Goal: Task Accomplishment & Management: Use online tool/utility

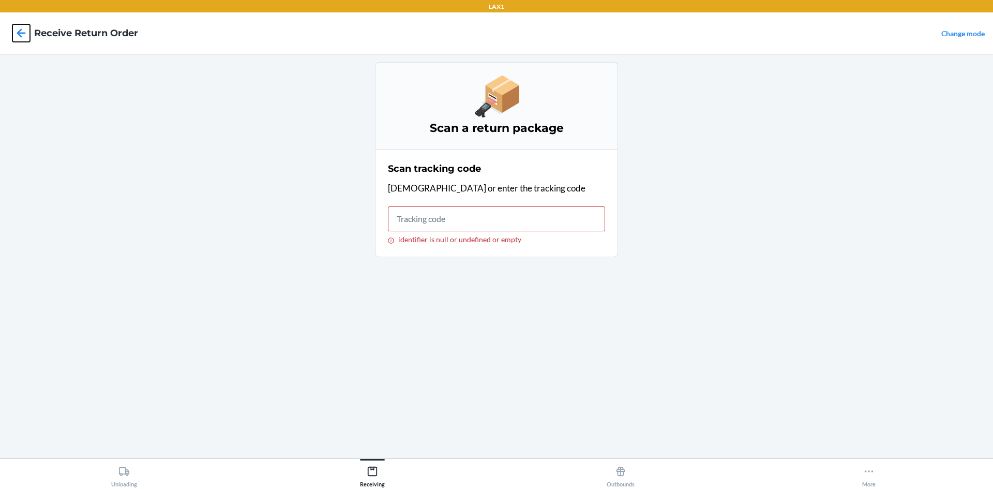
click at [17, 25] on icon at bounding box center [21, 33] width 18 height 18
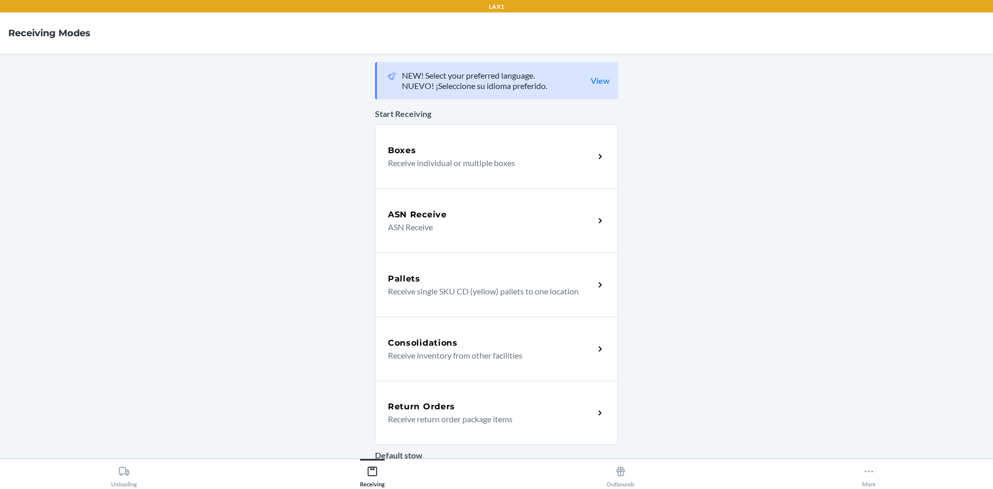
drag, startPoint x: 518, startPoint y: 415, endPoint x: 518, endPoint y: 410, distance: 5.2
click at [518, 415] on p "Receive return order package items" at bounding box center [487, 419] width 198 height 12
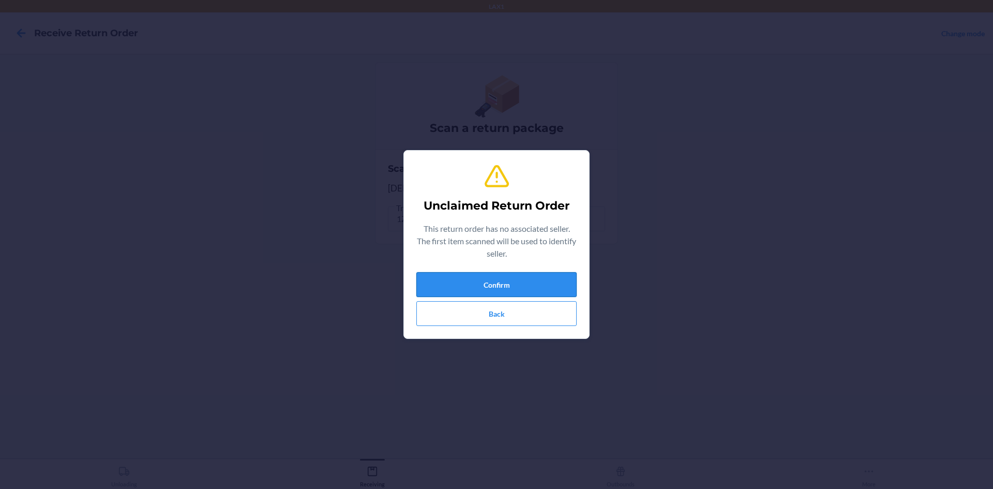
click at [573, 287] on button "Confirm" at bounding box center [496, 284] width 160 height 25
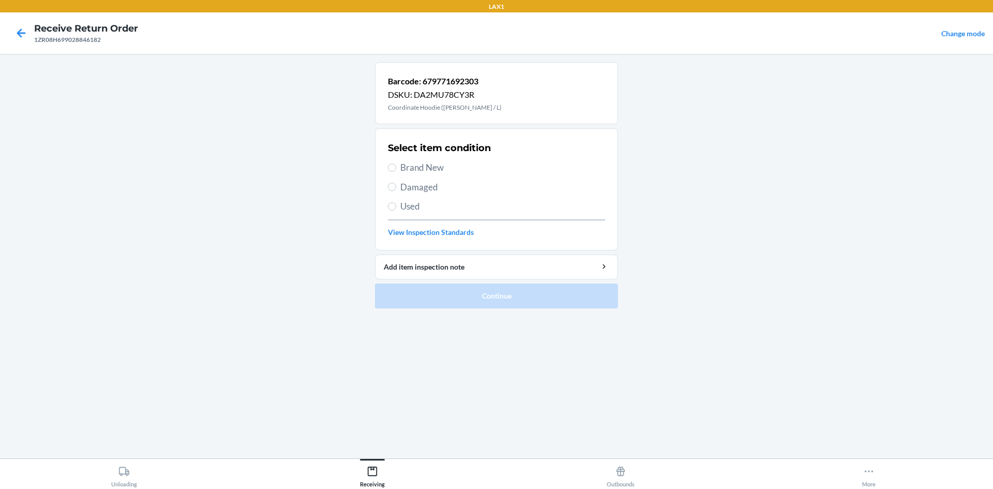
click at [391, 163] on label "Brand New" at bounding box center [496, 167] width 217 height 13
click at [391, 163] on input "Brand New" at bounding box center [392, 167] width 8 height 8
radio input "true"
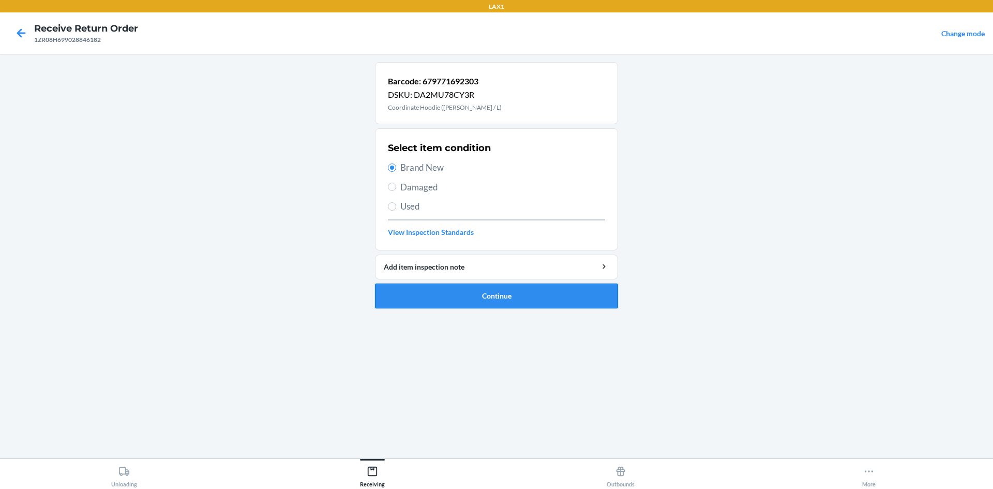
click at [521, 283] on button "Continue" at bounding box center [496, 295] width 243 height 25
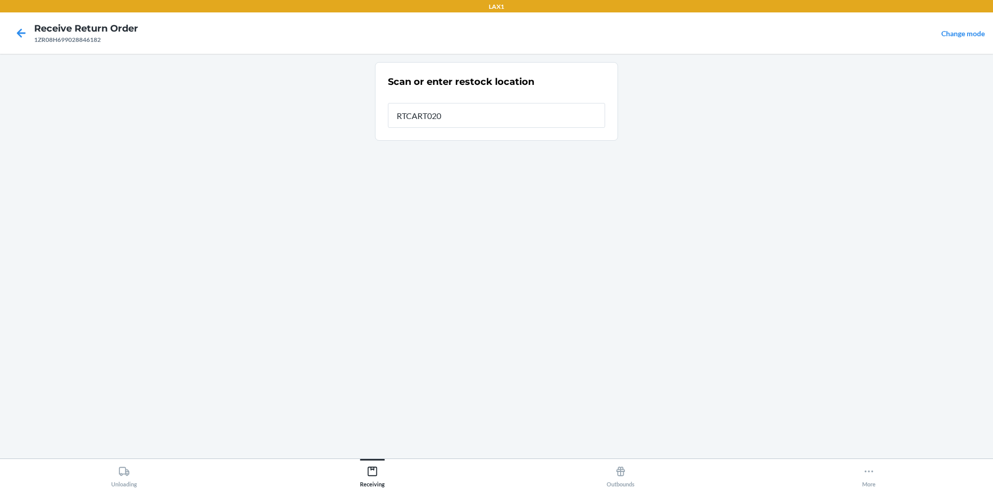
type input "RTCART020"
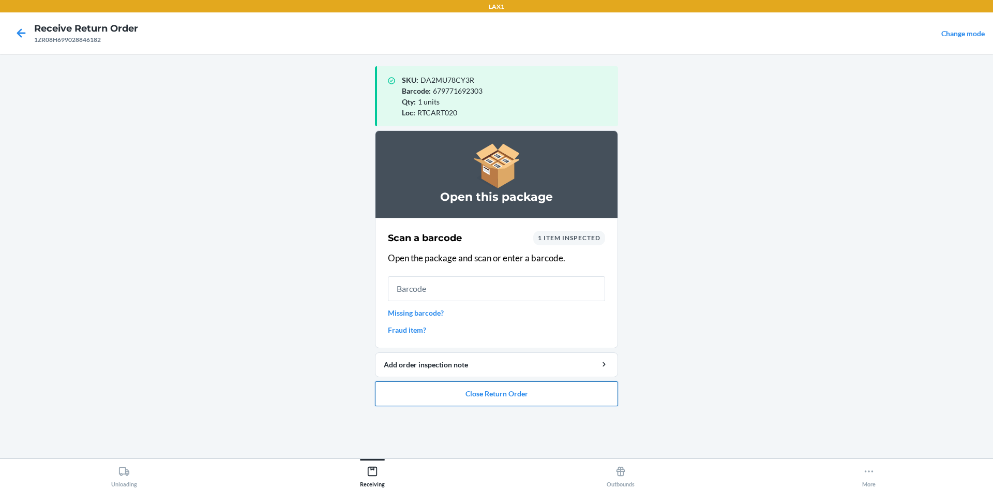
click at [567, 389] on button "Close Return Order" at bounding box center [496, 393] width 243 height 25
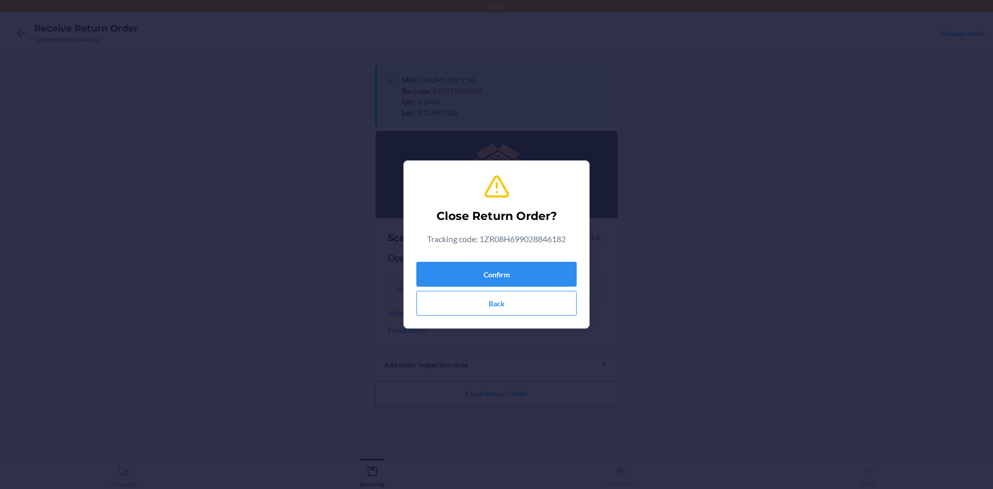
click at [551, 261] on div "Confirm Back" at bounding box center [496, 287] width 160 height 58
click at [548, 263] on button "Confirm" at bounding box center [496, 274] width 160 height 25
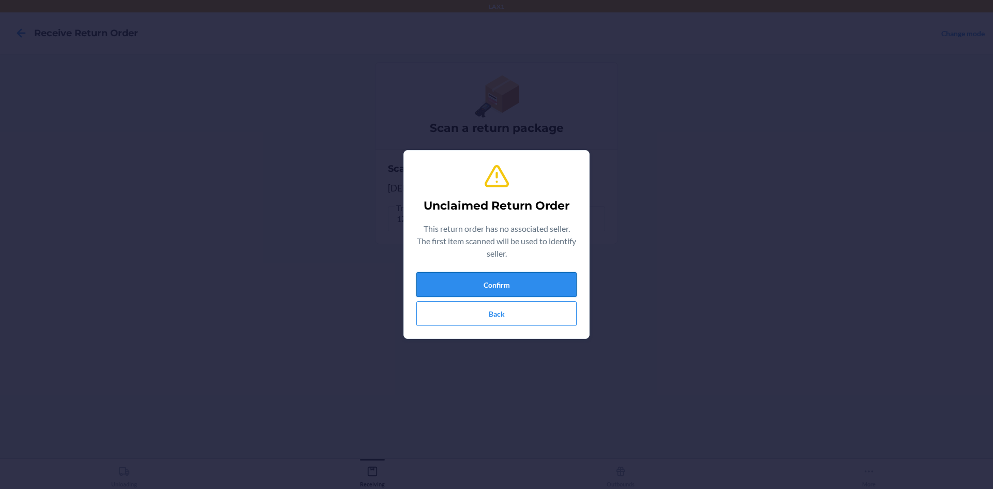
click at [540, 281] on button "Confirm" at bounding box center [496, 284] width 160 height 25
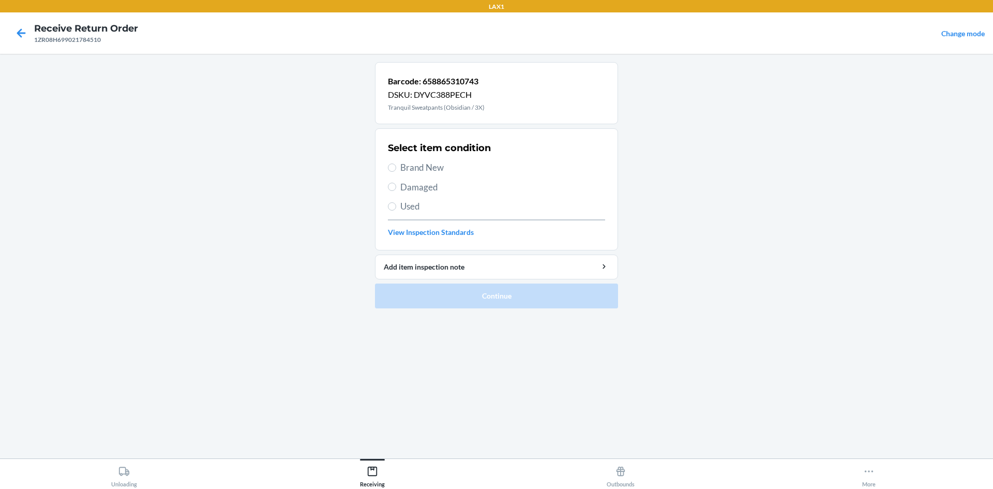
click at [411, 167] on span "Brand New" at bounding box center [502, 167] width 205 height 13
click at [396, 167] on input "Brand New" at bounding box center [392, 167] width 8 height 8
radio input "true"
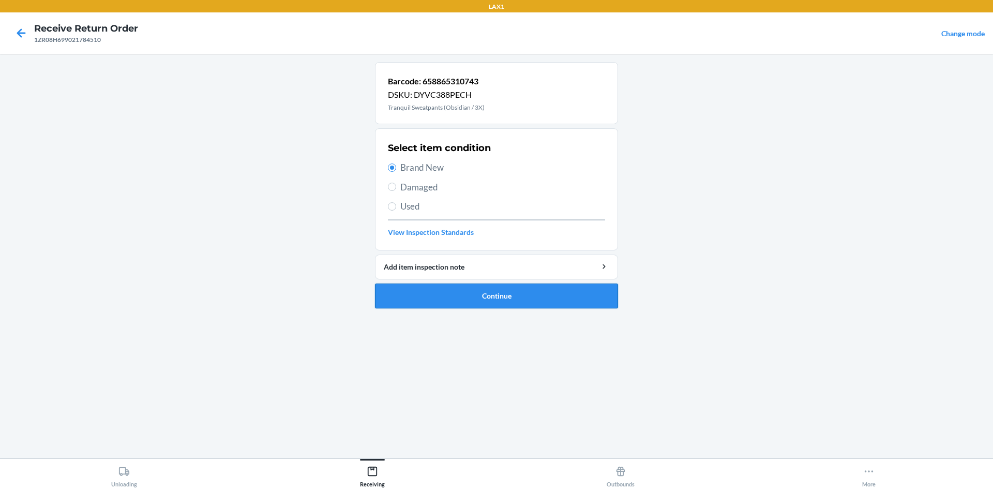
click at [468, 292] on button "Continue" at bounding box center [496, 295] width 243 height 25
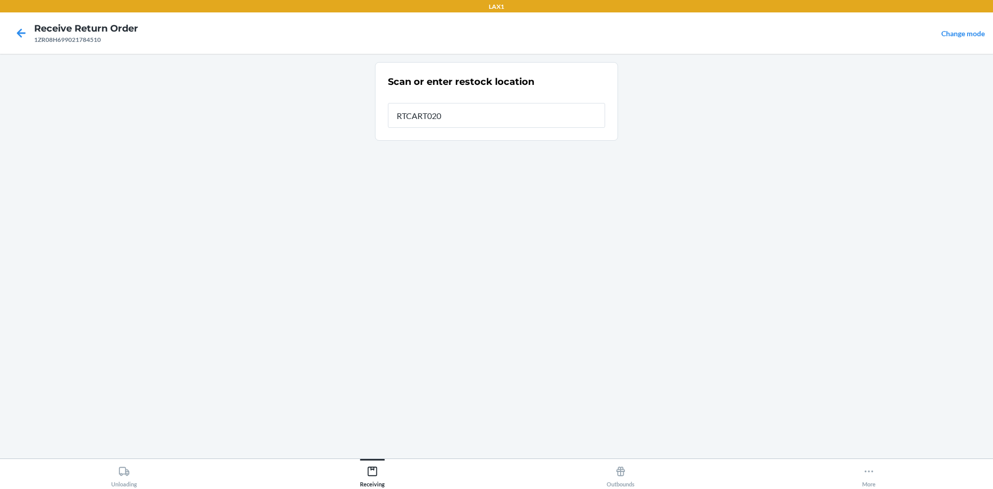
type input "RTCART020"
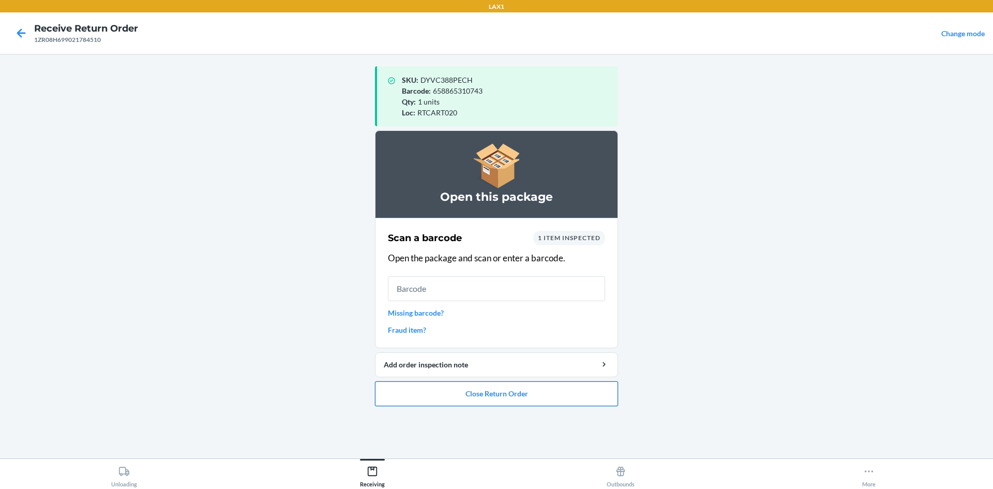
click at [528, 397] on button "Close Return Order" at bounding box center [496, 393] width 243 height 25
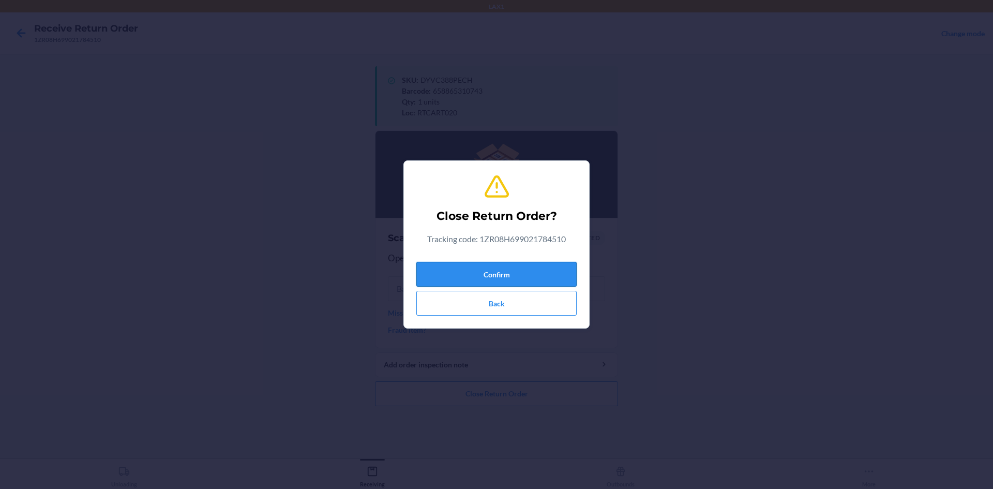
click at [561, 275] on button "Confirm" at bounding box center [496, 274] width 160 height 25
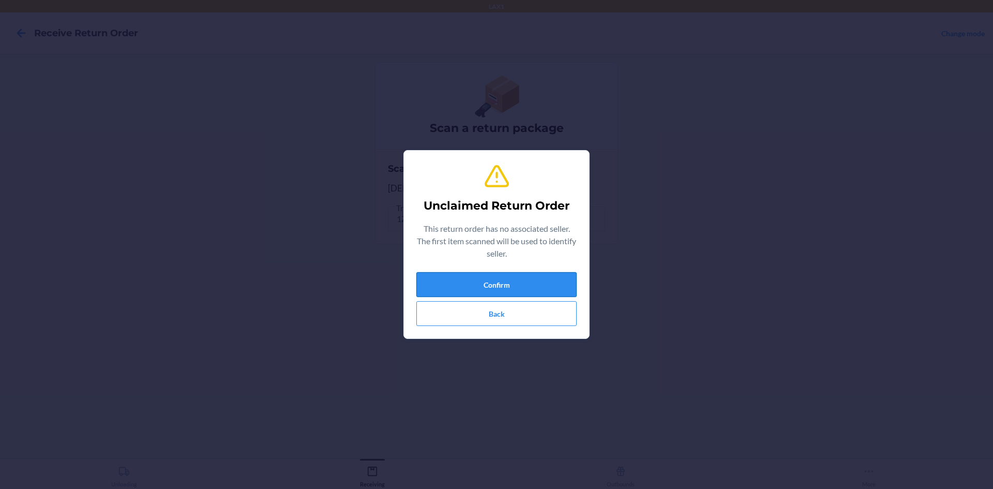
click at [546, 284] on button "Confirm" at bounding box center [496, 284] width 160 height 25
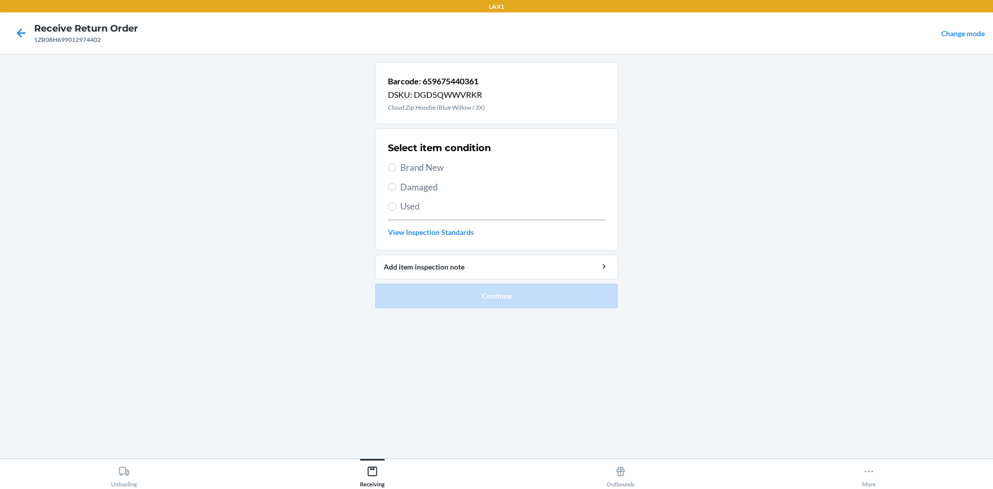
click at [404, 209] on span "Used" at bounding box center [502, 206] width 205 height 13
click at [396, 209] on input "Used" at bounding box center [392, 206] width 8 height 8
radio input "true"
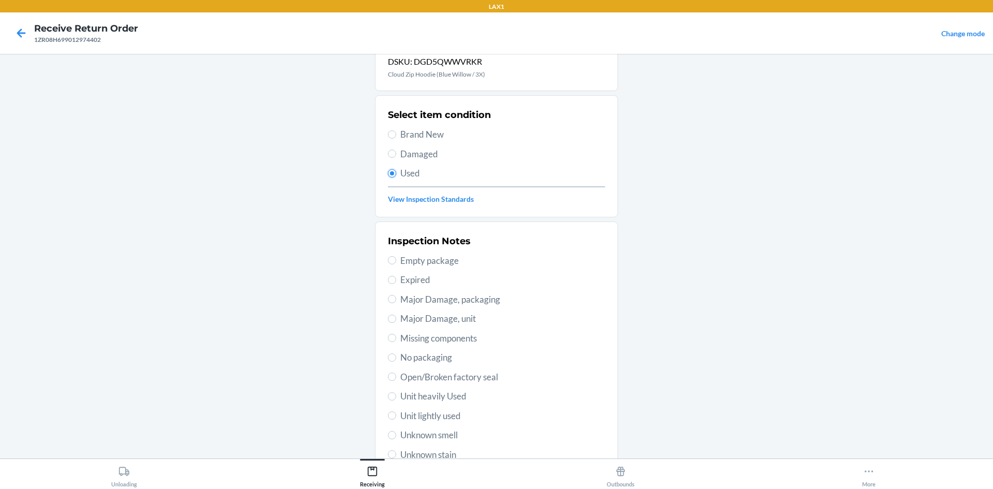
scroll to position [52, 0]
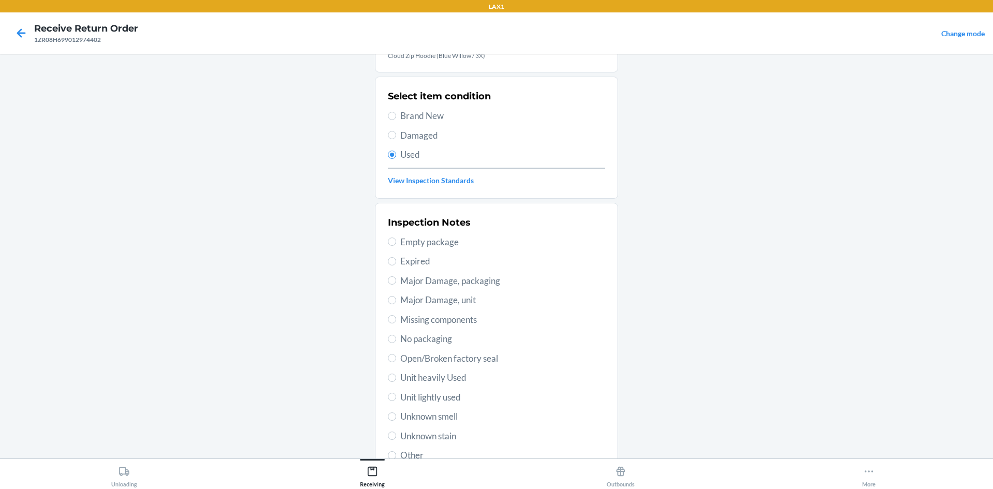
click at [455, 400] on span "Unit lightly used" at bounding box center [502, 396] width 205 height 13
click at [396, 400] on input "Unit lightly used" at bounding box center [392, 396] width 8 height 8
radio input "true"
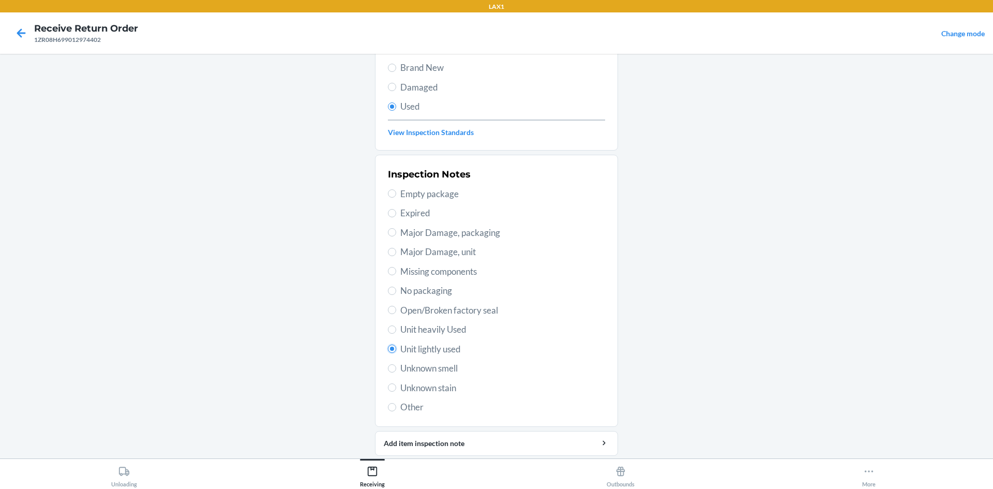
scroll to position [134, 0]
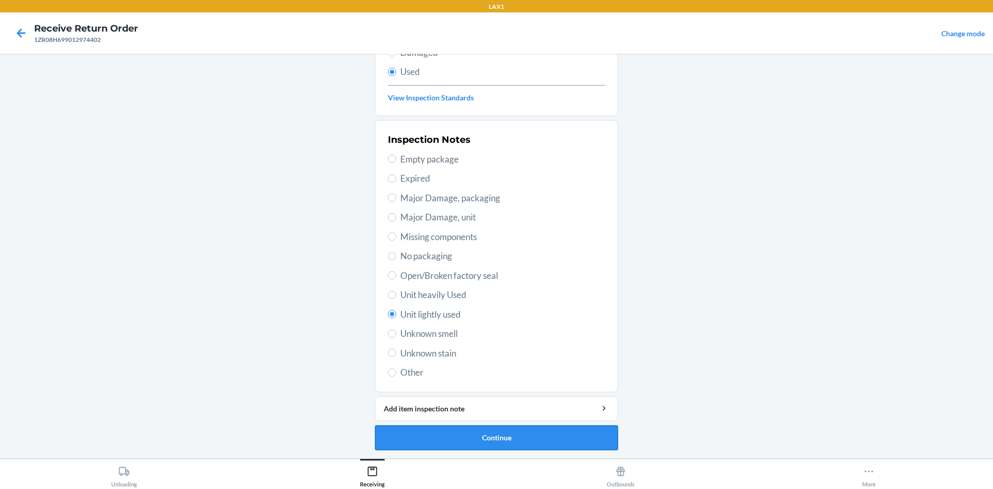
click at [515, 431] on button "Continue" at bounding box center [496, 437] width 243 height 25
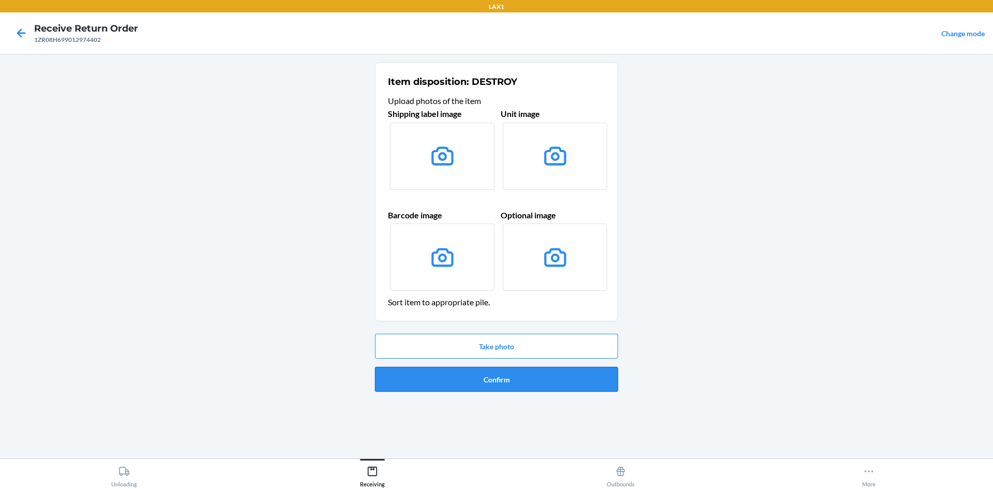
click at [554, 371] on button "Confirm" at bounding box center [496, 379] width 243 height 25
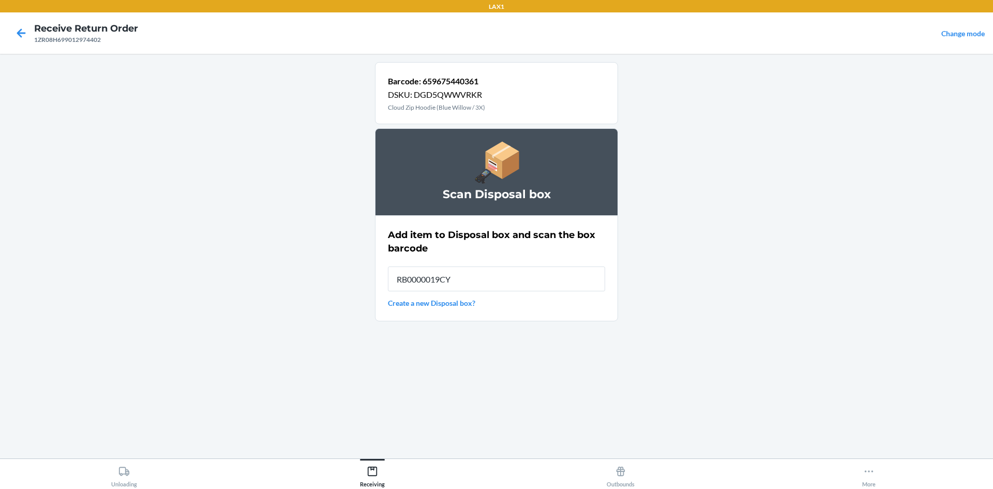
type input "RB0000019CY"
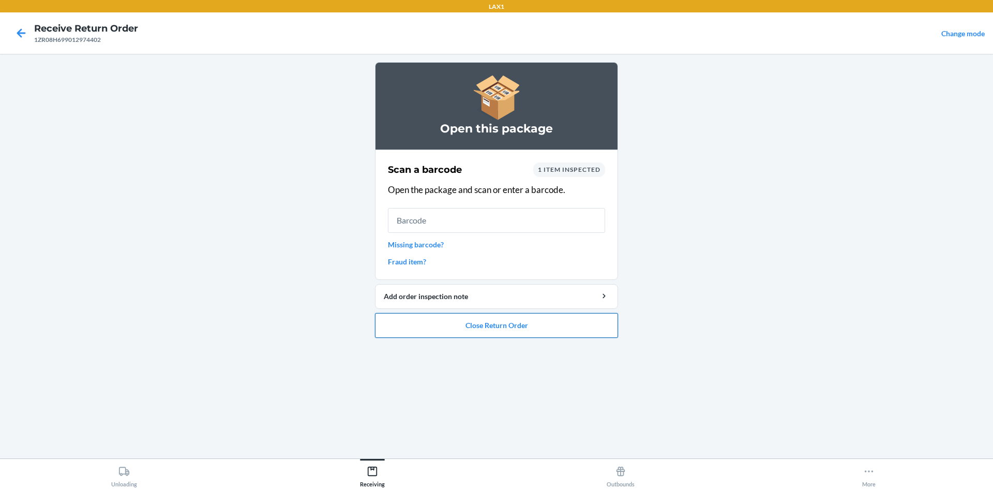
click at [585, 336] on button "Close Return Order" at bounding box center [496, 325] width 243 height 25
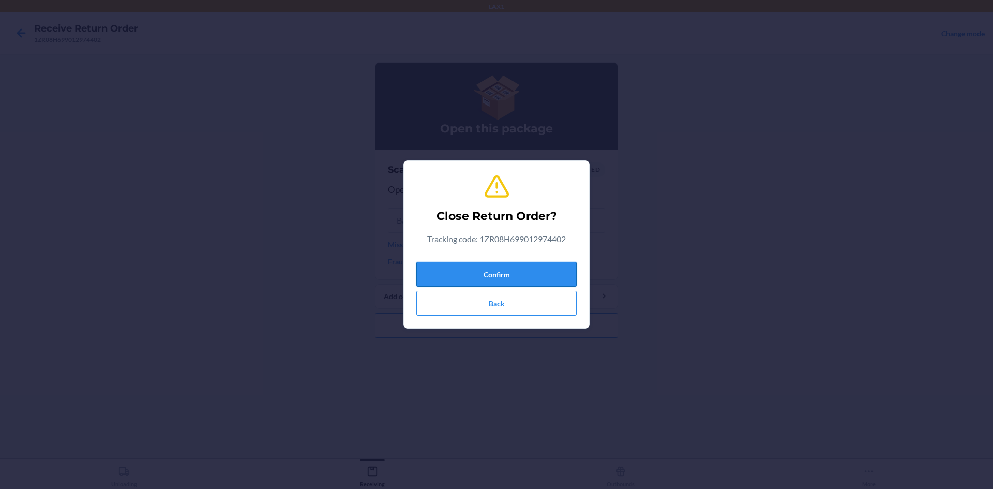
click at [541, 271] on button "Confirm" at bounding box center [496, 274] width 160 height 25
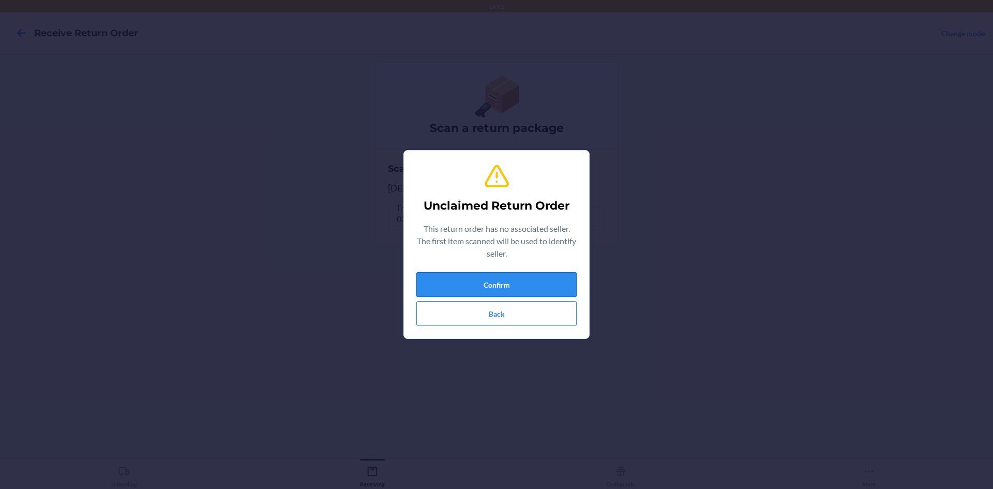
click at [552, 285] on button "Confirm" at bounding box center [496, 284] width 160 height 25
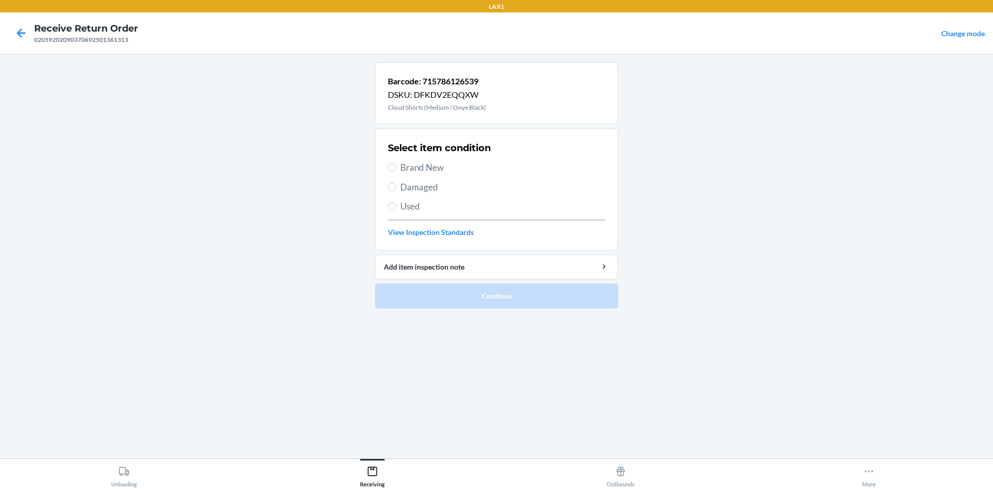
click at [404, 165] on span "Brand New" at bounding box center [502, 167] width 205 height 13
click at [396, 165] on input "Brand New" at bounding box center [392, 167] width 8 height 8
radio input "true"
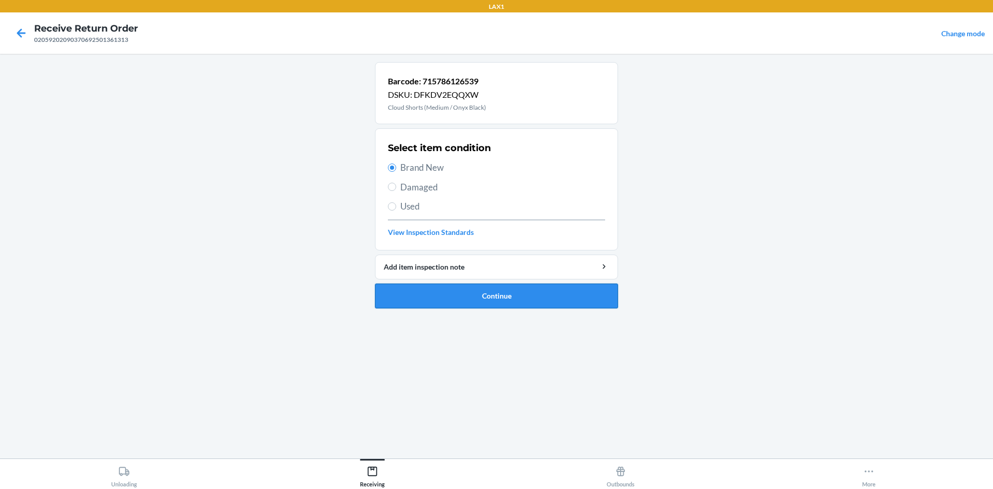
drag, startPoint x: 505, startPoint y: 308, endPoint x: 505, endPoint y: 296, distance: 11.9
click at [505, 308] on ol "Barcode: 715786126539 DSKU: DFKDV2EQQXW Cloud Shorts (Medium / Onyx Black) Sele…" at bounding box center [496, 189] width 243 height 254
click at [505, 287] on button "Continue" at bounding box center [496, 295] width 243 height 25
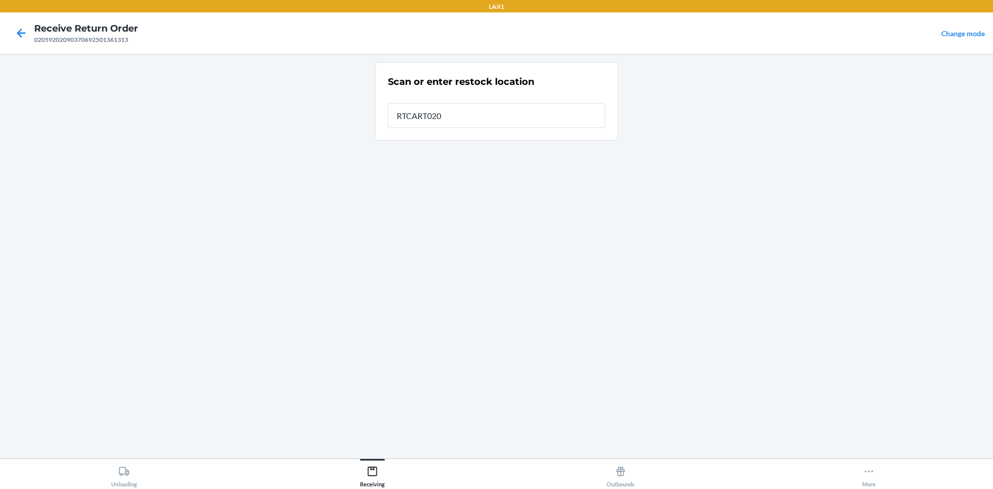
type input "RTCART020"
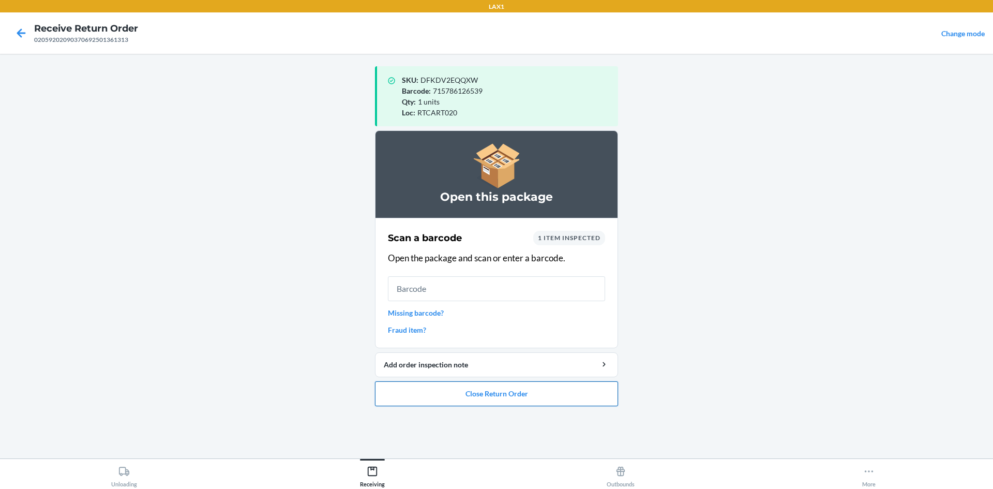
click at [603, 387] on button "Close Return Order" at bounding box center [496, 393] width 243 height 25
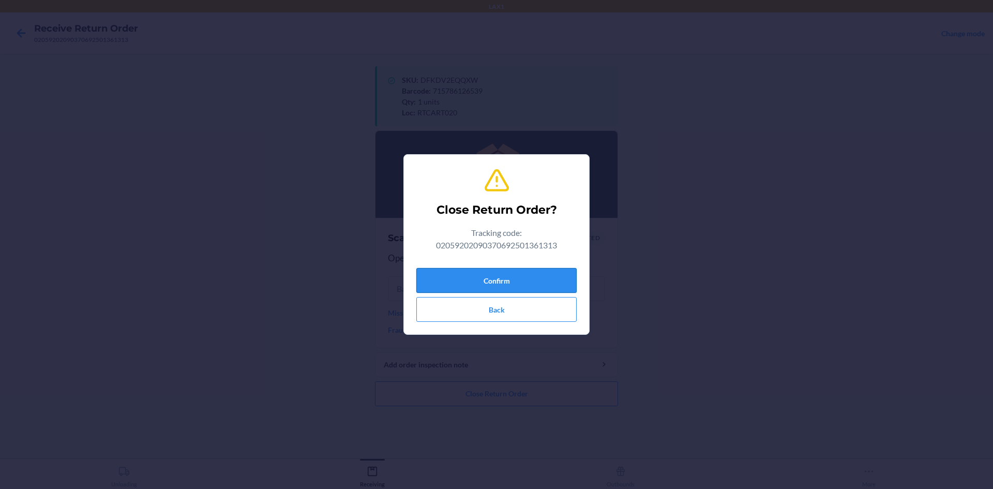
click at [565, 284] on button "Confirm" at bounding box center [496, 280] width 160 height 25
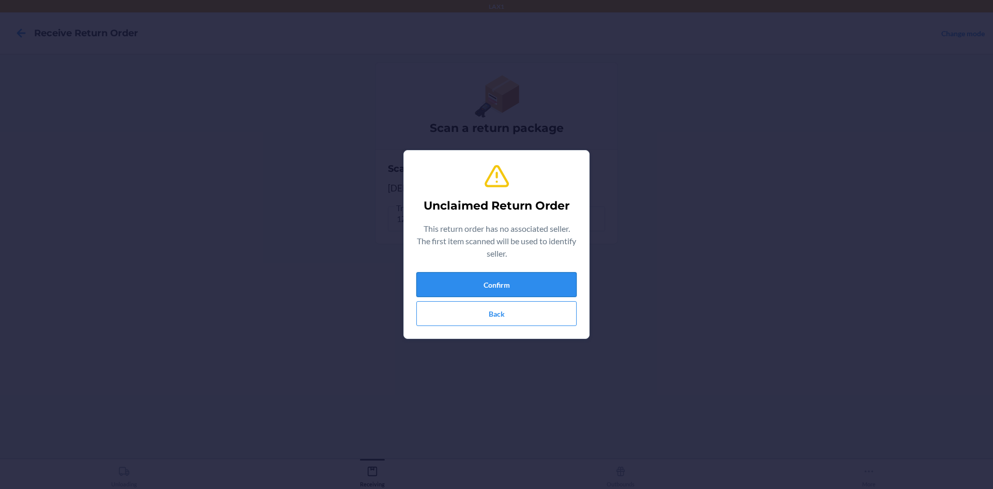
click at [569, 279] on button "Confirm" at bounding box center [496, 284] width 160 height 25
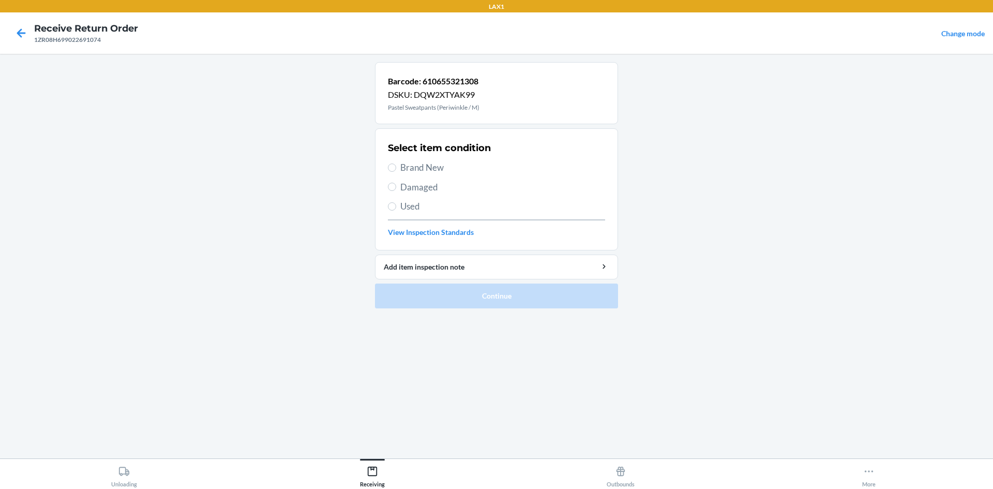
click at [420, 164] on span "Brand New" at bounding box center [502, 167] width 205 height 13
click at [396, 164] on input "Brand New" at bounding box center [392, 167] width 8 height 8
radio input "true"
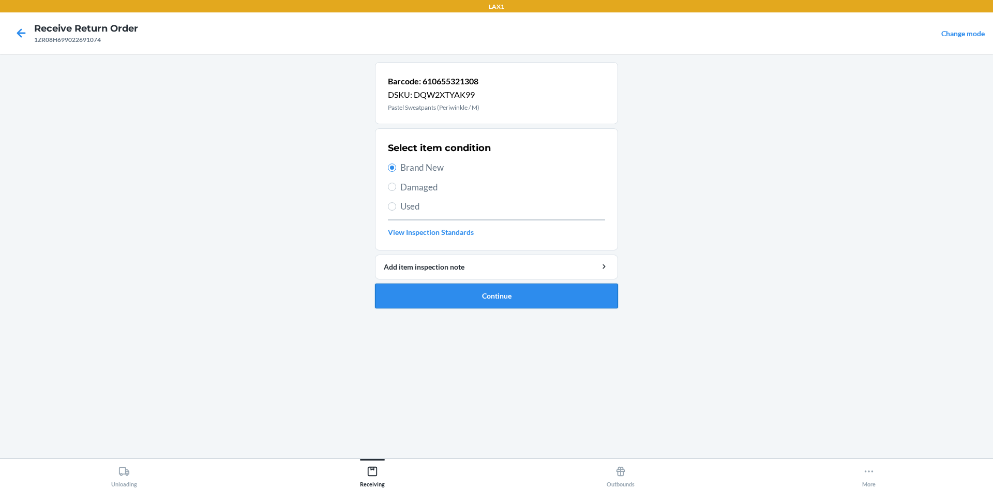
click at [525, 299] on button "Continue" at bounding box center [496, 295] width 243 height 25
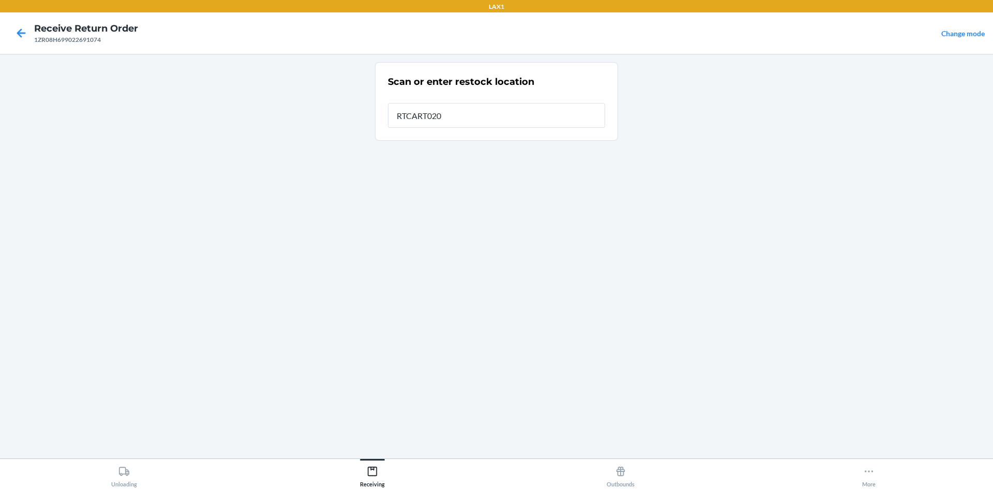
type input "RTCART020"
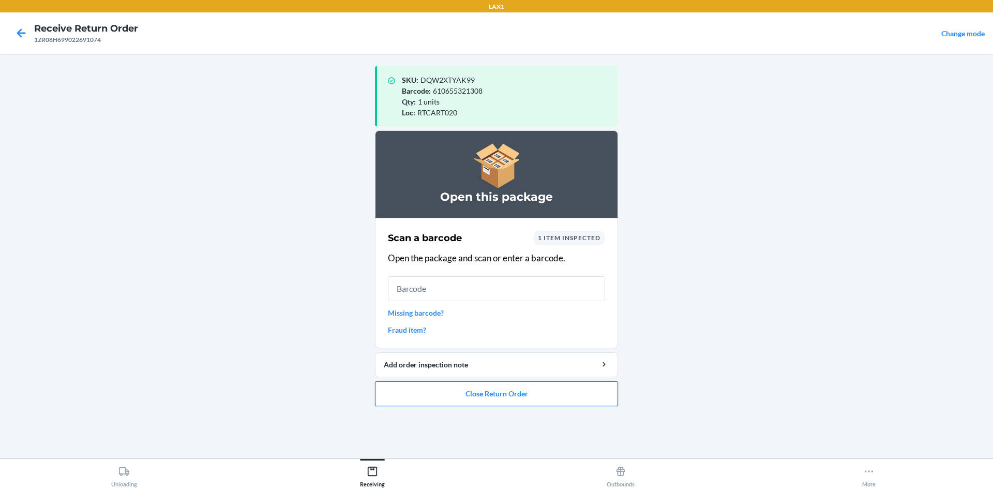
click at [513, 390] on button "Close Return Order" at bounding box center [496, 393] width 243 height 25
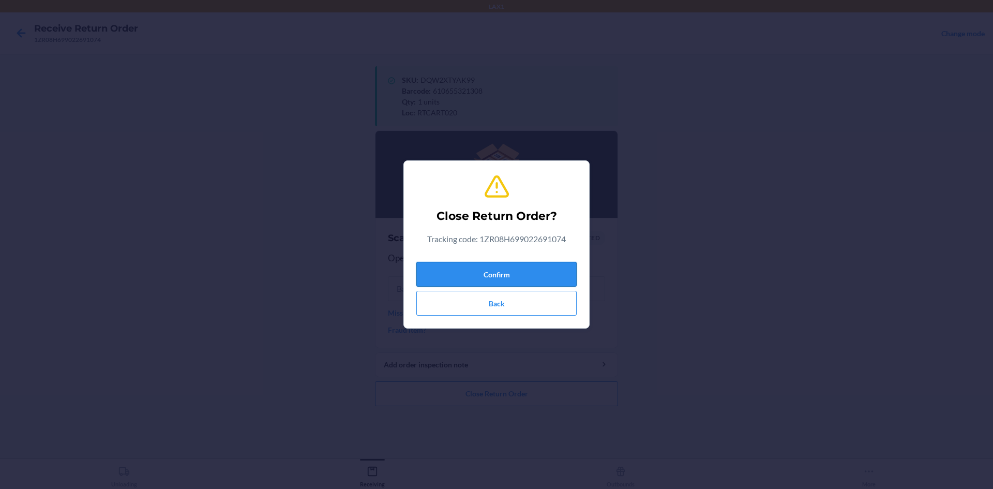
click at [562, 275] on button "Confirm" at bounding box center [496, 274] width 160 height 25
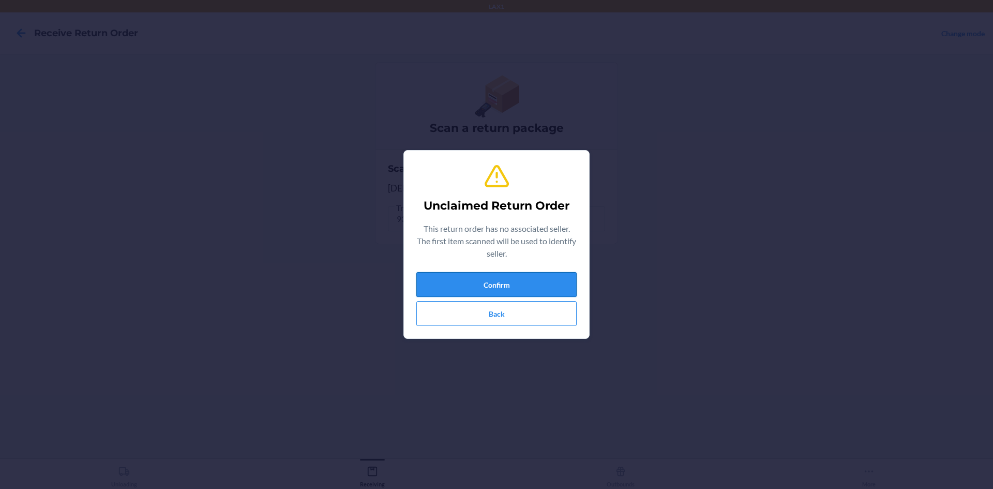
click at [495, 284] on button "Confirm" at bounding box center [496, 284] width 160 height 25
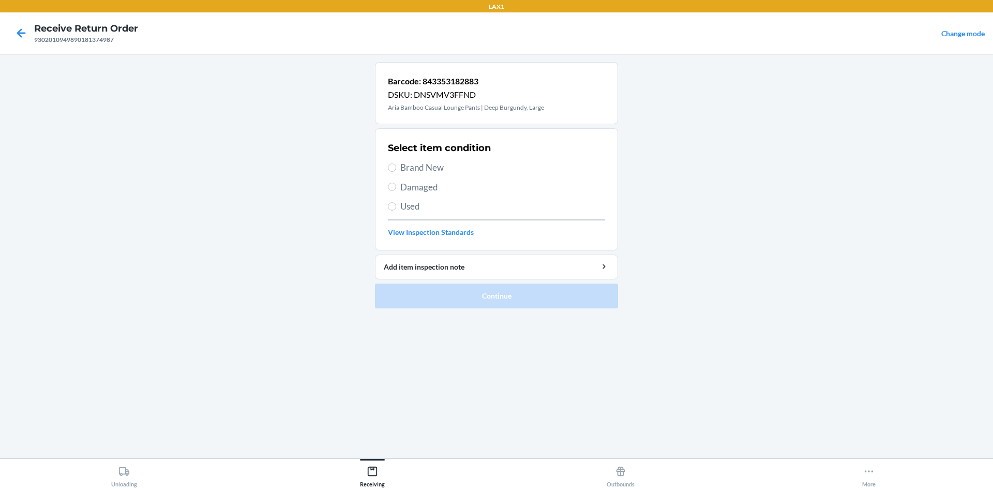
click at [419, 162] on span "Brand New" at bounding box center [502, 167] width 205 height 13
click at [396, 163] on input "Brand New" at bounding box center [392, 167] width 8 height 8
radio input "true"
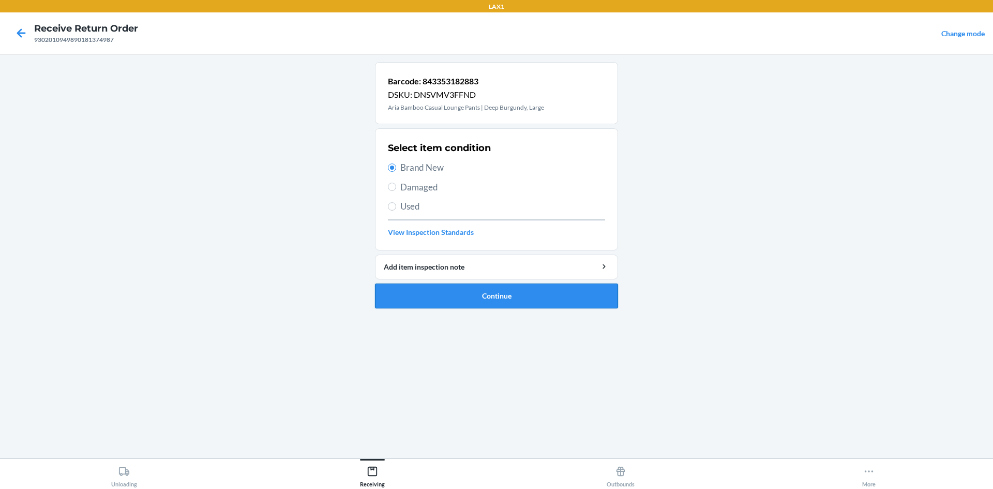
click at [577, 300] on button "Continue" at bounding box center [496, 295] width 243 height 25
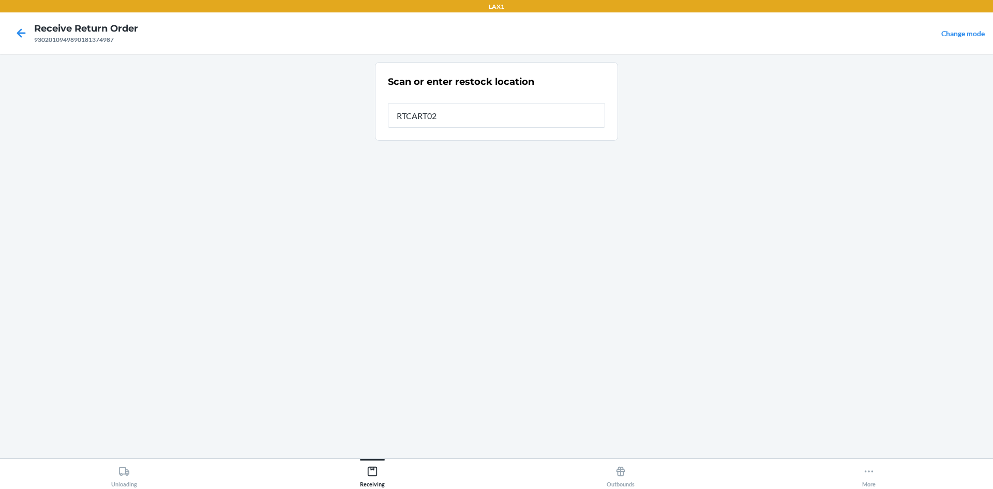
type input "RTCART020"
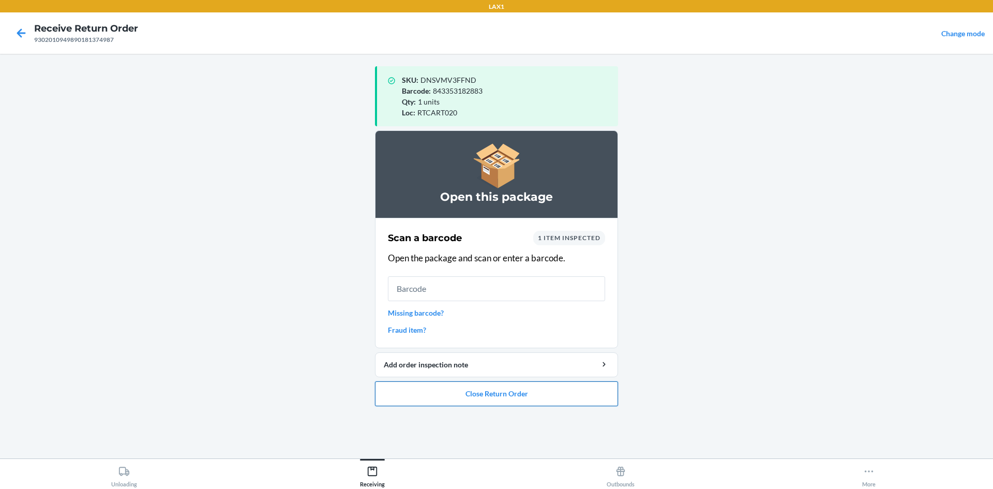
click at [572, 390] on button "Close Return Order" at bounding box center [496, 393] width 243 height 25
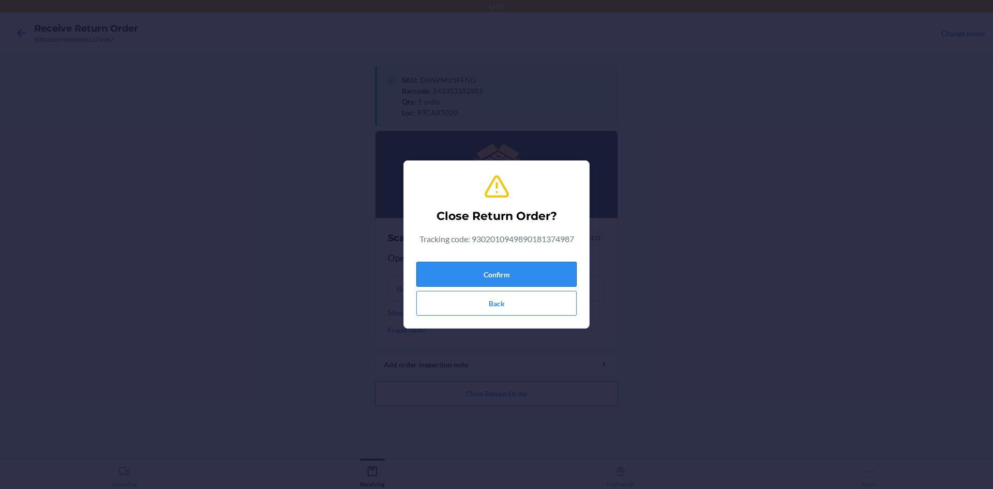
click at [509, 266] on button "Confirm" at bounding box center [496, 274] width 160 height 25
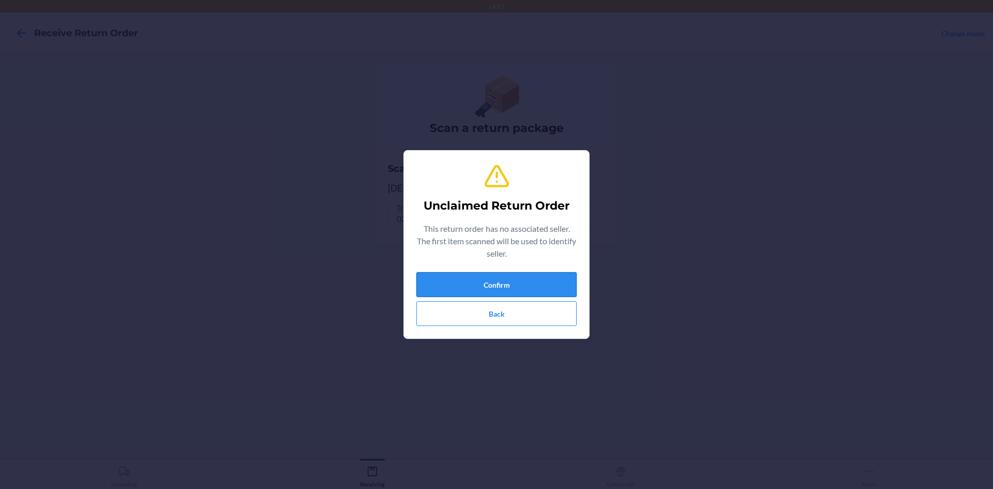
click at [539, 283] on button "Confirm" at bounding box center [496, 284] width 160 height 25
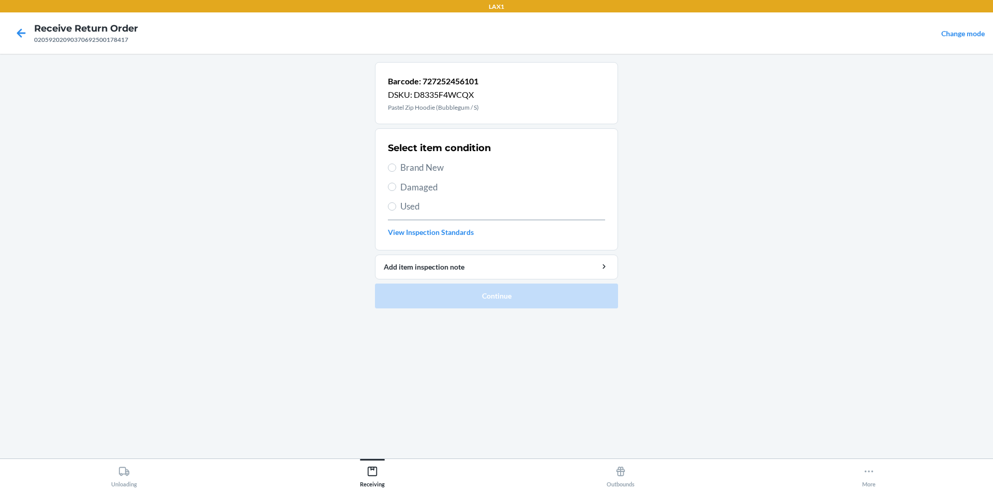
click at [399, 203] on label "Used" at bounding box center [496, 206] width 217 height 13
click at [396, 203] on input "Used" at bounding box center [392, 206] width 8 height 8
radio input "true"
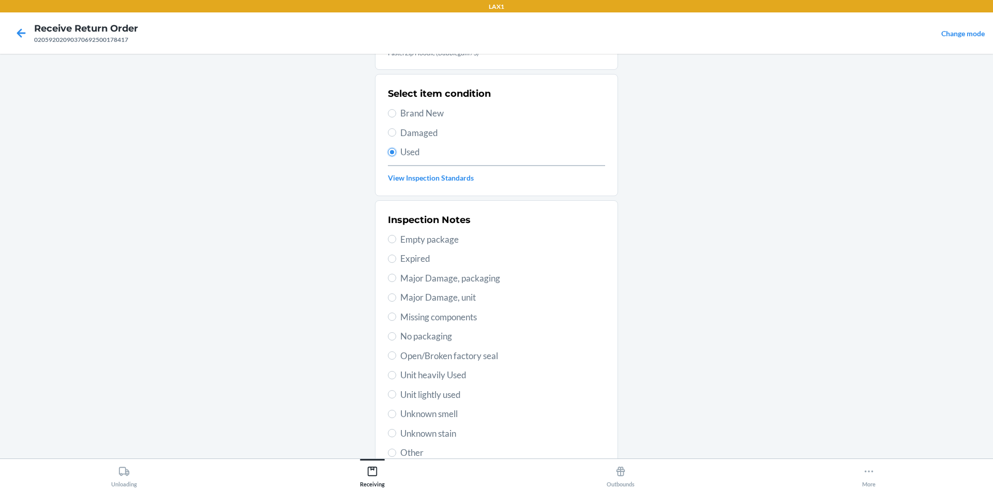
scroll to position [134, 0]
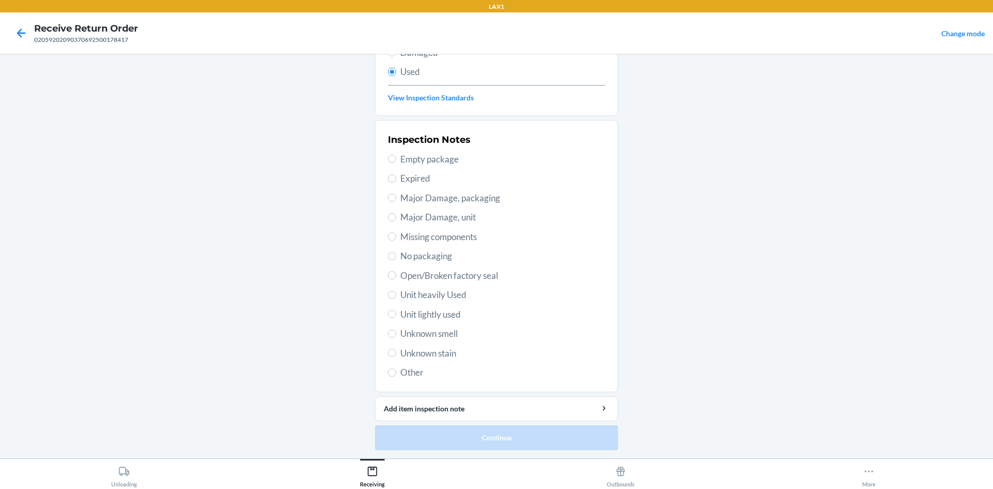
click at [418, 313] on span "Unit lightly used" at bounding box center [502, 314] width 205 height 13
click at [396, 313] on input "Unit lightly used" at bounding box center [392, 314] width 8 height 8
radio input "true"
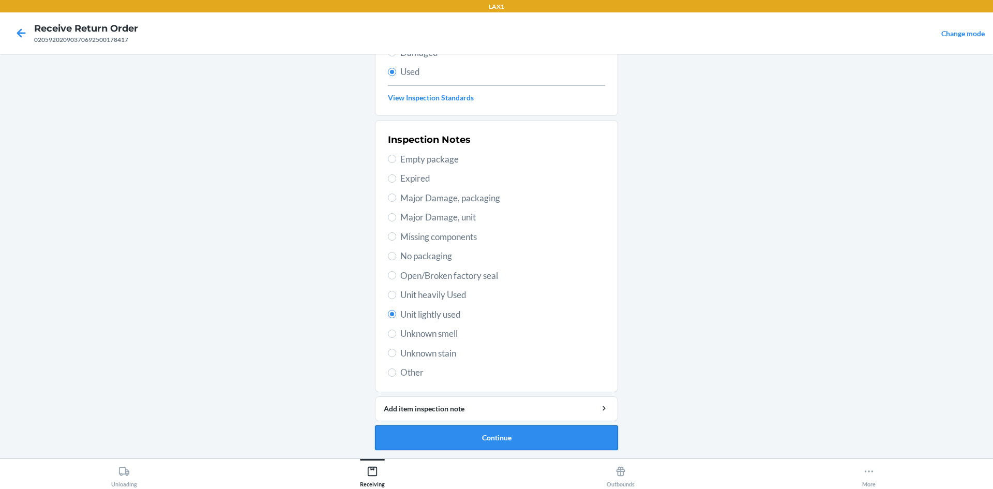
click at [507, 433] on button "Continue" at bounding box center [496, 437] width 243 height 25
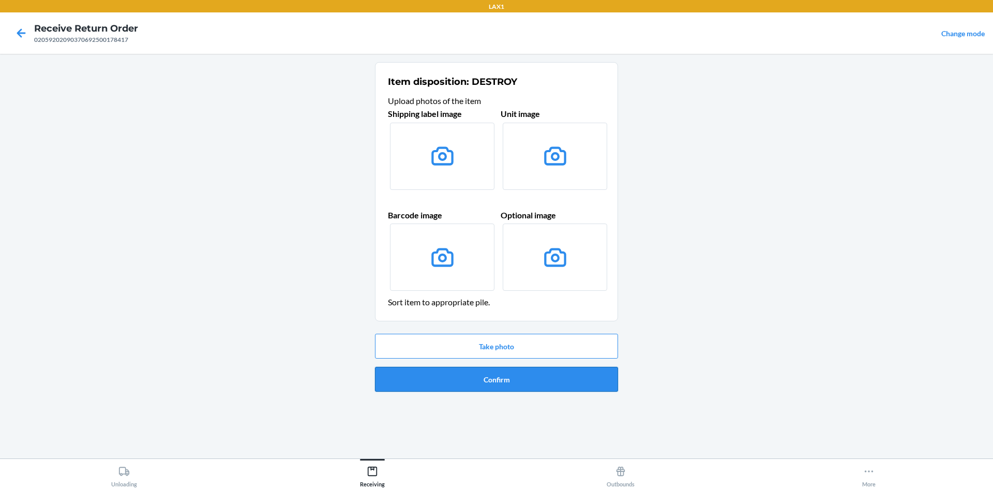
click at [548, 386] on button "Confirm" at bounding box center [496, 379] width 243 height 25
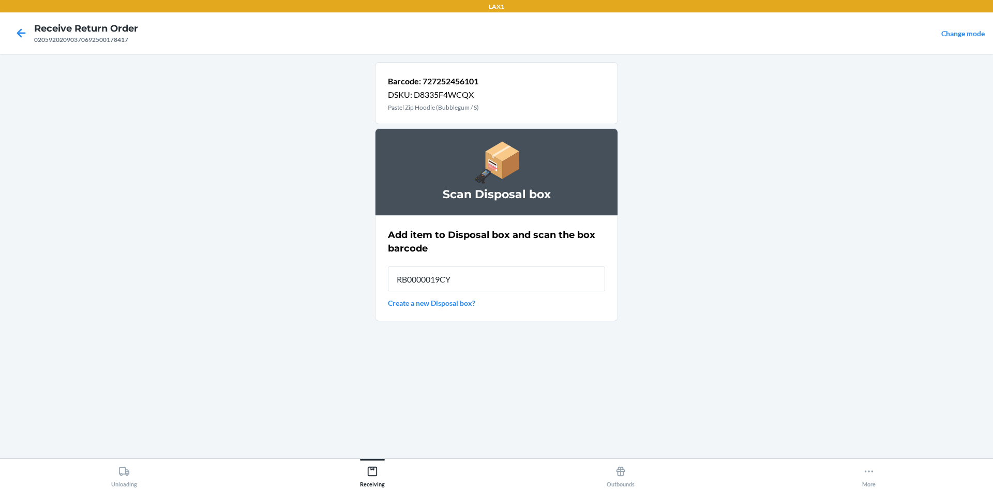
type input "RB0000019CY"
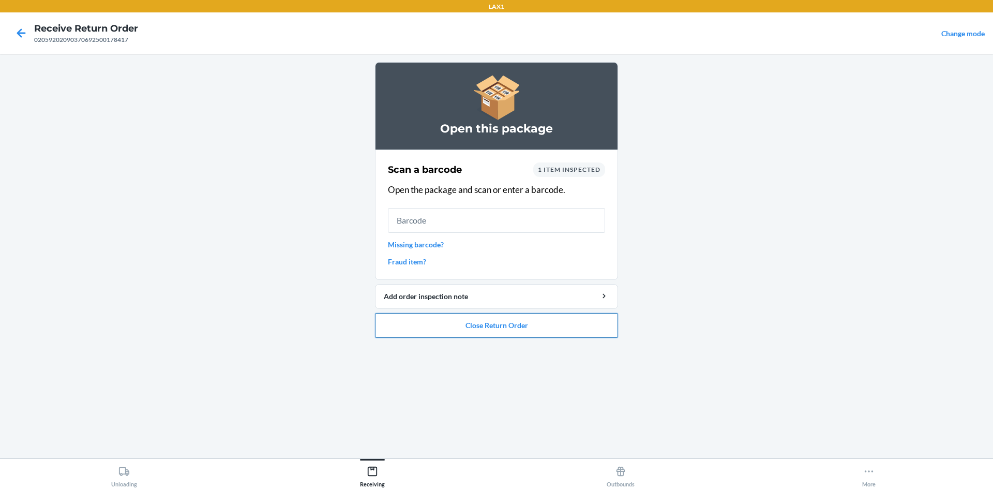
click at [538, 331] on button "Close Return Order" at bounding box center [496, 325] width 243 height 25
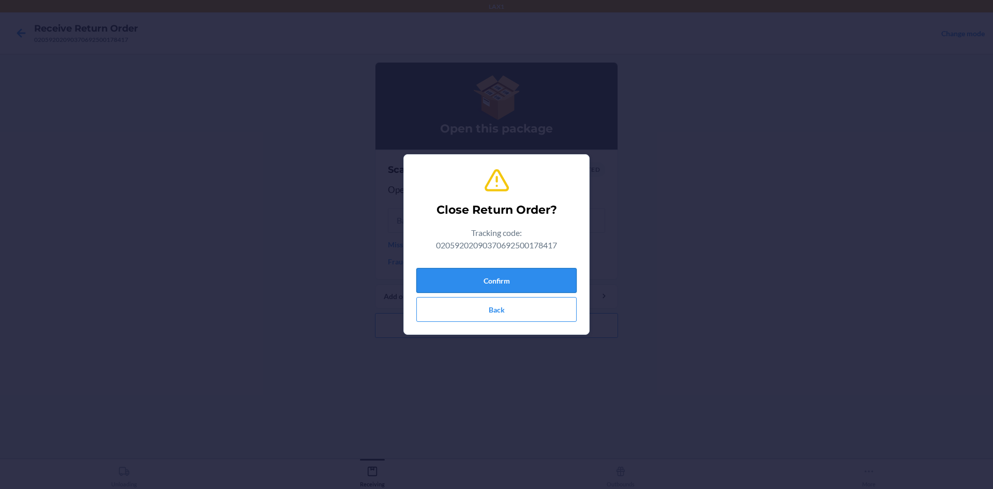
click at [518, 272] on button "Confirm" at bounding box center [496, 280] width 160 height 25
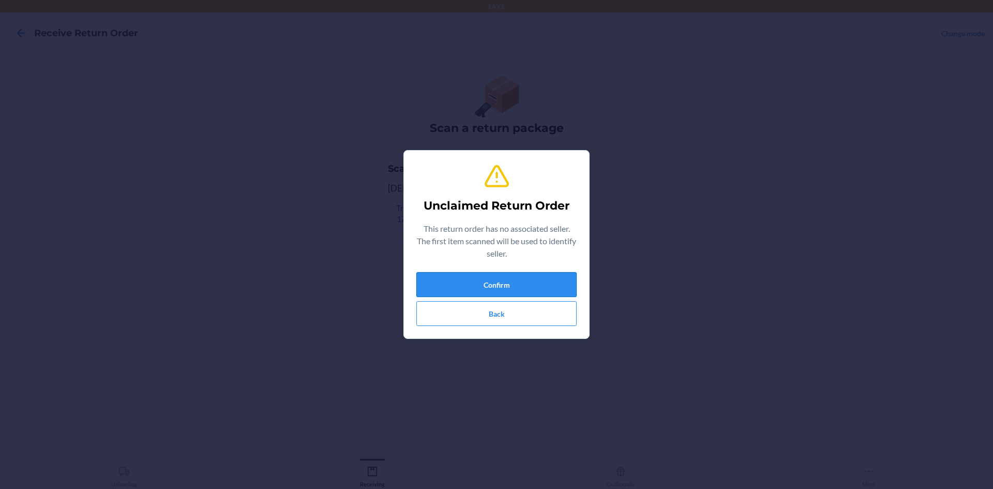
click at [545, 276] on button "Confirm" at bounding box center [496, 284] width 160 height 25
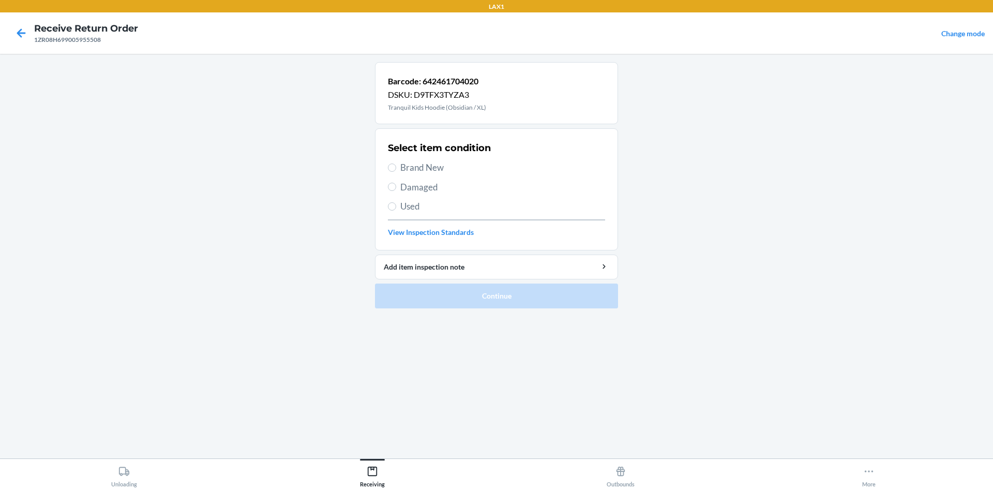
click at [434, 170] on span "Brand New" at bounding box center [502, 167] width 205 height 13
click at [396, 170] on input "Brand New" at bounding box center [392, 167] width 8 height 8
radio input "true"
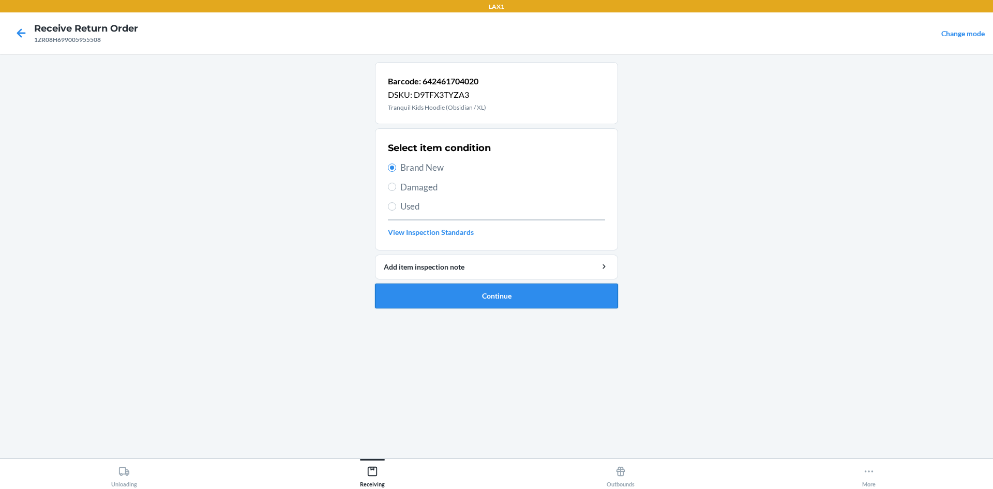
click at [539, 290] on button "Continue" at bounding box center [496, 295] width 243 height 25
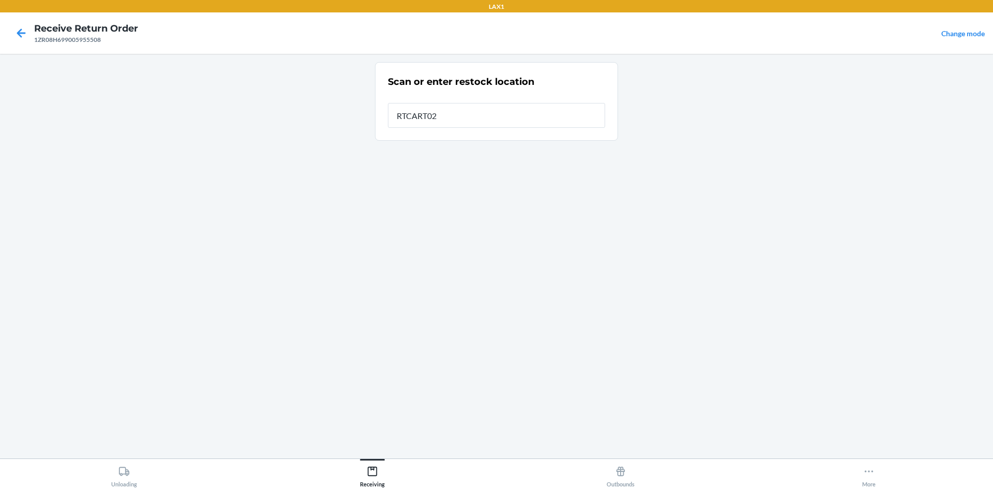
type input "RTCART020"
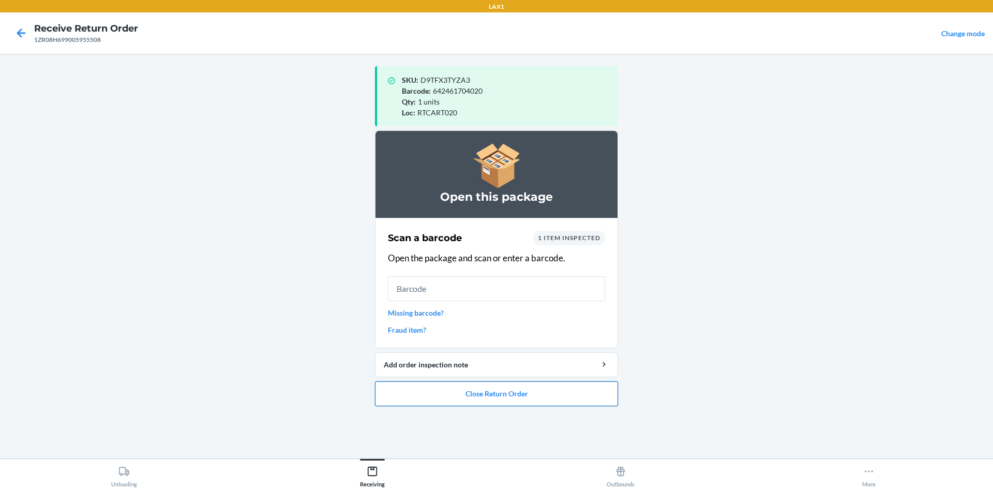
click at [544, 392] on button "Close Return Order" at bounding box center [496, 393] width 243 height 25
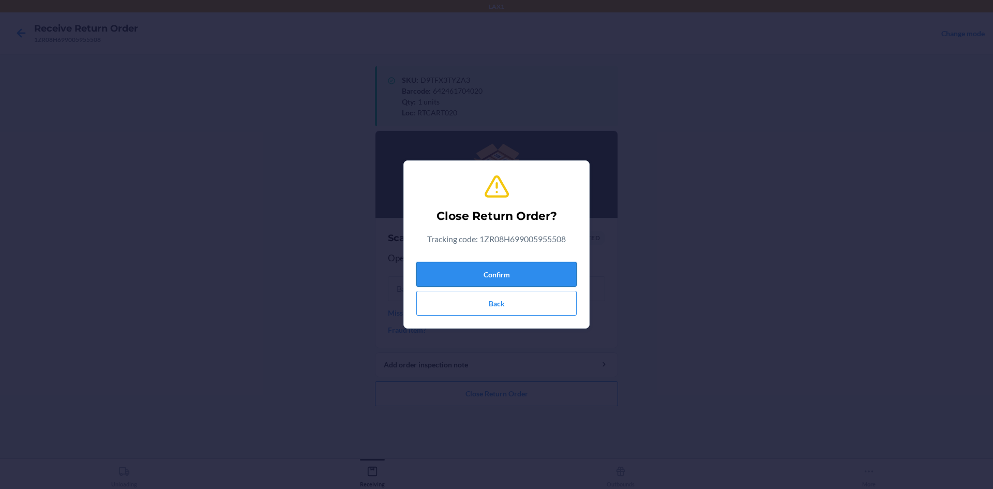
click at [527, 278] on button "Confirm" at bounding box center [496, 274] width 160 height 25
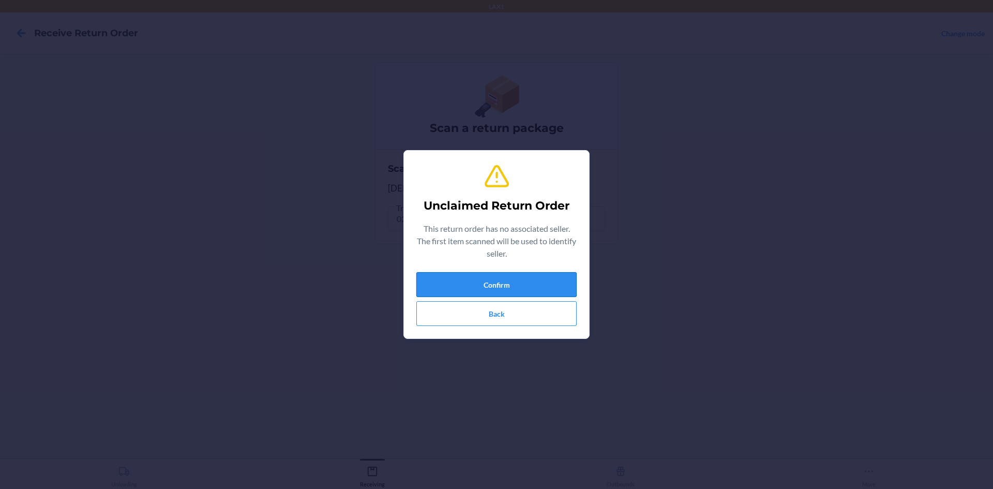
click at [559, 277] on button "Confirm" at bounding box center [496, 284] width 160 height 25
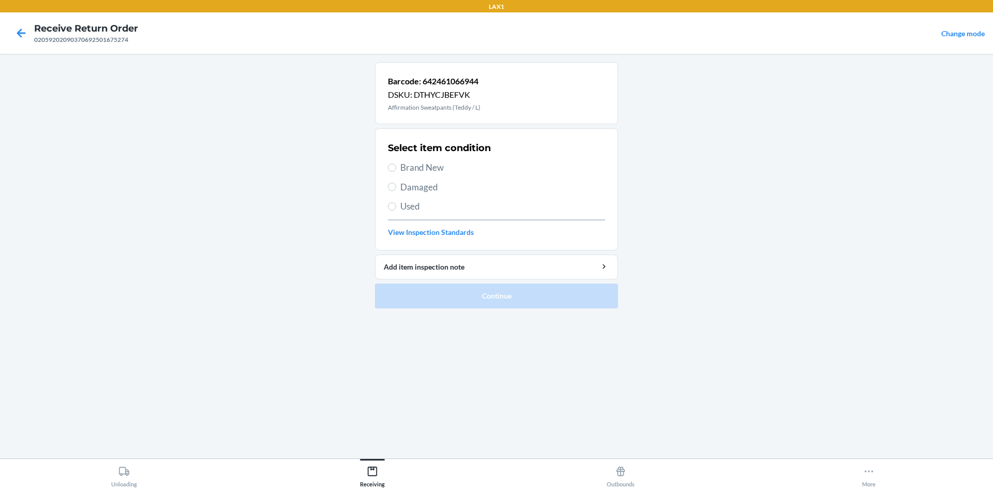
click at [414, 168] on span "Brand New" at bounding box center [502, 167] width 205 height 13
click at [396, 168] on input "Brand New" at bounding box center [392, 167] width 8 height 8
radio input "true"
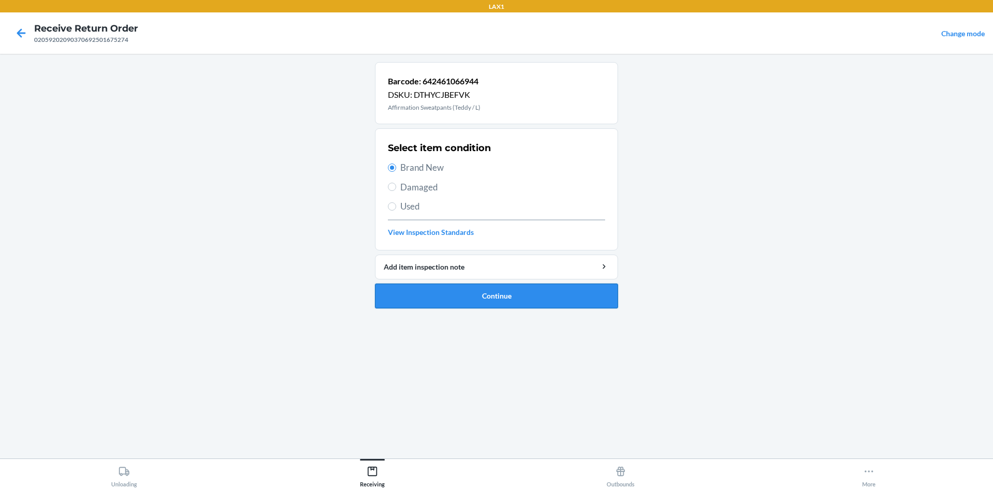
click at [535, 303] on button "Continue" at bounding box center [496, 295] width 243 height 25
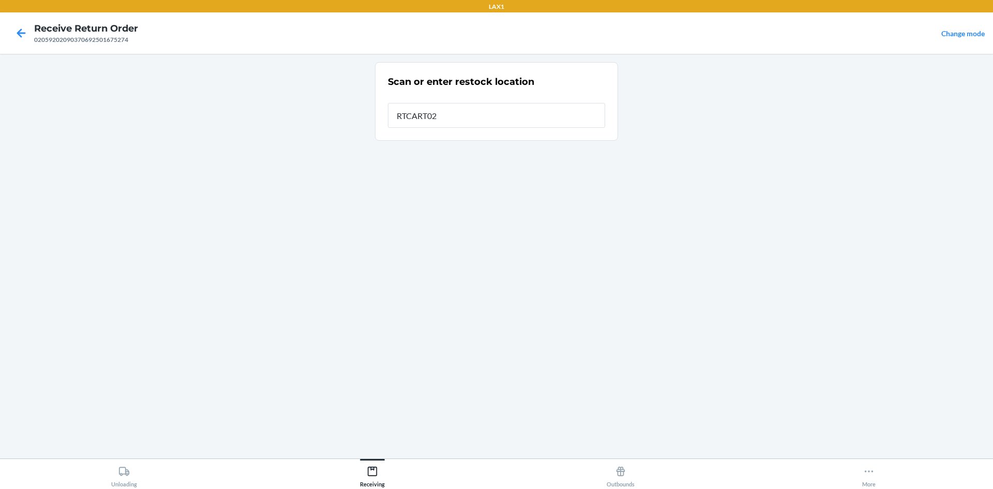
type input "RTCART020"
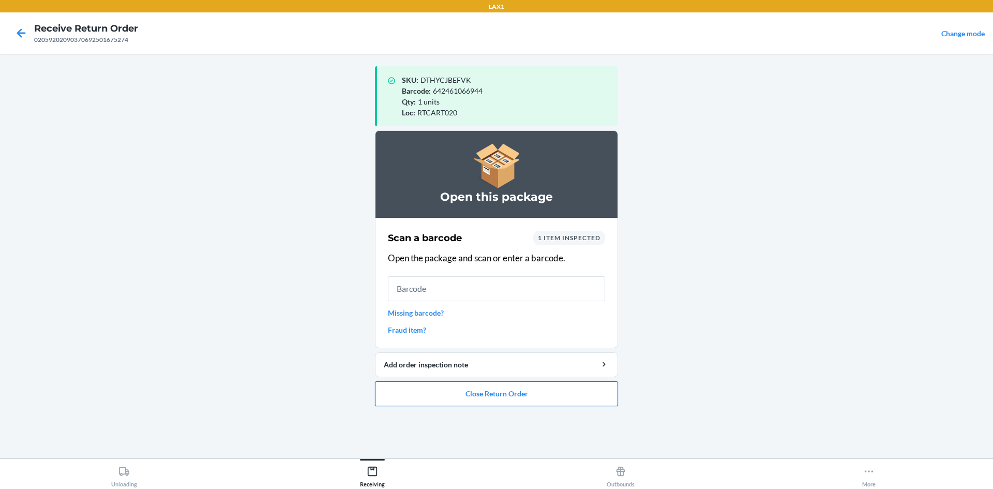
click at [574, 396] on button "Close Return Order" at bounding box center [496, 393] width 243 height 25
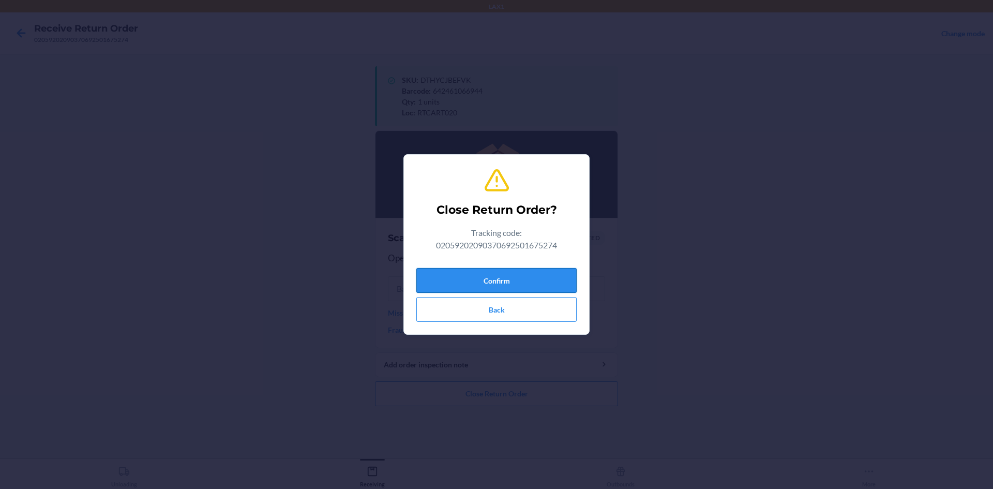
click at [512, 287] on button "Confirm" at bounding box center [496, 280] width 160 height 25
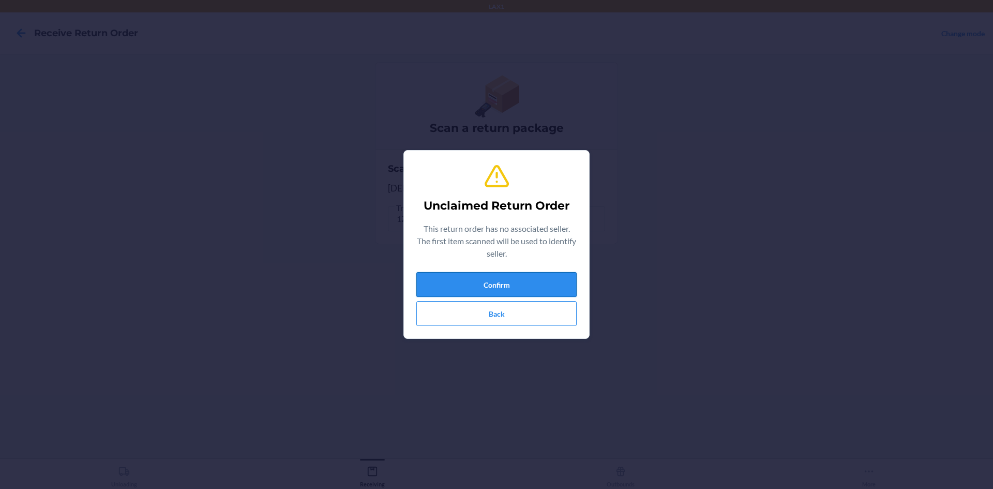
click at [563, 288] on button "Confirm" at bounding box center [496, 284] width 160 height 25
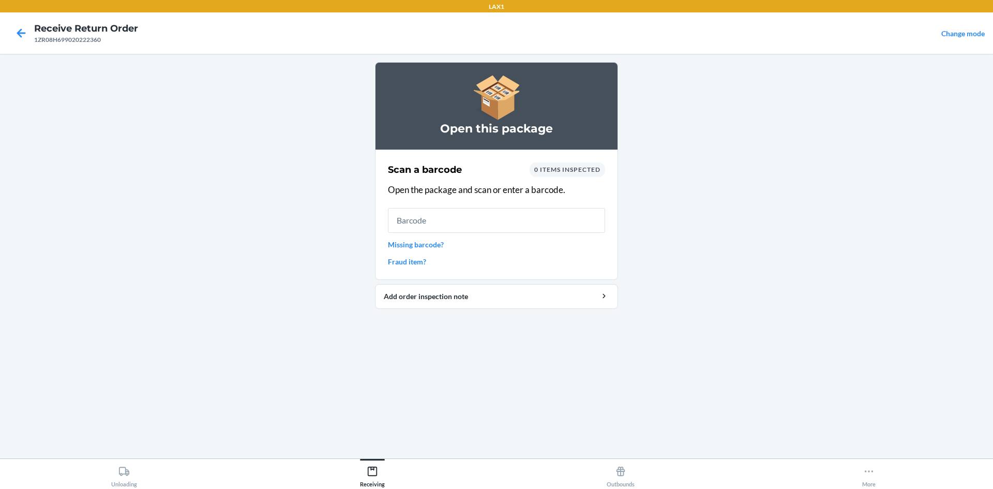
click at [431, 237] on div "Scan a barcode 0 items inspected Open the package and scan or enter a barcode. …" at bounding box center [496, 214] width 217 height 111
click at [433, 246] on link "Missing barcode?" at bounding box center [496, 244] width 217 height 11
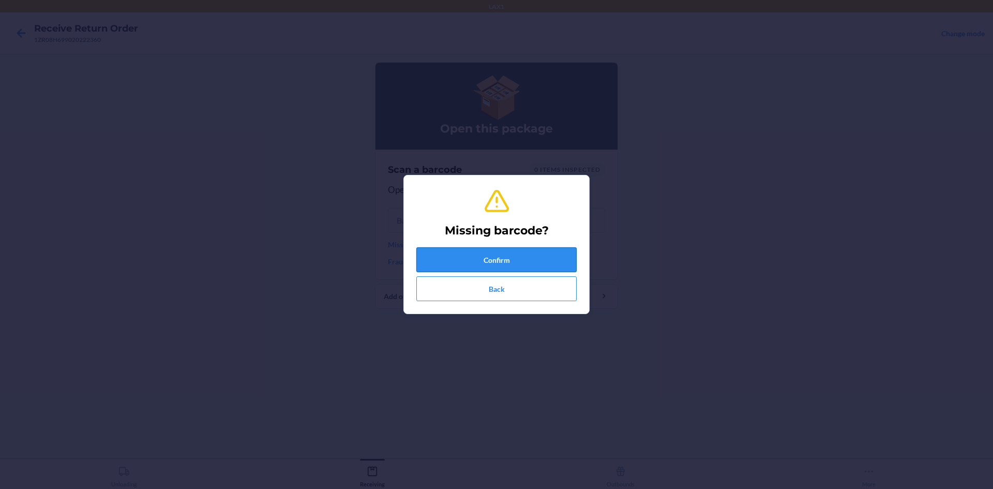
click at [492, 256] on button "Confirm" at bounding box center [496, 259] width 160 height 25
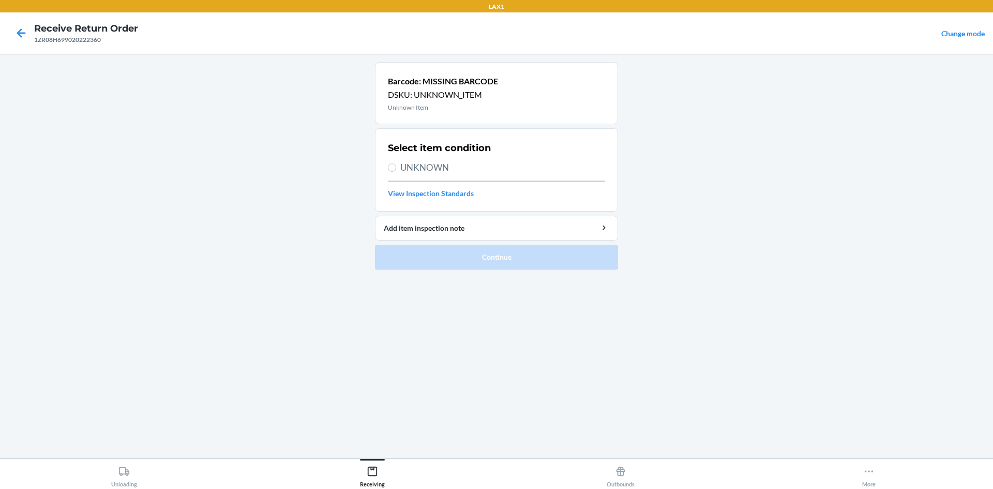
click at [443, 177] on div "Select item condition UNKNOWN View Inspection Standards" at bounding box center [496, 170] width 217 height 64
click at [443, 165] on span "UNKNOWN" at bounding box center [502, 167] width 205 height 13
click at [396, 165] on input "UNKNOWN" at bounding box center [392, 167] width 8 height 8
radio input "true"
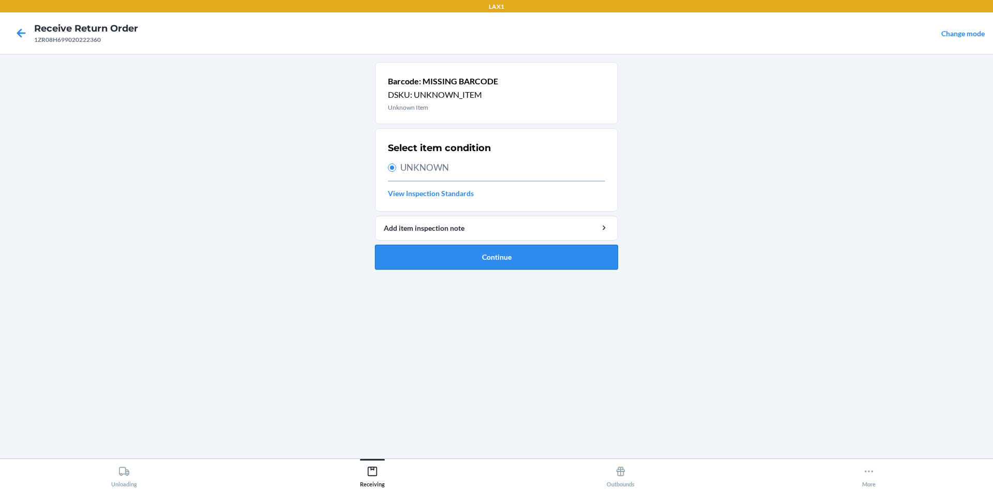
click at [523, 263] on button "Continue" at bounding box center [496, 257] width 243 height 25
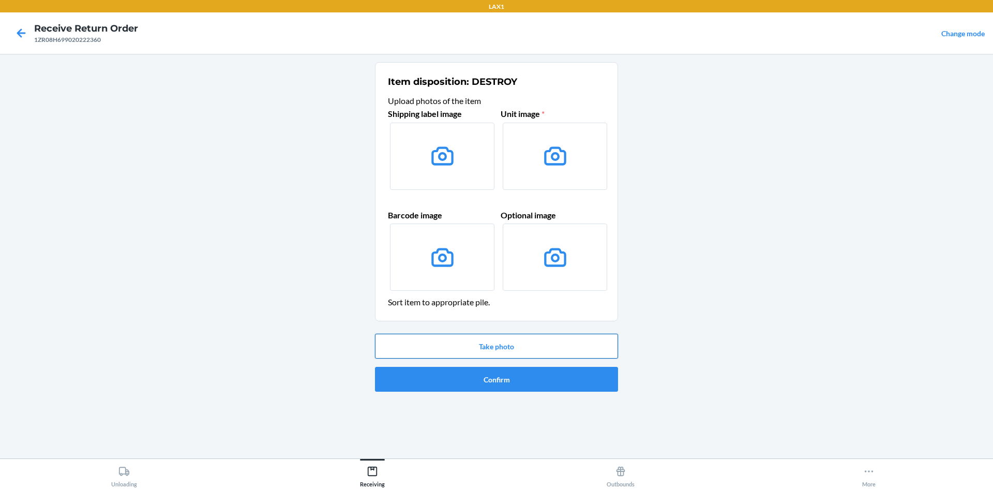
click at [511, 352] on button "Take photo" at bounding box center [496, 346] width 243 height 25
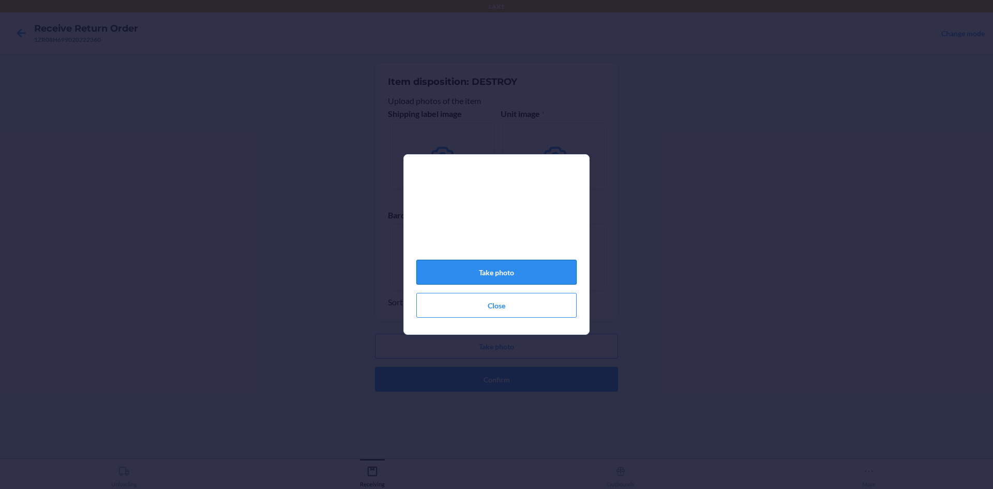
click at [497, 268] on button "Take photo" at bounding box center [496, 272] width 160 height 25
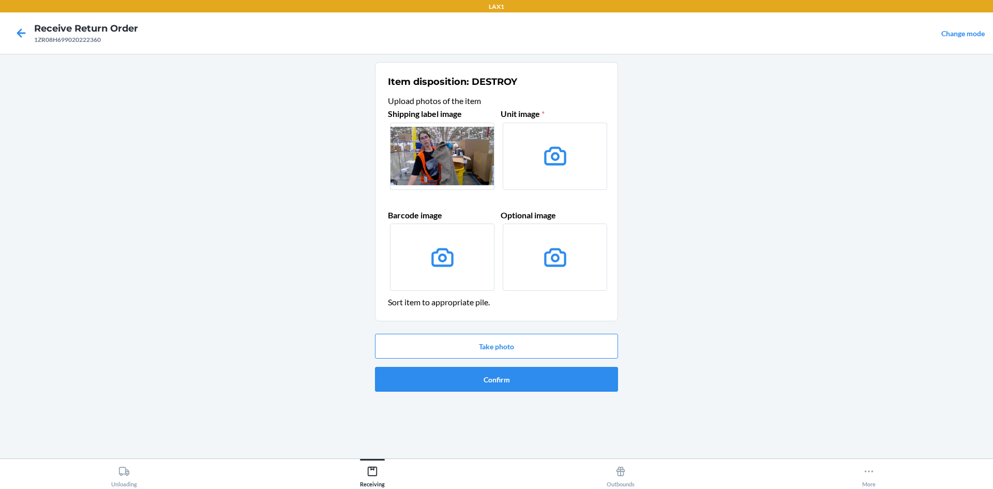
click at [453, 155] on label at bounding box center [442, 156] width 104 height 67
click at [0, 0] on input "file" at bounding box center [0, 0] width 0 height 0
click at [517, 380] on button "Confirm" at bounding box center [496, 379] width 243 height 25
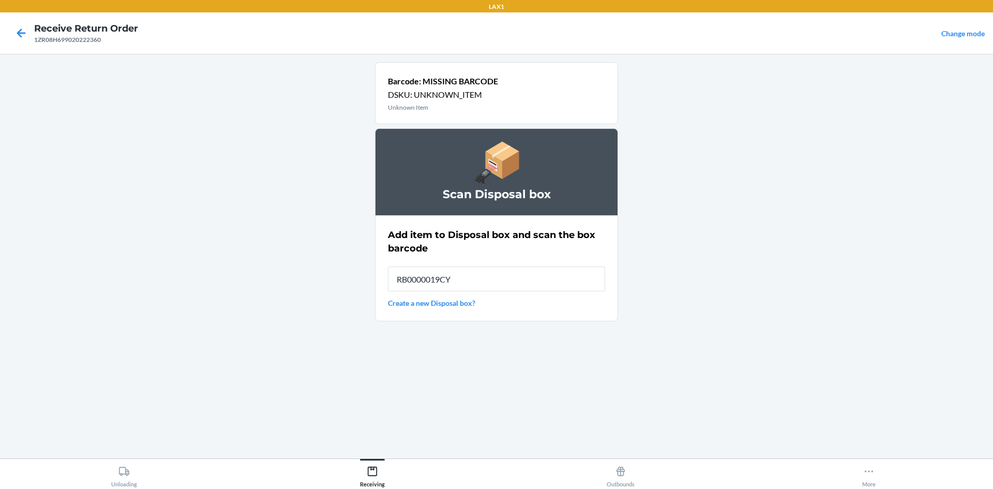
type input "RB0000019CY"
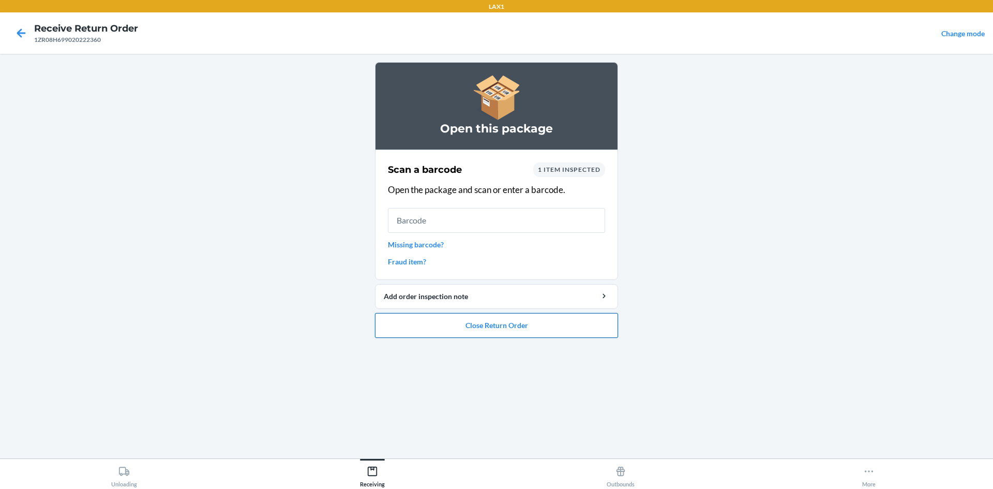
click at [523, 337] on button "Close Return Order" at bounding box center [496, 325] width 243 height 25
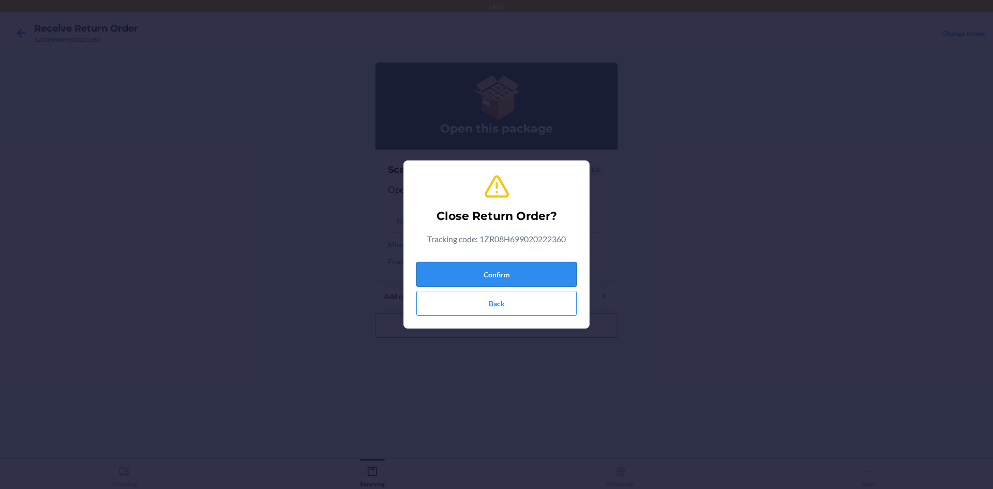
click at [537, 266] on button "Confirm" at bounding box center [496, 274] width 160 height 25
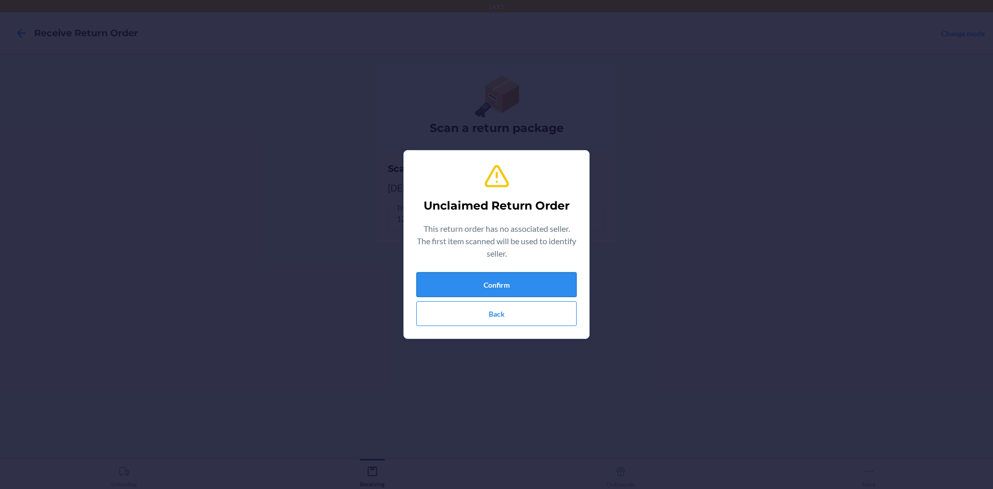
click at [531, 285] on button "Confirm" at bounding box center [496, 284] width 160 height 25
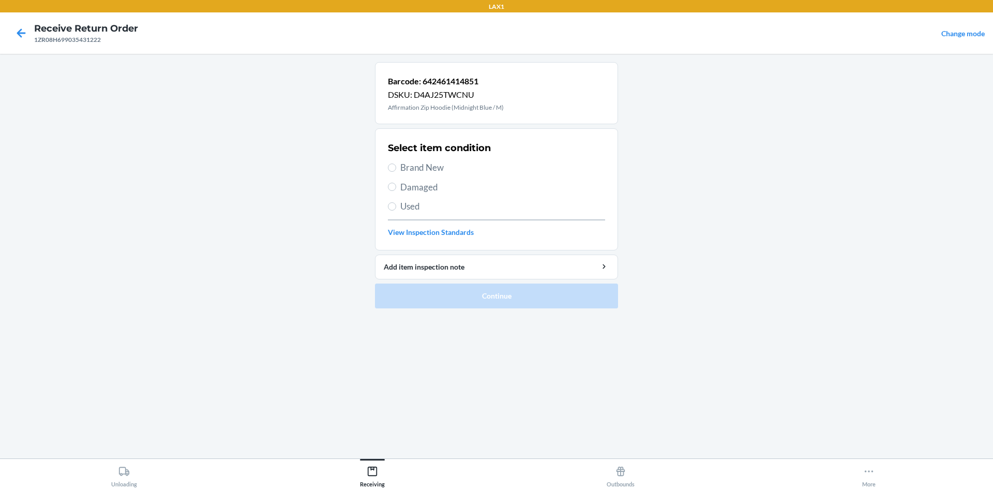
click at [446, 159] on div "Select item condition Brand New Damaged Used View Inspection Standards" at bounding box center [496, 189] width 217 height 102
click at [442, 161] on span "Brand New" at bounding box center [502, 167] width 205 height 13
click at [396, 163] on input "Brand New" at bounding box center [392, 167] width 8 height 8
radio input "true"
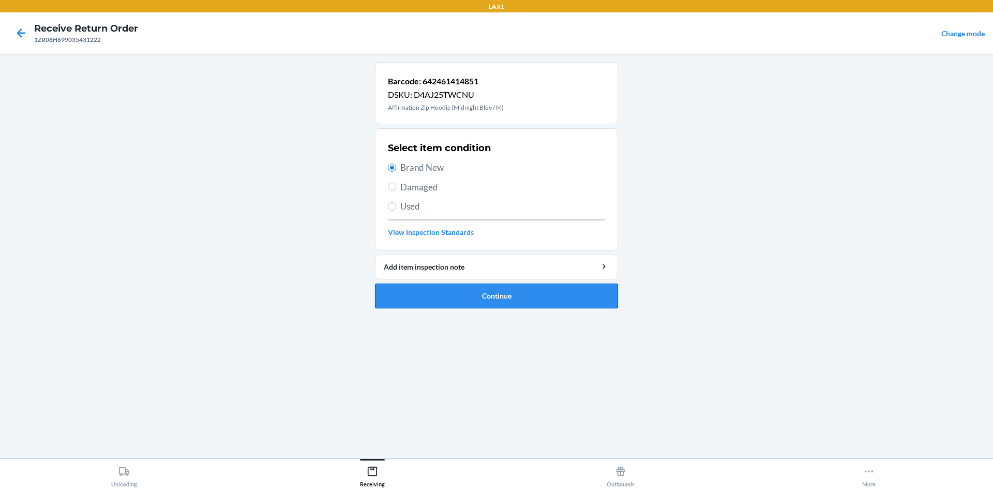
click at [536, 297] on button "Continue" at bounding box center [496, 295] width 243 height 25
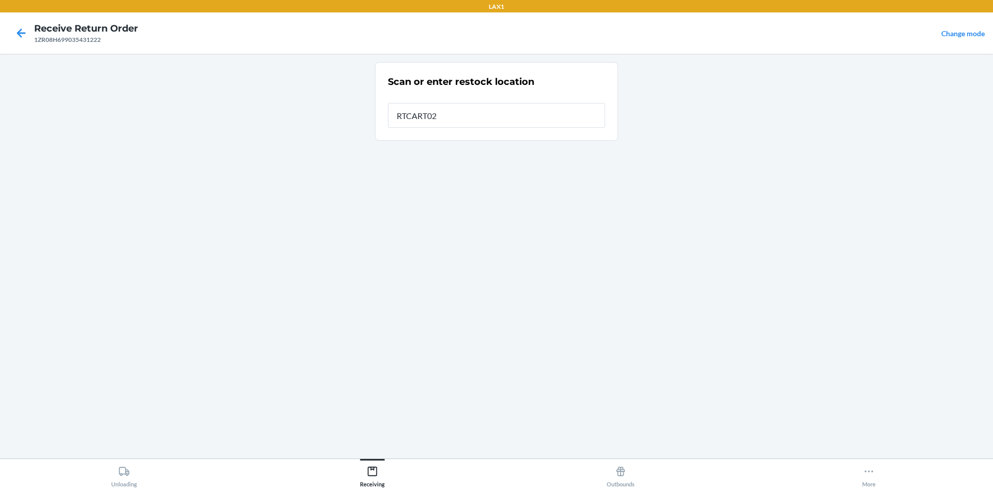
type input "RTCART020"
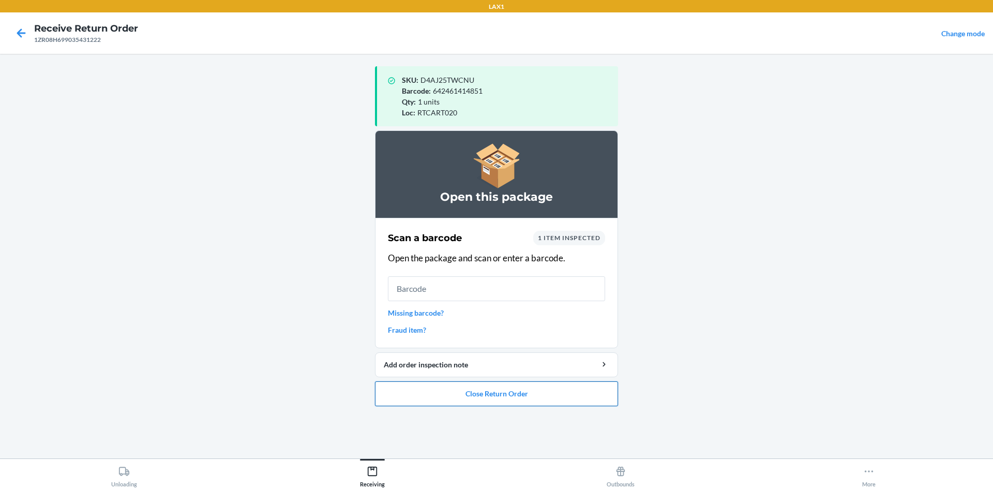
click at [554, 403] on button "Close Return Order" at bounding box center [496, 393] width 243 height 25
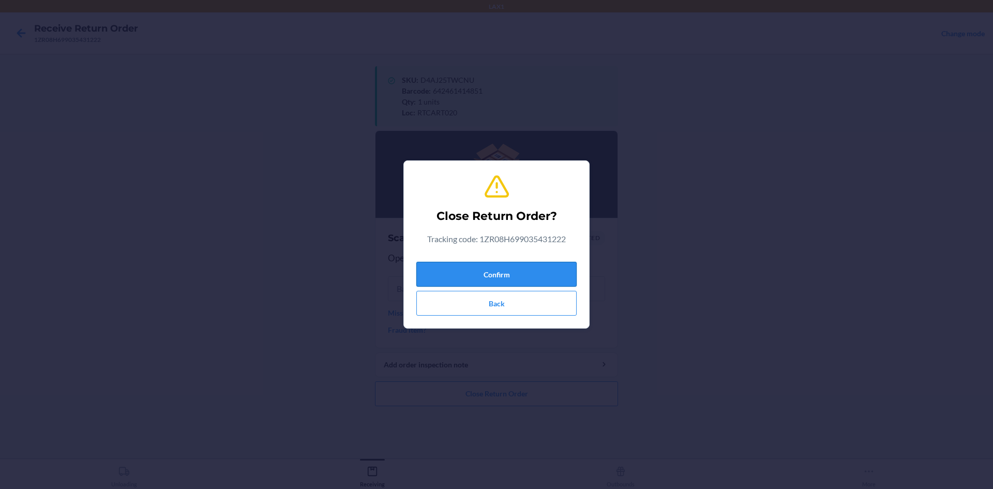
click at [557, 275] on button "Confirm" at bounding box center [496, 274] width 160 height 25
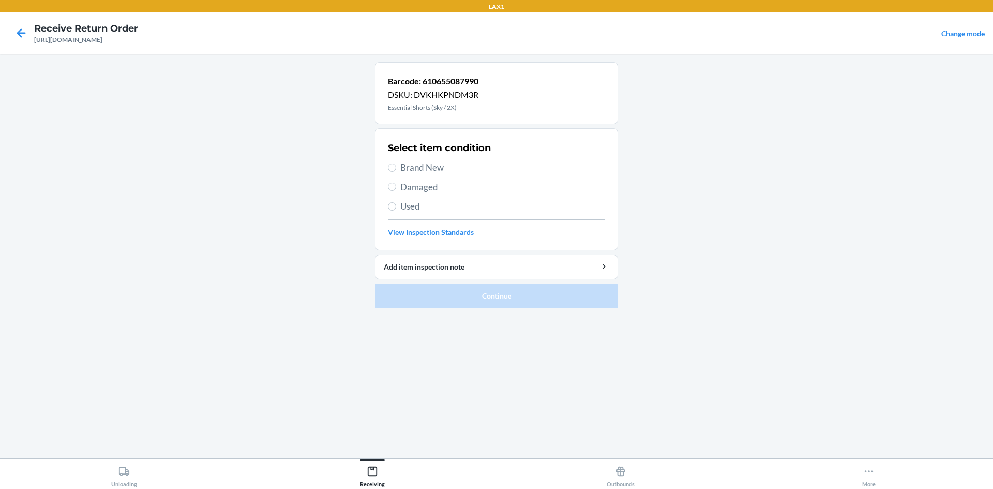
click at [443, 163] on span "Brand New" at bounding box center [502, 167] width 205 height 13
click at [396, 163] on input "Brand New" at bounding box center [392, 167] width 8 height 8
radio input "true"
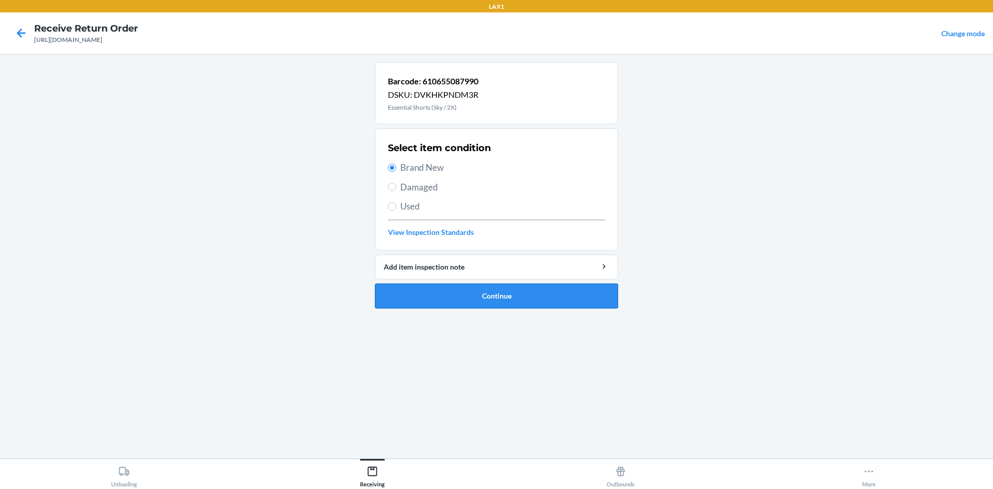
click at [547, 304] on button "Continue" at bounding box center [496, 295] width 243 height 25
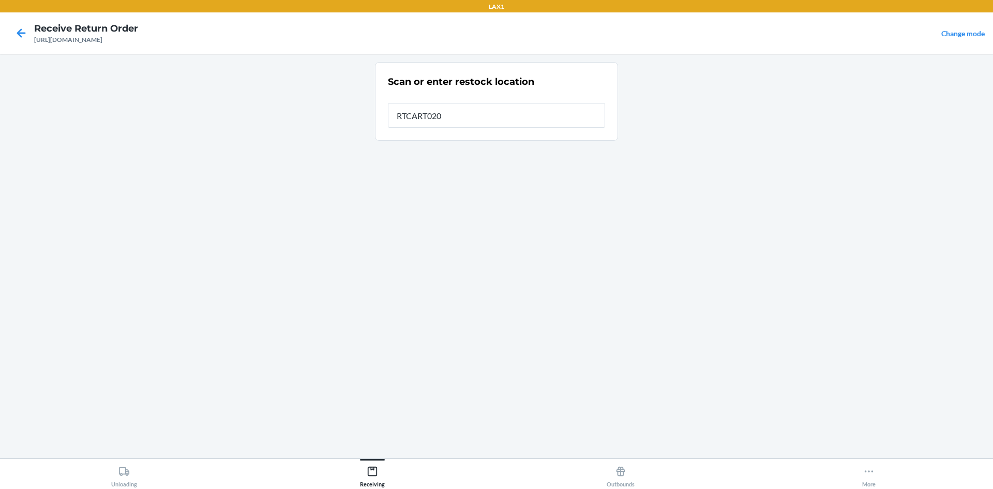
type input "RTCART020"
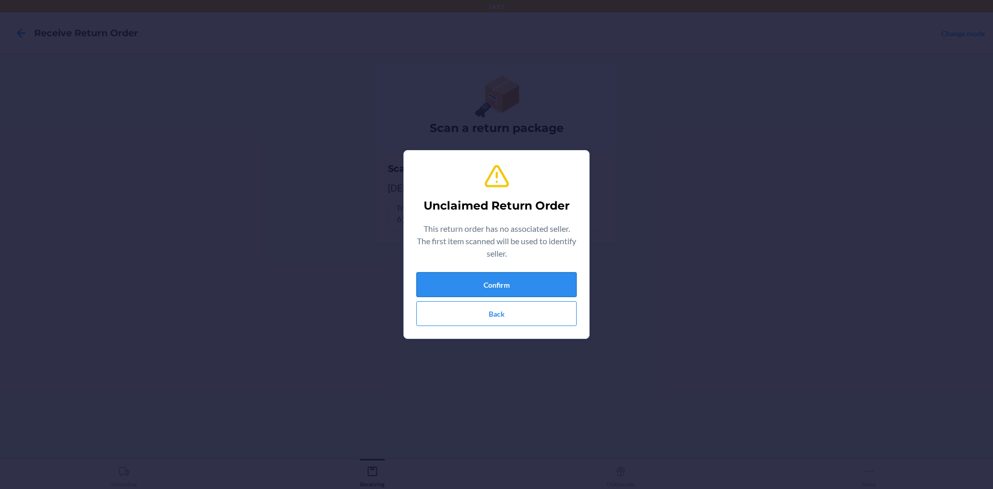
click at [561, 285] on button "Confirm" at bounding box center [496, 284] width 160 height 25
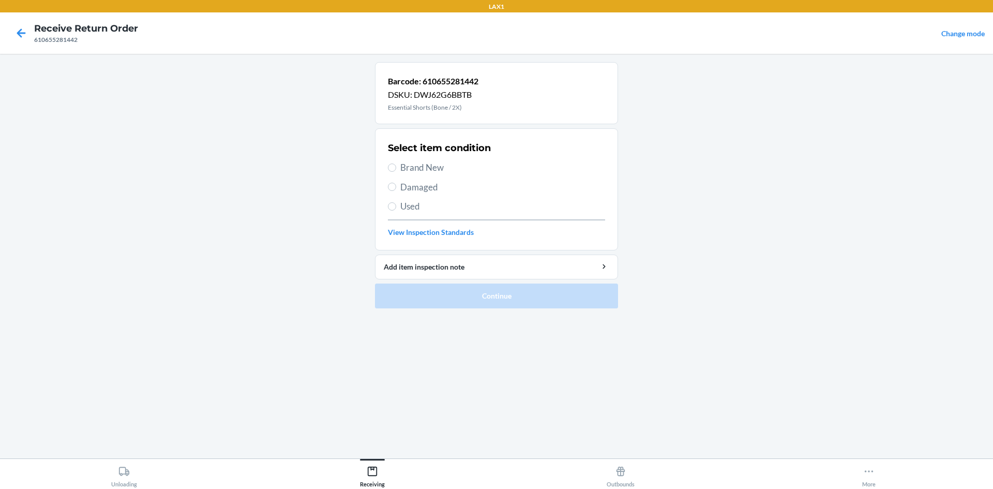
click at [396, 164] on label "Brand New" at bounding box center [496, 167] width 217 height 13
click at [396, 164] on input "Brand New" at bounding box center [392, 167] width 8 height 8
radio input "true"
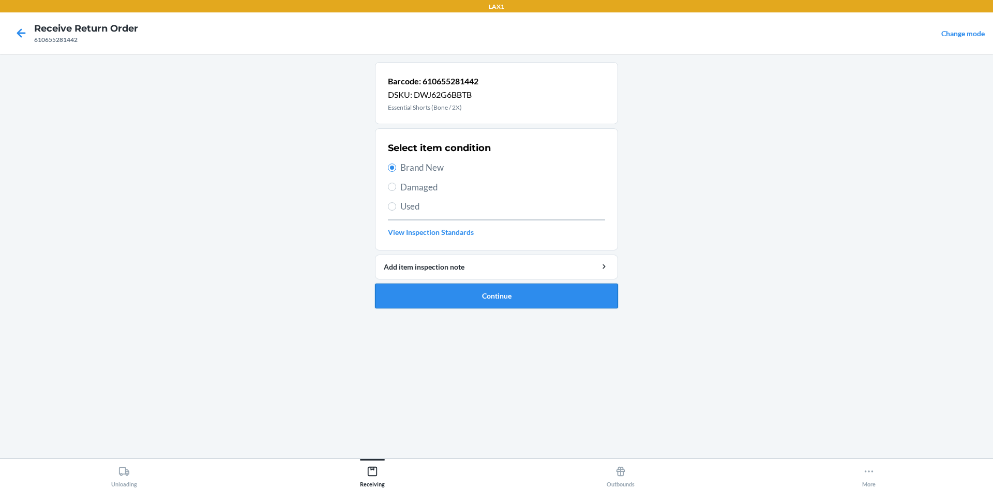
click at [500, 301] on button "Continue" at bounding box center [496, 295] width 243 height 25
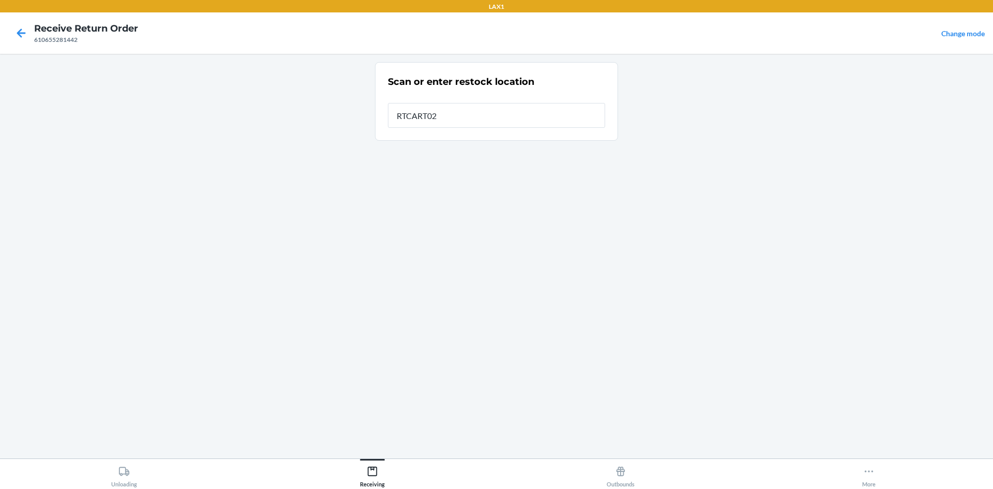
type input "RTCART020"
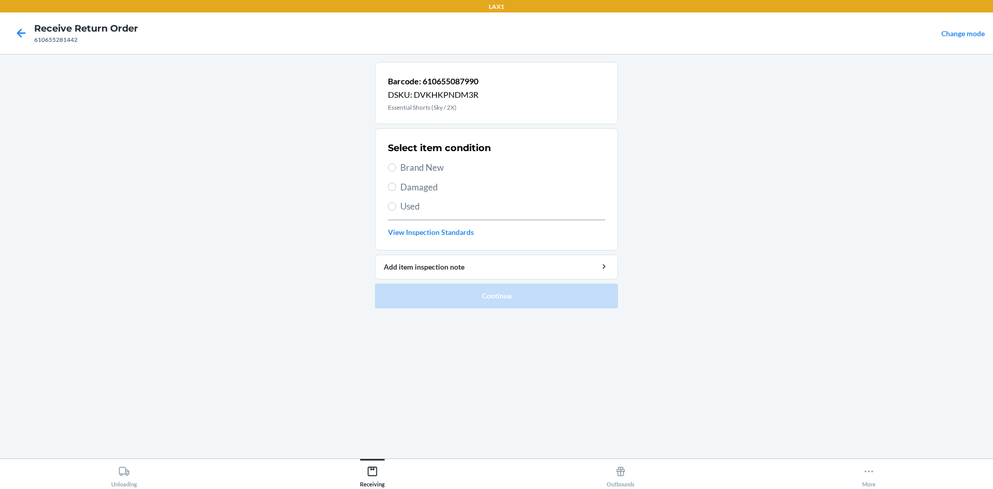
click at [425, 162] on span "Brand New" at bounding box center [502, 167] width 205 height 13
click at [396, 163] on input "Brand New" at bounding box center [392, 167] width 8 height 8
radio input "true"
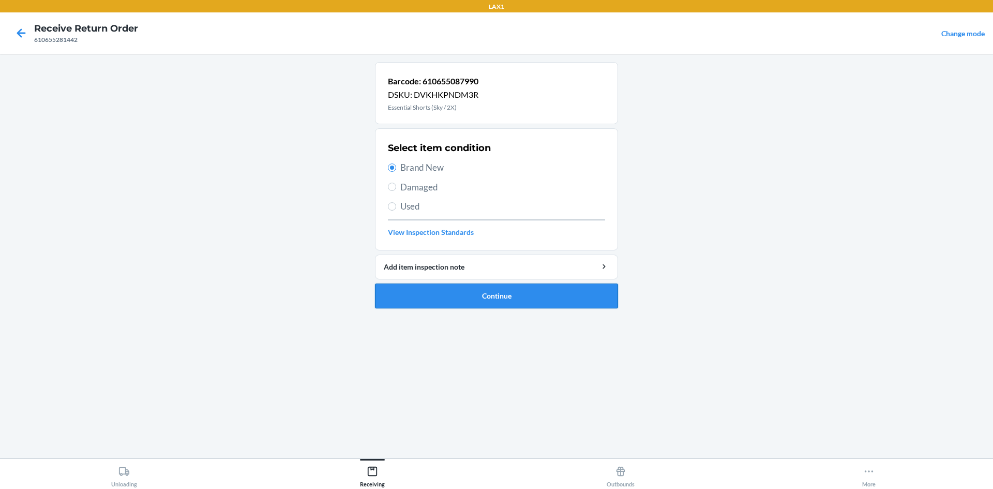
click at [495, 301] on button "Continue" at bounding box center [496, 295] width 243 height 25
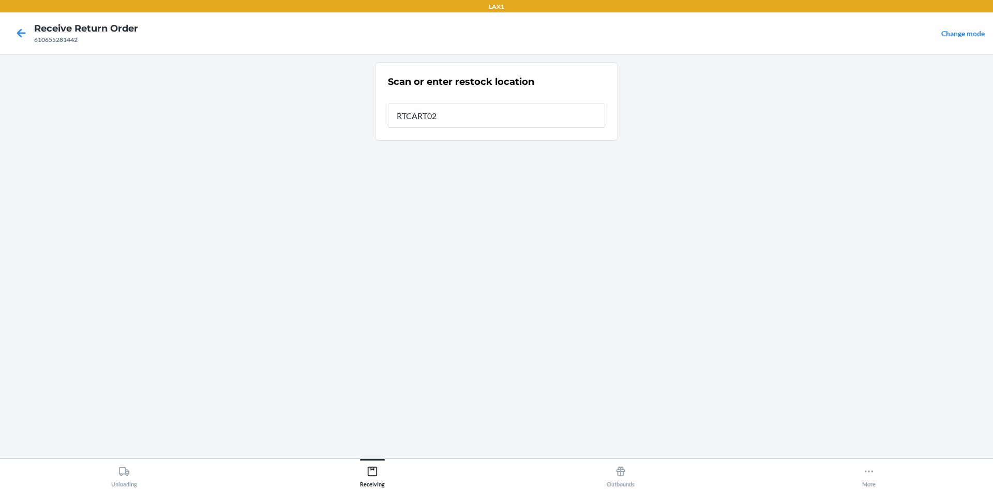
type input "RTCART020"
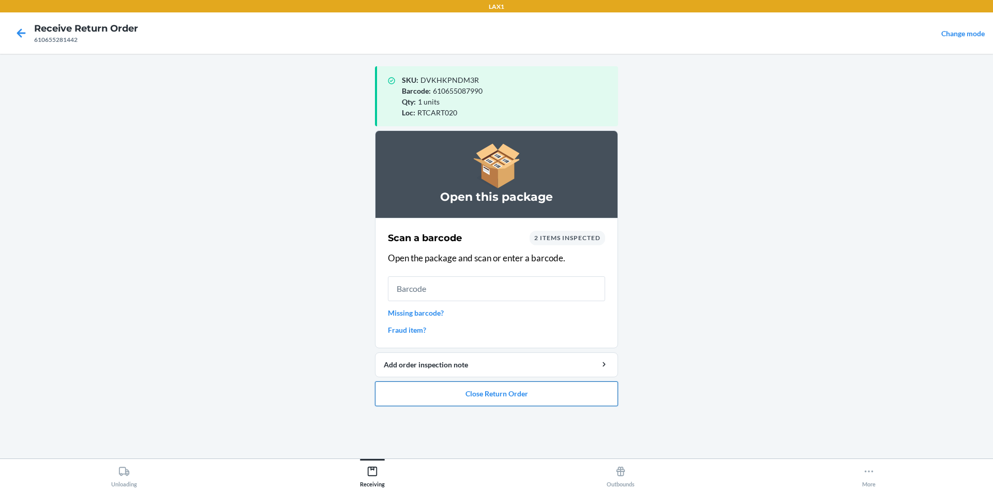
click at [569, 400] on button "Close Return Order" at bounding box center [496, 393] width 243 height 25
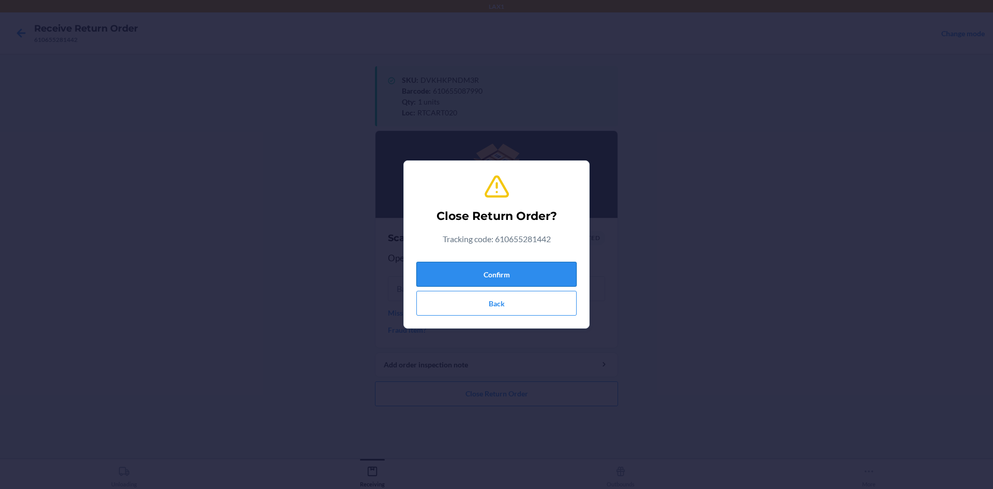
click at [532, 265] on button "Confirm" at bounding box center [496, 274] width 160 height 25
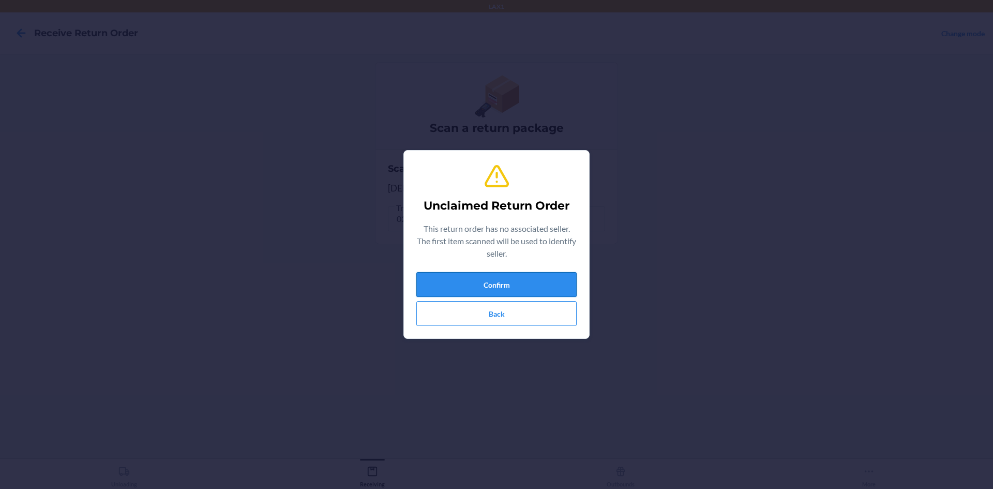
click at [537, 283] on button "Confirm" at bounding box center [496, 284] width 160 height 25
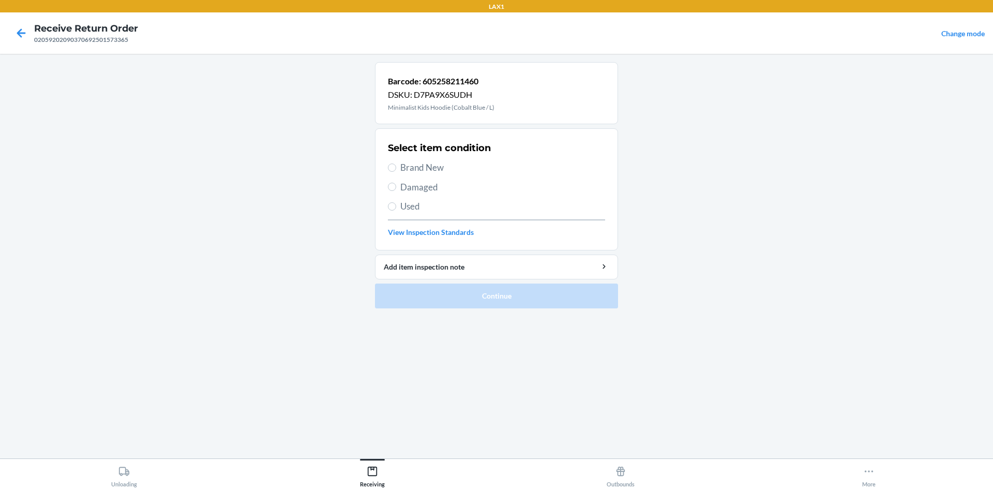
click at [403, 198] on div "Select item condition Brand New Damaged Used View Inspection Standards" at bounding box center [496, 189] width 217 height 102
click at [412, 206] on span "Used" at bounding box center [502, 206] width 205 height 13
click at [396, 206] on input "Used" at bounding box center [392, 206] width 8 height 8
radio input "true"
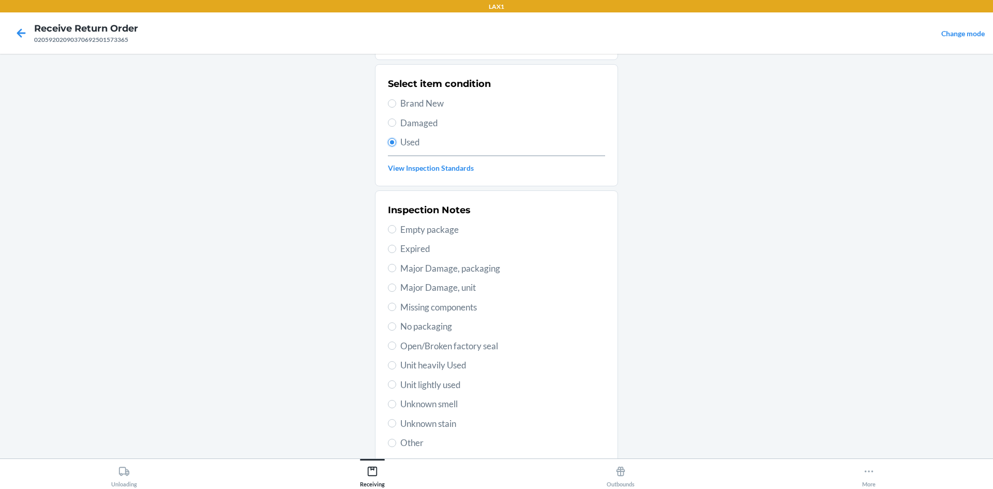
scroll to position [134, 0]
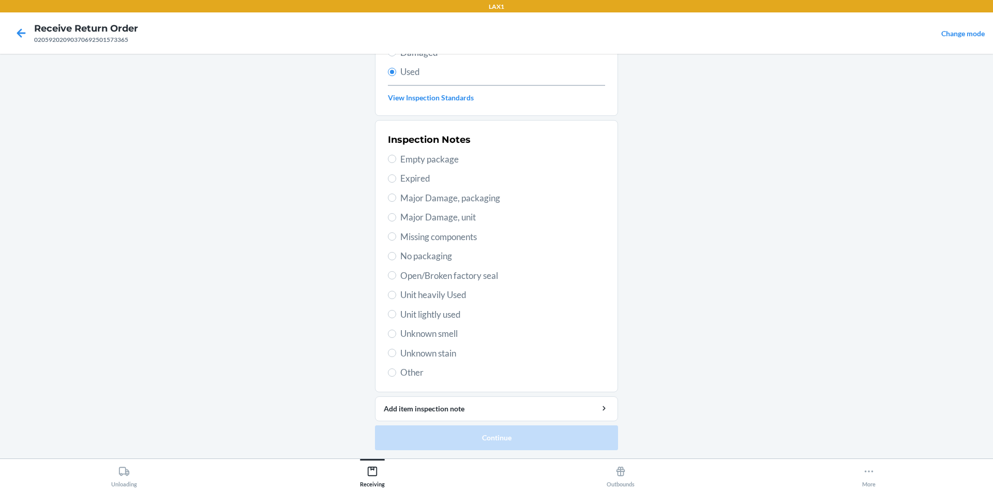
click at [442, 317] on span "Unit lightly used" at bounding box center [502, 314] width 205 height 13
click at [396, 317] on input "Unit lightly used" at bounding box center [392, 314] width 8 height 8
radio input "true"
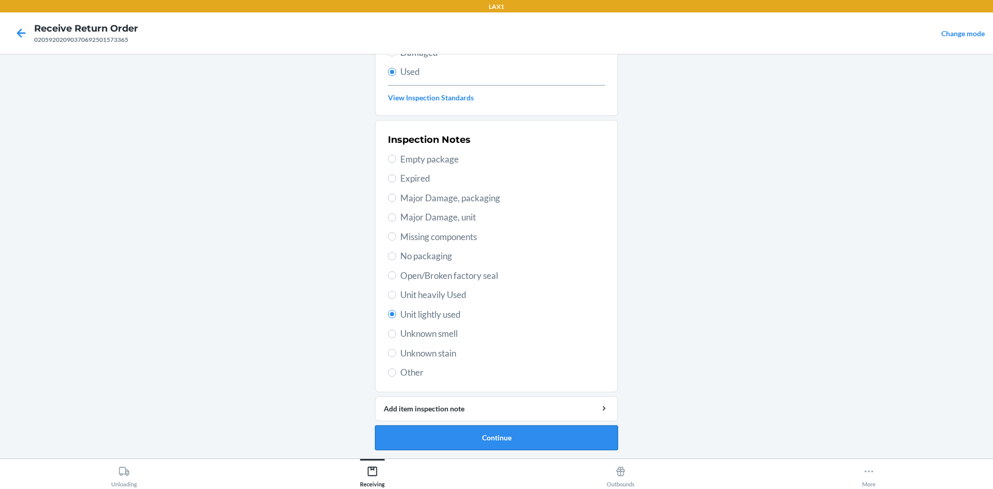
click at [521, 434] on button "Continue" at bounding box center [496, 437] width 243 height 25
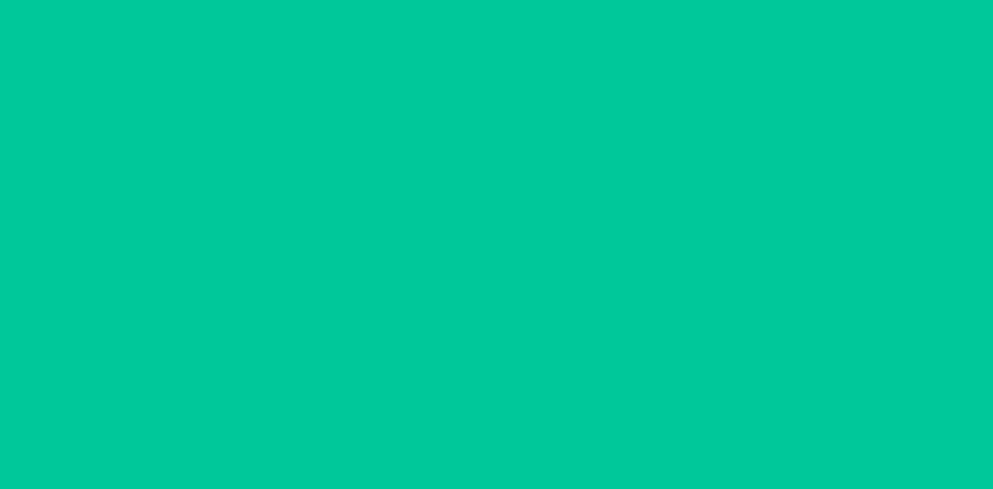
scroll to position [0, 0]
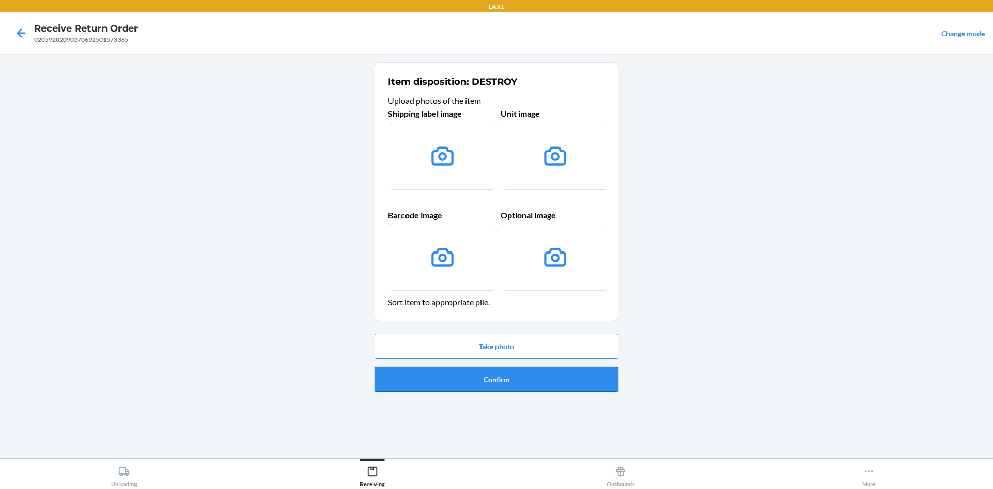
click at [511, 380] on button "Confirm" at bounding box center [496, 379] width 243 height 25
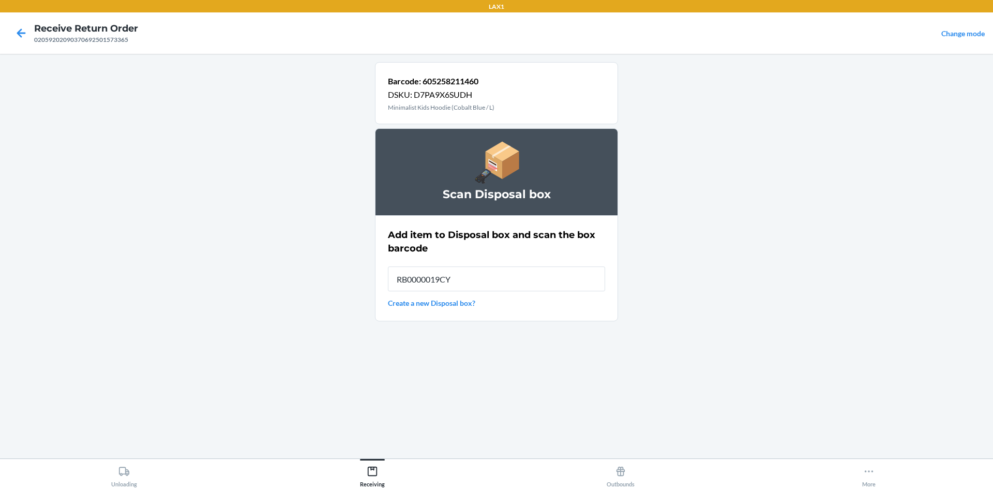
type input "RB0000019CY"
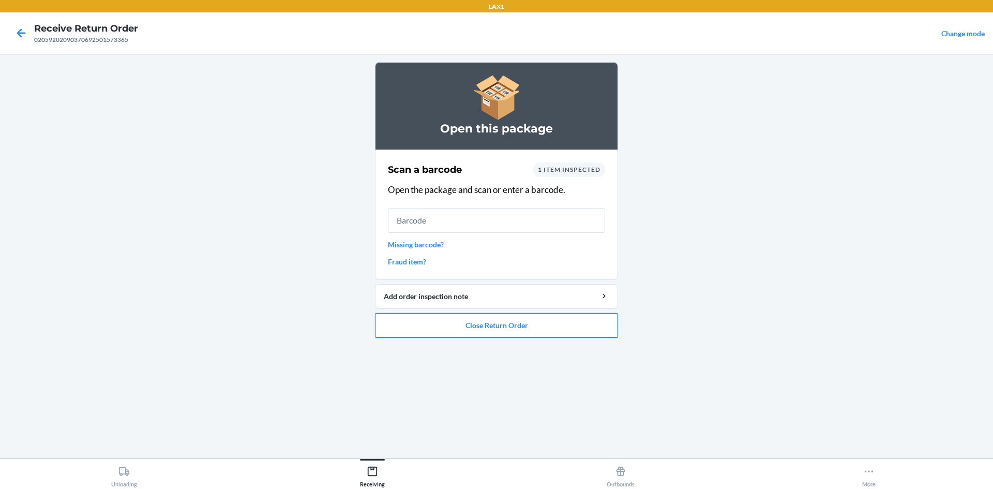
click at [528, 327] on button "Close Return Order" at bounding box center [496, 325] width 243 height 25
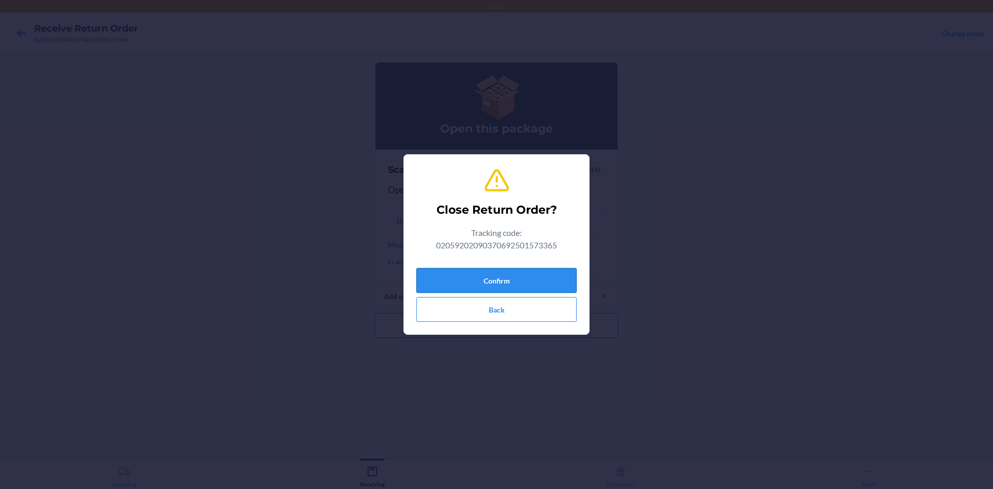
click at [533, 274] on button "Confirm" at bounding box center [496, 280] width 160 height 25
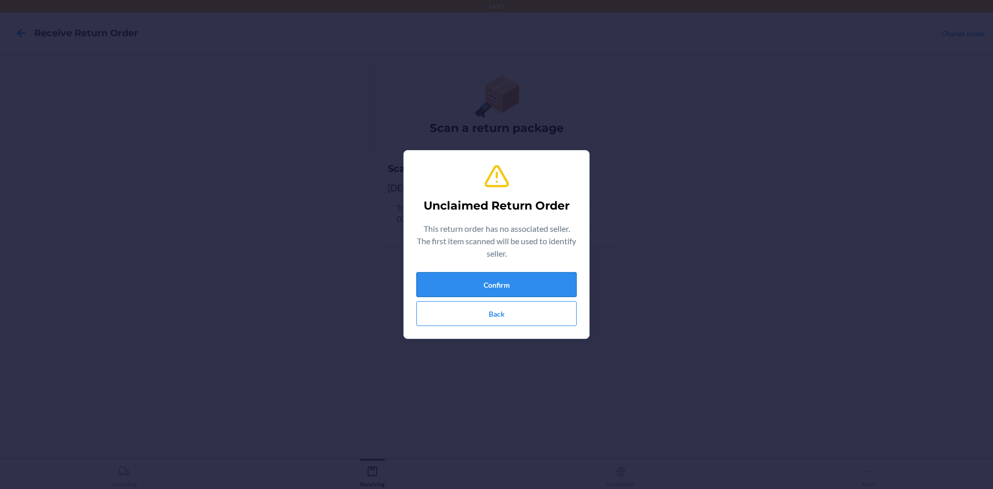
click at [559, 288] on button "Confirm" at bounding box center [496, 284] width 160 height 25
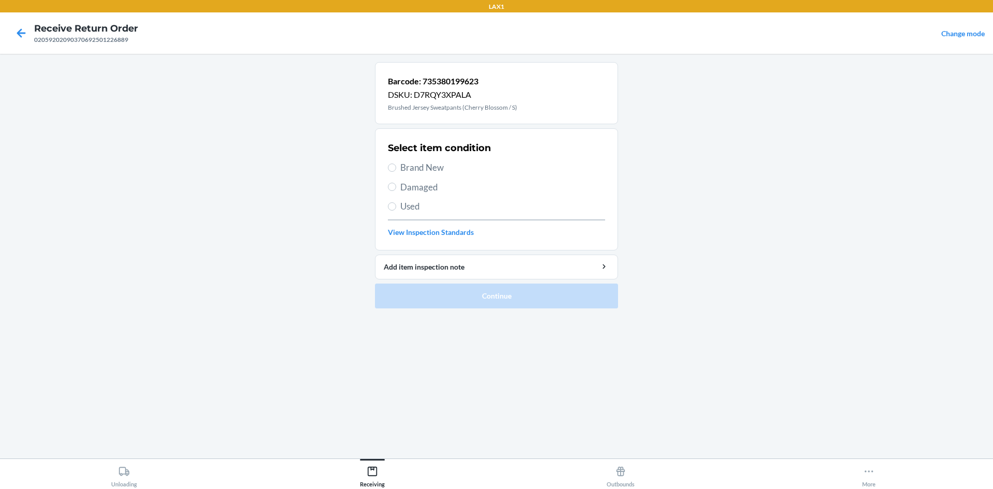
click at [424, 167] on span "Brand New" at bounding box center [502, 167] width 205 height 13
click at [396, 167] on input "Brand New" at bounding box center [392, 167] width 8 height 8
radio input "true"
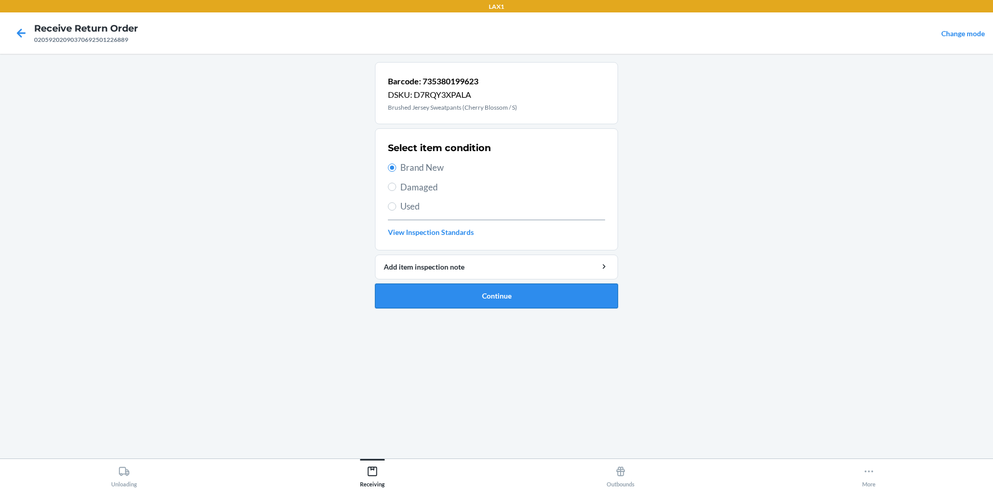
click at [512, 297] on button "Continue" at bounding box center [496, 295] width 243 height 25
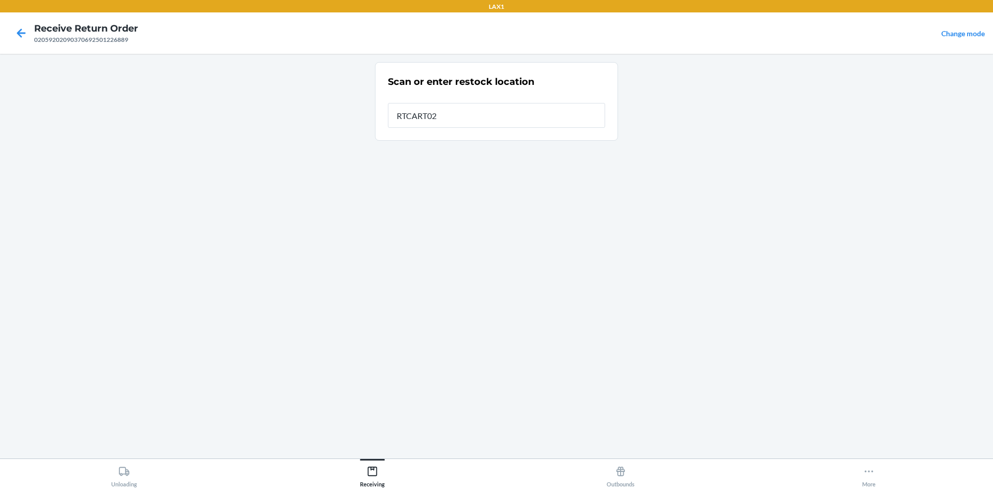
type input "RTCART020"
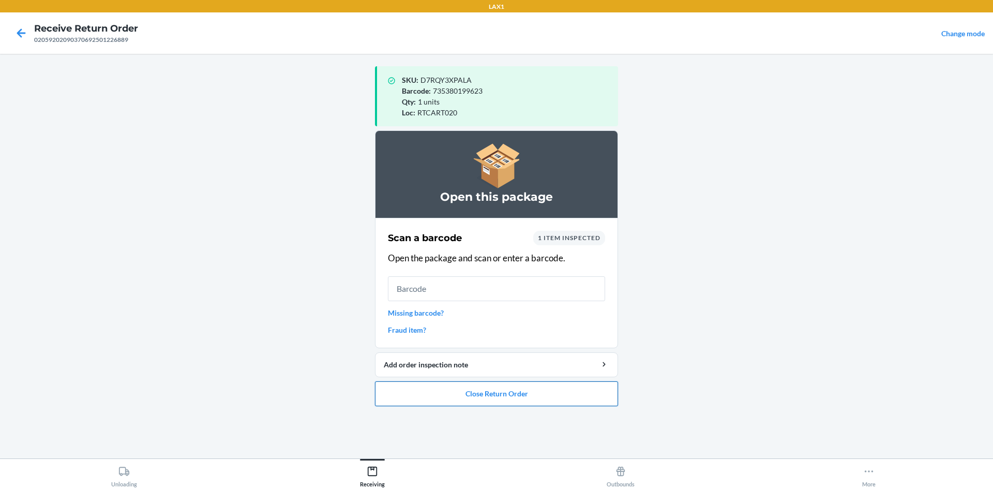
click at [509, 394] on button "Close Return Order" at bounding box center [496, 393] width 243 height 25
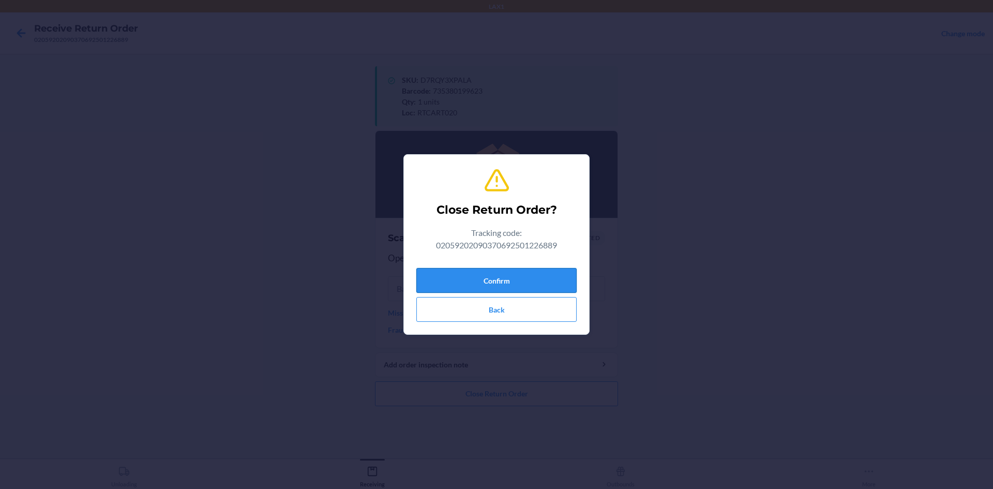
click at [496, 281] on button "Confirm" at bounding box center [496, 280] width 160 height 25
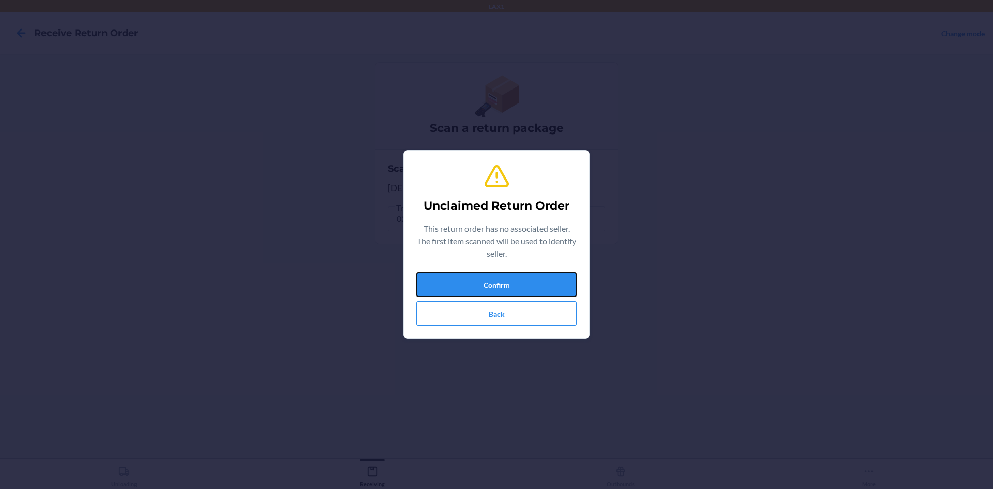
click at [496, 281] on button "Confirm" at bounding box center [496, 284] width 160 height 25
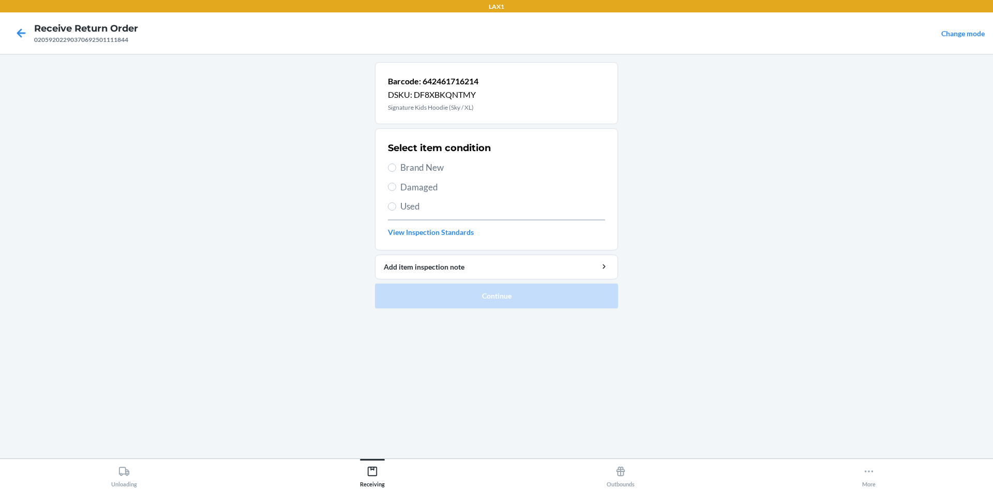
click at [434, 168] on span "Brand New" at bounding box center [502, 167] width 205 height 13
click at [396, 168] on input "Brand New" at bounding box center [392, 167] width 8 height 8
radio input "true"
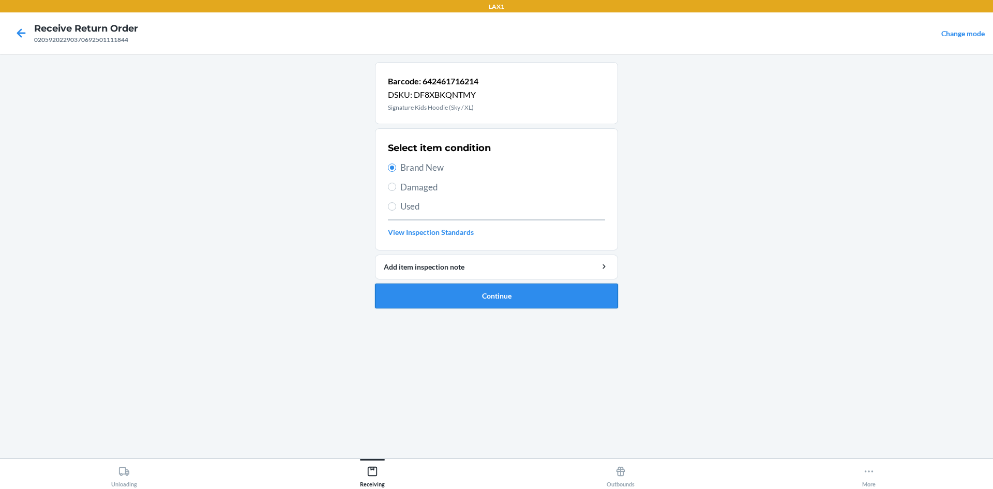
click at [532, 300] on button "Continue" at bounding box center [496, 295] width 243 height 25
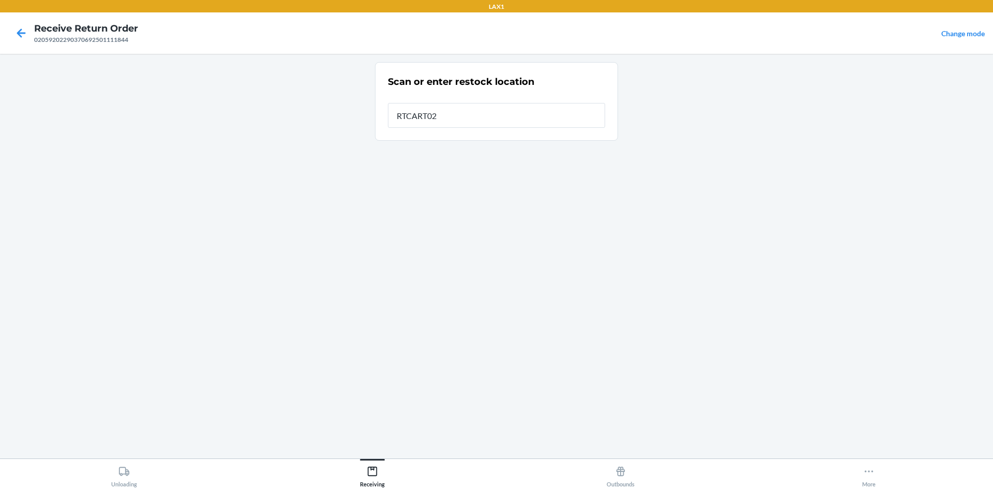
type input "RTCART020"
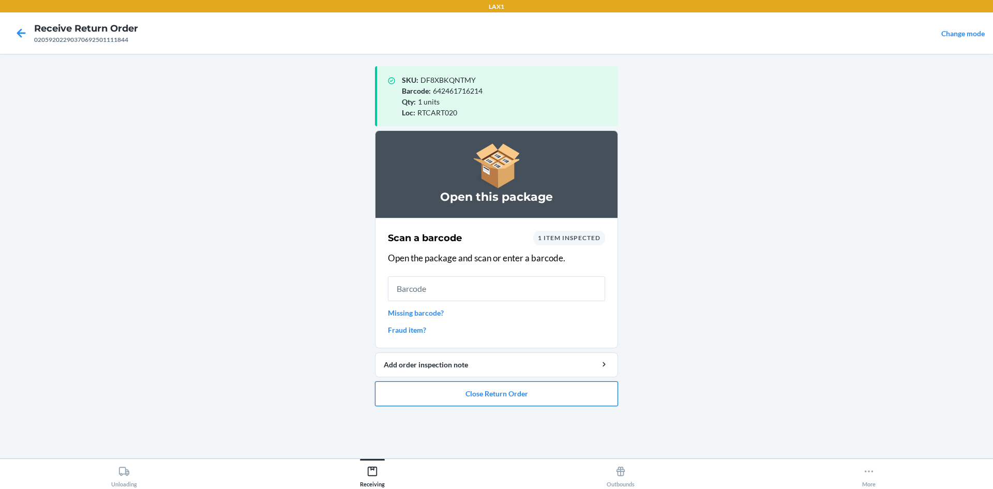
click at [552, 390] on button "Close Return Order" at bounding box center [496, 393] width 243 height 25
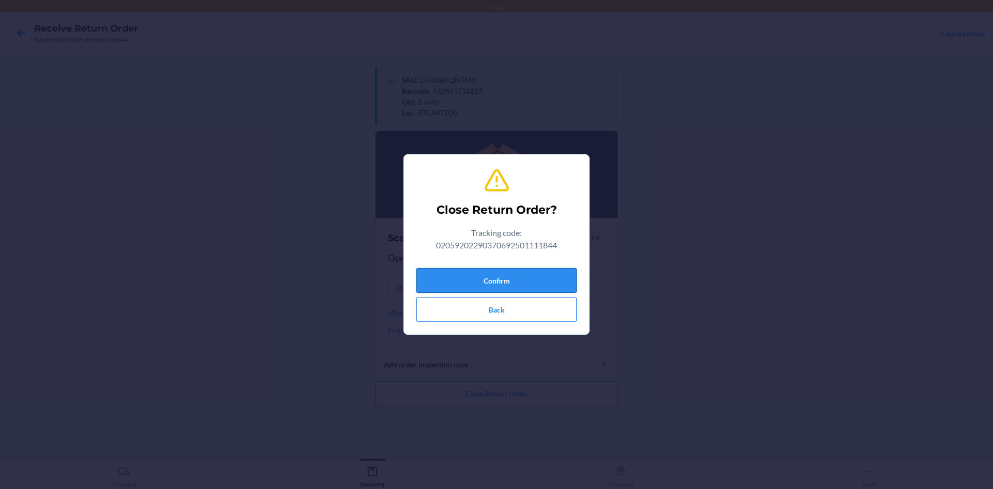
click at [549, 279] on button "Confirm" at bounding box center [496, 280] width 160 height 25
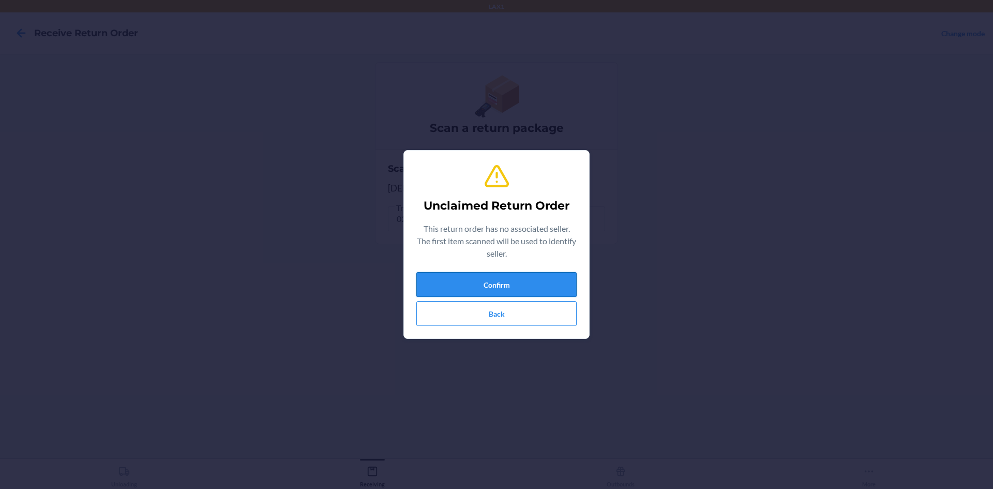
click at [487, 282] on button "Confirm" at bounding box center [496, 284] width 160 height 25
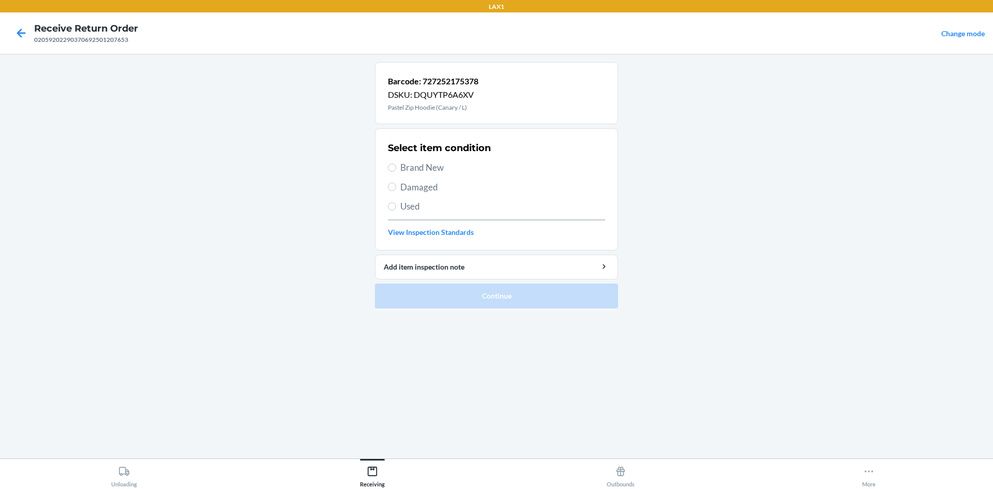
click at [406, 167] on span "Brand New" at bounding box center [502, 167] width 205 height 13
click at [396, 167] on input "Brand New" at bounding box center [392, 167] width 8 height 8
radio input "true"
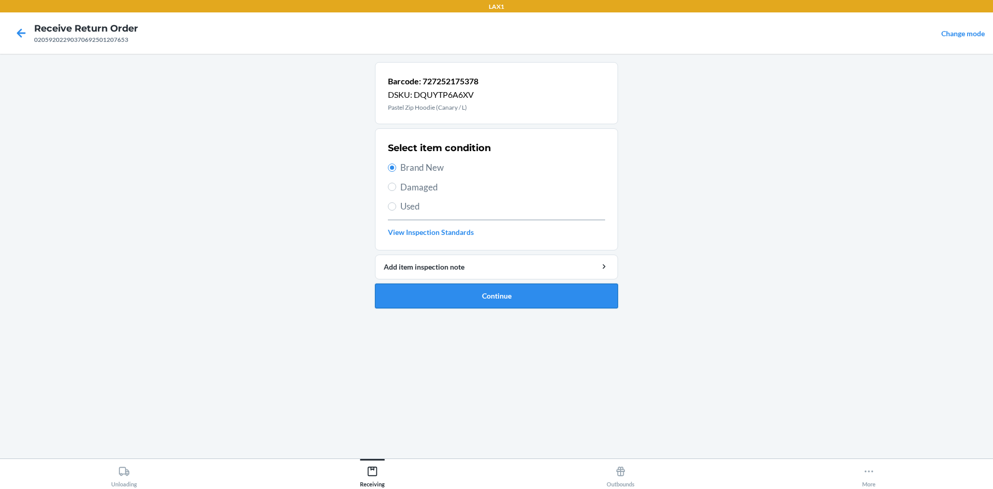
click at [531, 290] on button "Continue" at bounding box center [496, 295] width 243 height 25
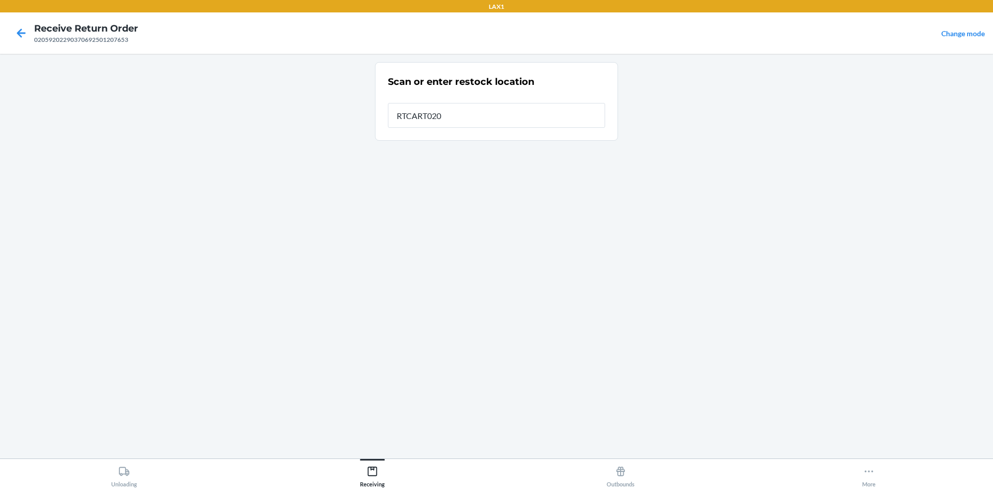
type input "RTCART020"
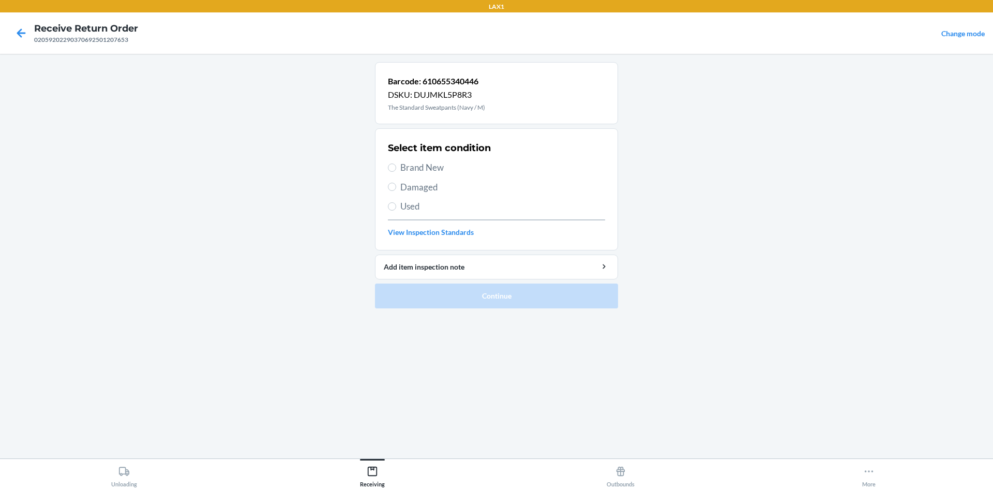
click at [433, 168] on span "Brand New" at bounding box center [502, 167] width 205 height 13
click at [396, 168] on input "Brand New" at bounding box center [392, 167] width 8 height 8
radio input "true"
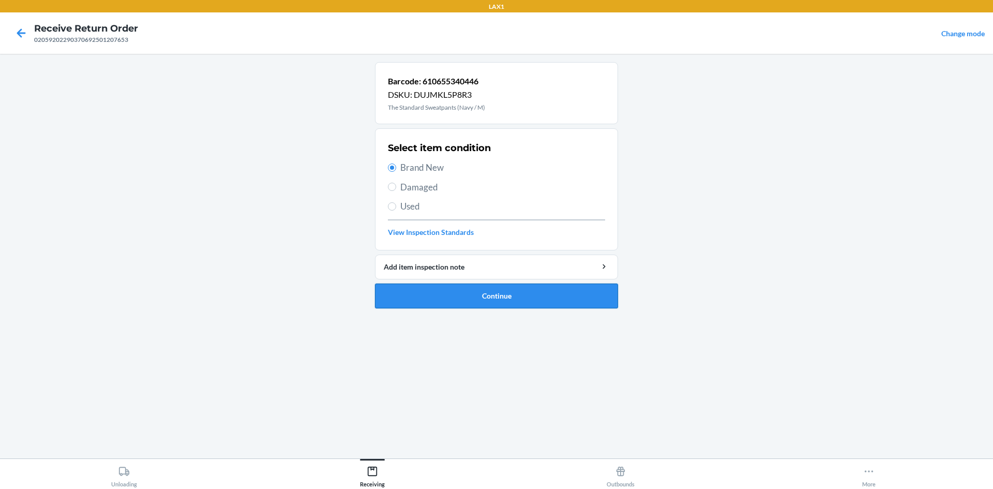
click at [492, 292] on button "Continue" at bounding box center [496, 295] width 243 height 25
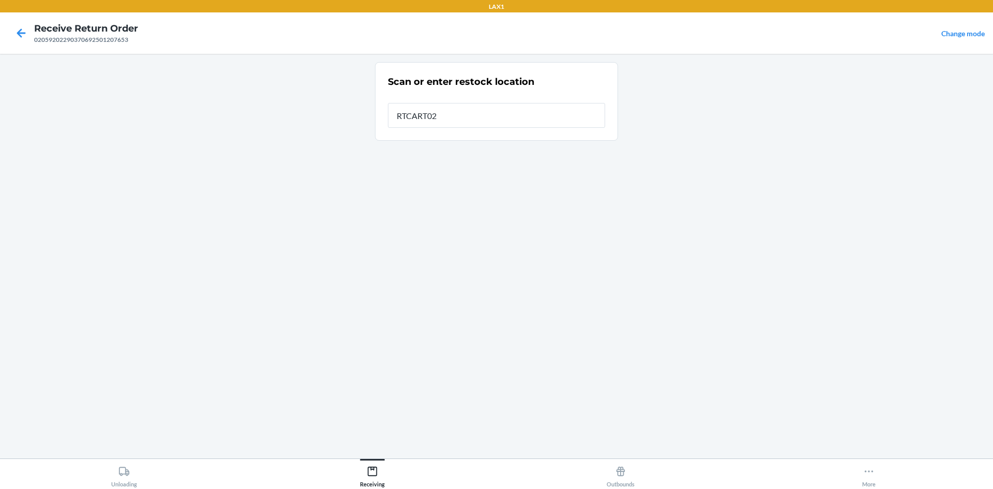
type input "RTCART020"
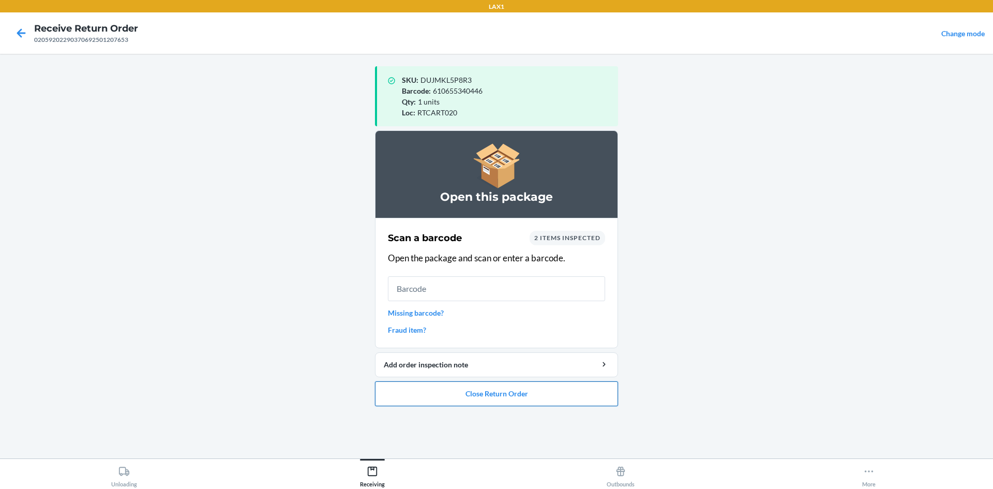
click at [512, 391] on button "Close Return Order" at bounding box center [496, 393] width 243 height 25
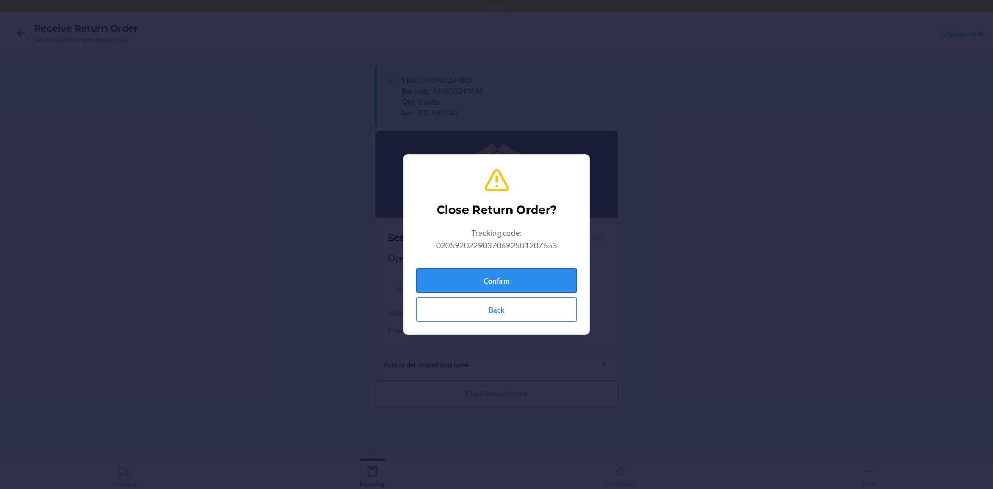
click at [488, 273] on button "Confirm" at bounding box center [496, 280] width 160 height 25
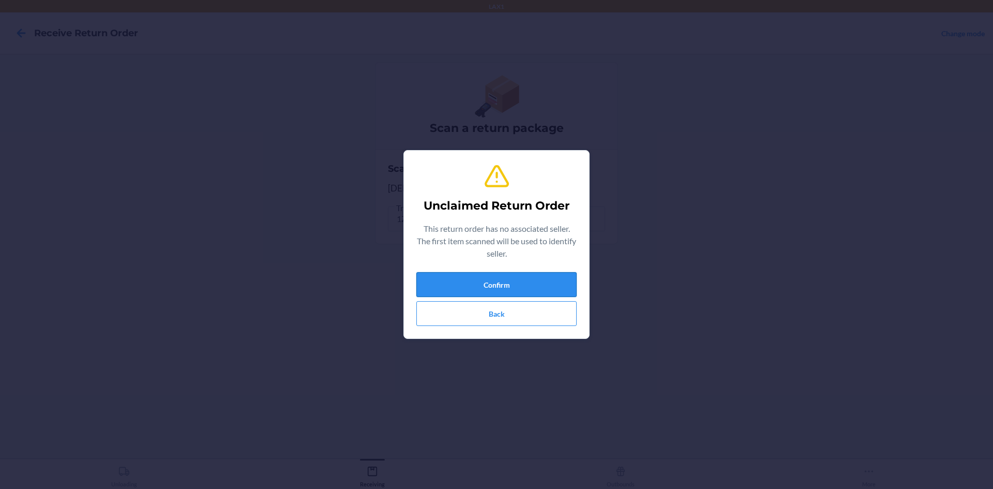
click at [477, 280] on button "Confirm" at bounding box center [496, 284] width 160 height 25
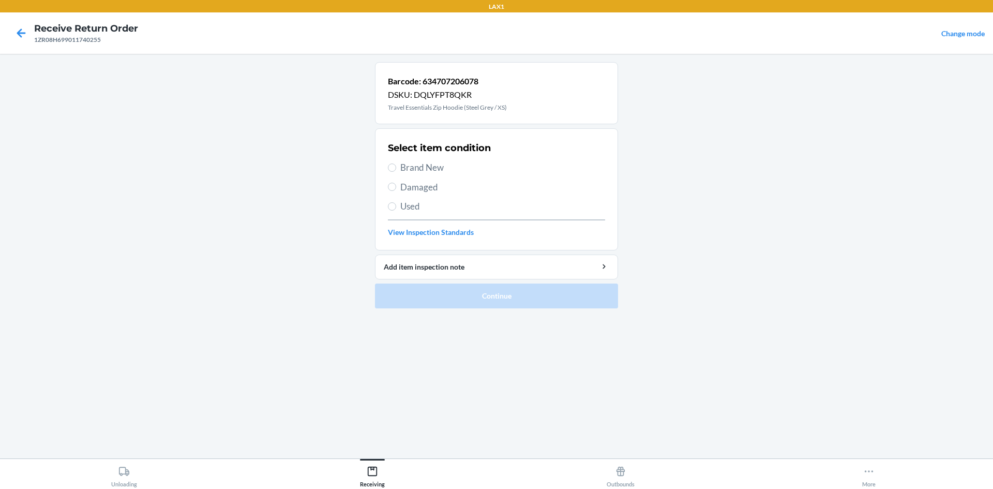
click at [419, 206] on span "Used" at bounding box center [502, 206] width 205 height 13
click at [396, 206] on input "Used" at bounding box center [392, 206] width 8 height 8
radio input "true"
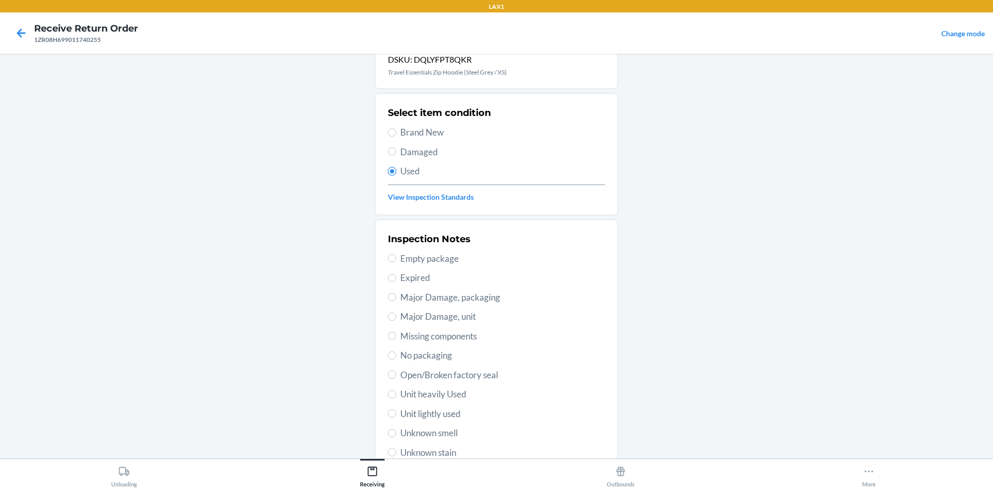
scroll to position [103, 0]
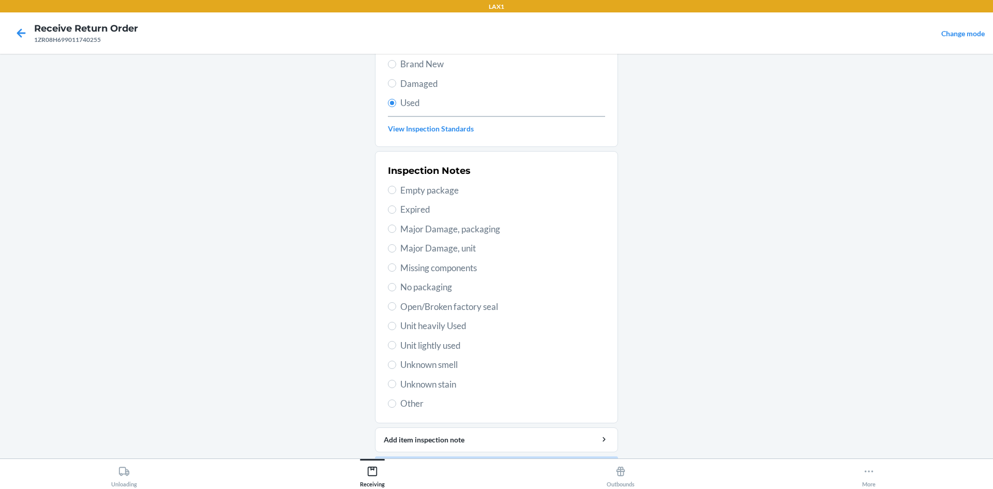
click at [437, 345] on span "Unit lightly used" at bounding box center [502, 345] width 205 height 13
click at [396, 345] on input "Unit lightly used" at bounding box center [392, 345] width 8 height 8
radio input "true"
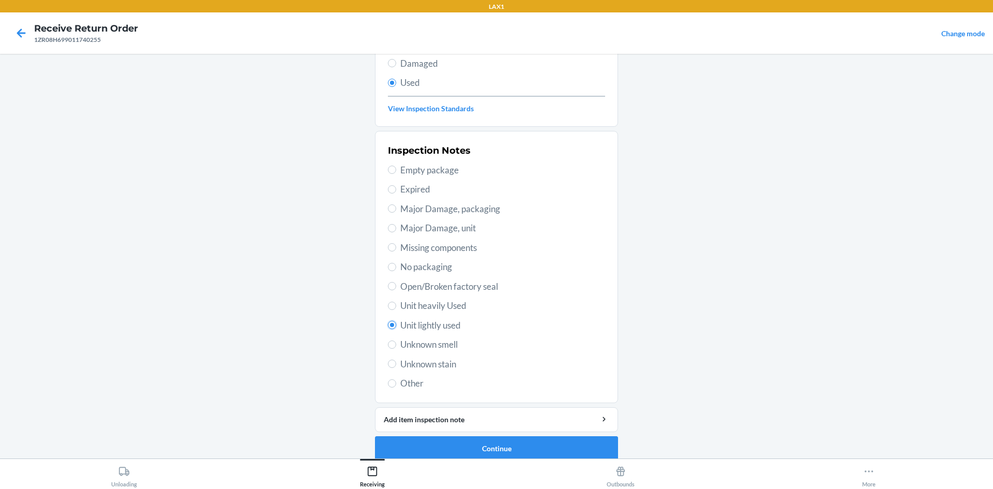
scroll to position [134, 0]
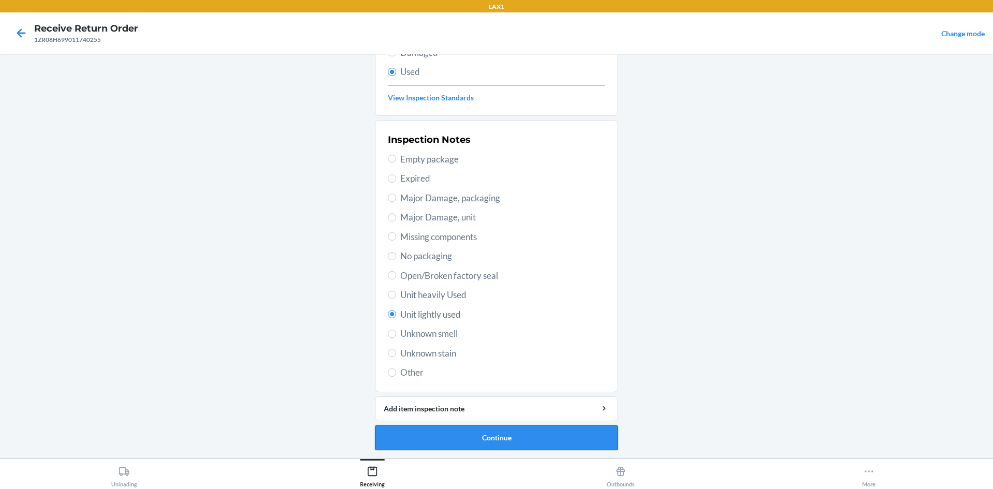
click at [551, 436] on button "Continue" at bounding box center [496, 437] width 243 height 25
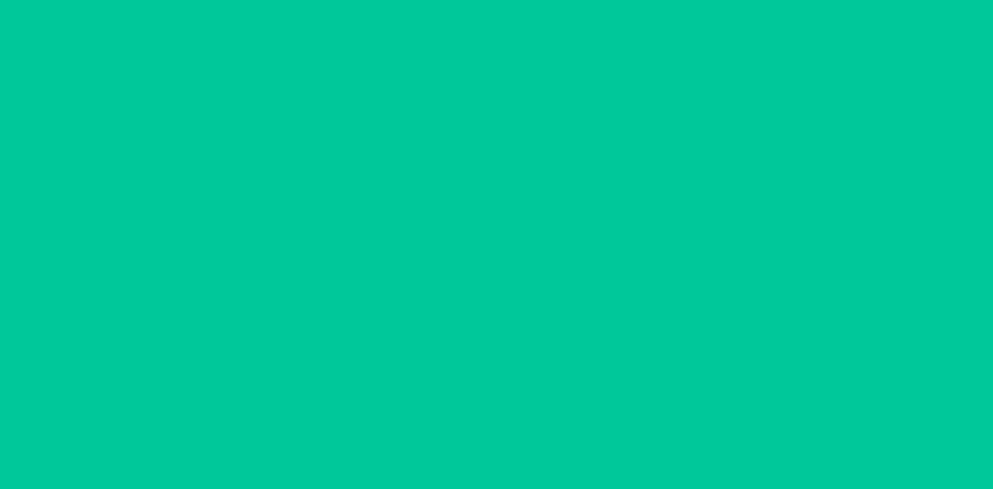
scroll to position [0, 0]
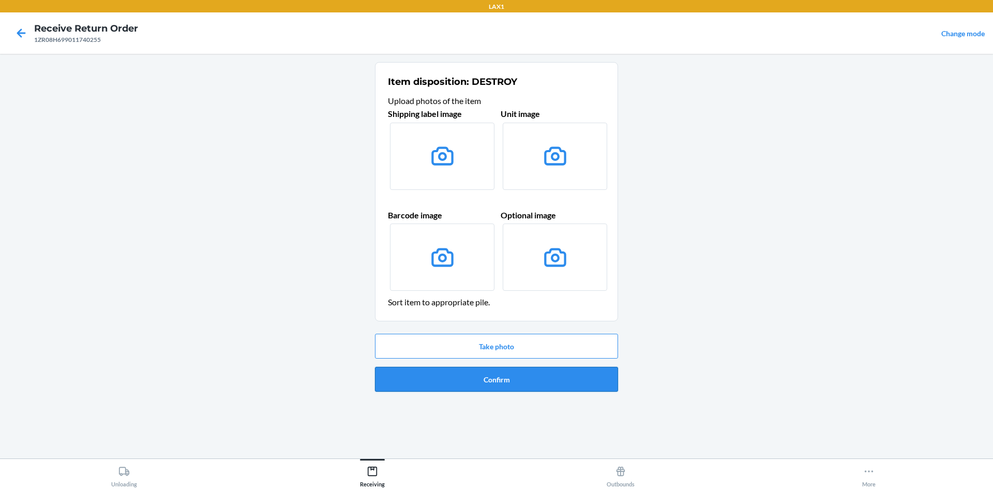
click at [578, 378] on button "Confirm" at bounding box center [496, 379] width 243 height 25
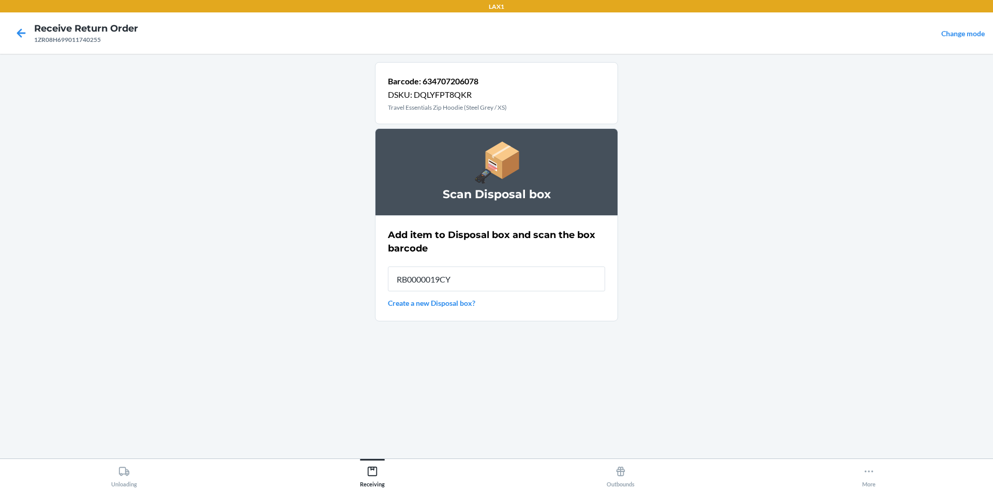
type input "RB0000019CY"
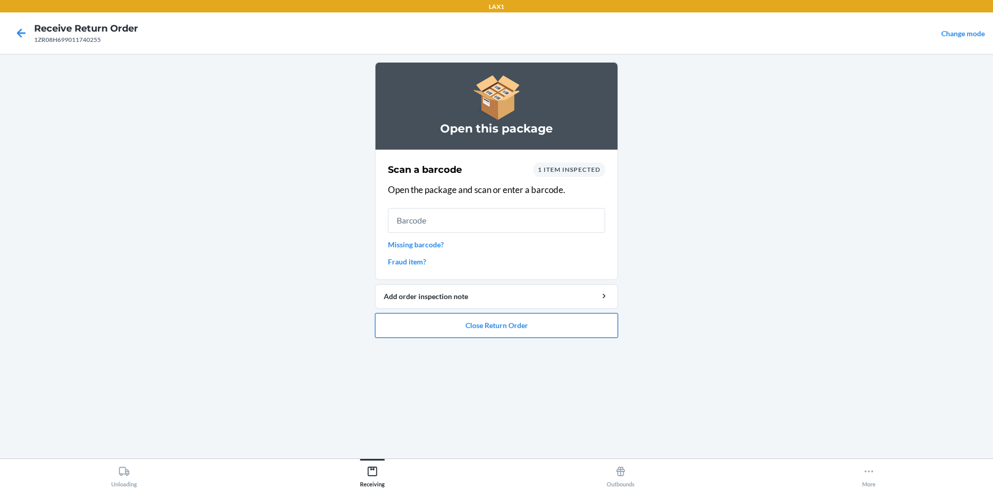
click at [559, 328] on button "Close Return Order" at bounding box center [496, 325] width 243 height 25
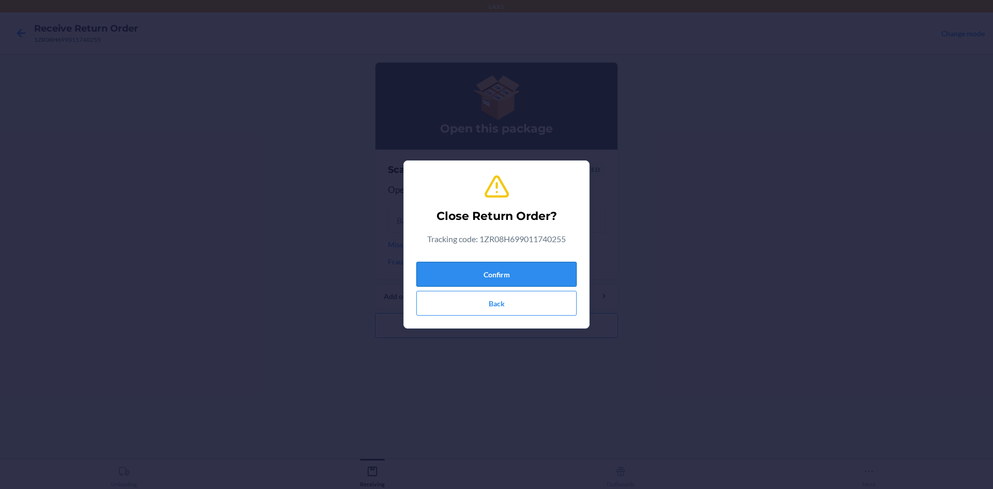
click at [559, 269] on button "Confirm" at bounding box center [496, 274] width 160 height 25
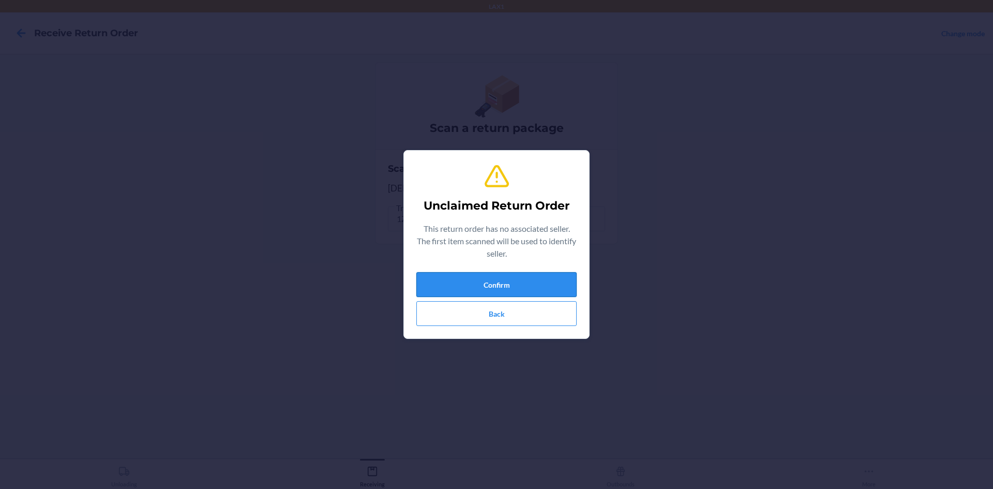
click at [562, 292] on button "Confirm" at bounding box center [496, 284] width 160 height 25
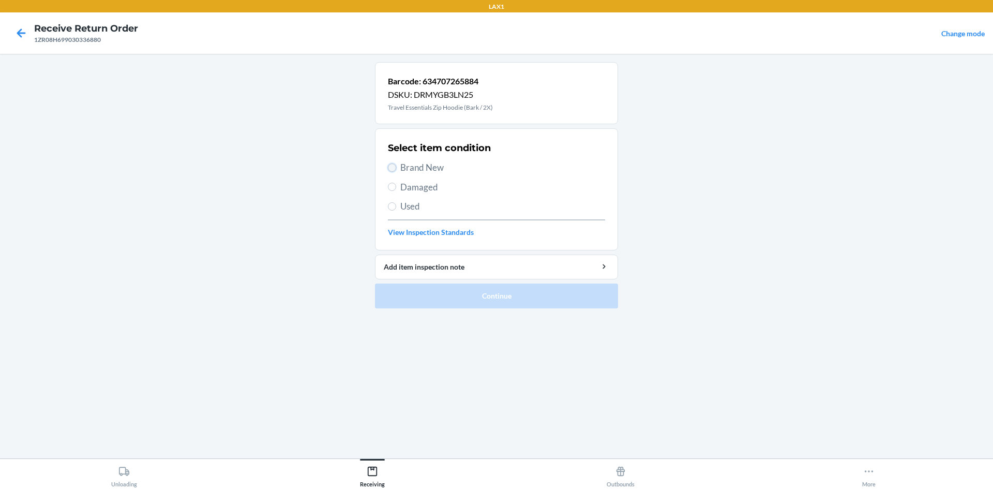
click at [392, 164] on input "Brand New" at bounding box center [392, 167] width 8 height 8
radio input "true"
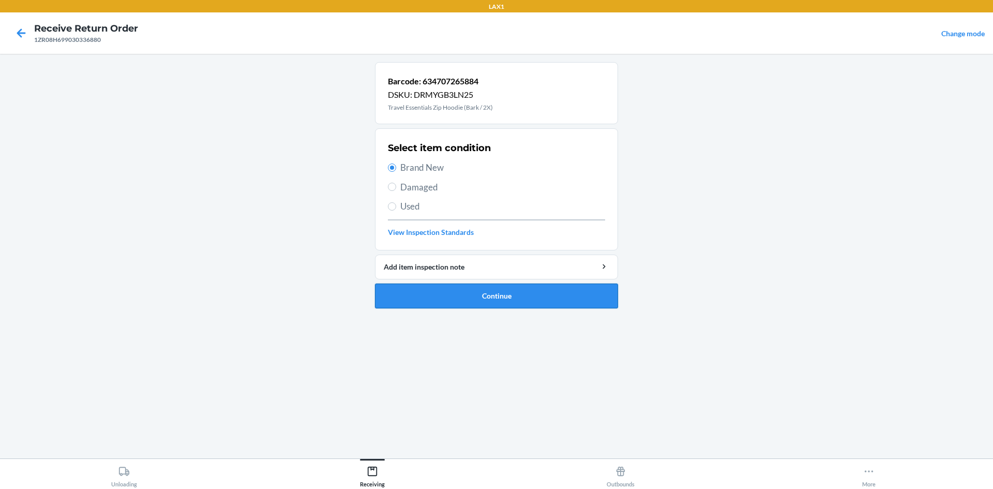
click at [519, 289] on button "Continue" at bounding box center [496, 295] width 243 height 25
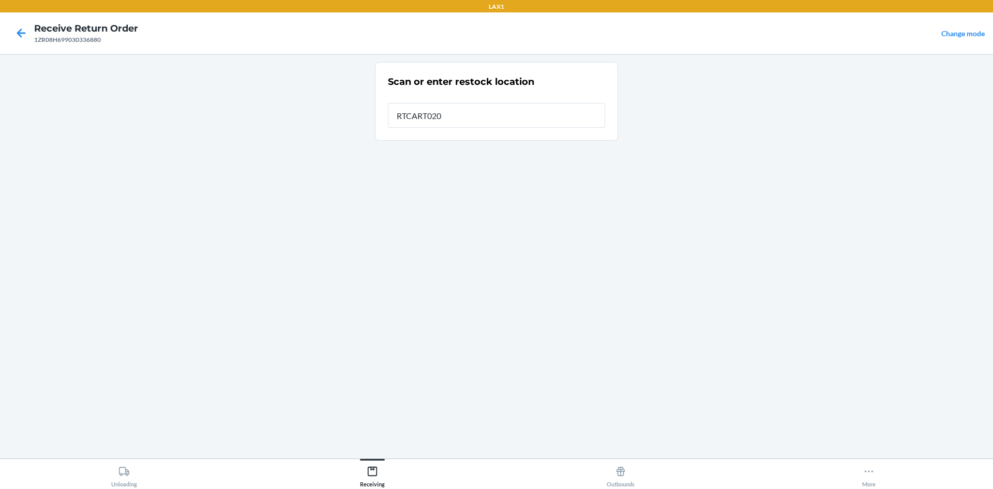
type input "RTCART020"
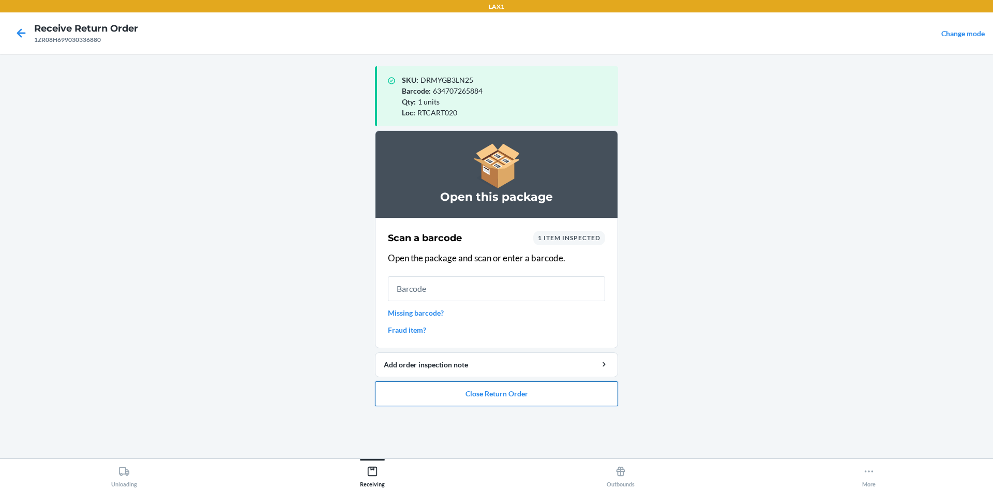
click at [533, 399] on button "Close Return Order" at bounding box center [496, 393] width 243 height 25
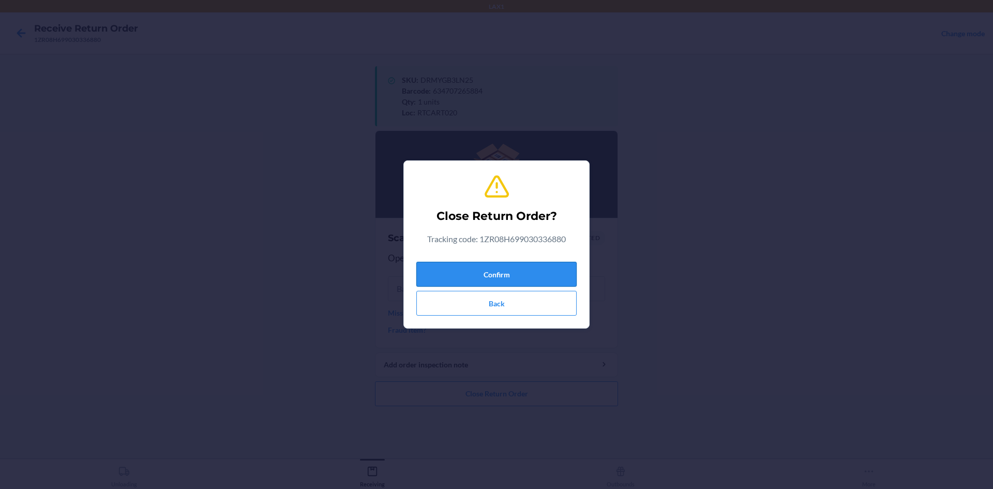
click at [526, 269] on button "Confirm" at bounding box center [496, 274] width 160 height 25
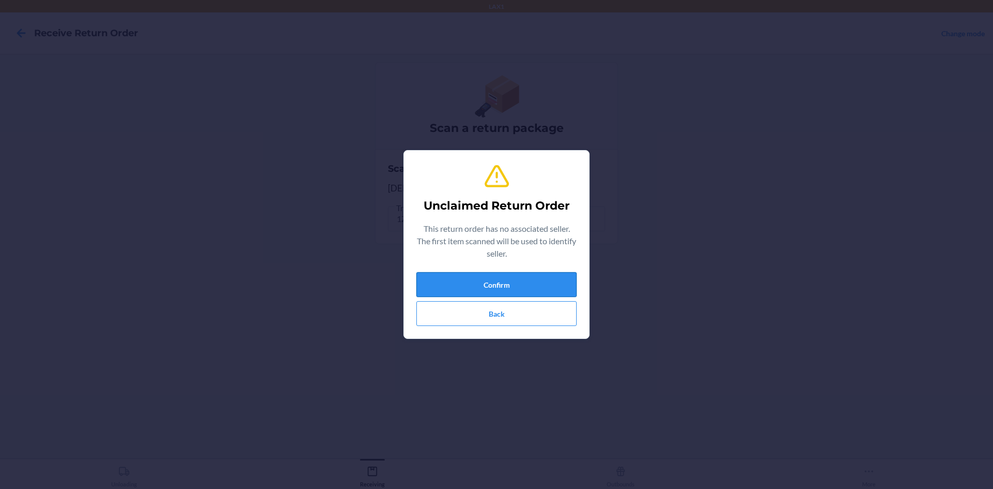
click at [532, 287] on button "Confirm" at bounding box center [496, 284] width 160 height 25
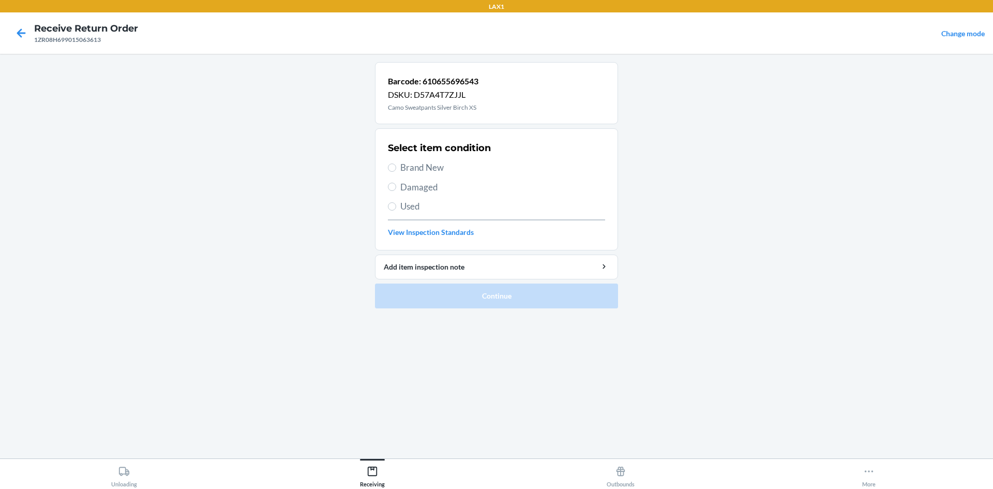
click at [434, 167] on span "Brand New" at bounding box center [502, 167] width 205 height 13
click at [396, 167] on input "Brand New" at bounding box center [392, 167] width 8 height 8
radio input "true"
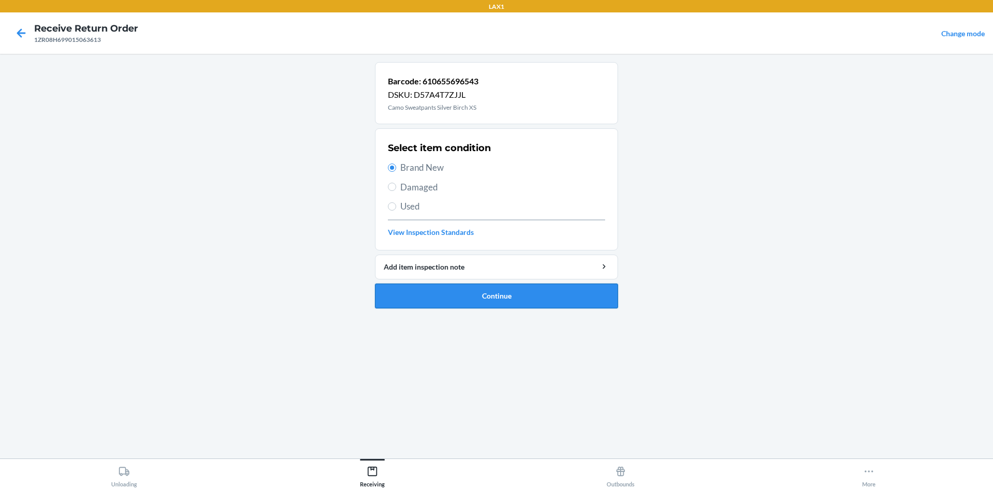
click at [480, 291] on button "Continue" at bounding box center [496, 295] width 243 height 25
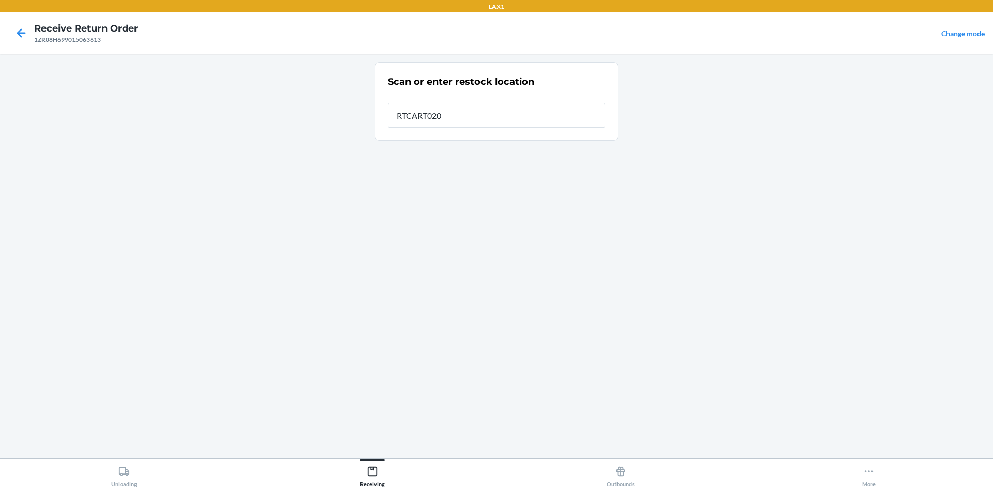
type input "RTCART020"
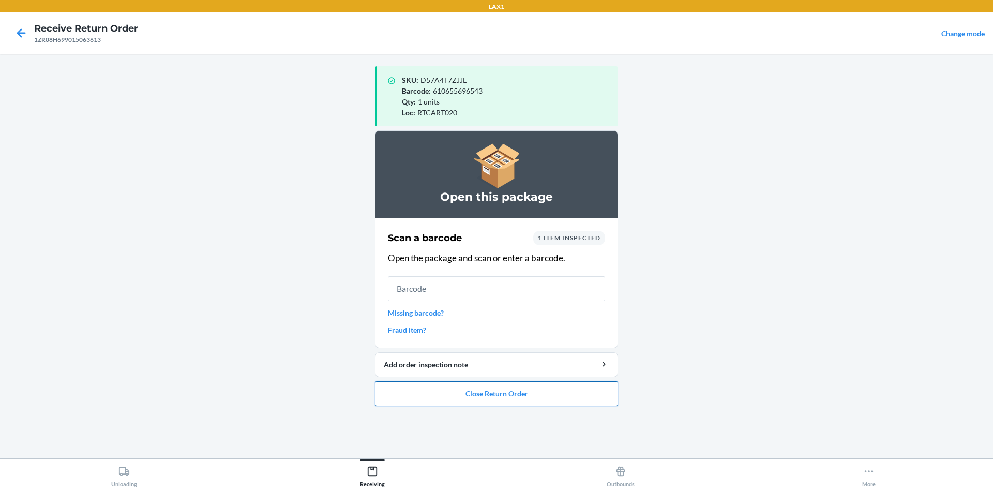
click at [556, 390] on button "Close Return Order" at bounding box center [496, 393] width 243 height 25
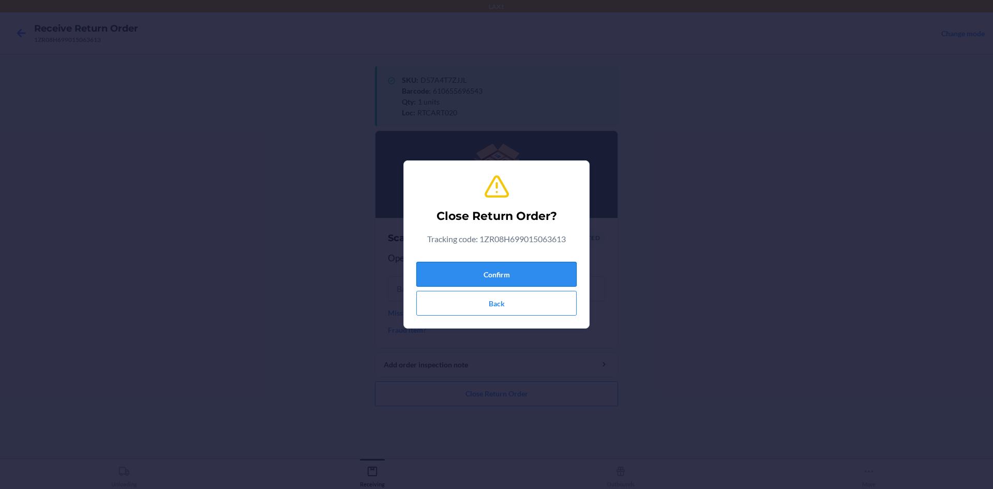
click at [558, 269] on button "Confirm" at bounding box center [496, 274] width 160 height 25
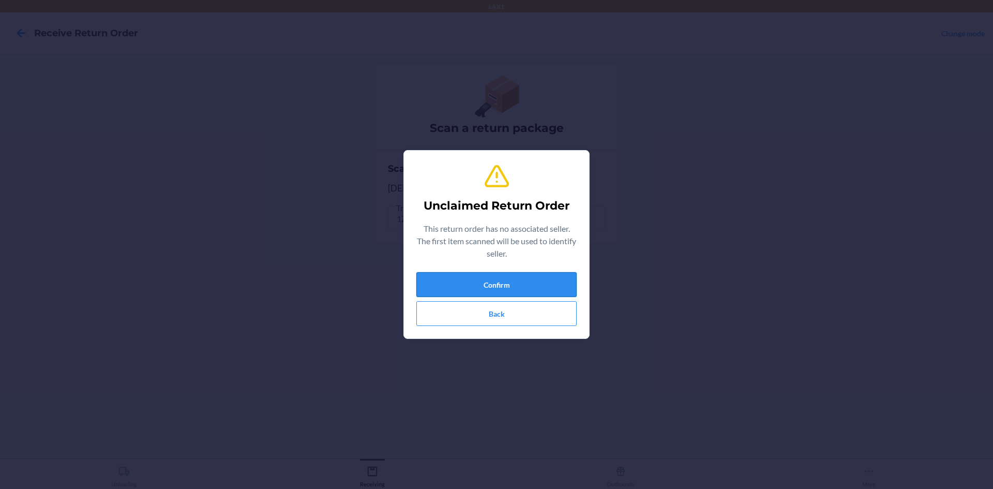
click at [562, 281] on button "Confirm" at bounding box center [496, 284] width 160 height 25
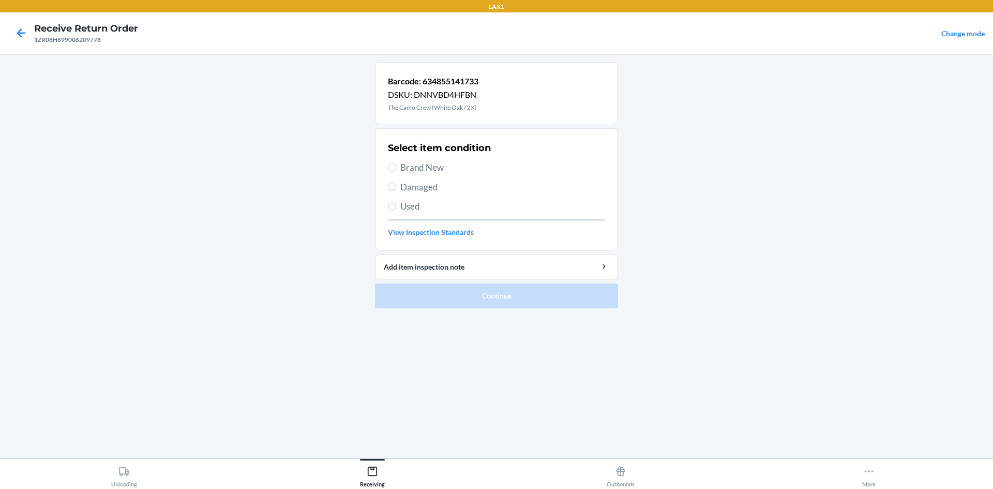
click at [425, 169] on span "Brand New" at bounding box center [502, 167] width 205 height 13
click at [396, 169] on input "Brand New" at bounding box center [392, 167] width 8 height 8
radio input "true"
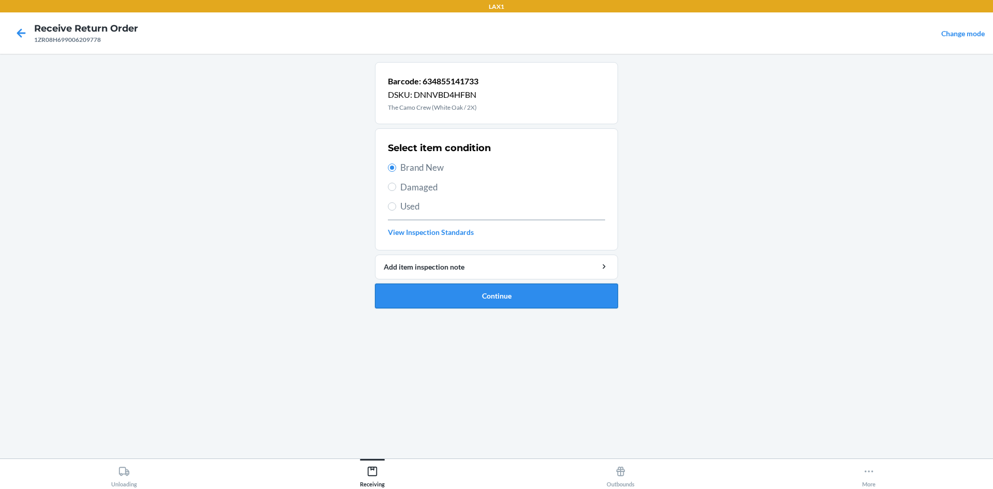
click at [546, 304] on button "Continue" at bounding box center [496, 295] width 243 height 25
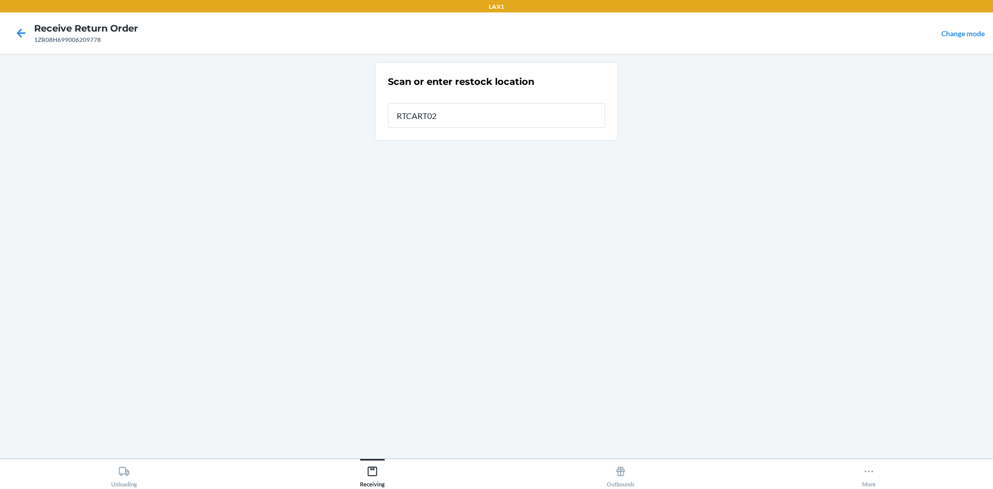
type input "RTCART020"
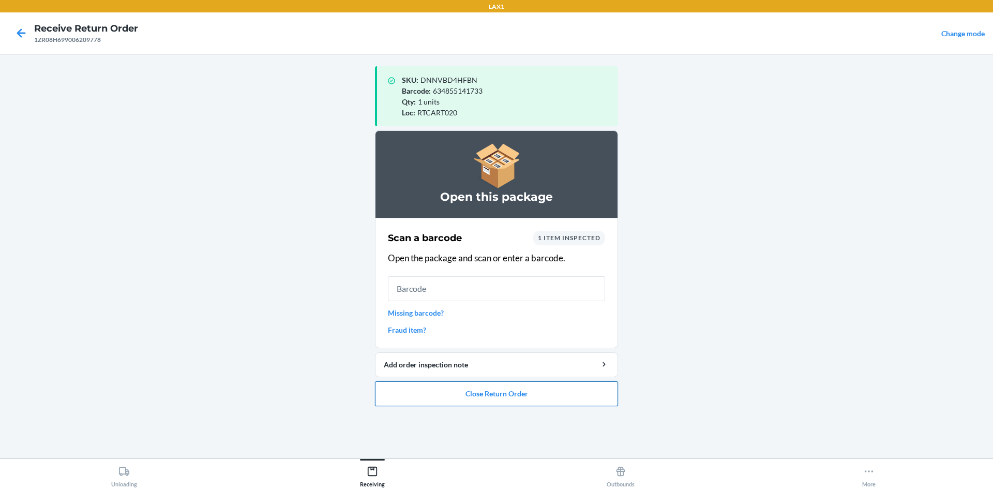
click at [515, 399] on button "Close Return Order" at bounding box center [496, 393] width 243 height 25
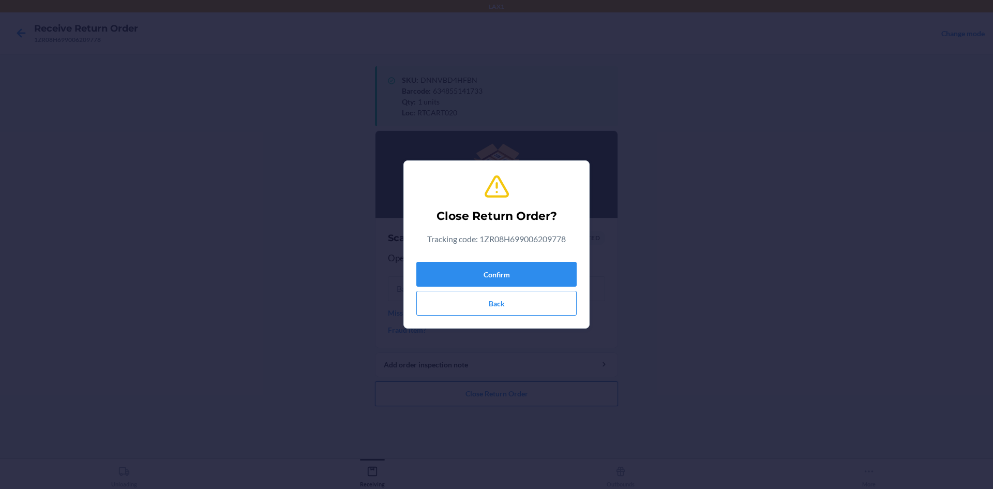
click at [518, 395] on div "Close Return Order? Tracking code: 1ZR08H699006209778 Confirm Back" at bounding box center [496, 244] width 993 height 489
click at [527, 280] on button "Confirm" at bounding box center [496, 274] width 160 height 25
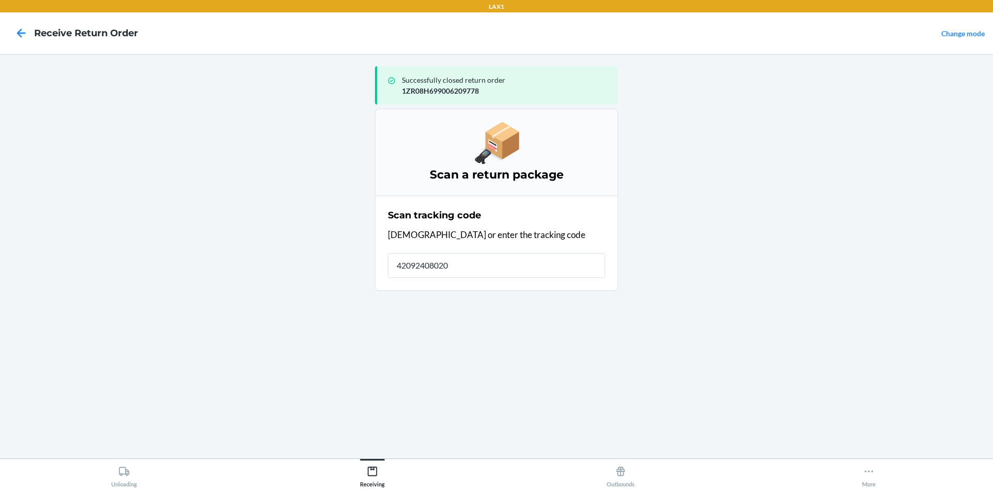
type input "420924080205"
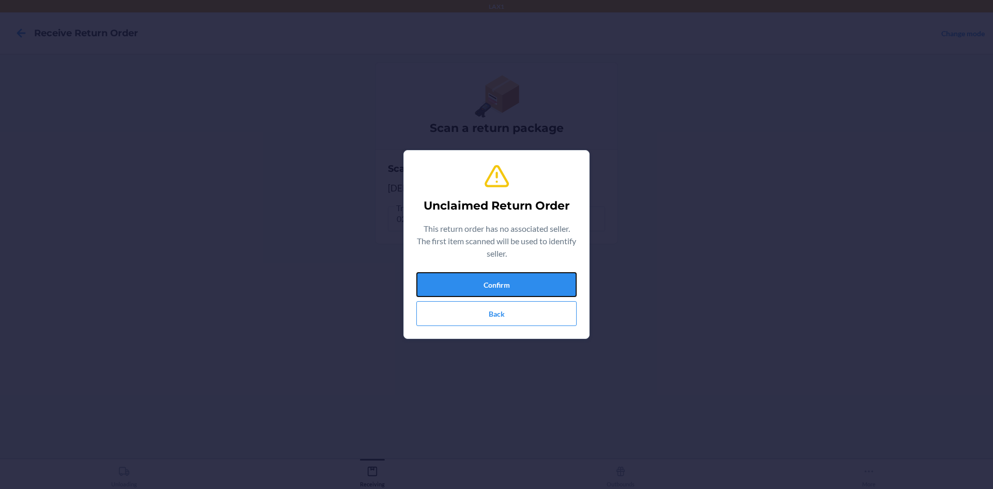
click at [527, 280] on button "Confirm" at bounding box center [496, 284] width 160 height 25
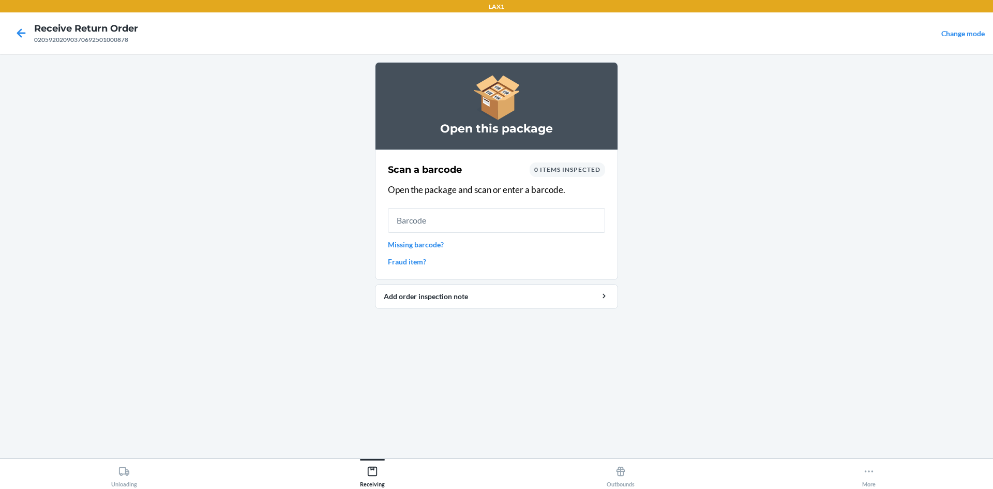
click at [433, 243] on link "Missing barcode?" at bounding box center [496, 244] width 217 height 11
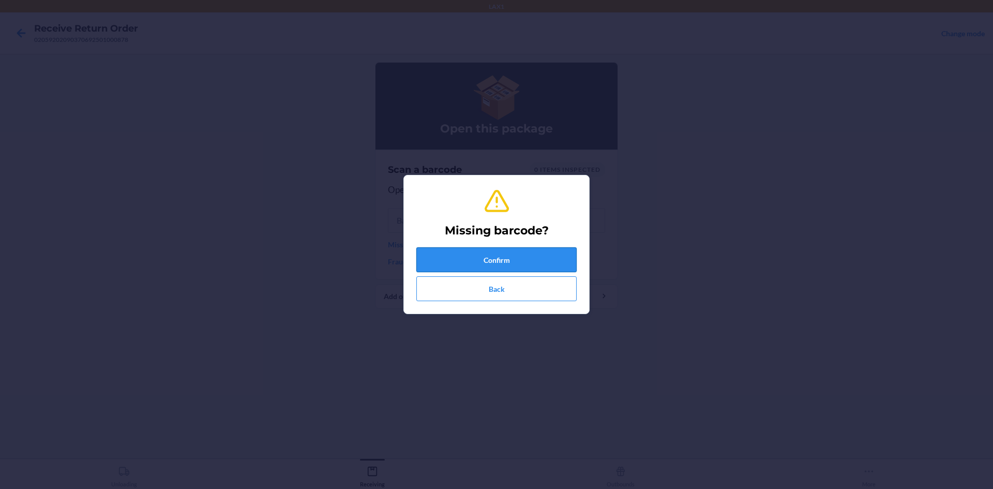
click at [473, 247] on button "Confirm" at bounding box center [496, 259] width 160 height 25
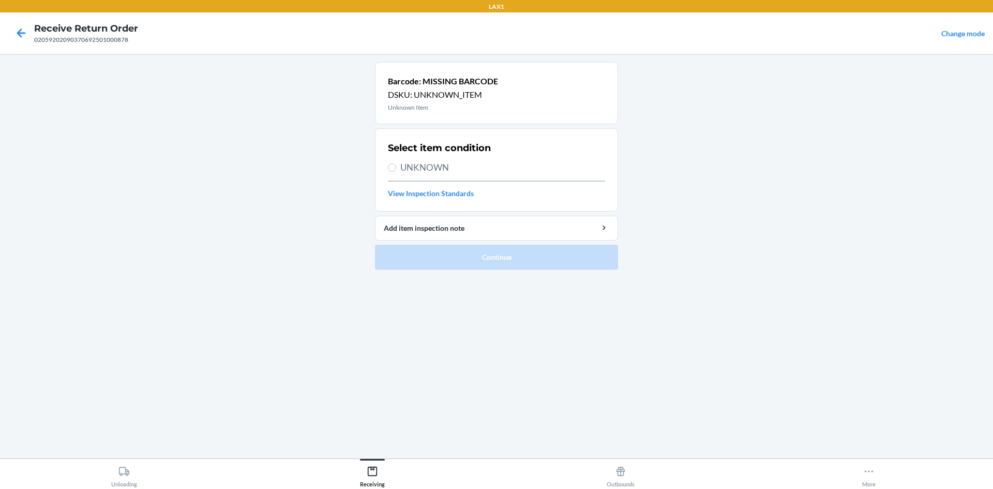
click at [536, 167] on span "UNKNOWN" at bounding box center [502, 167] width 205 height 13
click at [396, 167] on input "UNKNOWN" at bounding box center [392, 167] width 8 height 8
radio input "true"
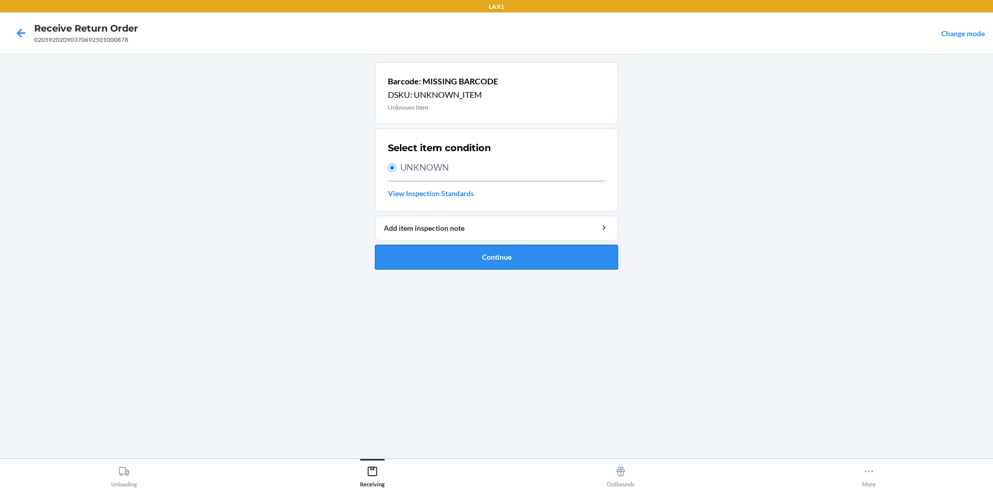
click at [585, 261] on button "Continue" at bounding box center [496, 257] width 243 height 25
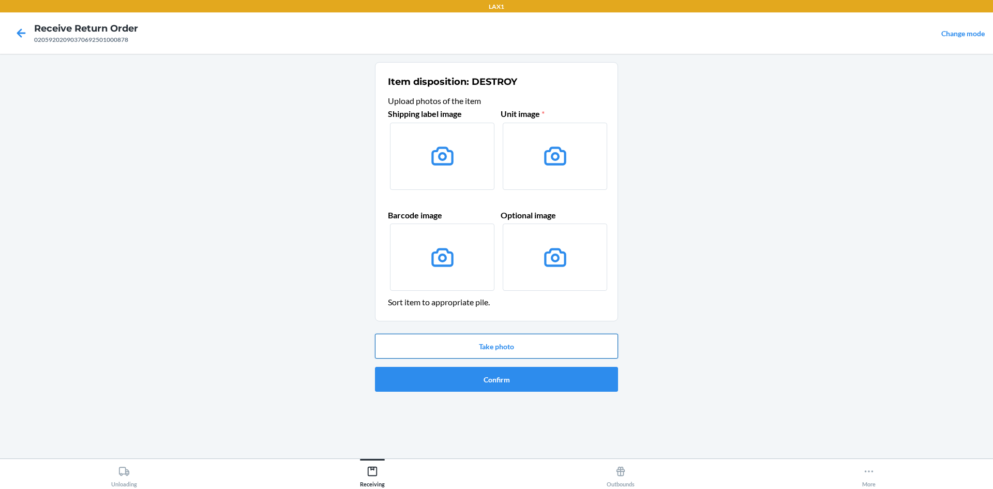
click at [521, 349] on button "Take photo" at bounding box center [496, 346] width 243 height 25
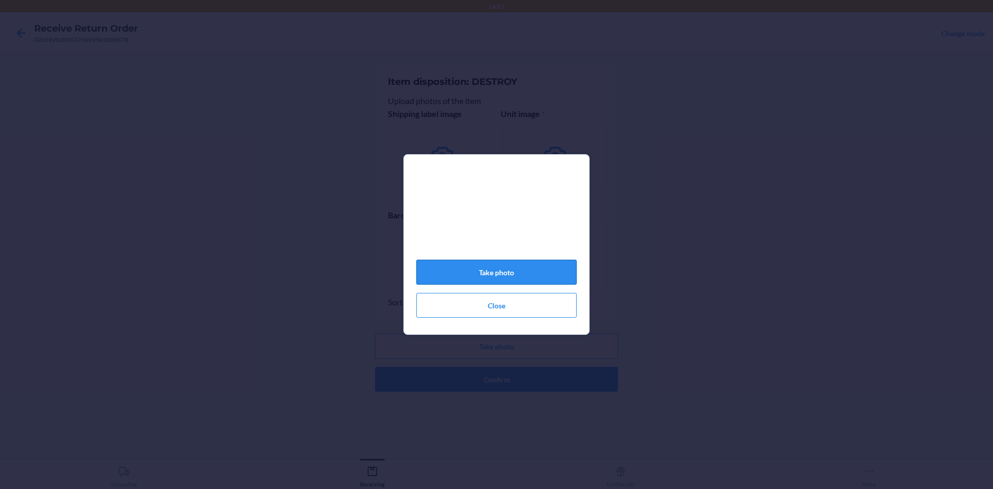
click at [555, 267] on button "Take photo" at bounding box center [496, 272] width 160 height 25
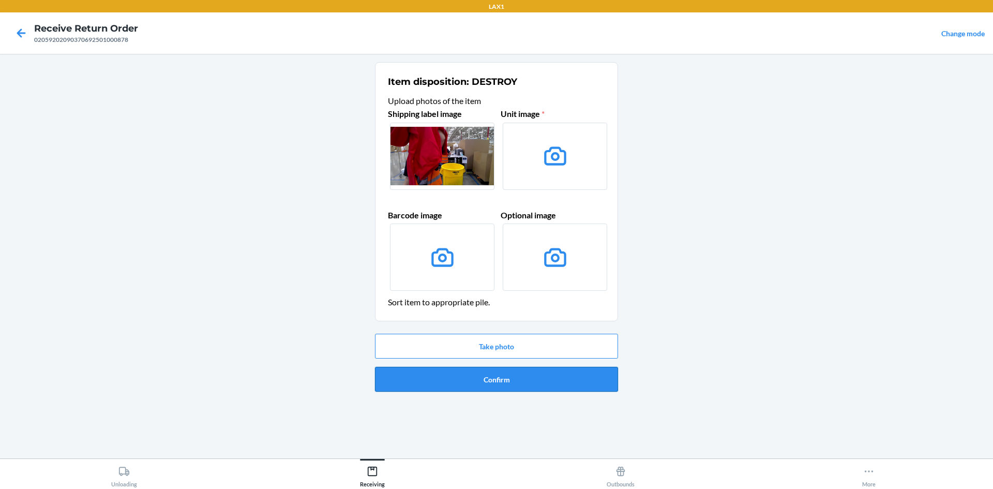
click at [555, 380] on button "Confirm" at bounding box center [496, 379] width 243 height 25
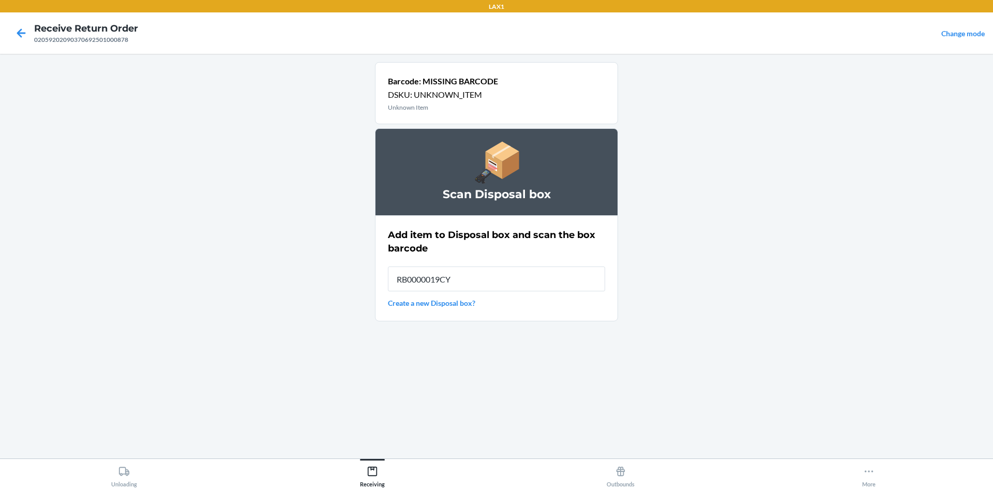
type input "RB0000019CY"
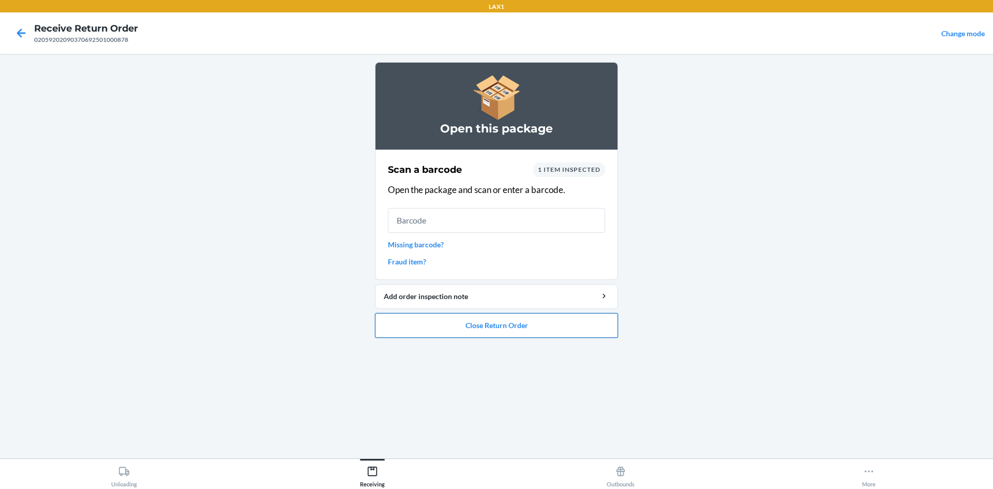
click at [566, 331] on button "Close Return Order" at bounding box center [496, 325] width 243 height 25
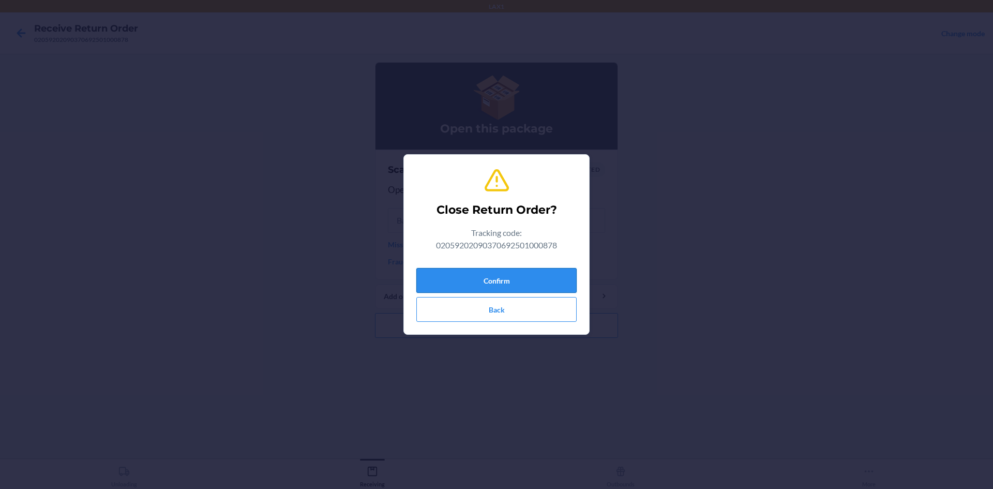
click at [562, 277] on button "Confirm" at bounding box center [496, 280] width 160 height 25
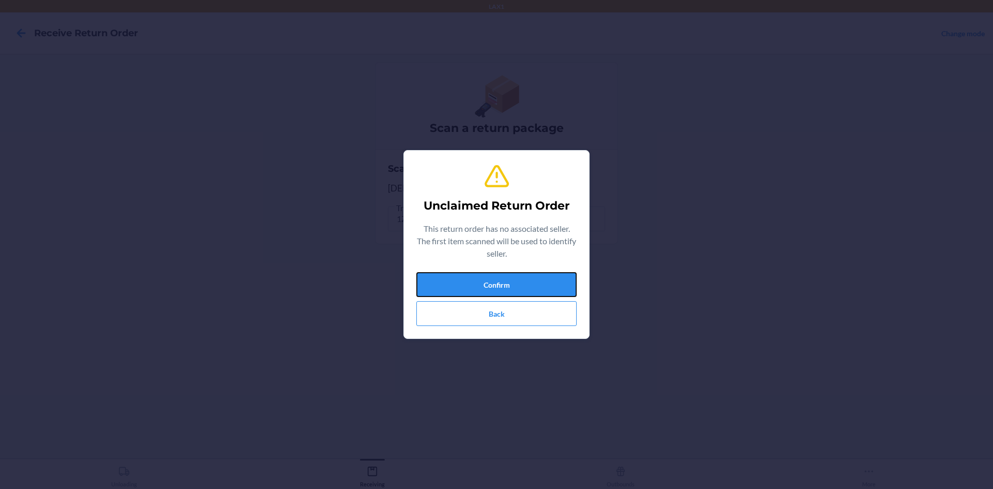
click at [562, 277] on button "Confirm" at bounding box center [496, 284] width 160 height 25
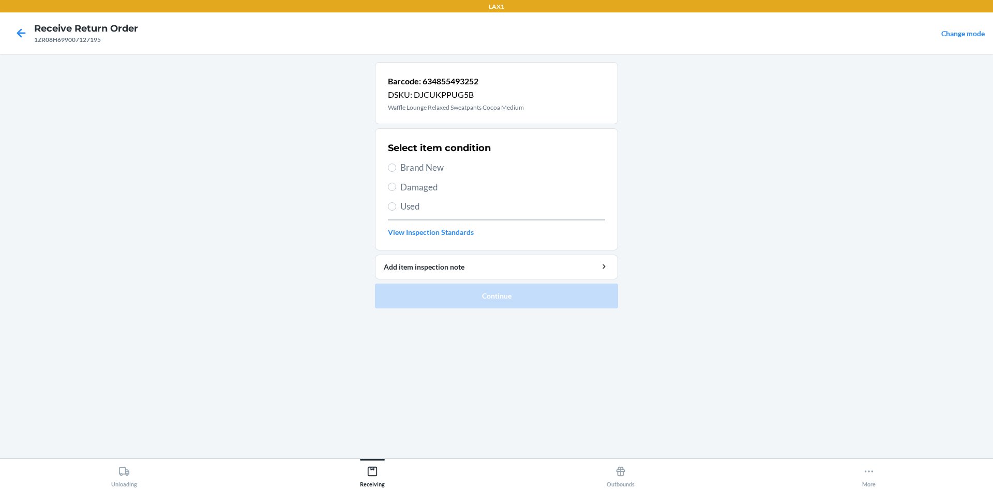
click at [430, 206] on span "Used" at bounding box center [502, 206] width 205 height 13
click at [396, 206] on input "Used" at bounding box center [392, 206] width 8 height 8
radio input "true"
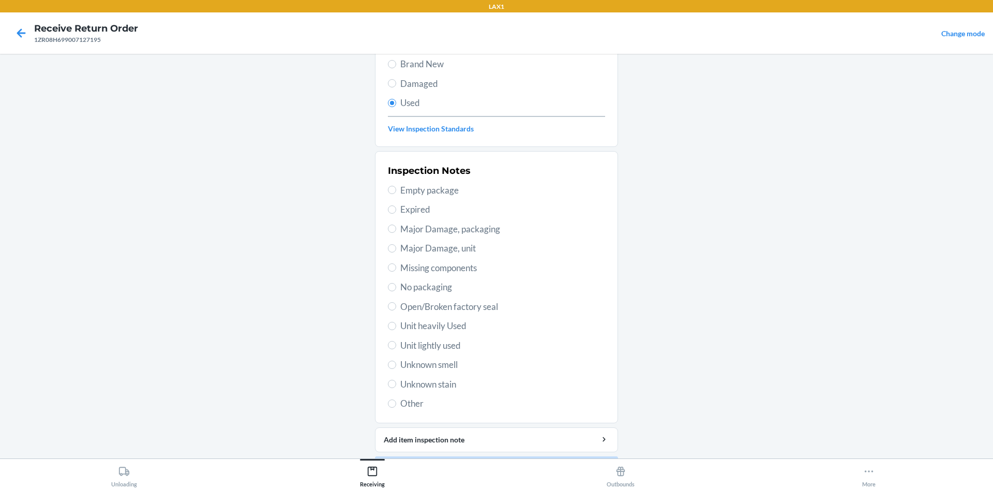
click at [459, 344] on span "Unit lightly used" at bounding box center [502, 345] width 205 height 13
click at [396, 344] on input "Unit lightly used" at bounding box center [392, 345] width 8 height 8
radio input "true"
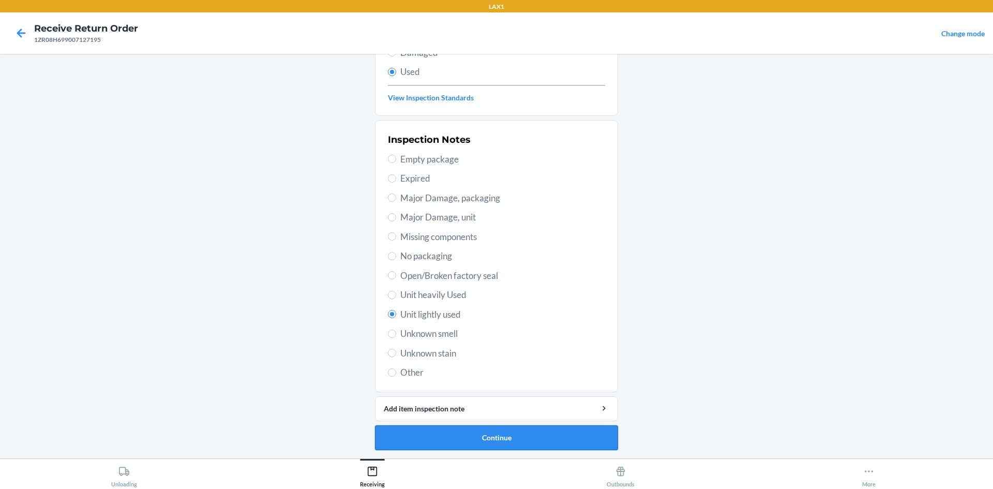
click at [558, 435] on button "Continue" at bounding box center [496, 437] width 243 height 25
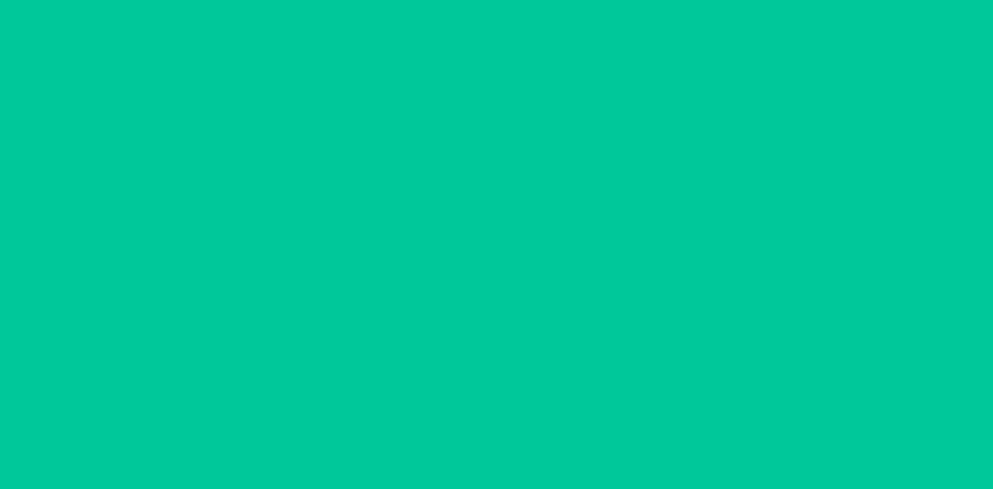
scroll to position [0, 0]
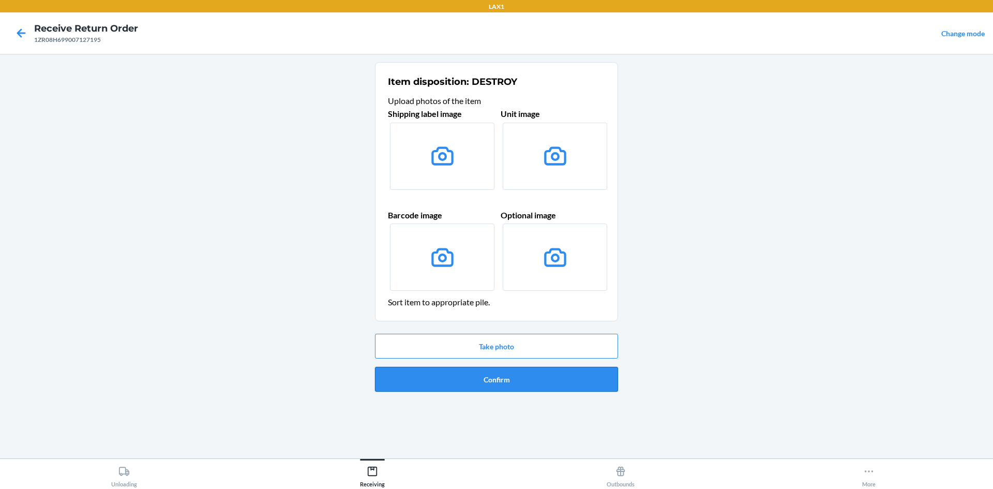
click at [562, 377] on button "Confirm" at bounding box center [496, 379] width 243 height 25
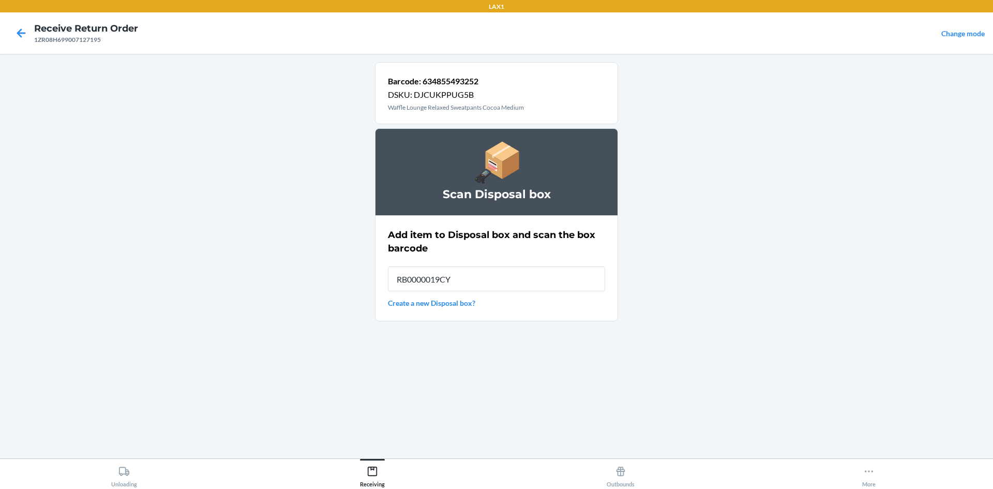
type input "RB0000019CY"
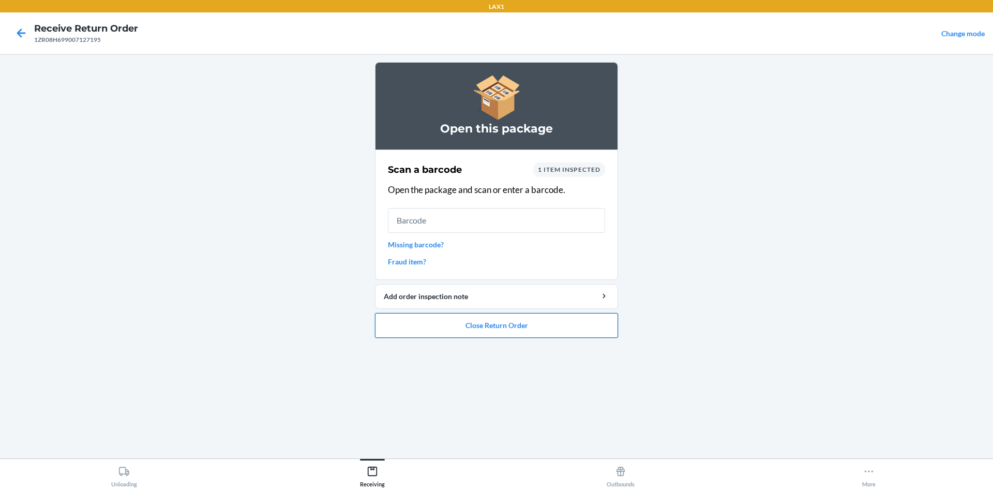
click at [535, 325] on button "Close Return Order" at bounding box center [496, 325] width 243 height 25
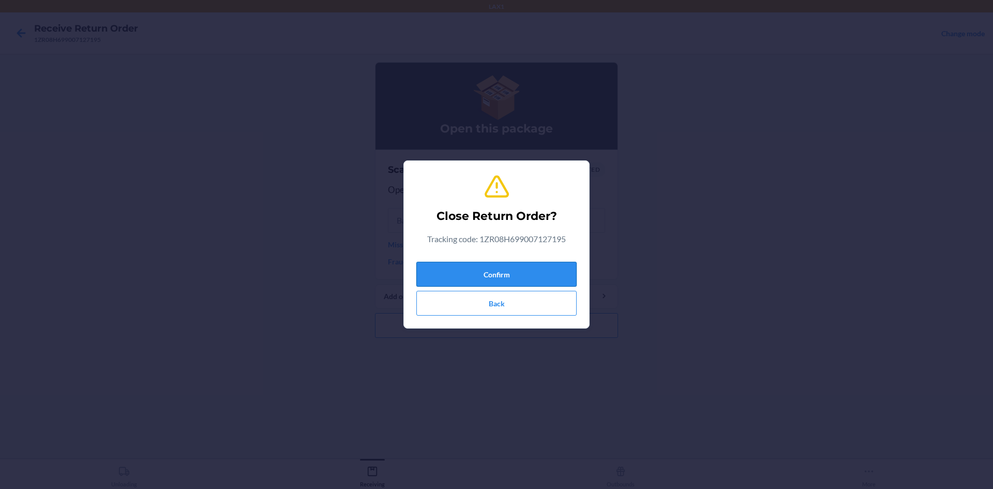
click at [571, 277] on button "Confirm" at bounding box center [496, 274] width 160 height 25
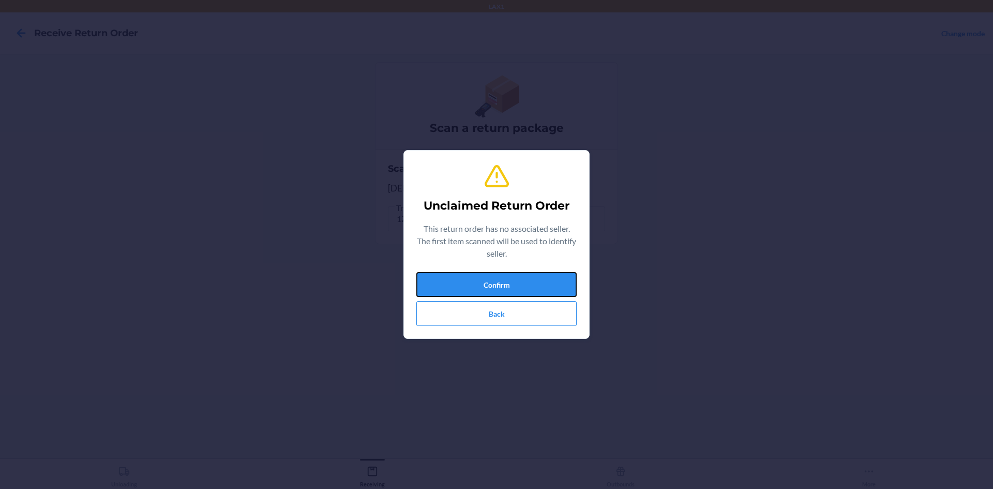
click at [570, 276] on button "Confirm" at bounding box center [496, 284] width 160 height 25
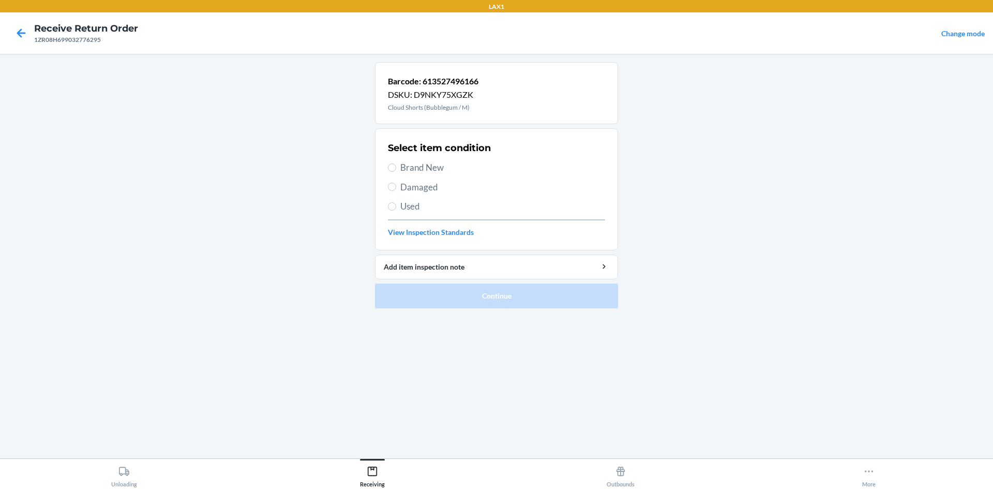
click at [438, 163] on span "Brand New" at bounding box center [502, 167] width 205 height 13
click at [396, 163] on input "Brand New" at bounding box center [392, 167] width 8 height 8
radio input "true"
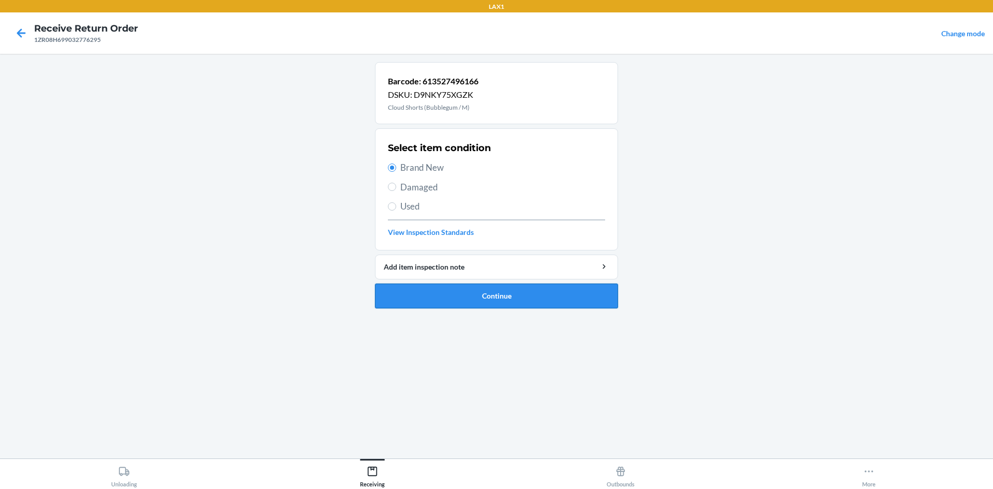
click at [542, 303] on button "Continue" at bounding box center [496, 295] width 243 height 25
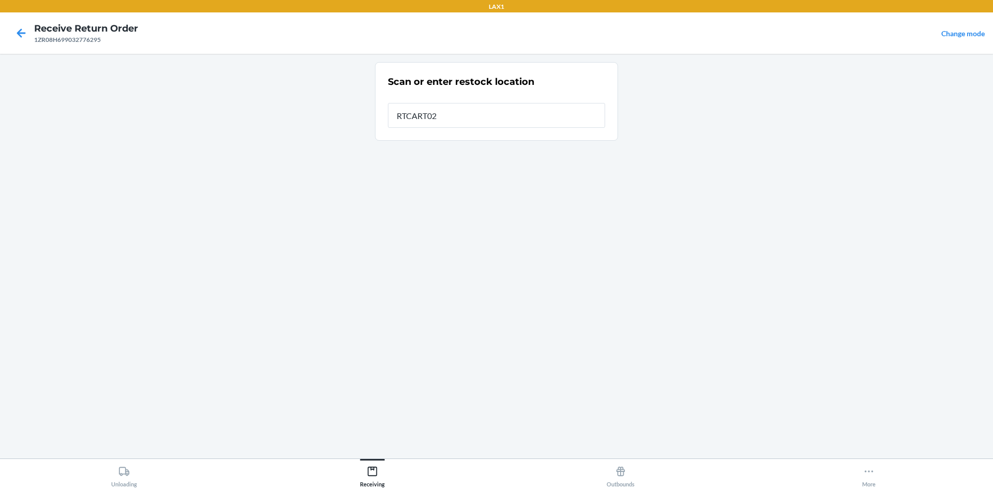
type input "RTCART020"
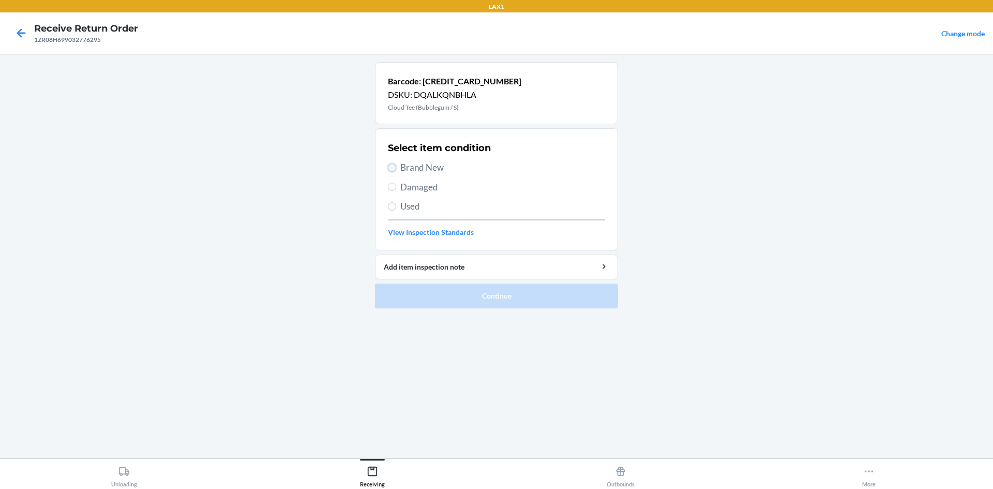
click at [395, 165] on input "Brand New" at bounding box center [392, 167] width 8 height 8
radio input "true"
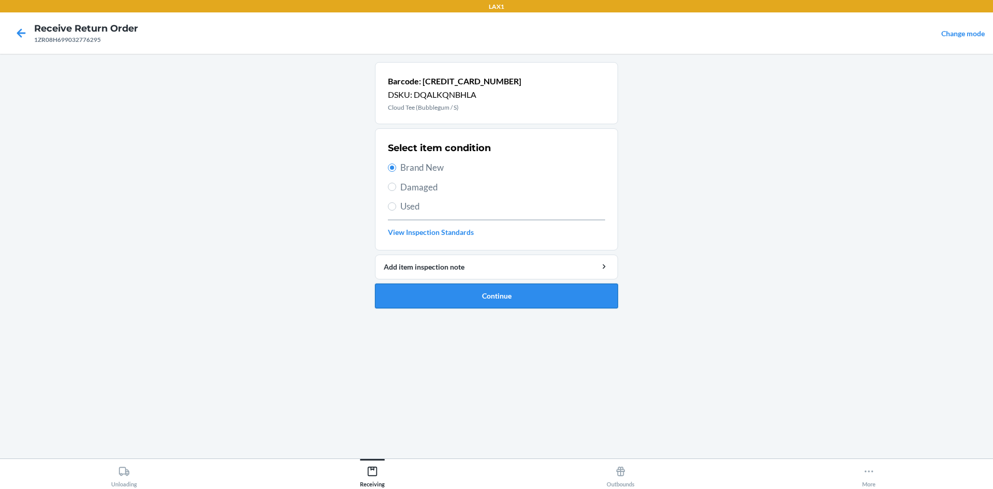
click at [496, 306] on button "Continue" at bounding box center [496, 295] width 243 height 25
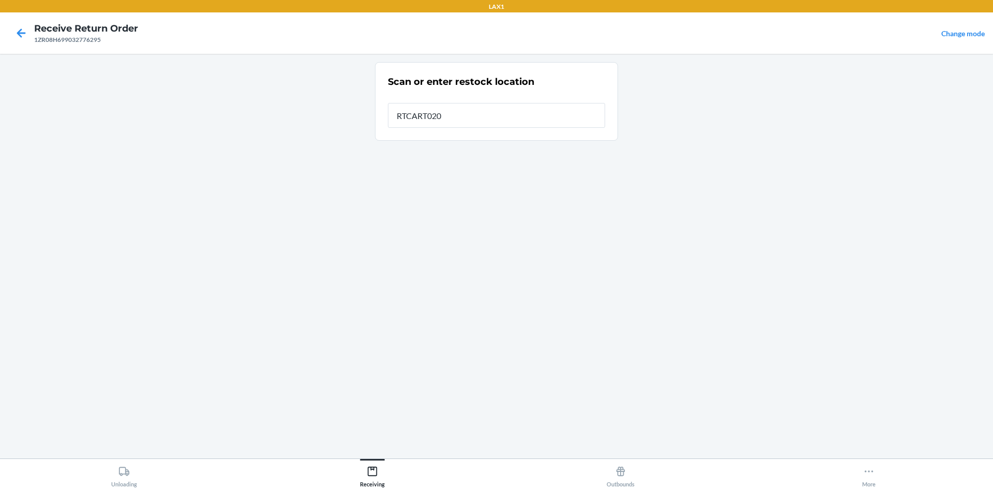
type input "RTCART020"
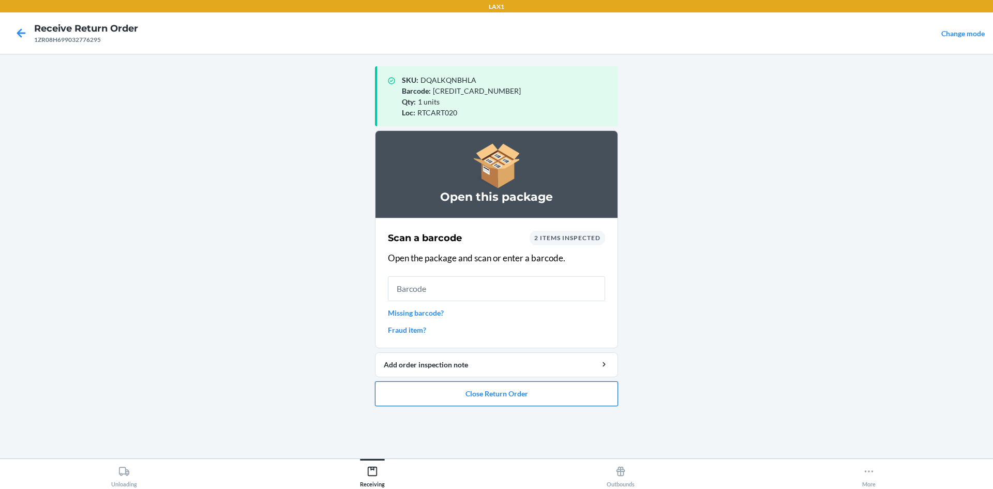
click at [489, 393] on button "Close Return Order" at bounding box center [496, 393] width 243 height 25
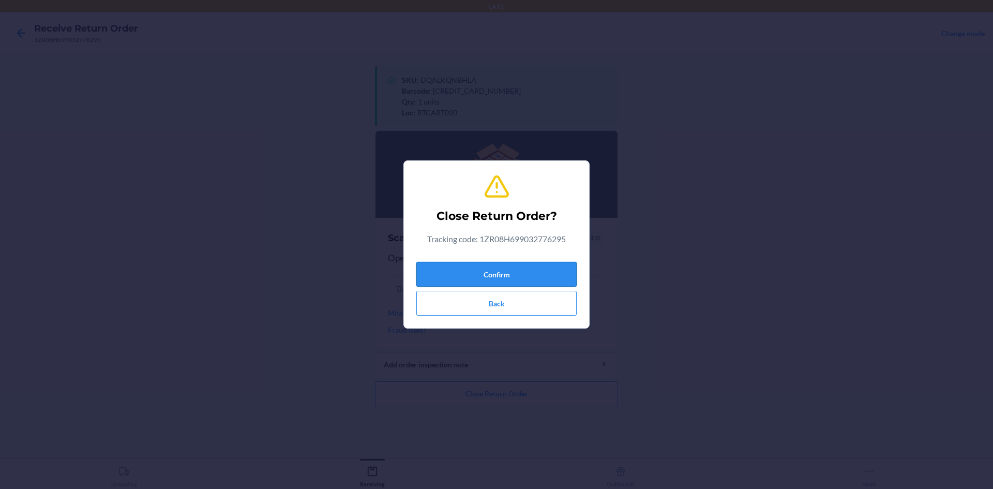
click at [519, 268] on button "Confirm" at bounding box center [496, 274] width 160 height 25
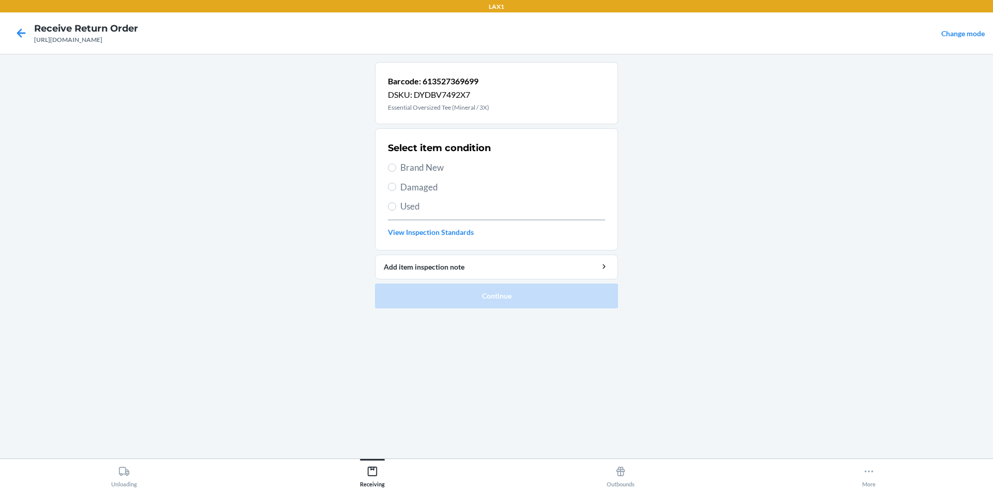
click at [404, 160] on div "Select item condition Brand New Damaged Used View Inspection Standards" at bounding box center [496, 189] width 217 height 102
click at [391, 163] on input "Brand New" at bounding box center [392, 167] width 8 height 8
radio input "true"
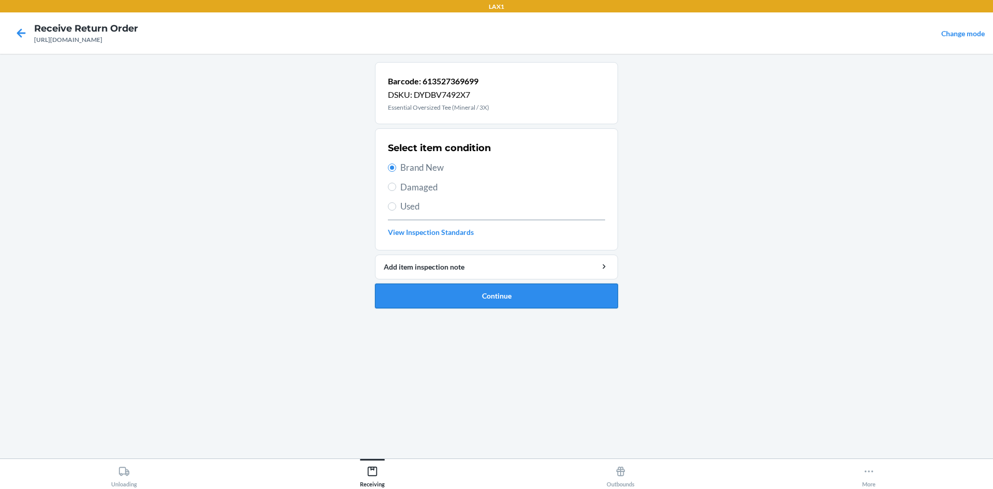
click at [490, 291] on button "Continue" at bounding box center [496, 295] width 243 height 25
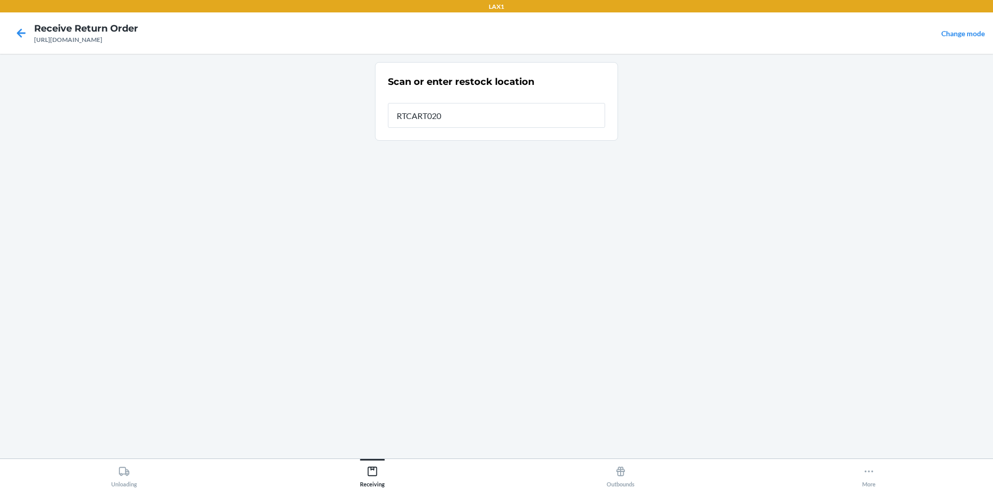
type input "RTCART020"
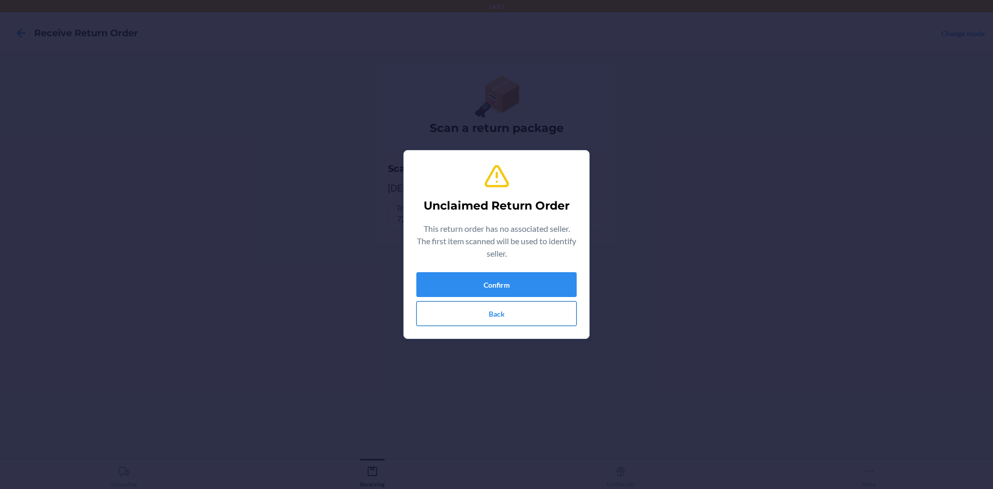
click at [505, 313] on button "Back" at bounding box center [496, 313] width 160 height 25
click at [540, 283] on button "Confirm" at bounding box center [496, 284] width 160 height 25
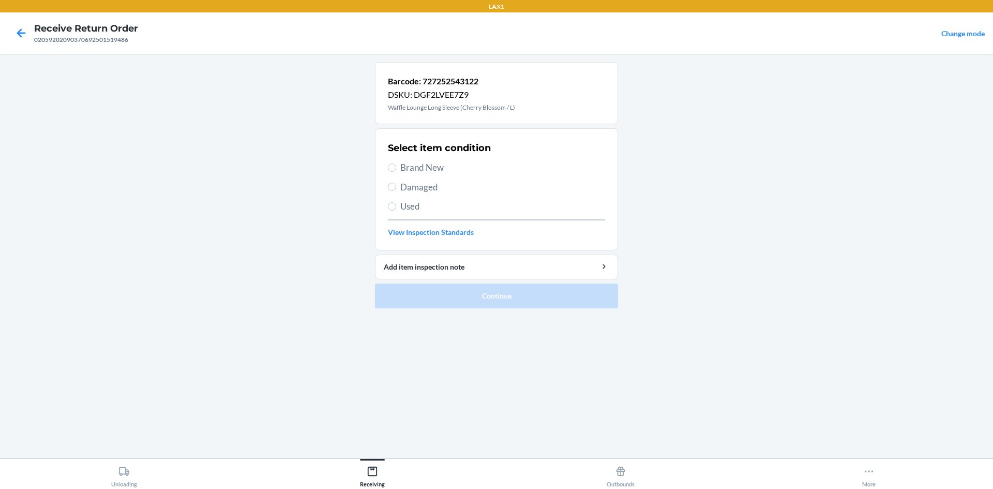
click at [405, 204] on span "Used" at bounding box center [502, 206] width 205 height 13
click at [396, 204] on input "Used" at bounding box center [392, 206] width 8 height 8
radio input "true"
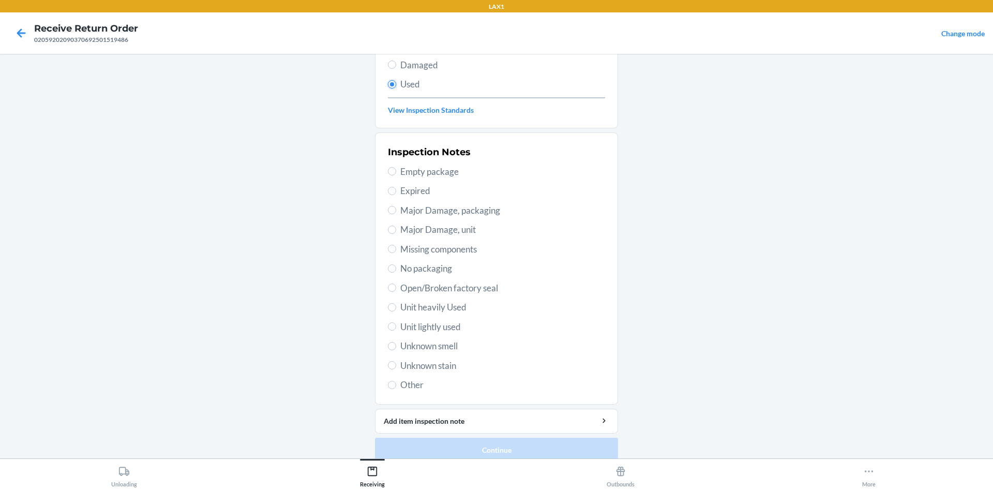
scroll to position [134, 0]
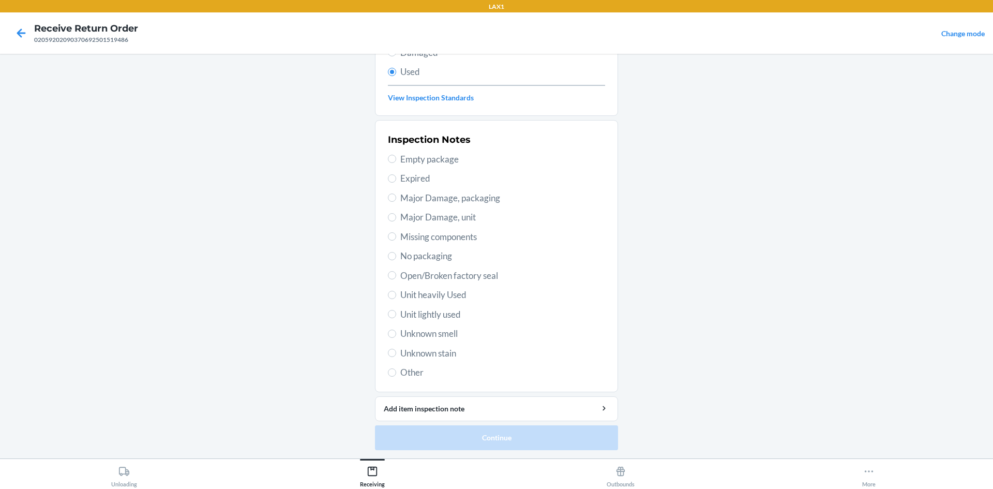
click at [453, 312] on span "Unit lightly used" at bounding box center [502, 314] width 205 height 13
click at [396, 312] on input "Unit lightly used" at bounding box center [392, 314] width 8 height 8
radio input "true"
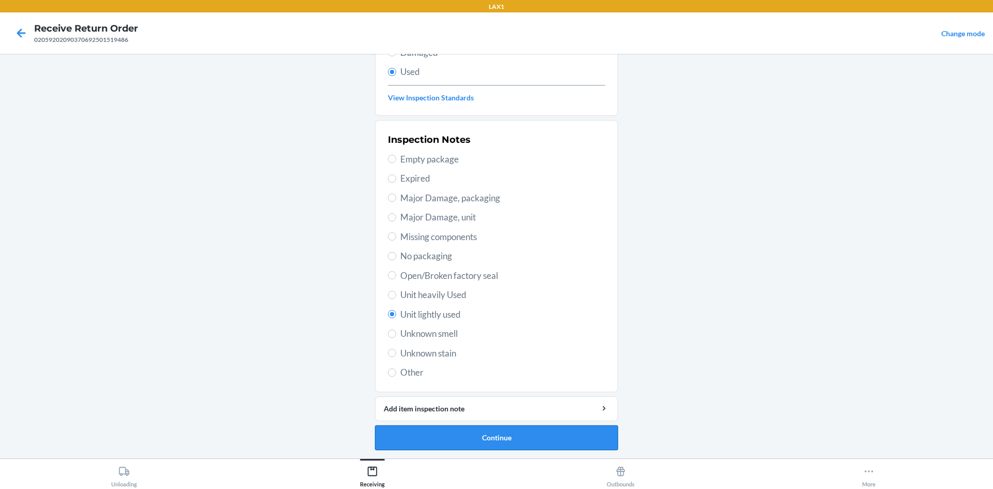
click at [552, 440] on button "Continue" at bounding box center [496, 437] width 243 height 25
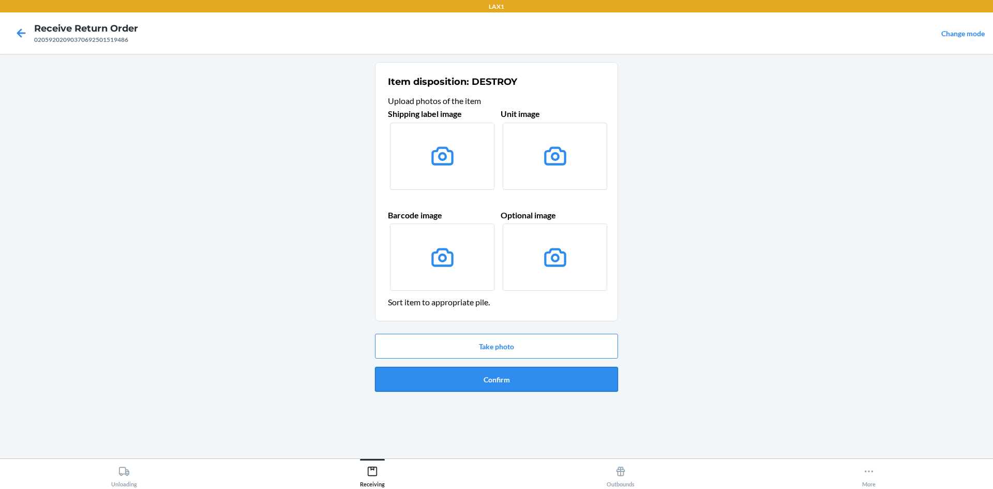
click at [611, 385] on button "Confirm" at bounding box center [496, 379] width 243 height 25
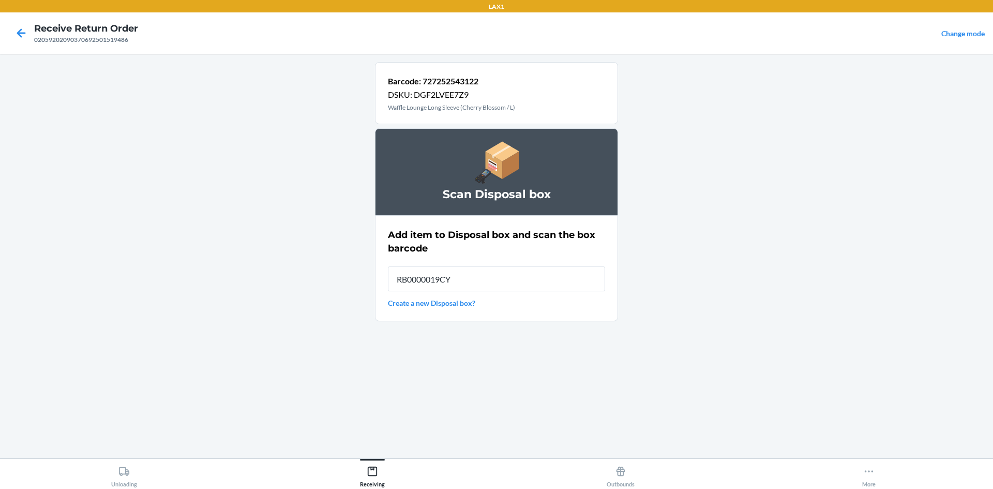
type input "RB0000019CY"
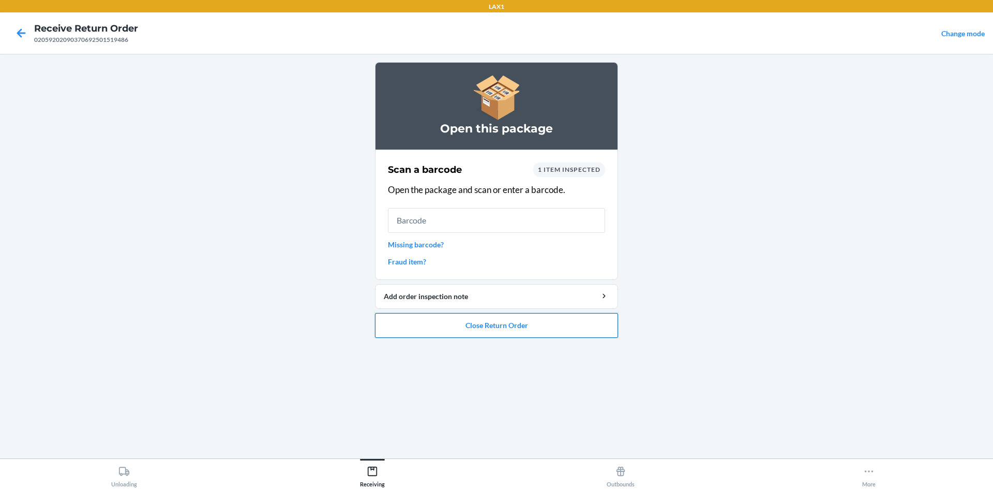
click at [552, 326] on button "Close Return Order" at bounding box center [496, 325] width 243 height 25
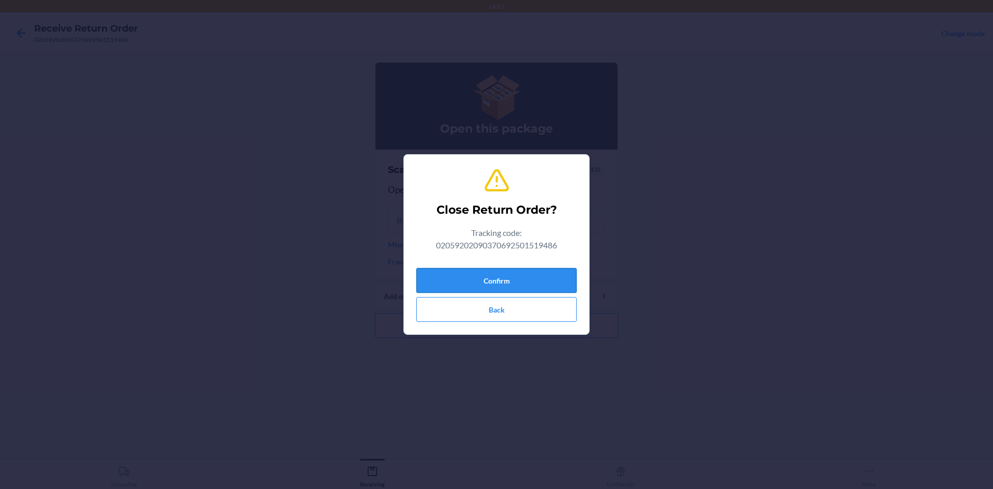
click at [531, 275] on button "Confirm" at bounding box center [496, 280] width 160 height 25
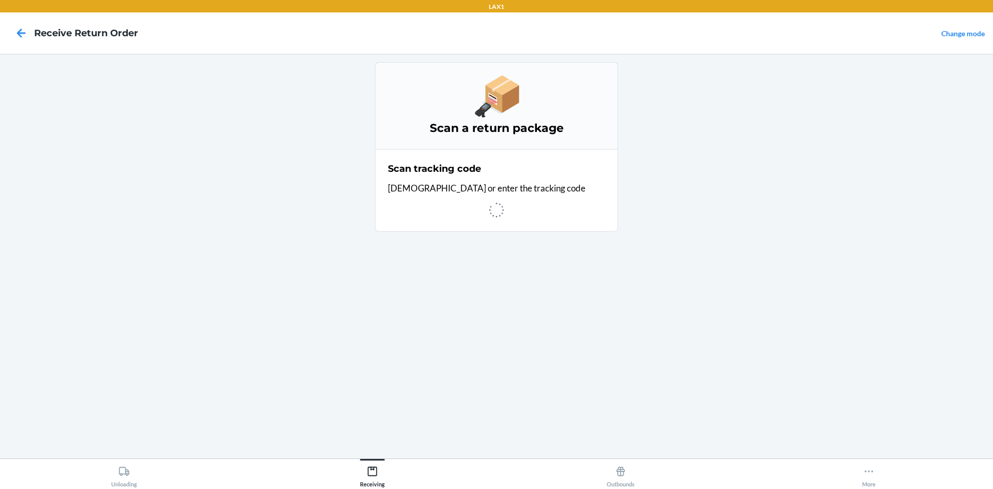
click at [939, 488] on html "LAX1 Receive Return Order Change mode Scan a return package Scan tracking code …" at bounding box center [496, 244] width 993 height 489
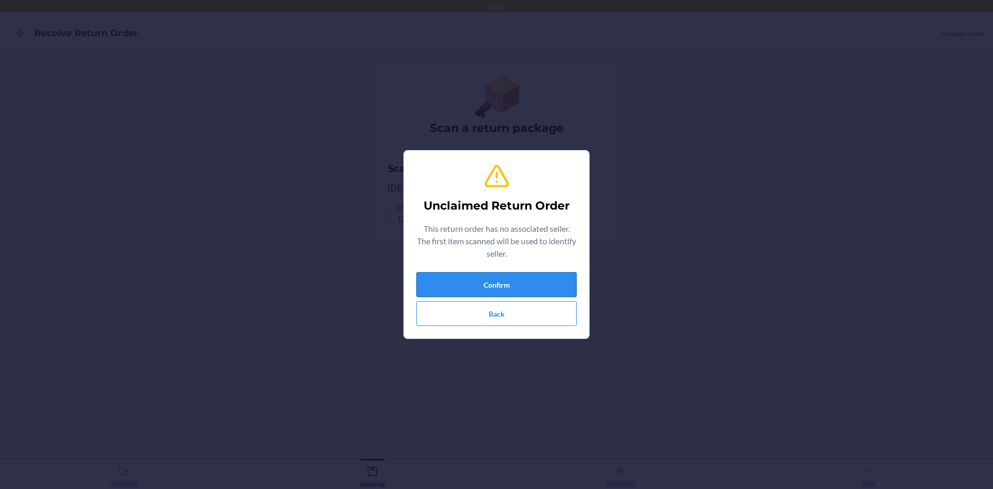
click at [544, 289] on button "Confirm" at bounding box center [496, 284] width 160 height 25
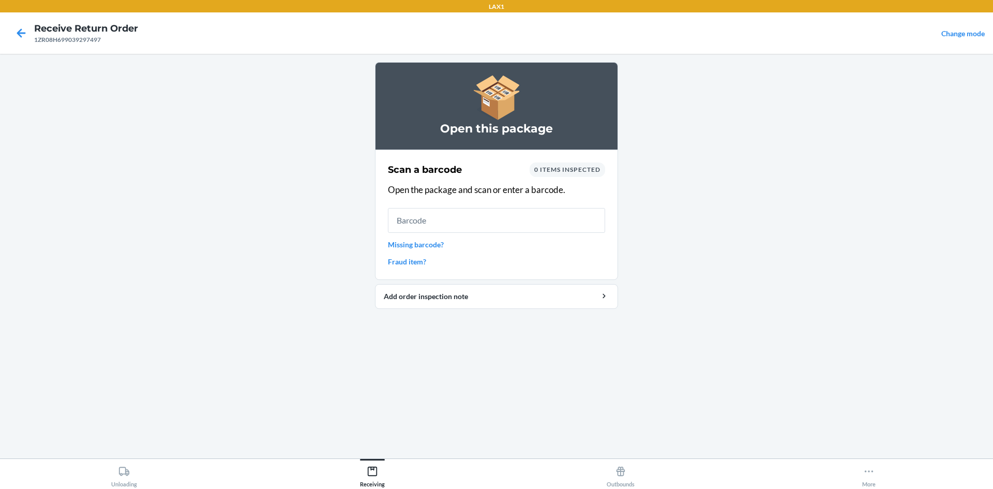
click at [403, 249] on link "Missing barcode?" at bounding box center [496, 244] width 217 height 11
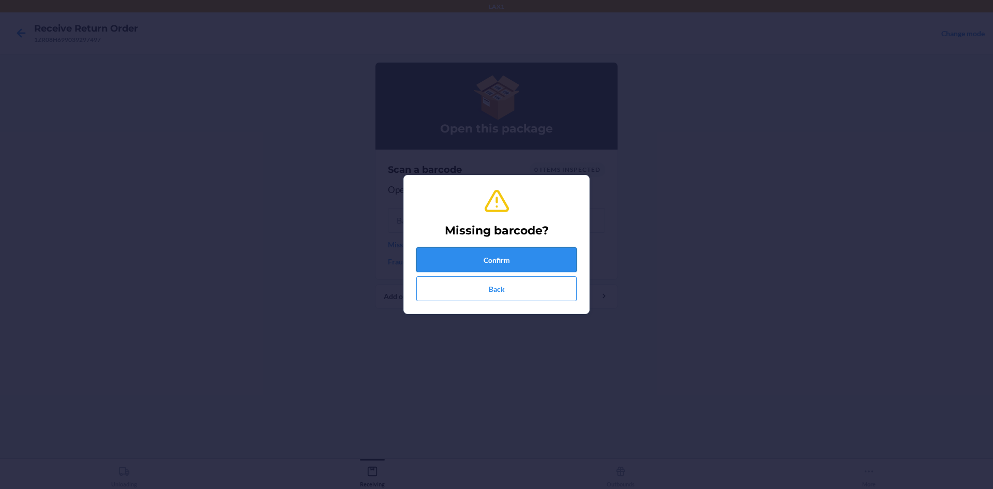
click at [532, 258] on button "Confirm" at bounding box center [496, 259] width 160 height 25
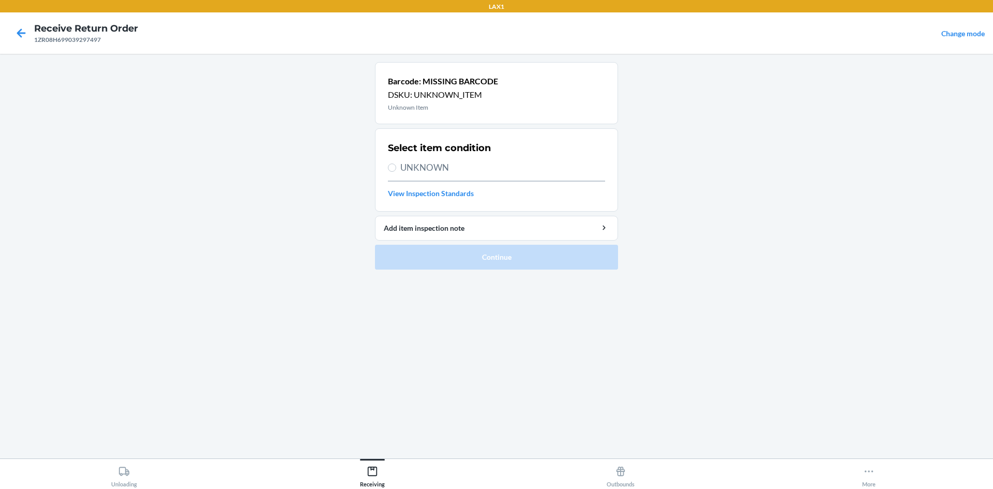
click at [397, 169] on label "UNKNOWN" at bounding box center [496, 167] width 217 height 13
click at [396, 169] on input "UNKNOWN" at bounding box center [392, 167] width 8 height 8
radio input "true"
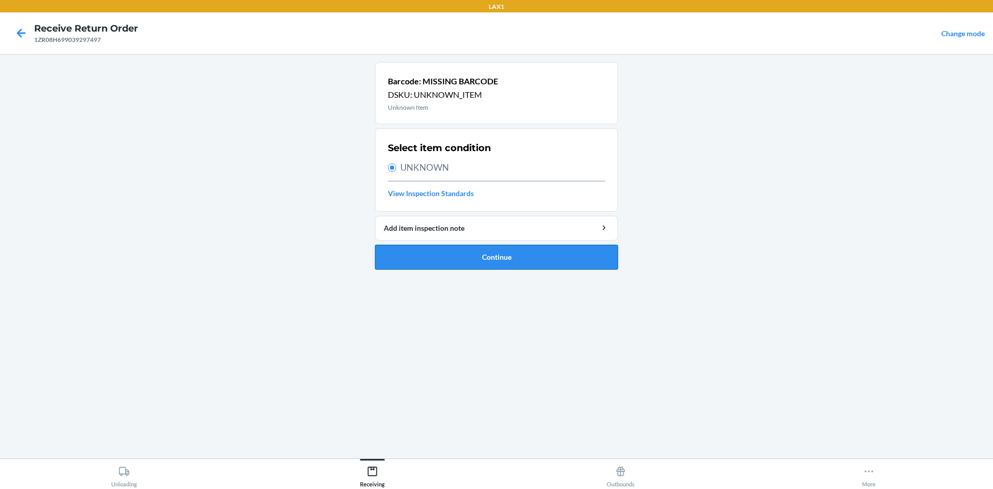
click at [498, 256] on button "Continue" at bounding box center [496, 257] width 243 height 25
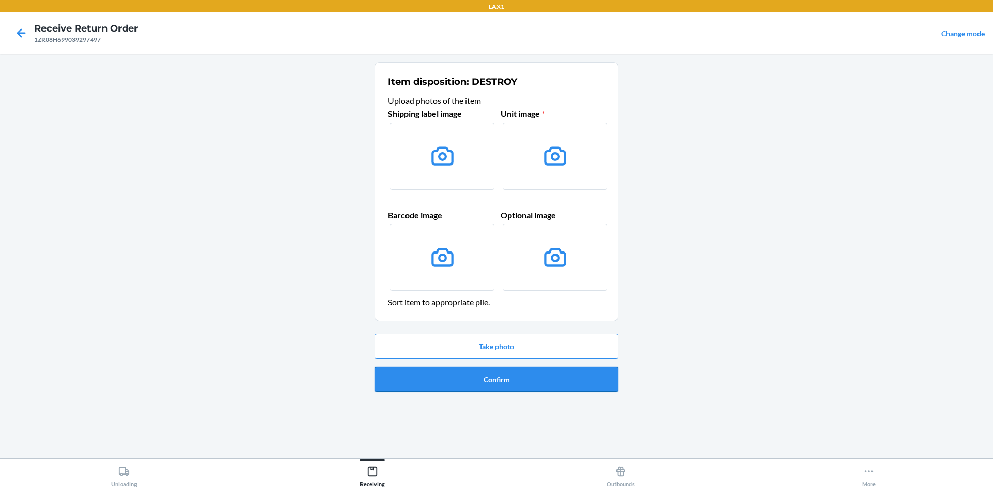
click at [559, 389] on button "Confirm" at bounding box center [496, 379] width 243 height 25
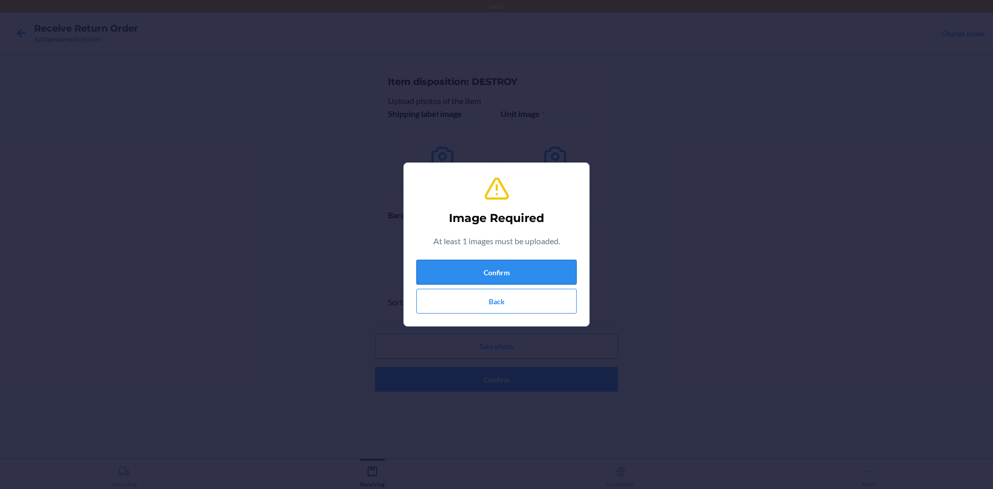
click at [531, 278] on button "Confirm" at bounding box center [496, 272] width 160 height 25
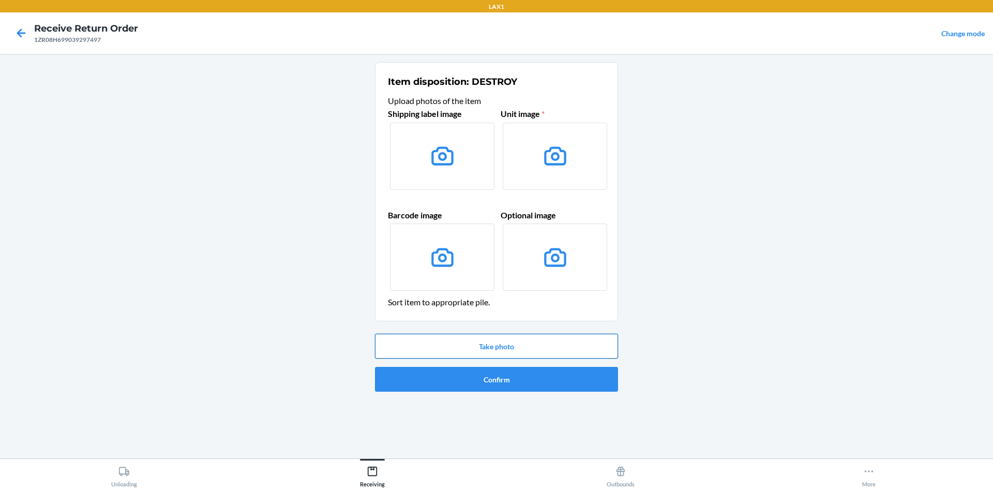
click at [497, 342] on button "Take photo" at bounding box center [496, 346] width 243 height 25
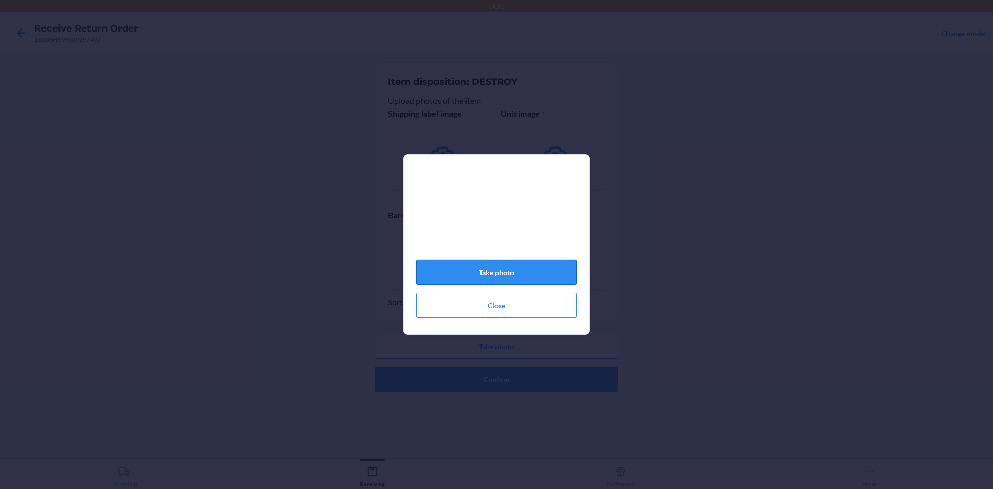
click at [528, 266] on button "Take photo" at bounding box center [496, 272] width 160 height 25
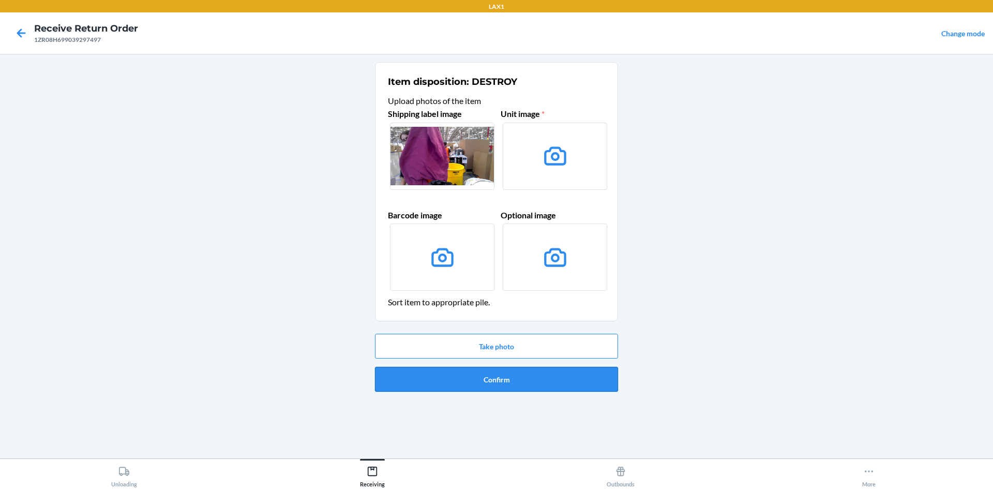
click at [563, 379] on button "Confirm" at bounding box center [496, 379] width 243 height 25
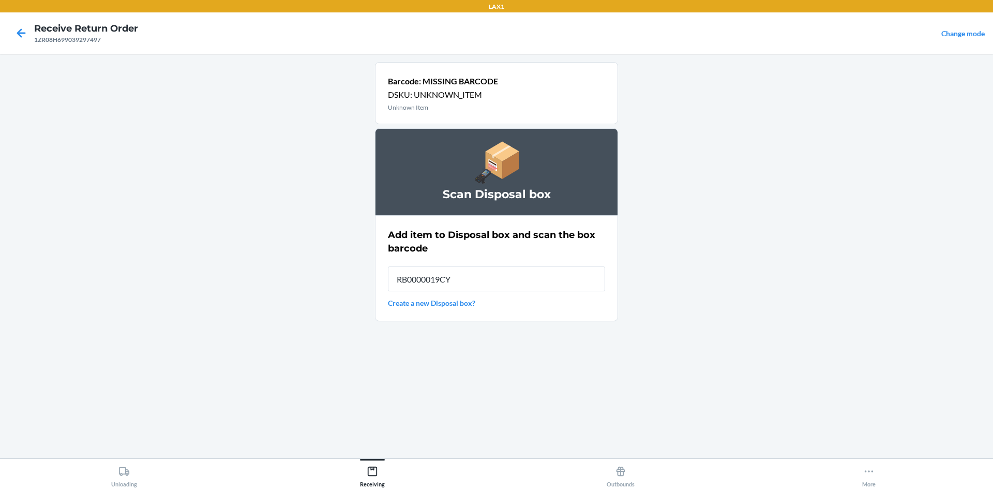
type input "RB0000019CY"
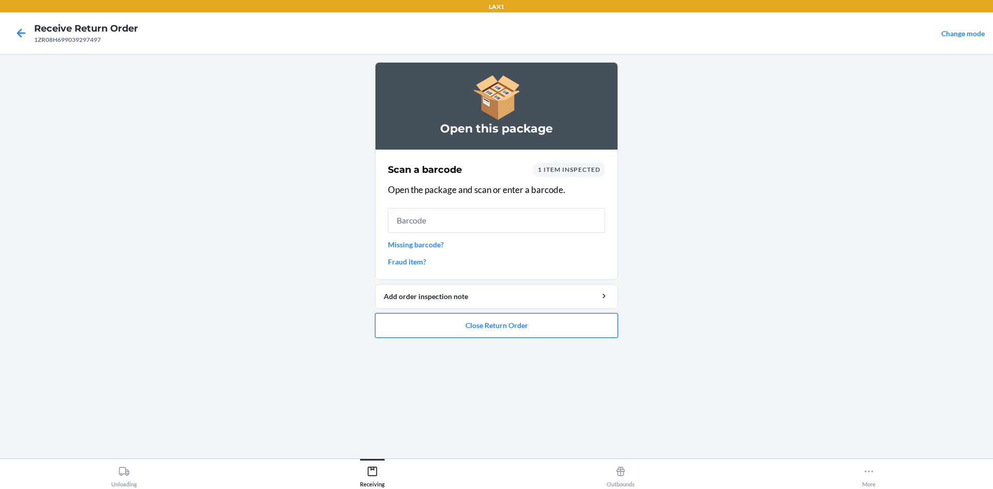
click at [608, 329] on button "Close Return Order" at bounding box center [496, 325] width 243 height 25
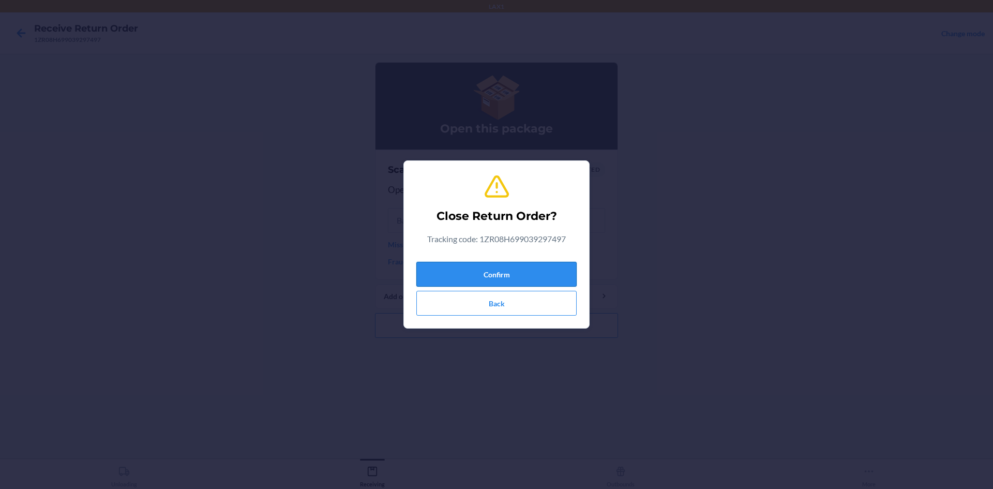
click at [566, 270] on button "Confirm" at bounding box center [496, 274] width 160 height 25
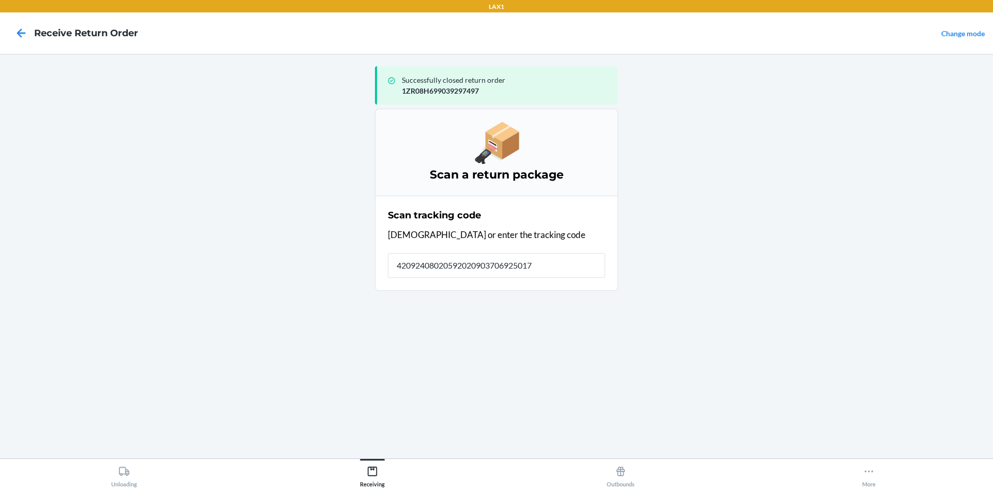
type input "420924080205920209037069250176"
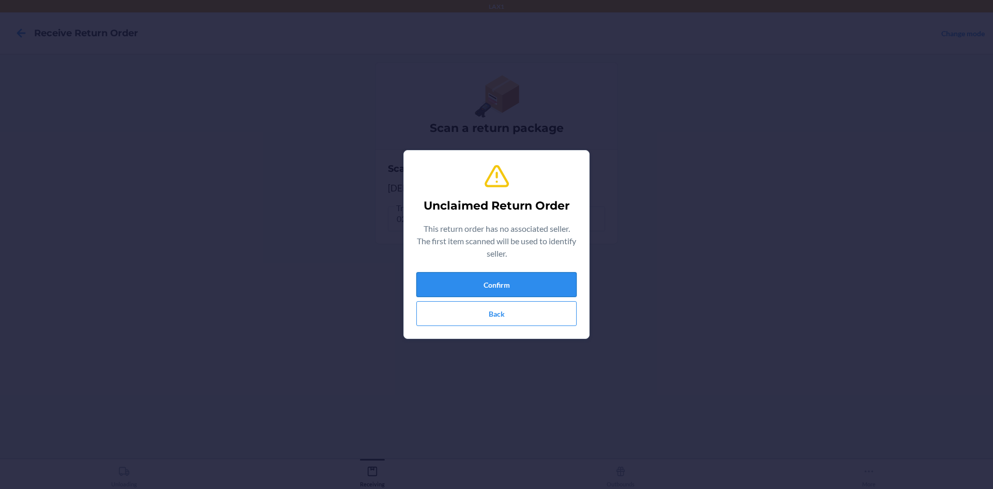
click at [552, 285] on button "Confirm" at bounding box center [496, 284] width 160 height 25
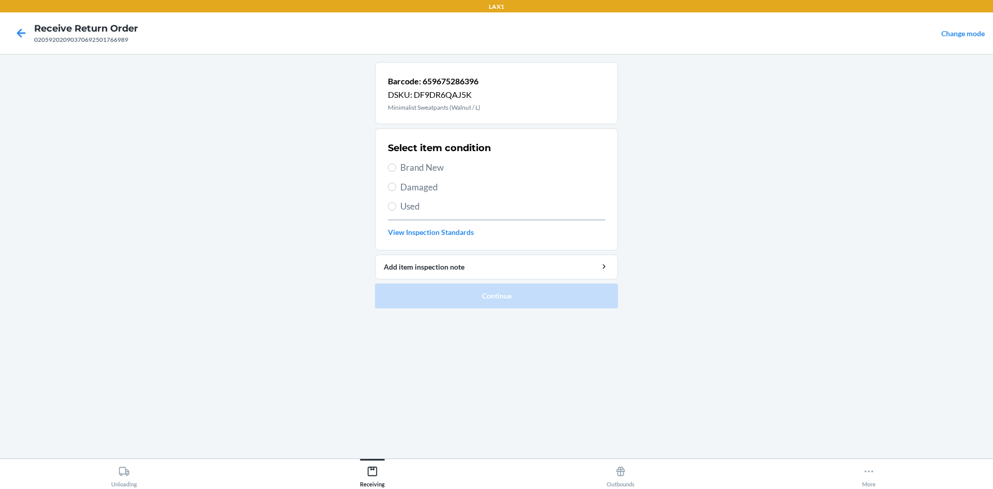
click at [402, 202] on span "Used" at bounding box center [502, 206] width 205 height 13
click at [396, 202] on input "Used" at bounding box center [392, 206] width 8 height 8
radio input "true"
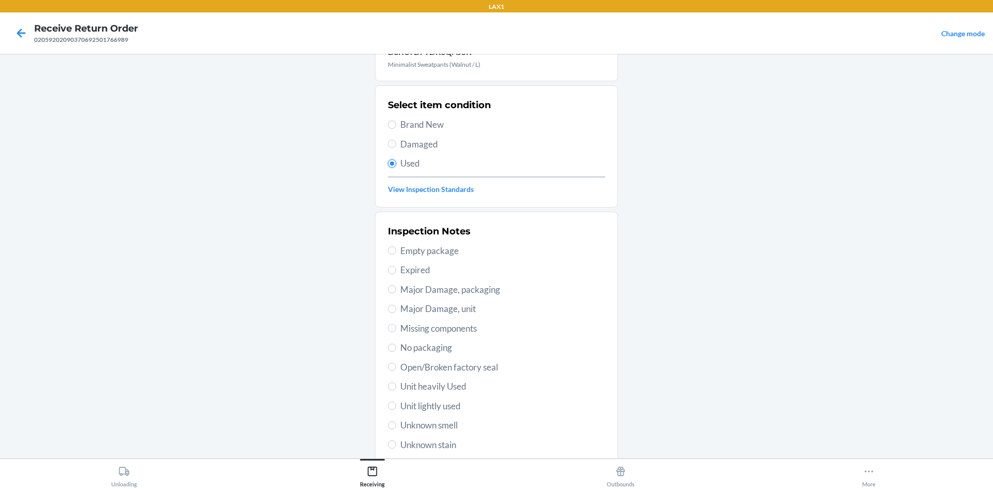
scroll to position [134, 0]
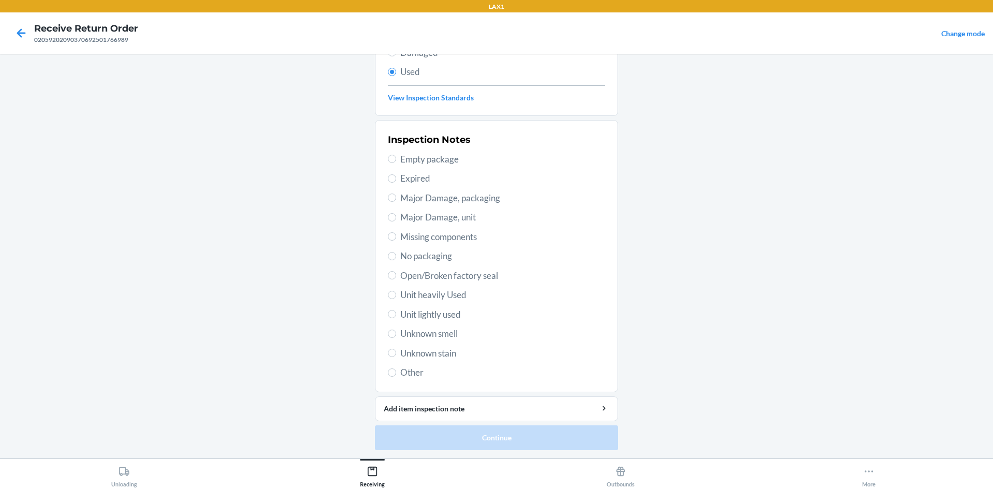
click at [455, 317] on span "Unit lightly used" at bounding box center [502, 314] width 205 height 13
click at [396, 317] on input "Unit lightly used" at bounding box center [392, 314] width 8 height 8
radio input "true"
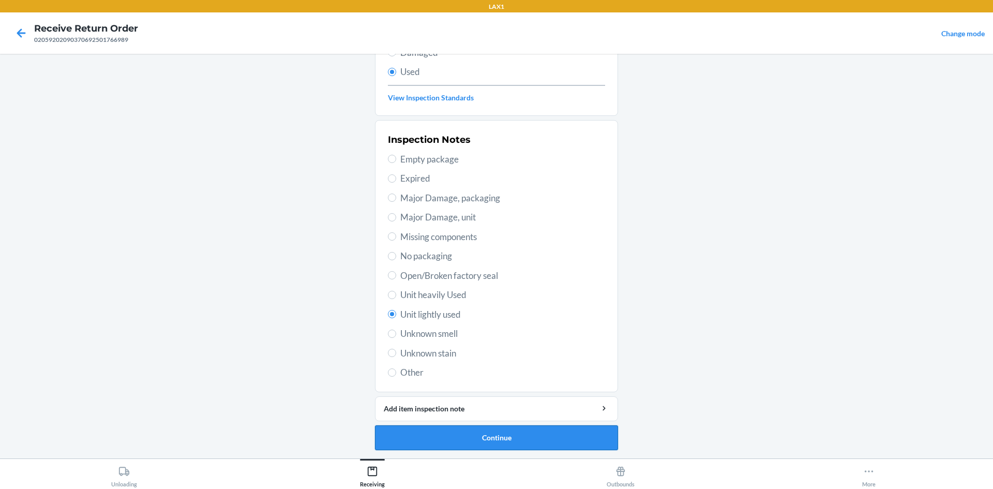
click at [550, 436] on button "Continue" at bounding box center [496, 437] width 243 height 25
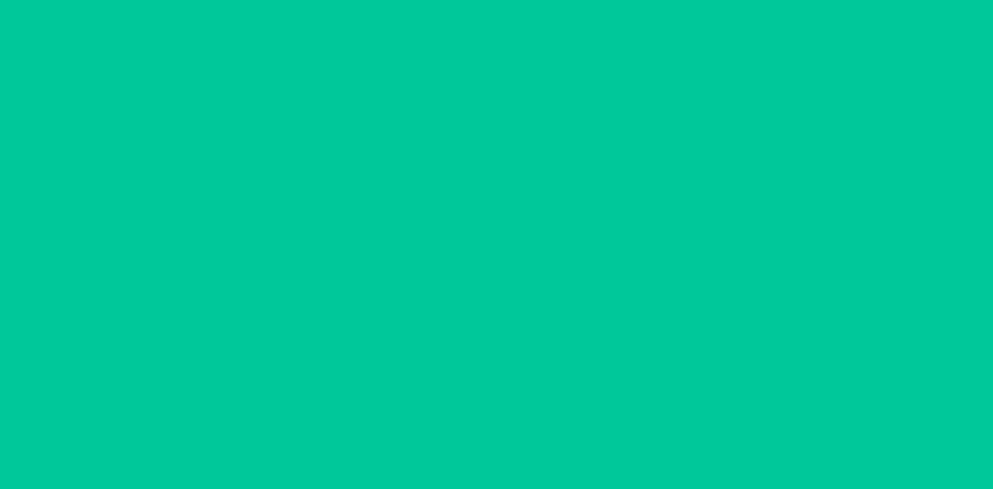
scroll to position [0, 0]
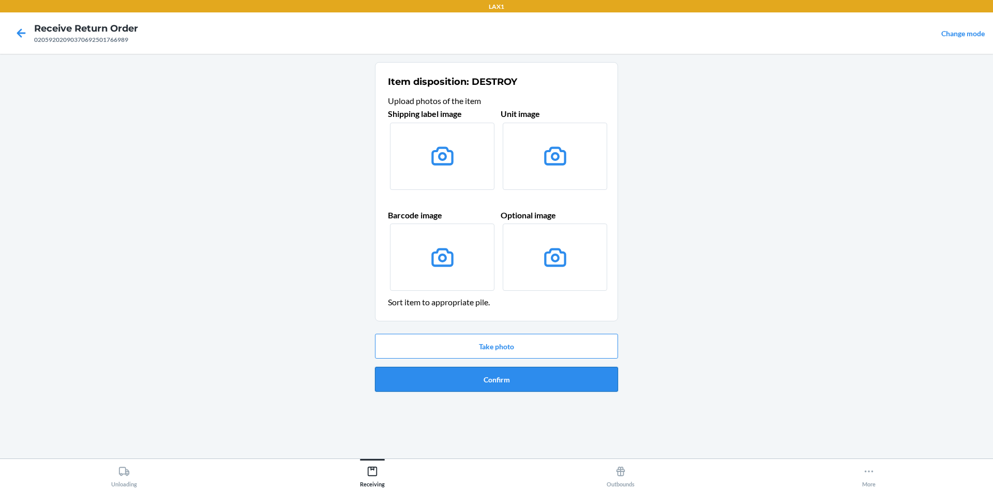
click at [548, 378] on button "Confirm" at bounding box center [496, 379] width 243 height 25
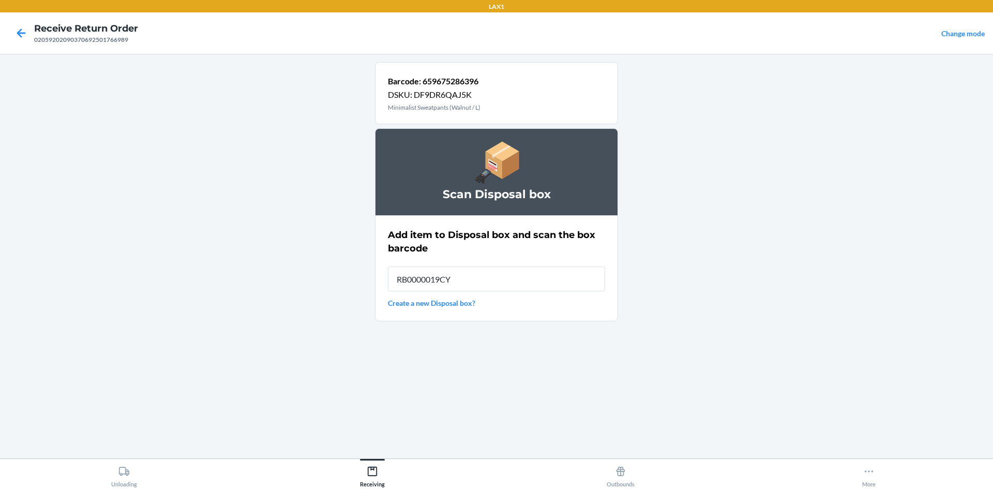
type input "RB0000019CY"
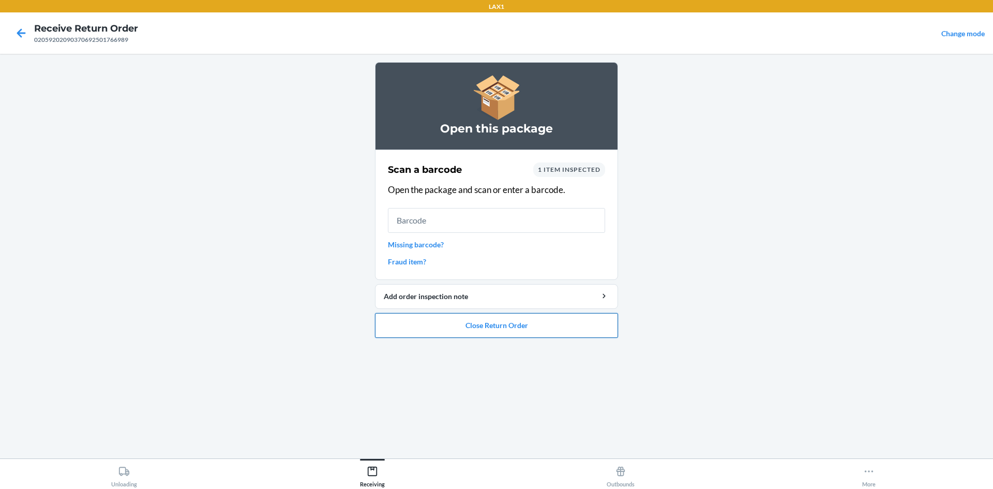
click at [543, 320] on button "Close Return Order" at bounding box center [496, 325] width 243 height 25
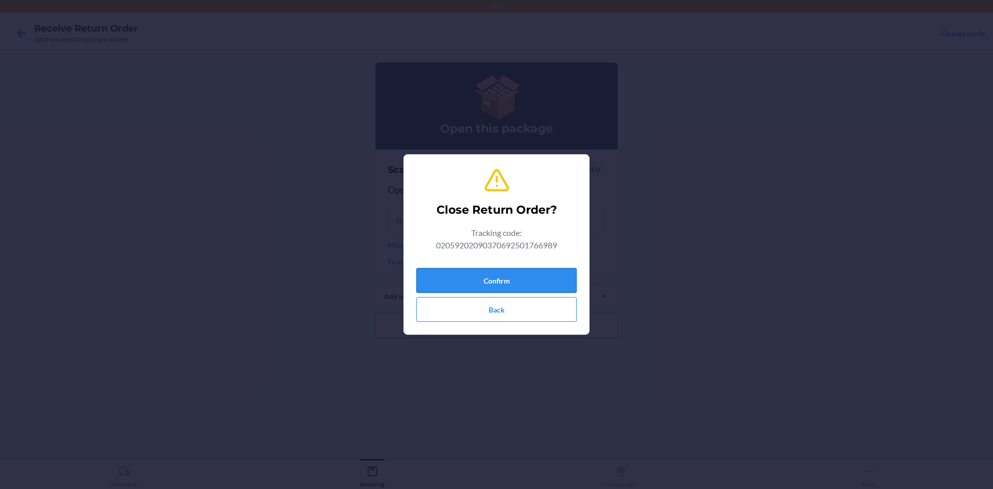
click at [554, 280] on button "Confirm" at bounding box center [496, 280] width 160 height 25
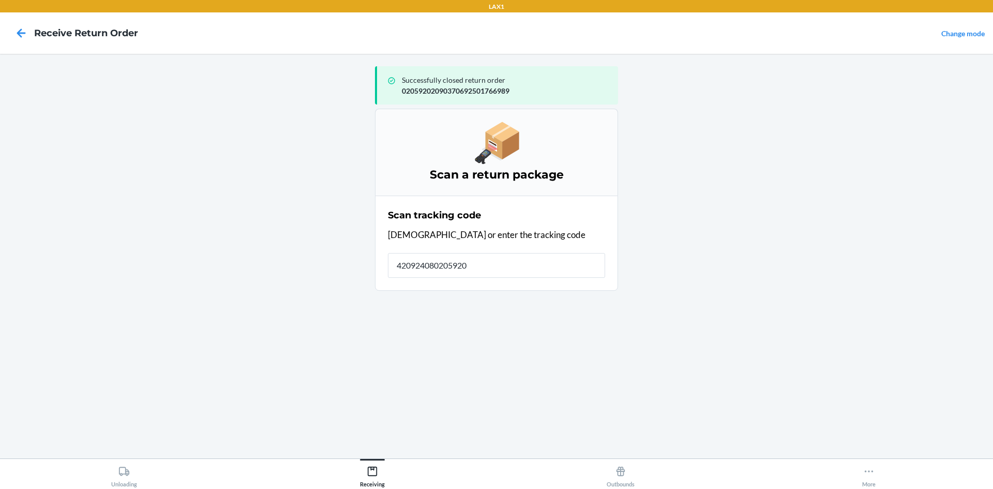
type input "4209240802059202"
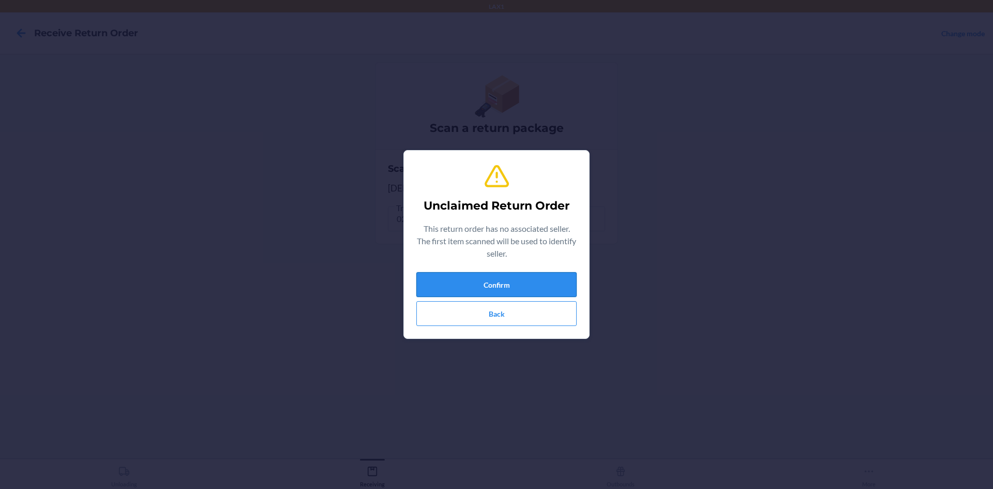
click at [559, 285] on button "Confirm" at bounding box center [496, 284] width 160 height 25
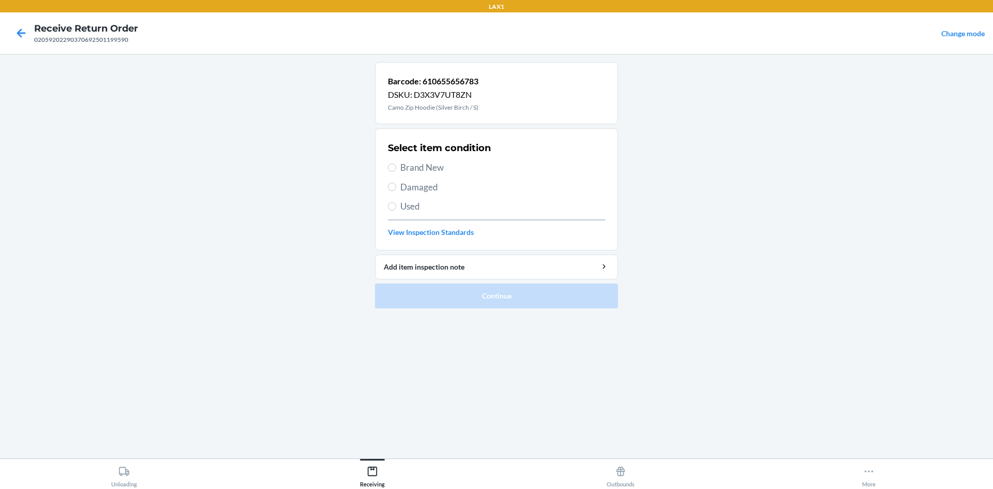
click at [425, 211] on span "Used" at bounding box center [502, 206] width 205 height 13
click at [396, 210] on input "Used" at bounding box center [392, 206] width 8 height 8
radio input "true"
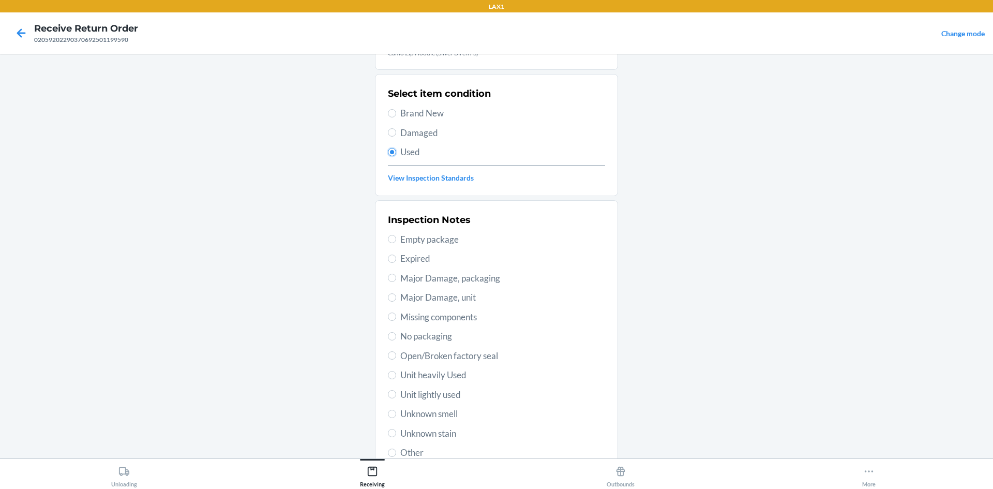
scroll to position [134, 0]
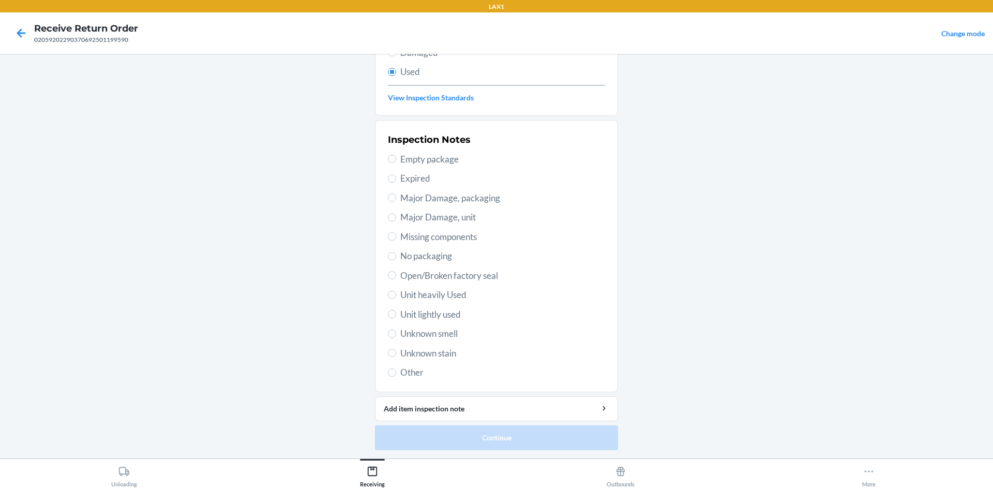
click at [449, 312] on span "Unit lightly used" at bounding box center [502, 314] width 205 height 13
click at [396, 312] on input "Unit lightly used" at bounding box center [392, 314] width 8 height 8
radio input "true"
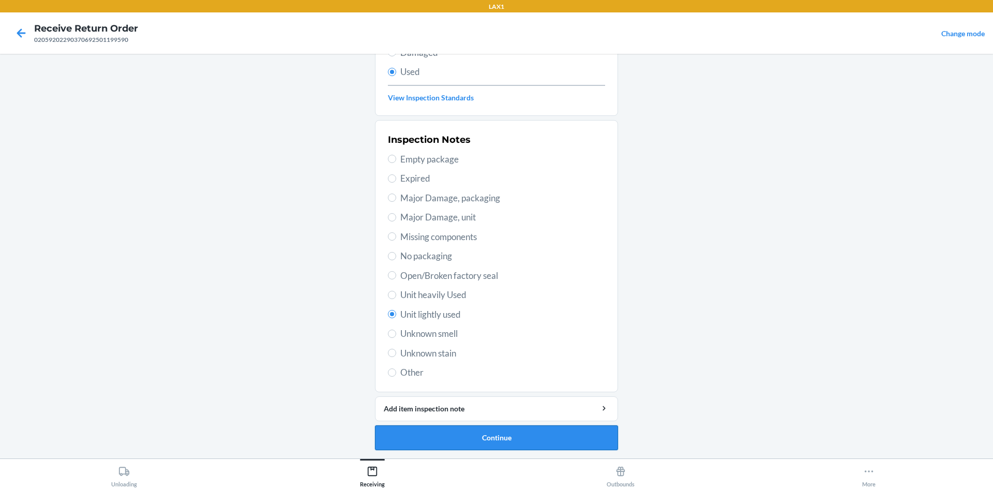
click at [542, 434] on button "Continue" at bounding box center [496, 437] width 243 height 25
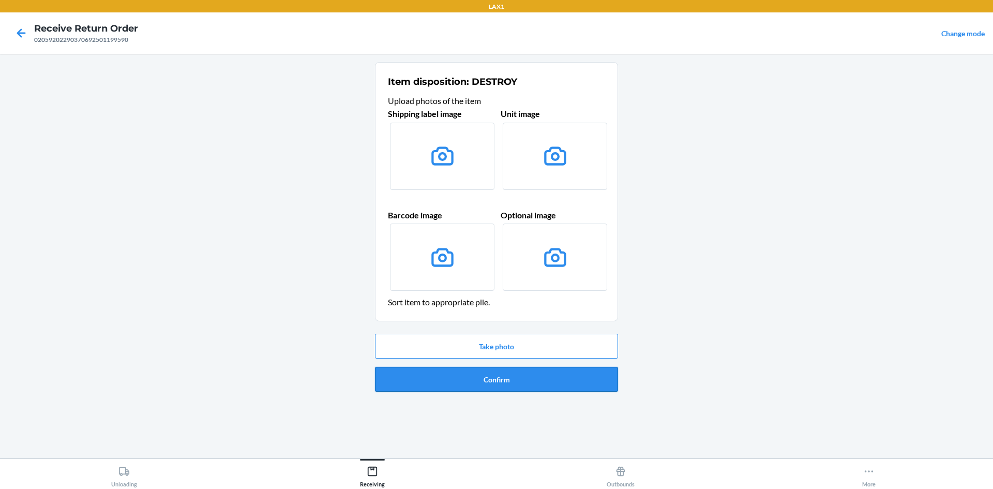
click at [534, 381] on button "Confirm" at bounding box center [496, 379] width 243 height 25
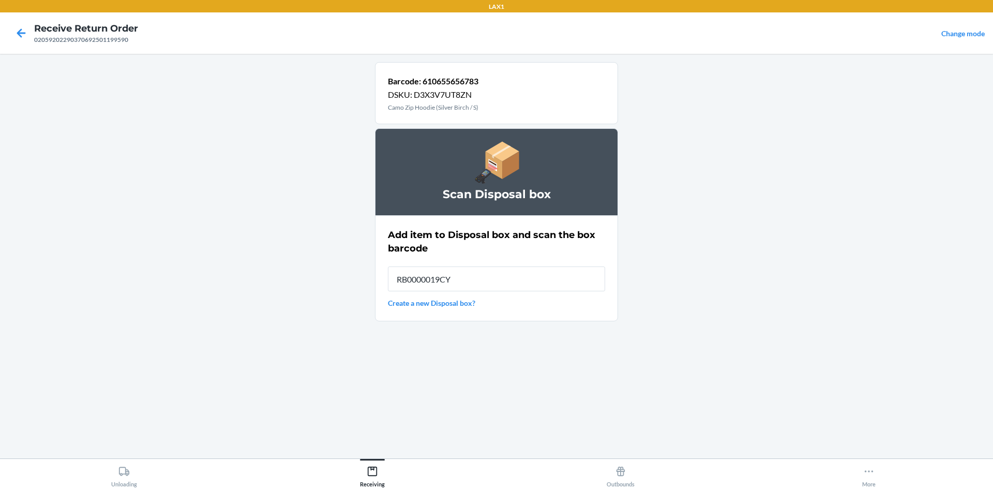
type input "RB0000019CY"
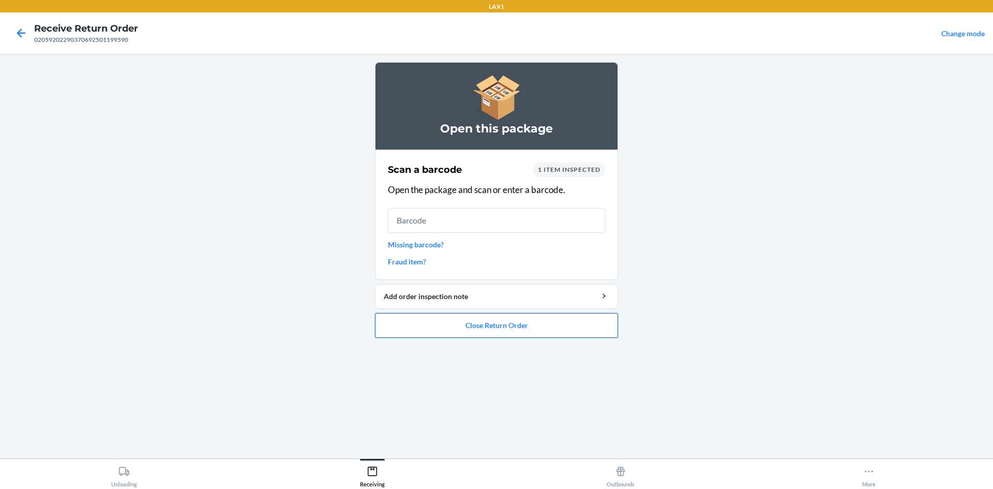
click at [501, 333] on button "Close Return Order" at bounding box center [496, 325] width 243 height 25
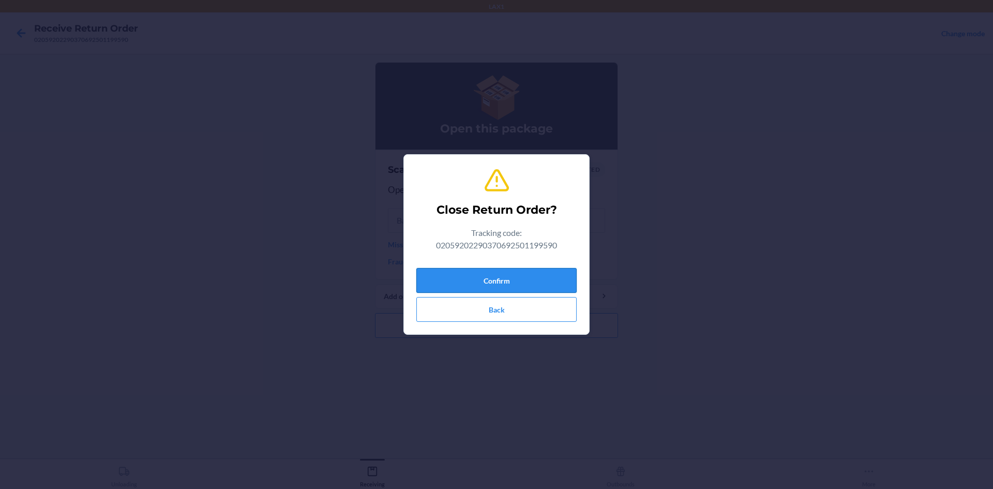
click at [557, 285] on button "Confirm" at bounding box center [496, 280] width 160 height 25
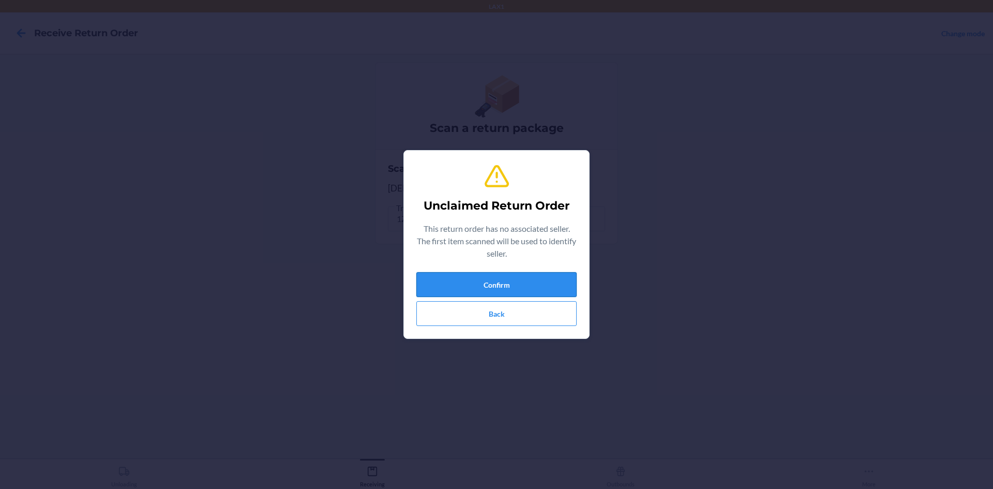
click at [557, 278] on button "Confirm" at bounding box center [496, 284] width 160 height 25
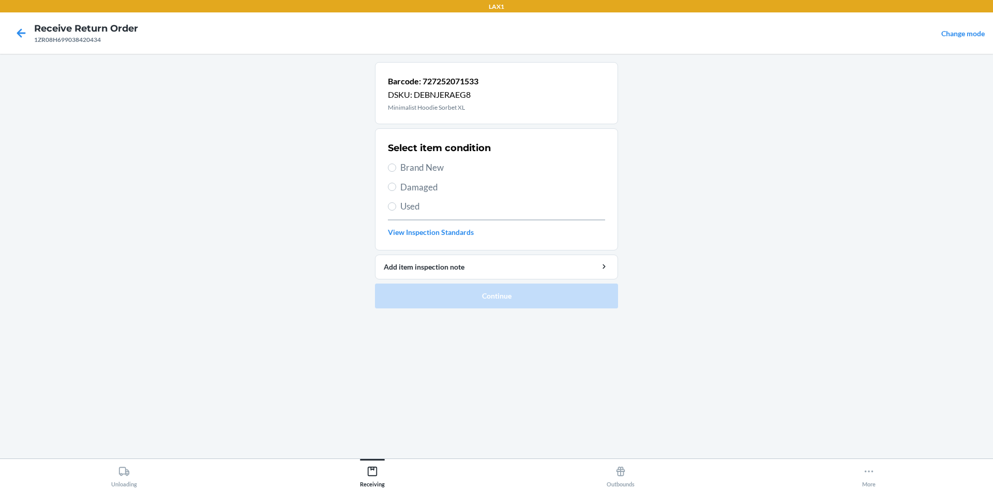
click at [418, 170] on span "Brand New" at bounding box center [502, 167] width 205 height 13
click at [396, 170] on input "Brand New" at bounding box center [392, 167] width 8 height 8
radio input "true"
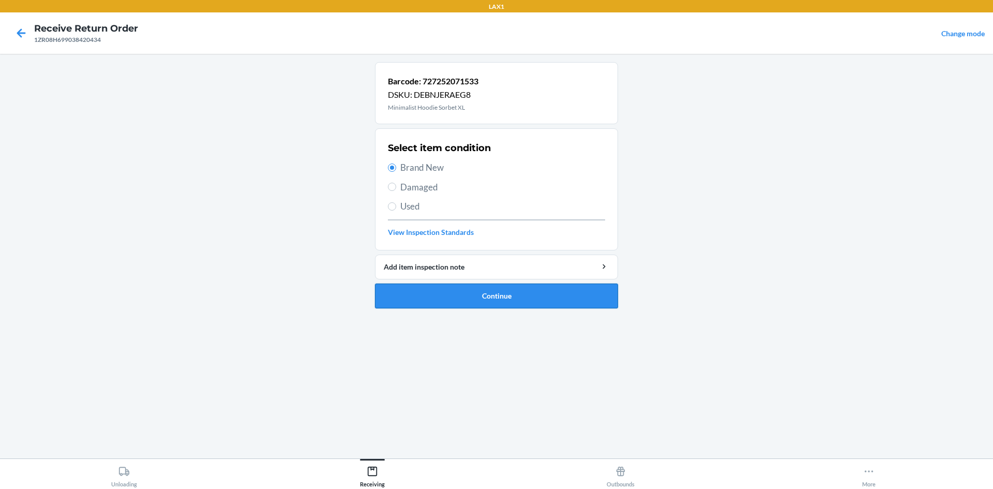
click at [531, 302] on button "Continue" at bounding box center [496, 295] width 243 height 25
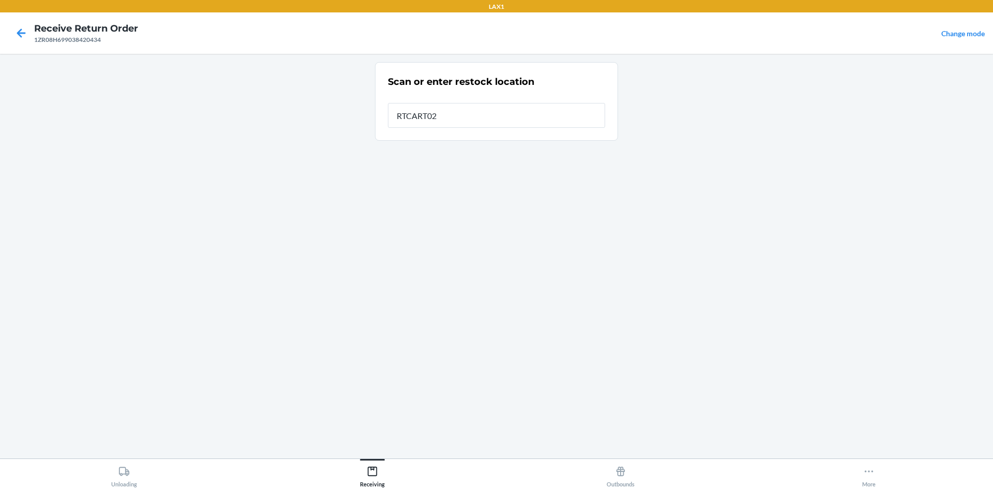
type input "RTCART020"
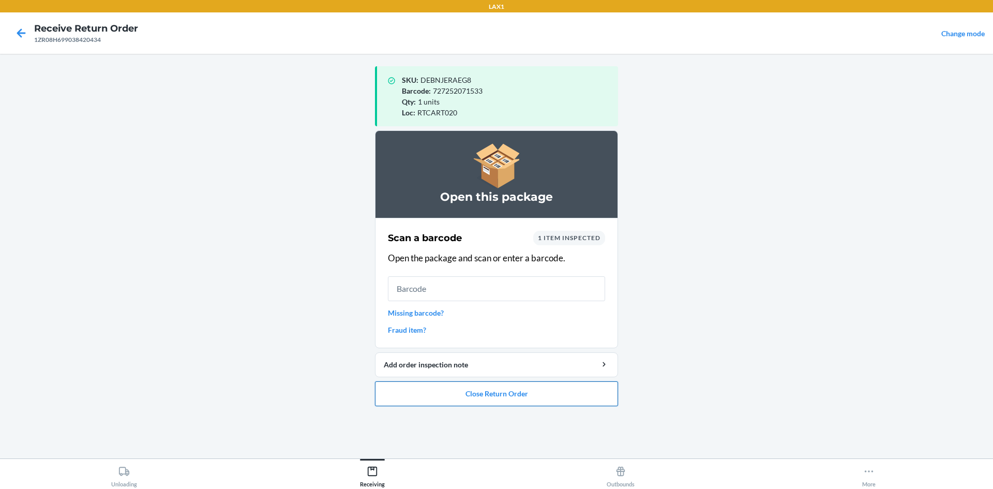
click at [471, 391] on button "Close Return Order" at bounding box center [496, 393] width 243 height 25
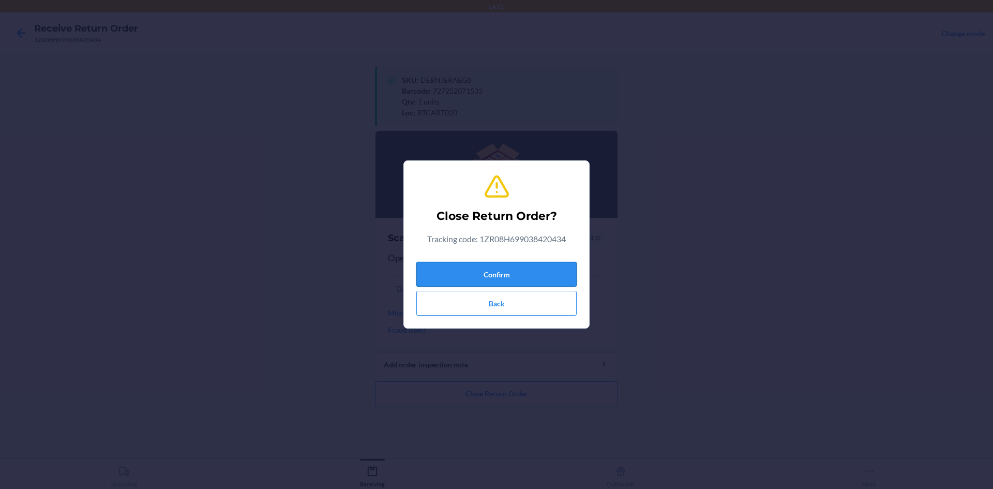
click at [465, 264] on button "Confirm" at bounding box center [496, 274] width 160 height 25
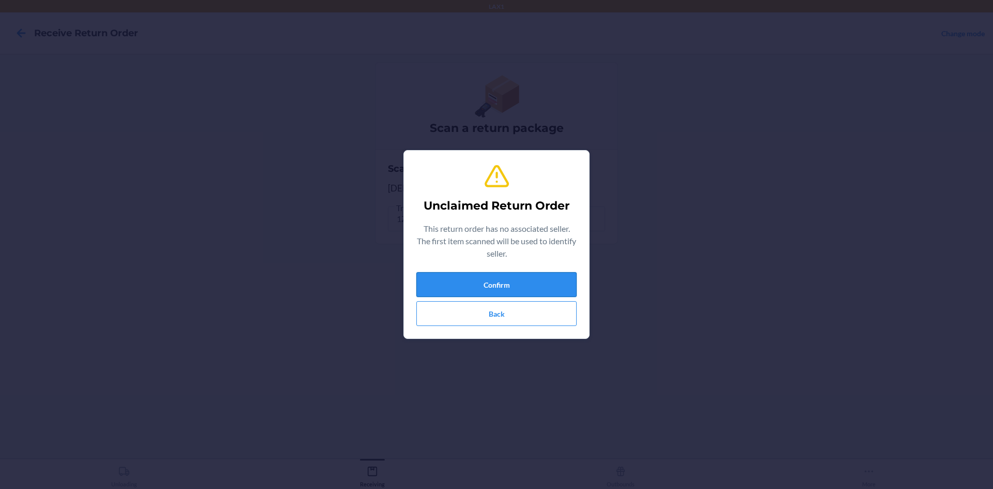
click at [453, 275] on button "Confirm" at bounding box center [496, 284] width 160 height 25
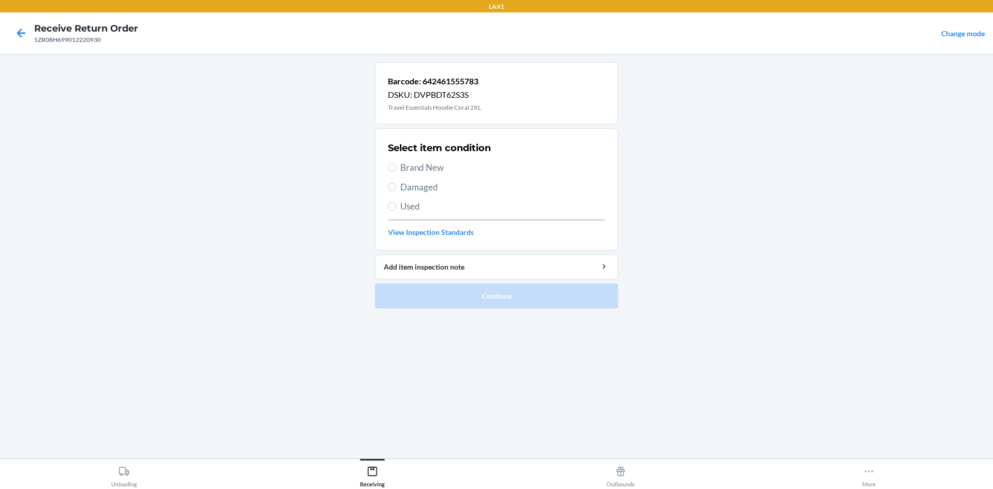
click at [408, 208] on span "Used" at bounding box center [502, 206] width 205 height 13
click at [396, 208] on input "Used" at bounding box center [392, 206] width 8 height 8
radio input "true"
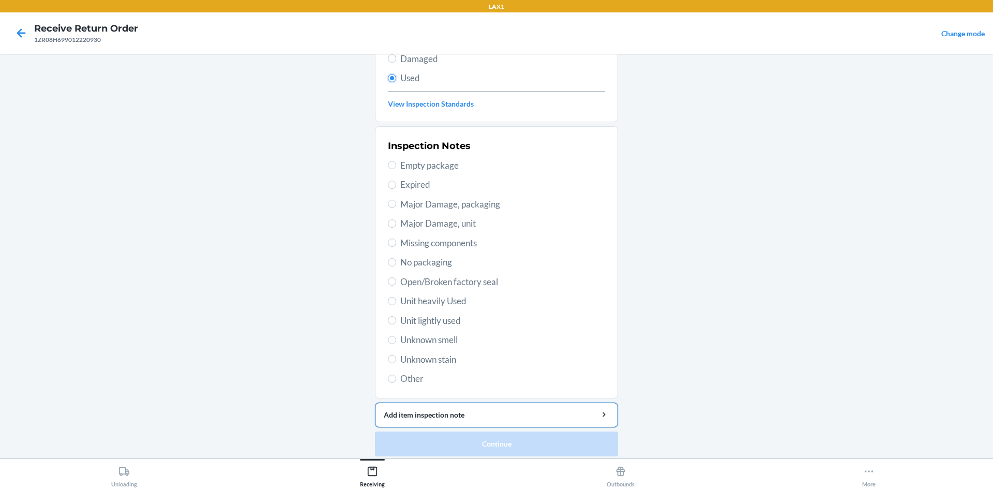
scroll to position [134, 0]
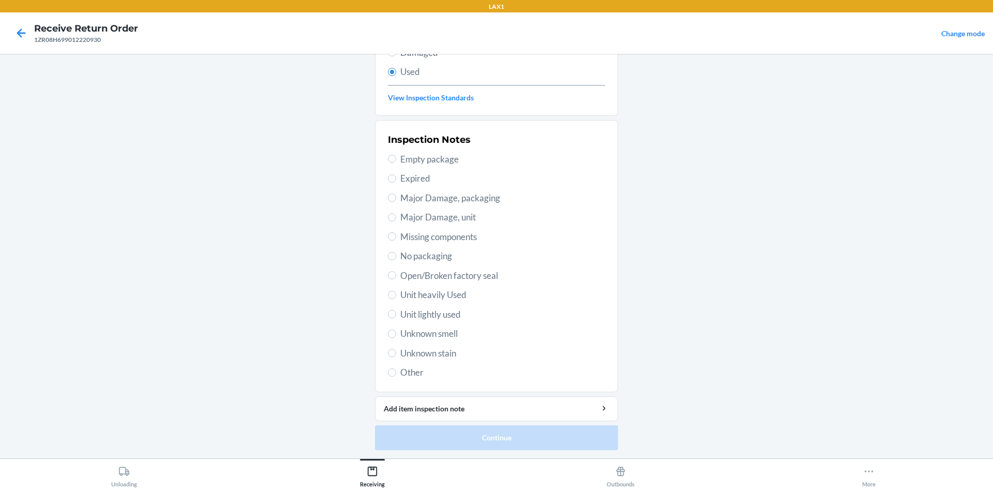
click at [456, 311] on span "Unit lightly used" at bounding box center [502, 314] width 205 height 13
click at [396, 311] on input "Unit lightly used" at bounding box center [392, 314] width 8 height 8
radio input "true"
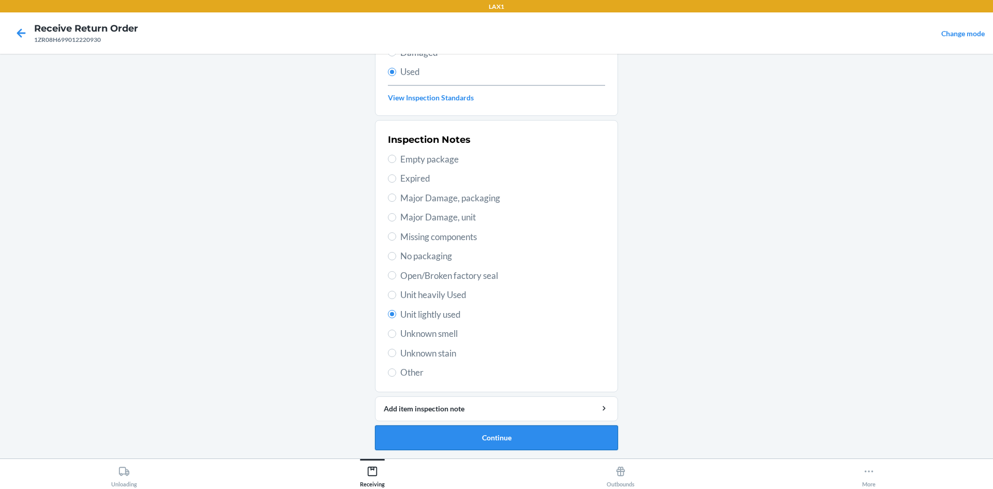
click at [479, 437] on button "Continue" at bounding box center [496, 437] width 243 height 25
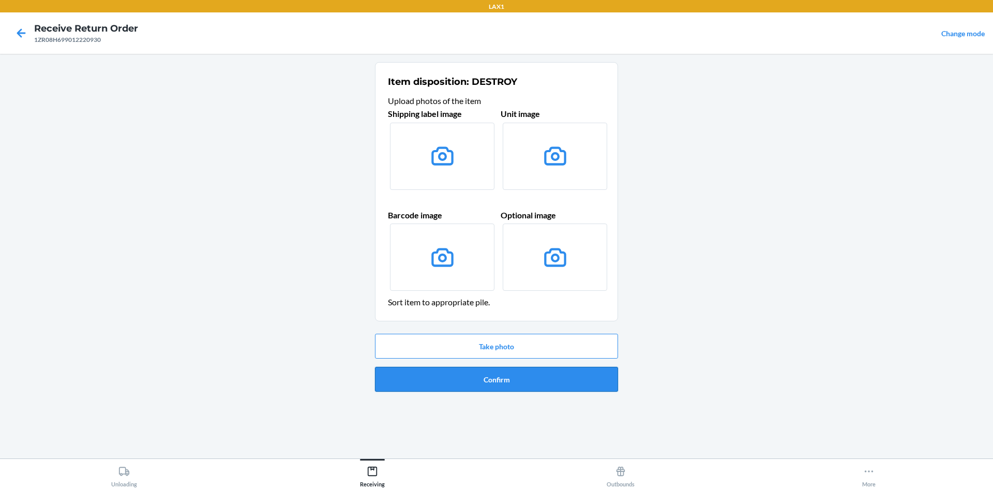
click at [489, 375] on button "Confirm" at bounding box center [496, 379] width 243 height 25
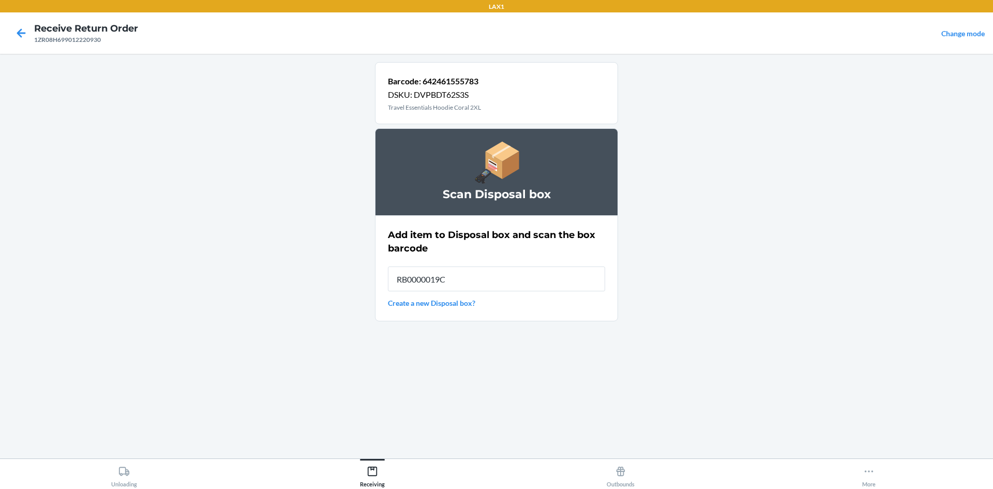
type input "RB0000019CY"
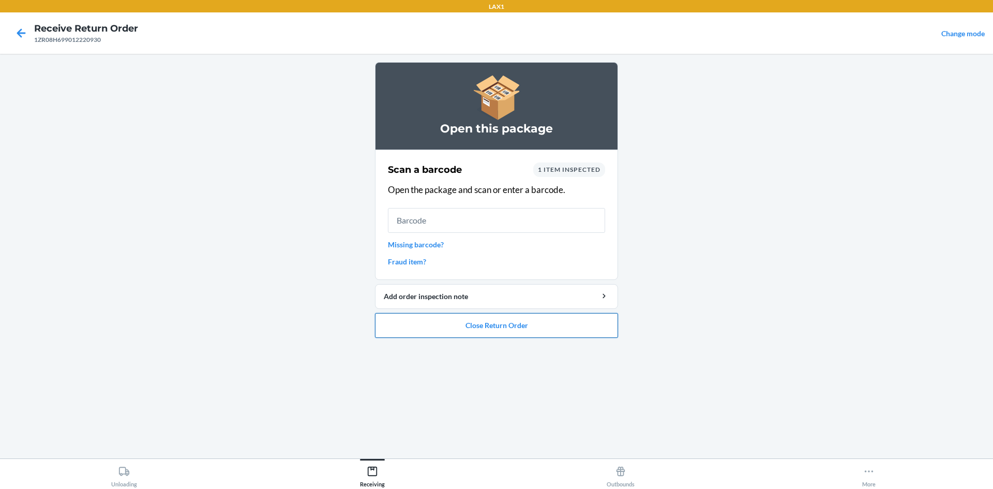
click at [597, 327] on button "Close Return Order" at bounding box center [496, 325] width 243 height 25
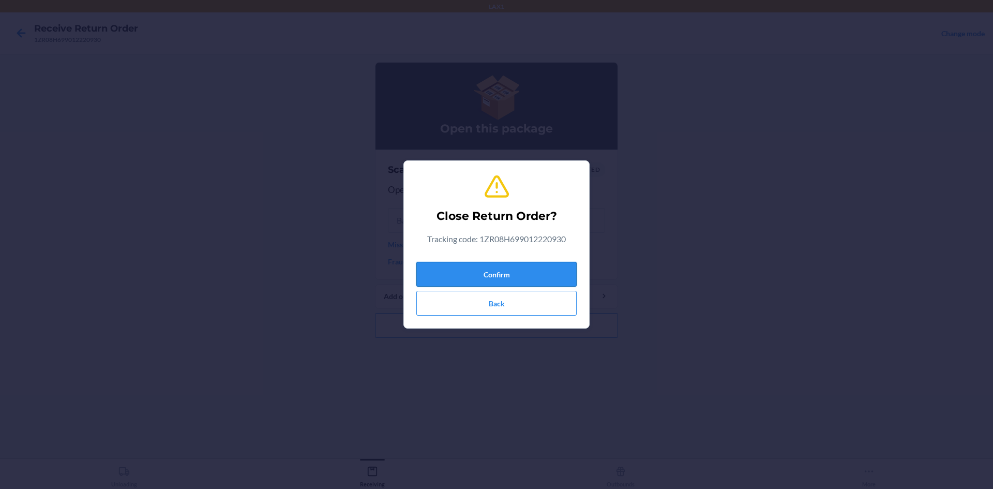
click at [524, 270] on button "Confirm" at bounding box center [496, 274] width 160 height 25
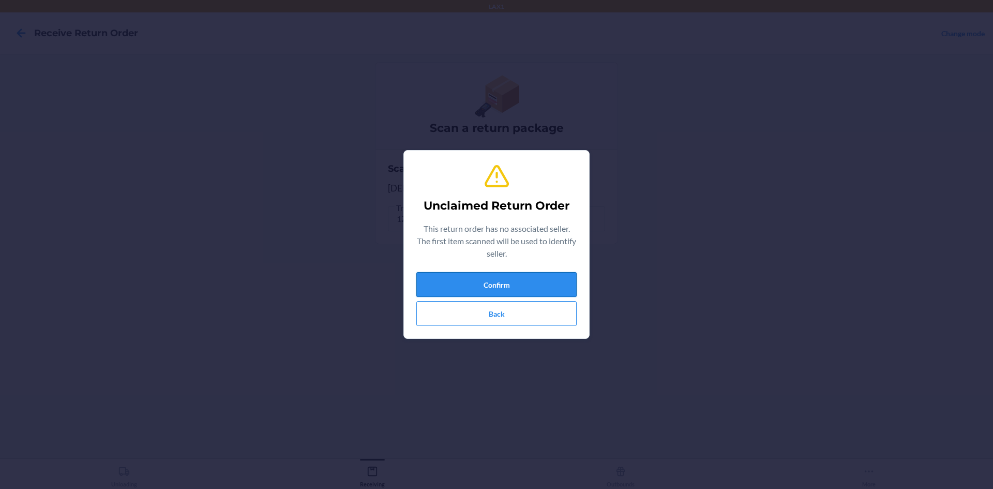
click at [542, 279] on button "Confirm" at bounding box center [496, 284] width 160 height 25
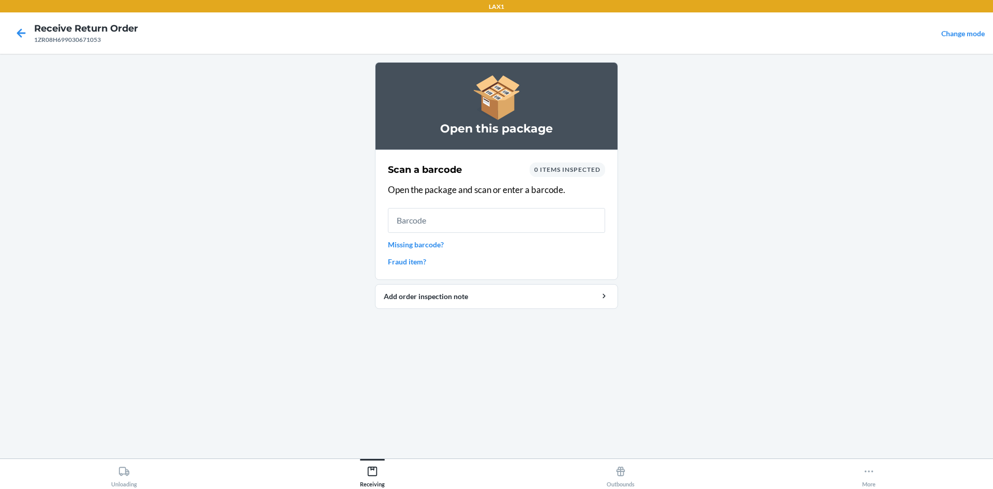
click at [411, 247] on link "Missing barcode?" at bounding box center [496, 244] width 217 height 11
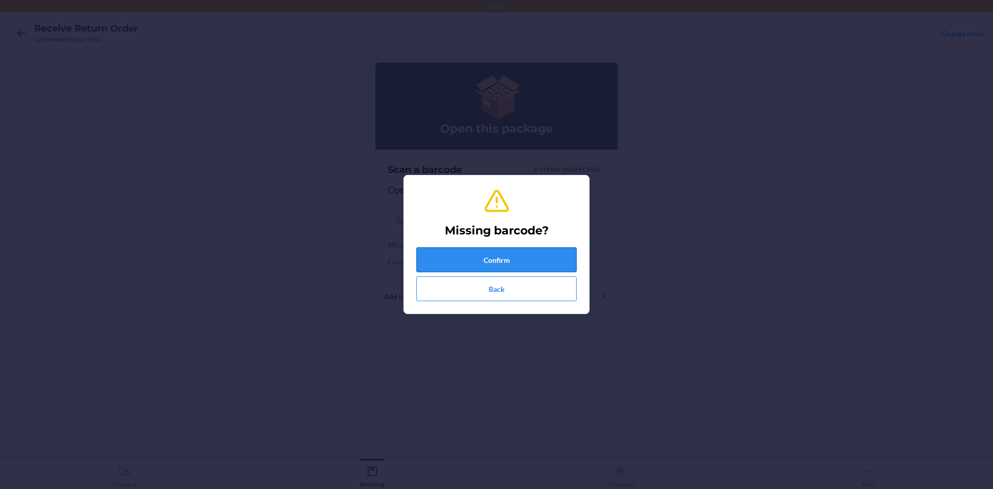
click at [478, 257] on button "Confirm" at bounding box center [496, 259] width 160 height 25
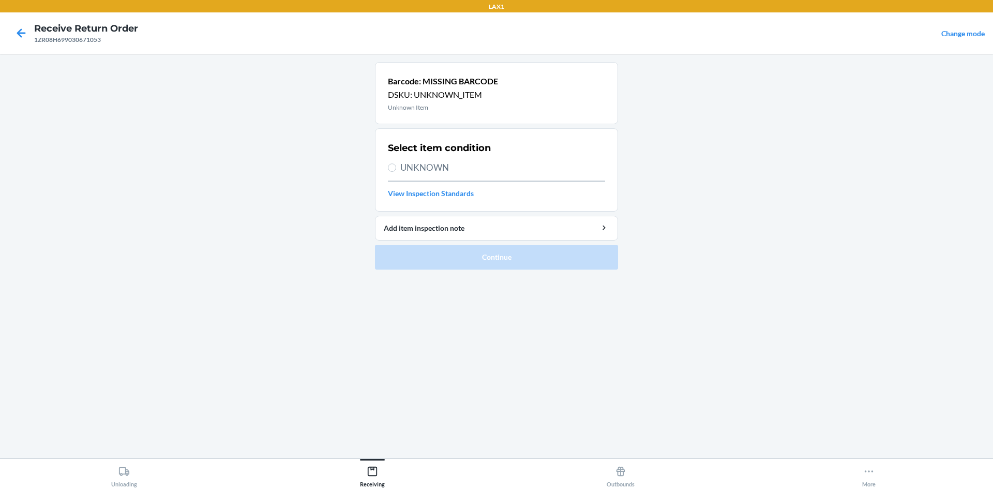
click at [422, 160] on div "Select item condition UNKNOWN View Inspection Standards" at bounding box center [496, 170] width 217 height 64
drag, startPoint x: 425, startPoint y: 165, endPoint x: 469, endPoint y: 228, distance: 76.9
click at [426, 165] on span "UNKNOWN" at bounding box center [502, 167] width 205 height 13
click at [396, 165] on input "UNKNOWN" at bounding box center [392, 167] width 8 height 8
radio input "true"
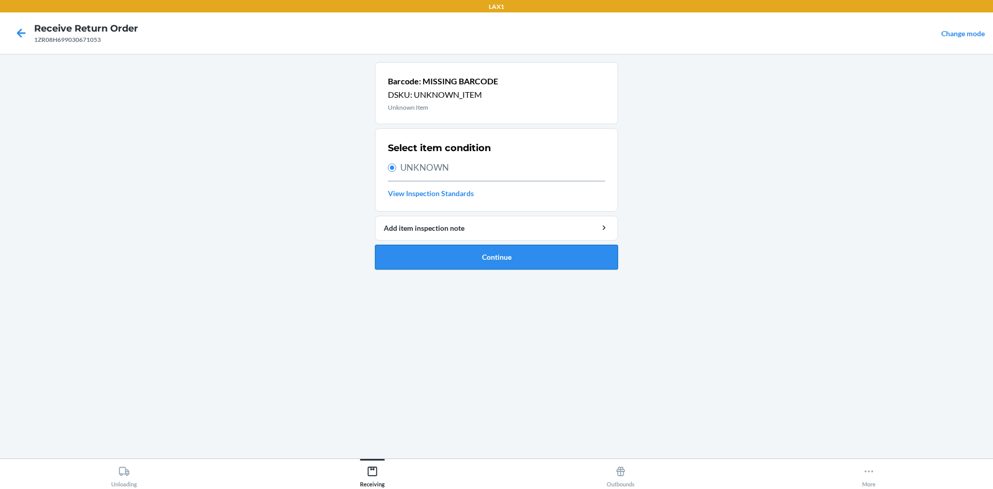
click at [495, 262] on button "Continue" at bounding box center [496, 257] width 243 height 25
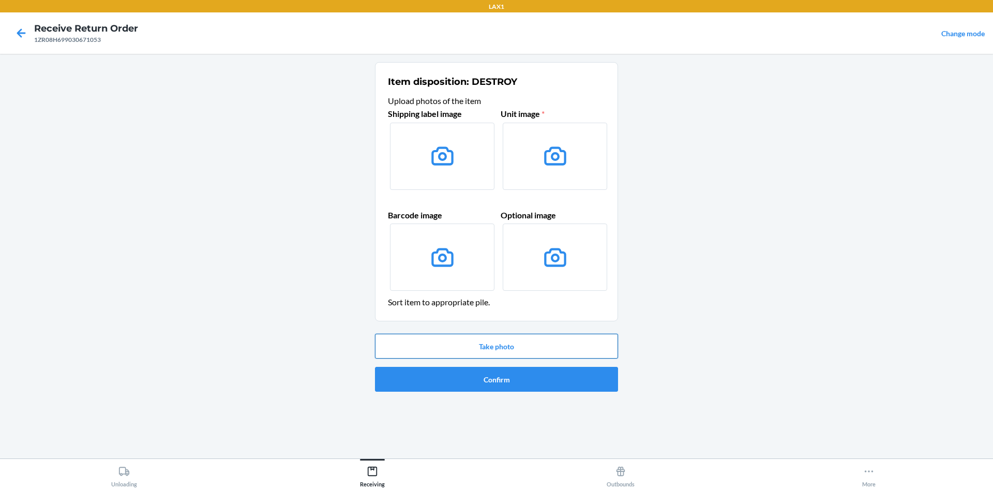
click at [482, 343] on button "Take photo" at bounding box center [496, 346] width 243 height 25
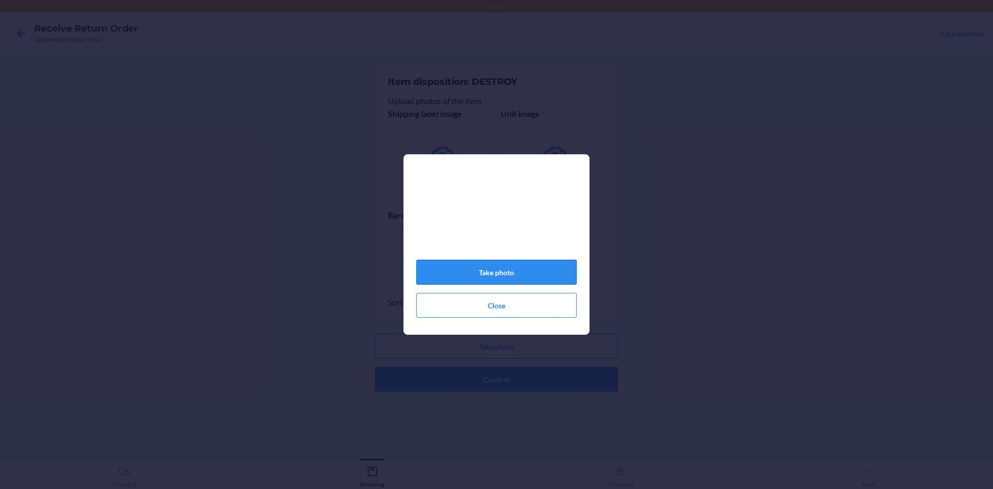
click at [511, 273] on button "Take photo" at bounding box center [496, 272] width 160 height 25
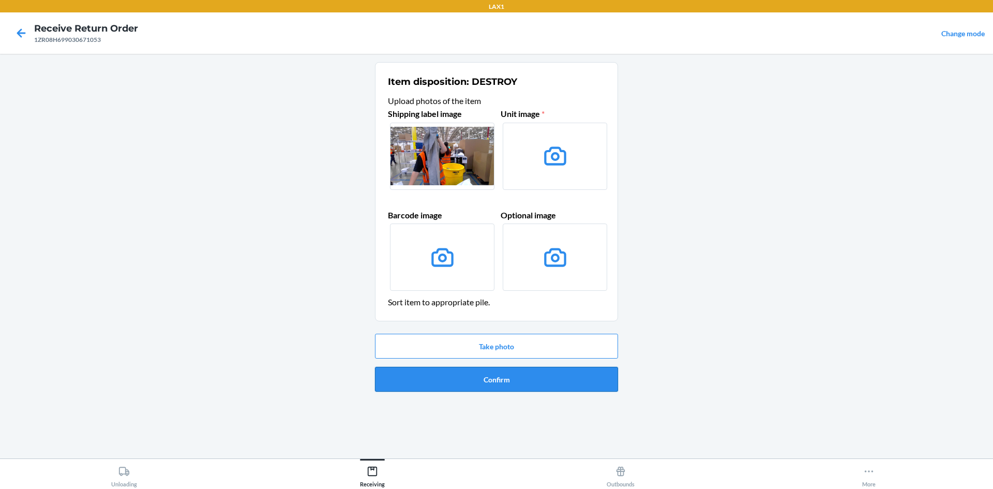
click at [535, 380] on button "Confirm" at bounding box center [496, 379] width 243 height 25
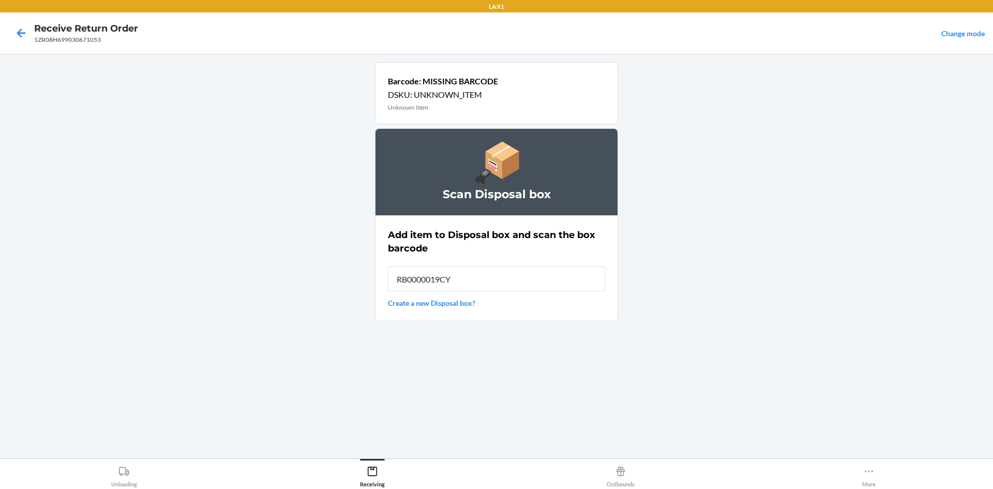
type input "RB0000019CY"
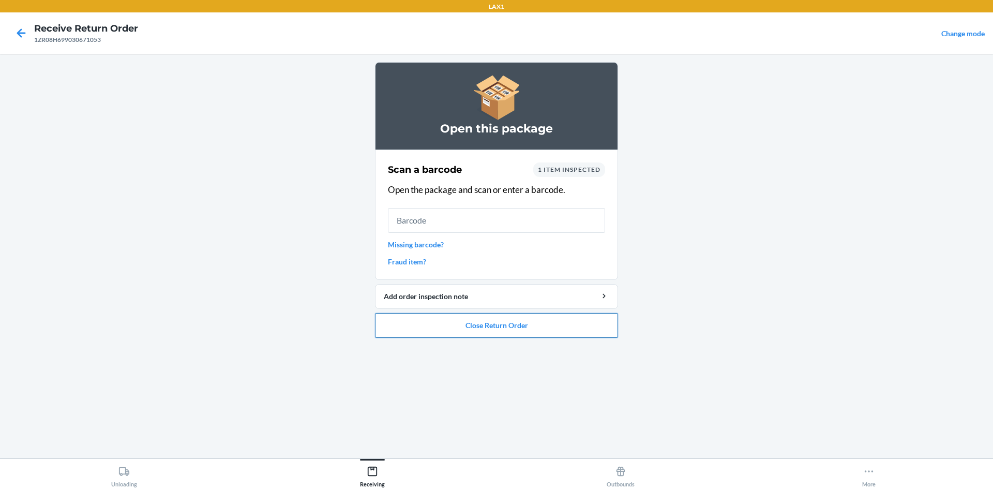
click at [544, 320] on button "Close Return Order" at bounding box center [496, 325] width 243 height 25
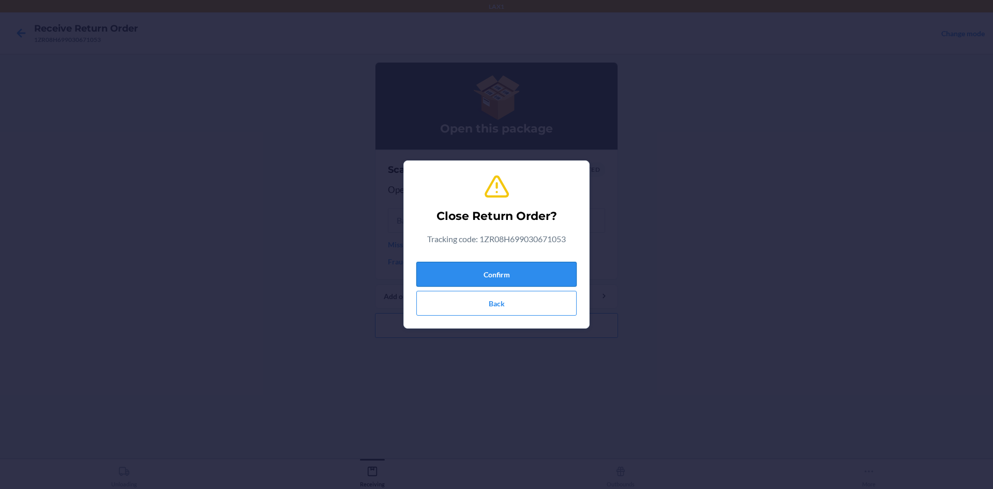
click at [506, 277] on button "Confirm" at bounding box center [496, 274] width 160 height 25
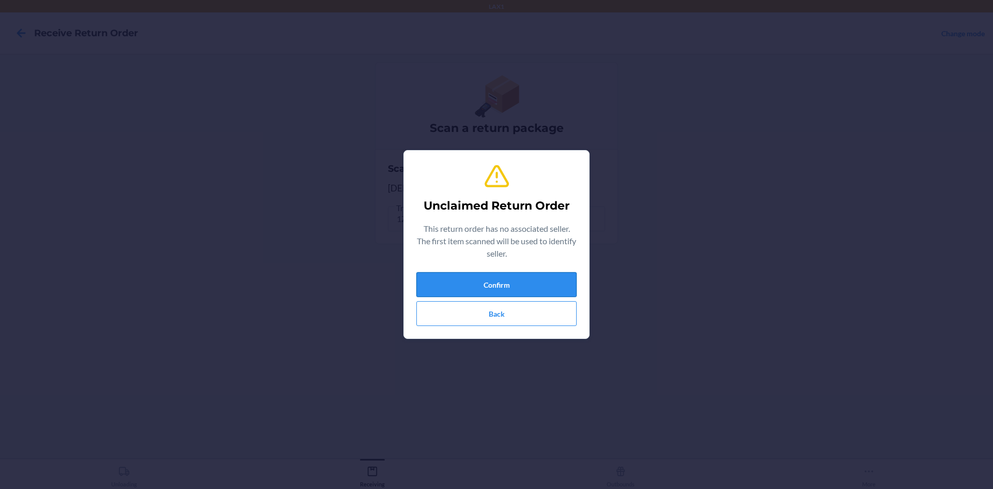
click at [488, 285] on button "Confirm" at bounding box center [496, 284] width 160 height 25
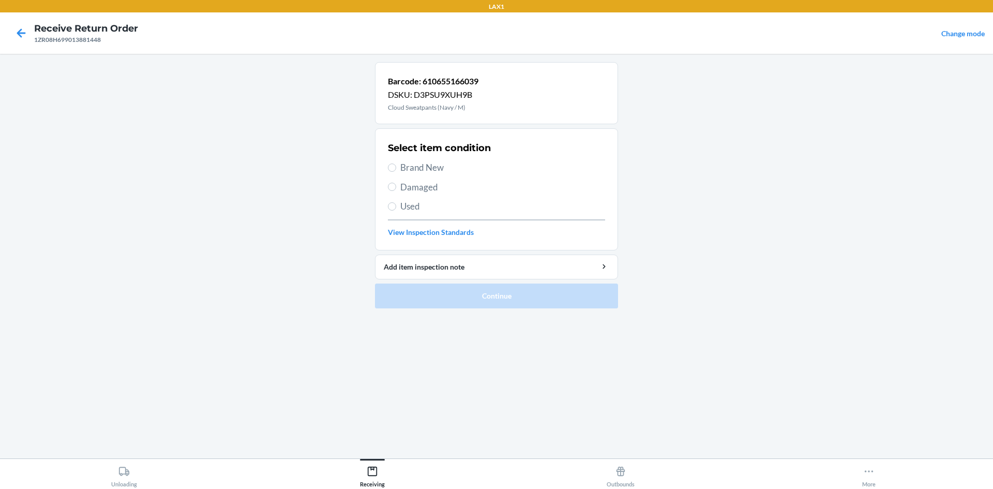
click at [399, 163] on label "Brand New" at bounding box center [496, 167] width 217 height 13
click at [396, 163] on input "Brand New" at bounding box center [392, 167] width 8 height 8
radio input "true"
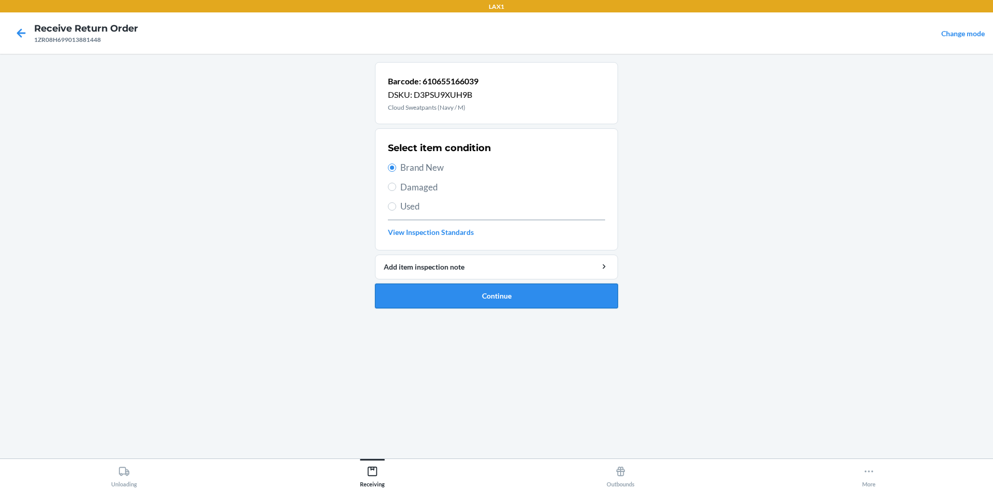
click at [481, 292] on button "Continue" at bounding box center [496, 295] width 243 height 25
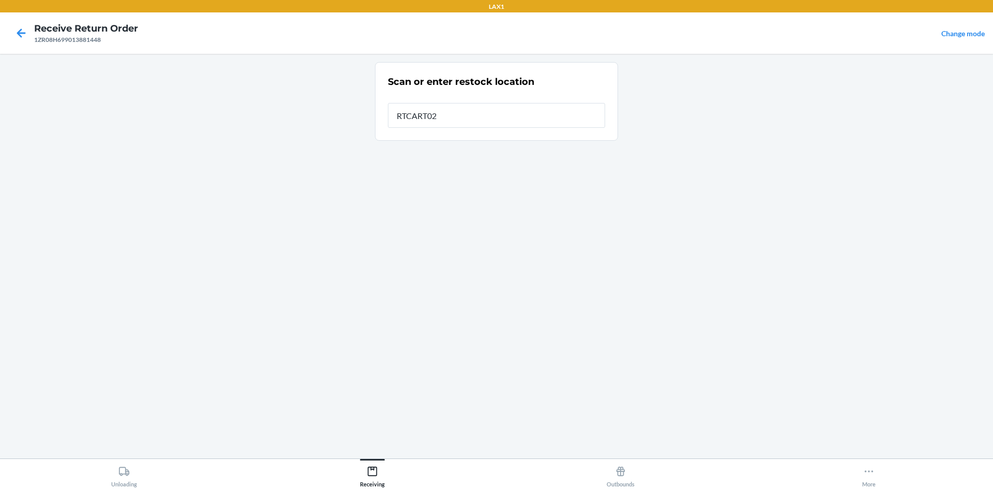
type input "RTCART020"
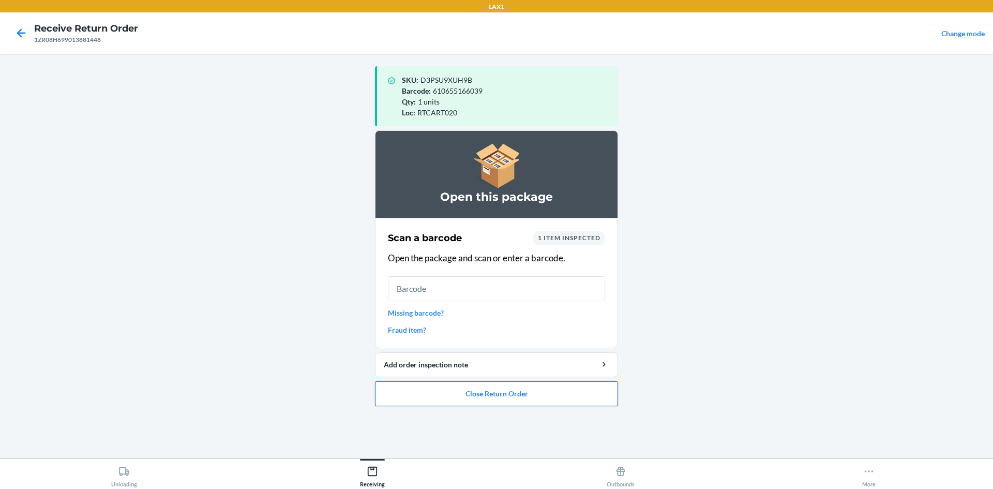
click at [604, 388] on button "Close Return Order" at bounding box center [496, 393] width 243 height 25
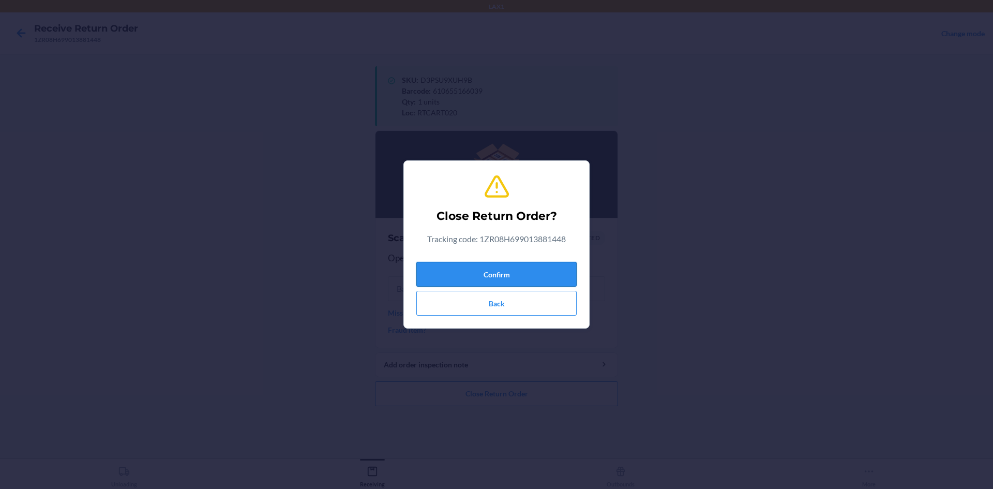
click at [523, 271] on button "Confirm" at bounding box center [496, 274] width 160 height 25
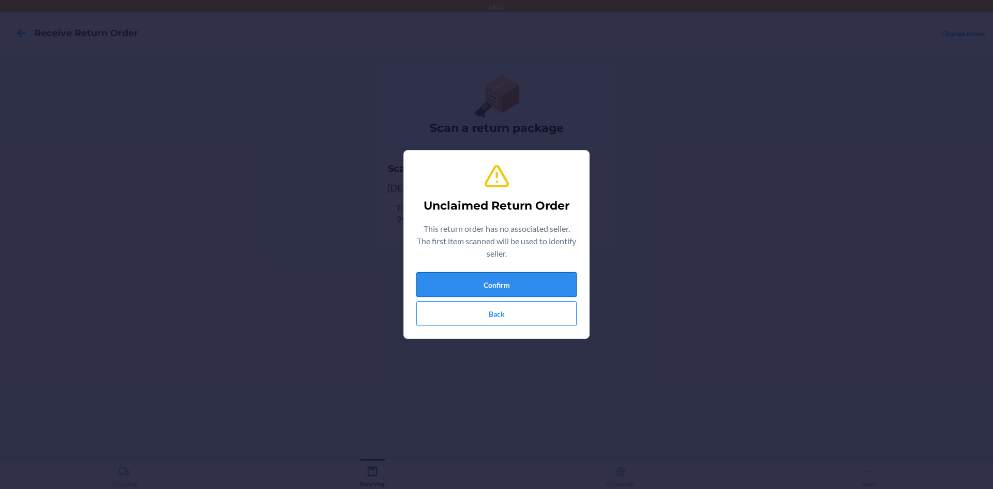
click at [541, 286] on button "Confirm" at bounding box center [496, 284] width 160 height 25
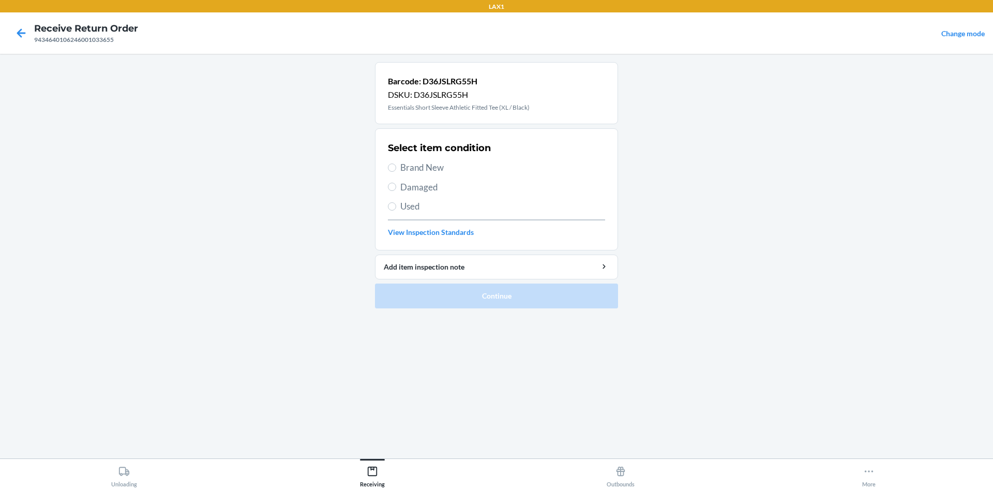
click at [433, 169] on span "Brand New" at bounding box center [502, 167] width 205 height 13
click at [396, 169] on input "Brand New" at bounding box center [392, 167] width 8 height 8
radio input "true"
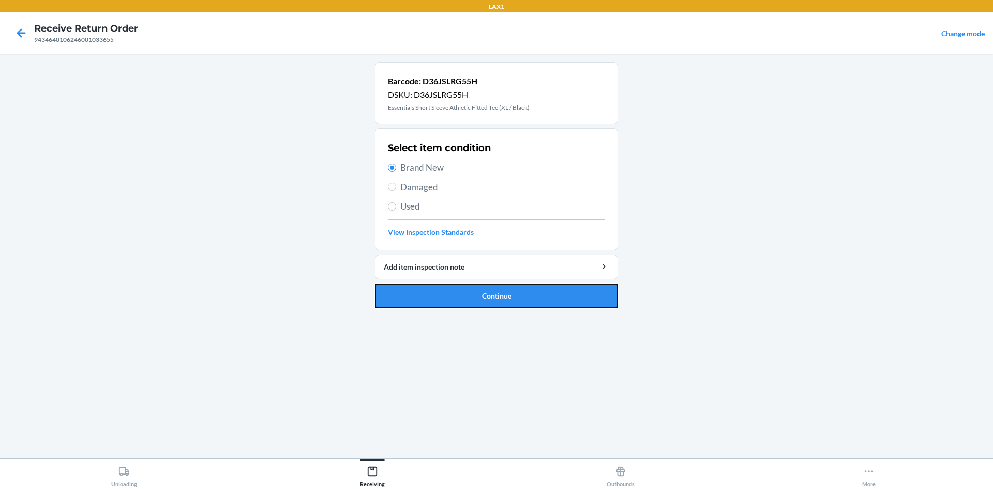
click at [501, 294] on button "Continue" at bounding box center [496, 295] width 243 height 25
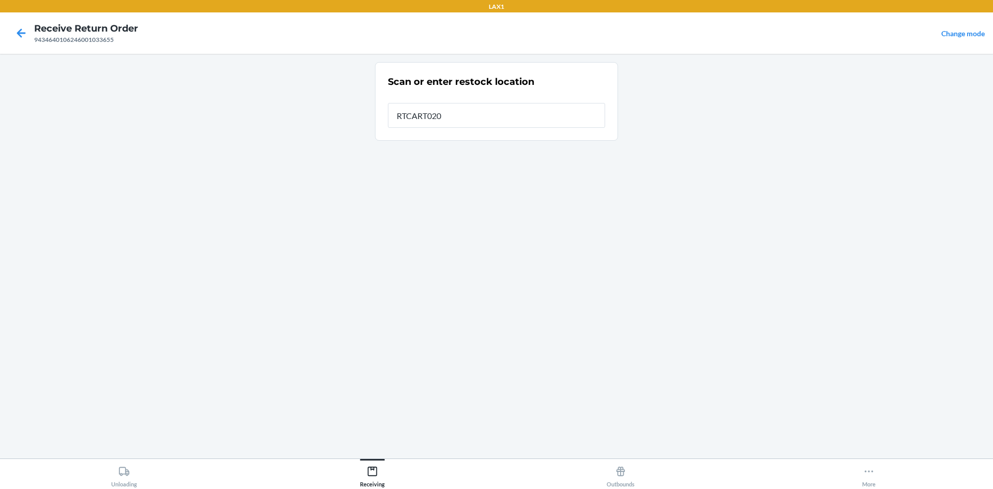
type input "RTCART020"
click at [536, 317] on div "Scan or enter restock location Restock location RTCART020" at bounding box center [496, 256] width 243 height 388
click at [711, 389] on main "Scan or enter restock location Restock location RTCART020" at bounding box center [496, 256] width 993 height 404
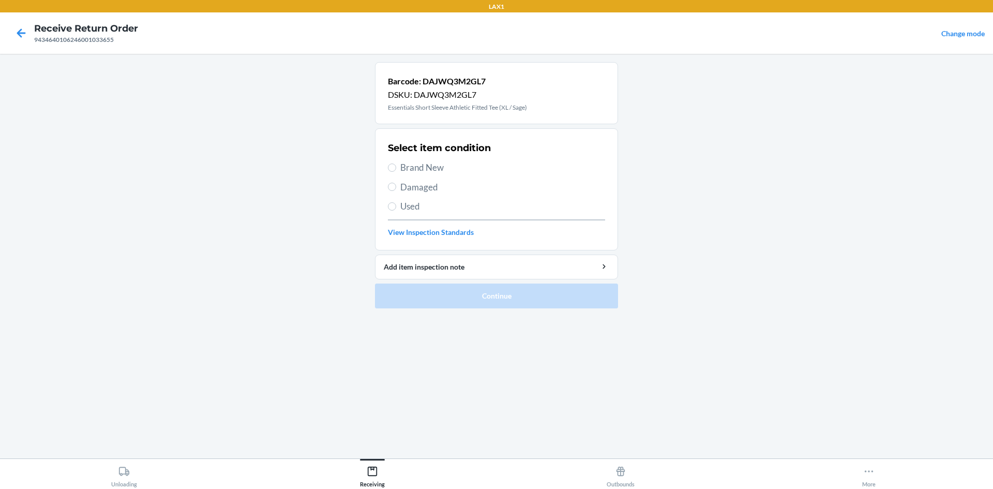
click at [410, 173] on span "Brand New" at bounding box center [502, 167] width 205 height 13
click at [396, 172] on input "Brand New" at bounding box center [392, 167] width 8 height 8
radio input "true"
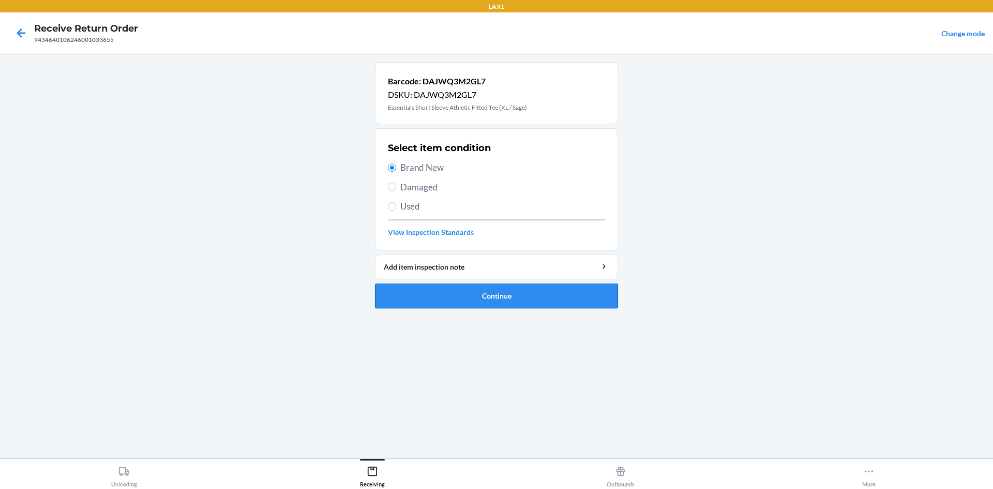
click at [546, 288] on button "Continue" at bounding box center [496, 295] width 243 height 25
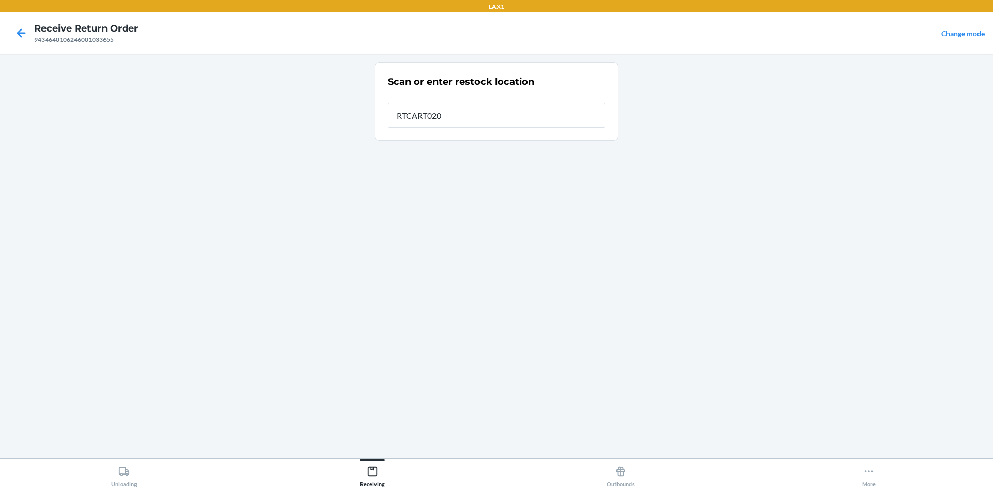
type input "RTCART020"
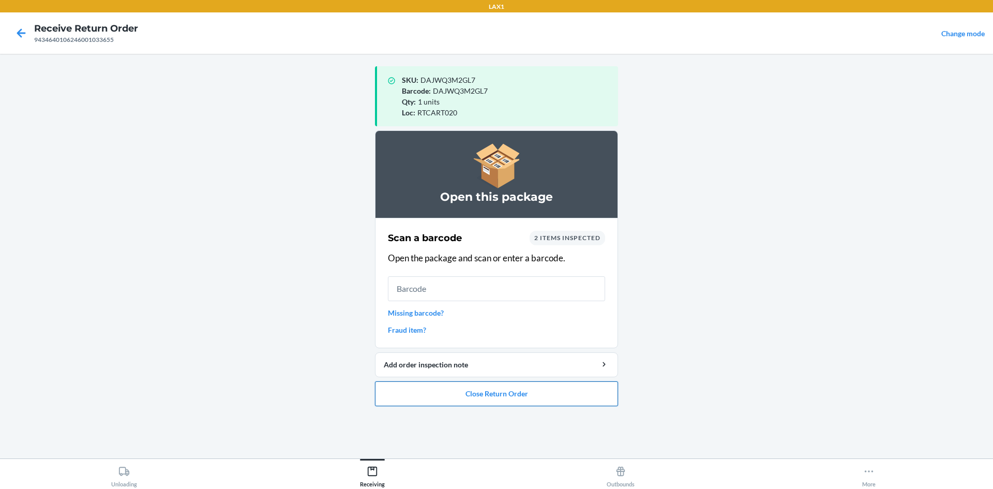
click at [494, 396] on button "Close Return Order" at bounding box center [496, 393] width 243 height 25
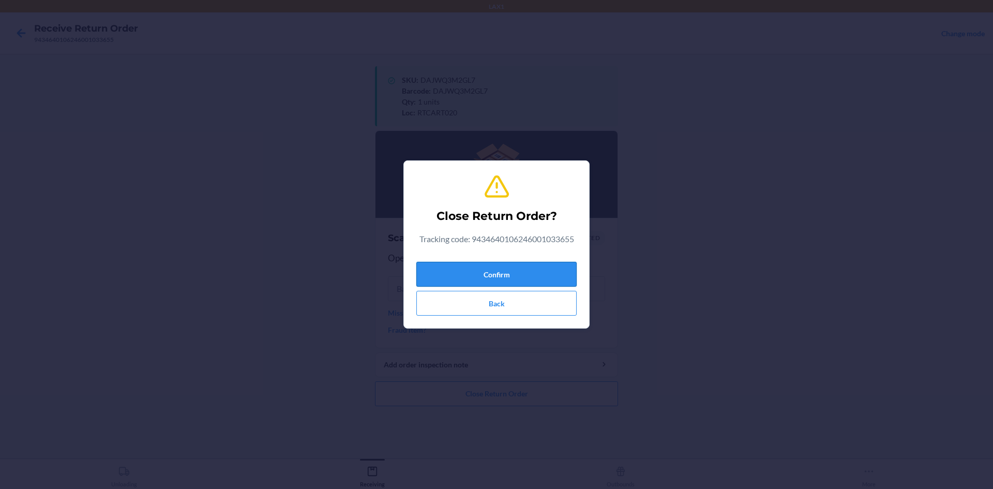
click at [528, 278] on button "Confirm" at bounding box center [496, 274] width 160 height 25
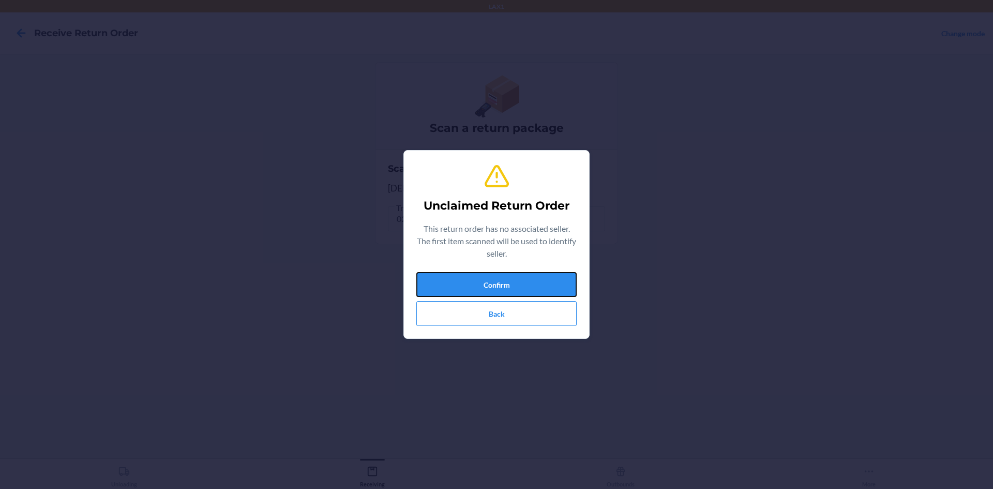
drag, startPoint x: 565, startPoint y: 282, endPoint x: 579, endPoint y: 320, distance: 40.6
click at [577, 316] on section "Unclaimed Return Order This return order has no associated seller. The first it…" at bounding box center [496, 244] width 186 height 189
click at [549, 289] on button "Confirm" at bounding box center [496, 284] width 160 height 25
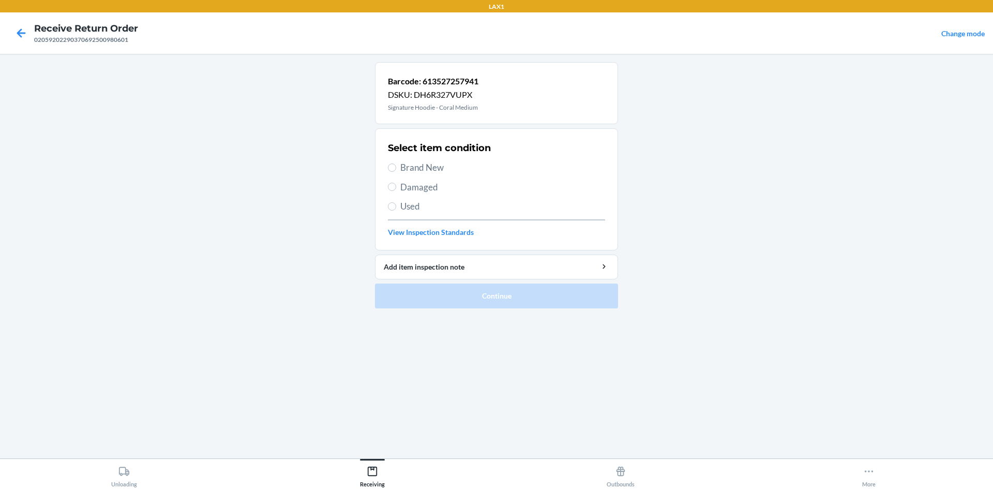
click at [442, 167] on span "Brand New" at bounding box center [502, 167] width 205 height 13
click at [396, 167] on input "Brand New" at bounding box center [392, 167] width 8 height 8
radio input "true"
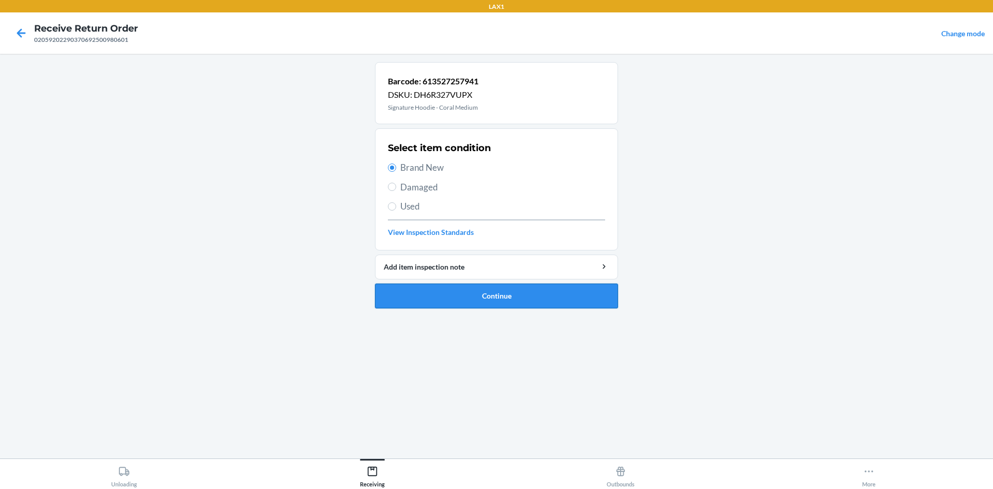
click at [525, 300] on button "Continue" at bounding box center [496, 295] width 243 height 25
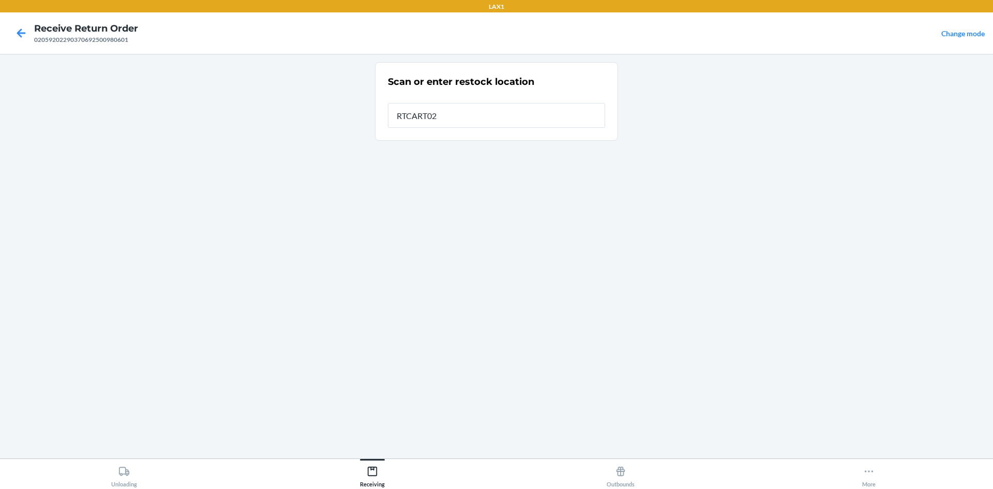
type input "RTCART020"
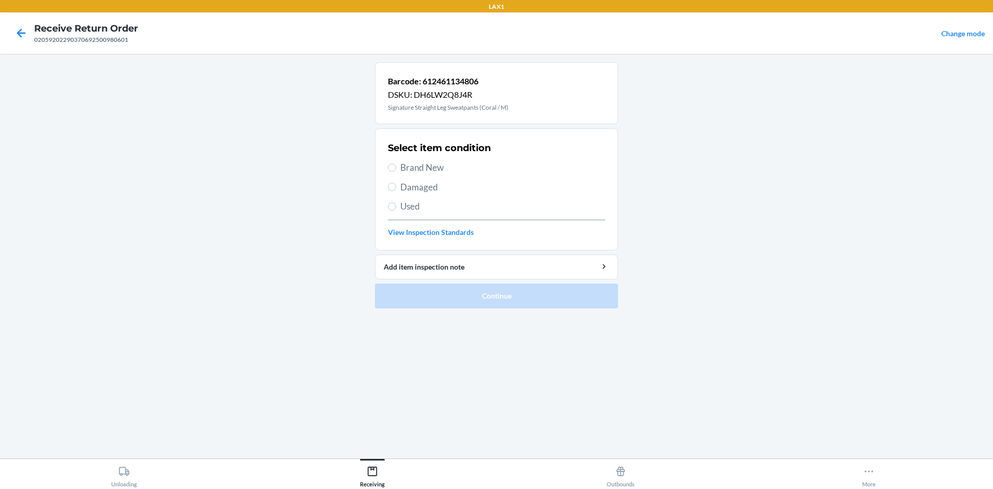
click at [430, 159] on div "Select item condition Brand New Damaged Used View Inspection Standards" at bounding box center [496, 189] width 217 height 102
click at [431, 164] on span "Brand New" at bounding box center [502, 167] width 205 height 13
click at [396, 164] on input "Brand New" at bounding box center [392, 167] width 8 height 8
radio input "true"
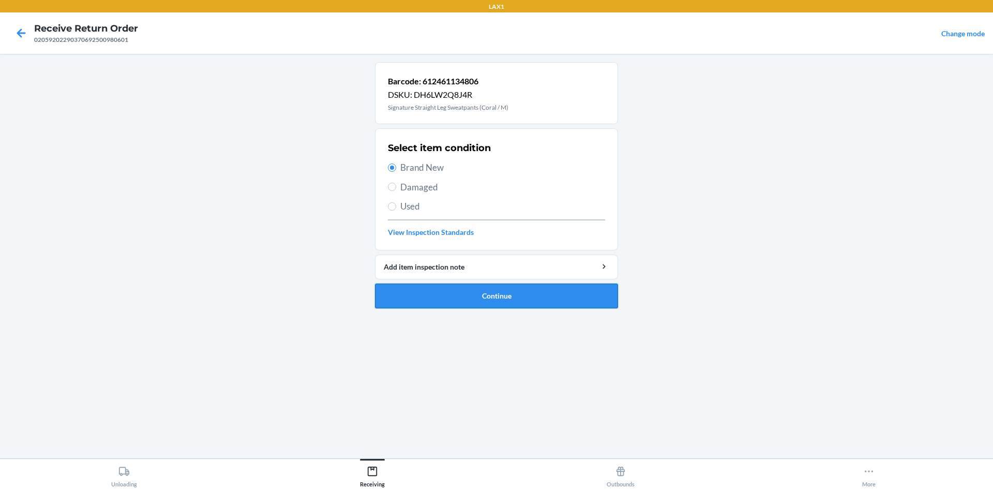
click at [521, 286] on button "Continue" at bounding box center [496, 295] width 243 height 25
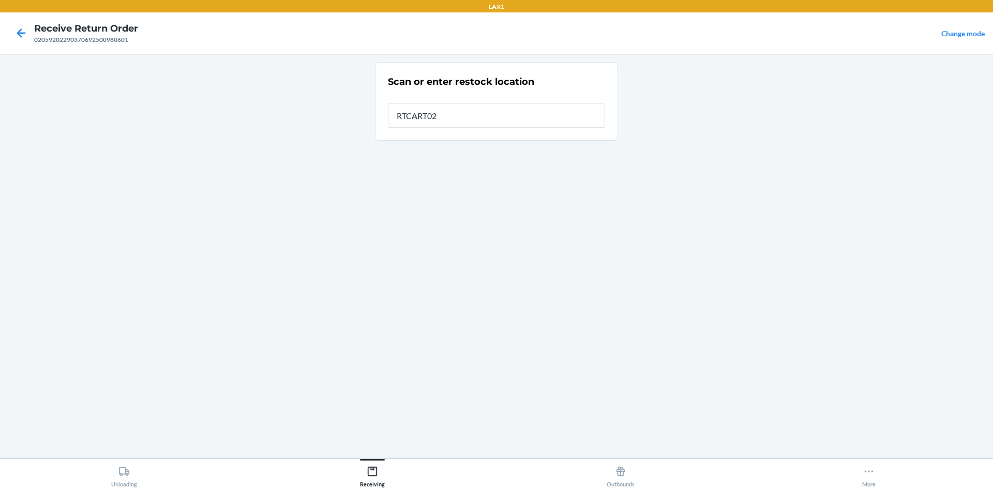
type input "RTCART020"
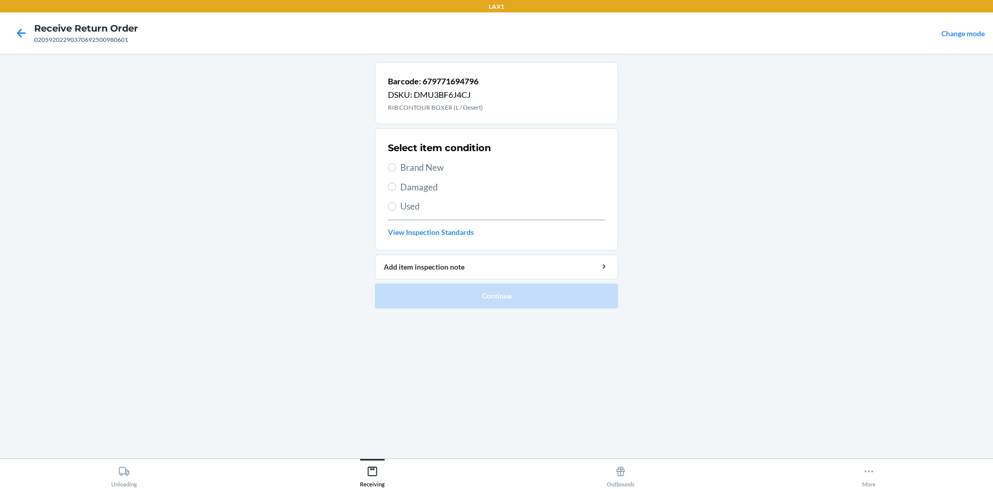
click at [439, 162] on span "Brand New" at bounding box center [502, 167] width 205 height 13
click at [396, 163] on input "Brand New" at bounding box center [392, 167] width 8 height 8
radio input "true"
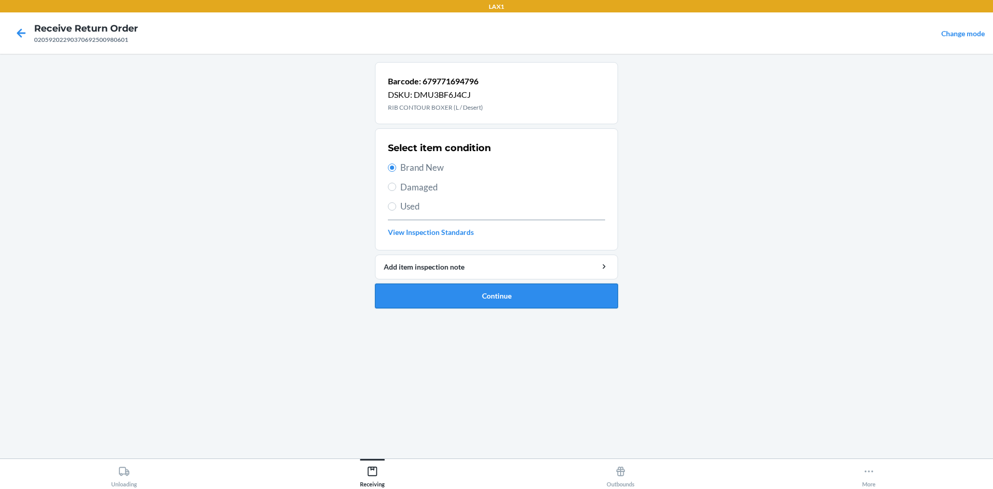
click at [520, 301] on button "Continue" at bounding box center [496, 295] width 243 height 25
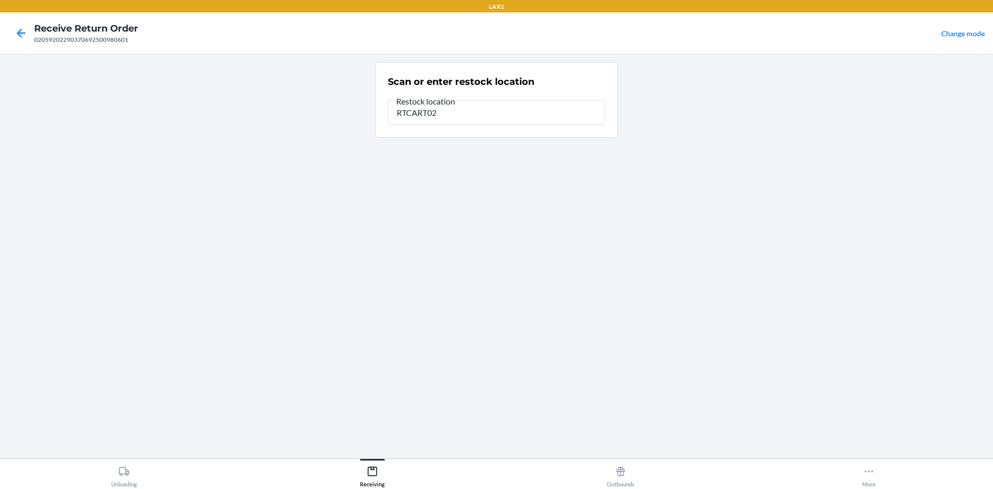
type input "RTCART020"
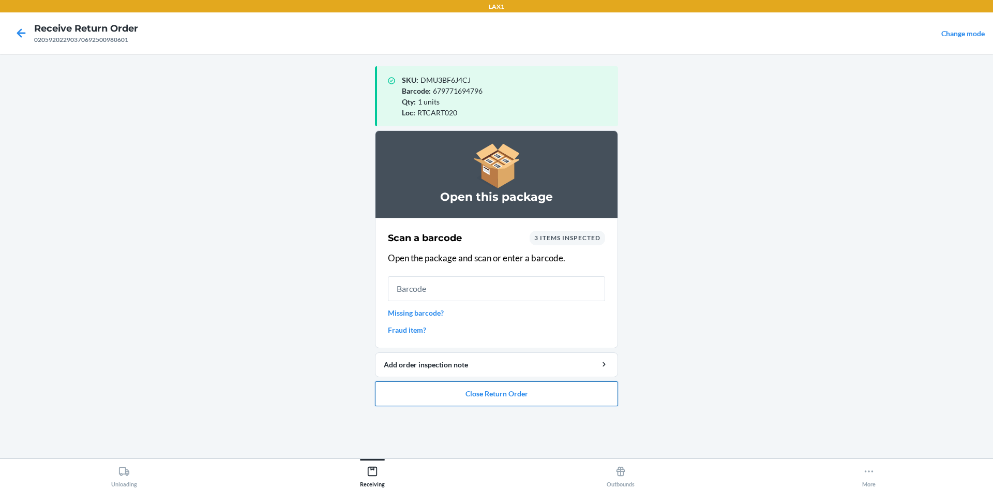
click at [508, 395] on button "Close Return Order" at bounding box center [496, 393] width 243 height 25
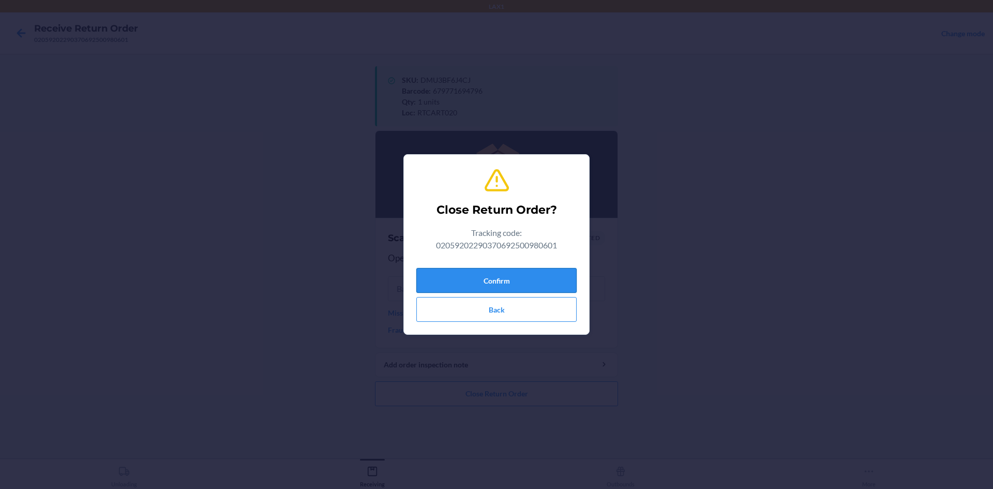
click at [518, 282] on button "Confirm" at bounding box center [496, 280] width 160 height 25
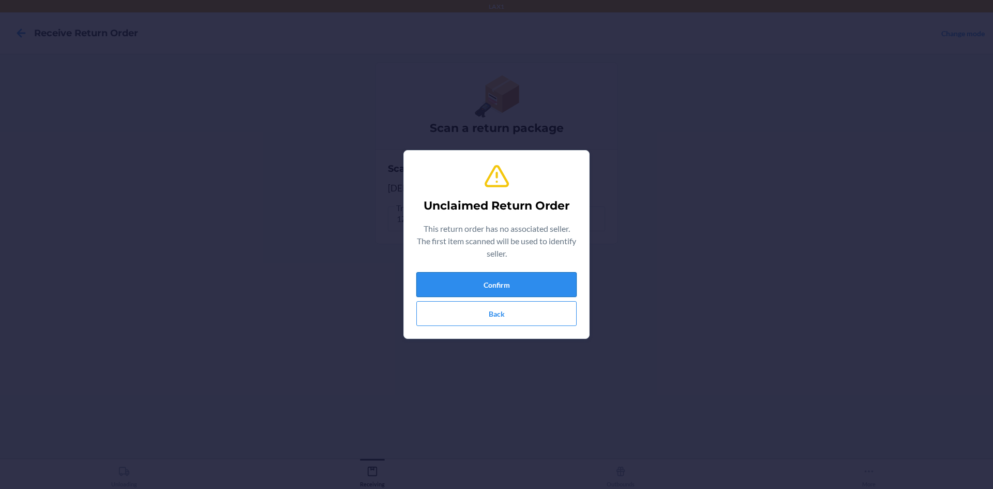
click at [502, 288] on button "Confirm" at bounding box center [496, 284] width 160 height 25
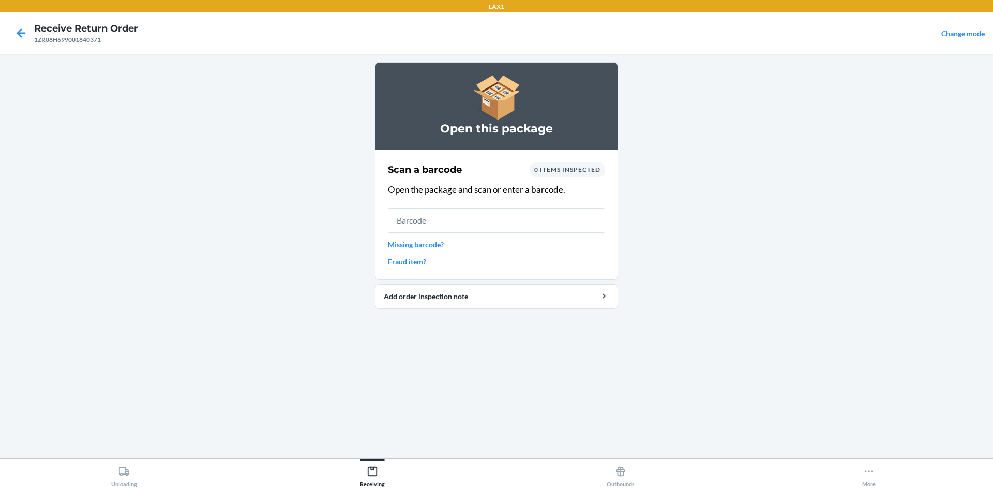
click at [429, 246] on link "Missing barcode?" at bounding box center [496, 244] width 217 height 11
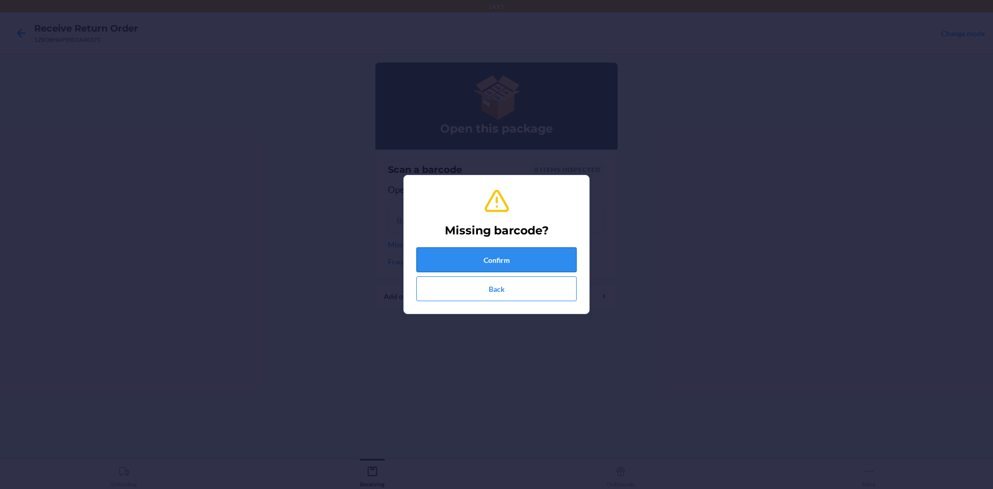
click at [525, 261] on button "Confirm" at bounding box center [496, 259] width 160 height 25
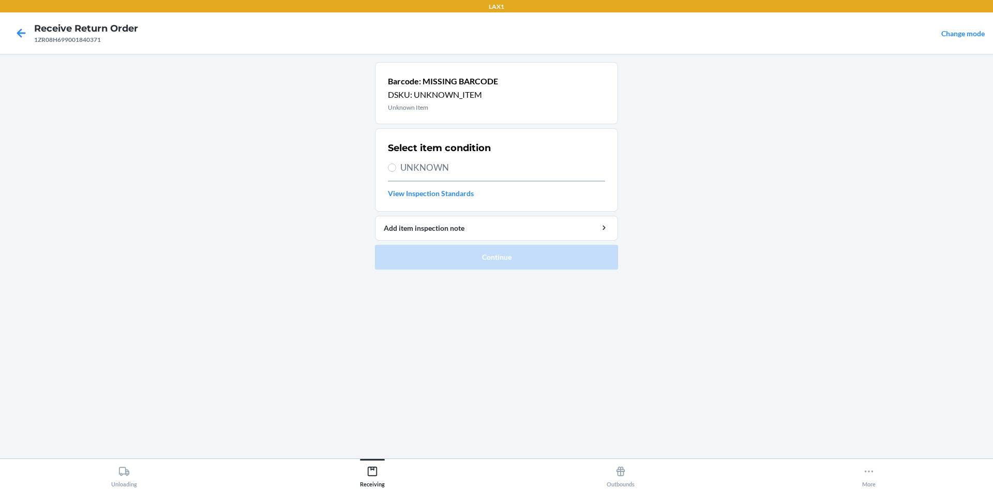
click at [445, 171] on span "UNKNOWN" at bounding box center [502, 167] width 205 height 13
click at [396, 171] on input "UNKNOWN" at bounding box center [392, 167] width 8 height 8
radio input "true"
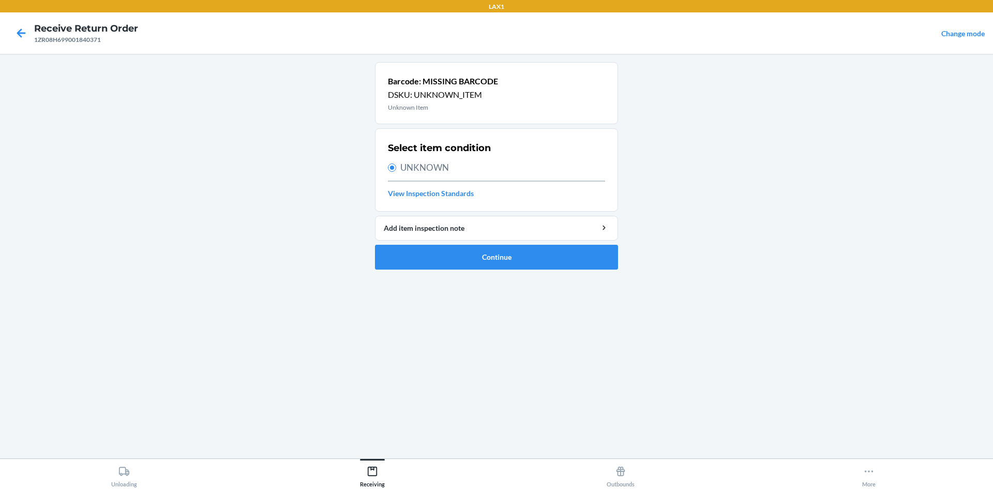
click at [523, 269] on ol "Barcode: MISSING BARCODE DSKU: UNKNOWN_ITEM Unknown Item Select item condition …" at bounding box center [496, 170] width 243 height 216
click at [525, 256] on button "Continue" at bounding box center [496, 257] width 243 height 25
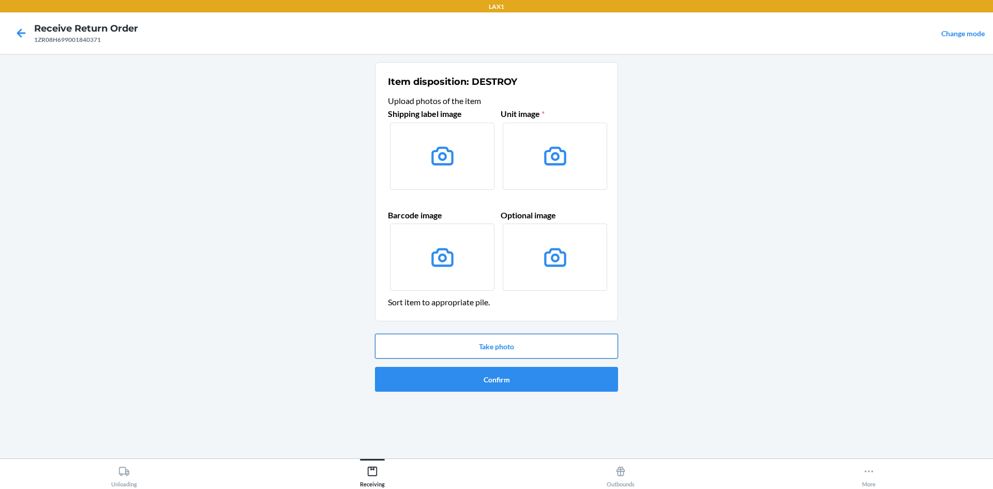
click at [523, 347] on button "Take photo" at bounding box center [496, 346] width 243 height 25
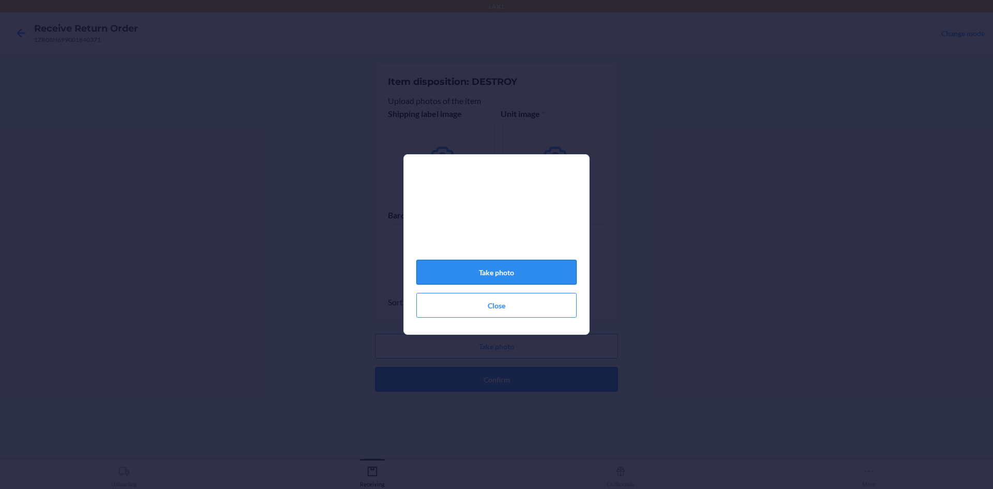
click at [525, 267] on button "Take photo" at bounding box center [496, 272] width 160 height 25
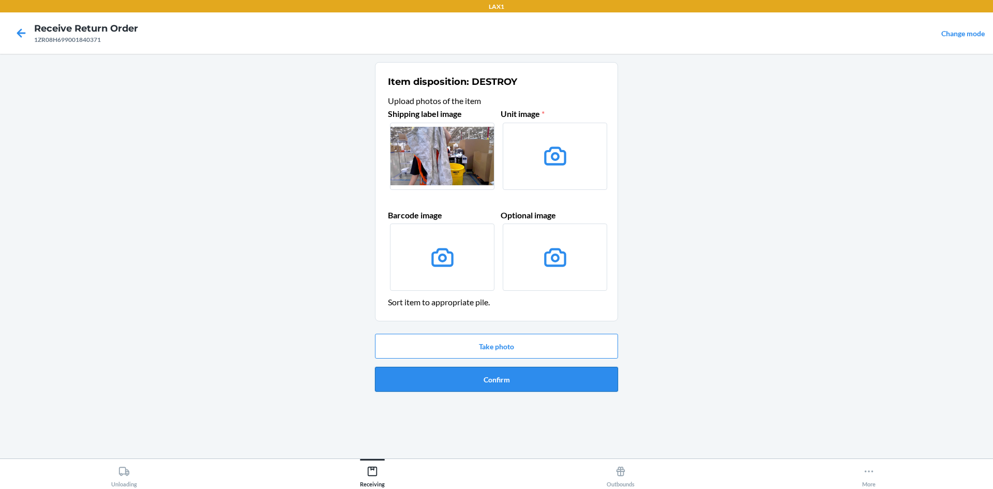
click at [537, 377] on button "Confirm" at bounding box center [496, 379] width 243 height 25
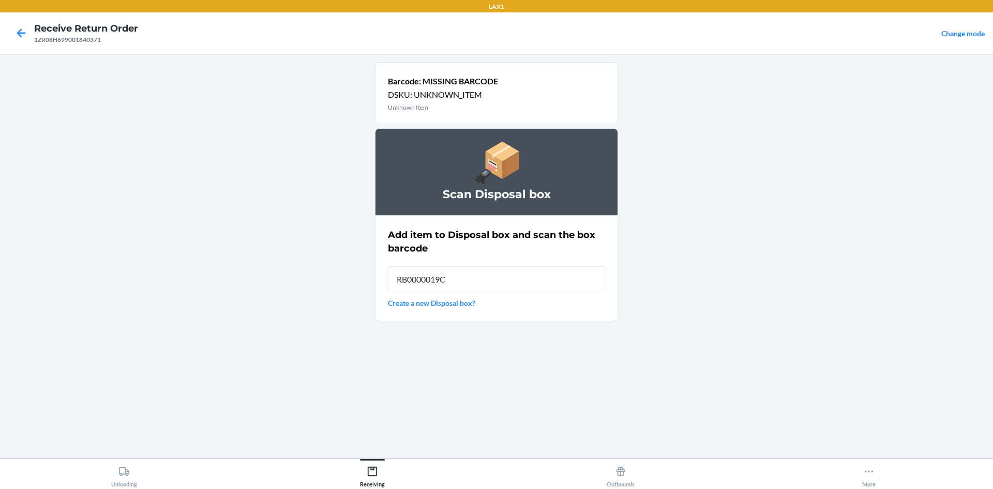
type input "RB0000019CY"
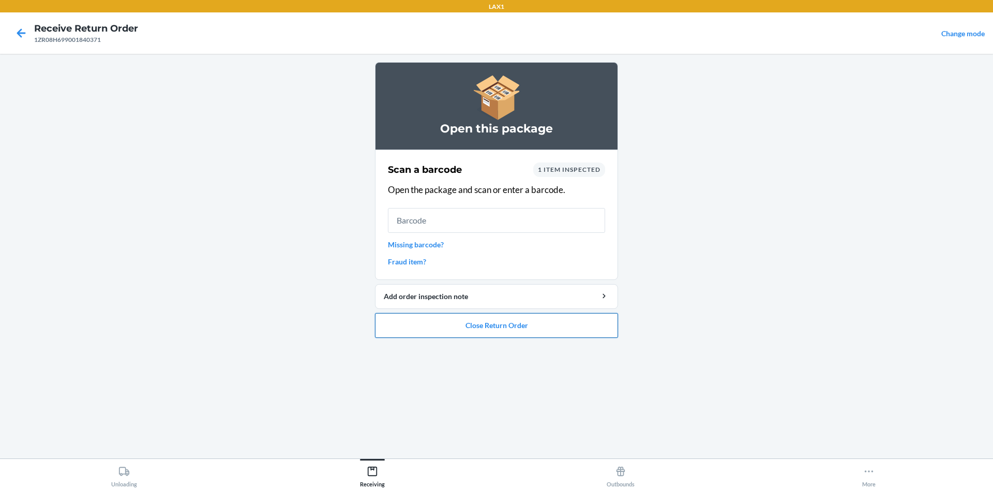
click at [587, 323] on button "Close Return Order" at bounding box center [496, 325] width 243 height 25
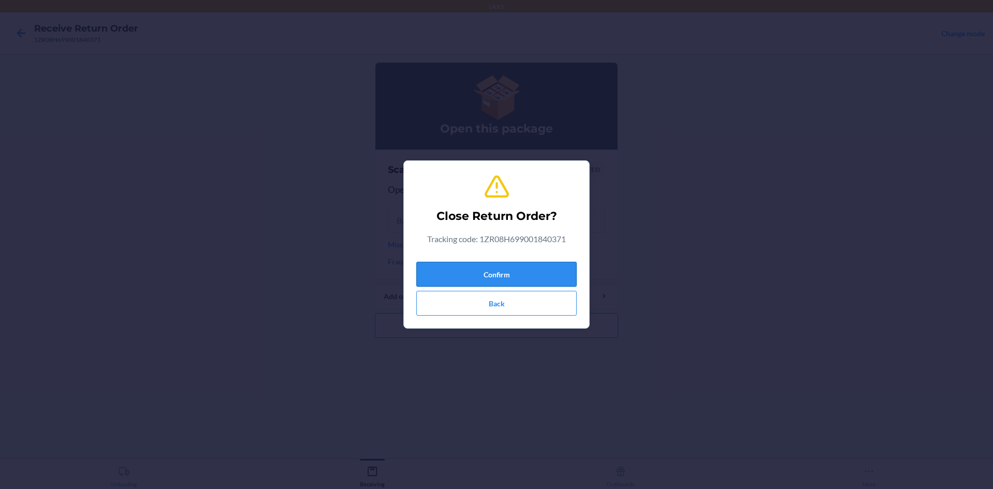
click at [544, 274] on button "Confirm" at bounding box center [496, 274] width 160 height 25
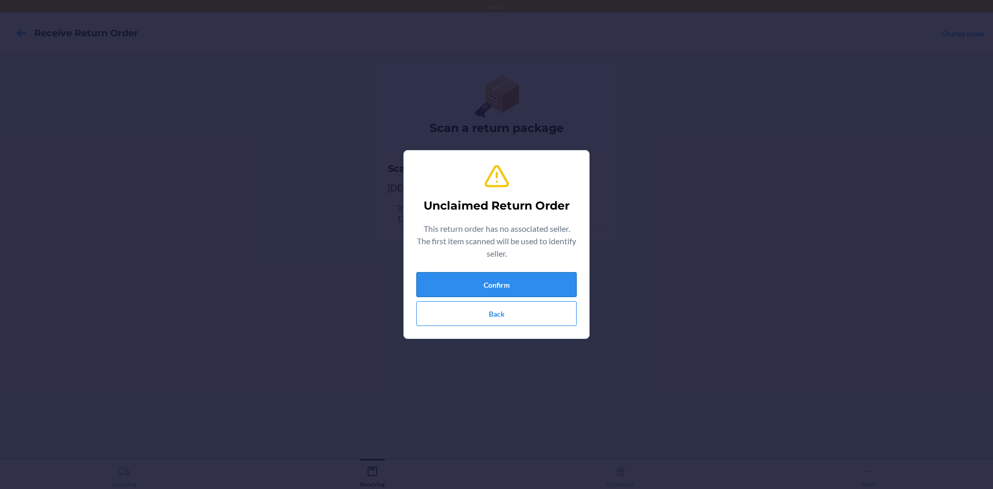
click at [545, 280] on button "Confirm" at bounding box center [496, 284] width 160 height 25
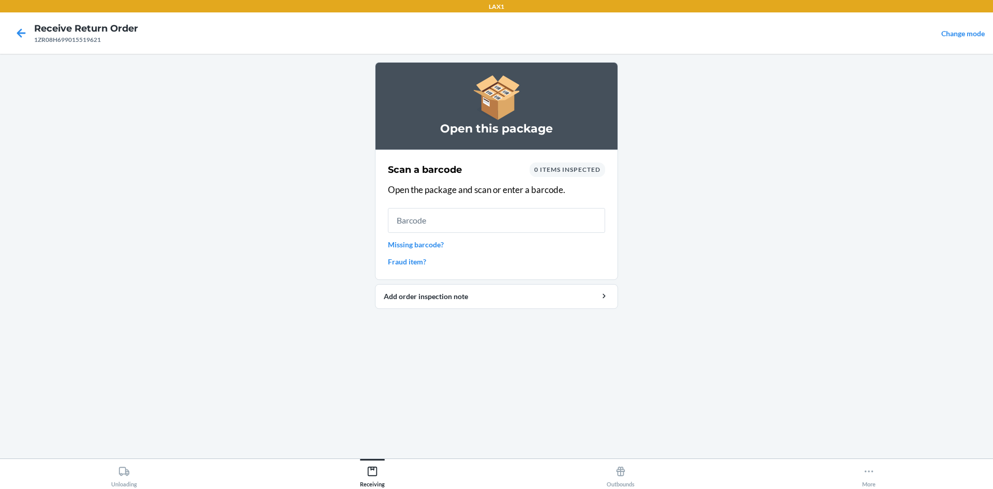
click at [413, 247] on link "Missing barcode?" at bounding box center [496, 244] width 217 height 11
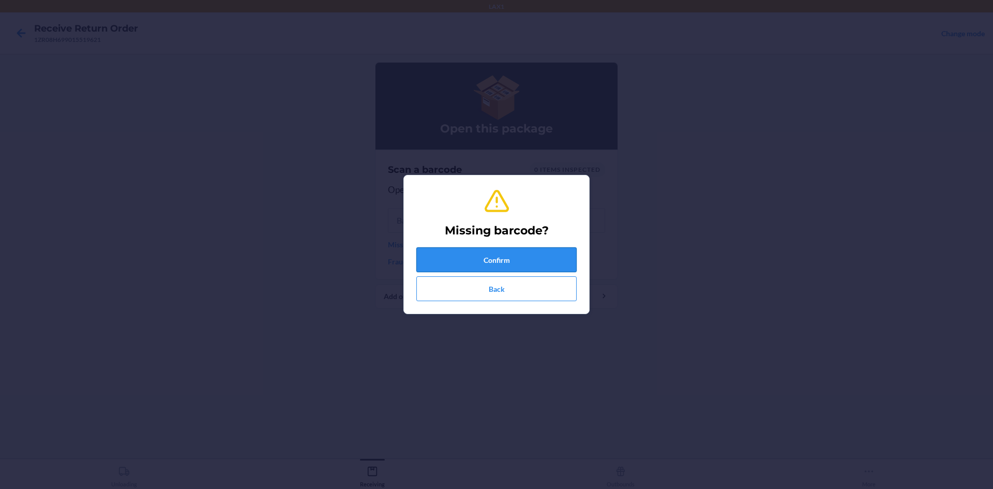
click at [485, 255] on button "Confirm" at bounding box center [496, 259] width 160 height 25
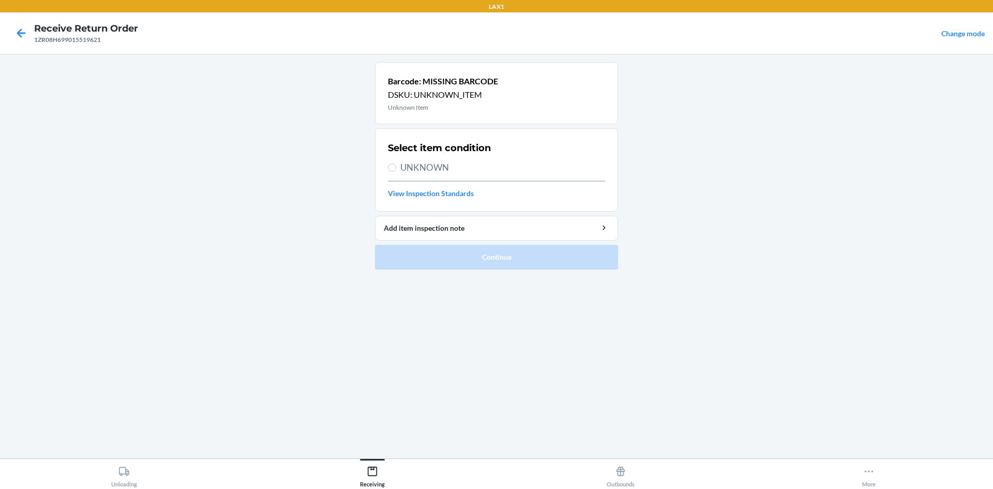
click at [463, 172] on span "UNKNOWN" at bounding box center [502, 167] width 205 height 13
click at [396, 172] on input "UNKNOWN" at bounding box center [392, 167] width 8 height 8
radio input "true"
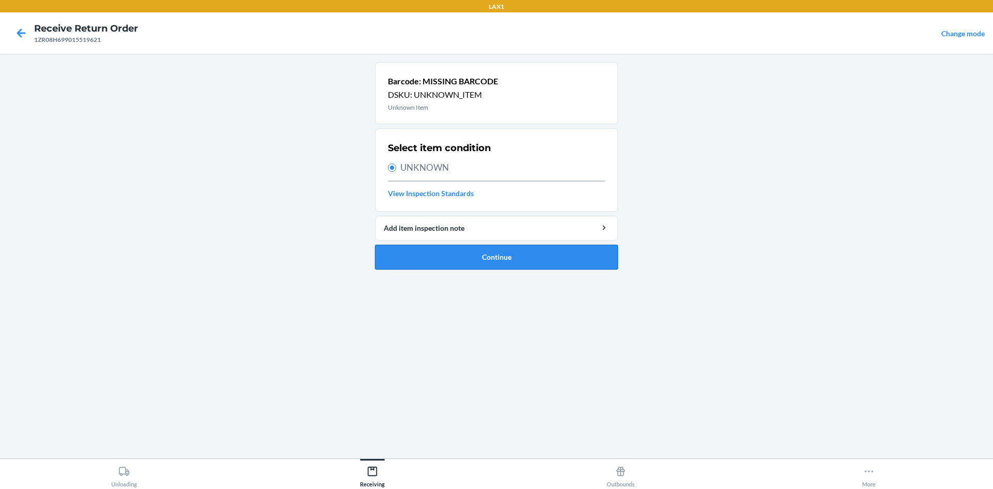
click at [488, 254] on button "Continue" at bounding box center [496, 257] width 243 height 25
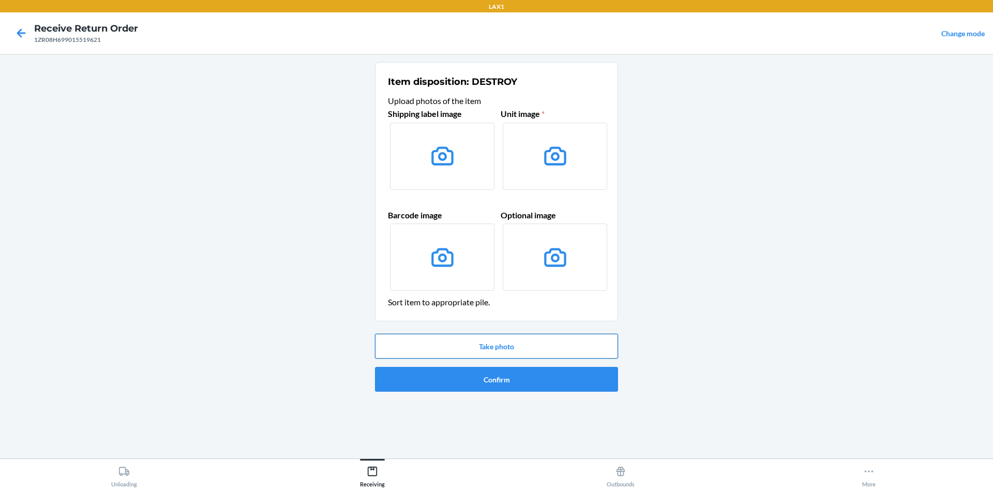
click at [486, 343] on button "Take photo" at bounding box center [496, 346] width 243 height 25
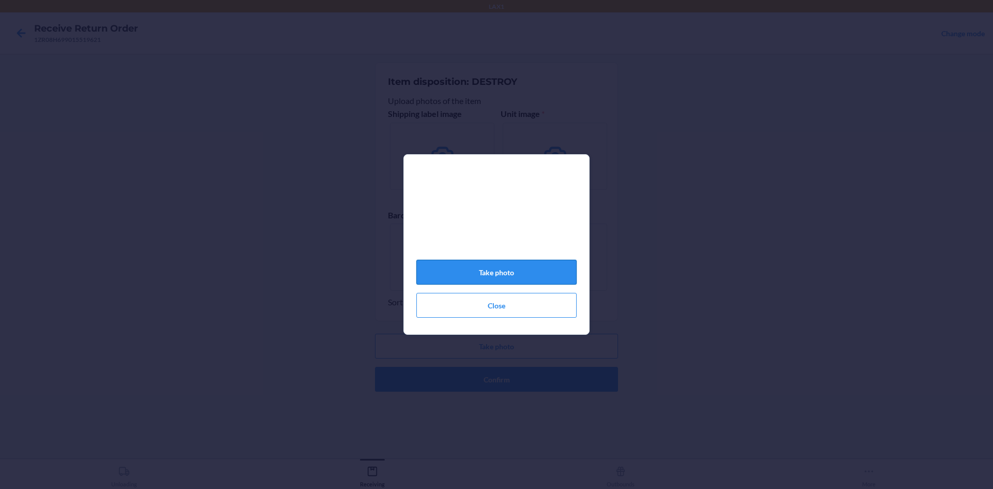
click at [509, 277] on button "Take photo" at bounding box center [496, 272] width 160 height 25
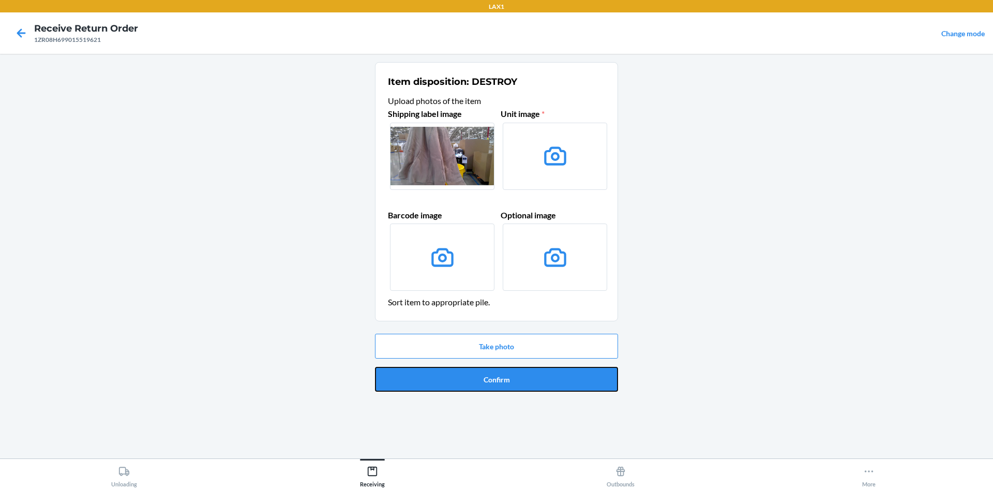
click at [510, 384] on button "Confirm" at bounding box center [496, 379] width 243 height 25
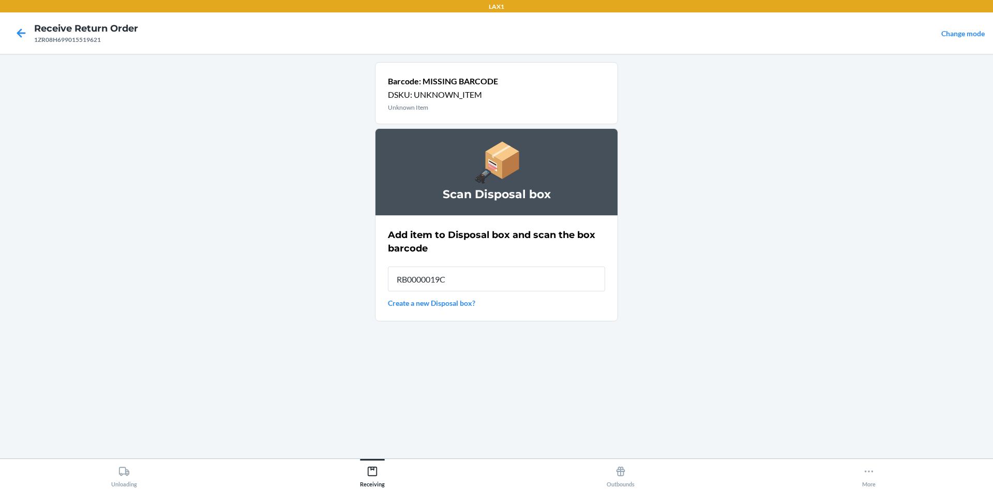
type input "RB0000019CY"
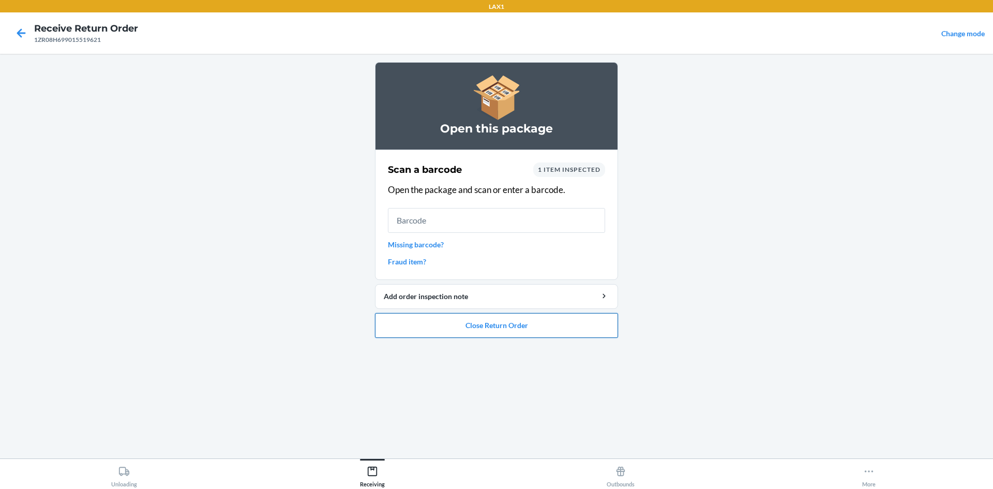
click at [616, 324] on button "Close Return Order" at bounding box center [496, 325] width 243 height 25
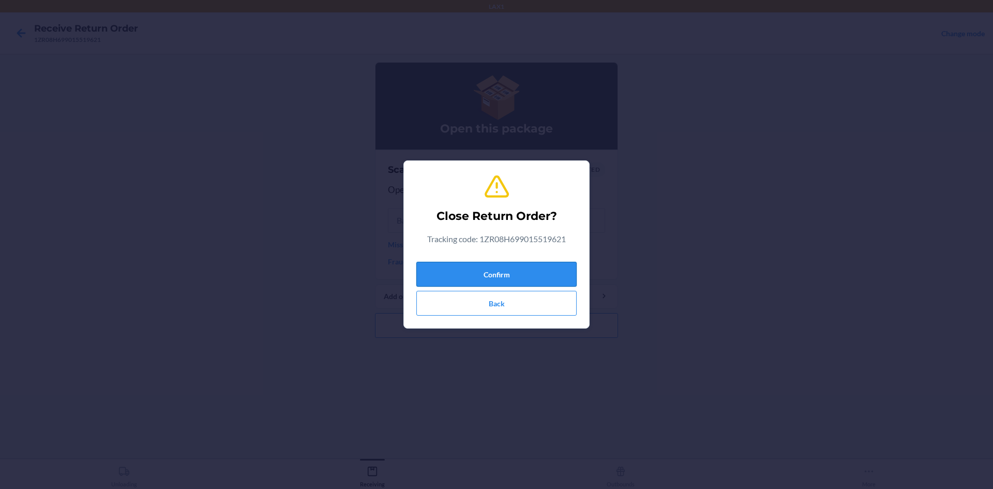
click at [553, 276] on button "Confirm" at bounding box center [496, 274] width 160 height 25
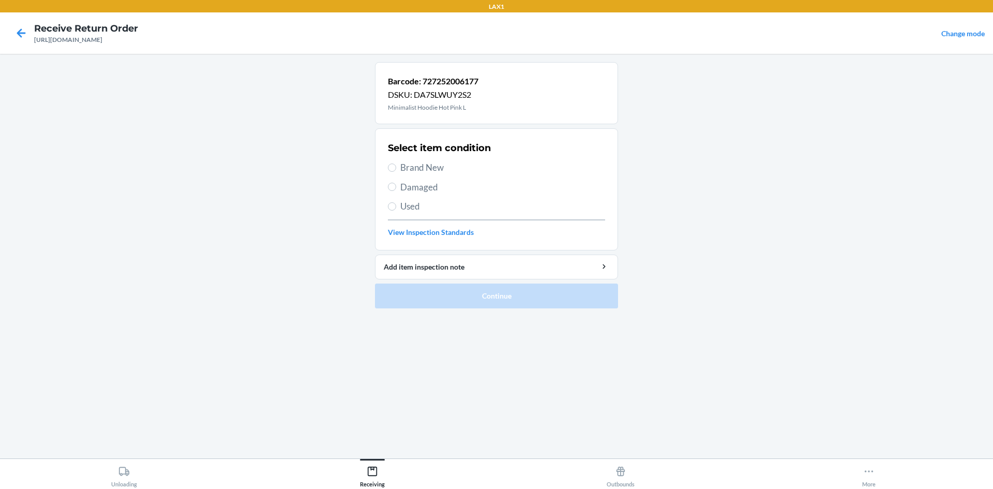
click at [419, 156] on div "Select item condition Brand New Damaged Used View Inspection Standards" at bounding box center [496, 189] width 217 height 102
click at [431, 163] on span "Brand New" at bounding box center [502, 167] width 205 height 13
click at [396, 163] on input "Brand New" at bounding box center [392, 167] width 8 height 8
radio input "true"
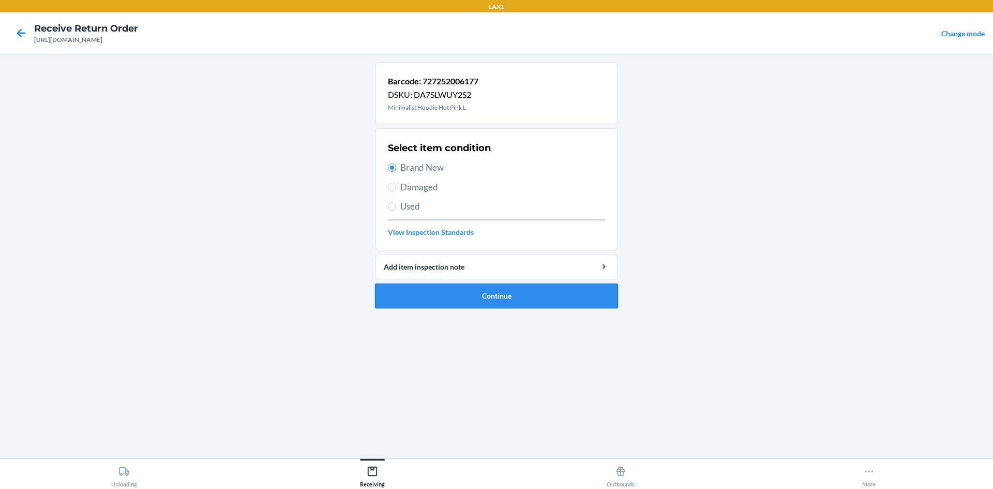
click at [537, 300] on button "Continue" at bounding box center [496, 295] width 243 height 25
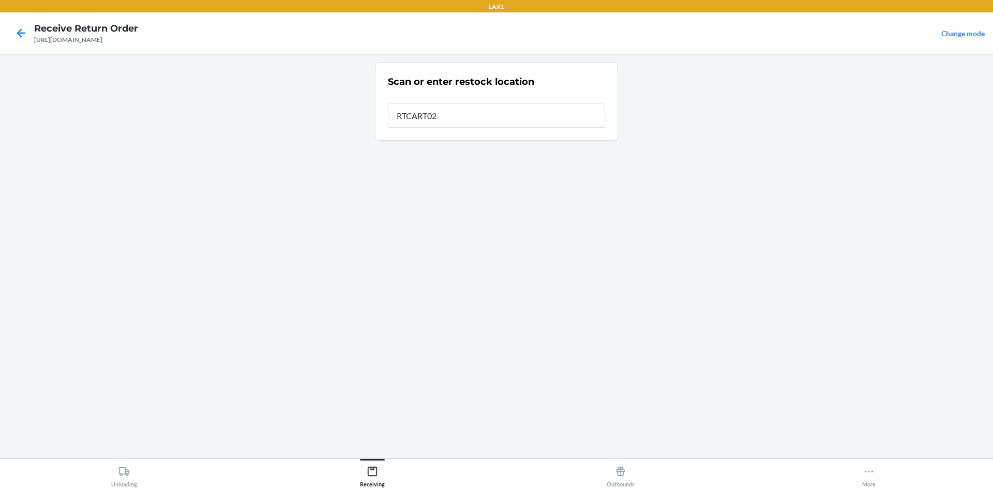
type input "RTCART020"
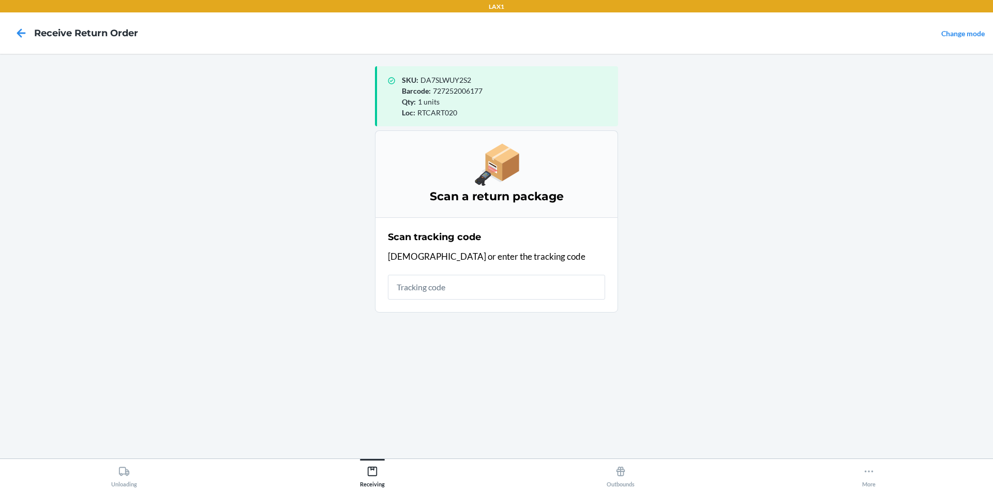
click at [76, 35] on h4 "Receive Return Order" at bounding box center [86, 32] width 104 height 13
click at [19, 35] on icon at bounding box center [21, 32] width 9 height 9
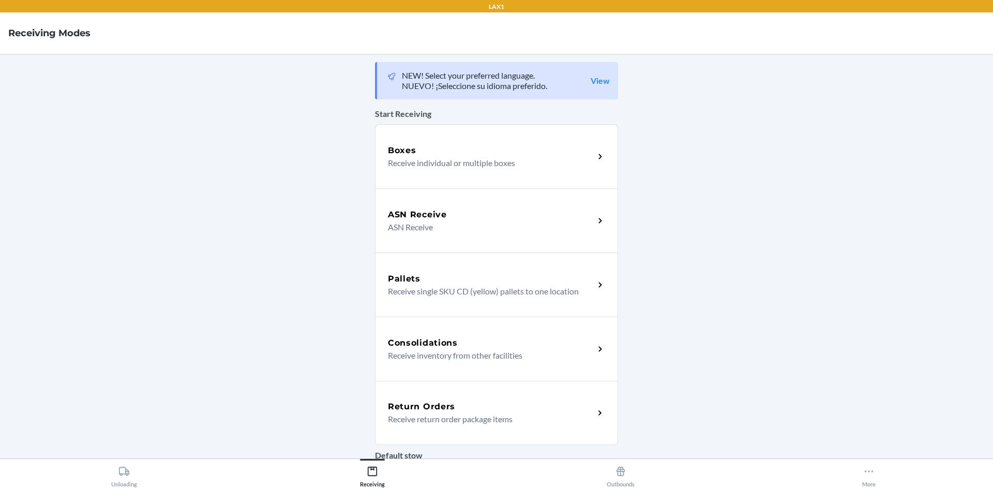
drag, startPoint x: 549, startPoint y: 414, endPoint x: 536, endPoint y: 386, distance: 31.0
click at [549, 414] on p "Receive return order package items" at bounding box center [487, 419] width 198 height 12
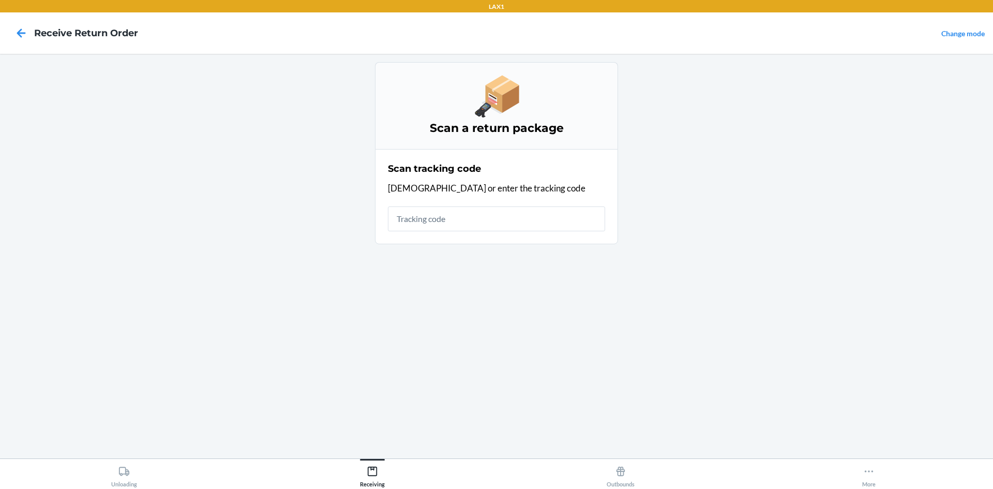
click at [505, 219] on input "text" at bounding box center [496, 218] width 217 height 25
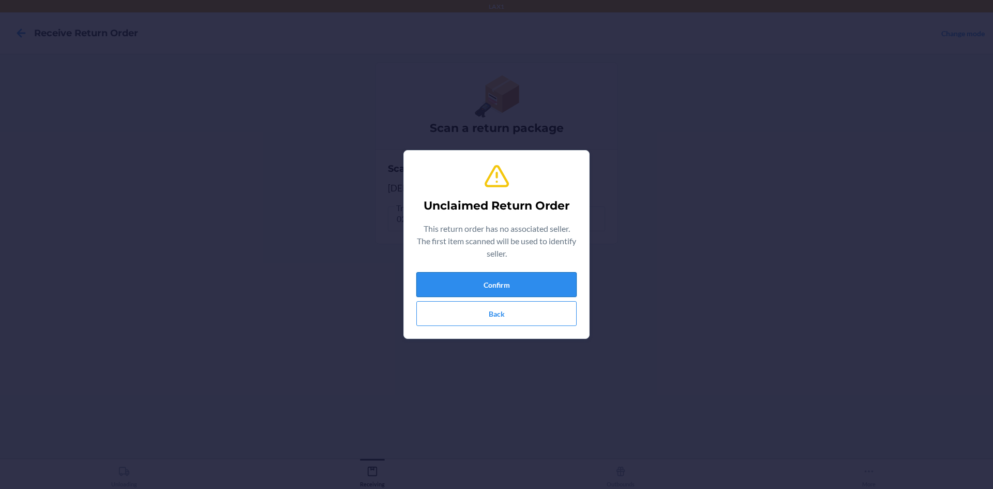
click at [529, 286] on button "Confirm" at bounding box center [496, 284] width 160 height 25
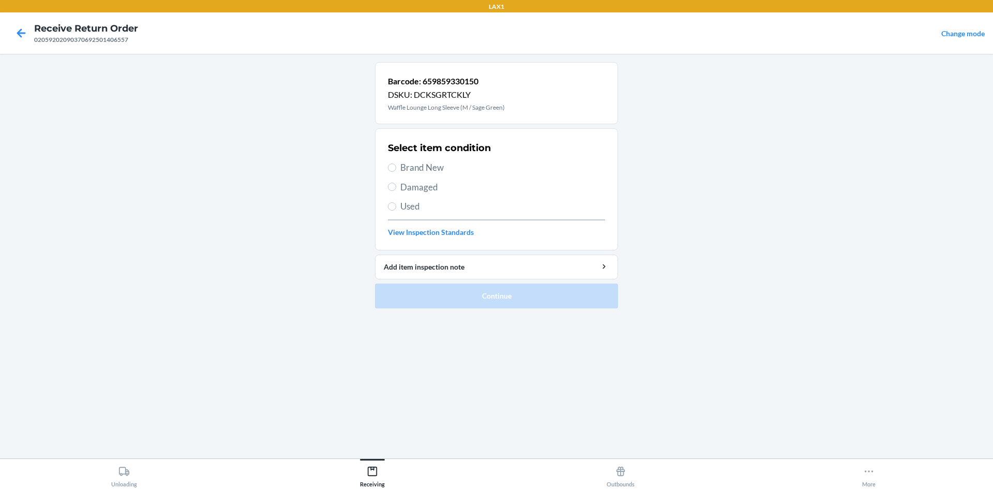
click at [388, 160] on section "Select item condition Brand New Damaged Used View Inspection Standards" at bounding box center [496, 189] width 243 height 122
click at [397, 162] on label "Brand New" at bounding box center [496, 167] width 217 height 13
click at [396, 163] on input "Brand New" at bounding box center [392, 167] width 8 height 8
radio input "true"
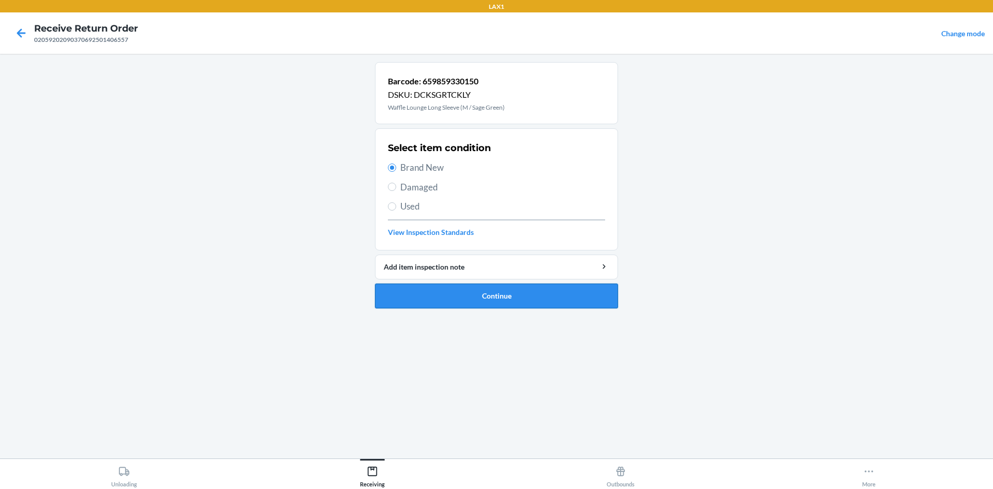
click at [531, 291] on button "Continue" at bounding box center [496, 295] width 243 height 25
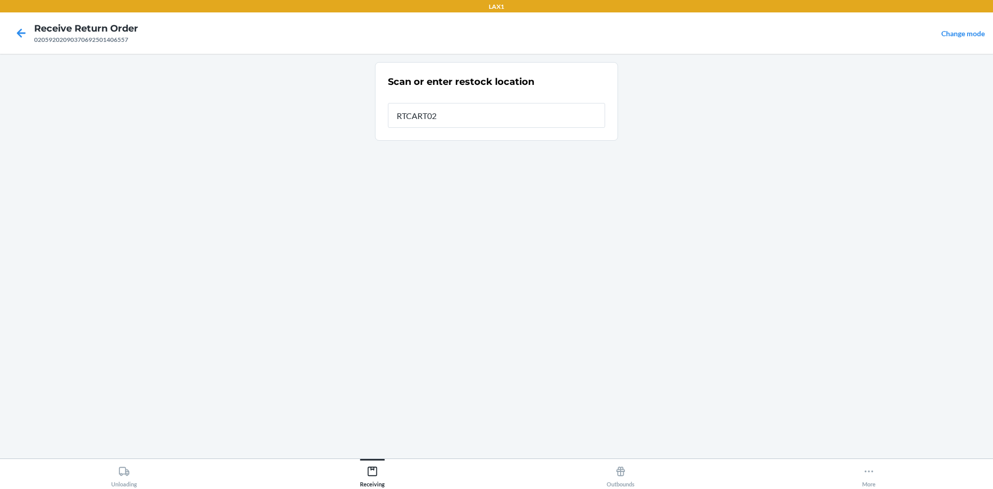
type input "RTCART020"
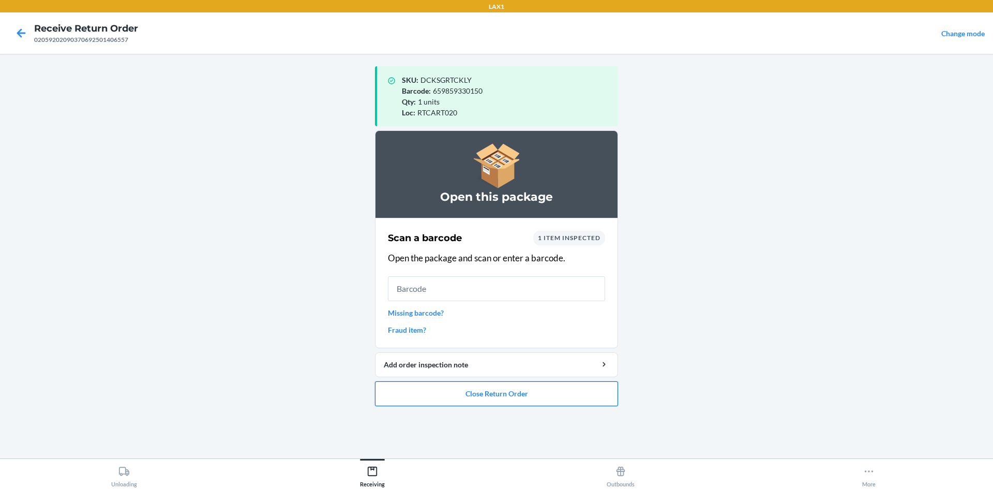
click at [529, 396] on button "Close Return Order" at bounding box center [496, 393] width 243 height 25
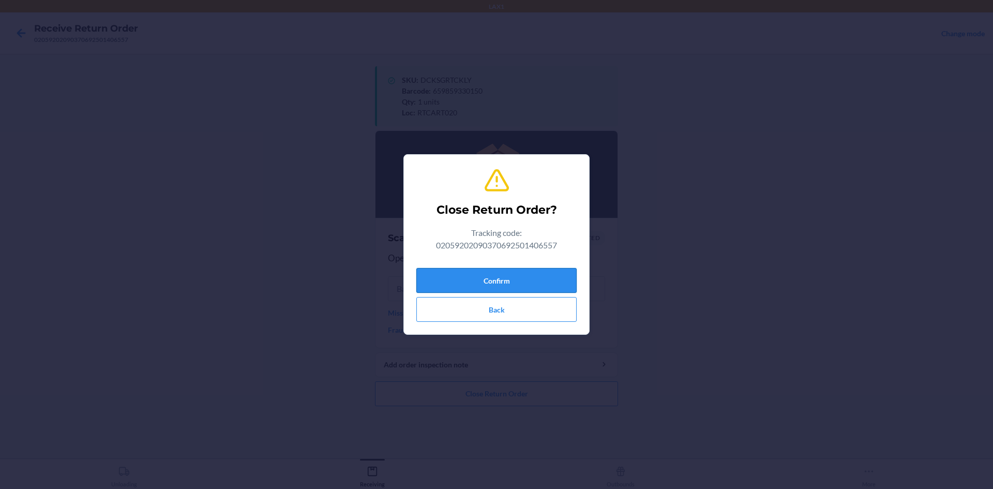
click at [489, 283] on button "Confirm" at bounding box center [496, 280] width 160 height 25
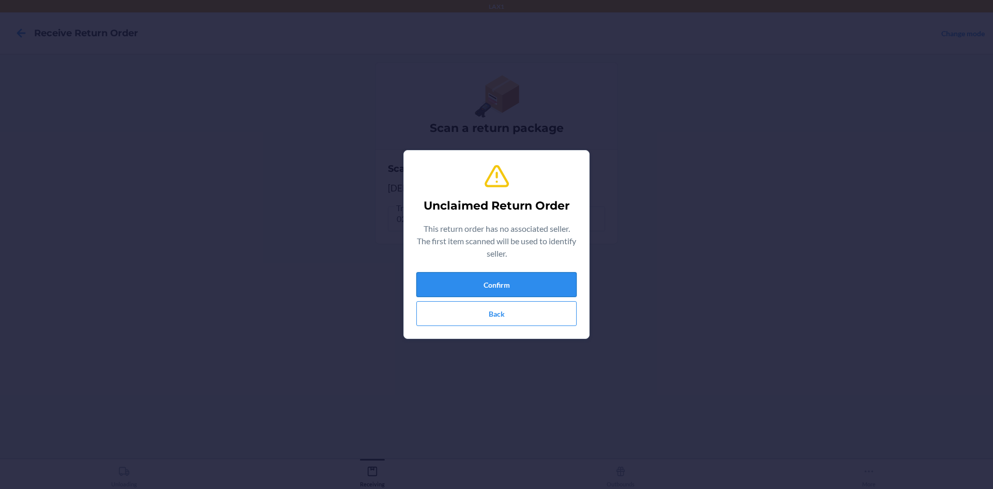
click at [453, 288] on button "Confirm" at bounding box center [496, 284] width 160 height 25
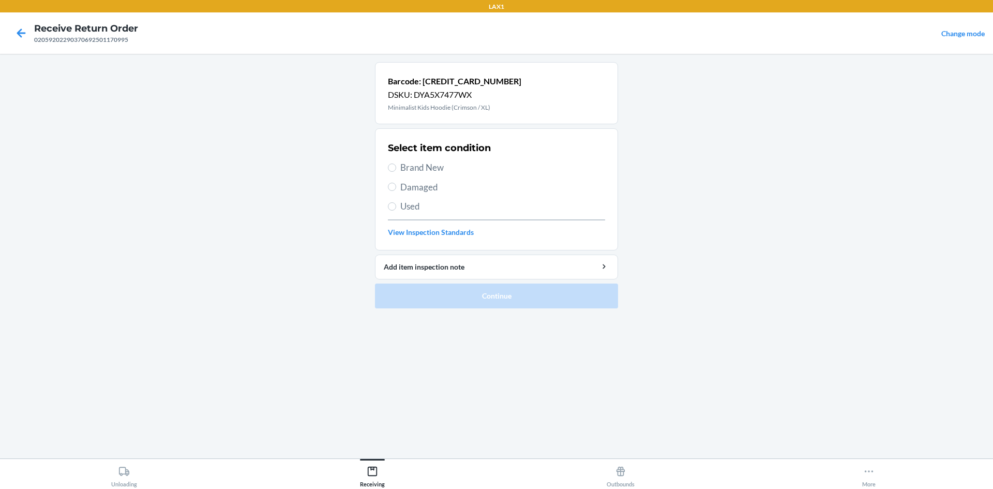
click at [430, 171] on span "Brand New" at bounding box center [502, 167] width 205 height 13
click at [396, 171] on input "Brand New" at bounding box center [392, 167] width 8 height 8
radio input "true"
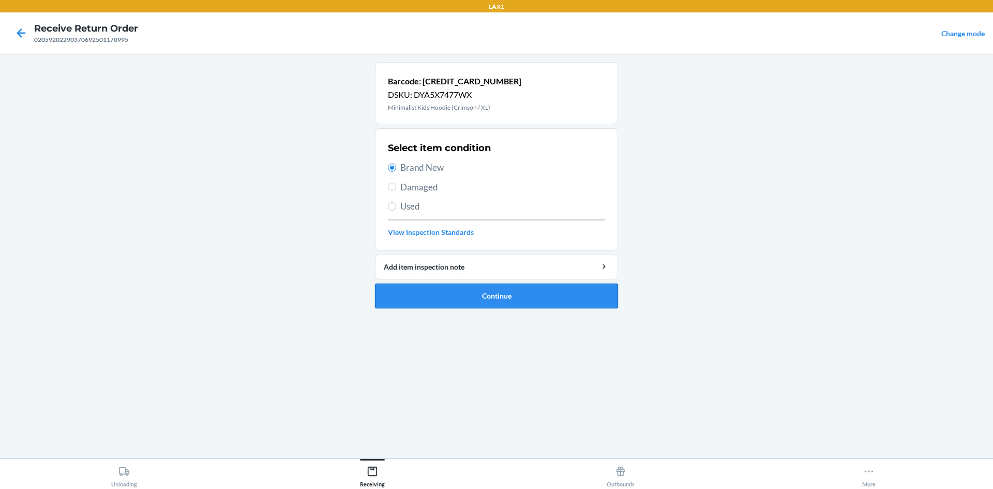
click at [547, 306] on button "Continue" at bounding box center [496, 295] width 243 height 25
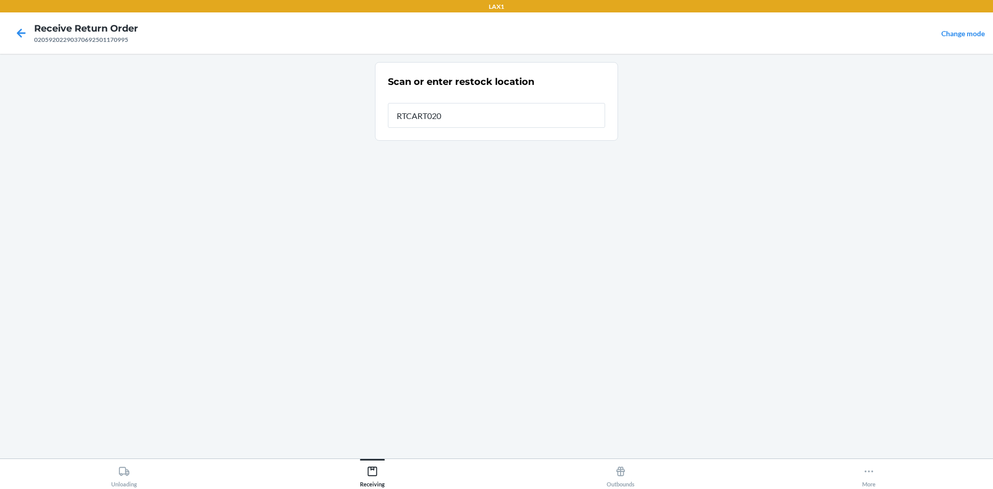
type input "RTCART020"
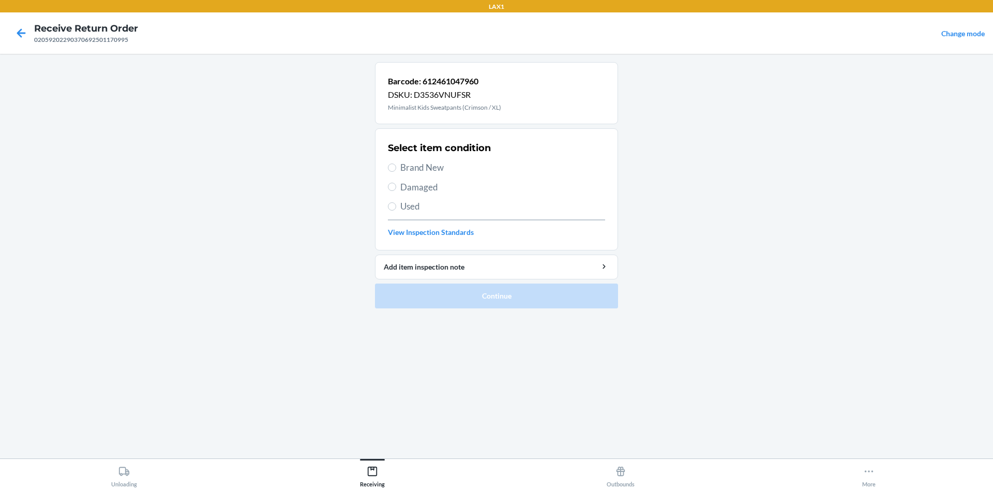
click at [414, 163] on span "Brand New" at bounding box center [502, 167] width 205 height 13
click at [396, 163] on input "Brand New" at bounding box center [392, 167] width 8 height 8
radio input "true"
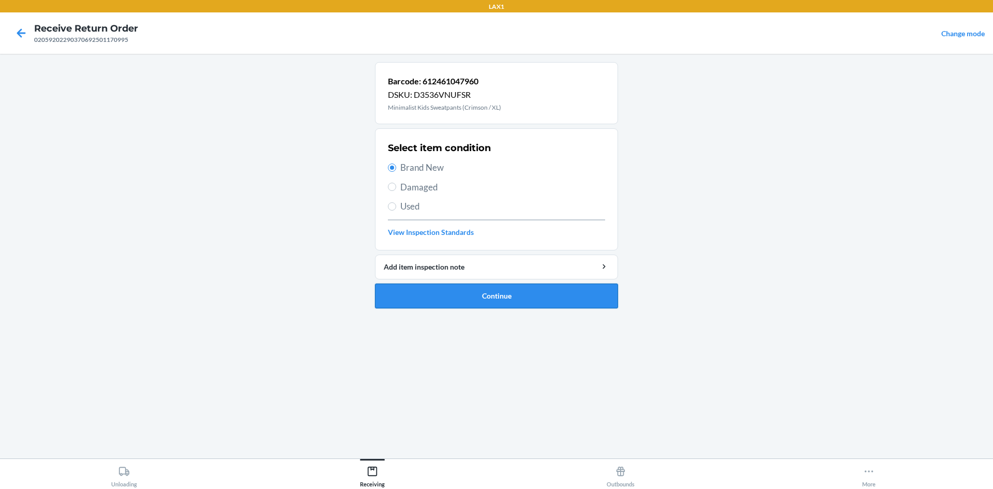
click at [468, 307] on button "Continue" at bounding box center [496, 295] width 243 height 25
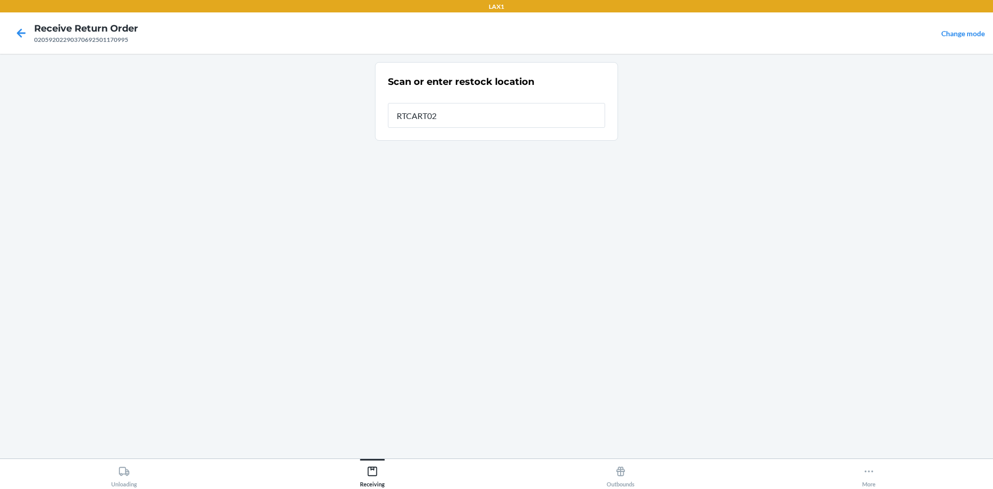
type input "RTCART020"
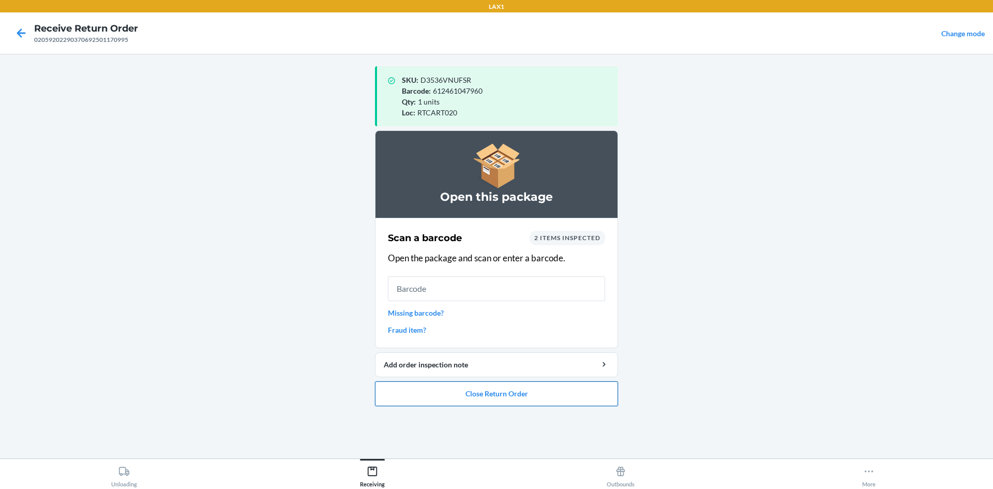
click at [554, 396] on button "Close Return Order" at bounding box center [496, 393] width 243 height 25
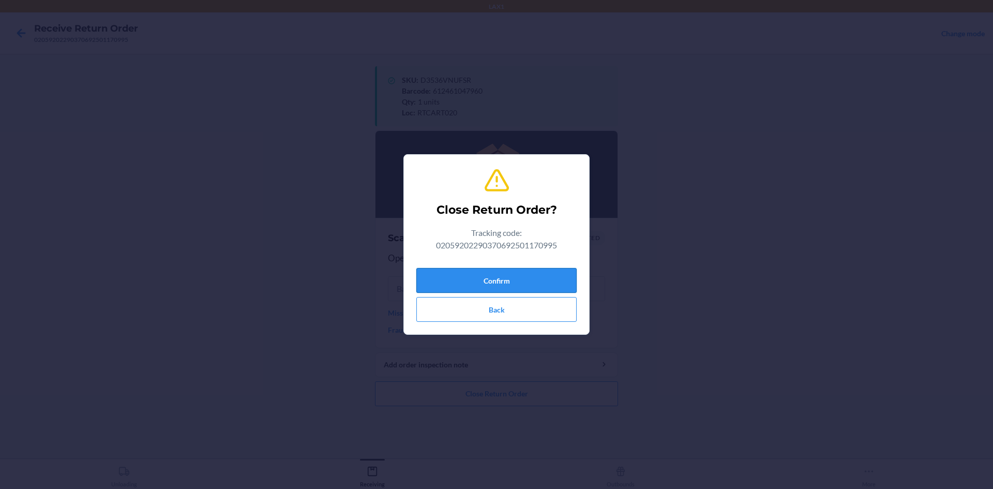
click at [520, 274] on button "Confirm" at bounding box center [496, 280] width 160 height 25
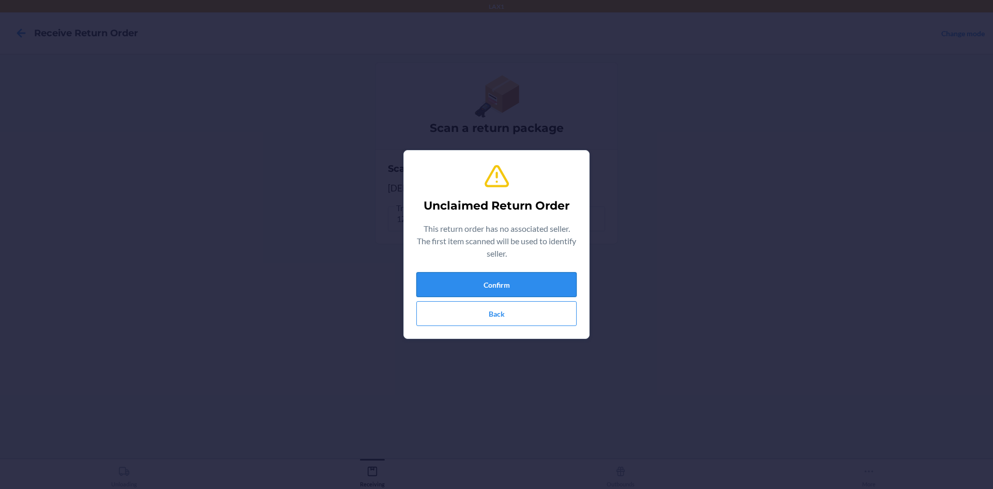
click at [547, 279] on button "Confirm" at bounding box center [496, 284] width 160 height 25
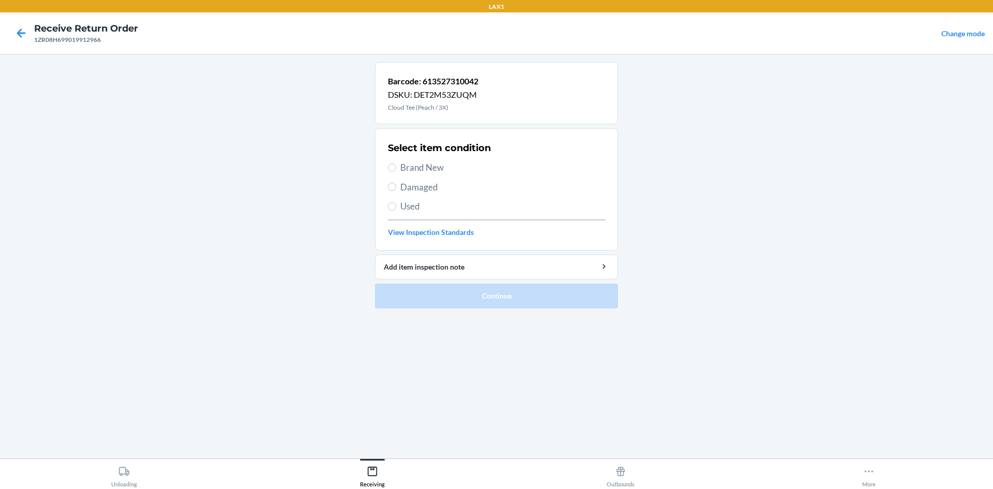
click at [433, 191] on span "Damaged" at bounding box center [502, 186] width 205 height 13
click at [396, 191] on input "Damaged" at bounding box center [392, 187] width 8 height 8
radio input "true"
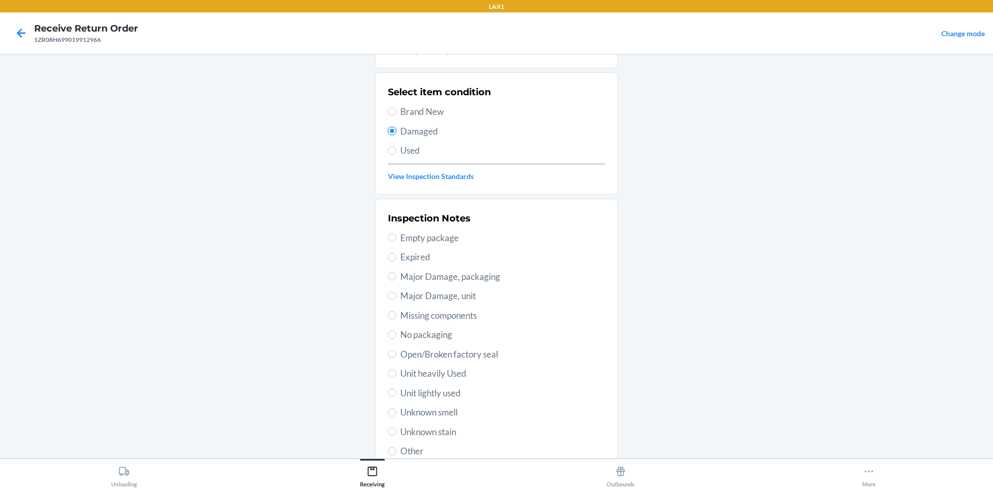
scroll to position [134, 0]
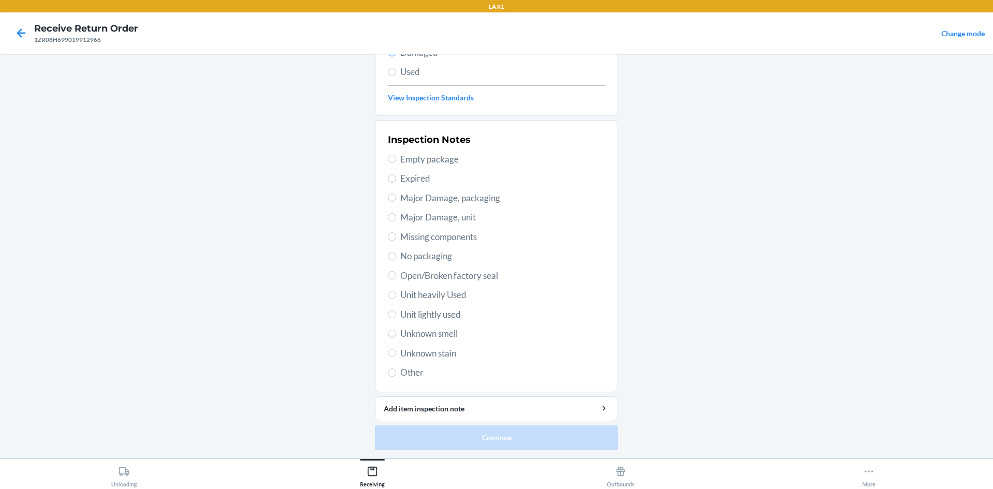
click at [437, 316] on span "Unit lightly used" at bounding box center [502, 314] width 205 height 13
click at [396, 316] on input "Unit lightly used" at bounding box center [392, 314] width 8 height 8
radio input "true"
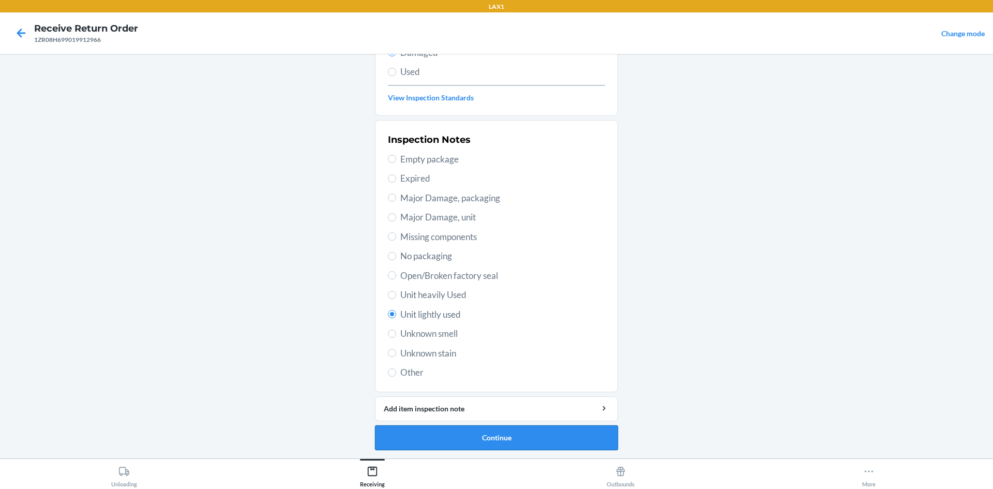
click at [592, 440] on button "Continue" at bounding box center [496, 437] width 243 height 25
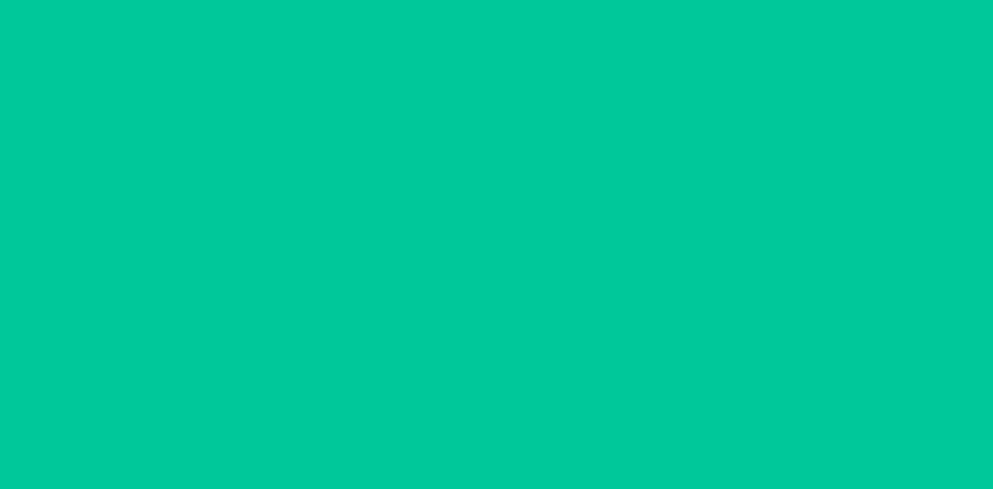
scroll to position [43, 0]
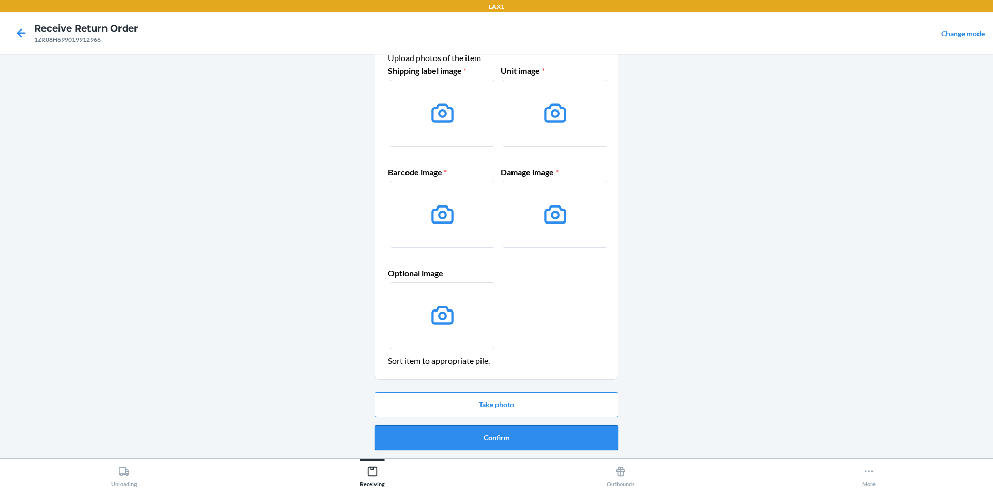
click at [519, 442] on button "Confirm" at bounding box center [496, 437] width 243 height 25
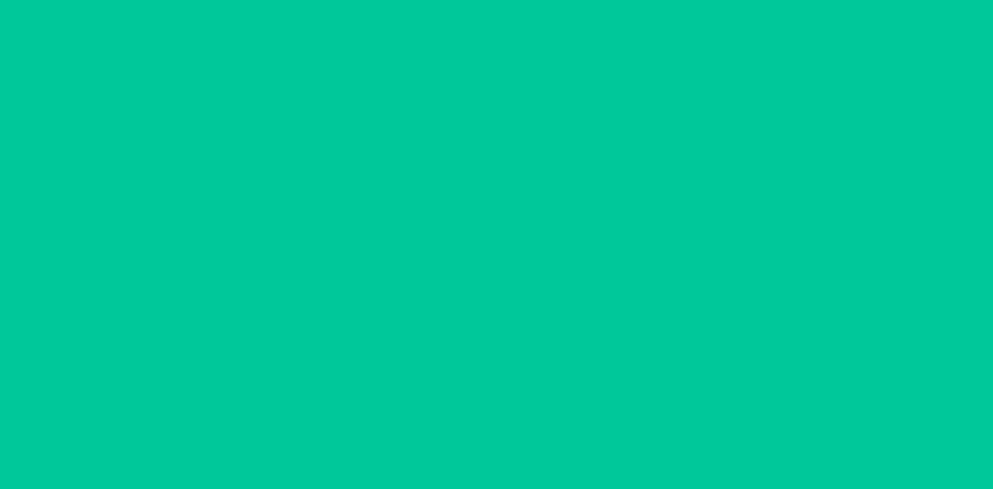
scroll to position [0, 0]
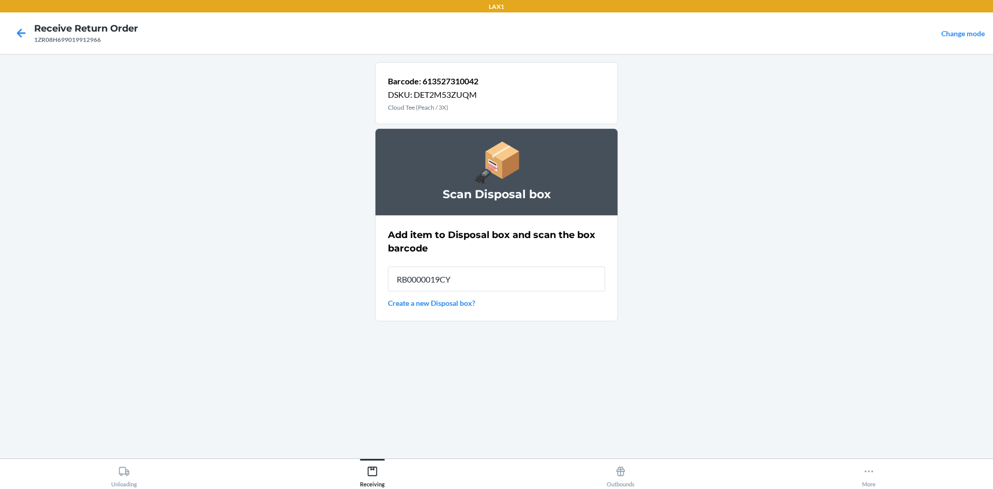
type input "RB0000019CY"
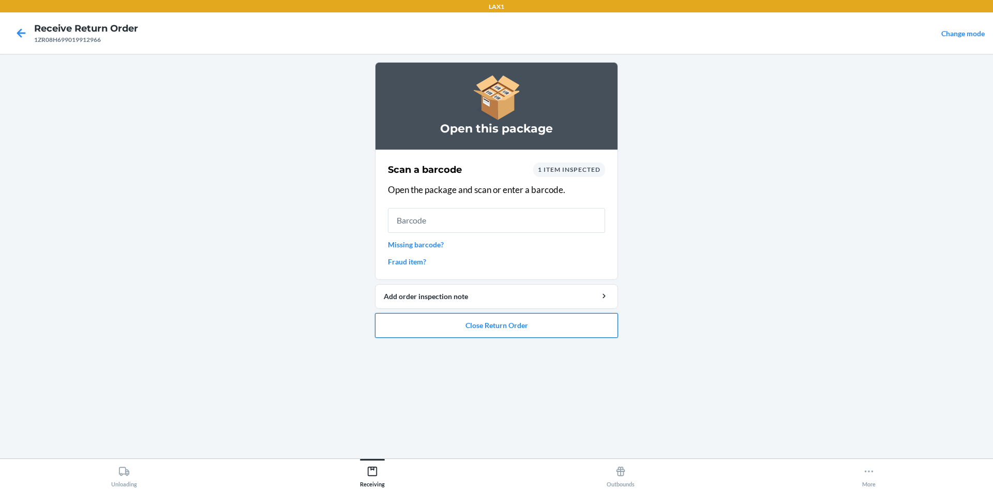
click at [523, 330] on button "Close Return Order" at bounding box center [496, 325] width 243 height 25
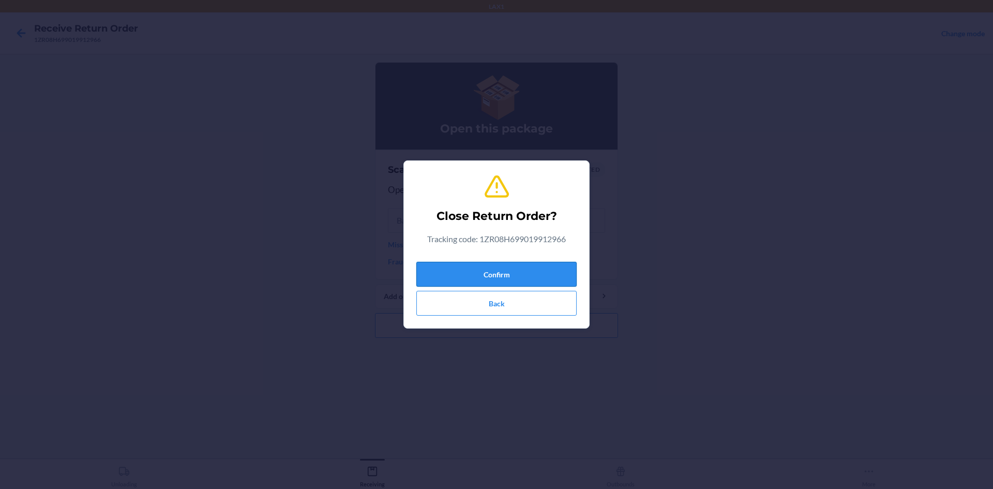
click at [536, 272] on button "Confirm" at bounding box center [496, 274] width 160 height 25
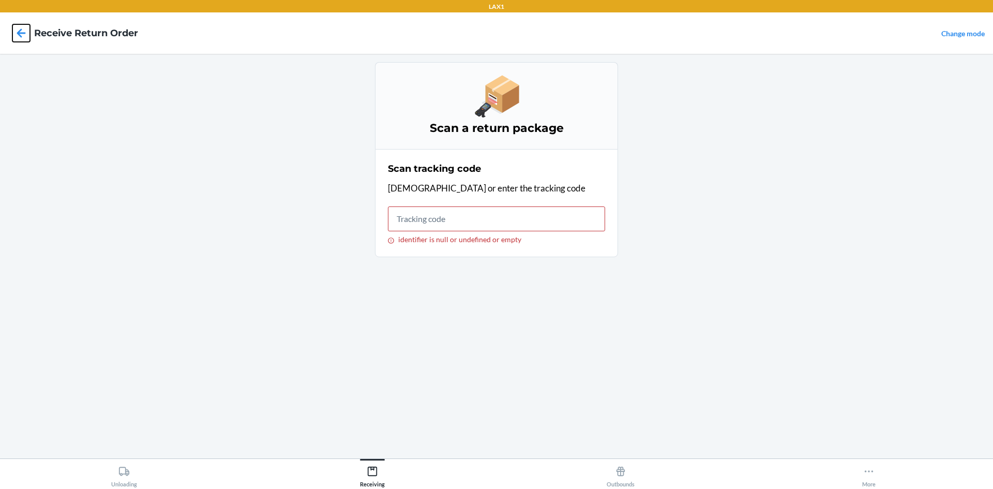
click at [17, 33] on icon at bounding box center [21, 32] width 9 height 9
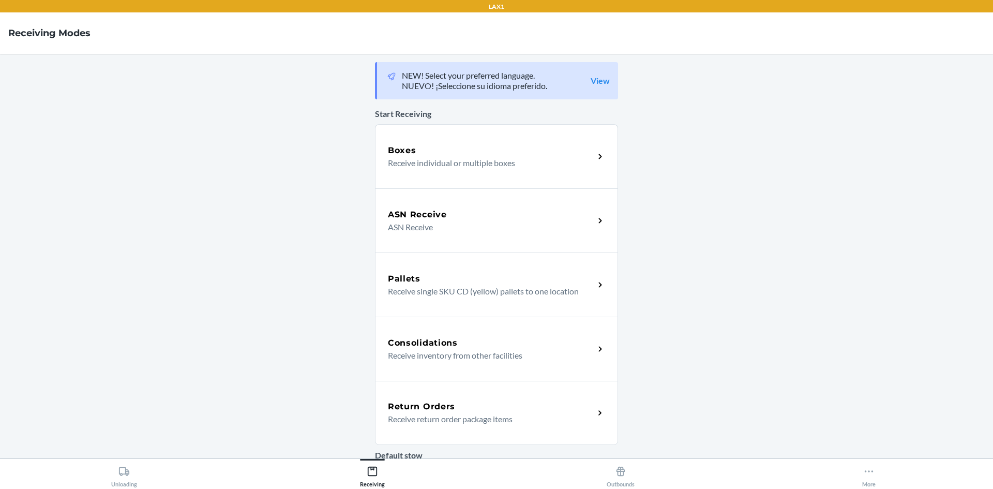
click at [467, 412] on div "Return Orders" at bounding box center [491, 406] width 206 height 12
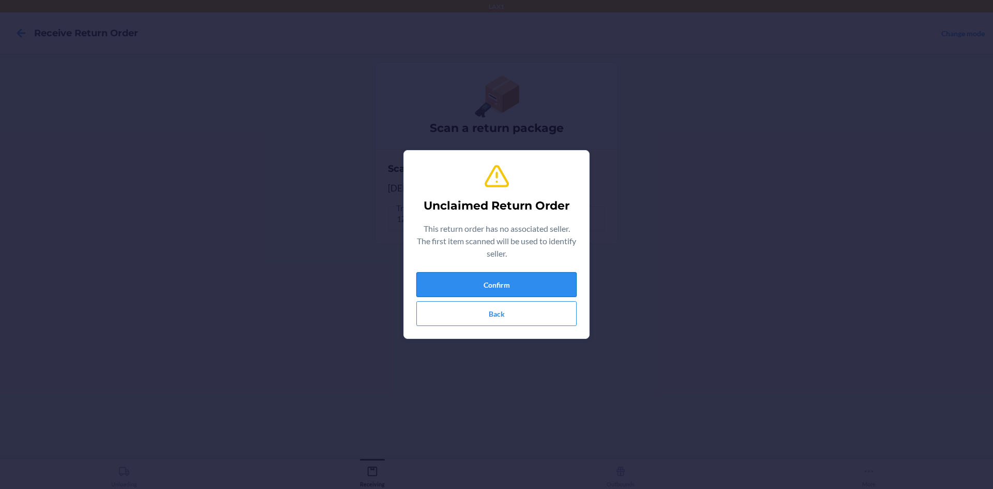
click at [513, 290] on button "Confirm" at bounding box center [496, 284] width 160 height 25
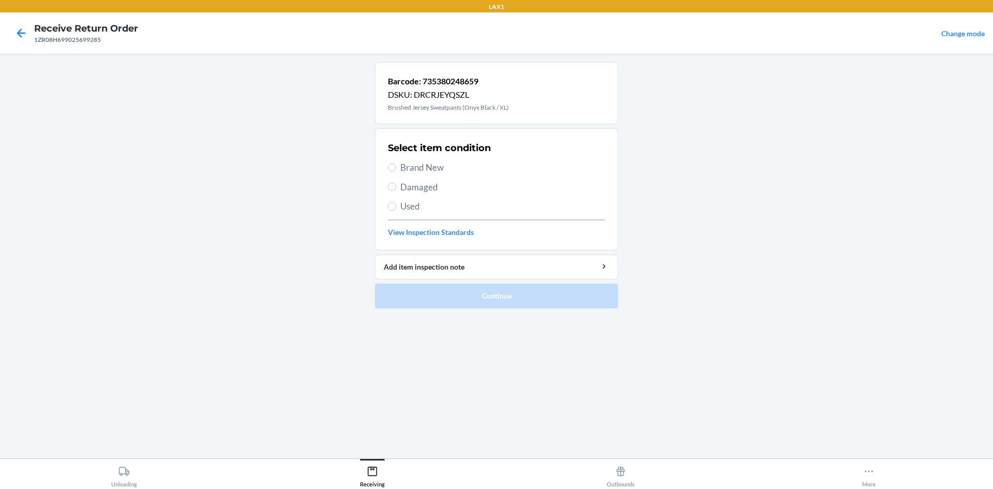
click at [426, 183] on span "Damaged" at bounding box center [502, 186] width 205 height 13
click at [396, 183] on input "Damaged" at bounding box center [392, 187] width 8 height 8
radio input "true"
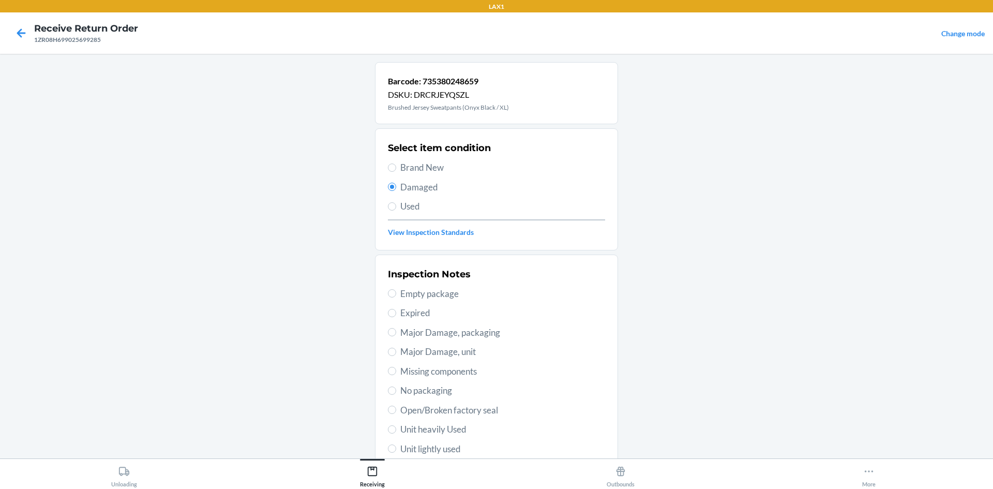
click at [400, 202] on span "Used" at bounding box center [502, 206] width 205 height 13
click at [396, 202] on input "Used" at bounding box center [392, 206] width 8 height 8
radio input "true"
radio input "false"
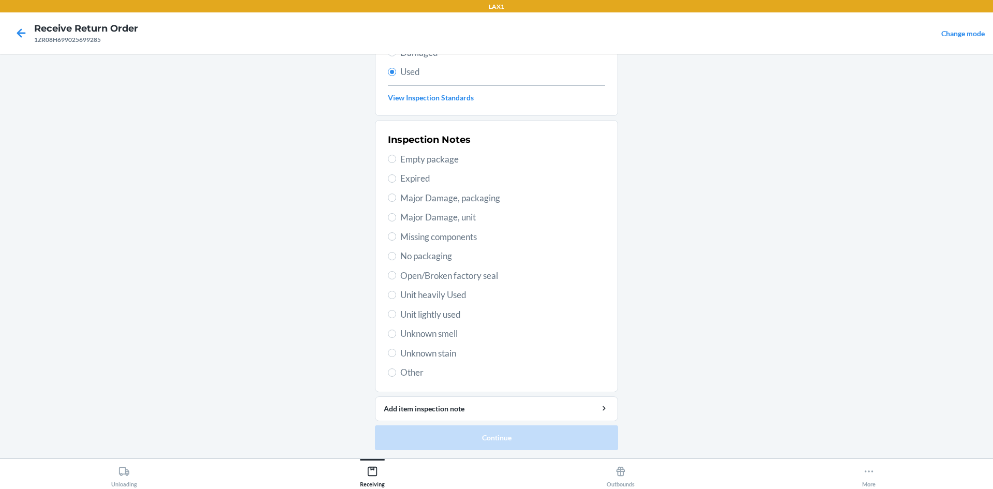
click at [427, 316] on span "Unit lightly used" at bounding box center [502, 314] width 205 height 13
click at [396, 316] on input "Unit lightly used" at bounding box center [392, 314] width 8 height 8
radio input "true"
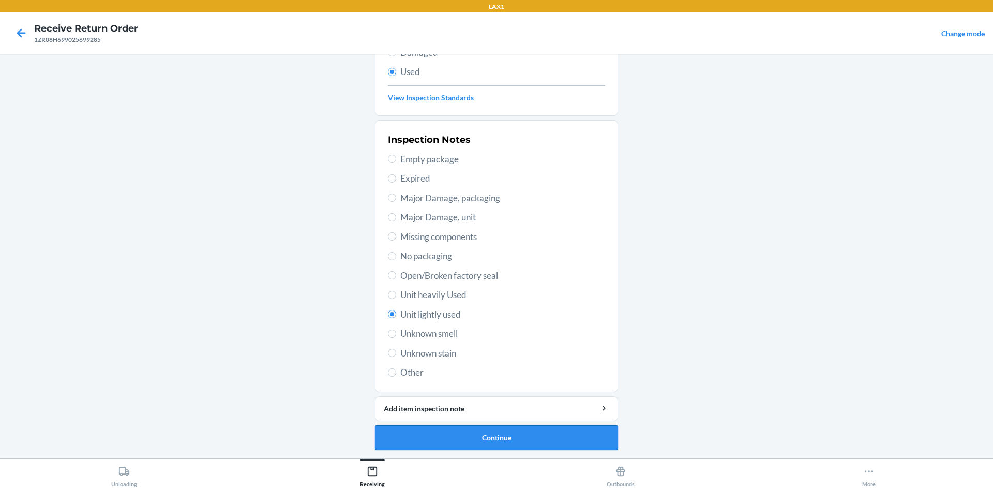
click at [524, 435] on button "Continue" at bounding box center [496, 437] width 243 height 25
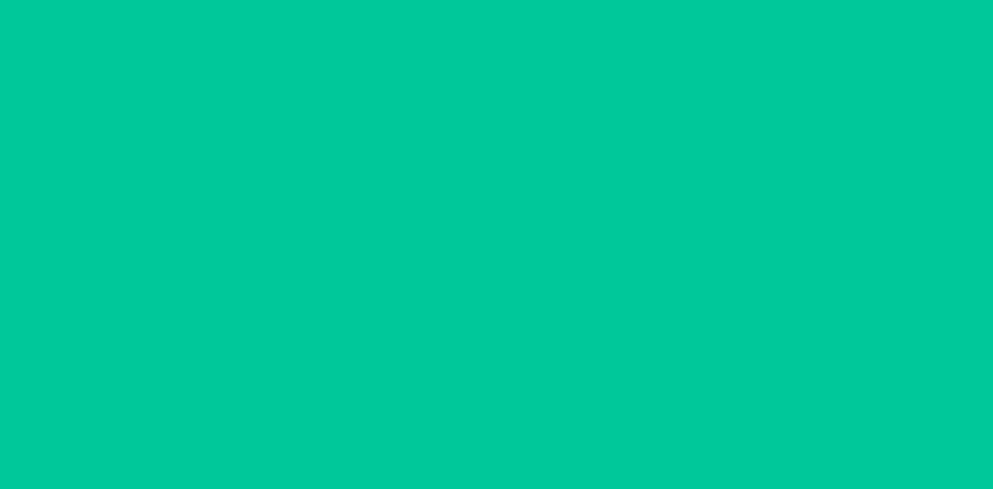
scroll to position [0, 0]
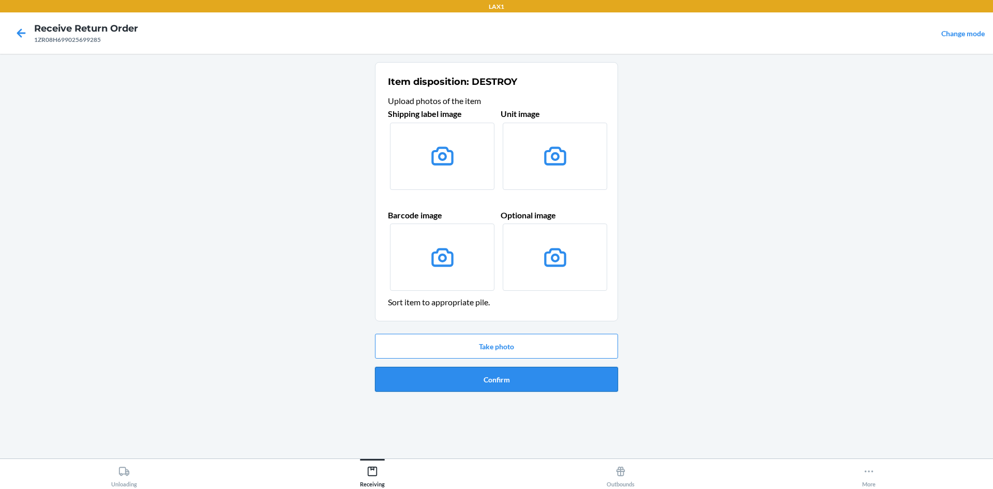
click at [502, 376] on button "Confirm" at bounding box center [496, 379] width 243 height 25
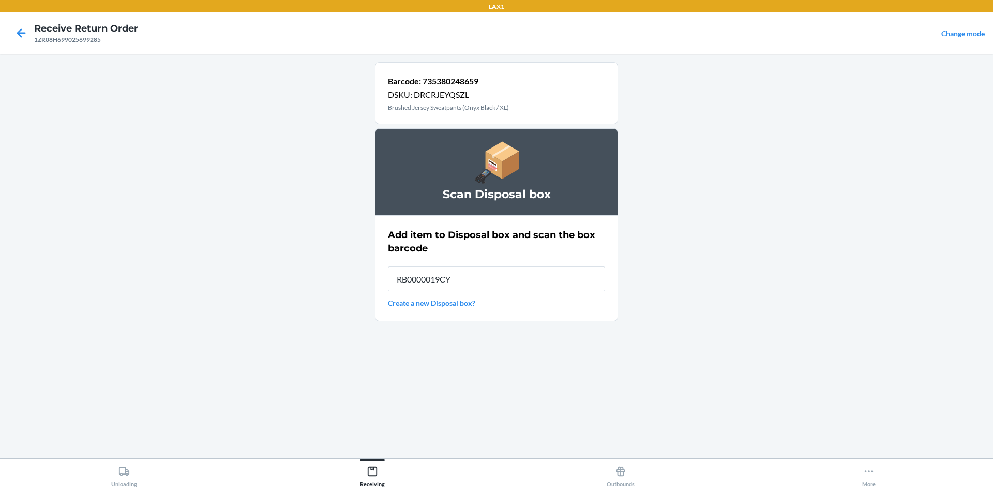
type input "RB0000019CY"
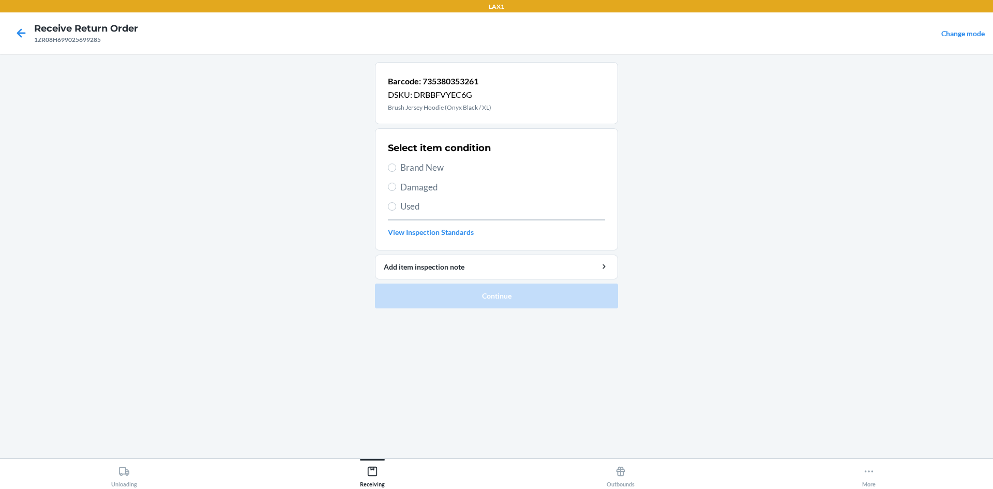
click at [401, 202] on span "Used" at bounding box center [502, 206] width 205 height 13
click at [396, 202] on input "Used" at bounding box center [392, 206] width 8 height 8
radio input "true"
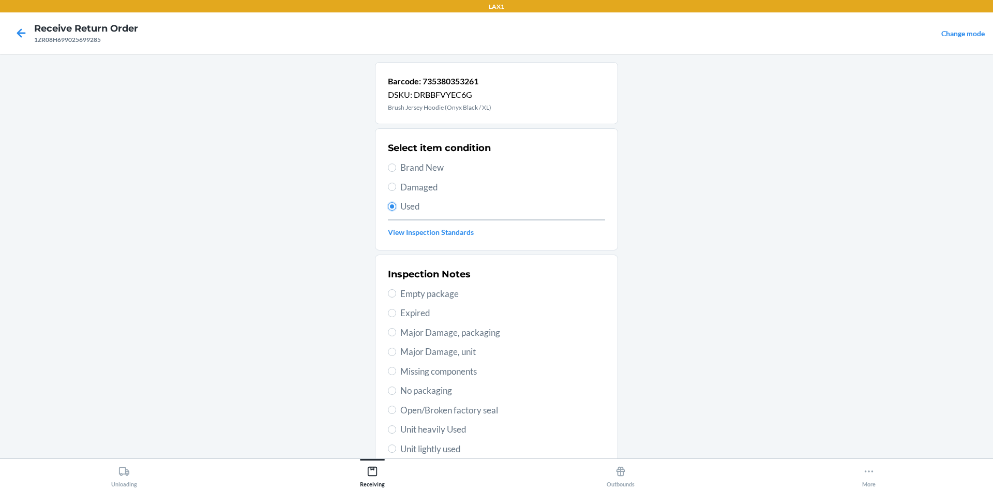
scroll to position [103, 0]
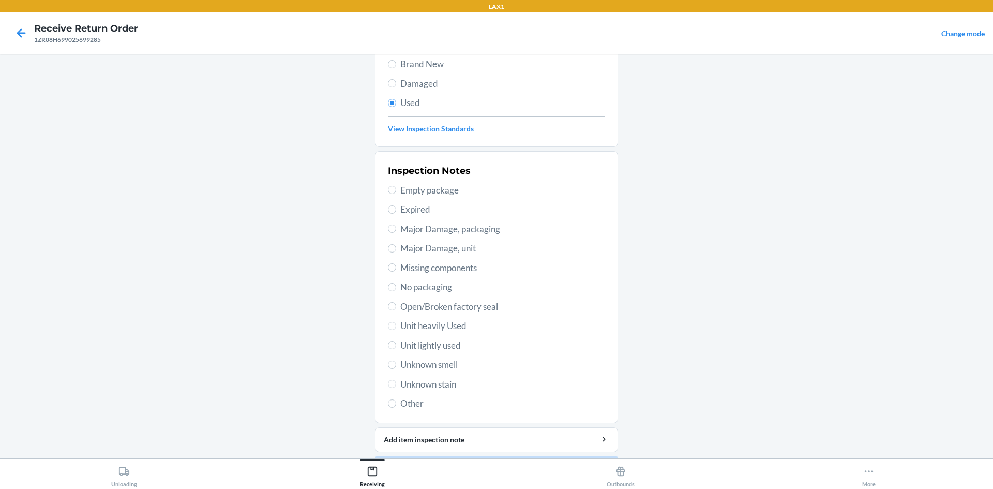
click at [430, 346] on span "Unit lightly used" at bounding box center [502, 345] width 205 height 13
click at [396, 346] on input "Unit lightly used" at bounding box center [392, 345] width 8 height 8
radio input "true"
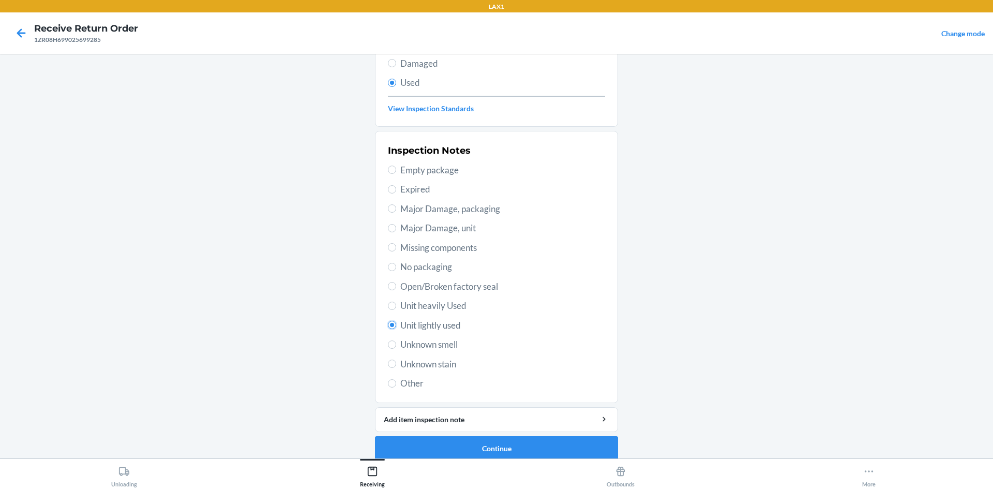
scroll to position [134, 0]
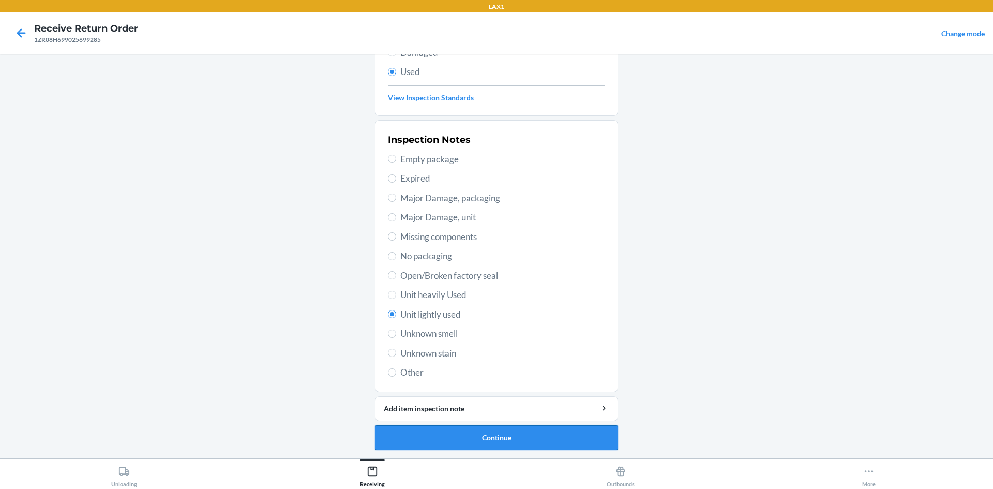
click at [549, 443] on button "Continue" at bounding box center [496, 437] width 243 height 25
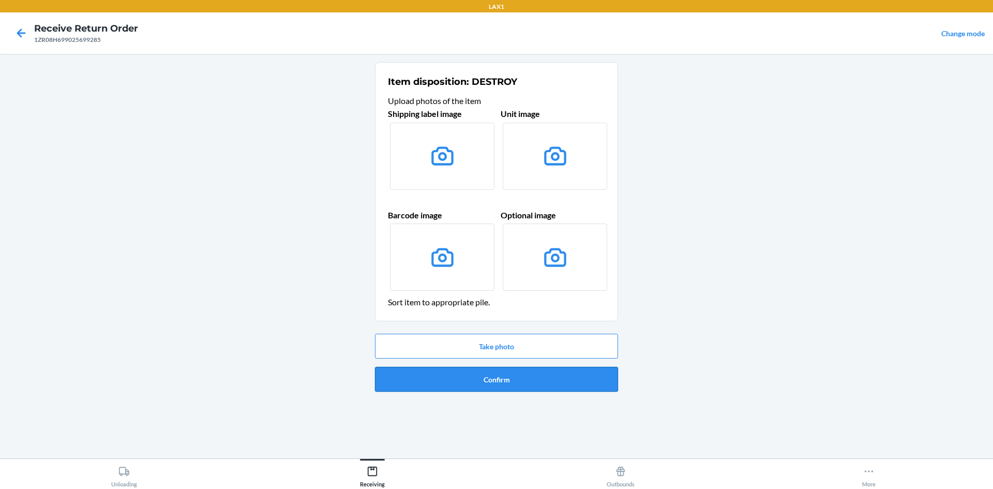
click at [555, 381] on button "Confirm" at bounding box center [496, 379] width 243 height 25
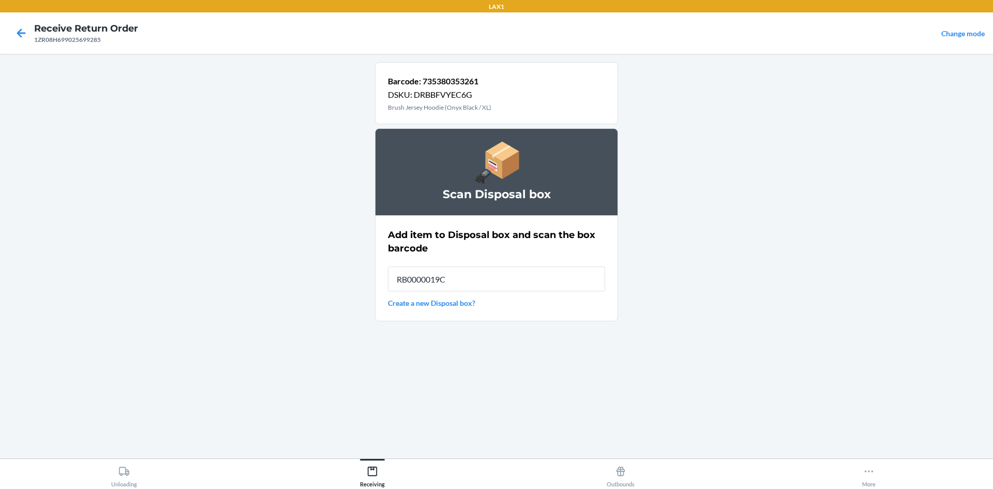
type input "RB0000019CY"
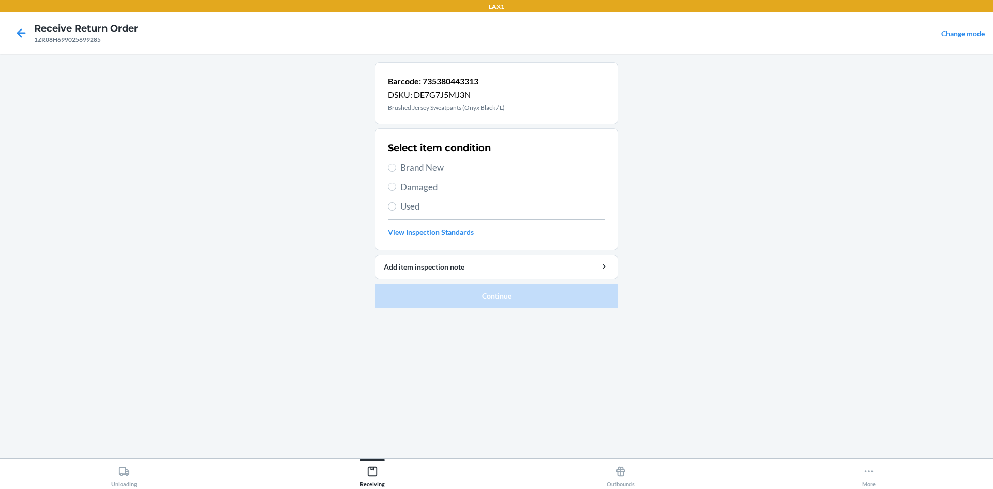
click at [414, 209] on span "Used" at bounding box center [502, 206] width 205 height 13
click at [396, 209] on input "Used" at bounding box center [392, 206] width 8 height 8
radio input "true"
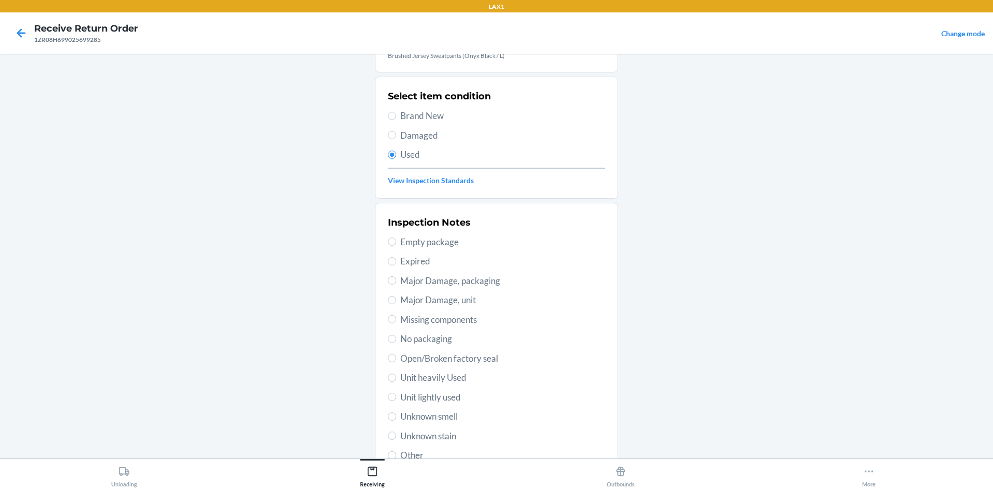
click at [462, 394] on span "Unit lightly used" at bounding box center [502, 396] width 205 height 13
click at [396, 394] on input "Unit lightly used" at bounding box center [392, 396] width 8 height 8
radio input "true"
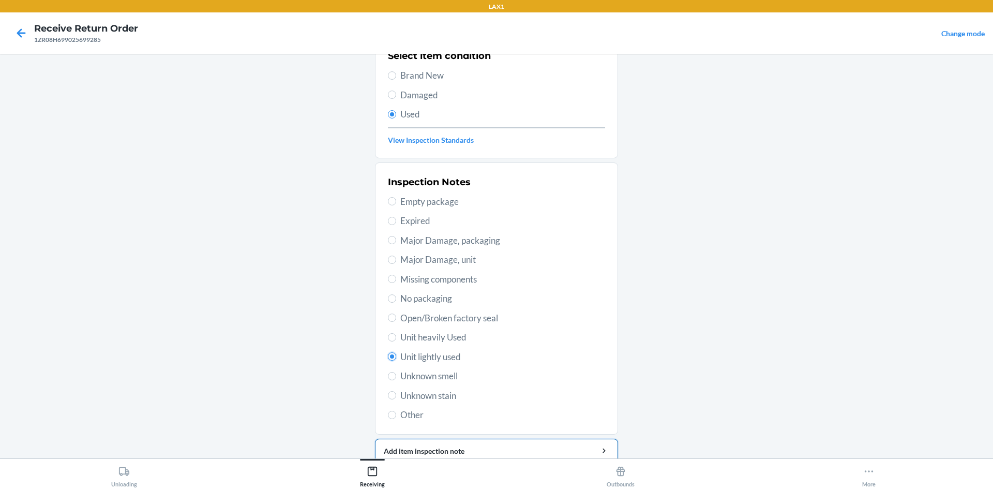
scroll to position [134, 0]
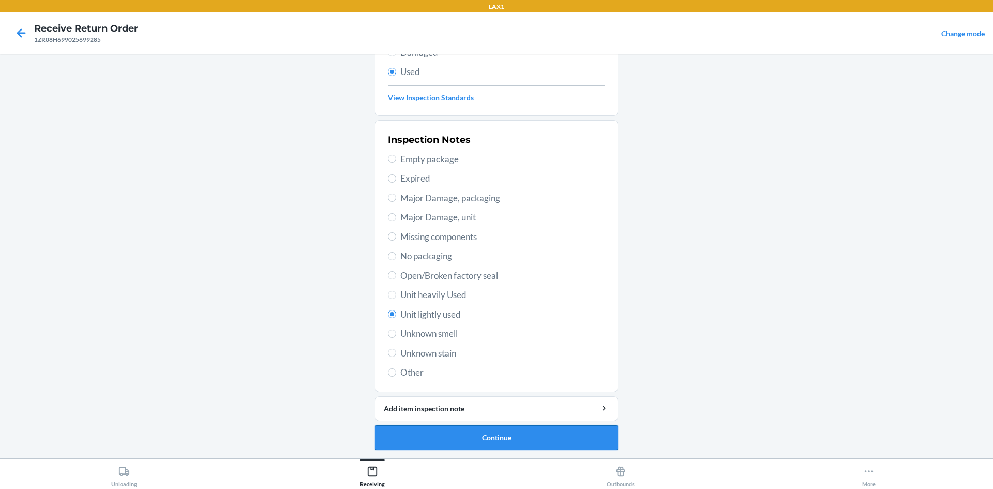
click at [499, 434] on button "Continue" at bounding box center [496, 437] width 243 height 25
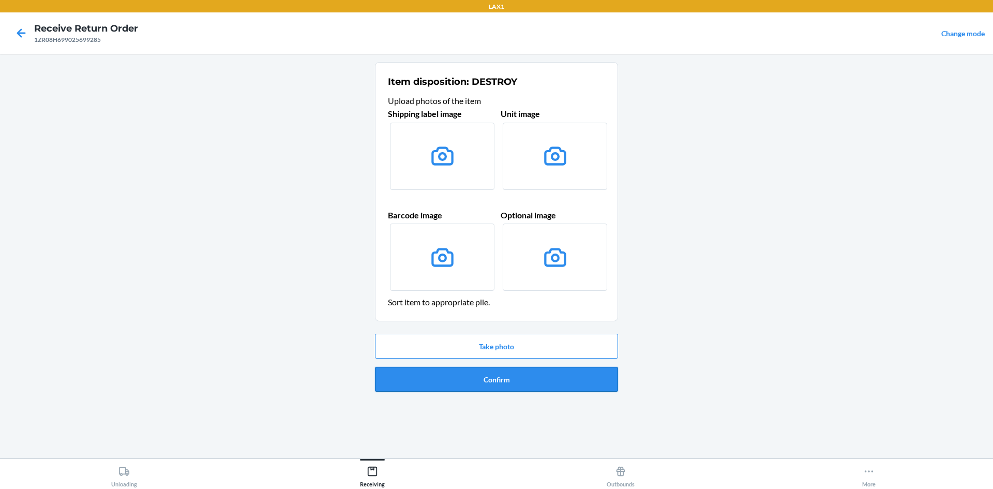
click at [500, 380] on button "Confirm" at bounding box center [496, 379] width 243 height 25
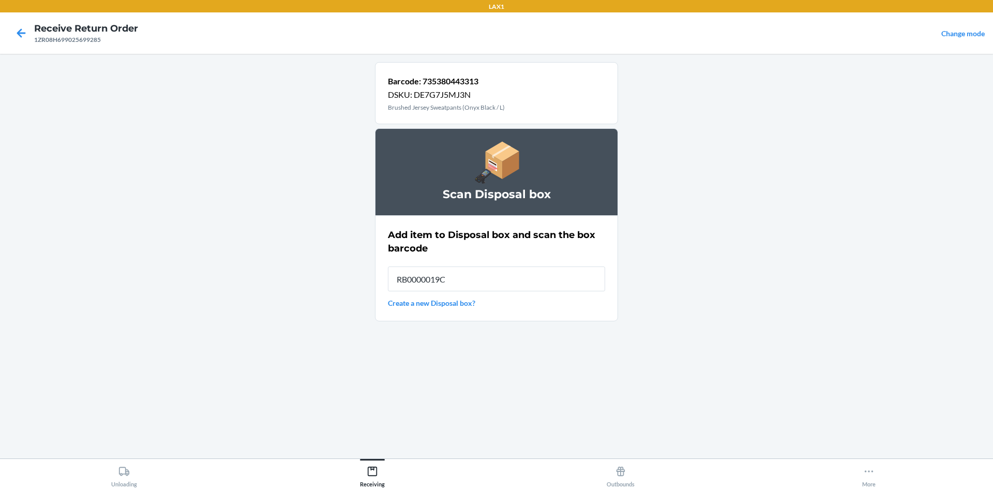
type input "RB0000019CY"
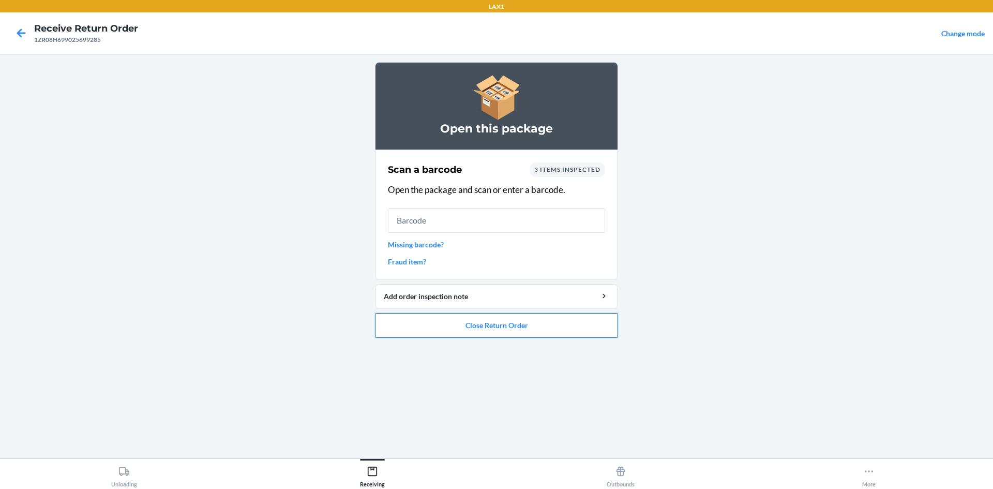
click at [581, 336] on button "Close Return Order" at bounding box center [496, 325] width 243 height 25
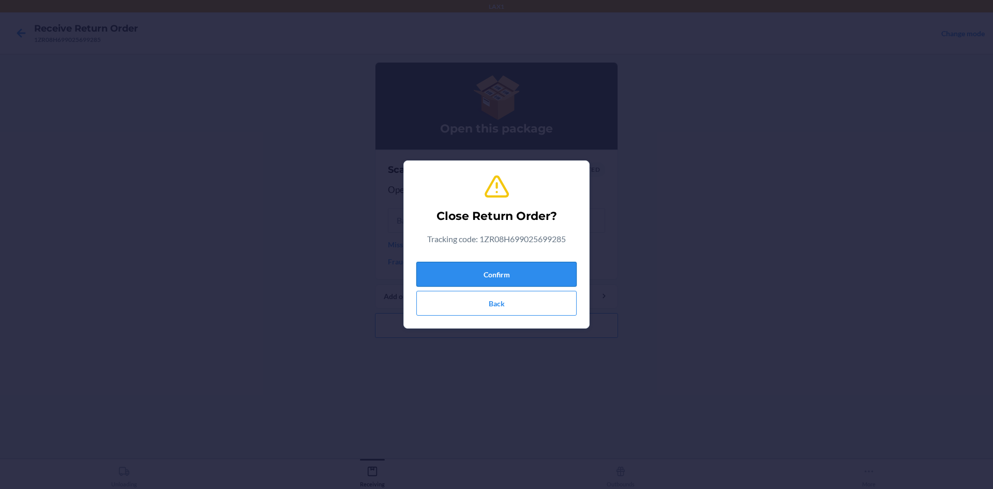
click at [532, 270] on button "Confirm" at bounding box center [496, 274] width 160 height 25
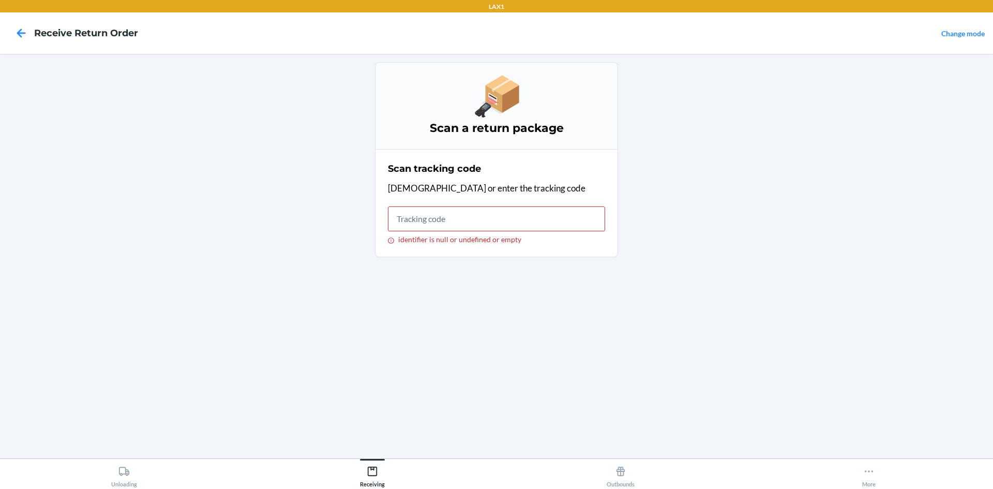
click at [23, 20] on nav "Receive Return Order Change mode" at bounding box center [496, 32] width 993 height 41
click at [21, 33] on icon at bounding box center [21, 32] width 9 height 9
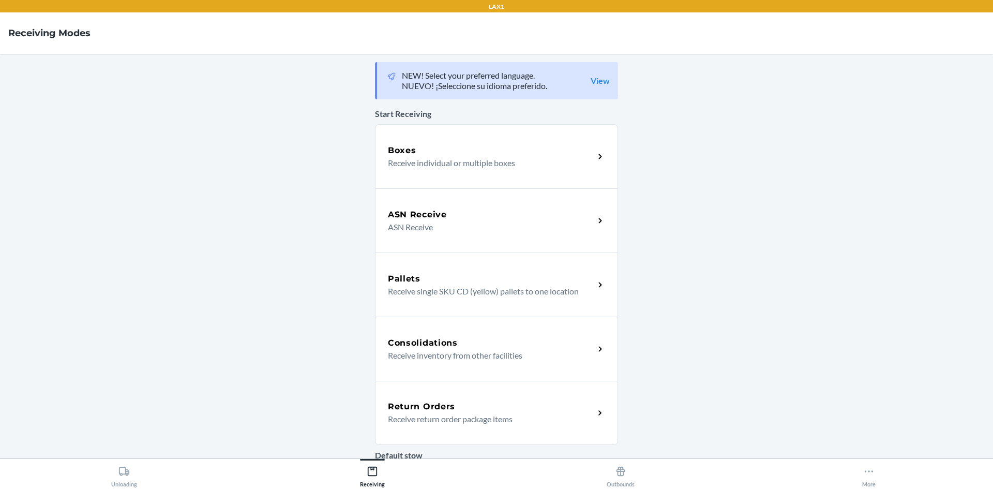
click at [431, 409] on h5 "Return Orders" at bounding box center [421, 406] width 67 height 12
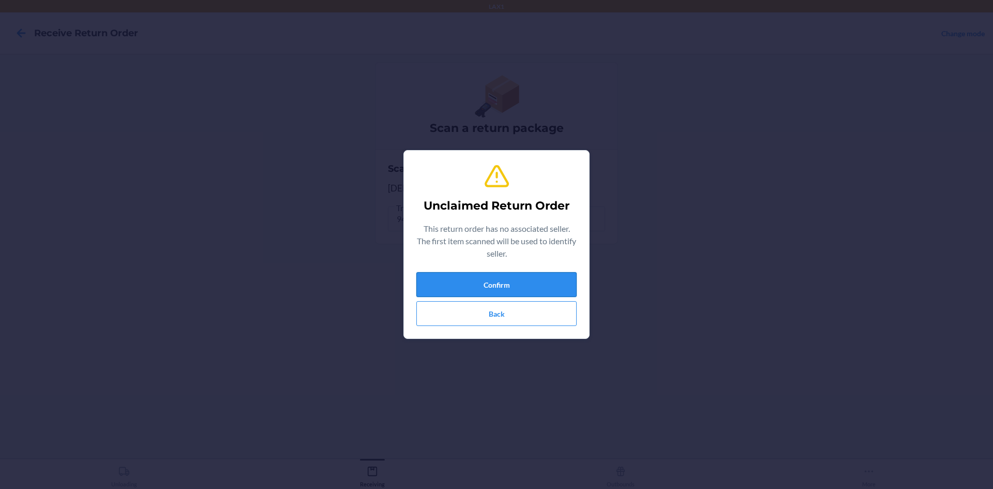
click at [556, 275] on button "Confirm" at bounding box center [496, 284] width 160 height 25
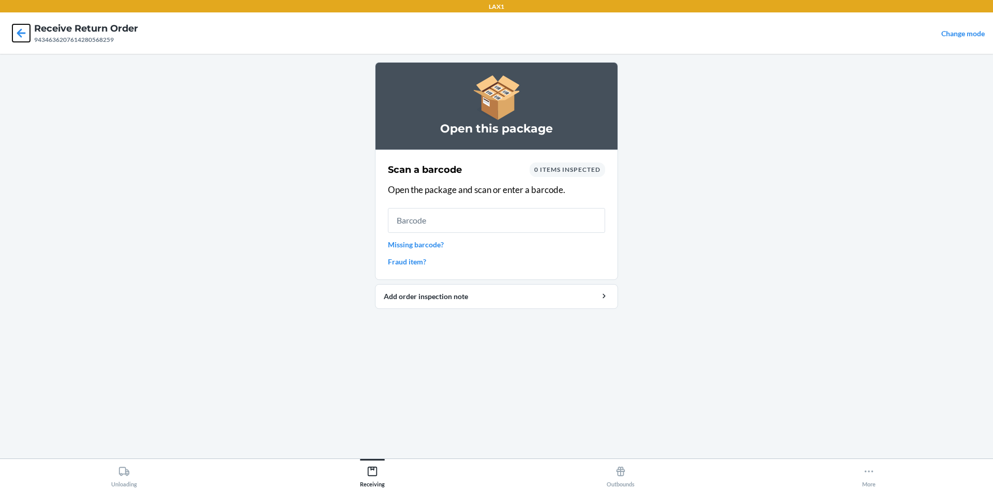
click at [21, 32] on icon at bounding box center [21, 33] width 18 height 18
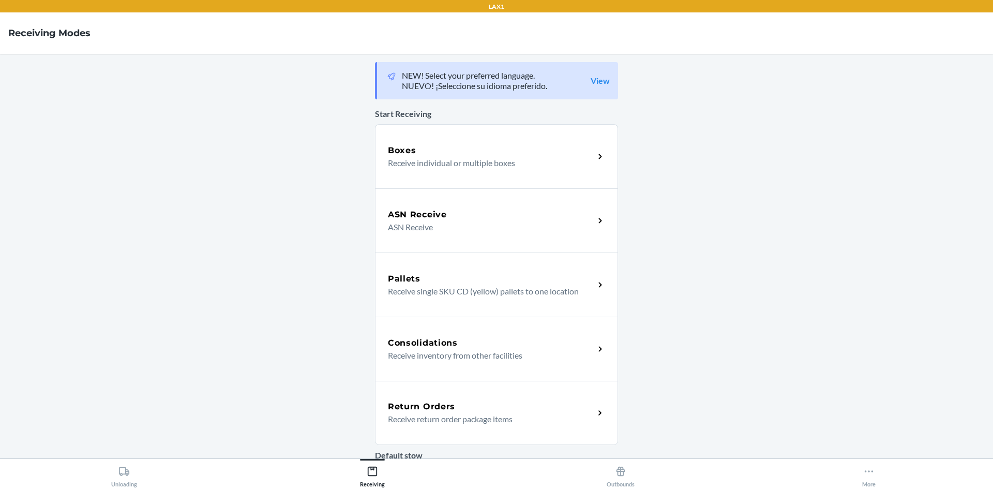
click at [481, 410] on div "Return Orders" at bounding box center [491, 406] width 206 height 12
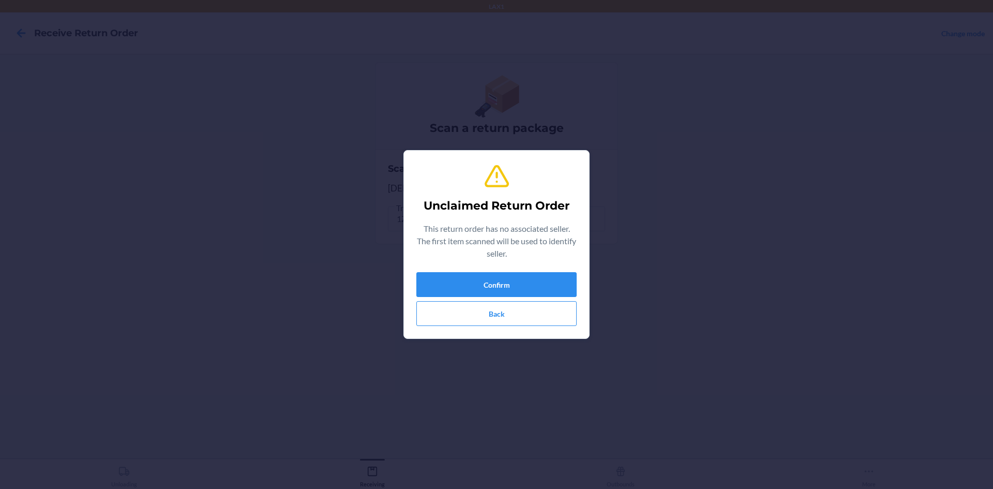
click at [488, 271] on div "Unclaimed Return Order This return order has no associated seller. The first it…" at bounding box center [496, 244] width 160 height 171
click at [489, 279] on button "Confirm" at bounding box center [496, 284] width 160 height 25
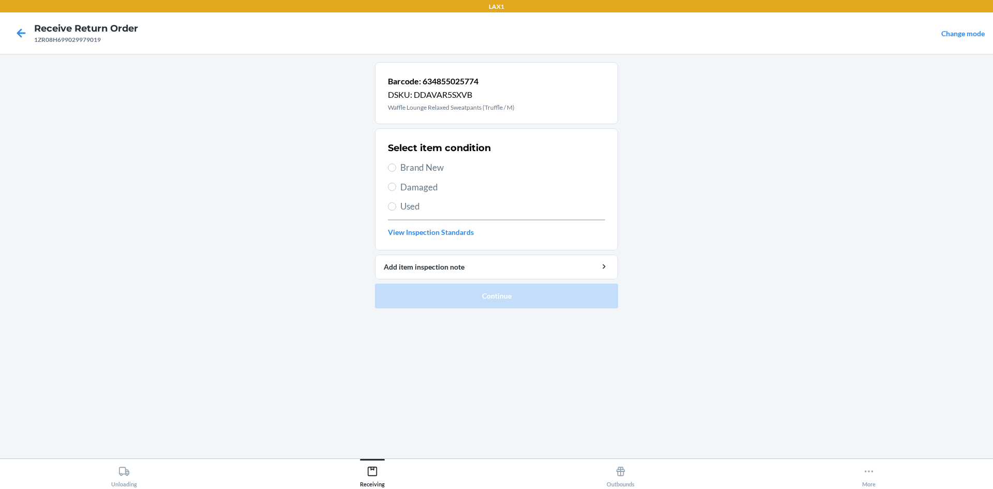
click at [437, 163] on span "Brand New" at bounding box center [502, 167] width 205 height 13
click at [396, 163] on input "Brand New" at bounding box center [392, 167] width 8 height 8
radio input "true"
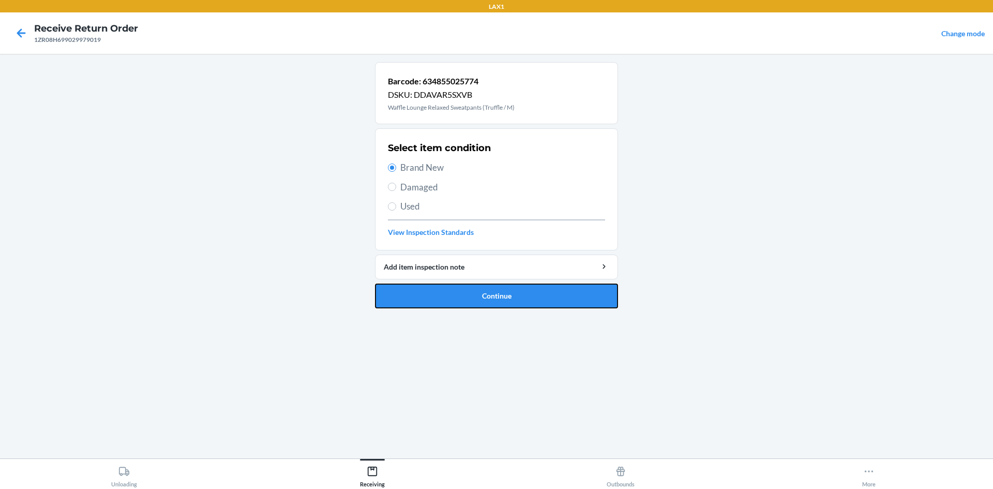
click at [512, 292] on button "Continue" at bounding box center [496, 295] width 243 height 25
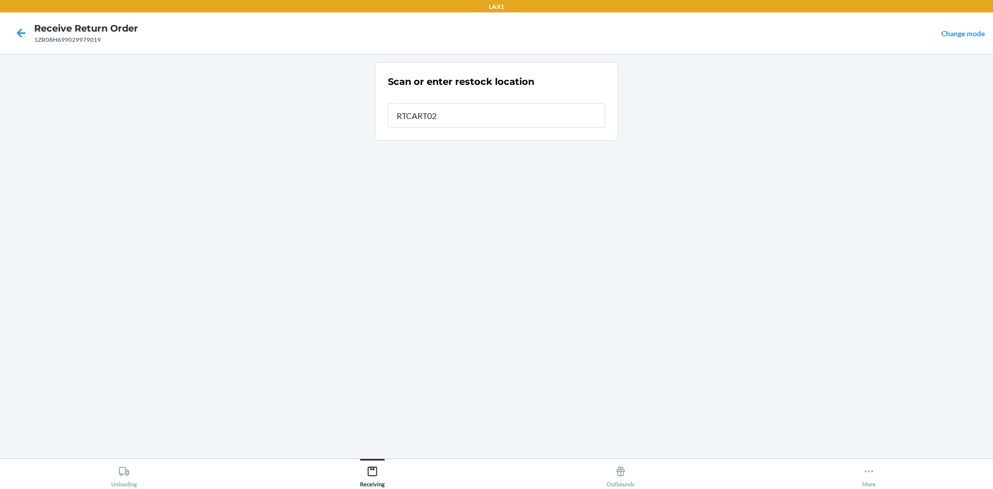
type input "RTCART020"
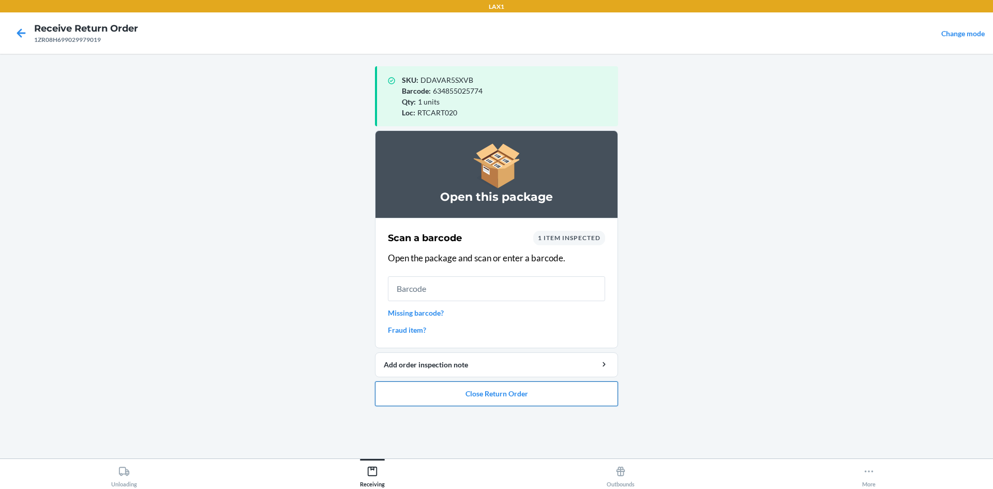
click at [517, 398] on button "Close Return Order" at bounding box center [496, 393] width 243 height 25
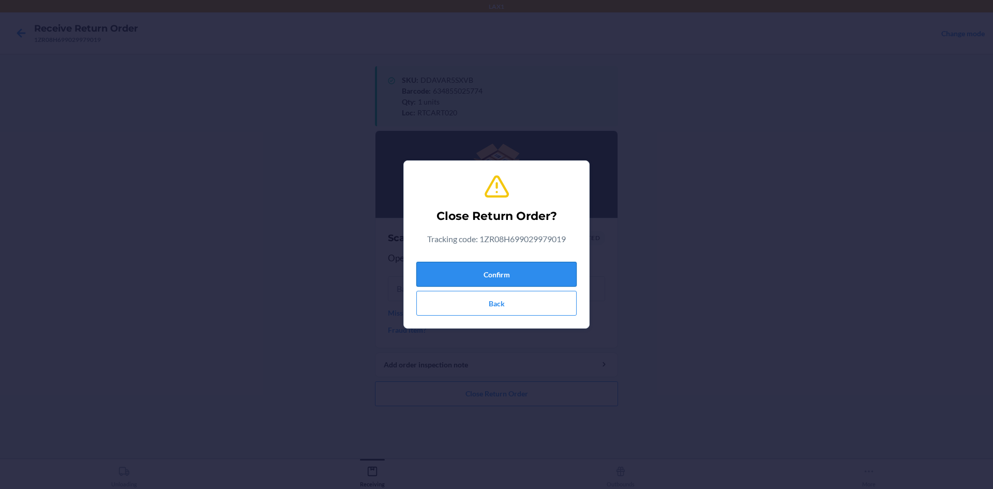
click at [510, 265] on button "Confirm" at bounding box center [496, 274] width 160 height 25
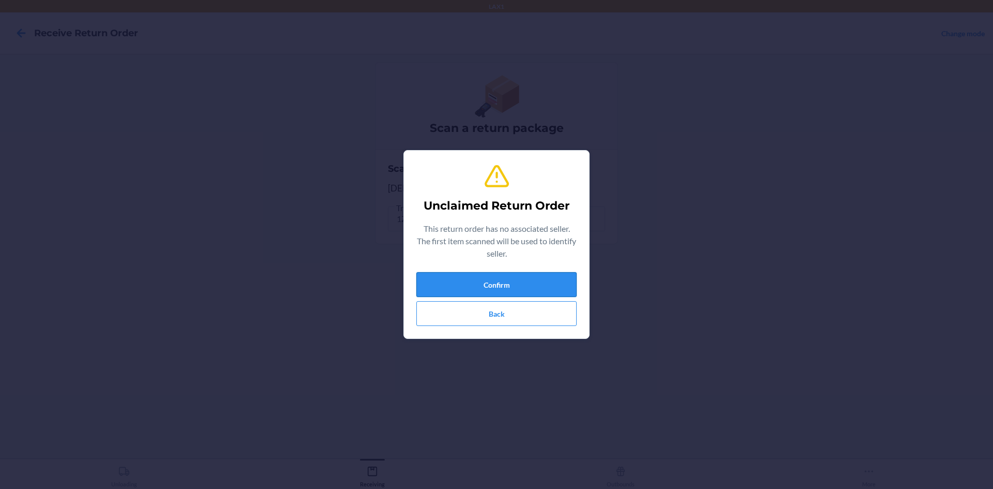
click at [551, 289] on button "Confirm" at bounding box center [496, 284] width 160 height 25
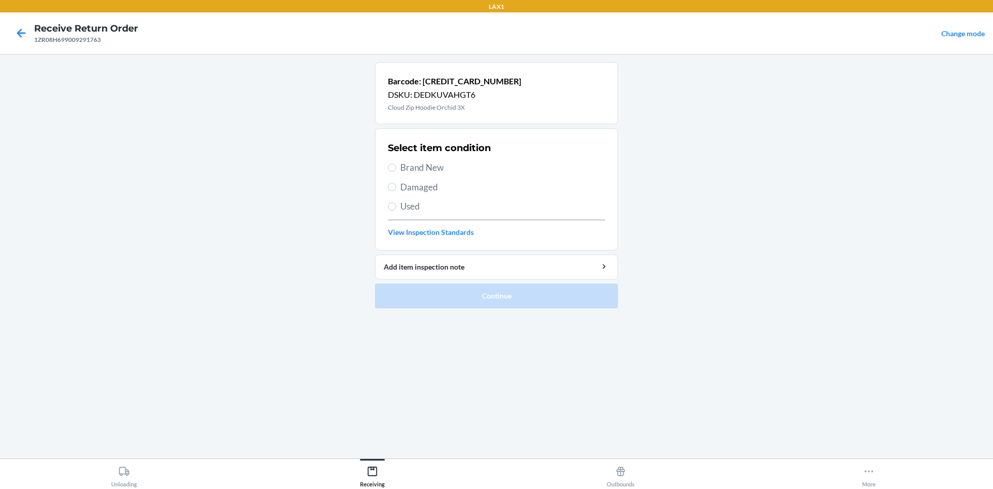
click at [419, 167] on span "Brand New" at bounding box center [502, 167] width 205 height 13
click at [396, 167] on input "Brand New" at bounding box center [392, 167] width 8 height 8
radio input "true"
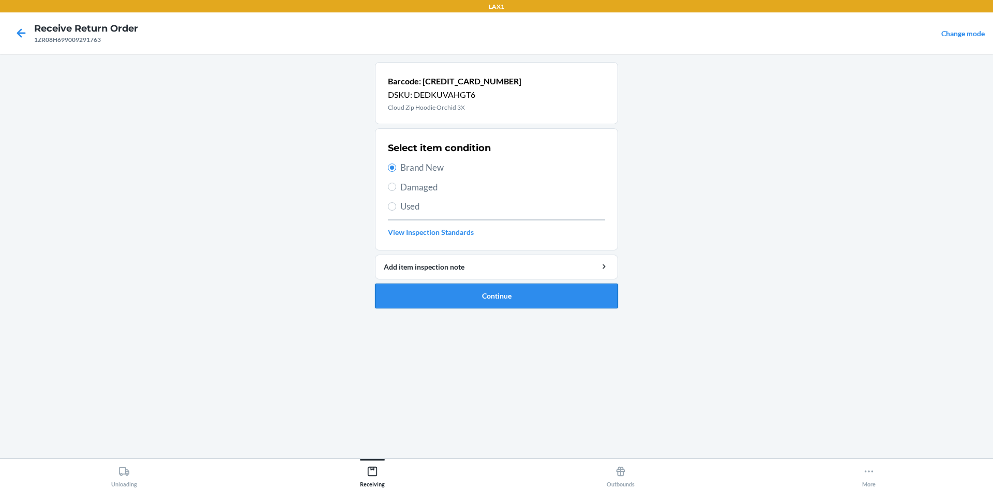
click at [528, 299] on button "Continue" at bounding box center [496, 295] width 243 height 25
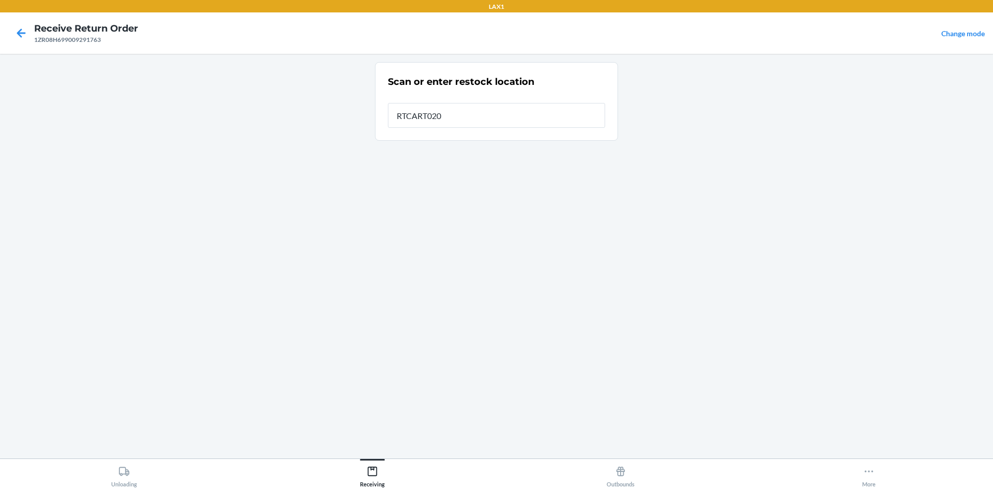
type input "RTCART020"
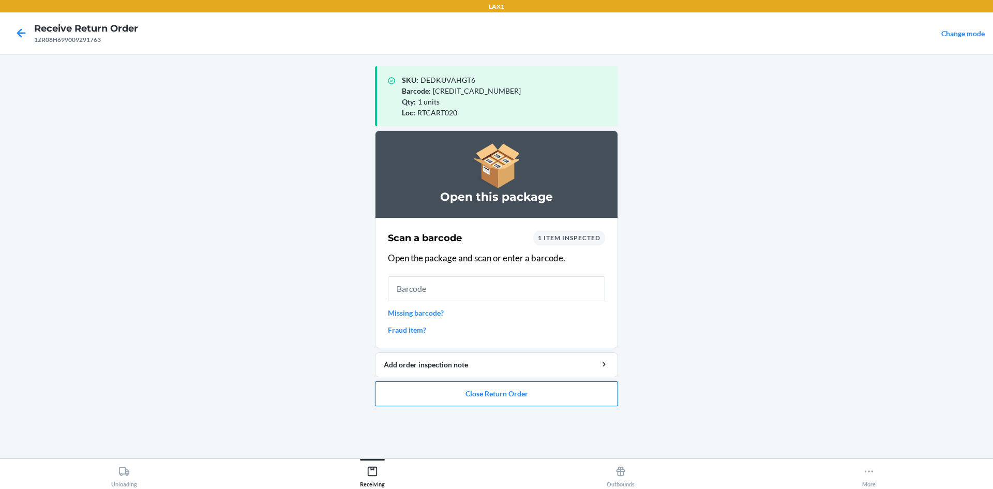
click at [567, 393] on button "Close Return Order" at bounding box center [496, 393] width 243 height 25
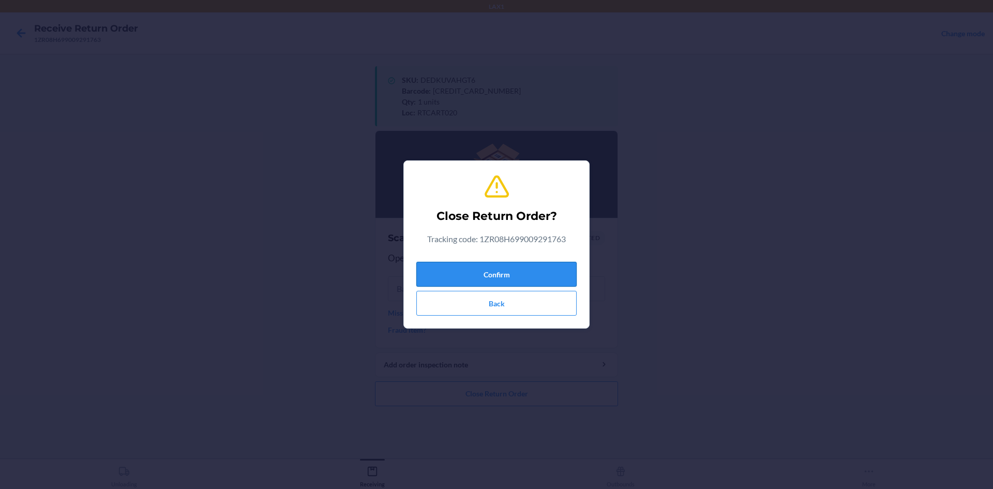
click at [491, 270] on button "Confirm" at bounding box center [496, 274] width 160 height 25
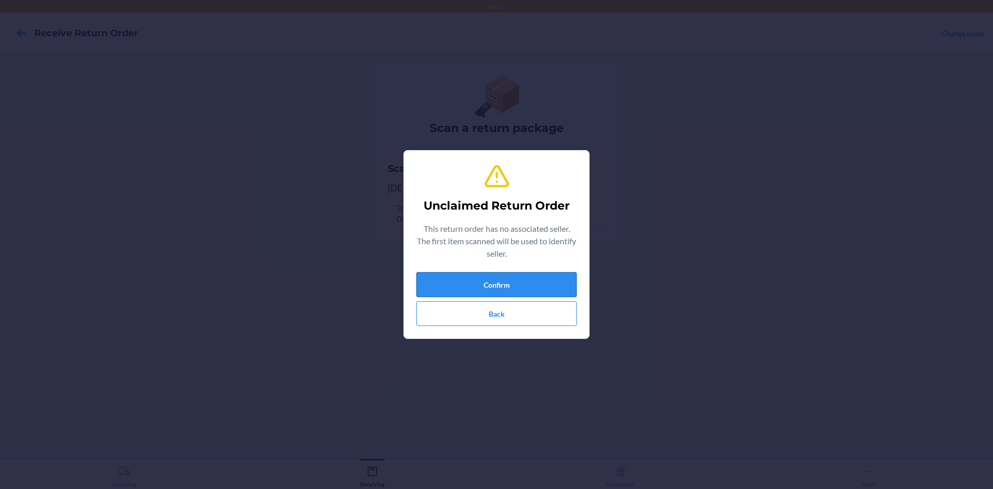
click at [444, 290] on button "Confirm" at bounding box center [496, 284] width 160 height 25
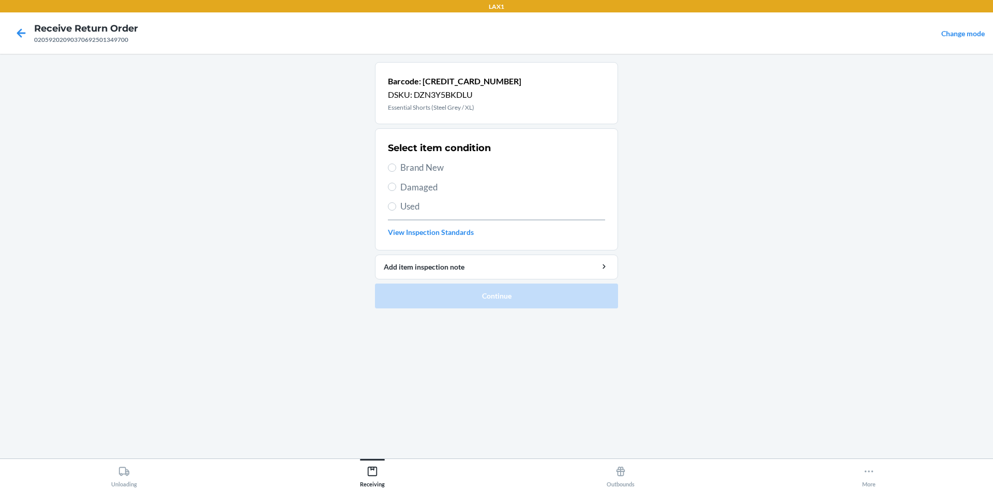
click at [435, 168] on span "Brand New" at bounding box center [502, 167] width 205 height 13
click at [396, 168] on input "Brand New" at bounding box center [392, 167] width 8 height 8
radio input "true"
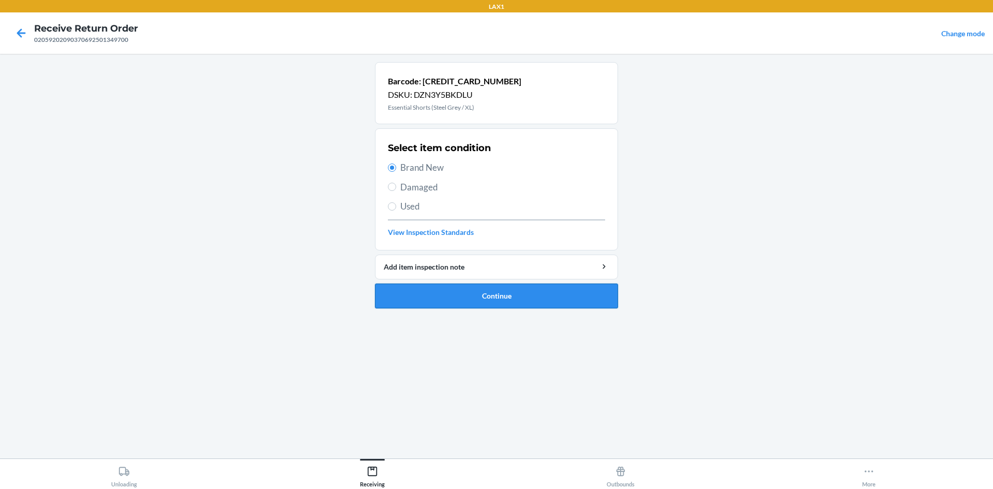
click at [519, 288] on button "Continue" at bounding box center [496, 295] width 243 height 25
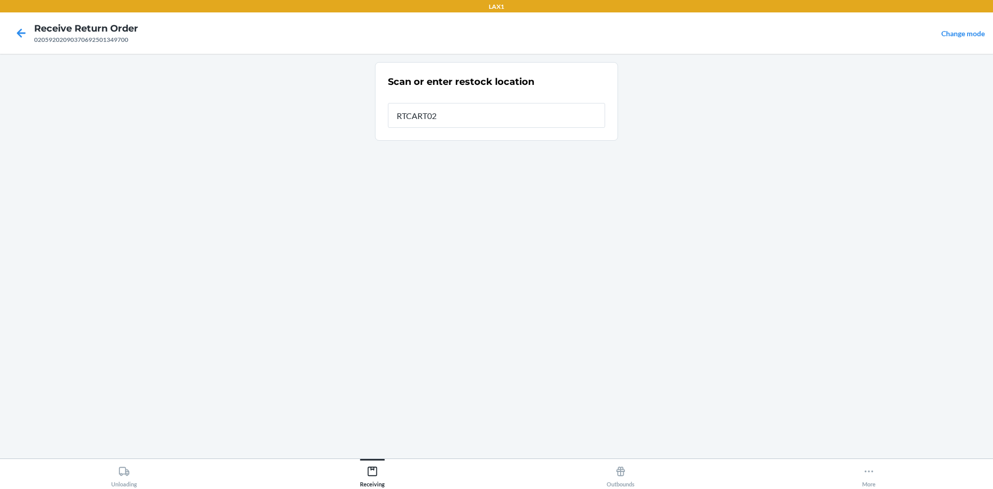
type input "RTCART020"
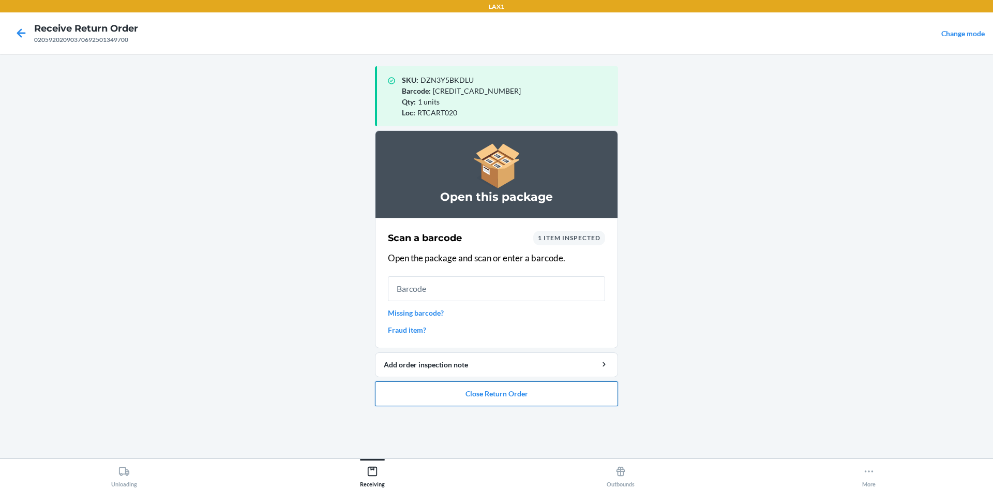
click at [510, 393] on button "Close Return Order" at bounding box center [496, 393] width 243 height 25
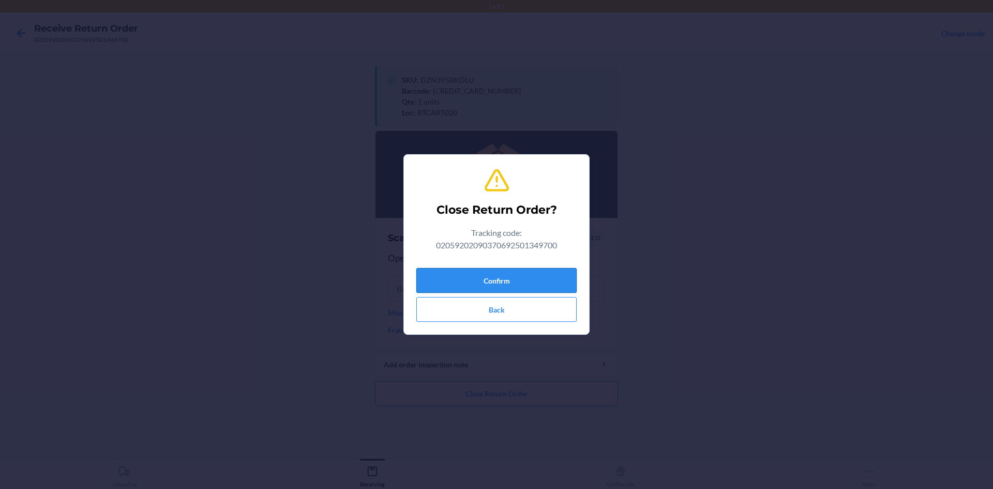
click at [538, 279] on button "Confirm" at bounding box center [496, 280] width 160 height 25
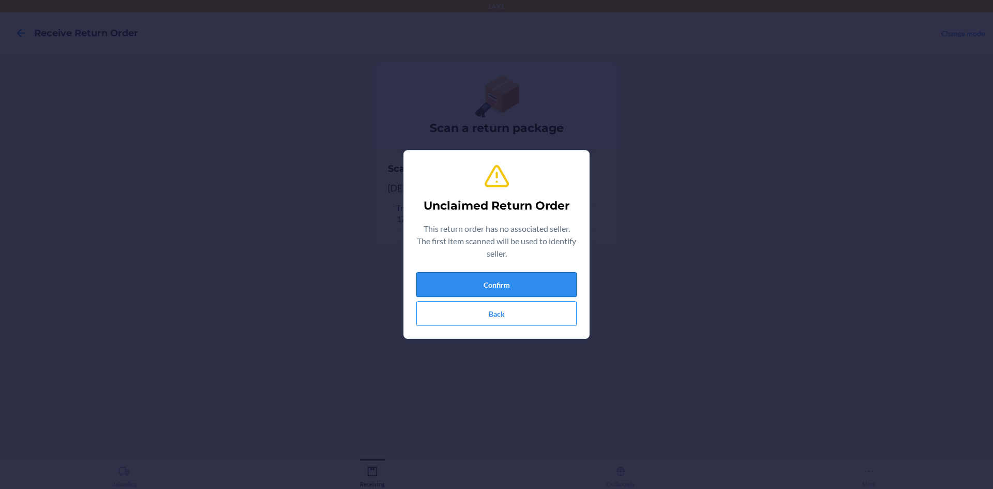
click at [547, 282] on button "Confirm" at bounding box center [496, 284] width 160 height 25
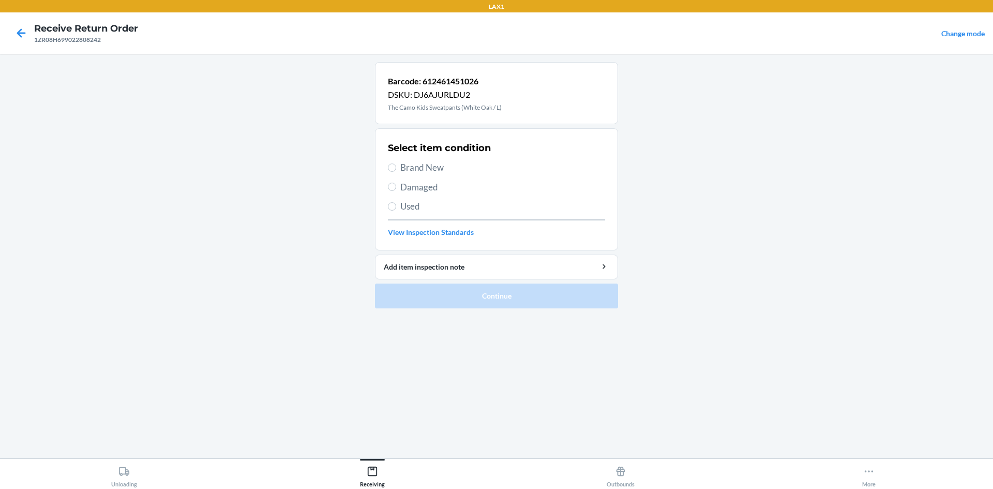
click at [401, 162] on span "Brand New" at bounding box center [502, 167] width 205 height 13
click at [396, 163] on input "Brand New" at bounding box center [392, 167] width 8 height 8
radio input "true"
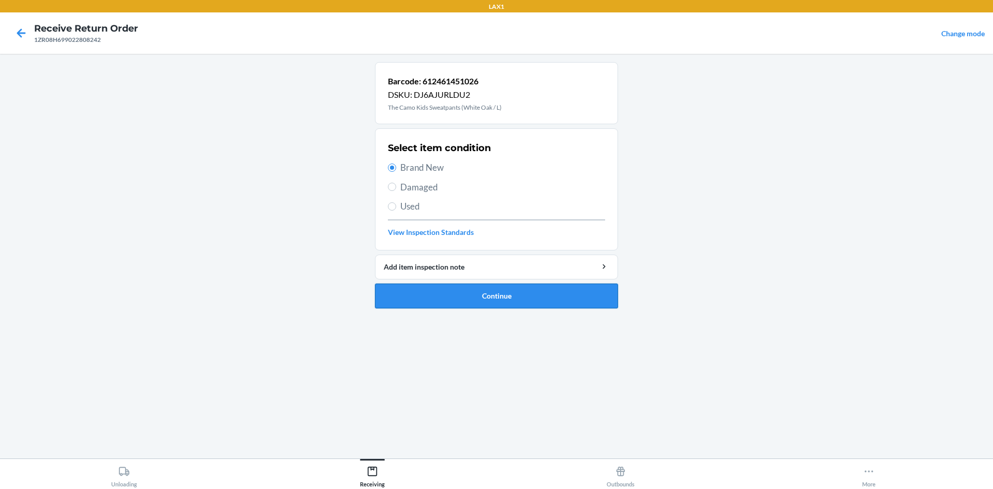
click at [522, 295] on button "Continue" at bounding box center [496, 295] width 243 height 25
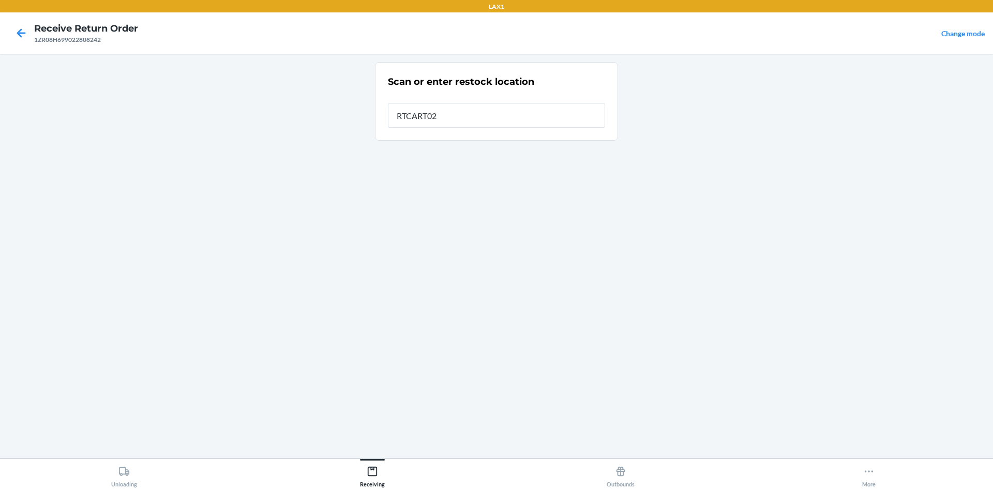
type input "RTCART020"
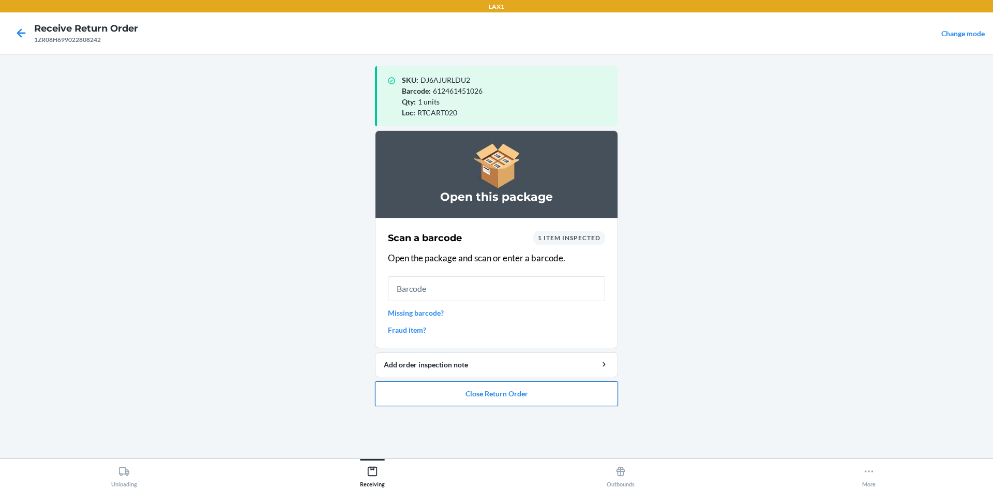
click at [555, 396] on button "Close Return Order" at bounding box center [496, 393] width 243 height 25
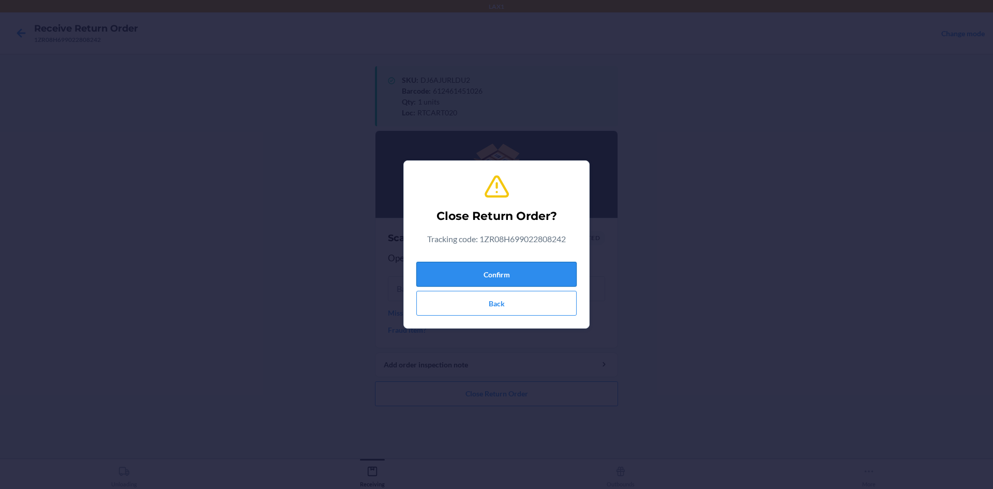
click at [525, 269] on button "Confirm" at bounding box center [496, 274] width 160 height 25
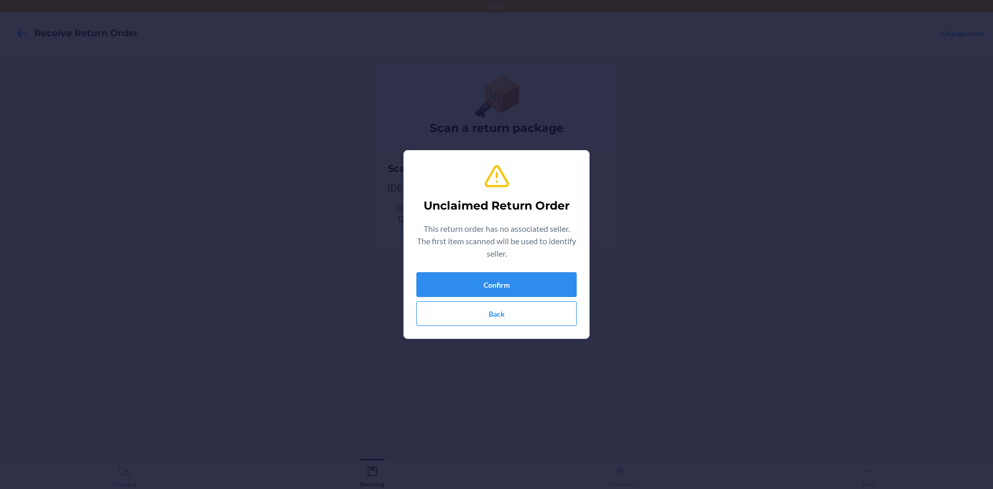
click at [516, 300] on div "Confirm Back" at bounding box center [496, 299] width 160 height 54
click at [517, 286] on button "Confirm" at bounding box center [496, 284] width 160 height 25
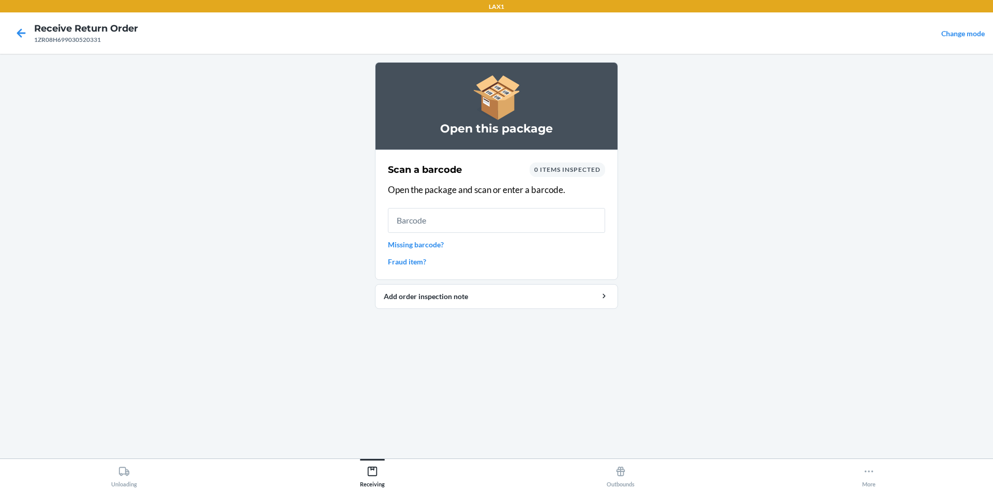
click at [440, 246] on link "Missing barcode?" at bounding box center [496, 244] width 217 height 11
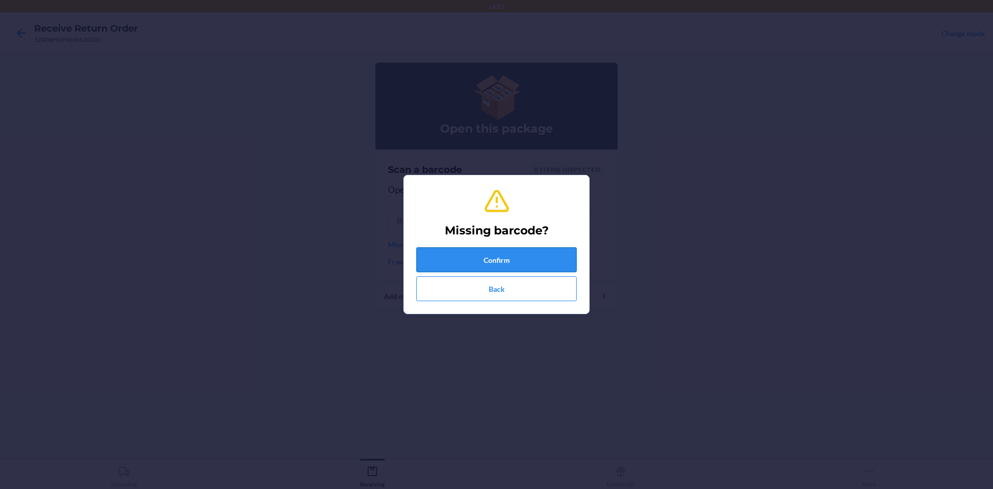
click at [521, 266] on button "Confirm" at bounding box center [496, 259] width 160 height 25
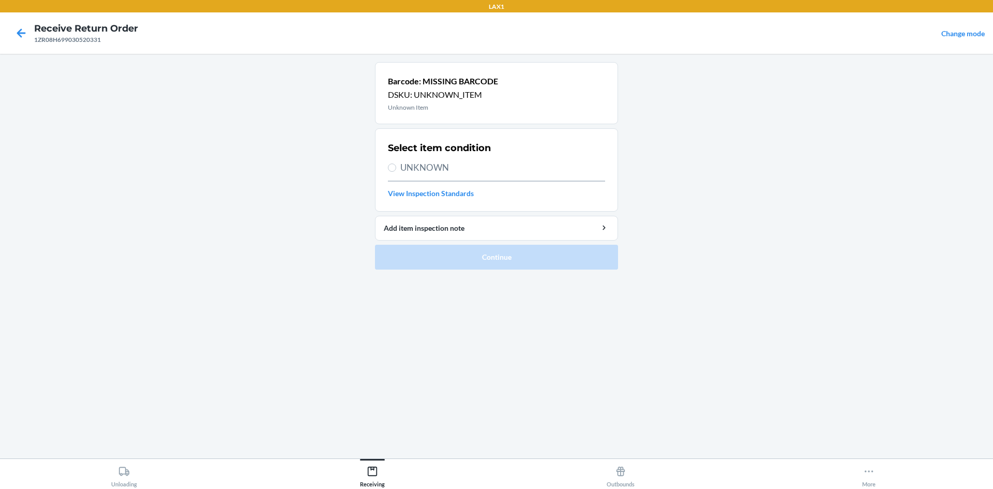
click at [447, 163] on span "UNKNOWN" at bounding box center [502, 167] width 205 height 13
click at [396, 163] on input "UNKNOWN" at bounding box center [392, 167] width 8 height 8
radio input "true"
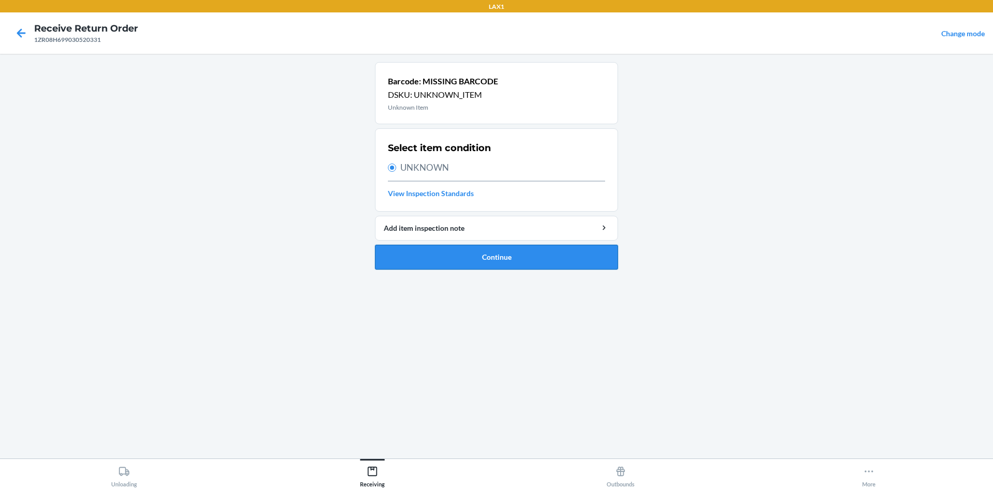
click at [506, 260] on button "Continue" at bounding box center [496, 257] width 243 height 25
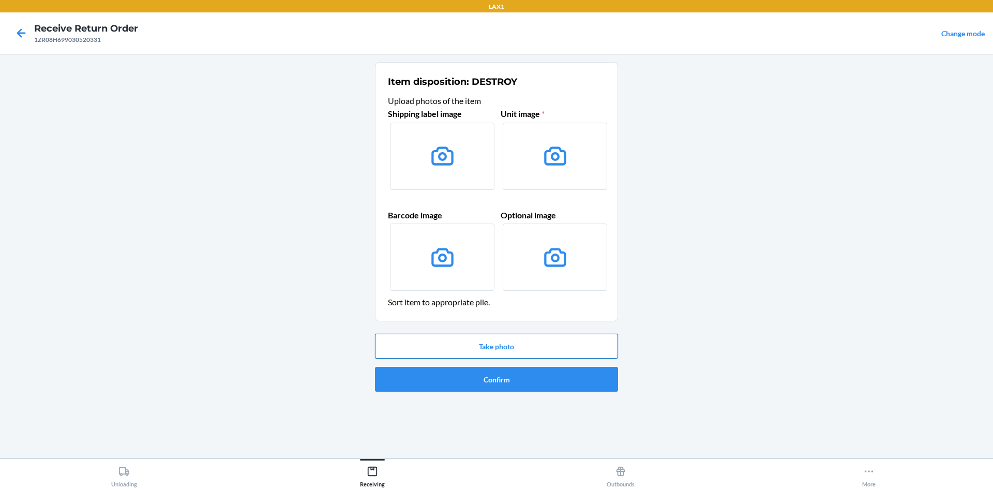
click at [505, 345] on button "Take photo" at bounding box center [496, 346] width 243 height 25
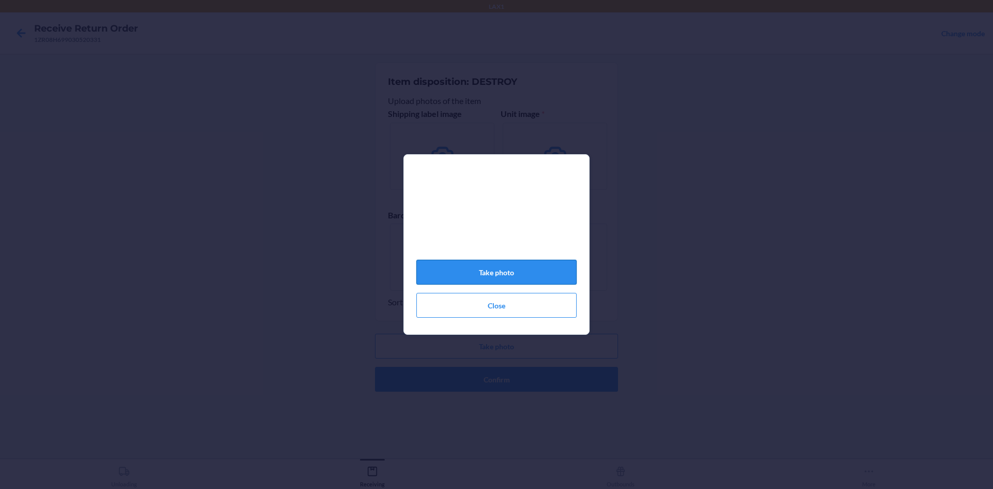
click at [542, 274] on button "Take photo" at bounding box center [496, 272] width 160 height 25
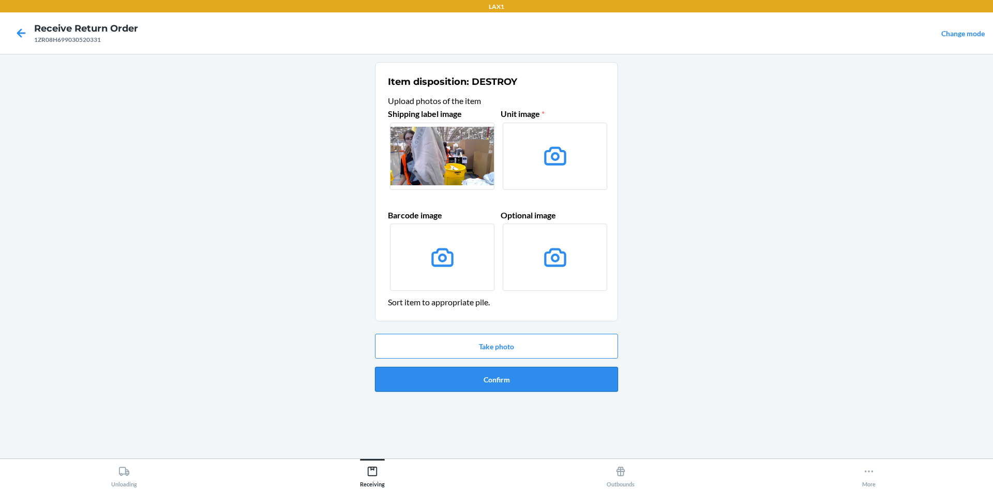
click at [523, 374] on button "Confirm" at bounding box center [496, 379] width 243 height 25
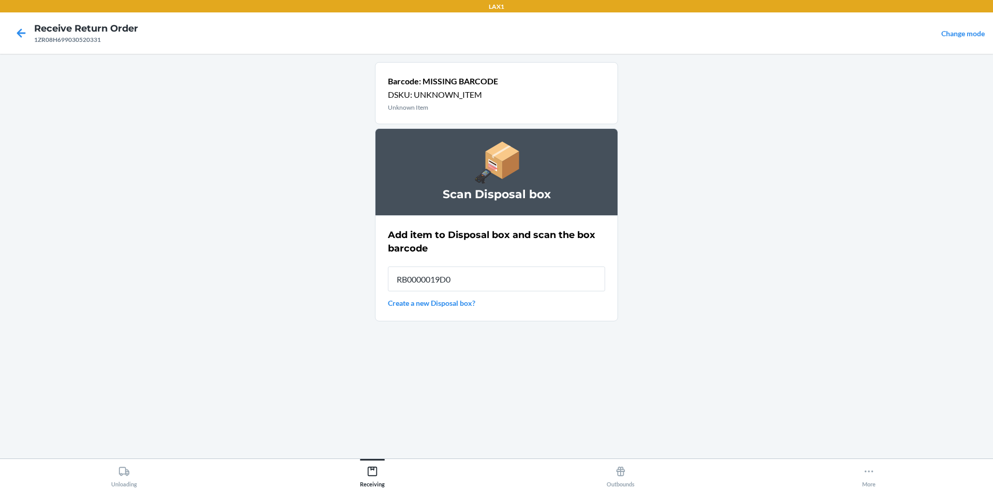
type input "RB0000019D0"
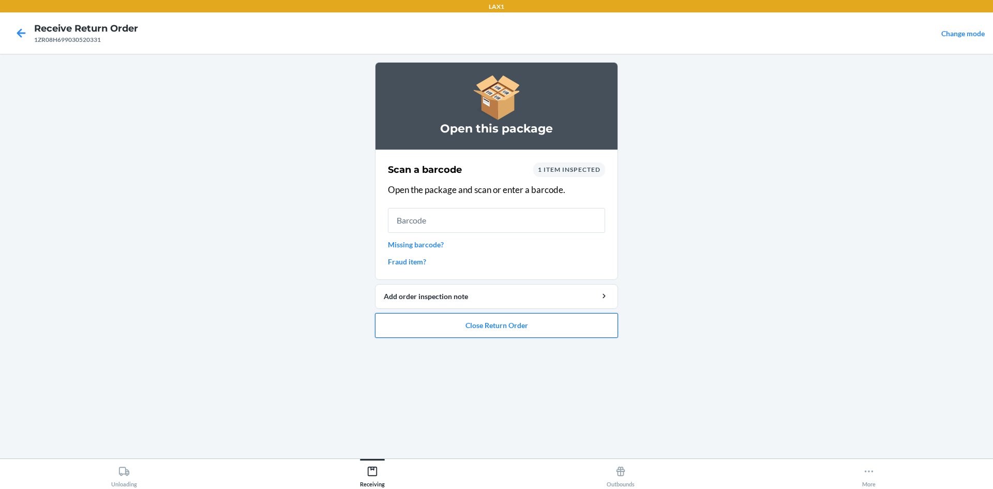
click at [510, 328] on button "Close Return Order" at bounding box center [496, 325] width 243 height 25
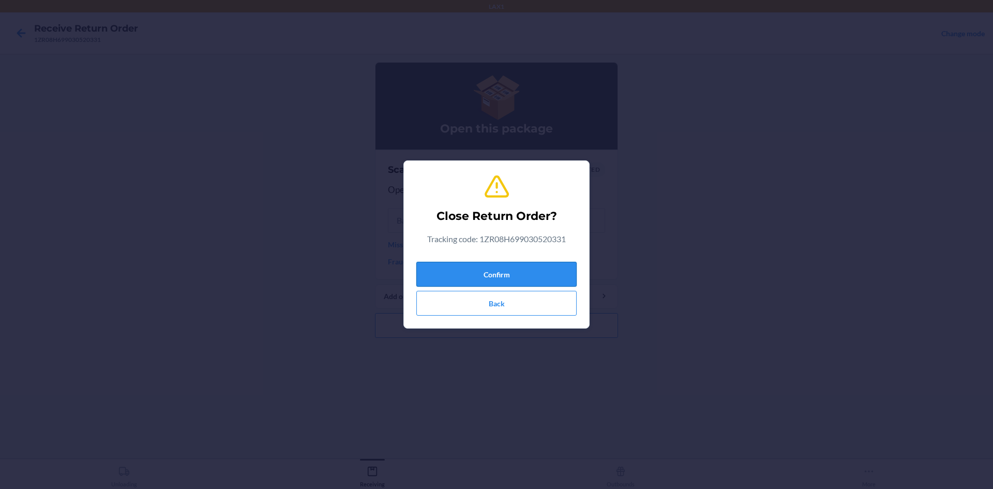
click at [546, 275] on button "Confirm" at bounding box center [496, 274] width 160 height 25
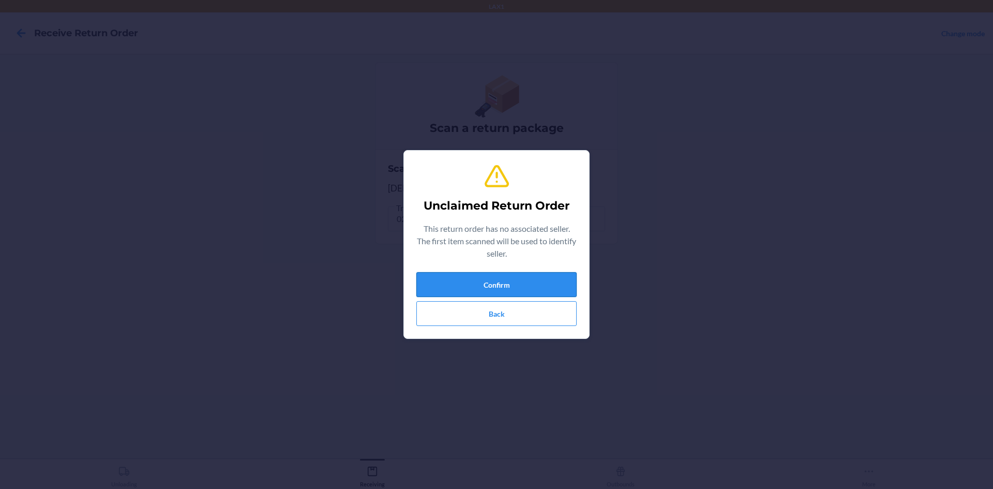
click at [471, 282] on button "Confirm" at bounding box center [496, 284] width 160 height 25
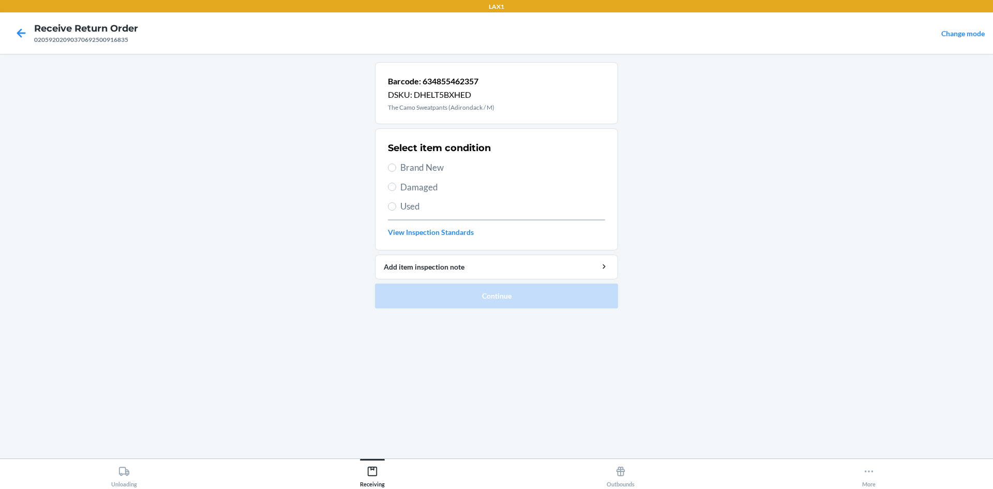
click at [437, 168] on span "Brand New" at bounding box center [502, 167] width 205 height 13
click at [396, 168] on input "Brand New" at bounding box center [392, 167] width 8 height 8
radio input "true"
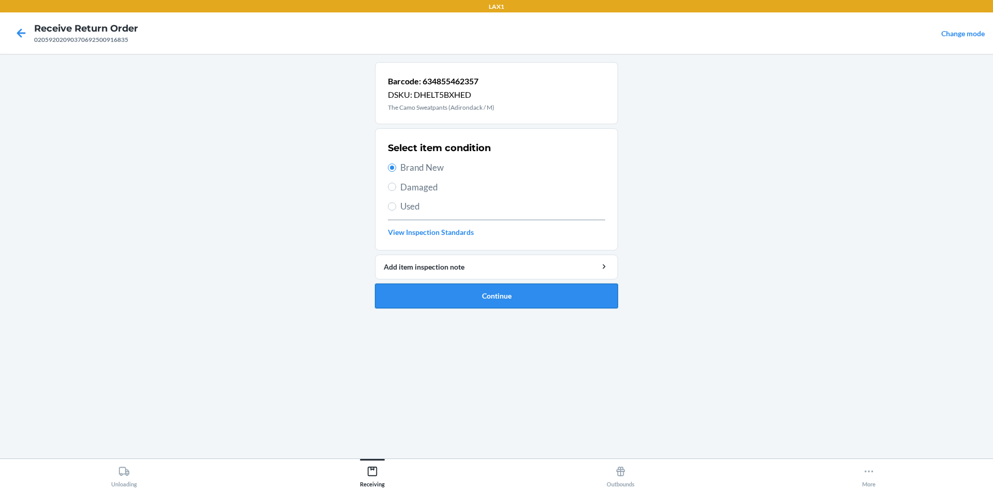
click at [510, 299] on button "Continue" at bounding box center [496, 295] width 243 height 25
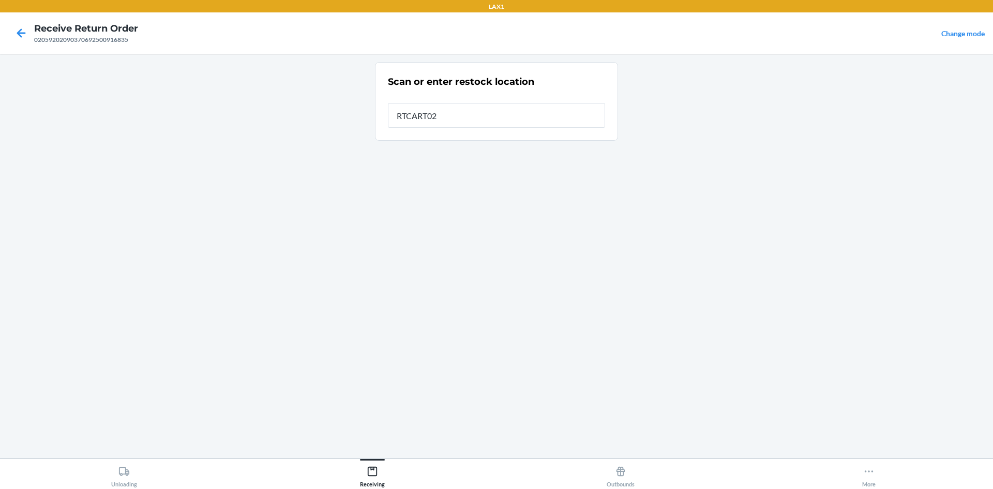
type input "RTCART020"
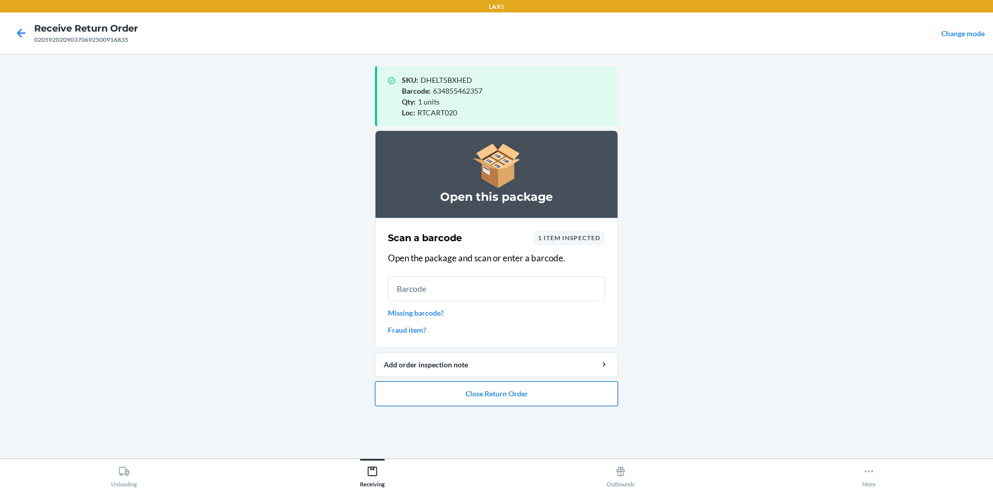
click at [537, 396] on button "Close Return Order" at bounding box center [496, 393] width 243 height 25
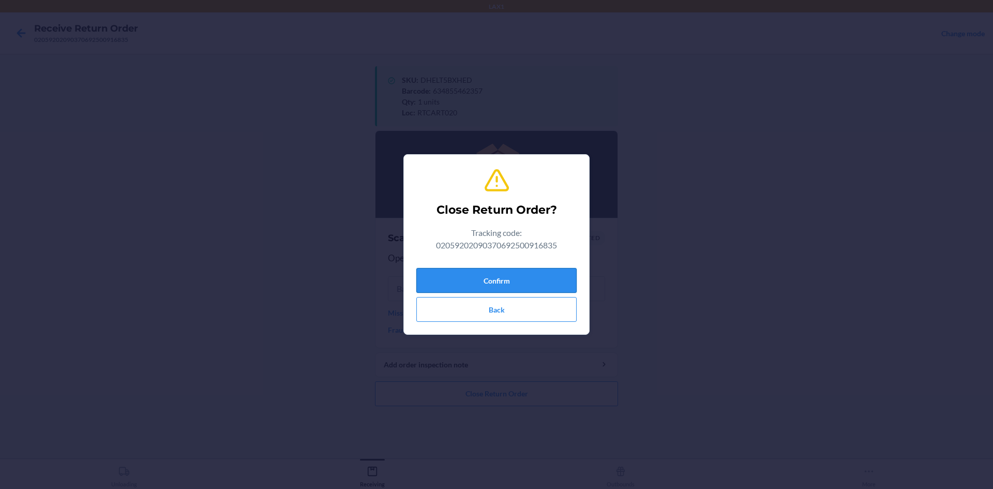
click at [559, 280] on button "Confirm" at bounding box center [496, 280] width 160 height 25
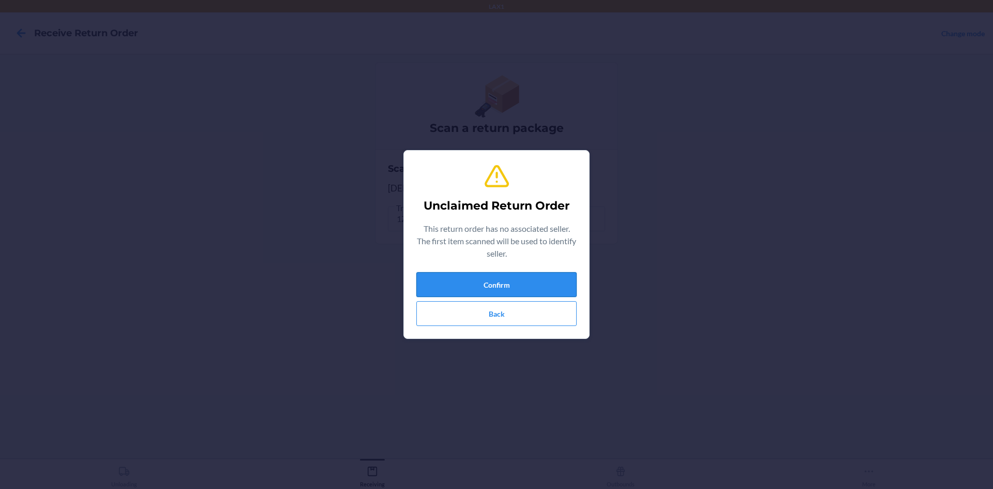
click at [533, 278] on button "Confirm" at bounding box center [496, 284] width 160 height 25
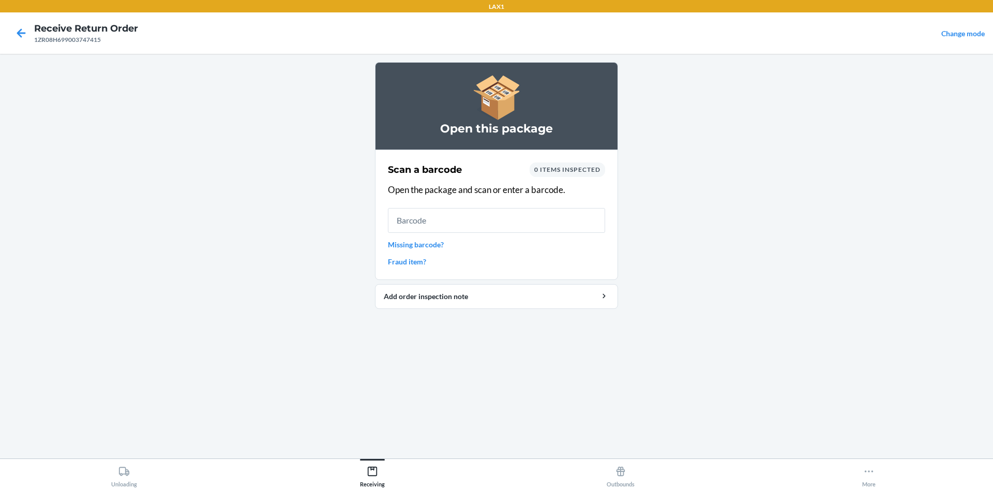
click at [429, 245] on link "Missing barcode?" at bounding box center [496, 244] width 217 height 11
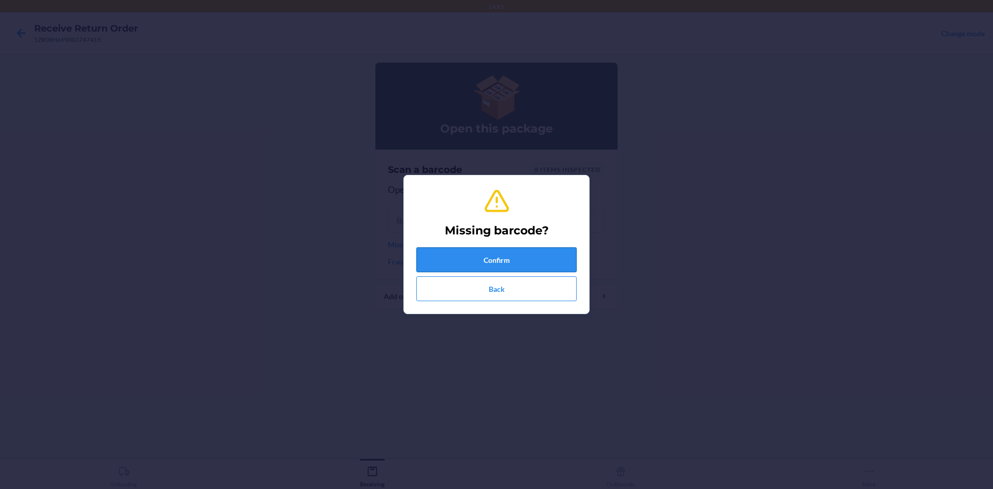
click at [494, 261] on button "Confirm" at bounding box center [496, 259] width 160 height 25
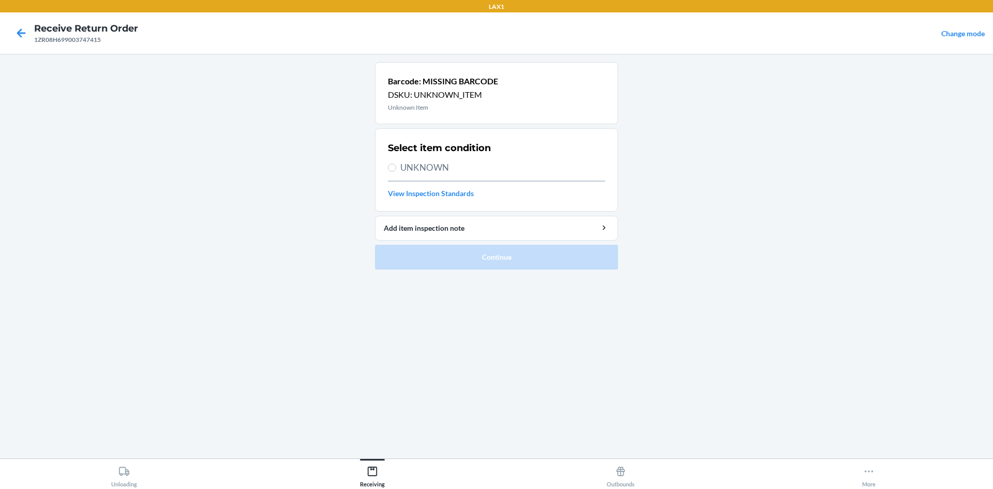
click at [410, 155] on div "Select item condition UNKNOWN View Inspection Standards" at bounding box center [496, 170] width 217 height 64
click at [415, 163] on span "UNKNOWN" at bounding box center [502, 167] width 205 height 13
click at [396, 163] on input "UNKNOWN" at bounding box center [392, 167] width 8 height 8
radio input "true"
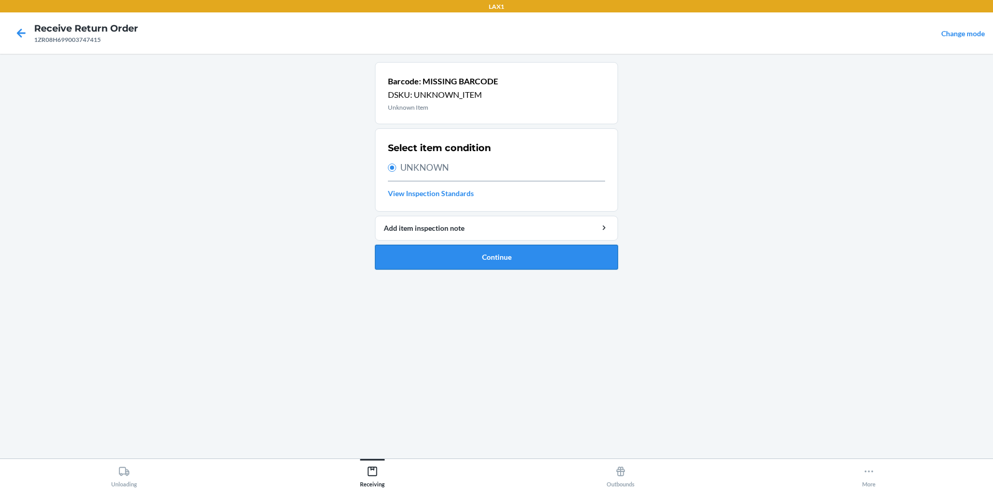
click at [486, 258] on button "Continue" at bounding box center [496, 257] width 243 height 25
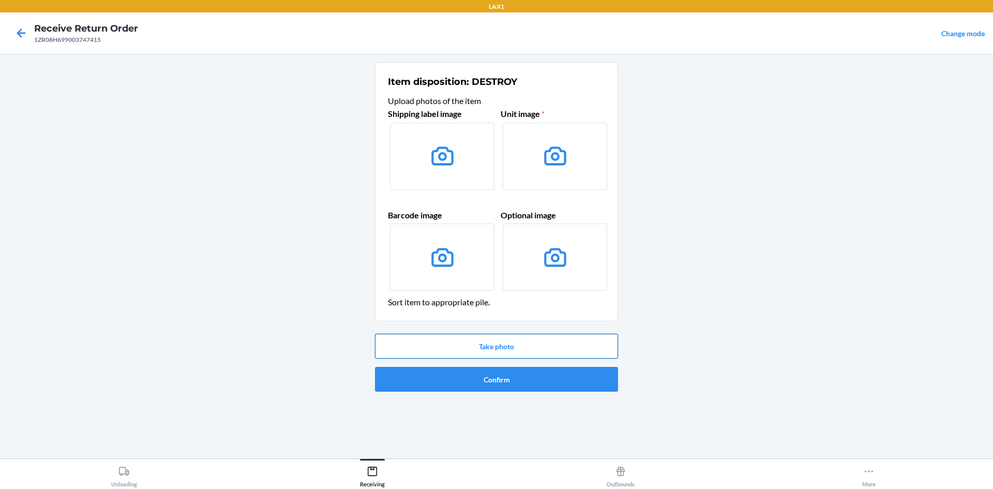
click at [528, 341] on button "Take photo" at bounding box center [496, 346] width 243 height 25
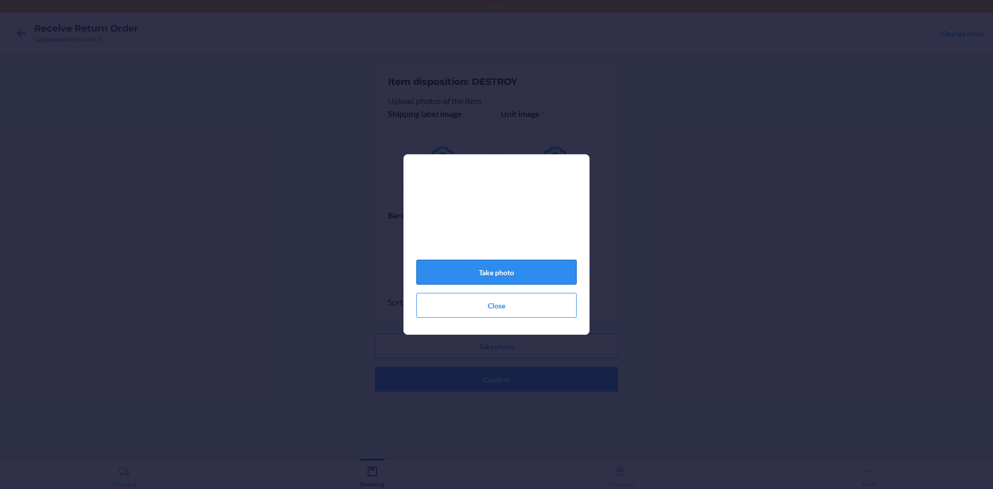
click at [528, 277] on button "Take photo" at bounding box center [496, 272] width 160 height 25
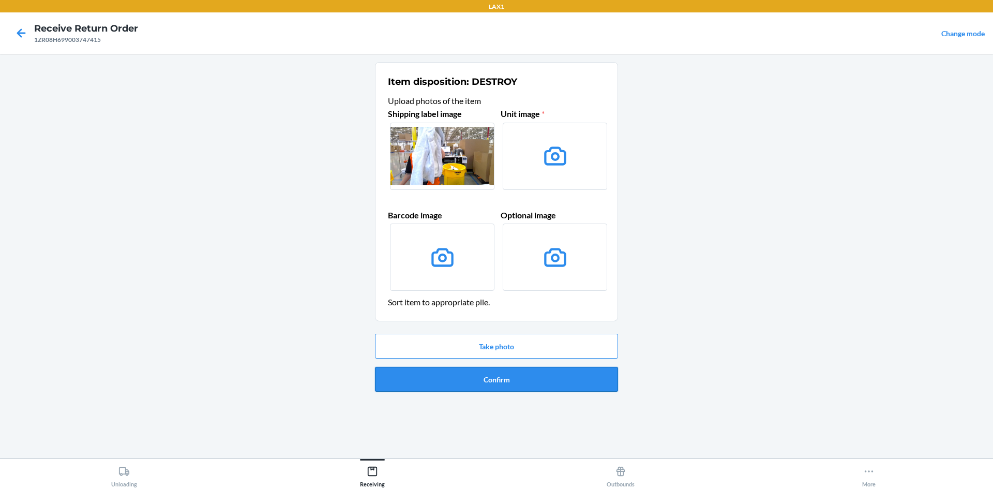
click at [522, 376] on button "Confirm" at bounding box center [496, 379] width 243 height 25
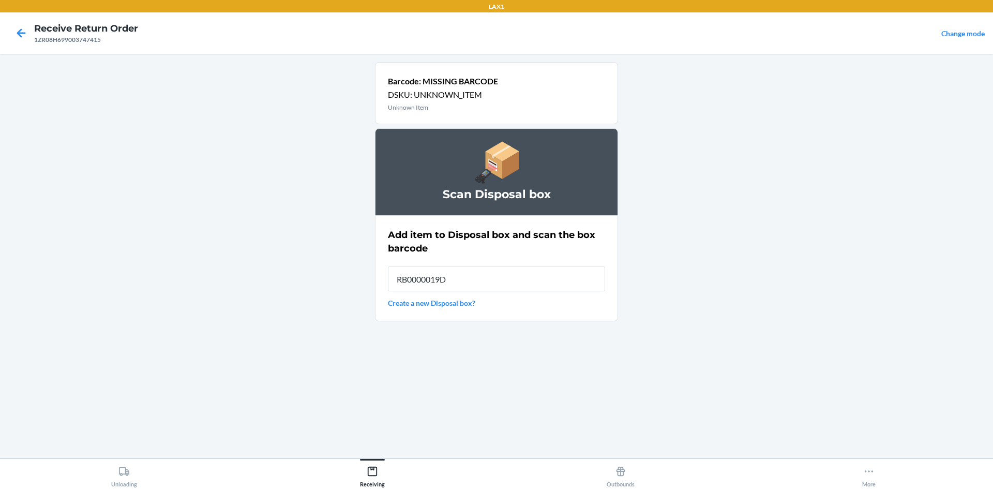
type input "RB0000019D0"
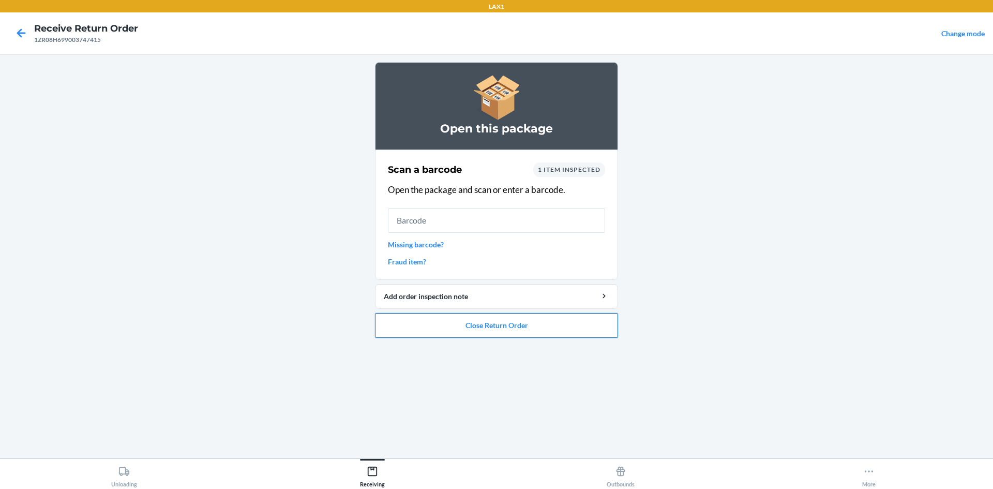
click at [459, 336] on button "Close Return Order" at bounding box center [496, 325] width 243 height 25
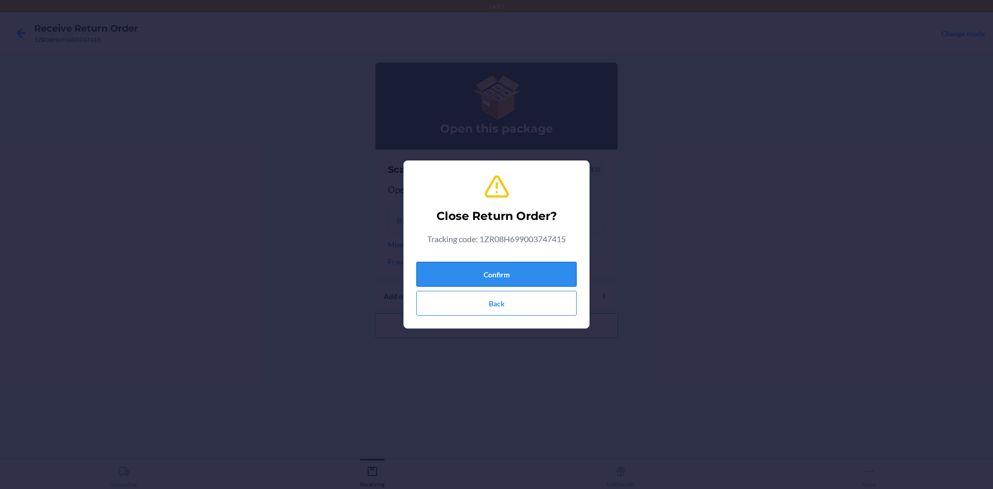
click at [524, 273] on button "Confirm" at bounding box center [496, 274] width 160 height 25
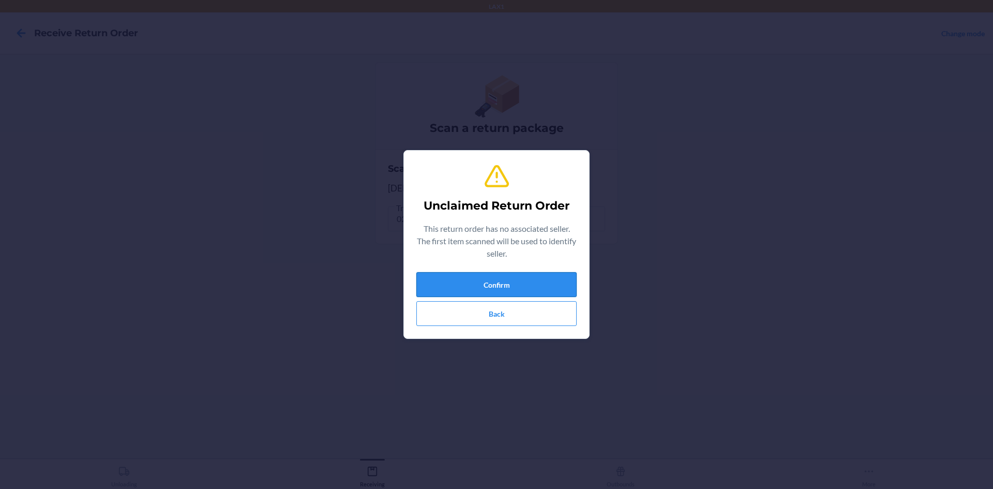
click at [556, 286] on button "Confirm" at bounding box center [496, 284] width 160 height 25
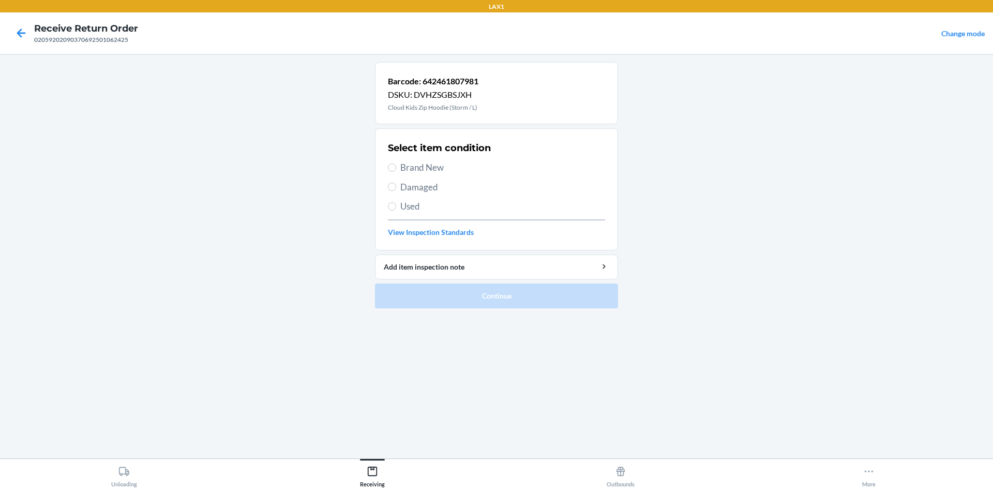
click at [411, 206] on span "Used" at bounding box center [502, 206] width 205 height 13
click at [396, 206] on input "Used" at bounding box center [392, 206] width 8 height 8
radio input "true"
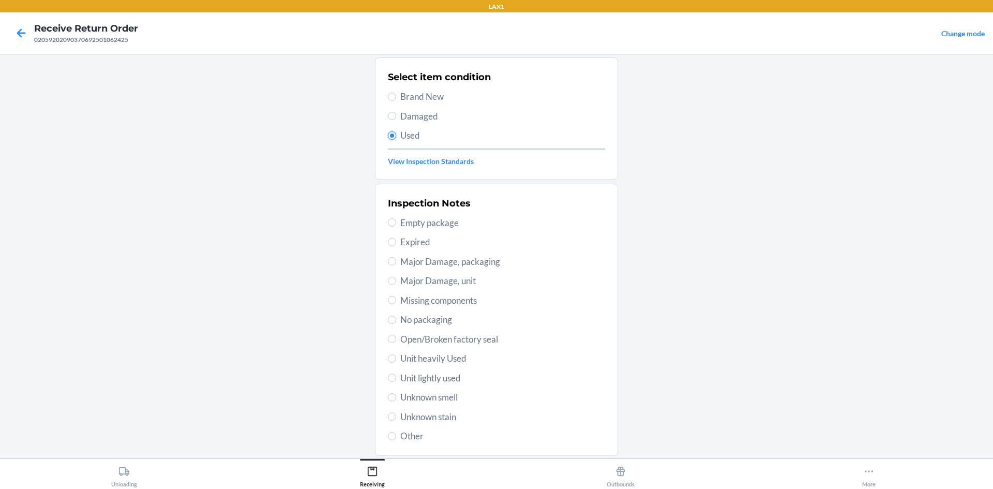
scroll to position [134, 0]
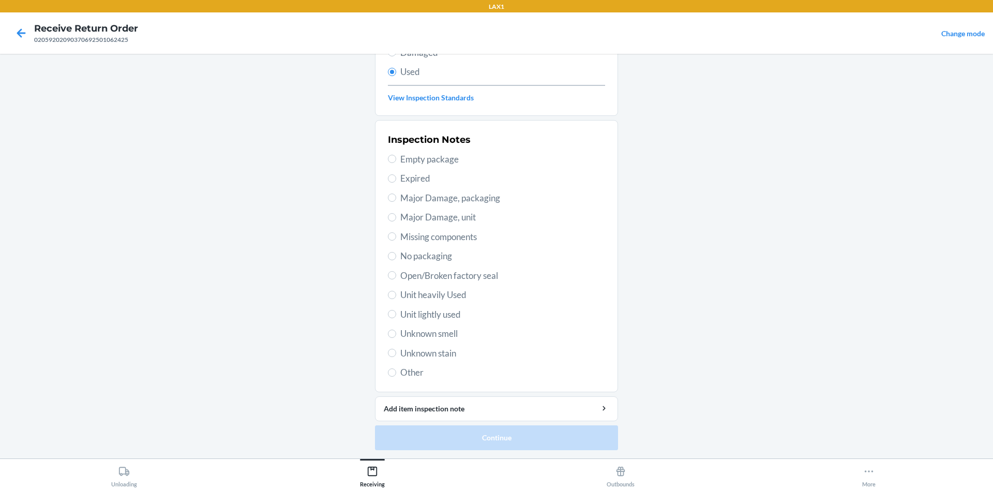
click at [452, 315] on span "Unit lightly used" at bounding box center [502, 314] width 205 height 13
click at [396, 315] on input "Unit lightly used" at bounding box center [392, 314] width 8 height 8
radio input "true"
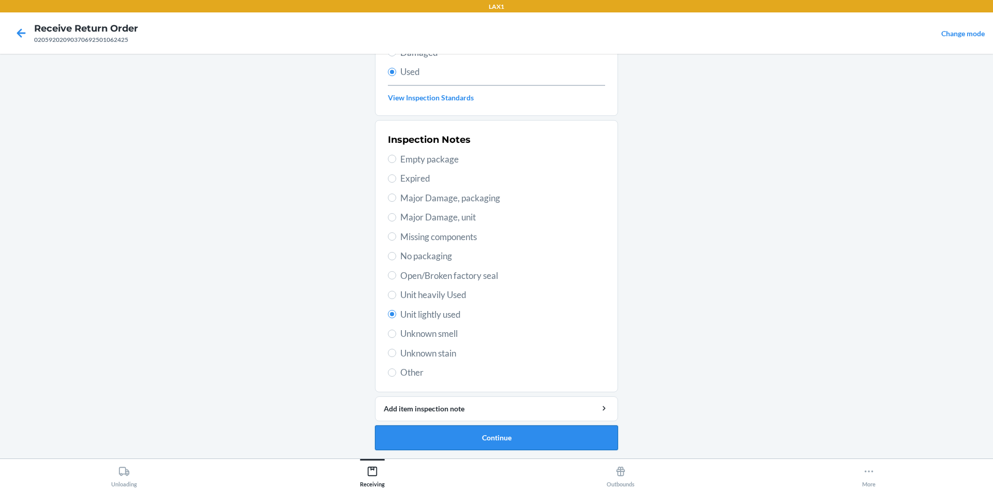
click at [539, 431] on button "Continue" at bounding box center [496, 437] width 243 height 25
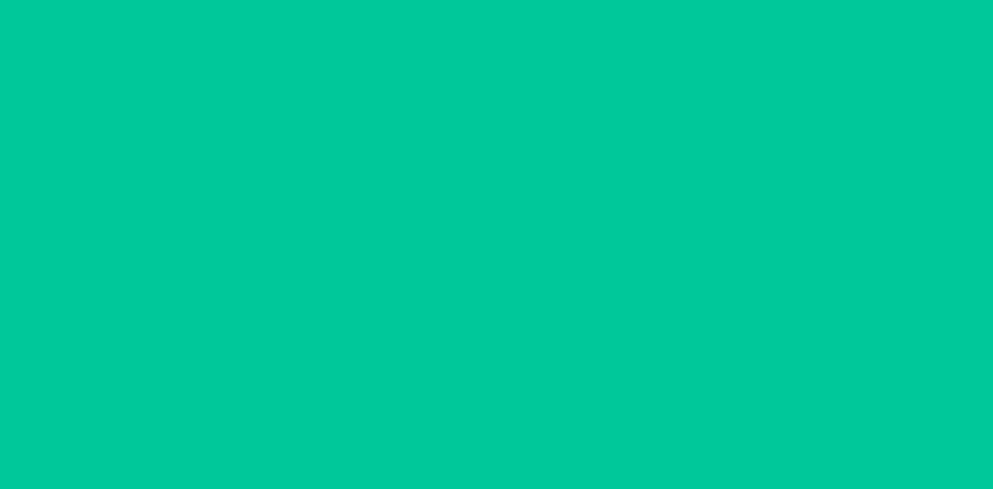
scroll to position [0, 0]
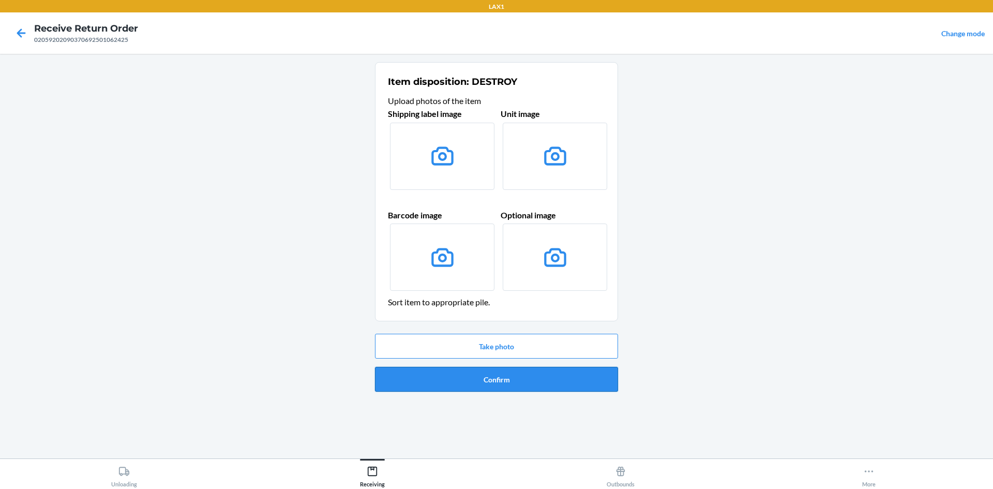
click at [544, 381] on button "Confirm" at bounding box center [496, 379] width 243 height 25
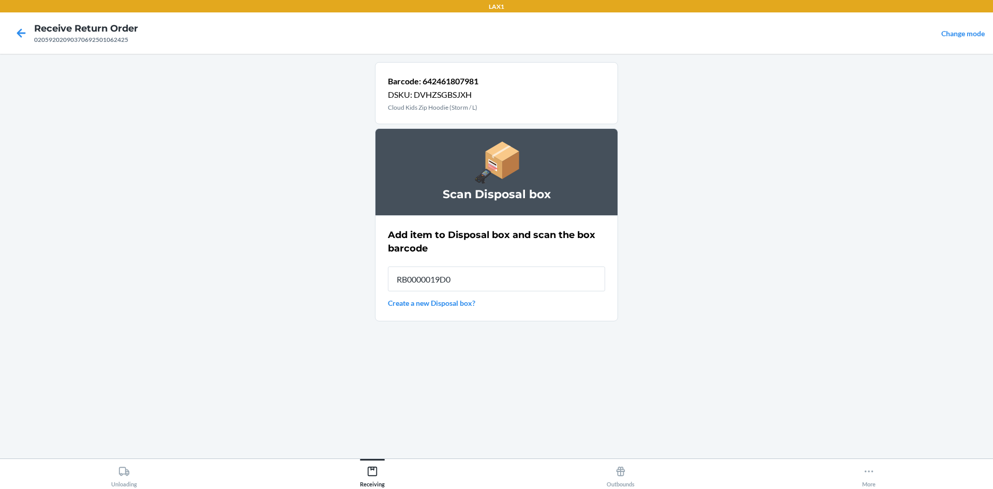
type input "RB0000019D0"
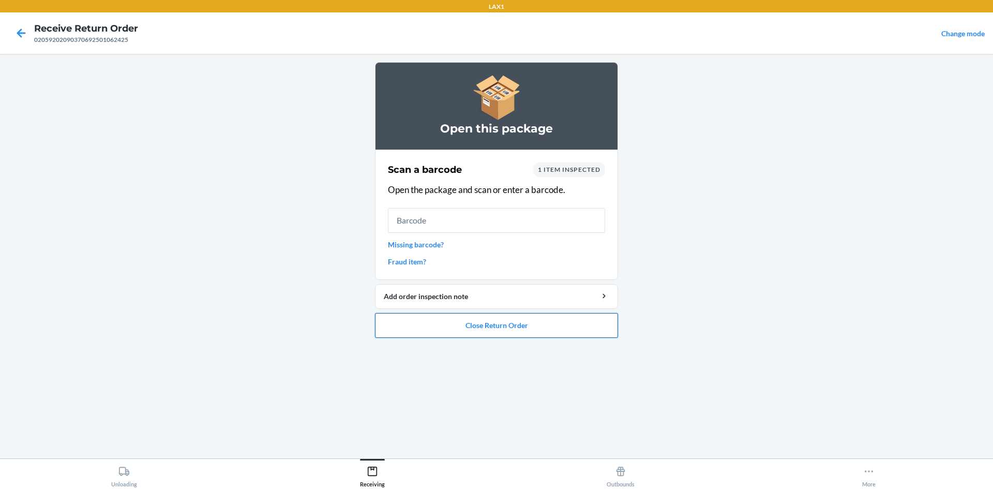
click at [519, 320] on button "Close Return Order" at bounding box center [496, 325] width 243 height 25
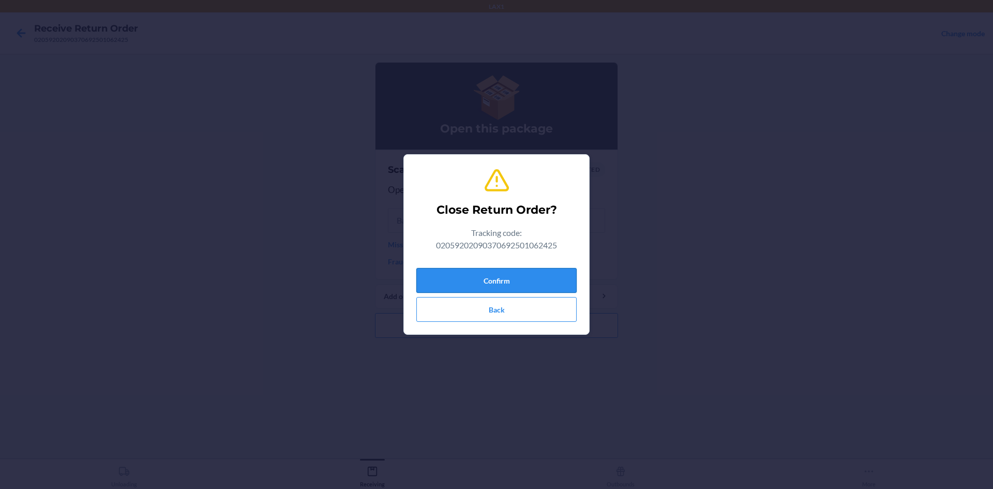
click at [513, 275] on button "Confirm" at bounding box center [496, 280] width 160 height 25
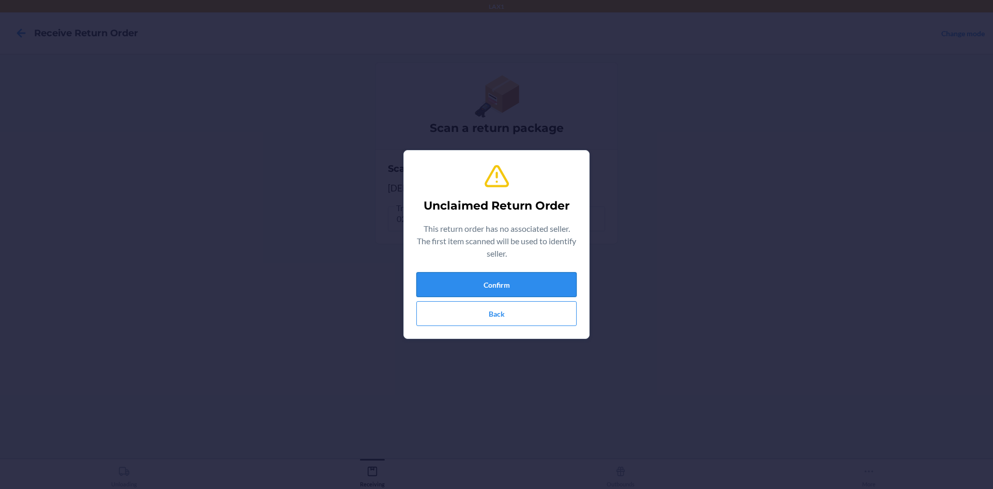
click at [524, 287] on button "Confirm" at bounding box center [496, 284] width 160 height 25
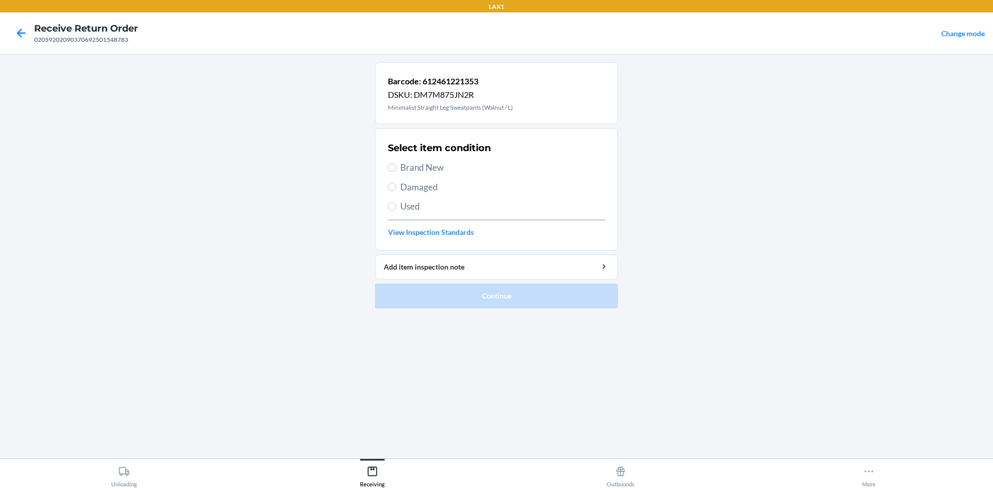
click at [441, 160] on div "Select item condition Brand New Damaged Used View Inspection Standards" at bounding box center [496, 189] width 217 height 102
click at [430, 157] on div "Select item condition Brand New Damaged Used View Inspection Standards" at bounding box center [496, 189] width 217 height 102
drag, startPoint x: 432, startPoint y: 162, endPoint x: 449, endPoint y: 202, distance: 43.1
click at [432, 163] on span "Brand New" at bounding box center [502, 167] width 205 height 13
click at [396, 163] on input "Brand New" at bounding box center [392, 167] width 8 height 8
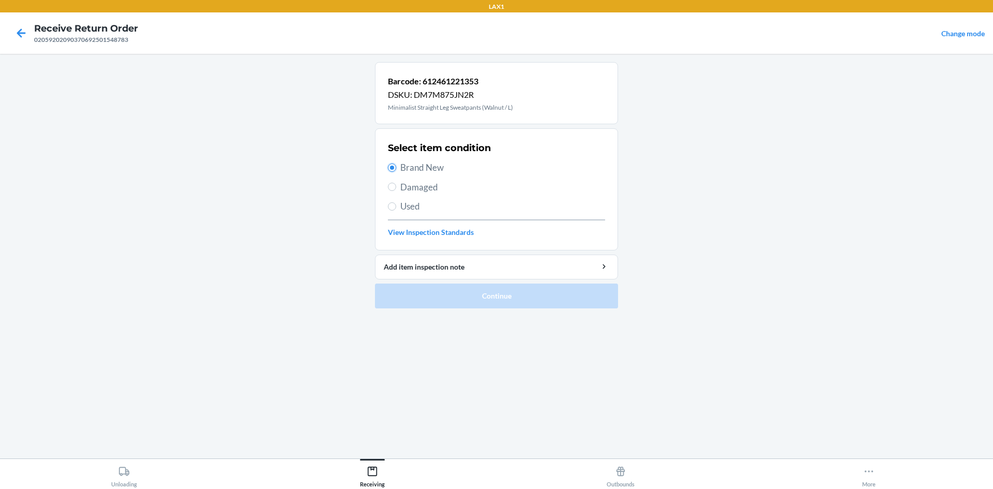
radio input "true"
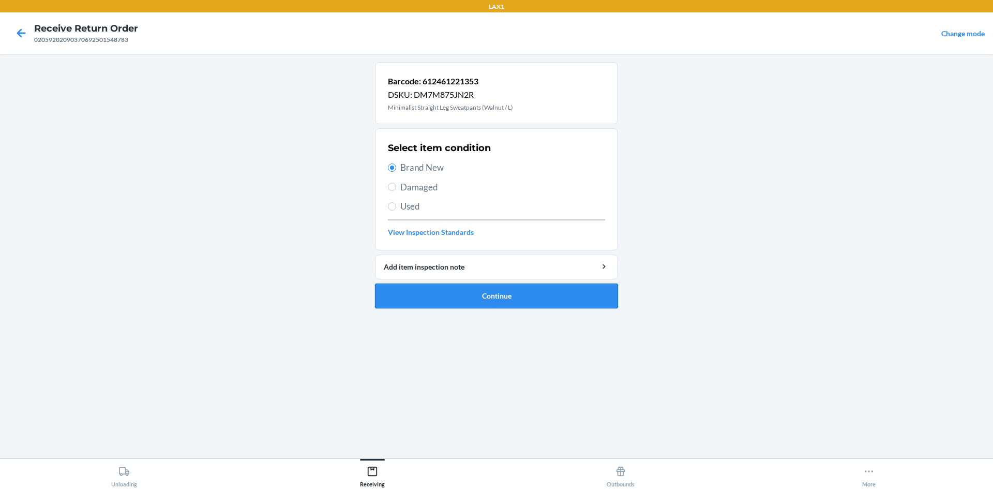
click at [520, 284] on button "Continue" at bounding box center [496, 295] width 243 height 25
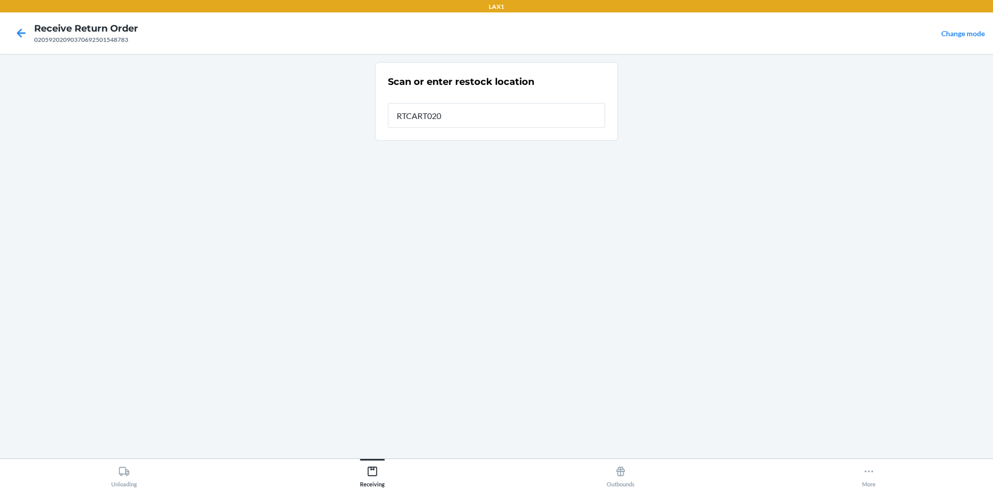
type input "RTCART020"
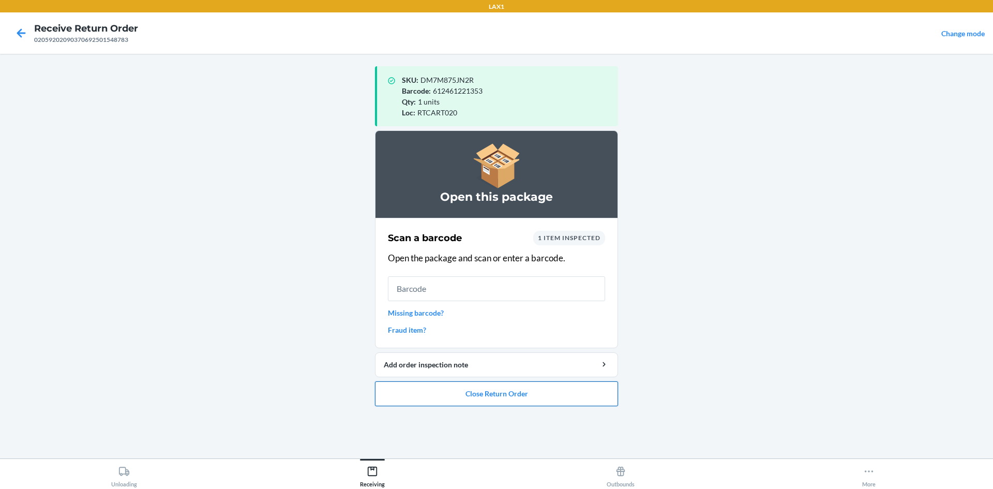
click at [509, 402] on button "Close Return Order" at bounding box center [496, 393] width 243 height 25
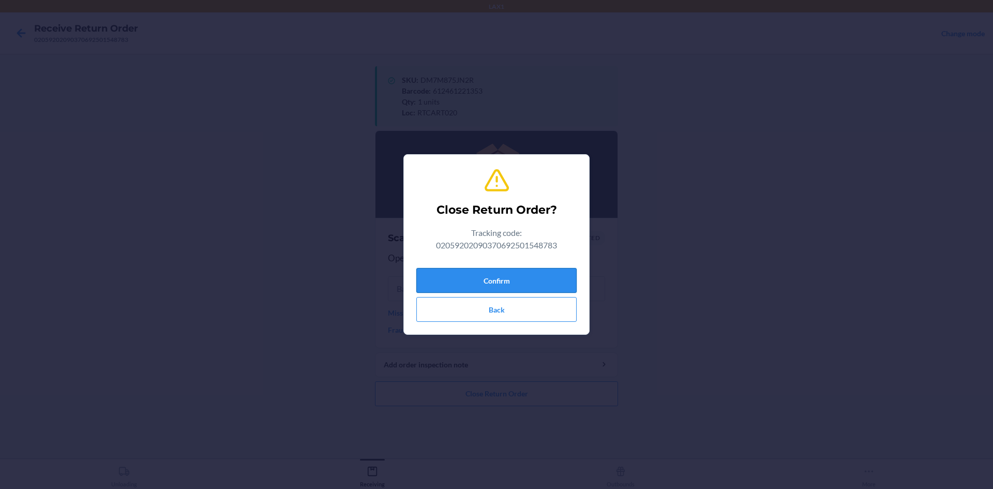
click at [541, 284] on button "Confirm" at bounding box center [496, 280] width 160 height 25
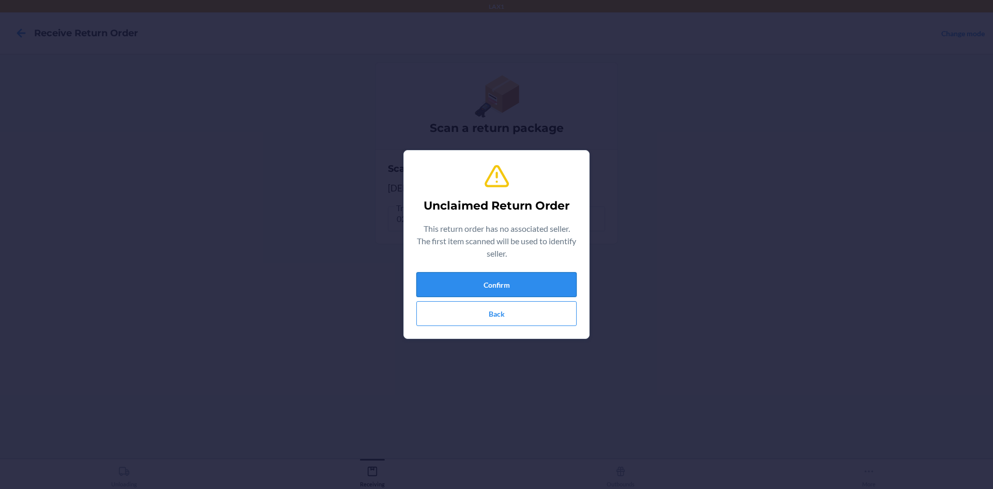
click at [489, 286] on button "Confirm" at bounding box center [496, 284] width 160 height 25
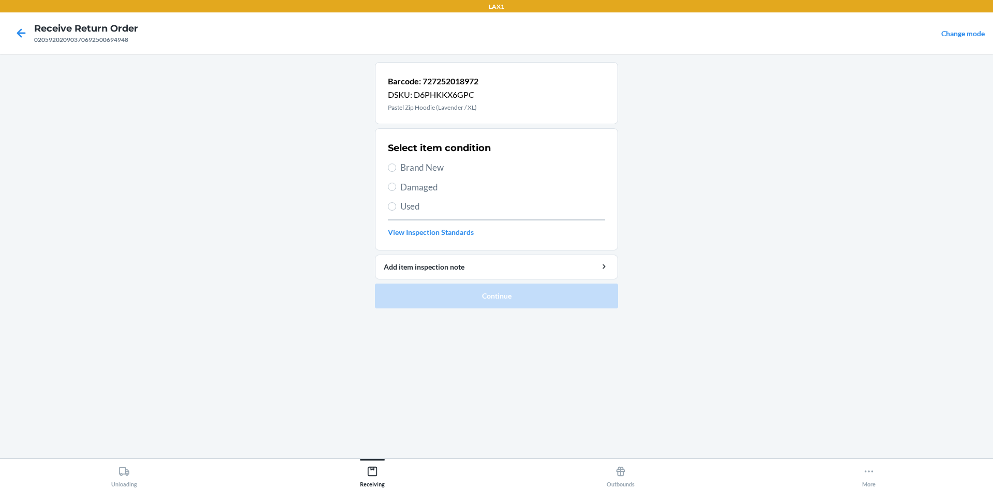
click at [411, 213] on div "Select item condition Brand New Damaged Used View Inspection Standards" at bounding box center [496, 189] width 217 height 102
click at [414, 205] on span "Used" at bounding box center [502, 206] width 205 height 13
click at [396, 205] on input "Used" at bounding box center [392, 206] width 8 height 8
radio input "true"
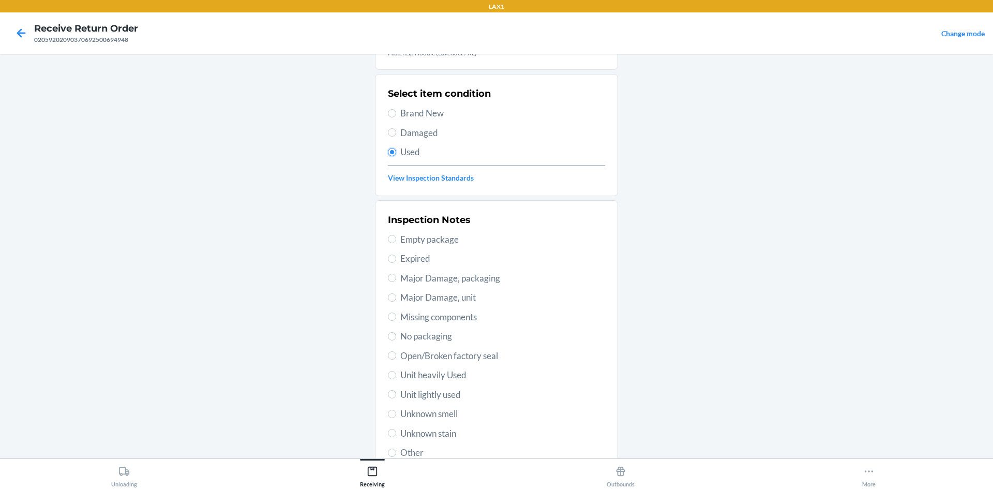
scroll to position [134, 0]
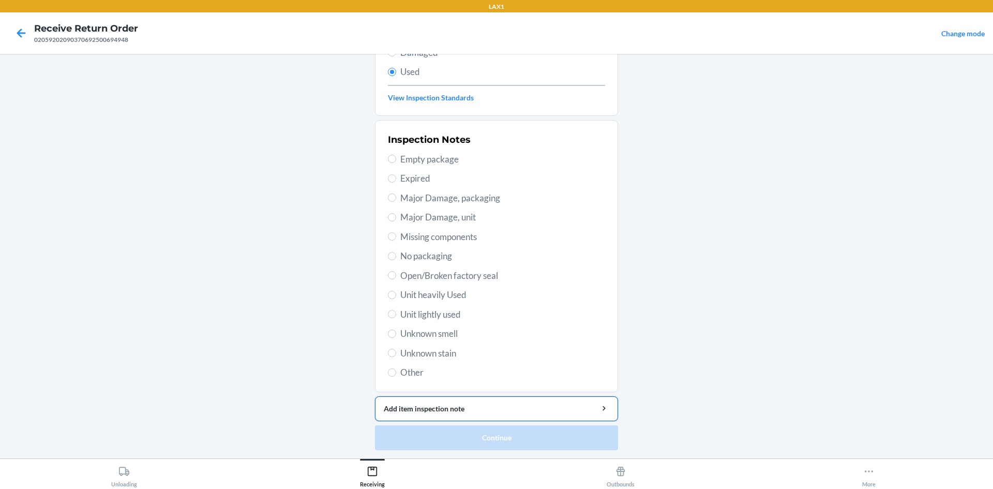
click at [454, 313] on span "Unit lightly used" at bounding box center [502, 314] width 205 height 13
click at [396, 313] on input "Unit lightly used" at bounding box center [392, 314] width 8 height 8
radio input "true"
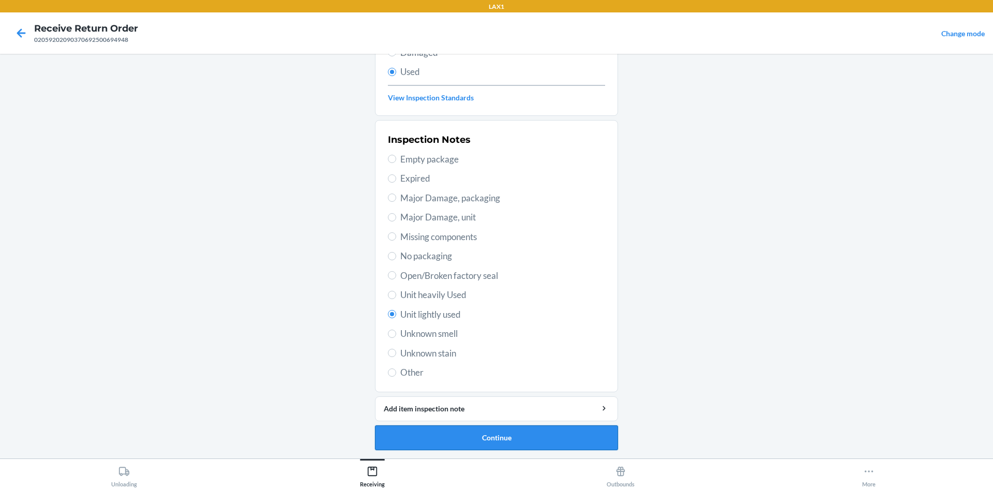
click at [578, 445] on button "Continue" at bounding box center [496, 437] width 243 height 25
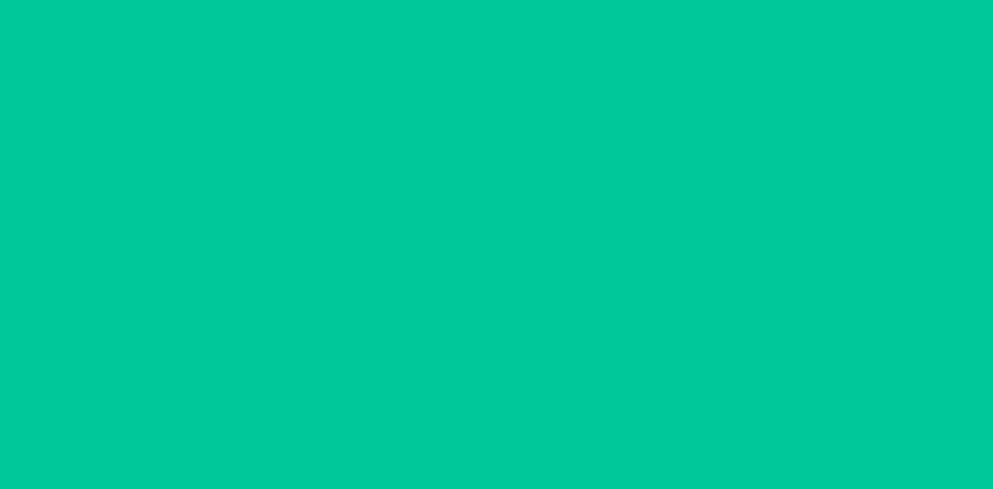
scroll to position [0, 0]
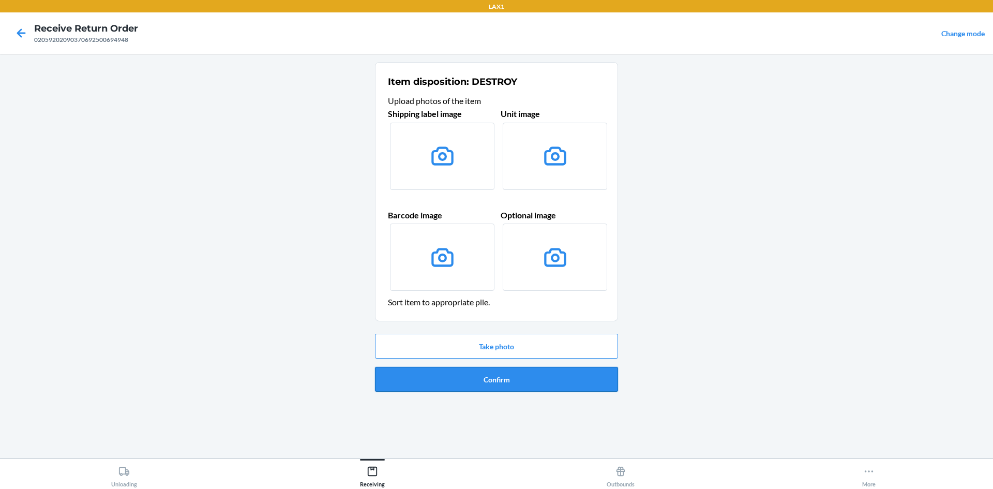
click at [563, 386] on button "Confirm" at bounding box center [496, 379] width 243 height 25
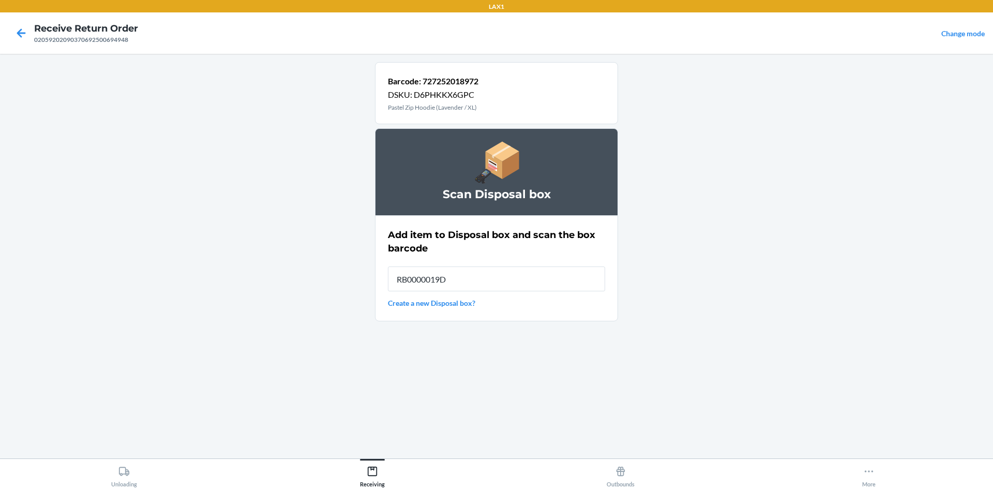
type input "RB0000019D0"
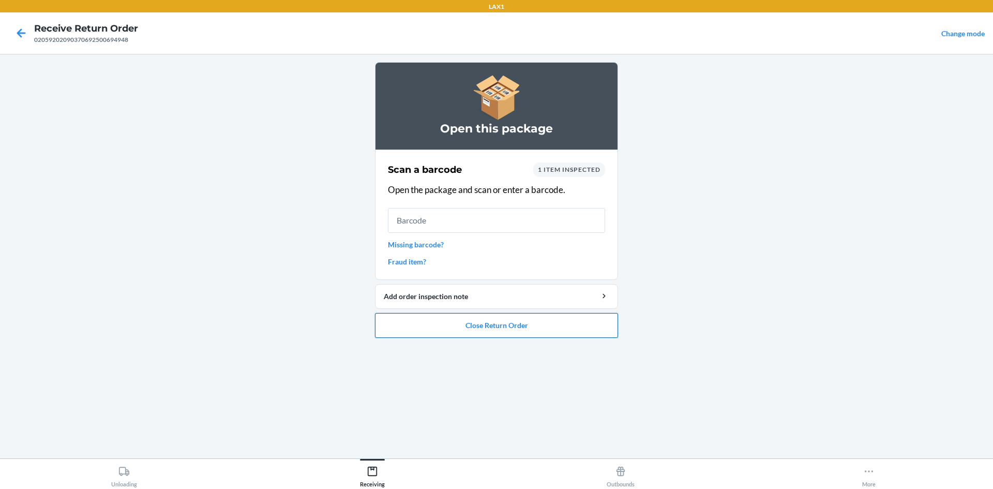
click at [590, 327] on button "Close Return Order" at bounding box center [496, 325] width 243 height 25
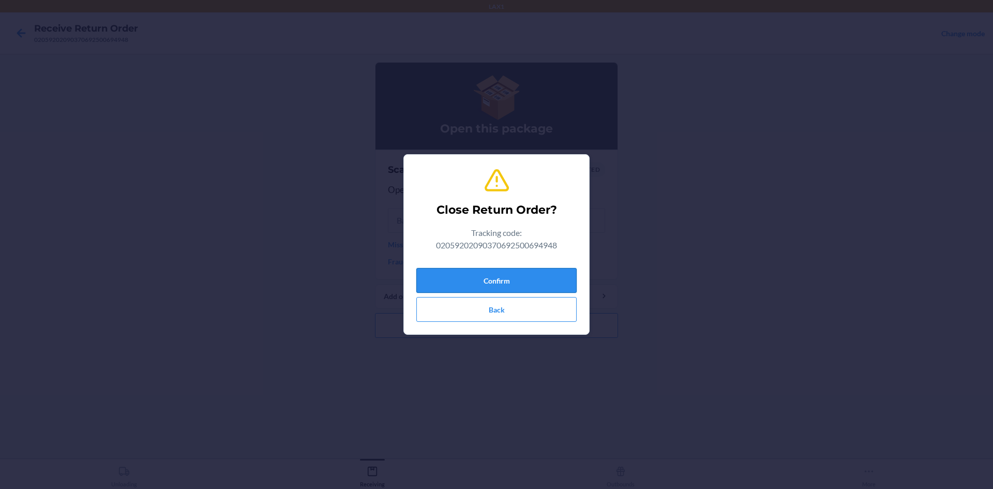
click at [550, 280] on button "Confirm" at bounding box center [496, 280] width 160 height 25
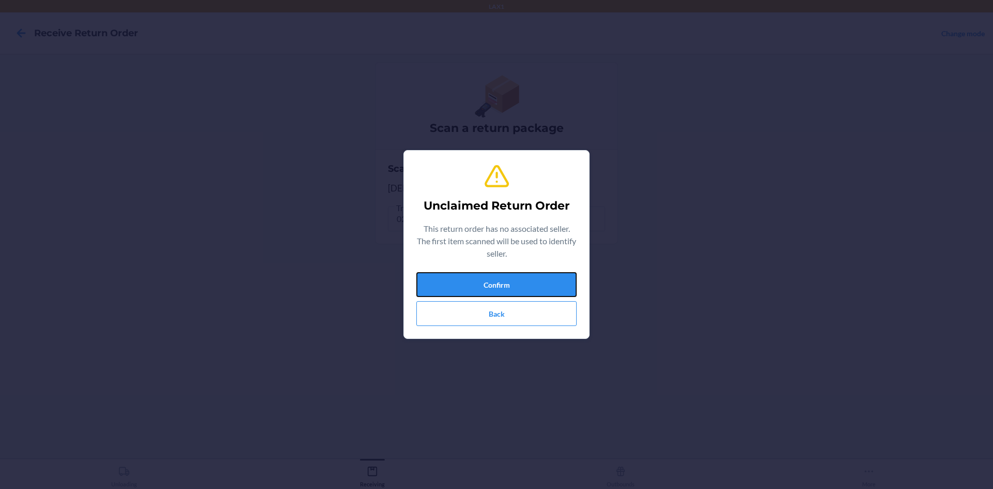
click at [550, 280] on button "Confirm" at bounding box center [496, 284] width 160 height 25
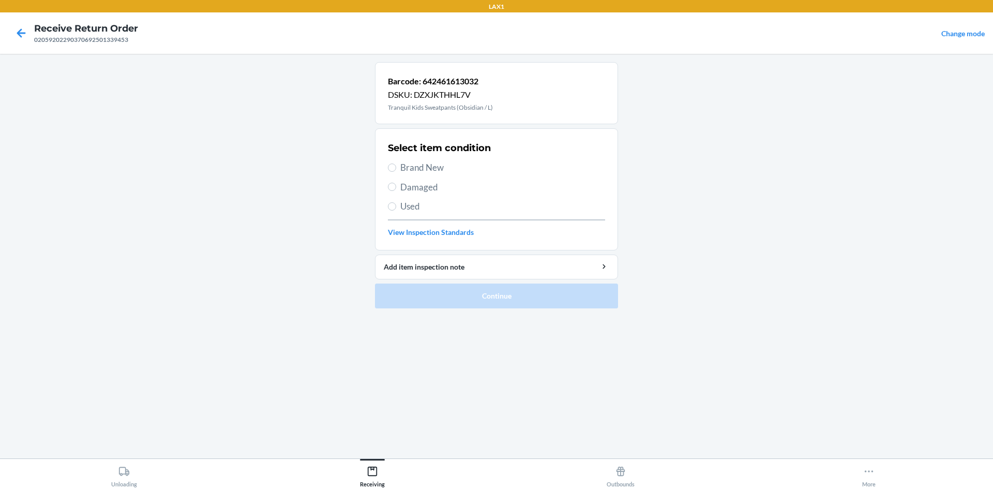
click at [440, 164] on span "Brand New" at bounding box center [502, 167] width 205 height 13
click at [396, 164] on input "Brand New" at bounding box center [392, 167] width 8 height 8
radio input "true"
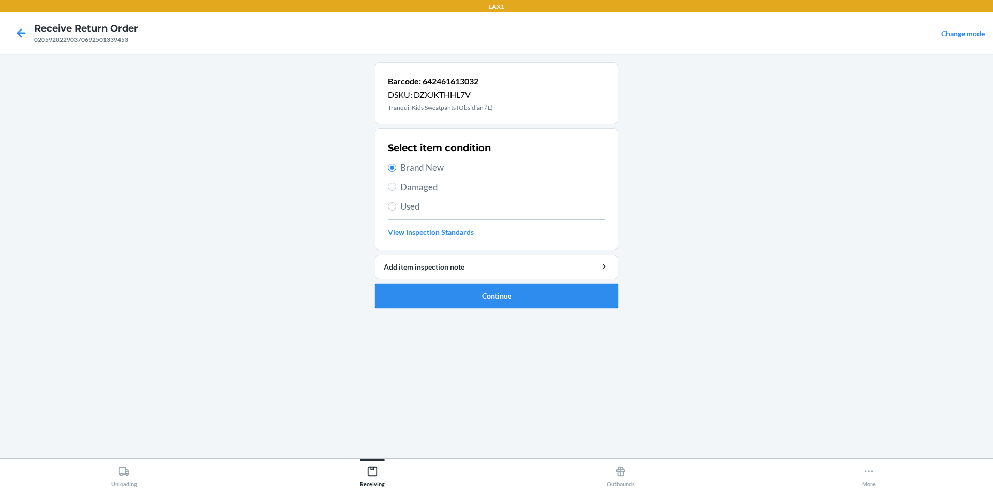
click at [534, 305] on button "Continue" at bounding box center [496, 295] width 243 height 25
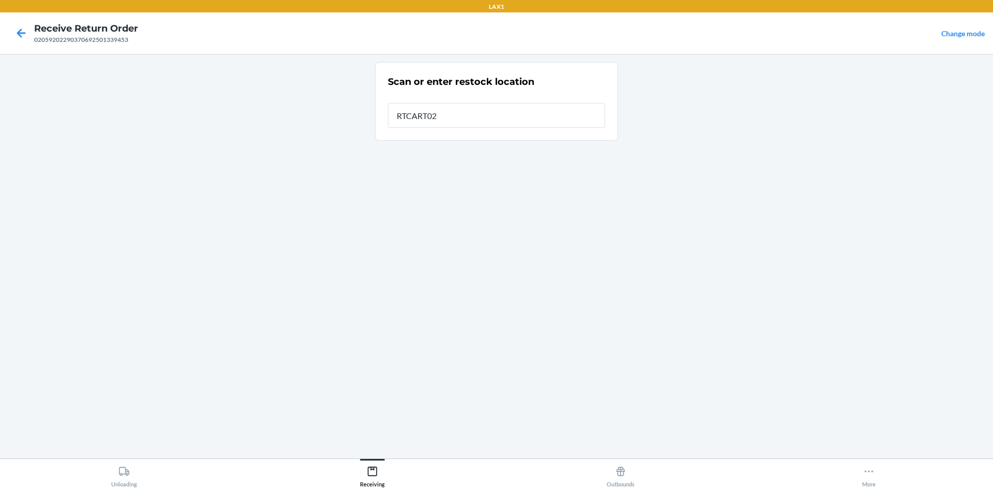
type input "RTCART020"
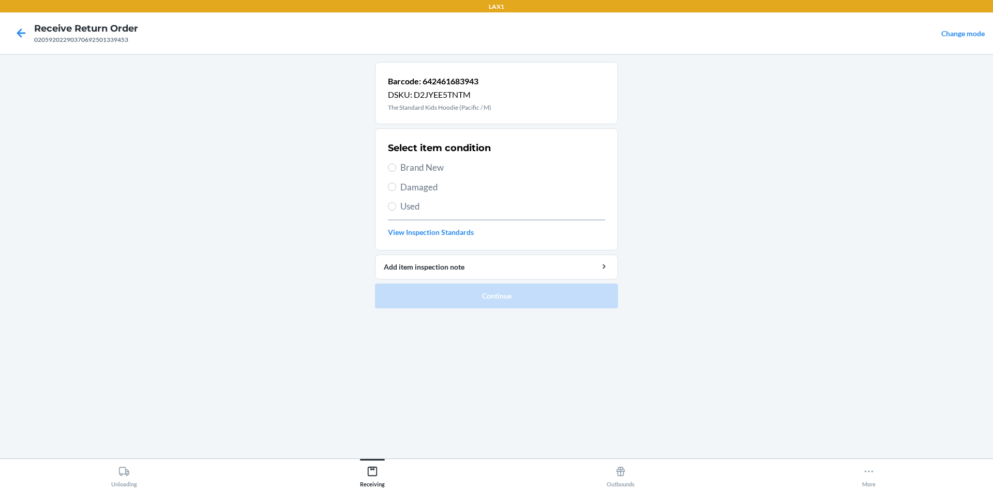
click at [430, 162] on span "Brand New" at bounding box center [502, 167] width 205 height 13
click at [396, 163] on input "Brand New" at bounding box center [392, 167] width 8 height 8
radio input "true"
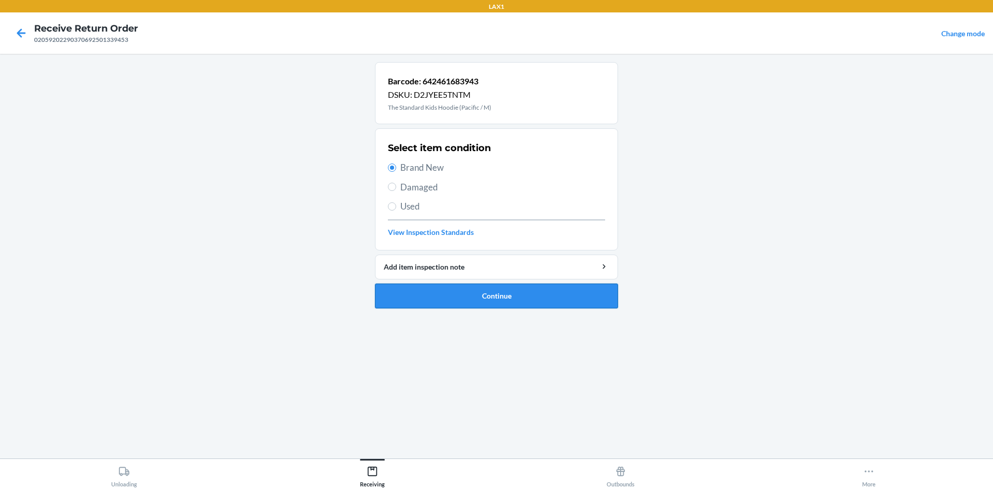
click at [475, 290] on button "Continue" at bounding box center [496, 295] width 243 height 25
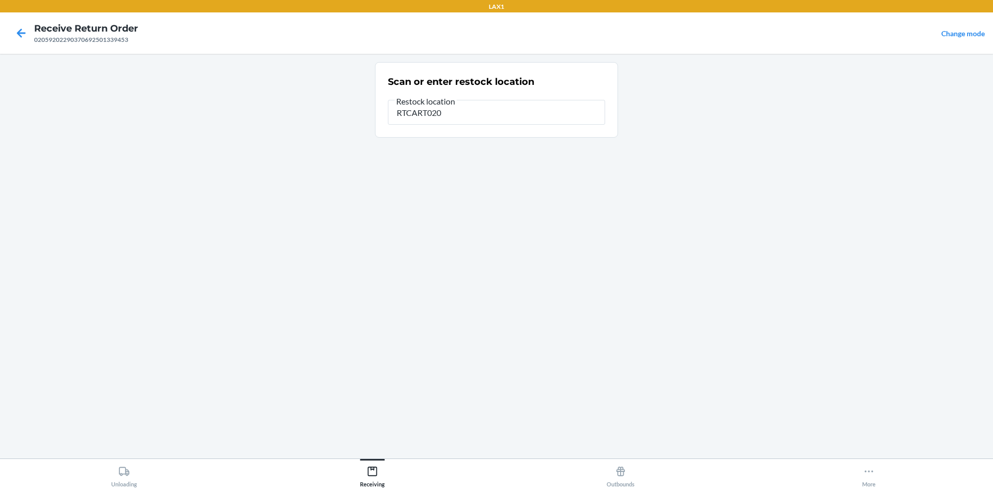
type input "RTCART020"
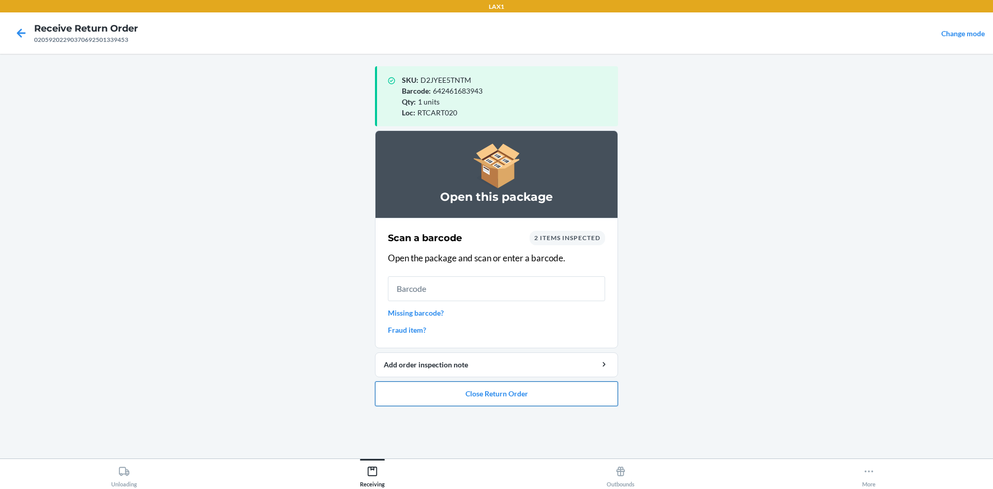
click at [571, 394] on button "Close Return Order" at bounding box center [496, 393] width 243 height 25
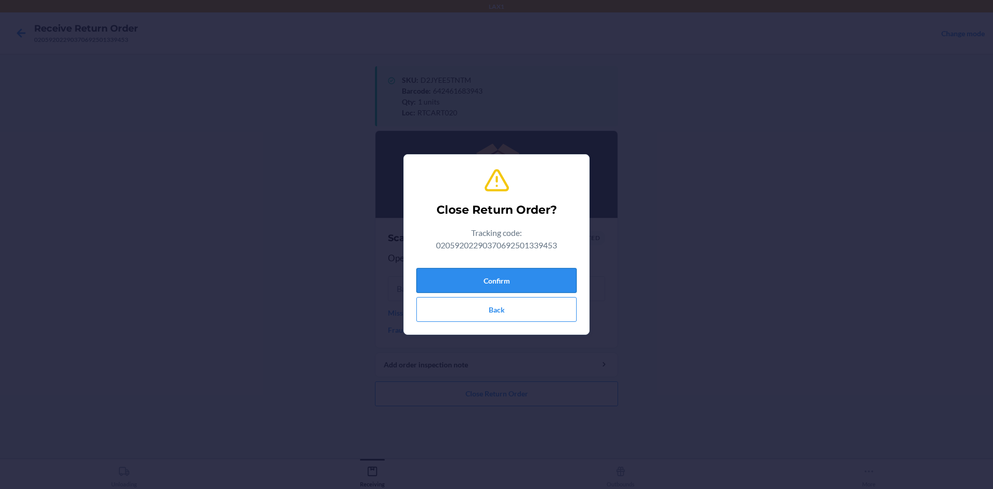
click at [563, 275] on button "Confirm" at bounding box center [496, 280] width 160 height 25
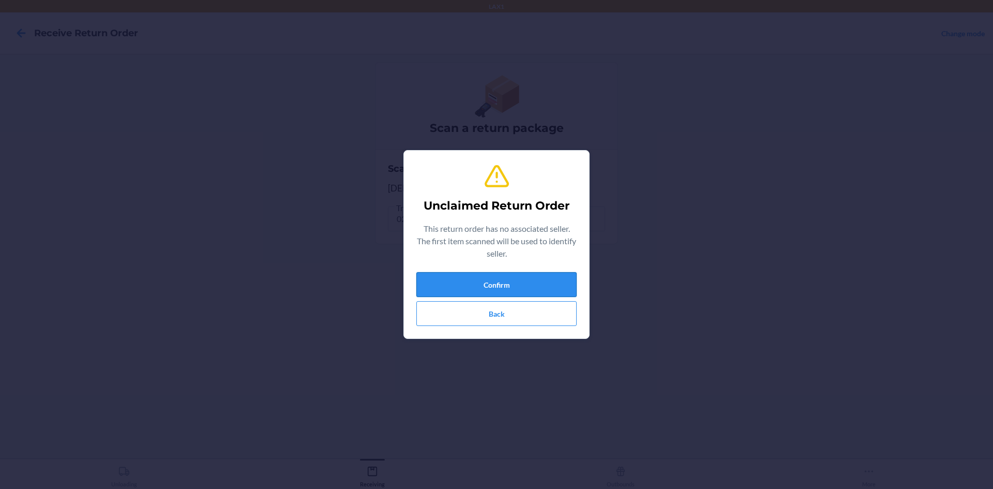
click at [548, 282] on button "Confirm" at bounding box center [496, 284] width 160 height 25
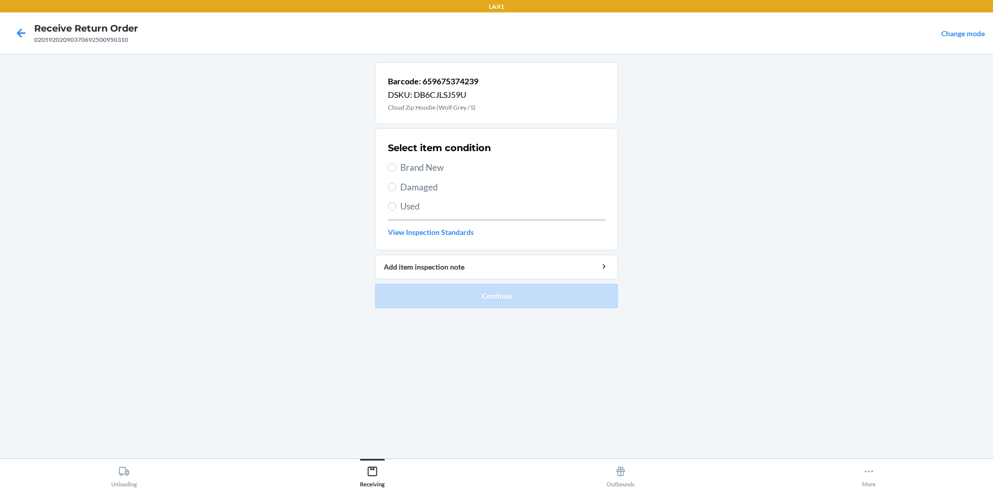
click at [419, 202] on span "Used" at bounding box center [502, 206] width 205 height 13
click at [396, 202] on input "Used" at bounding box center [392, 206] width 8 height 8
radio input "true"
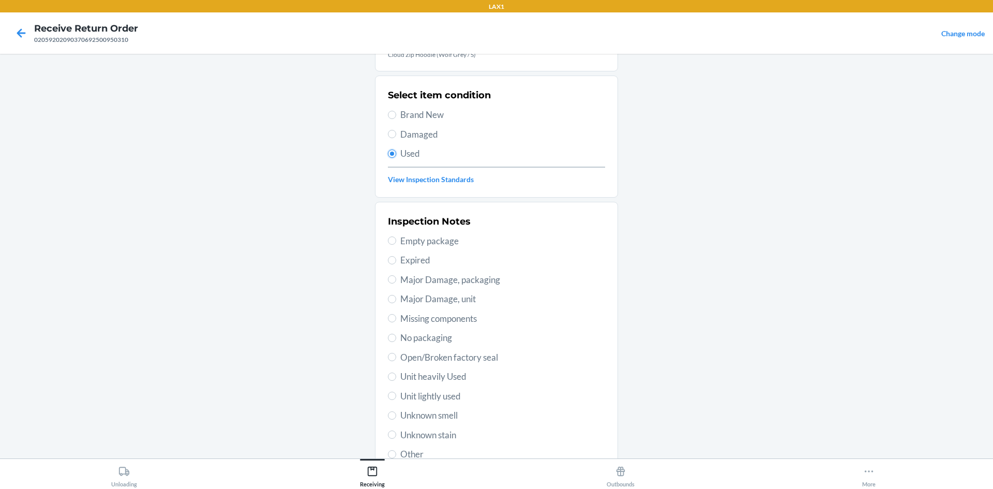
scroll to position [103, 0]
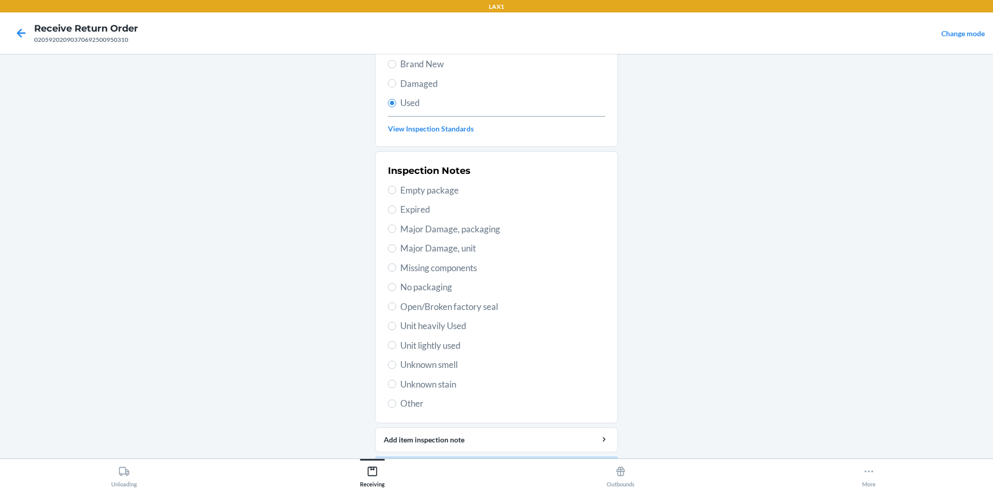
click at [447, 344] on span "Unit lightly used" at bounding box center [502, 345] width 205 height 13
click at [396, 344] on input "Unit lightly used" at bounding box center [392, 345] width 8 height 8
radio input "true"
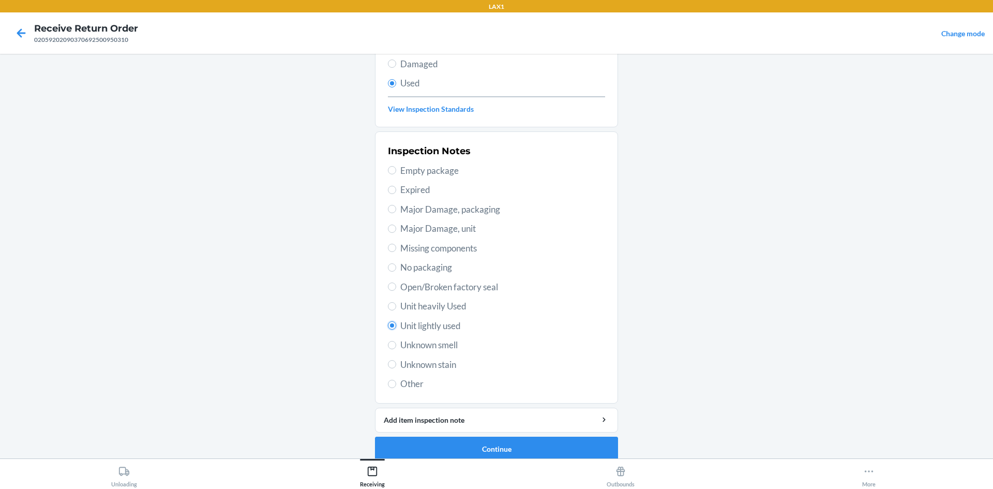
scroll to position [134, 0]
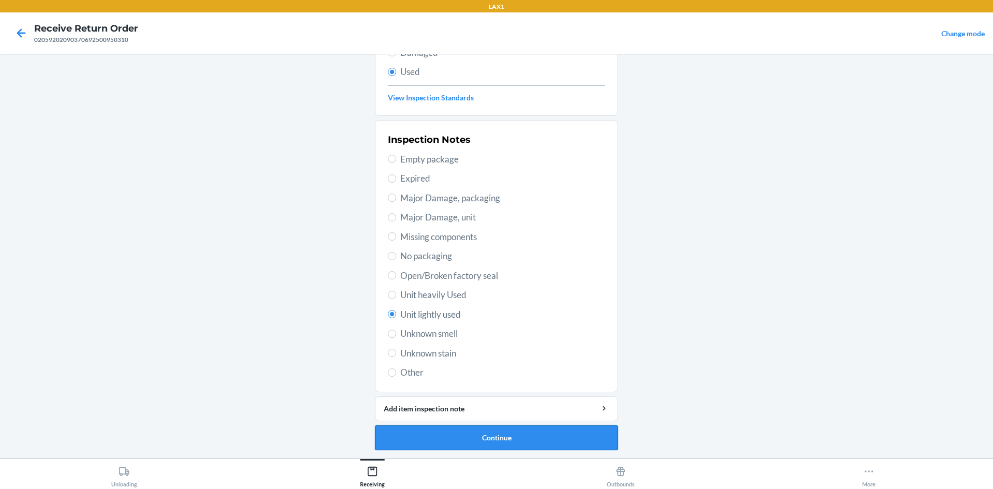
click at [547, 434] on button "Continue" at bounding box center [496, 437] width 243 height 25
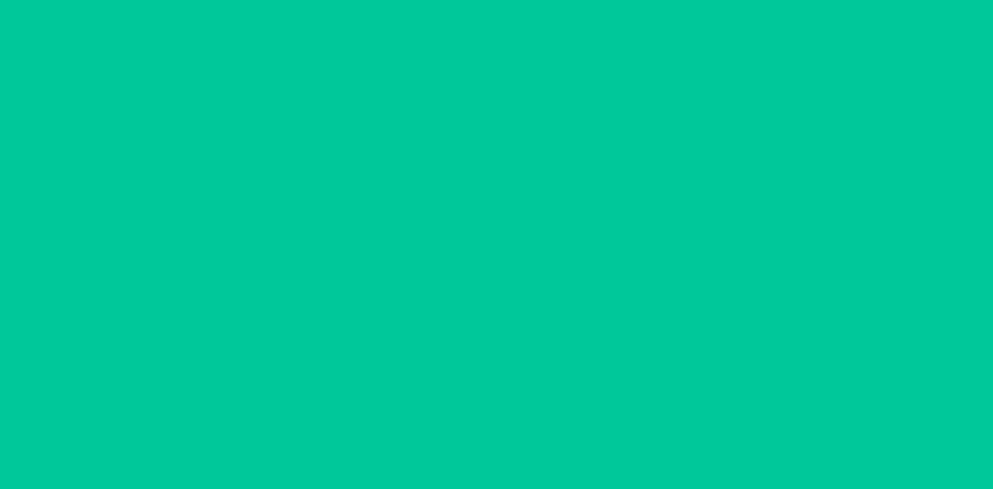
scroll to position [0, 0]
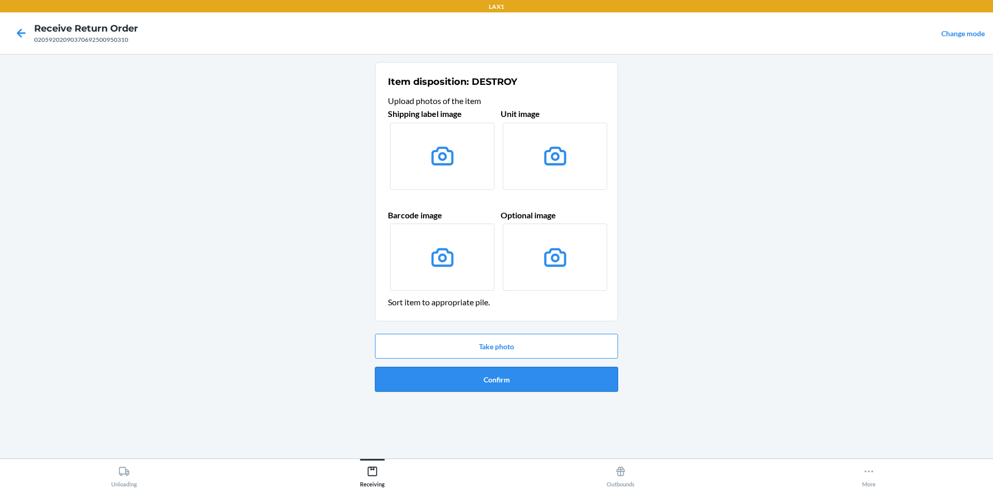
click at [502, 374] on button "Confirm" at bounding box center [496, 379] width 243 height 25
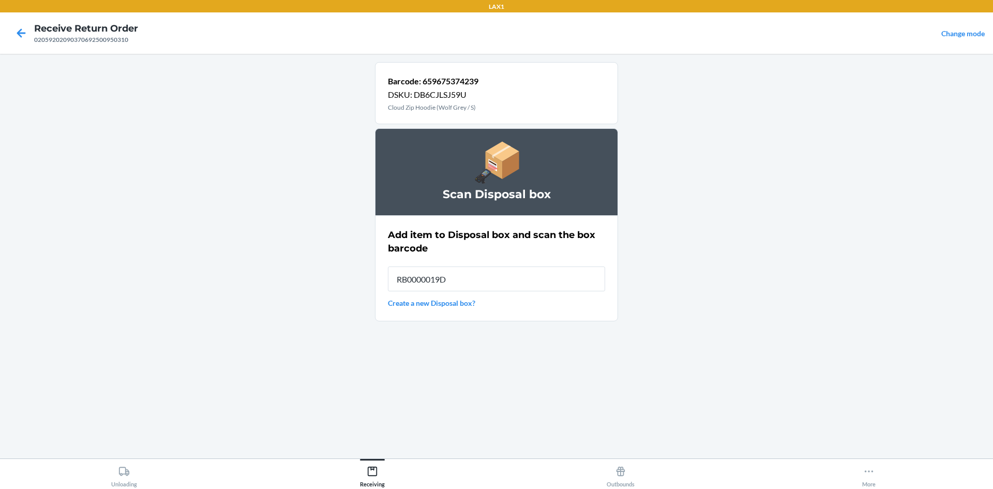
type input "RB0000019D0"
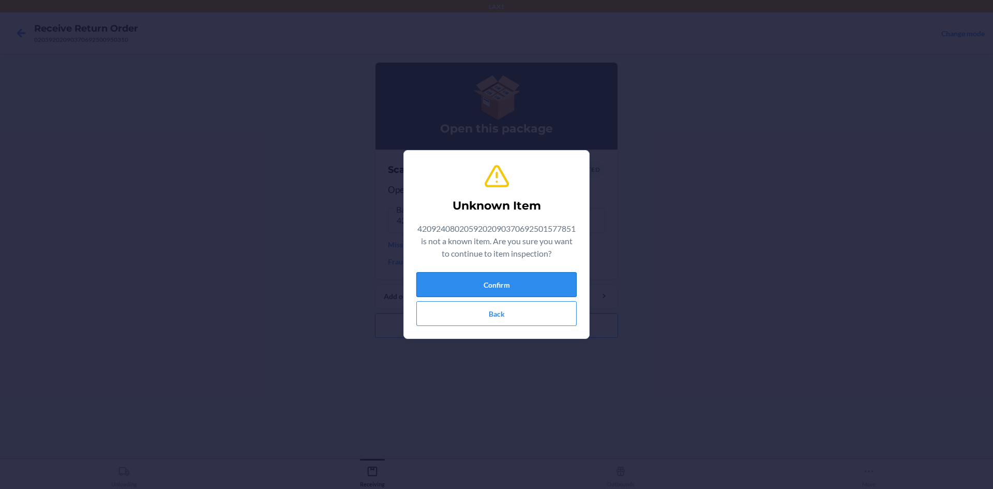
click at [526, 279] on button "Confirm" at bounding box center [496, 284] width 160 height 25
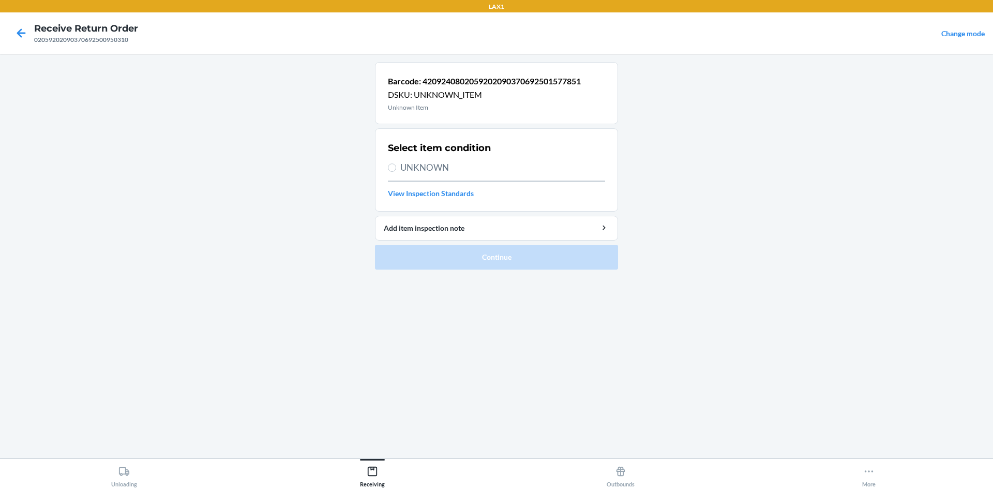
click at [453, 173] on span "UNKNOWN" at bounding box center [502, 167] width 205 height 13
click at [396, 172] on input "UNKNOWN" at bounding box center [392, 167] width 8 height 8
radio input "true"
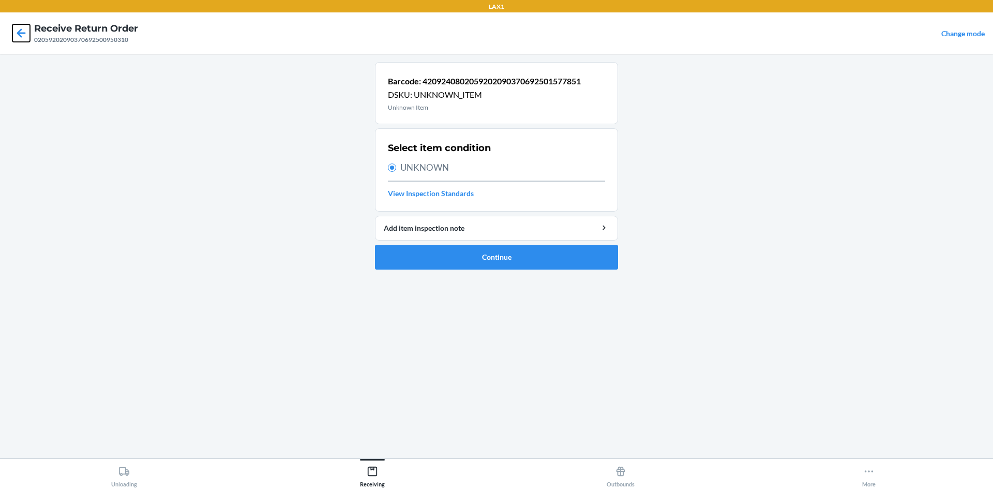
click at [28, 33] on icon at bounding box center [21, 33] width 18 height 18
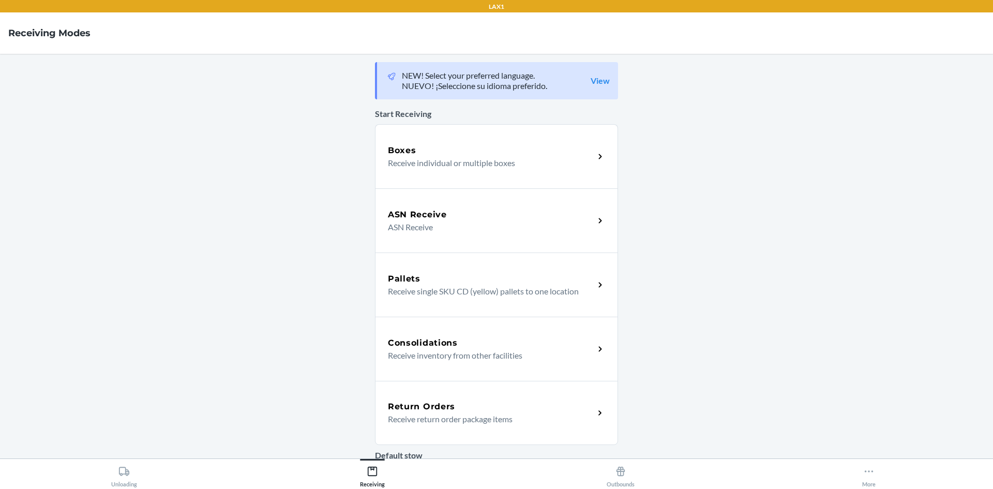
click at [489, 429] on div "Return Orders Receive return order package items" at bounding box center [496, 413] width 243 height 64
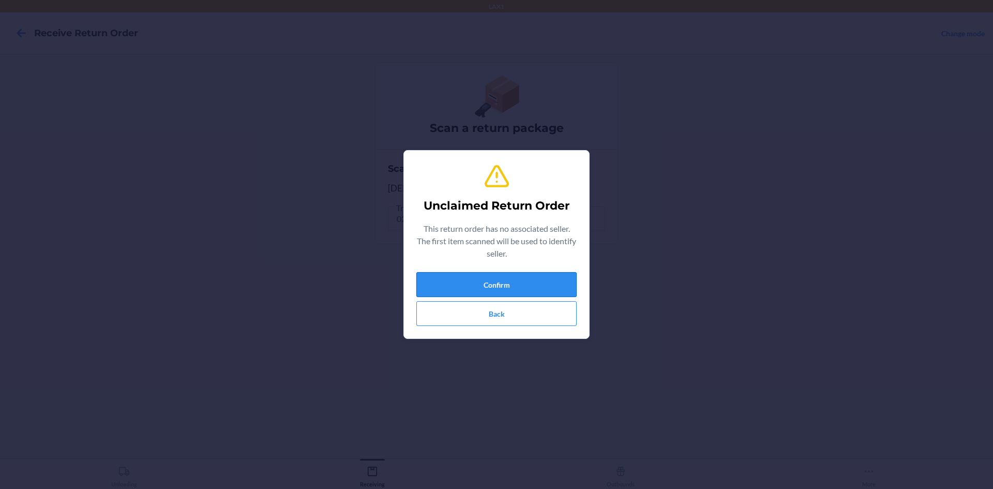
click at [523, 279] on button "Confirm" at bounding box center [496, 284] width 160 height 25
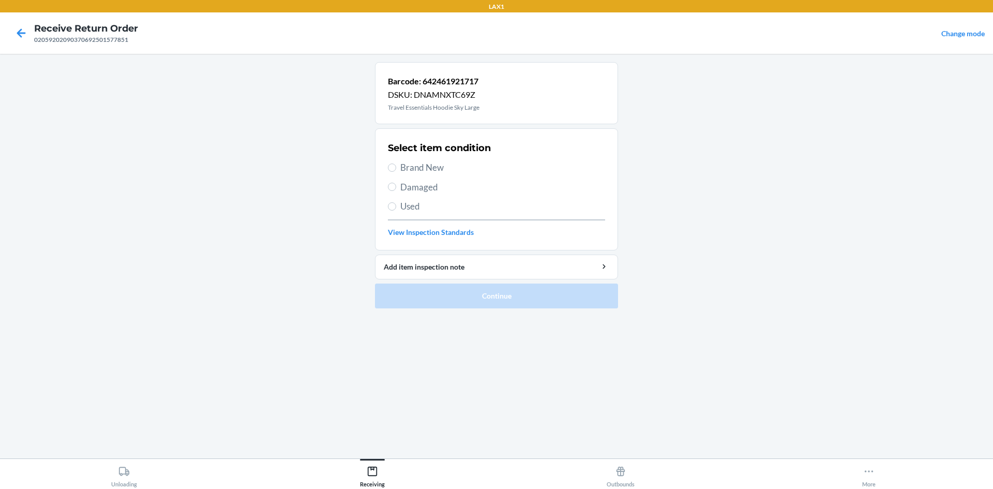
click at [423, 161] on span "Brand New" at bounding box center [502, 167] width 205 height 13
click at [396, 163] on input "Brand New" at bounding box center [392, 167] width 8 height 8
radio input "true"
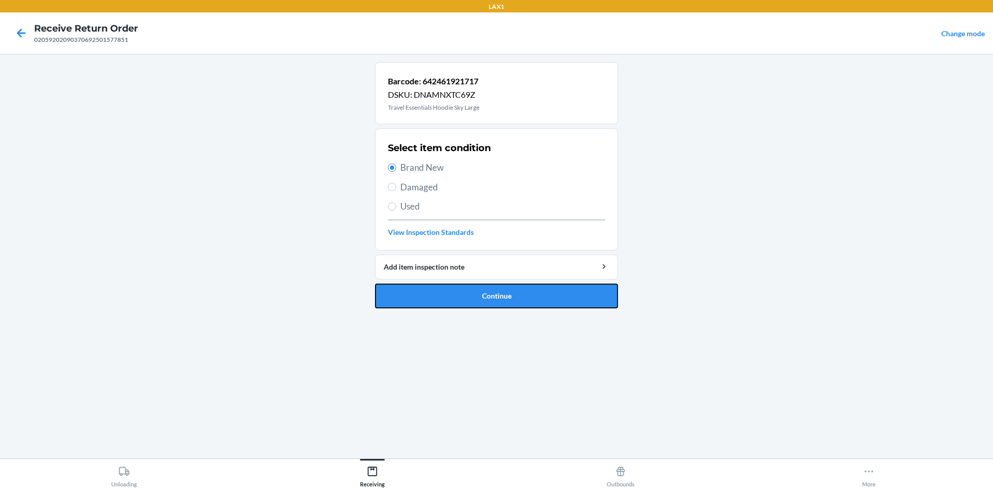
click at [510, 299] on button "Continue" at bounding box center [496, 295] width 243 height 25
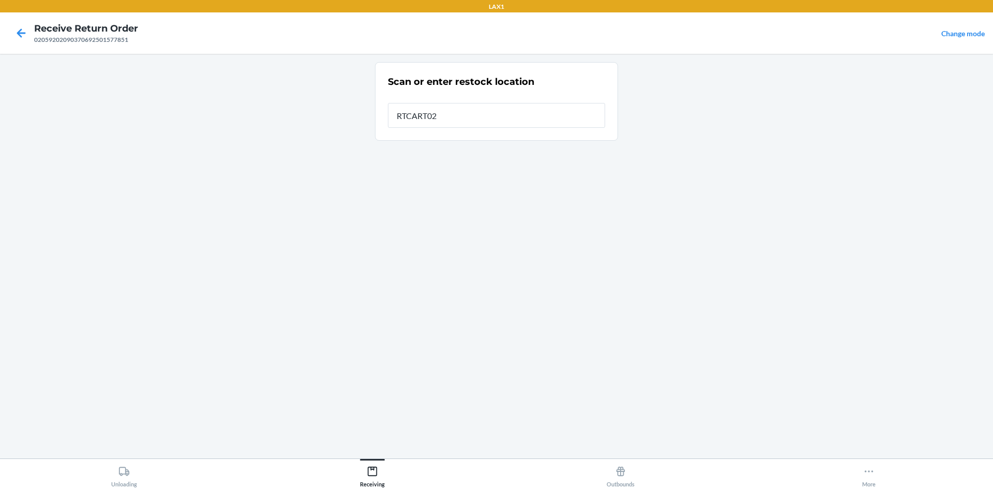
type input "RTCART020"
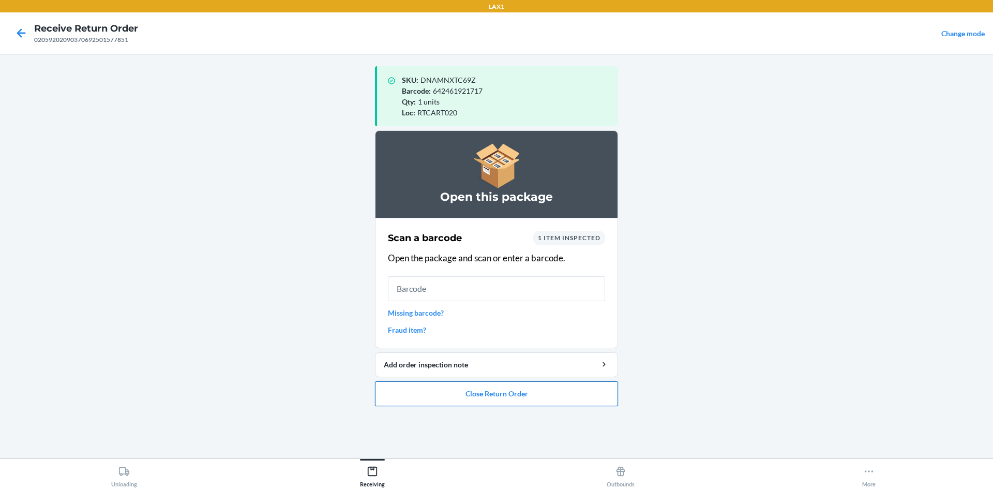
click at [563, 393] on button "Close Return Order" at bounding box center [496, 393] width 243 height 25
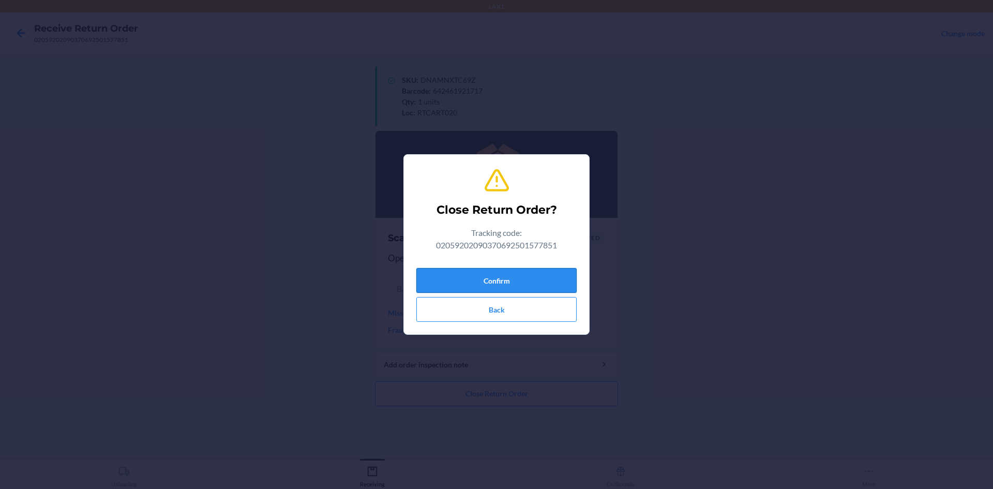
click at [551, 278] on button "Confirm" at bounding box center [496, 280] width 160 height 25
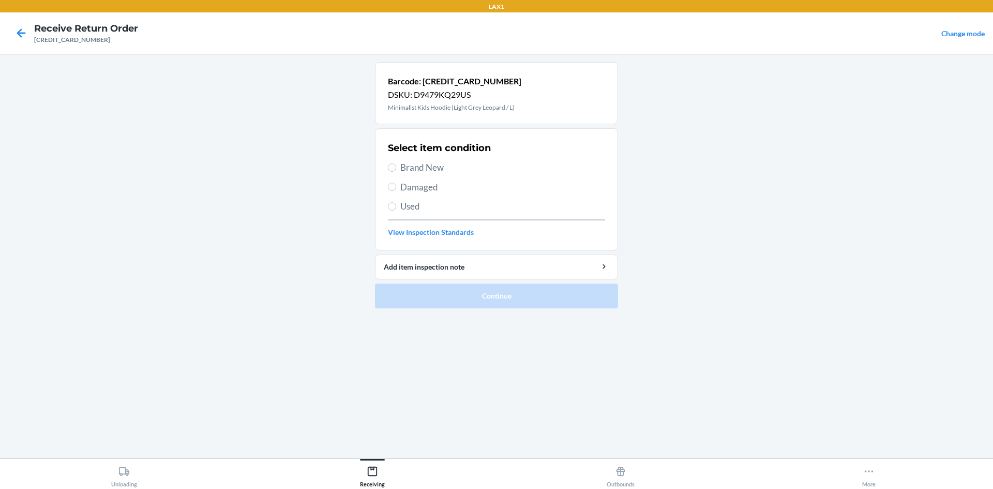
click at [414, 209] on span "Used" at bounding box center [502, 206] width 205 height 13
click at [396, 209] on input "Used" at bounding box center [392, 206] width 8 height 8
radio input "true"
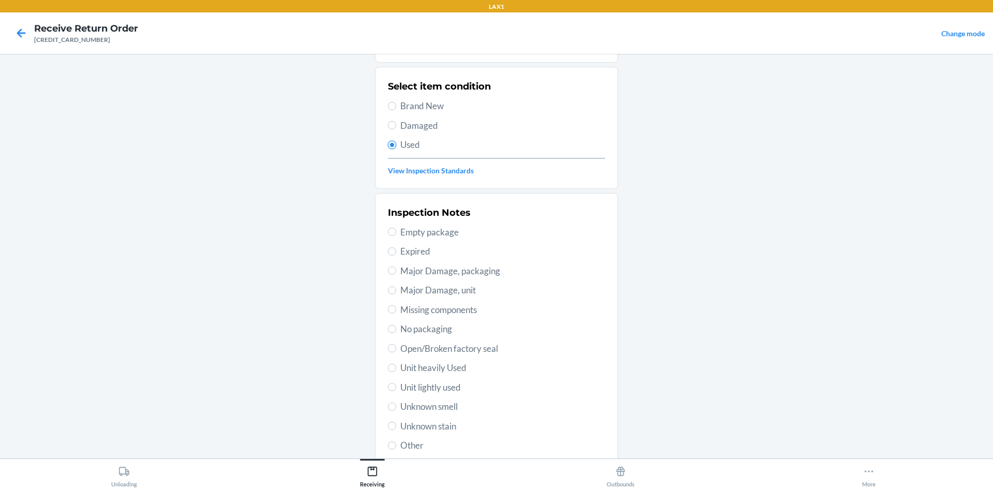
scroll to position [134, 0]
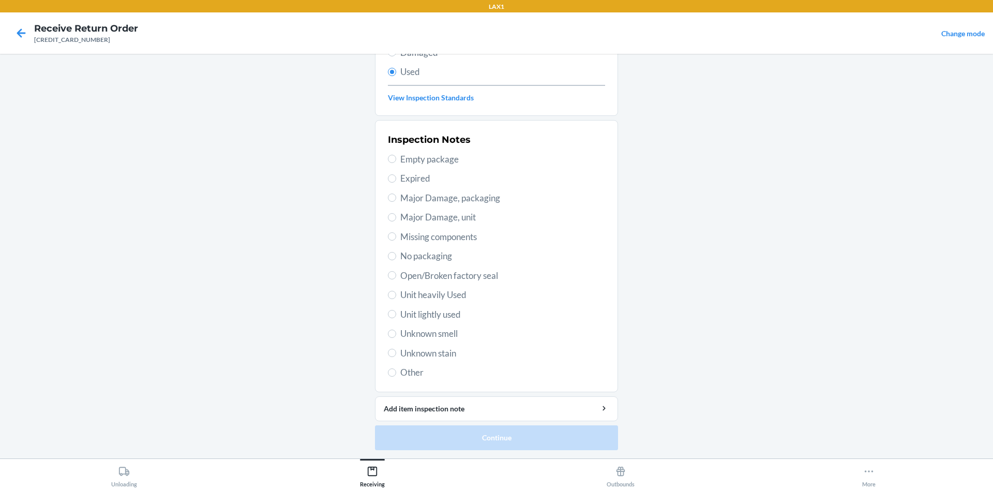
click at [440, 312] on span "Unit lightly used" at bounding box center [502, 314] width 205 height 13
click at [396, 312] on input "Unit lightly used" at bounding box center [392, 314] width 8 height 8
radio input "true"
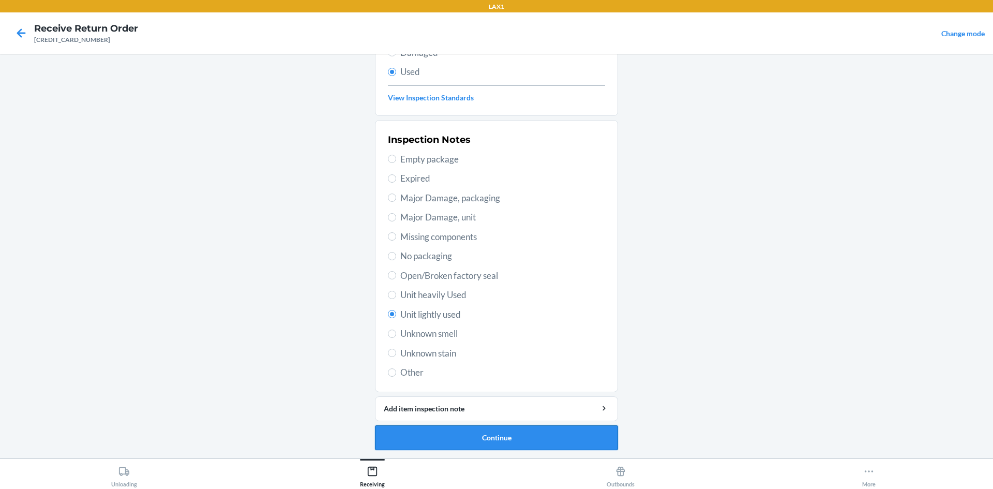
click at [502, 434] on button "Continue" at bounding box center [496, 437] width 243 height 25
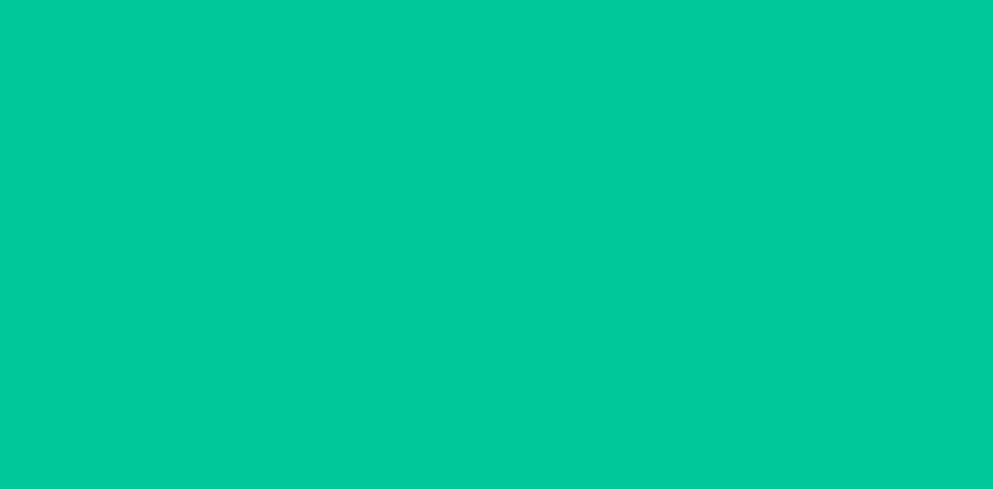
scroll to position [0, 0]
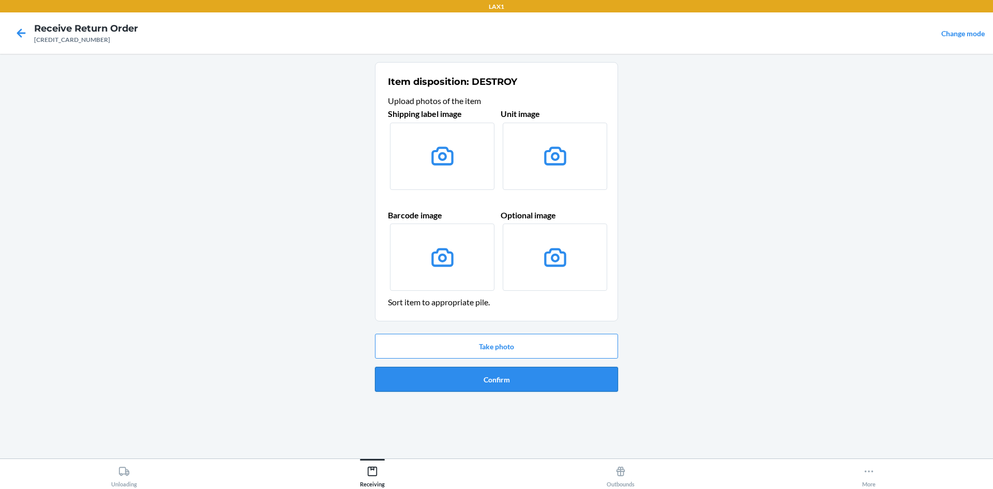
click at [510, 376] on button "Confirm" at bounding box center [496, 379] width 243 height 25
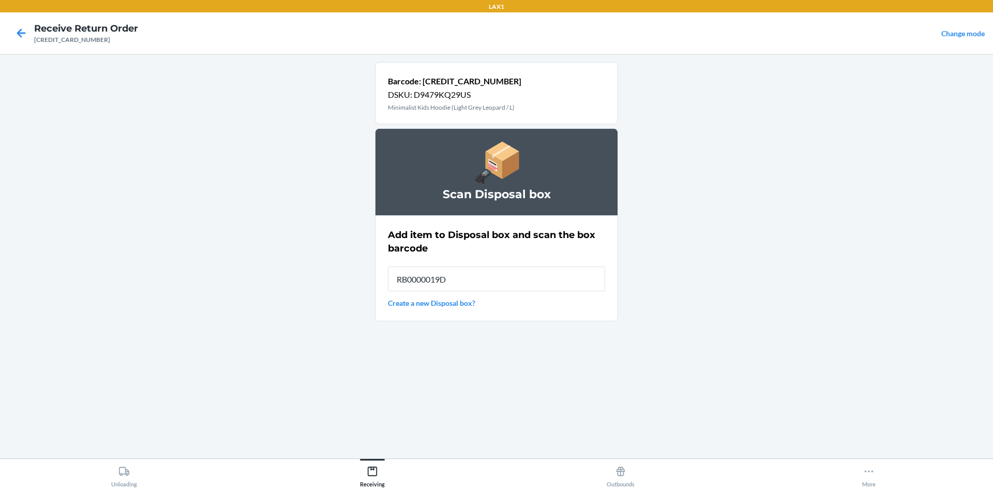
type input "RB0000019D0"
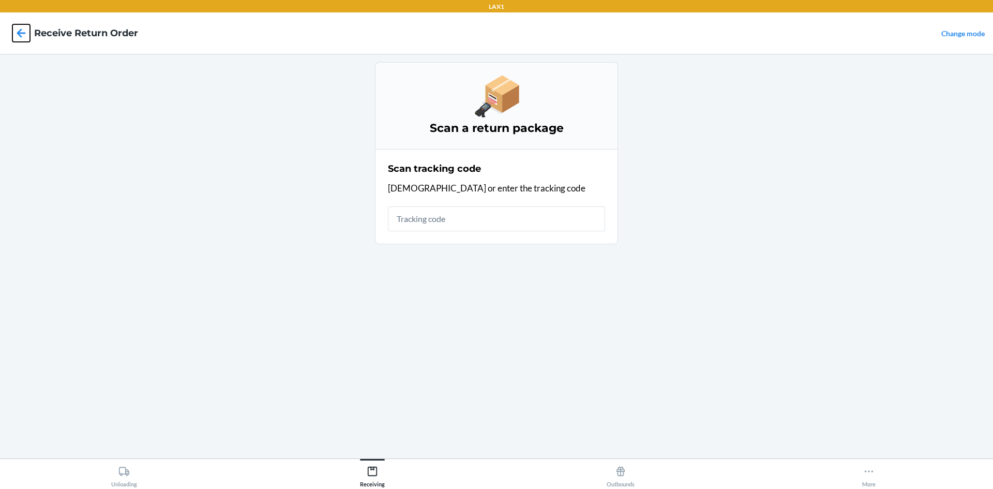
click at [25, 33] on icon at bounding box center [21, 32] width 9 height 9
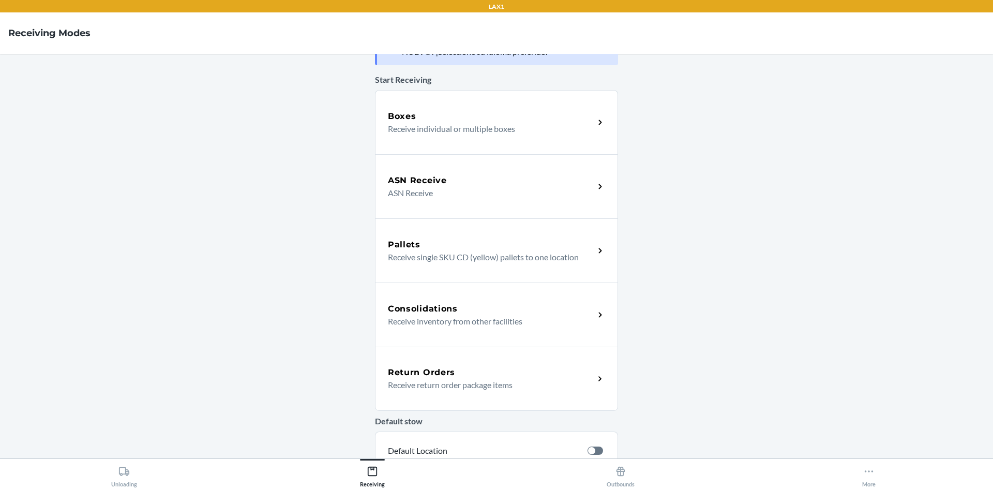
scroll to position [103, 0]
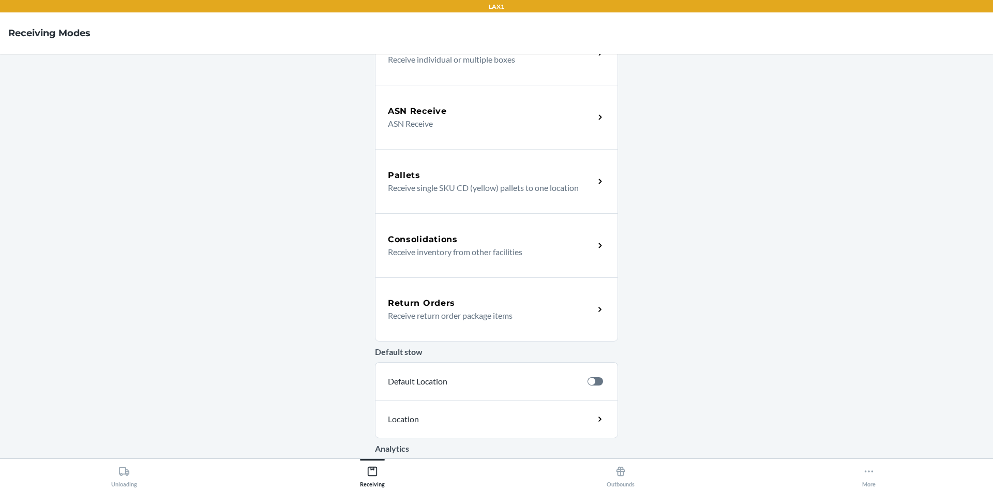
click at [510, 324] on div "Return Orders Receive return order package items" at bounding box center [496, 309] width 243 height 64
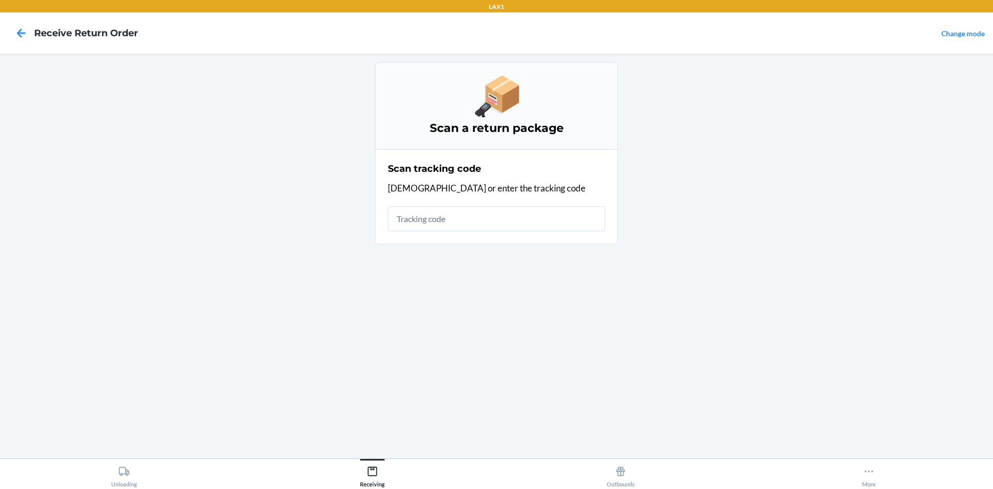
click at [491, 219] on input "text" at bounding box center [496, 218] width 217 height 25
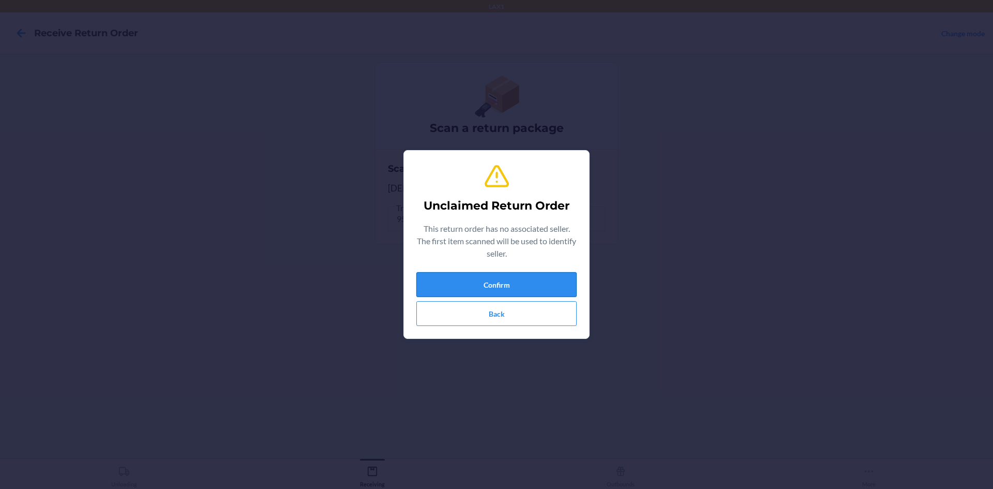
click at [547, 281] on button "Confirm" at bounding box center [496, 284] width 160 height 25
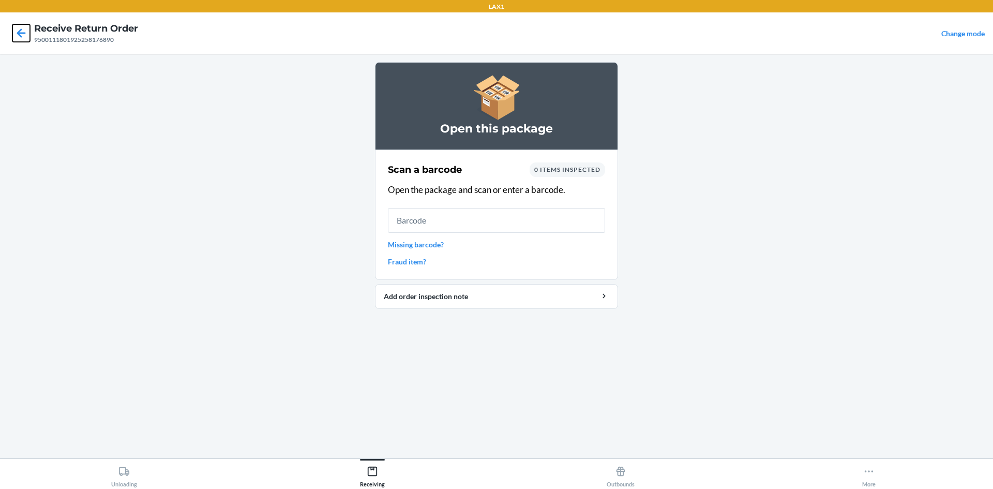
click at [17, 29] on icon at bounding box center [21, 33] width 18 height 18
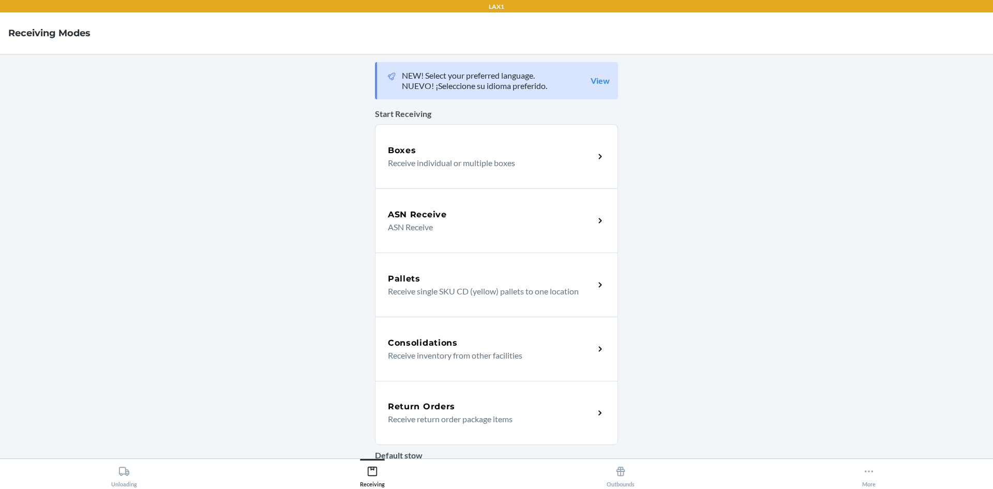
click at [442, 424] on p "Receive return order package items" at bounding box center [487, 419] width 198 height 12
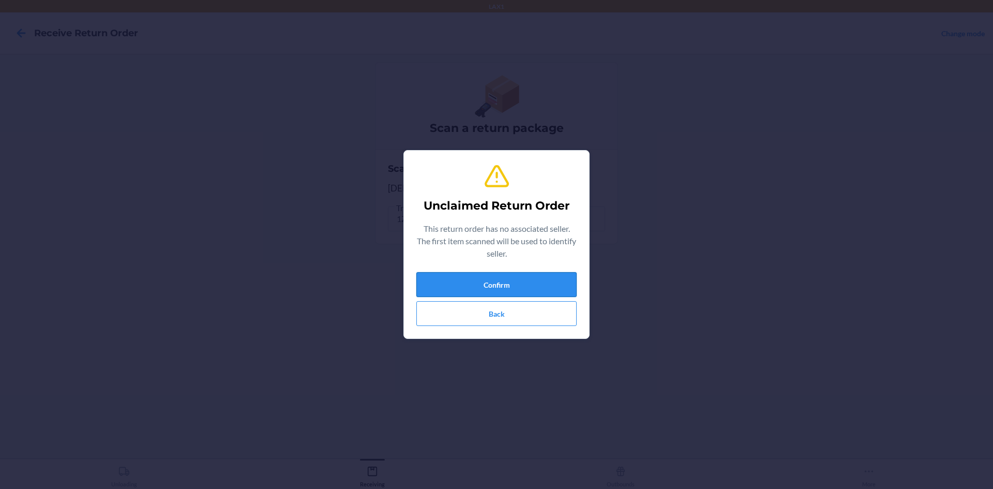
click at [562, 281] on button "Confirm" at bounding box center [496, 284] width 160 height 25
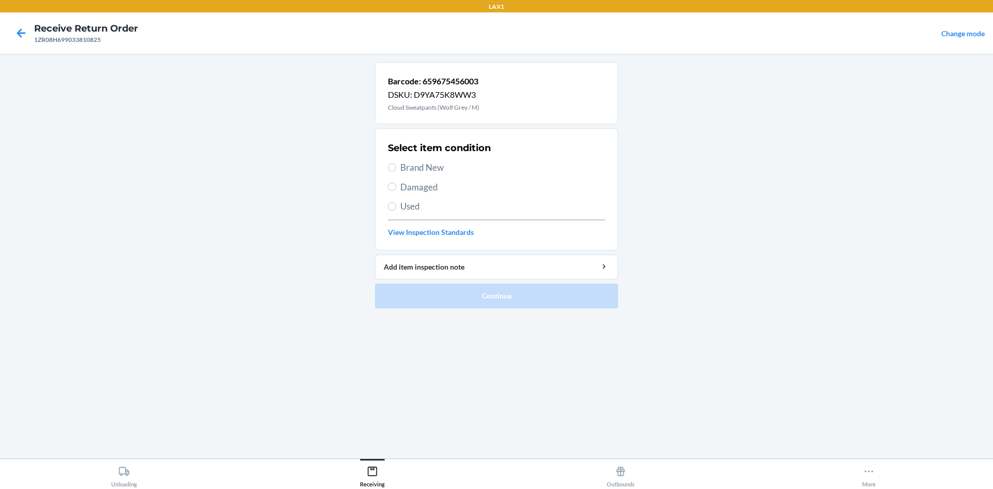
click at [423, 169] on span "Brand New" at bounding box center [502, 167] width 205 height 13
click at [396, 169] on input "Brand New" at bounding box center [392, 167] width 8 height 8
radio input "true"
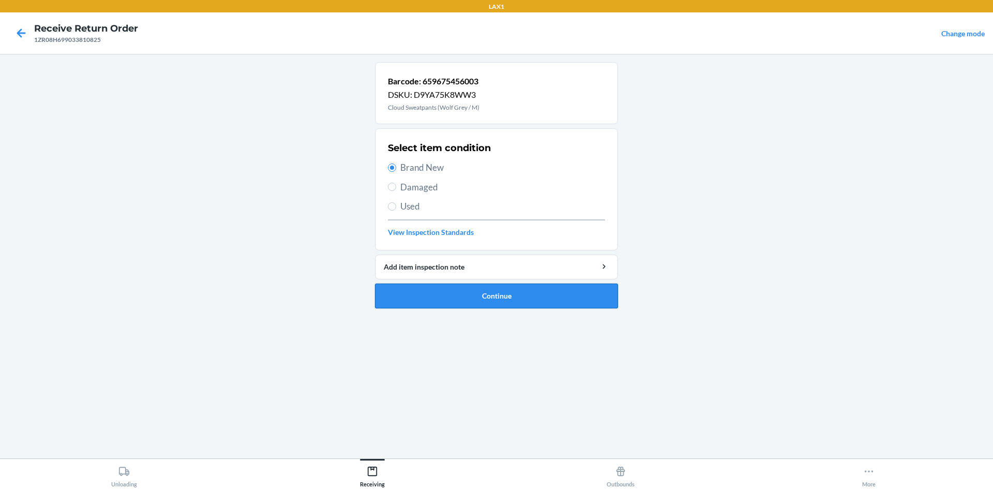
click at [468, 290] on button "Continue" at bounding box center [496, 295] width 243 height 25
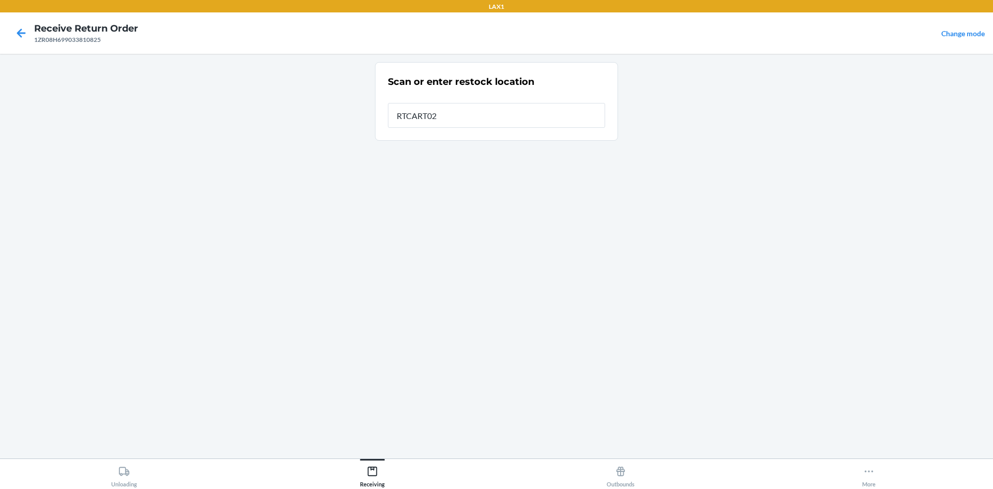
type input "RTCART020"
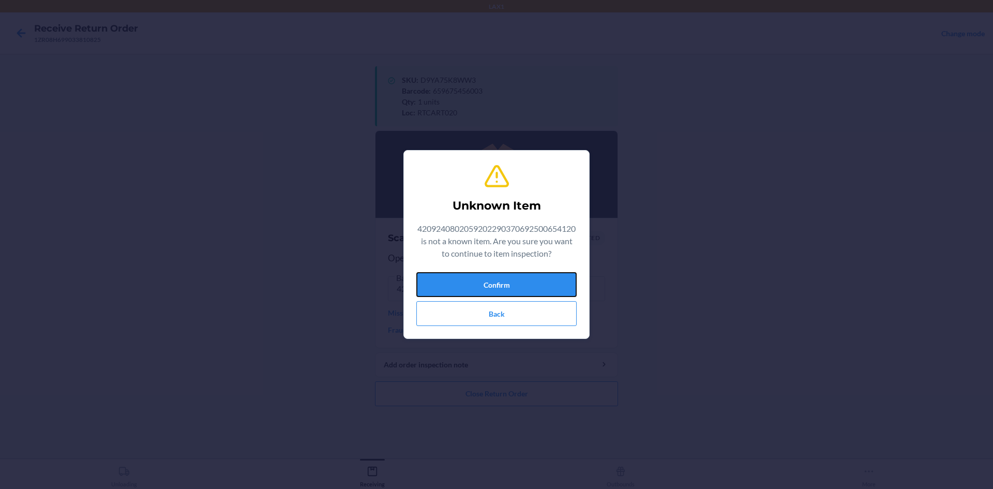
click at [468, 290] on button "Confirm" at bounding box center [496, 284] width 160 height 25
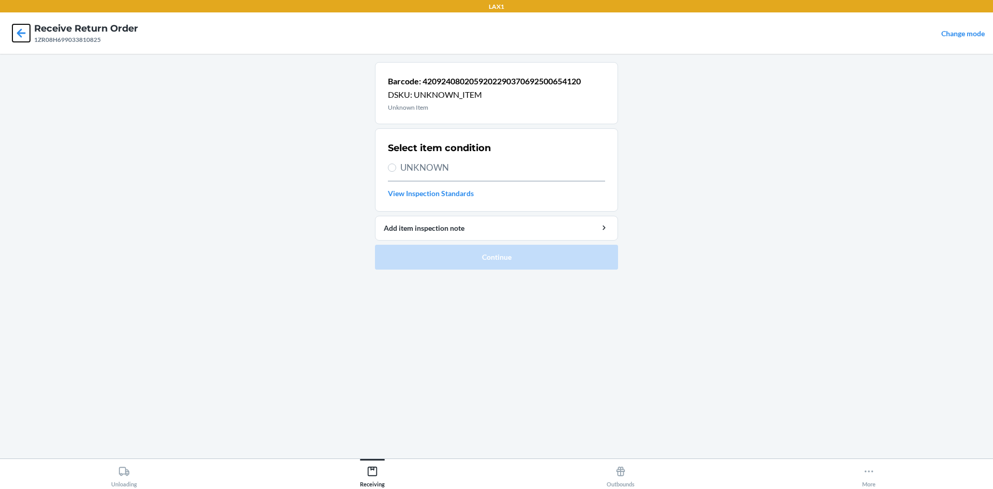
click at [27, 37] on icon at bounding box center [21, 33] width 18 height 18
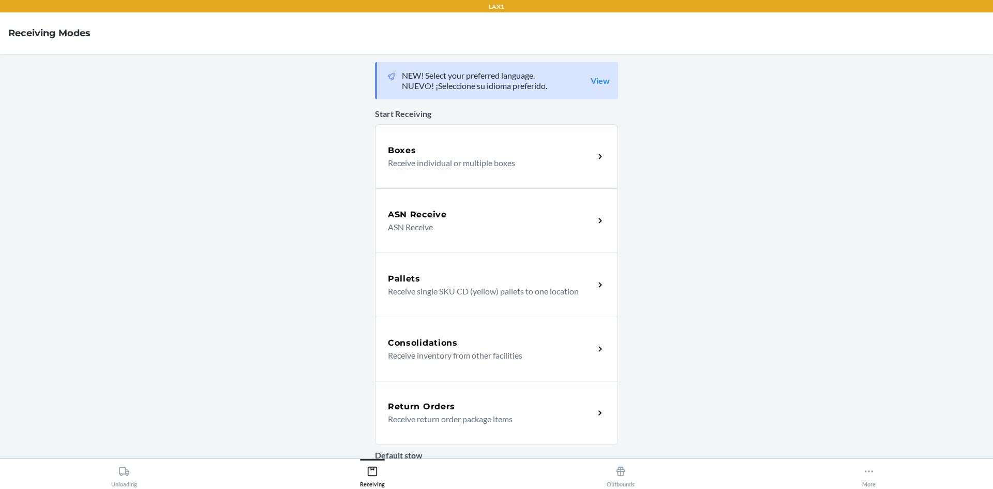
click at [573, 397] on div "Return Orders Receive return order package items" at bounding box center [496, 413] width 243 height 64
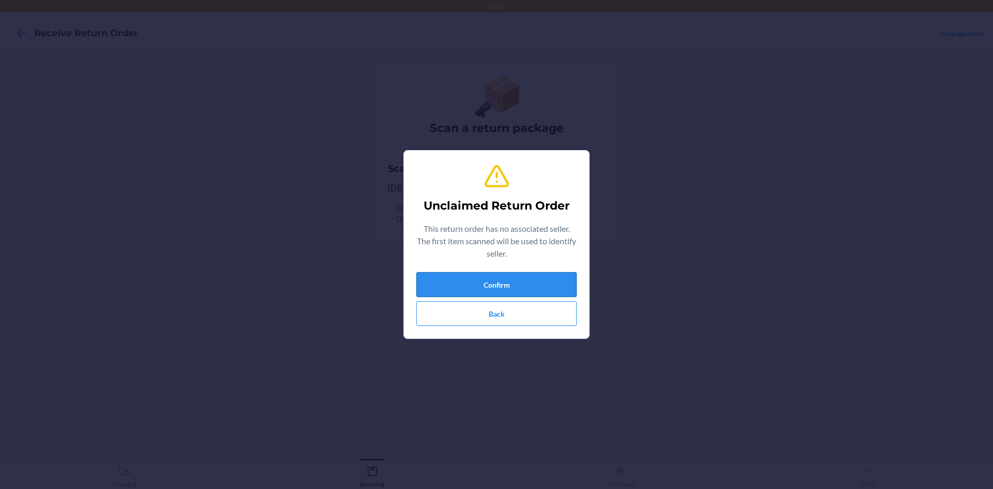
click at [567, 275] on button "Confirm" at bounding box center [496, 284] width 160 height 25
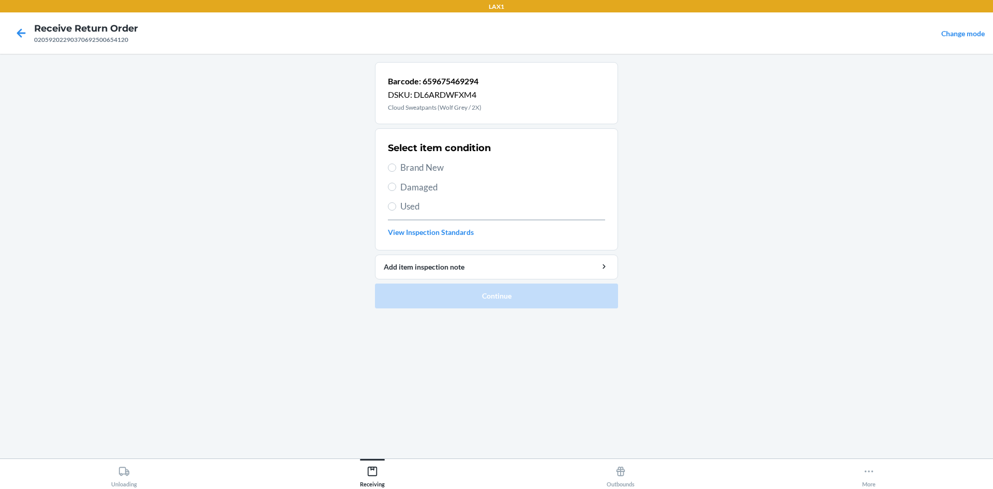
click at [429, 161] on span "Brand New" at bounding box center [502, 167] width 205 height 13
click at [396, 163] on input "Brand New" at bounding box center [392, 167] width 8 height 8
radio input "true"
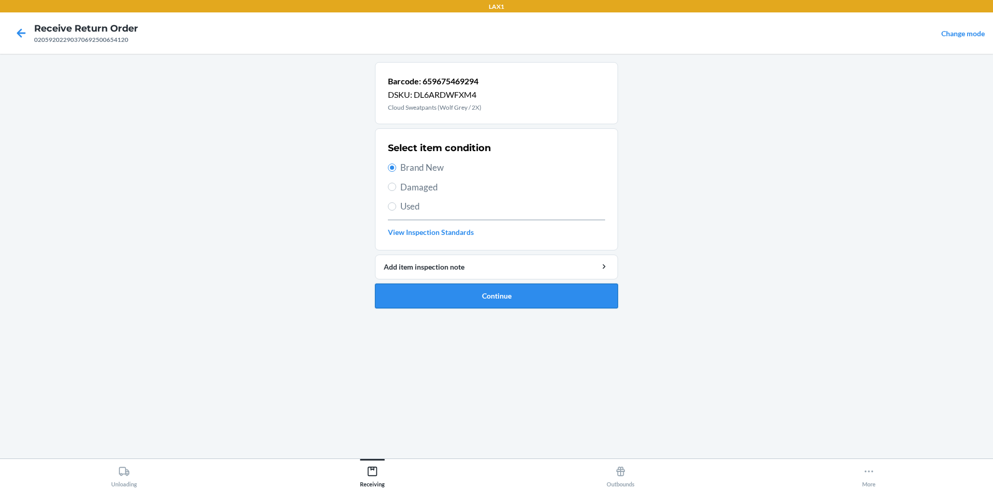
click at [549, 298] on button "Continue" at bounding box center [496, 295] width 243 height 25
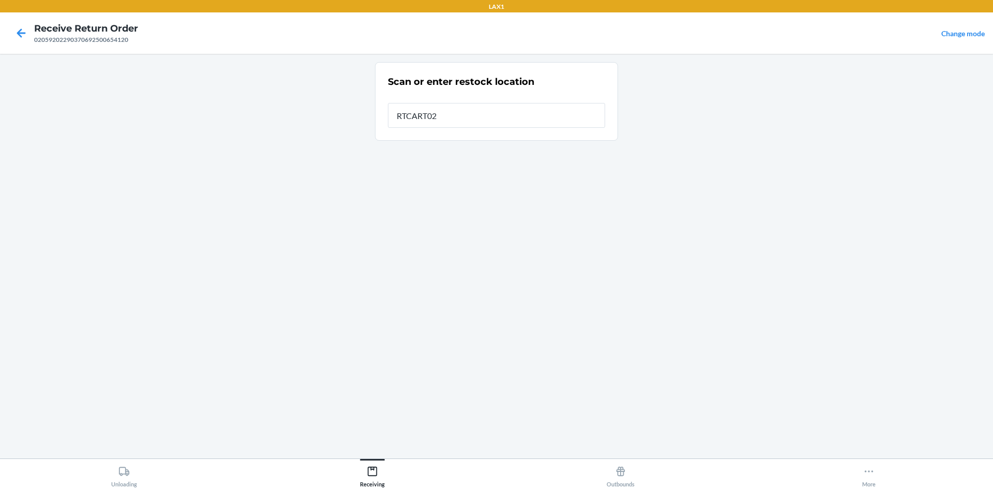
type input "RTCART020"
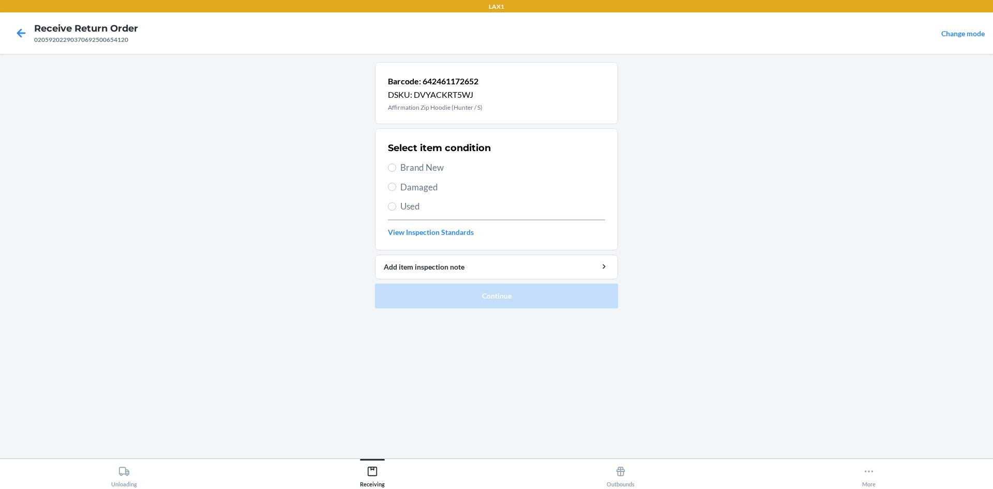
click at [441, 162] on span "Brand New" at bounding box center [502, 167] width 205 height 13
click at [396, 163] on input "Brand New" at bounding box center [392, 167] width 8 height 8
radio input "true"
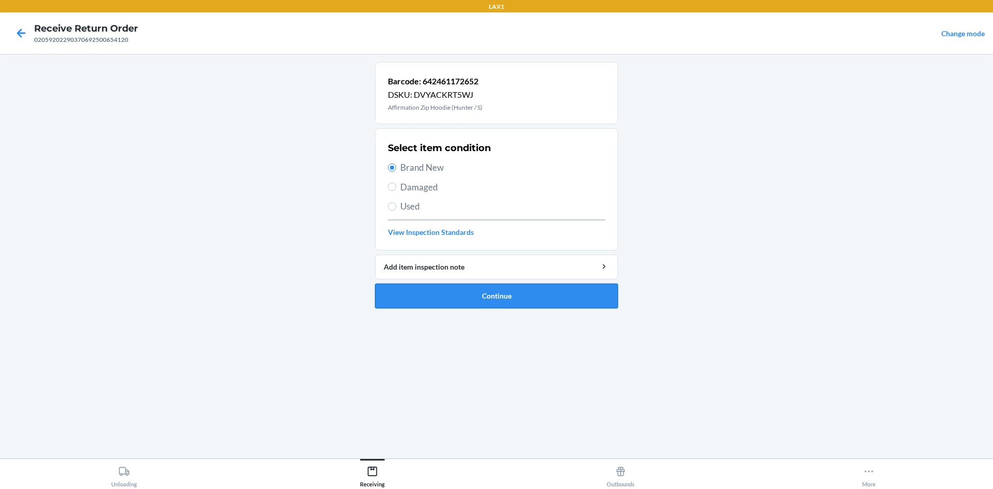
click at [596, 288] on button "Continue" at bounding box center [496, 295] width 243 height 25
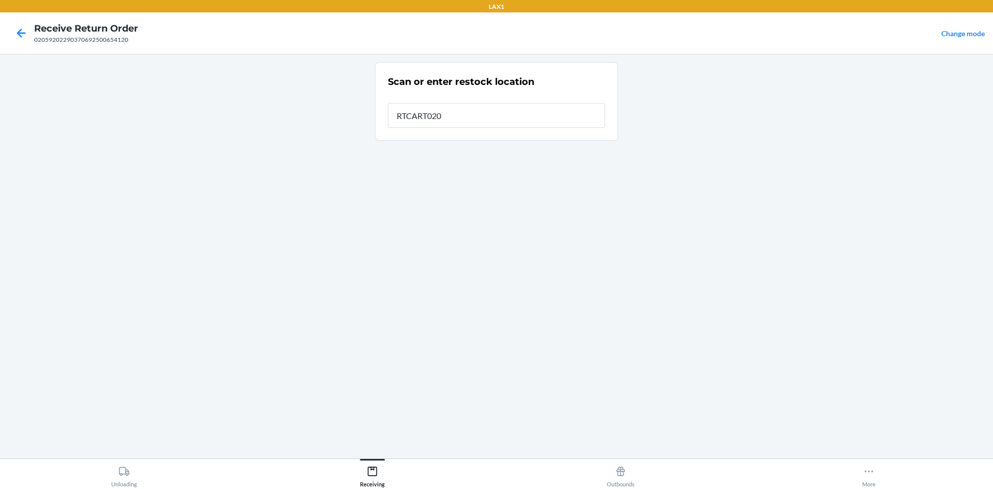
type input "RTCART020"
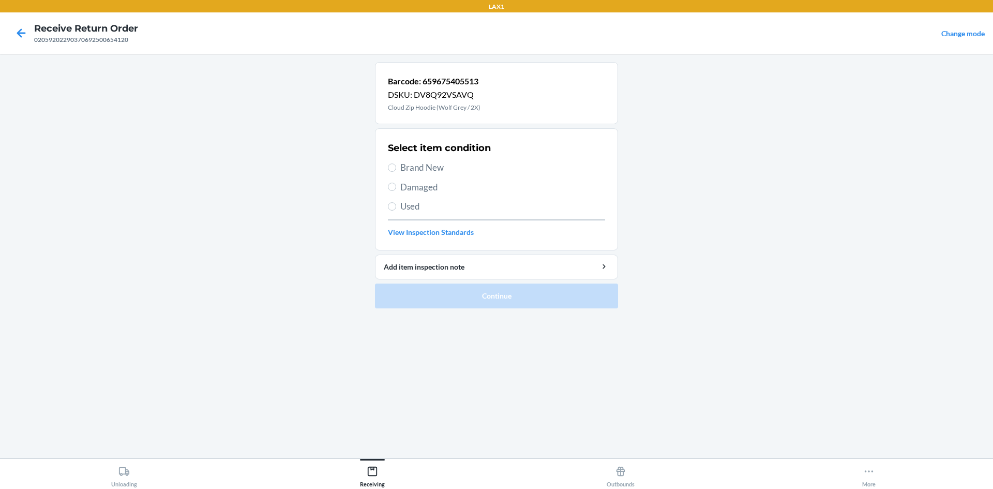
click at [403, 161] on span "Brand New" at bounding box center [502, 167] width 205 height 13
click at [396, 163] on input "Brand New" at bounding box center [392, 167] width 8 height 8
radio input "true"
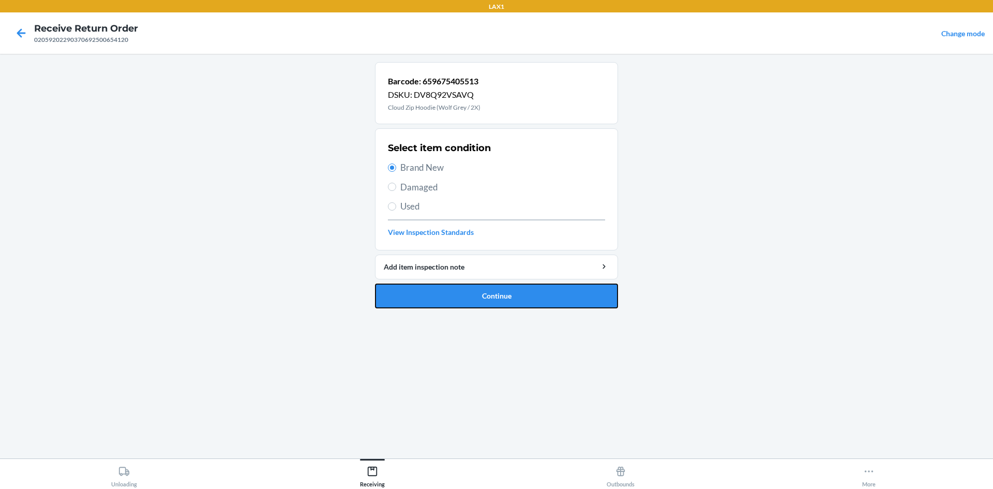
drag, startPoint x: 564, startPoint y: 295, endPoint x: 573, endPoint y: 283, distance: 15.1
click at [564, 294] on button "Continue" at bounding box center [496, 295] width 243 height 25
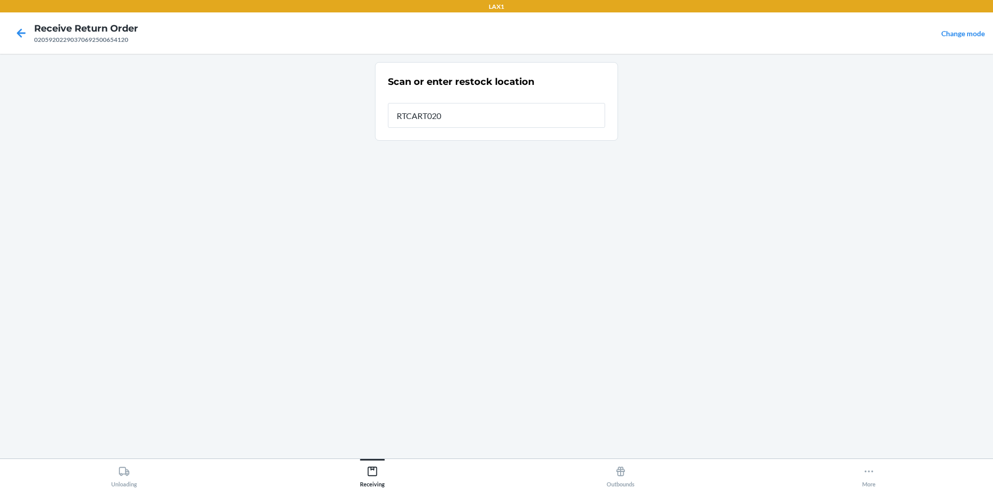
type input "RTCART020"
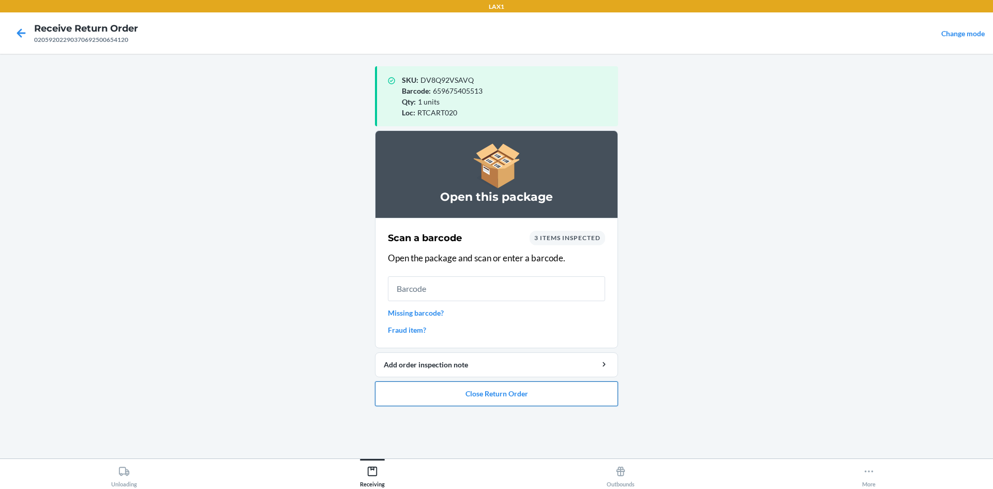
click at [522, 392] on button "Close Return Order" at bounding box center [496, 393] width 243 height 25
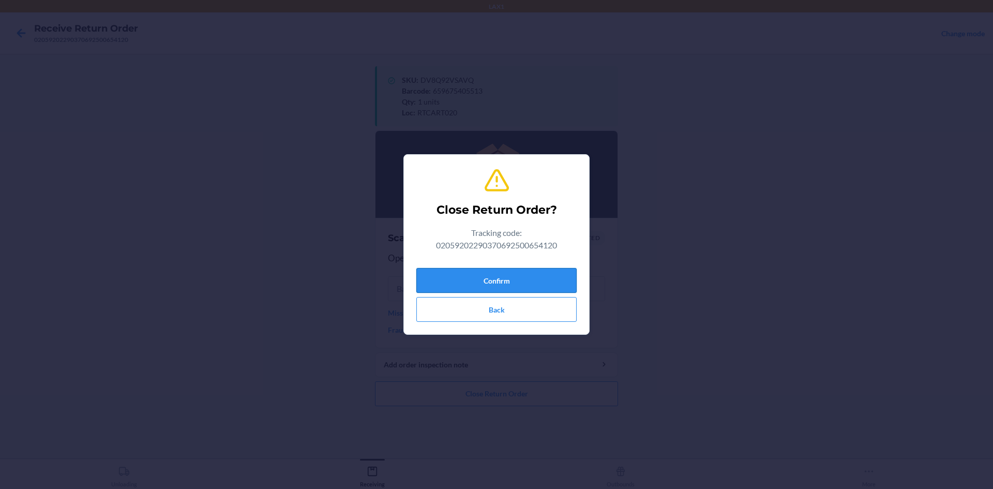
click at [437, 271] on button "Confirm" at bounding box center [496, 280] width 160 height 25
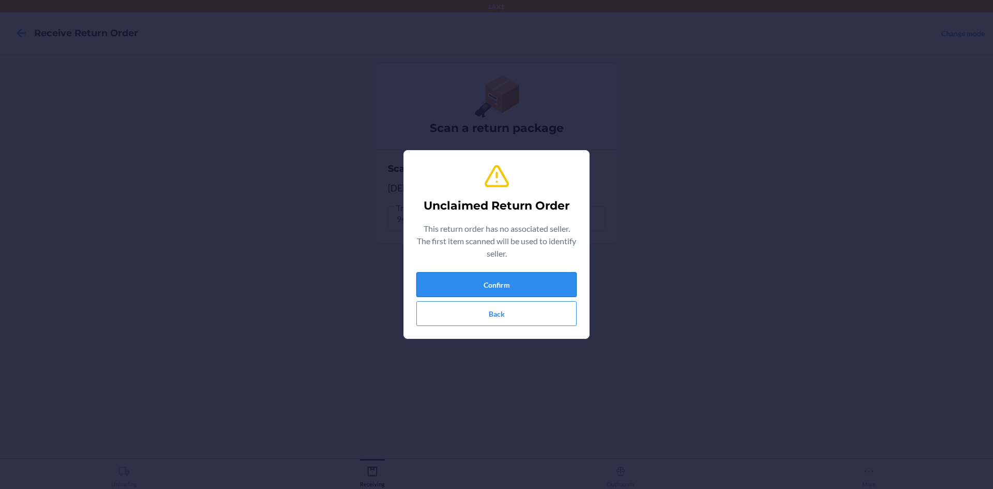
click at [540, 278] on button "Confirm" at bounding box center [496, 284] width 160 height 25
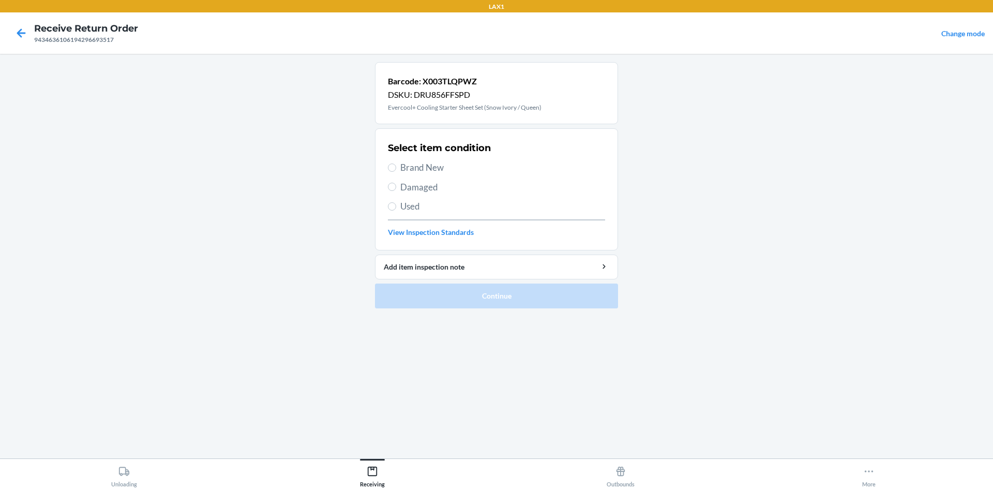
click at [427, 171] on span "Brand New" at bounding box center [502, 167] width 205 height 13
click at [396, 171] on input "Brand New" at bounding box center [392, 167] width 8 height 8
radio input "true"
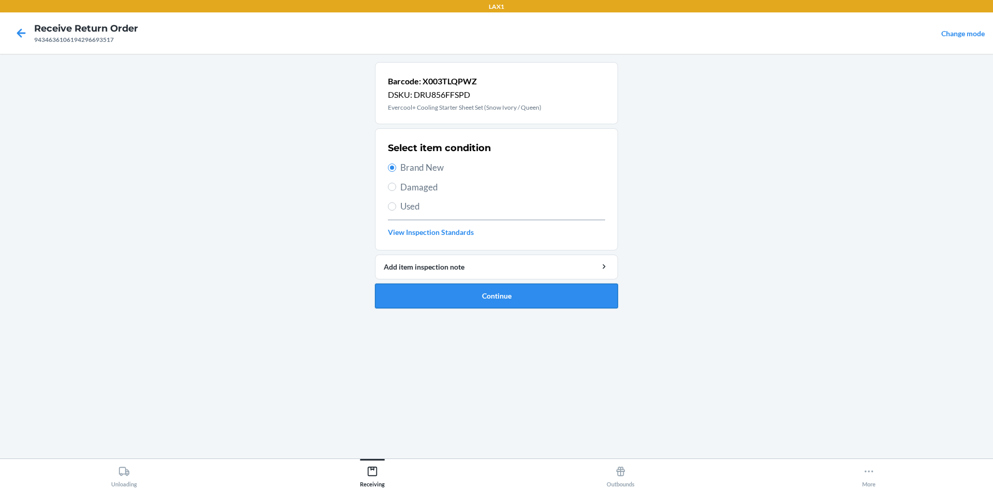
click at [553, 302] on button "Continue" at bounding box center [496, 295] width 243 height 25
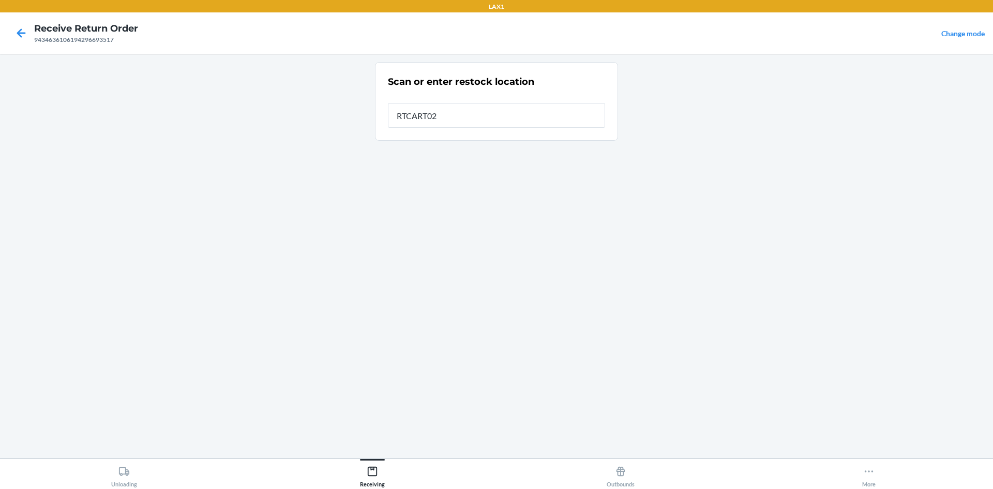
type input "RTCART026"
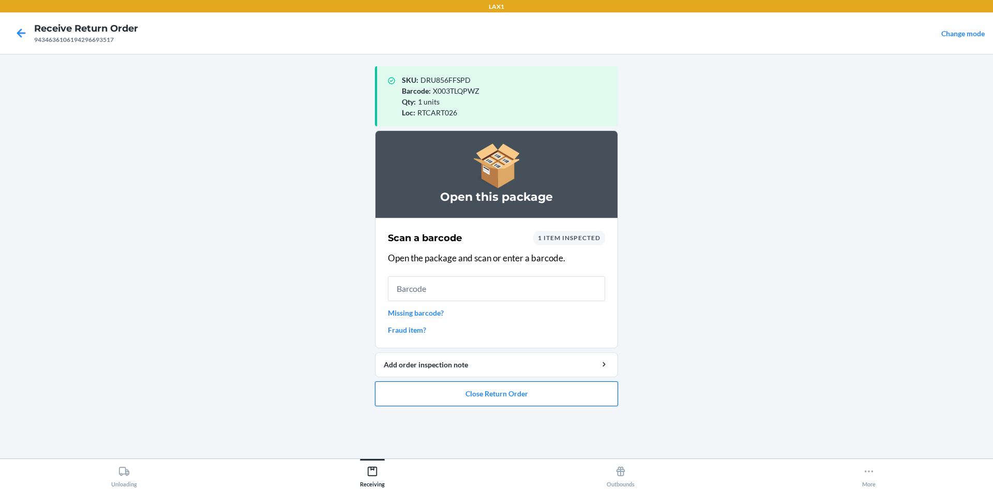
click at [492, 401] on button "Close Return Order" at bounding box center [496, 393] width 243 height 25
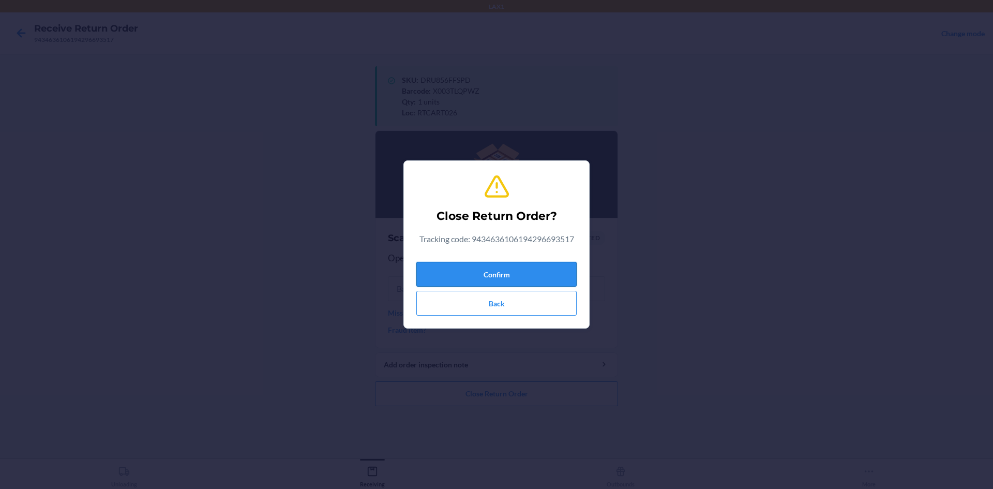
click at [508, 273] on button "Confirm" at bounding box center [496, 274] width 160 height 25
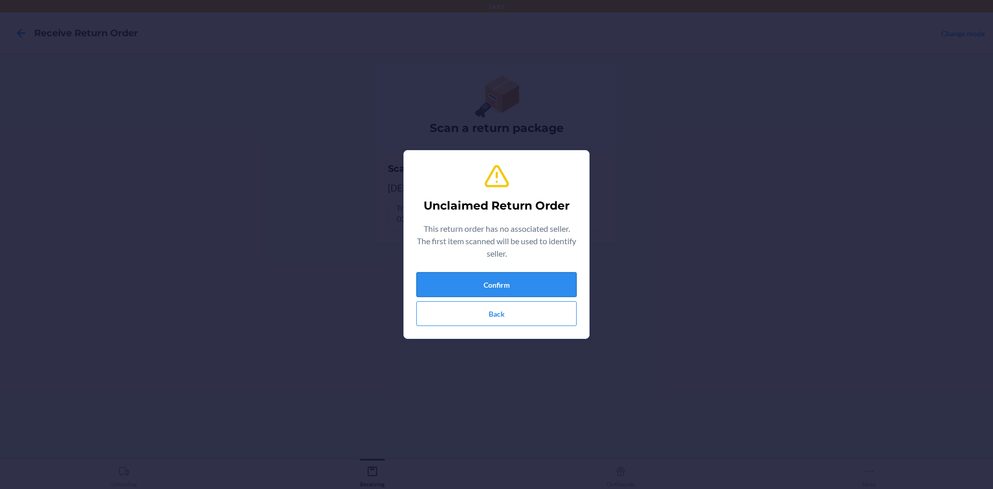
click at [542, 288] on button "Confirm" at bounding box center [496, 284] width 160 height 25
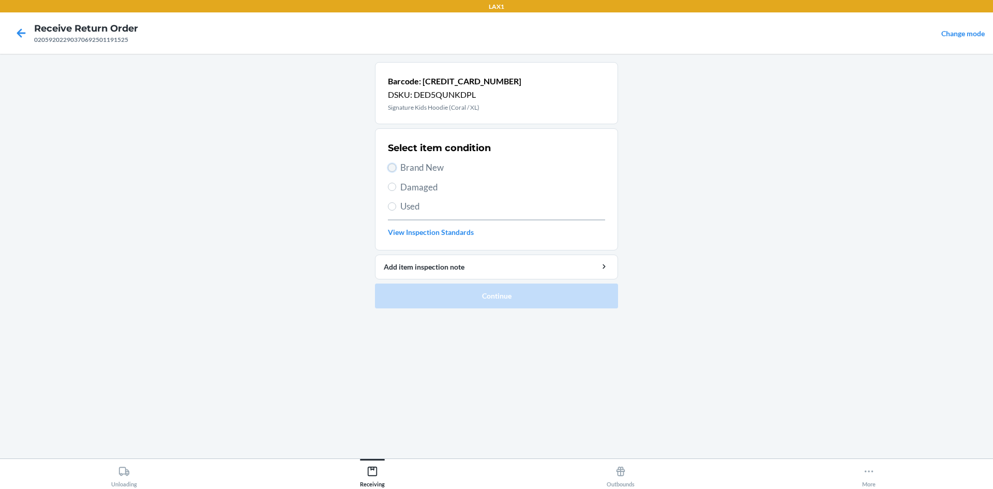
click at [394, 165] on input "Brand New" at bounding box center [392, 167] width 8 height 8
radio input "true"
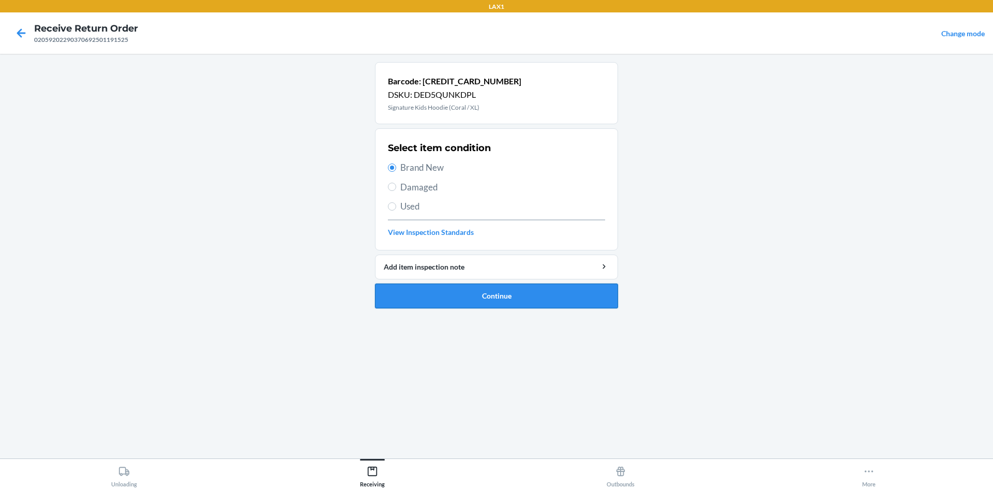
click at [574, 305] on button "Continue" at bounding box center [496, 295] width 243 height 25
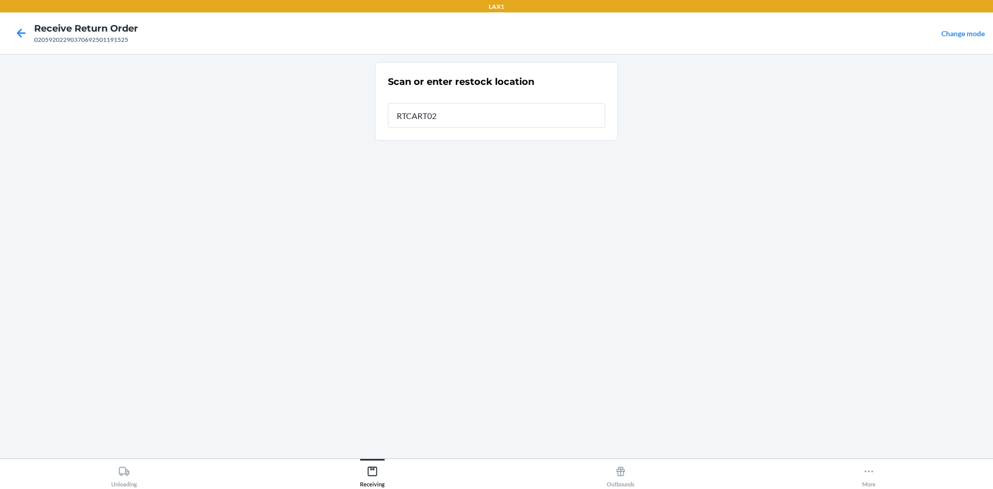
type input "RTCART026"
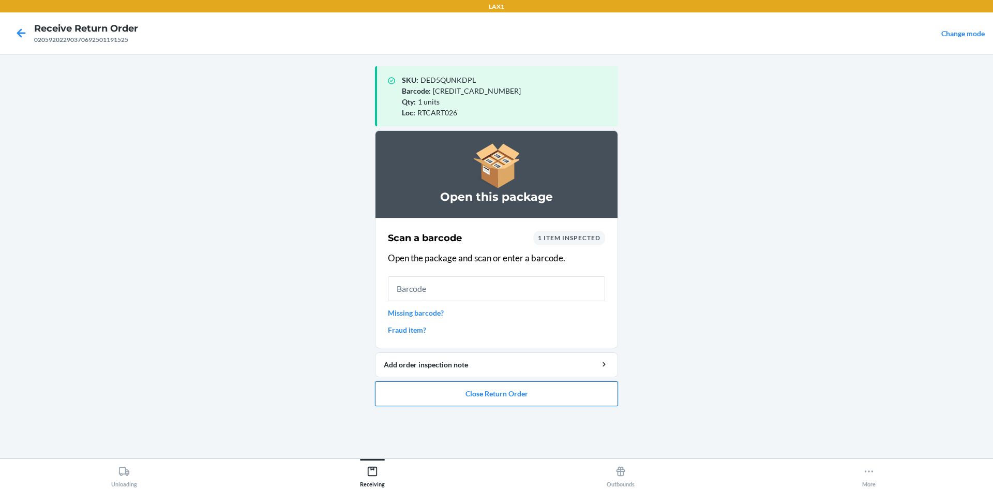
click at [463, 392] on button "Close Return Order" at bounding box center [496, 393] width 243 height 25
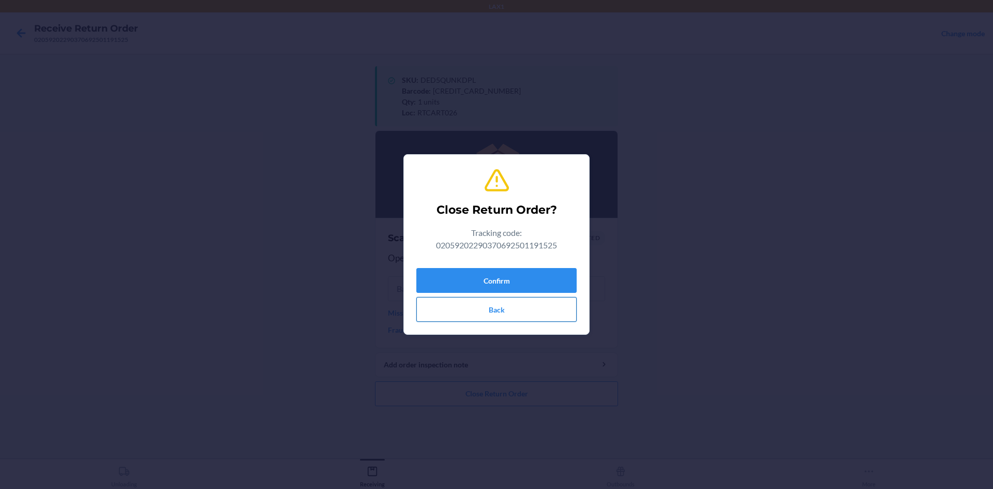
click at [498, 315] on button "Back" at bounding box center [496, 309] width 160 height 25
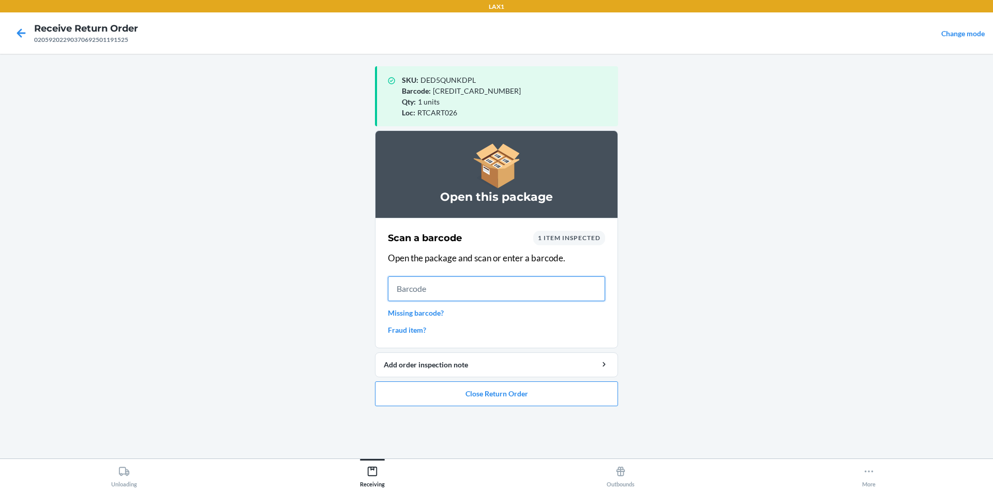
click at [453, 295] on input "text" at bounding box center [496, 288] width 217 height 25
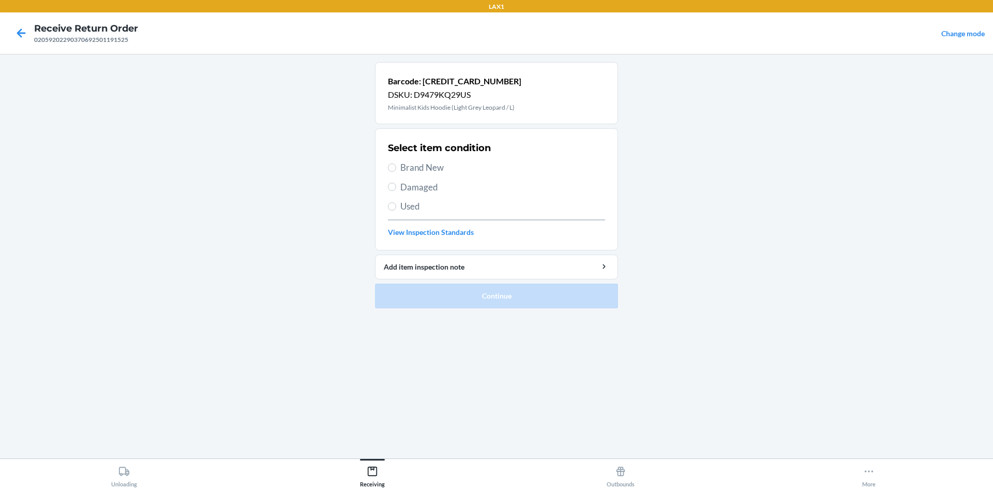
click at [413, 157] on div "Select item condition Brand New Damaged Used View Inspection Standards" at bounding box center [496, 189] width 217 height 102
click at [413, 164] on span "Brand New" at bounding box center [502, 167] width 205 height 13
click at [396, 164] on input "Brand New" at bounding box center [392, 167] width 8 height 8
radio input "true"
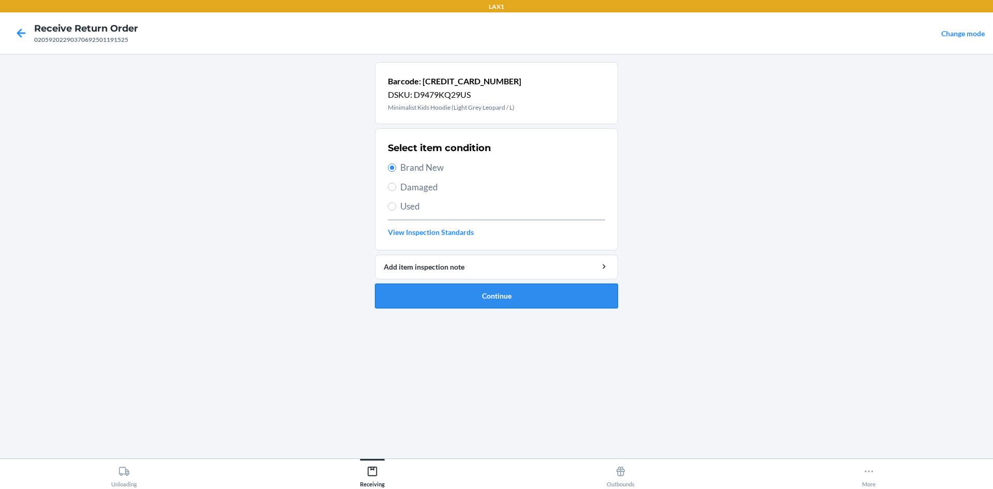
click at [497, 294] on button "Continue" at bounding box center [496, 295] width 243 height 25
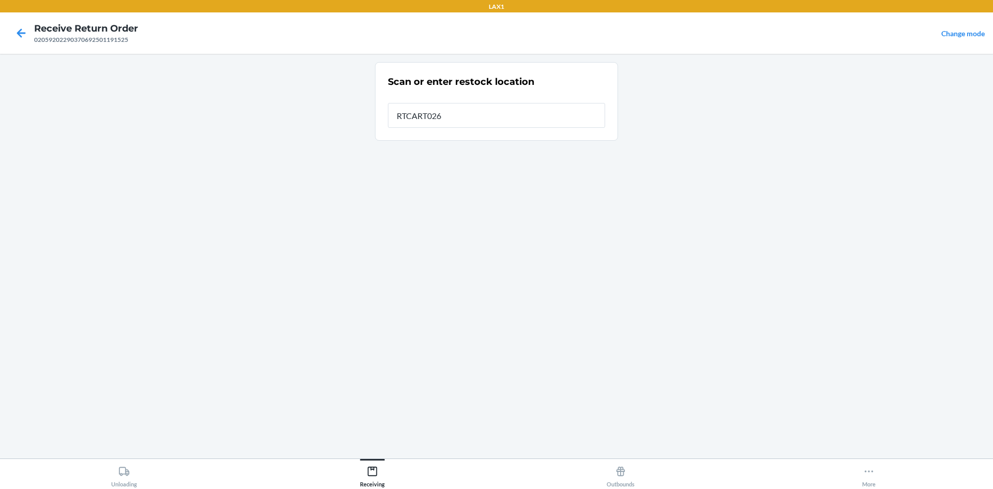
type input "RTCART026"
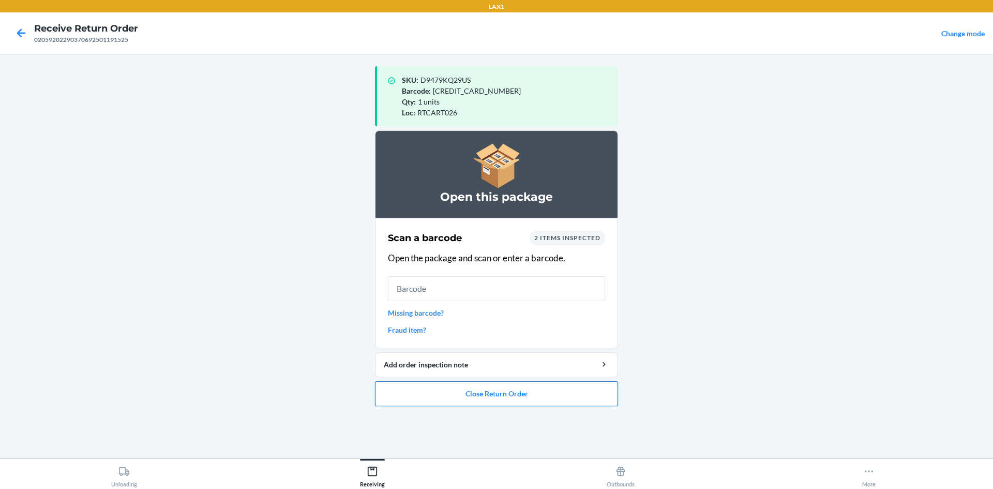
click at [581, 394] on button "Close Return Order" at bounding box center [496, 393] width 243 height 25
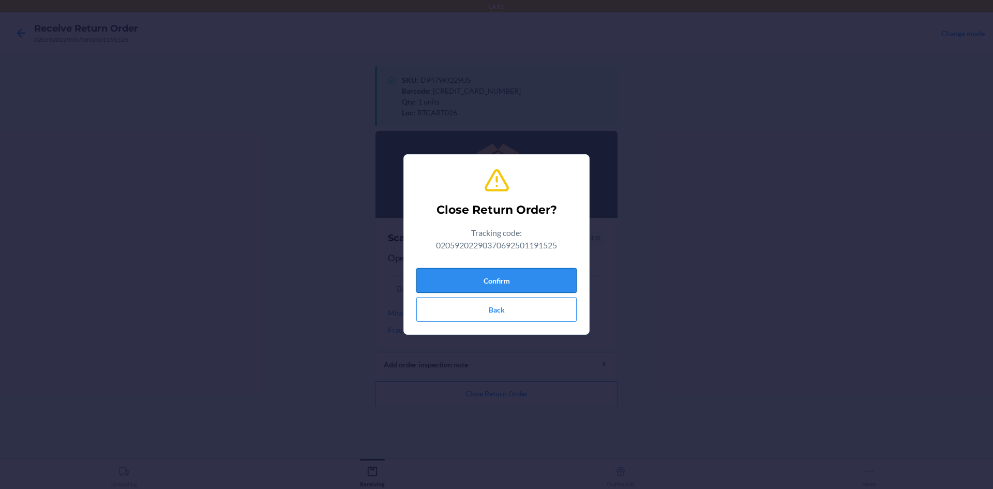
click at [569, 274] on button "Confirm" at bounding box center [496, 280] width 160 height 25
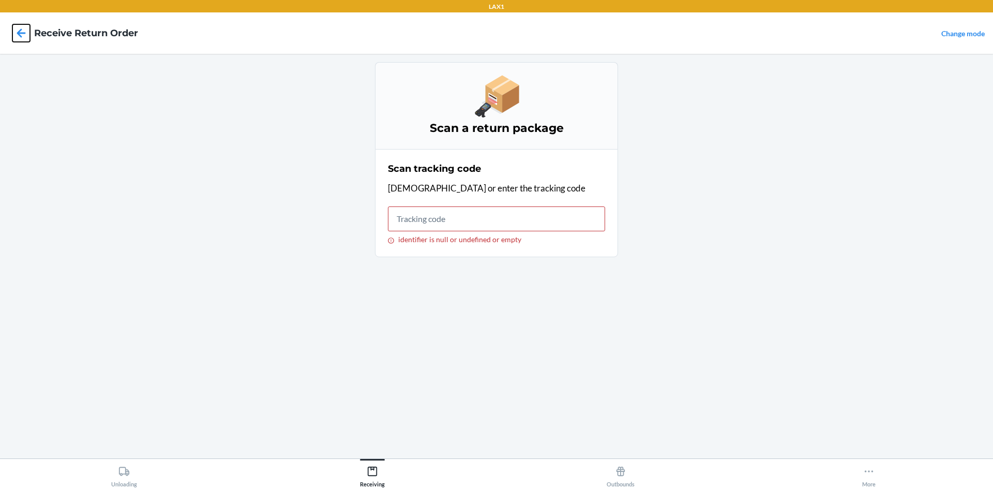
click at [18, 33] on icon at bounding box center [21, 32] width 9 height 9
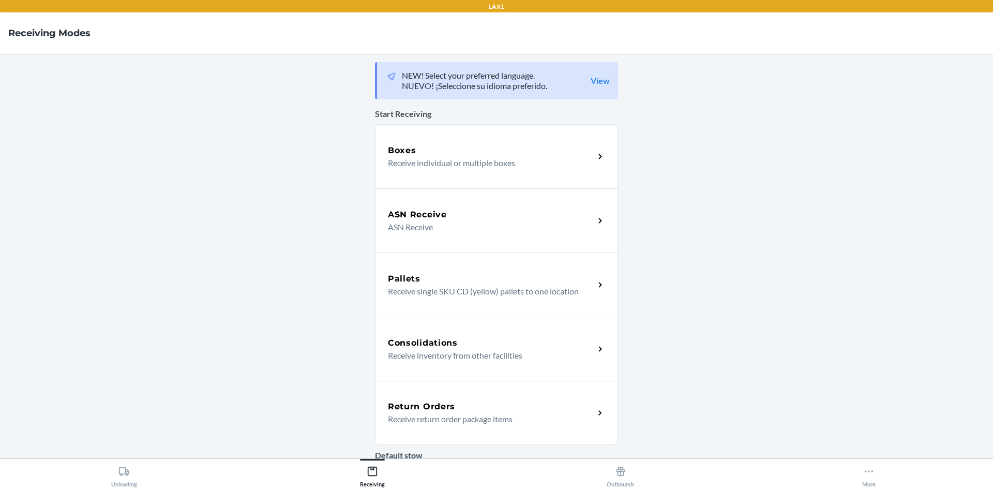
click at [508, 414] on p "Receive return order package items" at bounding box center [487, 419] width 198 height 12
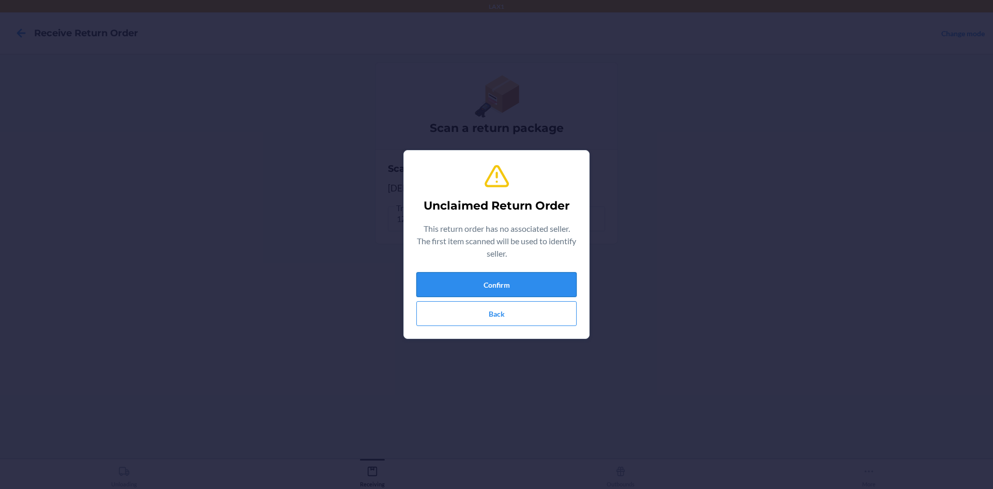
click at [535, 274] on button "Confirm" at bounding box center [496, 284] width 160 height 25
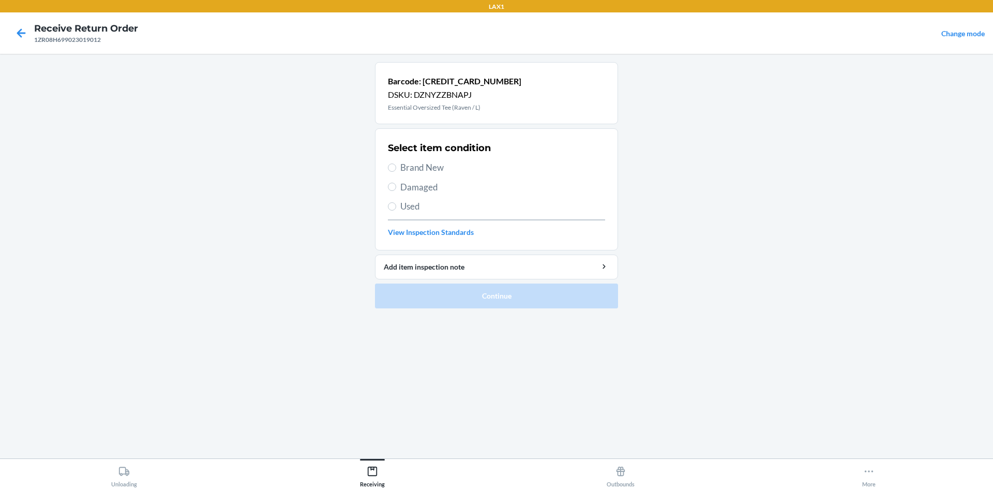
click at [406, 212] on span "Used" at bounding box center [502, 206] width 205 height 13
click at [396, 210] on input "Used" at bounding box center [392, 206] width 8 height 8
radio input "true"
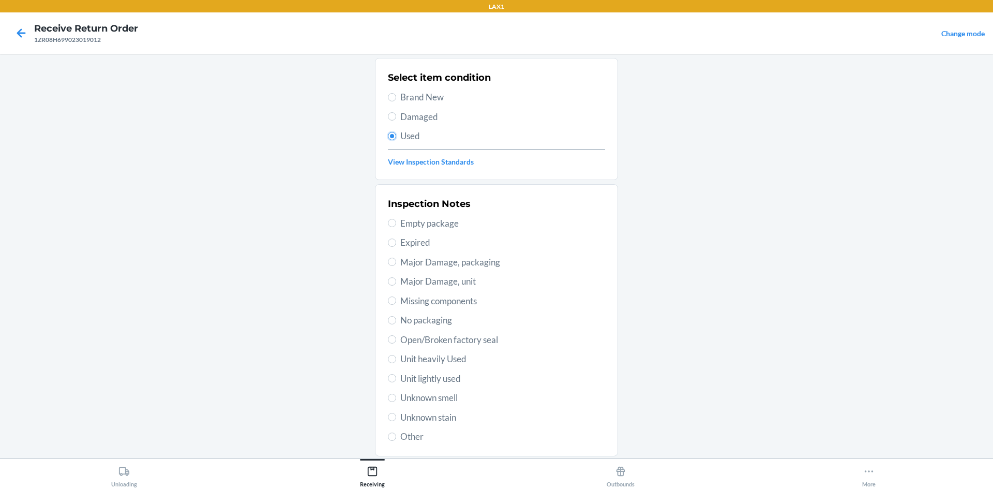
scroll to position [103, 0]
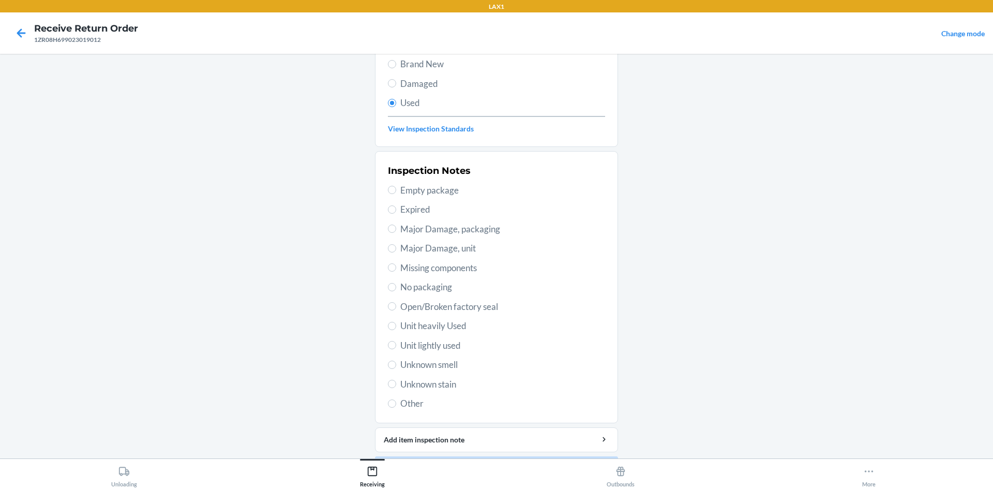
click at [417, 345] on span "Unit lightly used" at bounding box center [502, 345] width 205 height 13
click at [396, 345] on input "Unit lightly used" at bounding box center [392, 345] width 8 height 8
radio input "true"
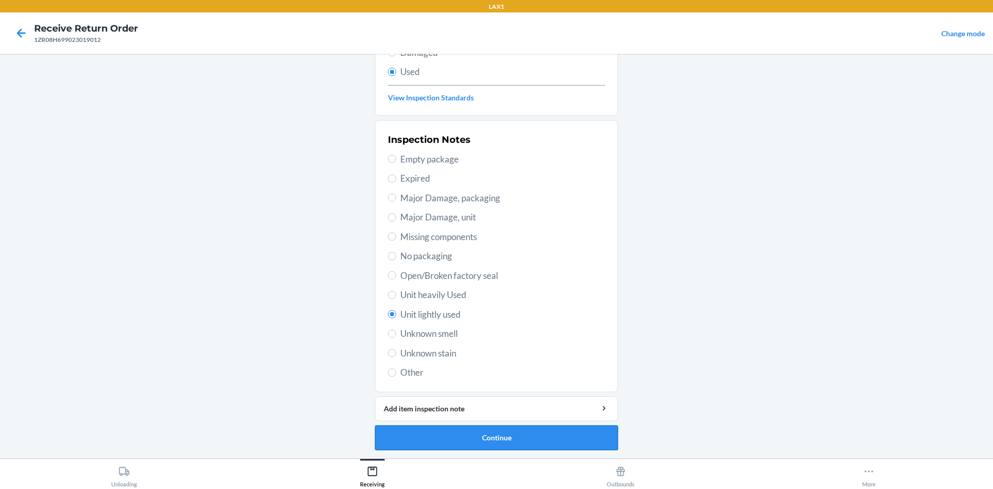
click at [532, 434] on button "Continue" at bounding box center [496, 437] width 243 height 25
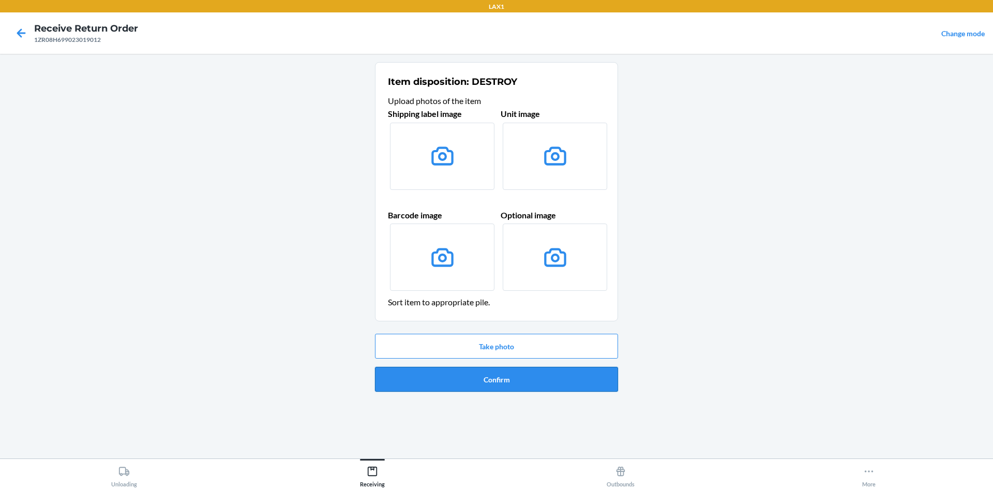
click at [580, 386] on button "Confirm" at bounding box center [496, 379] width 243 height 25
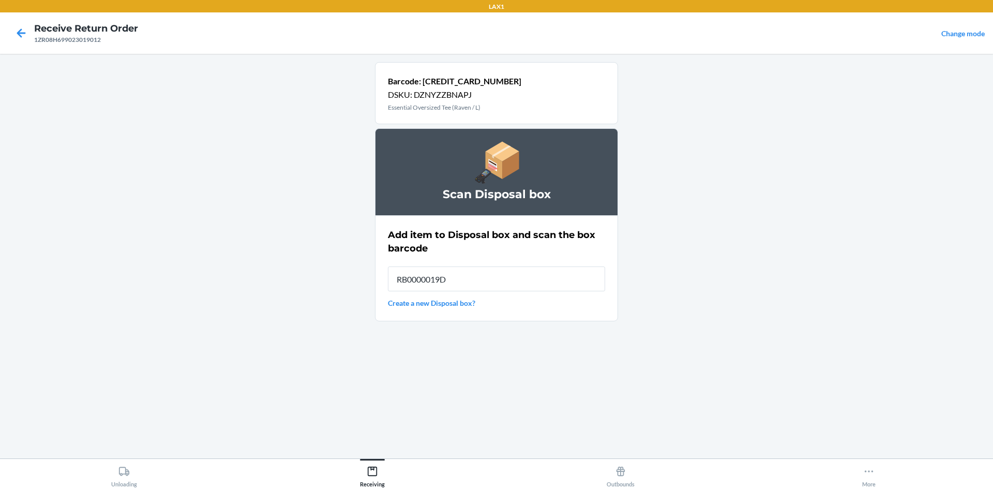
type input "RB0000019D0"
click at [472, 273] on span "Disposal Box Barcode" at bounding box center [435, 268] width 81 height 10
drag, startPoint x: 432, startPoint y: 279, endPoint x: 391, endPoint y: 358, distance: 88.8
click at [391, 358] on div "Barcode: [CREDIT_CARD_NUMBER] DSKU: DZNYZZBNAPJ Essential Oversized Tee (Raven …" at bounding box center [496, 256] width 243 height 388
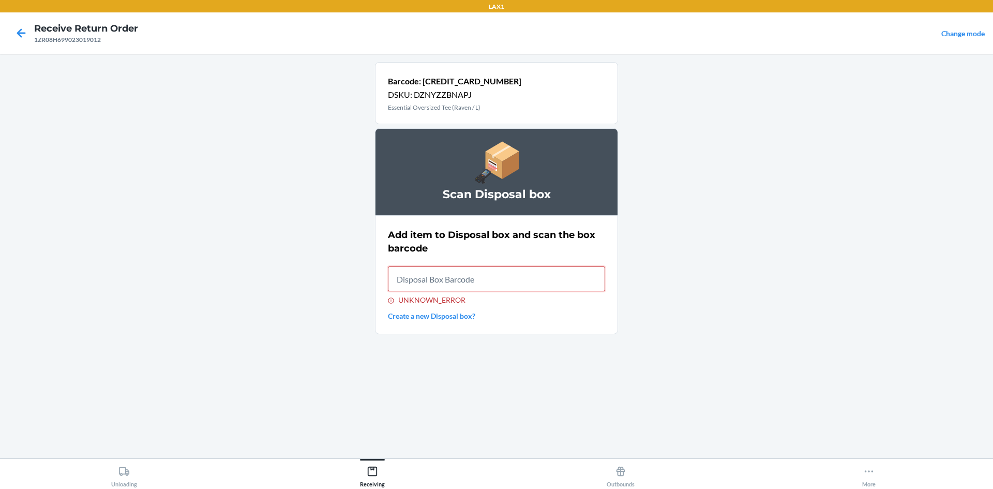
click at [462, 278] on input "UNKNOWN_ERROR" at bounding box center [496, 278] width 217 height 25
type input "RB0000019D0"
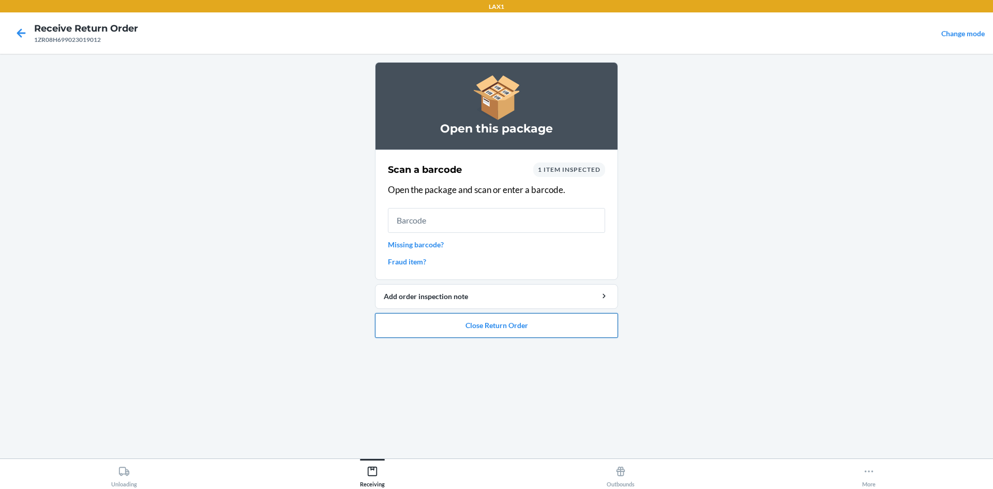
click at [509, 327] on button "Close Return Order" at bounding box center [496, 325] width 243 height 25
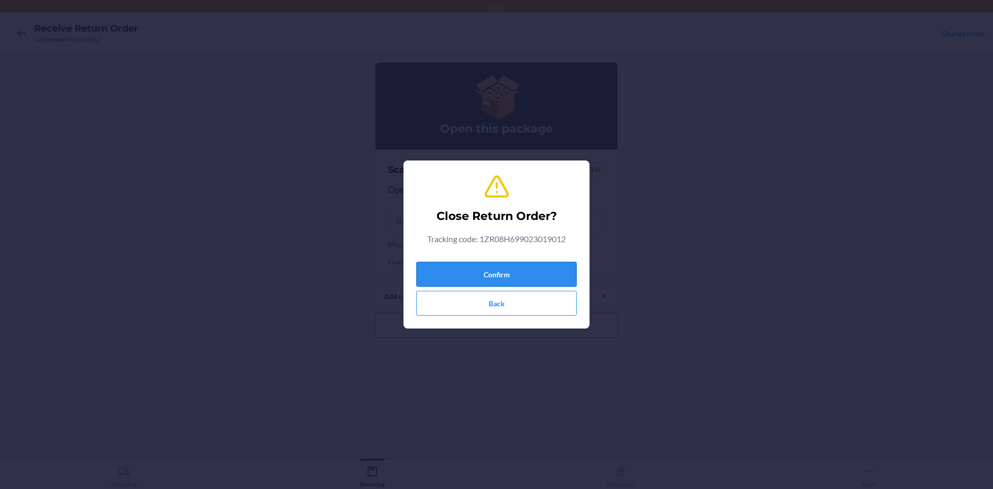
click at [539, 274] on button "Confirm" at bounding box center [496, 274] width 160 height 25
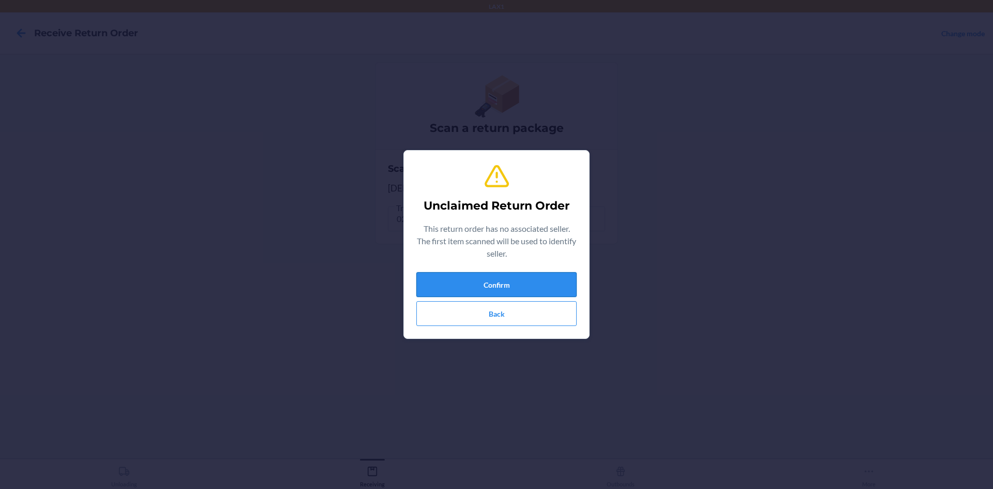
click at [553, 283] on button "Confirm" at bounding box center [496, 284] width 160 height 25
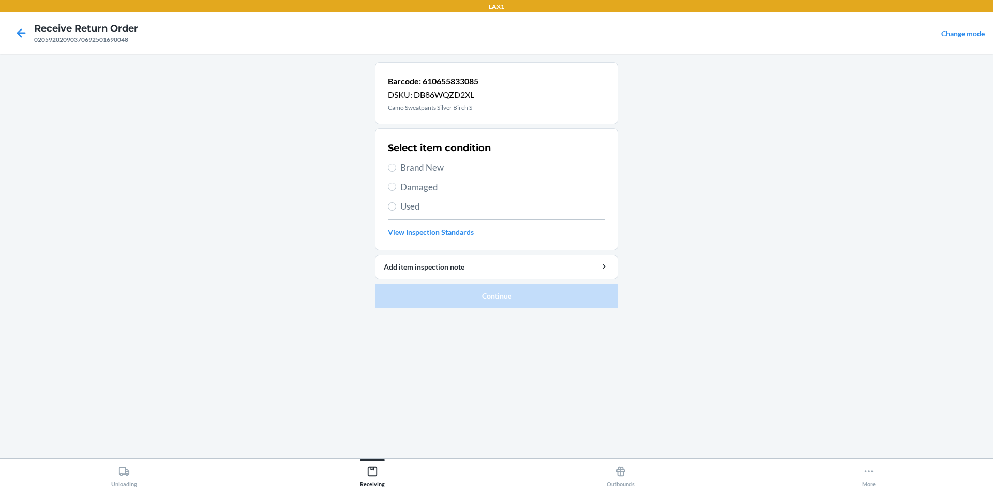
click at [386, 165] on section "Select item condition Brand New Damaged Used View Inspection Standards" at bounding box center [496, 189] width 243 height 122
click at [392, 163] on input "Brand New" at bounding box center [392, 167] width 8 height 8
radio input "true"
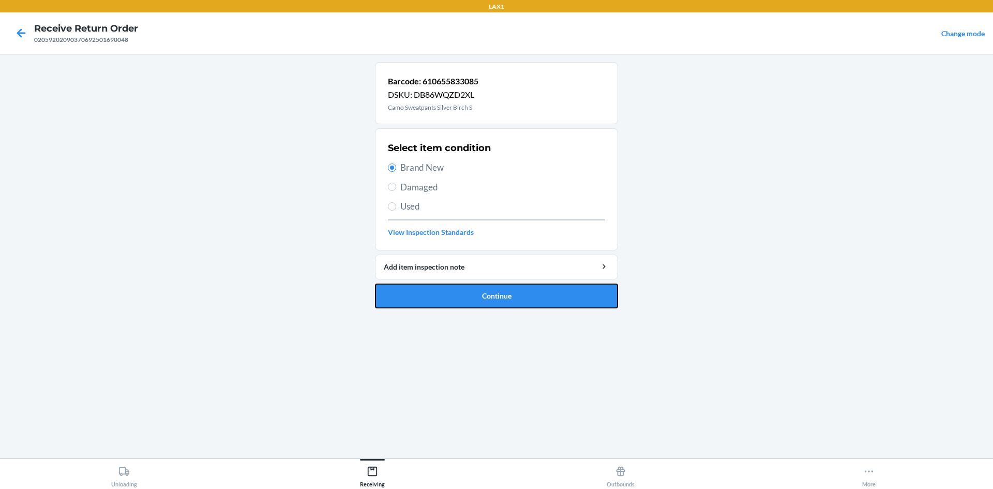
click at [482, 295] on button "Continue" at bounding box center [496, 295] width 243 height 25
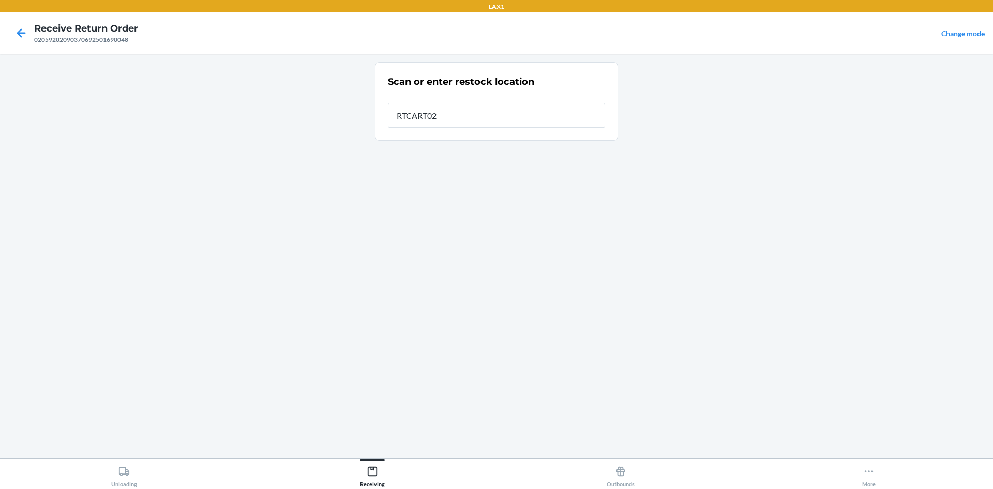
type input "RTCART026"
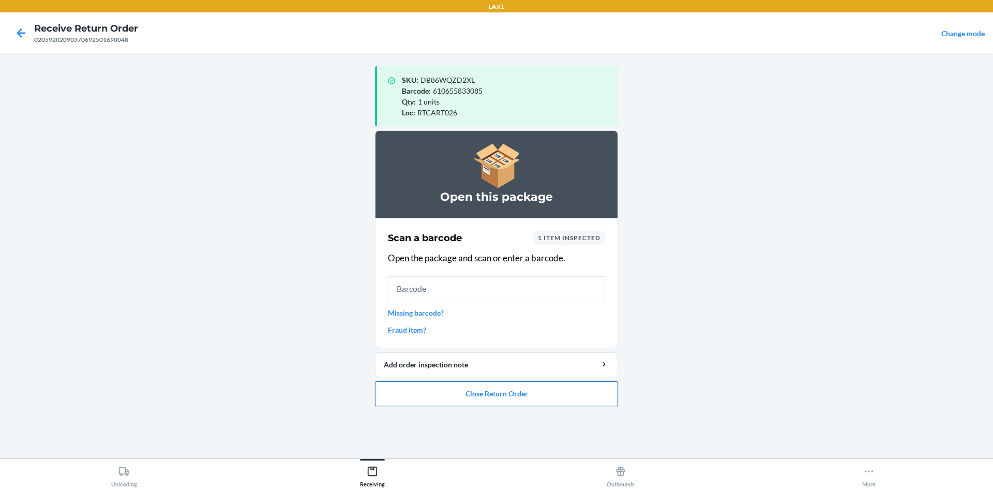
click at [455, 398] on button "Close Return Order" at bounding box center [496, 393] width 243 height 25
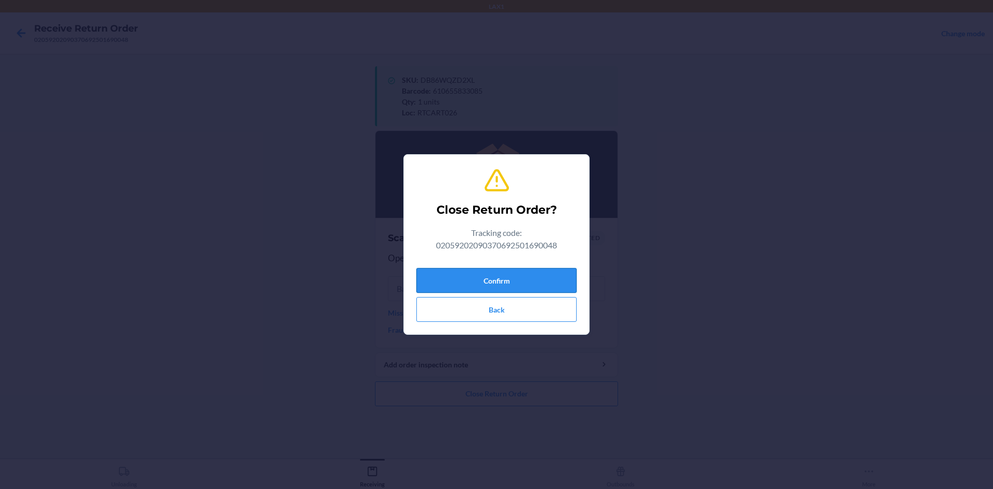
click at [482, 286] on button "Confirm" at bounding box center [496, 280] width 160 height 25
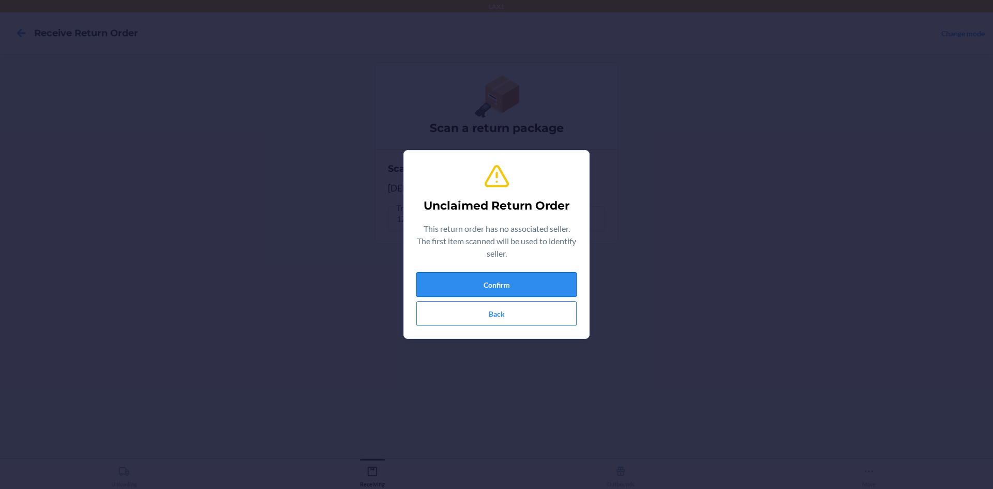
click at [554, 276] on button "Confirm" at bounding box center [496, 284] width 160 height 25
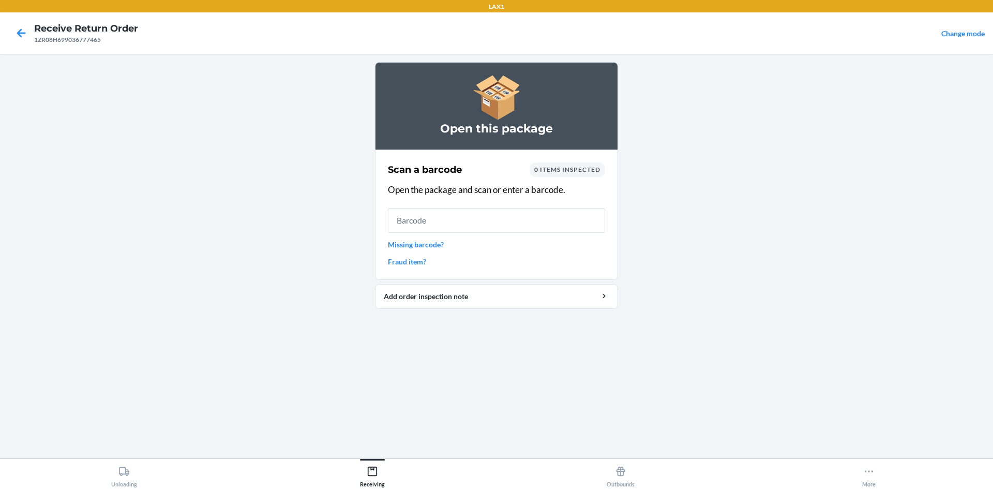
click at [417, 243] on link "Missing barcode?" at bounding box center [496, 244] width 217 height 11
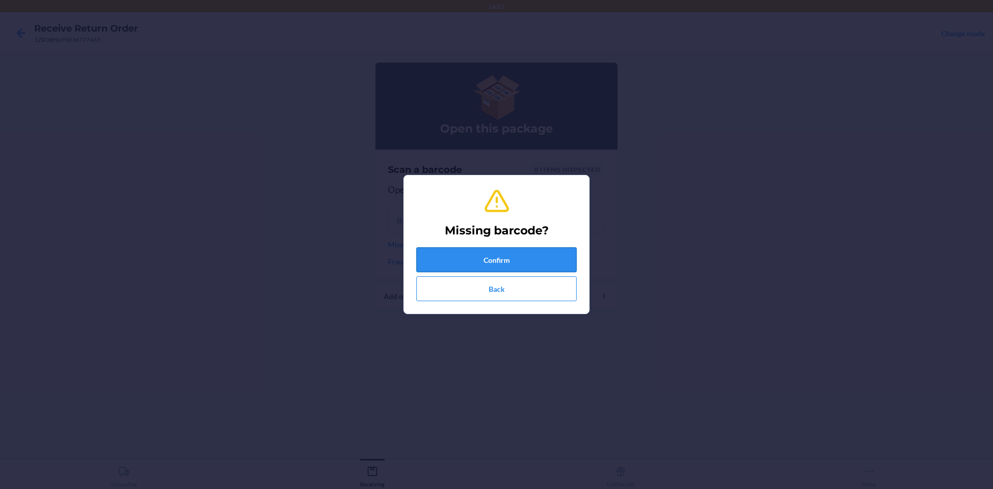
click at [544, 260] on button "Confirm" at bounding box center [496, 259] width 160 height 25
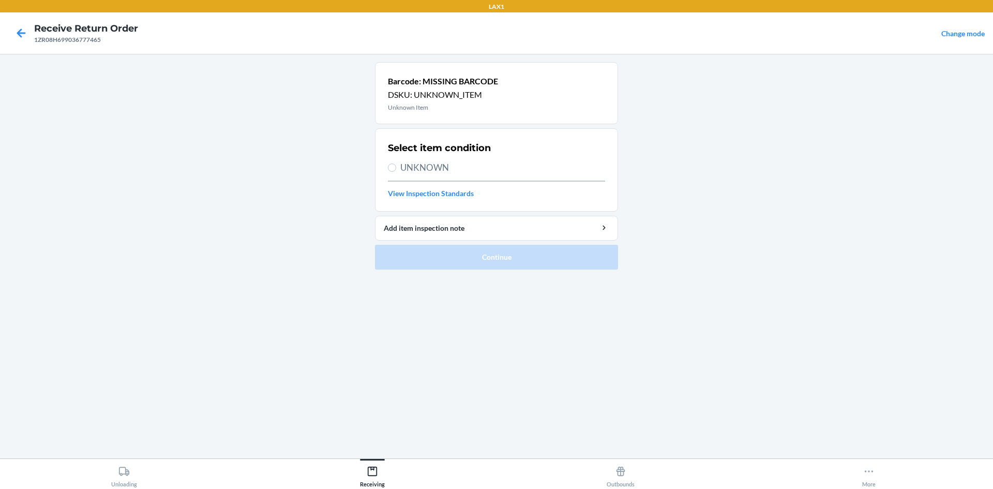
click at [411, 168] on span "UNKNOWN" at bounding box center [502, 167] width 205 height 13
click at [396, 168] on input "UNKNOWN" at bounding box center [392, 167] width 8 height 8
radio input "true"
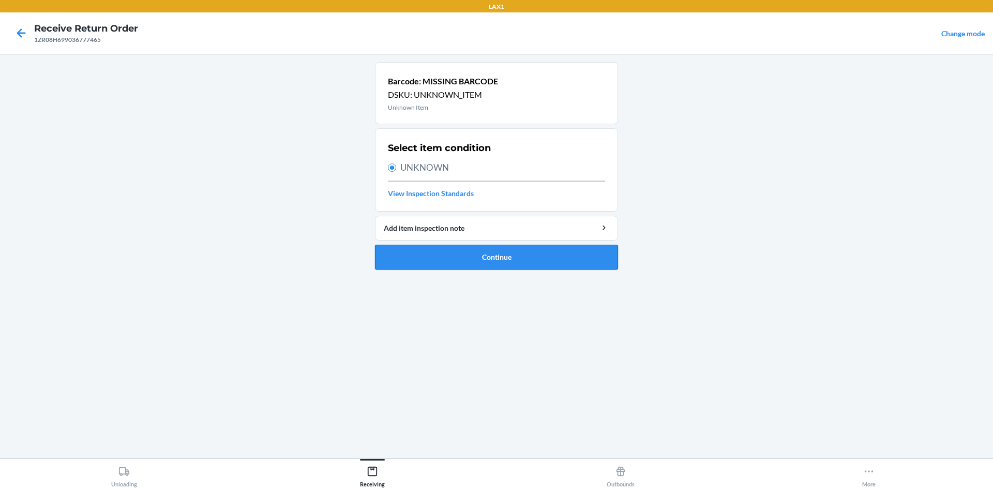
click at [492, 258] on button "Continue" at bounding box center [496, 257] width 243 height 25
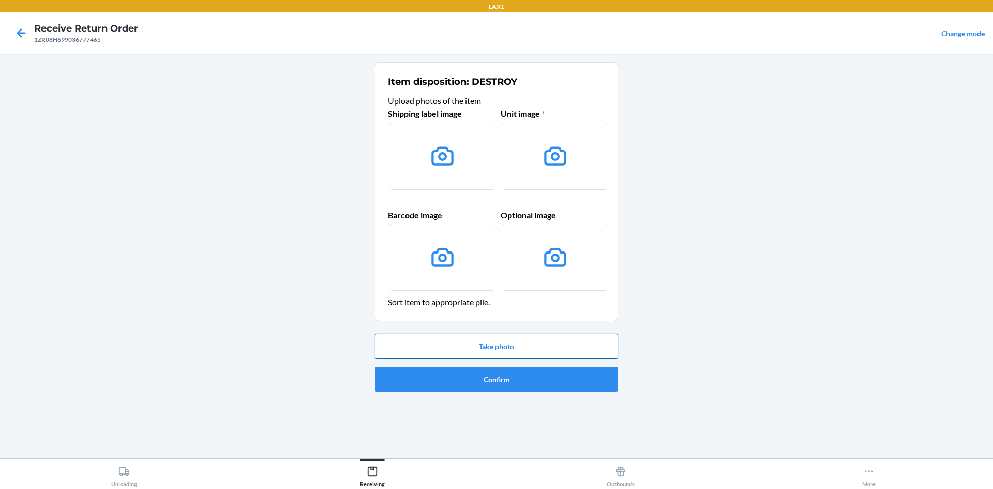
click at [508, 346] on button "Take photo" at bounding box center [496, 346] width 243 height 25
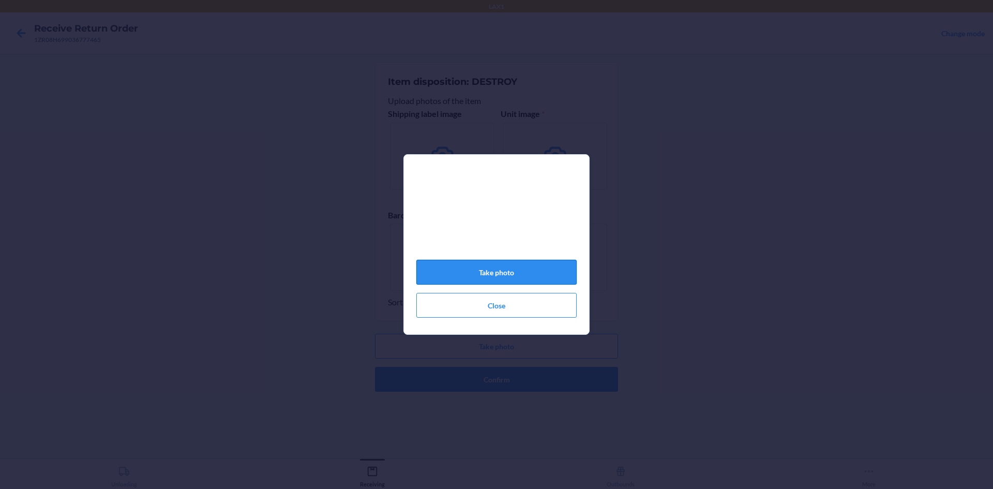
click at [556, 270] on button "Take photo" at bounding box center [496, 272] width 160 height 25
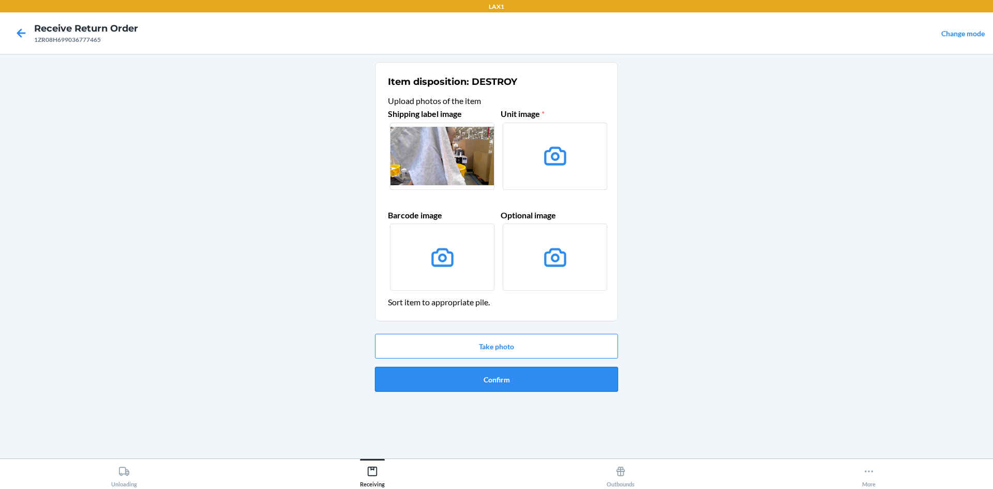
click at [526, 381] on button "Confirm" at bounding box center [496, 379] width 243 height 25
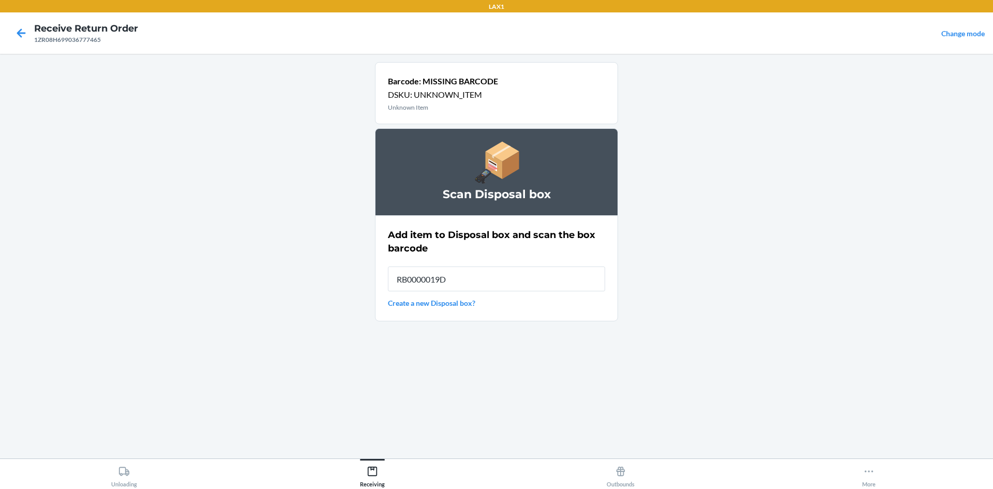
type input "RB0000019D0"
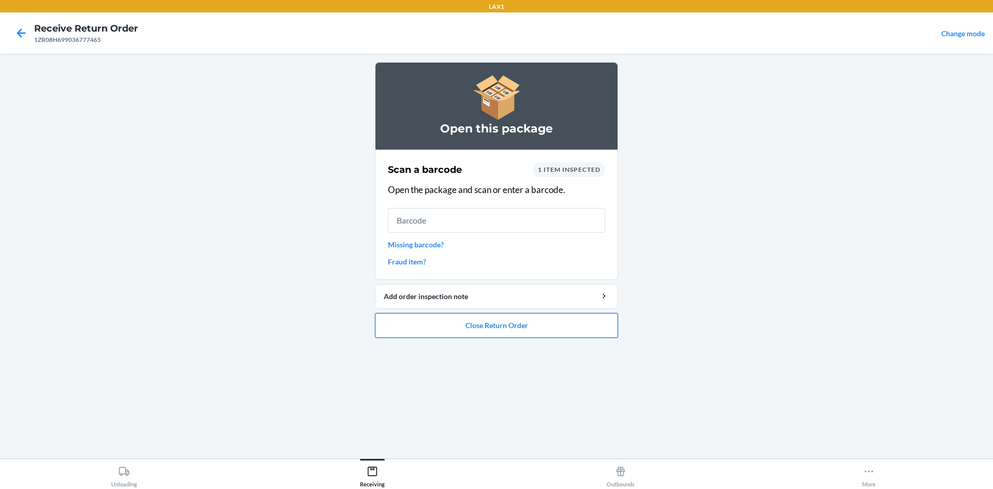
click at [535, 325] on button "Close Return Order" at bounding box center [496, 325] width 243 height 25
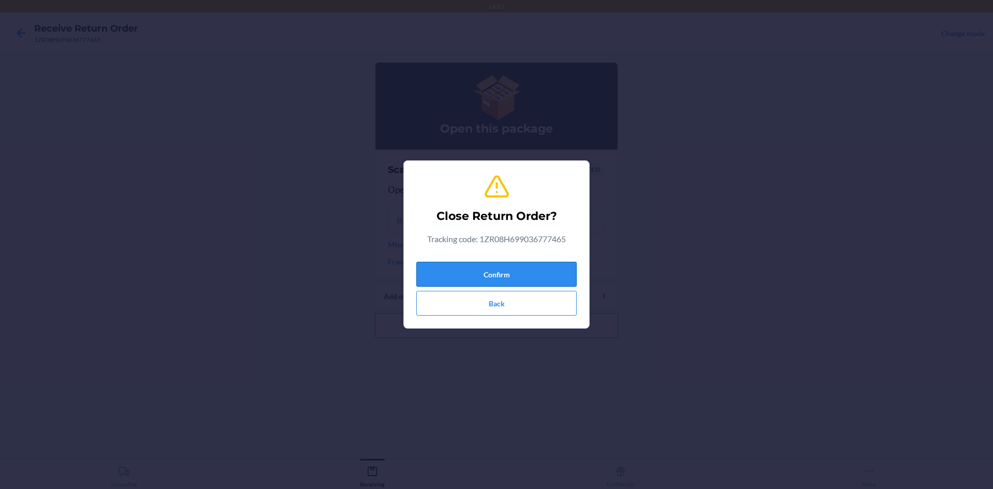
click at [549, 271] on button "Confirm" at bounding box center [496, 274] width 160 height 25
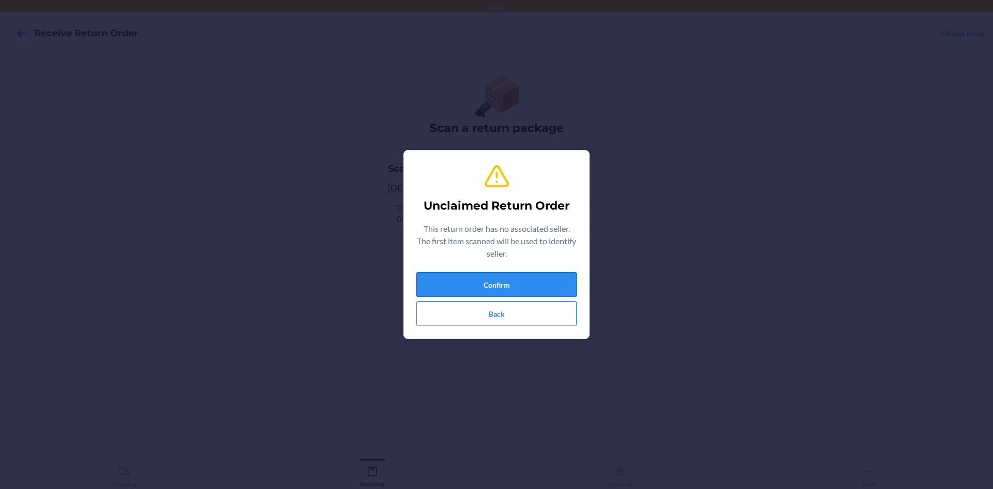
click at [549, 283] on button "Confirm" at bounding box center [496, 284] width 160 height 25
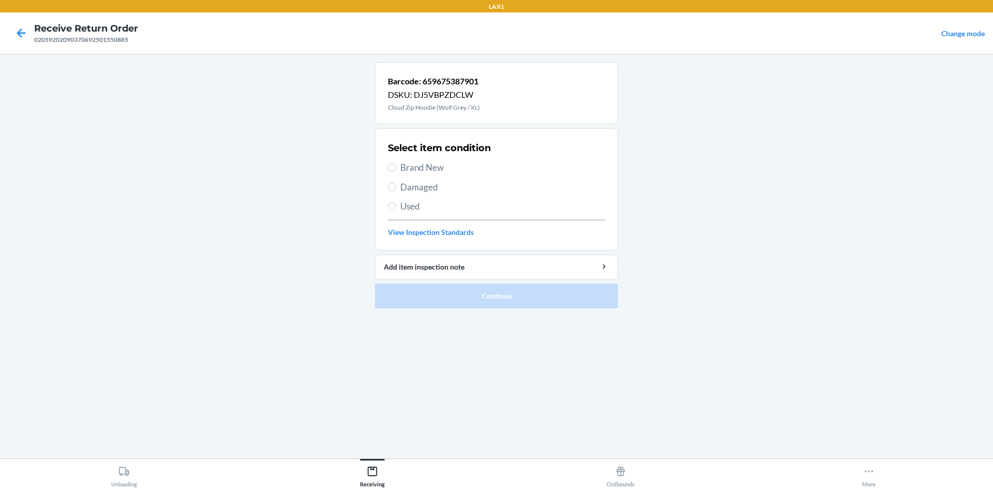
click at [432, 185] on span "Damaged" at bounding box center [502, 186] width 205 height 13
click at [396, 185] on input "Damaged" at bounding box center [392, 187] width 8 height 8
radio input "true"
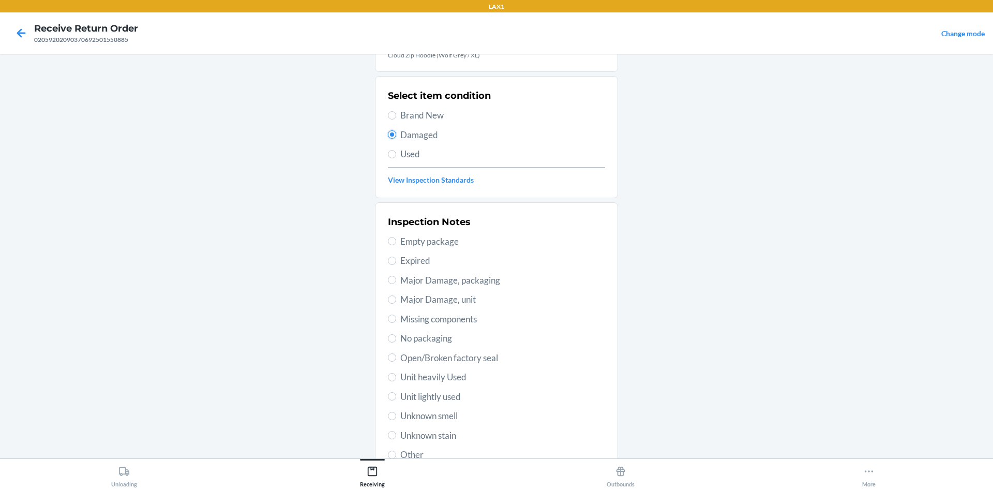
scroll to position [103, 0]
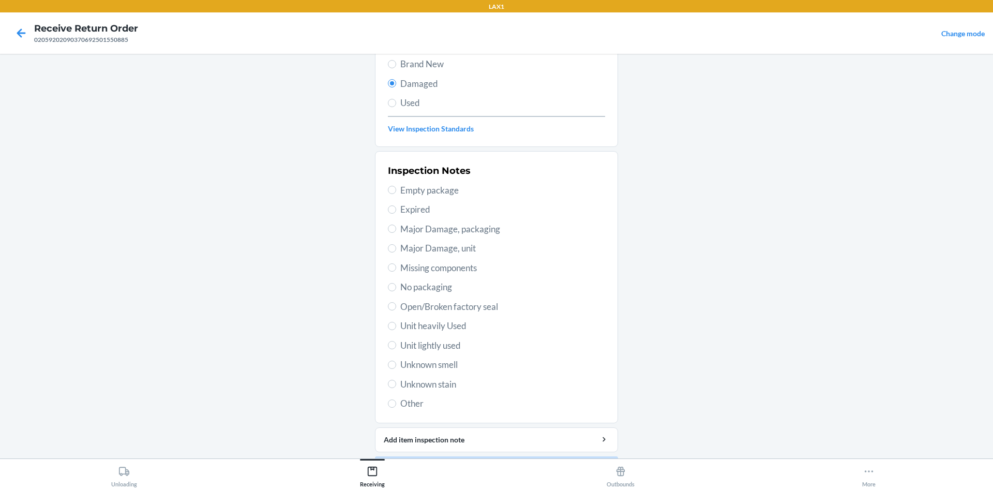
click at [492, 304] on span "Open/Broken factory seal" at bounding box center [502, 306] width 205 height 13
click at [396, 304] on input "Open/Broken factory seal" at bounding box center [392, 306] width 8 height 8
radio input "true"
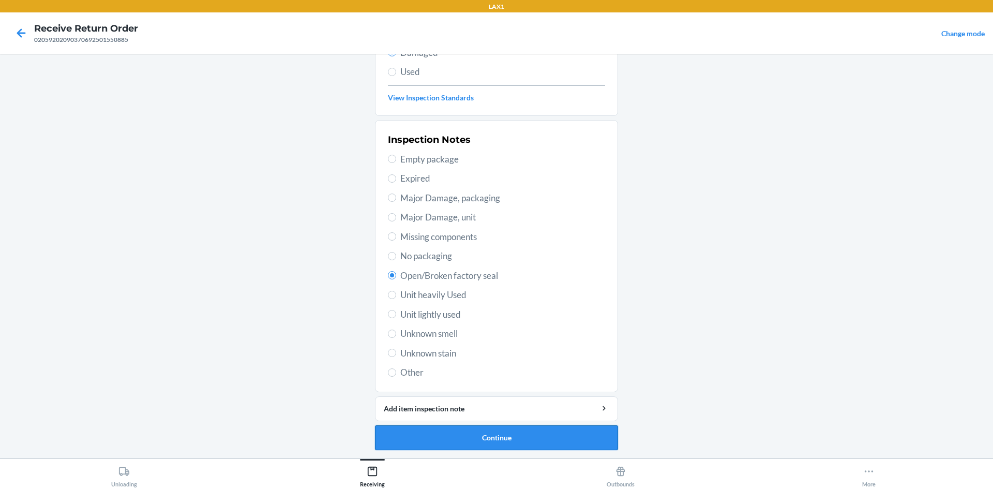
click at [552, 438] on button "Continue" at bounding box center [496, 437] width 243 height 25
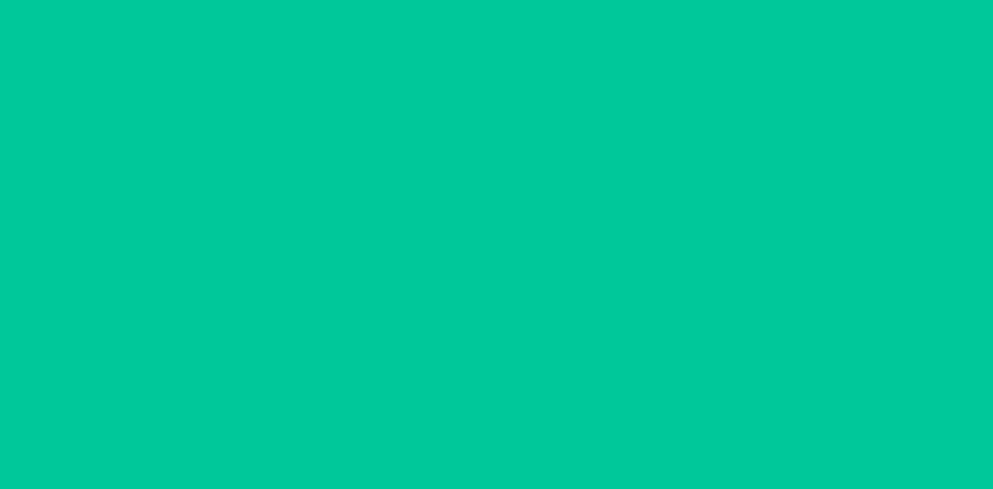
scroll to position [43, 0]
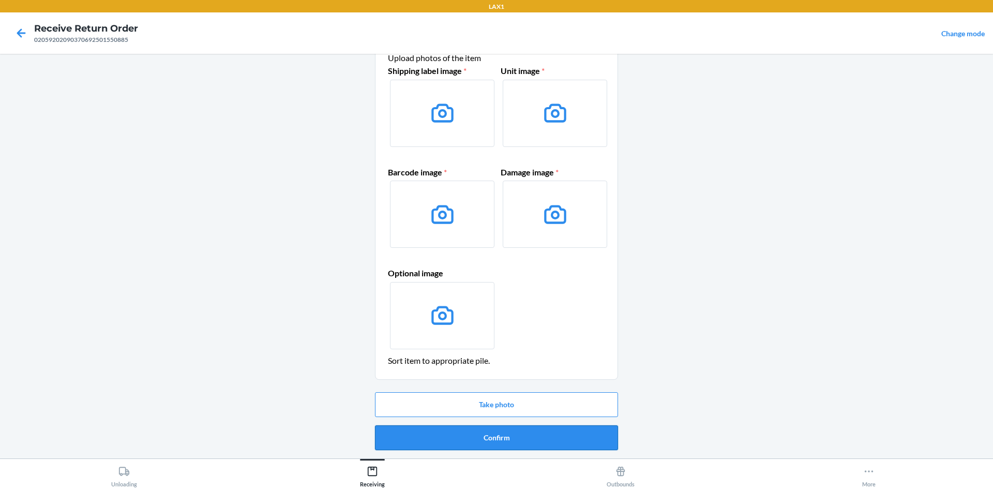
click at [565, 432] on button "Confirm" at bounding box center [496, 437] width 243 height 25
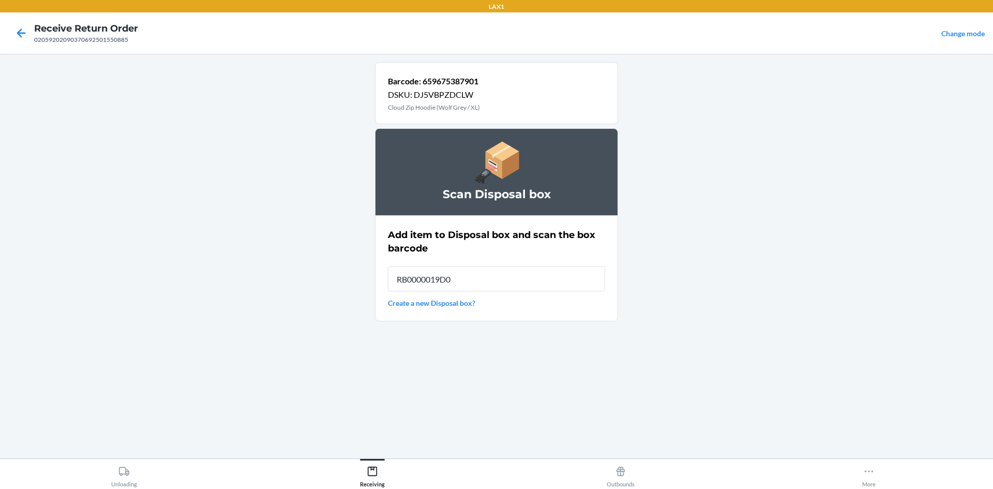
type input "RB0000019D0"
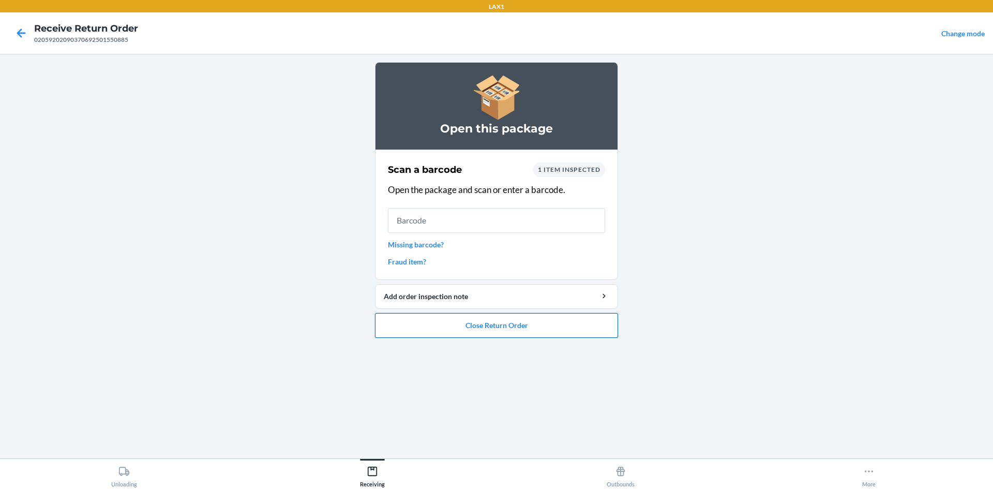
click at [571, 327] on button "Close Return Order" at bounding box center [496, 325] width 243 height 25
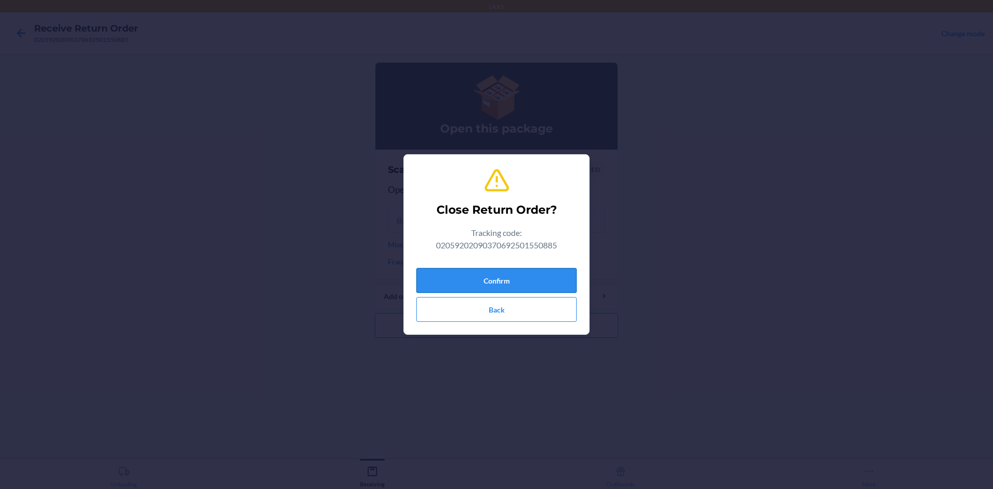
click at [491, 276] on button "Confirm" at bounding box center [496, 280] width 160 height 25
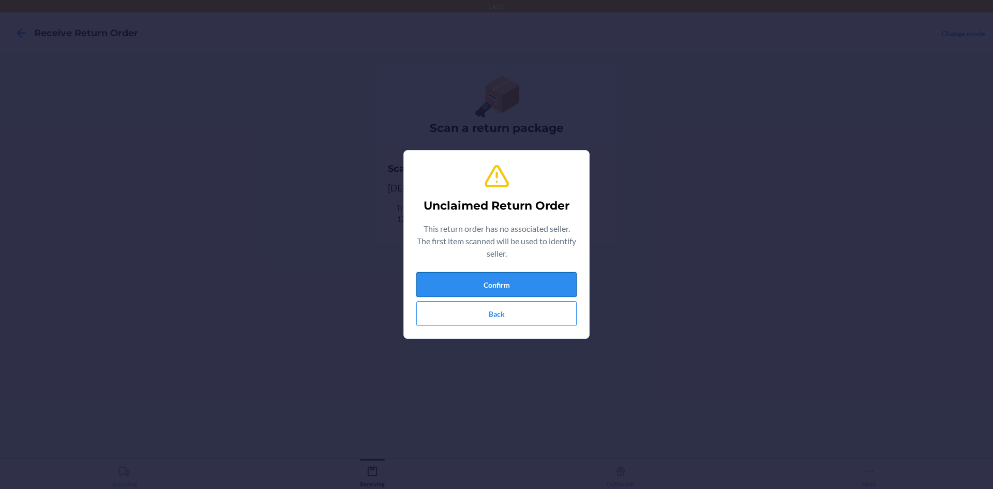
click at [506, 280] on button "Confirm" at bounding box center [496, 284] width 160 height 25
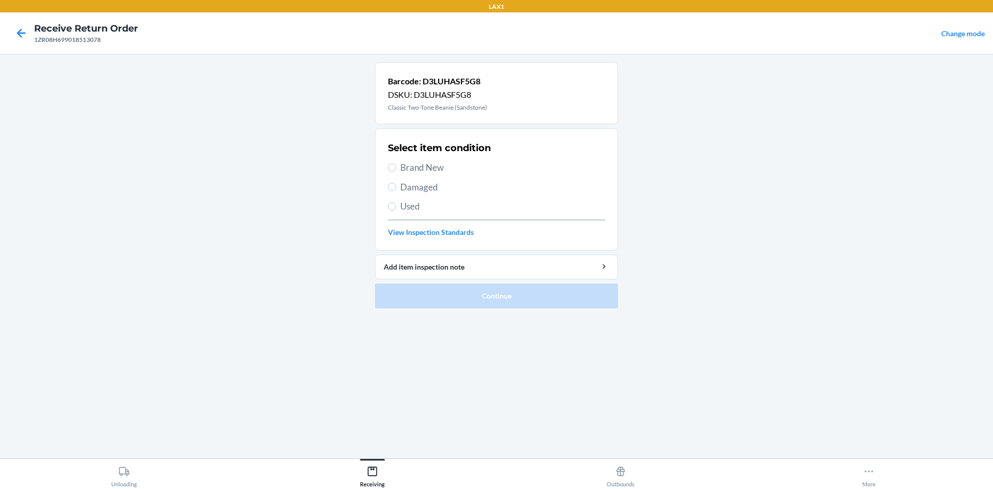
click at [431, 171] on span "Brand New" at bounding box center [502, 167] width 205 height 13
click at [396, 171] on input "Brand New" at bounding box center [392, 167] width 8 height 8
radio input "true"
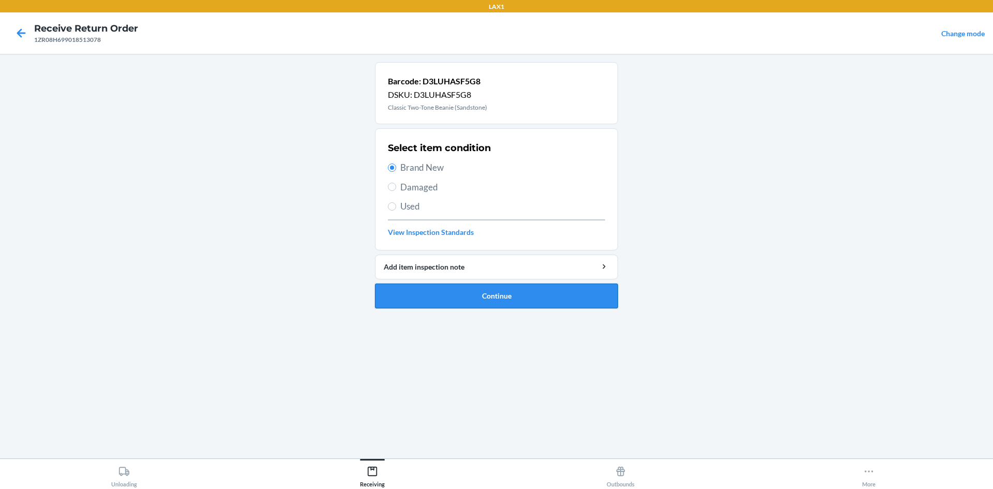
click at [539, 294] on button "Continue" at bounding box center [496, 295] width 243 height 25
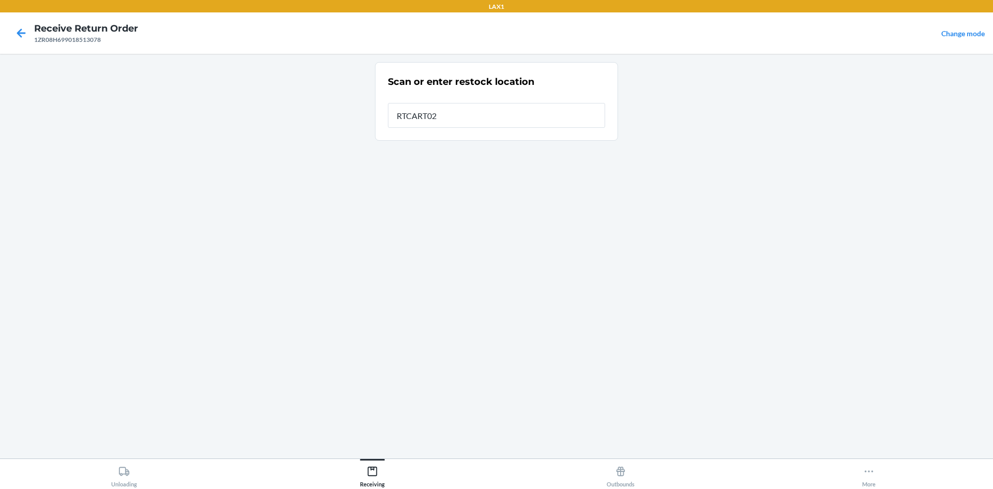
type input "RTCART026"
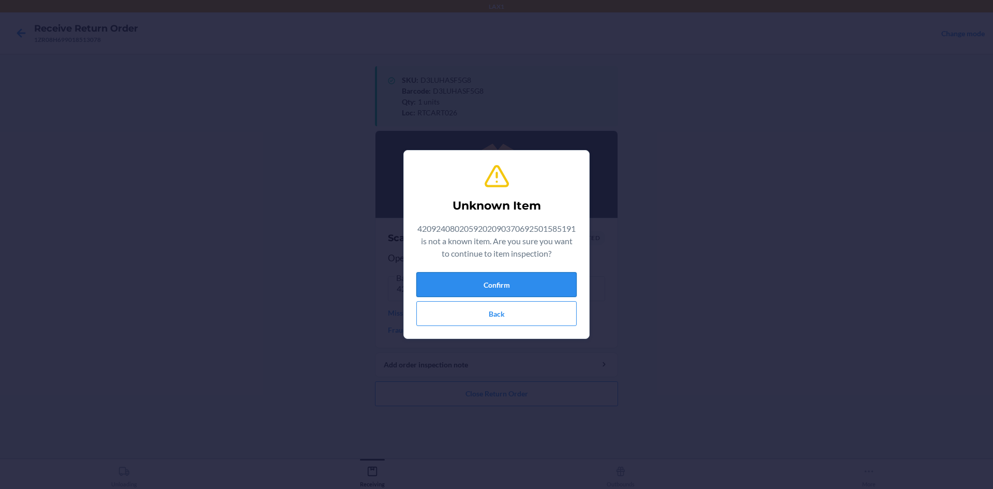
click at [451, 276] on button "Confirm" at bounding box center [496, 284] width 160 height 25
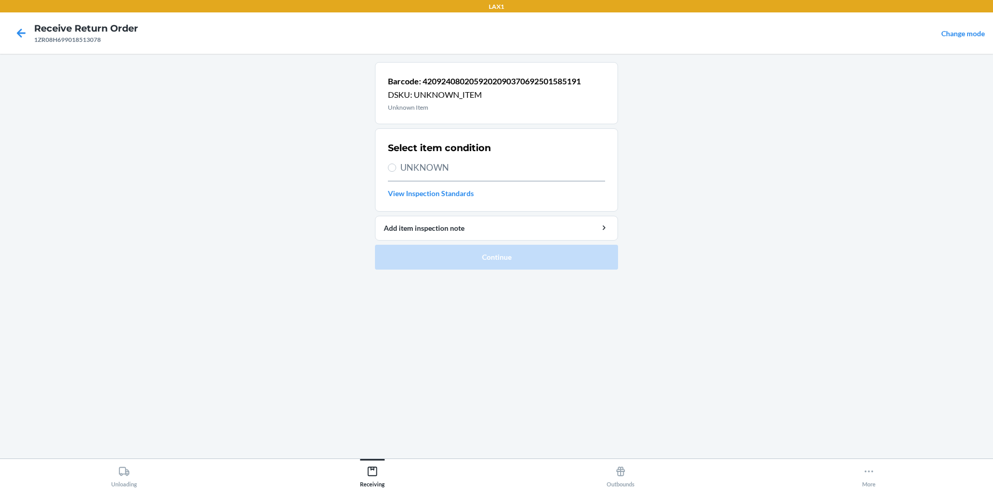
click at [4, 27] on nav "Receive Return Order 1ZR08H699018513078 Change mode" at bounding box center [496, 32] width 993 height 41
click at [23, 31] on icon at bounding box center [21, 33] width 18 height 18
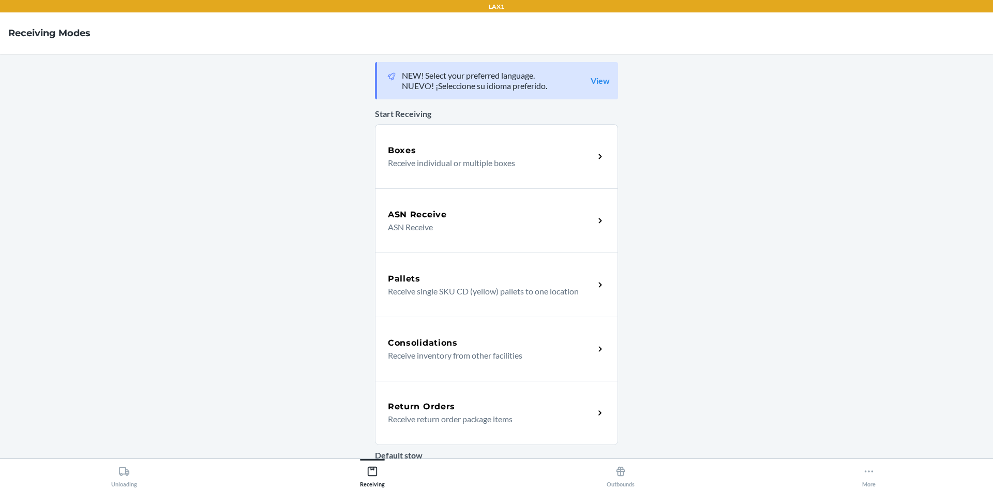
drag, startPoint x: 543, startPoint y: 423, endPoint x: 512, endPoint y: 403, distance: 37.3
click at [543, 423] on p "Receive return order package items" at bounding box center [487, 419] width 198 height 12
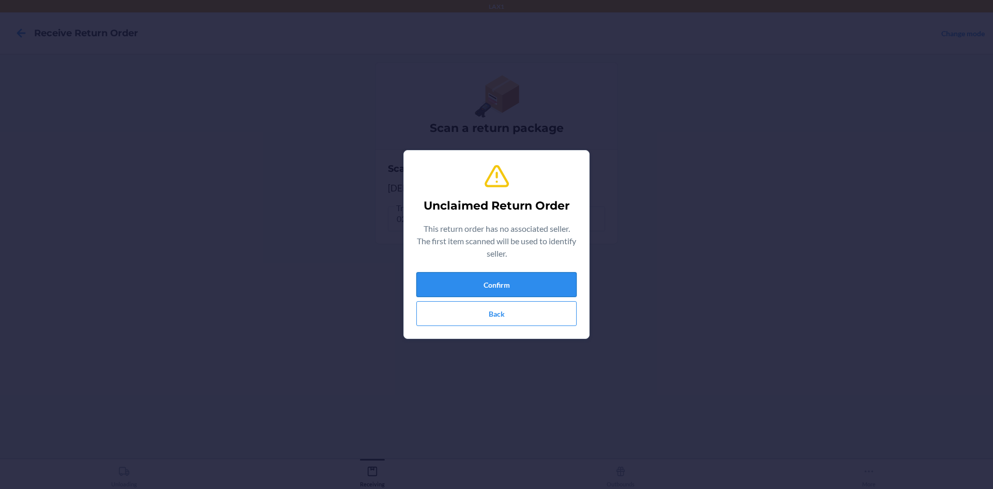
click at [532, 289] on button "Confirm" at bounding box center [496, 284] width 160 height 25
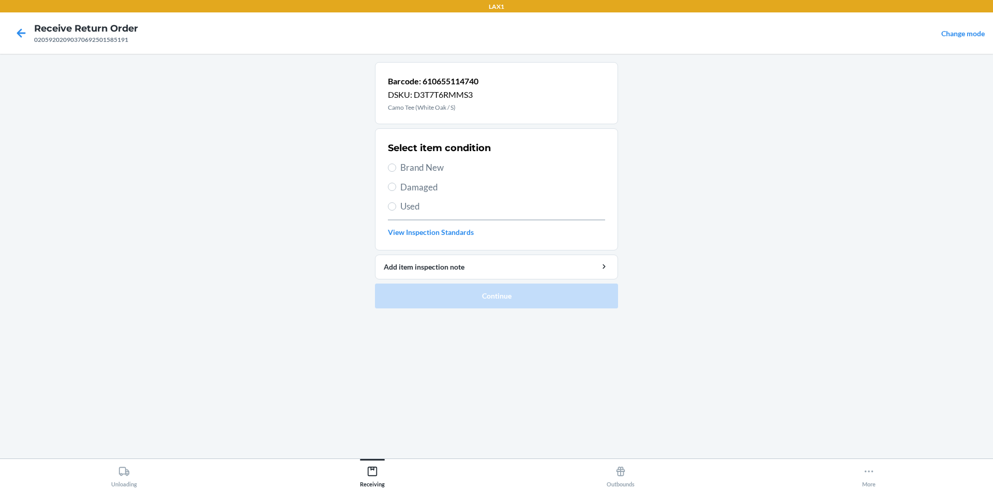
click at [431, 168] on span "Brand New" at bounding box center [502, 167] width 205 height 13
click at [396, 168] on input "Brand New" at bounding box center [392, 167] width 8 height 8
radio input "true"
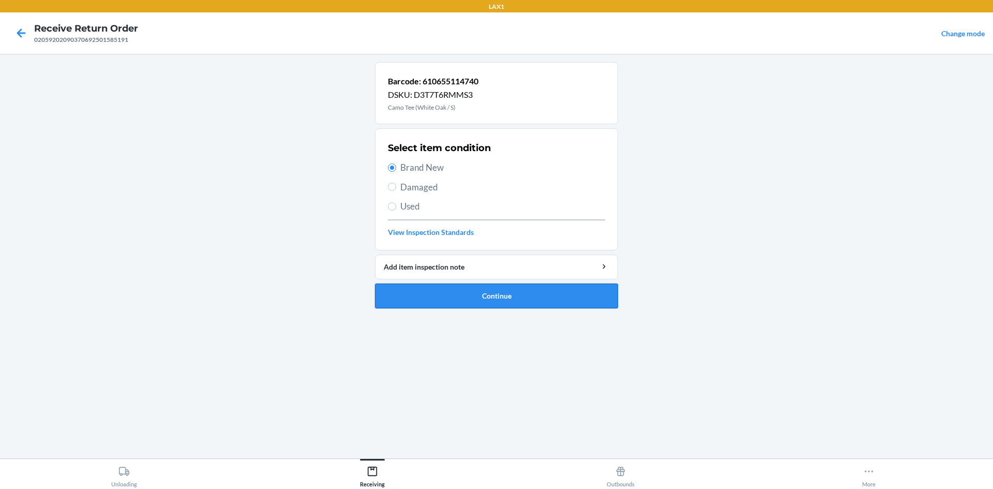
click at [533, 299] on button "Continue" at bounding box center [496, 295] width 243 height 25
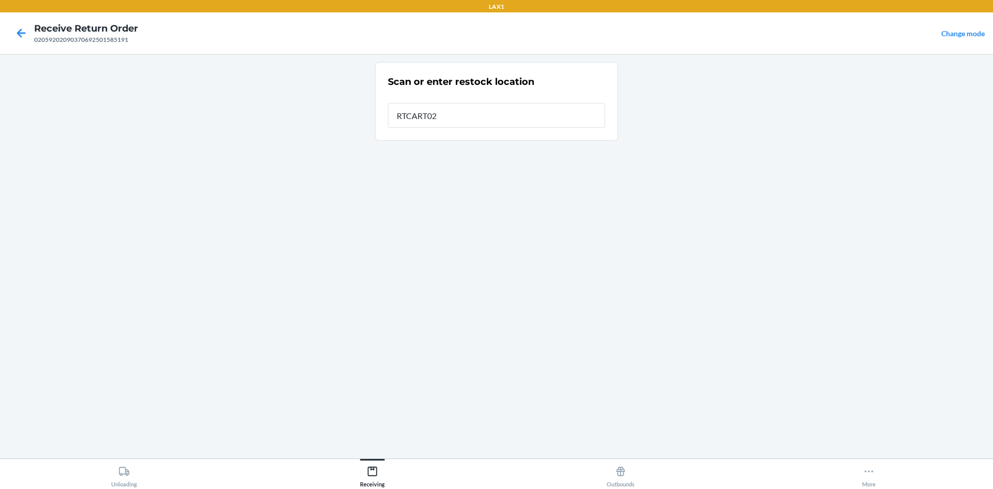
type input "RTCART026"
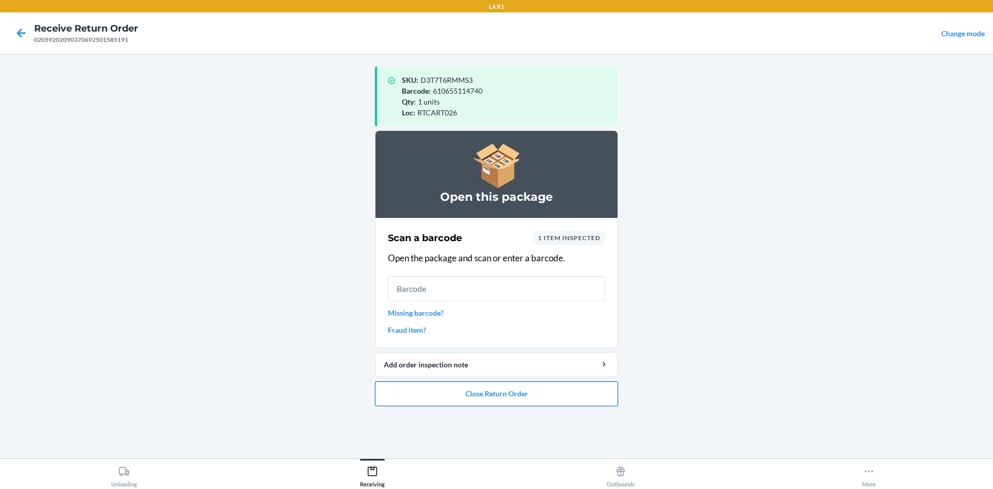
click at [523, 399] on button "Close Return Order" at bounding box center [496, 393] width 243 height 25
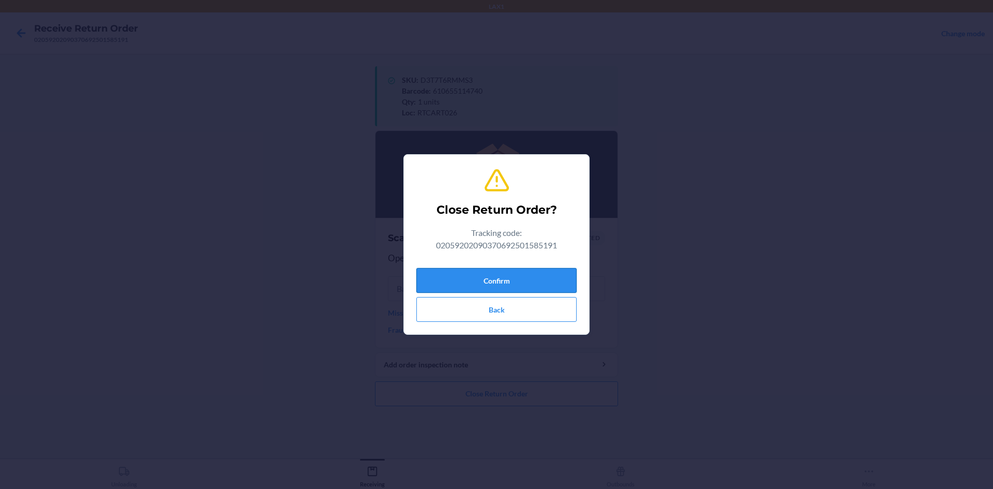
click at [558, 281] on button "Confirm" at bounding box center [496, 280] width 160 height 25
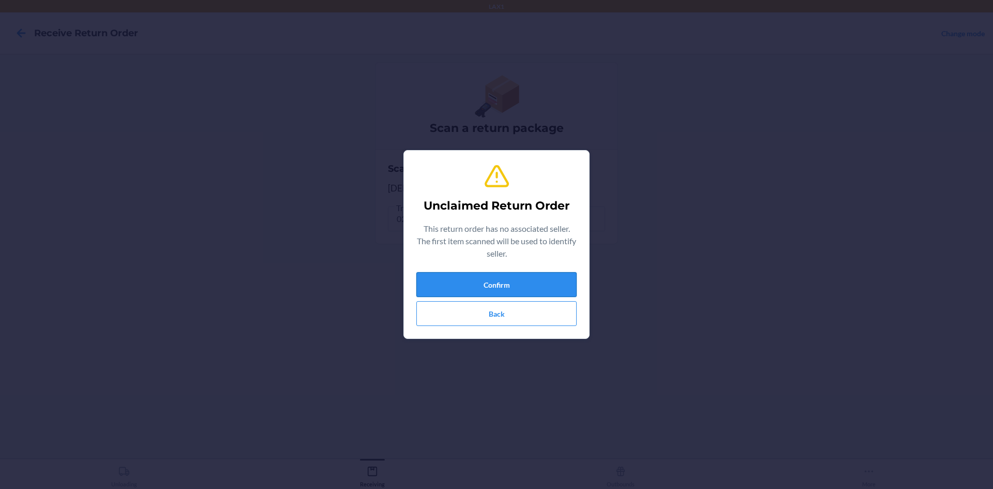
click at [567, 280] on button "Confirm" at bounding box center [496, 284] width 160 height 25
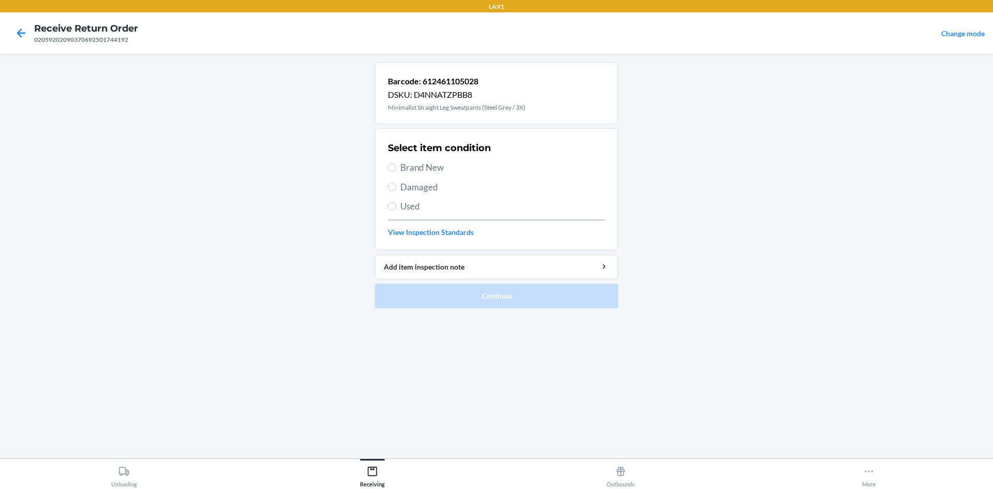
click at [397, 161] on label "Brand New" at bounding box center [496, 167] width 217 height 13
click at [396, 163] on input "Brand New" at bounding box center [392, 167] width 8 height 8
radio input "true"
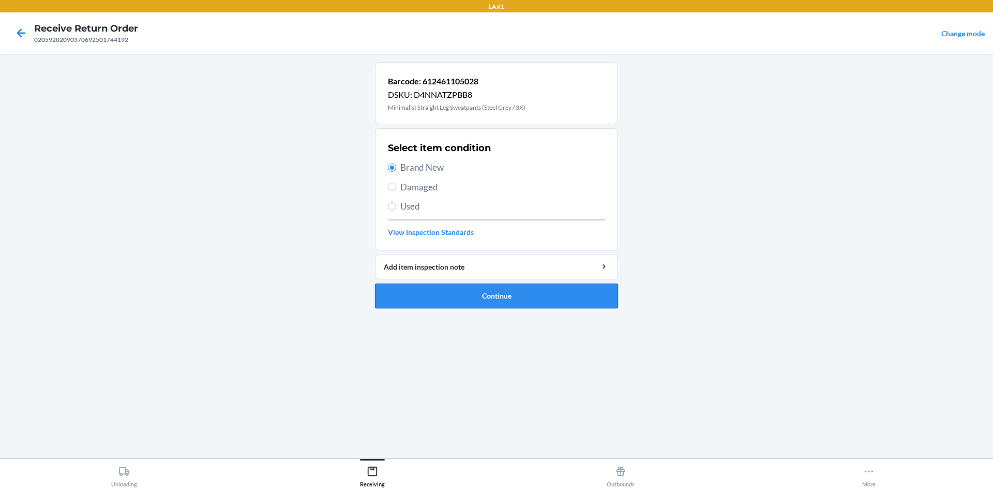
click at [486, 304] on button "Continue" at bounding box center [496, 295] width 243 height 25
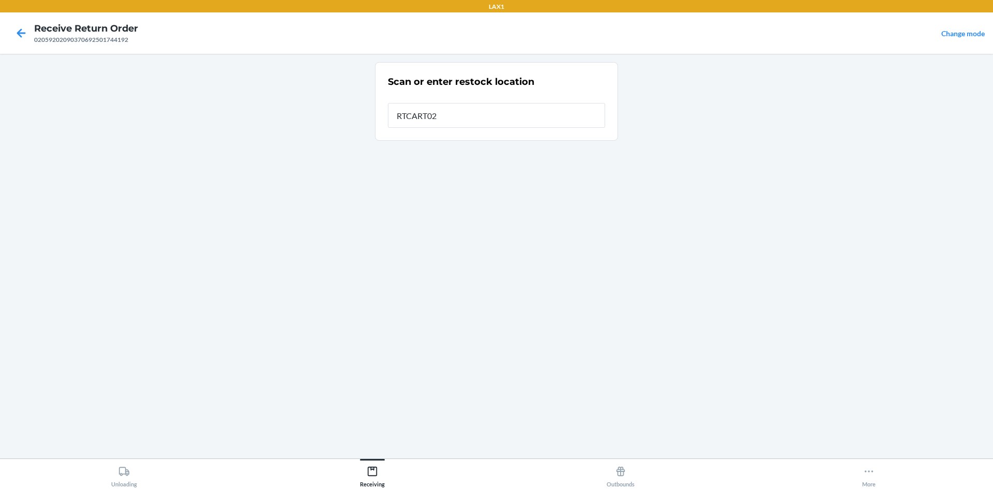
type input "RTCART026"
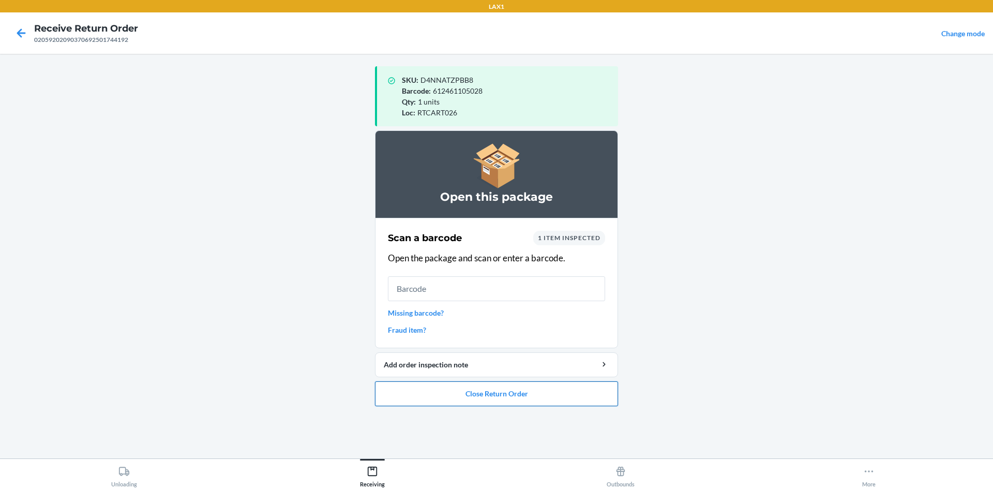
click at [584, 402] on button "Close Return Order" at bounding box center [496, 393] width 243 height 25
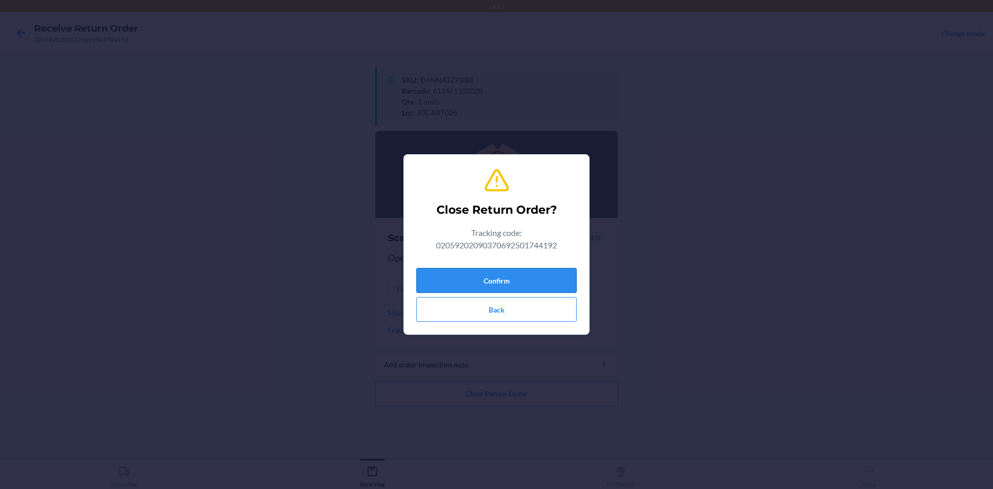
click at [529, 285] on button "Confirm" at bounding box center [496, 280] width 160 height 25
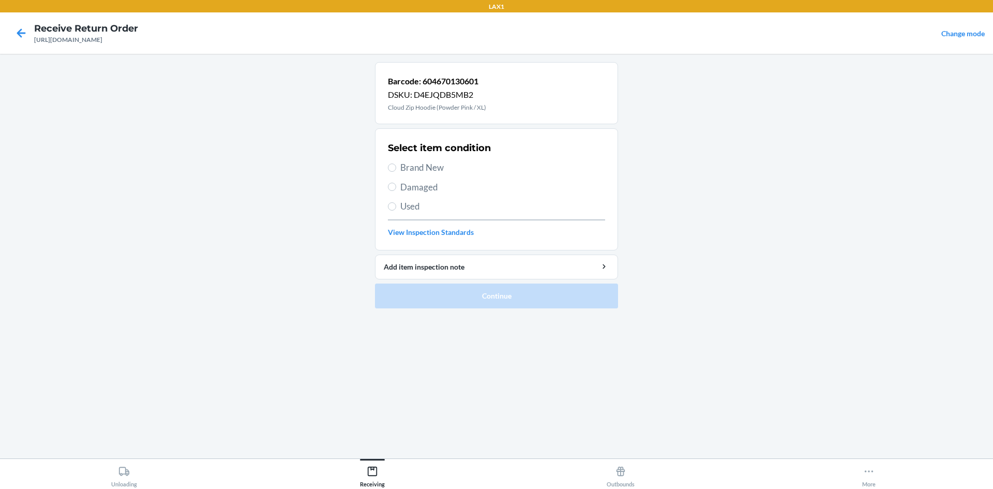
click at [465, 169] on span "Brand New" at bounding box center [502, 167] width 205 height 13
click at [396, 169] on input "Brand New" at bounding box center [392, 167] width 8 height 8
radio input "true"
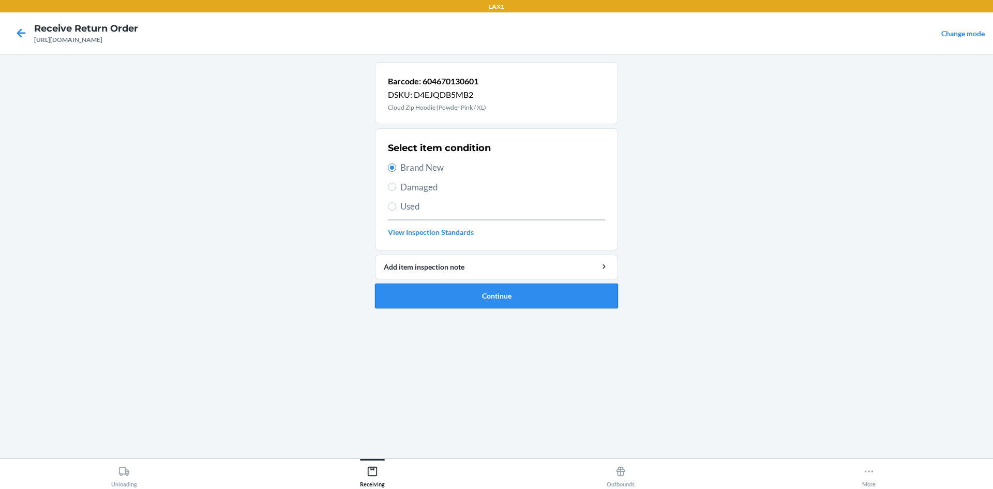
click at [523, 289] on button "Continue" at bounding box center [496, 295] width 243 height 25
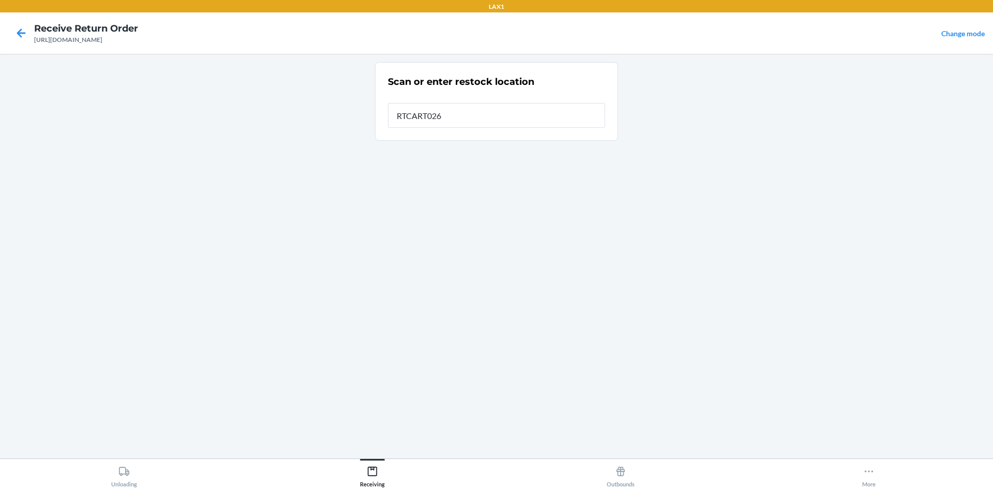
type input "RTCART026"
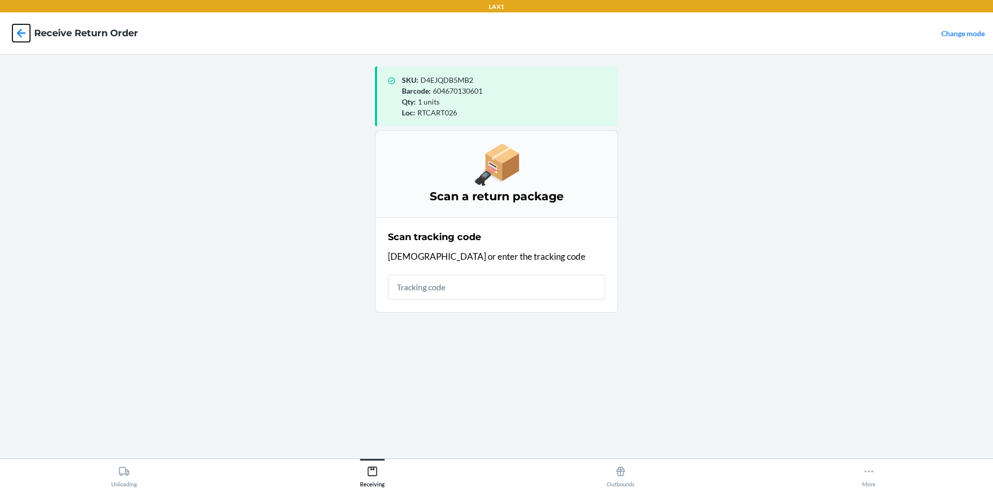
click at [16, 31] on icon at bounding box center [21, 33] width 18 height 18
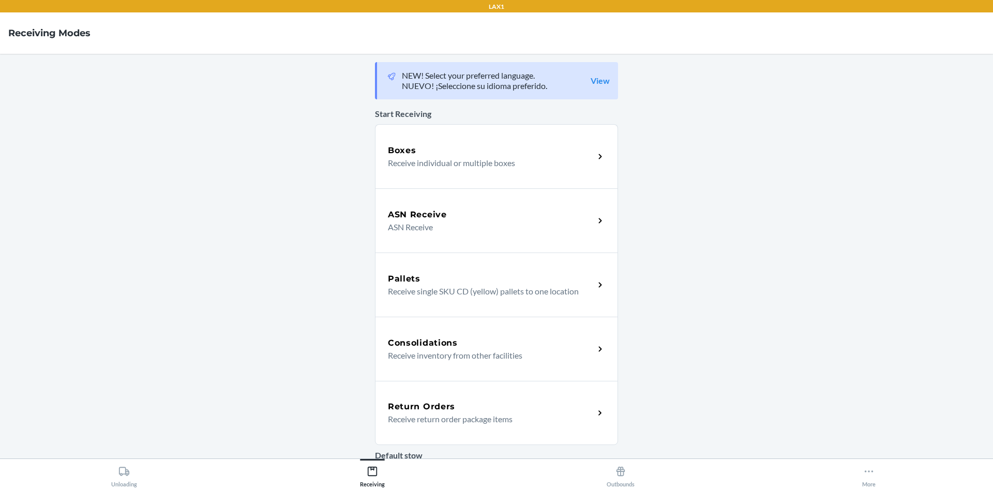
click at [520, 403] on div "Return Orders" at bounding box center [491, 406] width 206 height 12
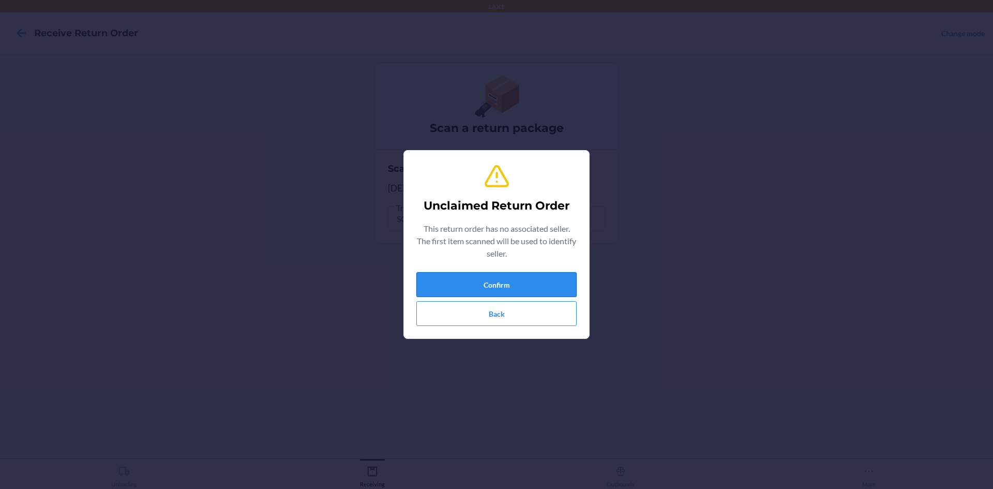
click at [552, 281] on button "Confirm" at bounding box center [496, 284] width 160 height 25
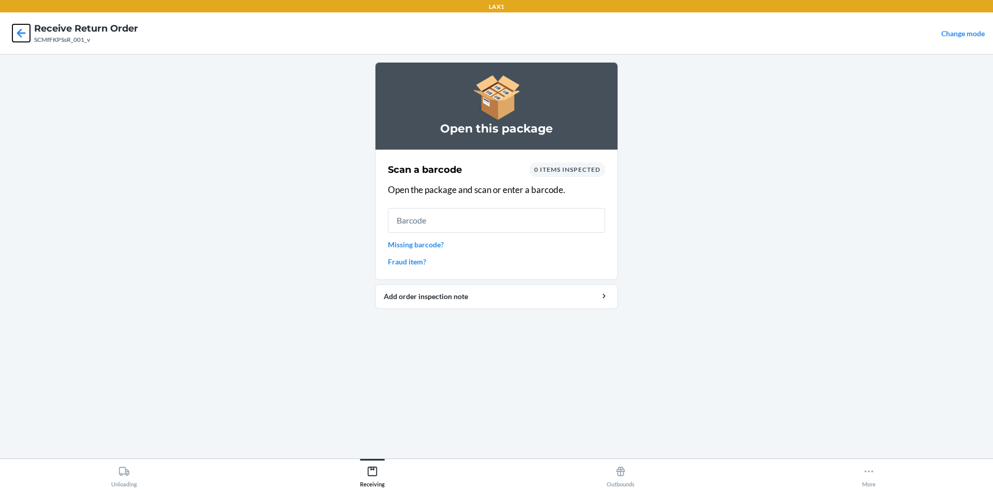
click at [14, 34] on icon at bounding box center [21, 33] width 18 height 18
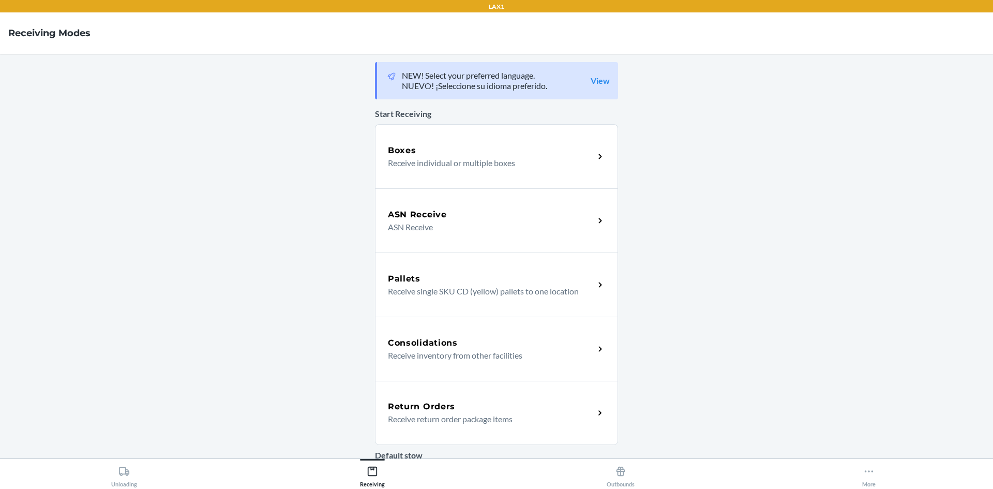
click at [498, 410] on div "Return Orders" at bounding box center [491, 406] width 206 height 12
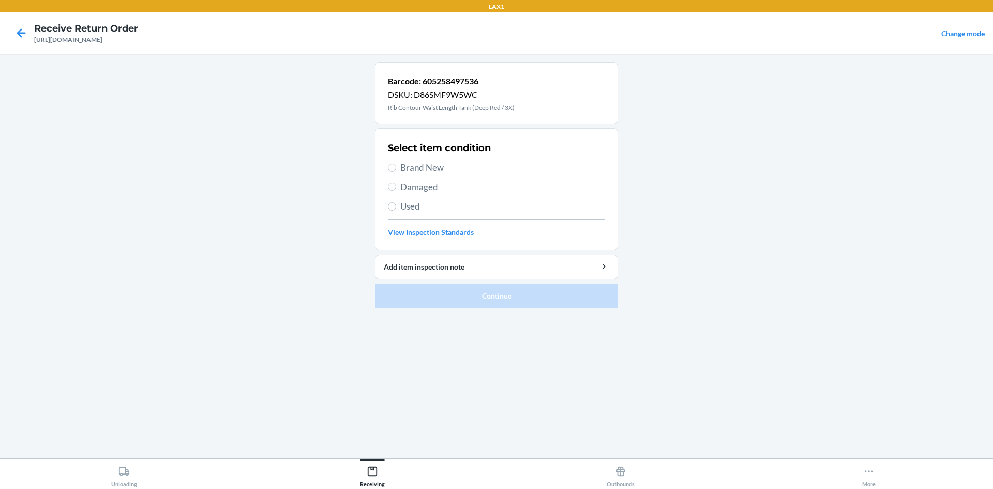
click at [426, 168] on span "Brand New" at bounding box center [502, 167] width 205 height 13
click at [396, 168] on input "Brand New" at bounding box center [392, 167] width 8 height 8
radio input "true"
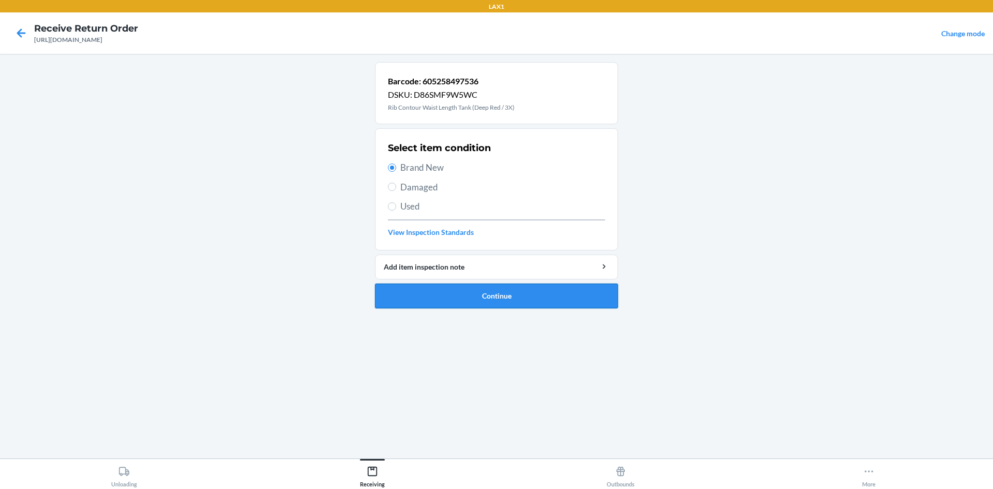
click at [584, 292] on button "Continue" at bounding box center [496, 295] width 243 height 25
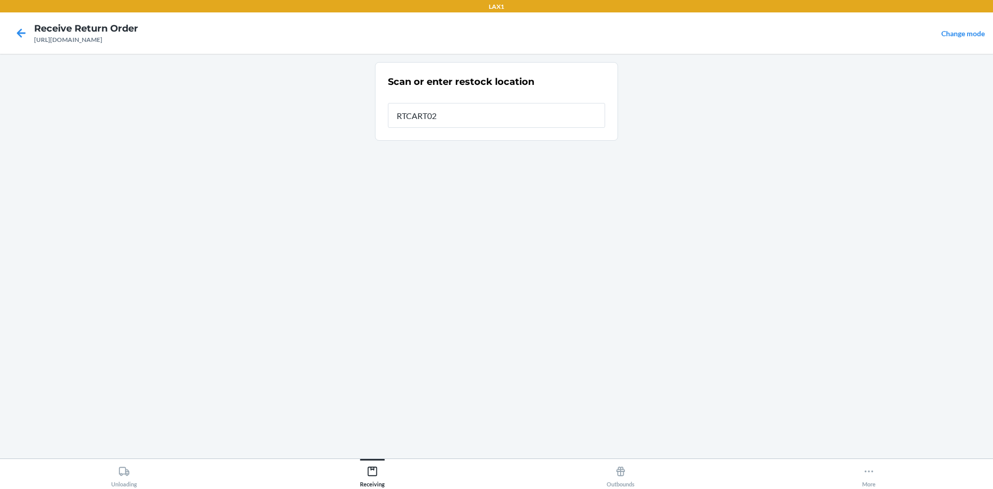
type input "RTCART026"
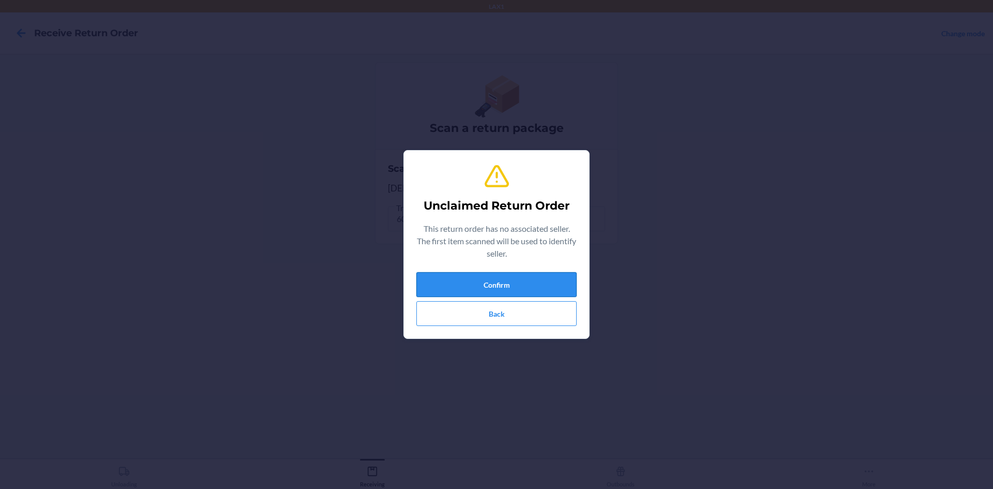
click at [535, 284] on button "Confirm" at bounding box center [496, 284] width 160 height 25
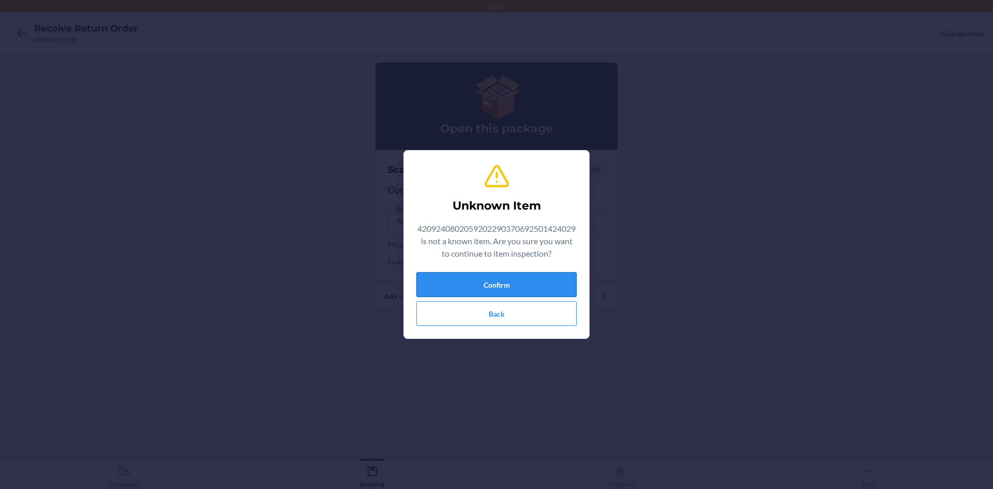
click at [544, 286] on button "Confirm" at bounding box center [496, 284] width 160 height 25
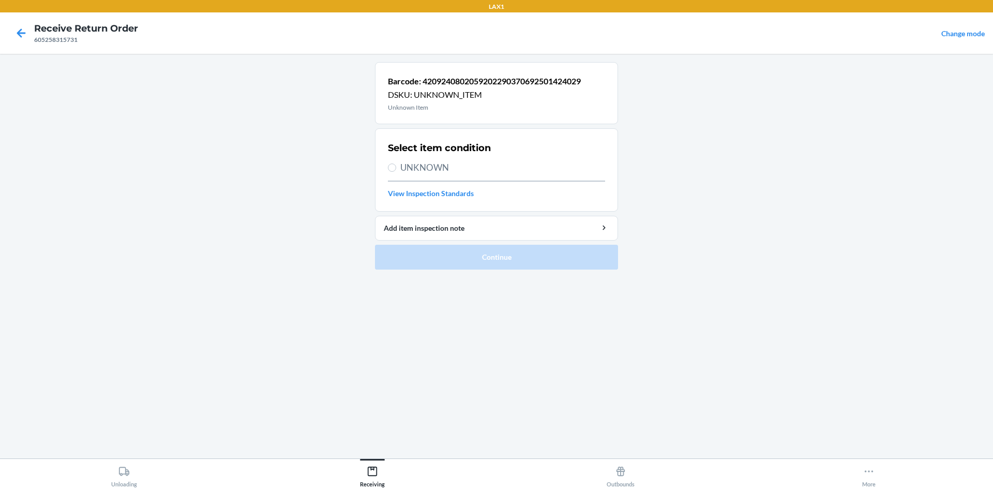
click at [465, 165] on span "UNKNOWN" at bounding box center [502, 167] width 205 height 13
click at [396, 165] on input "UNKNOWN" at bounding box center [392, 167] width 8 height 8
radio input "true"
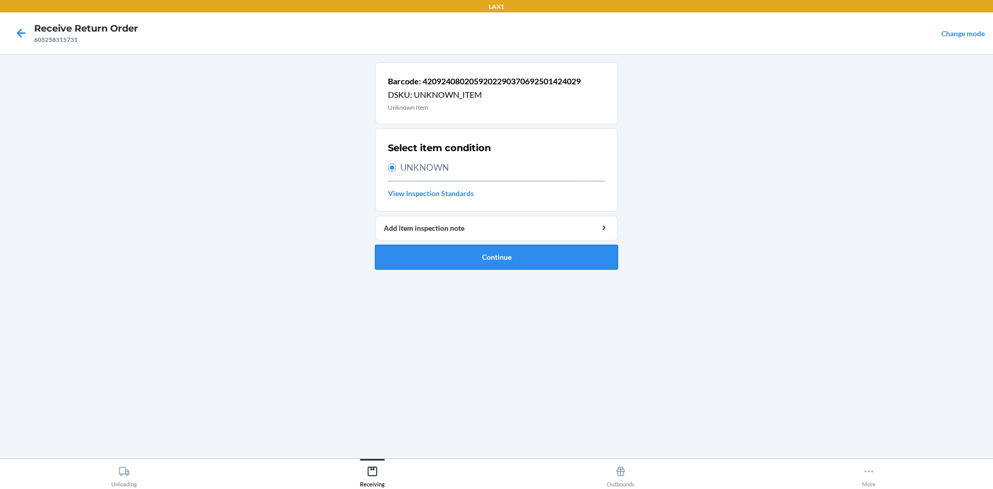
click at [492, 262] on button "Continue" at bounding box center [496, 257] width 243 height 25
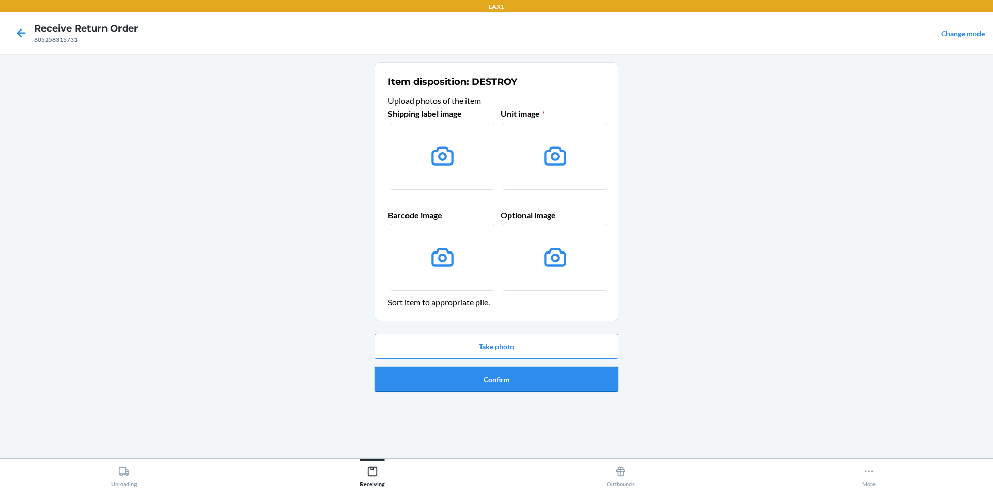
click at [513, 380] on button "Confirm" at bounding box center [496, 379] width 243 height 25
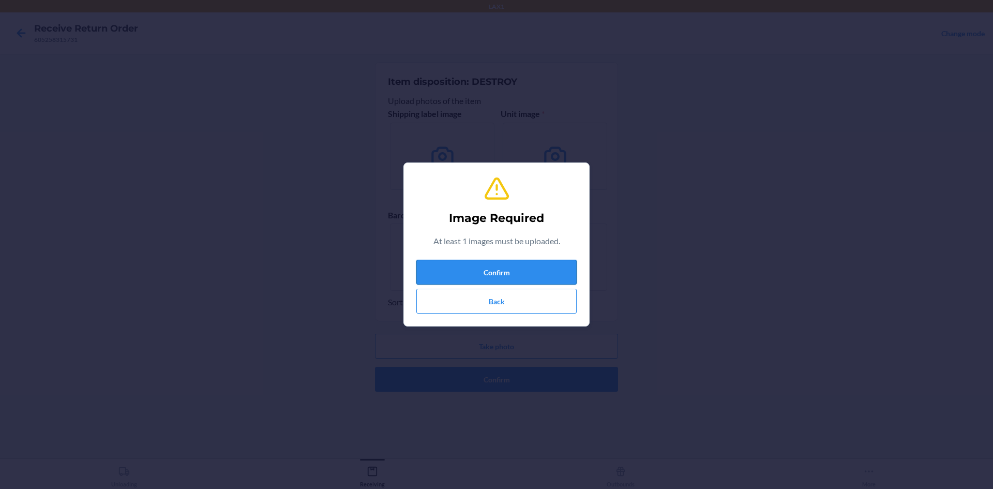
click at [493, 273] on button "Confirm" at bounding box center [496, 272] width 160 height 25
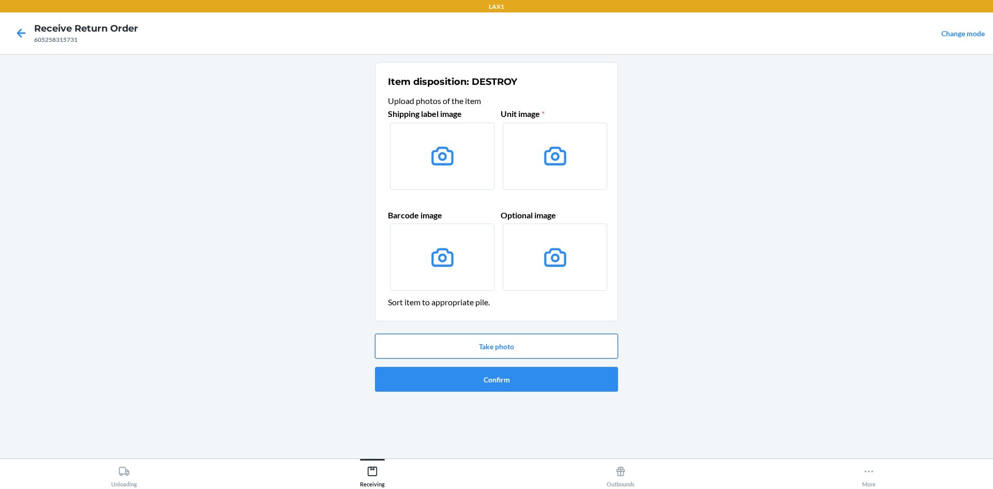
click at [521, 343] on button "Take photo" at bounding box center [496, 346] width 243 height 25
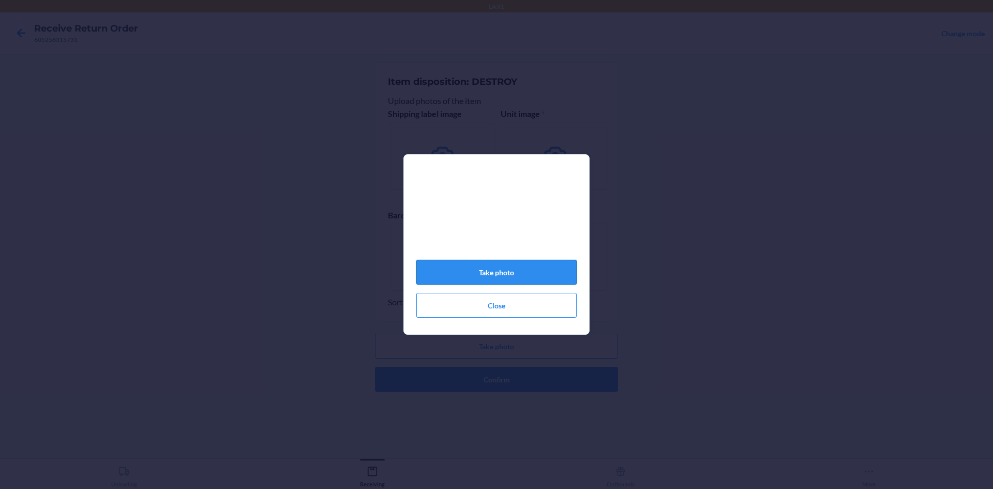
click at [553, 277] on button "Take photo" at bounding box center [496, 272] width 160 height 25
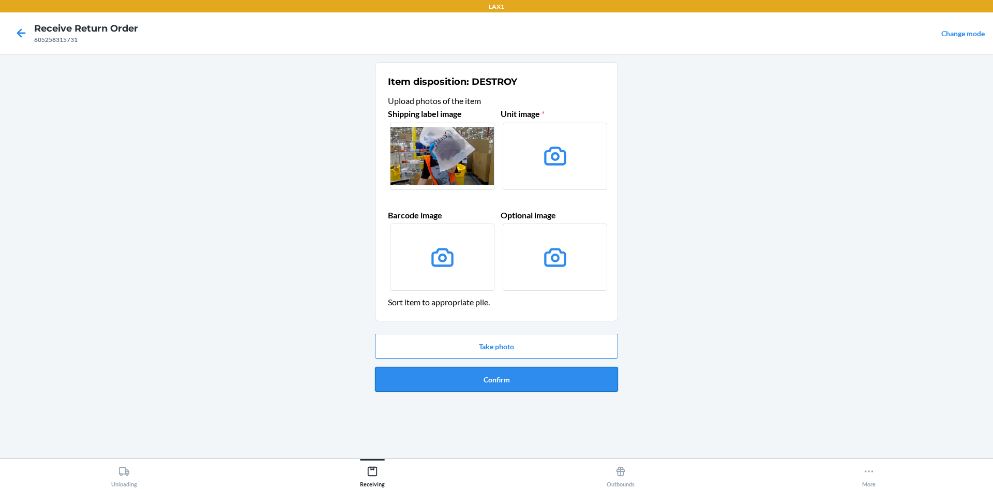
click at [547, 382] on button "Confirm" at bounding box center [496, 379] width 243 height 25
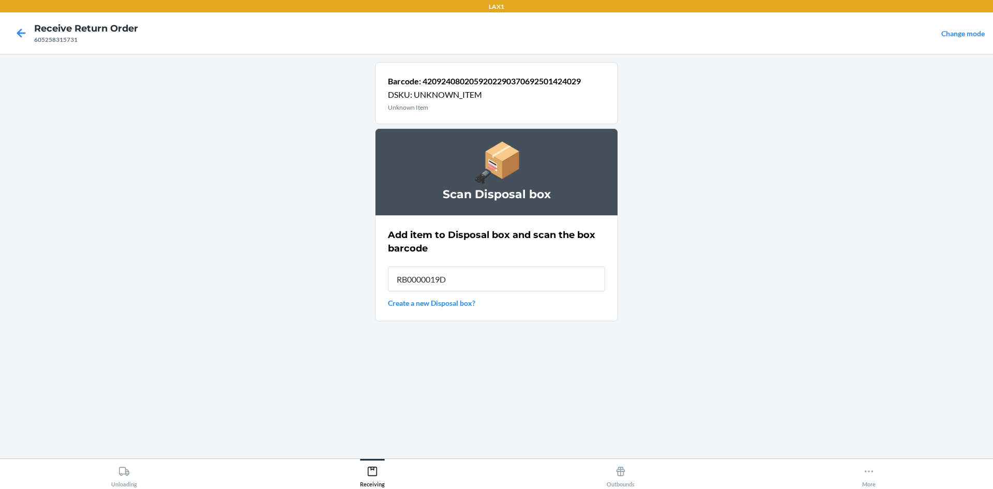
type input "RB0000019D0"
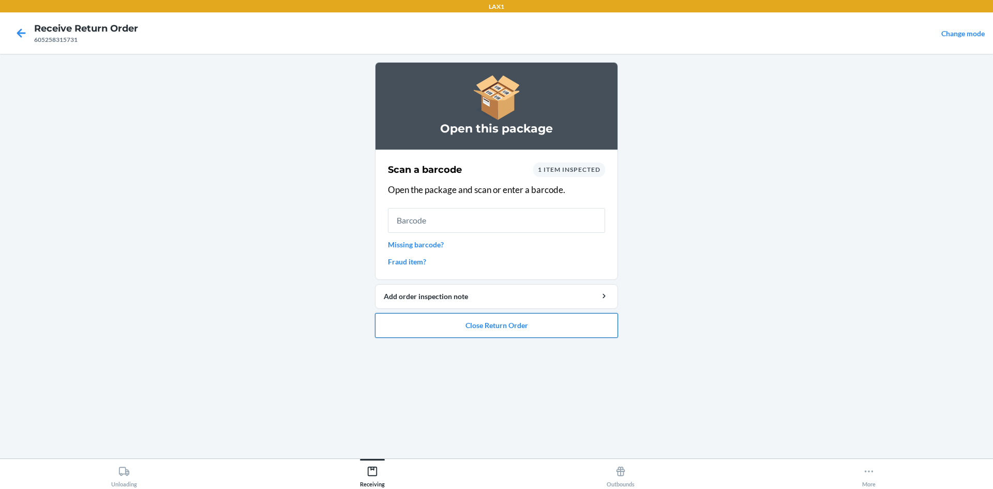
click at [537, 326] on button "Close Return Order" at bounding box center [496, 325] width 243 height 25
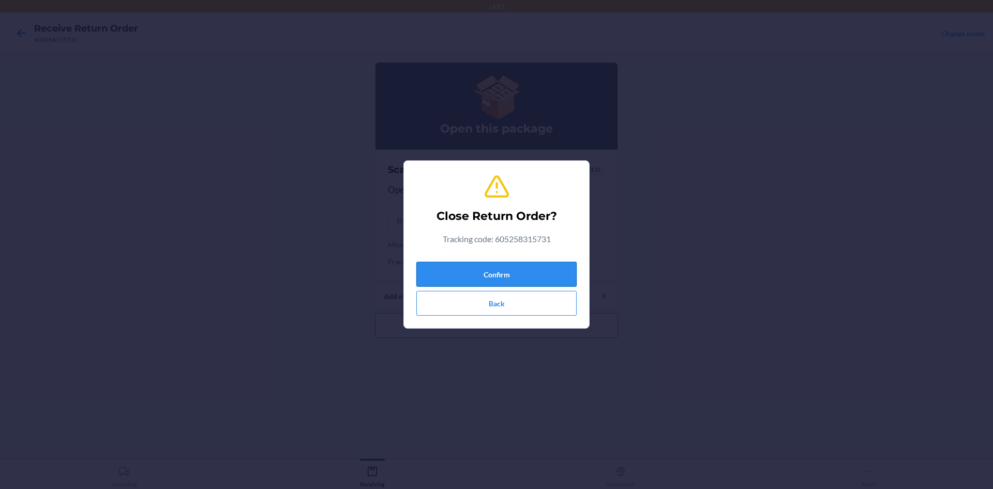
click at [531, 265] on button "Confirm" at bounding box center [496, 274] width 160 height 25
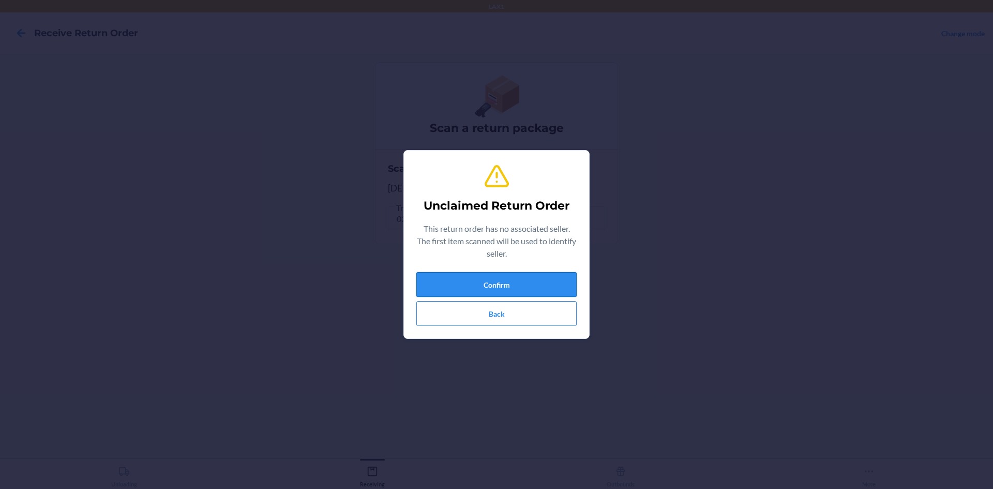
click at [533, 278] on button "Confirm" at bounding box center [496, 284] width 160 height 25
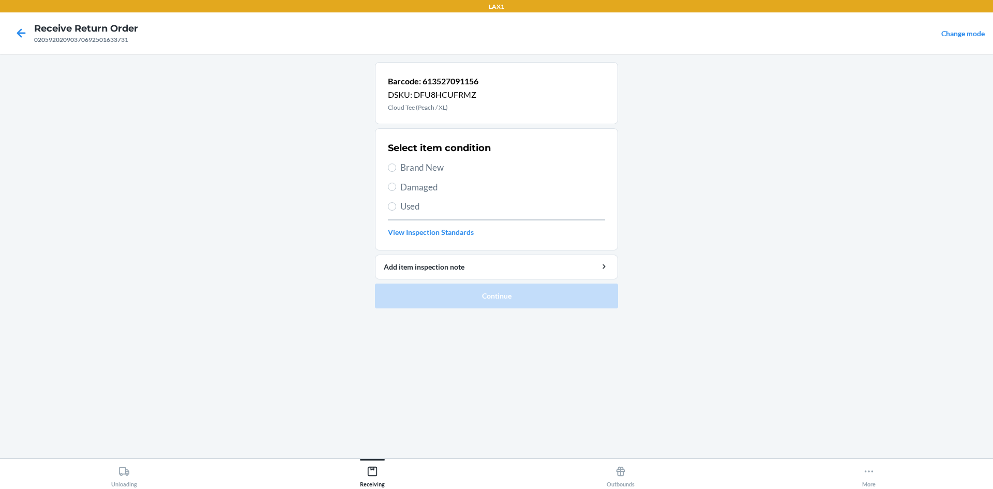
click at [427, 164] on span "Brand New" at bounding box center [502, 167] width 205 height 13
click at [396, 164] on input "Brand New" at bounding box center [392, 167] width 8 height 8
radio input "true"
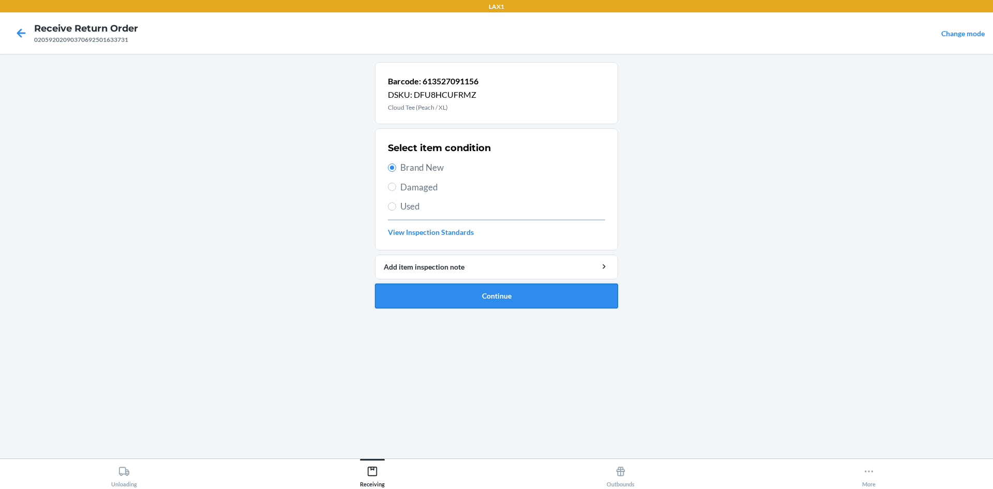
click at [548, 290] on button "Continue" at bounding box center [496, 295] width 243 height 25
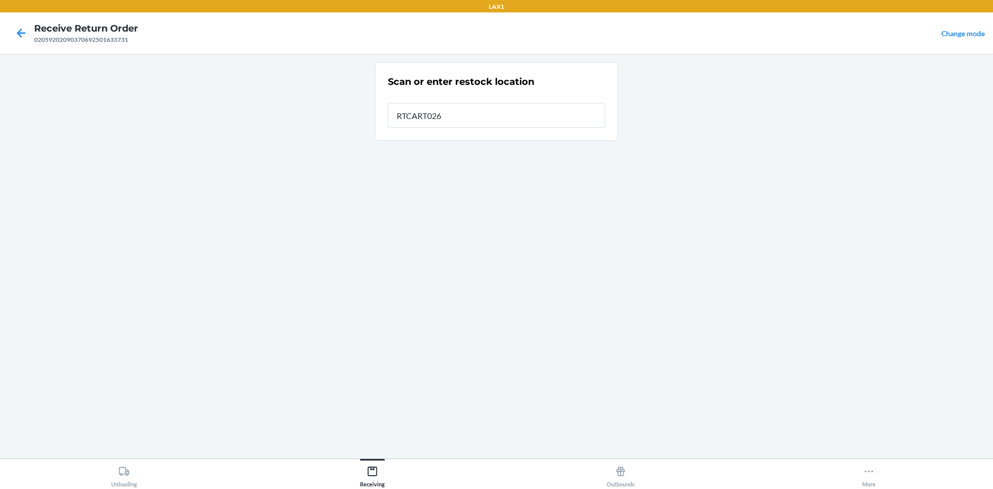
type input "RTCART026"
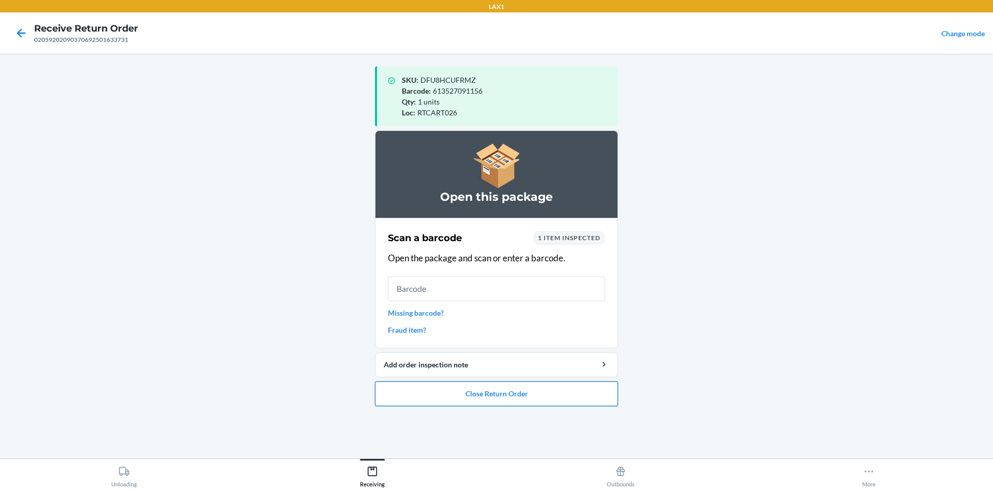
click at [566, 401] on button "Close Return Order" at bounding box center [496, 393] width 243 height 25
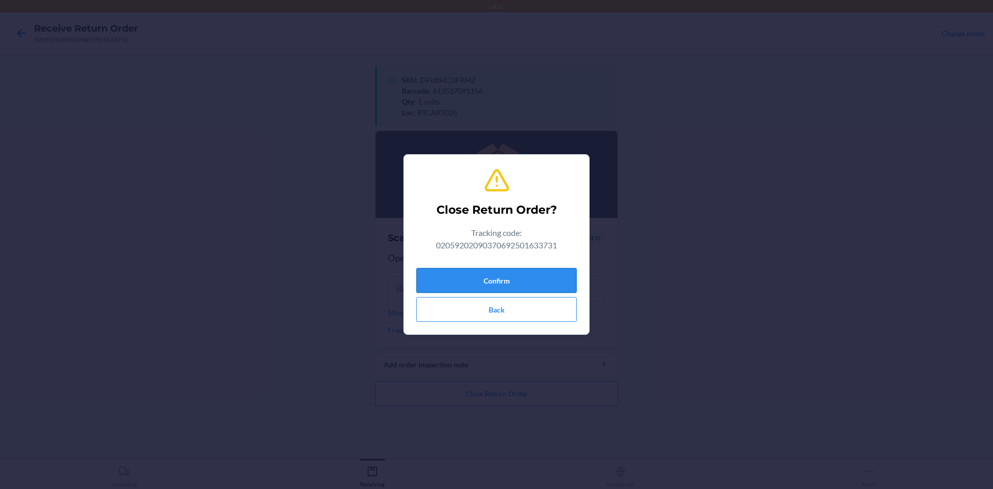
click at [557, 279] on button "Confirm" at bounding box center [496, 280] width 160 height 25
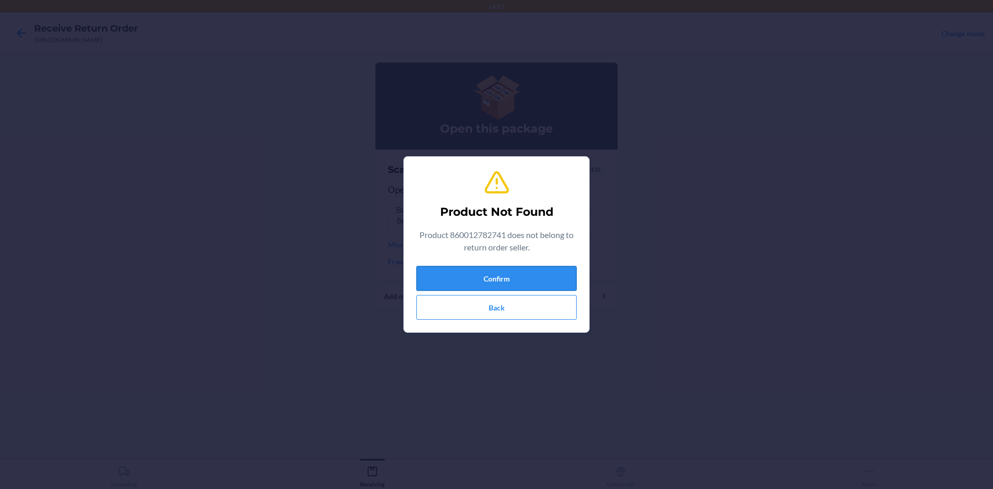
click at [560, 273] on button "Confirm" at bounding box center [496, 278] width 160 height 25
click at [538, 310] on button "Back" at bounding box center [496, 307] width 160 height 25
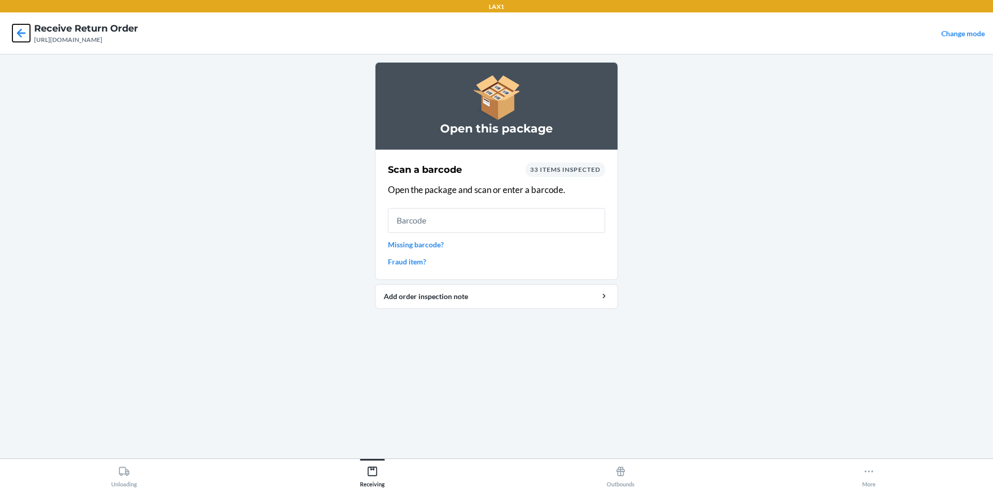
click at [19, 34] on icon at bounding box center [21, 32] width 9 height 9
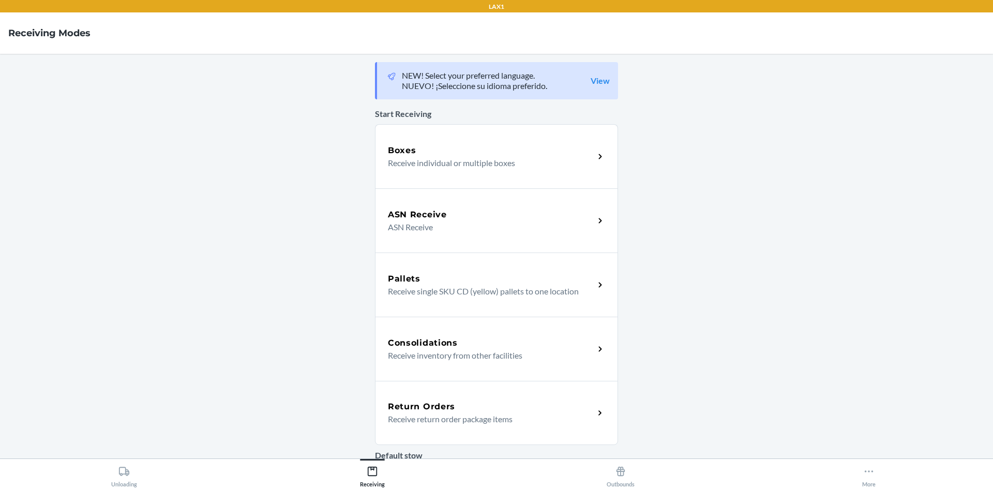
click at [530, 402] on div "Return Orders" at bounding box center [491, 406] width 206 height 12
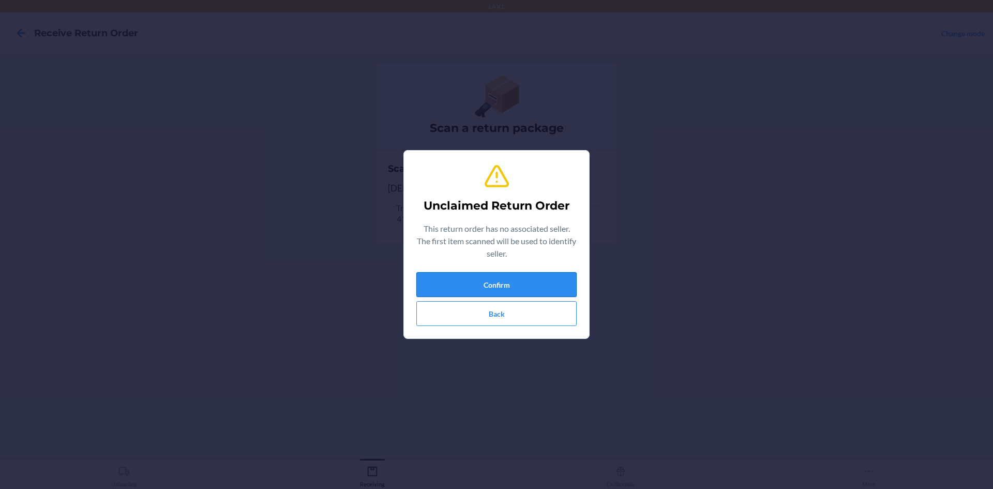
click at [531, 281] on button "Confirm" at bounding box center [496, 284] width 160 height 25
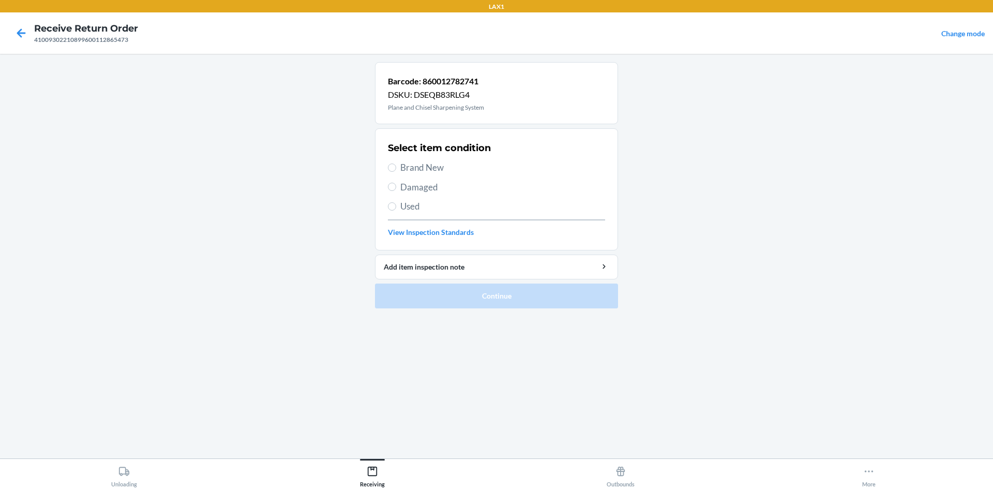
click at [407, 167] on span "Brand New" at bounding box center [502, 167] width 205 height 13
click at [396, 167] on input "Brand New" at bounding box center [392, 167] width 8 height 8
radio input "true"
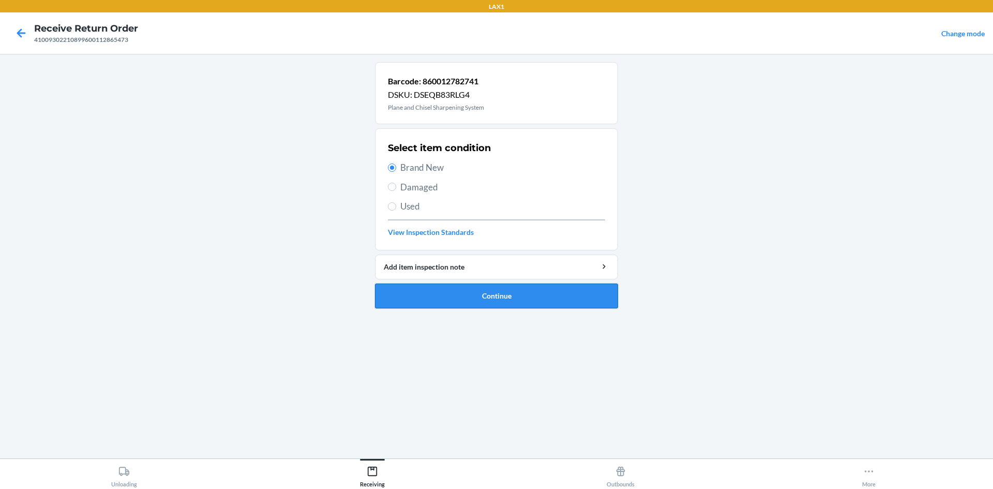
click at [524, 296] on button "Continue" at bounding box center [496, 295] width 243 height 25
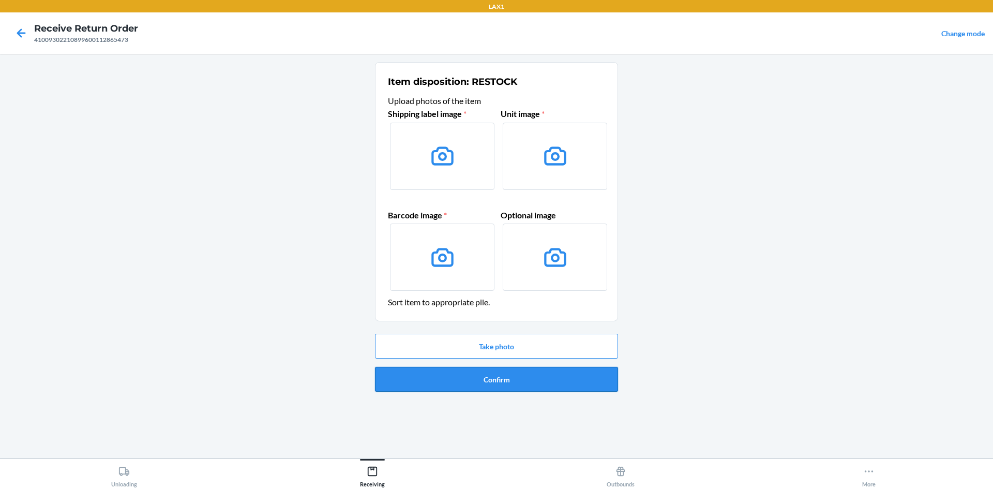
click at [576, 377] on button "Confirm" at bounding box center [496, 379] width 243 height 25
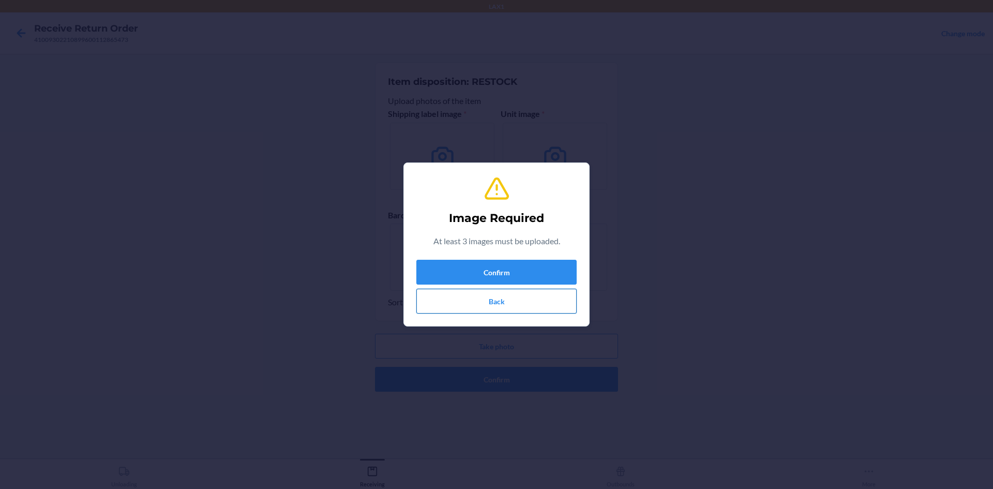
click at [537, 291] on button "Back" at bounding box center [496, 301] width 160 height 25
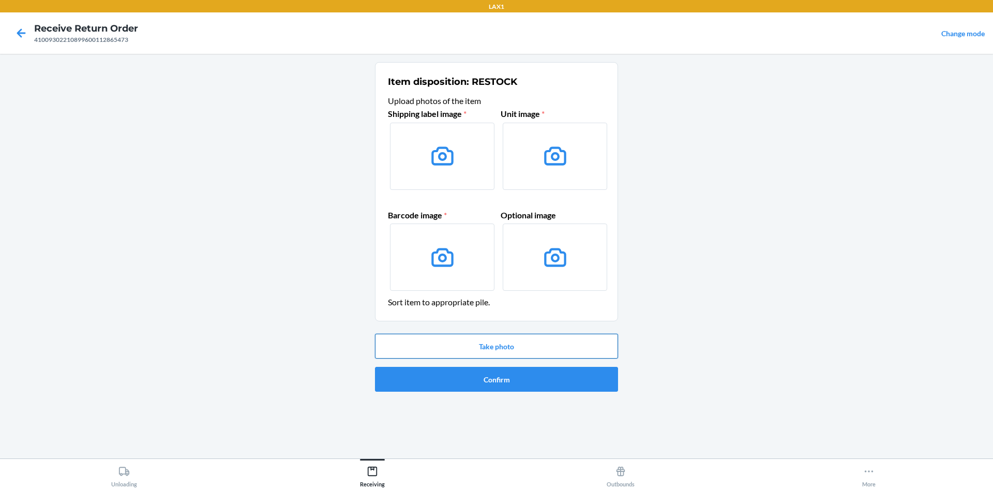
click at [524, 354] on button "Take photo" at bounding box center [496, 346] width 243 height 25
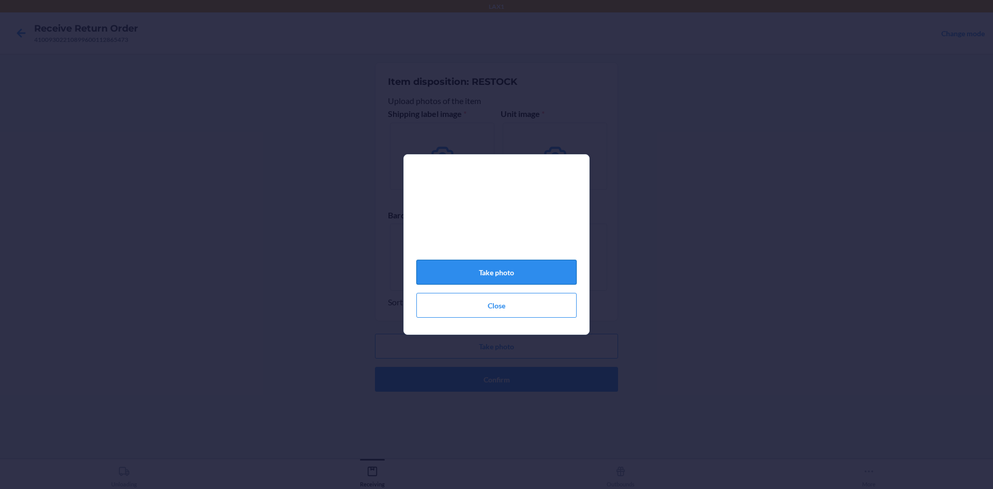
click at [526, 273] on button "Take photo" at bounding box center [496, 272] width 160 height 25
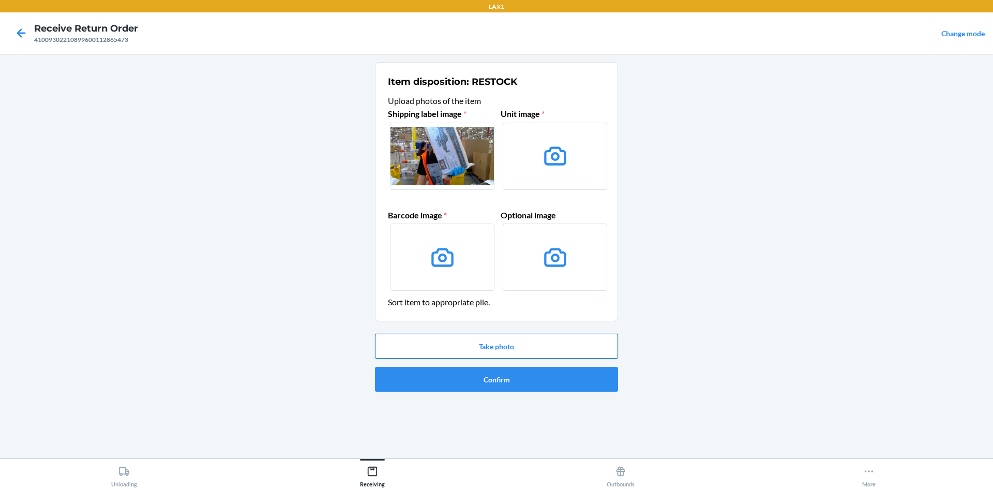
click at [529, 342] on button "Take photo" at bounding box center [496, 346] width 243 height 25
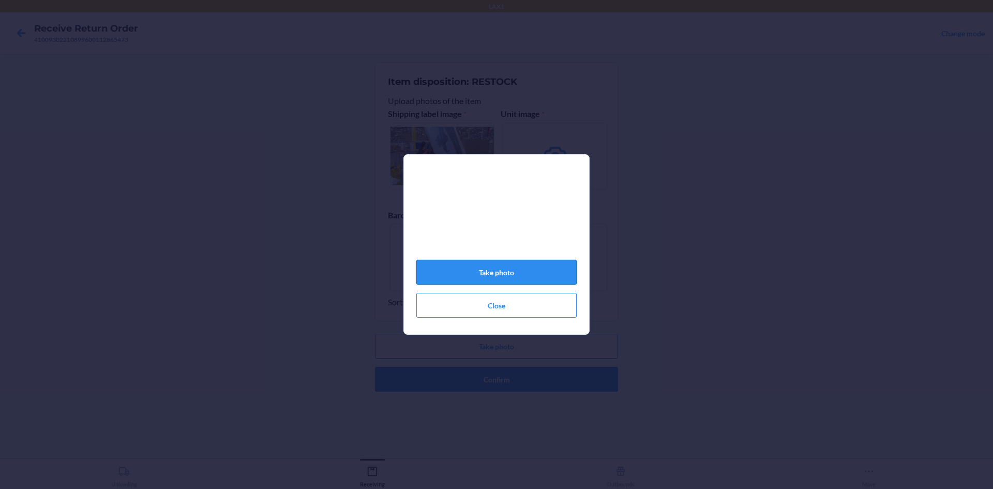
click at [565, 276] on button "Take photo" at bounding box center [496, 272] width 160 height 25
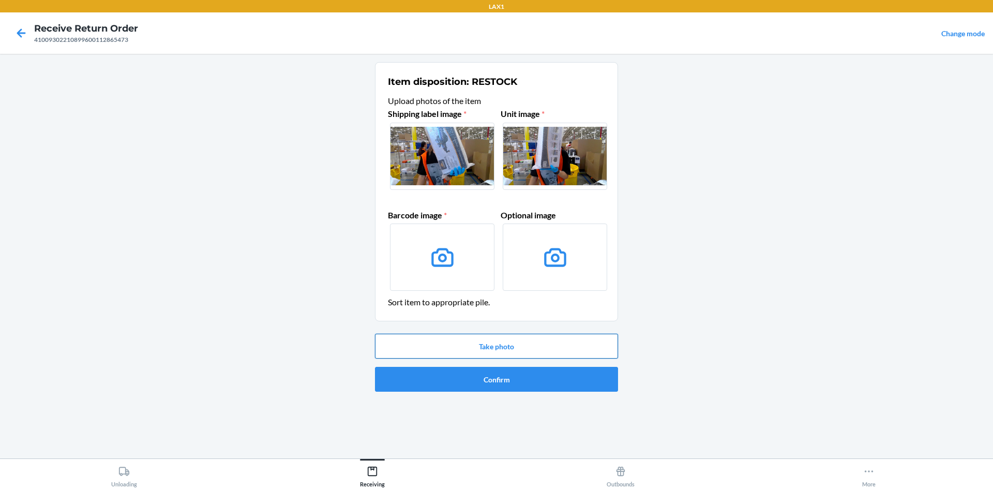
click at [549, 353] on button "Take photo" at bounding box center [496, 346] width 243 height 25
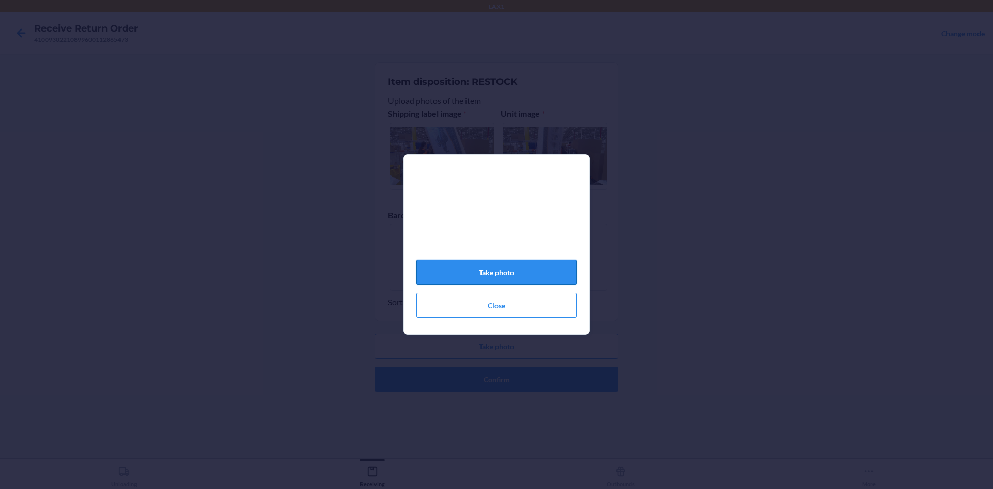
click at [520, 271] on button "Take photo" at bounding box center [496, 272] width 160 height 25
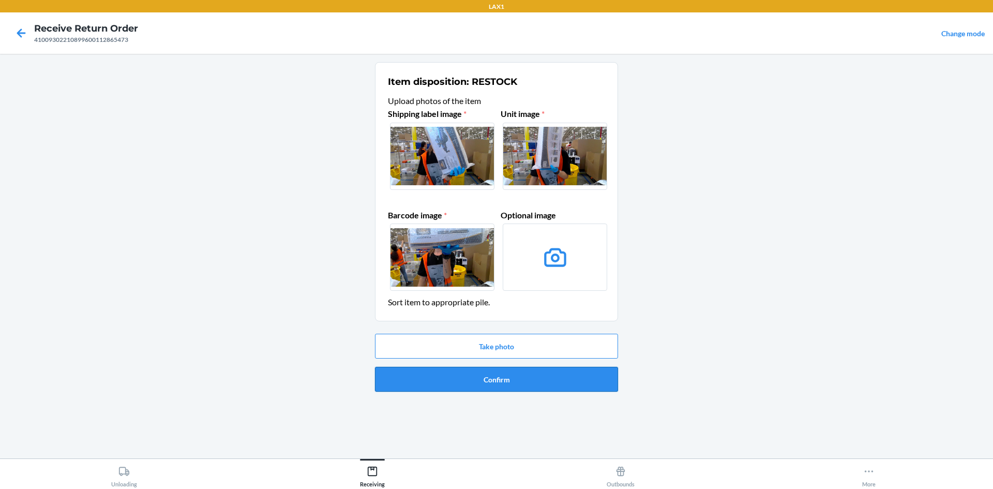
click at [542, 376] on button "Confirm" at bounding box center [496, 379] width 243 height 25
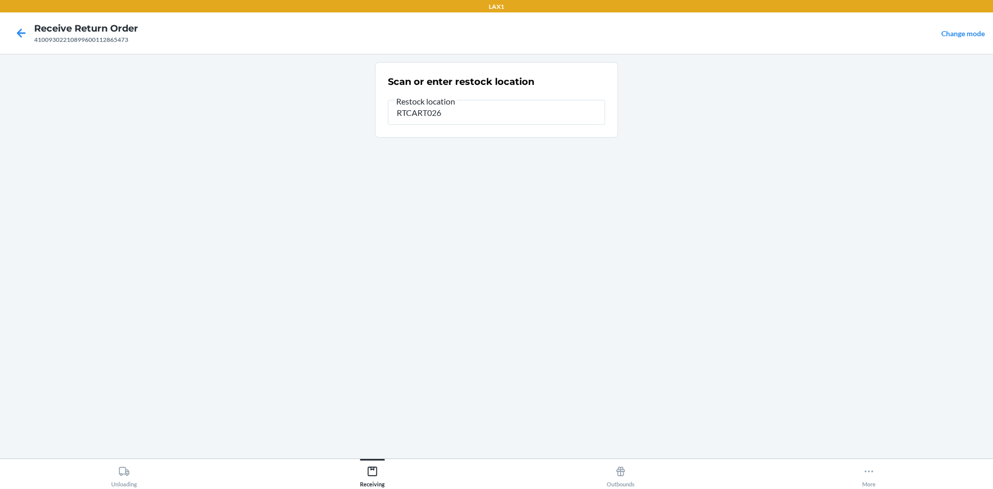
type input "RTCART026"
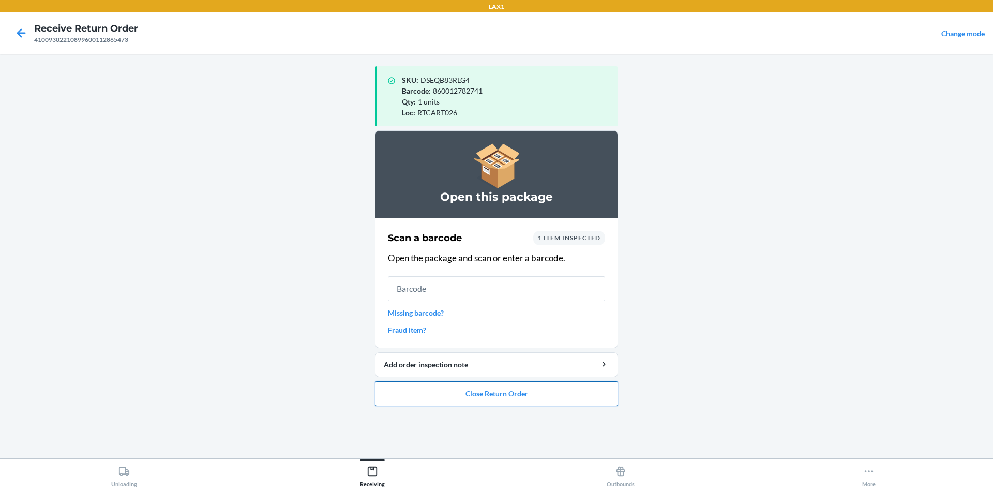
click at [598, 399] on button "Close Return Order" at bounding box center [496, 393] width 243 height 25
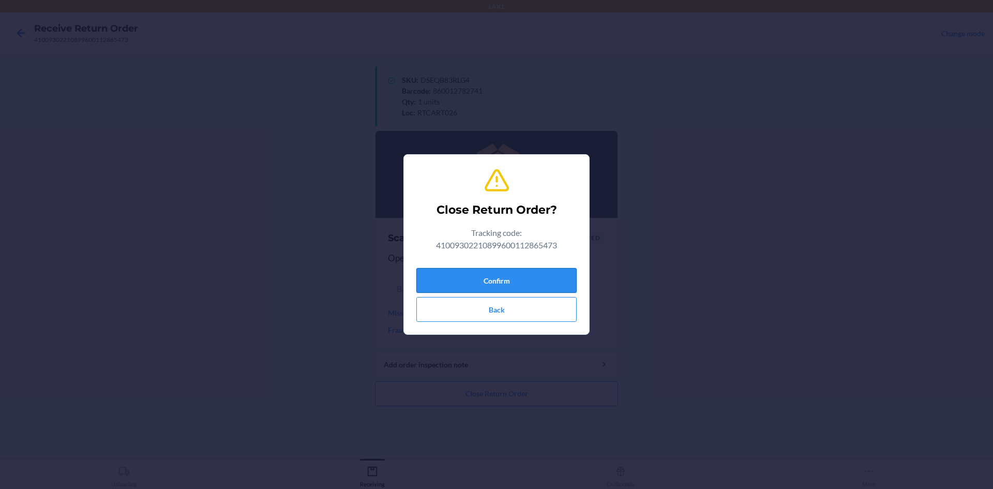
click at [521, 282] on button "Confirm" at bounding box center [496, 280] width 160 height 25
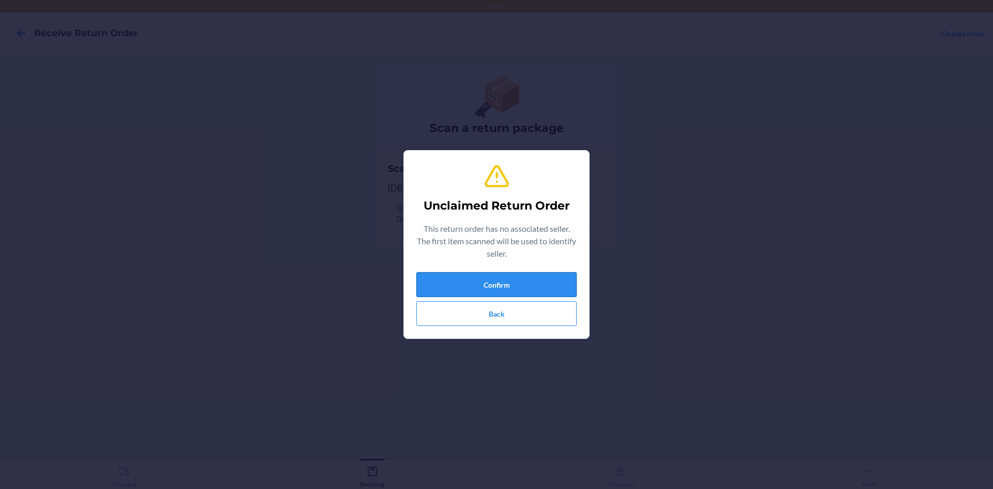
click at [561, 290] on button "Confirm" at bounding box center [496, 284] width 160 height 25
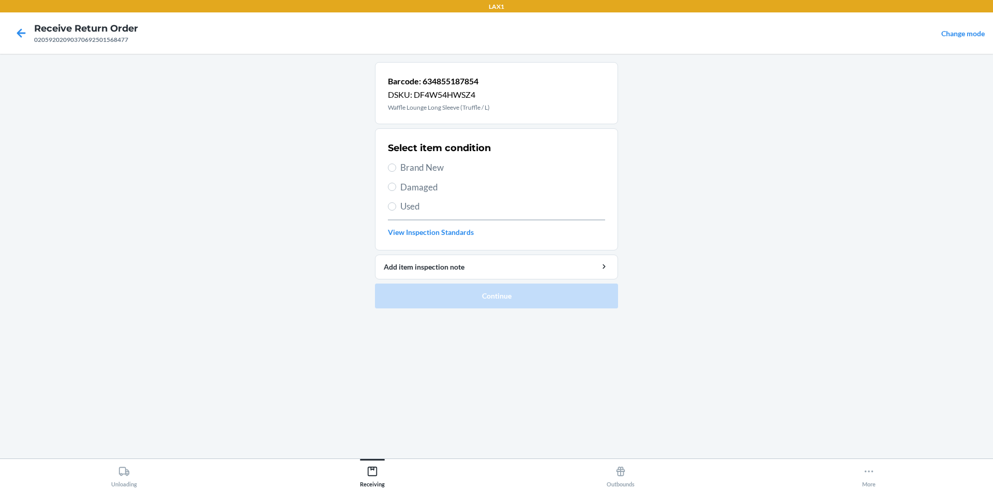
click at [401, 205] on span "Used" at bounding box center [502, 206] width 205 height 13
click at [396, 205] on input "Used" at bounding box center [392, 206] width 8 height 8
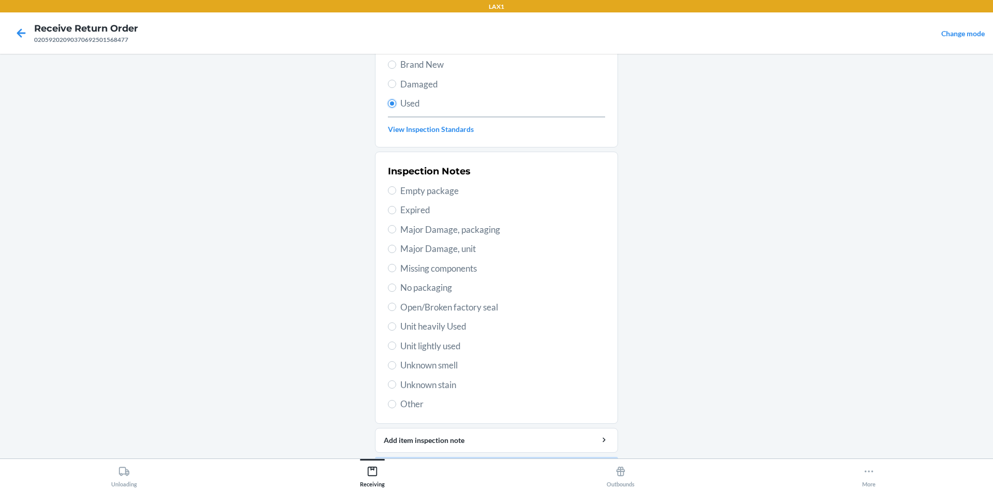
scroll to position [103, 0]
click at [453, 349] on span "Unit lightly used" at bounding box center [502, 345] width 205 height 13
click at [396, 349] on input "Unit lightly used" at bounding box center [392, 345] width 8 height 8
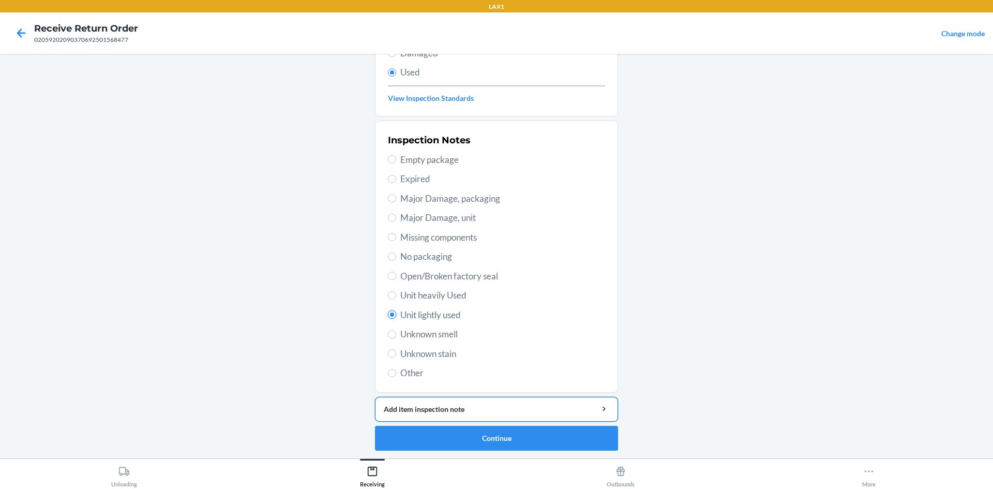
scroll to position [134, 0]
click at [574, 443] on button "Continue" at bounding box center [496, 437] width 243 height 25
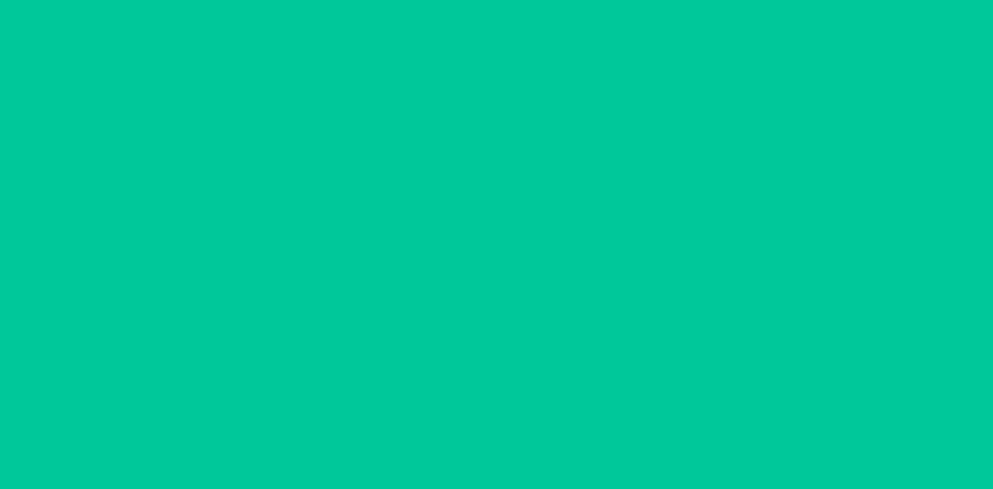
scroll to position [0, 0]
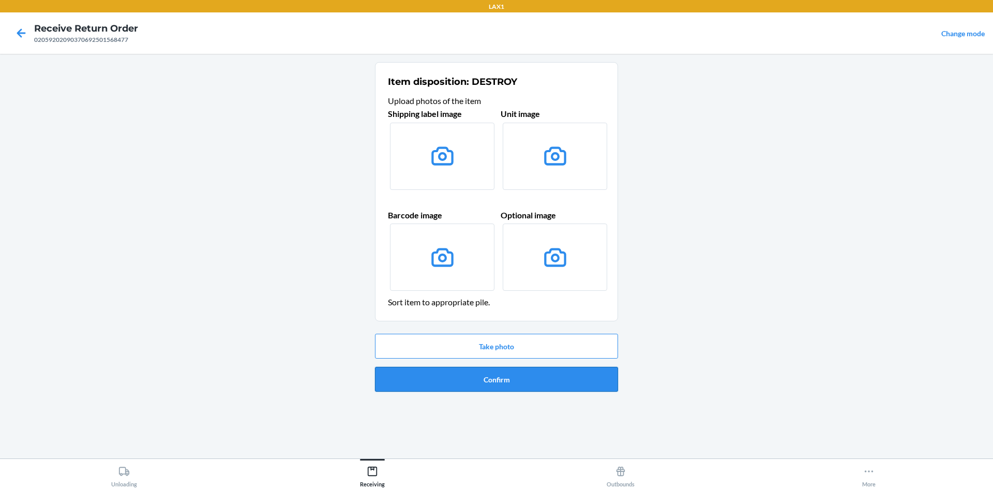
click at [511, 383] on button "Confirm" at bounding box center [496, 379] width 243 height 25
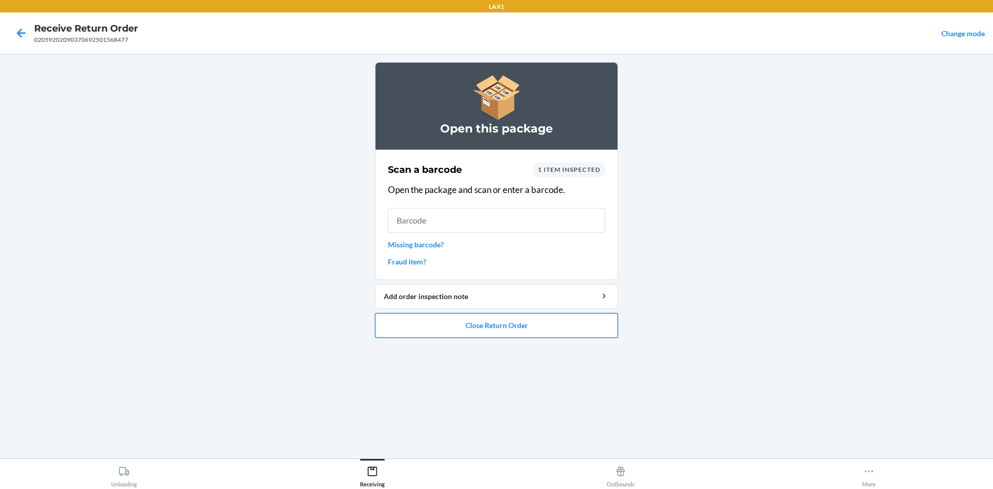
click at [559, 326] on button "Close Return Order" at bounding box center [496, 325] width 243 height 25
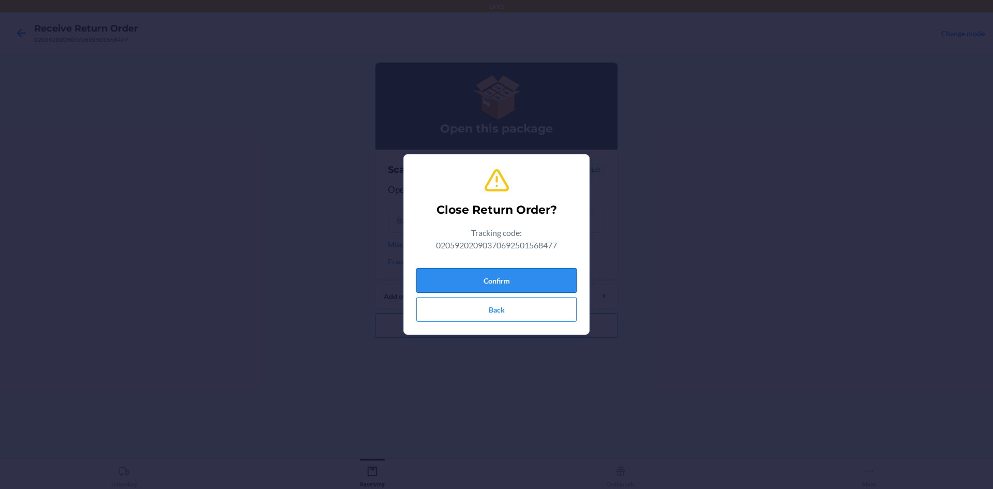
click at [497, 283] on button "Confirm" at bounding box center [496, 280] width 160 height 25
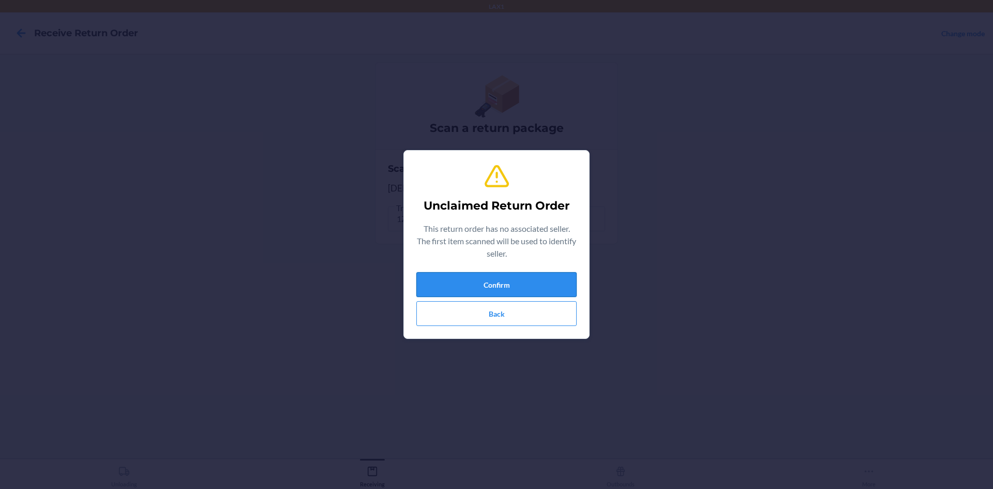
click at [483, 285] on button "Confirm" at bounding box center [496, 284] width 160 height 25
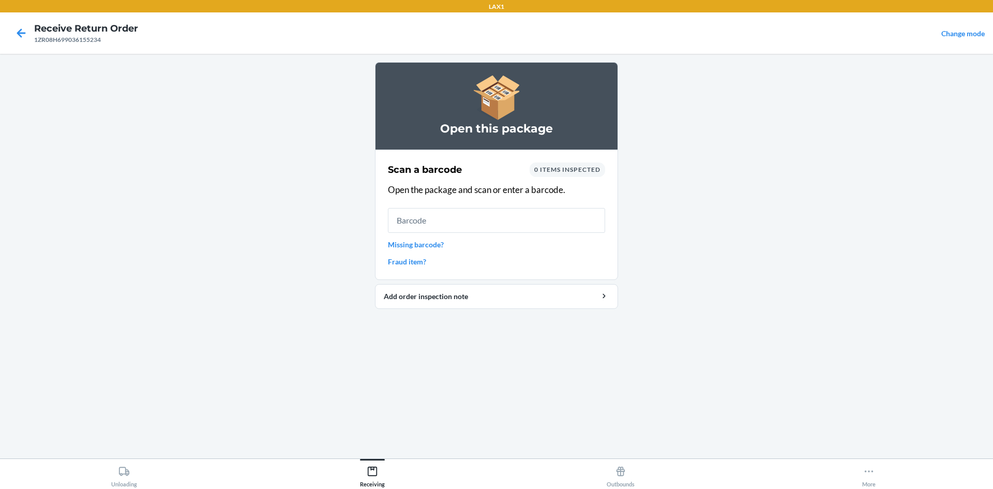
click at [404, 246] on link "Missing barcode?" at bounding box center [496, 244] width 217 height 11
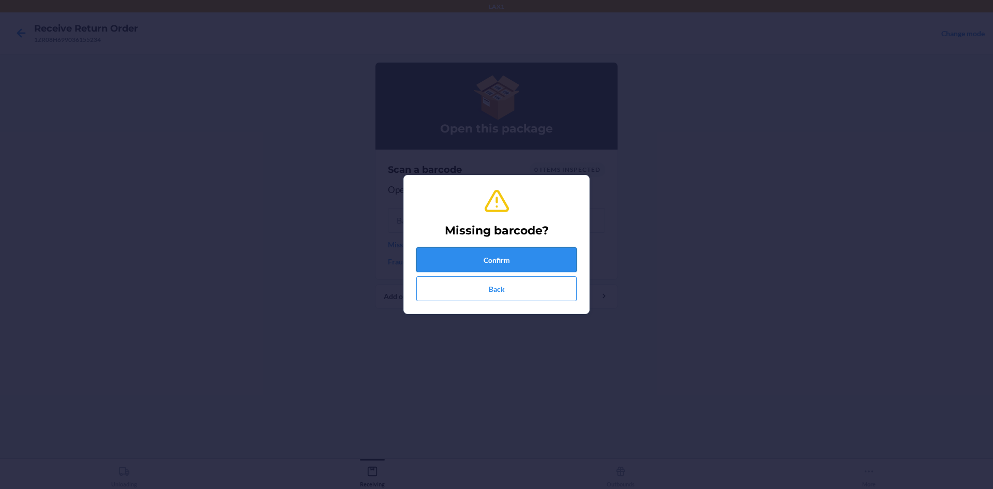
click at [500, 261] on button "Confirm" at bounding box center [496, 259] width 160 height 25
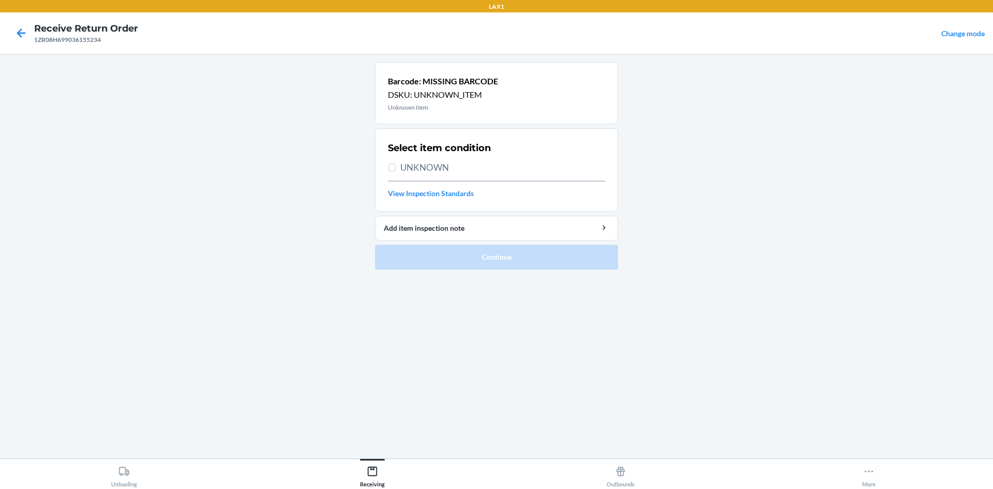
click at [400, 168] on label "UNKNOWN" at bounding box center [496, 167] width 217 height 13
click at [396, 168] on input "UNKNOWN" at bounding box center [392, 167] width 8 height 8
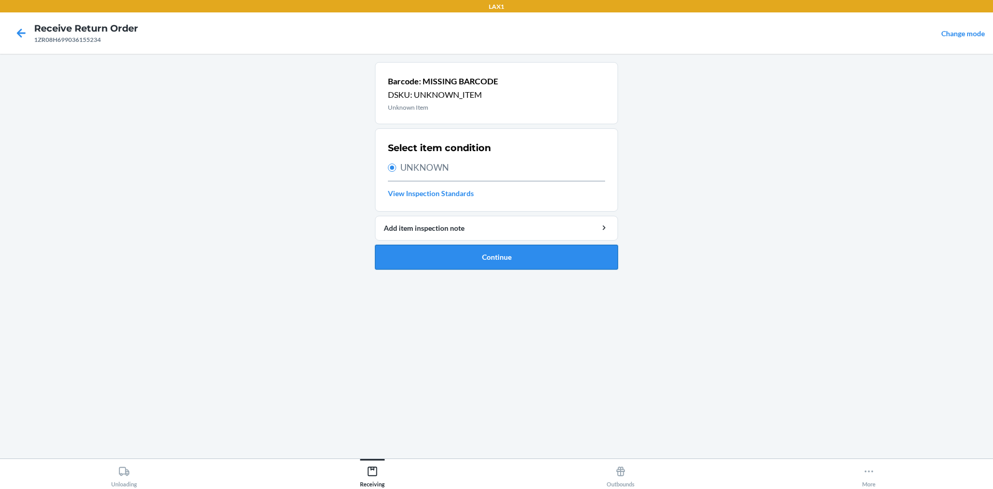
click at [472, 263] on button "Continue" at bounding box center [496, 257] width 243 height 25
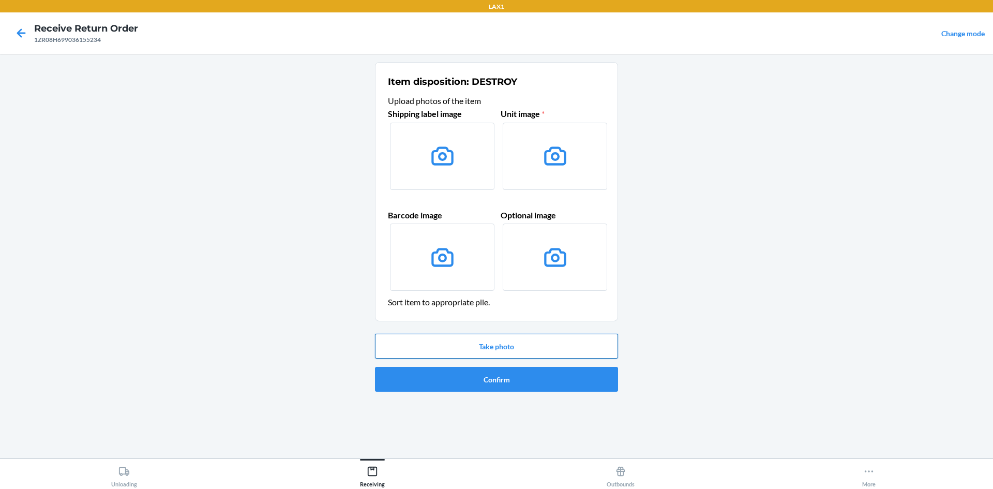
click at [489, 341] on button "Take photo" at bounding box center [496, 346] width 243 height 25
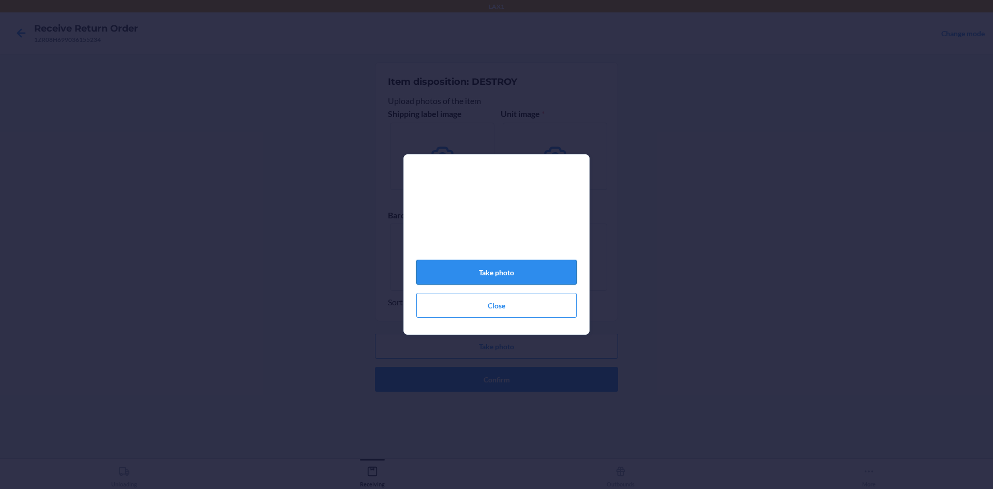
click at [528, 273] on button "Take photo" at bounding box center [496, 272] width 160 height 25
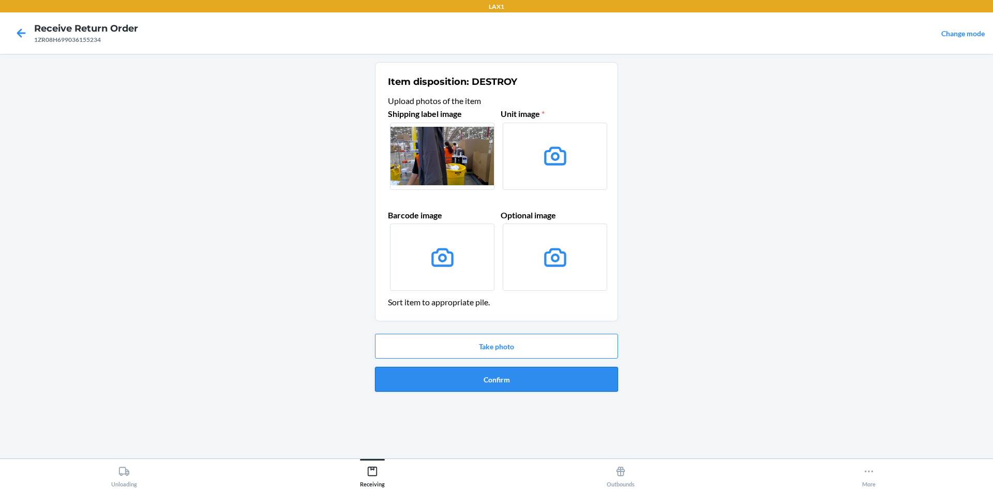
click at [516, 375] on button "Confirm" at bounding box center [496, 379] width 243 height 25
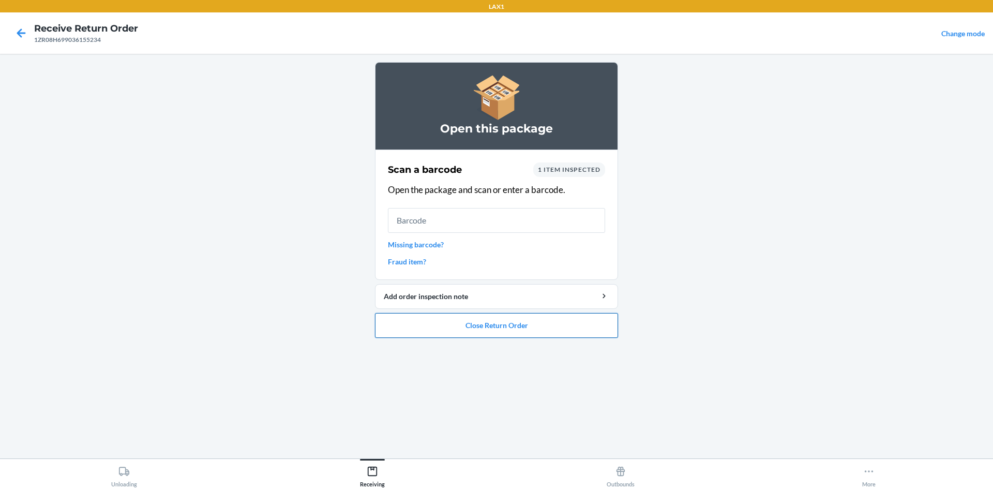
click at [569, 330] on button "Close Return Order" at bounding box center [496, 325] width 243 height 25
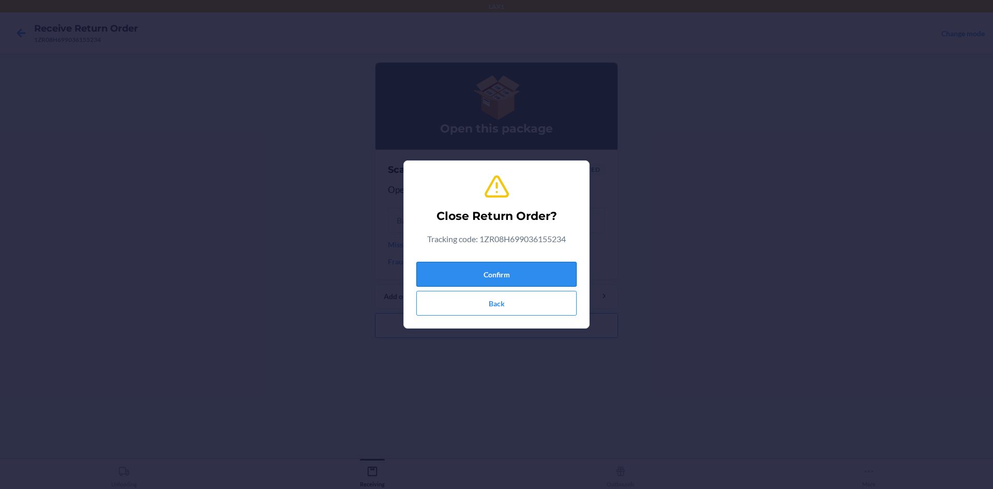
click at [523, 268] on button "Confirm" at bounding box center [496, 274] width 160 height 25
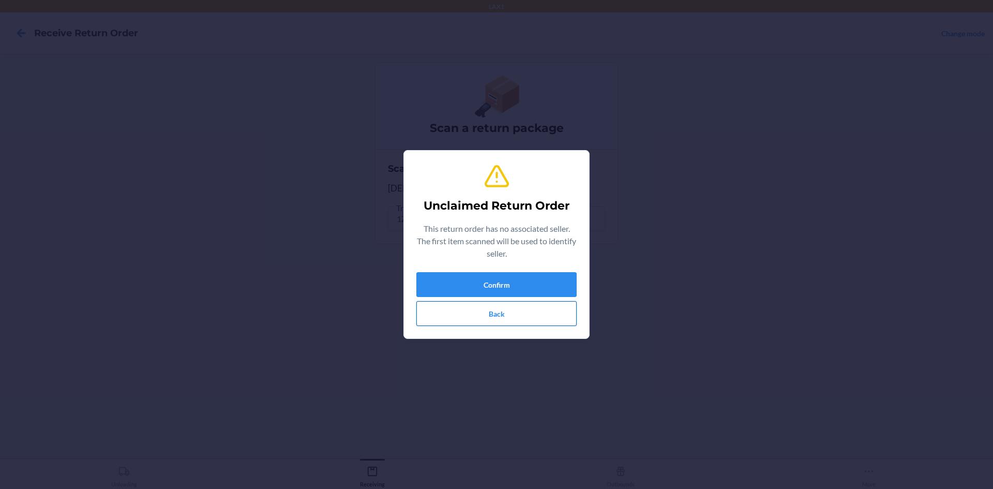
click at [546, 316] on button "Back" at bounding box center [496, 313] width 160 height 25
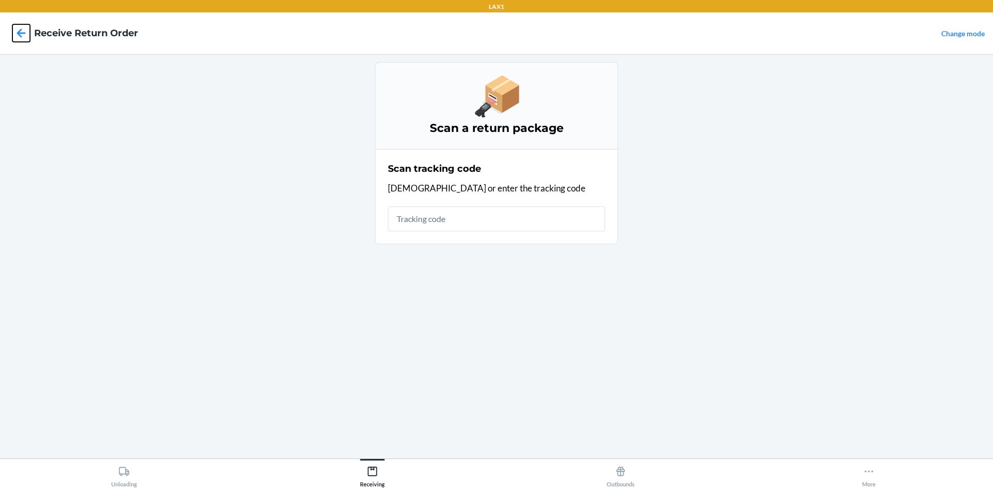
click at [16, 31] on icon at bounding box center [21, 33] width 18 height 18
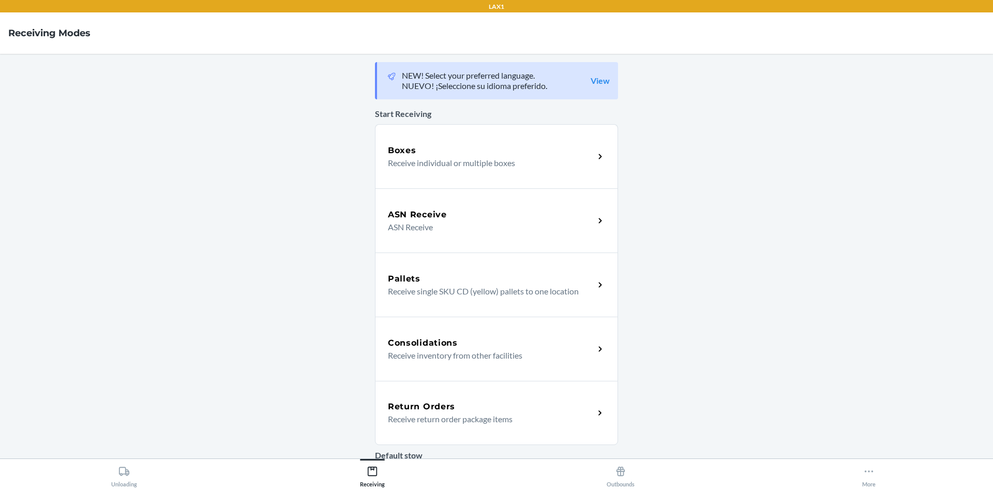
click at [495, 401] on div "Return Orders" at bounding box center [491, 406] width 206 height 12
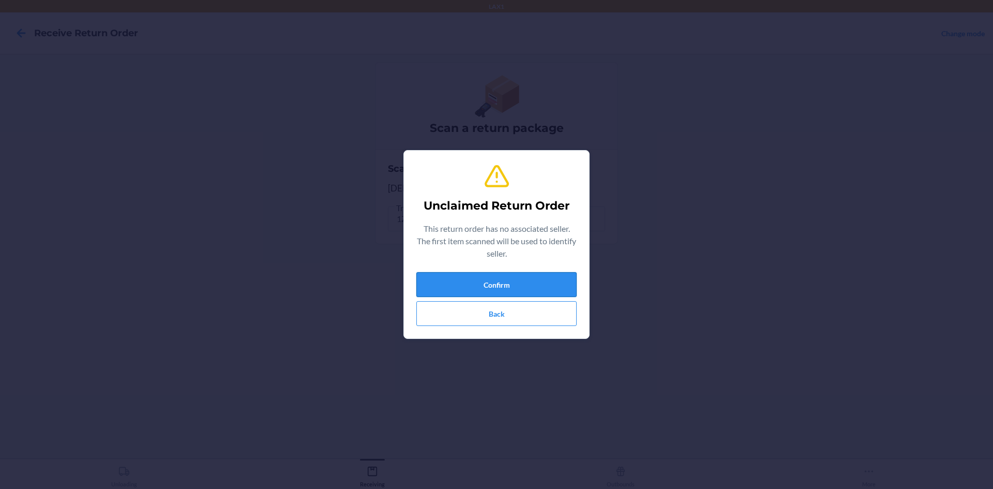
click at [558, 290] on button "Confirm" at bounding box center [496, 284] width 160 height 25
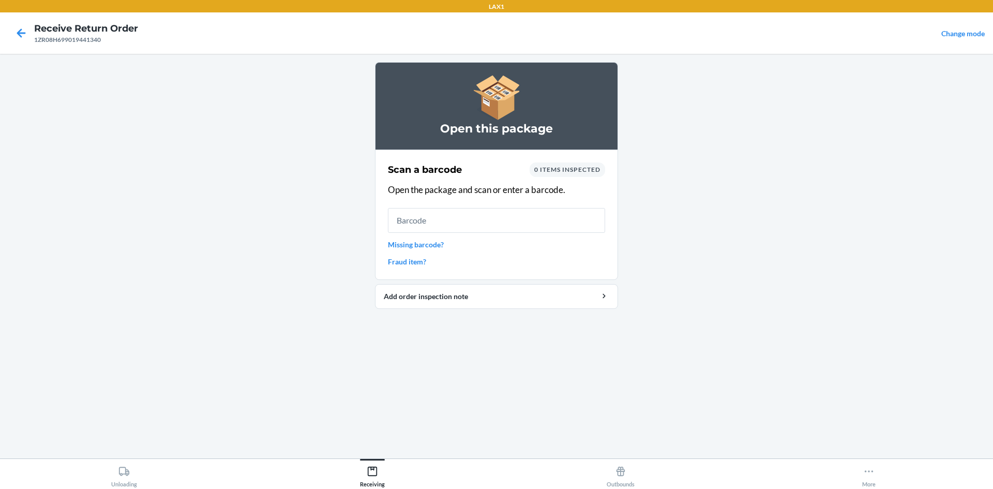
click at [437, 243] on link "Missing barcode?" at bounding box center [496, 244] width 217 height 11
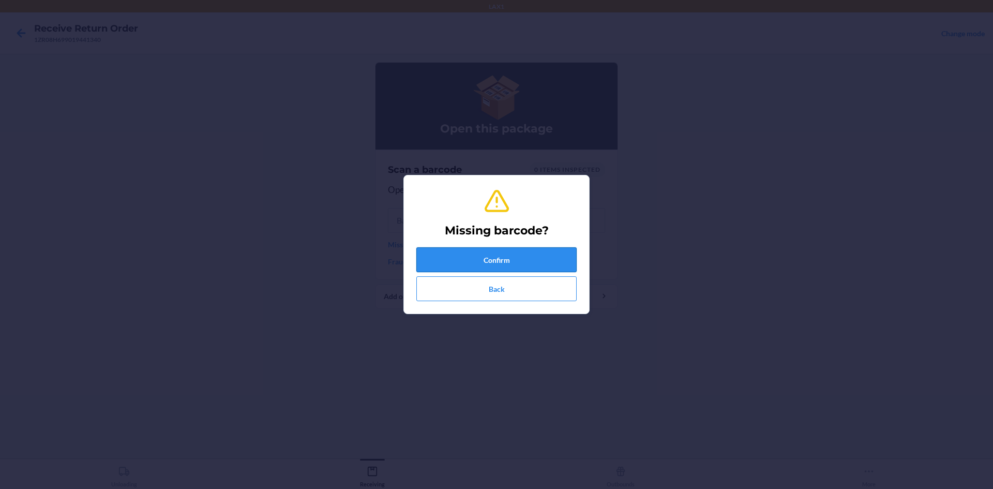
click at [459, 251] on button "Confirm" at bounding box center [496, 259] width 160 height 25
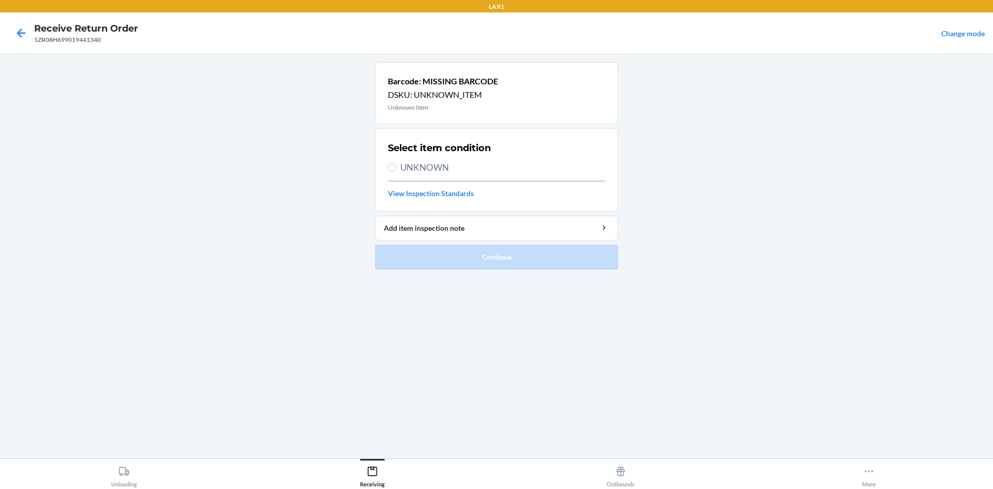
click at [431, 167] on span "UNKNOWN" at bounding box center [502, 167] width 205 height 13
click at [396, 167] on input "UNKNOWN" at bounding box center [392, 167] width 8 height 8
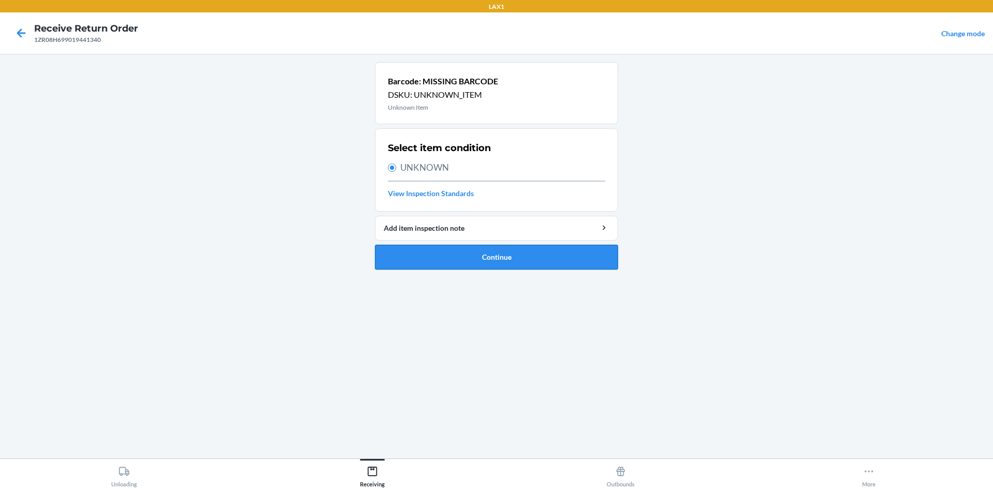
click at [468, 259] on button "Continue" at bounding box center [496, 257] width 243 height 25
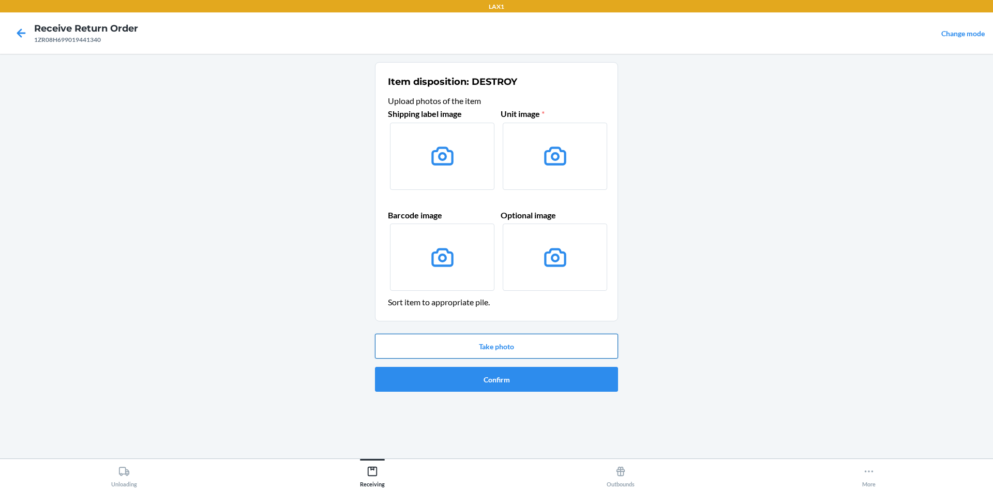
click at [517, 351] on button "Take photo" at bounding box center [496, 346] width 243 height 25
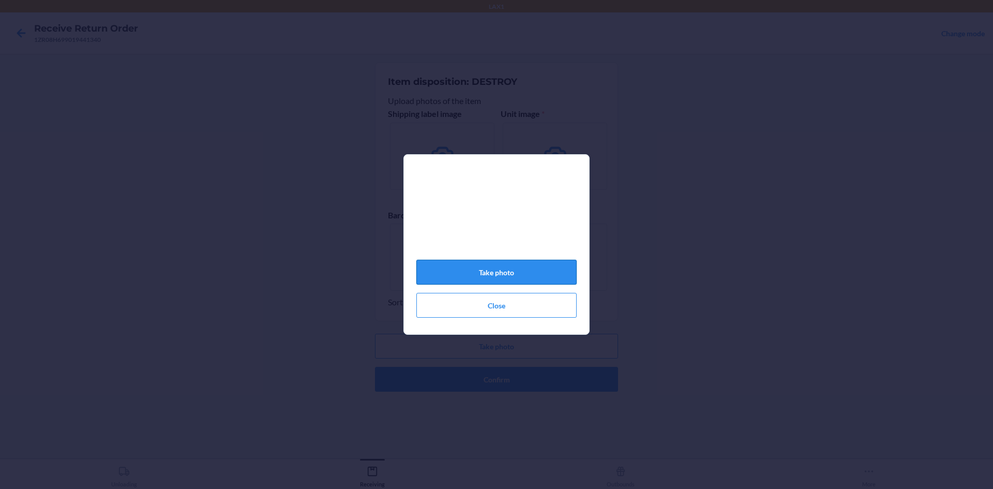
click at [516, 275] on button "Take photo" at bounding box center [496, 272] width 160 height 25
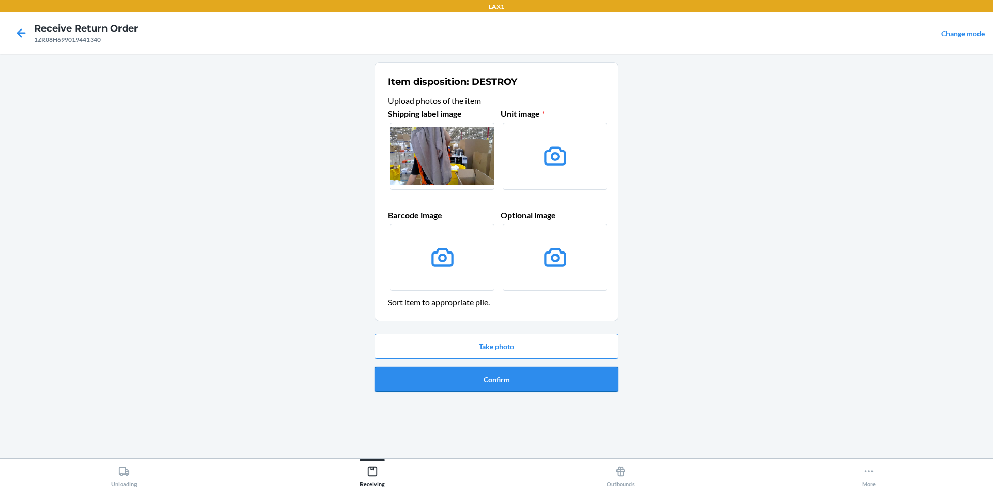
click at [549, 383] on button "Confirm" at bounding box center [496, 379] width 243 height 25
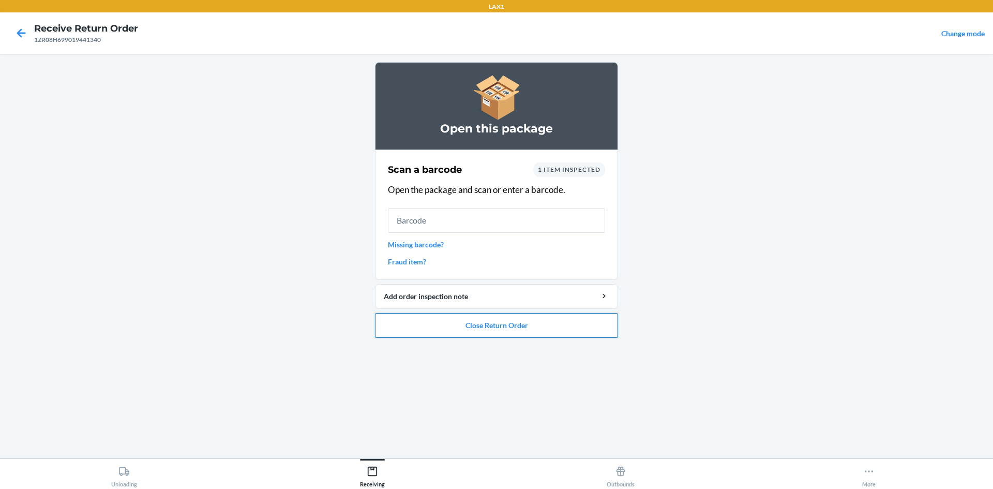
click at [586, 329] on button "Close Return Order" at bounding box center [496, 325] width 243 height 25
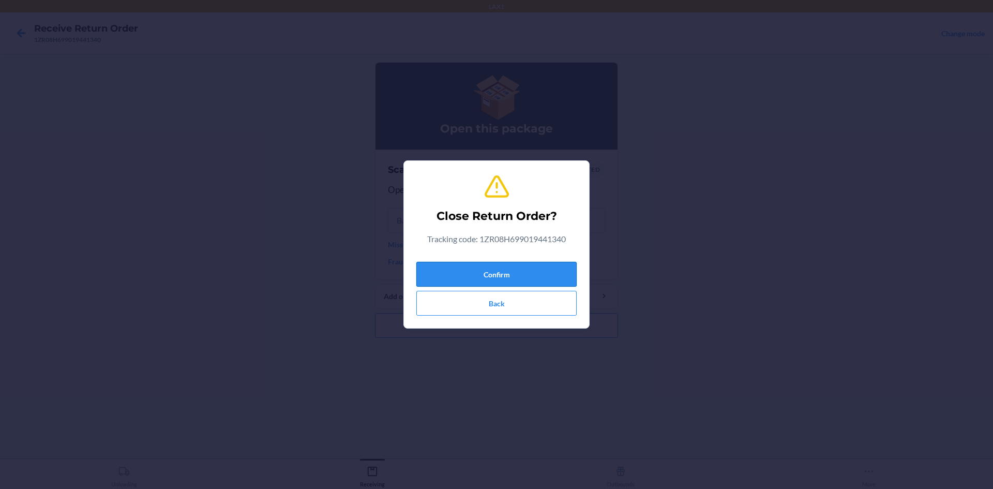
click at [563, 277] on button "Confirm" at bounding box center [496, 274] width 160 height 25
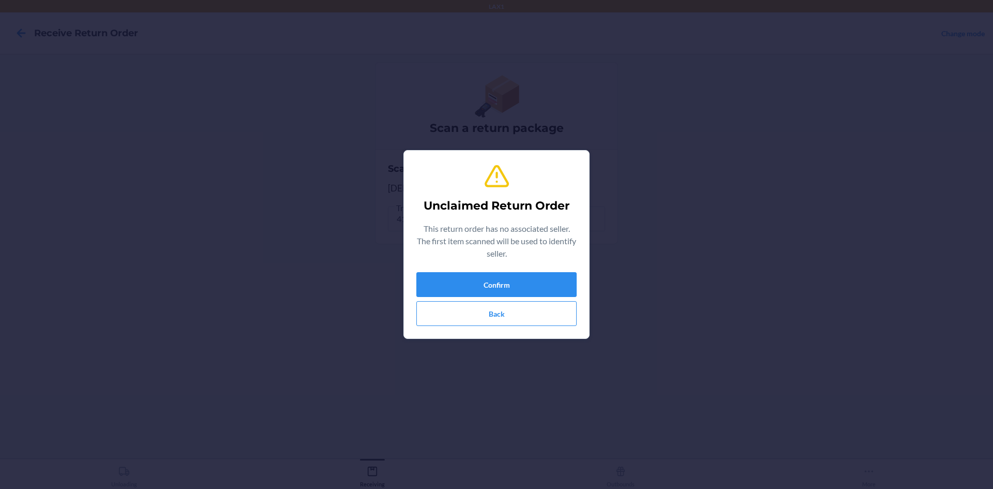
click at [581, 270] on section "Unclaimed Return Order This return order has no associated seller. The first it…" at bounding box center [496, 244] width 186 height 189
click at [552, 287] on button "Confirm" at bounding box center [496, 284] width 160 height 25
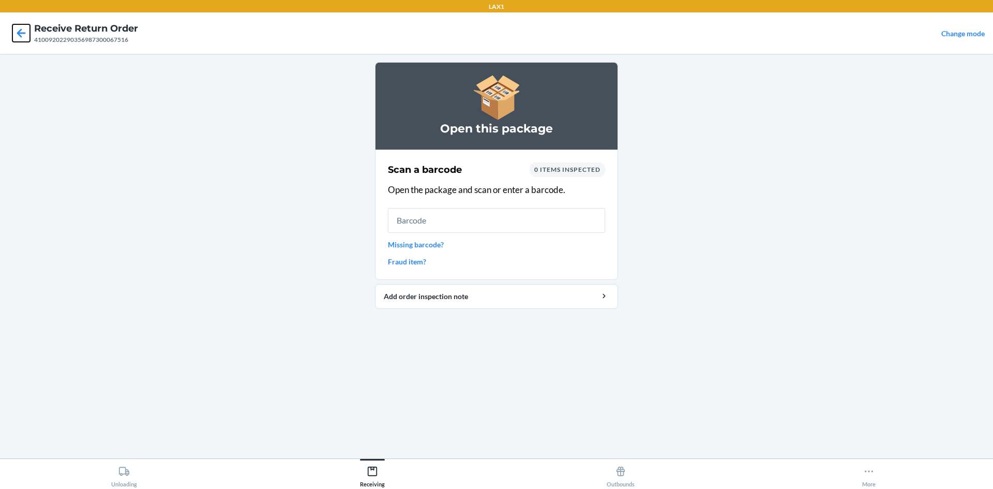
click at [22, 36] on icon at bounding box center [21, 33] width 18 height 18
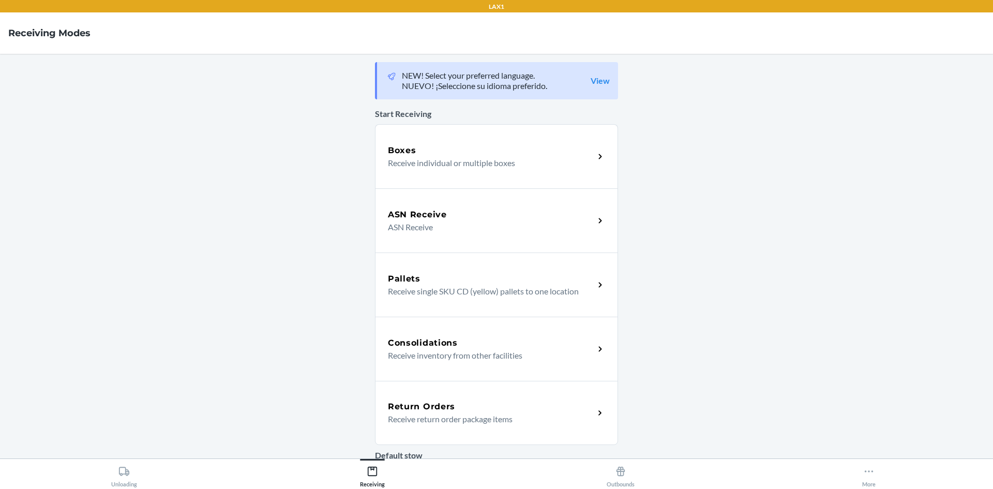
click at [490, 408] on div "Return Orders" at bounding box center [491, 406] width 206 height 12
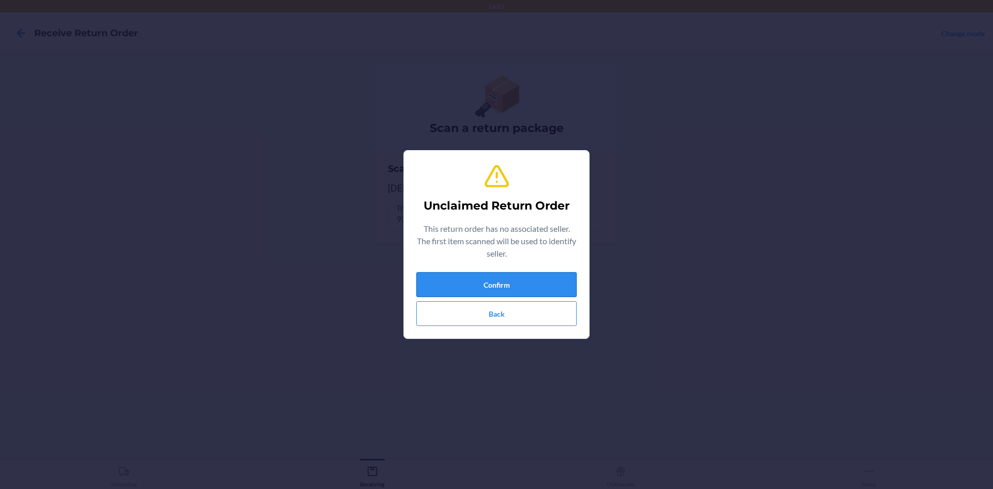
click at [561, 281] on button "Confirm" at bounding box center [496, 284] width 160 height 25
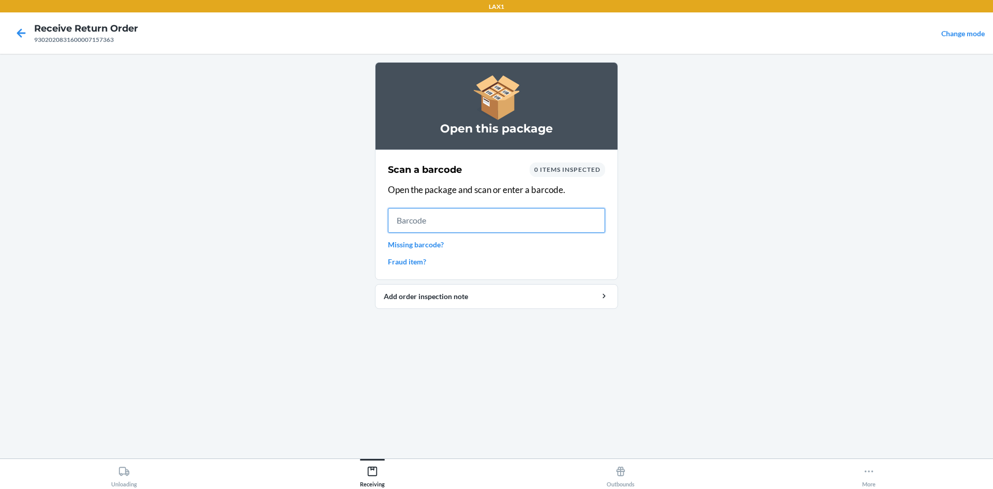
click at [570, 224] on input "text" at bounding box center [496, 220] width 217 height 25
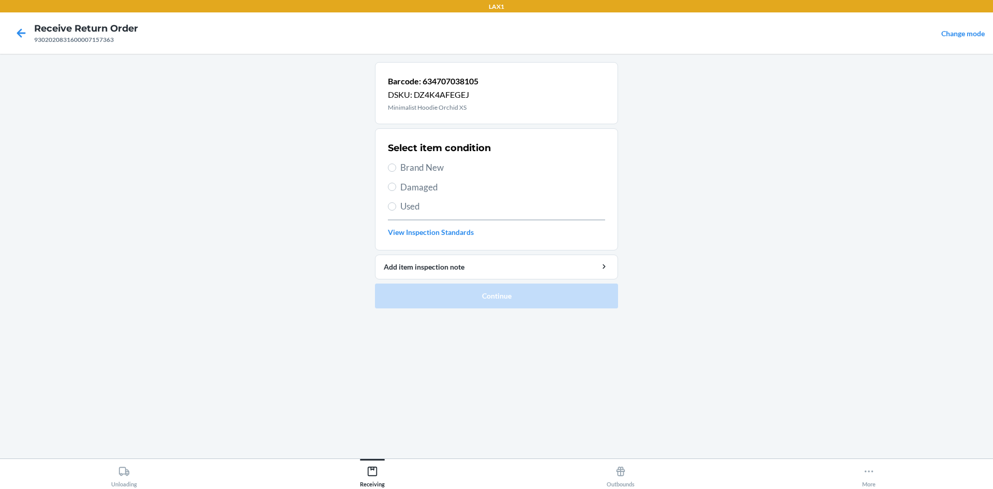
click at [417, 203] on span "Used" at bounding box center [502, 206] width 205 height 13
click at [396, 203] on input "Used" at bounding box center [392, 206] width 8 height 8
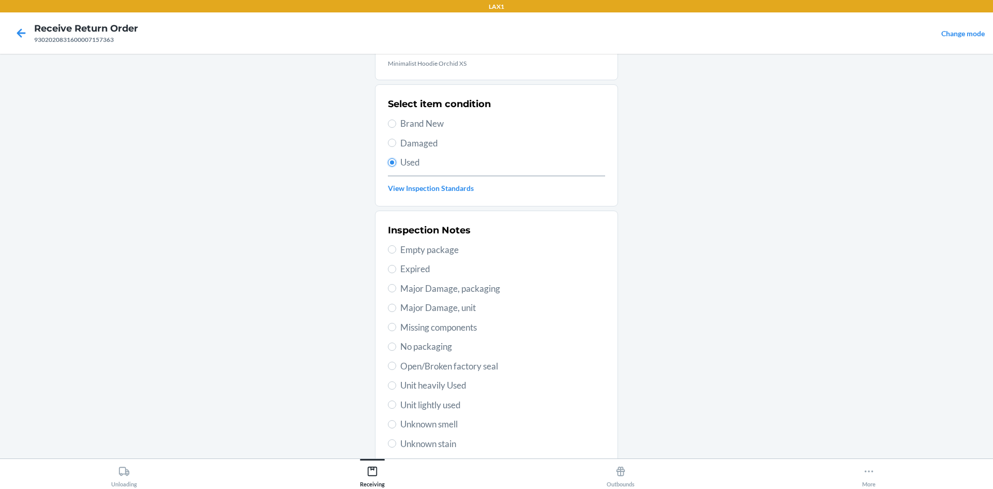
scroll to position [103, 0]
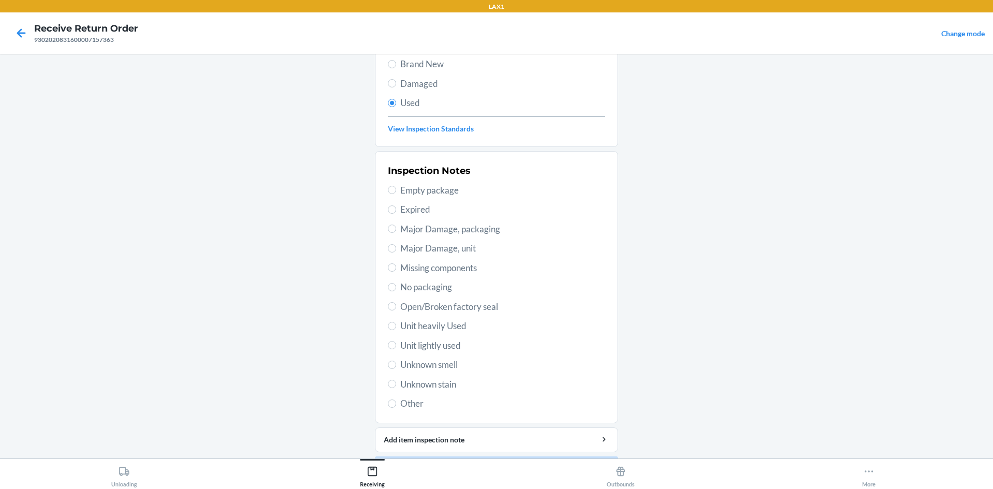
click at [436, 347] on span "Unit lightly used" at bounding box center [502, 345] width 205 height 13
click at [396, 347] on input "Unit lightly used" at bounding box center [392, 345] width 8 height 8
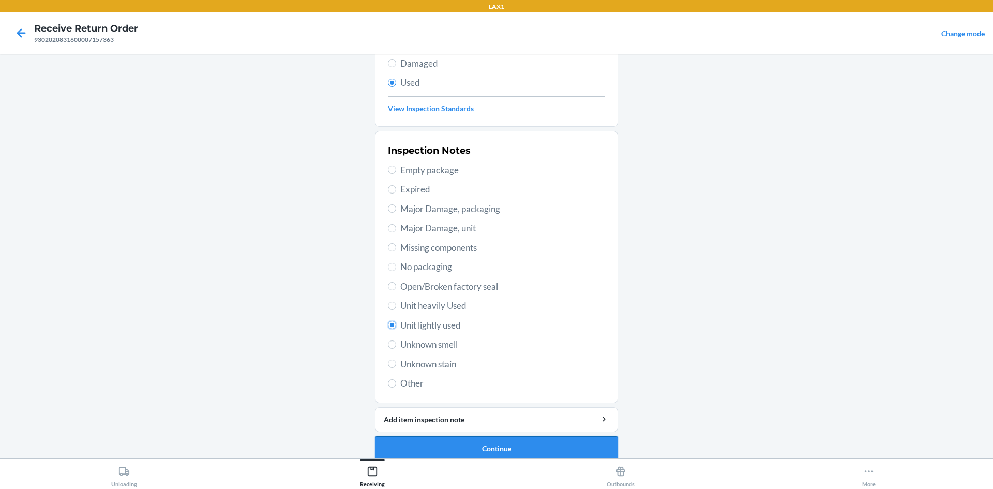
scroll to position [134, 0]
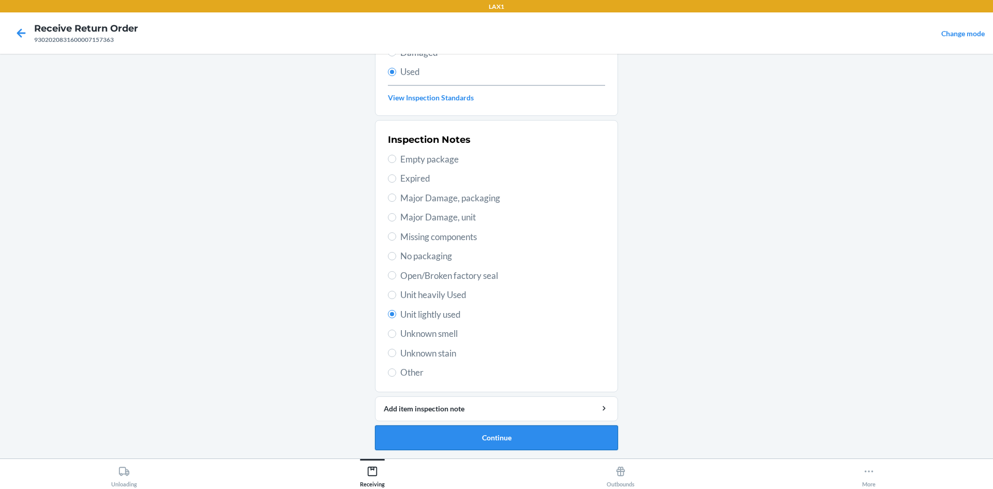
click at [495, 443] on button "Continue" at bounding box center [496, 437] width 243 height 25
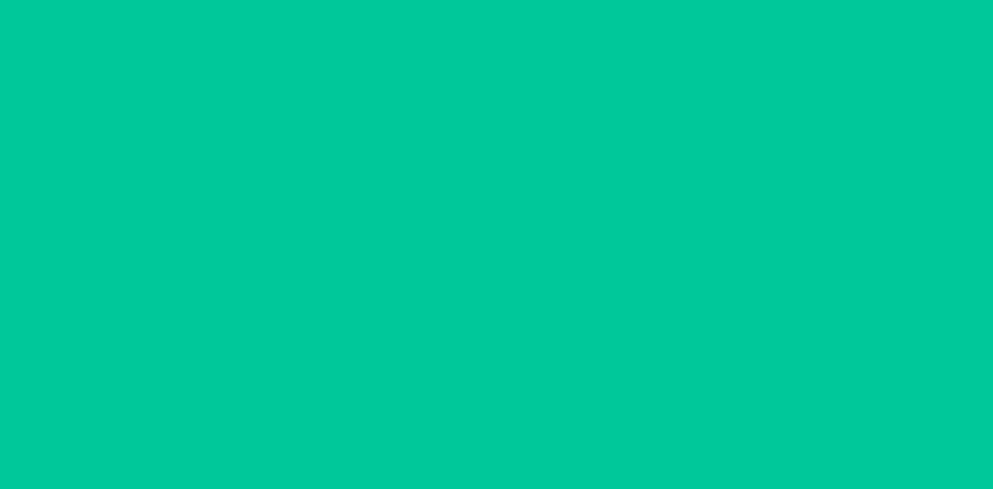
scroll to position [0, 0]
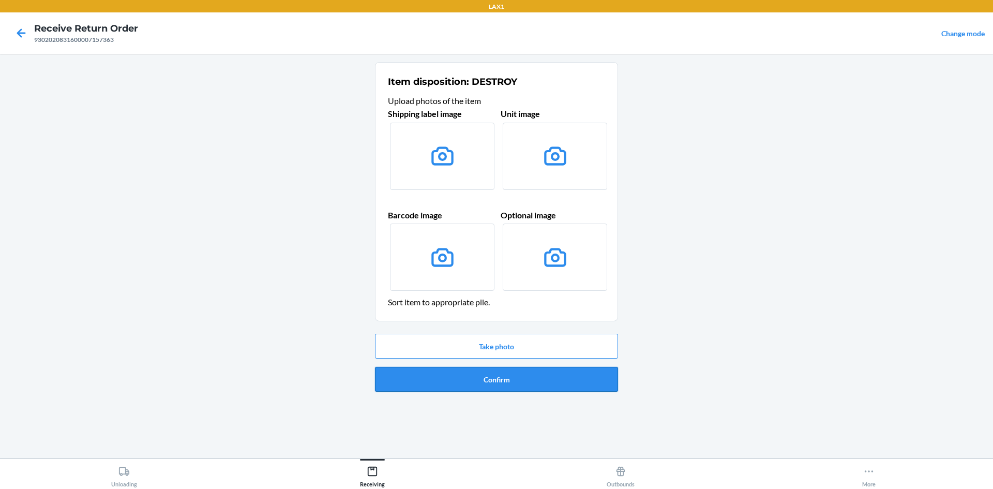
click at [497, 370] on button "Confirm" at bounding box center [496, 379] width 243 height 25
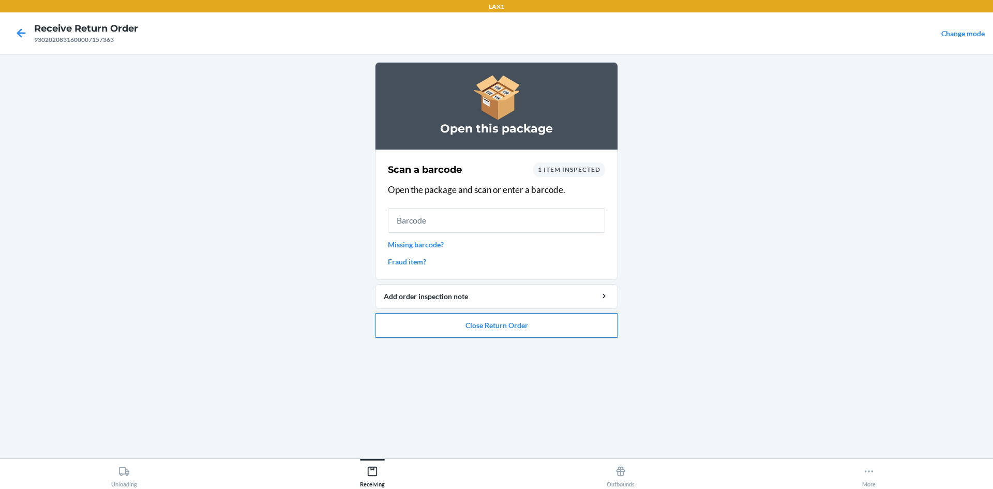
click at [514, 319] on button "Close Return Order" at bounding box center [496, 325] width 243 height 25
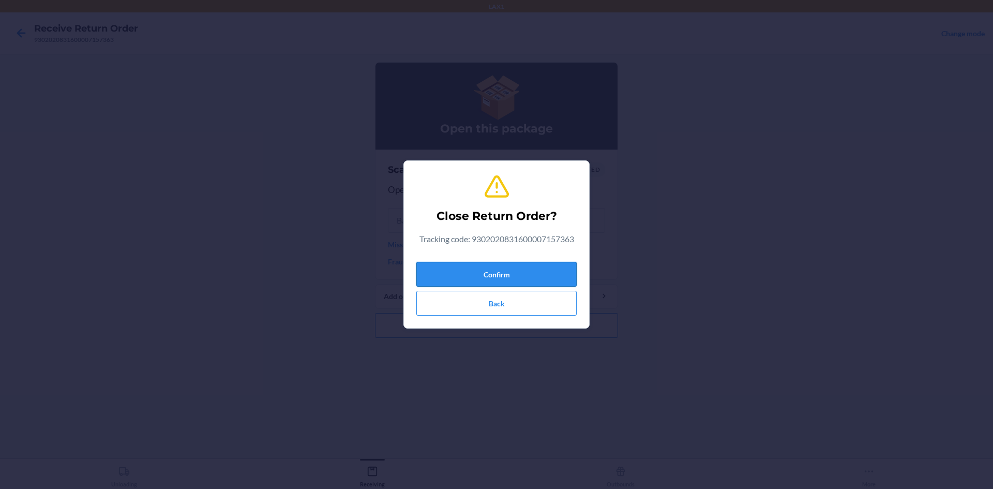
click at [543, 269] on button "Confirm" at bounding box center [496, 274] width 160 height 25
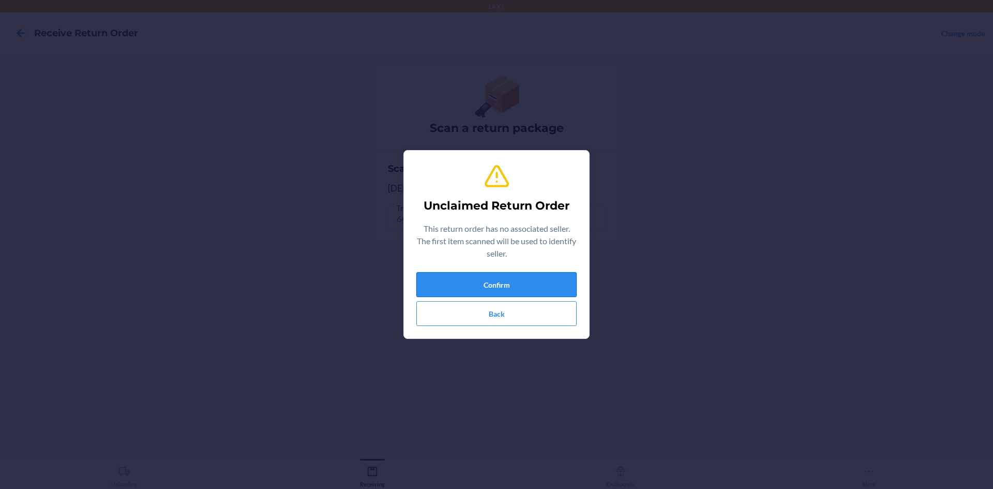
click at [508, 284] on button "Confirm" at bounding box center [496, 284] width 160 height 25
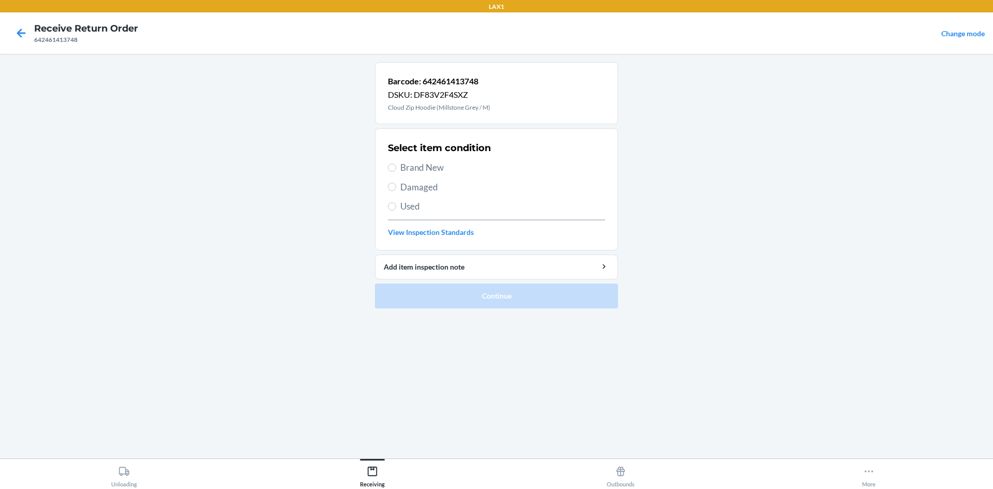
click at [414, 210] on span "Used" at bounding box center [502, 206] width 205 height 13
click at [396, 210] on input "Used" at bounding box center [392, 206] width 8 height 8
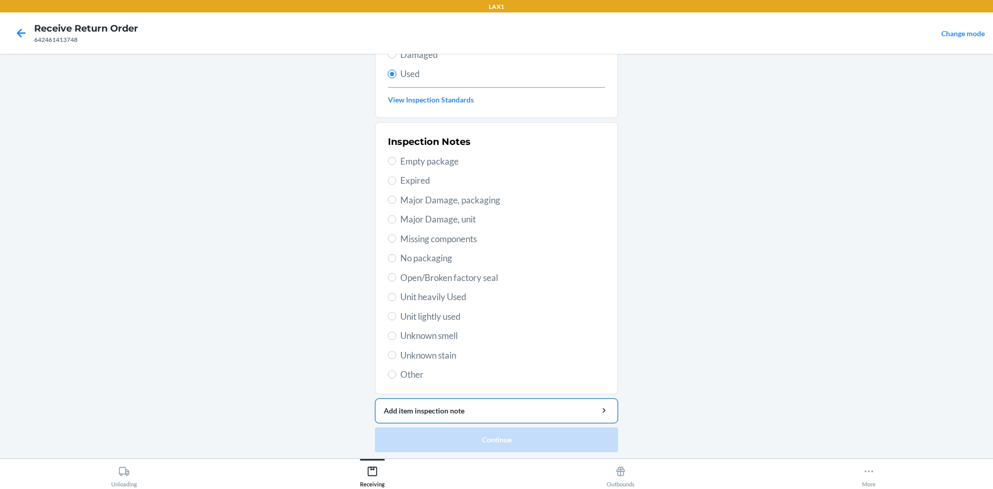
scroll to position [134, 0]
click at [441, 309] on span "Unit lightly used" at bounding box center [502, 314] width 205 height 13
click at [396, 310] on input "Unit lightly used" at bounding box center [392, 314] width 8 height 8
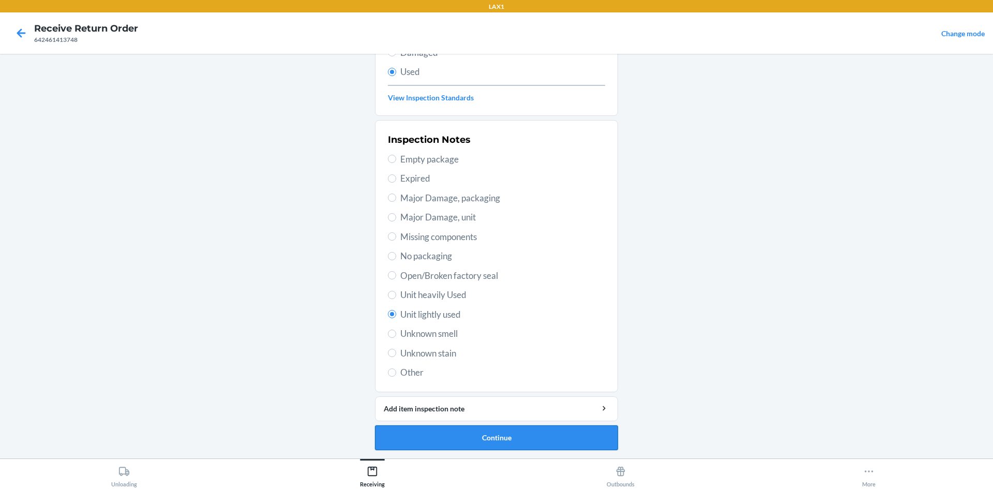
click at [538, 435] on button "Continue" at bounding box center [496, 437] width 243 height 25
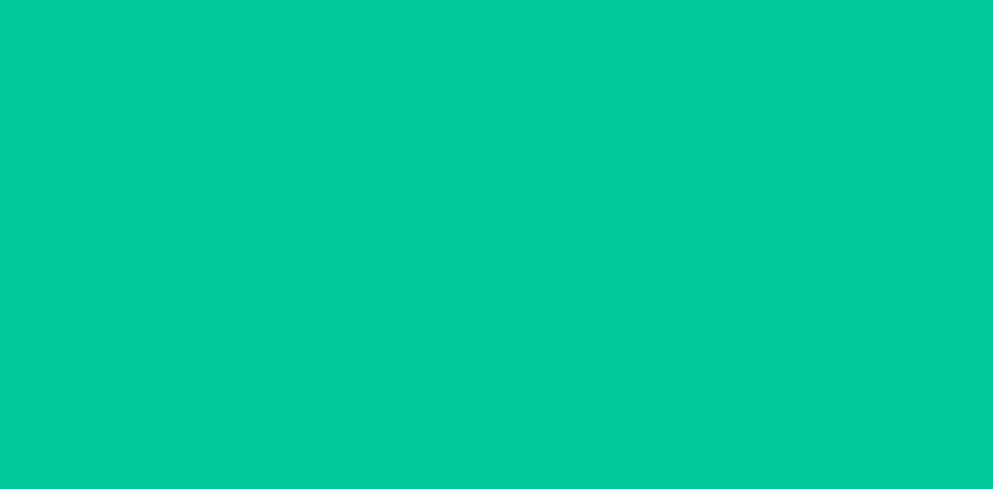
scroll to position [0, 0]
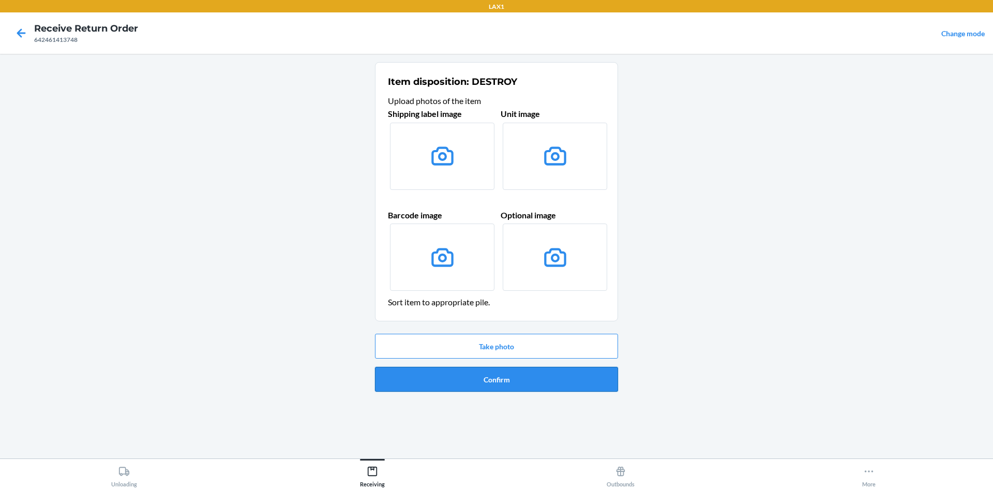
click at [561, 382] on button "Confirm" at bounding box center [496, 379] width 243 height 25
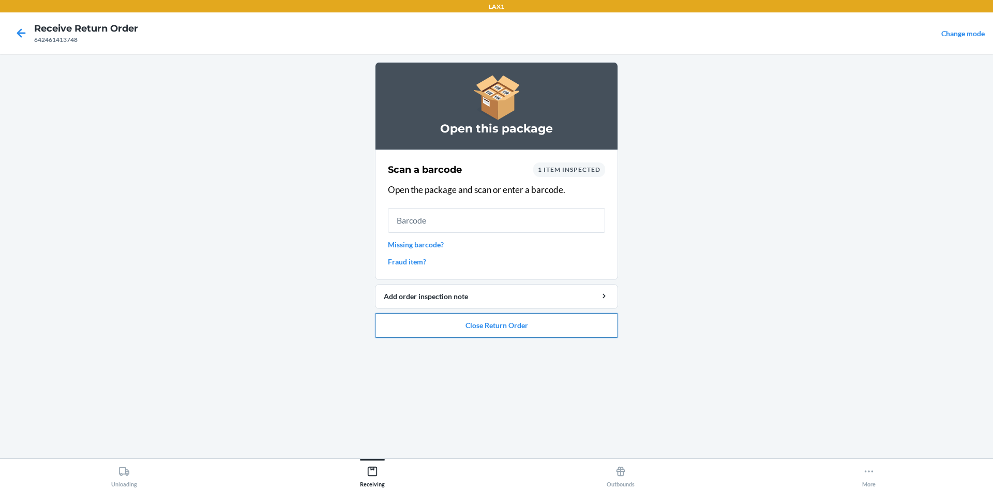
click at [470, 323] on button "Close Return Order" at bounding box center [496, 325] width 243 height 25
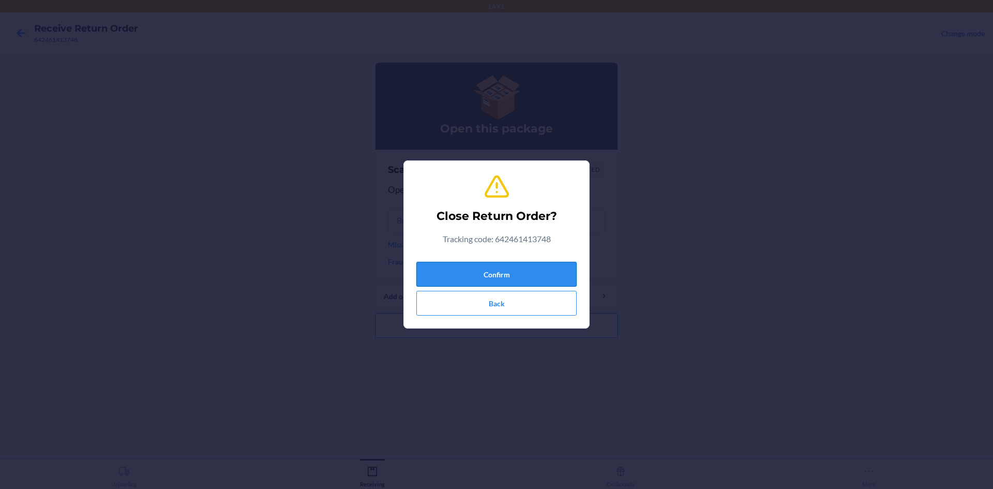
click at [508, 266] on button "Confirm" at bounding box center [496, 274] width 160 height 25
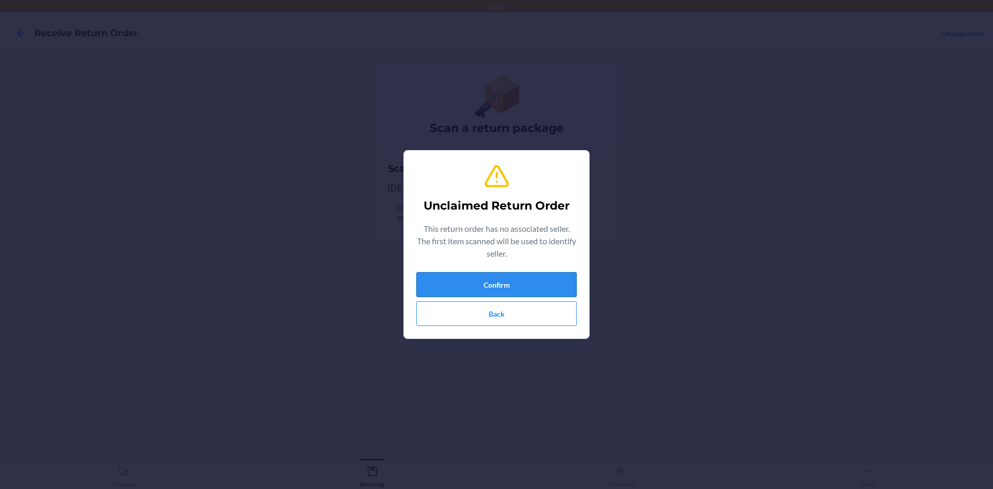
click at [525, 279] on button "Confirm" at bounding box center [496, 284] width 160 height 25
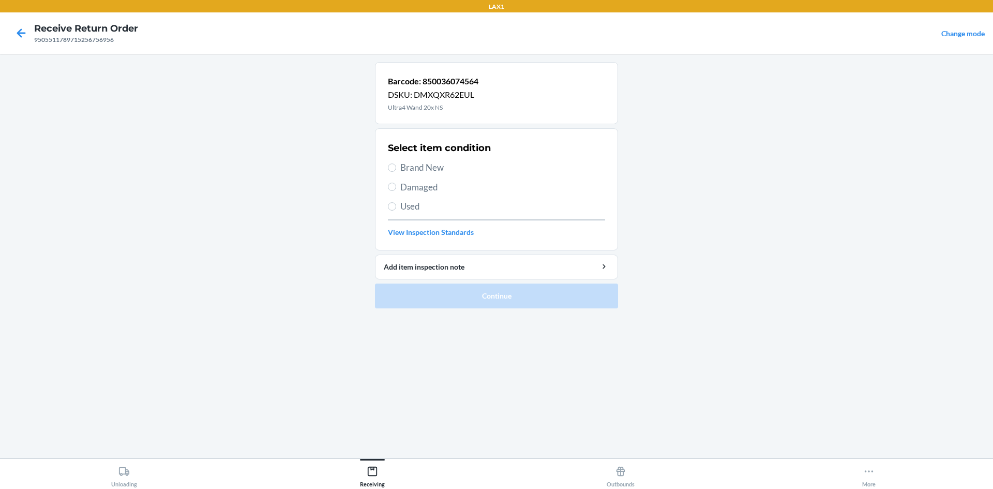
drag, startPoint x: 397, startPoint y: 163, endPoint x: 459, endPoint y: 201, distance: 72.9
click at [398, 163] on label "Brand New" at bounding box center [496, 167] width 217 height 13
click at [396, 163] on input "Brand New" at bounding box center [392, 167] width 8 height 8
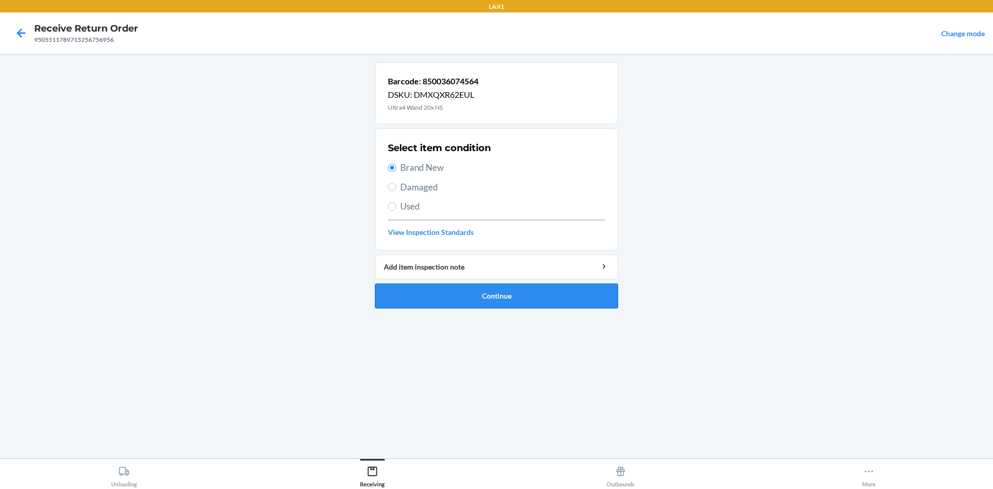
click at [551, 299] on button "Continue" at bounding box center [496, 295] width 243 height 25
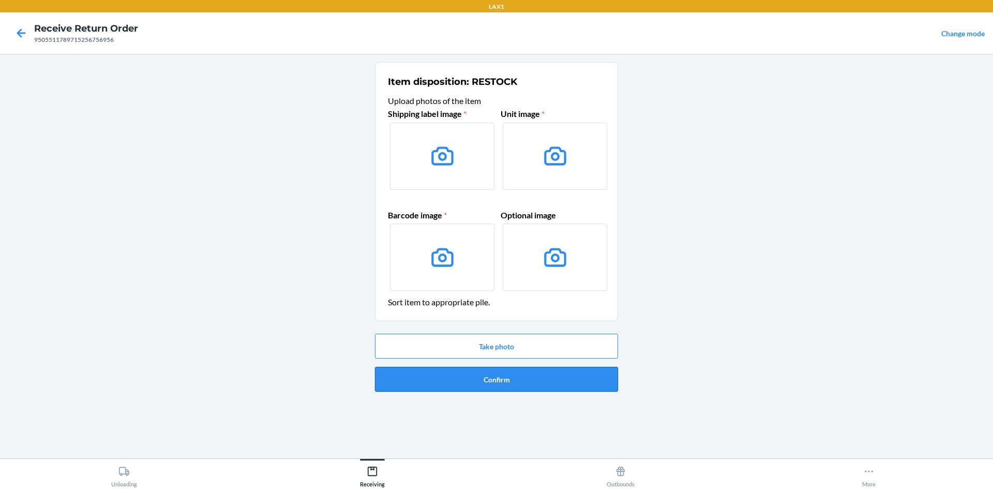
click at [559, 371] on button "Confirm" at bounding box center [496, 379] width 243 height 25
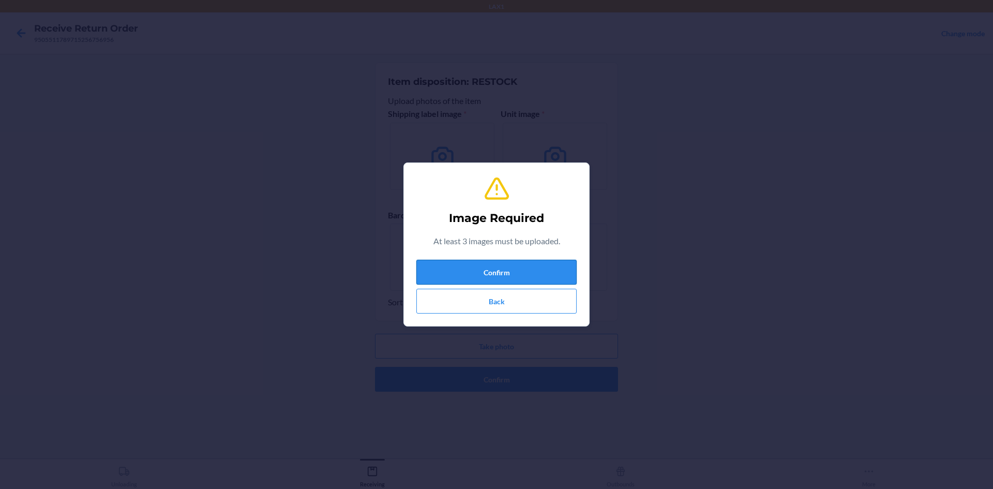
click at [498, 270] on button "Confirm" at bounding box center [496, 272] width 160 height 25
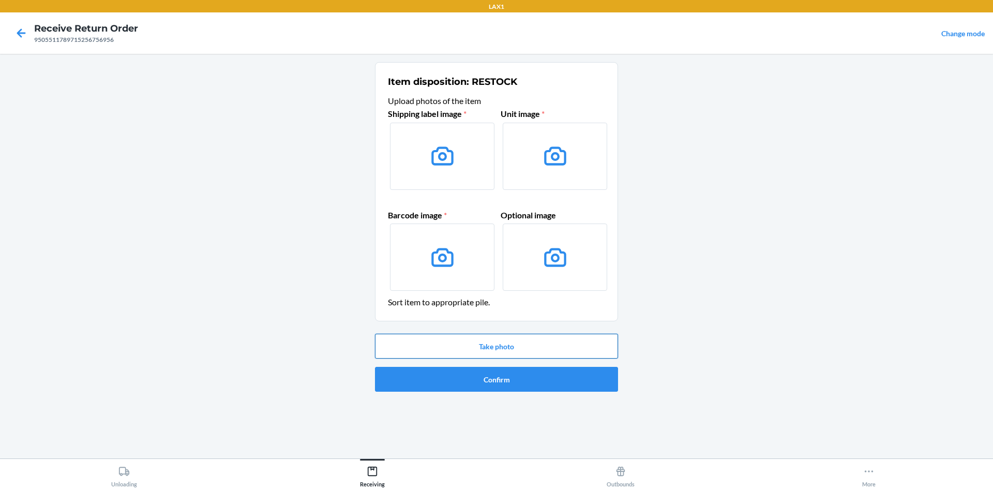
click at [477, 341] on button "Take photo" at bounding box center [496, 346] width 243 height 25
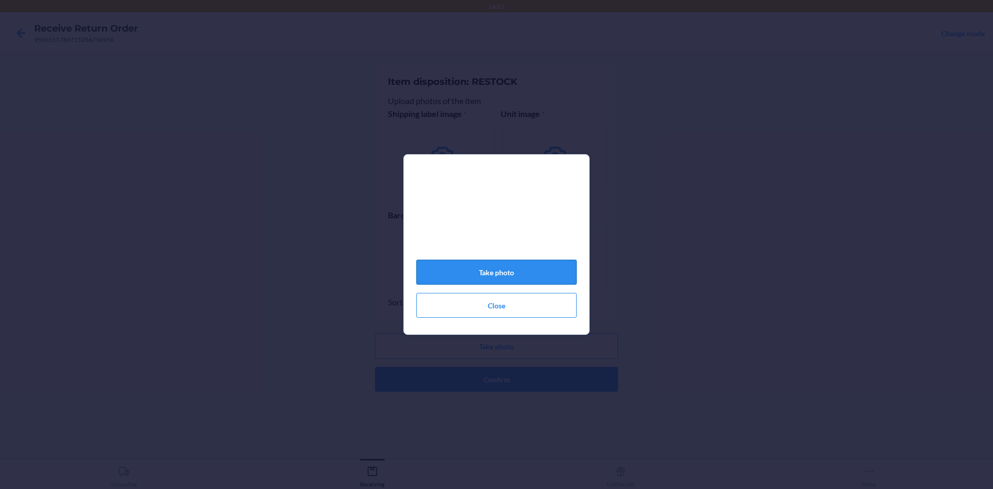
click at [520, 266] on button "Take photo" at bounding box center [496, 272] width 160 height 25
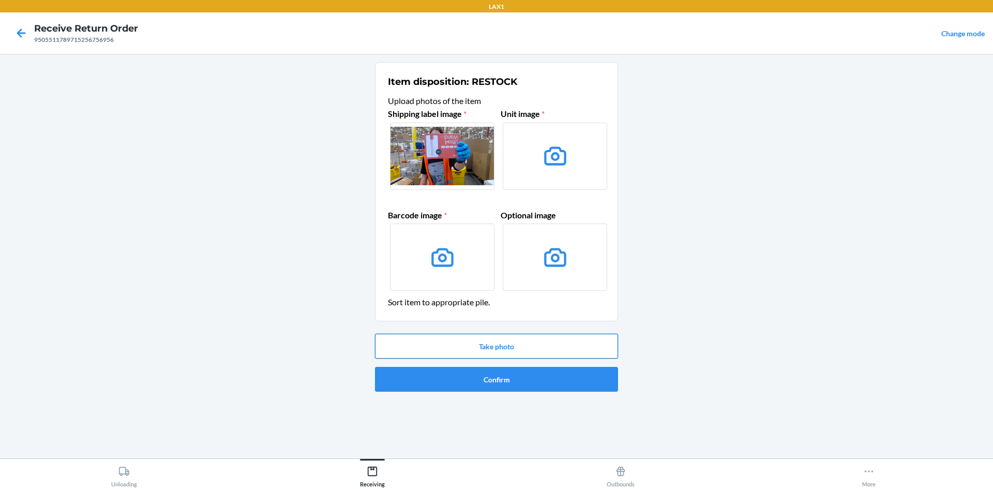
click at [533, 343] on button "Take photo" at bounding box center [496, 346] width 243 height 25
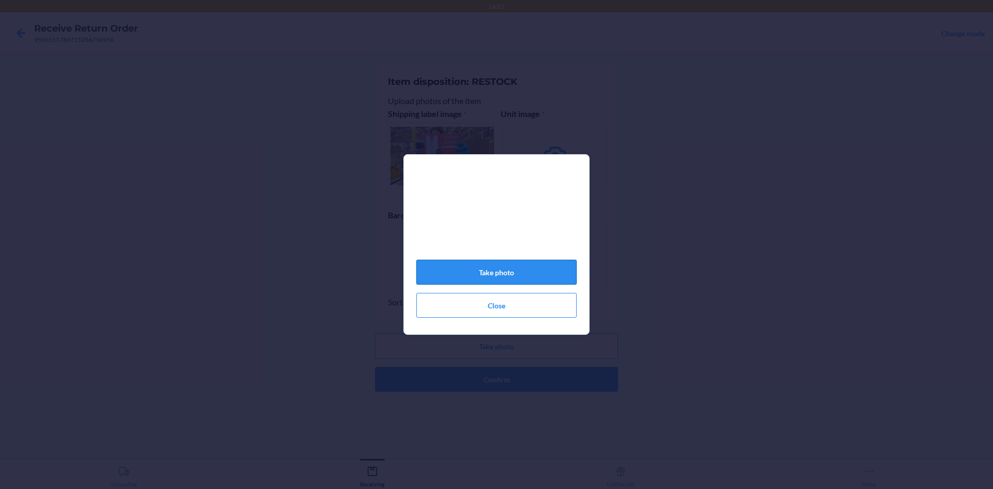
click at [521, 274] on button "Take photo" at bounding box center [496, 272] width 160 height 25
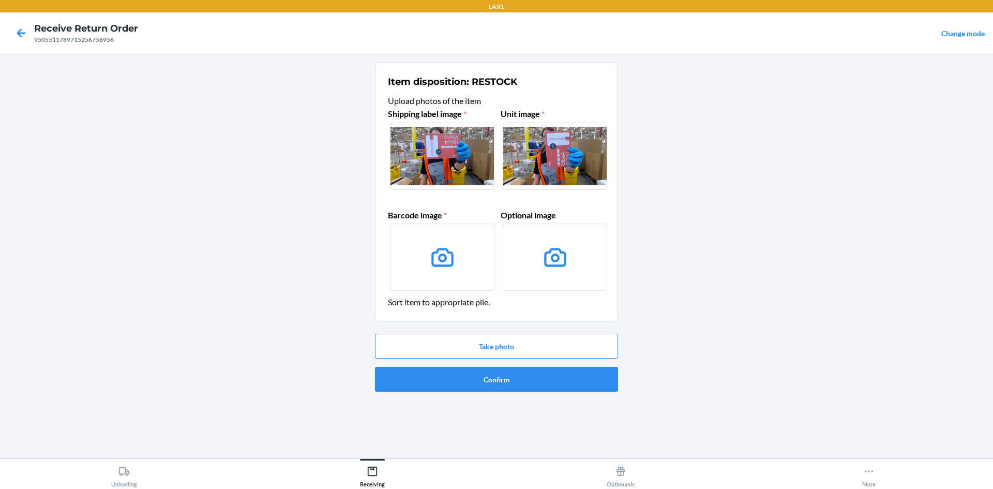
click at [537, 328] on li "Item disposition: RESTOCK Upload photos of the item Shipping label image * Unit…" at bounding box center [496, 229] width 243 height 334
click at [542, 338] on button "Take photo" at bounding box center [496, 346] width 243 height 25
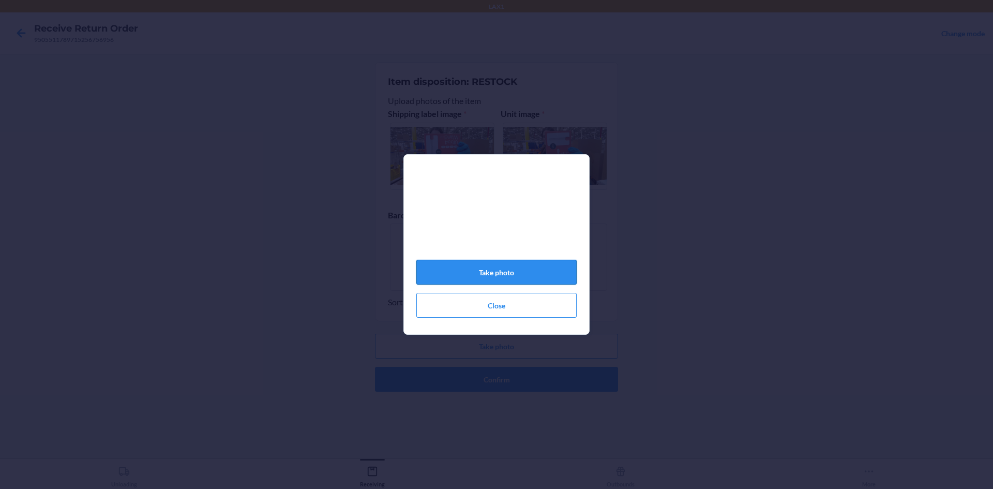
click at [509, 281] on button "Take photo" at bounding box center [496, 272] width 160 height 25
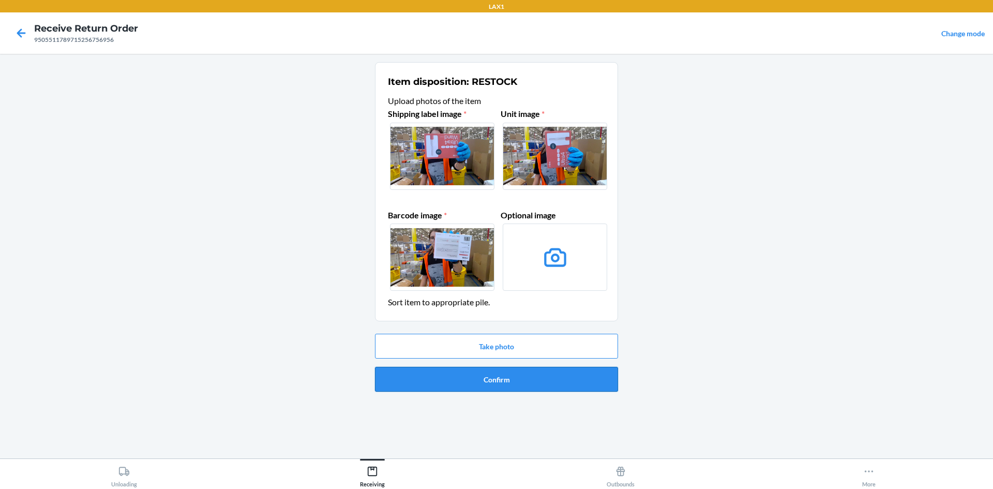
click at [534, 377] on button "Confirm" at bounding box center [496, 379] width 243 height 25
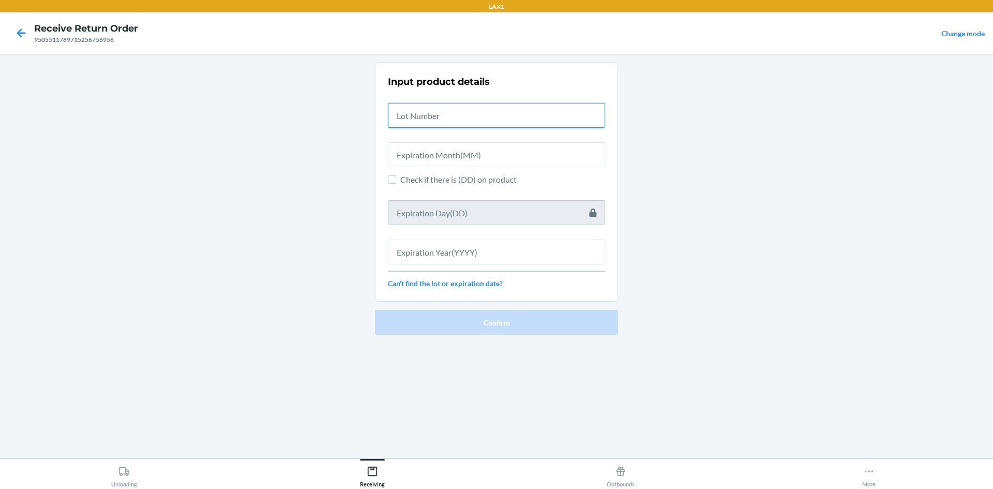
click at [474, 118] on input "text" at bounding box center [496, 115] width 217 height 25
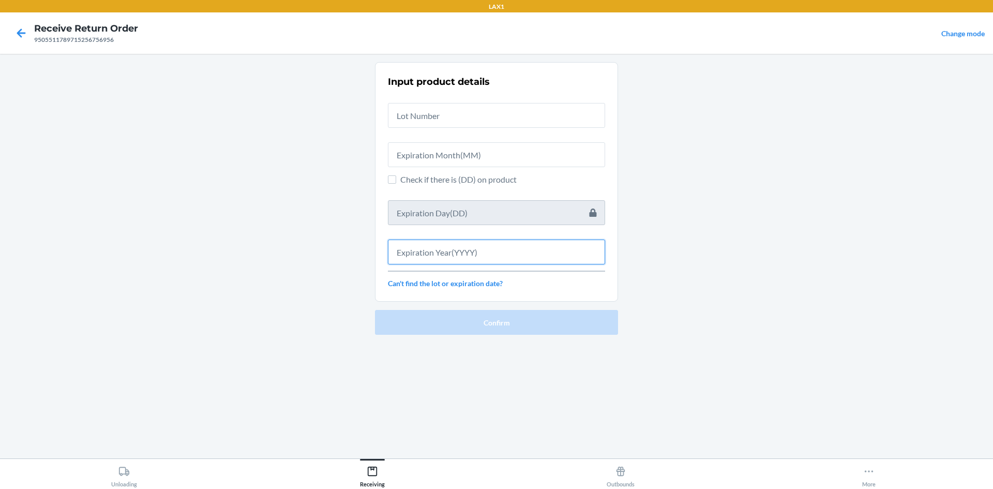
click at [498, 252] on input "text" at bounding box center [496, 251] width 217 height 25
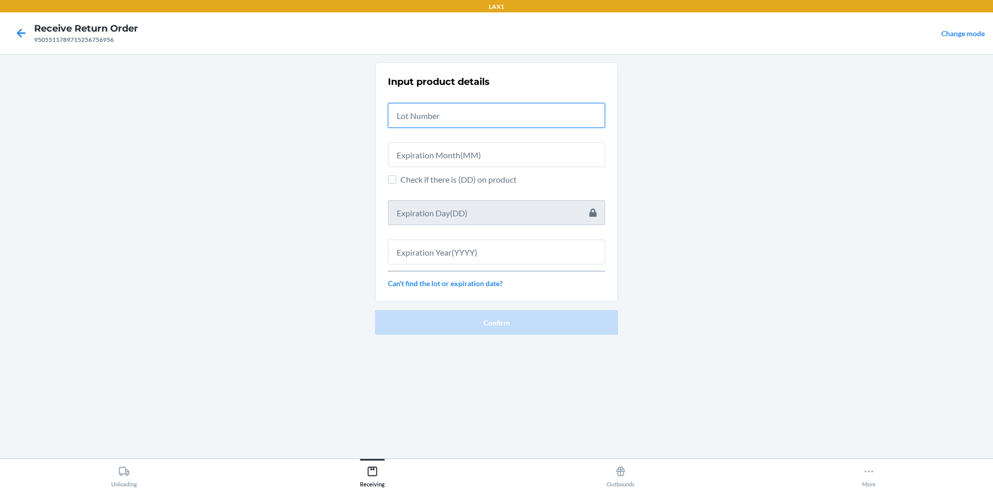
click at [517, 125] on input "text" at bounding box center [496, 115] width 217 height 25
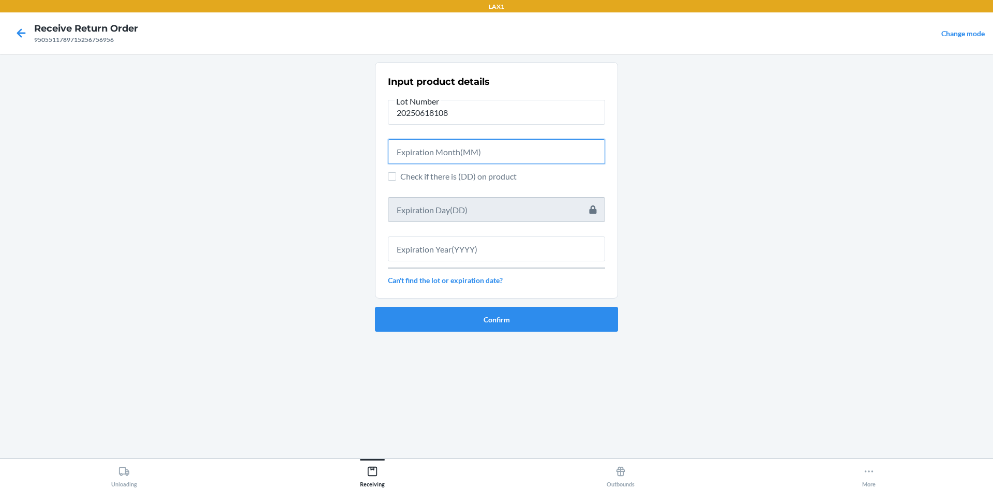
click at [506, 160] on input "text" at bounding box center [496, 151] width 217 height 25
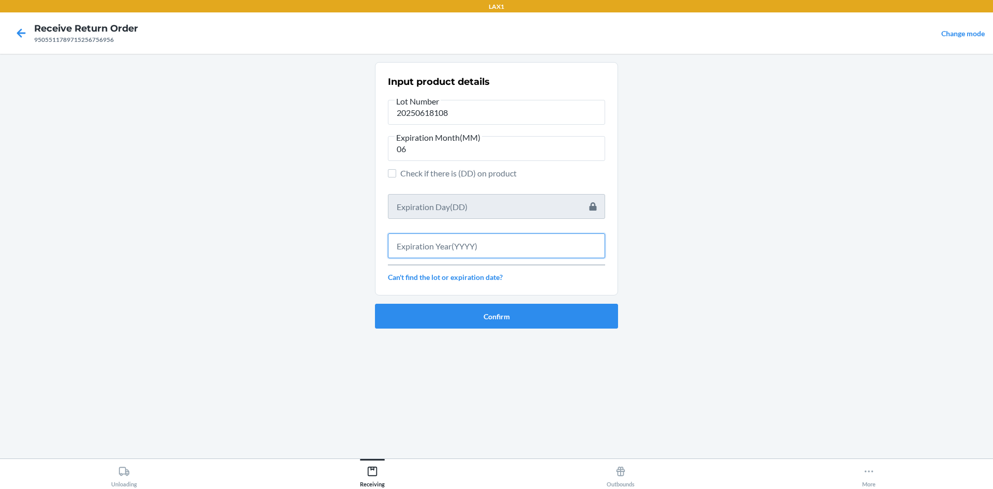
click at [473, 249] on input "text" at bounding box center [496, 245] width 217 height 25
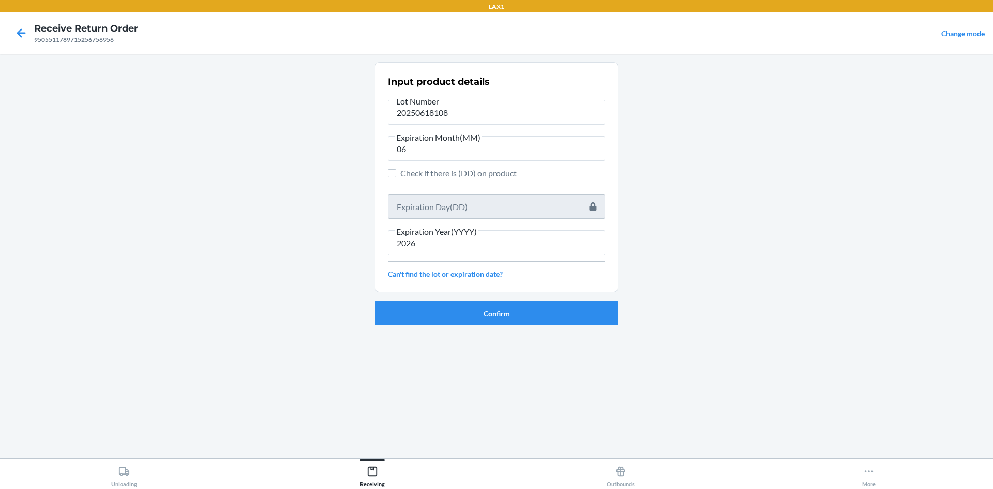
click at [624, 300] on main "Input product details Lot Number 20250618108 Expiration Month(MM) 06 Check if t…" at bounding box center [496, 256] width 993 height 404
click at [578, 305] on button "Confirm" at bounding box center [496, 312] width 243 height 25
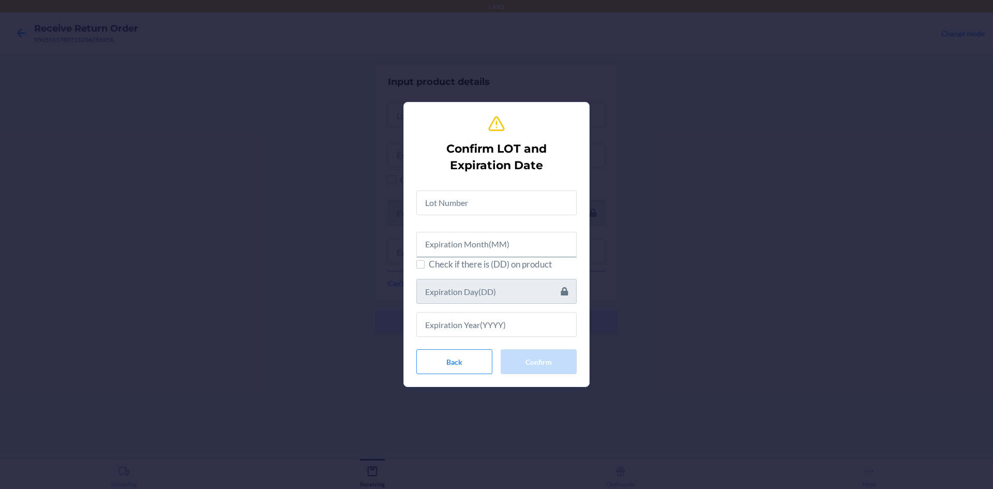
click at [503, 186] on div at bounding box center [496, 198] width 160 height 33
click at [546, 218] on div "Check if there is (DD) on product" at bounding box center [496, 259] width 160 height 155
click at [551, 211] on input "text" at bounding box center [496, 202] width 160 height 25
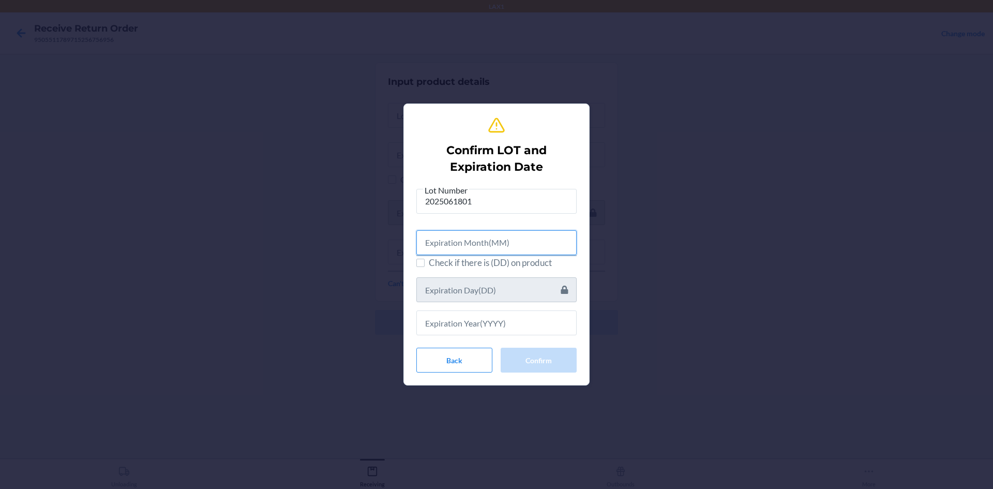
click at [530, 234] on input "text" at bounding box center [496, 242] width 160 height 25
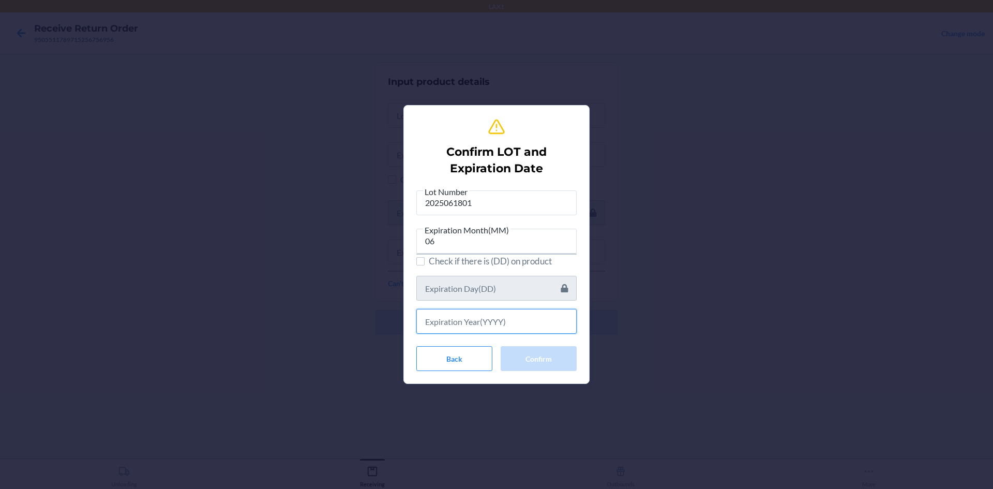
click at [506, 324] on input "text" at bounding box center [496, 321] width 160 height 25
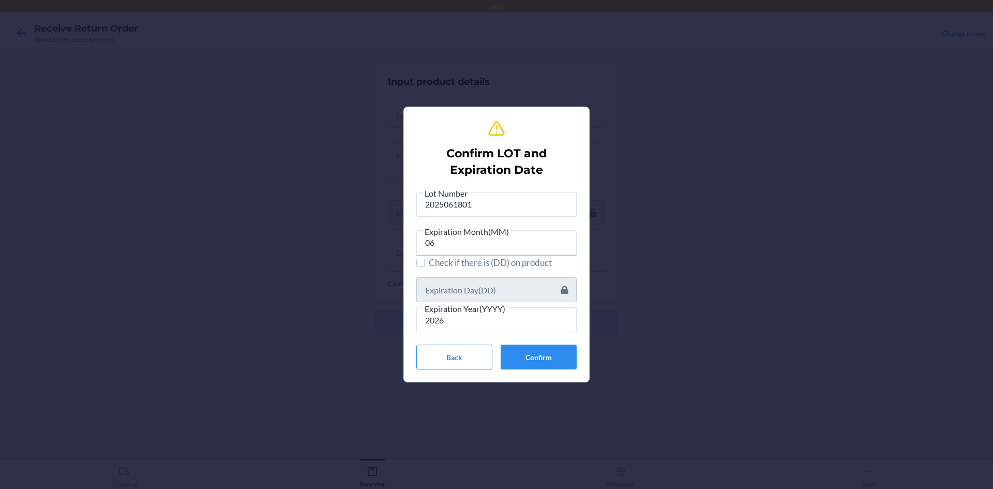
click at [543, 341] on div "Lot Number 2025061801 Expiration Month(MM) 06 Check if there is (DD) on product…" at bounding box center [496, 278] width 160 height 183
click at [544, 343] on div "Lot Number 2025061801 Expiration Month(MM) 06 Check if there is (DD) on product…" at bounding box center [496, 278] width 160 height 183
click at [553, 357] on button "Confirm" at bounding box center [539, 356] width 76 height 25
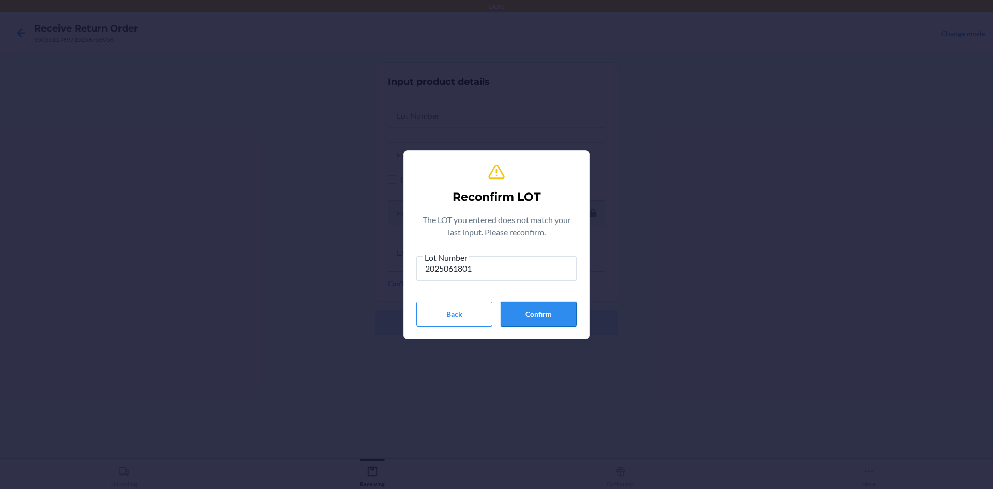
click at [562, 309] on button "Confirm" at bounding box center [539, 313] width 76 height 25
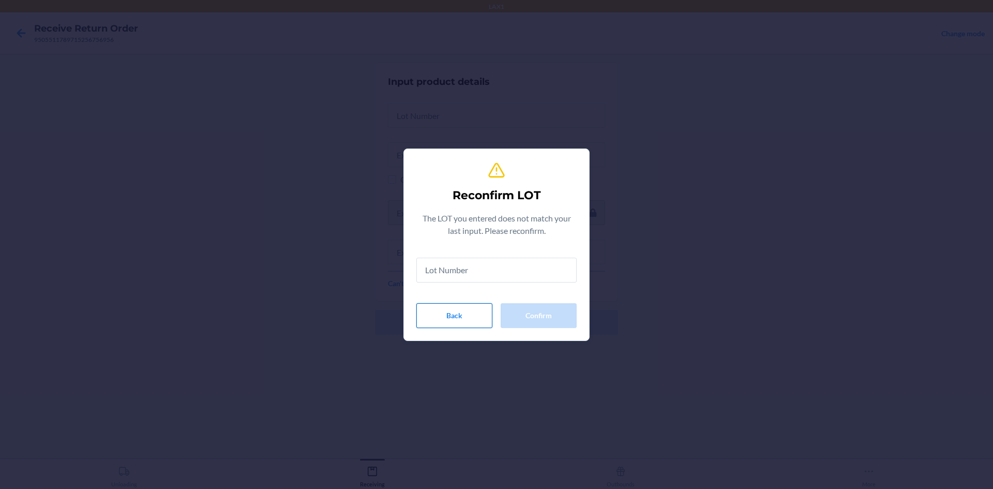
click at [478, 323] on button "Back" at bounding box center [454, 315] width 76 height 25
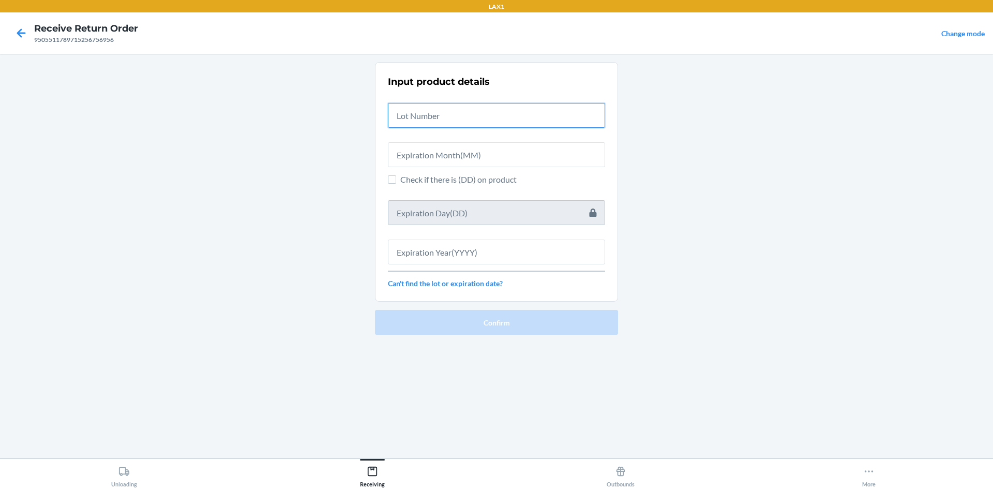
click at [490, 114] on input "text" at bounding box center [496, 115] width 217 height 25
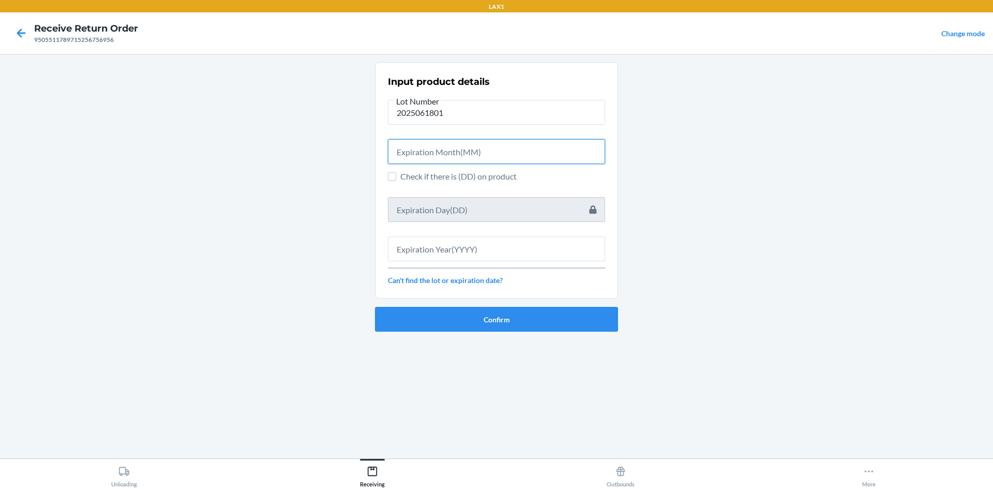
click at [480, 157] on input "text" at bounding box center [496, 151] width 217 height 25
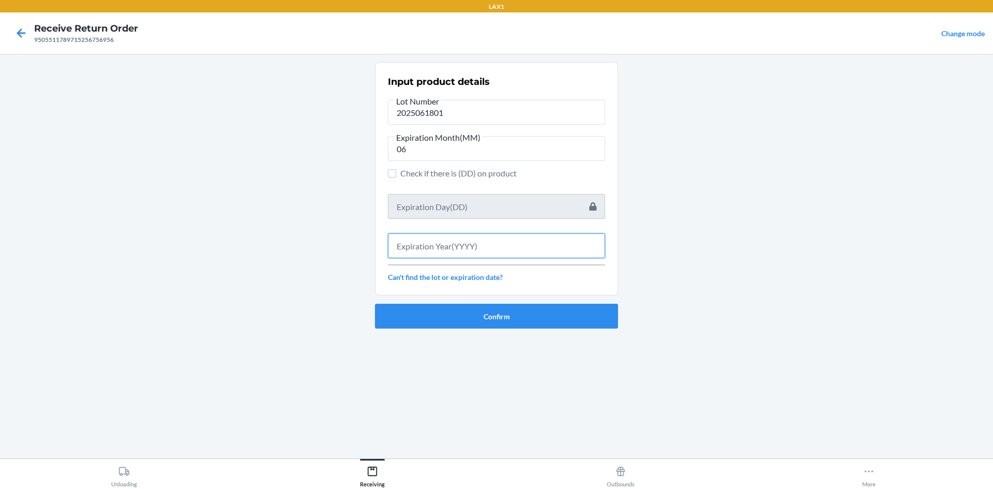
click at [505, 239] on input "text" at bounding box center [496, 245] width 217 height 25
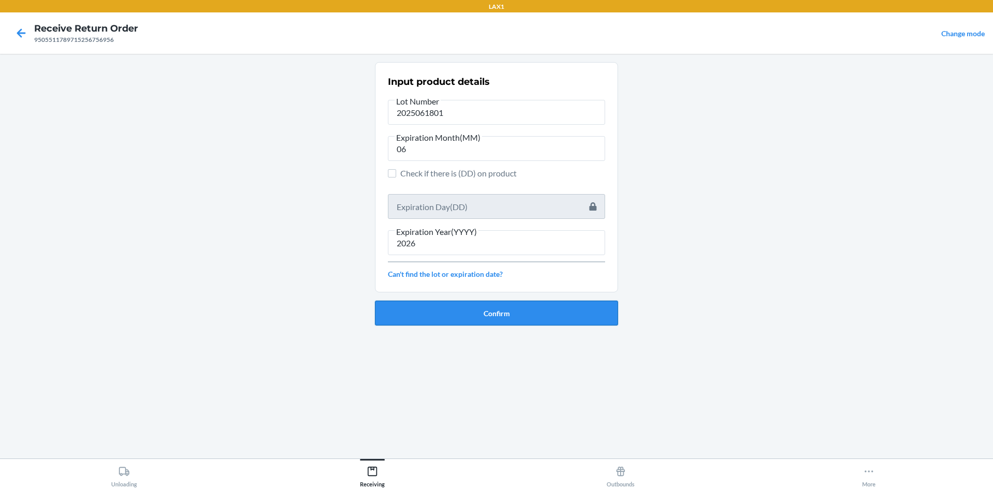
click at [478, 316] on button "Confirm" at bounding box center [496, 312] width 243 height 25
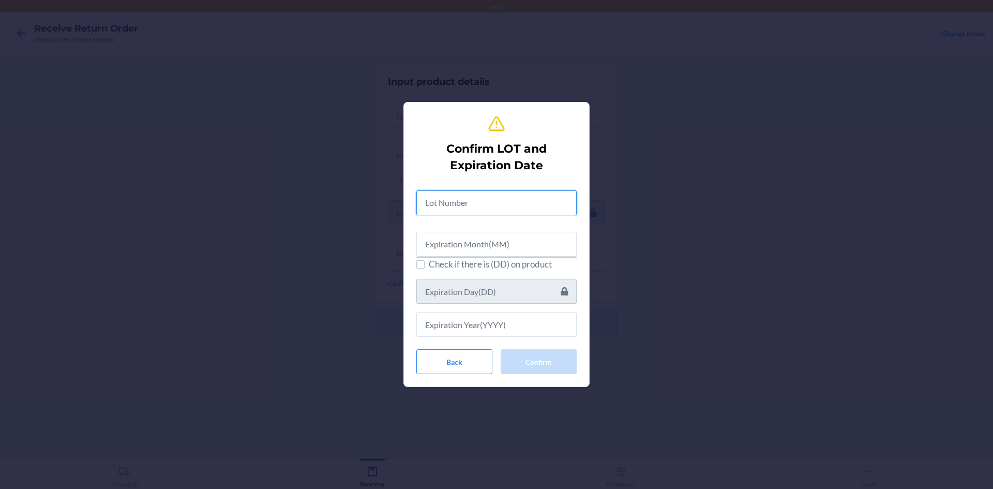
click at [495, 202] on input "text" at bounding box center [496, 202] width 160 height 25
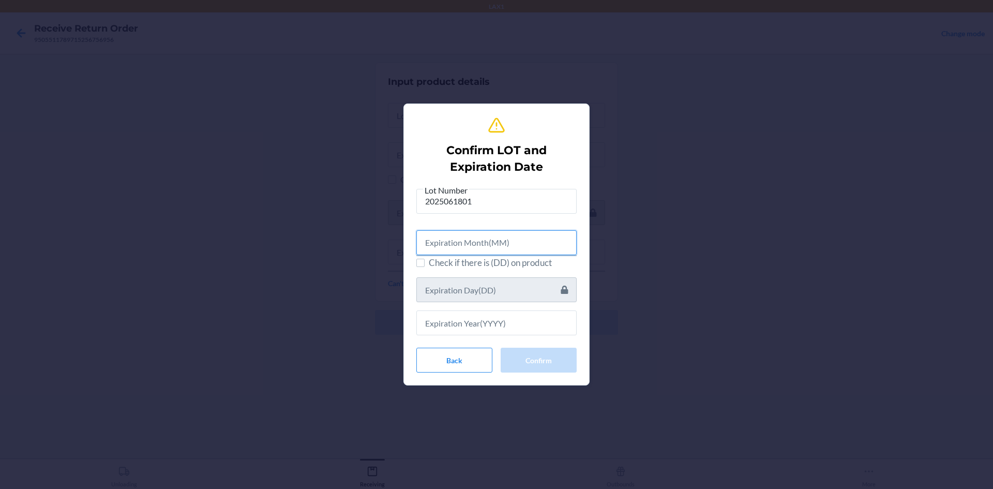
click at [525, 250] on input "text" at bounding box center [496, 242] width 160 height 25
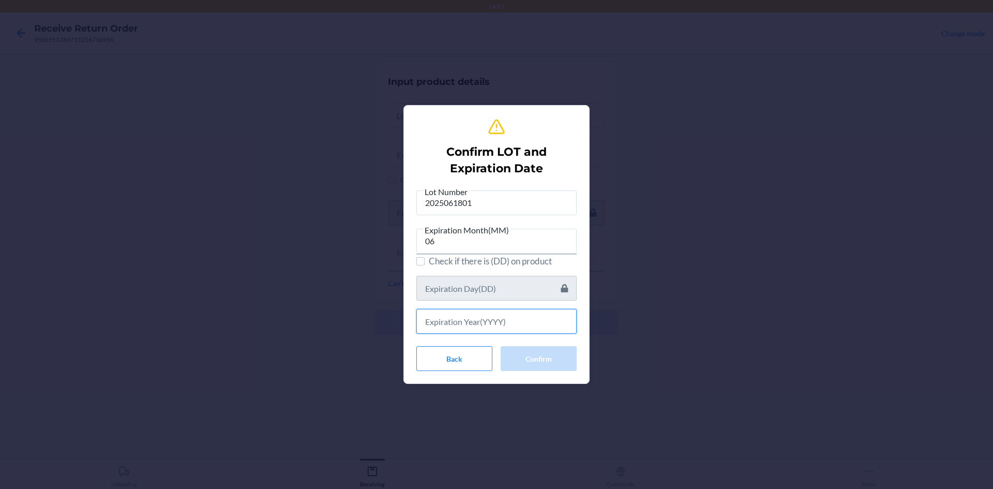
click at [555, 331] on input "text" at bounding box center [496, 321] width 160 height 25
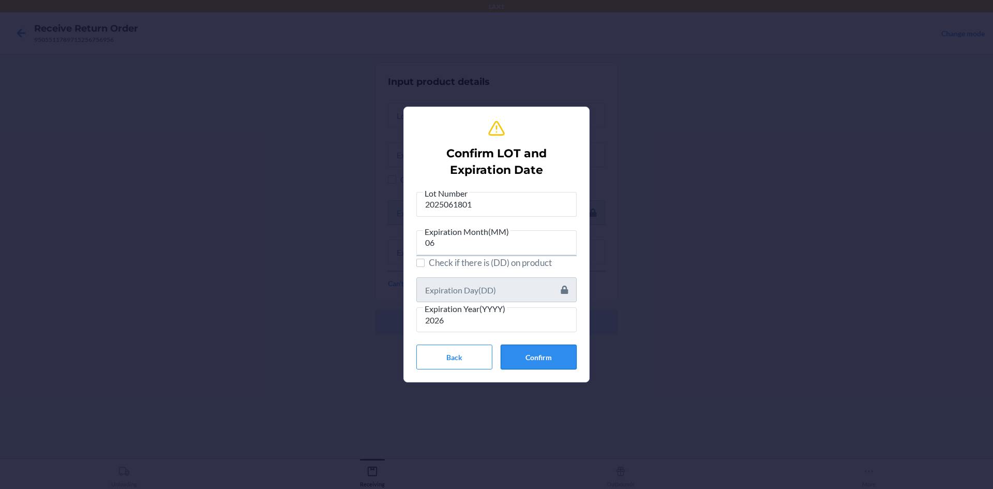
click at [562, 364] on button "Confirm" at bounding box center [539, 356] width 76 height 25
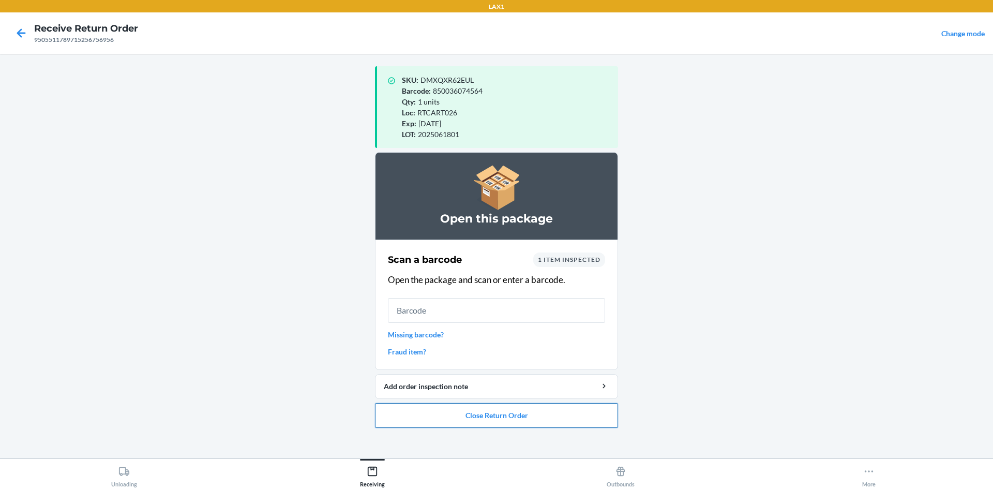
click at [547, 413] on button "Close Return Order" at bounding box center [496, 415] width 243 height 25
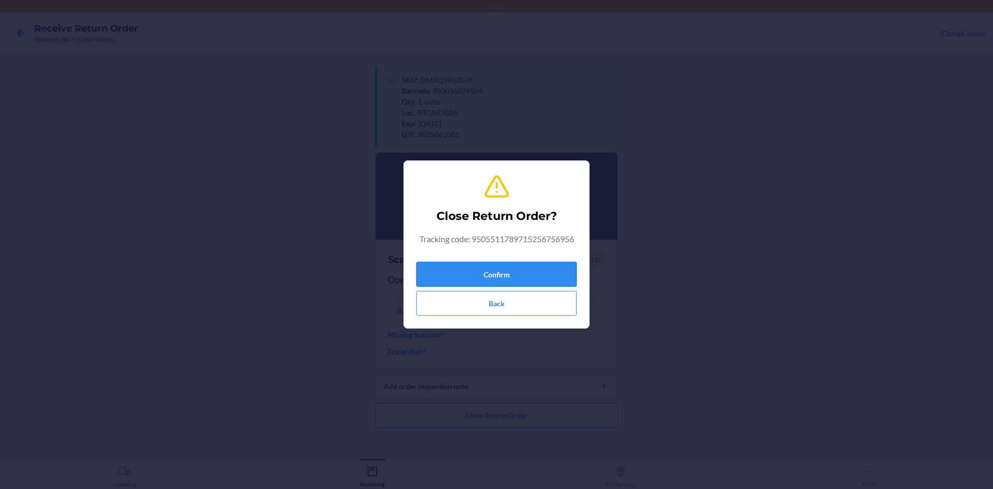
click at [540, 281] on button "Confirm" at bounding box center [496, 274] width 160 height 25
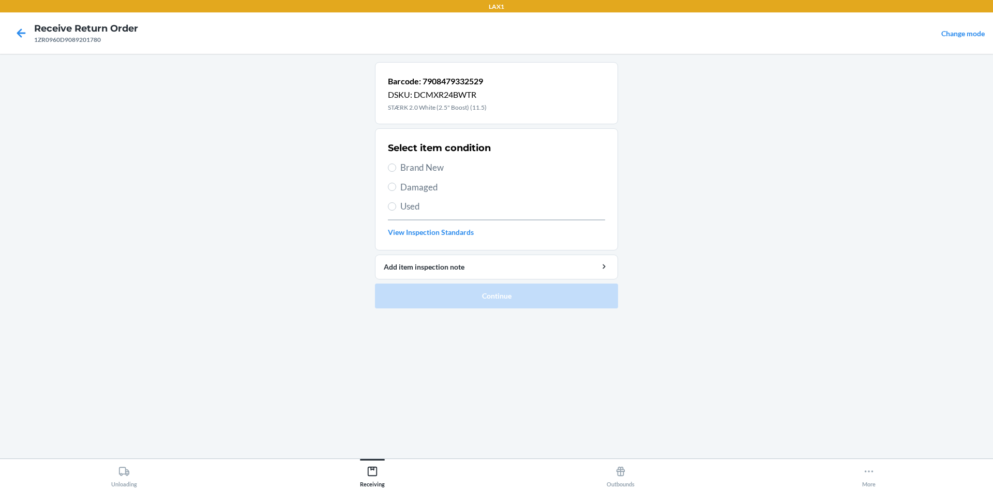
click at [406, 185] on span "Damaged" at bounding box center [502, 186] width 205 height 13
click at [396, 185] on input "Damaged" at bounding box center [392, 187] width 8 height 8
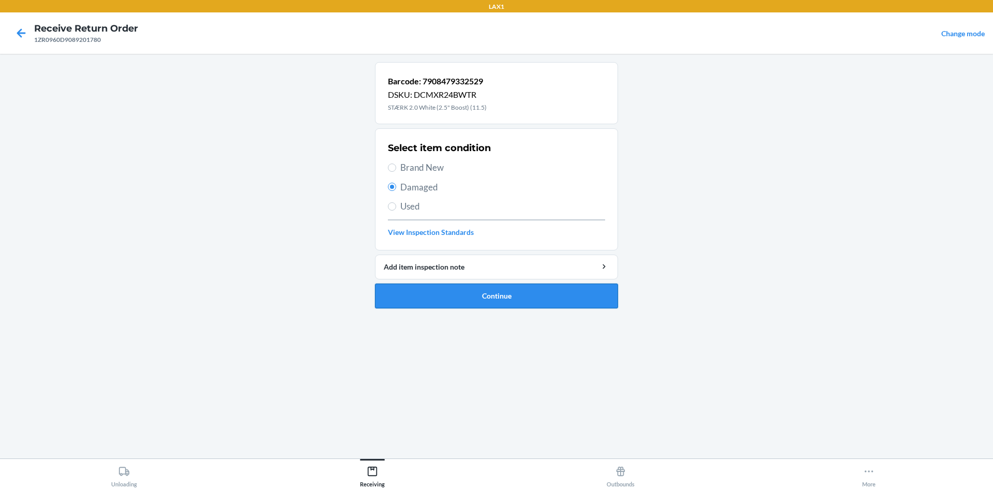
click at [475, 297] on button "Continue" at bounding box center [496, 295] width 243 height 25
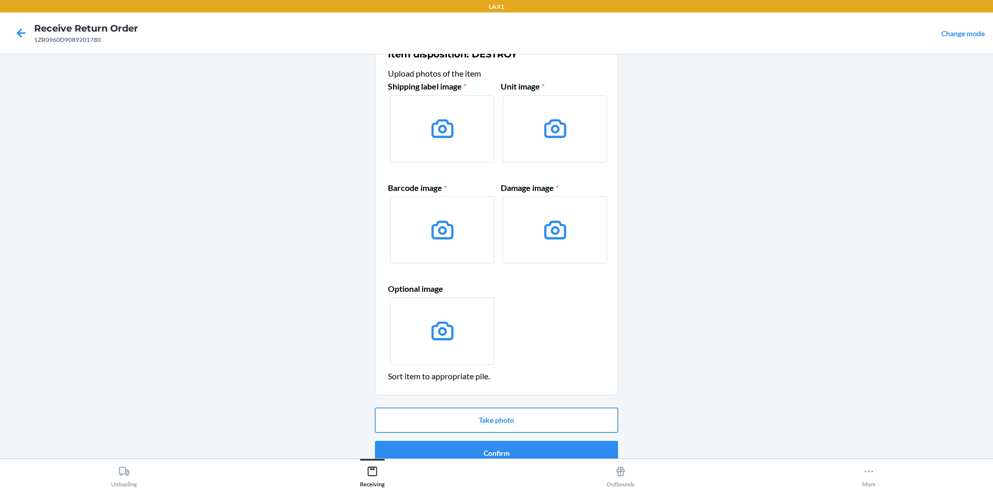
scroll to position [43, 0]
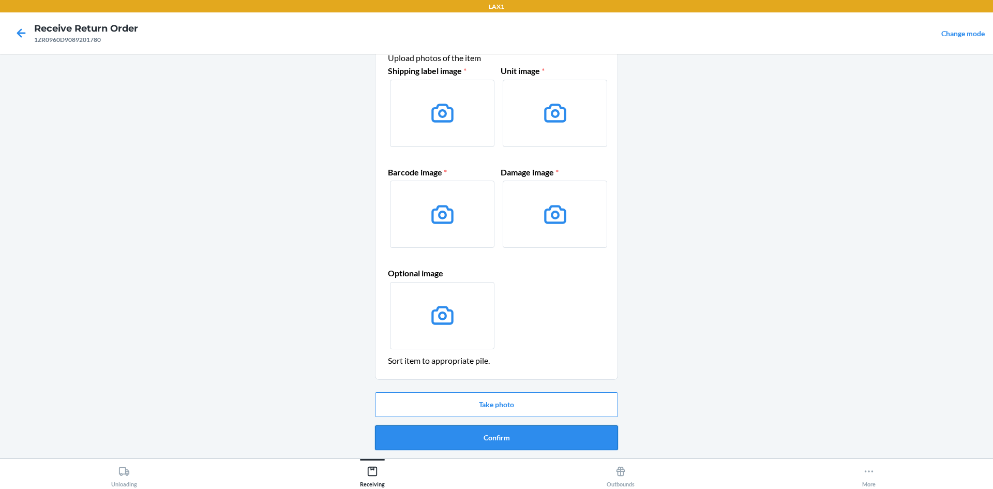
click at [542, 438] on button "Confirm" at bounding box center [496, 437] width 243 height 25
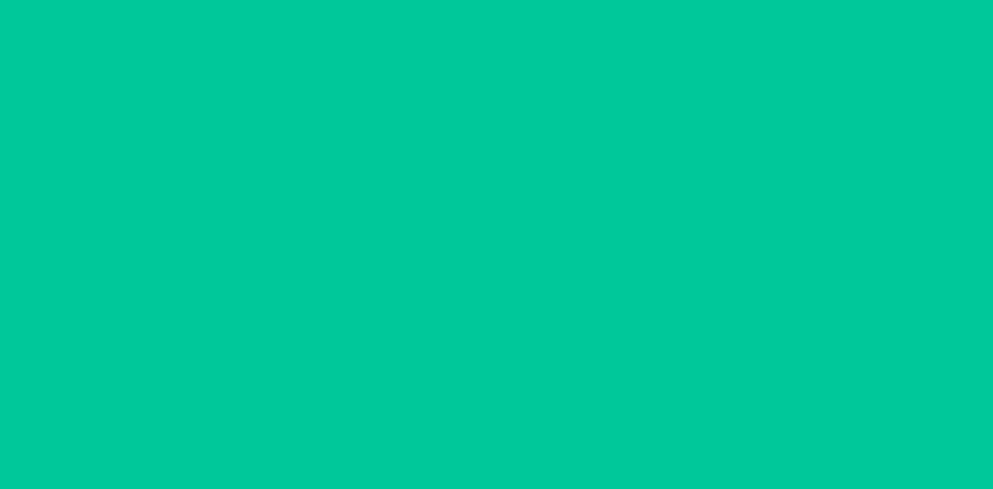
scroll to position [0, 0]
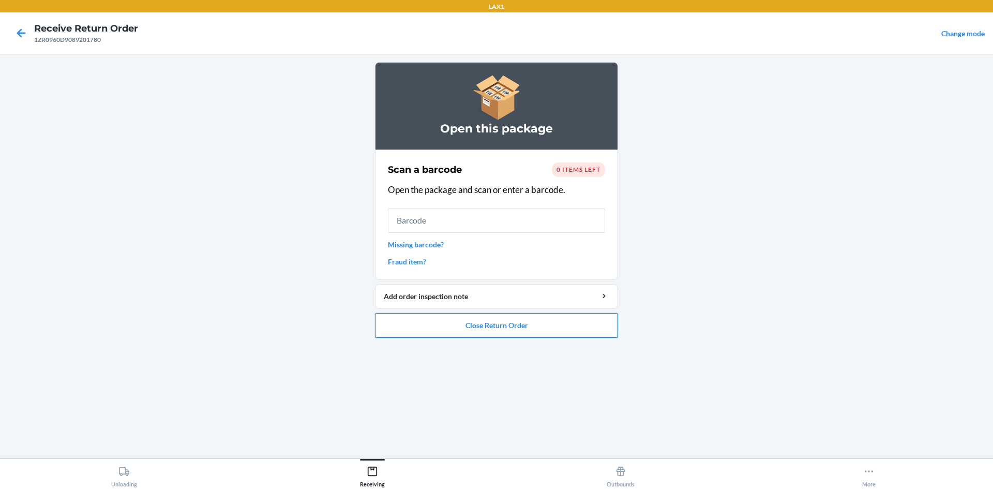
click at [509, 320] on button "Close Return Order" at bounding box center [496, 325] width 243 height 25
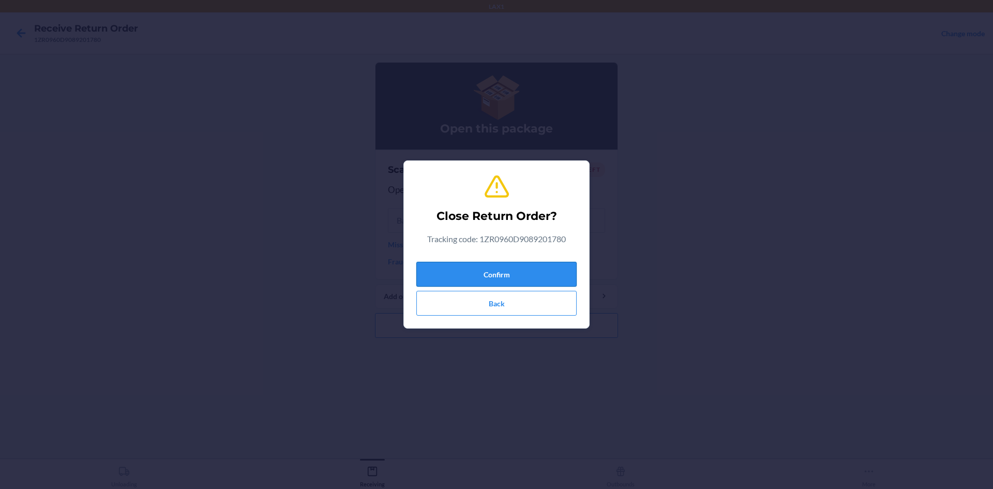
click at [505, 267] on button "Confirm" at bounding box center [496, 274] width 160 height 25
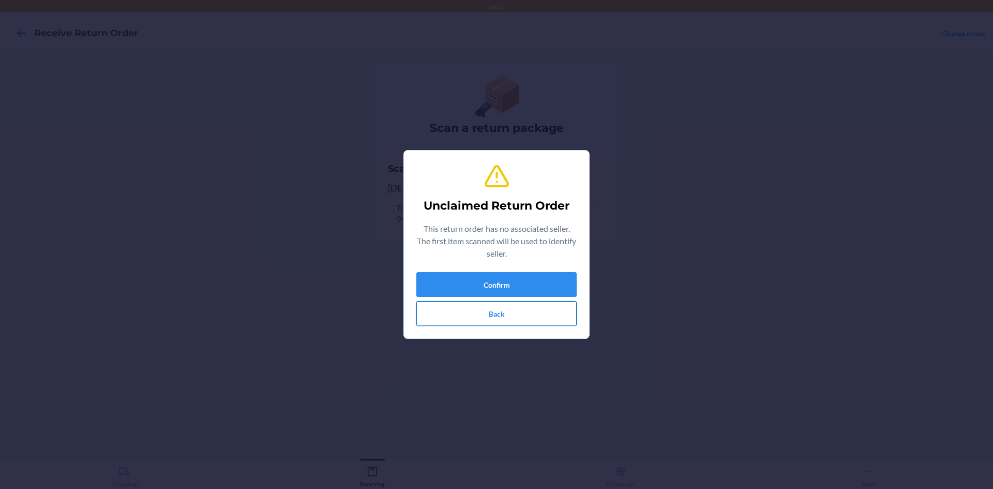
click at [540, 317] on button "Back" at bounding box center [496, 313] width 160 height 25
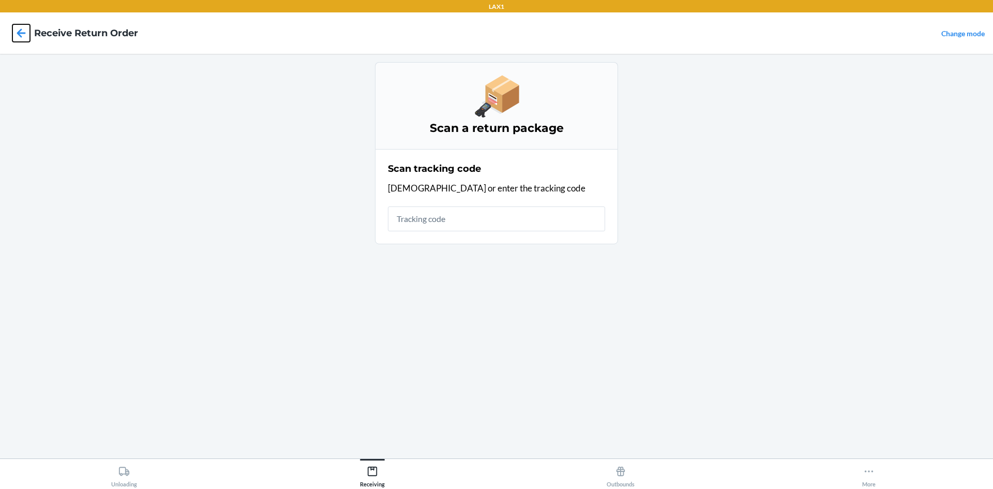
click at [25, 28] on icon at bounding box center [21, 33] width 18 height 18
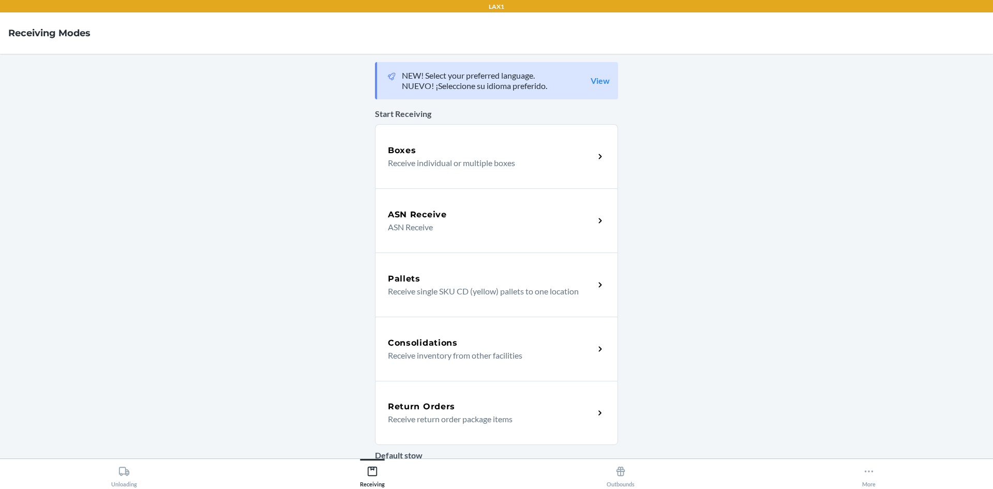
click at [461, 398] on div "Return Orders Receive return order package items" at bounding box center [496, 413] width 243 height 64
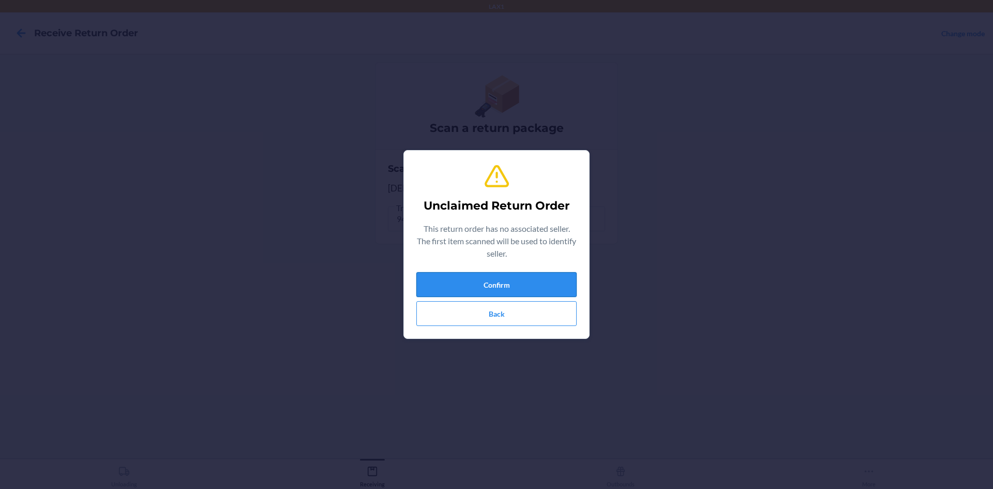
click at [559, 283] on button "Confirm" at bounding box center [496, 284] width 160 height 25
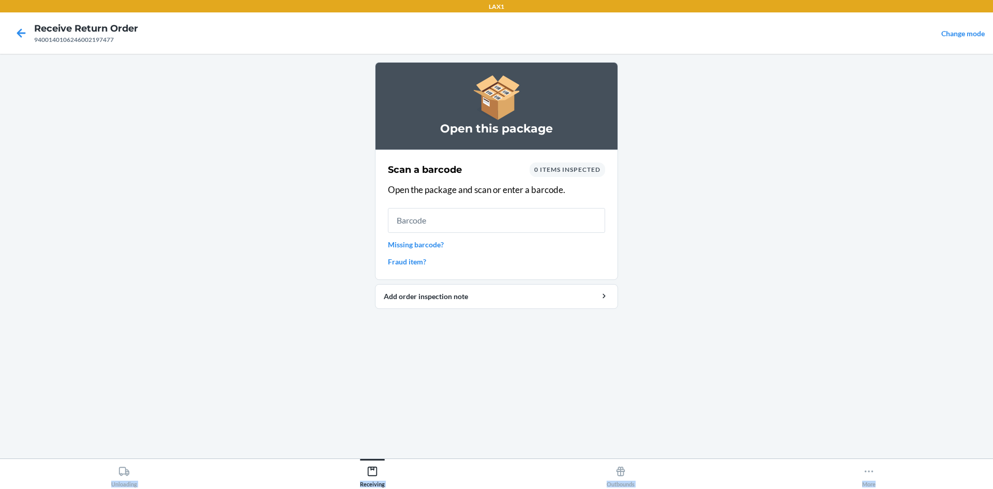
drag, startPoint x: 992, startPoint y: 463, endPoint x: 992, endPoint y: 511, distance: 48.6
click at [992, 488] on html "LAX1 Receive Return Order 9400140106246002197477 Change mode Open this package …" at bounding box center [496, 244] width 993 height 489
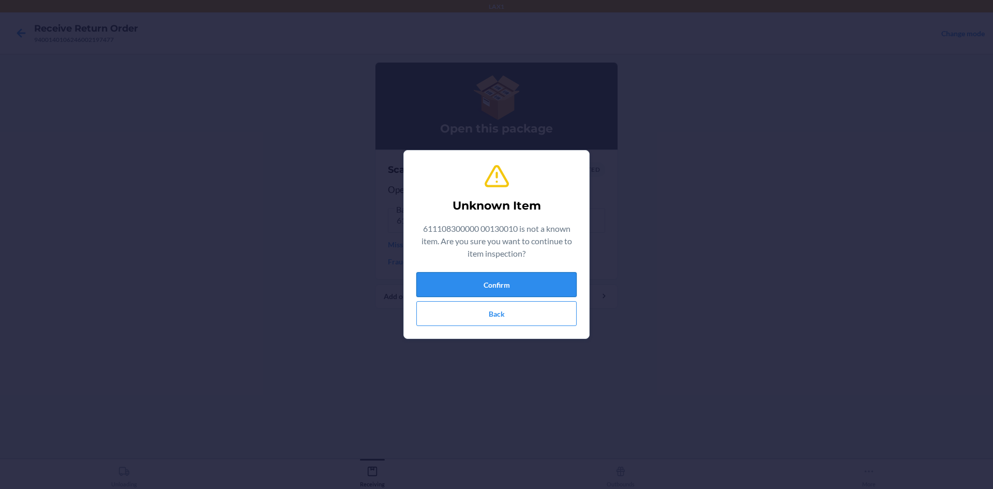
click at [476, 280] on button "Confirm" at bounding box center [496, 284] width 160 height 25
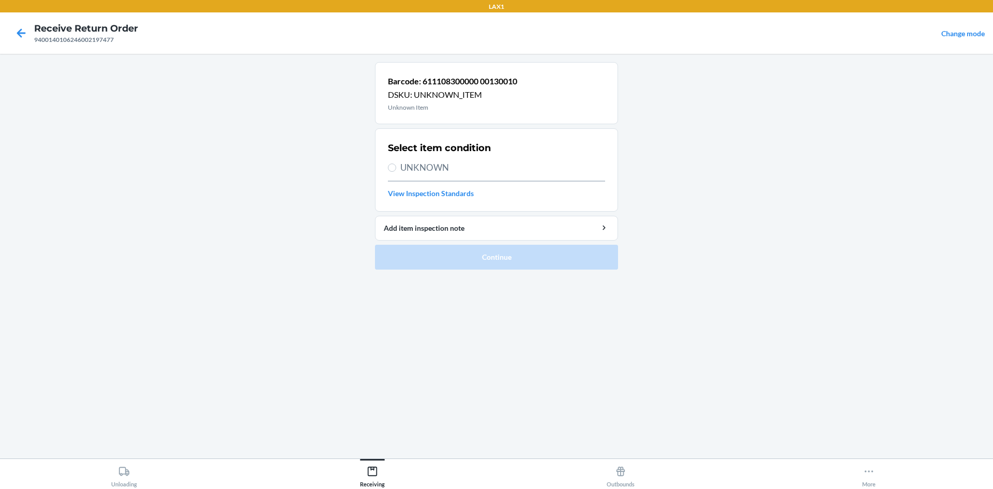
click at [437, 169] on span "UNKNOWN" at bounding box center [502, 167] width 205 height 13
click at [396, 169] on input "UNKNOWN" at bounding box center [392, 167] width 8 height 8
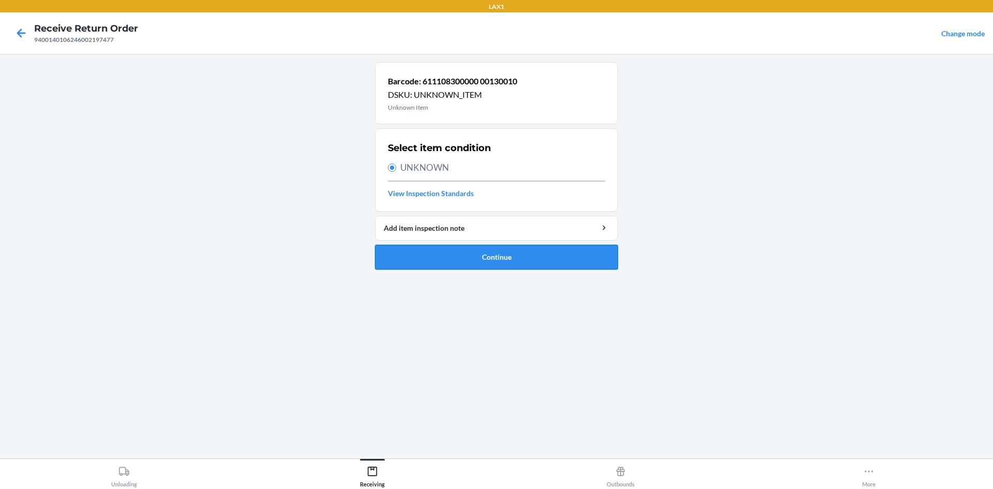
click at [496, 255] on button "Continue" at bounding box center [496, 257] width 243 height 25
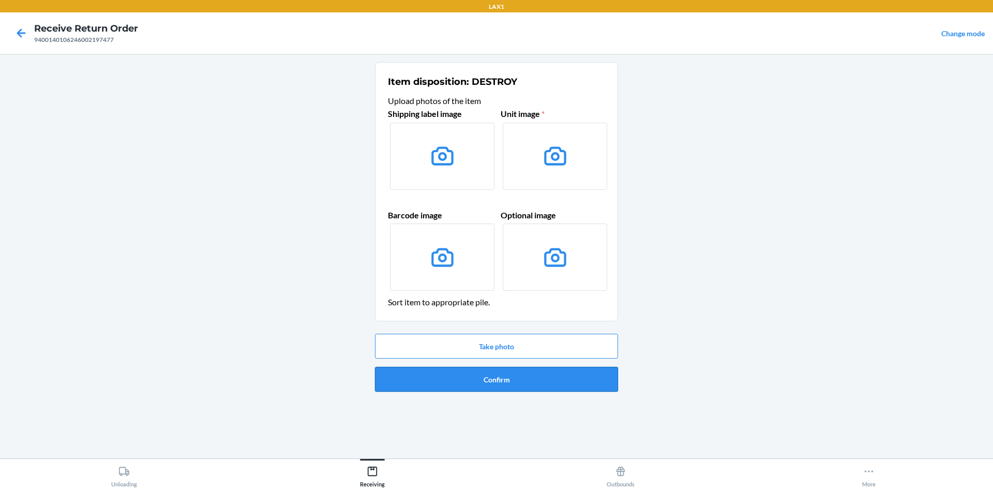
click at [517, 373] on button "Confirm" at bounding box center [496, 379] width 243 height 25
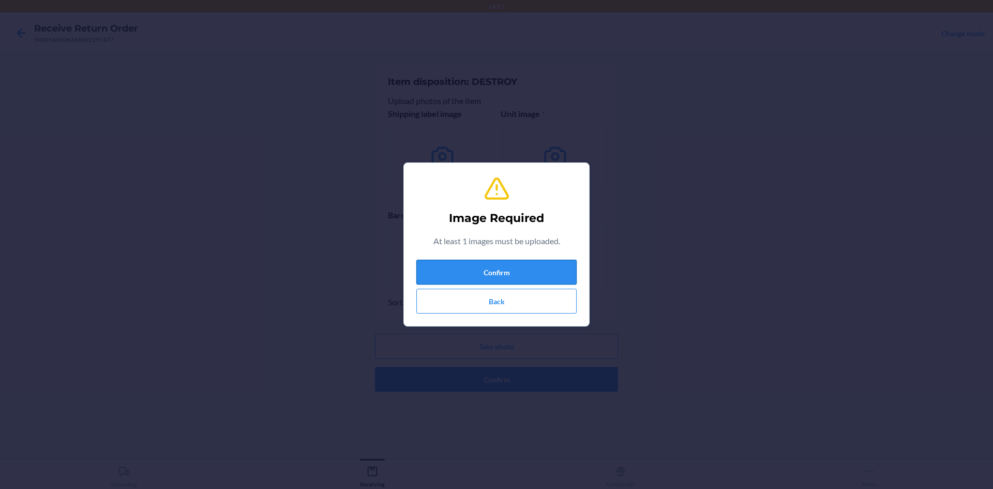
click at [489, 276] on button "Confirm" at bounding box center [496, 272] width 160 height 25
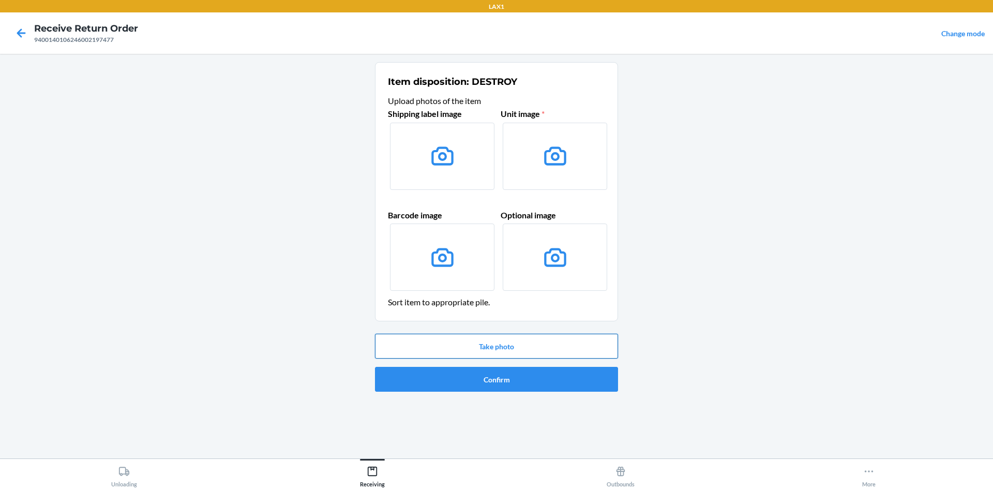
click at [521, 343] on button "Take photo" at bounding box center [496, 346] width 243 height 25
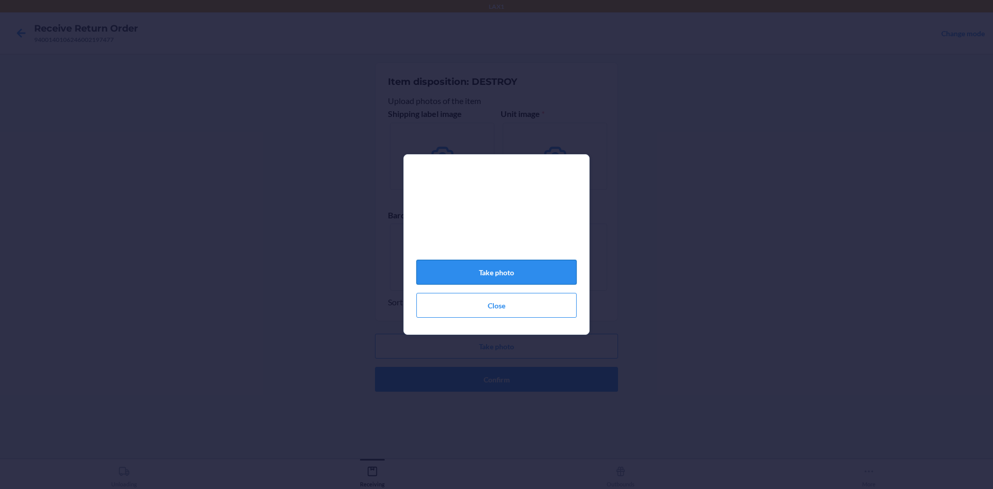
click at [509, 280] on button "Take photo" at bounding box center [496, 272] width 160 height 25
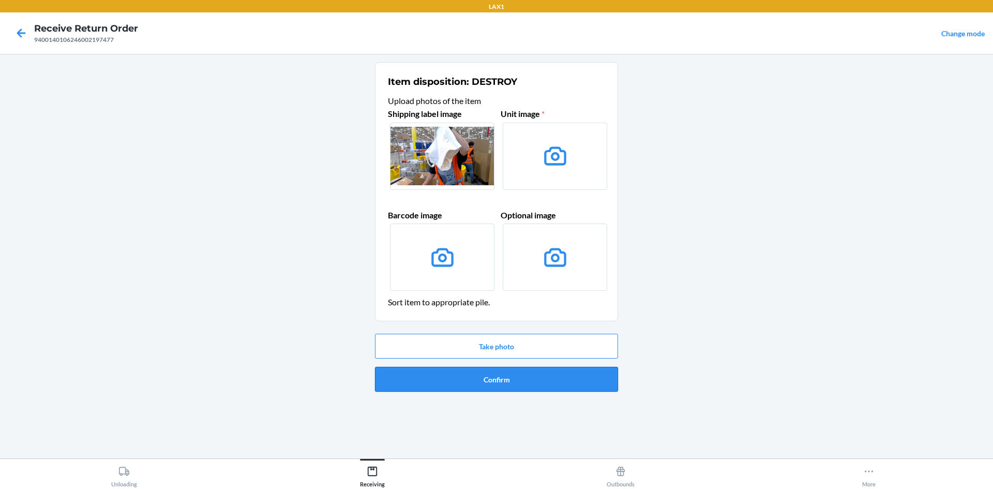
click at [525, 377] on button "Confirm" at bounding box center [496, 379] width 243 height 25
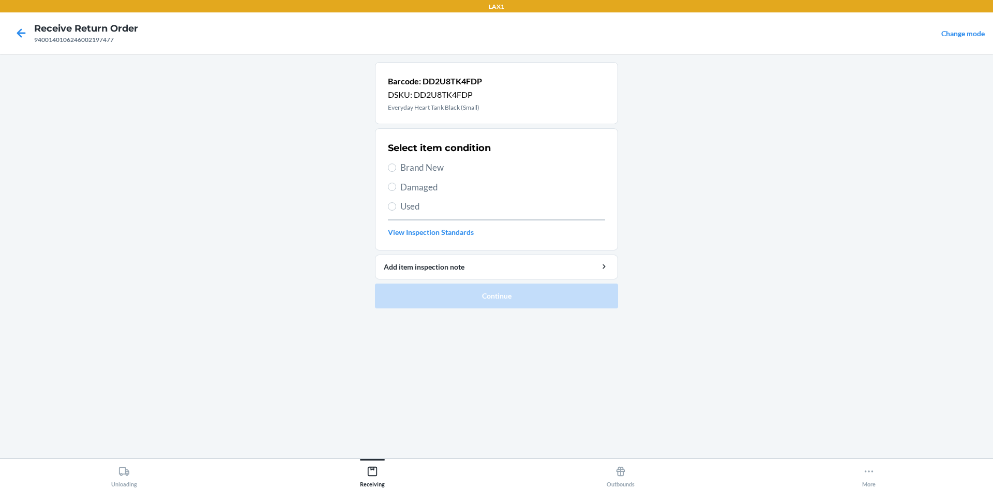
click at [423, 184] on span "Damaged" at bounding box center [502, 186] width 205 height 13
click at [396, 184] on input "Damaged" at bounding box center [392, 187] width 8 height 8
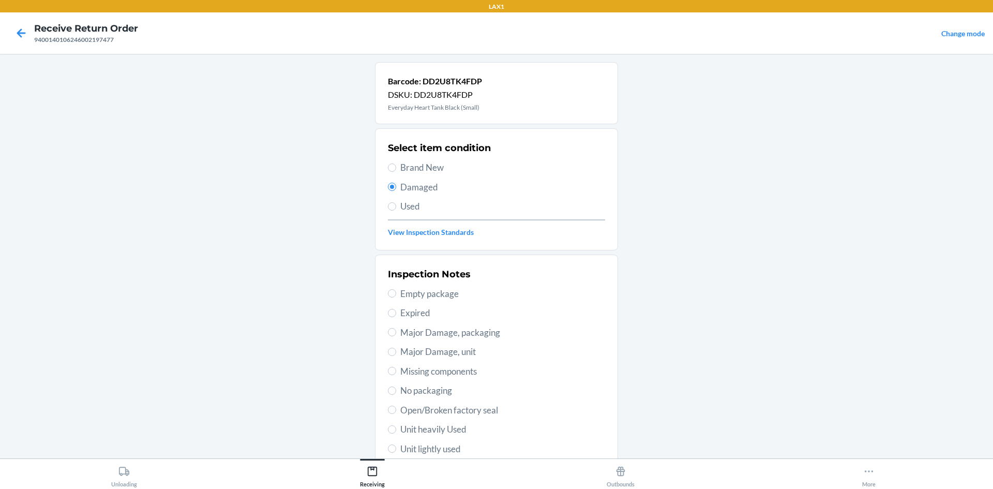
click at [442, 292] on span "Empty package" at bounding box center [502, 293] width 205 height 13
click at [396, 292] on input "Empty package" at bounding box center [392, 293] width 8 height 8
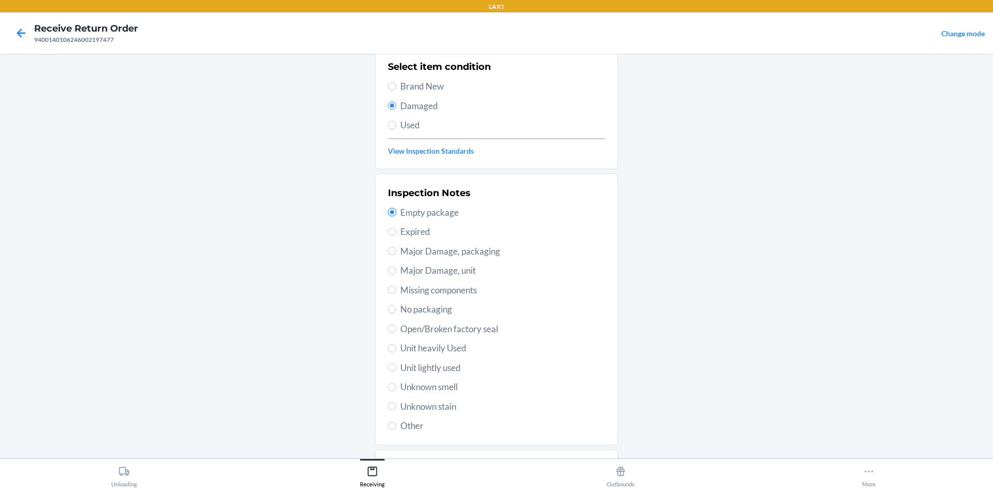
scroll to position [134, 0]
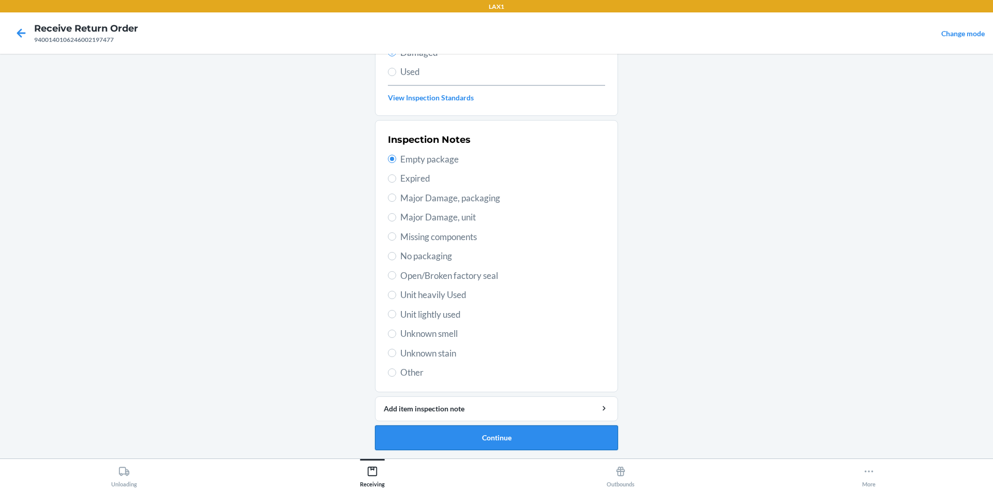
click at [535, 435] on button "Continue" at bounding box center [496, 437] width 243 height 25
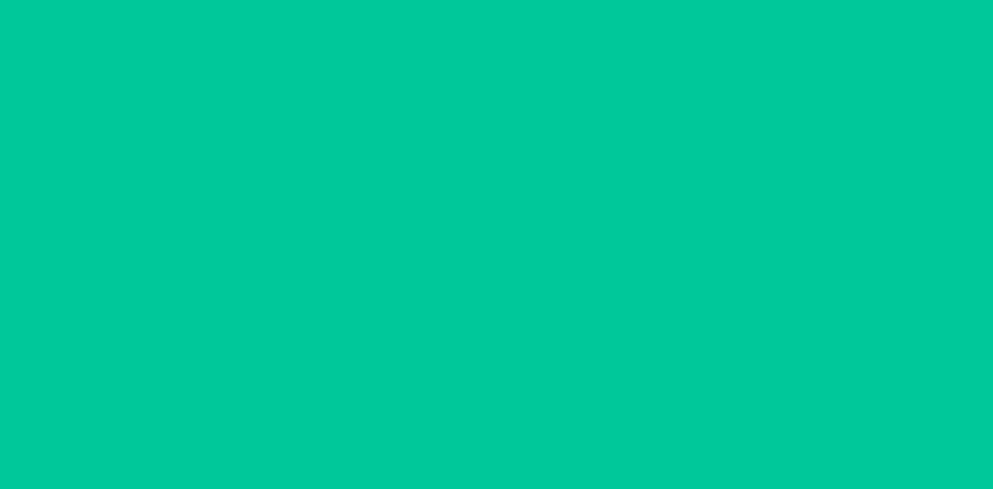
scroll to position [43, 0]
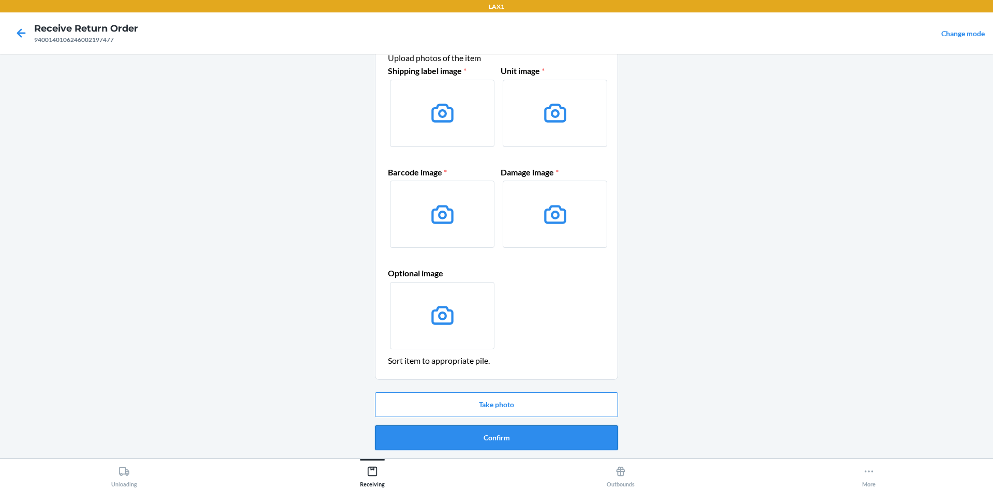
click at [510, 436] on button "Confirm" at bounding box center [496, 437] width 243 height 25
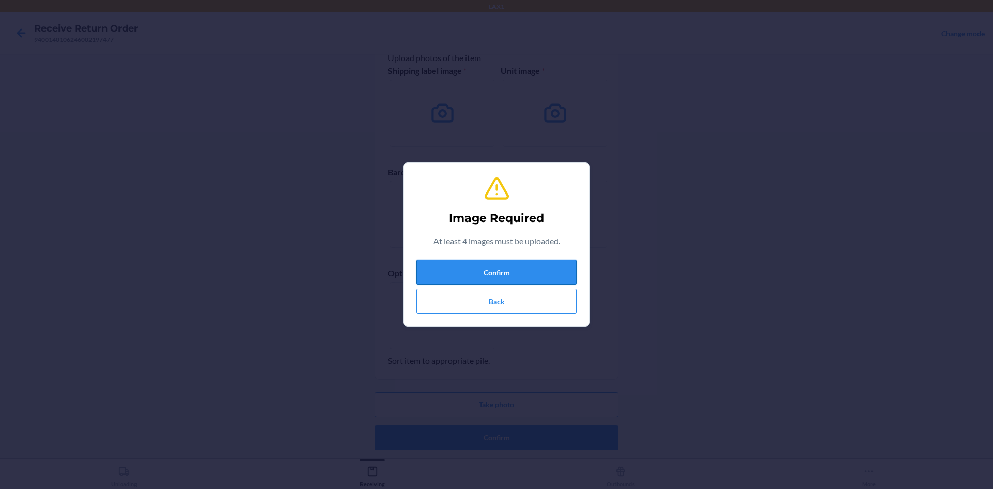
click at [528, 272] on button "Confirm" at bounding box center [496, 272] width 160 height 25
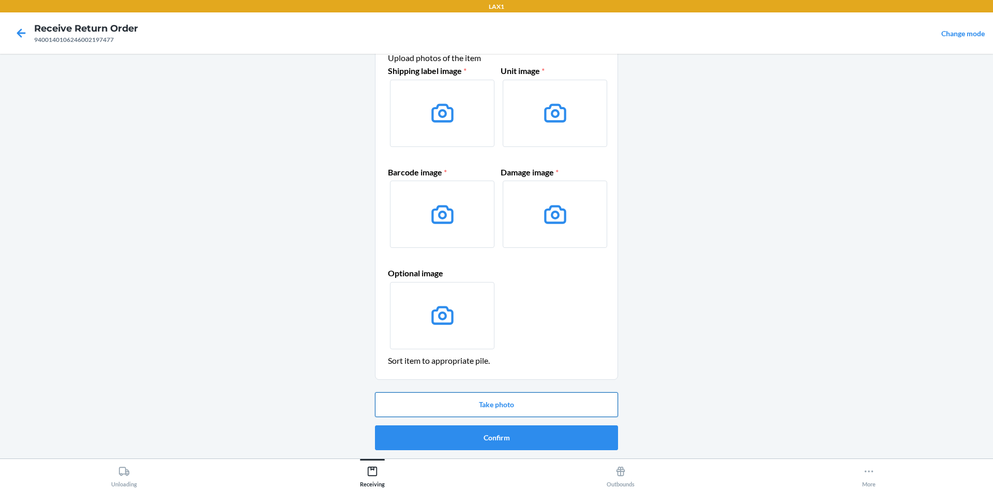
drag, startPoint x: 531, startPoint y: 410, endPoint x: 532, endPoint y: 404, distance: 5.3
click at [532, 404] on button "Take photo" at bounding box center [496, 404] width 243 height 25
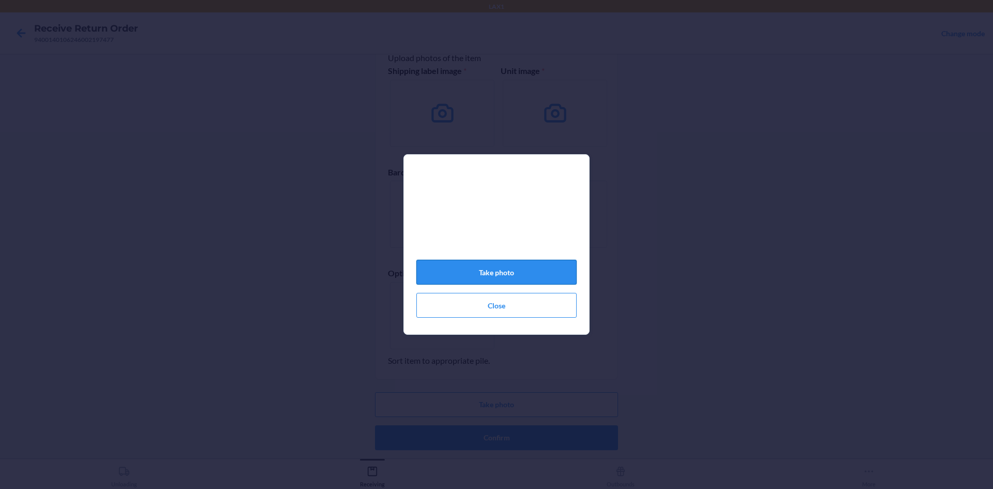
click at [534, 271] on button "Take photo" at bounding box center [496, 272] width 160 height 25
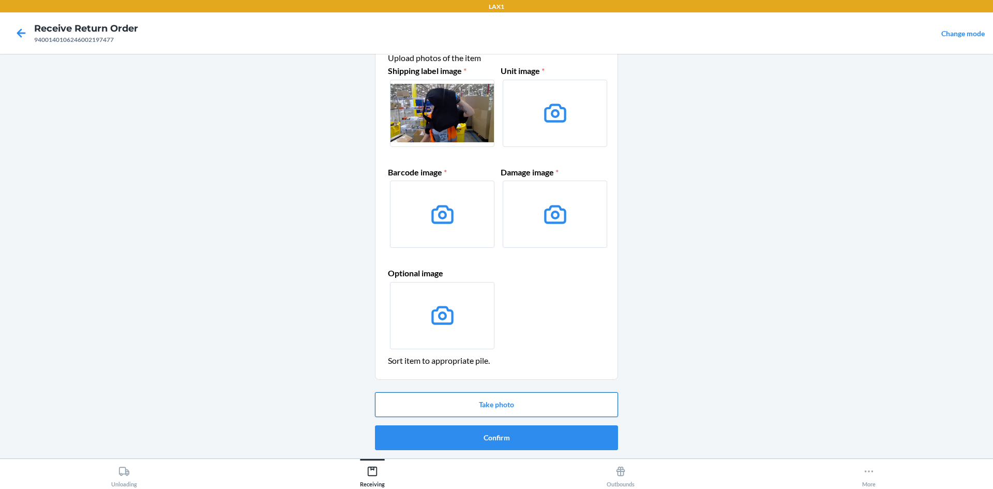
click at [548, 401] on button "Take photo" at bounding box center [496, 404] width 243 height 25
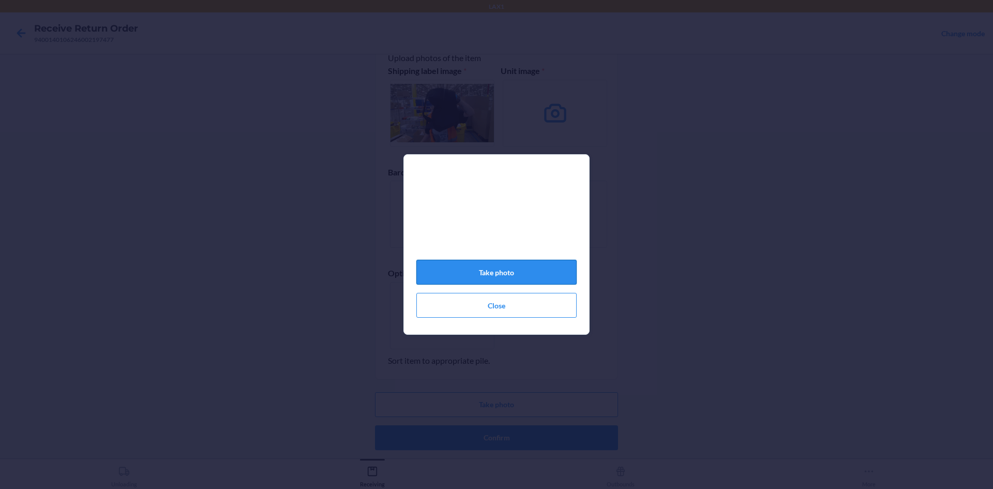
click at [513, 270] on button "Take photo" at bounding box center [496, 272] width 160 height 25
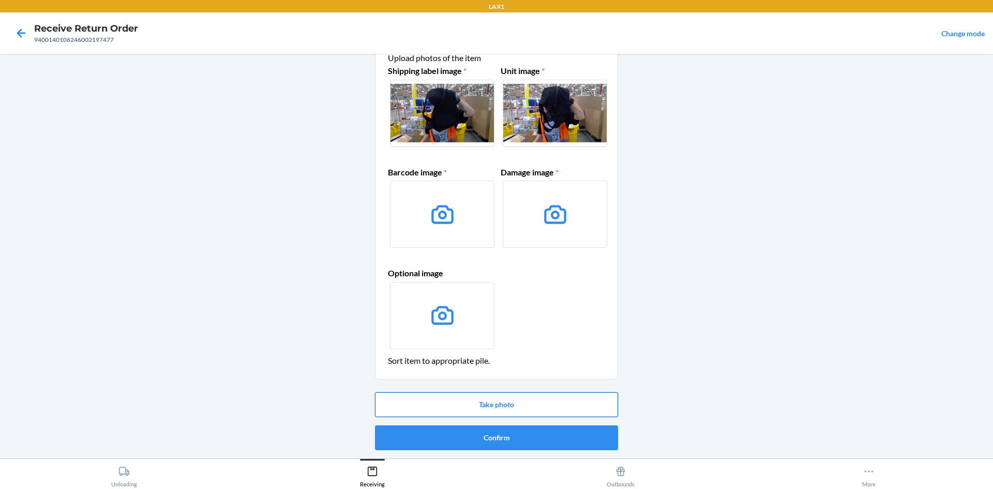
click at [545, 401] on button "Take photo" at bounding box center [496, 404] width 243 height 25
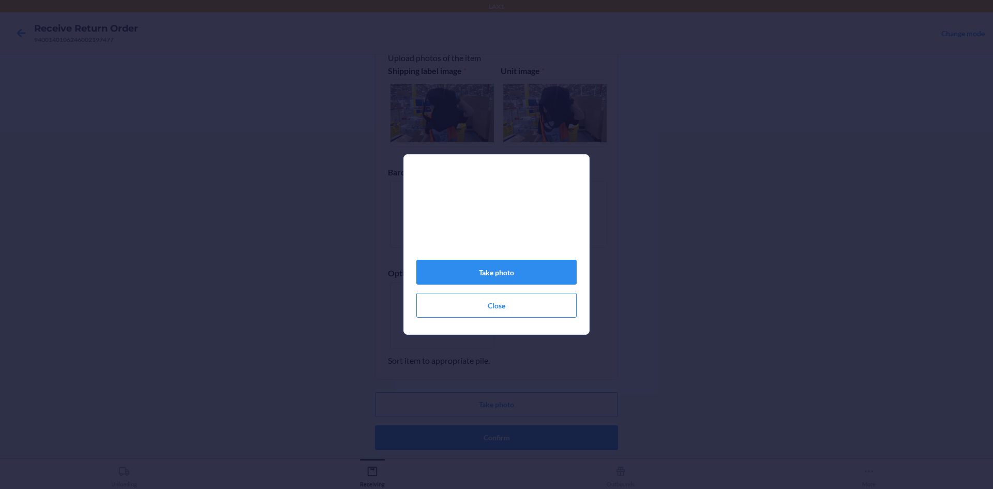
click at [499, 255] on video at bounding box center [496, 215] width 160 height 80
click at [514, 275] on button "Take photo" at bounding box center [496, 272] width 160 height 25
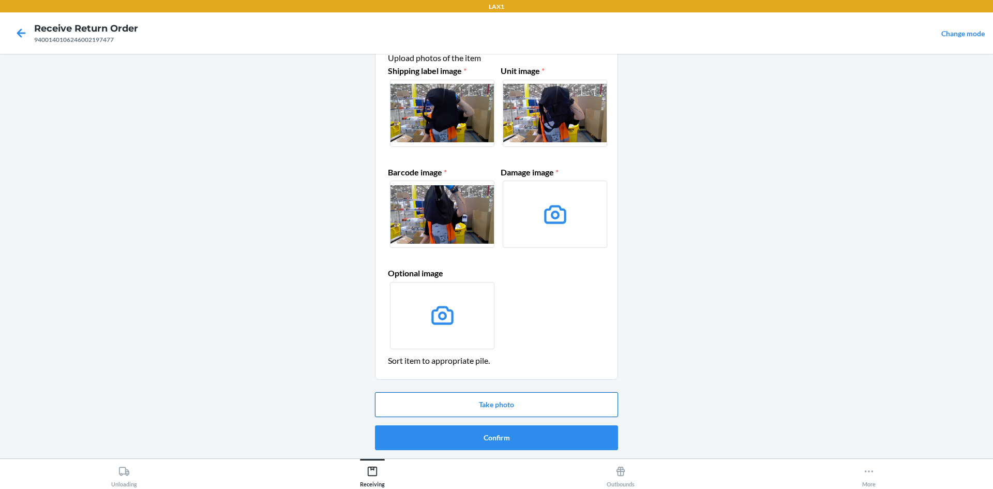
click at [550, 397] on button "Take photo" at bounding box center [496, 404] width 243 height 25
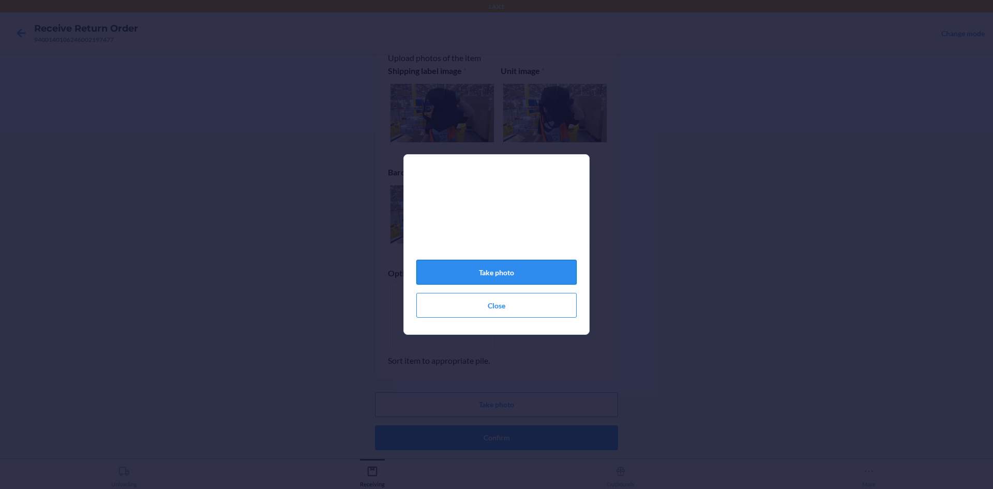
click at [533, 275] on button "Take photo" at bounding box center [496, 272] width 160 height 25
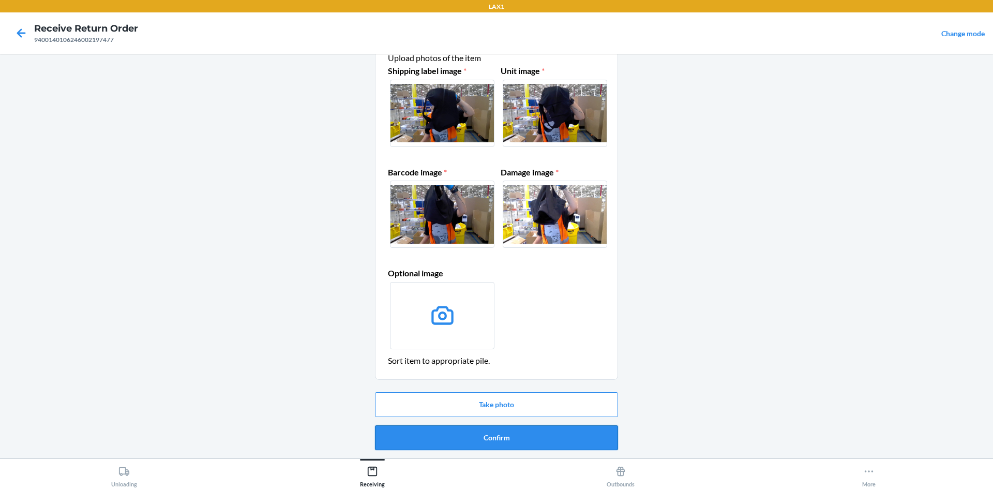
click at [544, 449] on button "Confirm" at bounding box center [496, 437] width 243 height 25
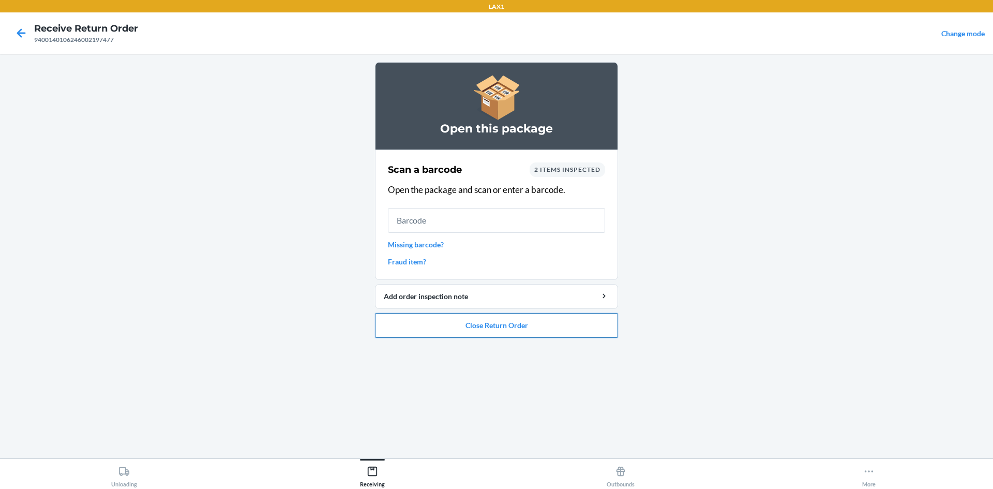
click at [510, 331] on button "Close Return Order" at bounding box center [496, 325] width 243 height 25
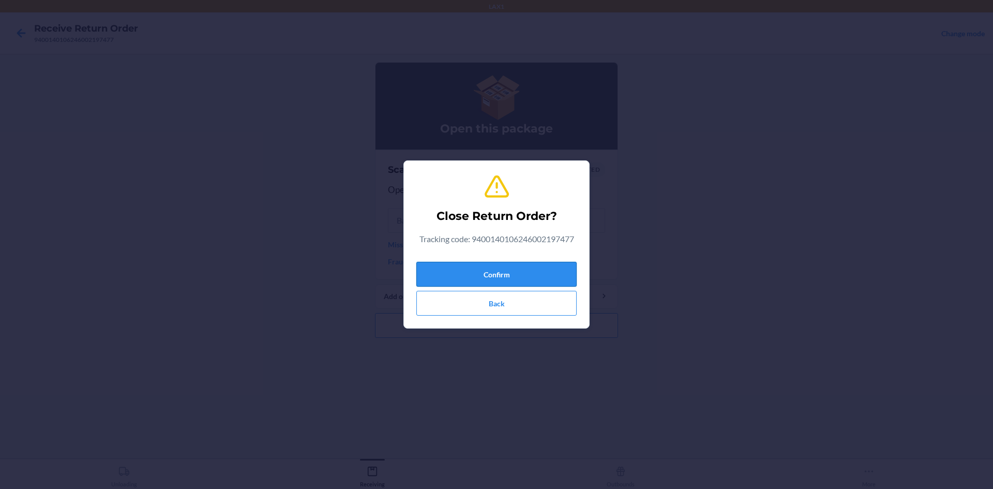
click at [479, 270] on button "Confirm" at bounding box center [496, 274] width 160 height 25
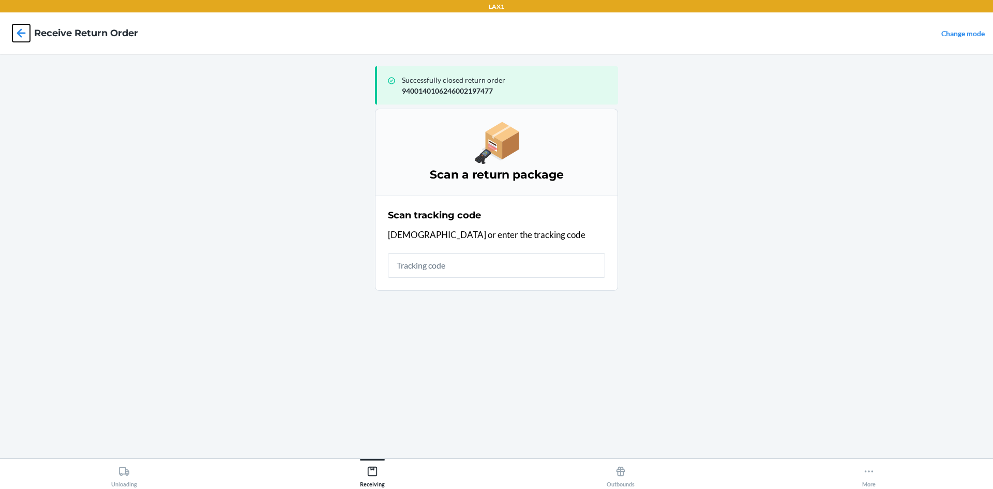
click at [23, 30] on icon at bounding box center [21, 33] width 18 height 18
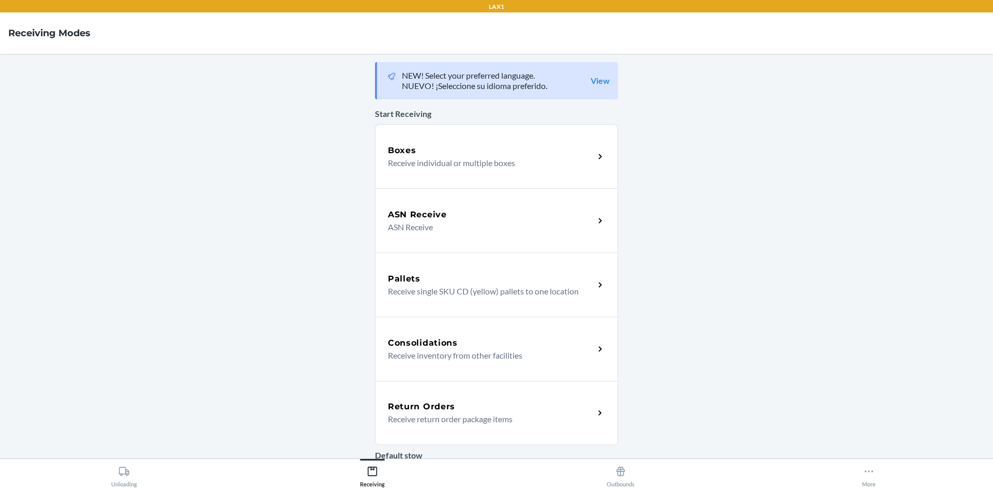
click at [509, 414] on p "Receive return order package items" at bounding box center [487, 419] width 198 height 12
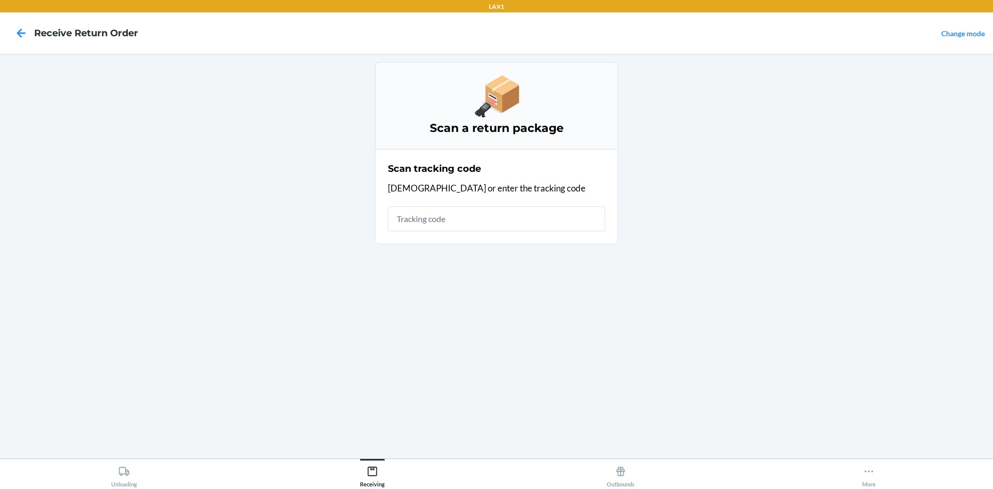
click at [454, 224] on input "text" at bounding box center [496, 218] width 217 height 25
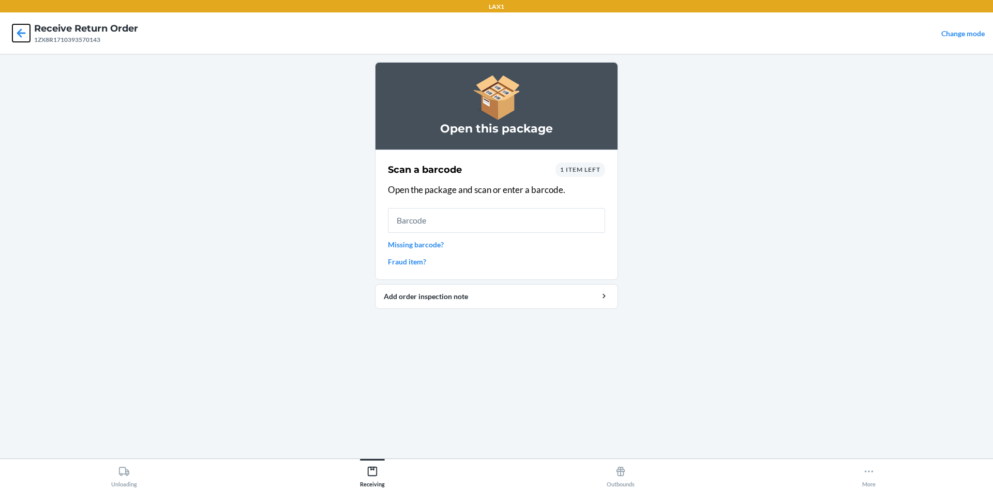
click at [23, 34] on icon at bounding box center [21, 32] width 9 height 9
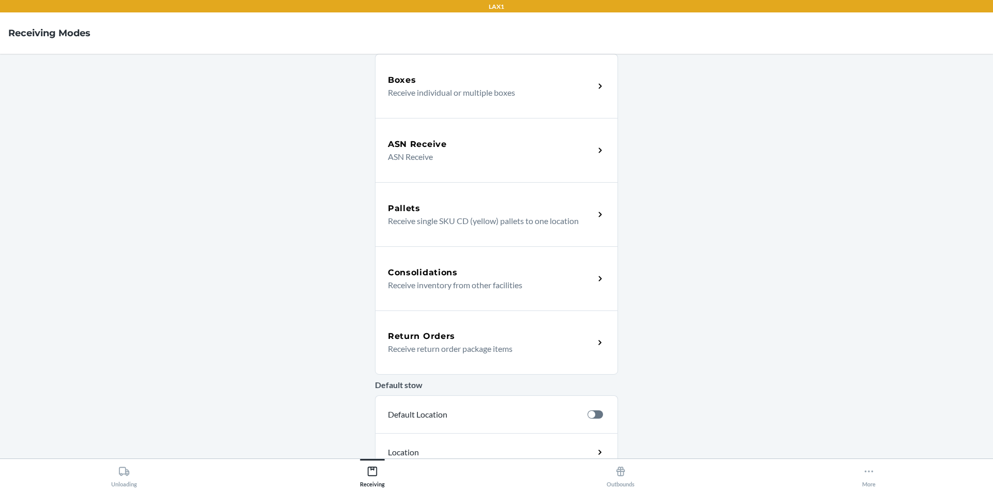
scroll to position [168, 0]
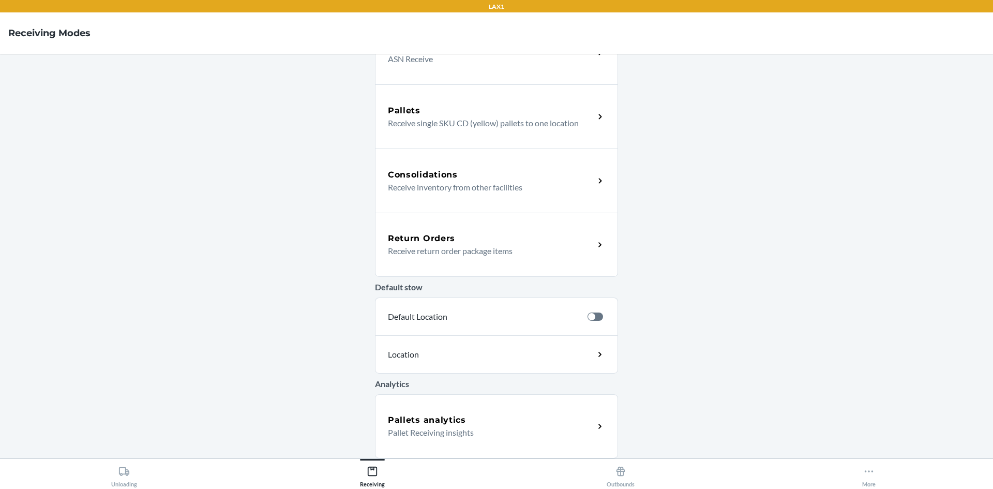
drag, startPoint x: 513, startPoint y: 262, endPoint x: 511, endPoint y: 254, distance: 8.0
click at [513, 262] on div "Return Orders Receive return order package items" at bounding box center [496, 245] width 243 height 64
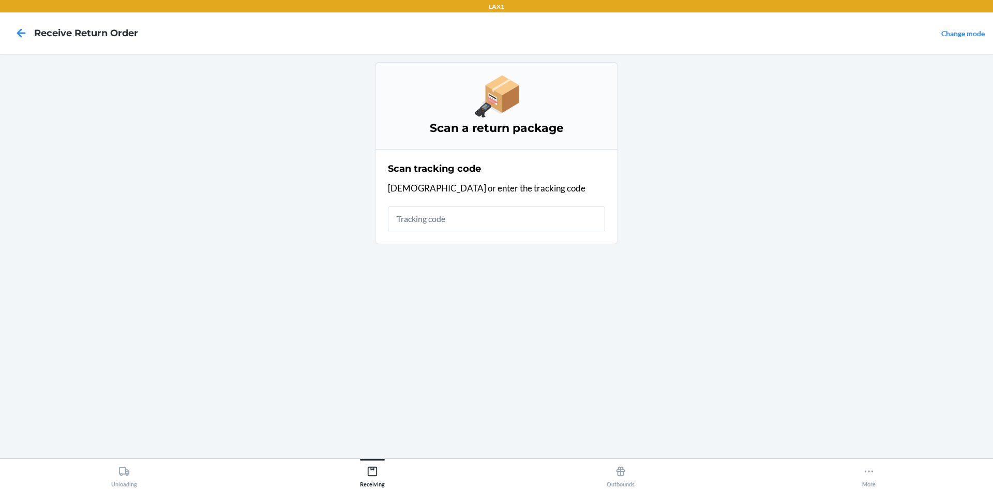
click at [465, 214] on input "text" at bounding box center [496, 218] width 217 height 25
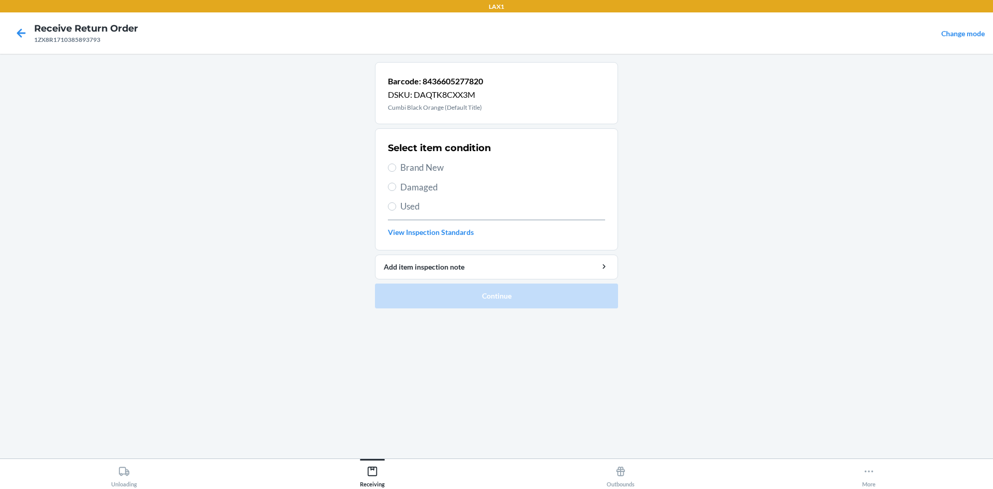
click at [406, 168] on span "Brand New" at bounding box center [502, 167] width 205 height 13
click at [396, 168] on input "Brand New" at bounding box center [392, 167] width 8 height 8
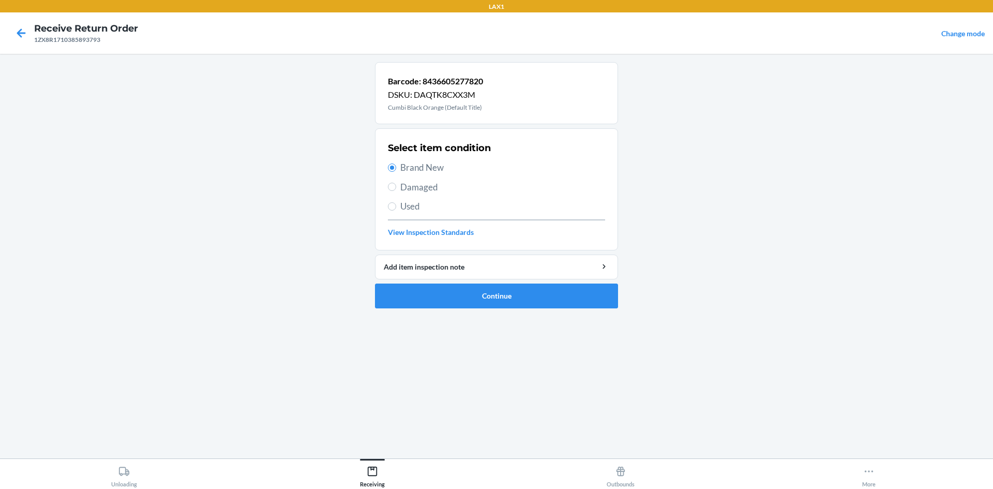
click at [558, 308] on ol "Barcode: 8436605277820 DSKU: DAQTK8CXX3M Cumbi Black Orange (Default Title) Sel…" at bounding box center [496, 189] width 243 height 254
click at [561, 297] on button "Continue" at bounding box center [496, 295] width 243 height 25
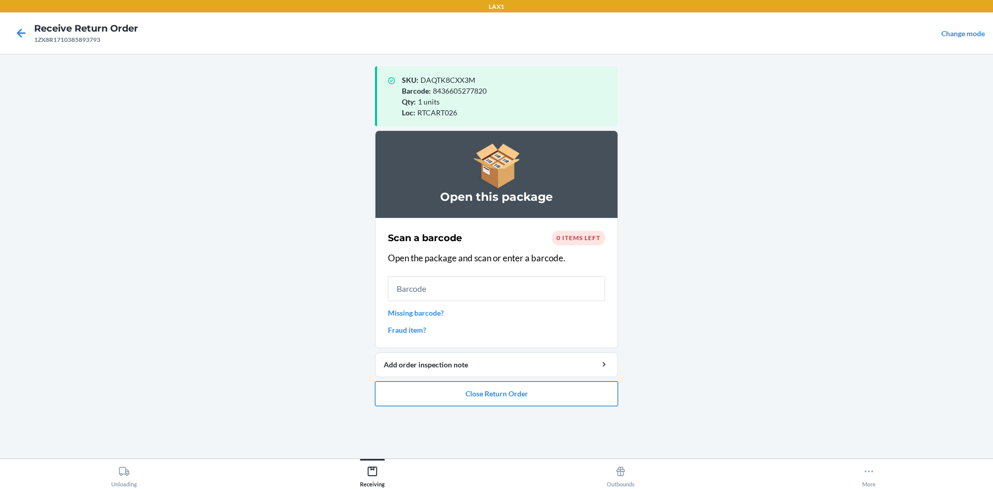
click at [508, 397] on button "Close Return Order" at bounding box center [496, 393] width 243 height 25
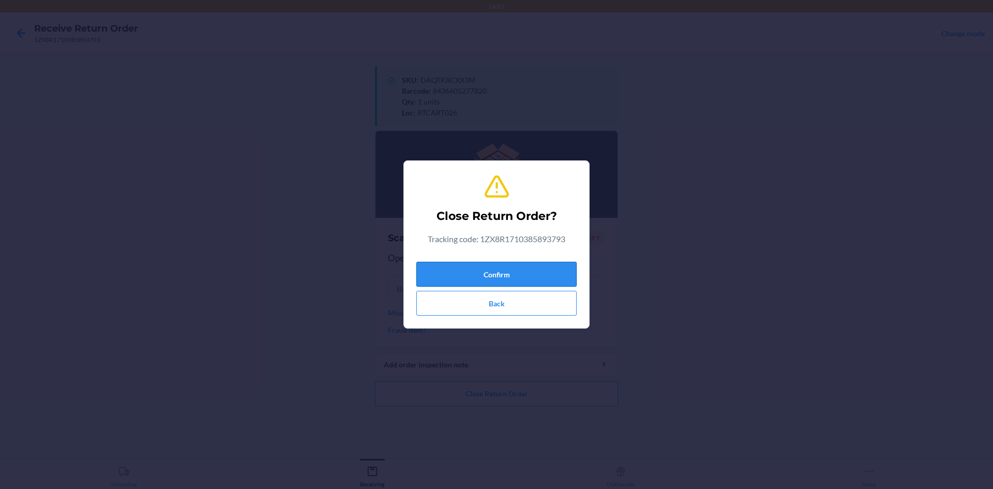
click at [533, 275] on button "Confirm" at bounding box center [496, 274] width 160 height 25
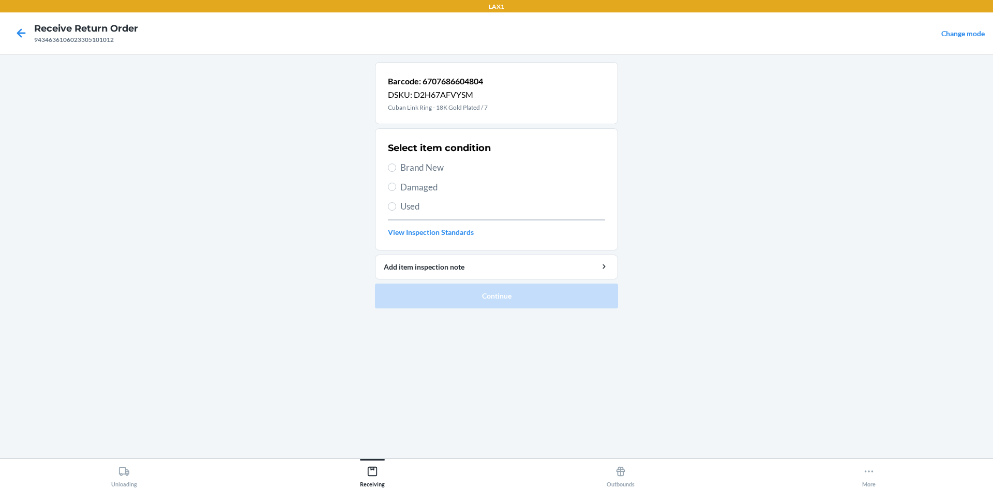
click at [440, 162] on span "Brand New" at bounding box center [502, 167] width 205 height 13
click at [396, 163] on input "Brand New" at bounding box center [392, 167] width 8 height 8
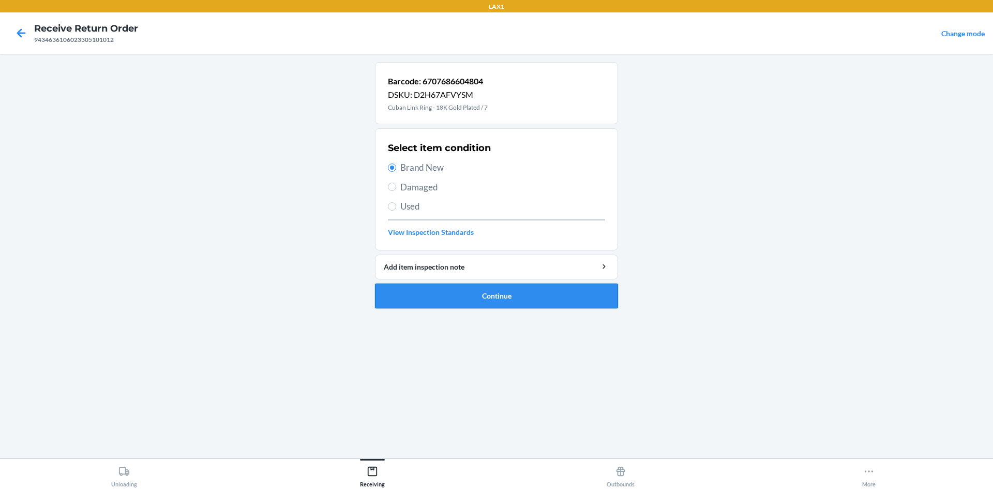
click at [492, 292] on button "Continue" at bounding box center [496, 295] width 243 height 25
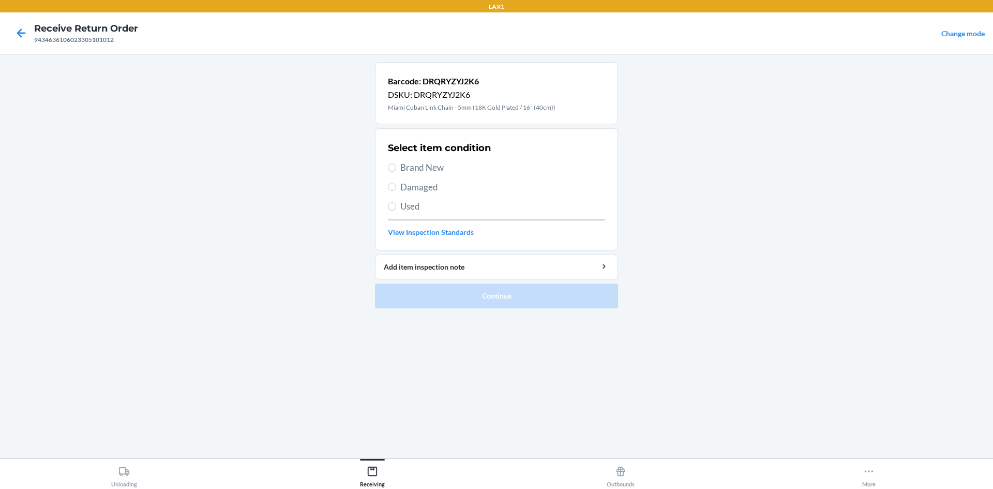
click at [441, 165] on span "Brand New" at bounding box center [502, 167] width 205 height 13
click at [396, 165] on input "Brand New" at bounding box center [392, 167] width 8 height 8
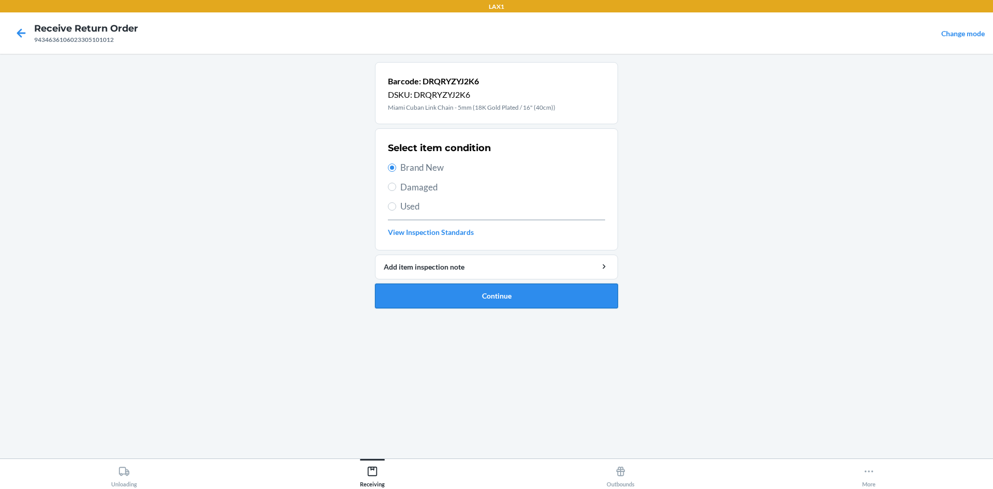
click at [518, 296] on button "Continue" at bounding box center [496, 295] width 243 height 25
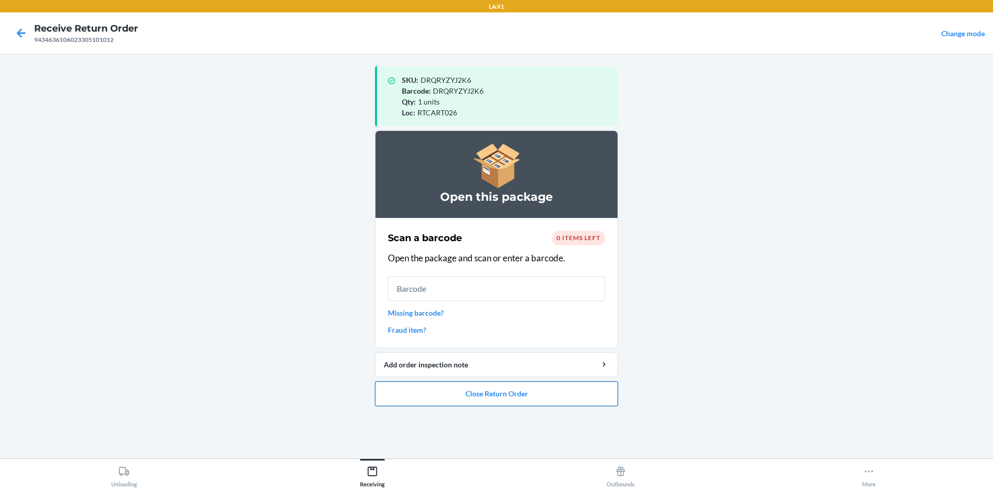
click at [531, 397] on button "Close Return Order" at bounding box center [496, 393] width 243 height 25
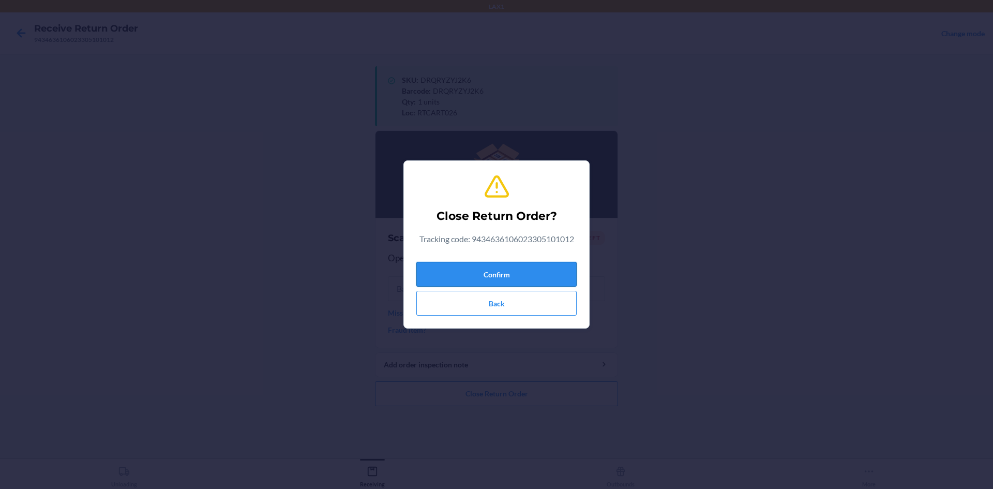
click at [528, 270] on button "Confirm" at bounding box center [496, 274] width 160 height 25
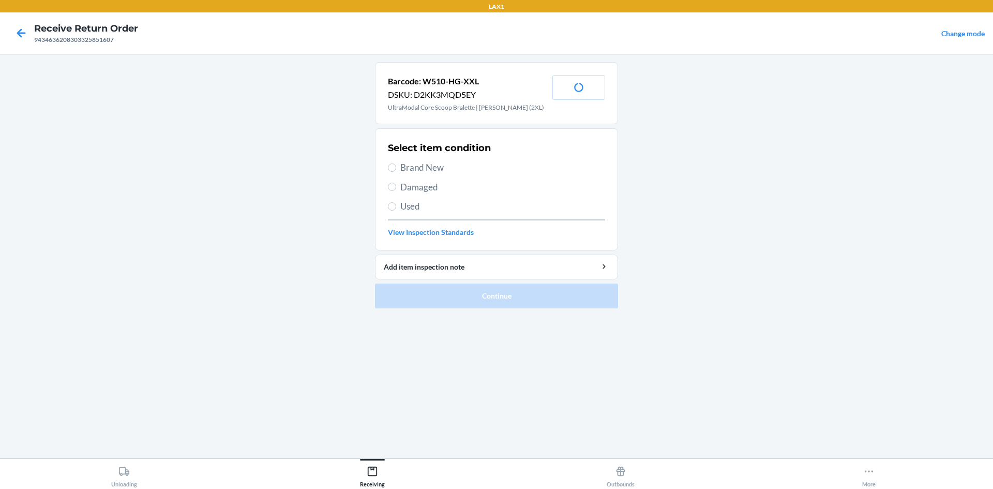
click at [435, 169] on span "Brand New" at bounding box center [502, 167] width 205 height 13
click at [396, 169] on input "Brand New" at bounding box center [392, 167] width 8 height 8
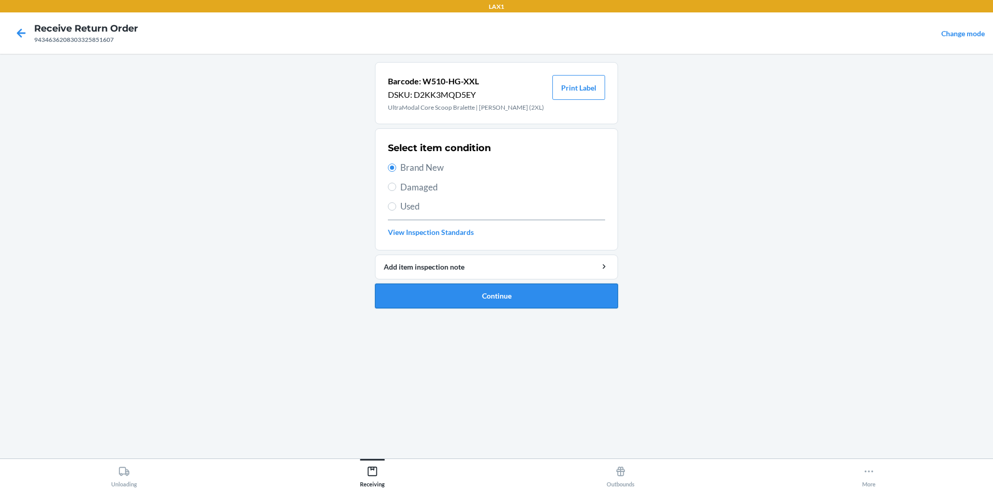
click at [509, 298] on button "Continue" at bounding box center [496, 295] width 243 height 25
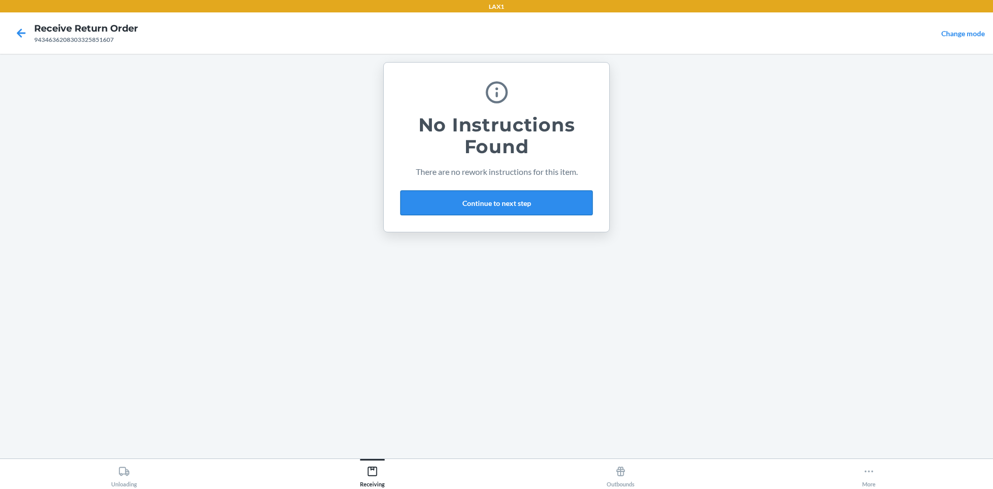
click at [569, 199] on button "Continue to next step" at bounding box center [496, 202] width 192 height 25
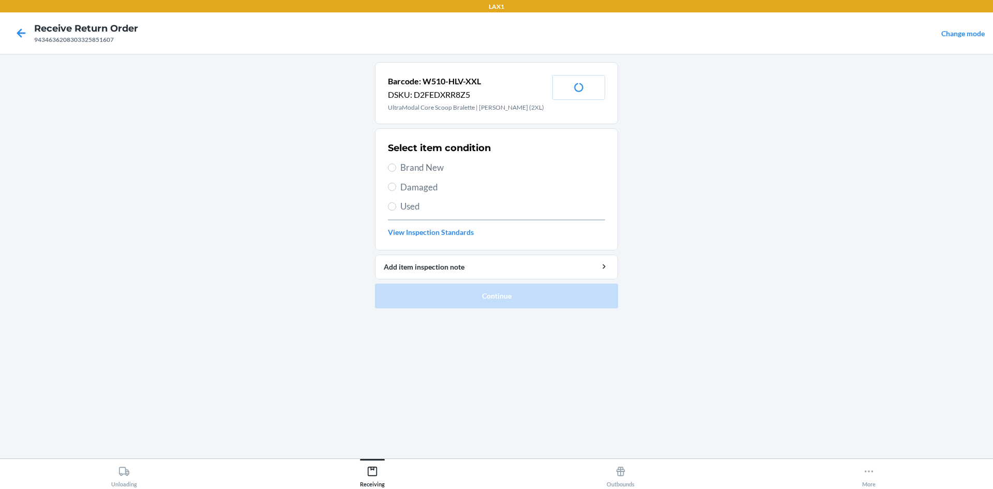
click at [388, 163] on label "Brand New" at bounding box center [496, 167] width 217 height 13
click at [388, 163] on input "Brand New" at bounding box center [392, 167] width 8 height 8
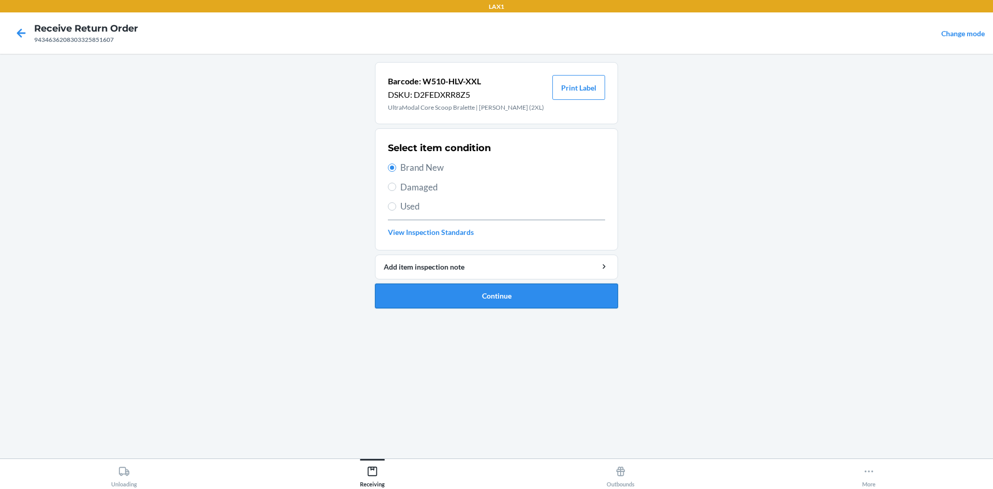
click at [540, 295] on button "Continue" at bounding box center [496, 295] width 243 height 25
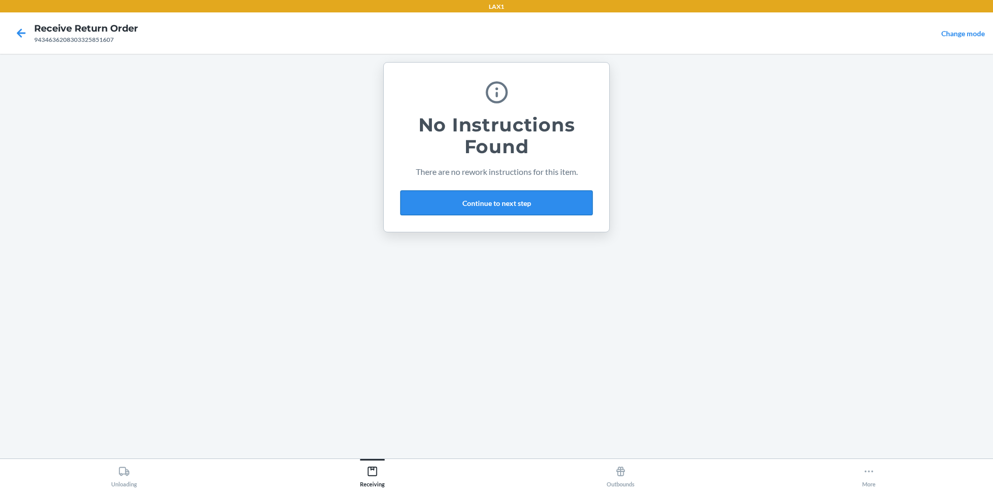
click at [538, 203] on button "Continue to next step" at bounding box center [496, 202] width 192 height 25
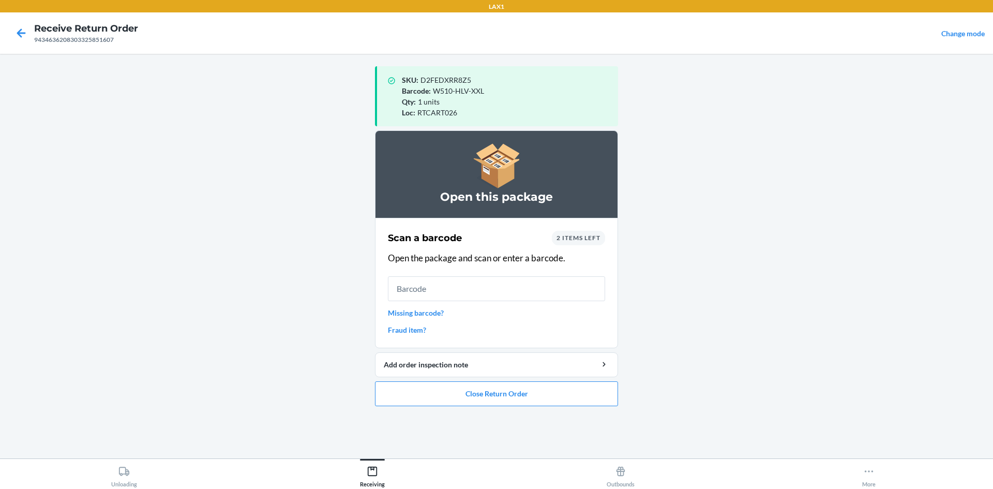
click at [395, 312] on link "Missing barcode?" at bounding box center [496, 312] width 217 height 11
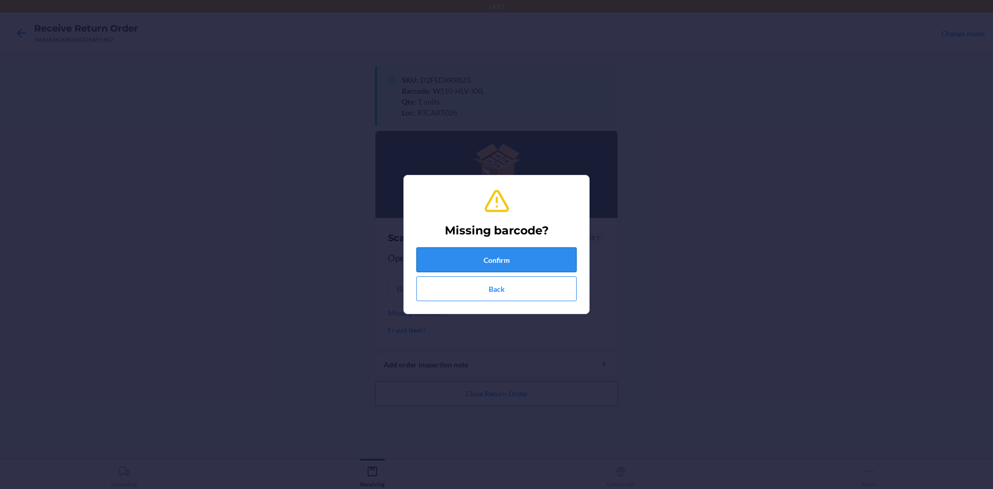
click at [562, 264] on button "Confirm" at bounding box center [496, 259] width 160 height 25
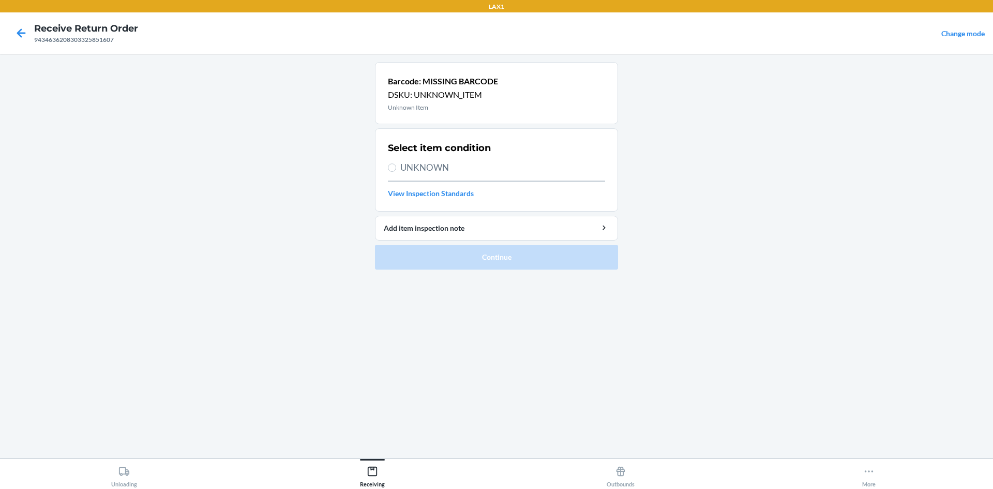
click at [444, 163] on span "UNKNOWN" at bounding box center [502, 167] width 205 height 13
click at [396, 163] on input "UNKNOWN" at bounding box center [392, 167] width 8 height 8
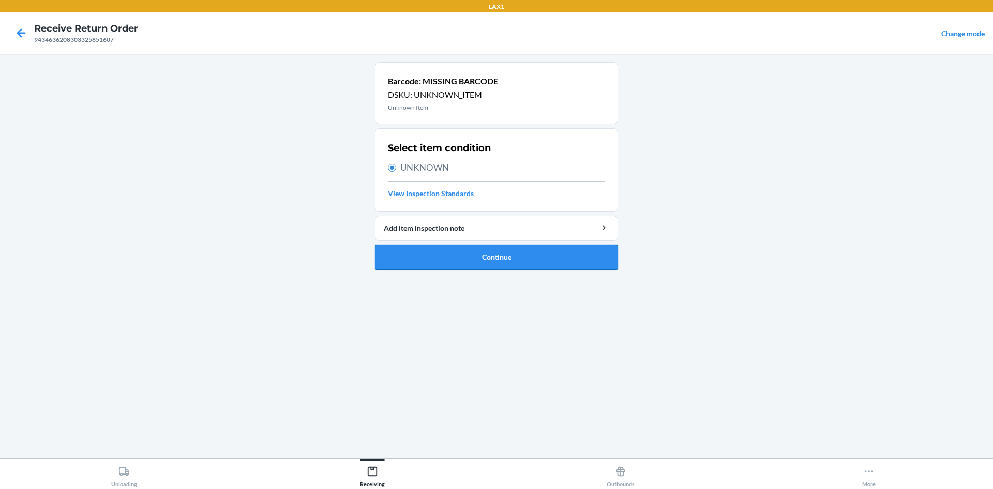
click at [540, 263] on button "Continue" at bounding box center [496, 257] width 243 height 25
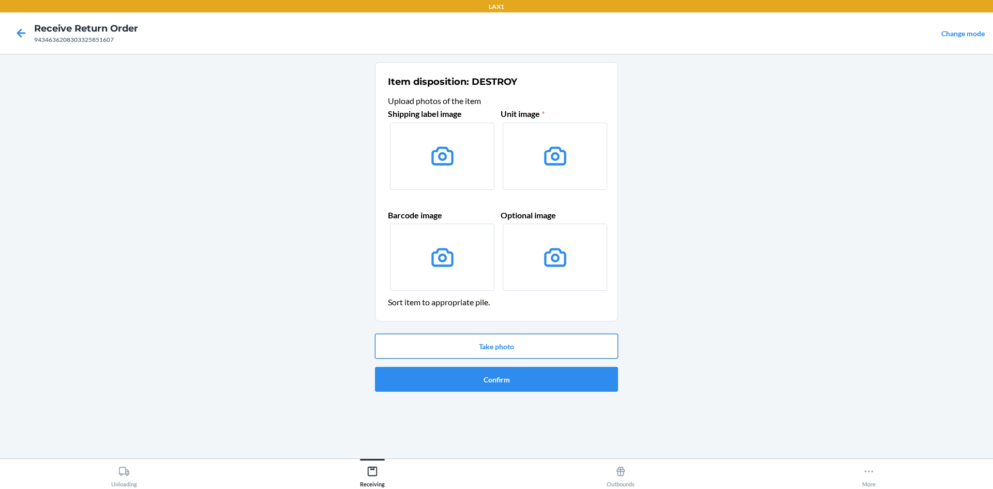
click at [501, 353] on button "Take photo" at bounding box center [496, 346] width 243 height 25
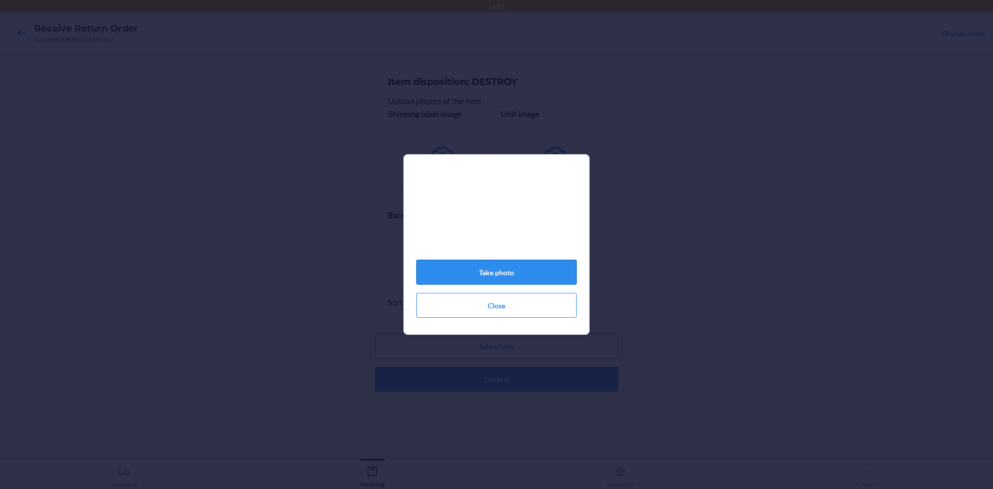
click at [541, 275] on button "Take photo" at bounding box center [496, 272] width 160 height 25
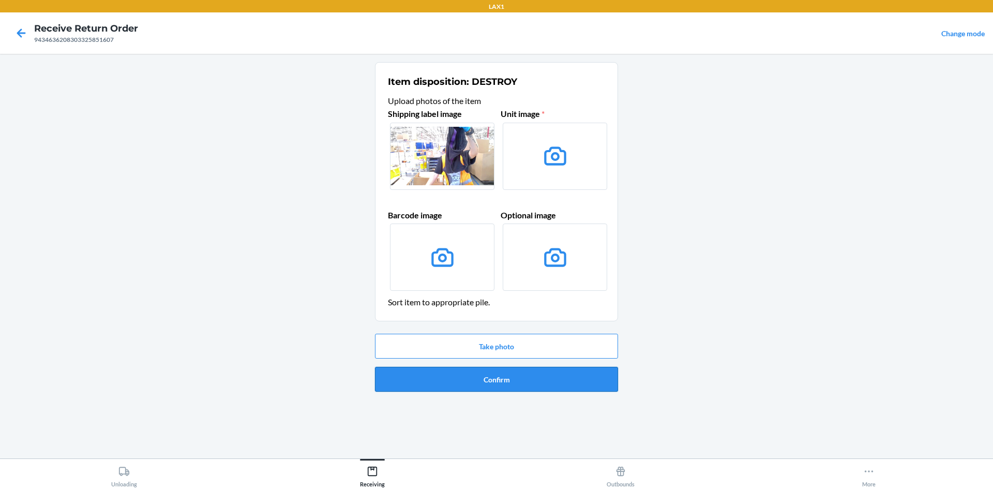
click at [529, 377] on button "Confirm" at bounding box center [496, 379] width 243 height 25
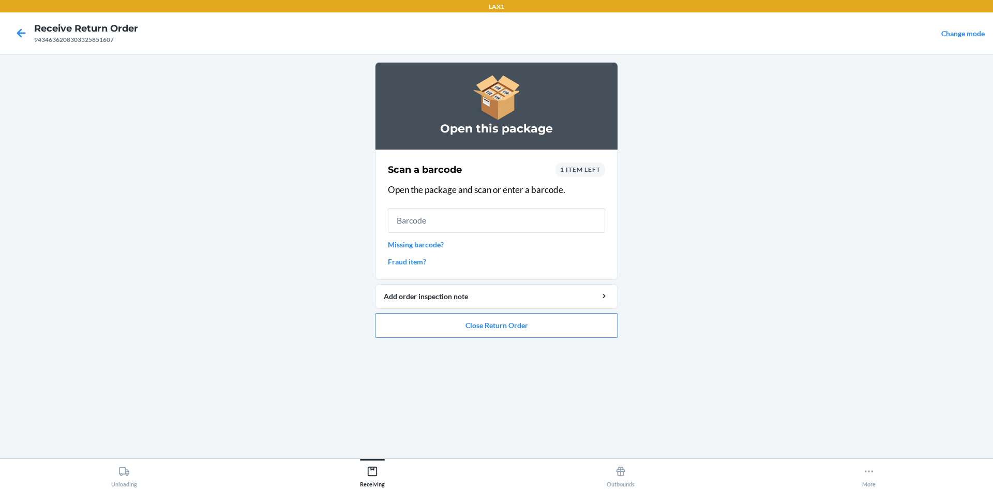
click at [440, 242] on link "Missing barcode?" at bounding box center [496, 244] width 217 height 11
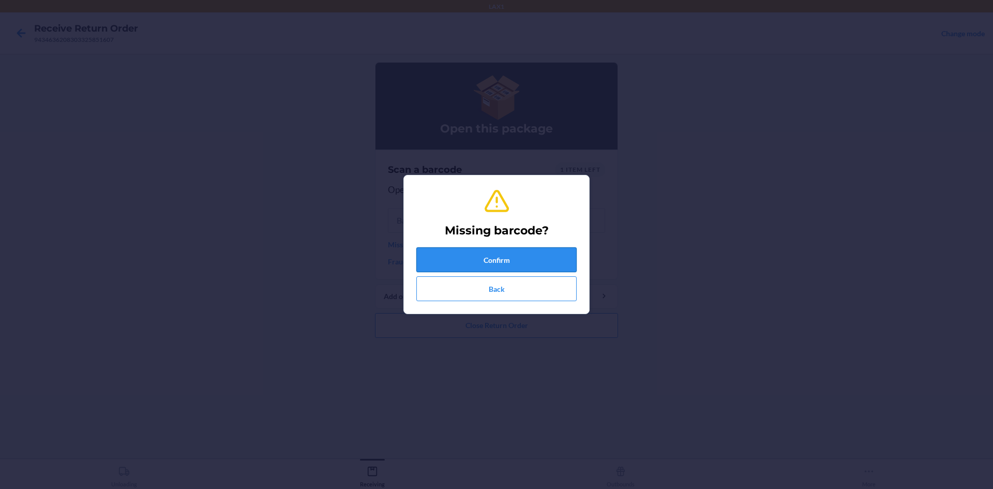
click at [522, 260] on button "Confirm" at bounding box center [496, 259] width 160 height 25
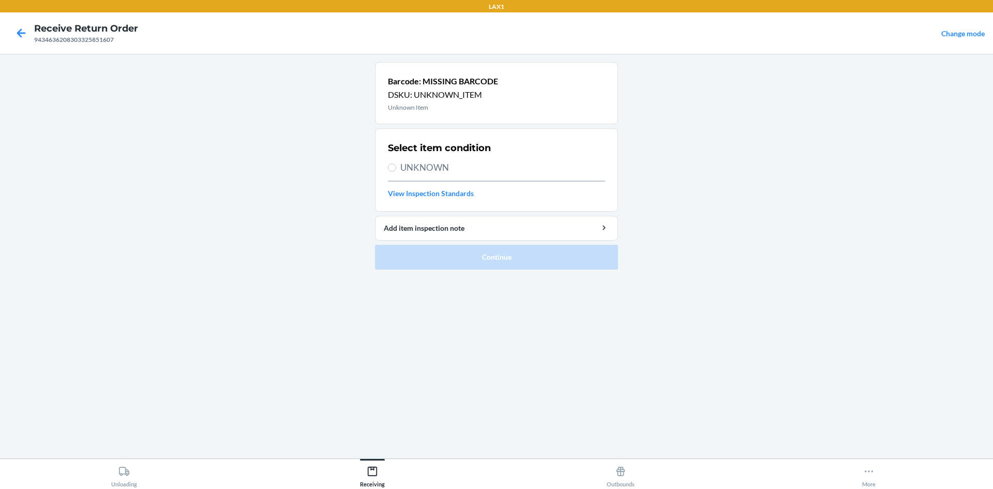
click at [441, 171] on span "UNKNOWN" at bounding box center [502, 167] width 205 height 13
click at [396, 171] on input "UNKNOWN" at bounding box center [392, 167] width 8 height 8
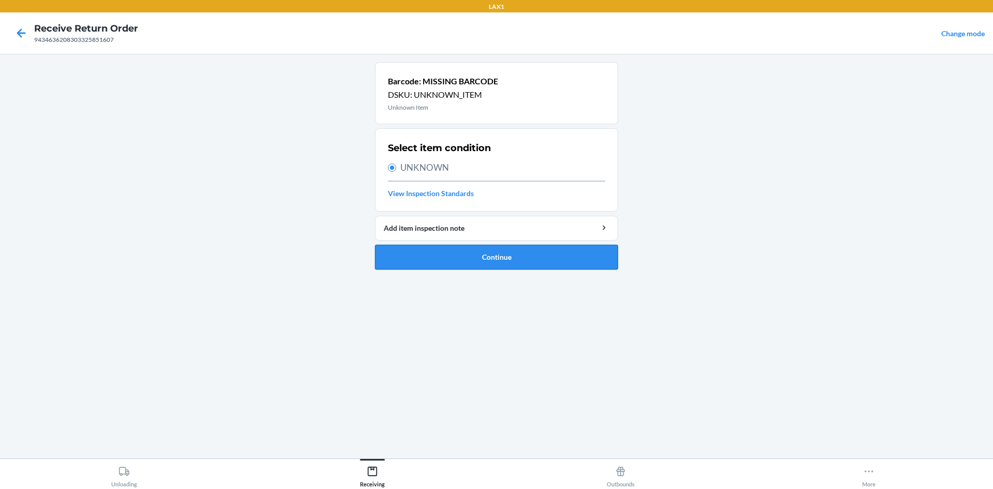
click at [501, 254] on button "Continue" at bounding box center [496, 257] width 243 height 25
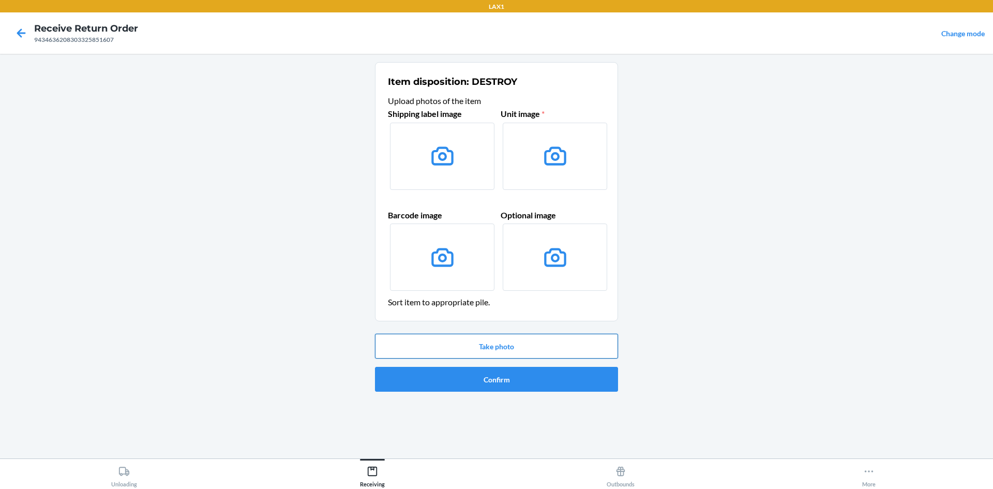
click at [511, 345] on button "Take photo" at bounding box center [496, 346] width 243 height 25
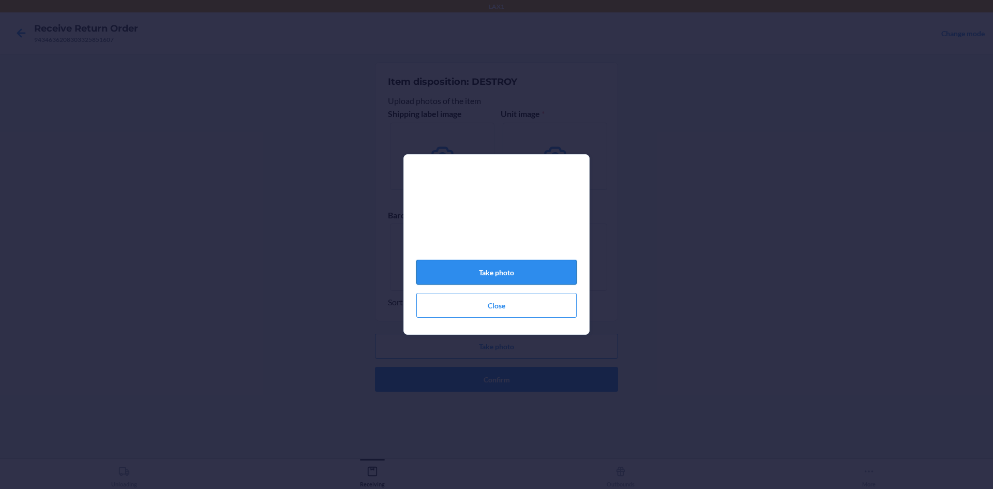
click at [556, 278] on button "Take photo" at bounding box center [496, 272] width 160 height 25
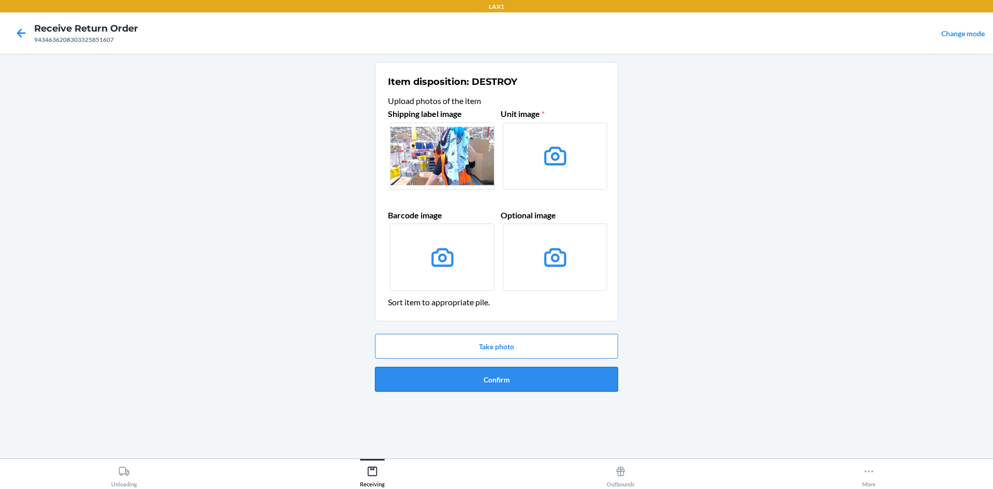
click at [495, 385] on button "Confirm" at bounding box center [496, 379] width 243 height 25
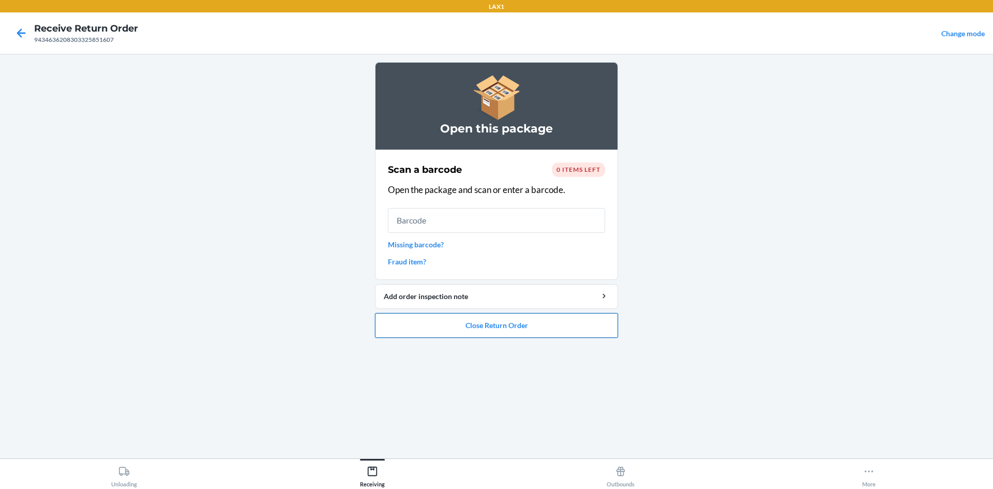
click at [498, 323] on button "Close Return Order" at bounding box center [496, 325] width 243 height 25
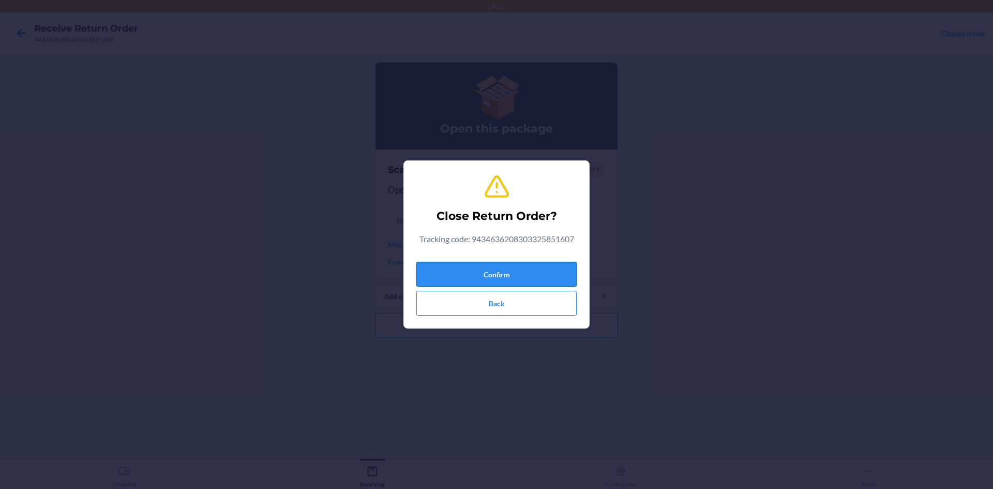
click at [543, 272] on button "Confirm" at bounding box center [496, 274] width 160 height 25
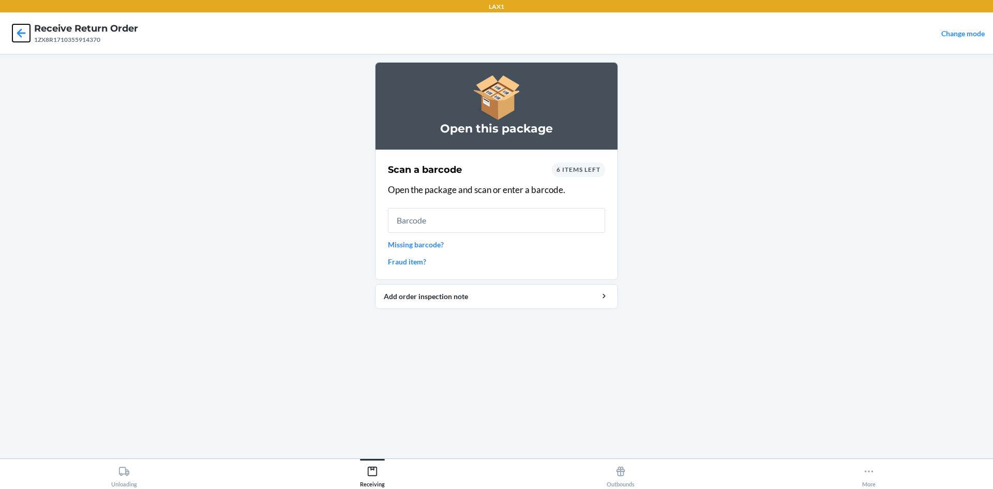
click at [23, 29] on icon at bounding box center [21, 33] width 18 height 18
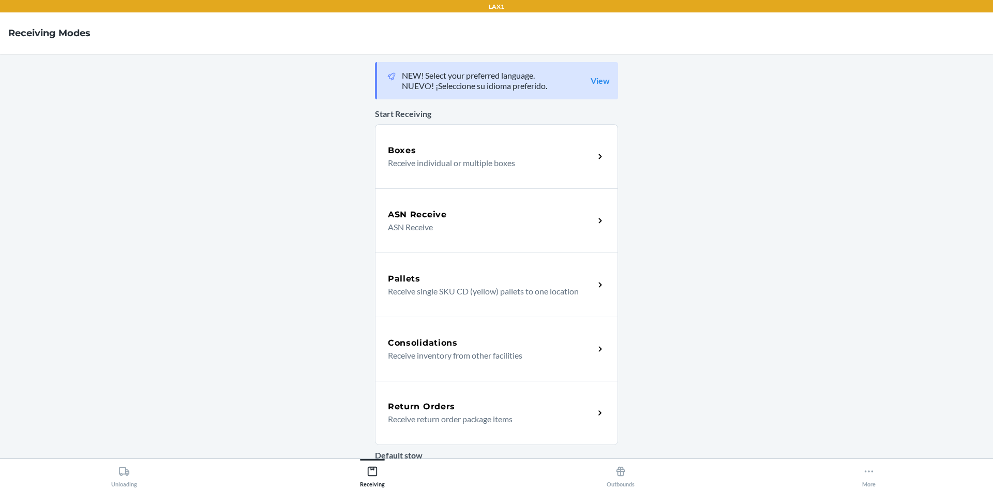
click at [496, 404] on div "Return Orders" at bounding box center [491, 406] width 206 height 12
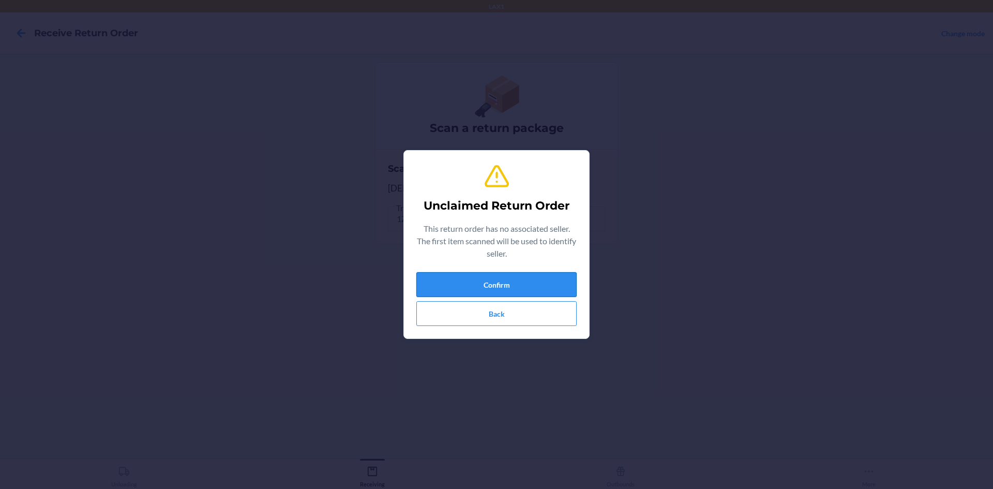
click at [567, 284] on button "Confirm" at bounding box center [496, 284] width 160 height 25
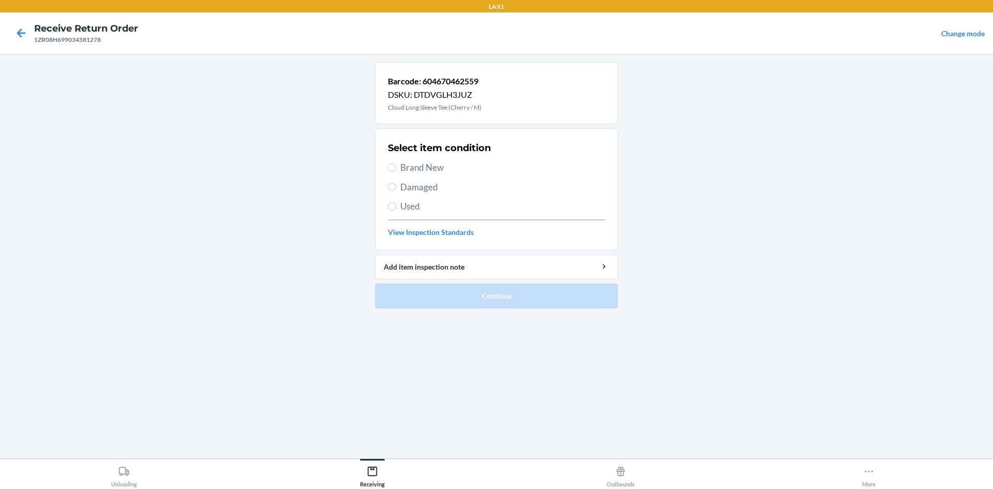
click at [434, 211] on span "Used" at bounding box center [502, 206] width 205 height 13
click at [396, 210] on input "Used" at bounding box center [392, 206] width 8 height 8
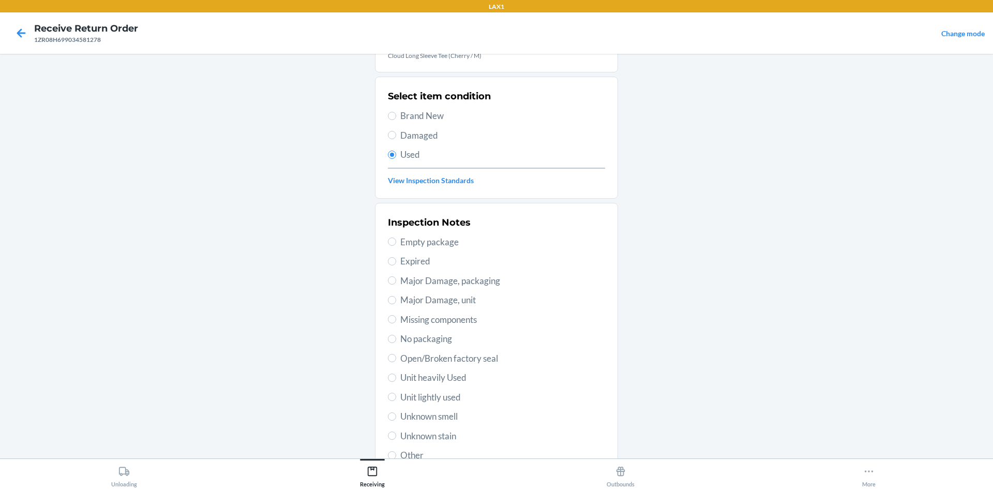
click at [457, 401] on span "Unit lightly used" at bounding box center [502, 396] width 205 height 13
click at [396, 401] on input "Unit lightly used" at bounding box center [392, 396] width 8 height 8
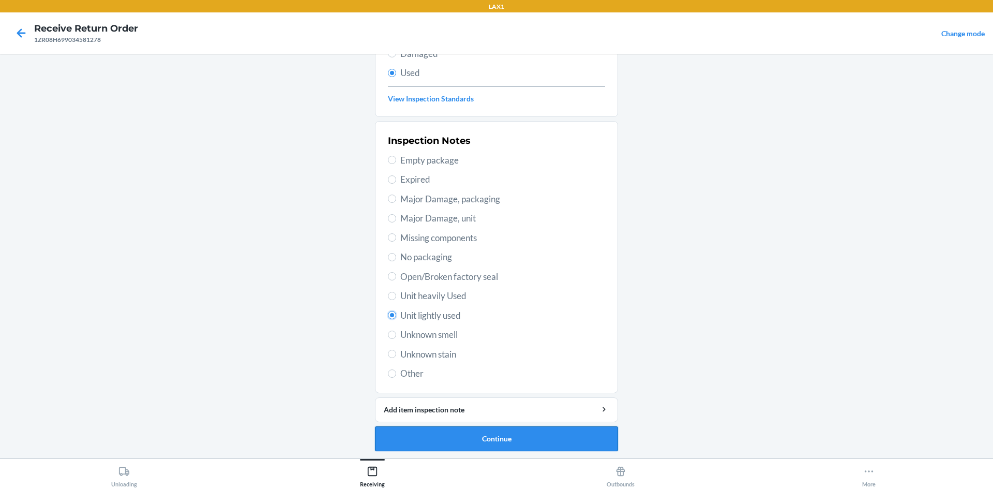
scroll to position [134, 0]
click at [508, 437] on button "Continue" at bounding box center [496, 437] width 243 height 25
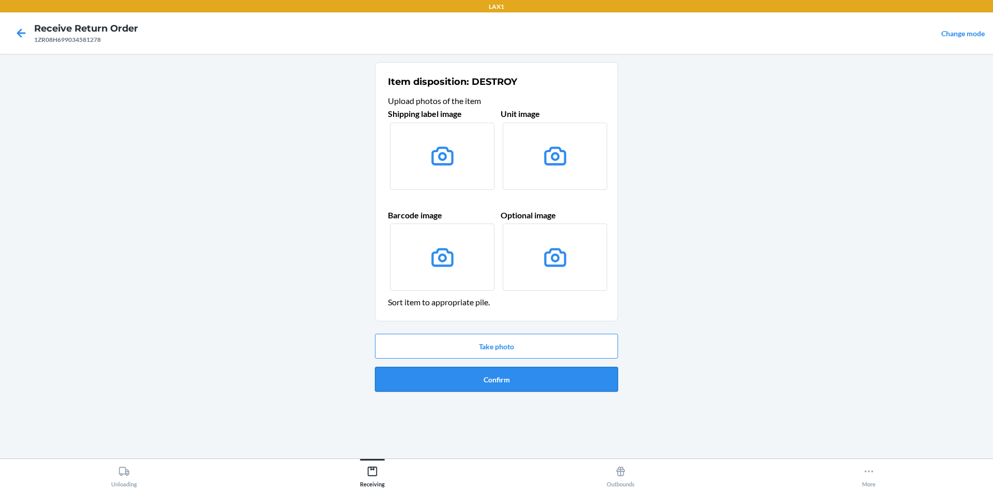
click at [477, 379] on button "Confirm" at bounding box center [496, 379] width 243 height 25
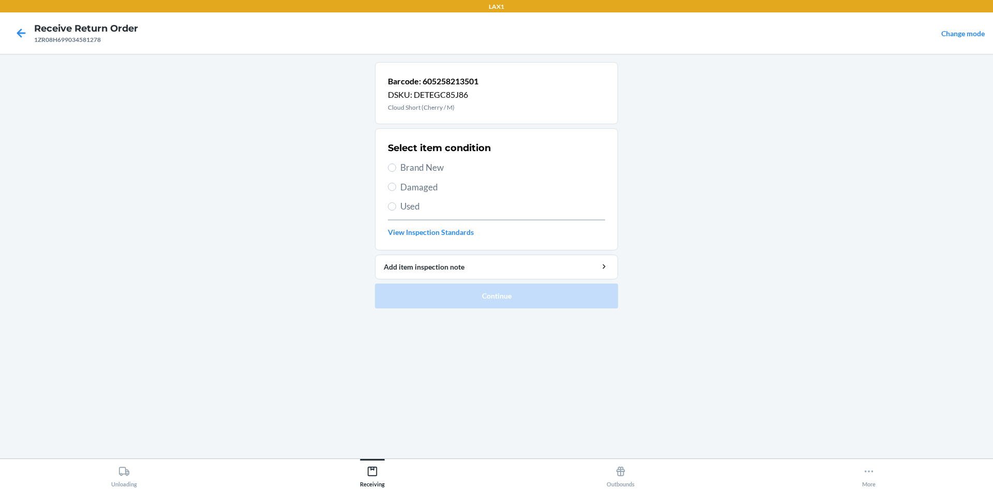
click at [407, 205] on span "Used" at bounding box center [502, 206] width 205 height 13
click at [396, 205] on input "Used" at bounding box center [392, 206] width 8 height 8
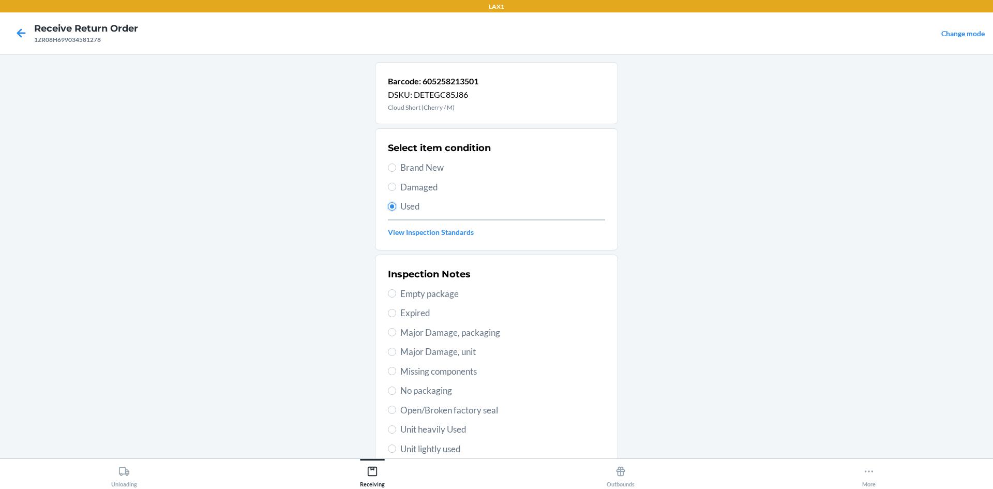
scroll to position [134, 0]
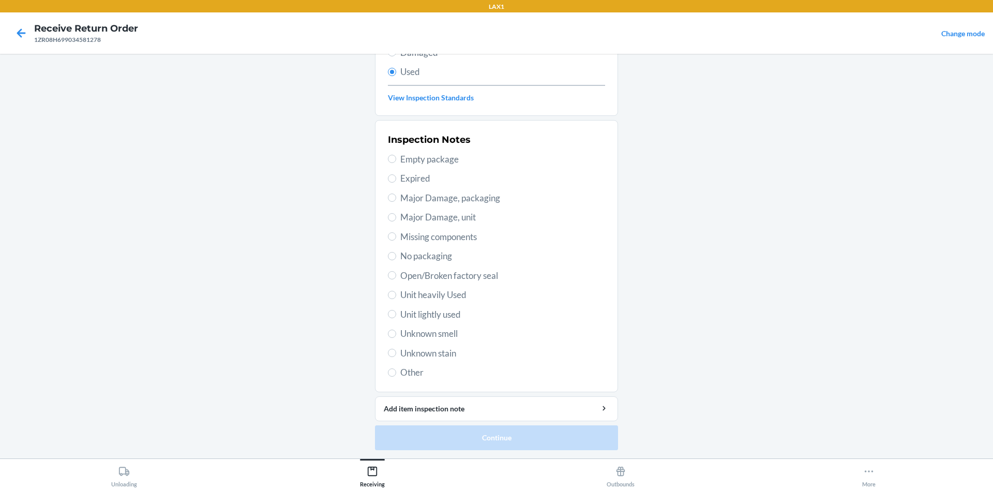
click at [451, 311] on span "Unit lightly used" at bounding box center [502, 314] width 205 height 13
click at [396, 311] on input "Unit lightly used" at bounding box center [392, 314] width 8 height 8
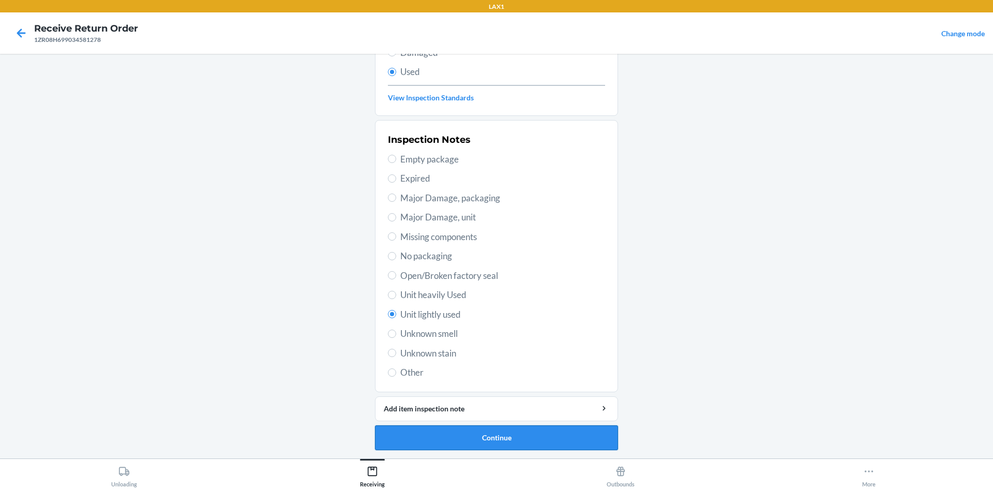
click at [500, 431] on button "Continue" at bounding box center [496, 437] width 243 height 25
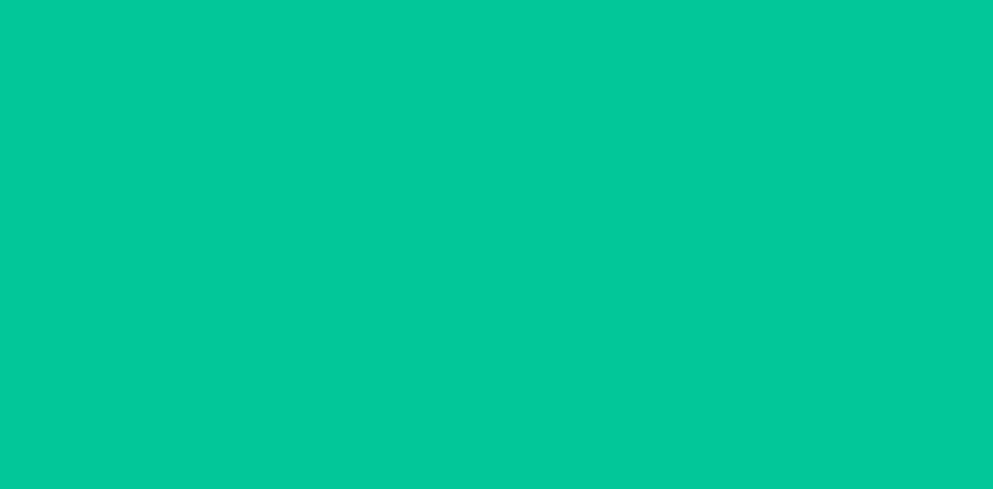
scroll to position [0, 0]
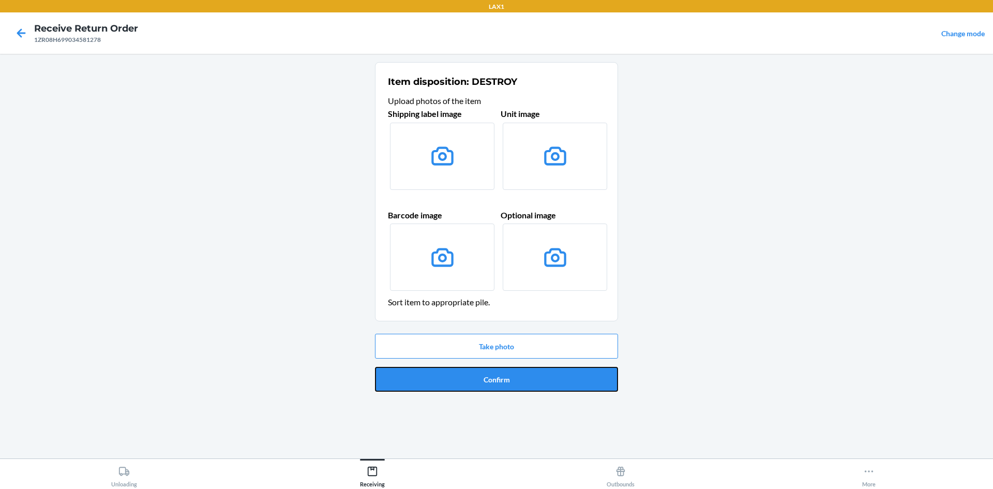
click at [530, 383] on button "Confirm" at bounding box center [496, 379] width 243 height 25
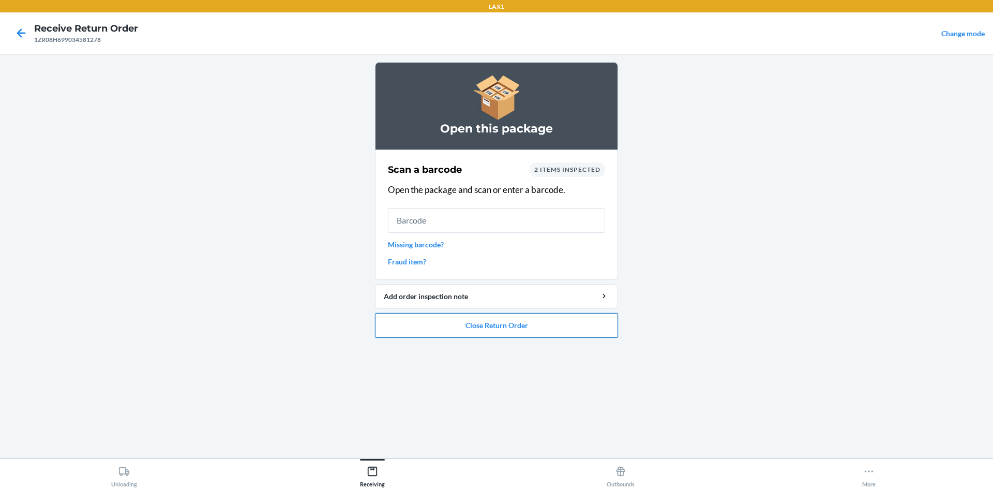
click at [589, 324] on button "Close Return Order" at bounding box center [496, 325] width 243 height 25
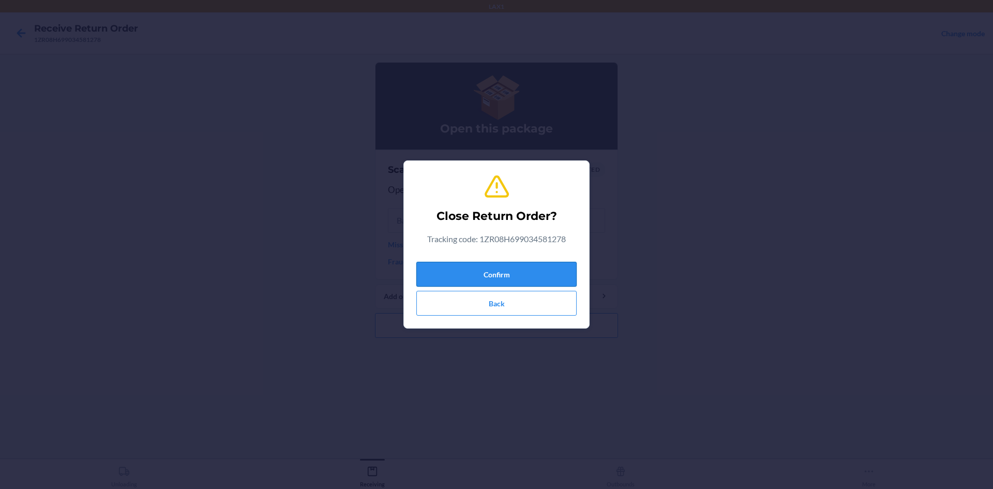
click at [558, 282] on button "Confirm" at bounding box center [496, 274] width 160 height 25
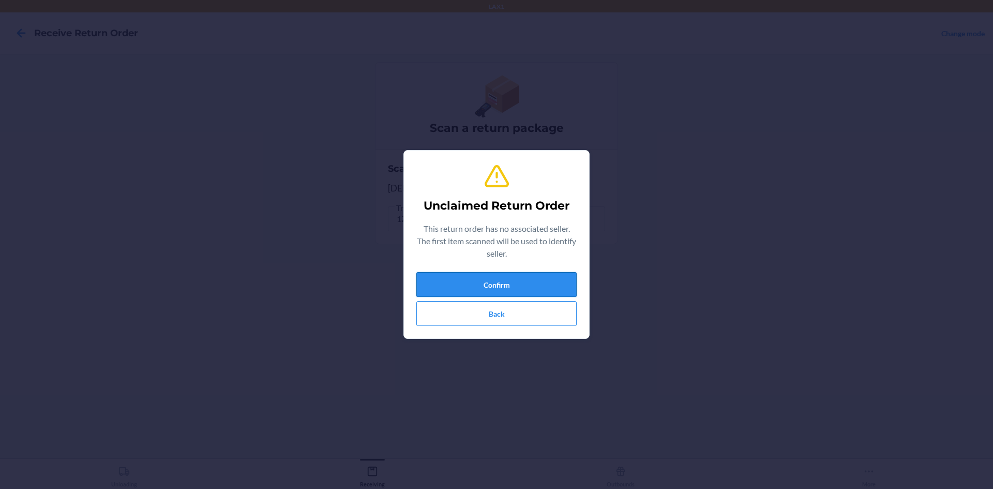
click at [561, 281] on button "Confirm" at bounding box center [496, 284] width 160 height 25
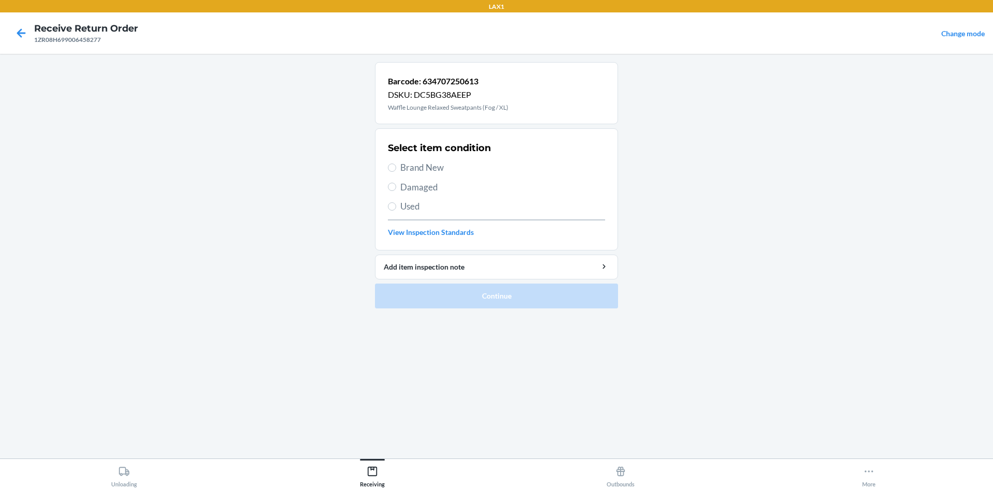
click at [412, 181] on span "Damaged" at bounding box center [502, 186] width 205 height 13
click at [396, 183] on input "Damaged" at bounding box center [392, 187] width 8 height 8
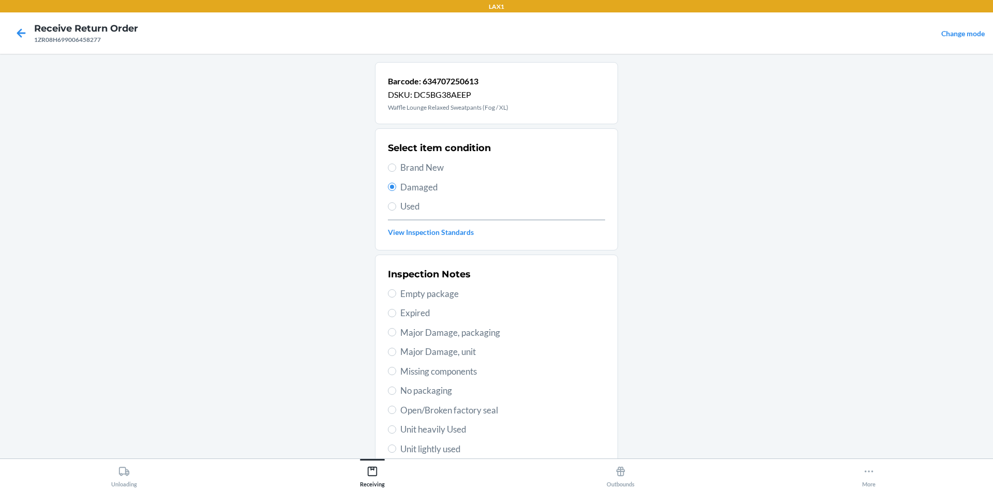
click at [496, 327] on span "Major Damage, packaging" at bounding box center [502, 332] width 205 height 13
click at [396, 328] on input "Major Damage, packaging" at bounding box center [392, 332] width 8 height 8
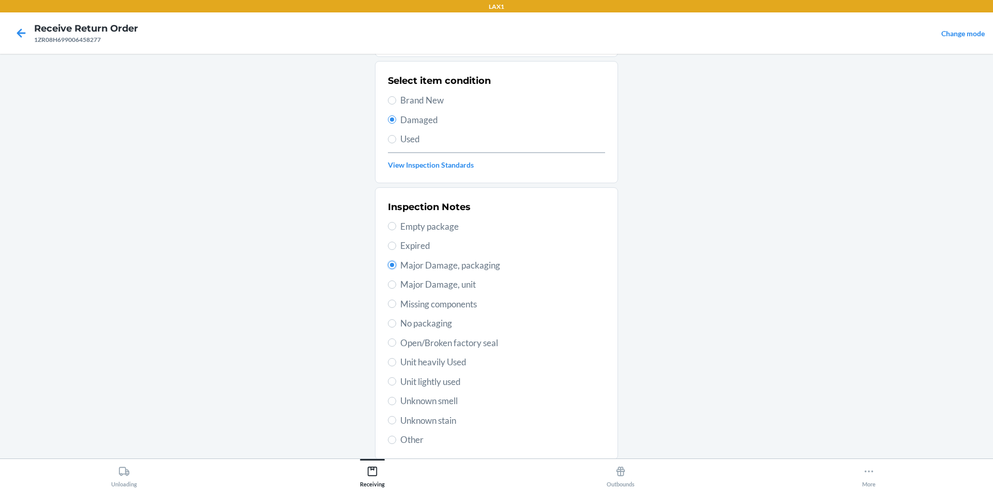
scroll to position [134, 0]
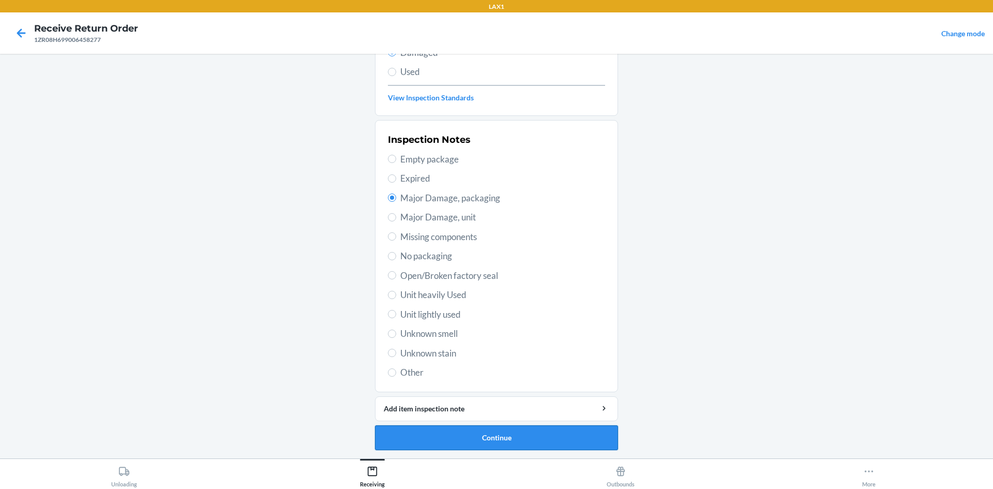
click at [580, 441] on button "Continue" at bounding box center [496, 437] width 243 height 25
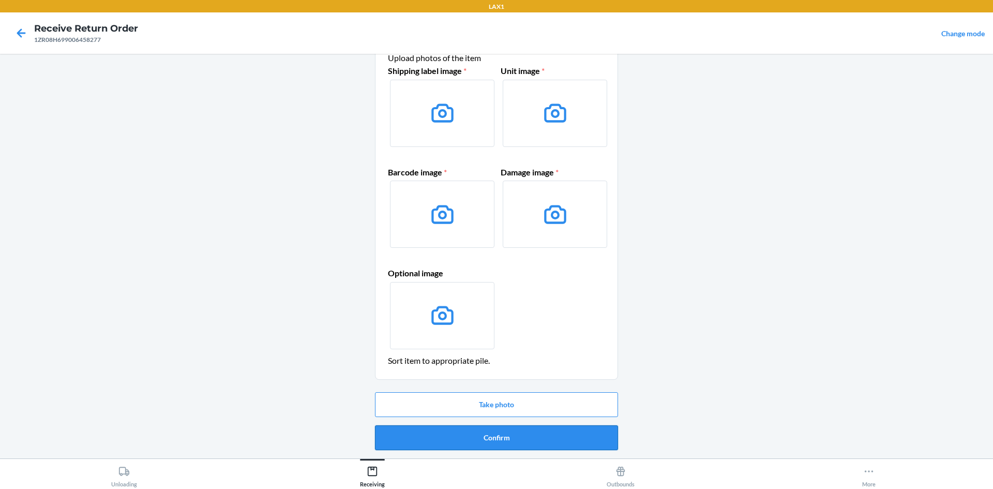
click at [544, 432] on button "Confirm" at bounding box center [496, 437] width 243 height 25
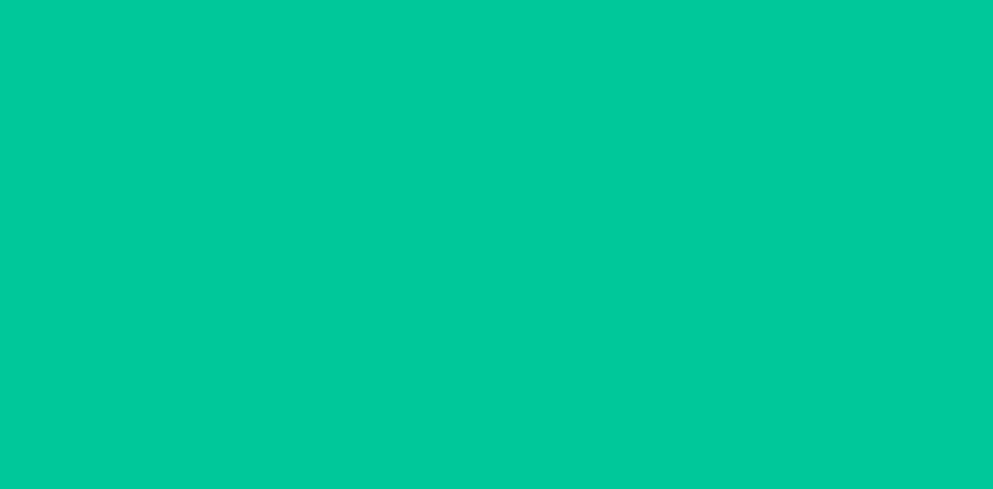
scroll to position [0, 0]
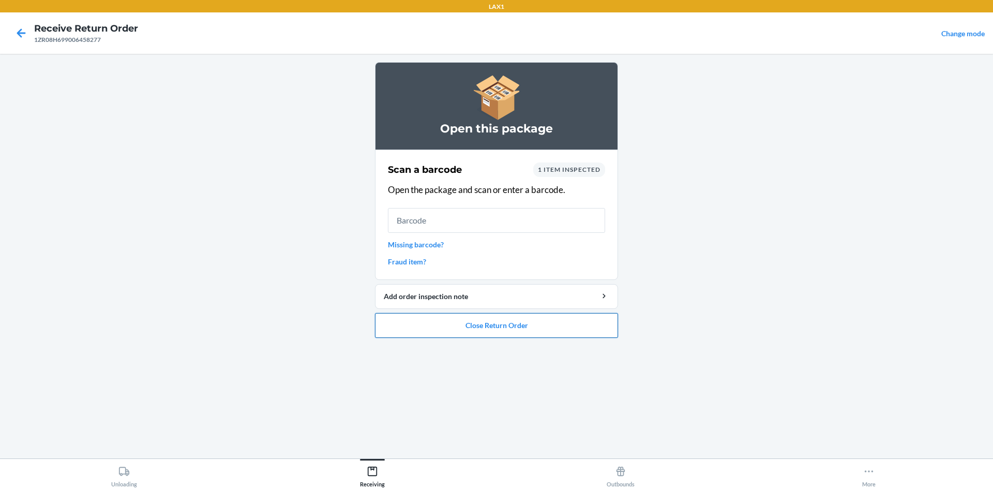
click at [506, 327] on button "Close Return Order" at bounding box center [496, 325] width 243 height 25
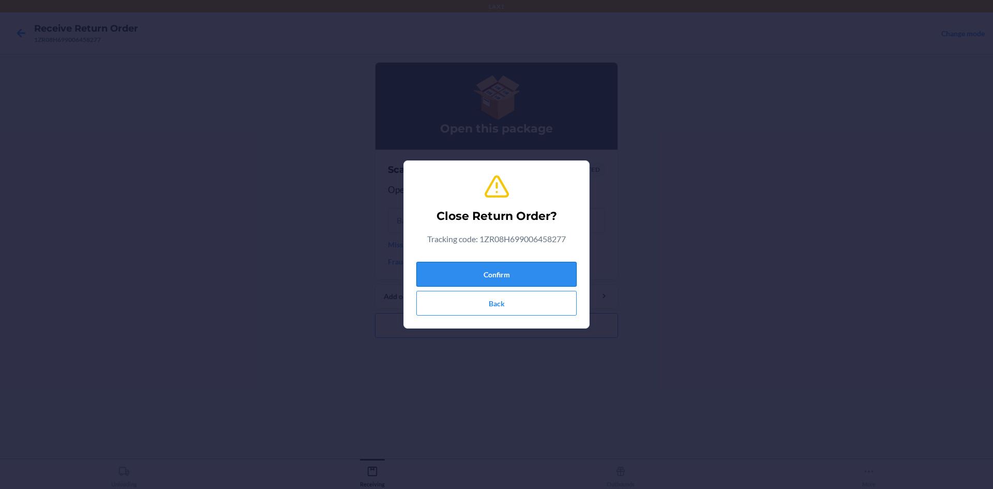
click at [526, 267] on button "Confirm" at bounding box center [496, 274] width 160 height 25
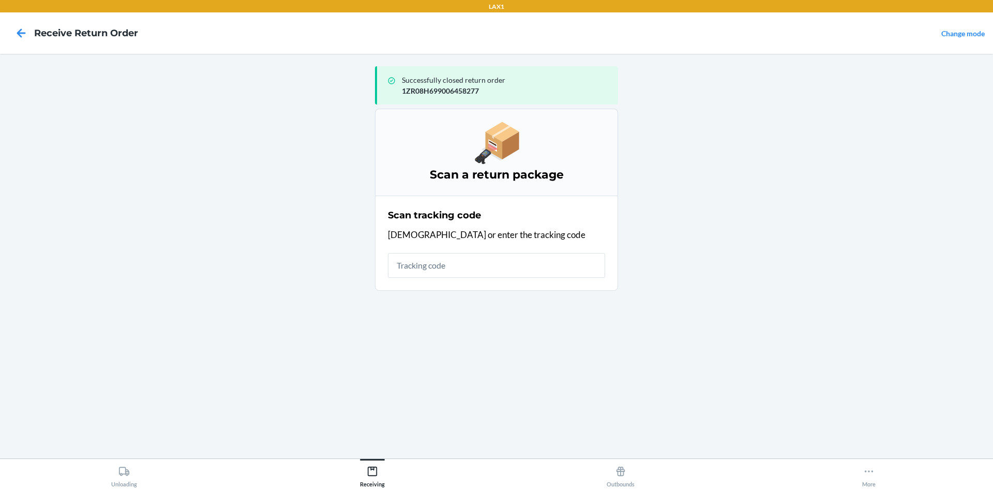
click at [487, 254] on input "text" at bounding box center [496, 265] width 217 height 25
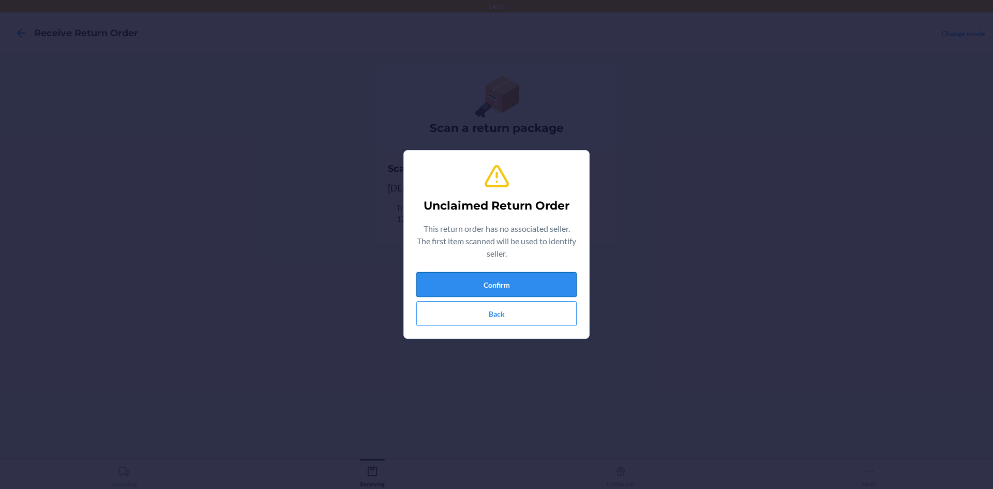
click at [562, 283] on button "Confirm" at bounding box center [496, 284] width 160 height 25
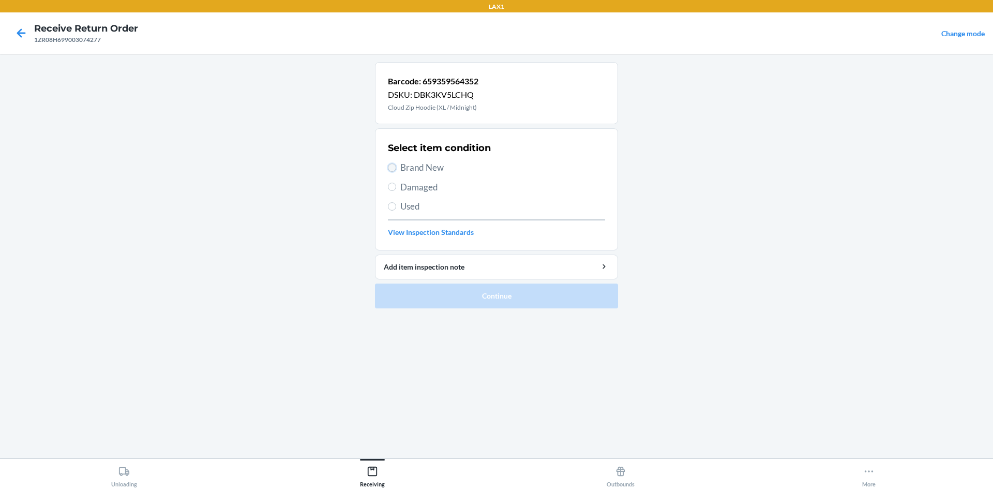
click at [392, 170] on input "Brand New" at bounding box center [392, 167] width 8 height 8
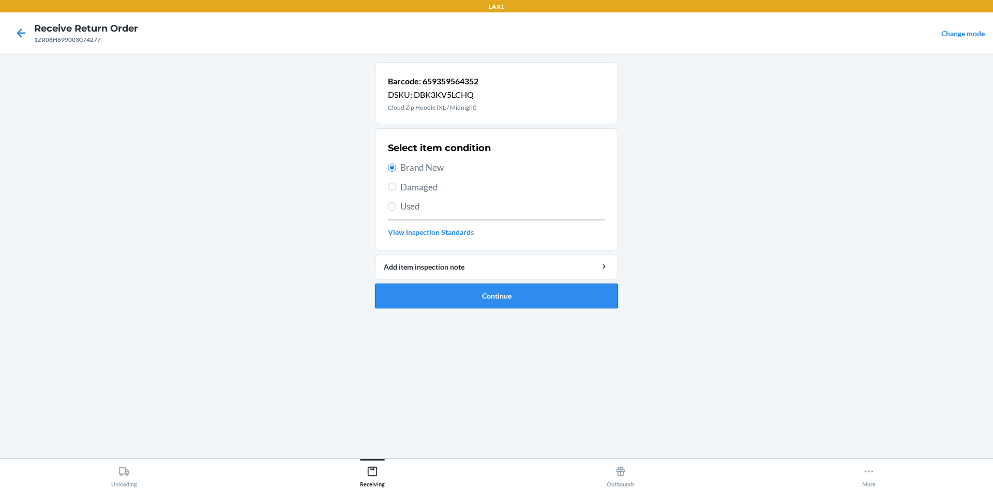
click at [547, 300] on button "Continue" at bounding box center [496, 295] width 243 height 25
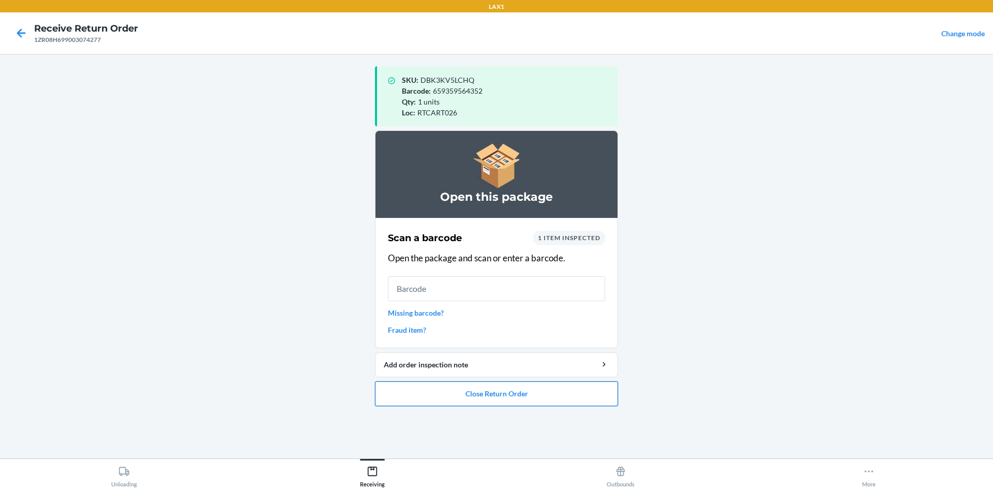
click at [546, 388] on button "Close Return Order" at bounding box center [496, 393] width 243 height 25
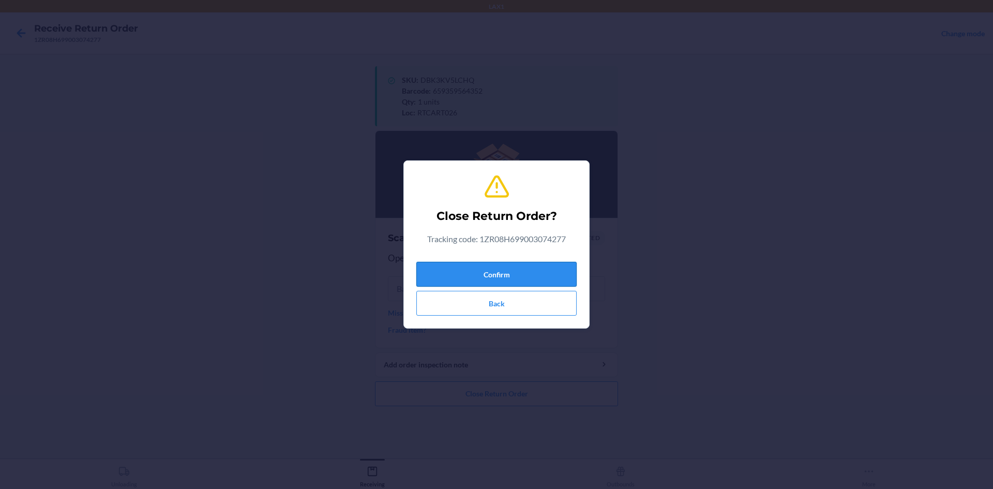
click at [515, 279] on button "Confirm" at bounding box center [496, 274] width 160 height 25
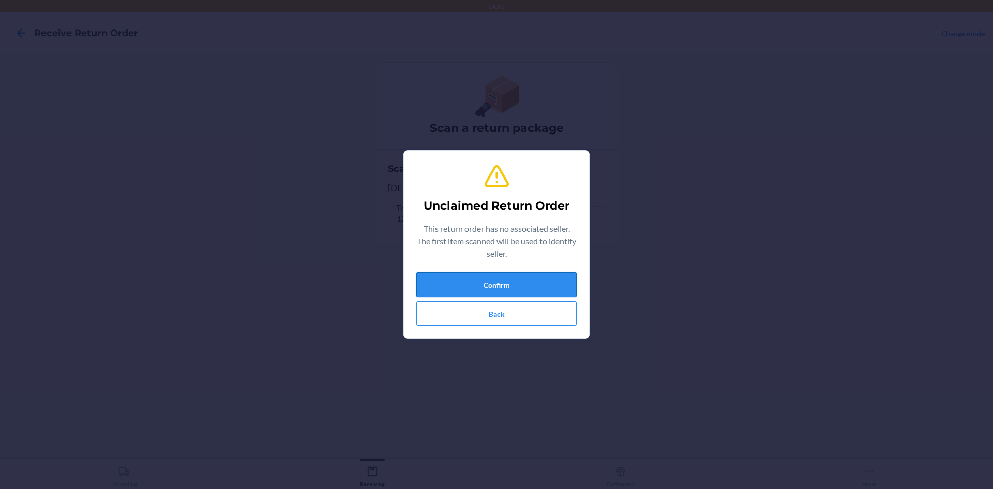
click at [538, 278] on button "Confirm" at bounding box center [496, 284] width 160 height 25
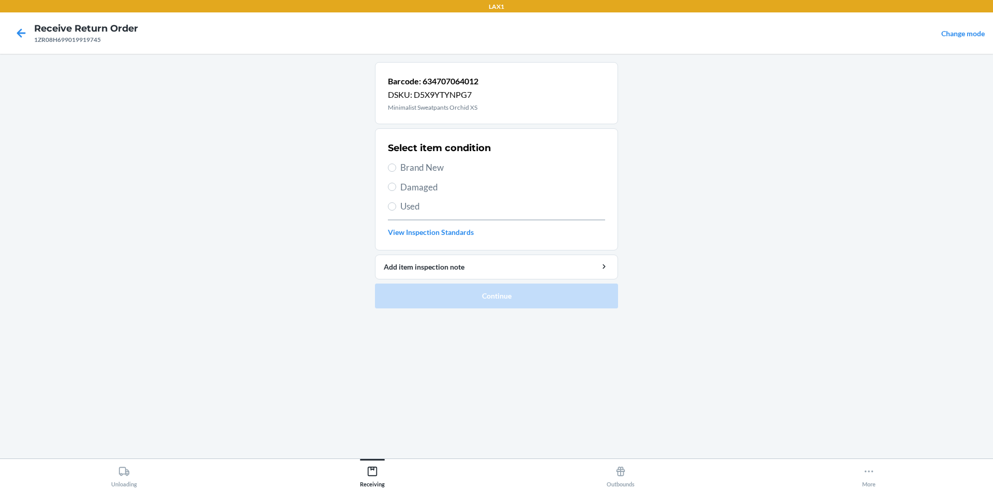
click at [439, 171] on span "Brand New" at bounding box center [502, 167] width 205 height 13
click at [396, 171] on input "Brand New" at bounding box center [392, 167] width 8 height 8
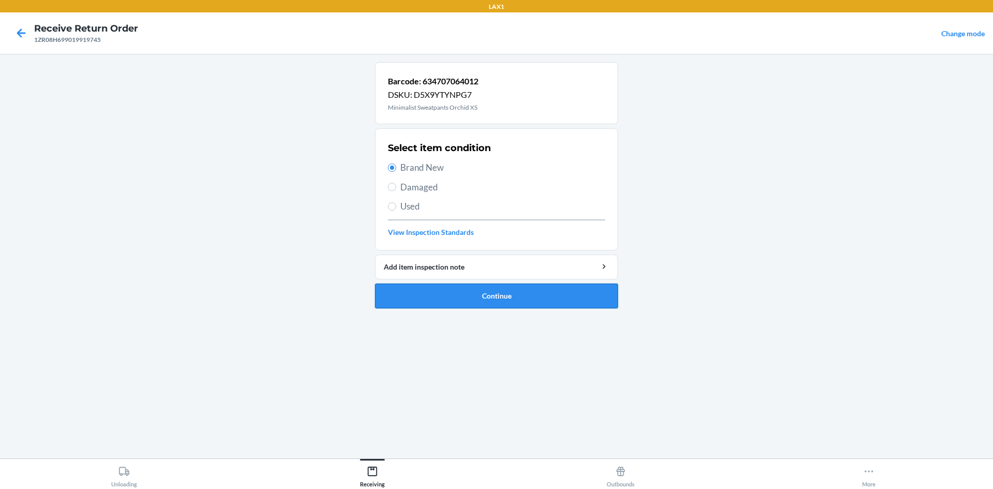
click at [559, 295] on button "Continue" at bounding box center [496, 295] width 243 height 25
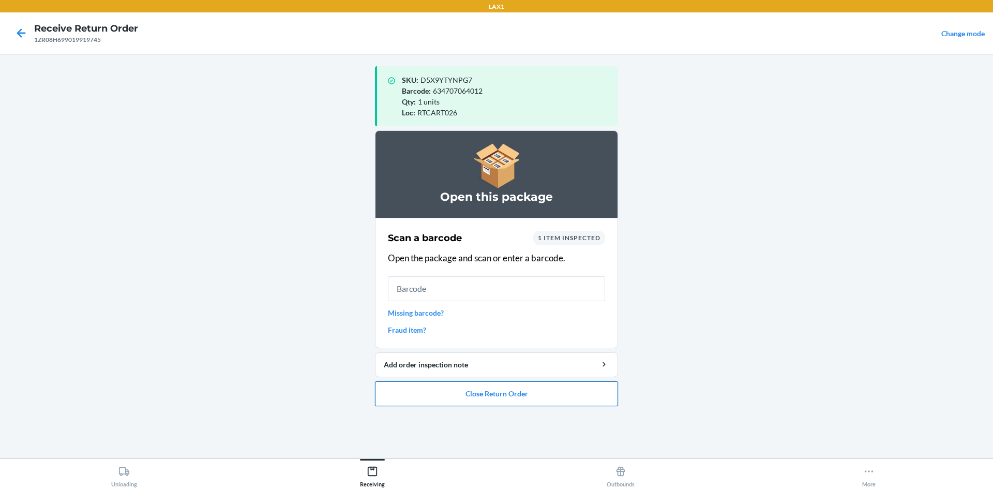
click at [563, 391] on button "Close Return Order" at bounding box center [496, 393] width 243 height 25
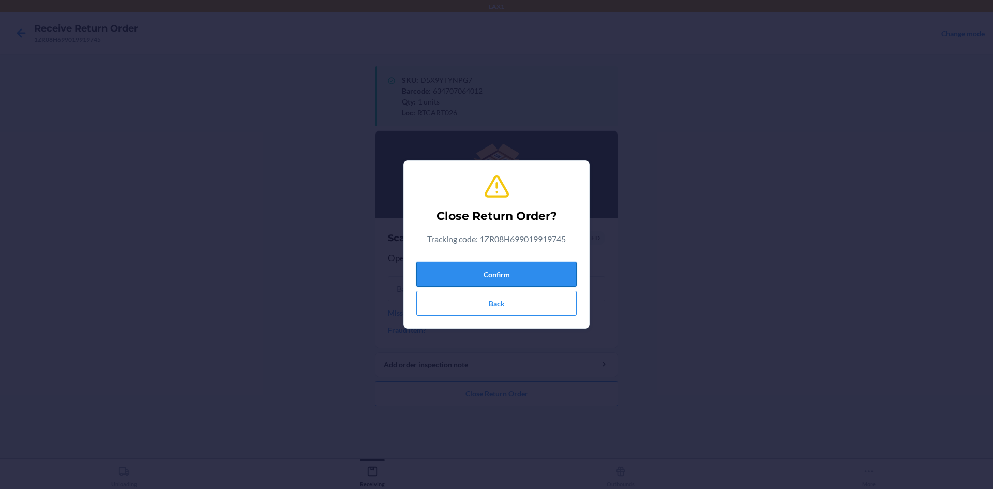
click at [518, 273] on button "Confirm" at bounding box center [496, 274] width 160 height 25
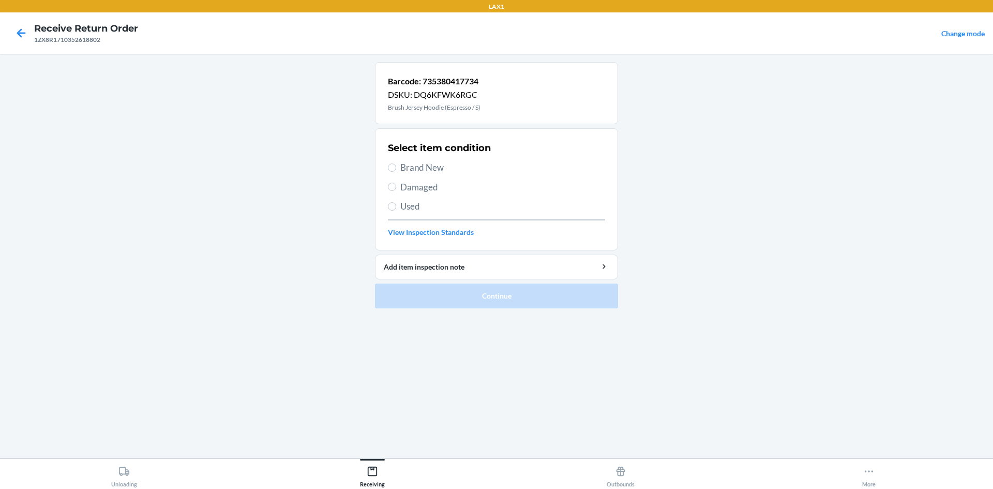
click at [441, 167] on span "Brand New" at bounding box center [502, 167] width 205 height 13
click at [396, 167] on input "Brand New" at bounding box center [392, 167] width 8 height 8
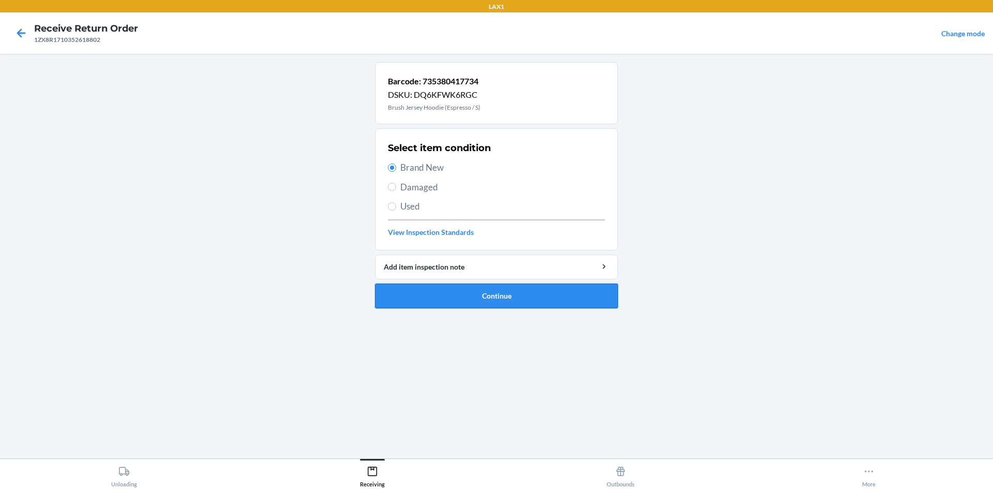
click at [514, 293] on button "Continue" at bounding box center [496, 295] width 243 height 25
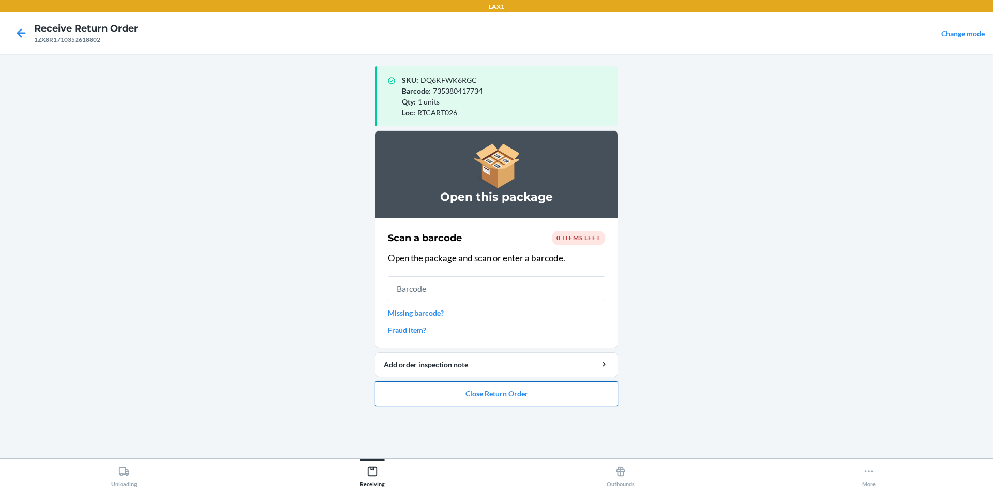
click at [526, 391] on button "Close Return Order" at bounding box center [496, 393] width 243 height 25
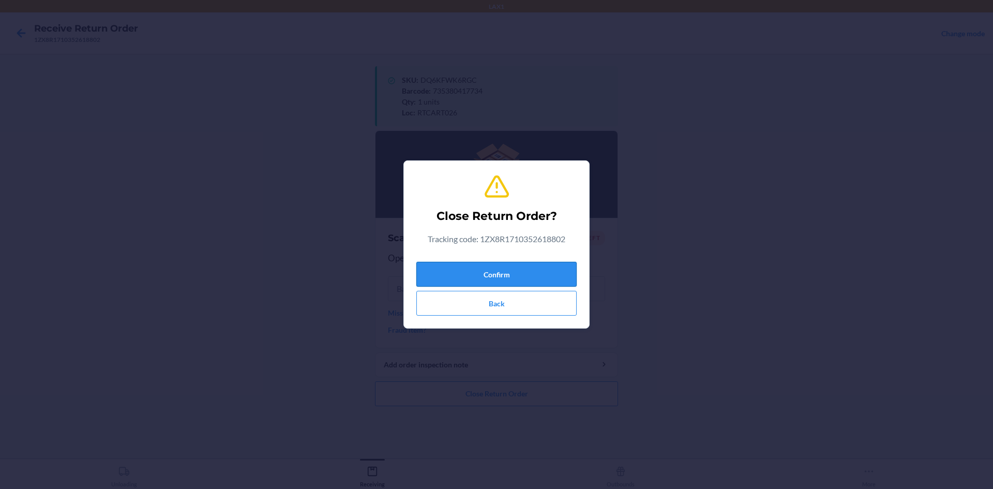
click at [525, 271] on button "Confirm" at bounding box center [496, 274] width 160 height 25
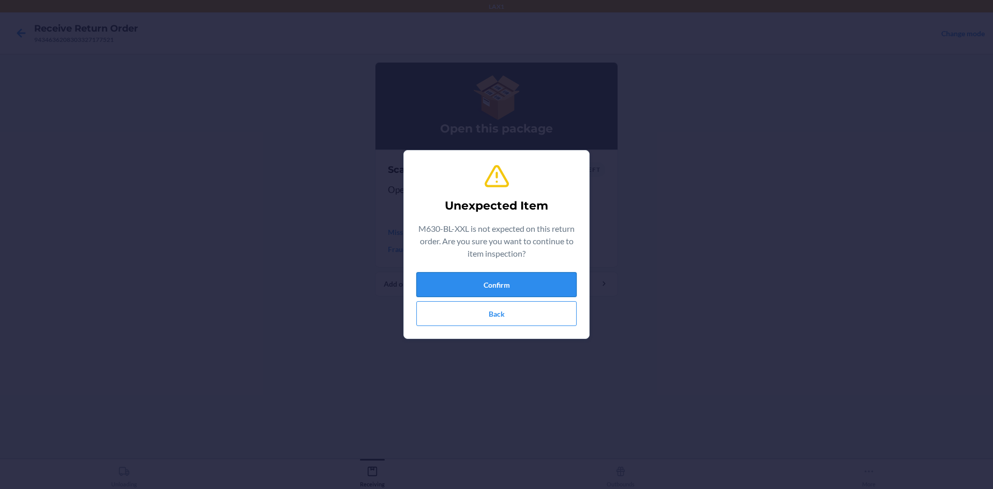
click at [530, 282] on button "Confirm" at bounding box center [496, 284] width 160 height 25
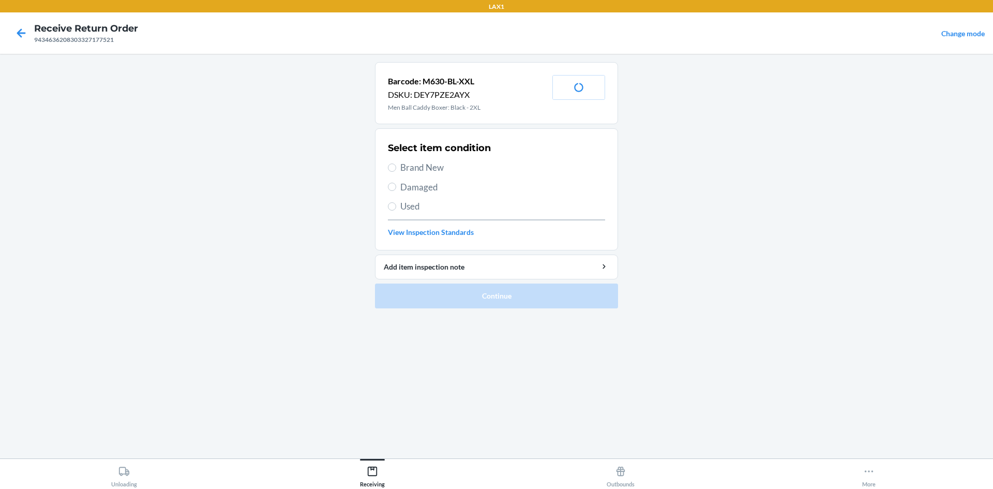
click at [430, 170] on span "Brand New" at bounding box center [502, 167] width 205 height 13
click at [396, 170] on input "Brand New" at bounding box center [392, 167] width 8 height 8
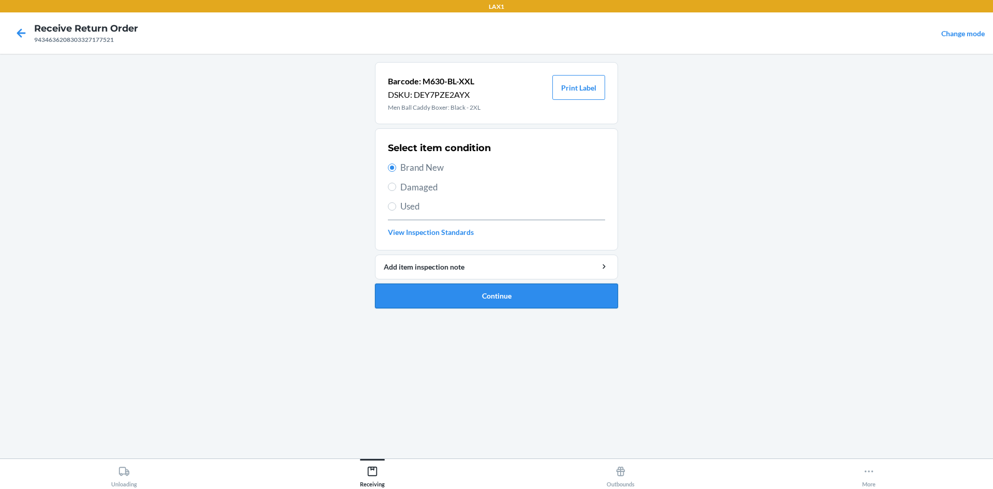
click at [521, 298] on button "Continue" at bounding box center [496, 295] width 243 height 25
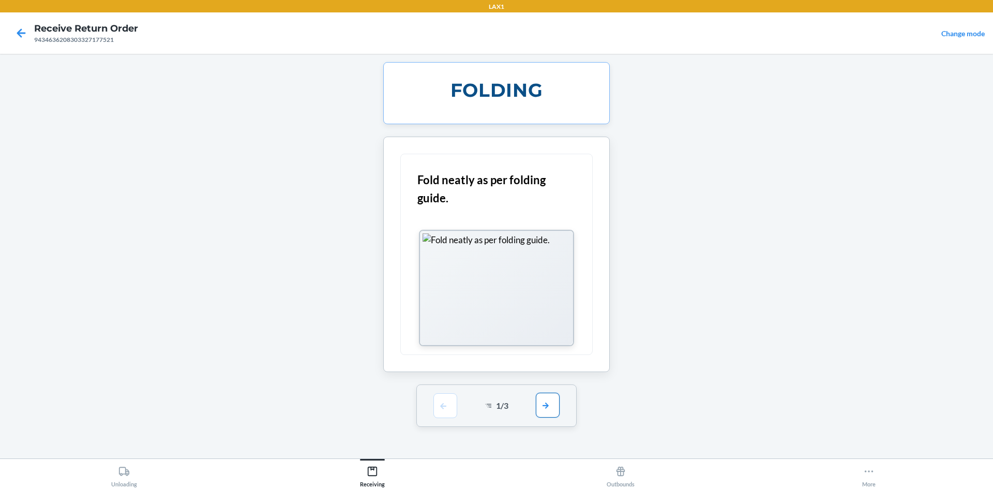
click at [549, 406] on button "button" at bounding box center [548, 404] width 24 height 25
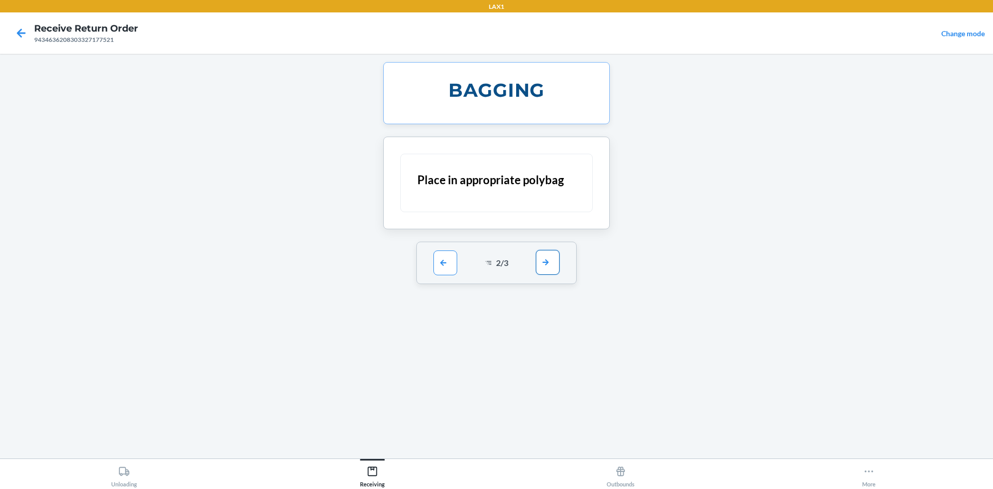
click at [559, 258] on button "button" at bounding box center [548, 262] width 24 height 25
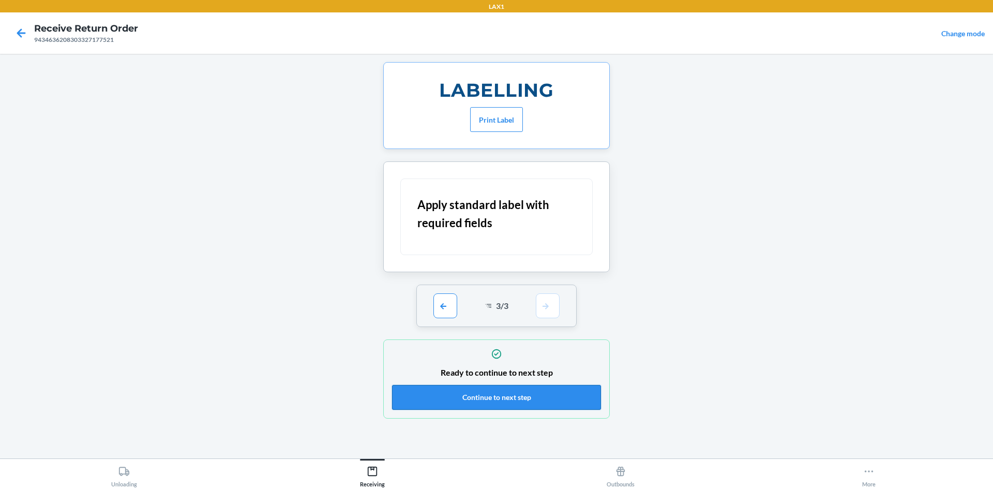
click at [582, 395] on button "Continue to next step" at bounding box center [496, 397] width 209 height 25
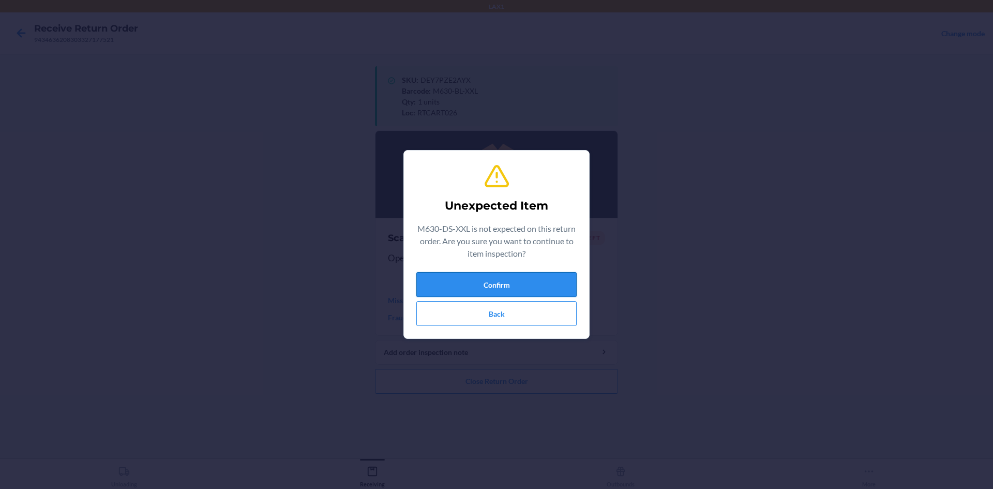
click at [485, 274] on button "Confirm" at bounding box center [496, 284] width 160 height 25
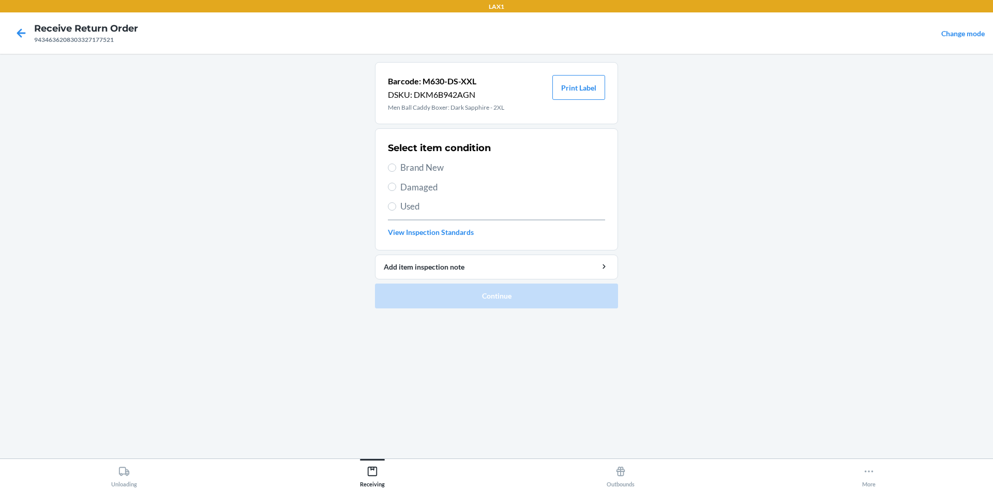
click at [436, 170] on span "Brand New" at bounding box center [502, 167] width 205 height 13
click at [396, 170] on input "Brand New" at bounding box center [392, 167] width 8 height 8
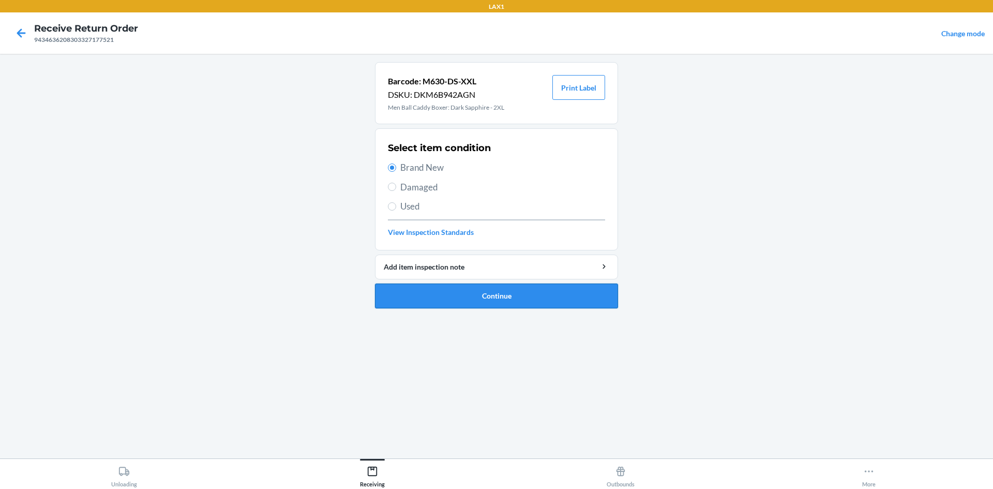
click at [545, 295] on button "Continue" at bounding box center [496, 295] width 243 height 25
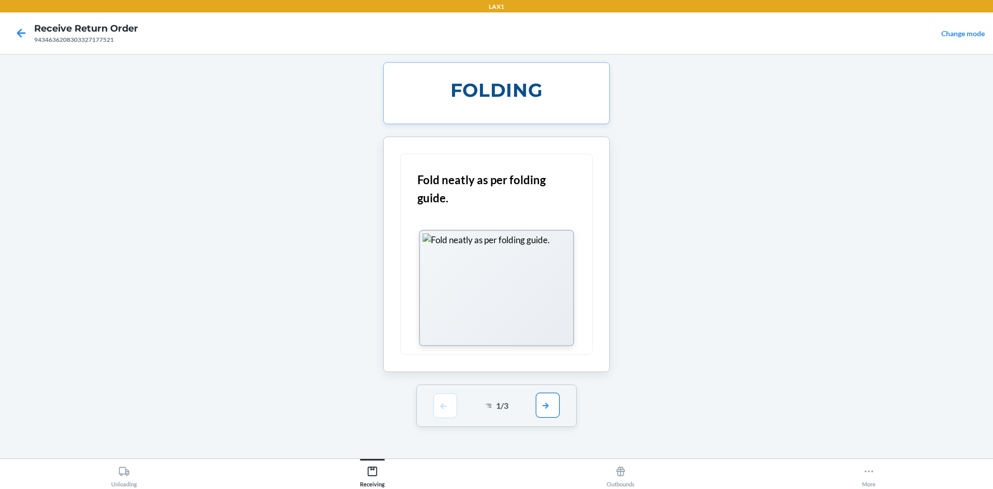
click at [544, 408] on button "button" at bounding box center [548, 404] width 24 height 25
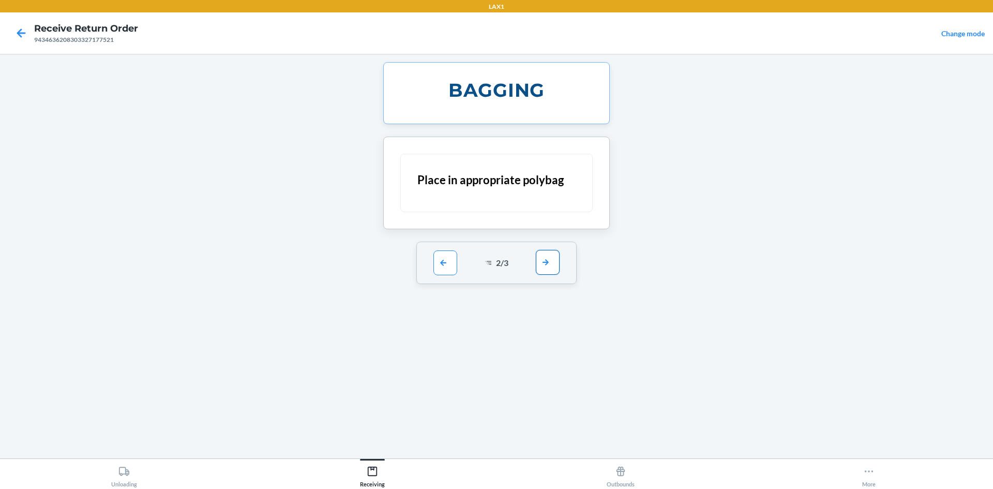
click at [542, 266] on button "button" at bounding box center [548, 262] width 24 height 25
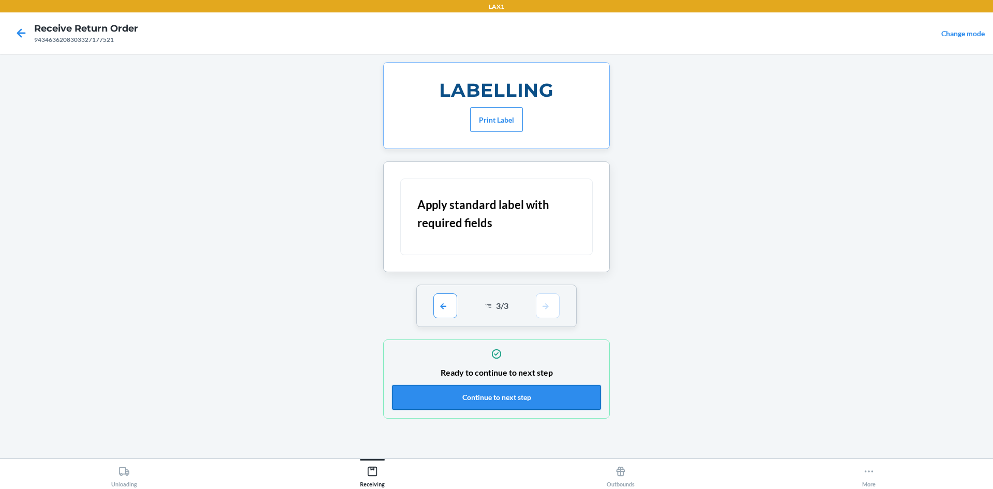
click at [582, 394] on button "Continue to next step" at bounding box center [496, 397] width 209 height 25
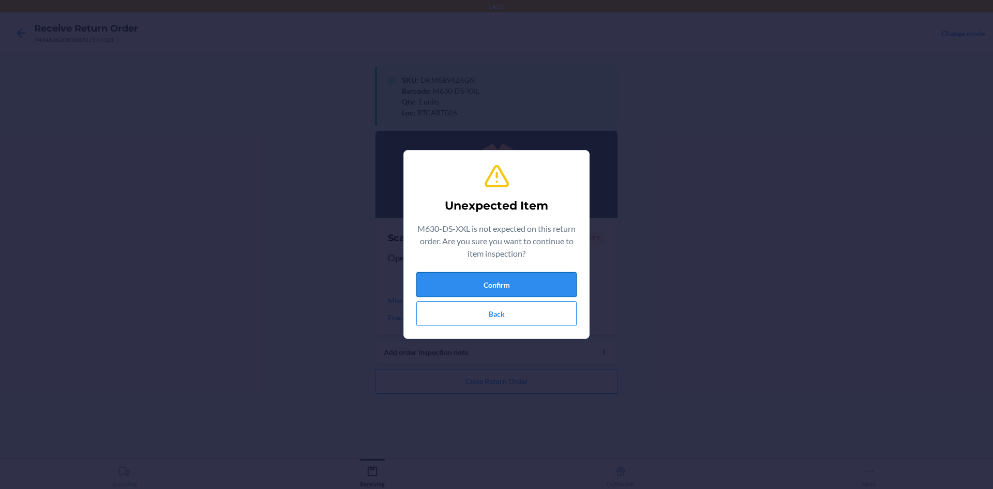
click at [548, 279] on button "Confirm" at bounding box center [496, 284] width 160 height 25
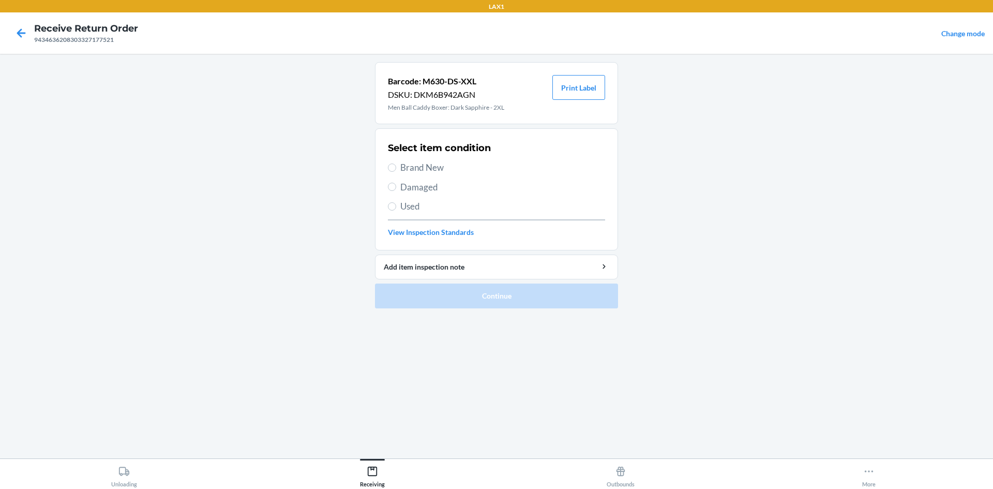
click at [439, 168] on span "Brand New" at bounding box center [502, 167] width 205 height 13
click at [396, 168] on input "Brand New" at bounding box center [392, 167] width 8 height 8
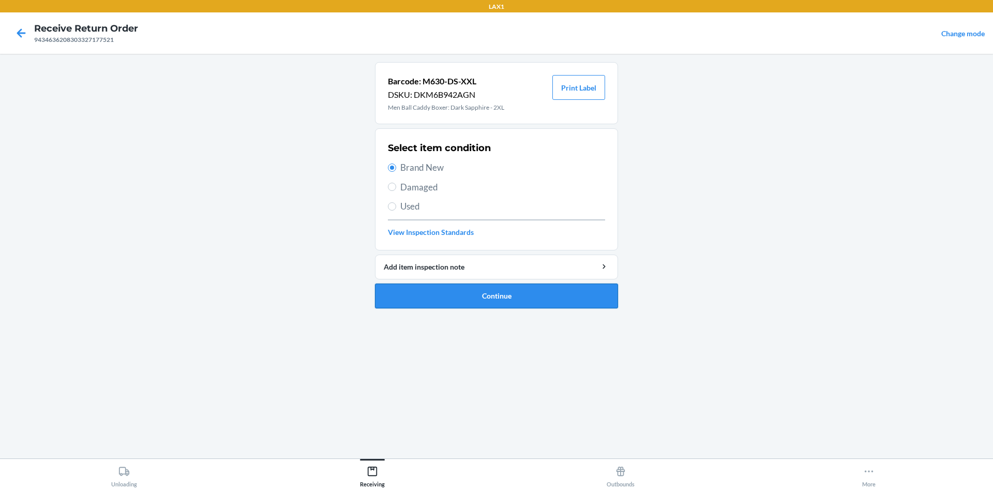
click at [582, 297] on button "Continue" at bounding box center [496, 295] width 243 height 25
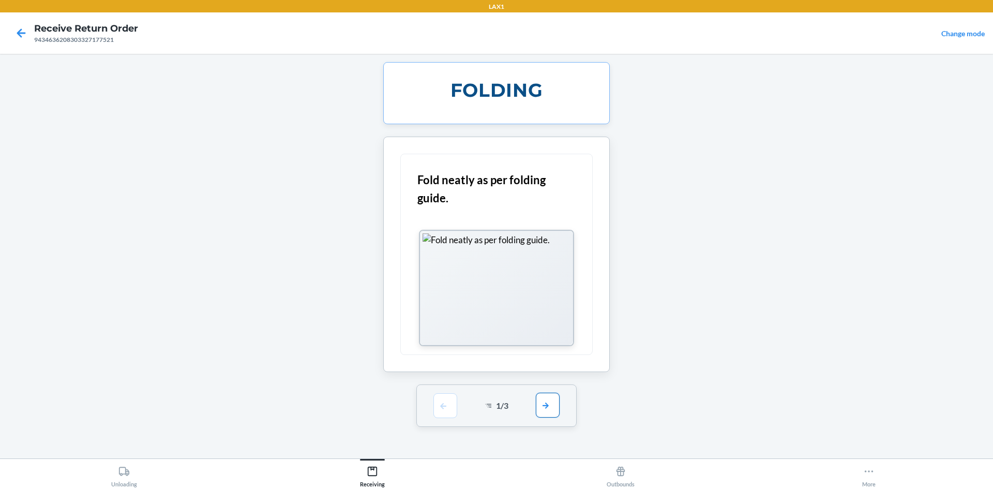
click at [551, 396] on button "button" at bounding box center [548, 404] width 24 height 25
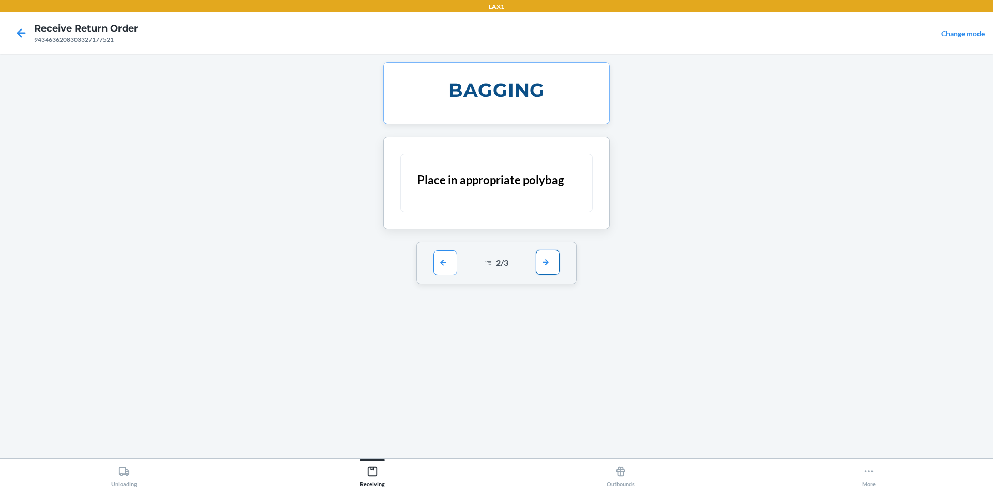
click at [550, 263] on button "button" at bounding box center [548, 262] width 24 height 25
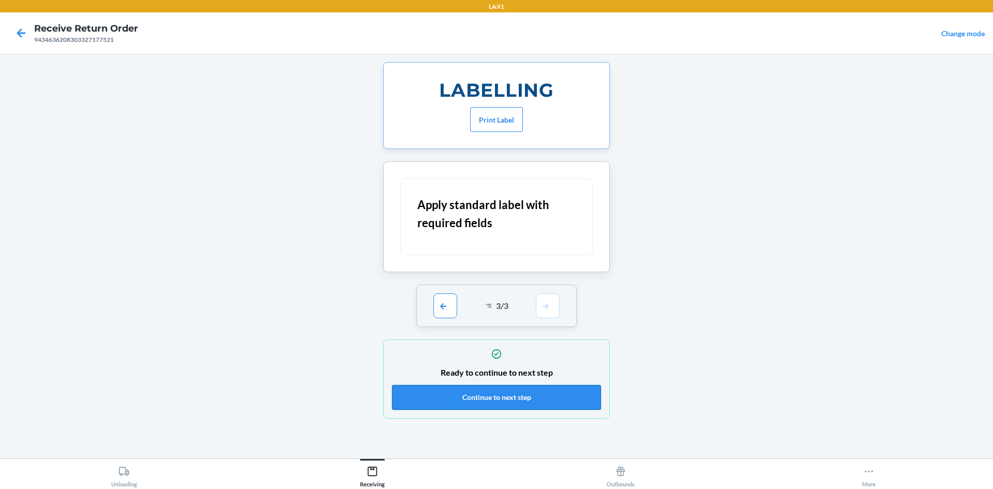
click at [581, 391] on button "Continue to next step" at bounding box center [496, 397] width 209 height 25
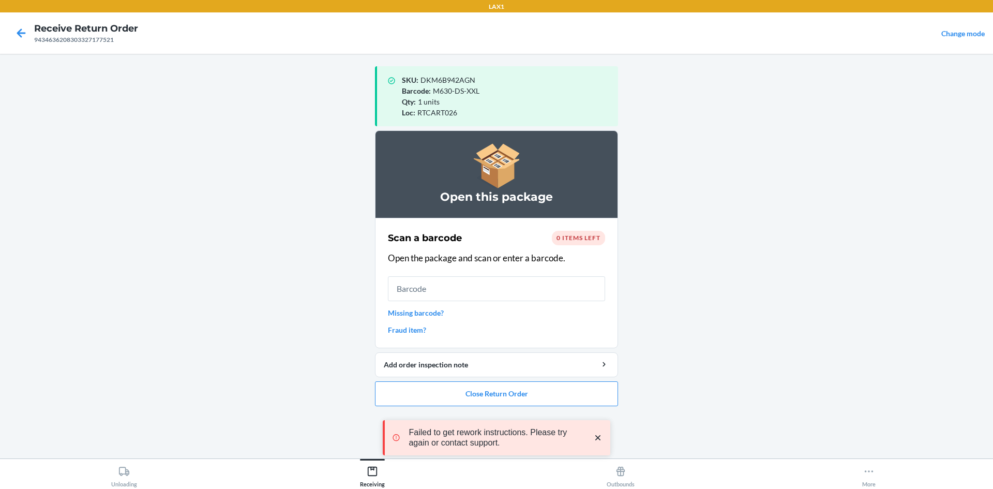
click at [568, 291] on input "text" at bounding box center [496, 288] width 217 height 25
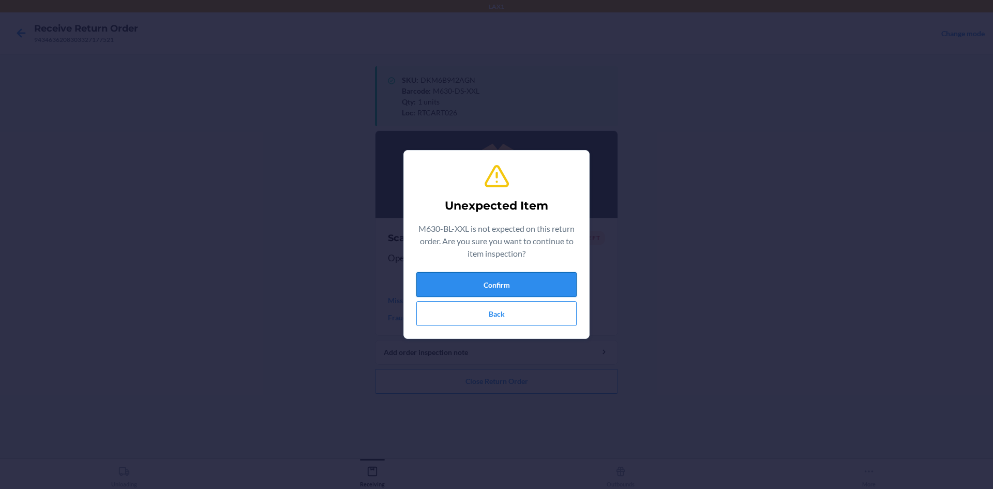
click at [543, 289] on button "Confirm" at bounding box center [496, 284] width 160 height 25
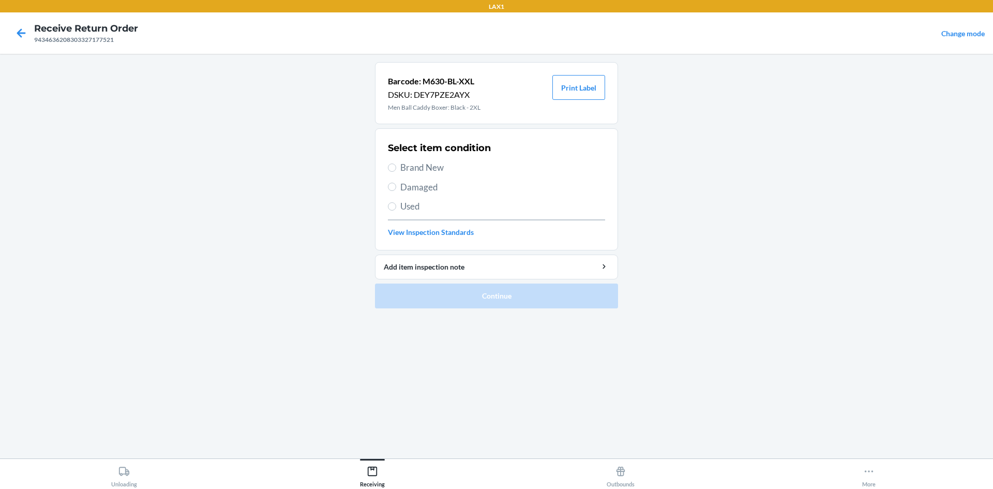
click at [437, 169] on span "Brand New" at bounding box center [502, 167] width 205 height 13
click at [396, 169] on input "Brand New" at bounding box center [392, 167] width 8 height 8
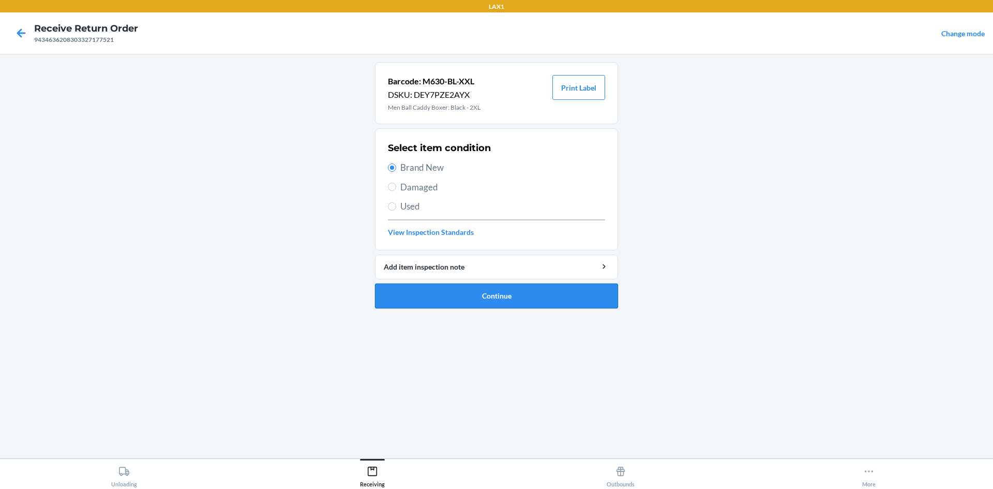
click at [533, 297] on button "Continue" at bounding box center [496, 295] width 243 height 25
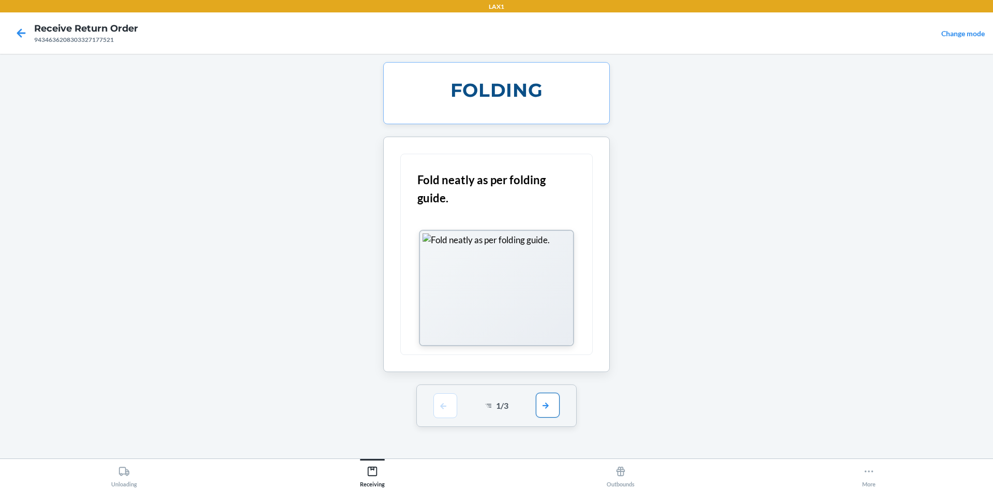
click at [549, 403] on button "button" at bounding box center [548, 404] width 24 height 25
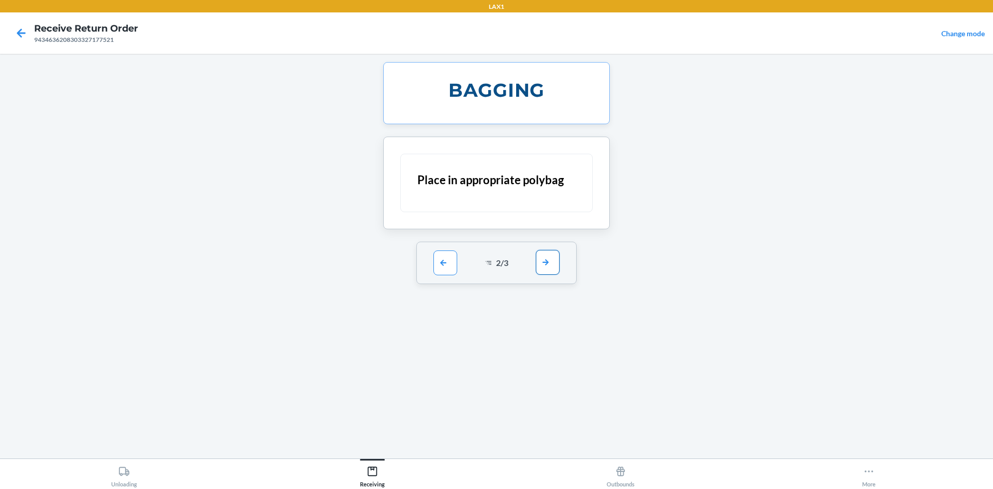
click at [546, 267] on button "button" at bounding box center [548, 262] width 24 height 25
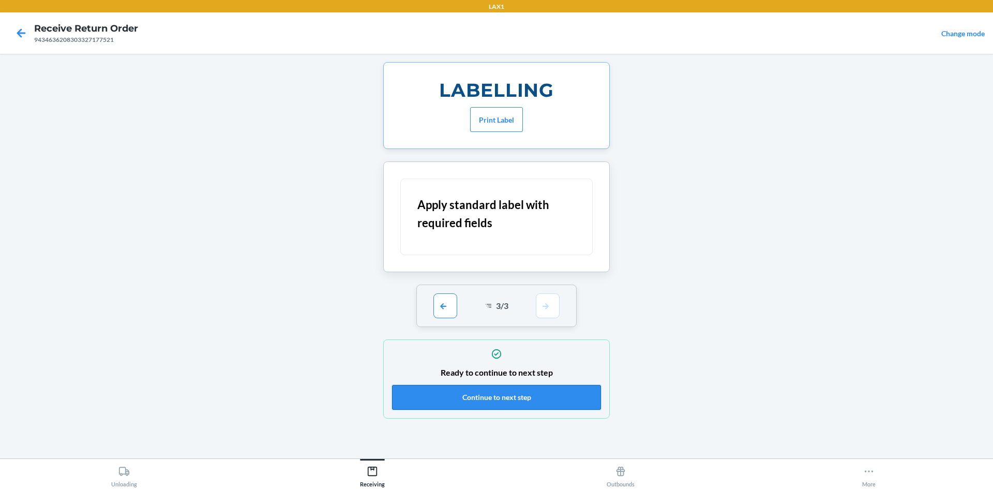
click at [570, 397] on button "Continue to next step" at bounding box center [496, 397] width 209 height 25
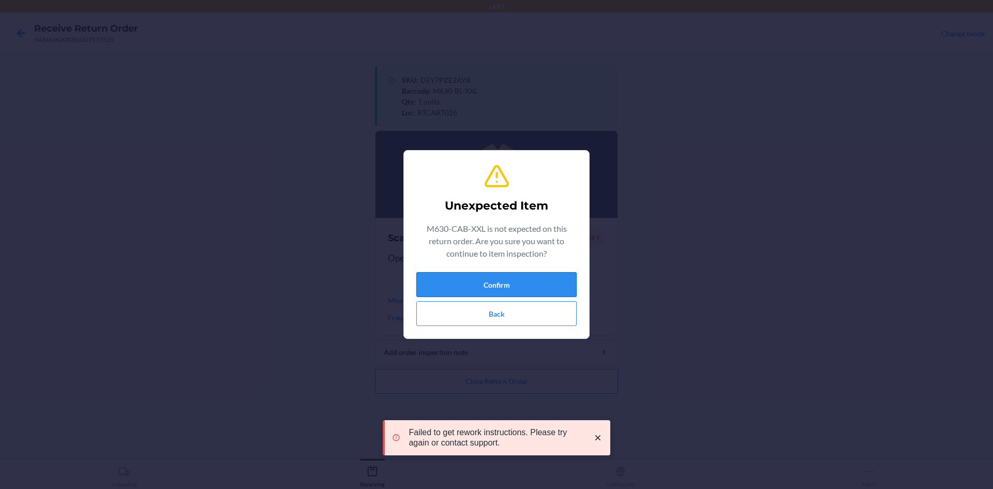
click at [513, 277] on button "Confirm" at bounding box center [496, 284] width 160 height 25
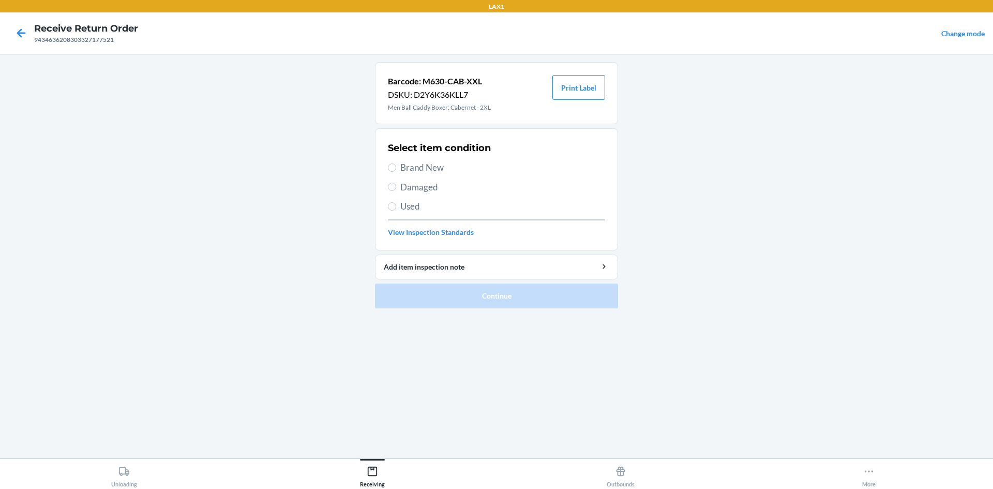
click at [412, 163] on span "Brand New" at bounding box center [502, 167] width 205 height 13
click at [396, 163] on input "Brand New" at bounding box center [392, 167] width 8 height 8
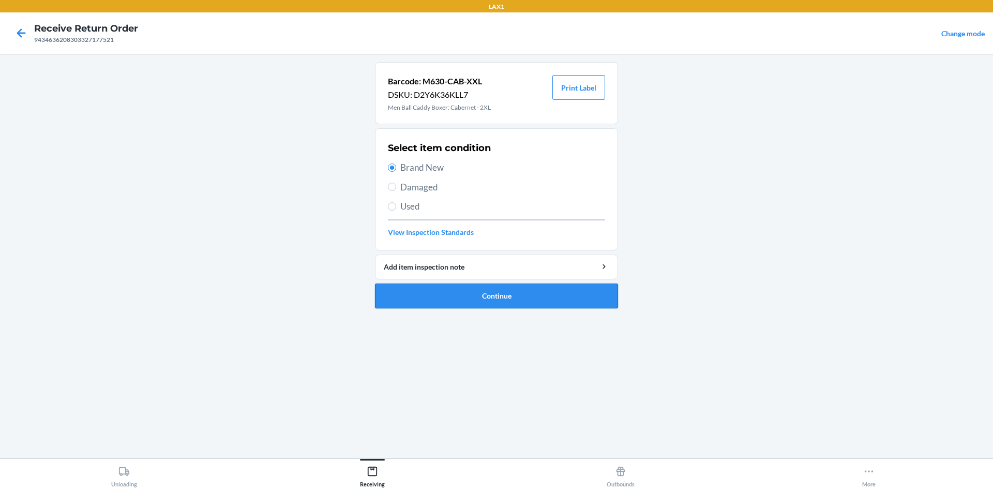
click at [505, 294] on button "Continue" at bounding box center [496, 295] width 243 height 25
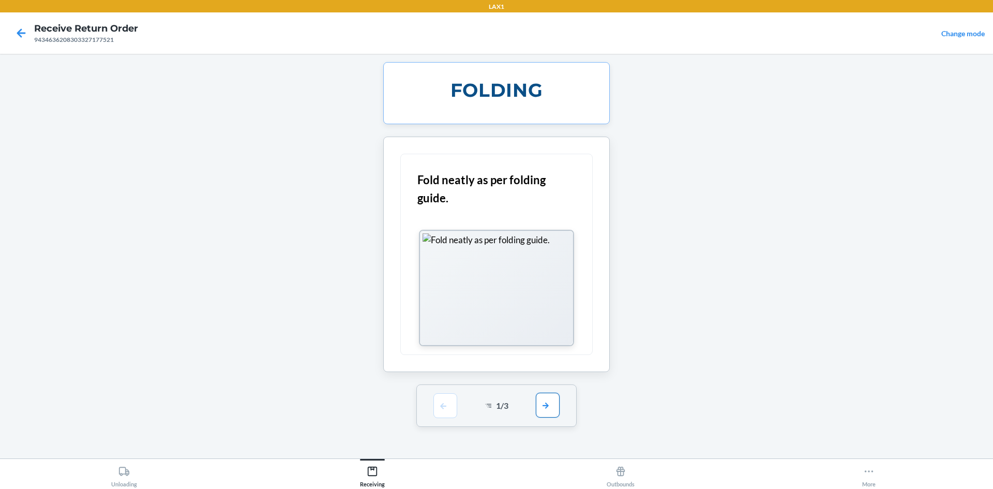
click at [549, 410] on button "button" at bounding box center [548, 404] width 24 height 25
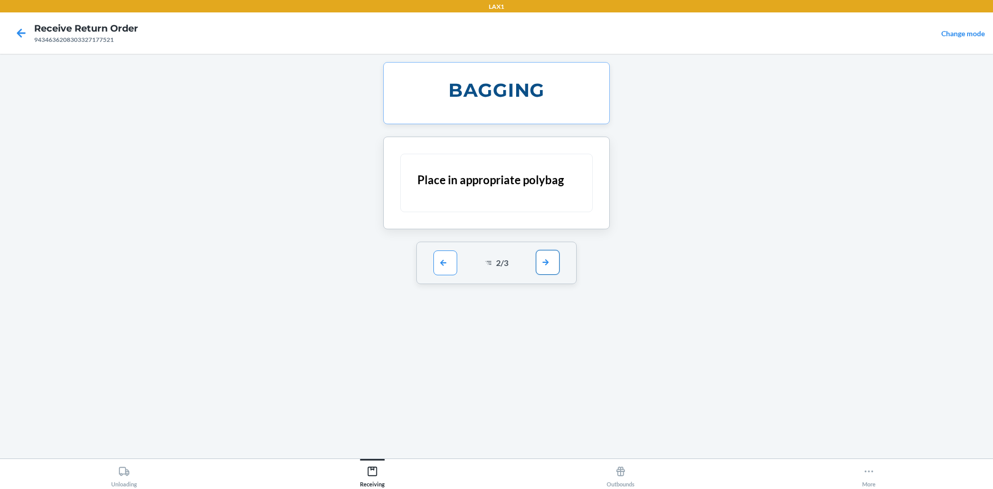
click at [551, 268] on button "button" at bounding box center [548, 262] width 24 height 25
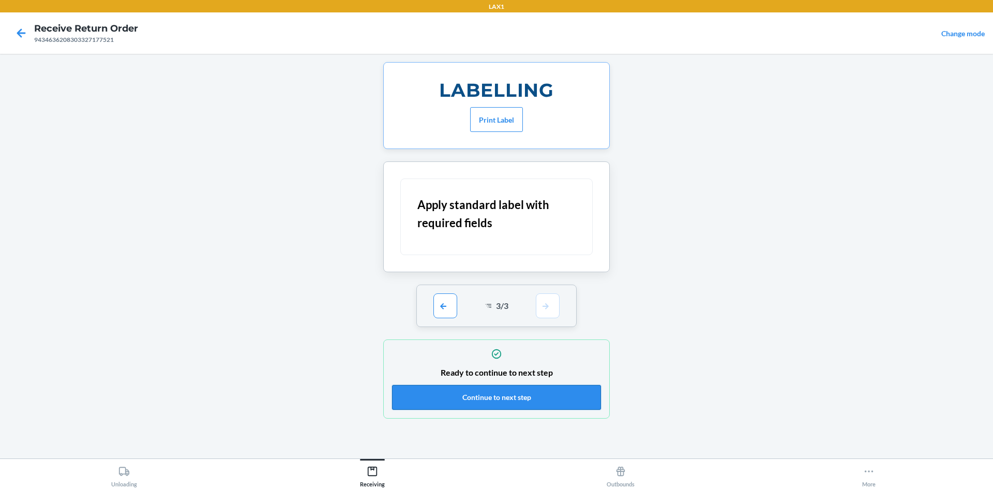
click at [584, 398] on button "Continue to next step" at bounding box center [496, 397] width 209 height 25
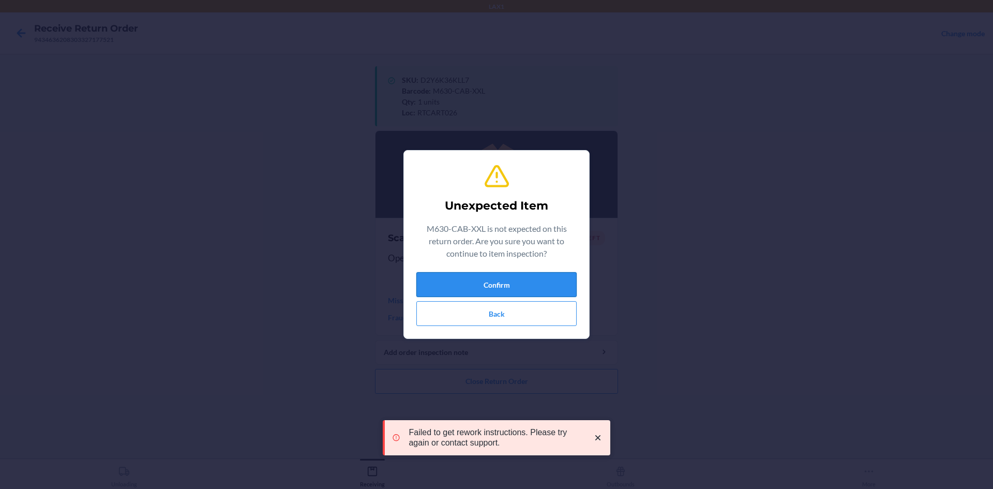
click at [557, 276] on button "Confirm" at bounding box center [496, 284] width 160 height 25
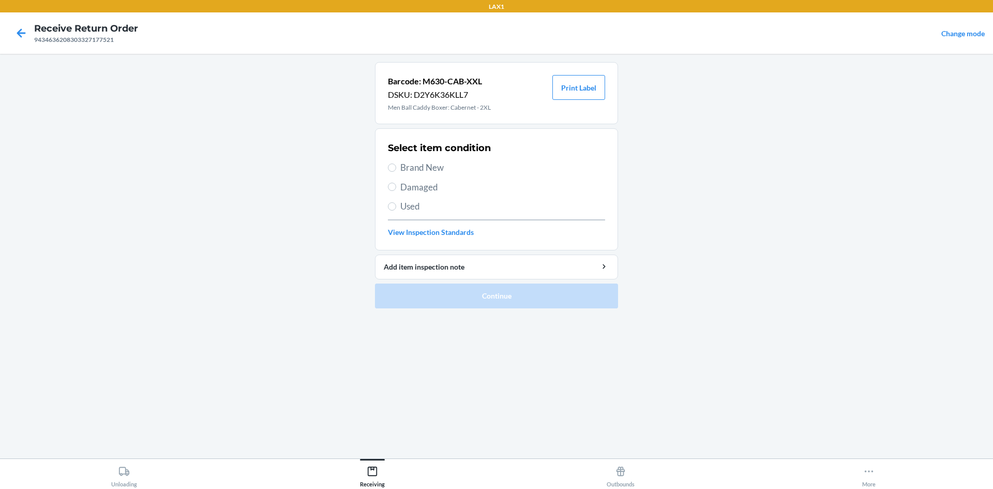
click at [414, 162] on span "Brand New" at bounding box center [502, 167] width 205 height 13
click at [396, 163] on input "Brand New" at bounding box center [392, 167] width 8 height 8
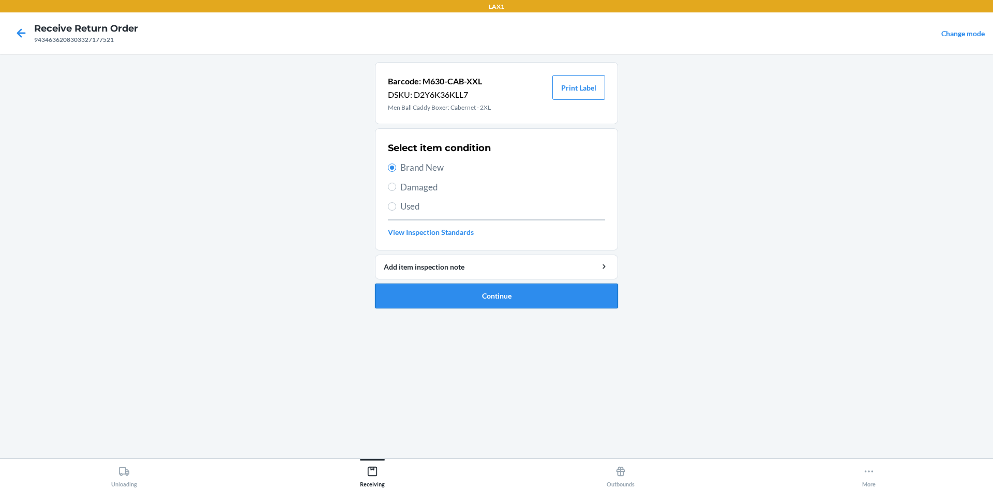
click at [512, 290] on button "Continue" at bounding box center [496, 295] width 243 height 25
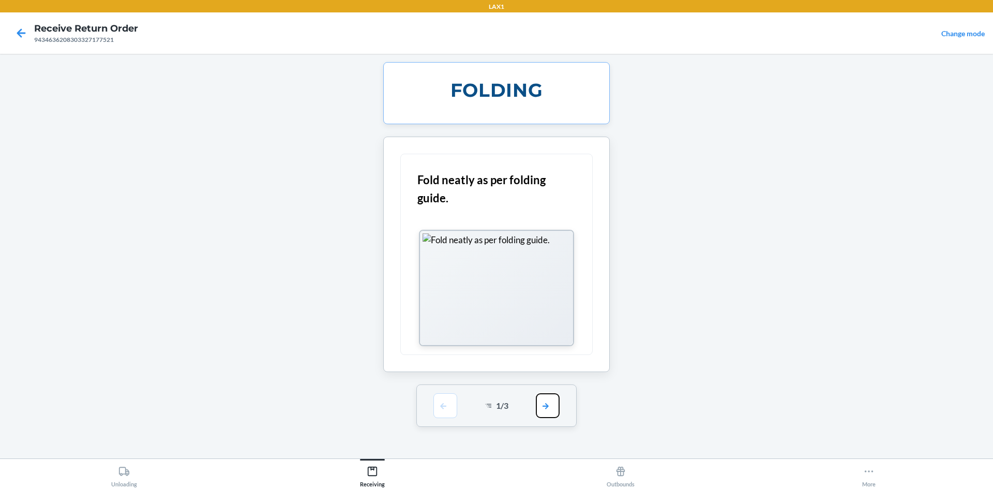
click at [549, 407] on button "button" at bounding box center [548, 405] width 24 height 25
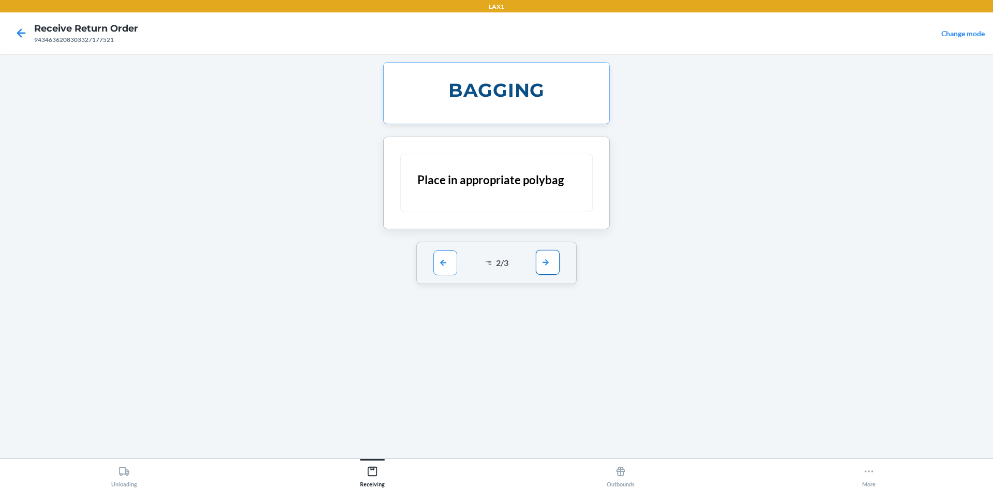
click at [554, 272] on button "button" at bounding box center [548, 262] width 24 height 25
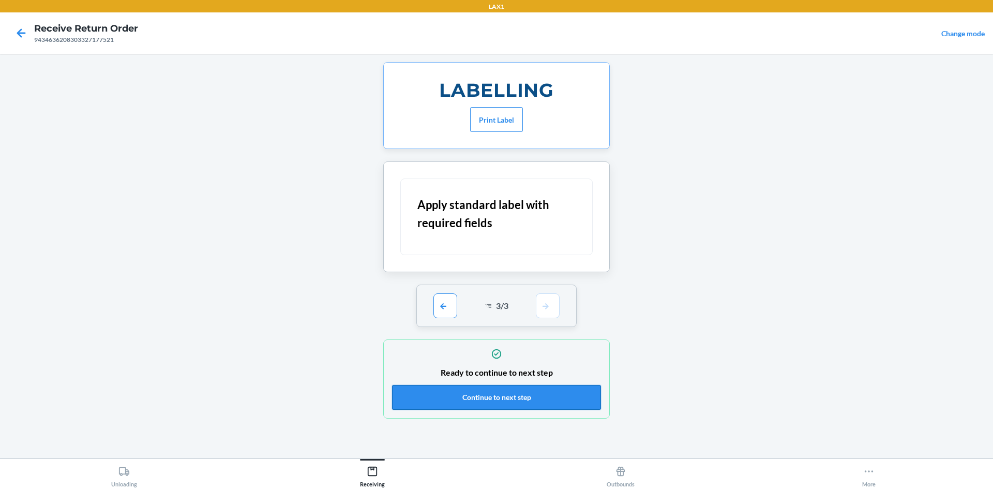
click at [556, 394] on button "Continue to next step" at bounding box center [496, 397] width 209 height 25
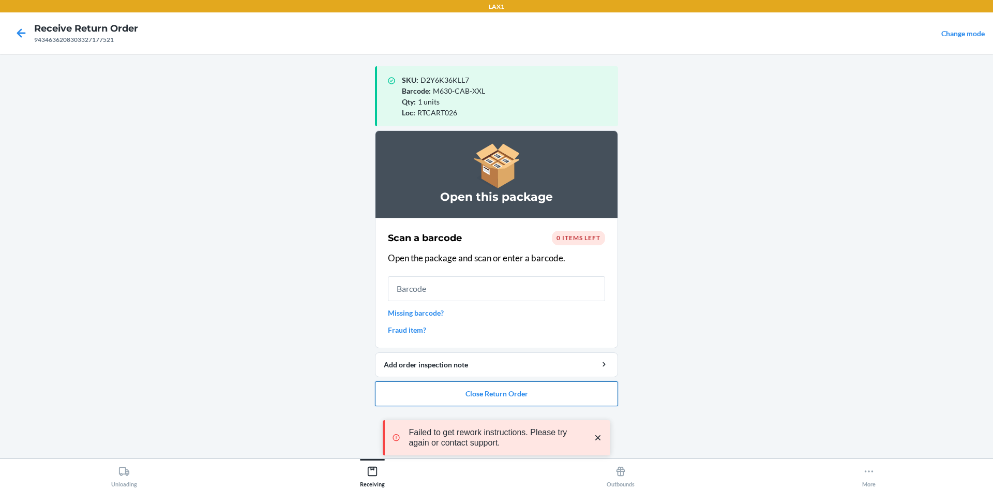
click at [576, 394] on button "Close Return Order" at bounding box center [496, 393] width 243 height 25
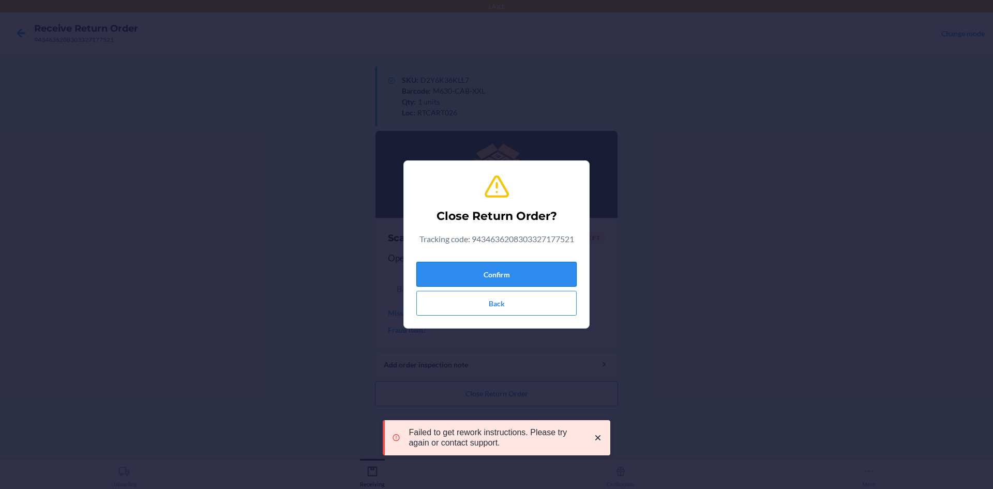
click at [556, 275] on button "Confirm" at bounding box center [496, 274] width 160 height 25
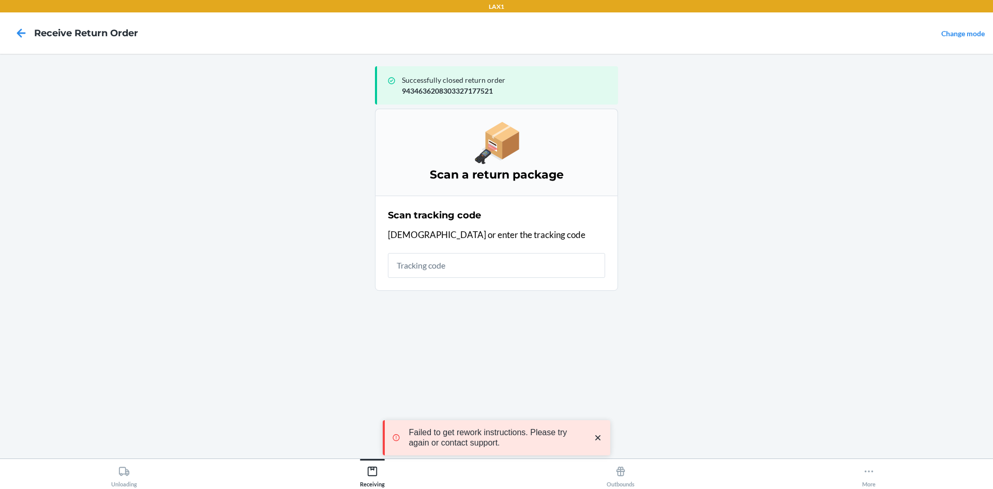
click at [464, 264] on input "text" at bounding box center [496, 265] width 217 height 25
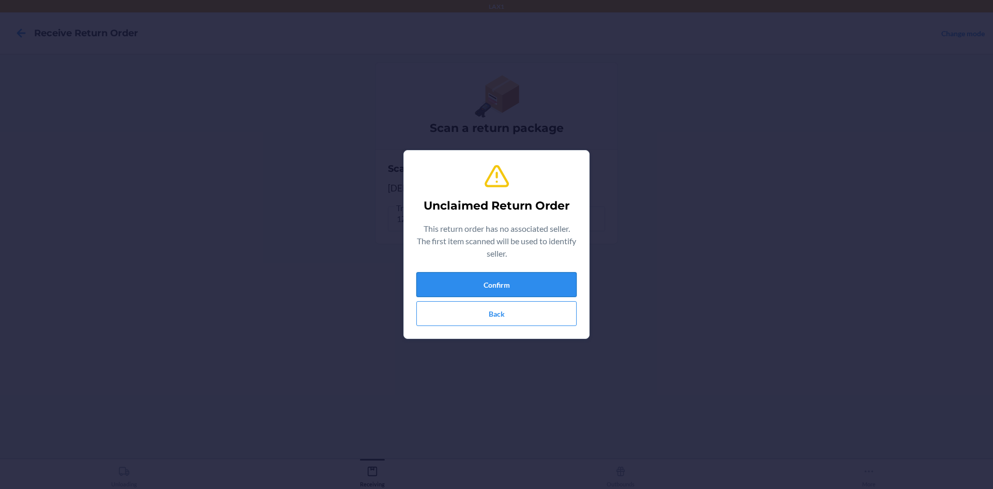
click at [515, 277] on button "Confirm" at bounding box center [496, 284] width 160 height 25
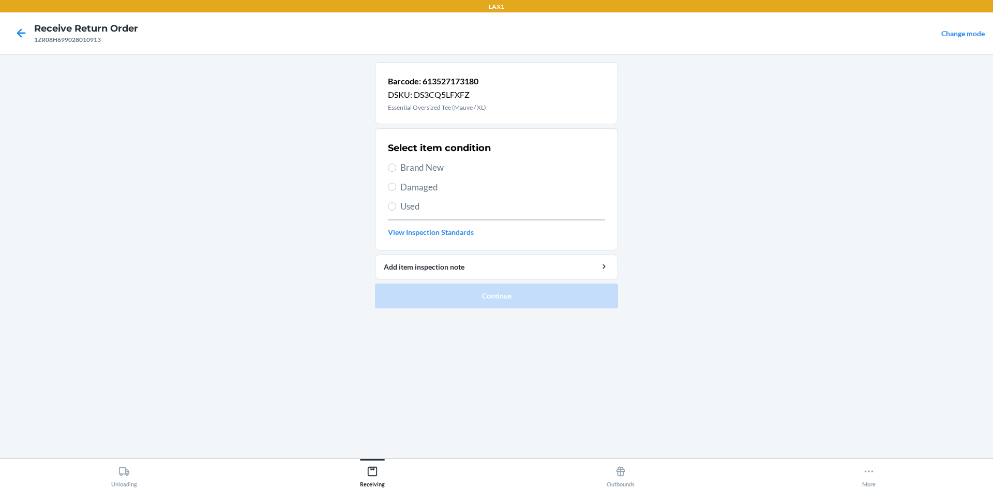
click at [418, 163] on span "Brand New" at bounding box center [502, 167] width 205 height 13
click at [396, 163] on input "Brand New" at bounding box center [392, 167] width 8 height 8
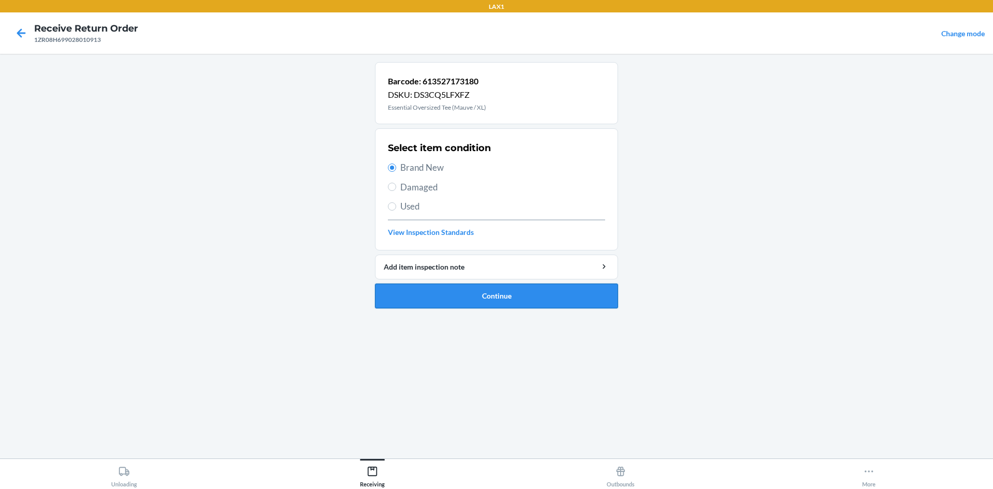
click at [534, 296] on button "Continue" at bounding box center [496, 295] width 243 height 25
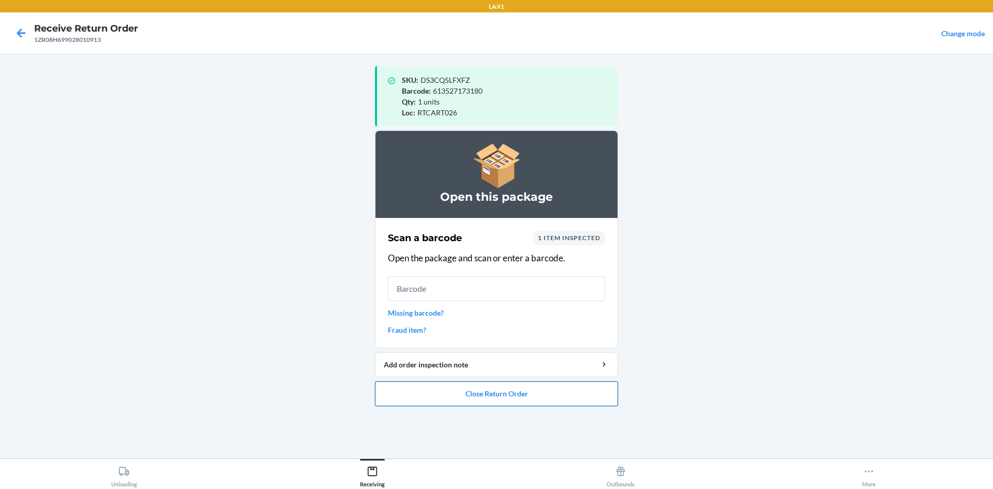
click at [567, 400] on button "Close Return Order" at bounding box center [496, 393] width 243 height 25
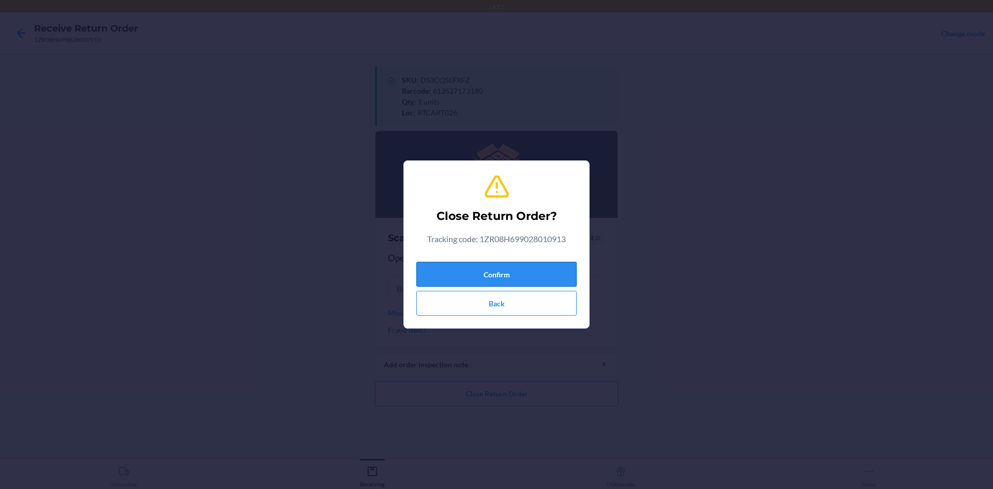
click at [554, 278] on button "Confirm" at bounding box center [496, 274] width 160 height 25
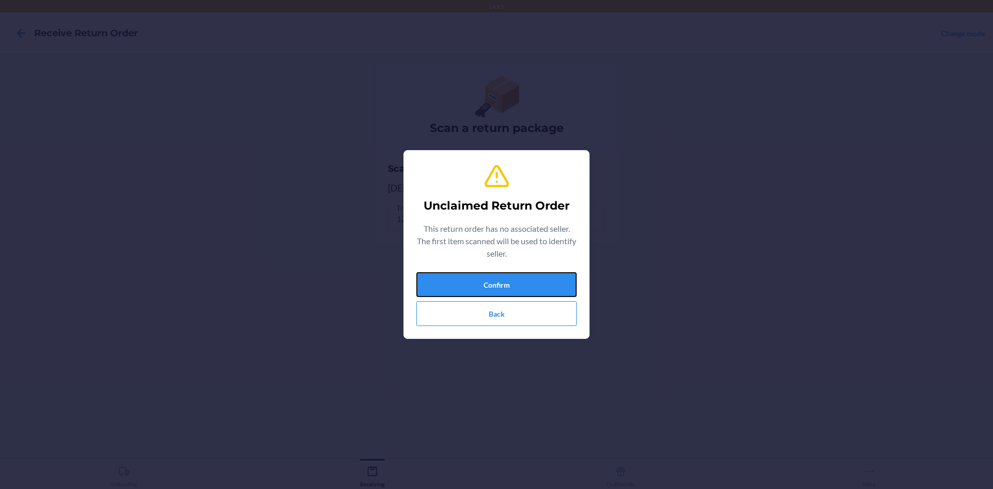
click at [553, 278] on button "Confirm" at bounding box center [496, 284] width 160 height 25
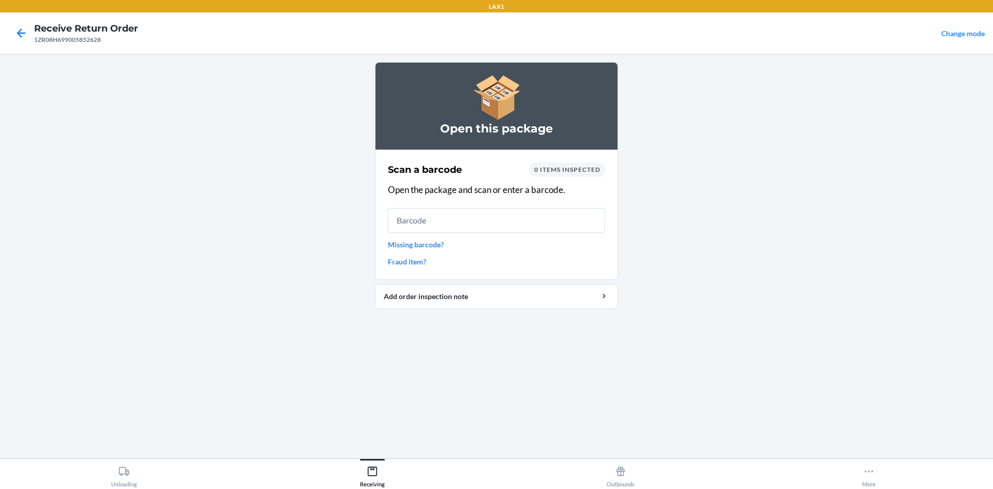
click at [396, 243] on link "Missing barcode?" at bounding box center [496, 244] width 217 height 11
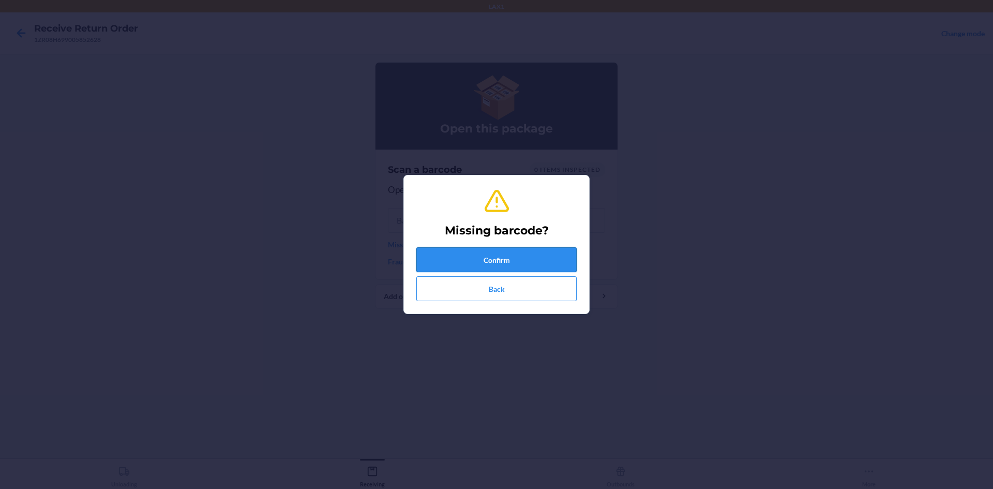
click at [477, 257] on button "Confirm" at bounding box center [496, 259] width 160 height 25
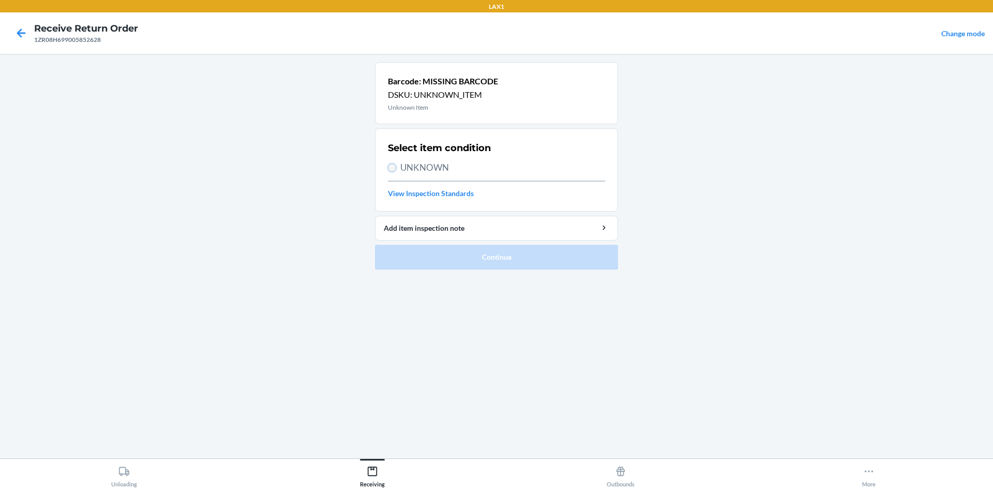
click at [395, 166] on input "UNKNOWN" at bounding box center [392, 167] width 8 height 8
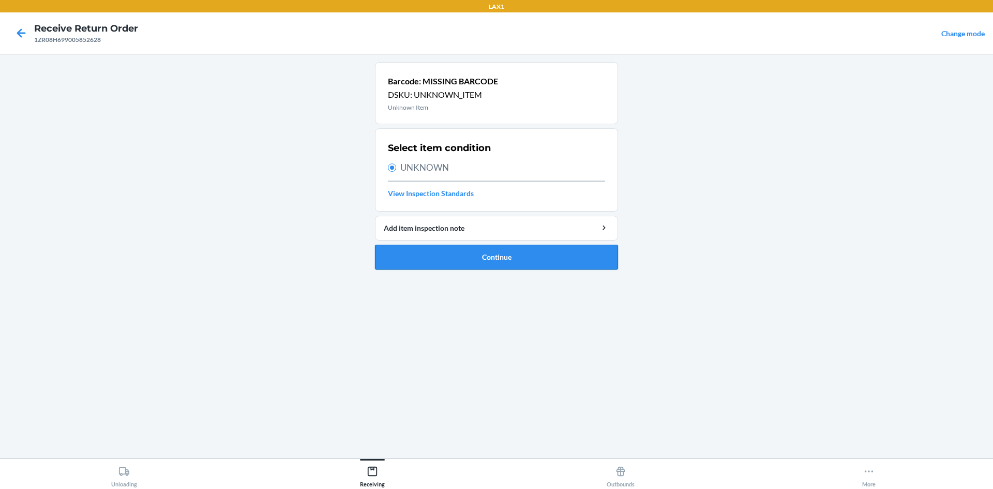
click at [467, 252] on button "Continue" at bounding box center [496, 257] width 243 height 25
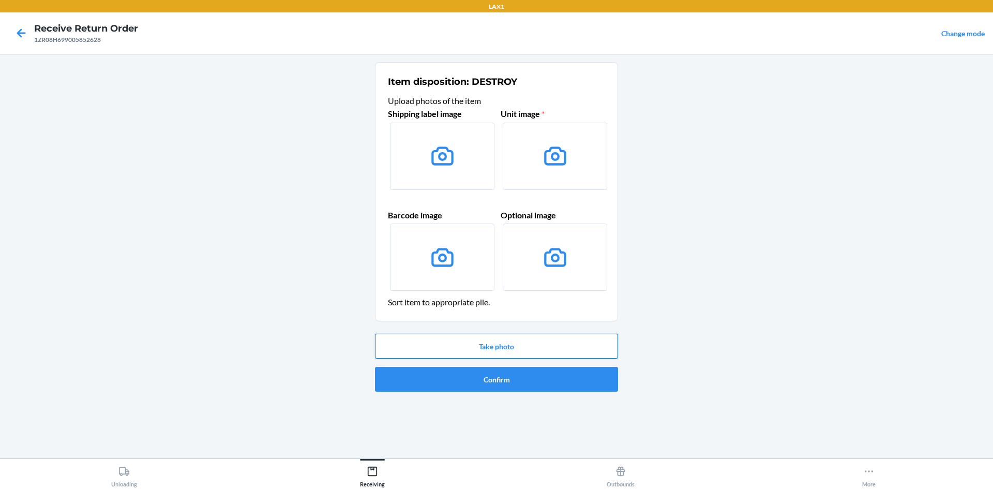
click at [517, 351] on button "Take photo" at bounding box center [496, 346] width 243 height 25
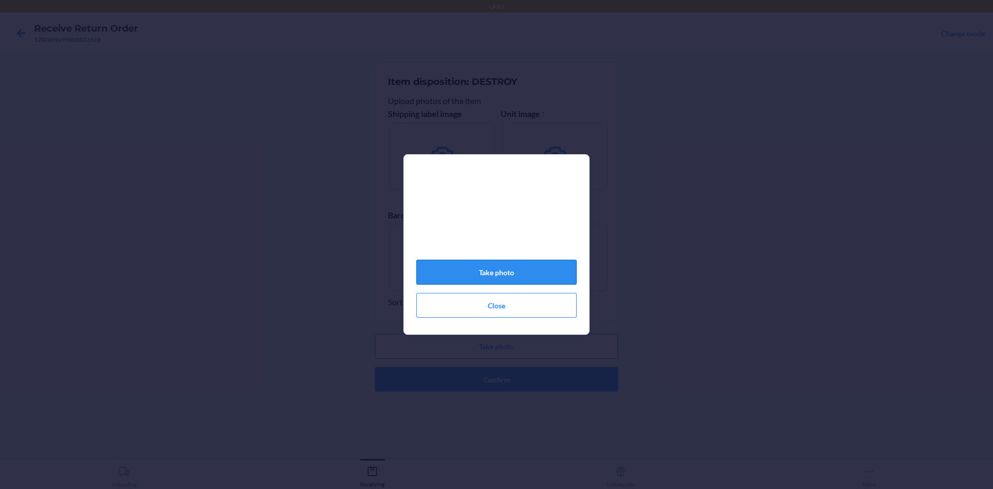
click at [537, 273] on button "Take photo" at bounding box center [496, 272] width 160 height 25
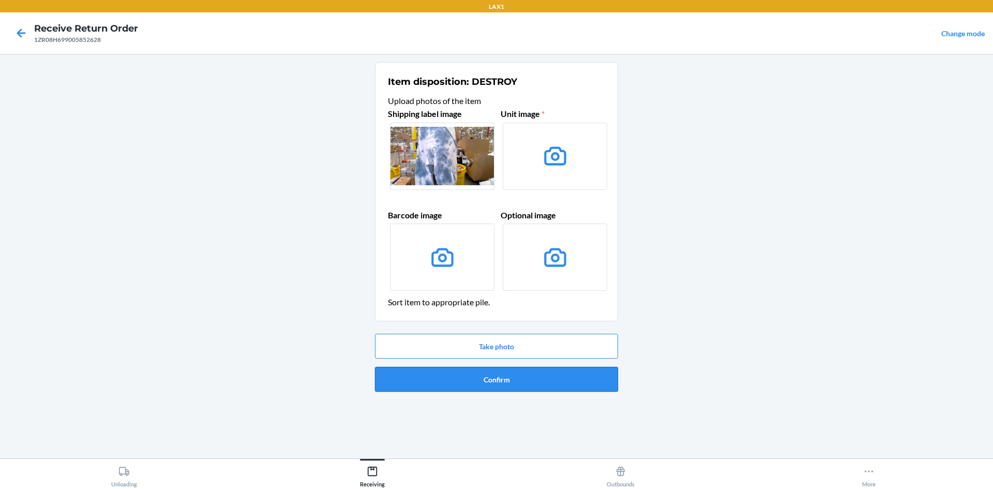
click at [522, 381] on button "Confirm" at bounding box center [496, 379] width 243 height 25
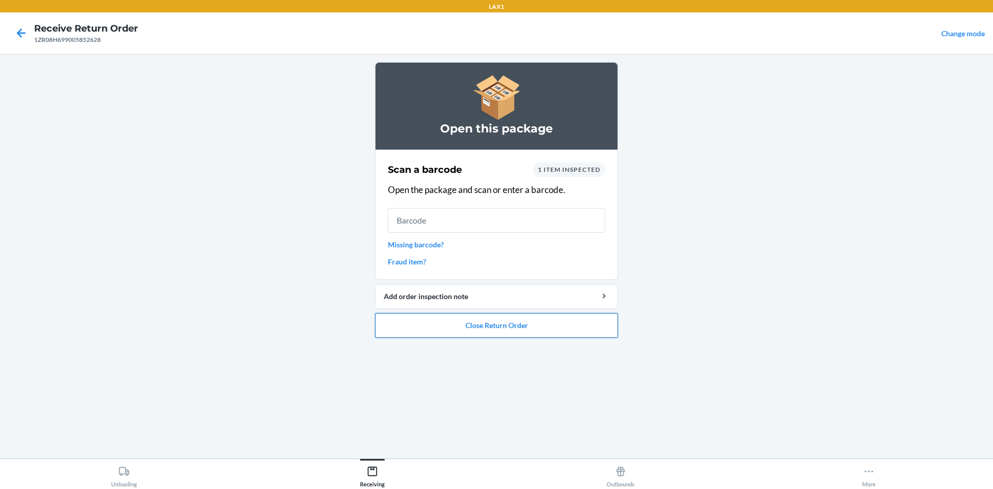
click at [544, 324] on button "Close Return Order" at bounding box center [496, 325] width 243 height 25
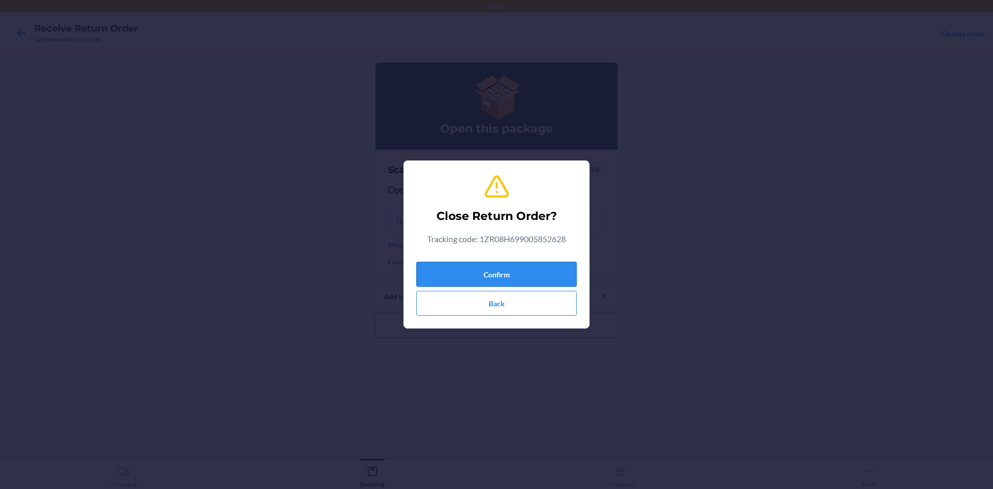
click at [515, 267] on button "Confirm" at bounding box center [496, 274] width 160 height 25
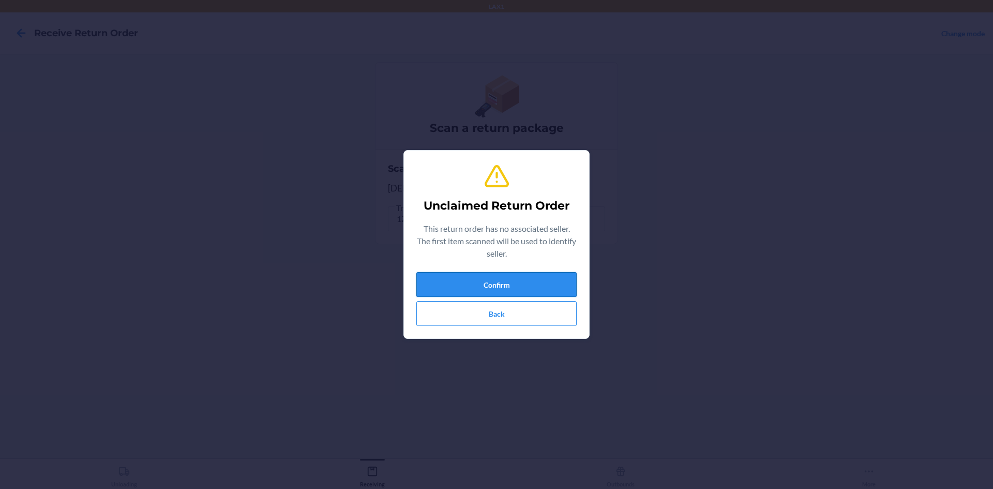
click at [564, 276] on button "Confirm" at bounding box center [496, 284] width 160 height 25
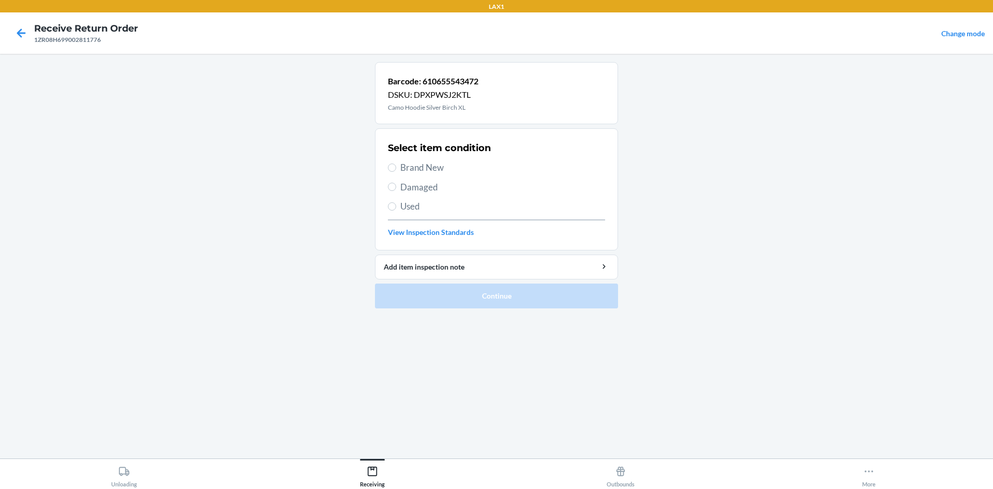
click at [438, 161] on span "Brand New" at bounding box center [502, 167] width 205 height 13
click at [396, 163] on input "Brand New" at bounding box center [392, 167] width 8 height 8
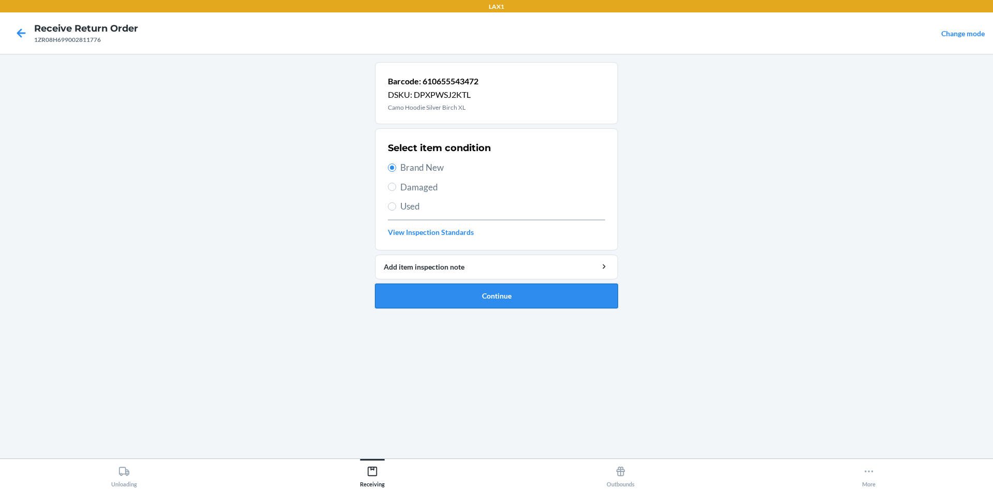
click at [509, 299] on button "Continue" at bounding box center [496, 295] width 243 height 25
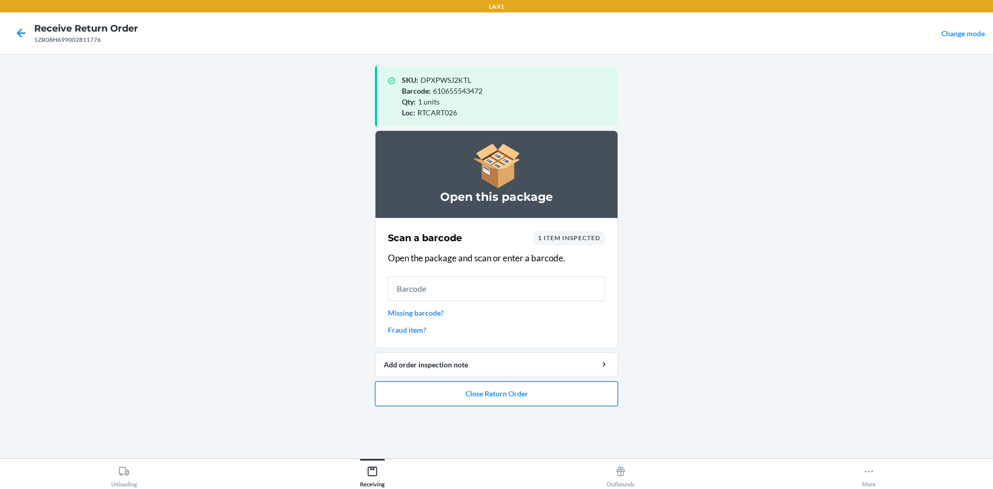
click at [580, 395] on button "Close Return Order" at bounding box center [496, 393] width 243 height 25
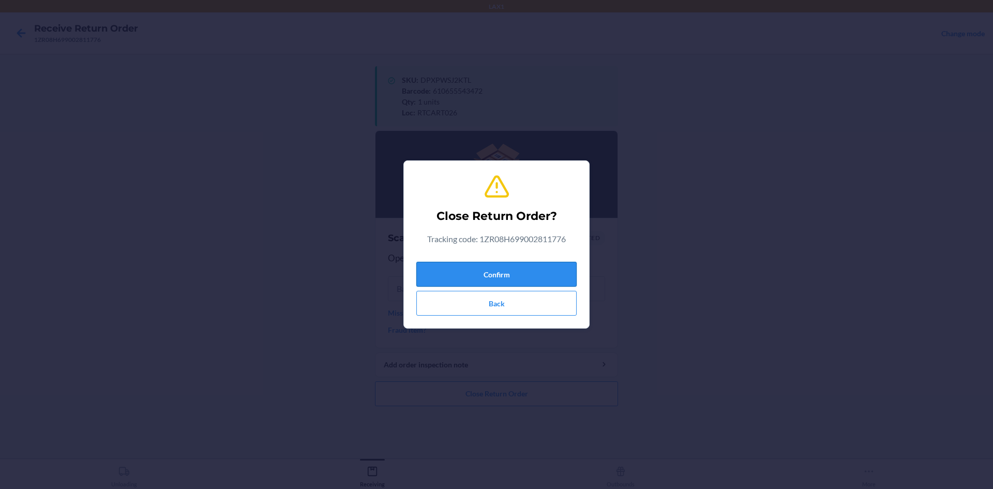
click at [548, 275] on button "Confirm" at bounding box center [496, 274] width 160 height 25
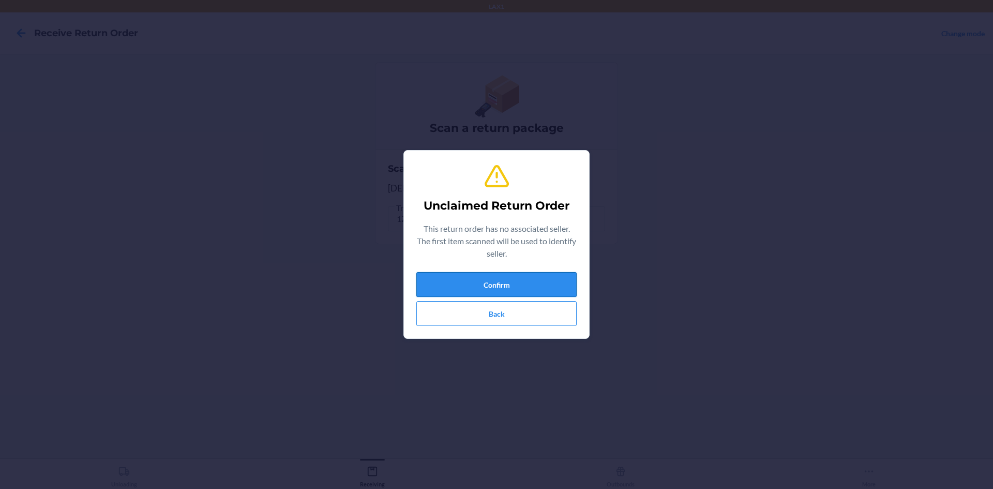
click at [519, 288] on button "Confirm" at bounding box center [496, 284] width 160 height 25
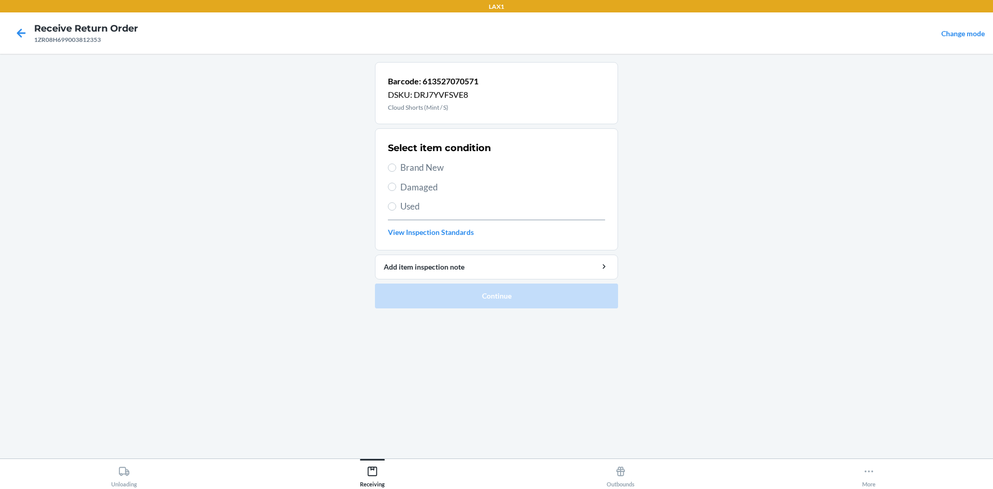
click at [433, 169] on span "Brand New" at bounding box center [502, 167] width 205 height 13
click at [396, 169] on input "Brand New" at bounding box center [392, 167] width 8 height 8
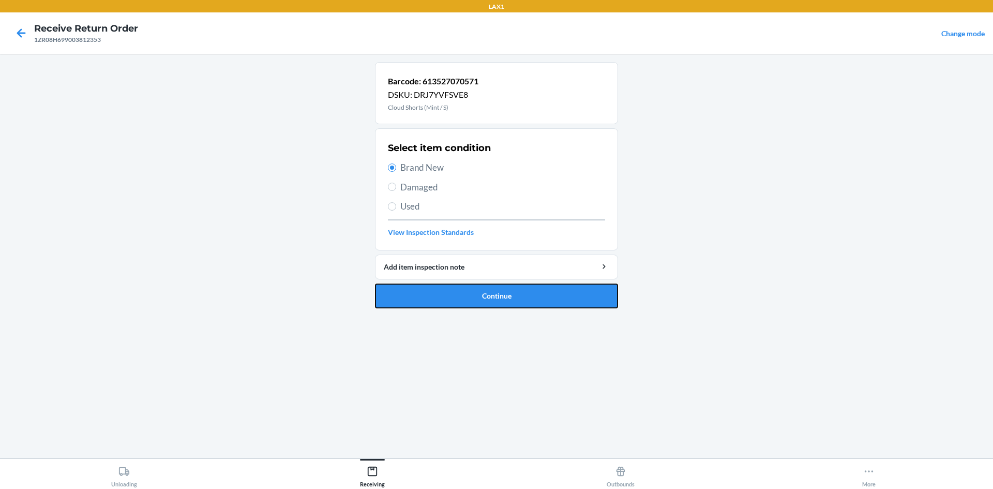
click at [523, 297] on button "Continue" at bounding box center [496, 295] width 243 height 25
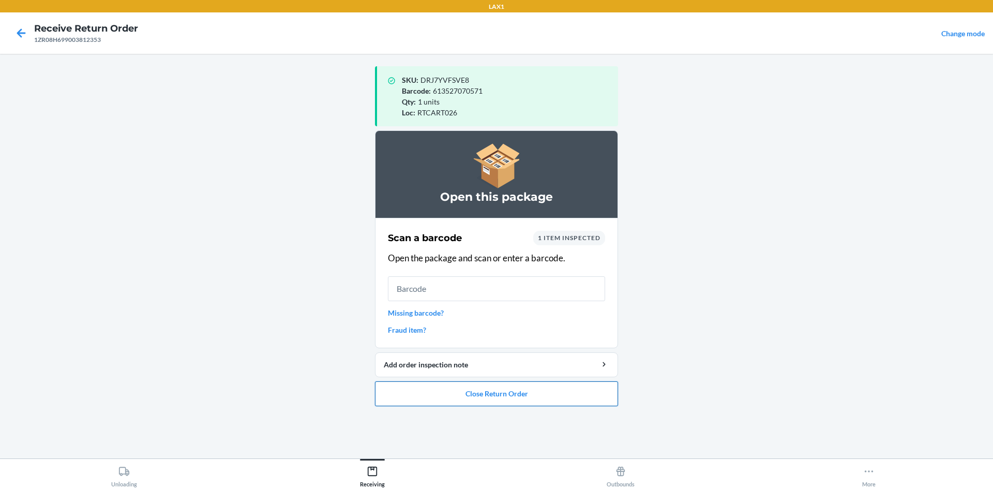
click at [582, 400] on button "Close Return Order" at bounding box center [496, 393] width 243 height 25
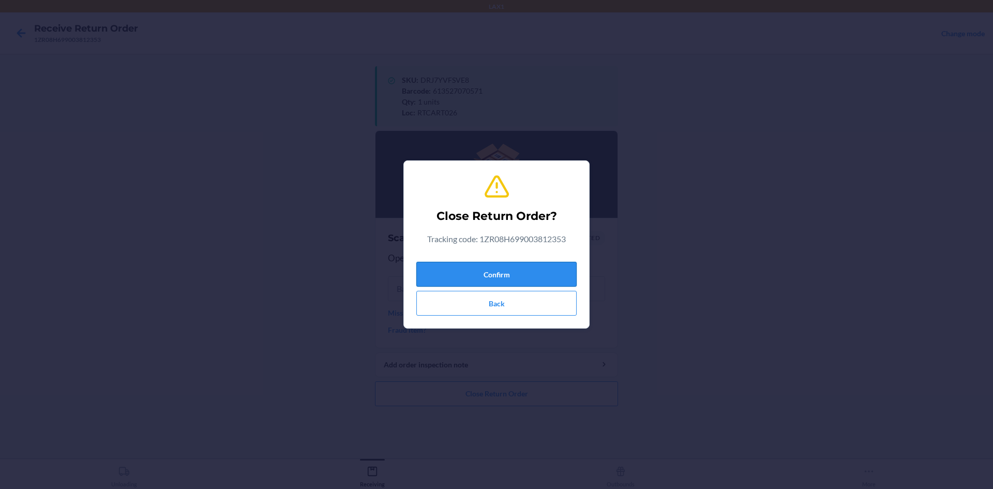
click at [536, 273] on button "Confirm" at bounding box center [496, 274] width 160 height 25
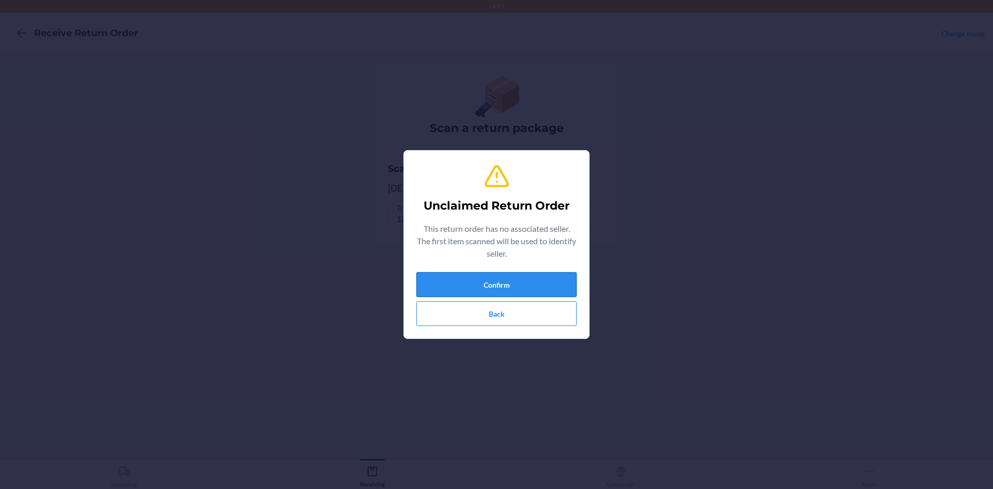
click at [543, 285] on button "Confirm" at bounding box center [496, 284] width 160 height 25
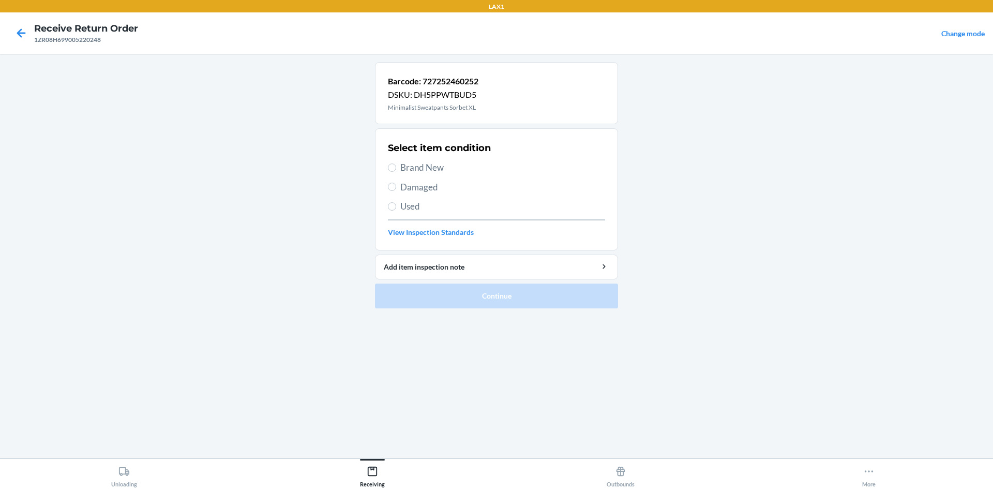
click at [406, 172] on span "Brand New" at bounding box center [502, 167] width 205 height 13
click at [396, 172] on input "Brand New" at bounding box center [392, 167] width 8 height 8
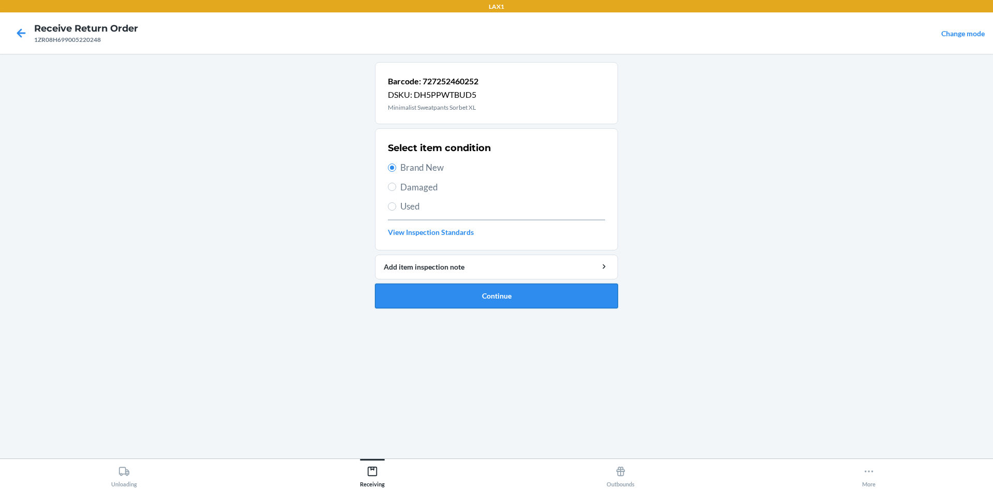
click at [563, 300] on button "Continue" at bounding box center [496, 295] width 243 height 25
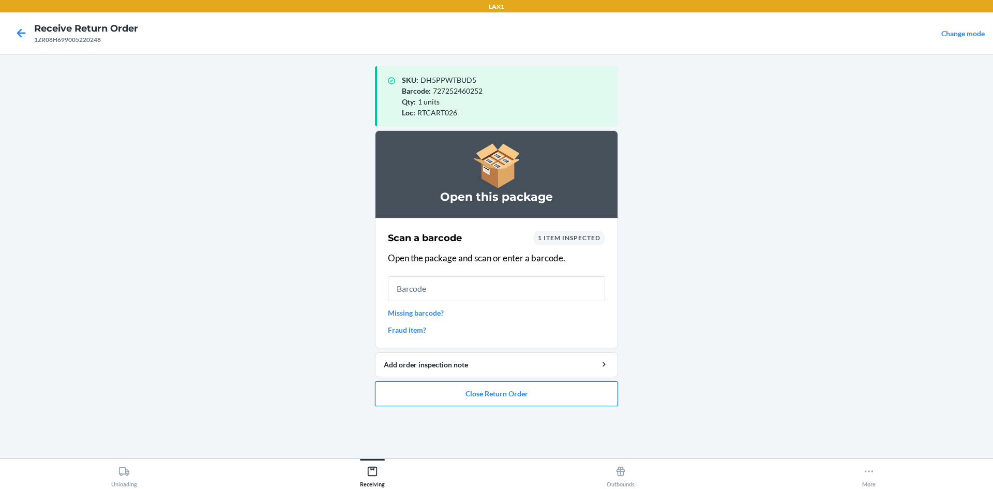
click at [512, 395] on button "Close Return Order" at bounding box center [496, 393] width 243 height 25
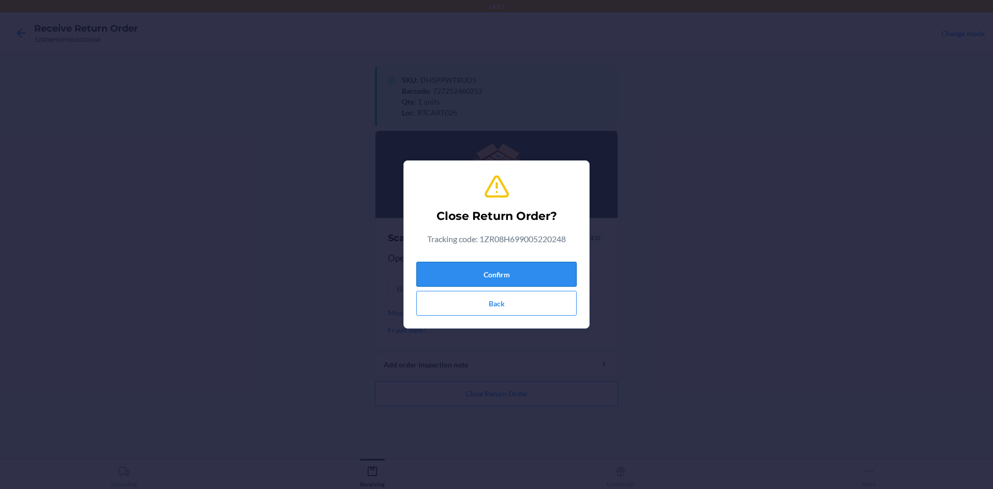
click at [543, 268] on button "Confirm" at bounding box center [496, 274] width 160 height 25
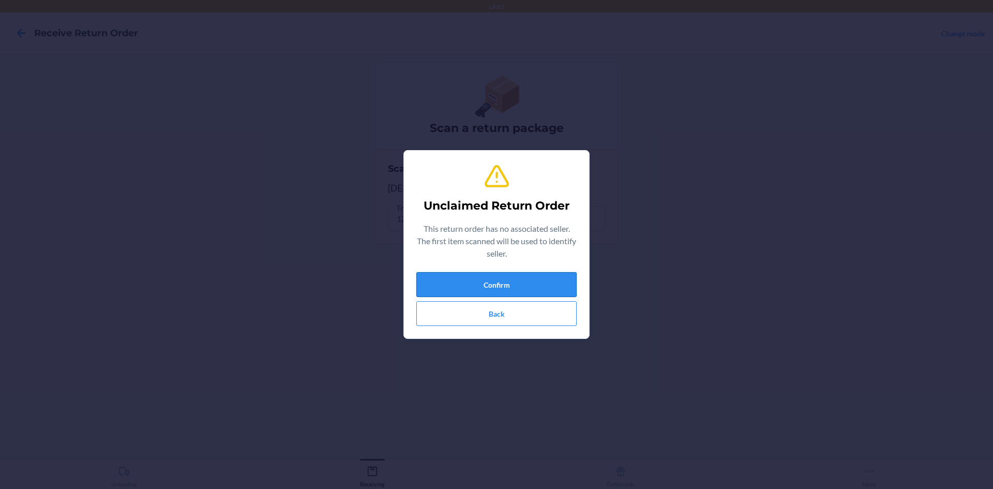
click at [549, 276] on button "Confirm" at bounding box center [496, 284] width 160 height 25
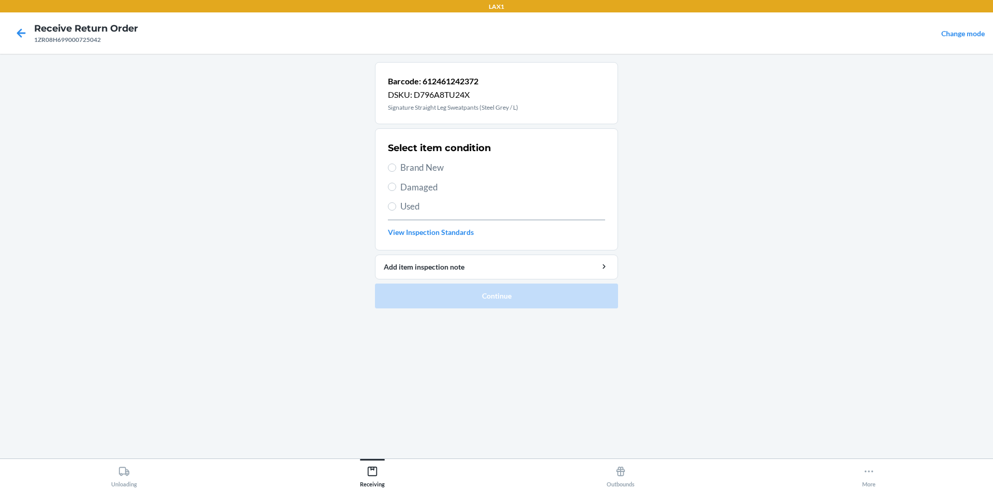
click at [420, 168] on span "Brand New" at bounding box center [502, 167] width 205 height 13
click at [396, 168] on input "Brand New" at bounding box center [392, 167] width 8 height 8
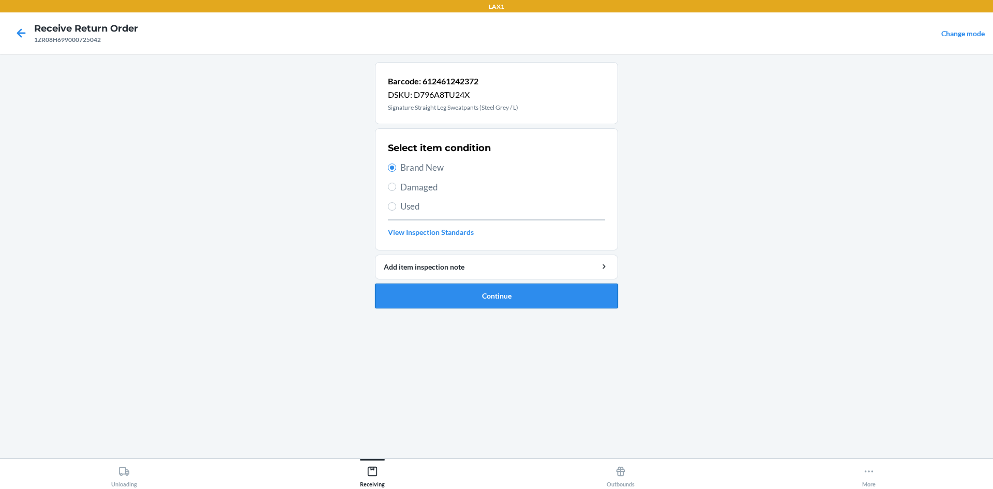
click at [508, 290] on button "Continue" at bounding box center [496, 295] width 243 height 25
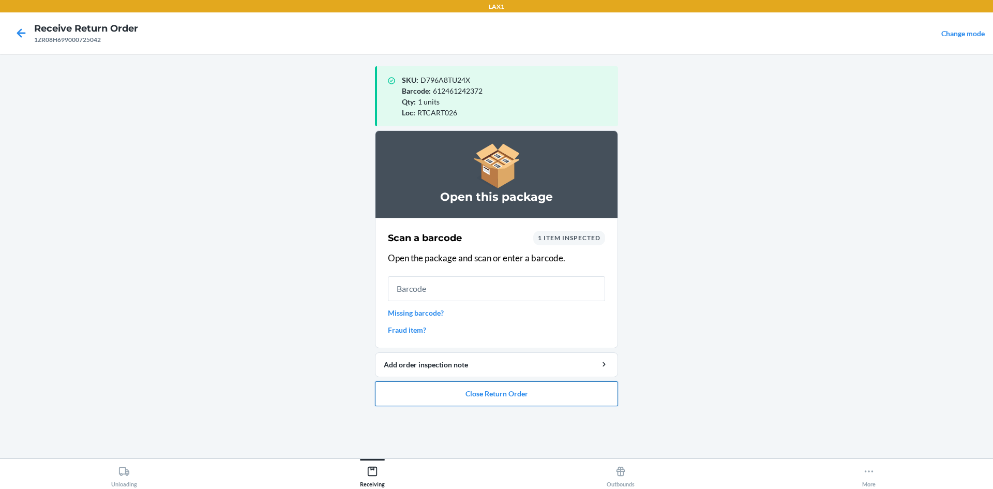
click at [503, 395] on button "Close Return Order" at bounding box center [496, 393] width 243 height 25
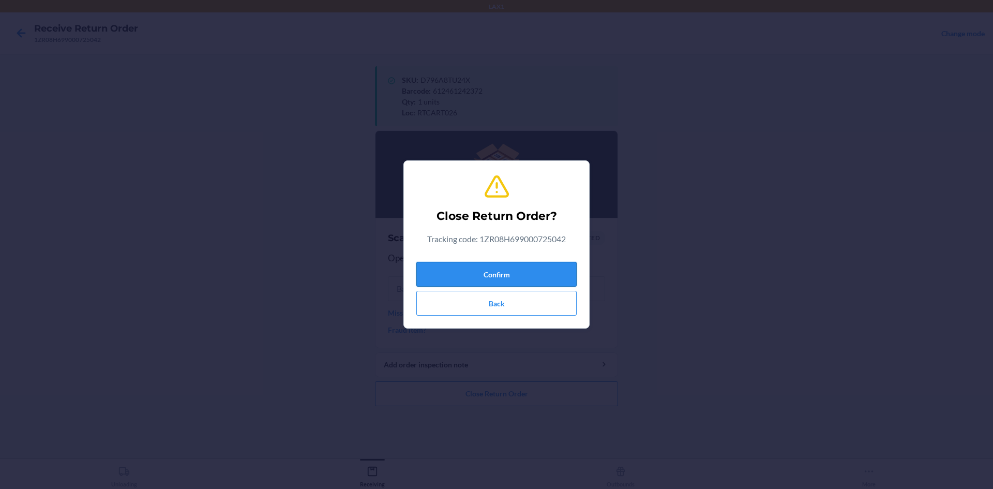
click at [494, 269] on button "Confirm" at bounding box center [496, 274] width 160 height 25
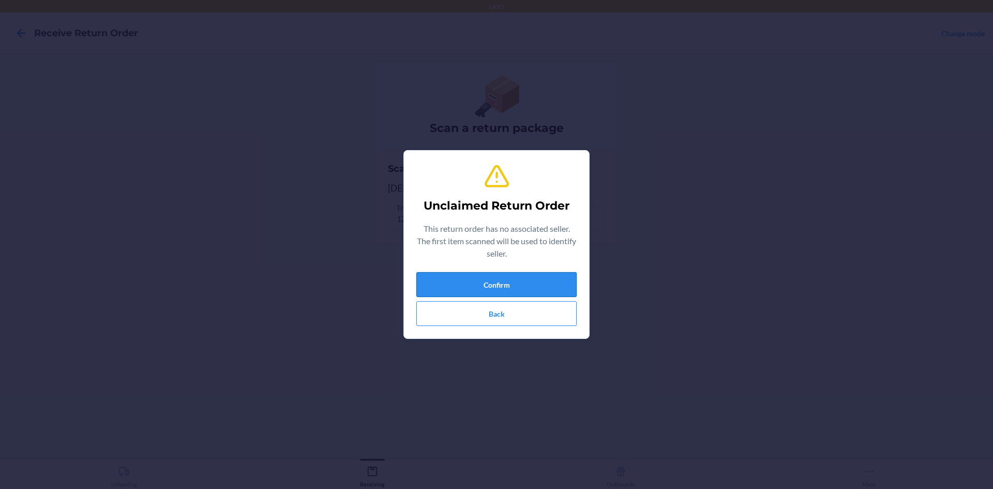
click at [461, 280] on button "Confirm" at bounding box center [496, 284] width 160 height 25
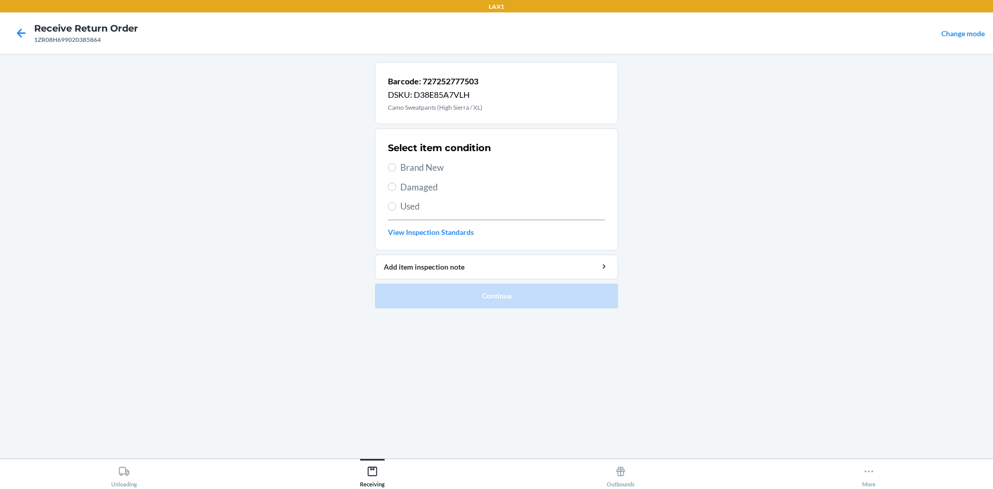
click at [442, 165] on span "Brand New" at bounding box center [502, 167] width 205 height 13
click at [396, 165] on input "Brand New" at bounding box center [392, 167] width 8 height 8
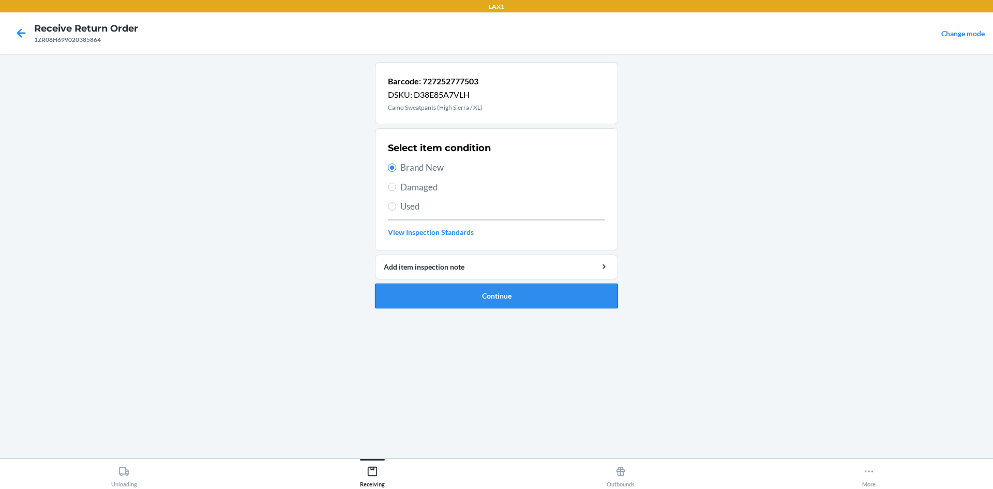
click at [495, 297] on button "Continue" at bounding box center [496, 295] width 243 height 25
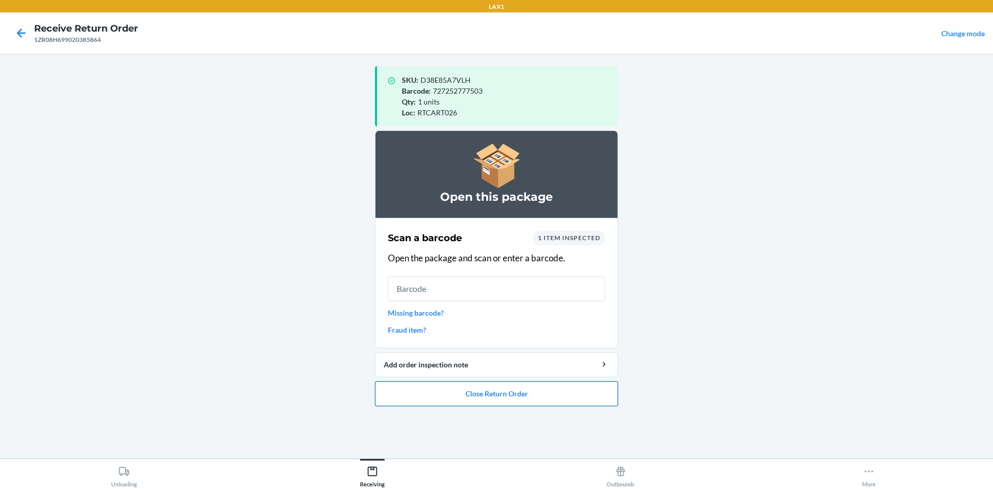
click at [531, 389] on button "Close Return Order" at bounding box center [496, 393] width 243 height 25
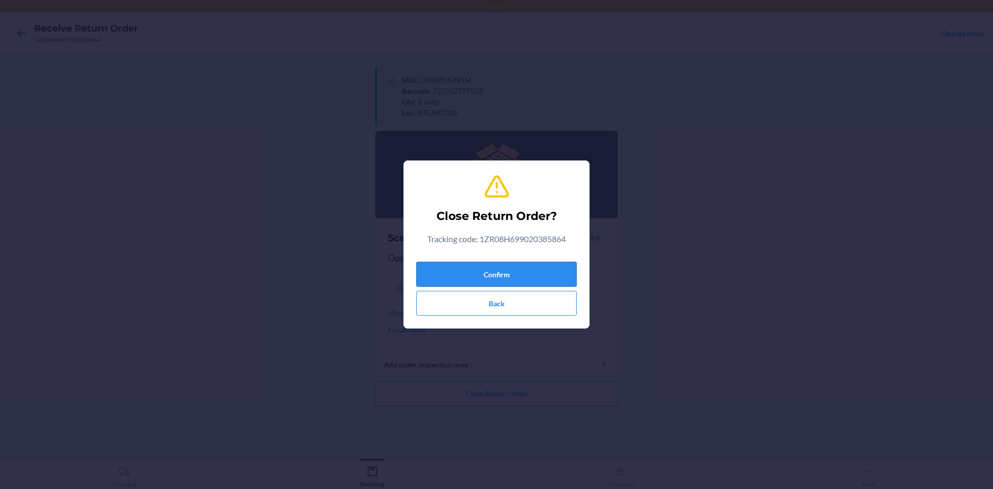
click at [507, 275] on button "Confirm" at bounding box center [496, 274] width 160 height 25
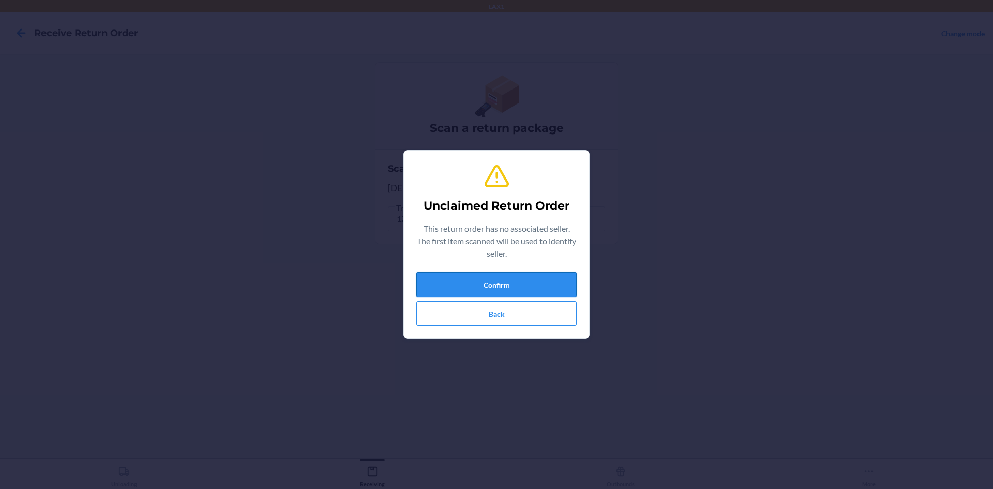
click at [508, 275] on button "Confirm" at bounding box center [496, 284] width 160 height 25
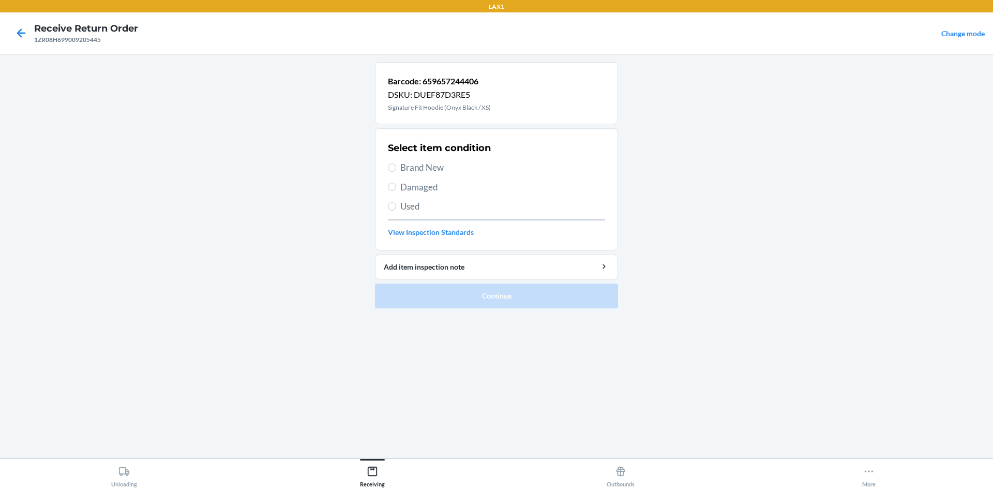
click at [415, 201] on span "Used" at bounding box center [502, 206] width 205 height 13
click at [396, 202] on input "Used" at bounding box center [392, 206] width 8 height 8
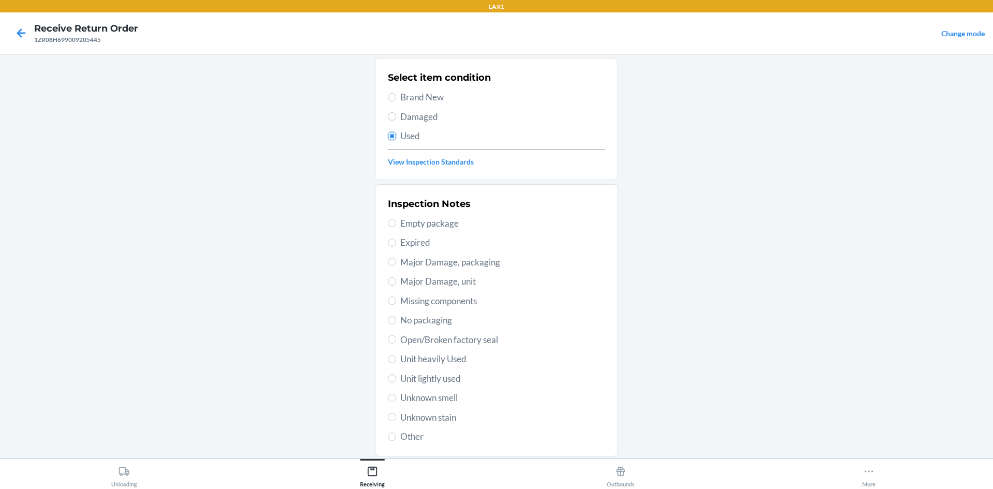
scroll to position [134, 0]
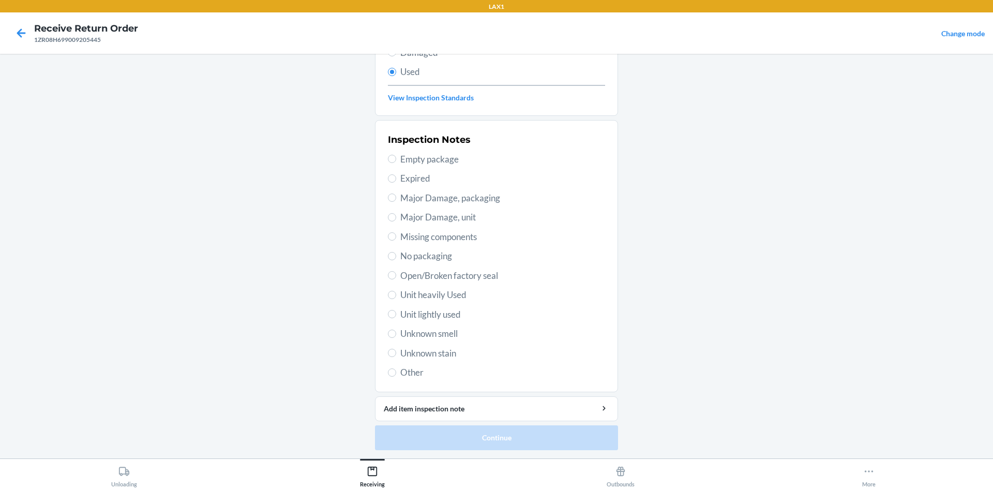
click at [437, 316] on span "Unit lightly used" at bounding box center [502, 314] width 205 height 13
click at [396, 316] on input "Unit lightly used" at bounding box center [392, 314] width 8 height 8
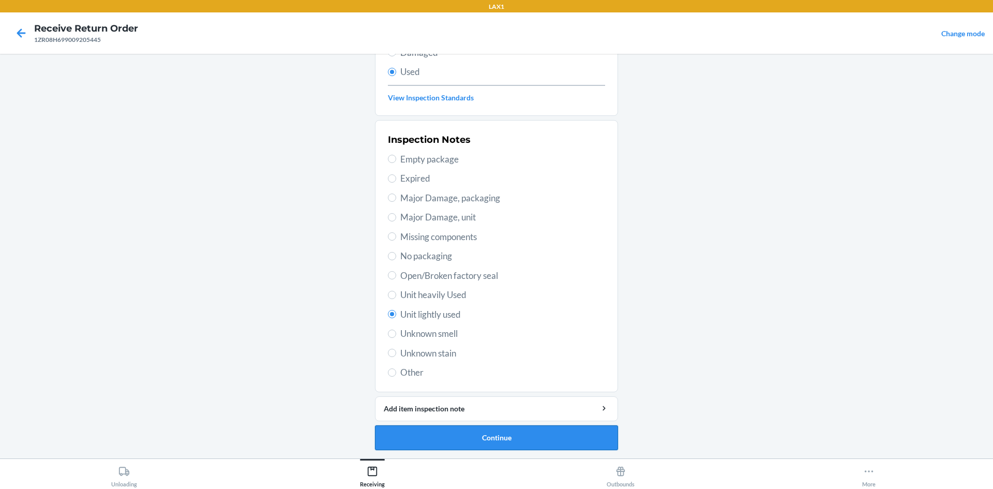
click at [507, 438] on button "Continue" at bounding box center [496, 437] width 243 height 25
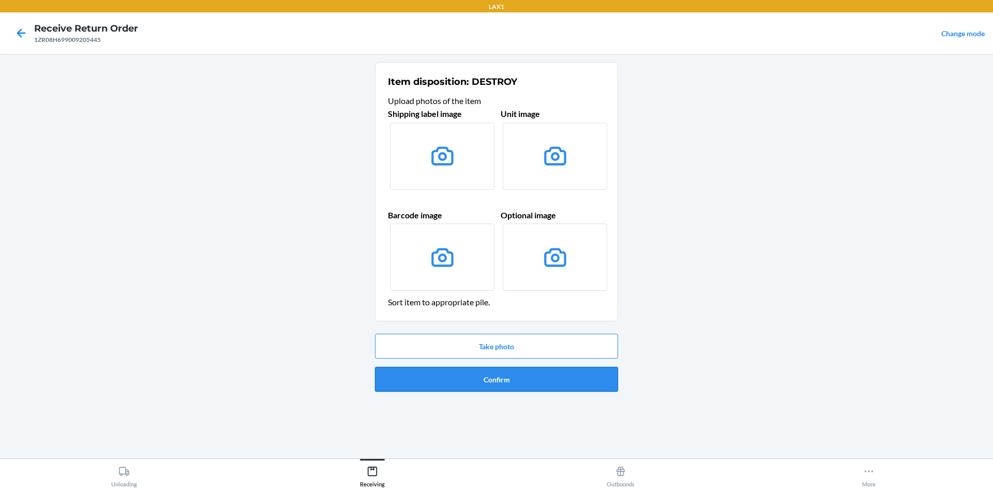
click at [505, 380] on button "Confirm" at bounding box center [496, 379] width 243 height 25
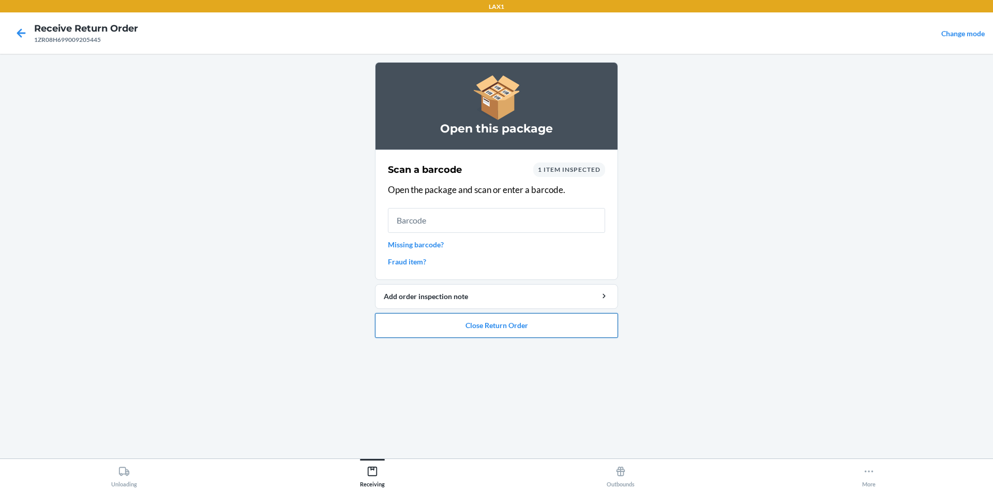
click at [500, 330] on button "Close Return Order" at bounding box center [496, 325] width 243 height 25
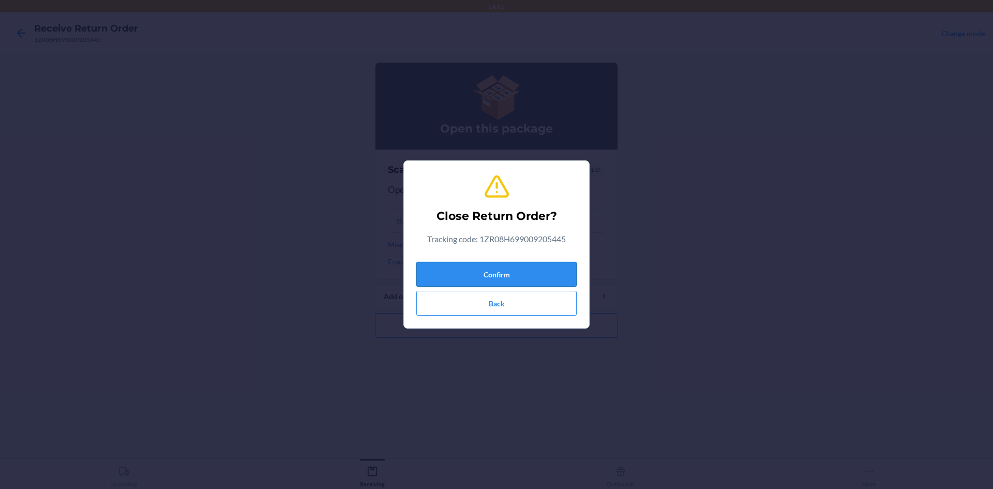
click at [494, 275] on button "Confirm" at bounding box center [496, 274] width 160 height 25
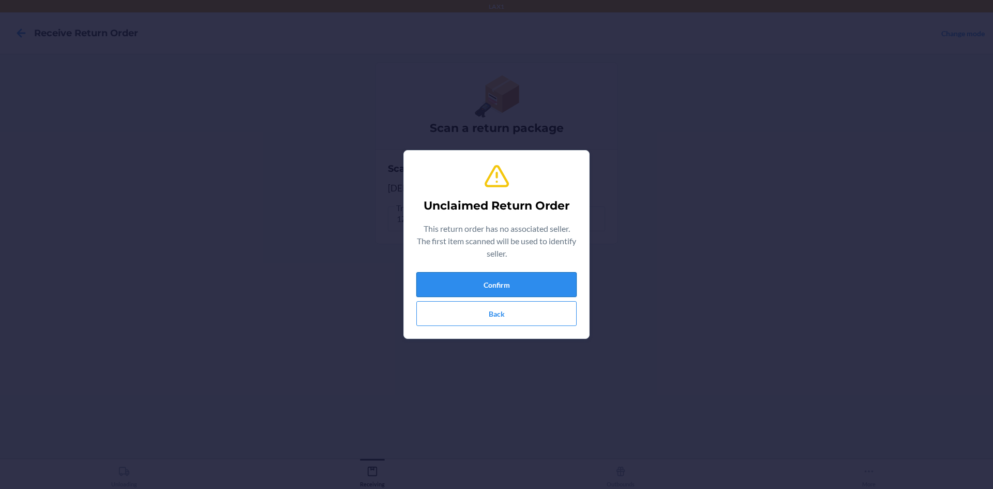
click at [501, 281] on button "Confirm" at bounding box center [496, 284] width 160 height 25
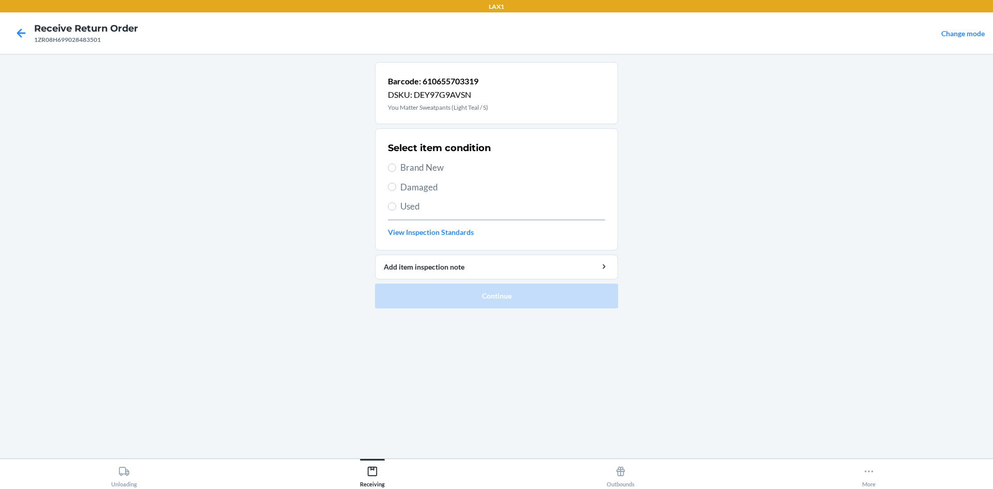
click at [446, 165] on span "Brand New" at bounding box center [502, 167] width 205 height 13
click at [396, 165] on input "Brand New" at bounding box center [392, 167] width 8 height 8
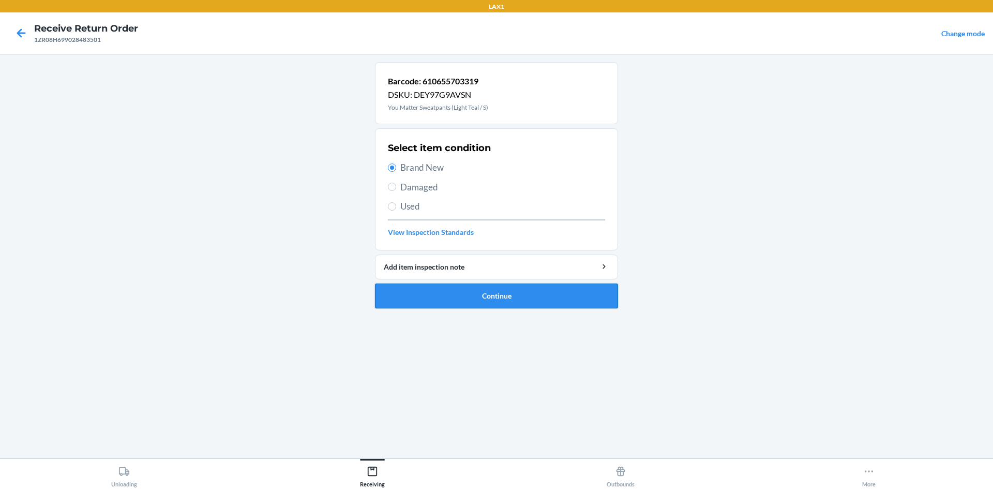
click at [517, 296] on button "Continue" at bounding box center [496, 295] width 243 height 25
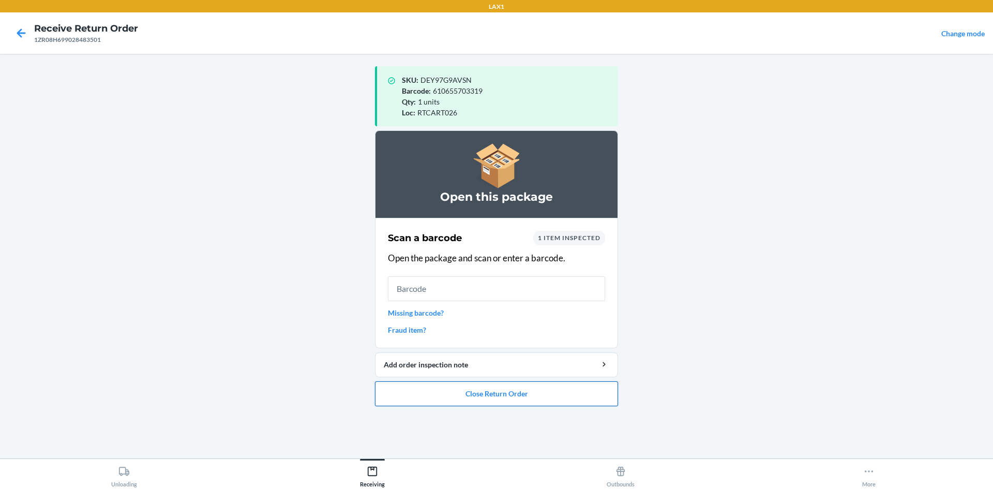
click at [527, 398] on button "Close Return Order" at bounding box center [496, 393] width 243 height 25
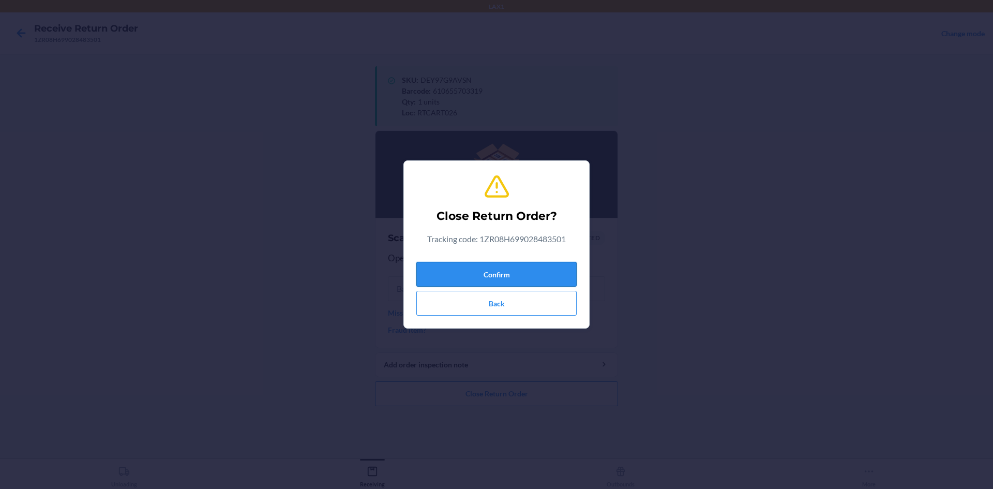
click at [502, 273] on button "Confirm" at bounding box center [496, 274] width 160 height 25
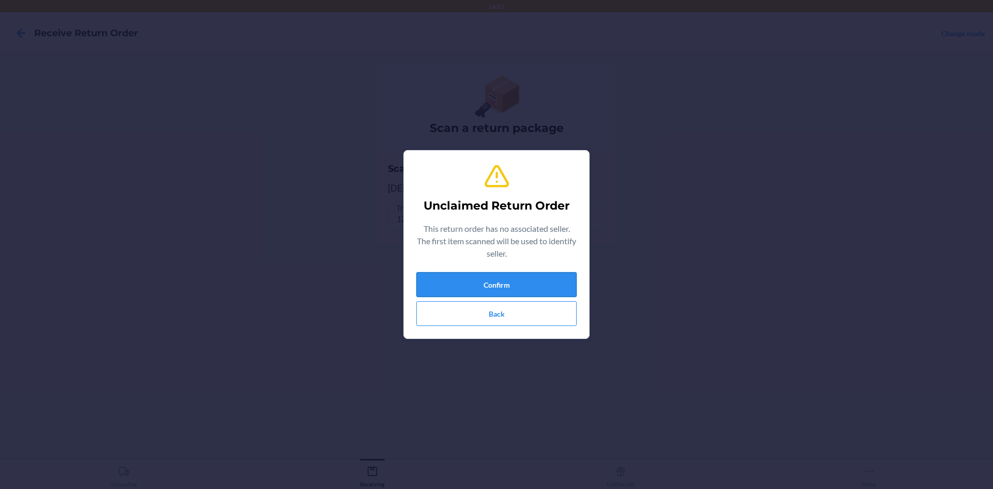
click at [526, 278] on button "Confirm" at bounding box center [496, 284] width 160 height 25
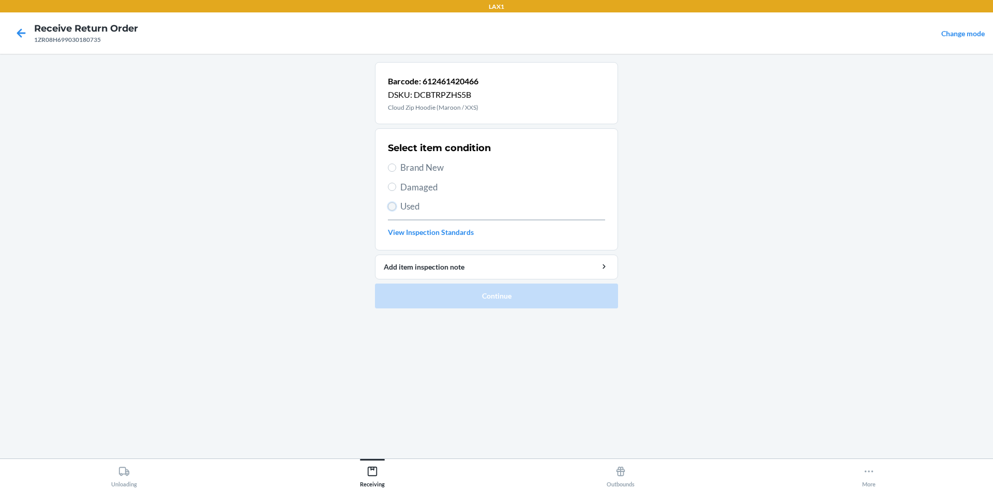
click at [392, 204] on input "Used" at bounding box center [392, 206] width 8 height 8
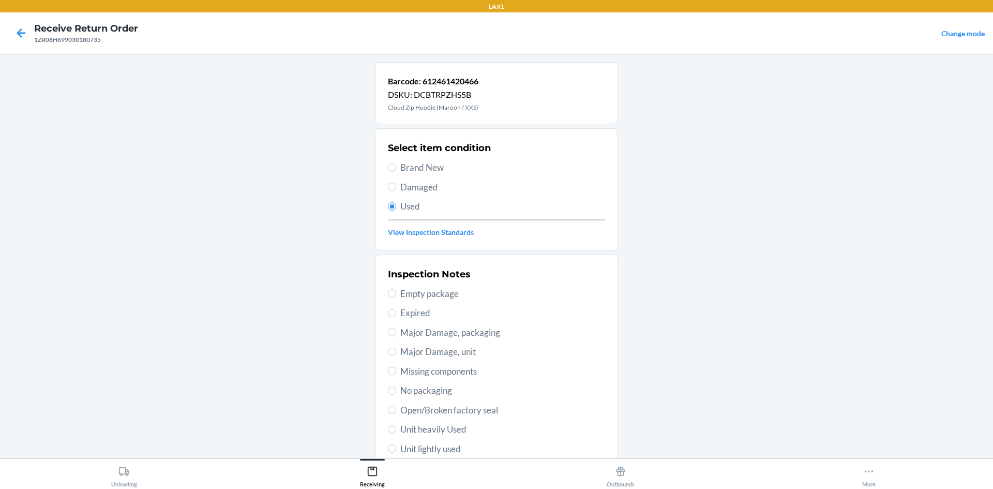
click at [480, 446] on span "Unit lightly used" at bounding box center [502, 448] width 205 height 13
click at [396, 446] on input "Unit lightly used" at bounding box center [392, 448] width 8 height 8
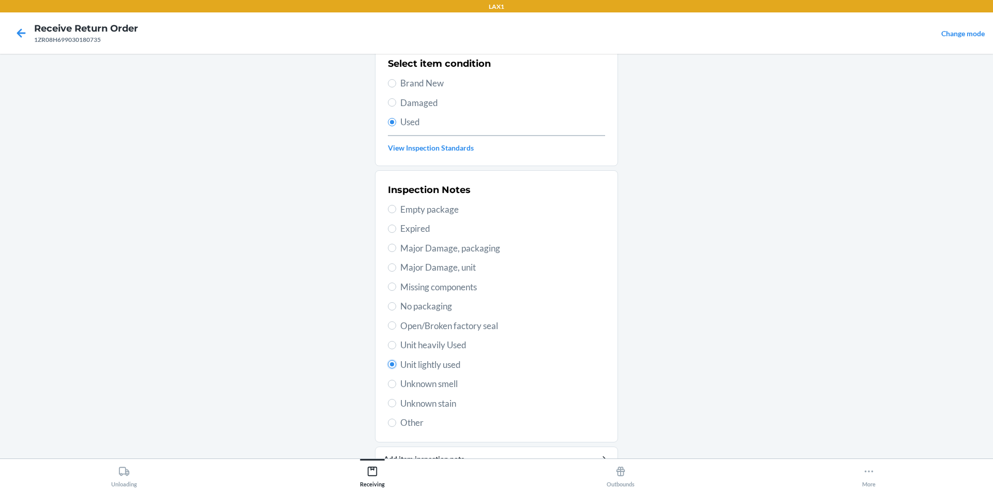
scroll to position [134, 0]
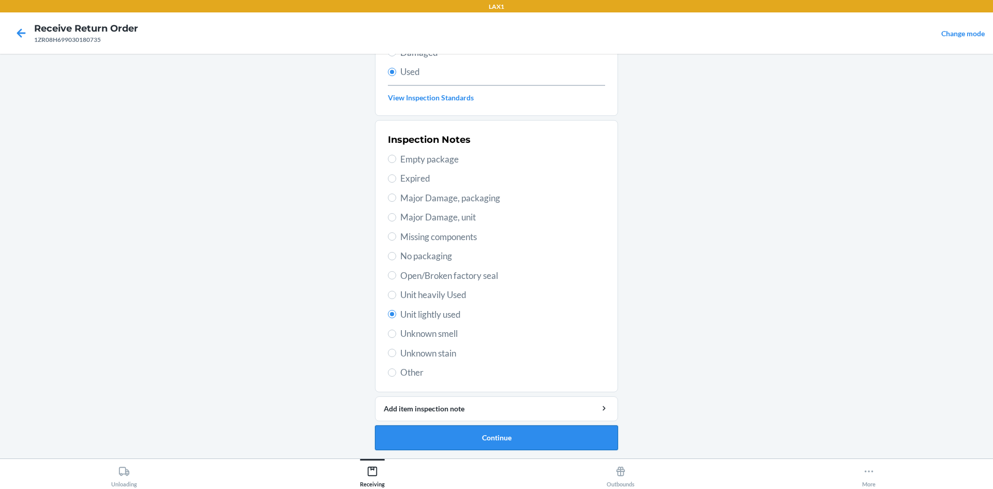
click at [518, 436] on button "Continue" at bounding box center [496, 437] width 243 height 25
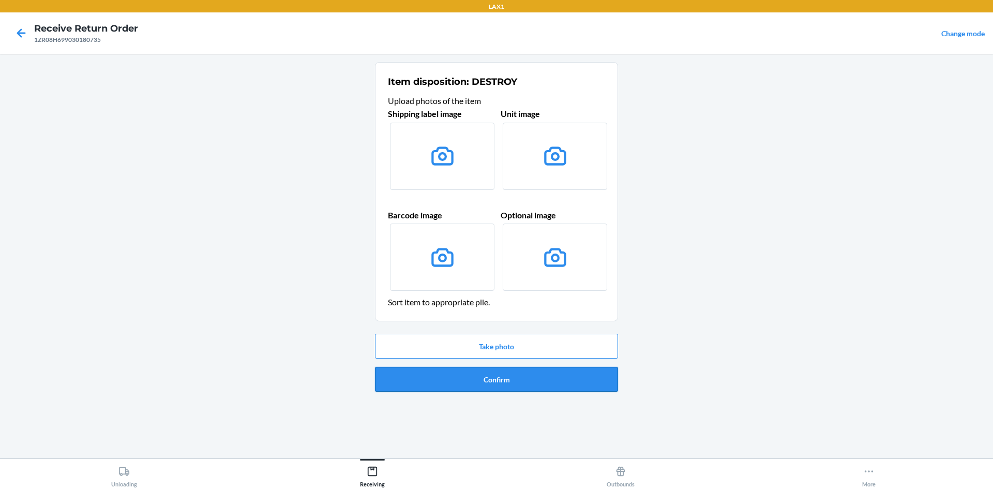
click at [532, 382] on button "Confirm" at bounding box center [496, 379] width 243 height 25
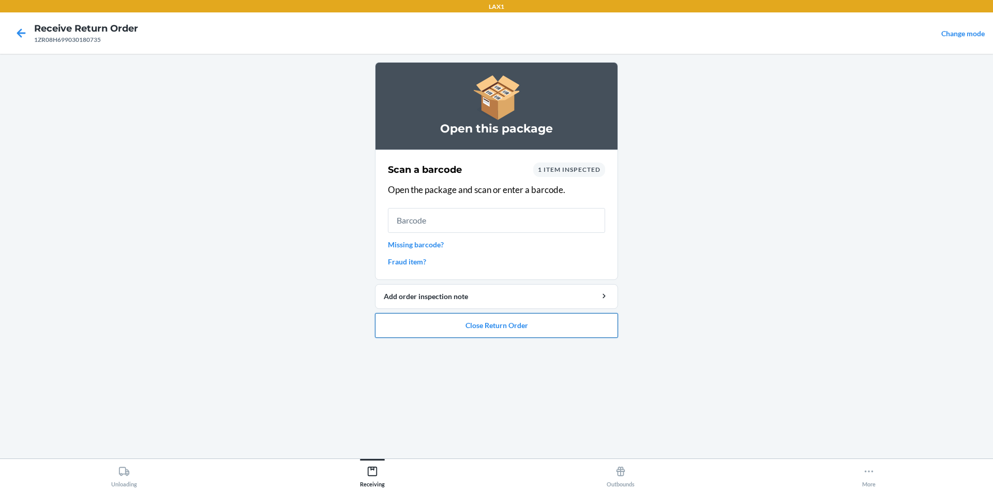
click at [524, 329] on button "Close Return Order" at bounding box center [496, 325] width 243 height 25
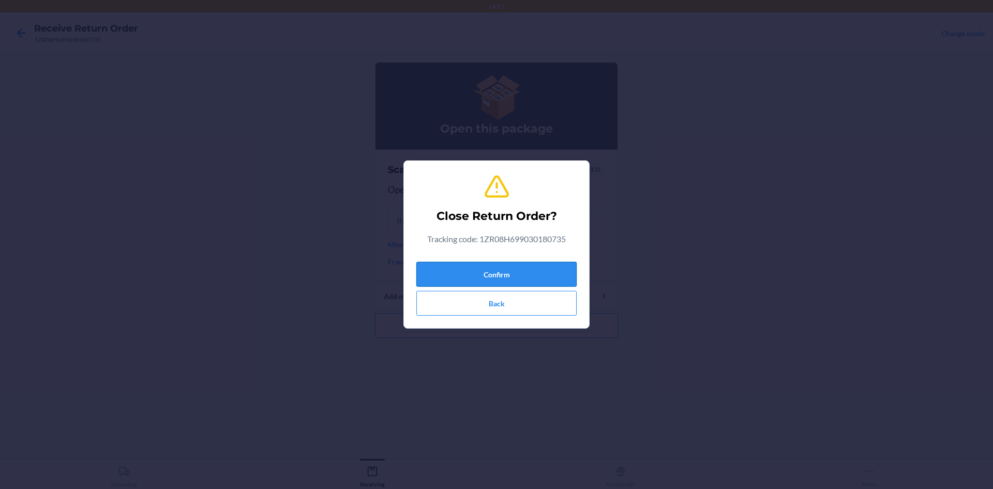
click at [487, 274] on button "Confirm" at bounding box center [496, 274] width 160 height 25
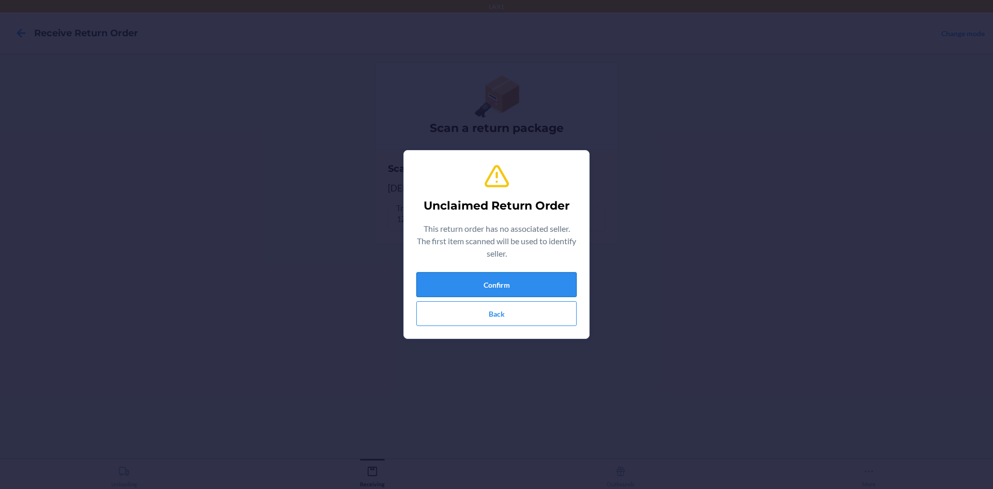
click at [513, 282] on button "Confirm" at bounding box center [496, 284] width 160 height 25
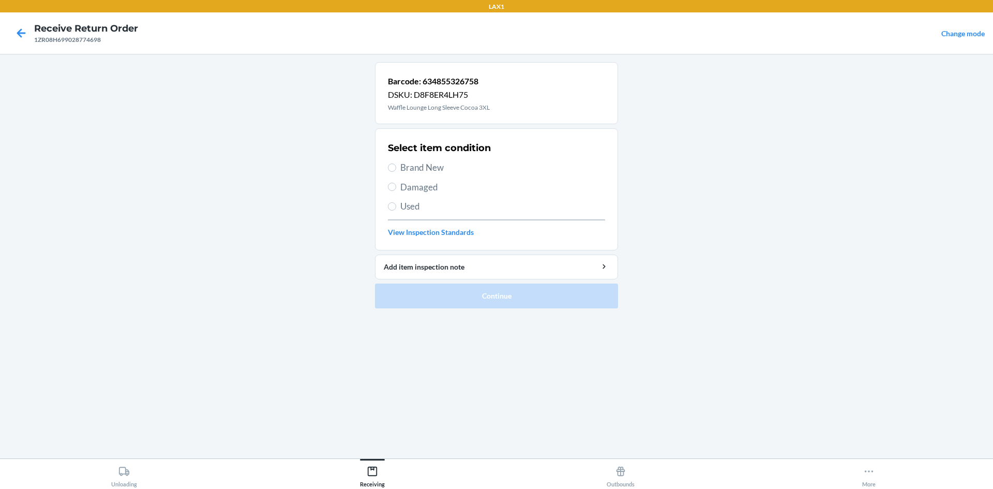
click at [411, 202] on span "Used" at bounding box center [502, 206] width 205 height 13
click at [396, 202] on input "Used" at bounding box center [392, 206] width 8 height 8
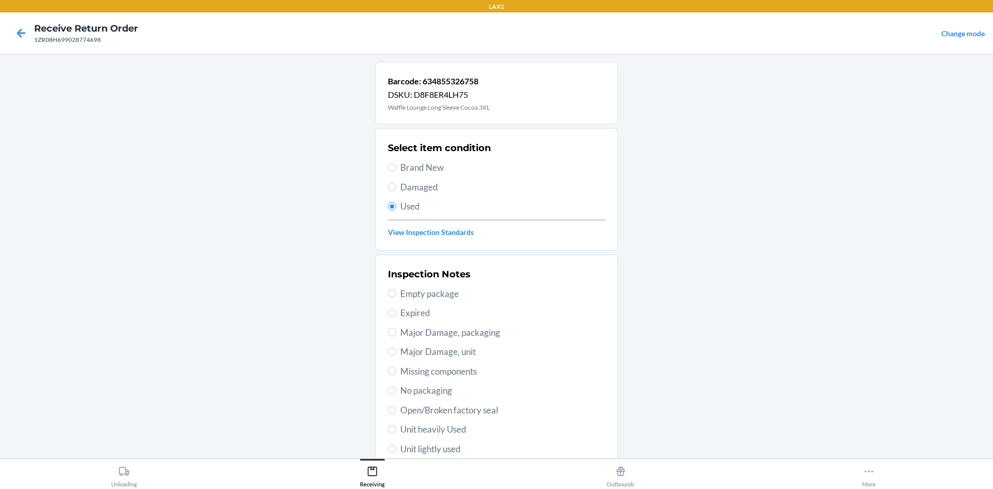
click at [419, 164] on span "Brand New" at bounding box center [502, 167] width 205 height 13
click at [396, 164] on input "Brand New" at bounding box center [392, 167] width 8 height 8
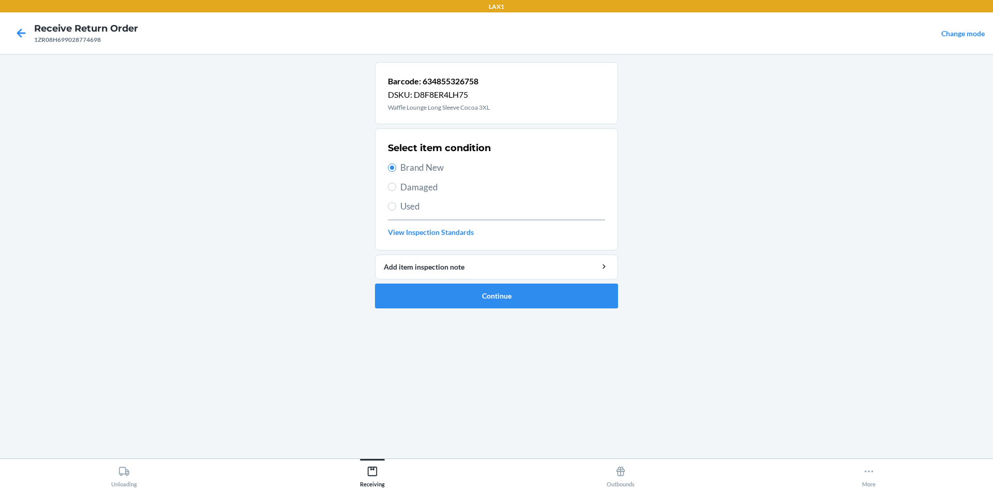
click at [403, 204] on span "Used" at bounding box center [502, 206] width 205 height 13
click at [396, 204] on input "Used" at bounding box center [392, 206] width 8 height 8
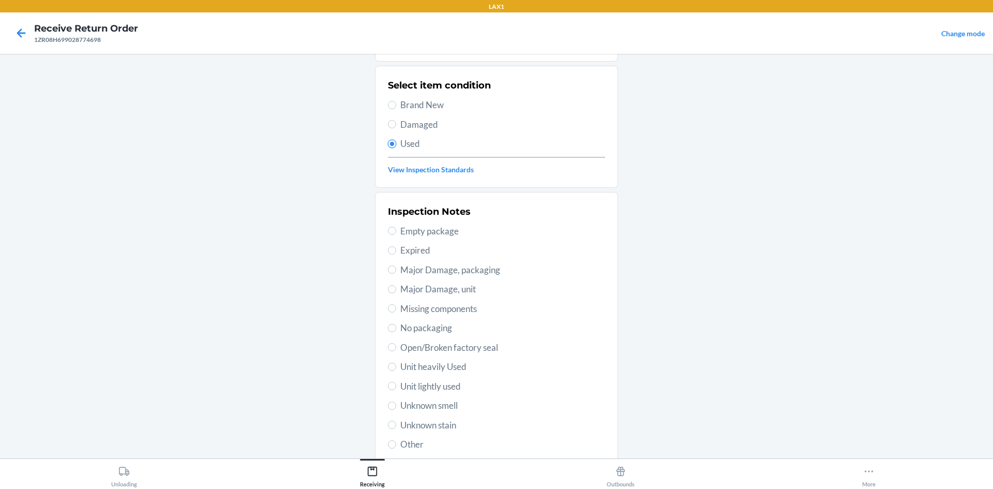
scroll to position [134, 0]
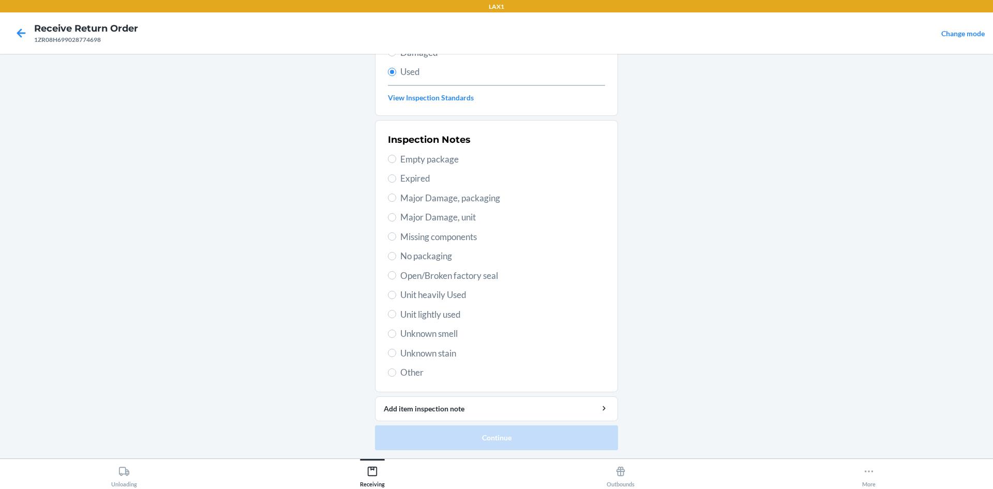
click at [450, 311] on span "Unit lightly used" at bounding box center [502, 314] width 205 height 13
click at [396, 311] on input "Unit lightly used" at bounding box center [392, 314] width 8 height 8
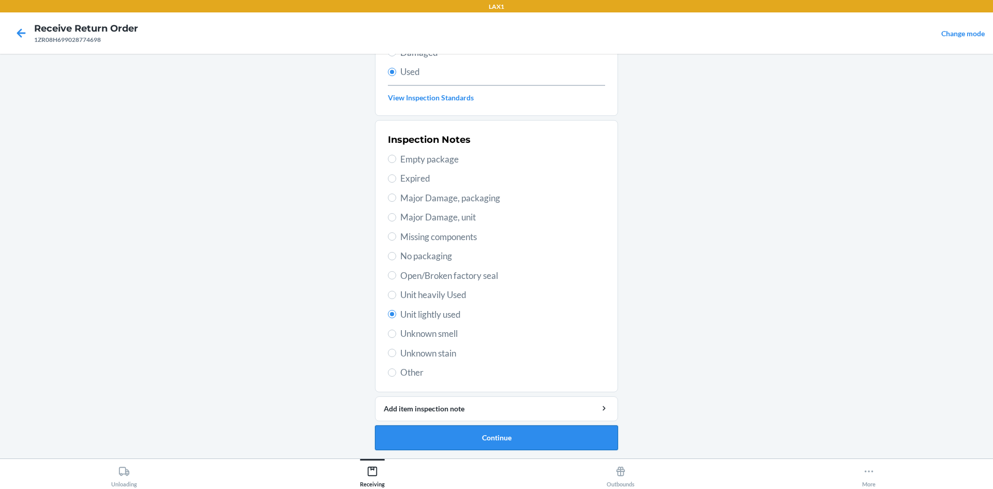
click at [536, 442] on button "Continue" at bounding box center [496, 437] width 243 height 25
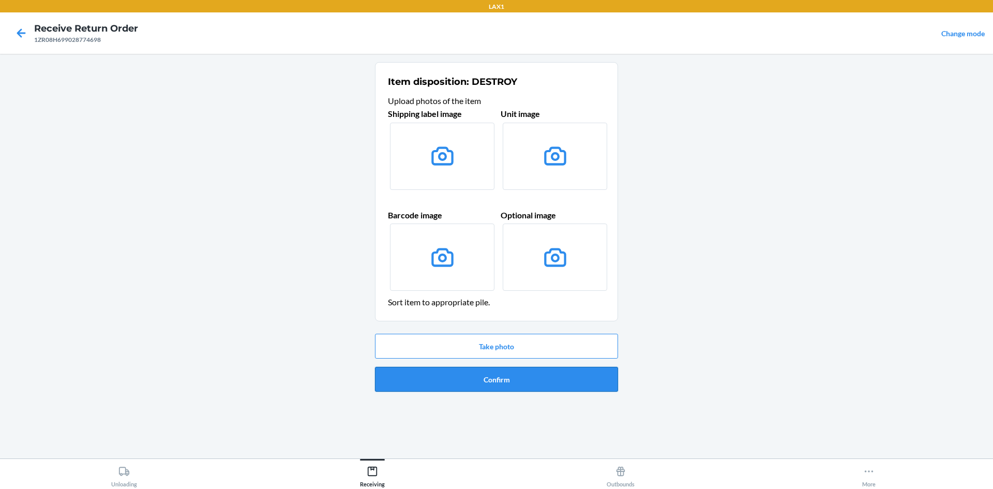
click at [524, 380] on button "Confirm" at bounding box center [496, 379] width 243 height 25
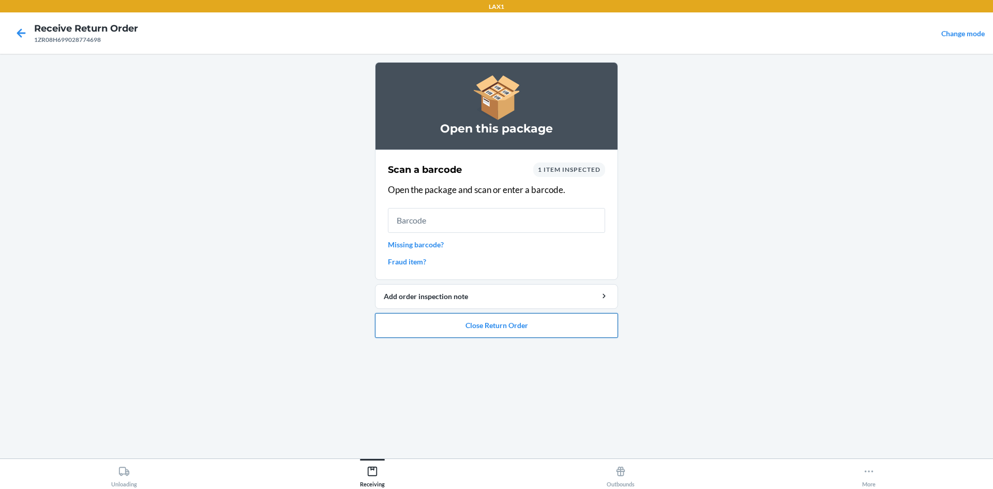
click at [506, 327] on button "Close Return Order" at bounding box center [496, 325] width 243 height 25
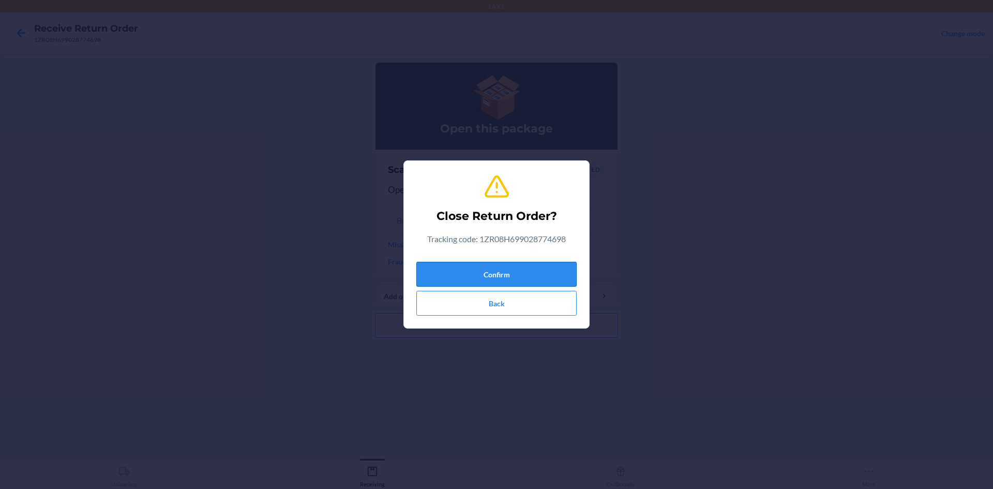
click at [525, 273] on button "Confirm" at bounding box center [496, 274] width 160 height 25
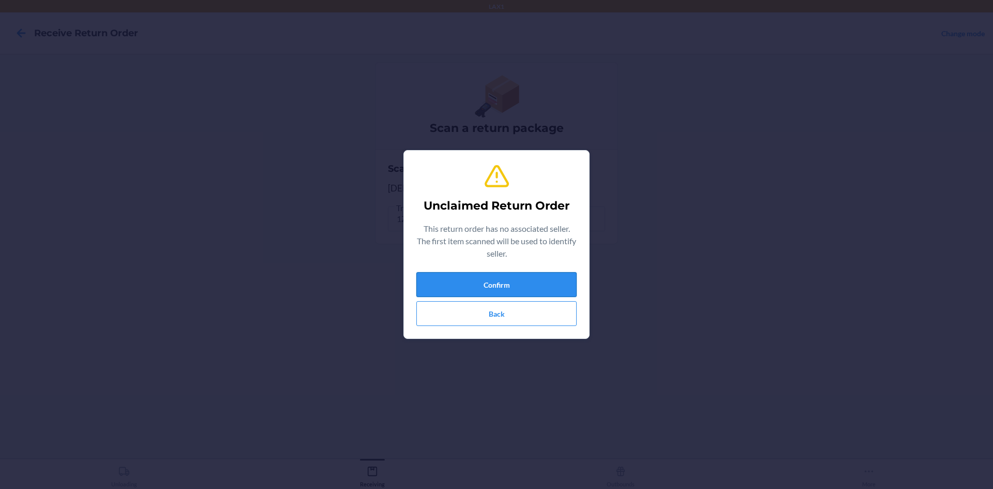
click at [540, 293] on button "Confirm" at bounding box center [496, 284] width 160 height 25
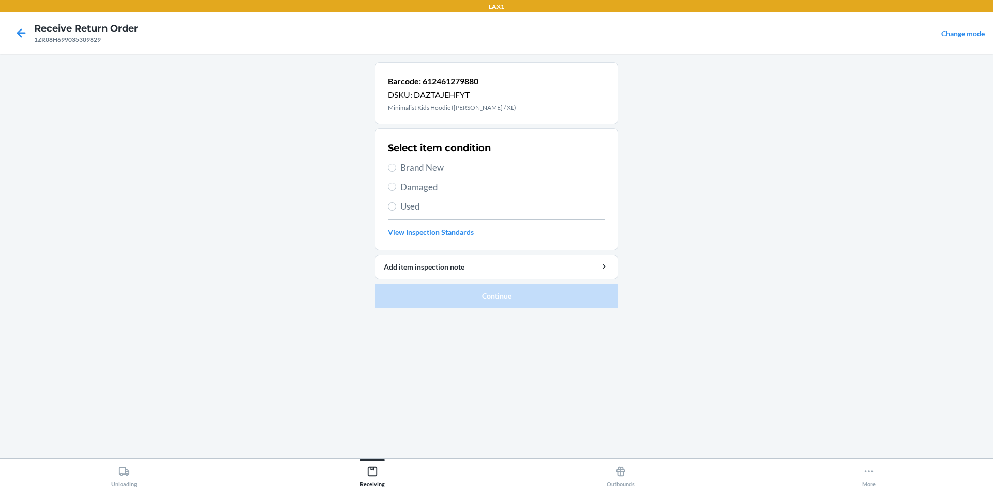
click at [422, 206] on span "Used" at bounding box center [502, 206] width 205 height 13
click at [396, 206] on input "Used" at bounding box center [392, 206] width 8 height 8
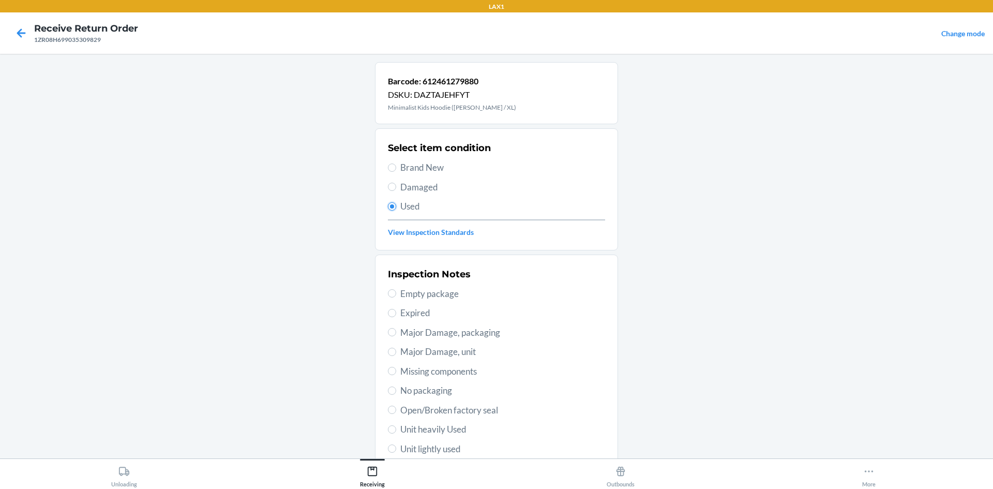
scroll to position [134, 0]
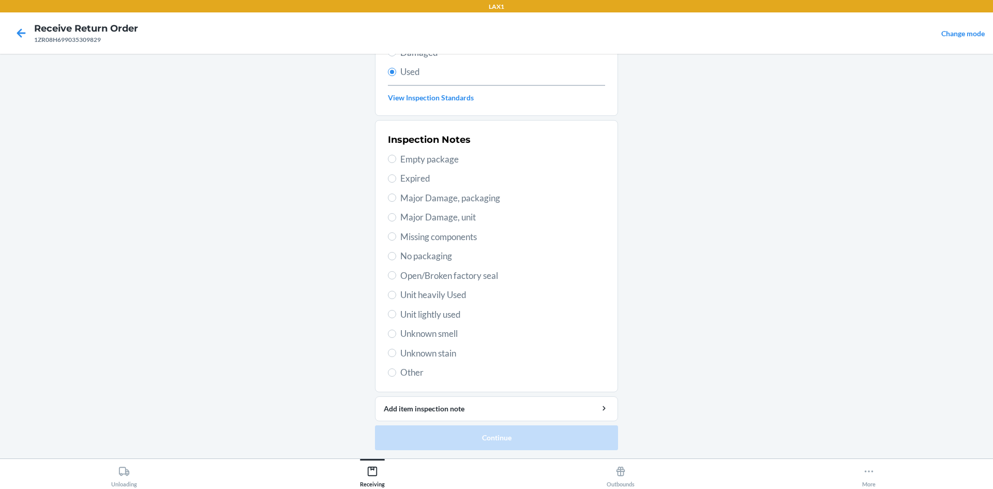
click at [435, 310] on span "Unit lightly used" at bounding box center [502, 314] width 205 height 13
click at [396, 310] on input "Unit lightly used" at bounding box center [392, 314] width 8 height 8
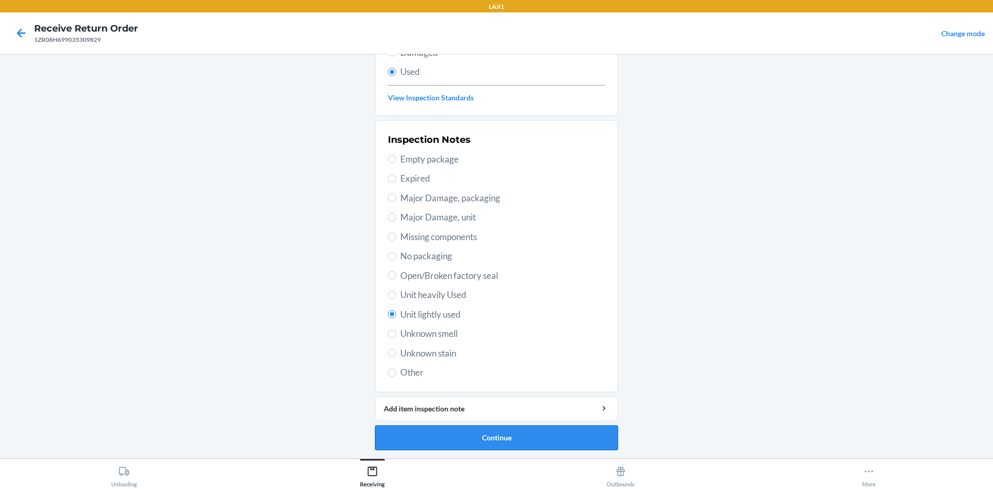
click at [518, 440] on button "Continue" at bounding box center [496, 437] width 243 height 25
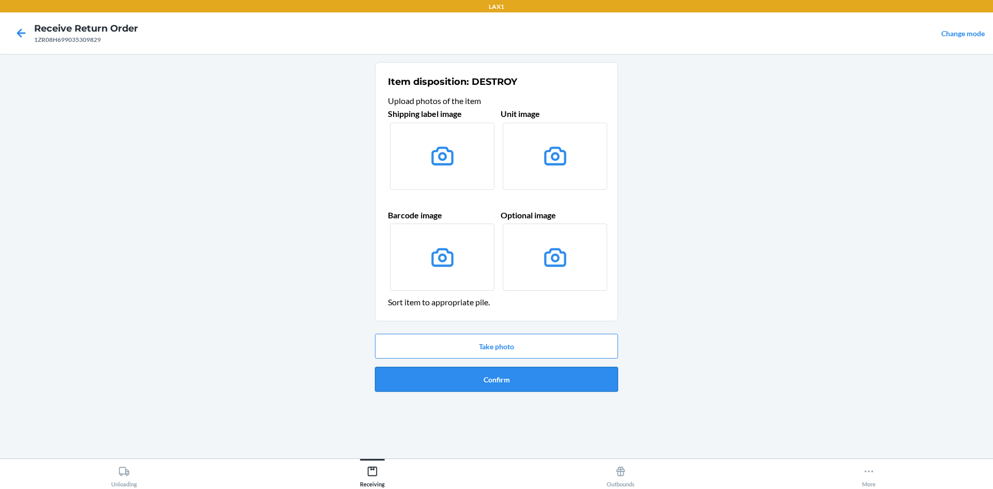
click at [541, 381] on button "Confirm" at bounding box center [496, 379] width 243 height 25
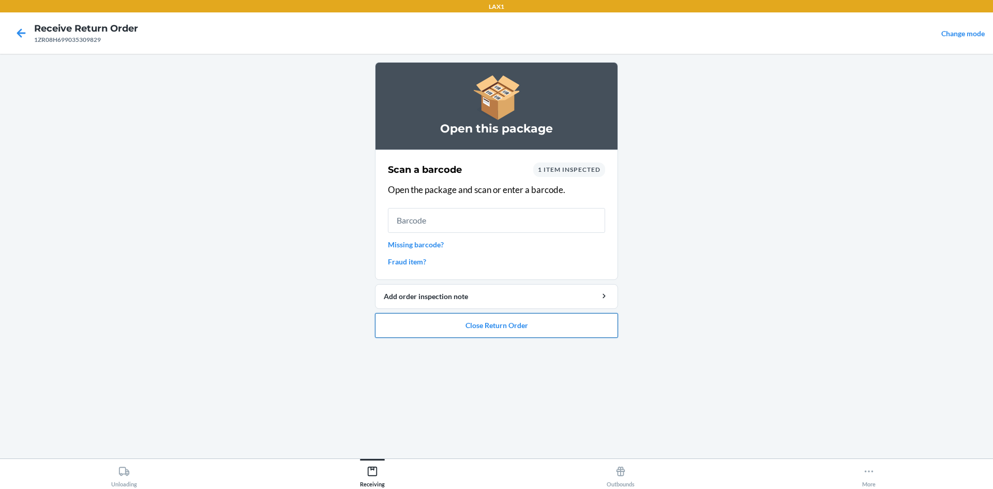
click at [563, 328] on button "Close Return Order" at bounding box center [496, 325] width 243 height 25
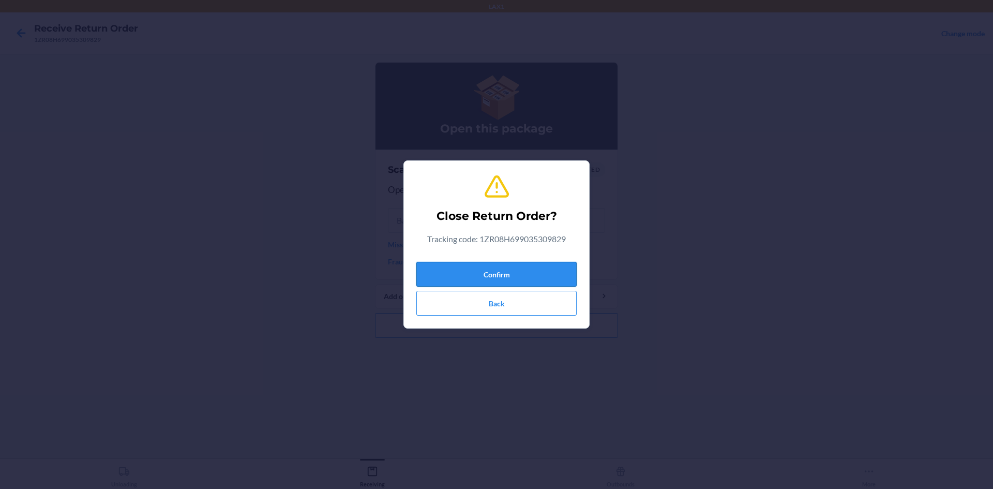
click at [561, 273] on button "Confirm" at bounding box center [496, 274] width 160 height 25
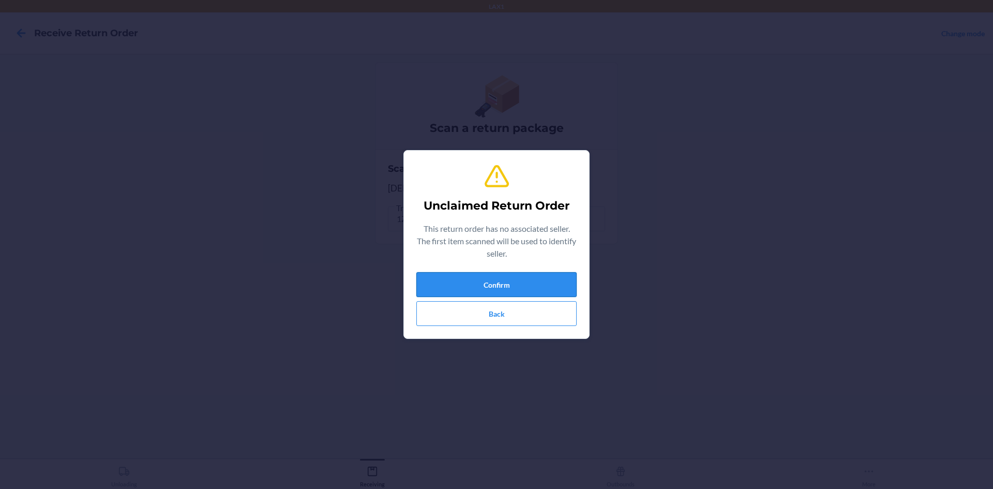
click at [535, 289] on button "Confirm" at bounding box center [496, 284] width 160 height 25
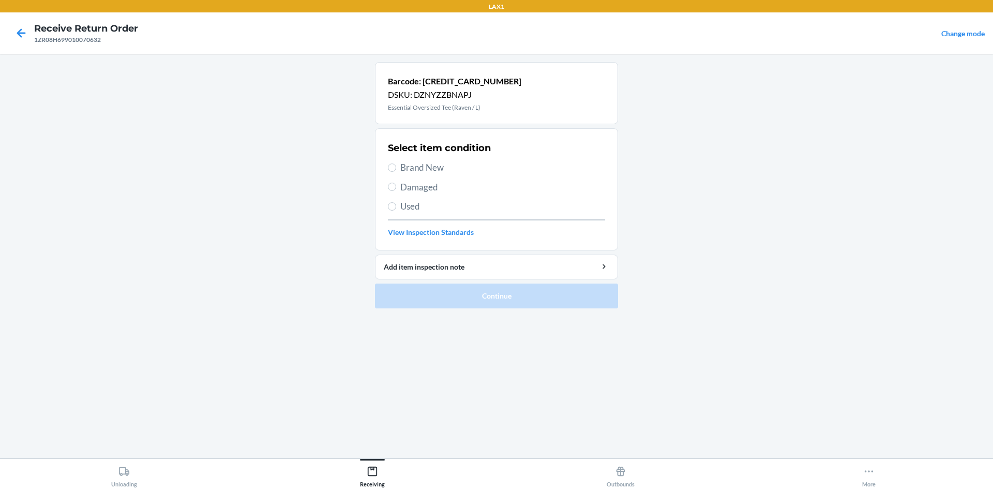
click at [426, 167] on span "Brand New" at bounding box center [502, 167] width 205 height 13
click at [396, 167] on input "Brand New" at bounding box center [392, 167] width 8 height 8
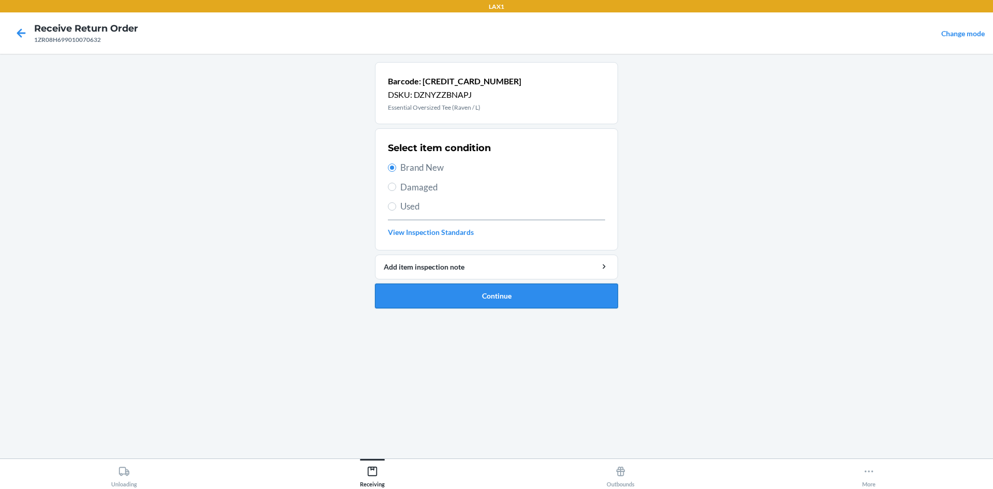
click at [529, 302] on button "Continue" at bounding box center [496, 295] width 243 height 25
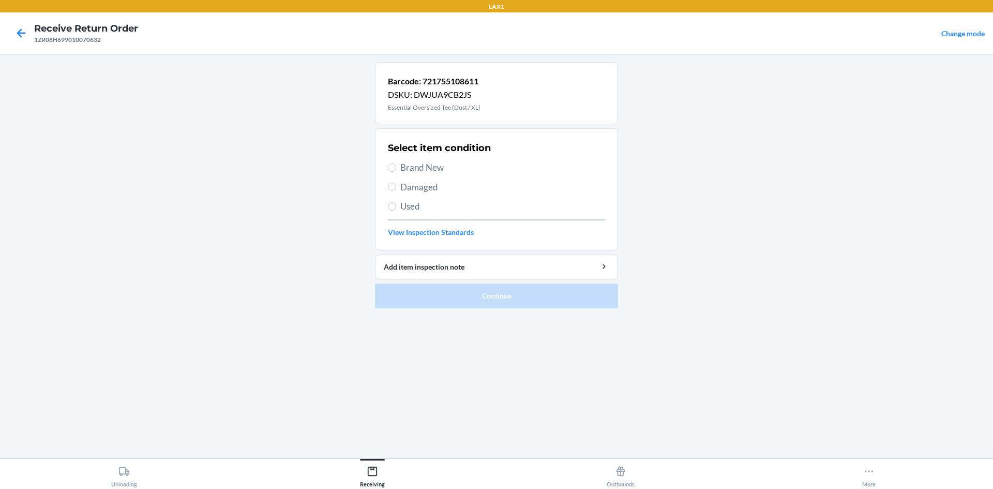
click at [430, 167] on span "Brand New" at bounding box center [502, 167] width 205 height 13
click at [396, 167] on input "Brand New" at bounding box center [392, 167] width 8 height 8
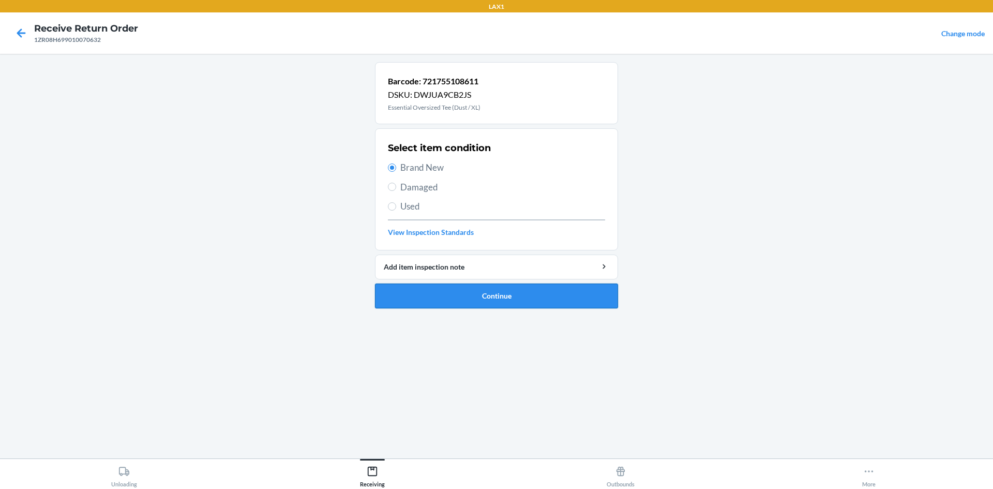
click at [515, 297] on button "Continue" at bounding box center [496, 295] width 243 height 25
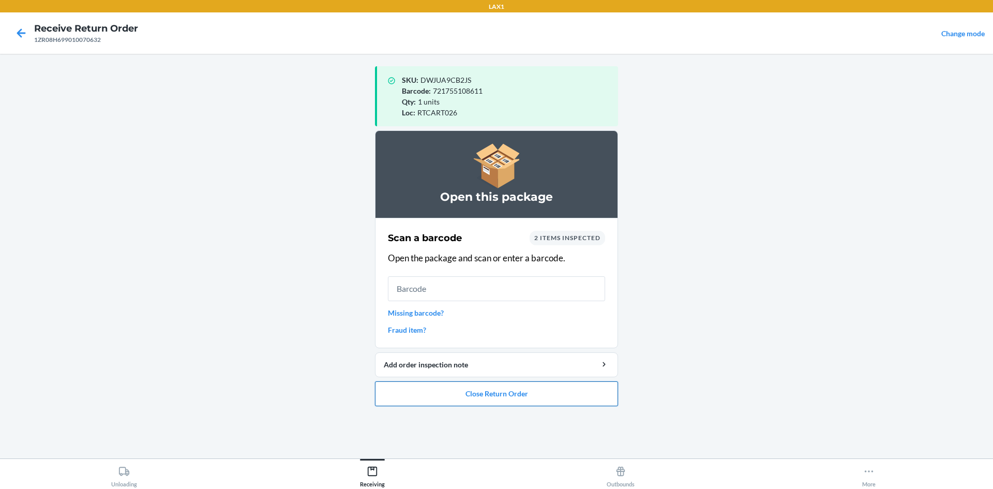
click at [482, 387] on button "Close Return Order" at bounding box center [496, 393] width 243 height 25
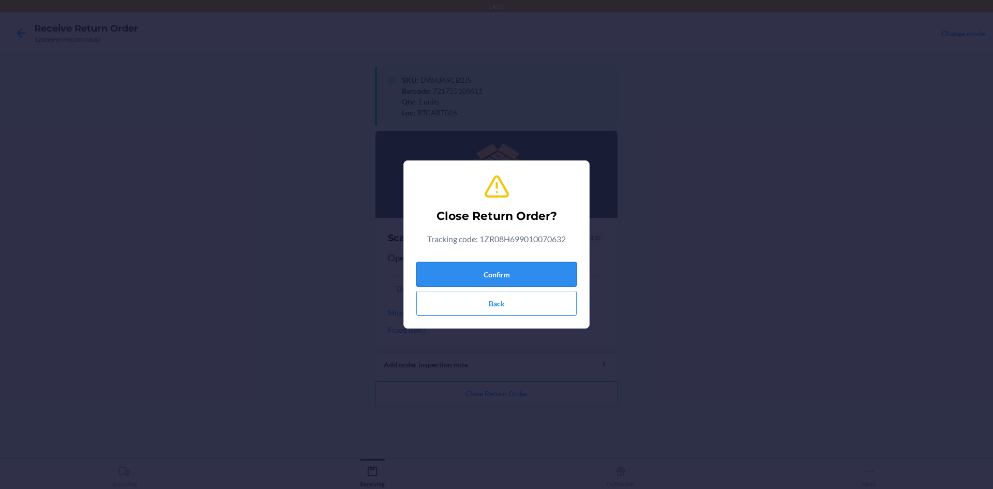
click at [521, 270] on button "Confirm" at bounding box center [496, 274] width 160 height 25
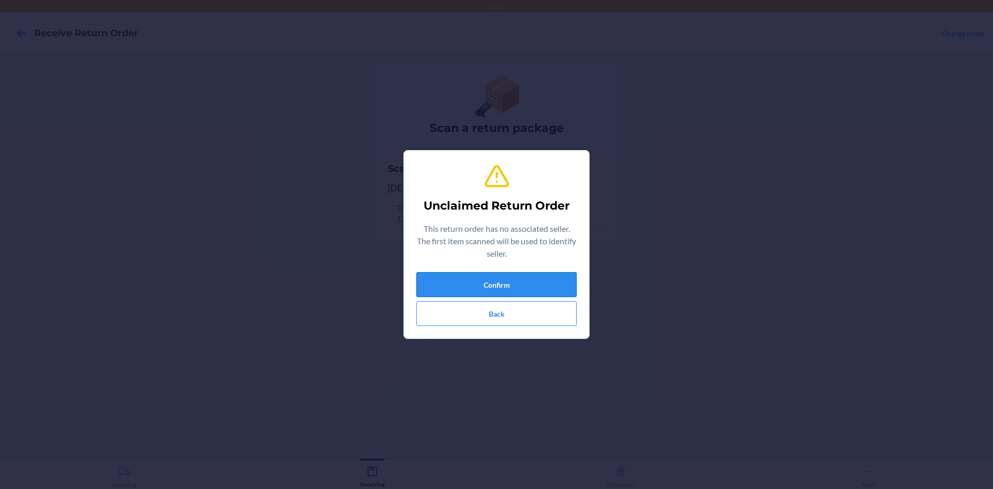
click at [518, 274] on button "Confirm" at bounding box center [496, 284] width 160 height 25
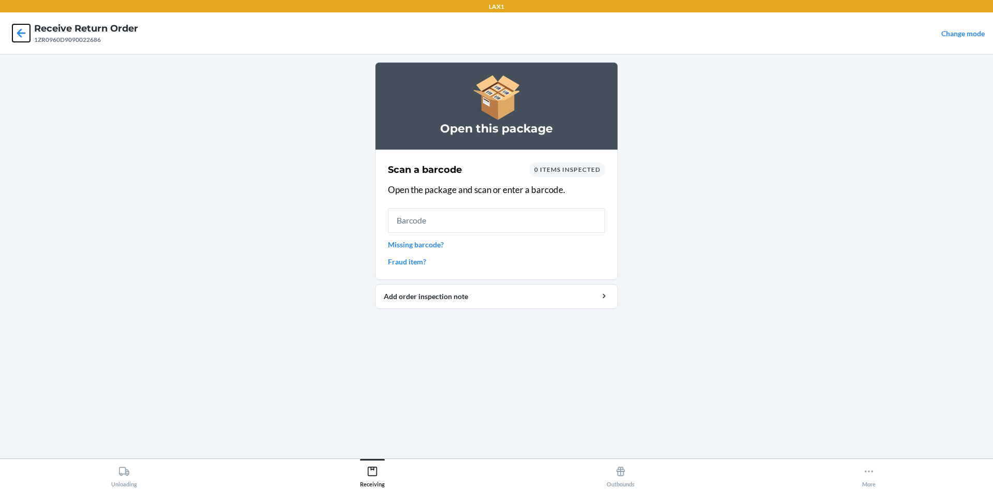
click at [25, 33] on icon at bounding box center [21, 33] width 18 height 18
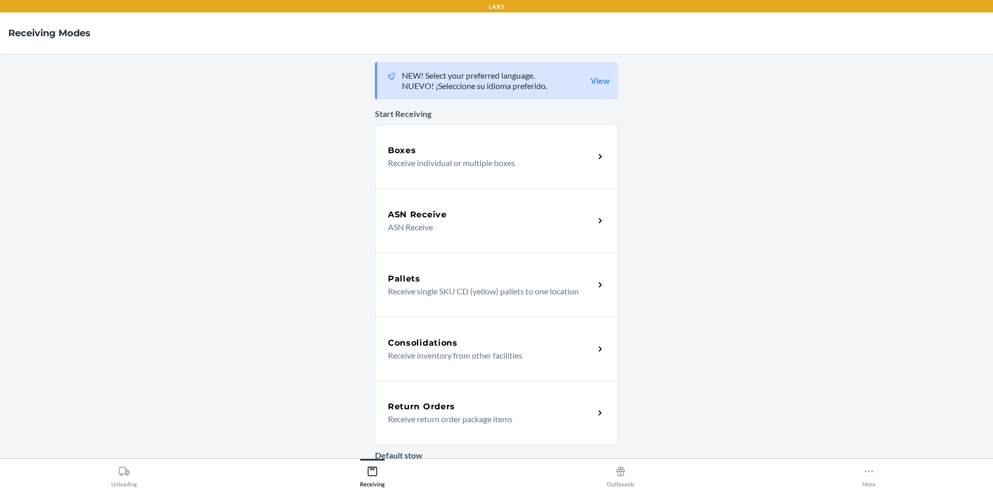
click at [509, 409] on div "Return Orders" at bounding box center [491, 406] width 206 height 12
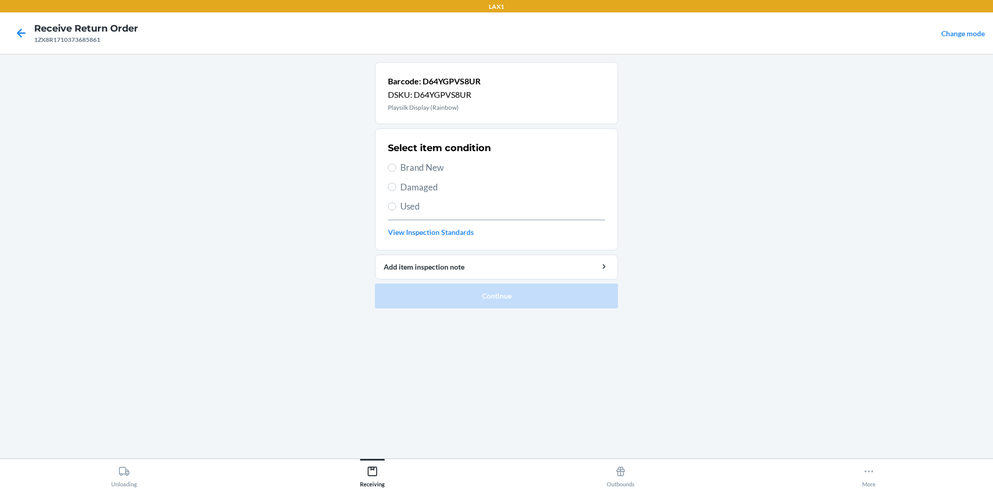
drag, startPoint x: 421, startPoint y: 174, endPoint x: 421, endPoint y: 163, distance: 10.9
click at [421, 166] on div "Select item condition Brand New Damaged Used View Inspection Standards" at bounding box center [496, 189] width 217 height 102
click at [427, 162] on span "Brand New" at bounding box center [502, 167] width 205 height 13
click at [396, 163] on input "Brand New" at bounding box center [392, 167] width 8 height 8
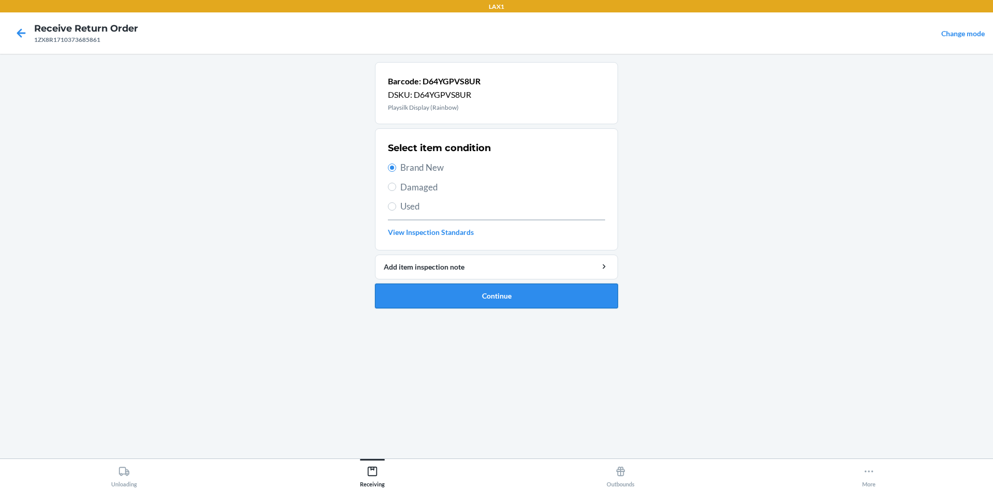
click at [512, 299] on button "Continue" at bounding box center [496, 295] width 243 height 25
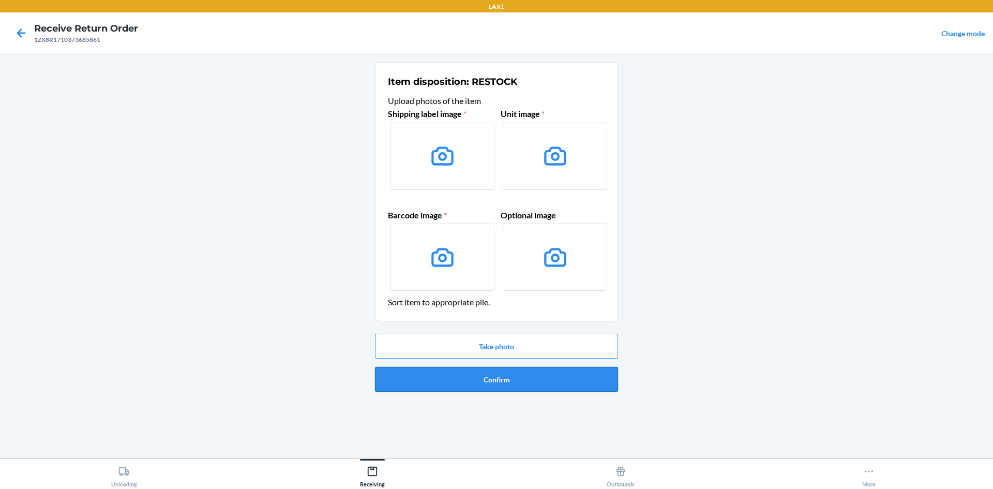
click at [541, 368] on button "Confirm" at bounding box center [496, 379] width 243 height 25
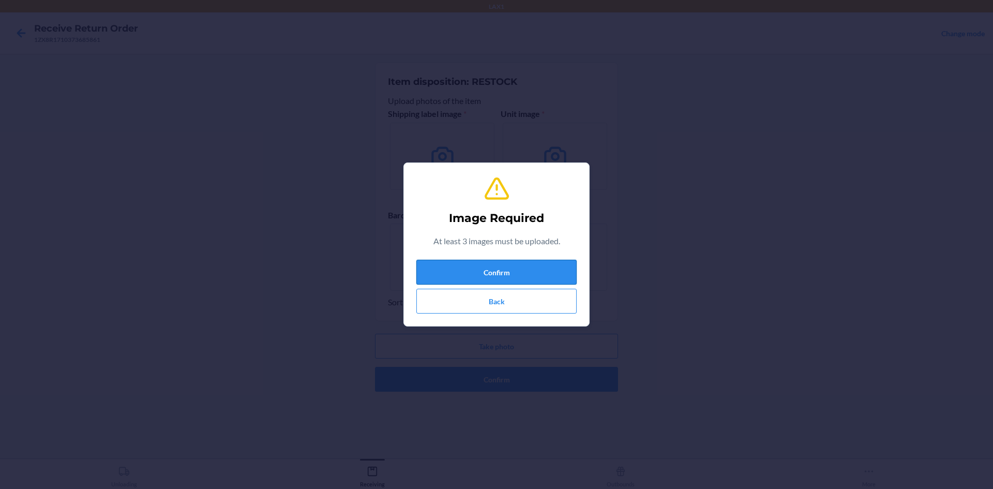
click at [543, 270] on button "Confirm" at bounding box center [496, 272] width 160 height 25
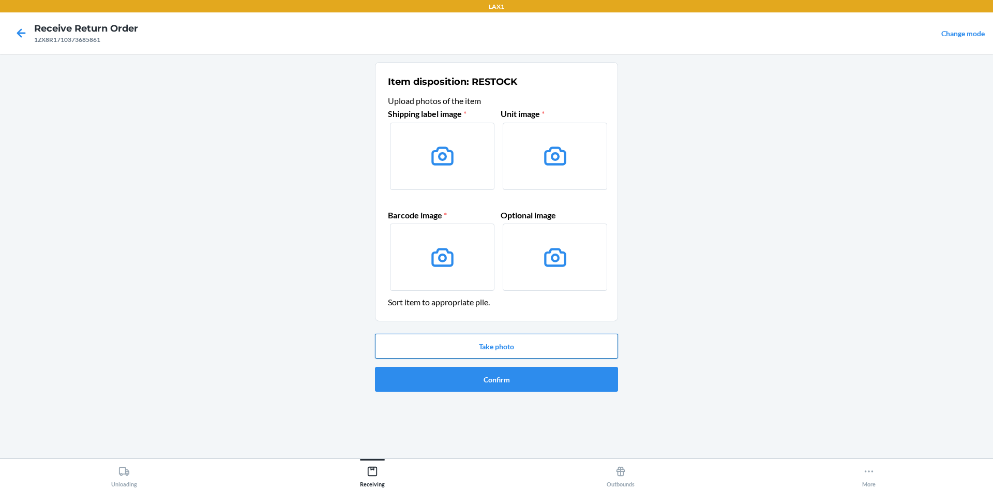
click at [529, 341] on button "Take photo" at bounding box center [496, 346] width 243 height 25
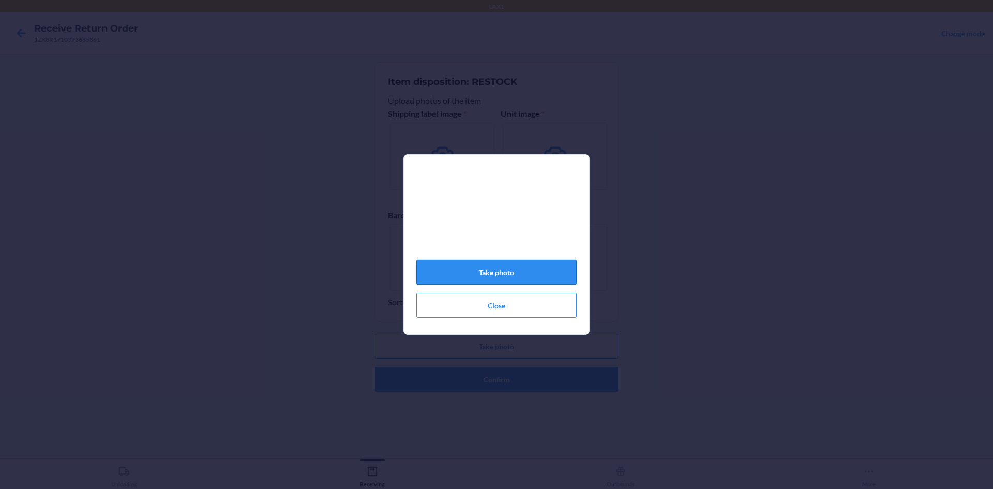
click at [530, 271] on button "Take photo" at bounding box center [496, 272] width 160 height 25
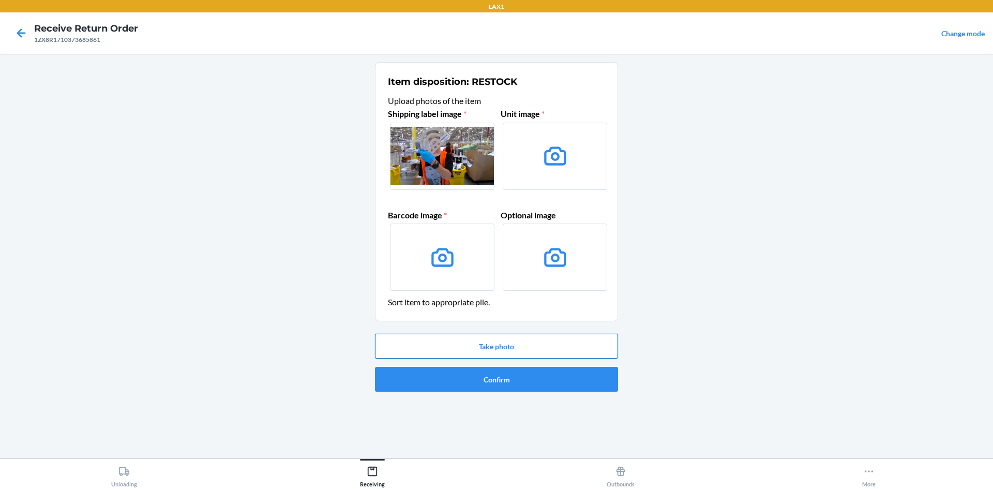
click at [566, 343] on button "Take photo" at bounding box center [496, 346] width 243 height 25
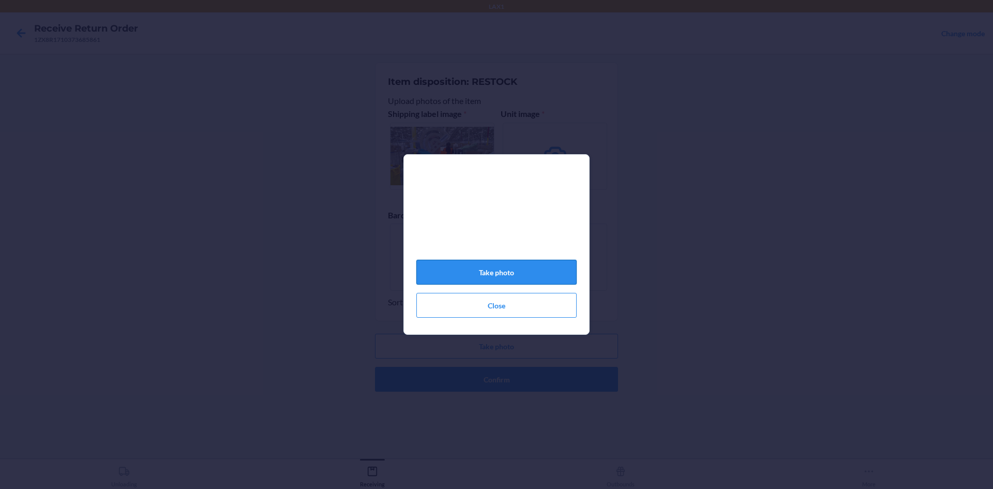
click at [516, 277] on button "Take photo" at bounding box center [496, 272] width 160 height 25
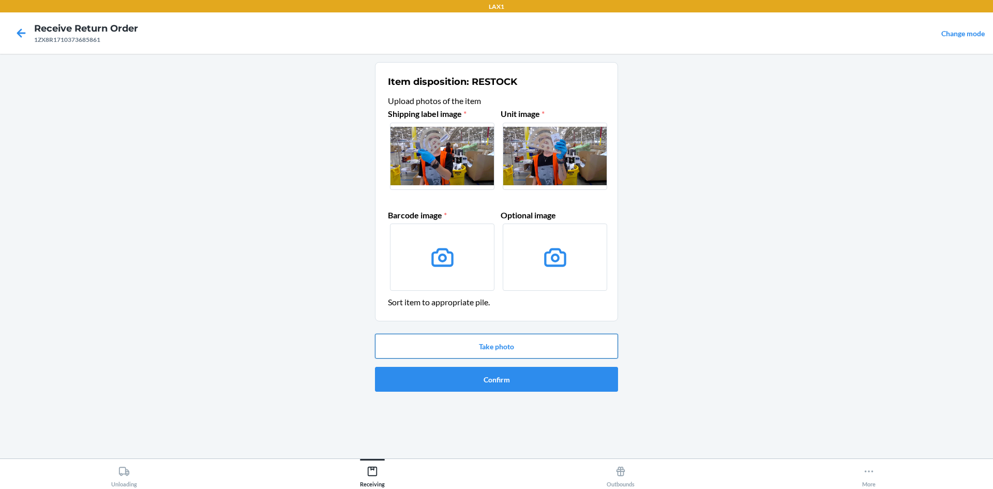
click at [520, 346] on button "Take photo" at bounding box center [496, 346] width 243 height 25
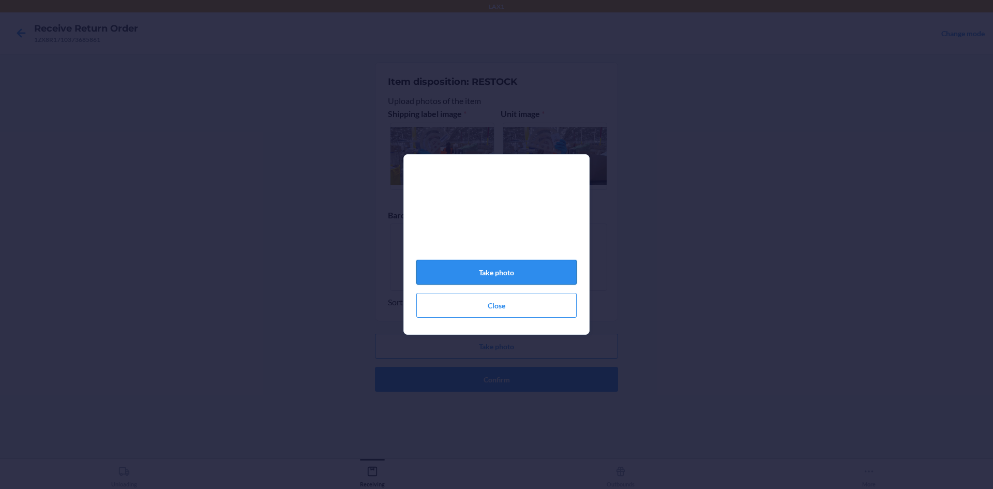
click at [543, 266] on button "Take photo" at bounding box center [496, 272] width 160 height 25
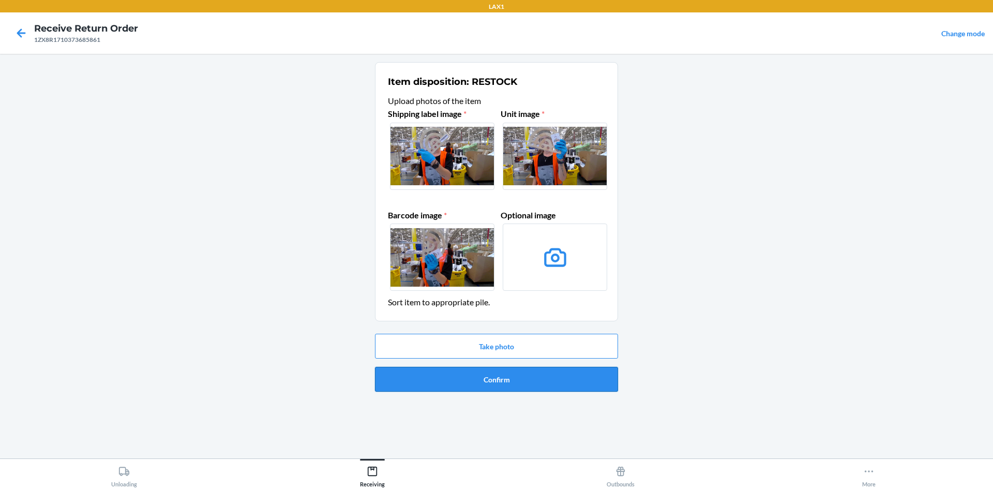
click at [559, 379] on button "Confirm" at bounding box center [496, 379] width 243 height 25
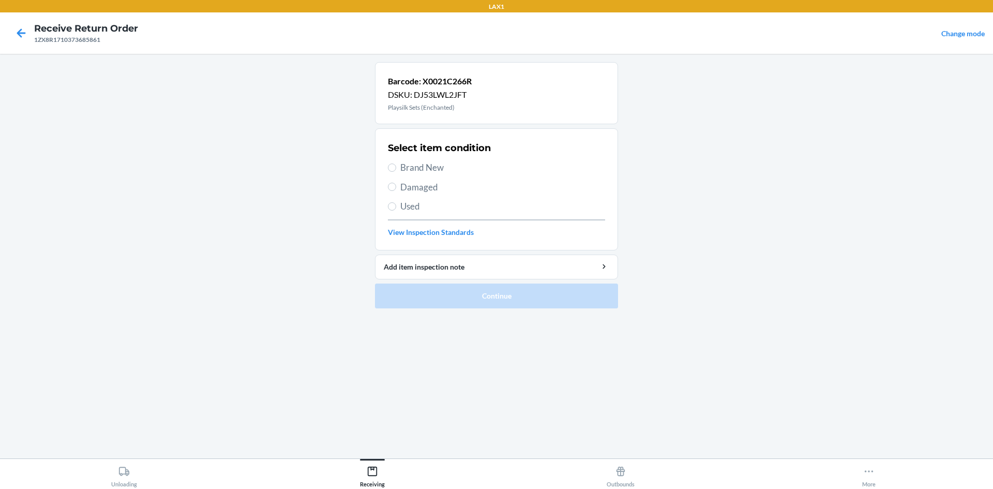
click at [396, 164] on label "Brand New" at bounding box center [496, 167] width 217 height 13
click at [396, 164] on input "Brand New" at bounding box center [392, 167] width 8 height 8
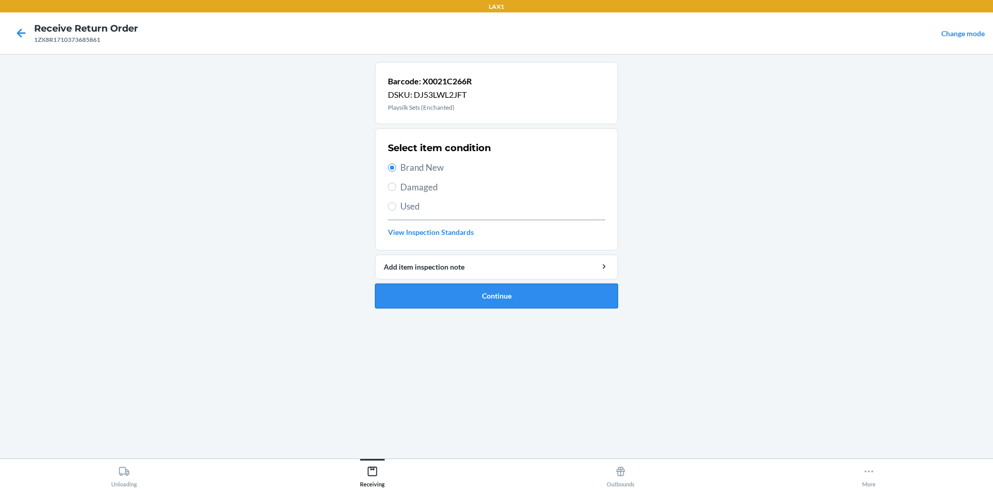
click at [526, 298] on button "Continue" at bounding box center [496, 295] width 243 height 25
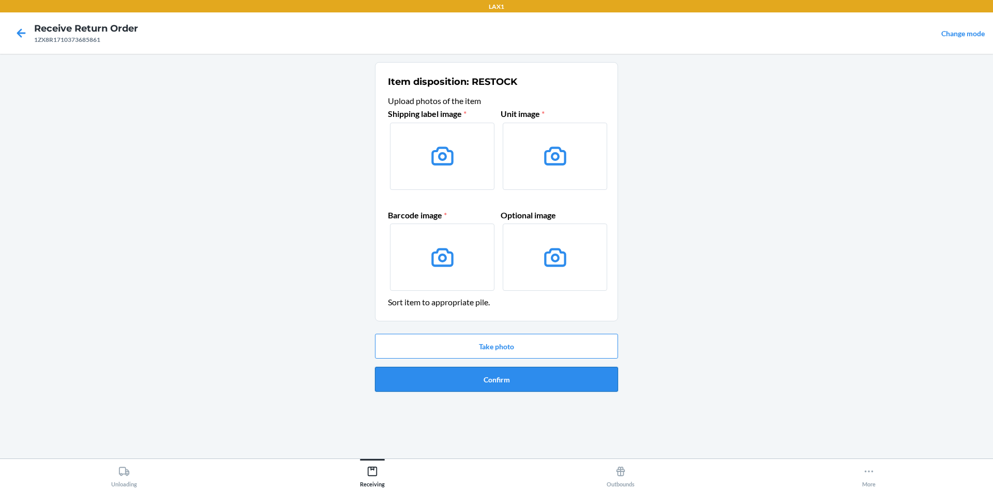
click at [567, 373] on button "Confirm" at bounding box center [496, 379] width 243 height 25
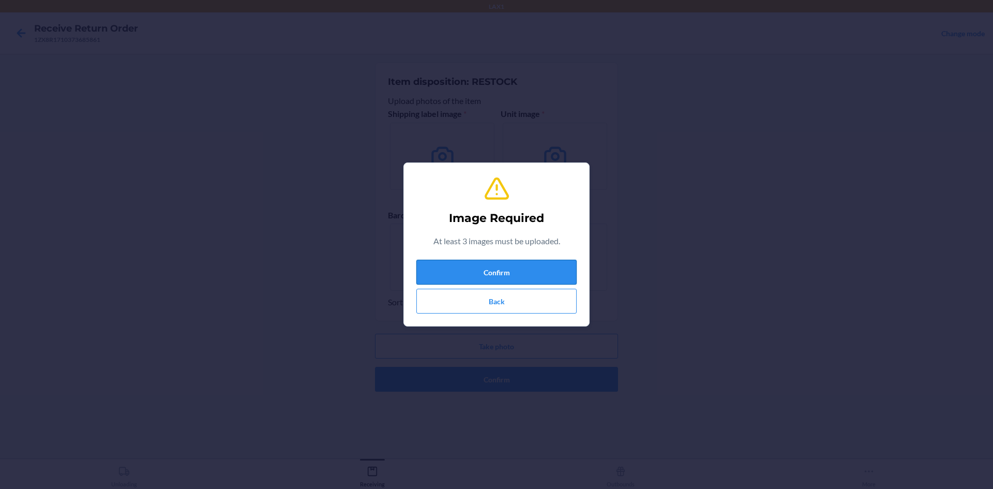
click at [541, 268] on button "Confirm" at bounding box center [496, 272] width 160 height 25
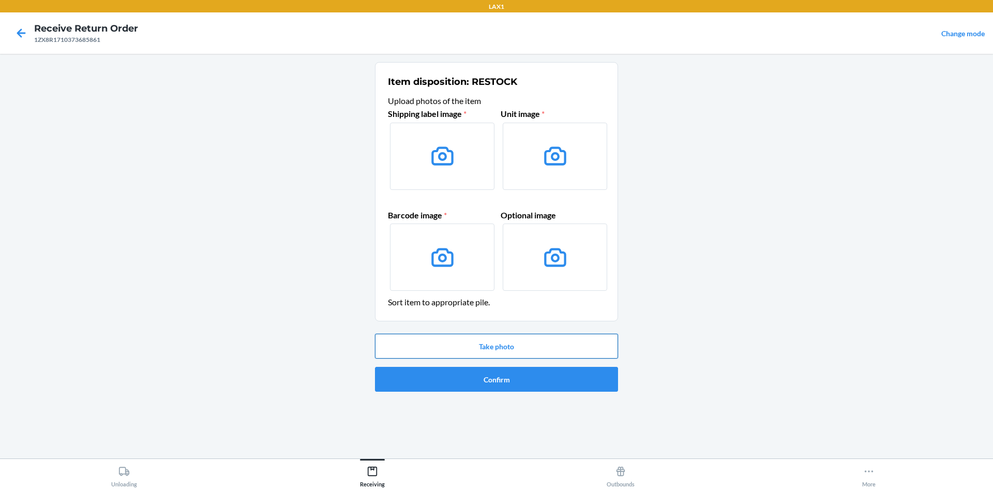
click at [497, 337] on button "Take photo" at bounding box center [496, 346] width 243 height 25
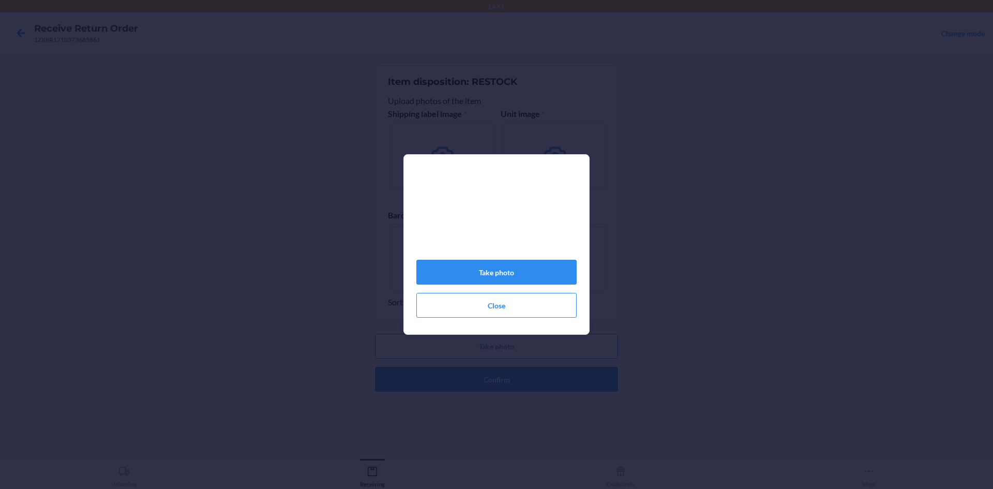
click at [523, 264] on div "Take photo Close" at bounding box center [496, 248] width 160 height 146
click at [528, 277] on button "Take photo" at bounding box center [496, 272] width 160 height 25
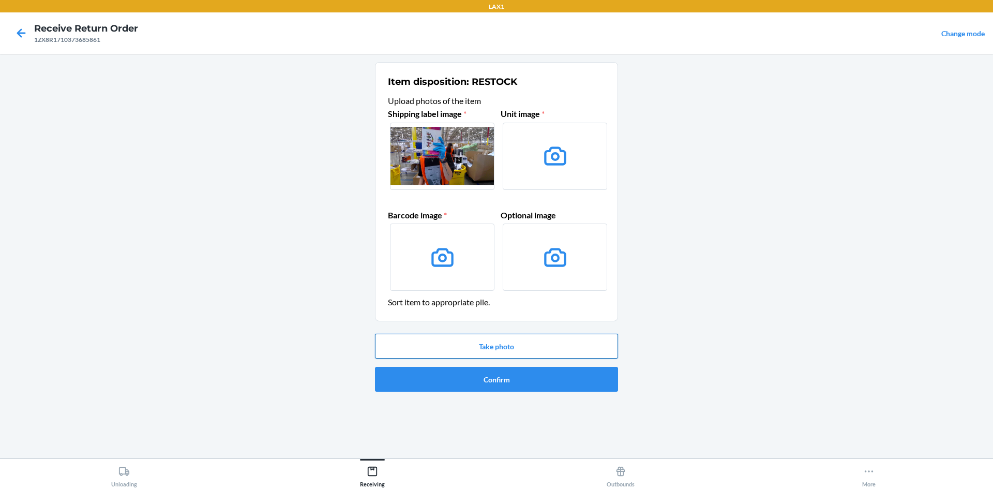
click at [535, 340] on button "Take photo" at bounding box center [496, 346] width 243 height 25
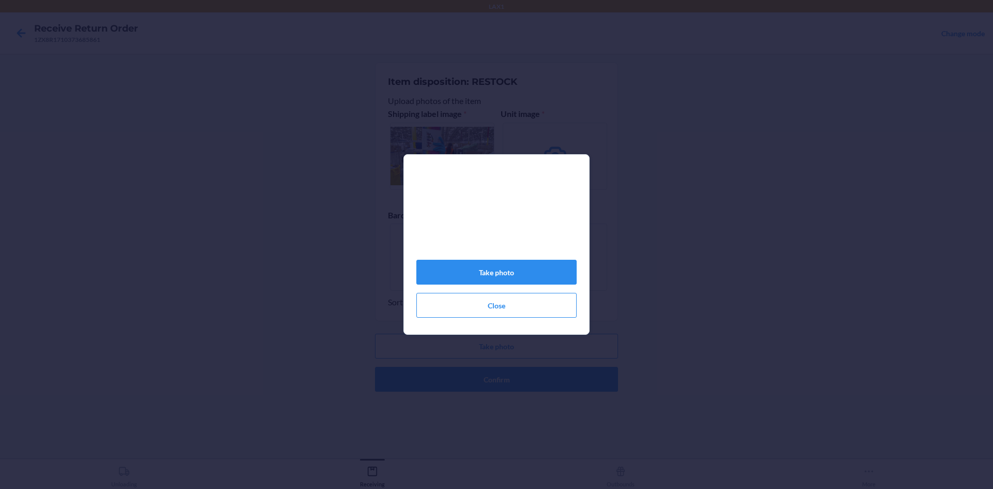
click at [531, 334] on section "Take photo Close" at bounding box center [496, 244] width 186 height 180
click at [509, 273] on button "Take photo" at bounding box center [496, 272] width 160 height 25
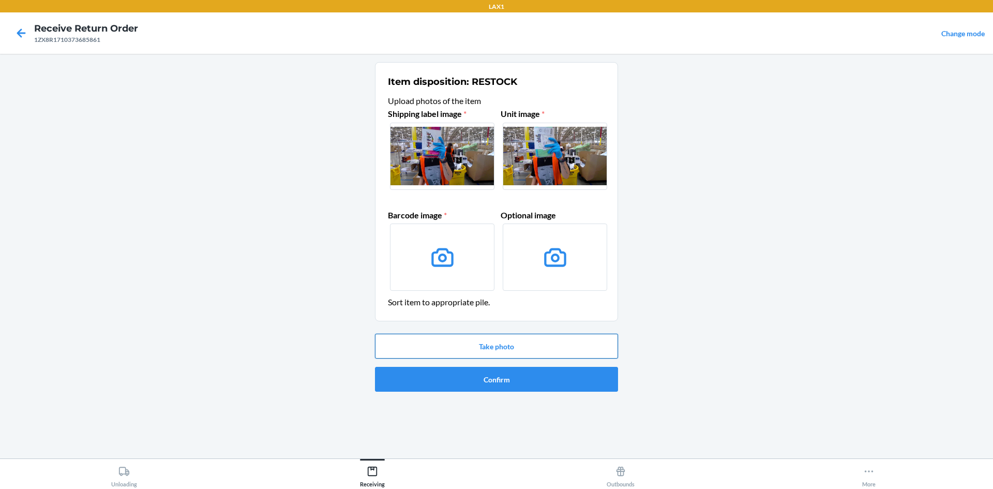
click at [521, 338] on button "Take photo" at bounding box center [496, 346] width 243 height 25
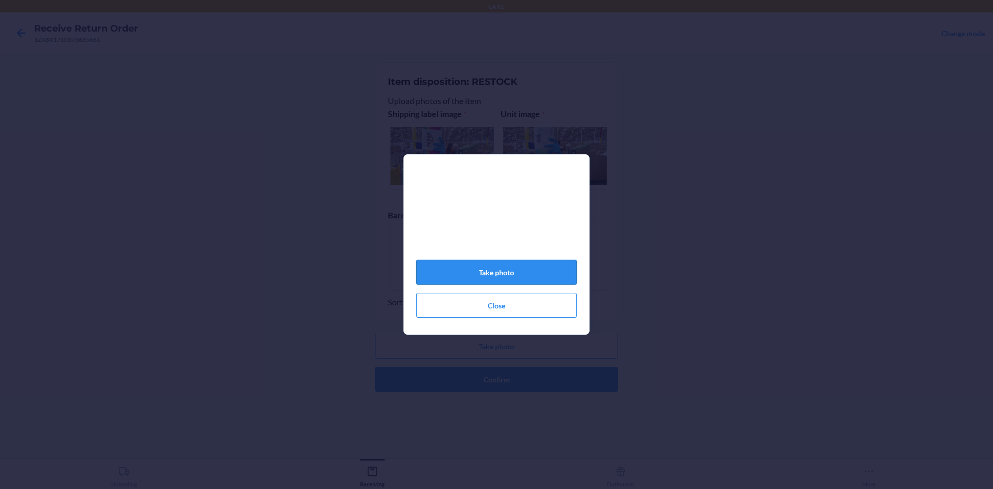
click at [513, 281] on button "Take photo" at bounding box center [496, 272] width 160 height 25
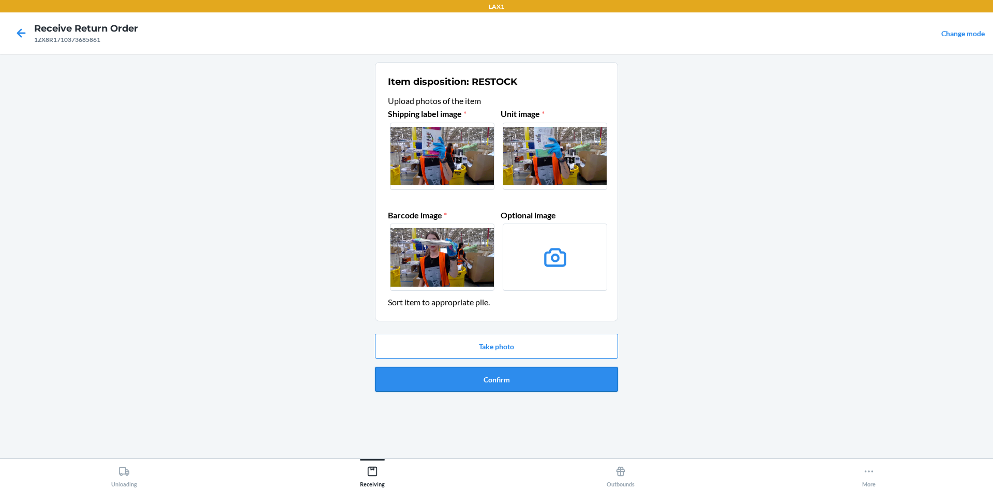
click at [531, 377] on button "Confirm" at bounding box center [496, 379] width 243 height 25
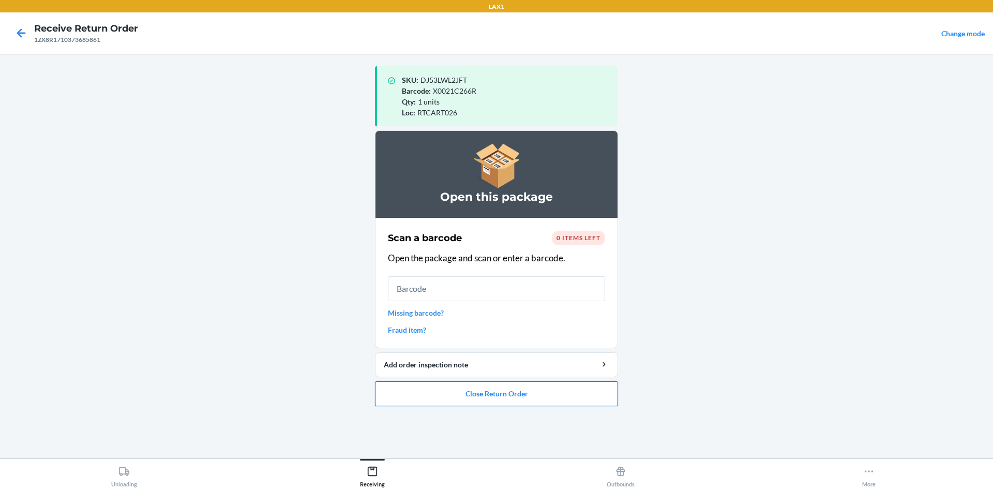
click at [554, 390] on button "Close Return Order" at bounding box center [496, 393] width 243 height 25
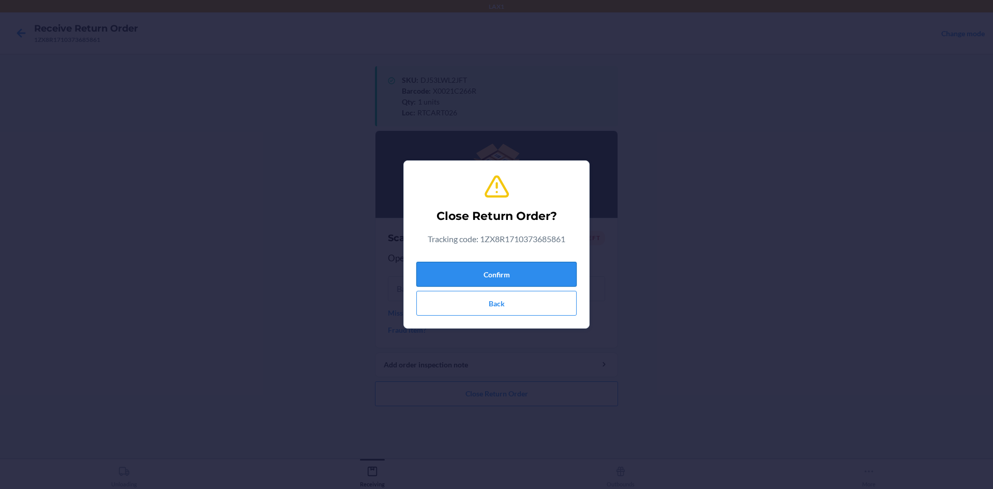
click at [543, 275] on button "Confirm" at bounding box center [496, 274] width 160 height 25
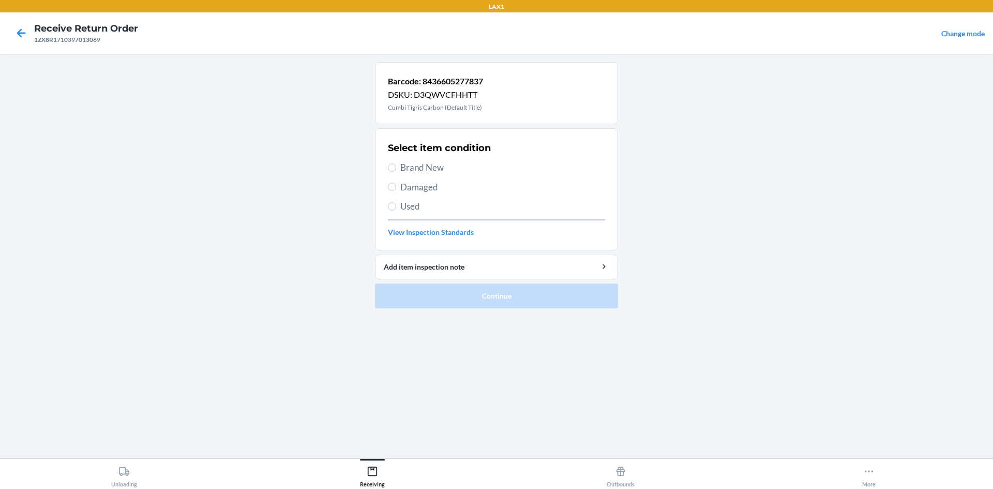
click at [426, 164] on span "Brand New" at bounding box center [502, 167] width 205 height 13
click at [396, 164] on input "Brand New" at bounding box center [392, 167] width 8 height 8
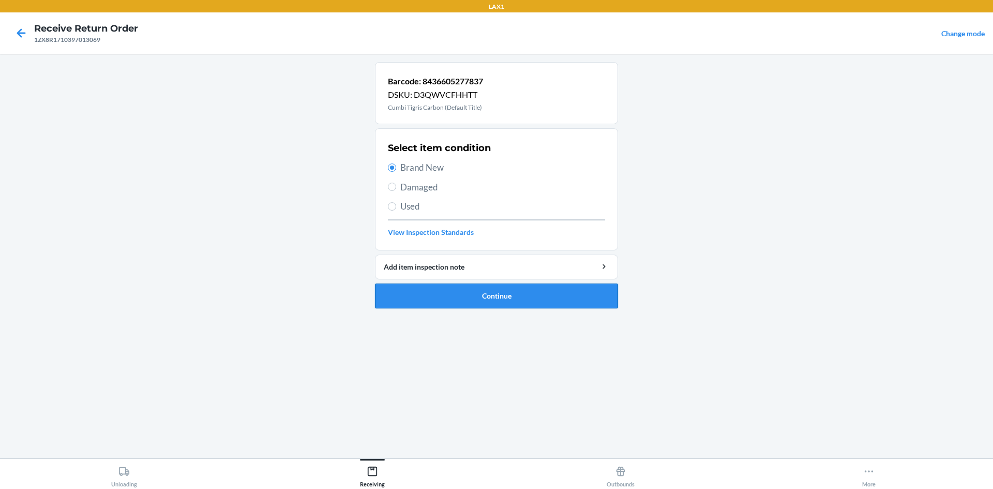
click at [535, 283] on button "Continue" at bounding box center [496, 295] width 243 height 25
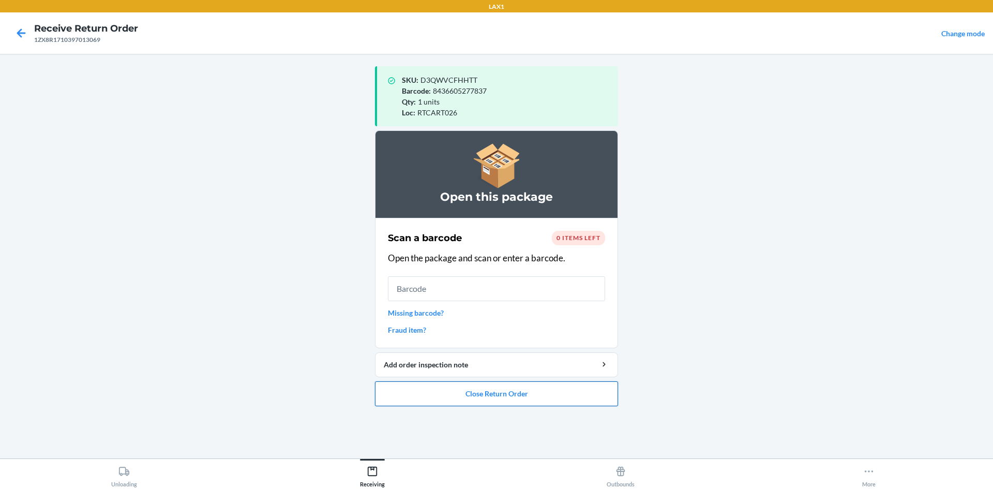
click at [549, 394] on button "Close Return Order" at bounding box center [496, 393] width 243 height 25
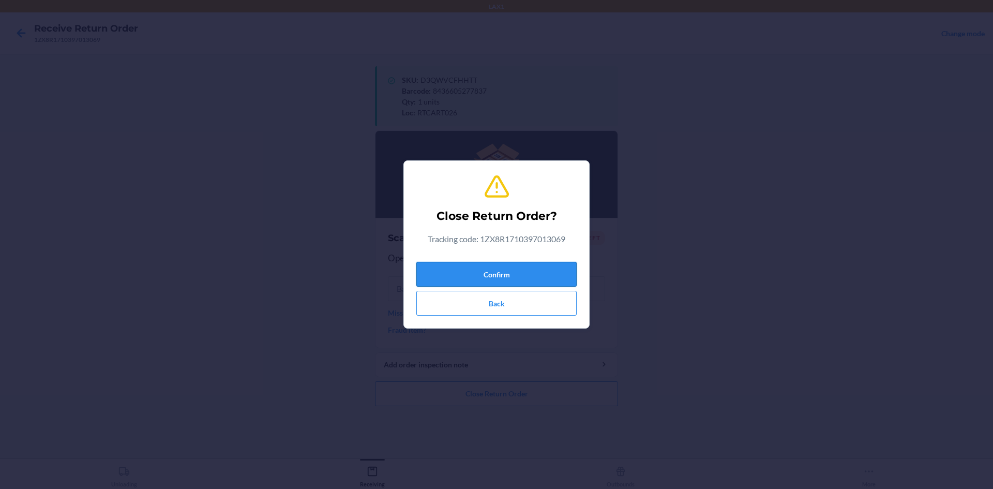
click at [540, 275] on button "Confirm" at bounding box center [496, 274] width 160 height 25
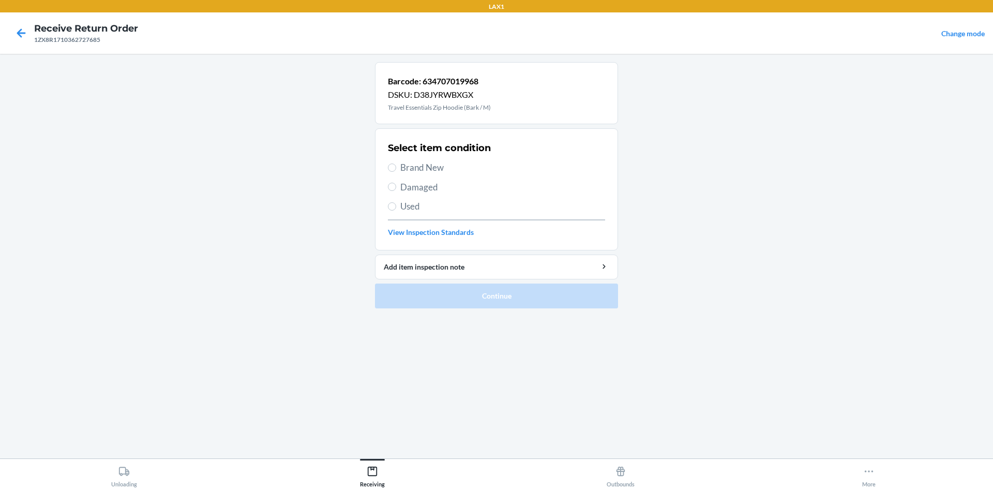
click at [417, 207] on span "Used" at bounding box center [502, 206] width 205 height 13
click at [396, 207] on input "Used" at bounding box center [392, 206] width 8 height 8
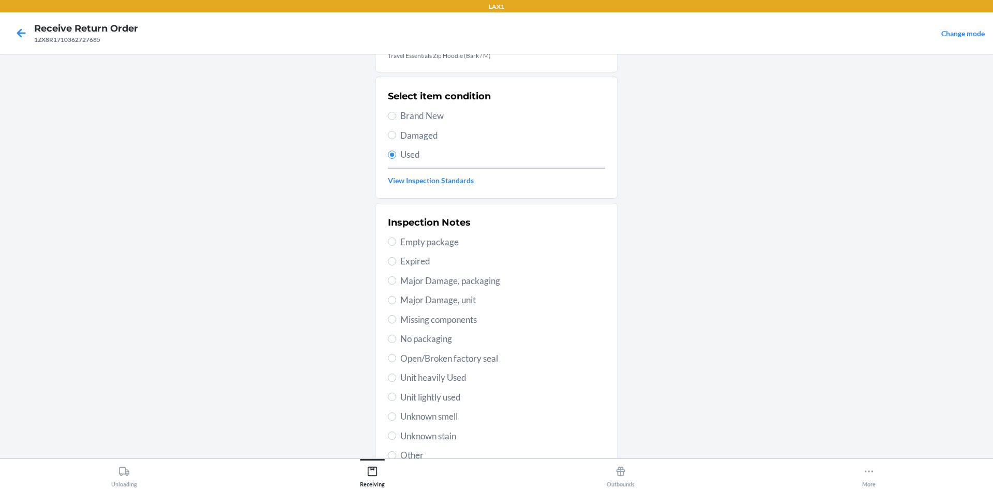
click at [448, 397] on span "Unit lightly used" at bounding box center [502, 396] width 205 height 13
click at [396, 397] on input "Unit lightly used" at bounding box center [392, 396] width 8 height 8
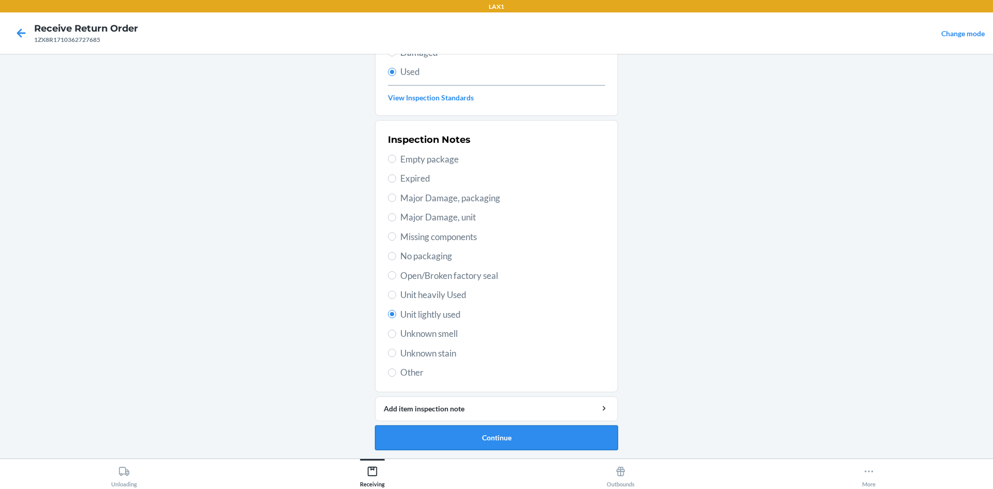
click at [509, 432] on button "Continue" at bounding box center [496, 437] width 243 height 25
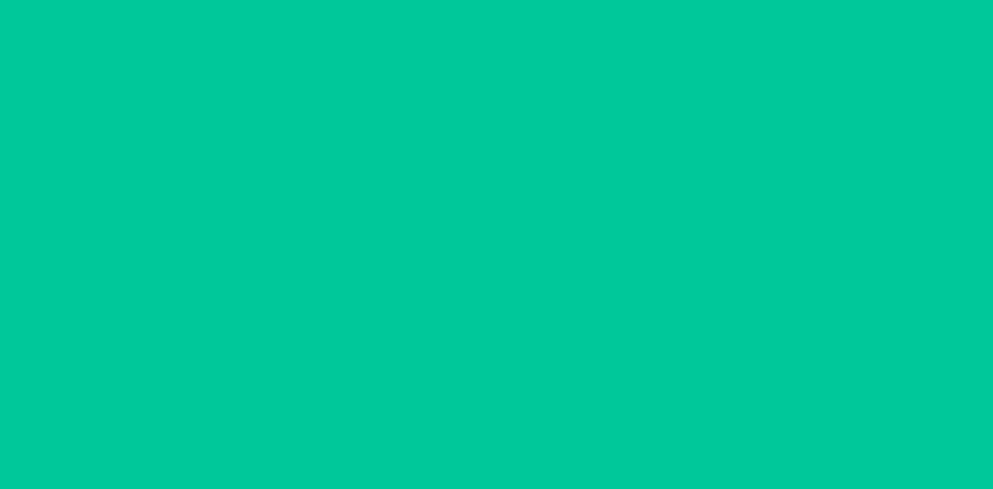
scroll to position [0, 0]
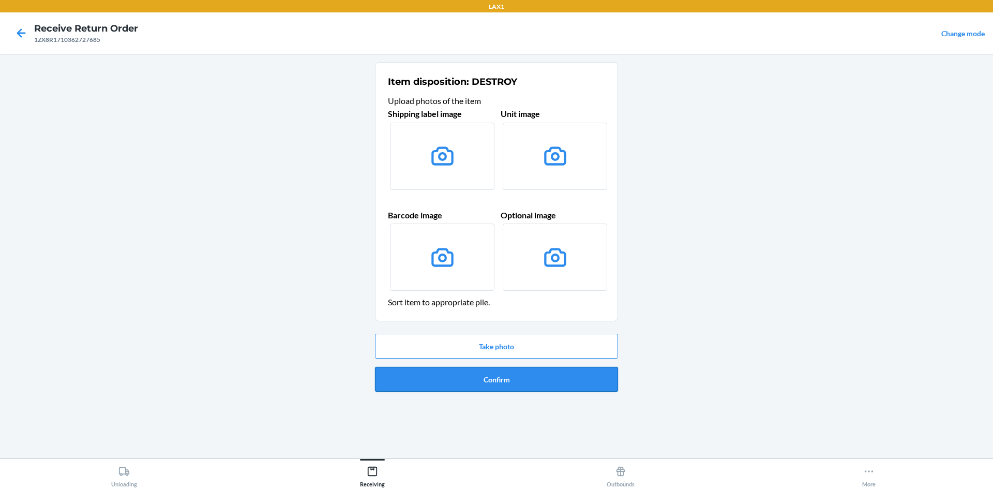
click at [507, 383] on button "Confirm" at bounding box center [496, 379] width 243 height 25
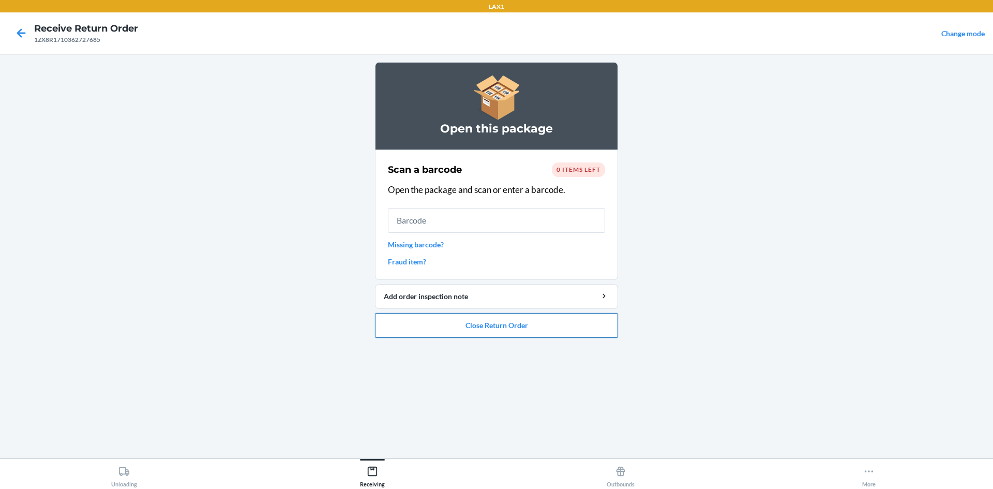
click at [511, 319] on button "Close Return Order" at bounding box center [496, 325] width 243 height 25
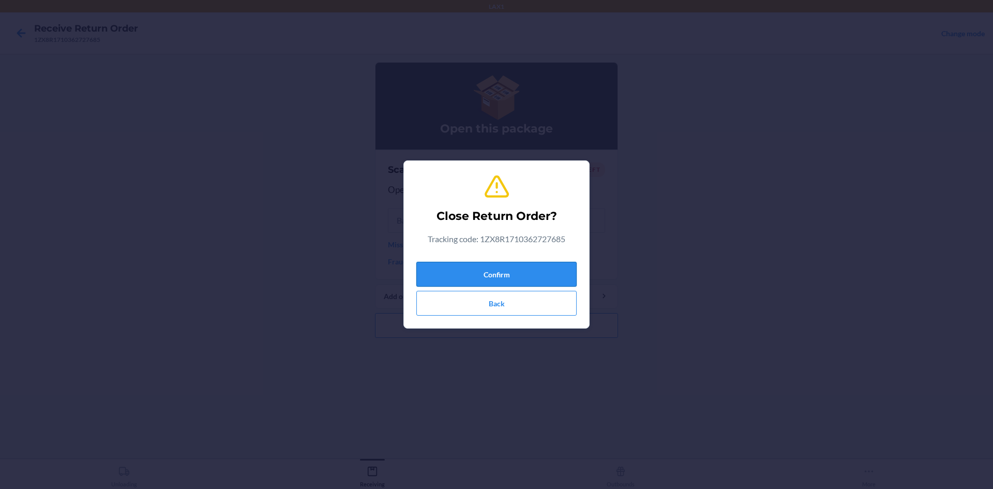
click at [536, 273] on button "Confirm" at bounding box center [496, 274] width 160 height 25
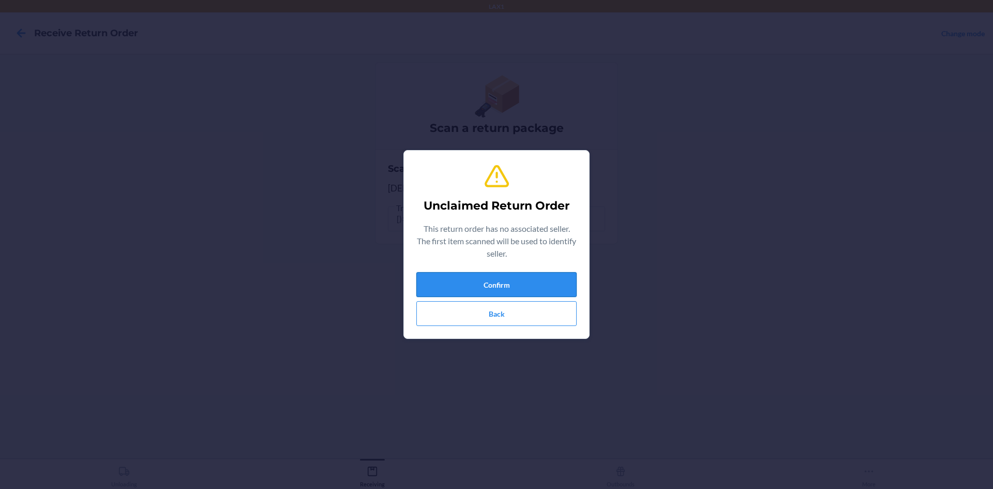
click at [546, 287] on button "Confirm" at bounding box center [496, 284] width 160 height 25
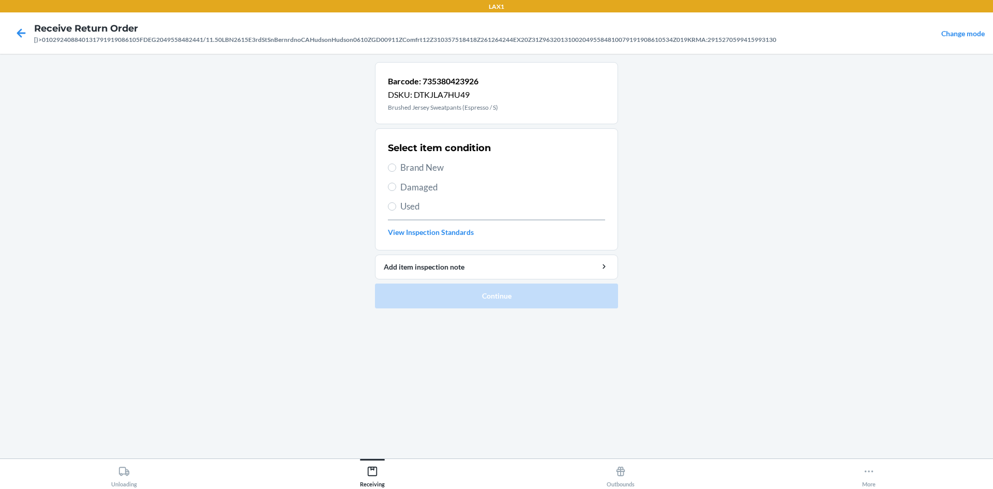
click at [433, 167] on span "Brand New" at bounding box center [502, 167] width 205 height 13
click at [396, 167] on input "Brand New" at bounding box center [392, 167] width 8 height 8
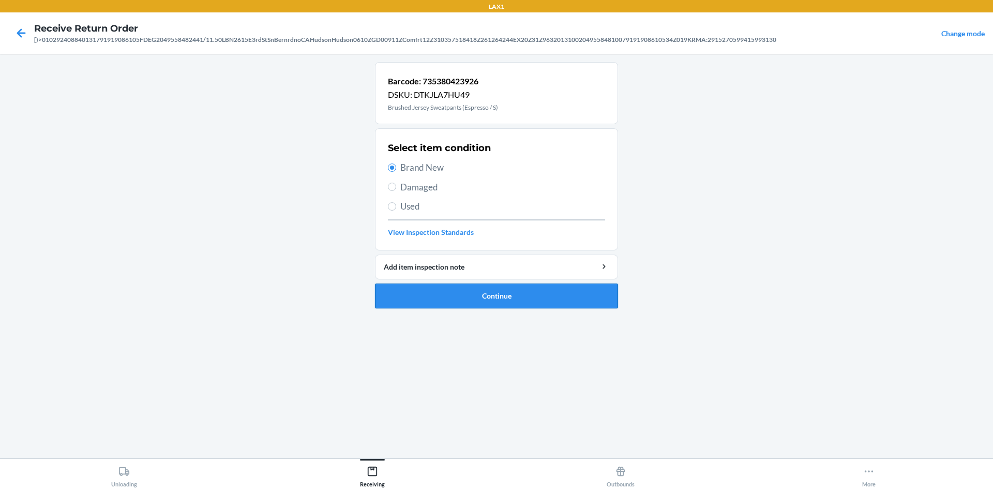
click at [496, 298] on button "Continue" at bounding box center [496, 295] width 243 height 25
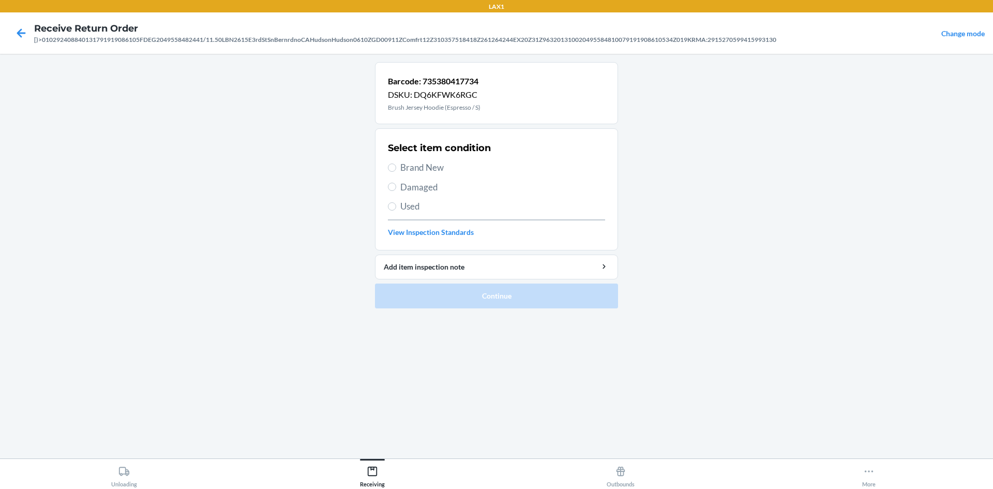
click at [385, 166] on section "Select item condition Brand New Damaged Used View Inspection Standards" at bounding box center [496, 189] width 243 height 122
click at [390, 168] on input "Brand New" at bounding box center [392, 167] width 8 height 8
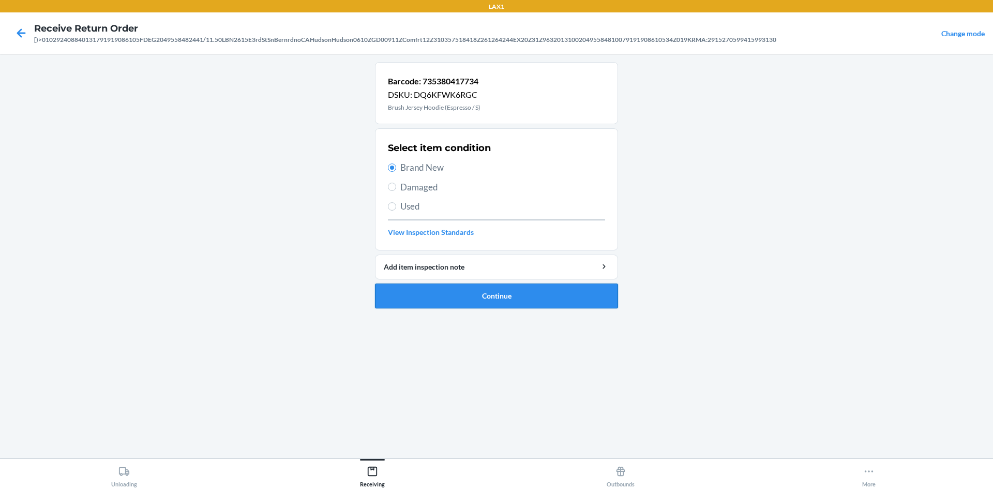
click at [479, 304] on button "Continue" at bounding box center [496, 295] width 243 height 25
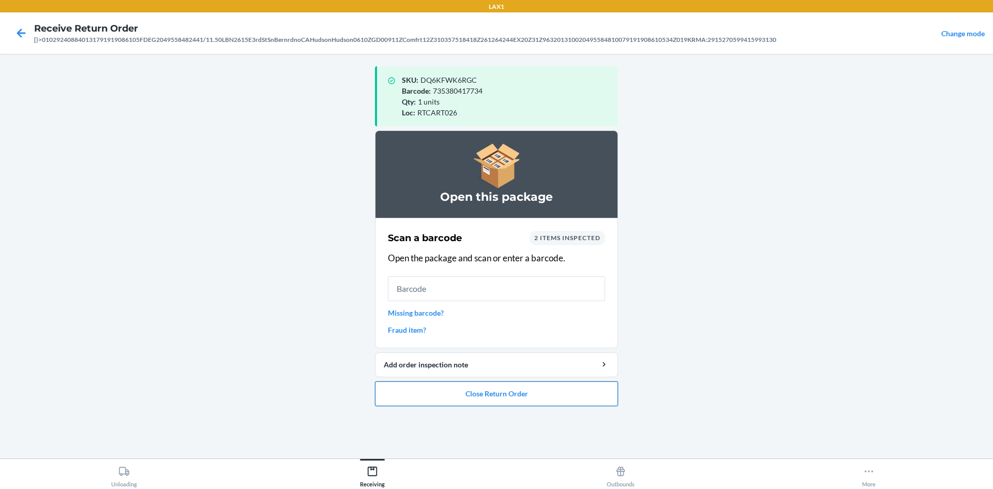
click at [608, 389] on button "Close Return Order" at bounding box center [496, 393] width 243 height 25
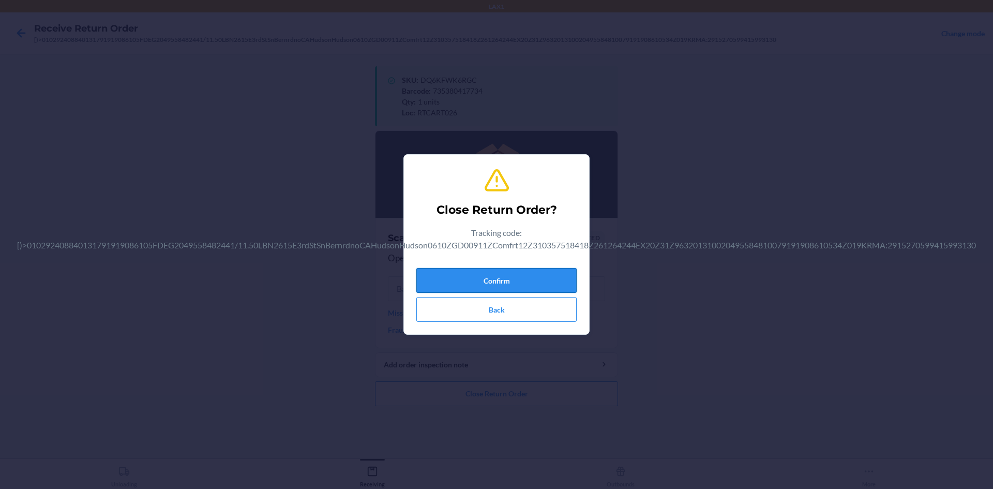
click at [543, 272] on button "Confirm" at bounding box center [496, 280] width 160 height 25
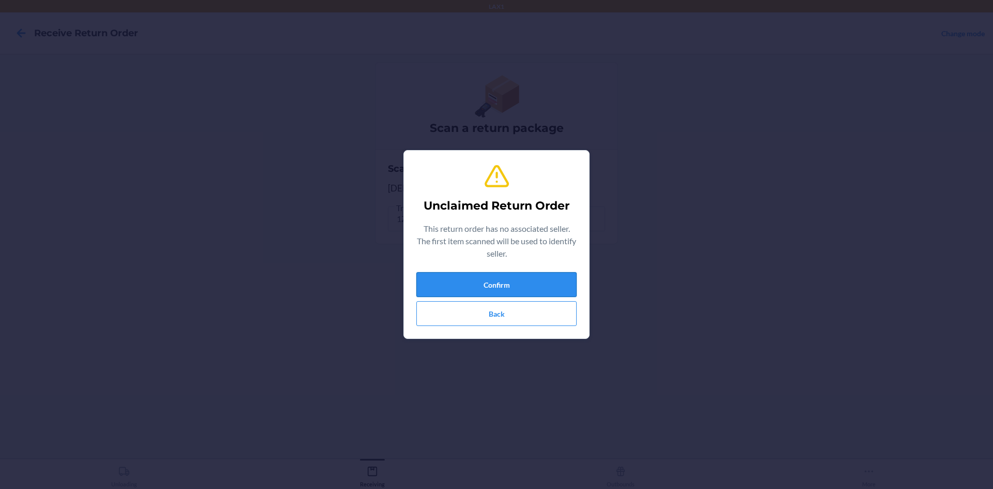
click at [555, 275] on button "Confirm" at bounding box center [496, 284] width 160 height 25
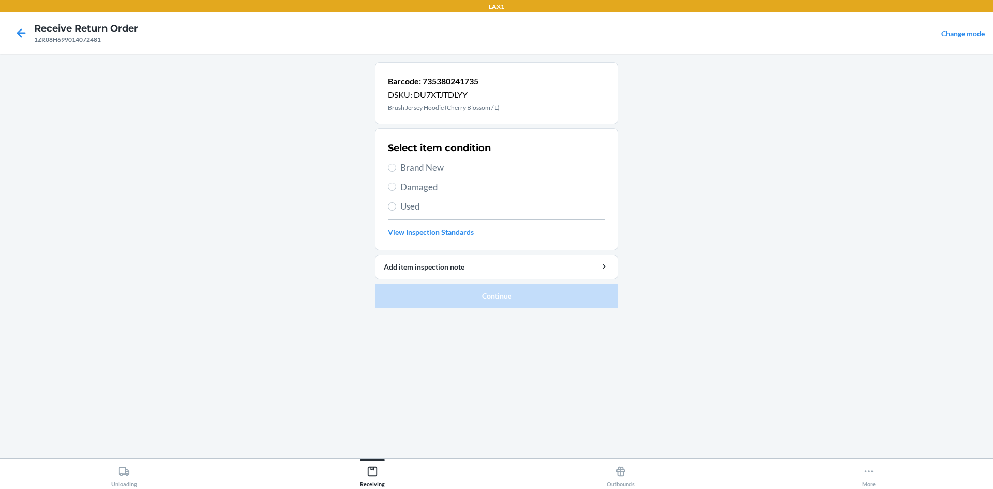
click at [468, 213] on span "Used" at bounding box center [502, 206] width 205 height 13
click at [396, 210] on input "Used" at bounding box center [392, 206] width 8 height 8
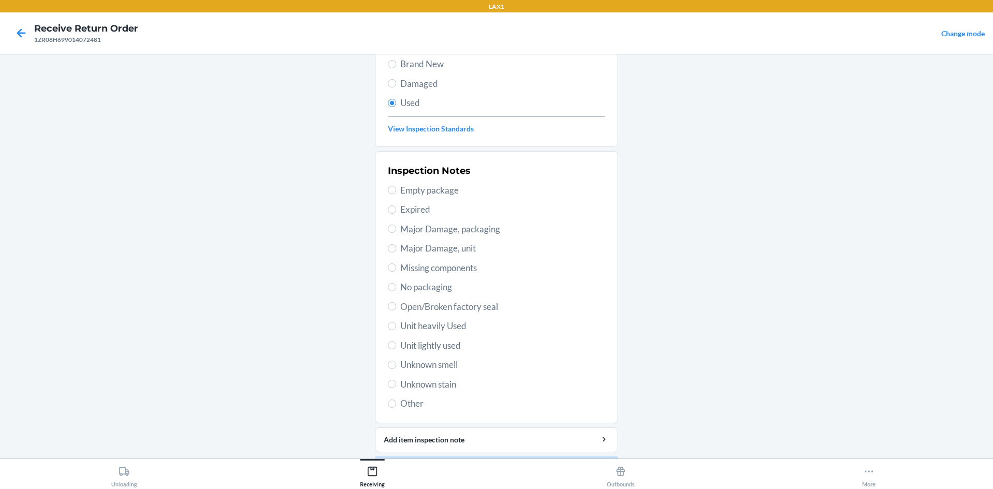
click at [442, 342] on span "Unit lightly used" at bounding box center [502, 345] width 205 height 13
click at [396, 342] on input "Unit lightly used" at bounding box center [392, 345] width 8 height 8
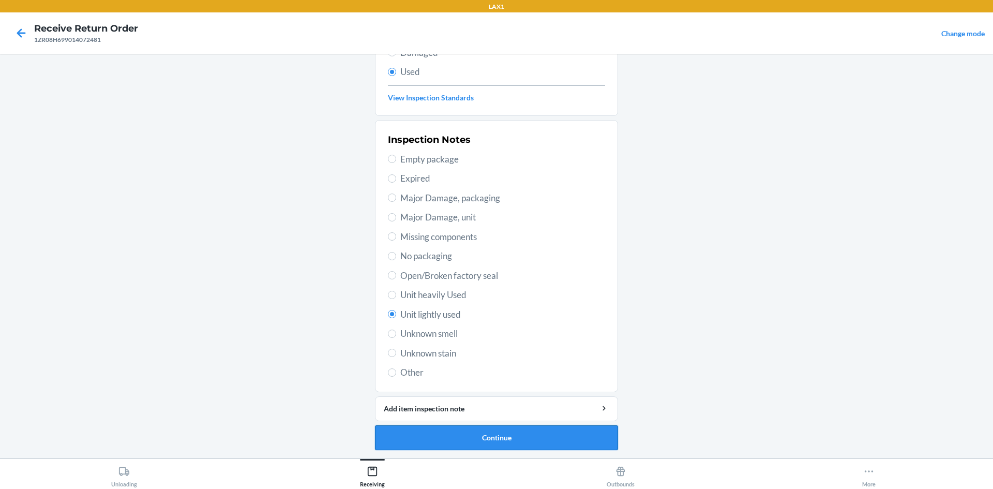
click at [560, 431] on button "Continue" at bounding box center [496, 437] width 243 height 25
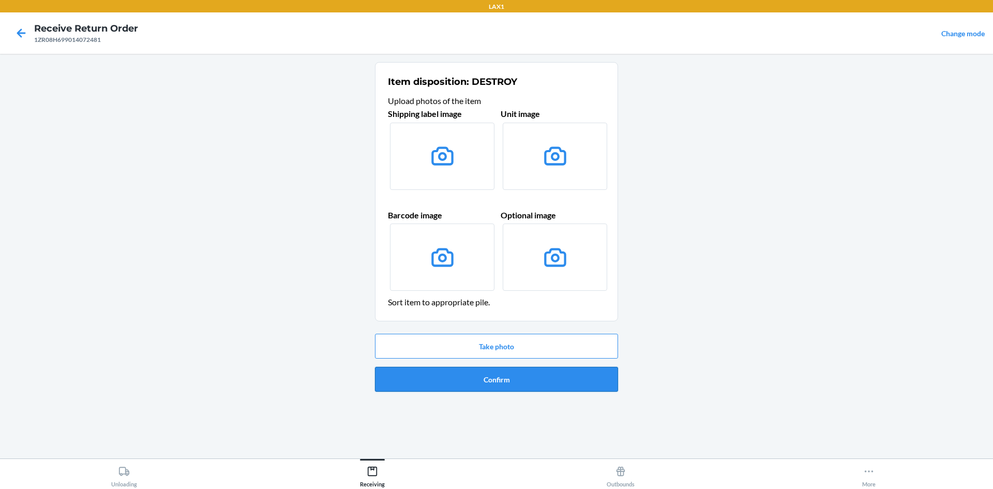
click at [461, 380] on button "Confirm" at bounding box center [496, 379] width 243 height 25
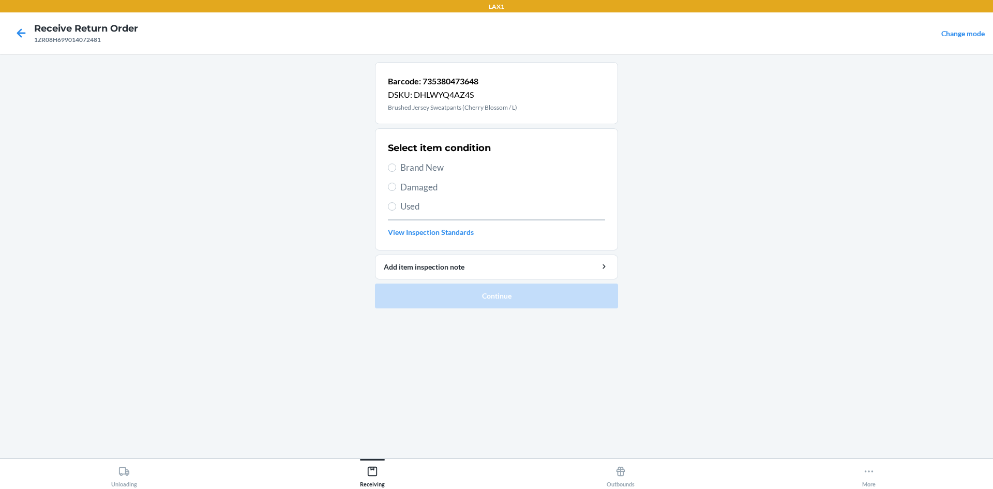
click at [400, 171] on label "Brand New" at bounding box center [496, 167] width 217 height 13
click at [396, 171] on input "Brand New" at bounding box center [392, 167] width 8 height 8
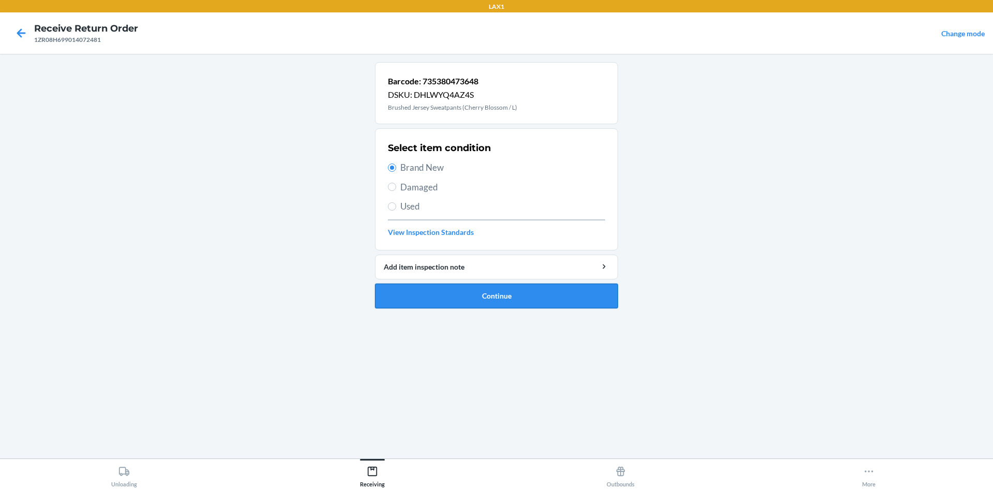
click at [528, 291] on button "Continue" at bounding box center [496, 295] width 243 height 25
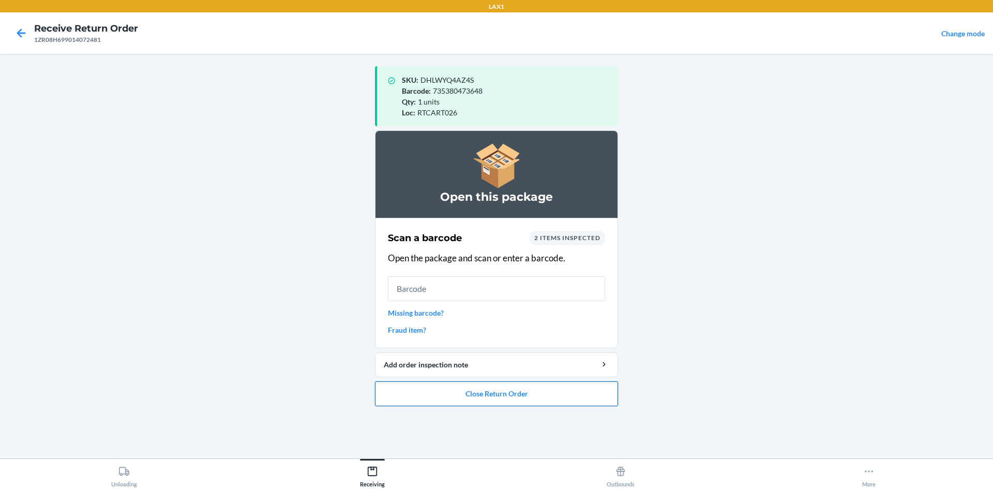
click at [590, 399] on button "Close Return Order" at bounding box center [496, 393] width 243 height 25
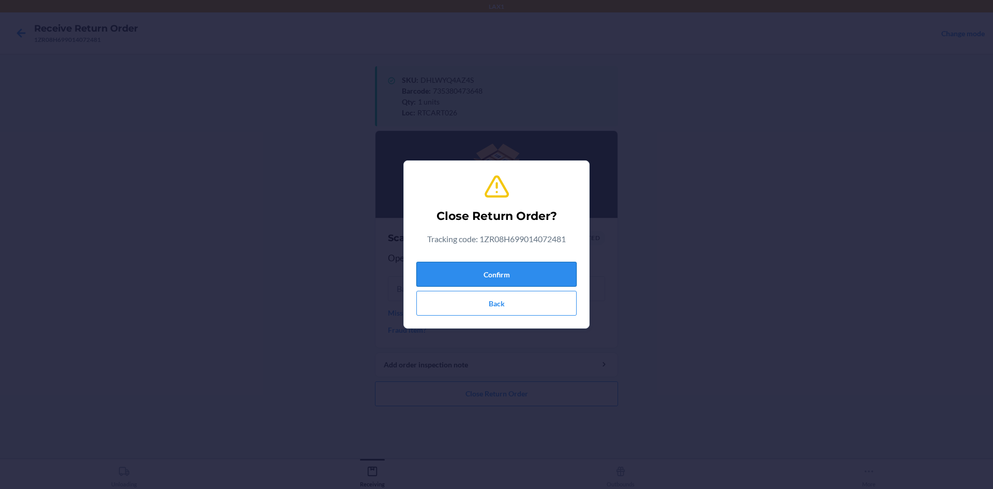
click at [522, 269] on button "Confirm" at bounding box center [496, 274] width 160 height 25
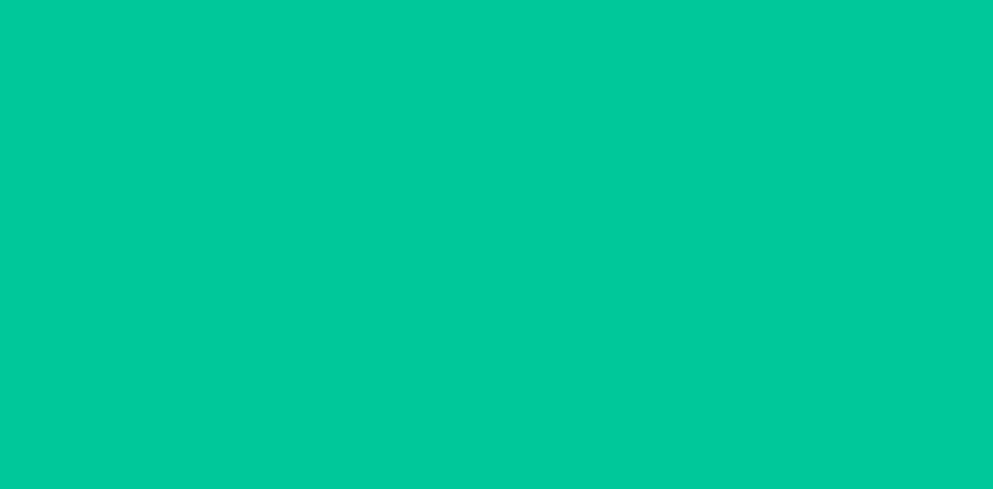
click at [522, 269] on input "text" at bounding box center [496, 265] width 217 height 25
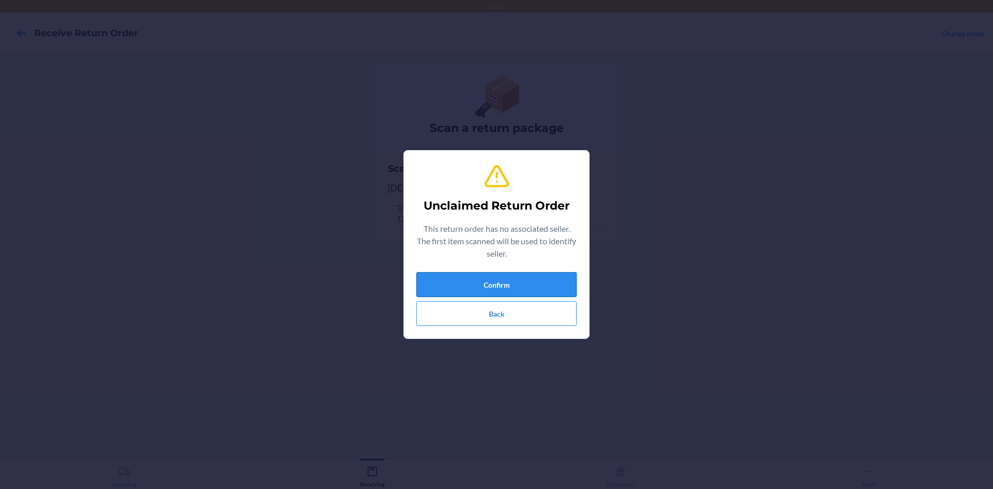
click at [538, 277] on button "Confirm" at bounding box center [496, 284] width 160 height 25
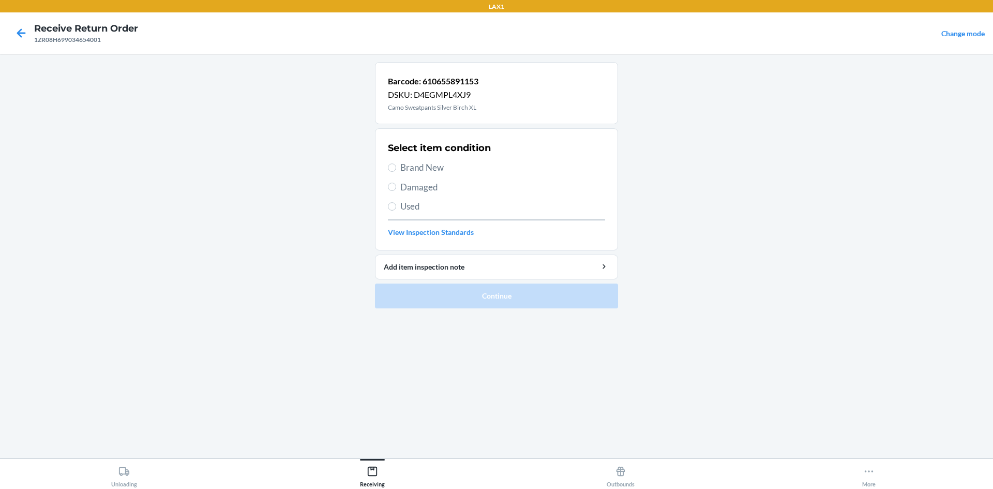
click at [437, 216] on div "Select item condition Brand New Damaged Used View Inspection Standards" at bounding box center [496, 189] width 217 height 102
click at [435, 210] on span "Used" at bounding box center [502, 206] width 205 height 13
click at [396, 210] on input "Used" at bounding box center [392, 206] width 8 height 8
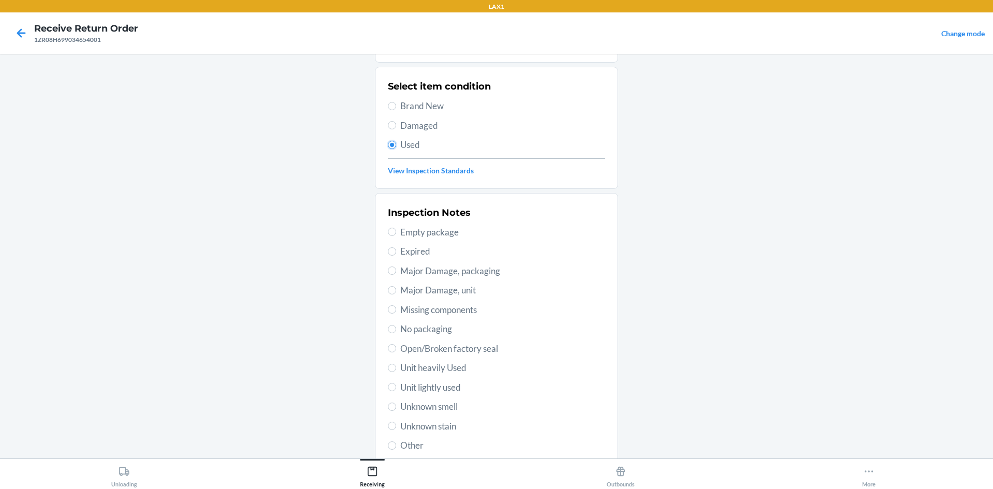
scroll to position [134, 0]
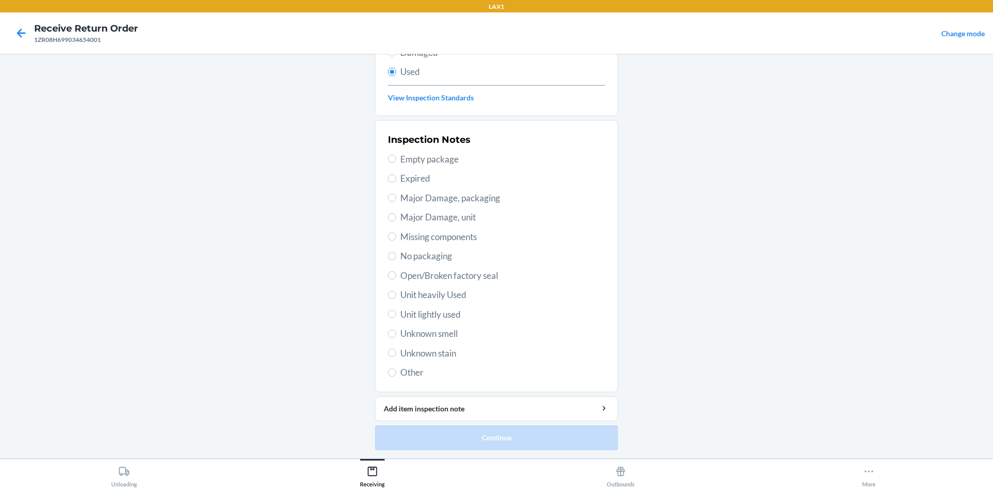
click at [435, 311] on span "Unit lightly used" at bounding box center [502, 314] width 205 height 13
click at [396, 311] on input "Unit lightly used" at bounding box center [392, 314] width 8 height 8
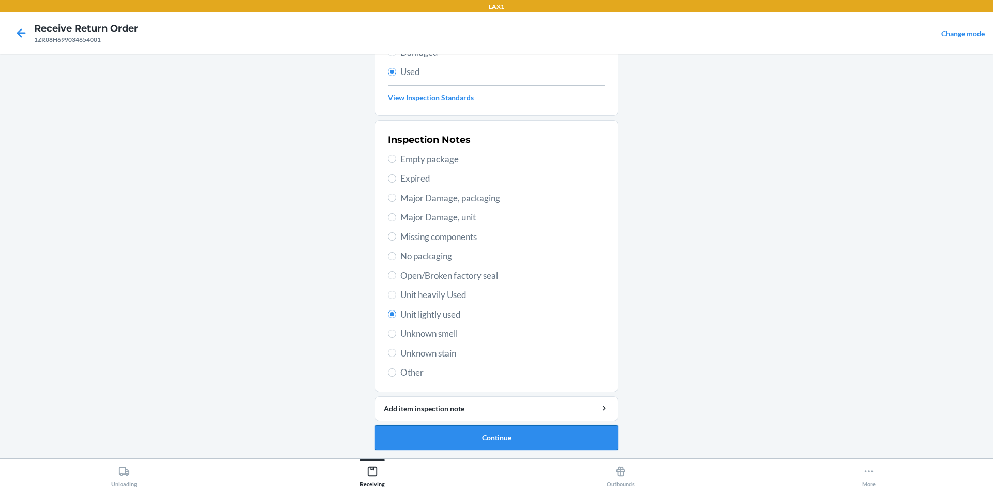
click at [538, 435] on button "Continue" at bounding box center [496, 437] width 243 height 25
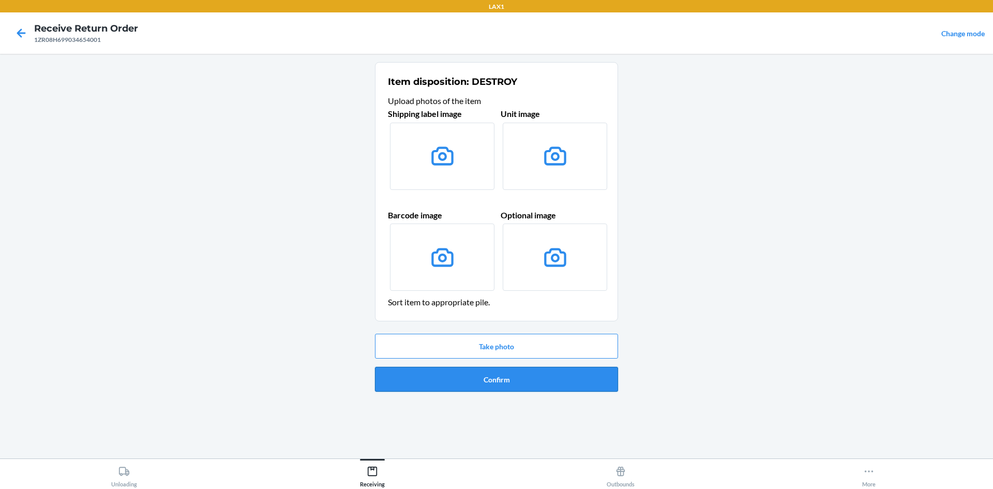
click at [528, 381] on button "Confirm" at bounding box center [496, 379] width 243 height 25
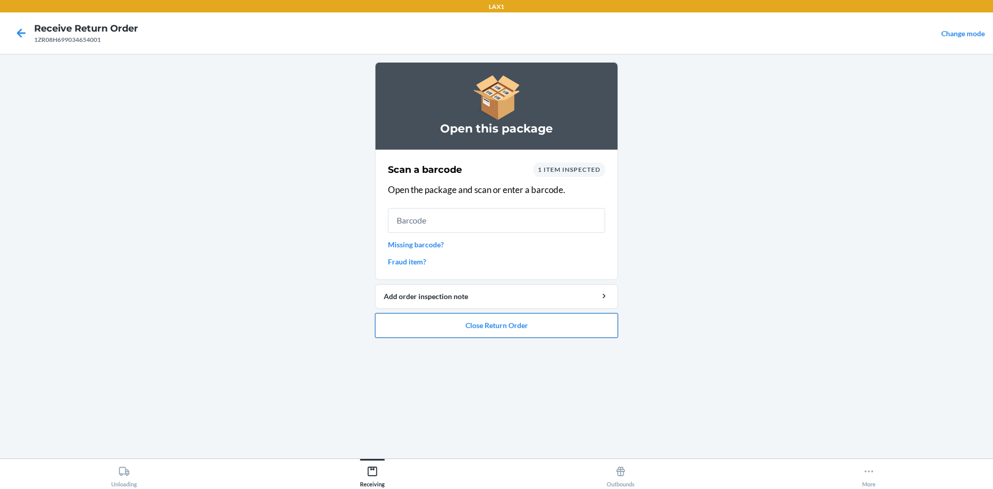
click at [512, 325] on button "Close Return Order" at bounding box center [496, 325] width 243 height 25
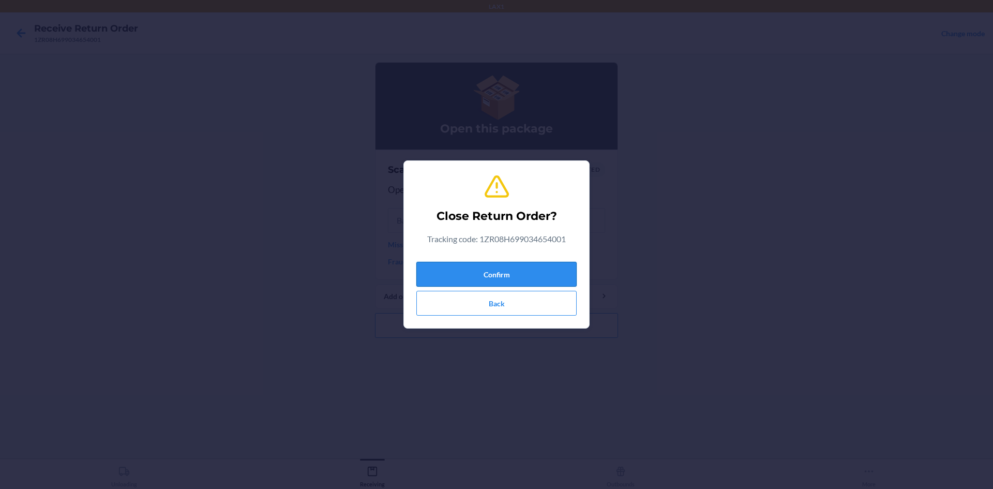
click at [496, 279] on button "Confirm" at bounding box center [496, 274] width 160 height 25
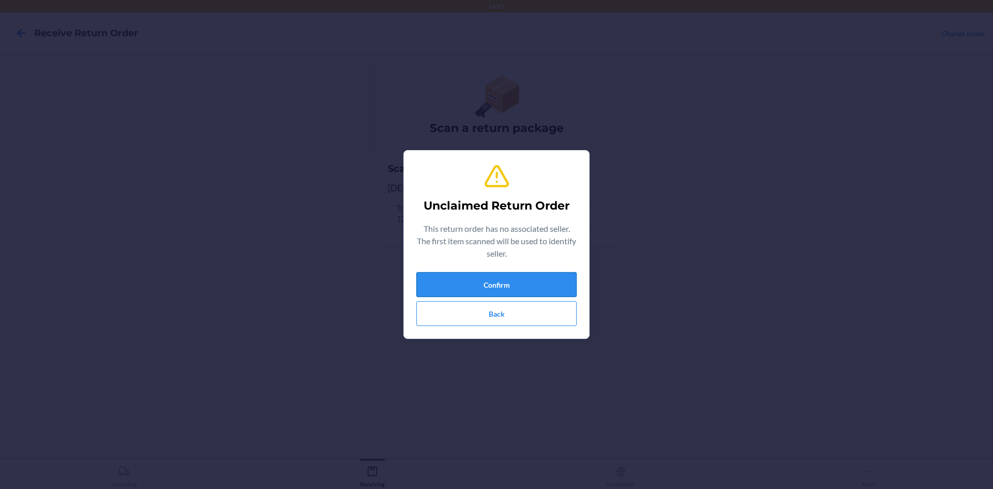
click at [552, 289] on button "Confirm" at bounding box center [496, 284] width 160 height 25
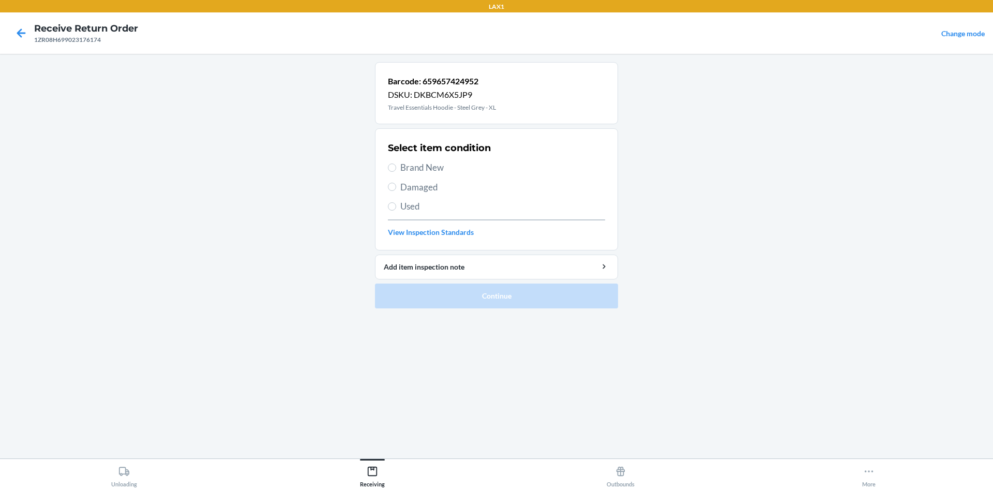
click at [389, 162] on label "Brand New" at bounding box center [496, 167] width 217 height 13
click at [389, 163] on input "Brand New" at bounding box center [392, 167] width 8 height 8
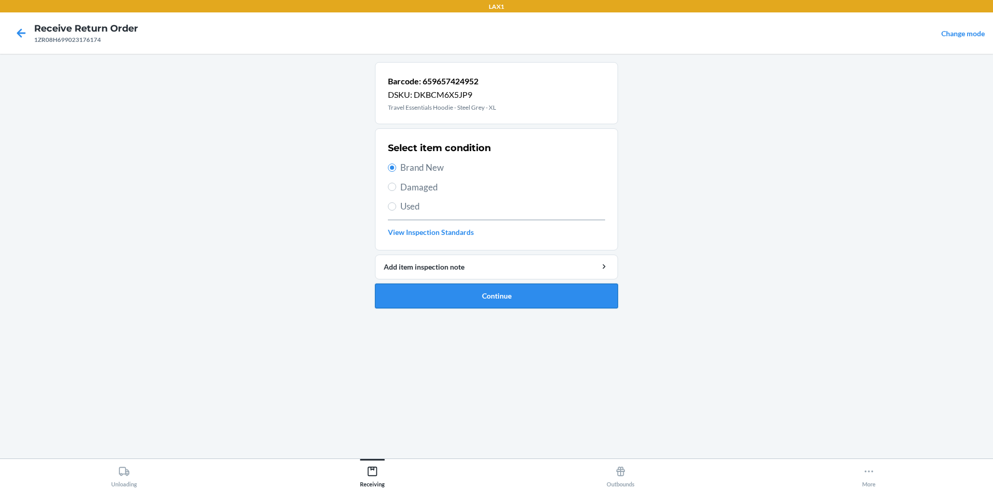
click at [494, 305] on button "Continue" at bounding box center [496, 295] width 243 height 25
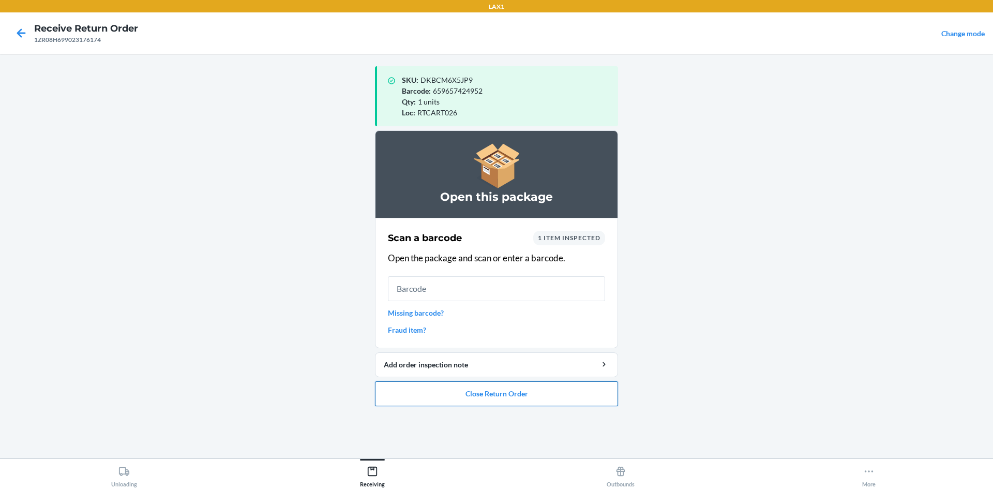
click at [572, 395] on button "Close Return Order" at bounding box center [496, 393] width 243 height 25
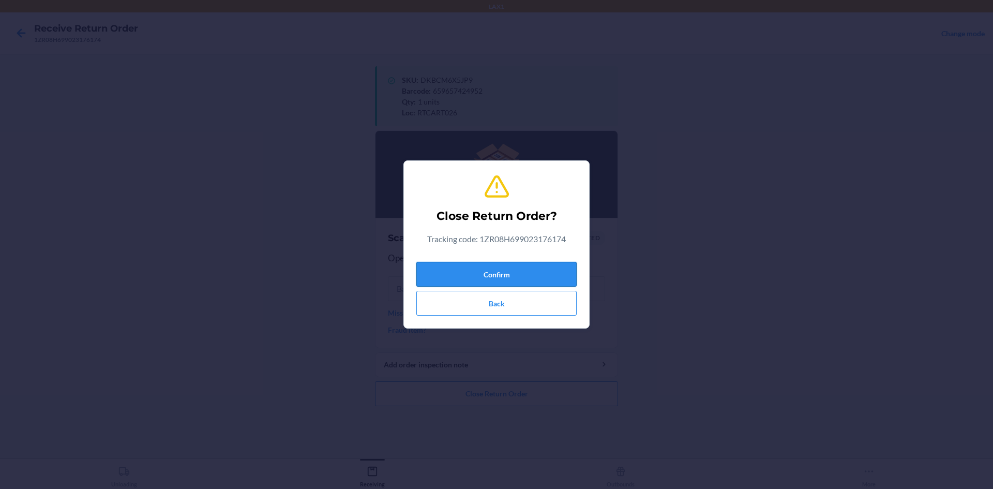
click at [564, 271] on button "Confirm" at bounding box center [496, 274] width 160 height 25
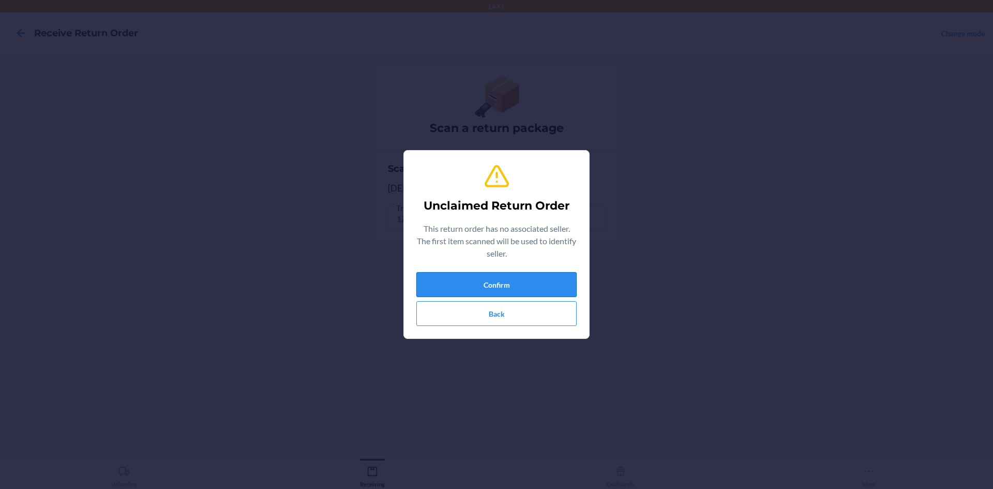
click at [540, 278] on button "Confirm" at bounding box center [496, 284] width 160 height 25
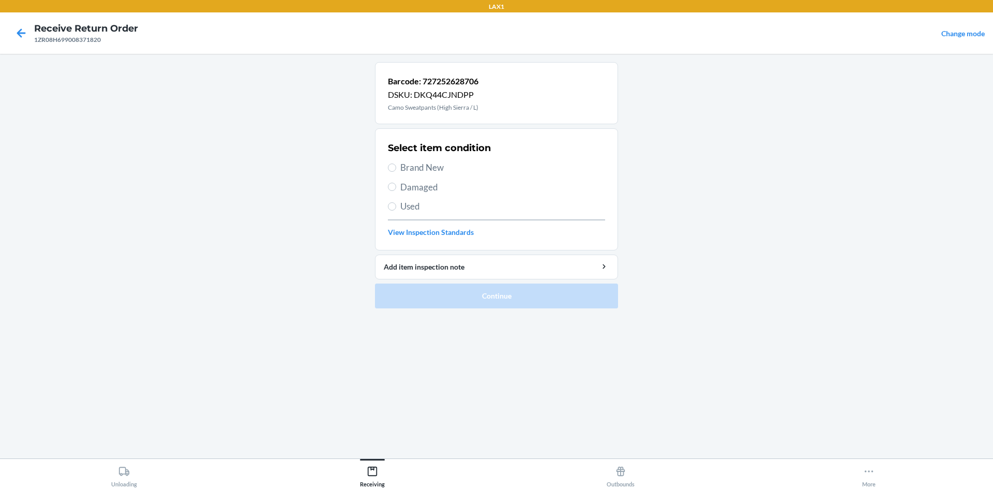
drag, startPoint x: 421, startPoint y: 169, endPoint x: 470, endPoint y: 243, distance: 88.8
click at [421, 169] on span "Brand New" at bounding box center [502, 167] width 205 height 13
click at [396, 167] on label "Brand New" at bounding box center [496, 167] width 217 height 13
click at [396, 167] on input "Brand New" at bounding box center [392, 167] width 8 height 8
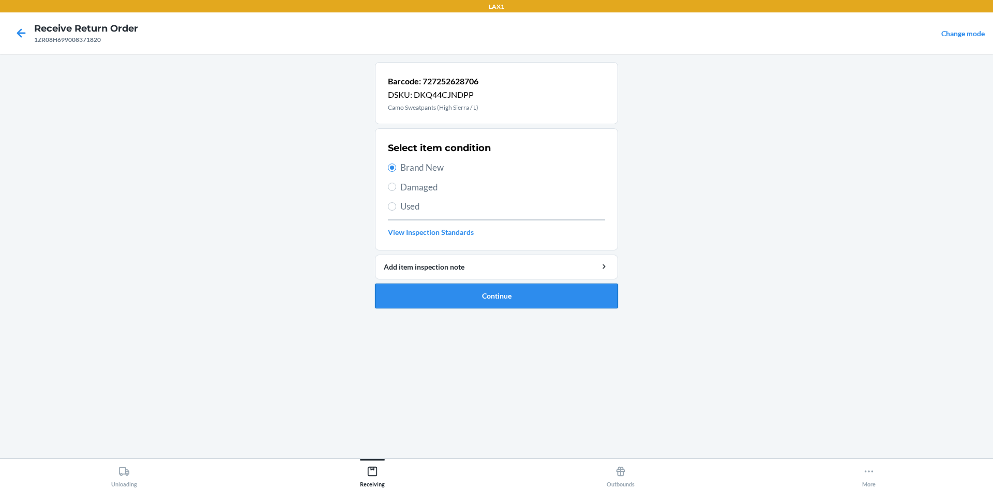
click at [487, 298] on button "Continue" at bounding box center [496, 295] width 243 height 25
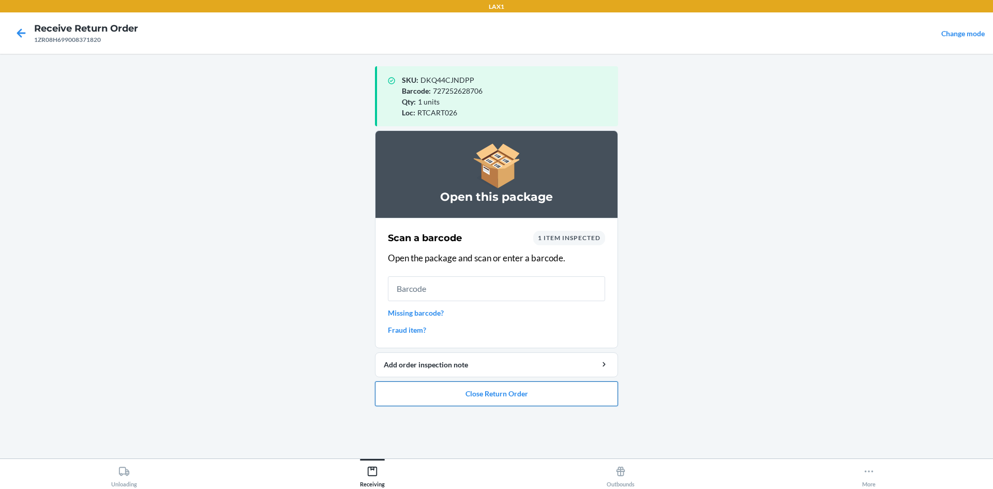
click at [552, 398] on button "Close Return Order" at bounding box center [496, 393] width 243 height 25
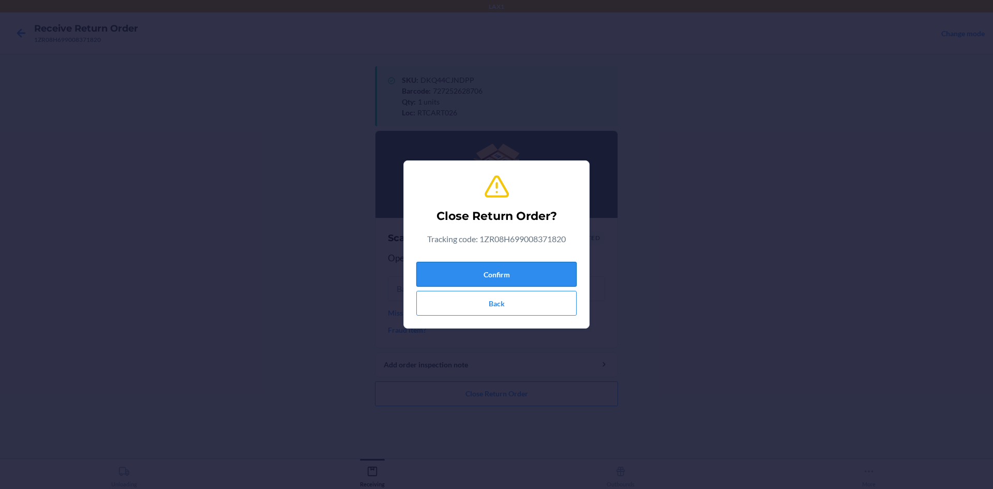
click at [547, 275] on button "Confirm" at bounding box center [496, 274] width 160 height 25
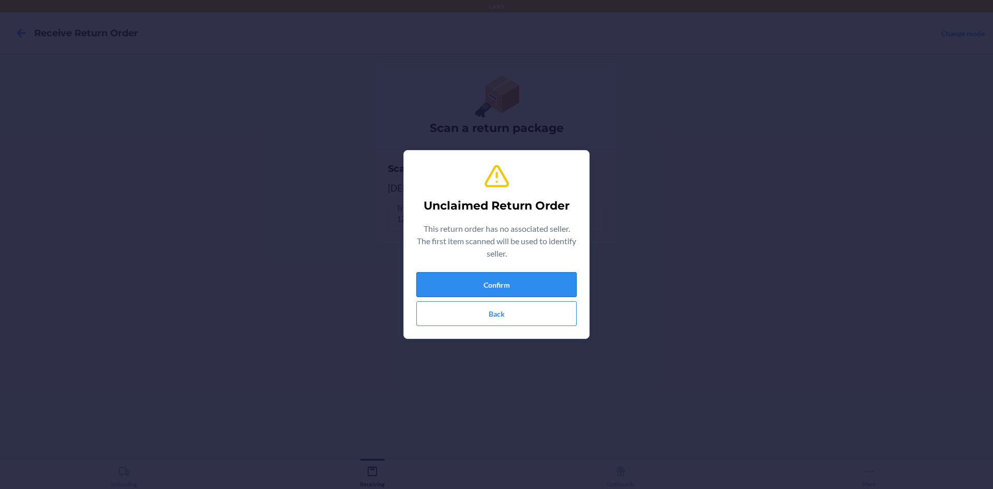
click at [573, 286] on button "Confirm" at bounding box center [496, 284] width 160 height 25
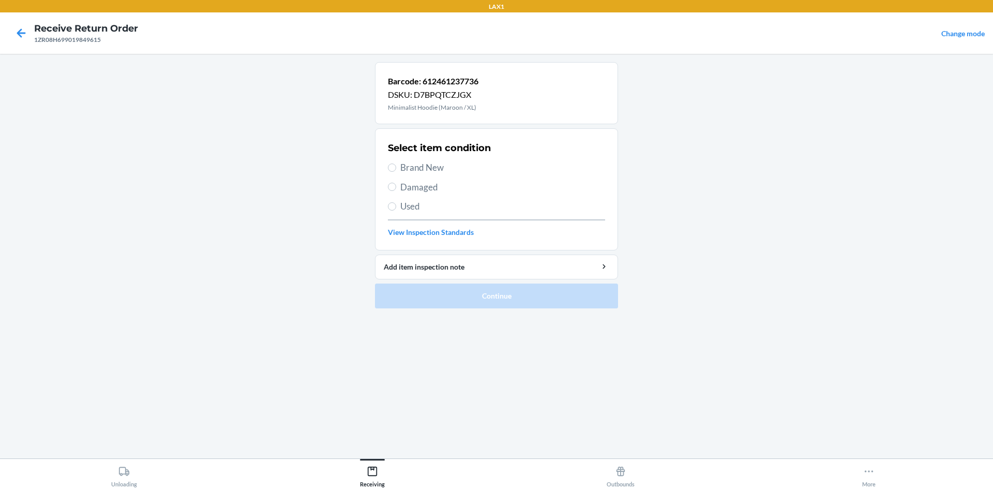
click at [404, 162] on span "Brand New" at bounding box center [502, 167] width 205 height 13
click at [396, 163] on input "Brand New" at bounding box center [392, 167] width 8 height 8
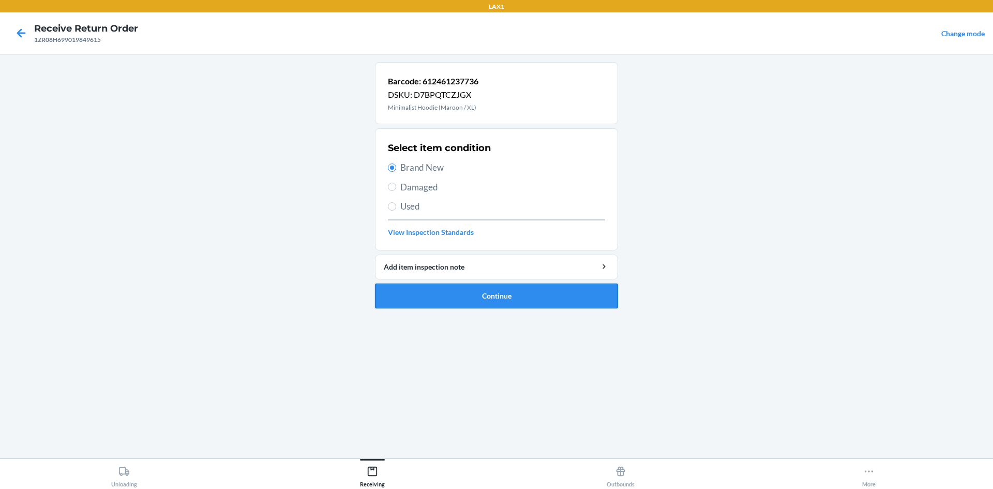
click at [533, 293] on button "Continue" at bounding box center [496, 295] width 243 height 25
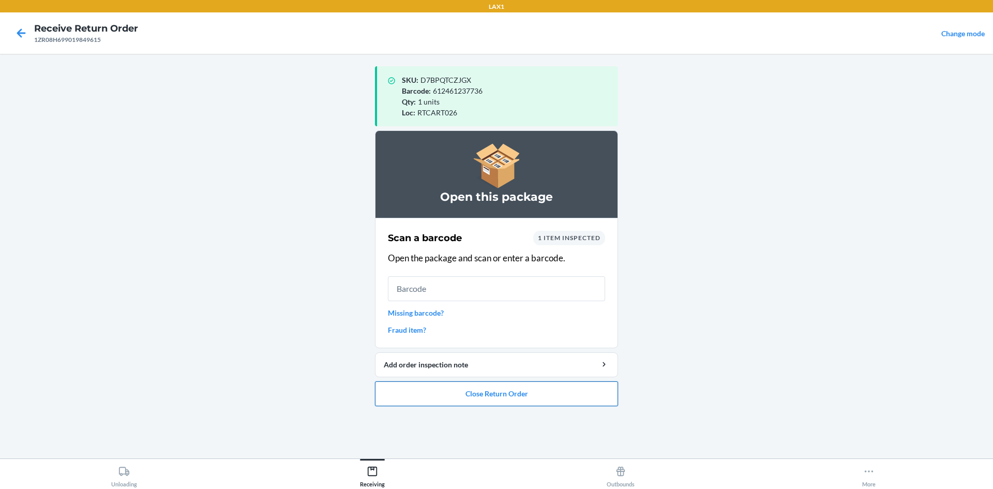
click at [559, 388] on button "Close Return Order" at bounding box center [496, 393] width 243 height 25
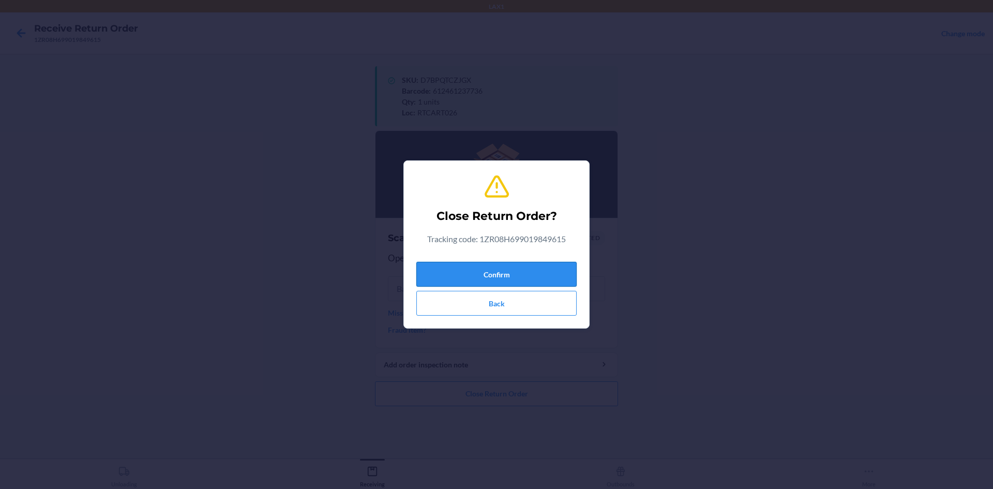
click at [529, 265] on button "Confirm" at bounding box center [496, 274] width 160 height 25
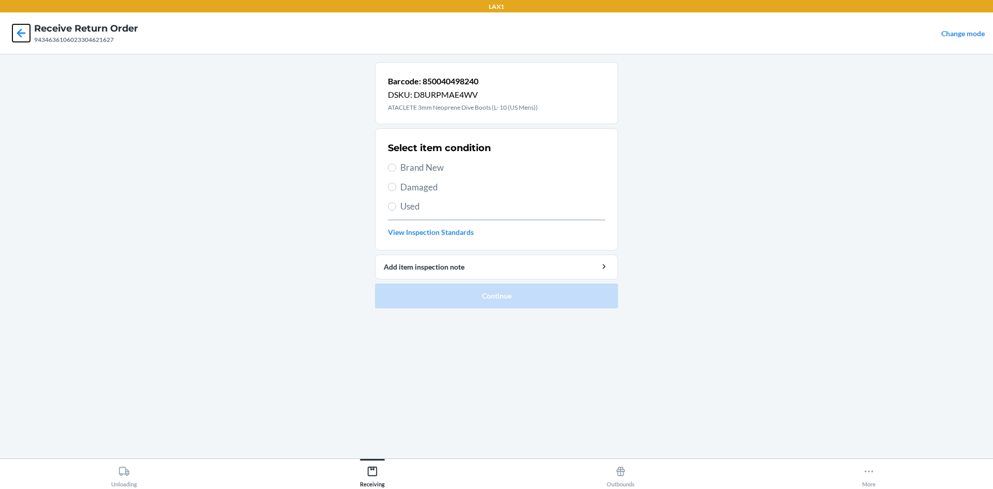
click at [20, 28] on icon at bounding box center [21, 33] width 18 height 18
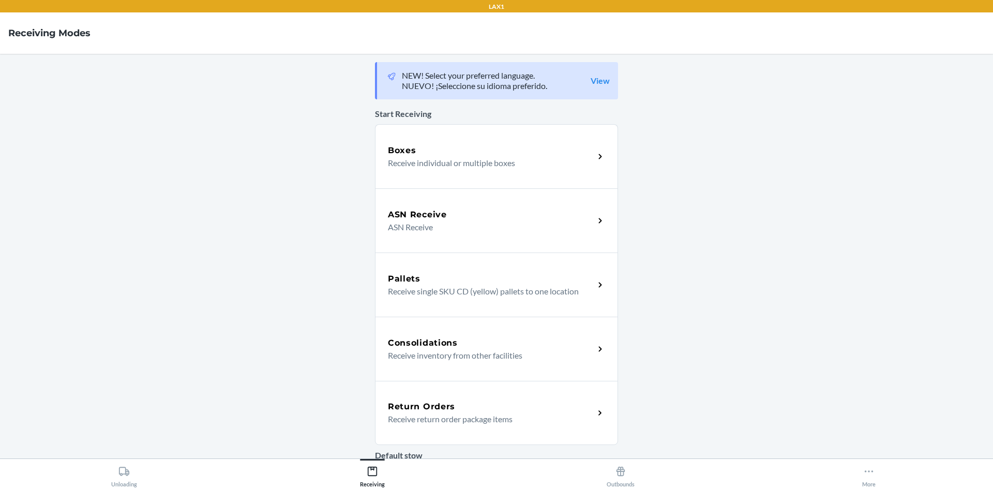
click at [500, 405] on div "Return Orders" at bounding box center [491, 406] width 206 height 12
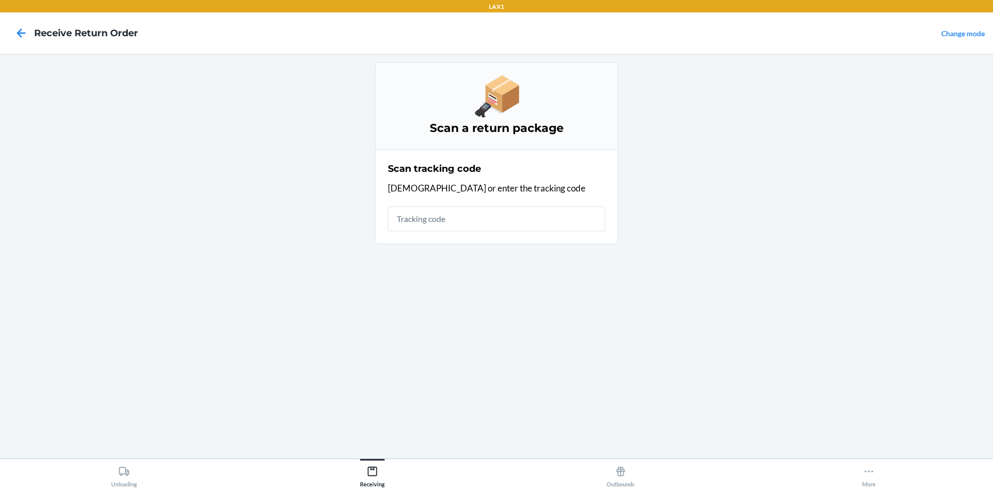
click at [467, 216] on input "text" at bounding box center [496, 218] width 217 height 25
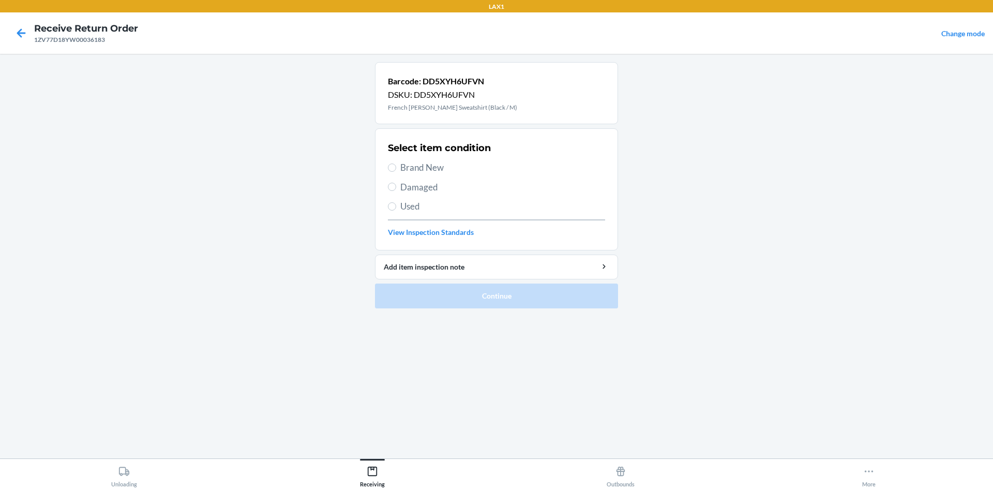
click at [453, 191] on span "Damaged" at bounding box center [502, 186] width 205 height 13
click at [396, 191] on input "Damaged" at bounding box center [392, 187] width 8 height 8
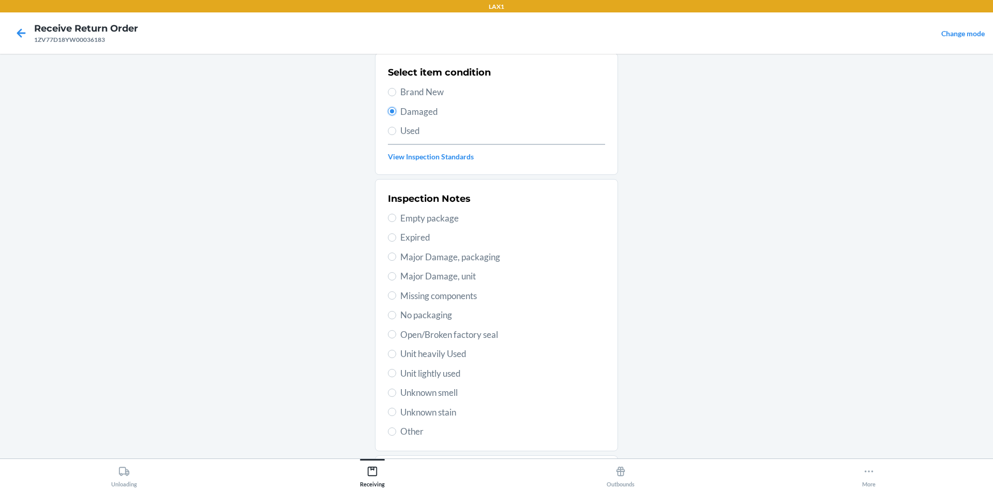
scroll to position [103, 0]
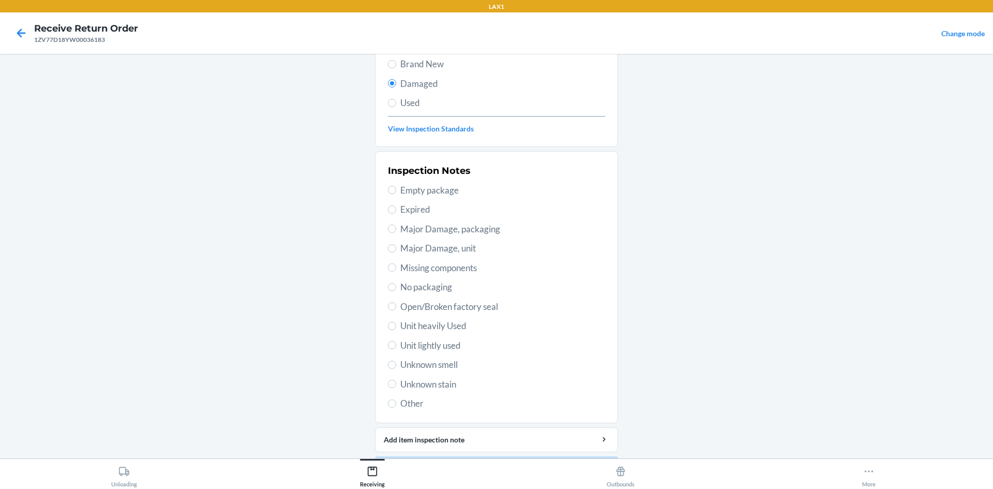
click at [481, 305] on span "Open/Broken factory seal" at bounding box center [502, 306] width 205 height 13
click at [396, 305] on input "Open/Broken factory seal" at bounding box center [392, 306] width 8 height 8
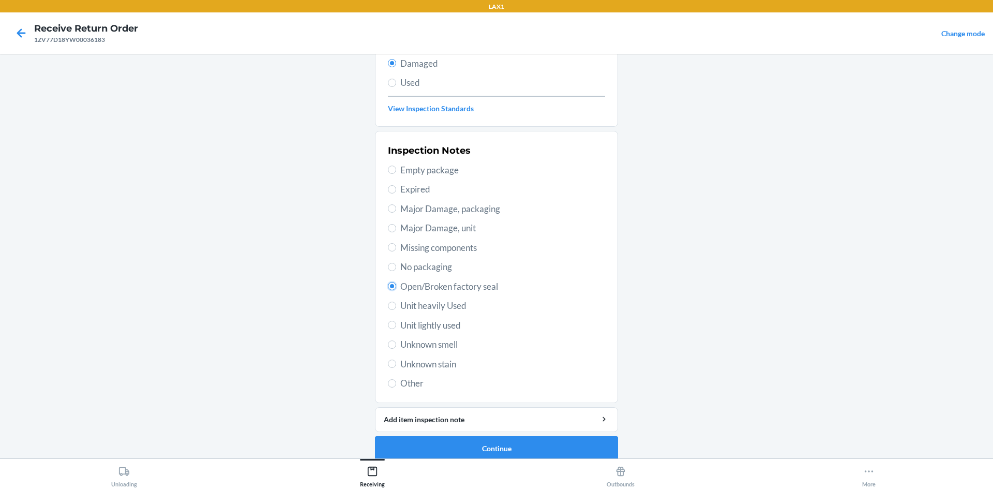
scroll to position [134, 0]
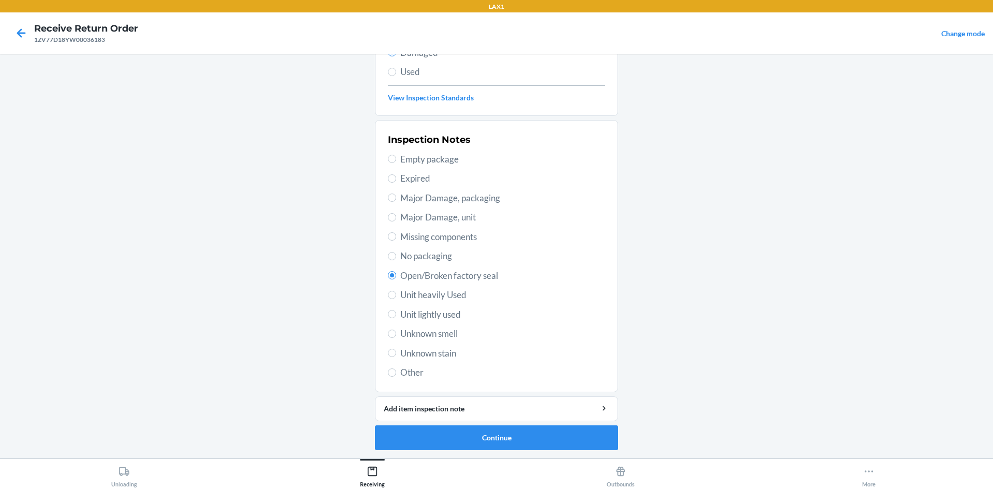
click at [441, 200] on span "Major Damage, packaging" at bounding box center [502, 197] width 205 height 13
click at [396, 200] on input "Major Damage, packaging" at bounding box center [392, 197] width 8 height 8
click at [503, 438] on button "Continue" at bounding box center [496, 437] width 243 height 25
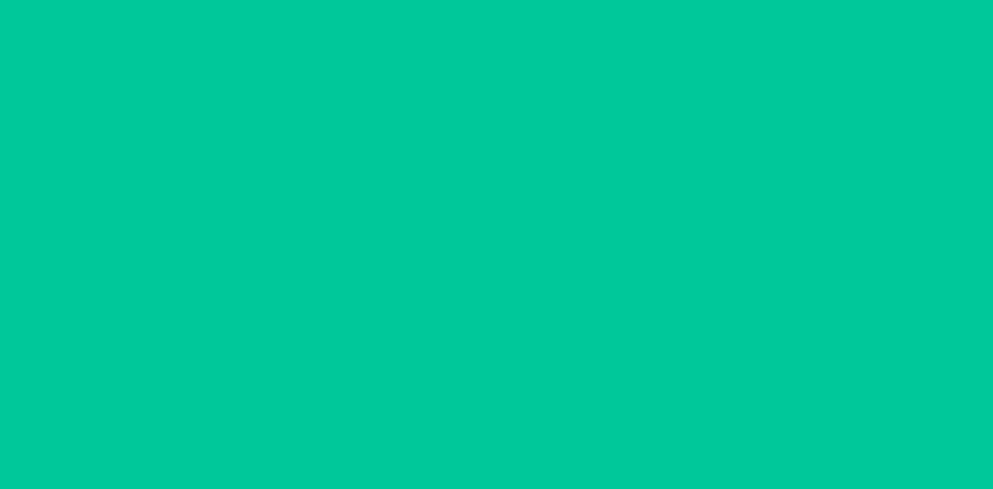
scroll to position [43, 0]
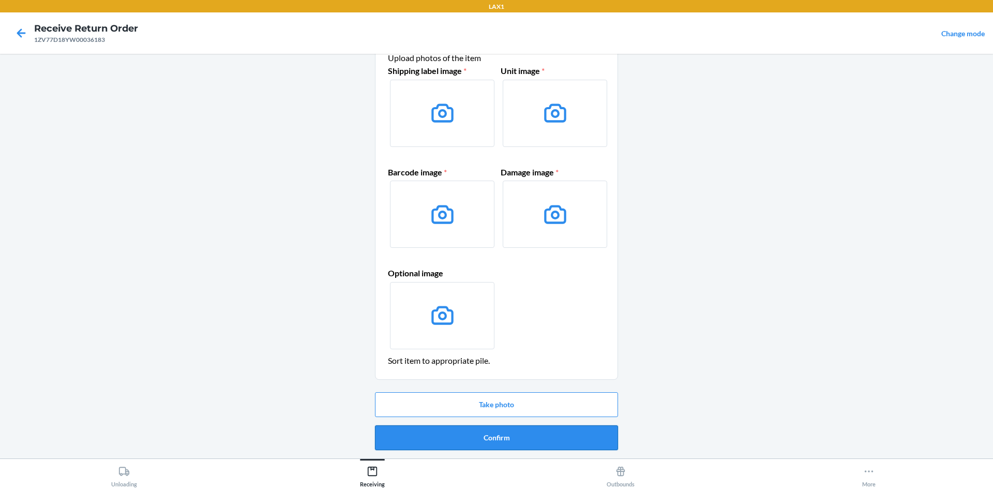
click at [522, 435] on button "Confirm" at bounding box center [496, 437] width 243 height 25
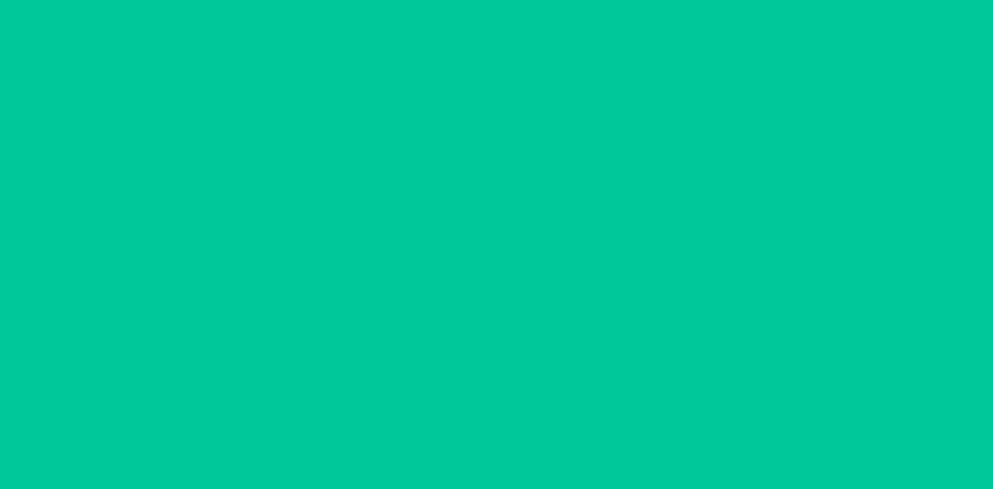
scroll to position [0, 0]
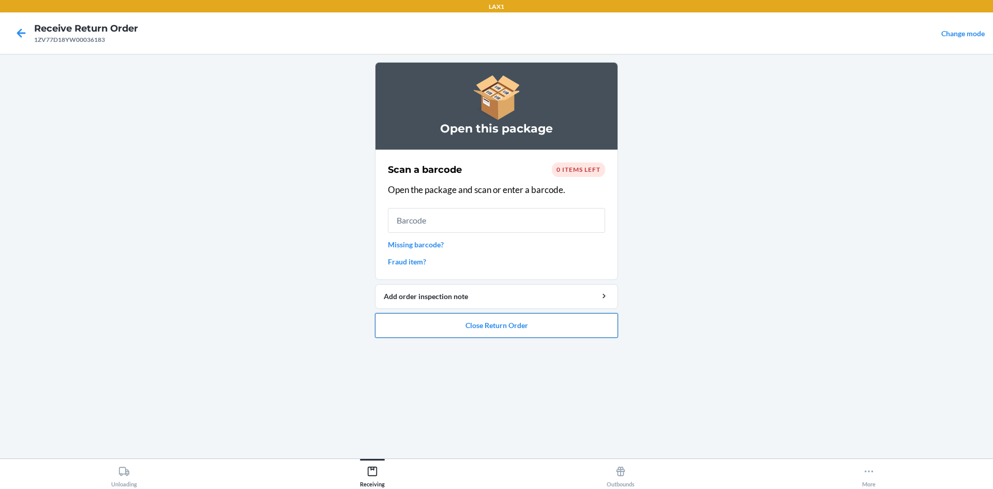
click at [542, 314] on button "Close Return Order" at bounding box center [496, 325] width 243 height 25
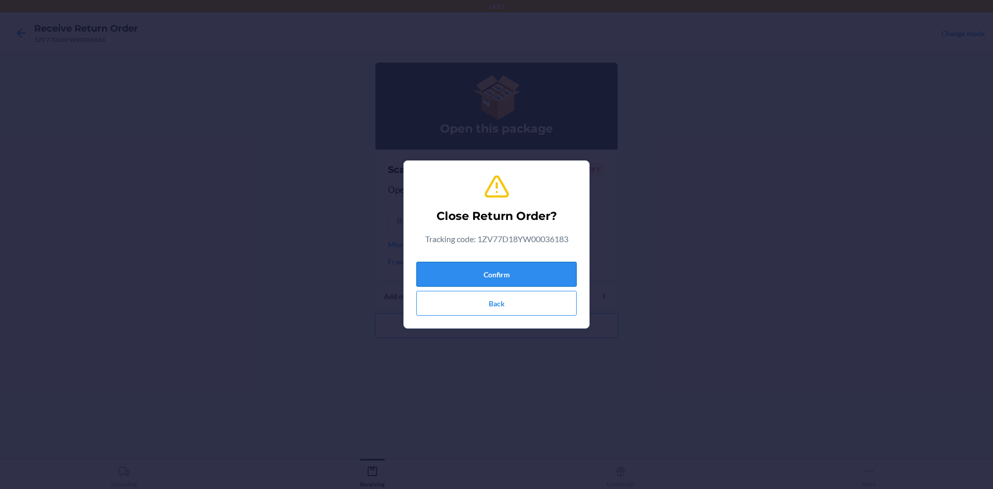
click at [509, 270] on button "Confirm" at bounding box center [496, 274] width 160 height 25
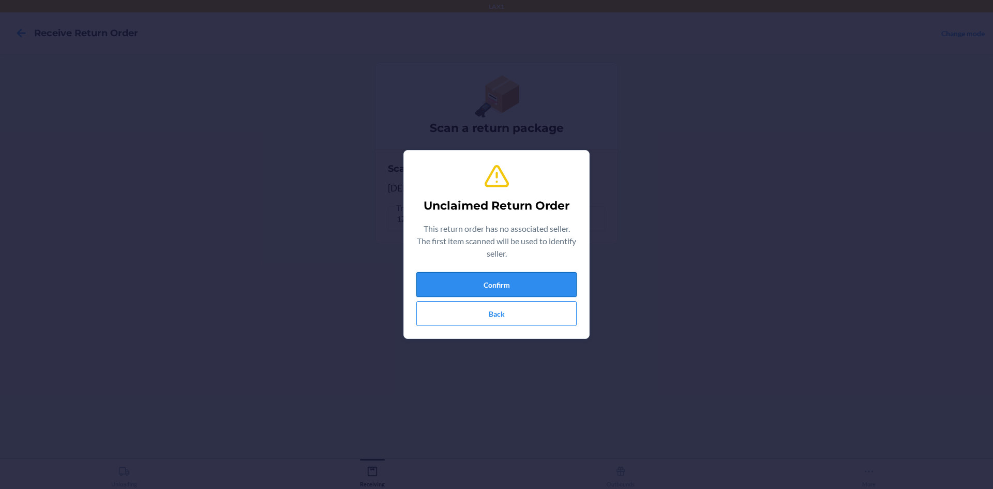
click at [515, 280] on button "Confirm" at bounding box center [496, 284] width 160 height 25
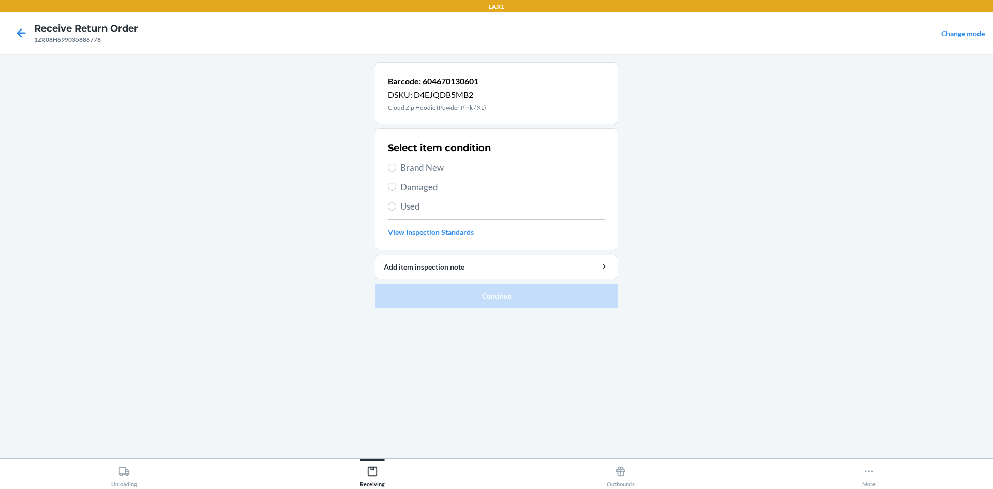
click at [394, 174] on label "Brand New" at bounding box center [496, 167] width 217 height 13
click at [394, 172] on input "Brand New" at bounding box center [392, 167] width 8 height 8
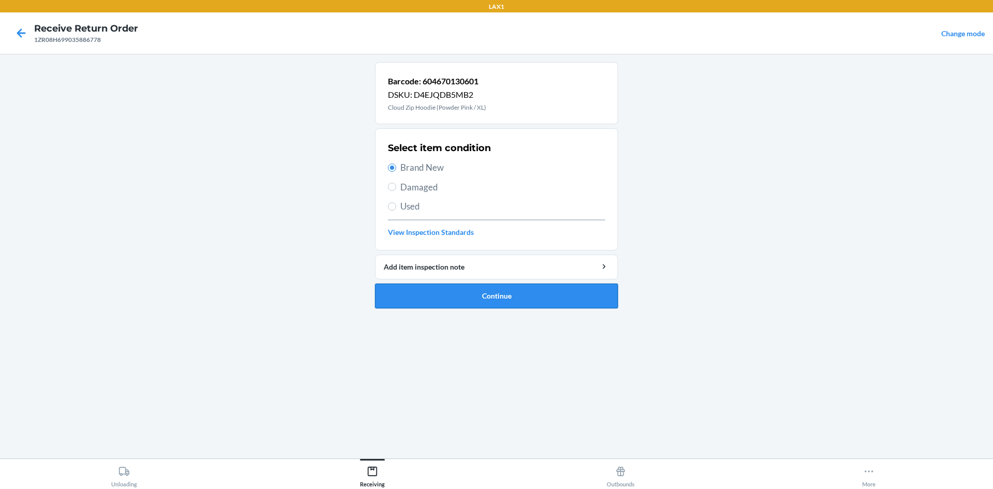
click at [472, 289] on button "Continue" at bounding box center [496, 295] width 243 height 25
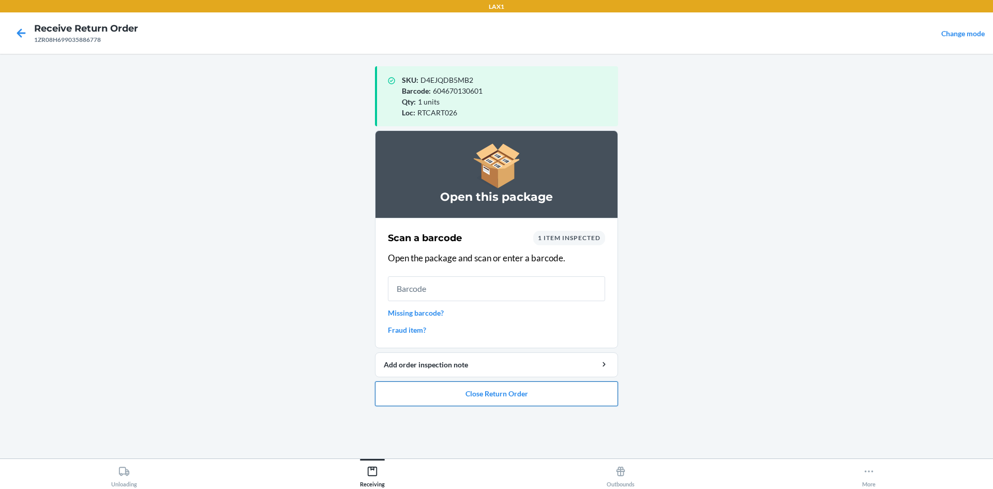
click at [543, 387] on button "Close Return Order" at bounding box center [496, 393] width 243 height 25
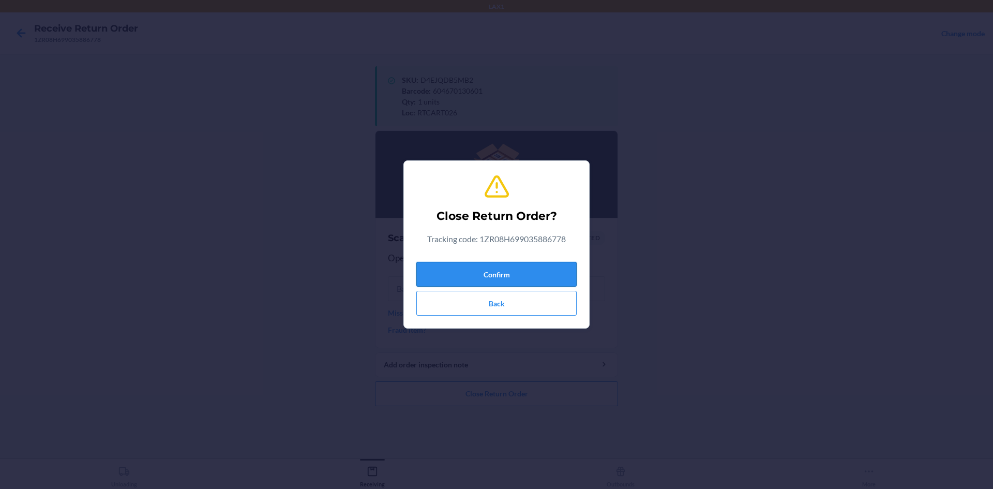
click at [520, 266] on button "Confirm" at bounding box center [496, 274] width 160 height 25
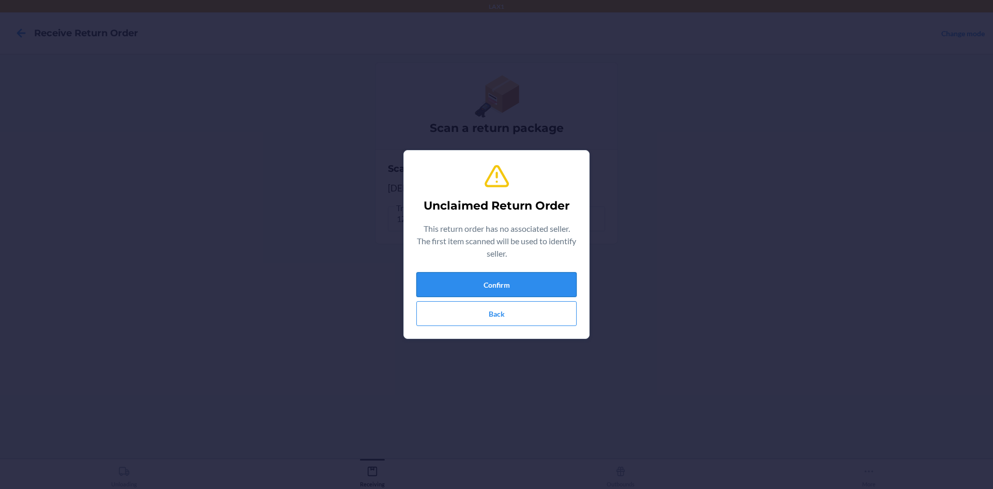
click at [554, 282] on button "Confirm" at bounding box center [496, 284] width 160 height 25
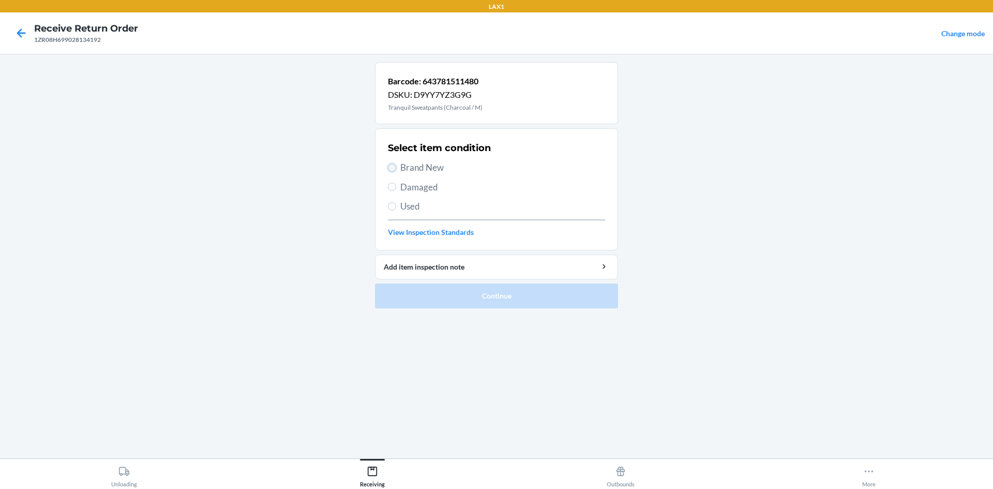
click at [390, 165] on input "Brand New" at bounding box center [392, 167] width 8 height 8
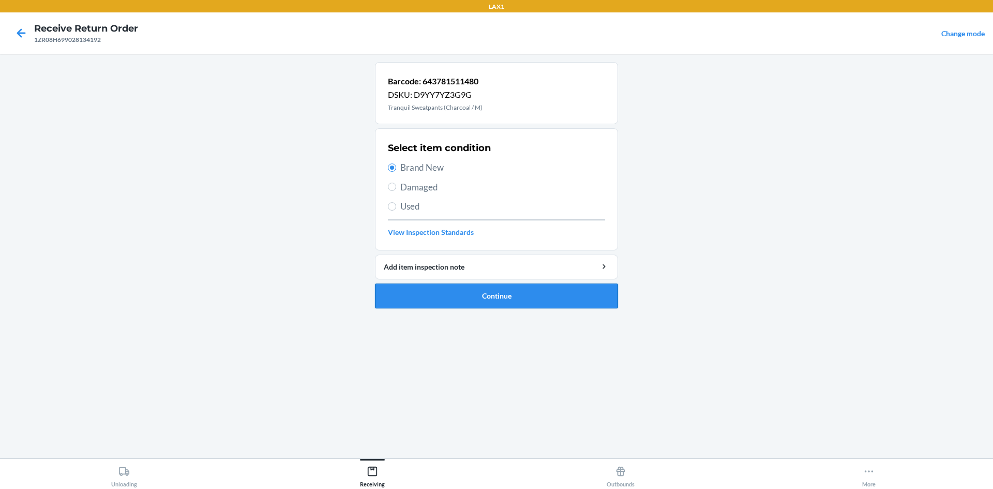
click at [511, 302] on button "Continue" at bounding box center [496, 295] width 243 height 25
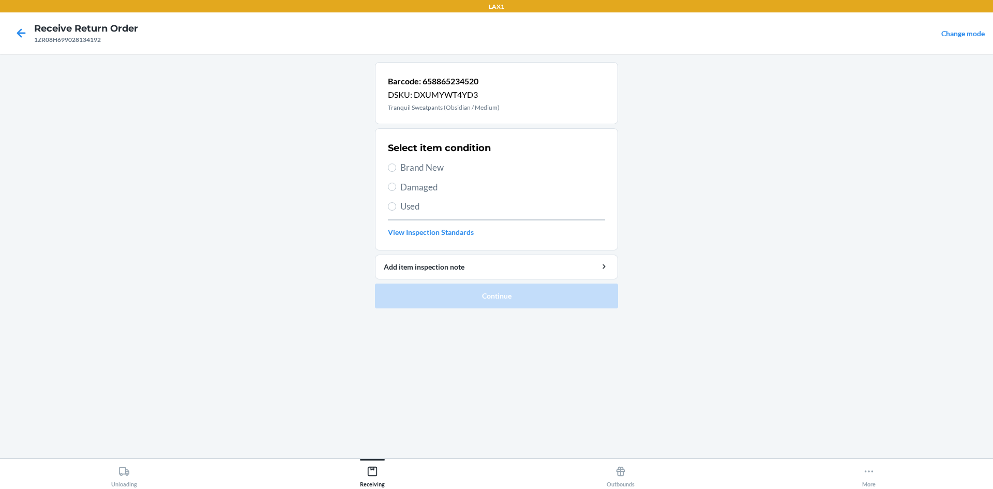
click at [439, 161] on span "Brand New" at bounding box center [502, 167] width 205 height 13
click at [396, 163] on input "Brand New" at bounding box center [392, 167] width 8 height 8
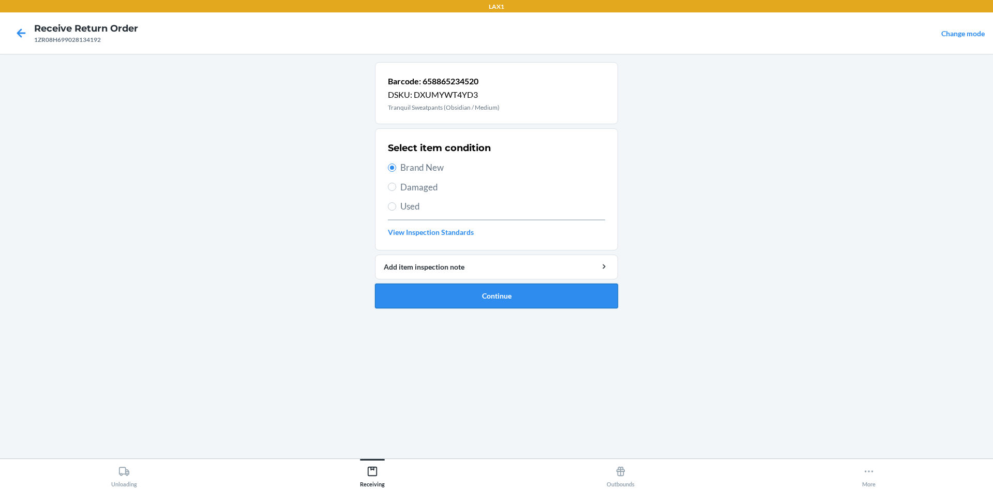
click at [493, 291] on button "Continue" at bounding box center [496, 295] width 243 height 25
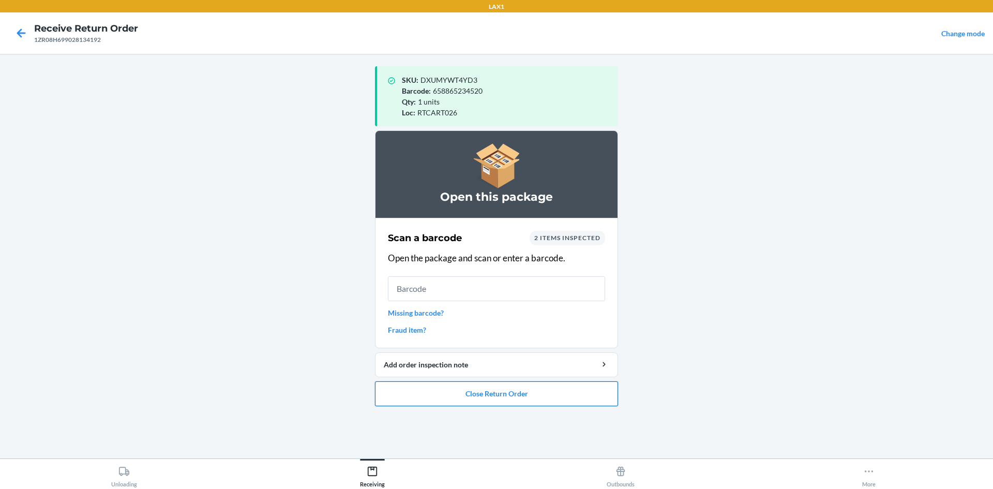
click at [483, 392] on button "Close Return Order" at bounding box center [496, 393] width 243 height 25
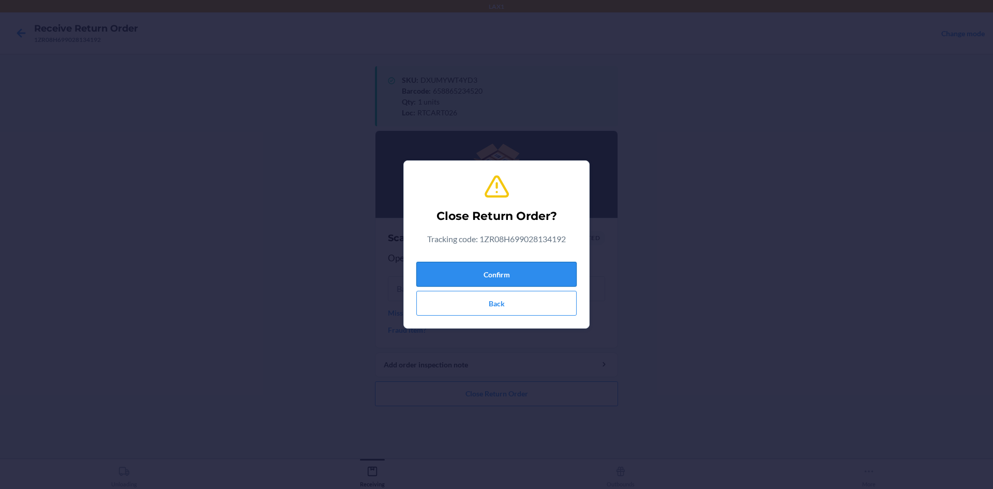
click at [518, 273] on button "Confirm" at bounding box center [496, 274] width 160 height 25
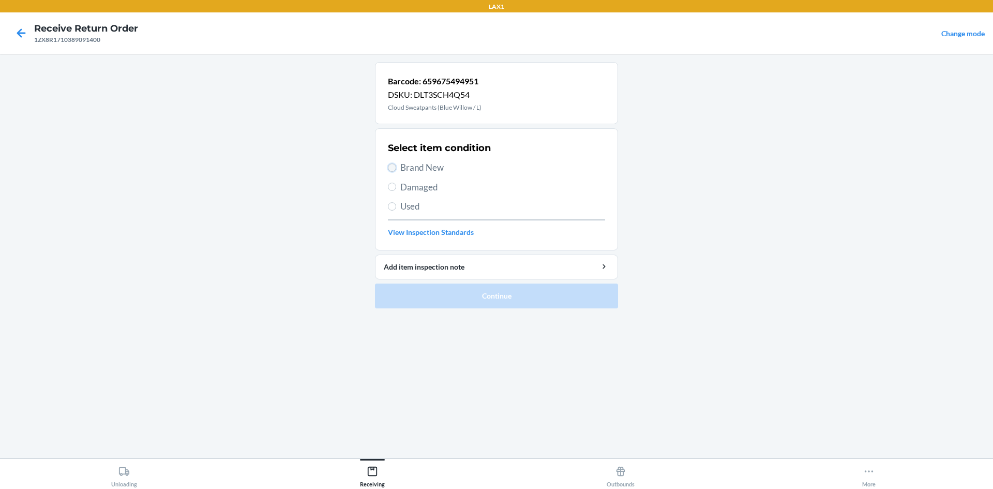
click at [389, 168] on input "Brand New" at bounding box center [392, 167] width 8 height 8
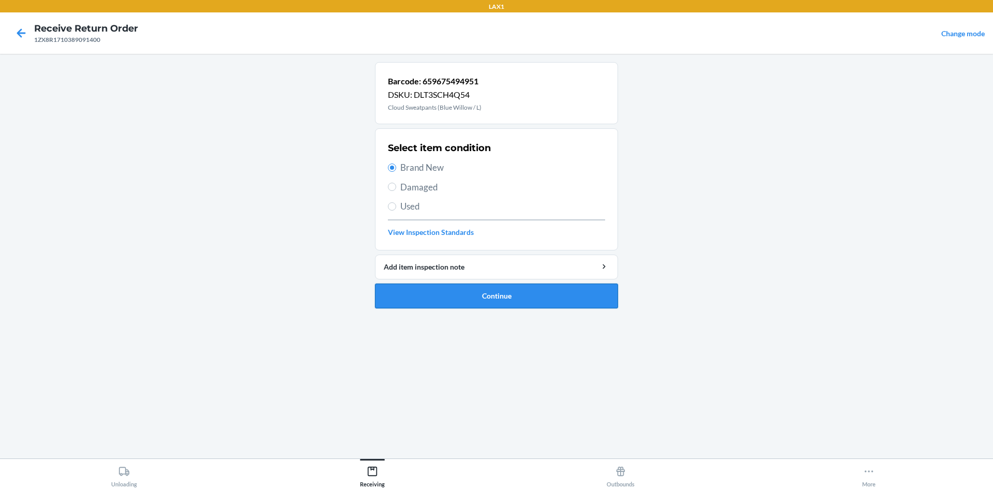
click at [525, 302] on button "Continue" at bounding box center [496, 295] width 243 height 25
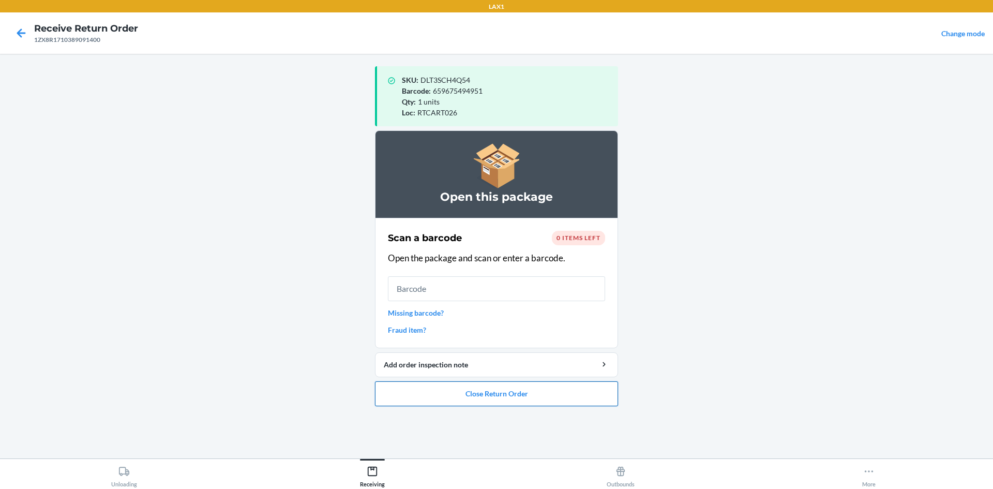
click at [554, 397] on button "Close Return Order" at bounding box center [496, 393] width 243 height 25
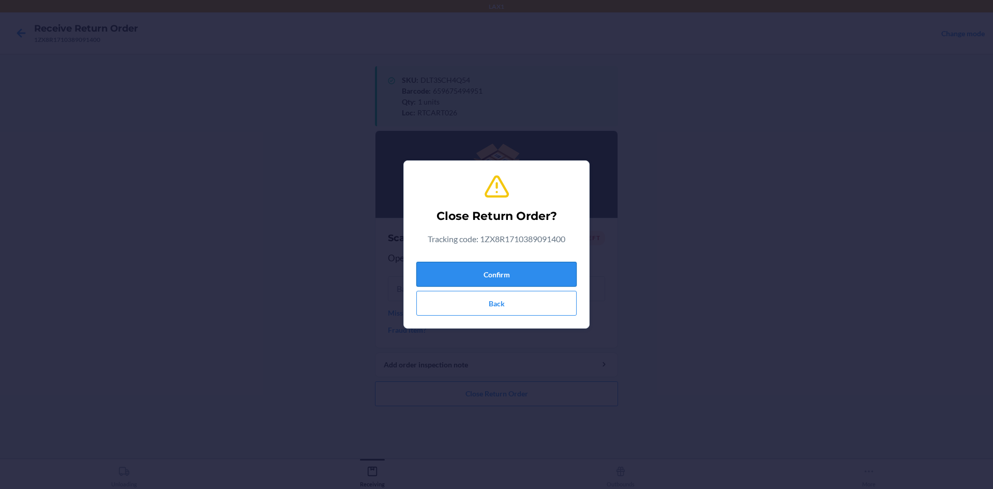
click at [545, 274] on button "Confirm" at bounding box center [496, 274] width 160 height 25
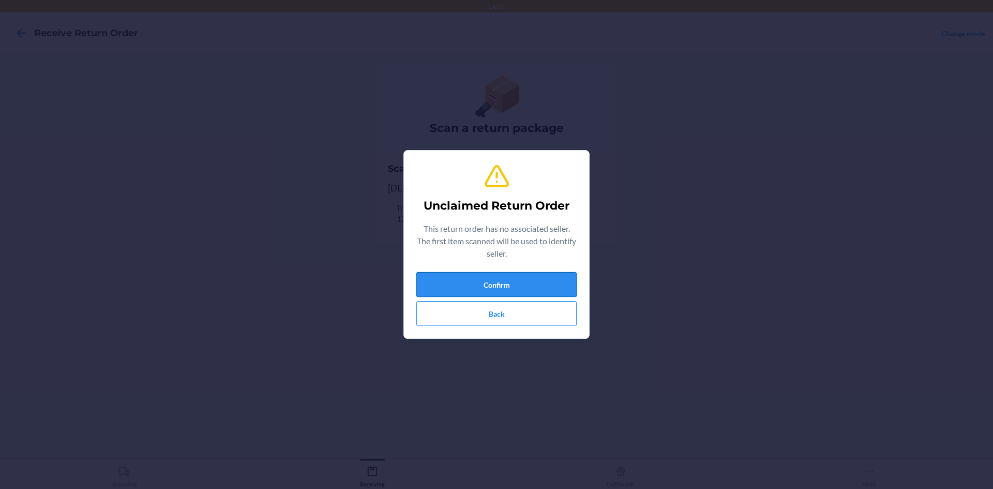
click at [555, 288] on button "Confirm" at bounding box center [496, 284] width 160 height 25
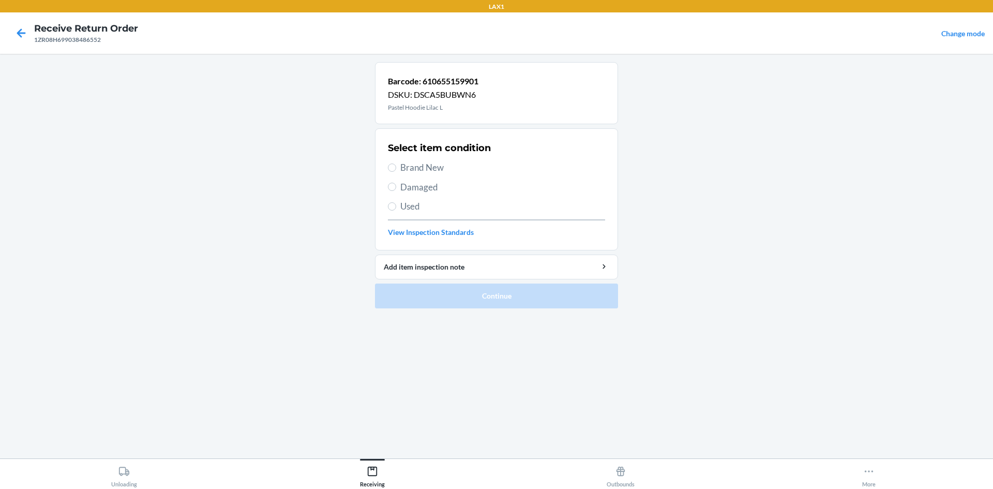
click at [451, 171] on span "Brand New" at bounding box center [502, 167] width 205 height 13
click at [396, 171] on input "Brand New" at bounding box center [392, 167] width 8 height 8
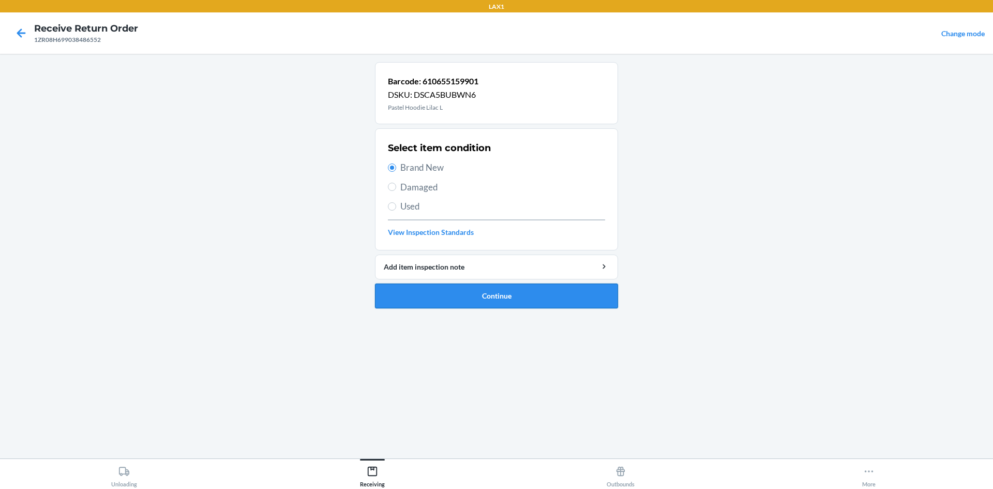
click at [557, 297] on button "Continue" at bounding box center [496, 295] width 243 height 25
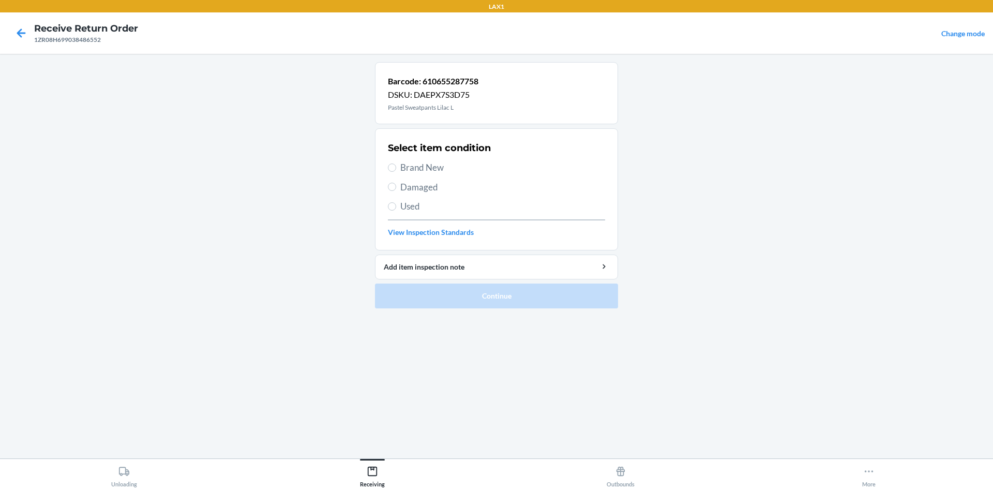
click at [402, 165] on span "Brand New" at bounding box center [502, 167] width 205 height 13
click at [396, 165] on input "Brand New" at bounding box center [392, 167] width 8 height 8
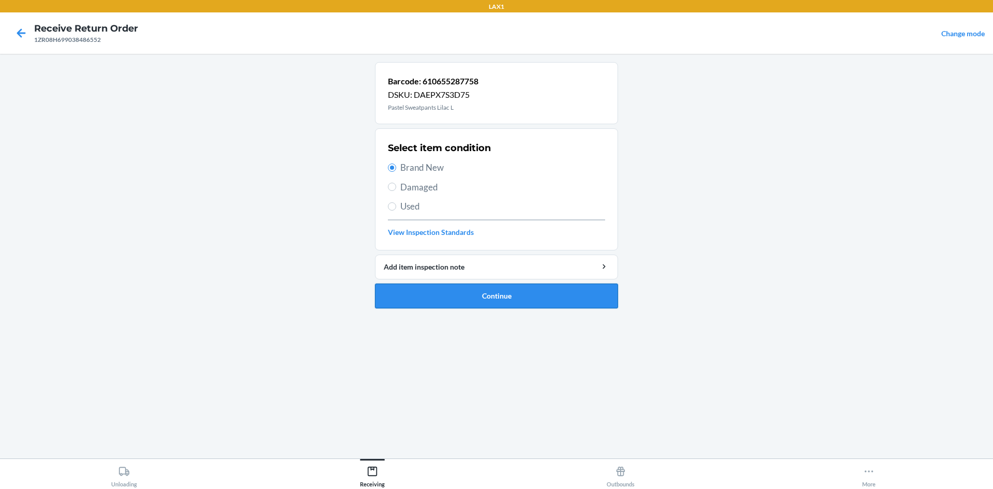
click at [513, 301] on button "Continue" at bounding box center [496, 295] width 243 height 25
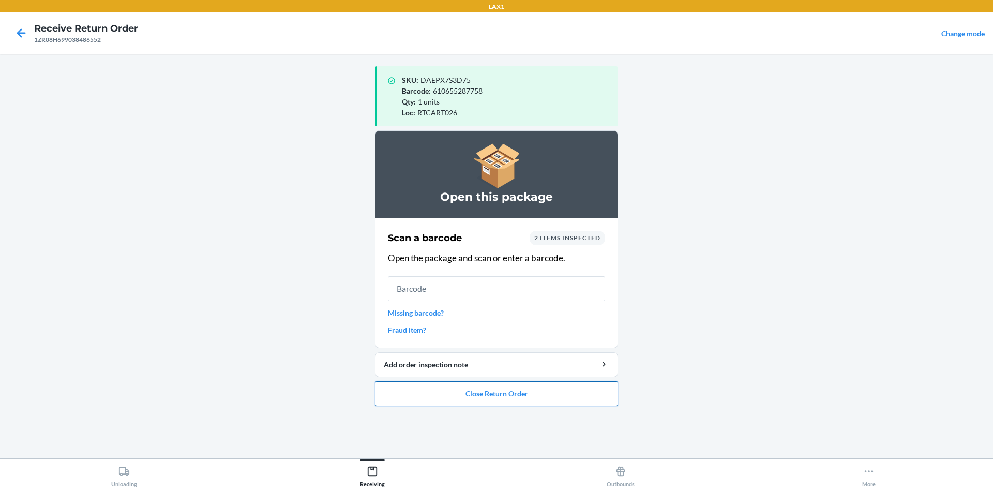
click at [581, 405] on button "Close Return Order" at bounding box center [496, 393] width 243 height 25
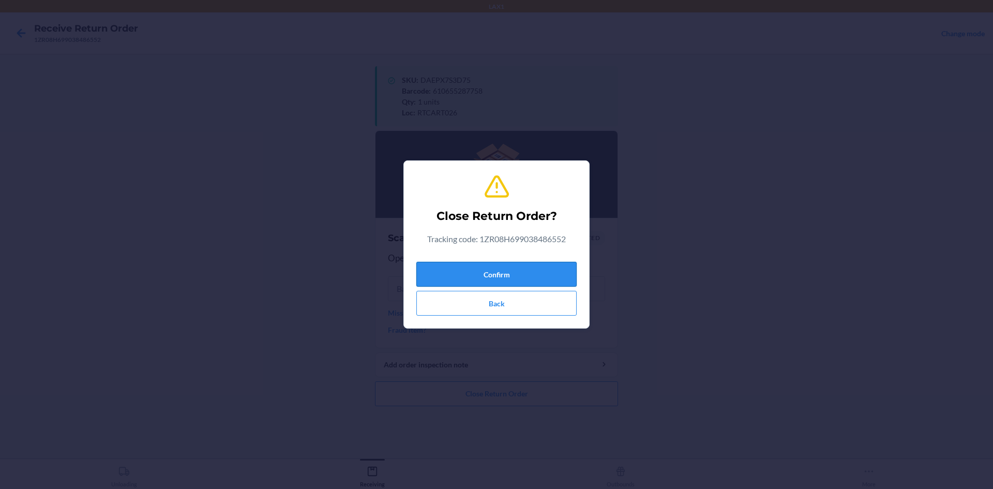
click at [535, 280] on button "Confirm" at bounding box center [496, 274] width 160 height 25
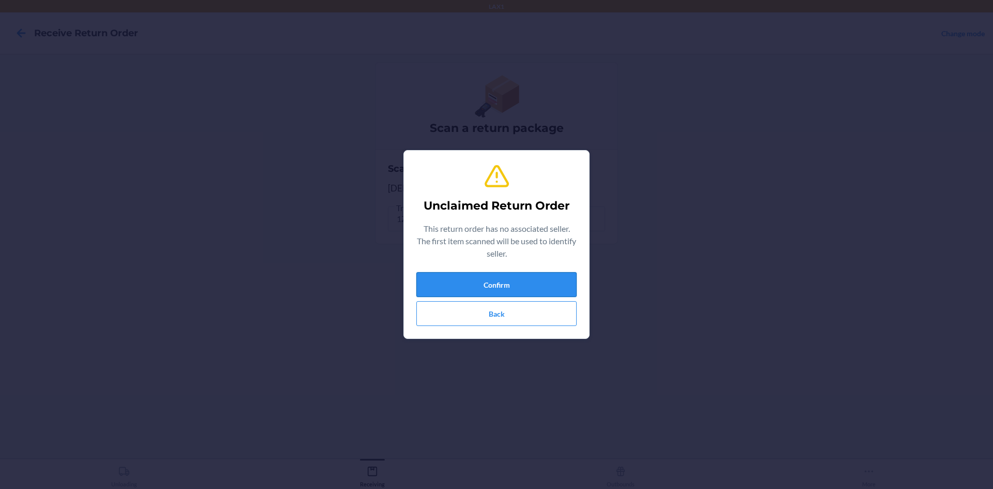
click at [540, 278] on button "Confirm" at bounding box center [496, 284] width 160 height 25
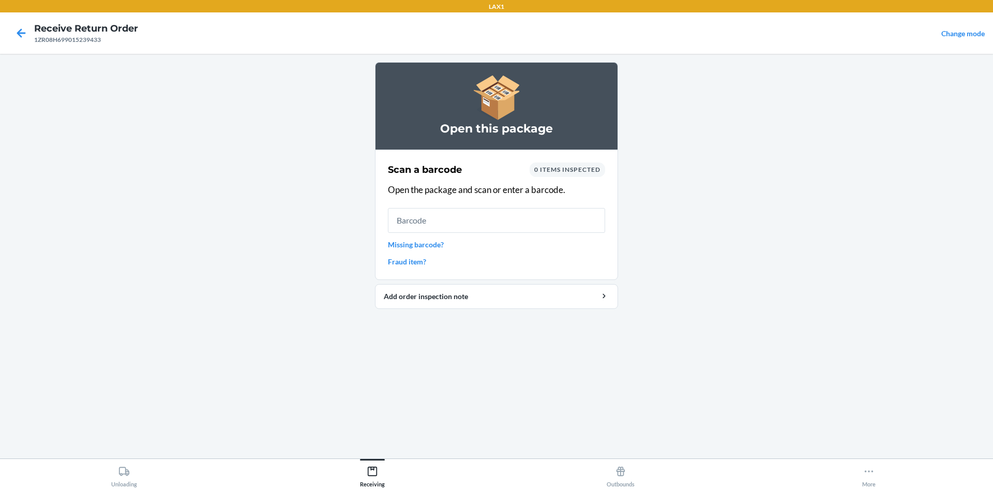
click at [437, 245] on link "Missing barcode?" at bounding box center [496, 244] width 217 height 11
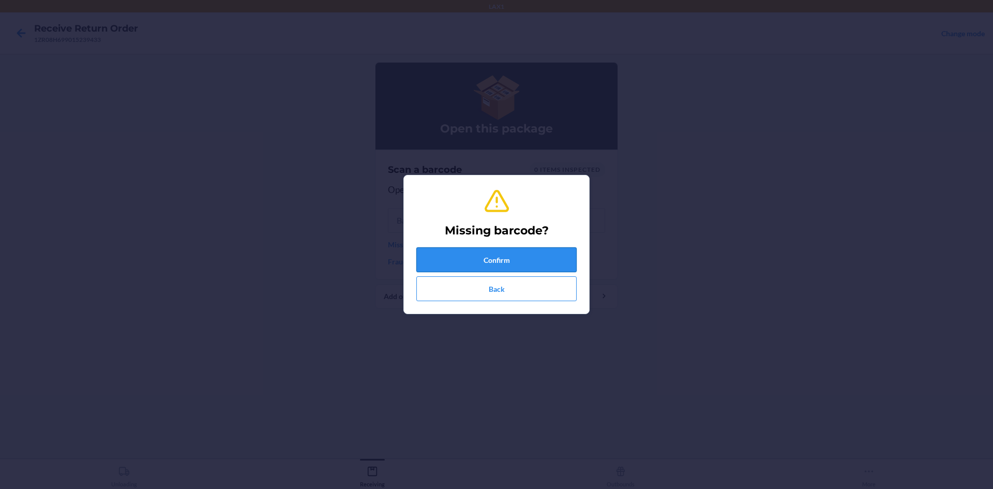
click at [483, 260] on button "Confirm" at bounding box center [496, 259] width 160 height 25
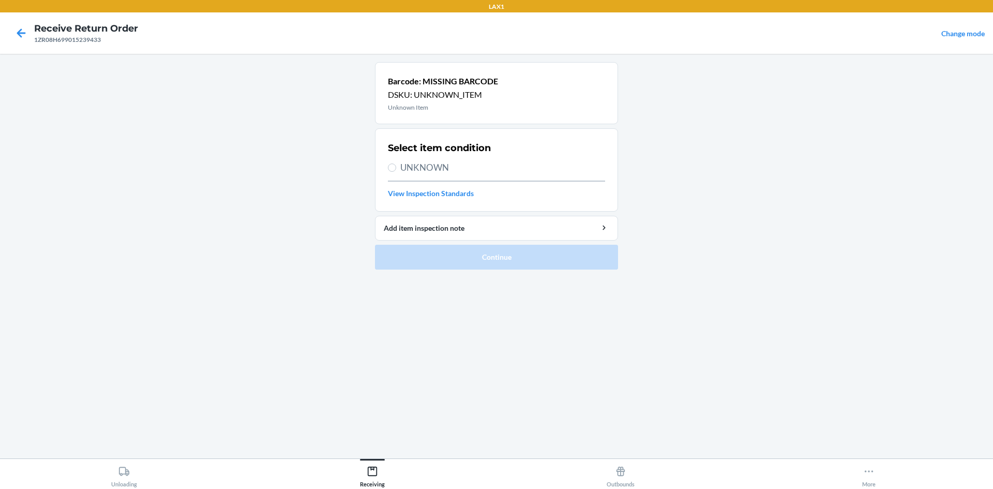
click at [420, 170] on span "UNKNOWN" at bounding box center [502, 167] width 205 height 13
click at [396, 170] on input "UNKNOWN" at bounding box center [392, 167] width 8 height 8
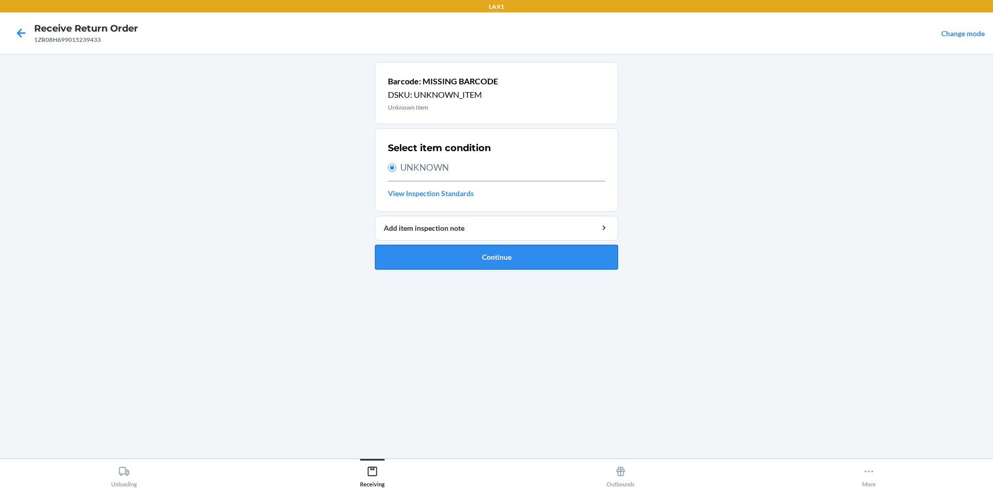
click at [506, 254] on button "Continue" at bounding box center [496, 257] width 243 height 25
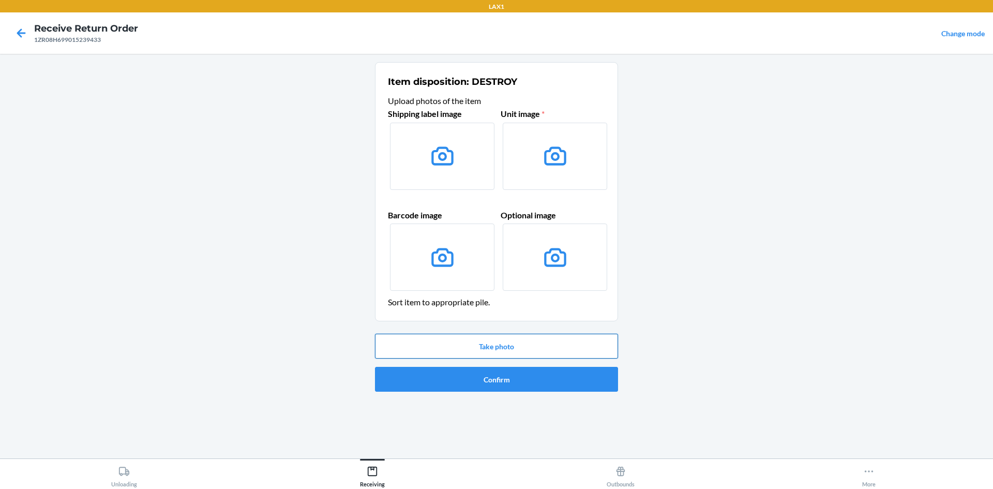
click at [498, 351] on button "Take photo" at bounding box center [496, 346] width 243 height 25
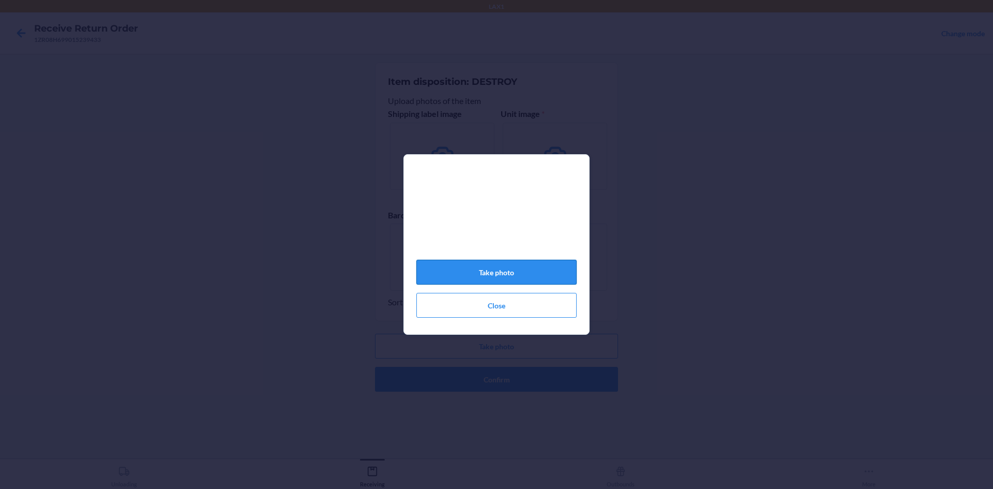
click at [520, 279] on button "Take photo" at bounding box center [496, 272] width 160 height 25
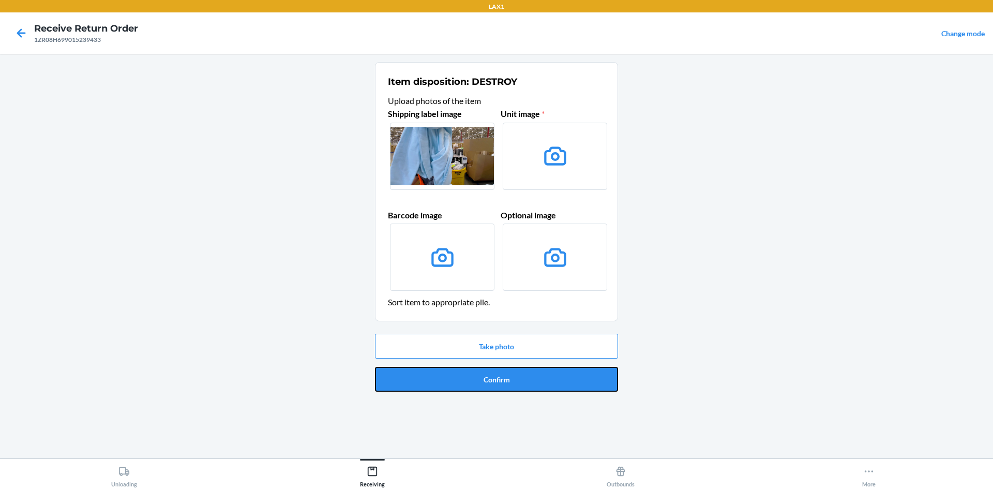
click at [545, 376] on button "Confirm" at bounding box center [496, 379] width 243 height 25
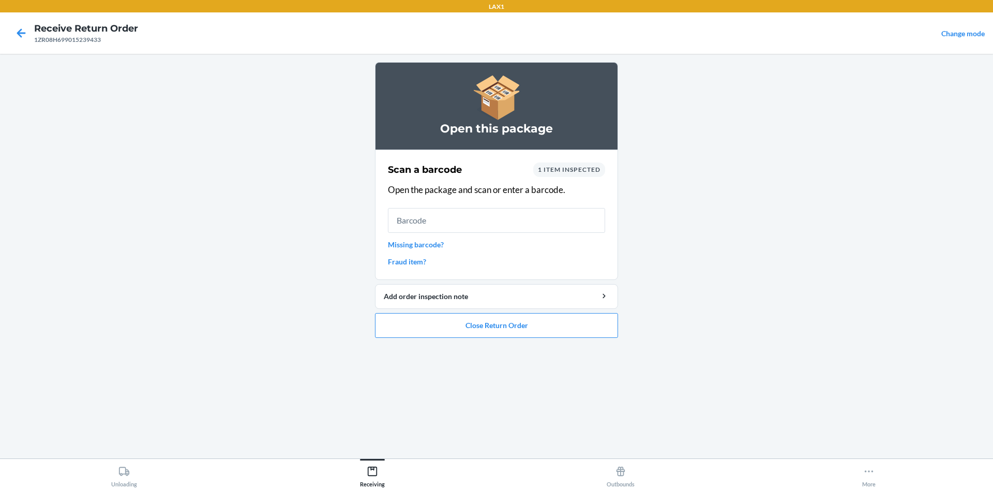
click at [425, 241] on link "Missing barcode?" at bounding box center [496, 244] width 217 height 11
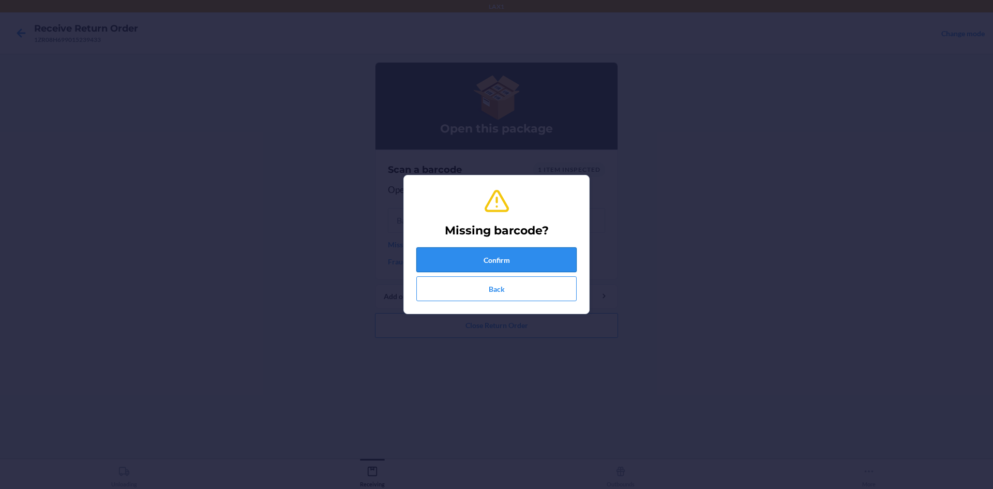
click at [510, 259] on button "Confirm" at bounding box center [496, 259] width 160 height 25
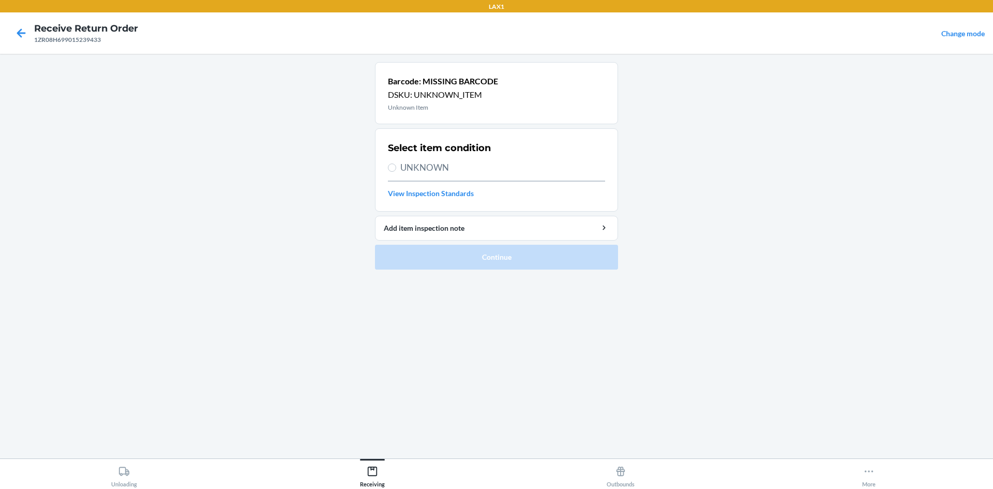
click at [450, 174] on div "Select item condition UNKNOWN View Inspection Standards" at bounding box center [496, 170] width 217 height 64
click at [450, 169] on span "UNKNOWN" at bounding box center [502, 167] width 205 height 13
click at [396, 169] on input "UNKNOWN" at bounding box center [392, 167] width 8 height 8
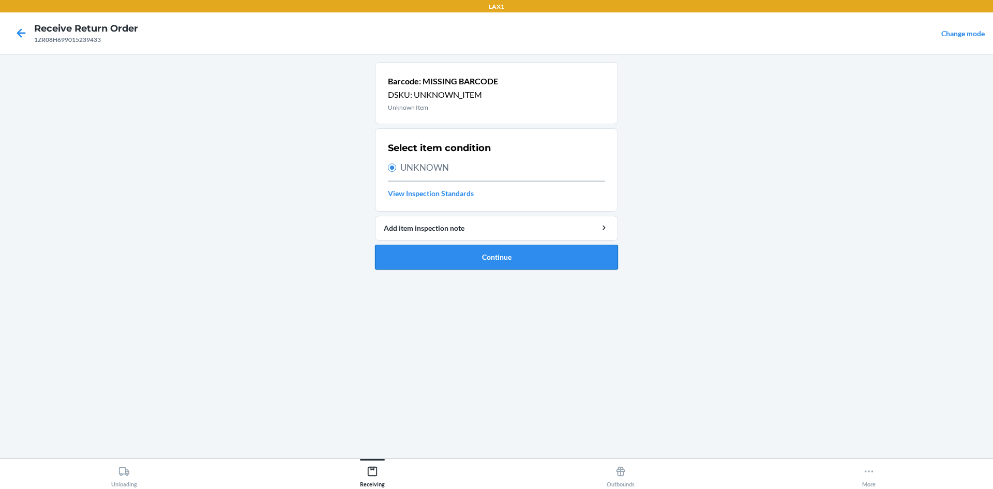
click at [485, 250] on button "Continue" at bounding box center [496, 257] width 243 height 25
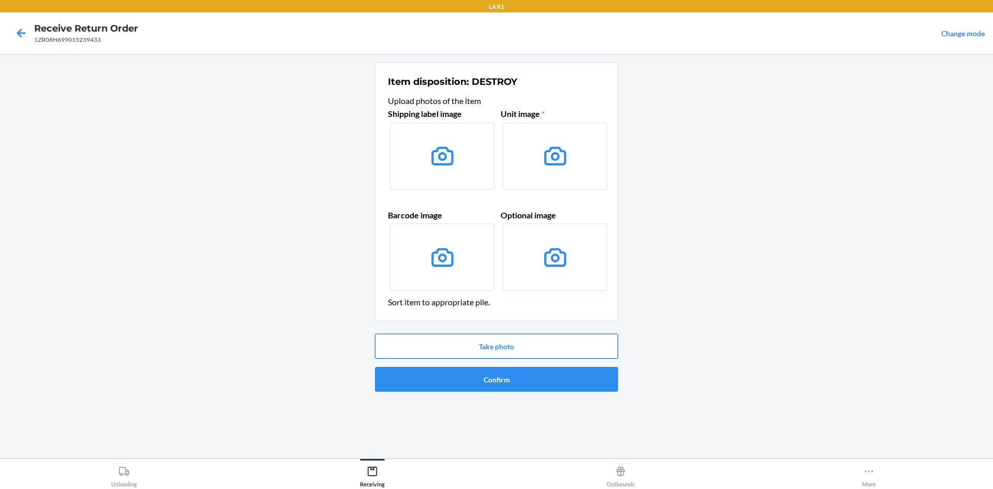
click at [495, 347] on button "Take photo" at bounding box center [496, 346] width 243 height 25
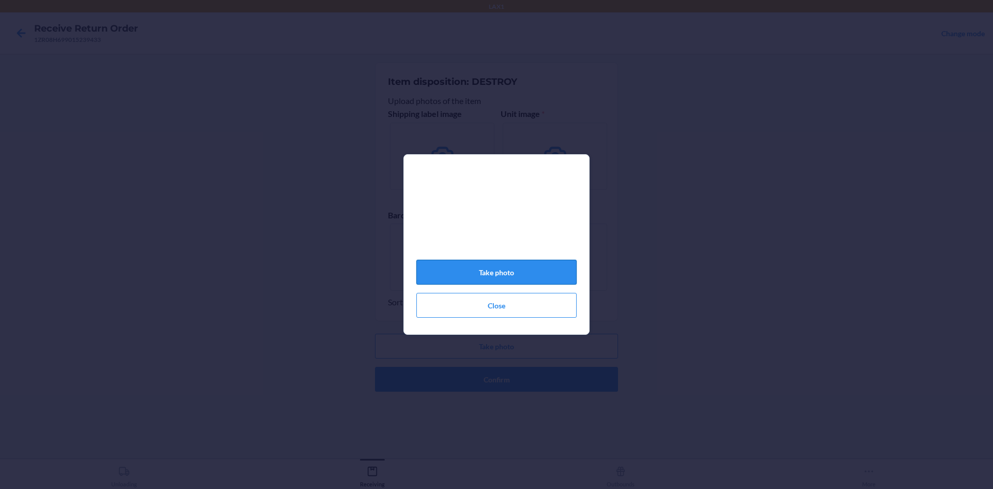
click at [518, 278] on button "Take photo" at bounding box center [496, 272] width 160 height 25
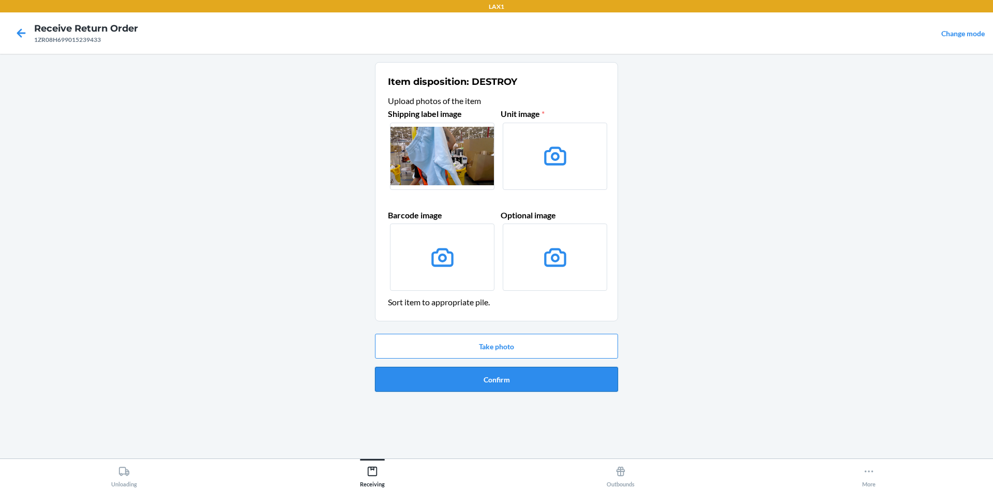
click at [543, 377] on button "Confirm" at bounding box center [496, 379] width 243 height 25
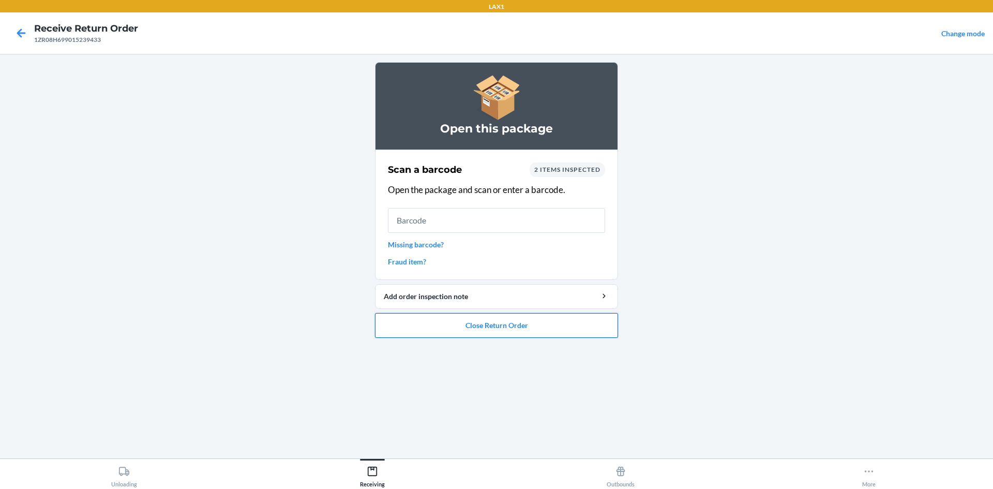
click at [581, 332] on button "Close Return Order" at bounding box center [496, 325] width 243 height 25
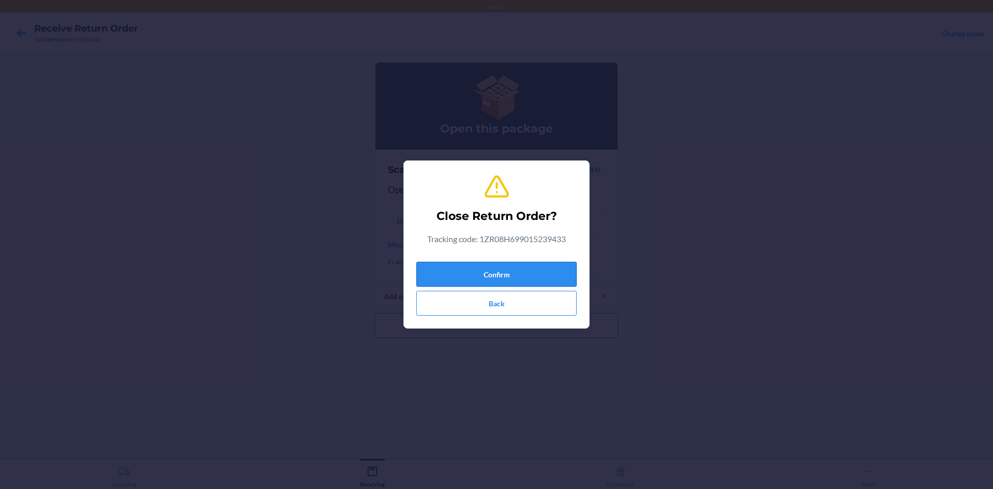
click at [536, 270] on button "Confirm" at bounding box center [496, 274] width 160 height 25
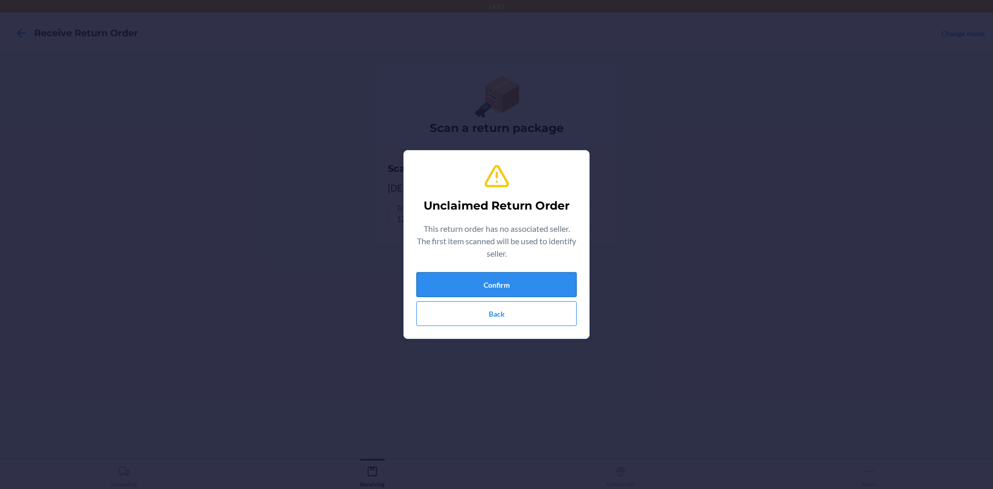
click at [542, 287] on button "Confirm" at bounding box center [496, 284] width 160 height 25
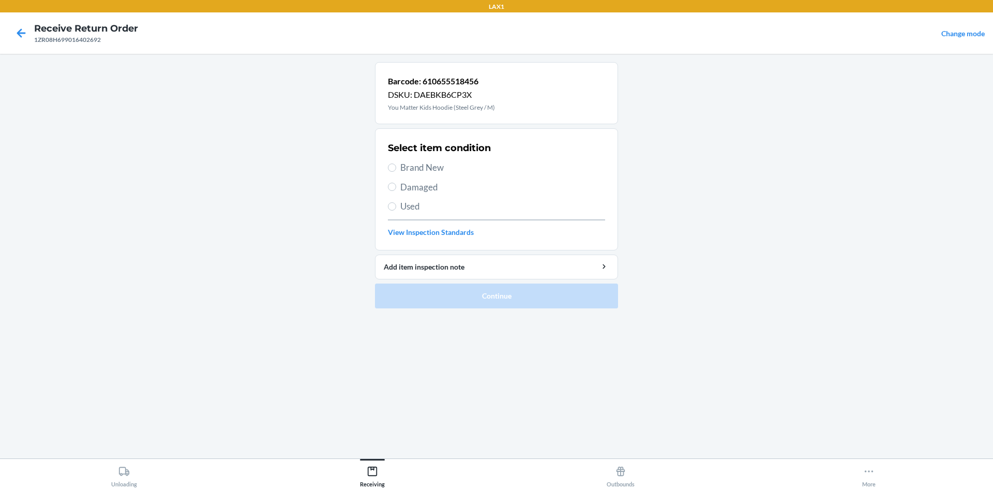
click at [418, 195] on div "Select item condition Brand New Damaged Used View Inspection Standards" at bounding box center [496, 189] width 217 height 102
click at [412, 202] on span "Used" at bounding box center [502, 206] width 205 height 13
click at [396, 202] on input "Used" at bounding box center [392, 206] width 8 height 8
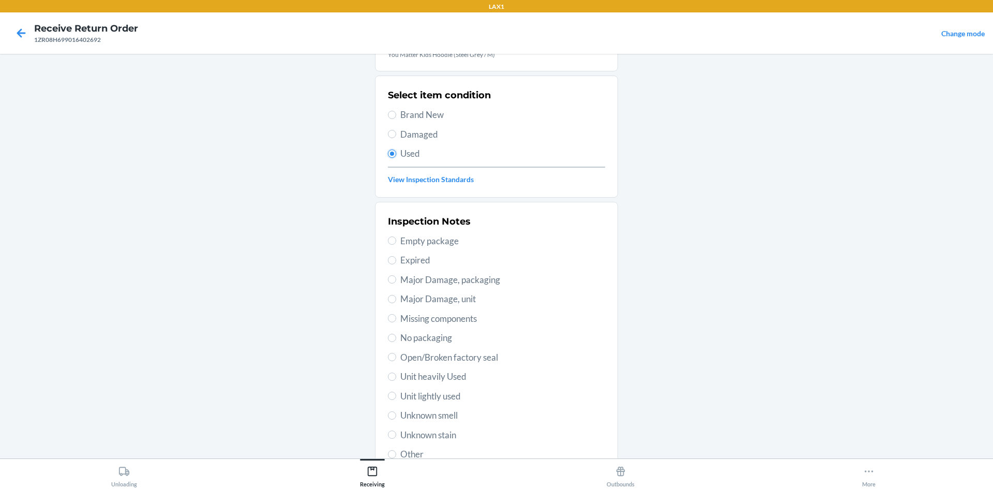
scroll to position [103, 0]
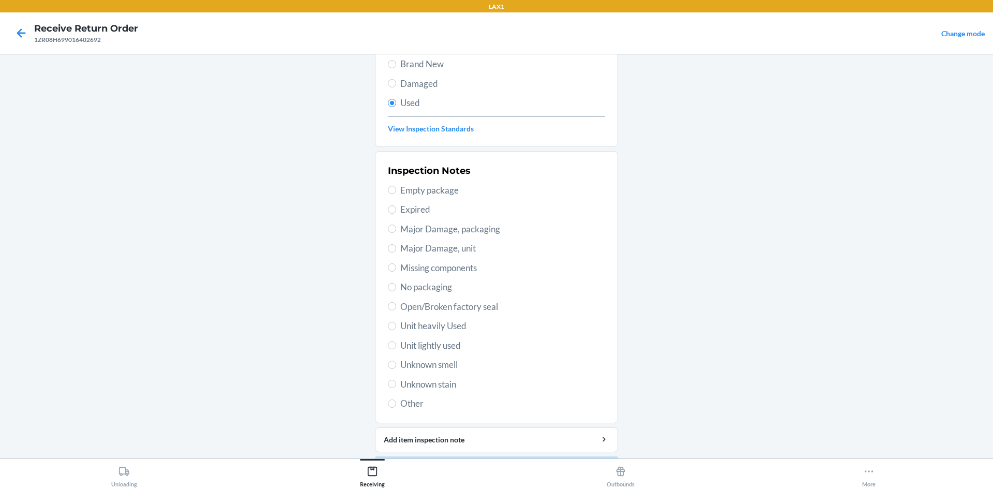
click at [480, 354] on div "Inspection Notes Empty package Expired Major Damage, packaging Major Damage, un…" at bounding box center [496, 287] width 217 height 252
click at [479, 344] on span "Unit lightly used" at bounding box center [502, 345] width 205 height 13
click at [396, 344] on input "Unit lightly used" at bounding box center [392, 345] width 8 height 8
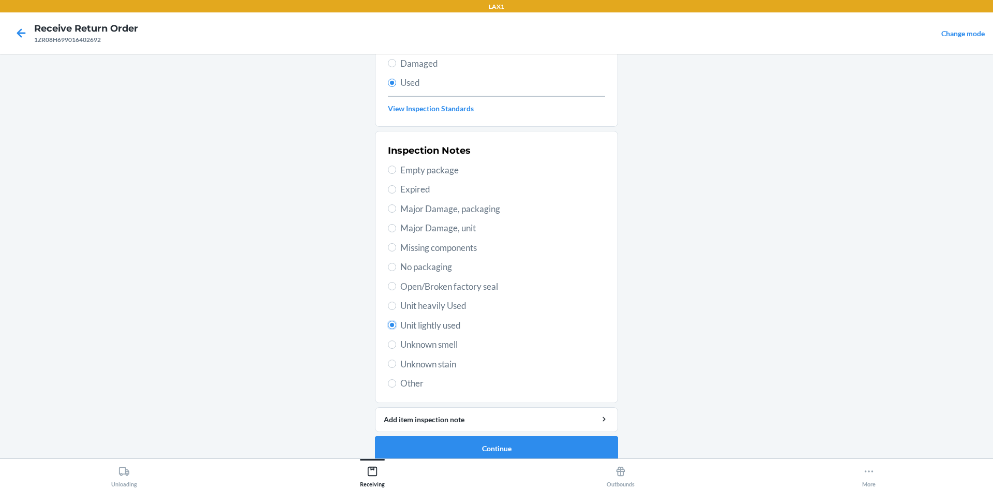
scroll to position [134, 0]
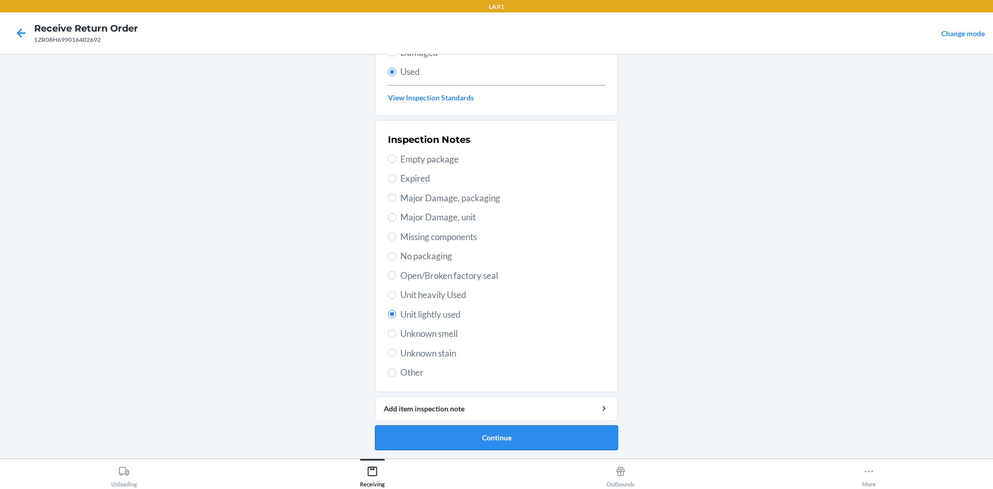
click at [541, 440] on button "Continue" at bounding box center [496, 437] width 243 height 25
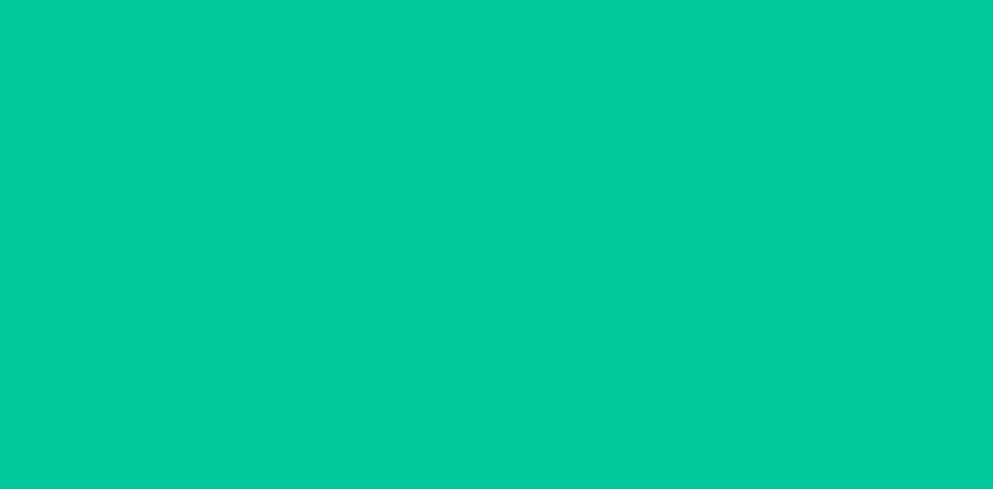
scroll to position [0, 0]
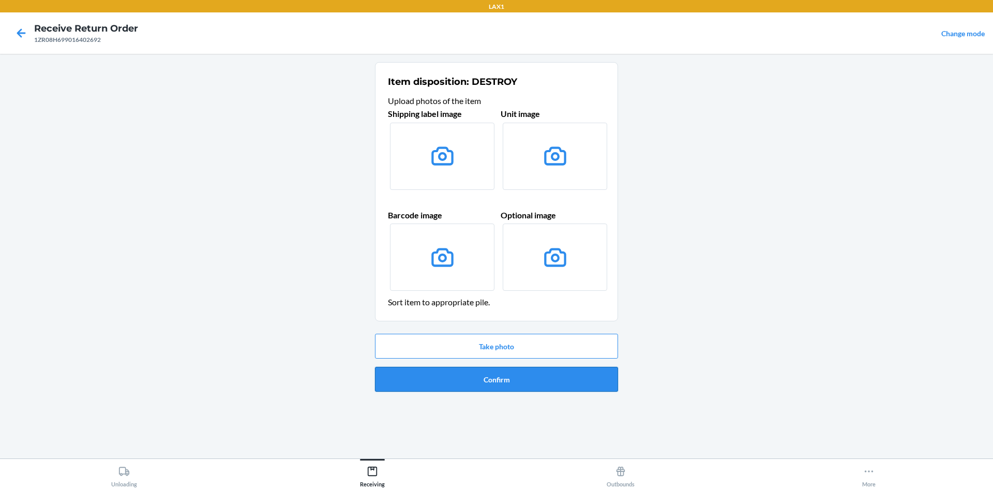
click at [545, 385] on button "Confirm" at bounding box center [496, 379] width 243 height 25
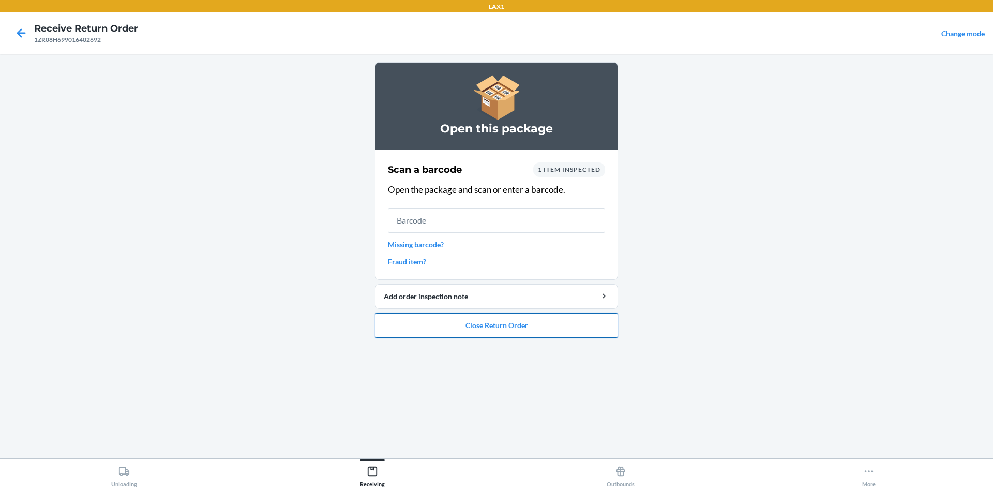
click at [560, 333] on button "Close Return Order" at bounding box center [496, 325] width 243 height 25
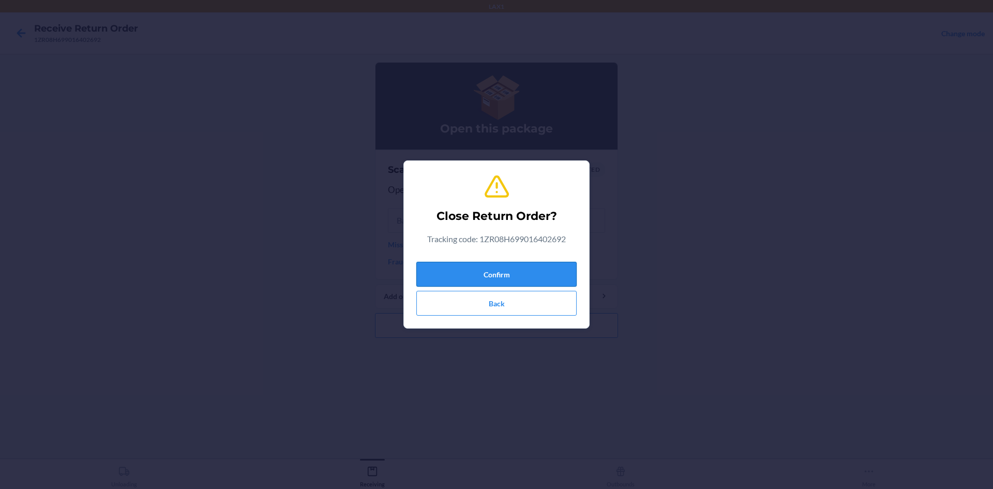
click at [562, 269] on button "Confirm" at bounding box center [496, 274] width 160 height 25
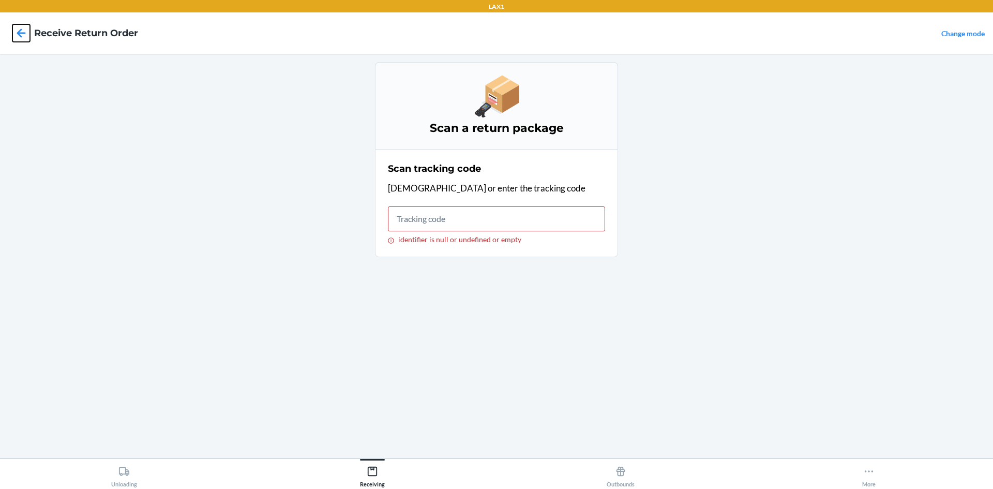
click at [18, 29] on icon at bounding box center [21, 33] width 18 height 18
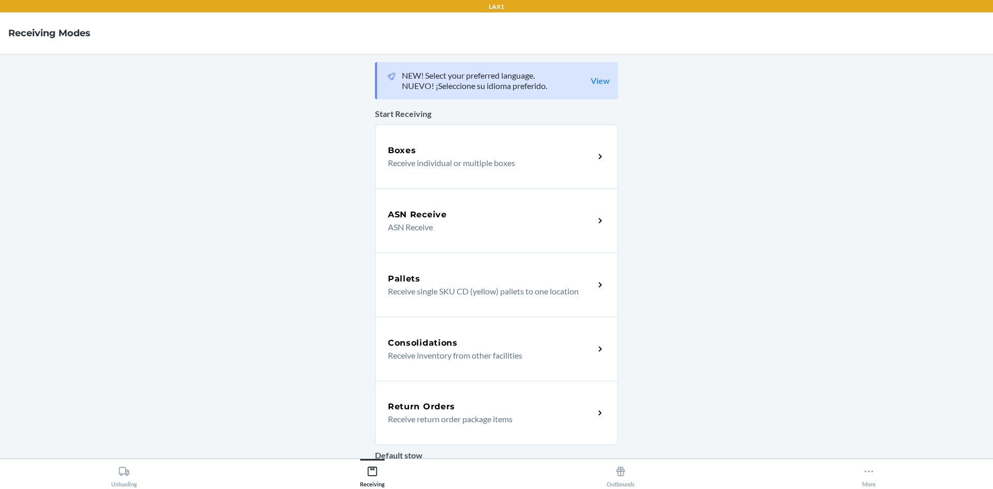
click at [474, 407] on div "Return Orders" at bounding box center [491, 406] width 206 height 12
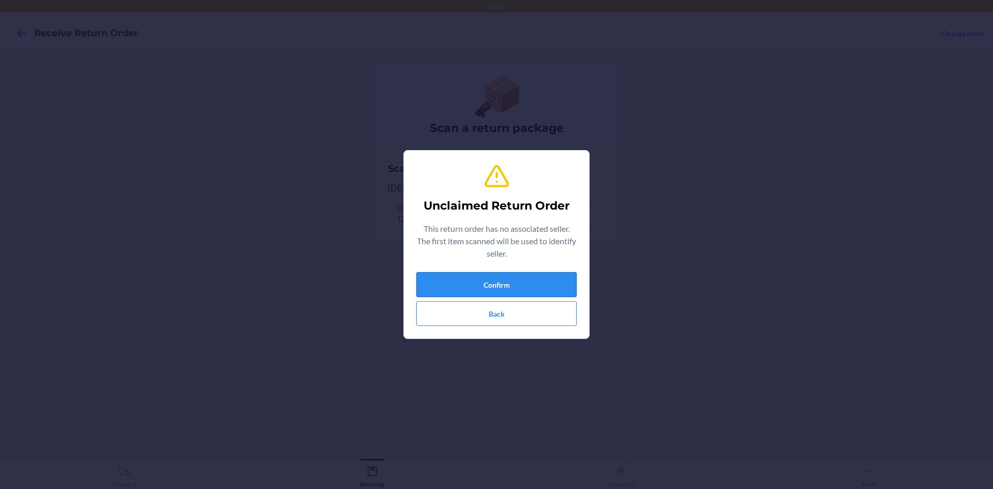
click at [435, 288] on button "Confirm" at bounding box center [496, 284] width 160 height 25
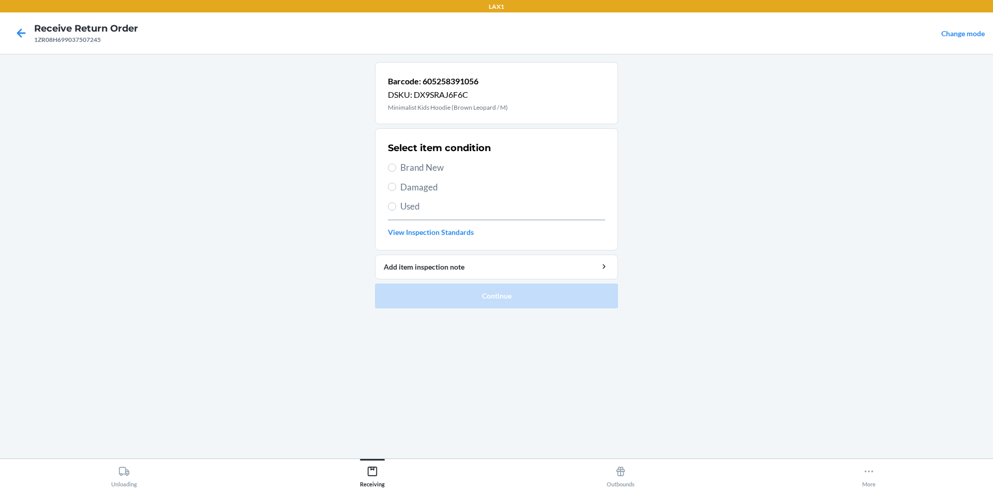
click at [434, 164] on span "Brand New" at bounding box center [502, 167] width 205 height 13
click at [396, 164] on input "Brand New" at bounding box center [392, 167] width 8 height 8
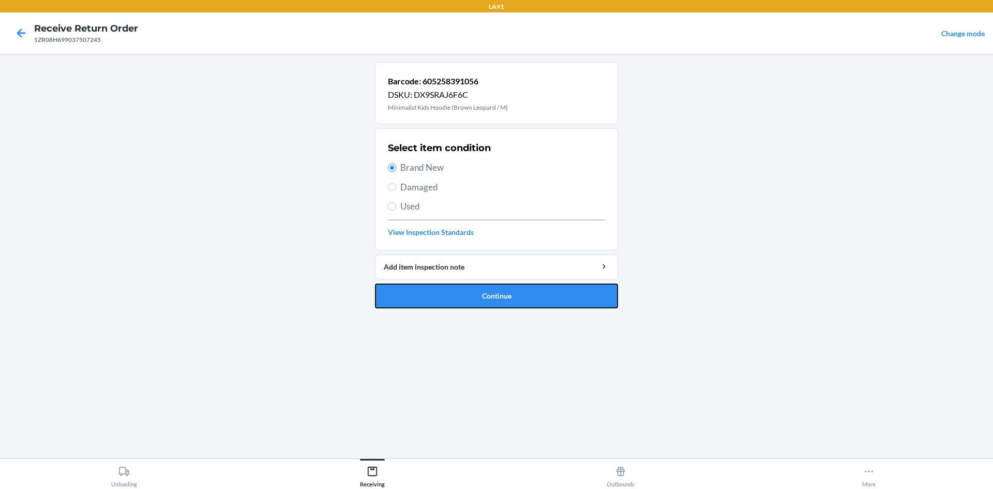
click at [500, 294] on button "Continue" at bounding box center [496, 295] width 243 height 25
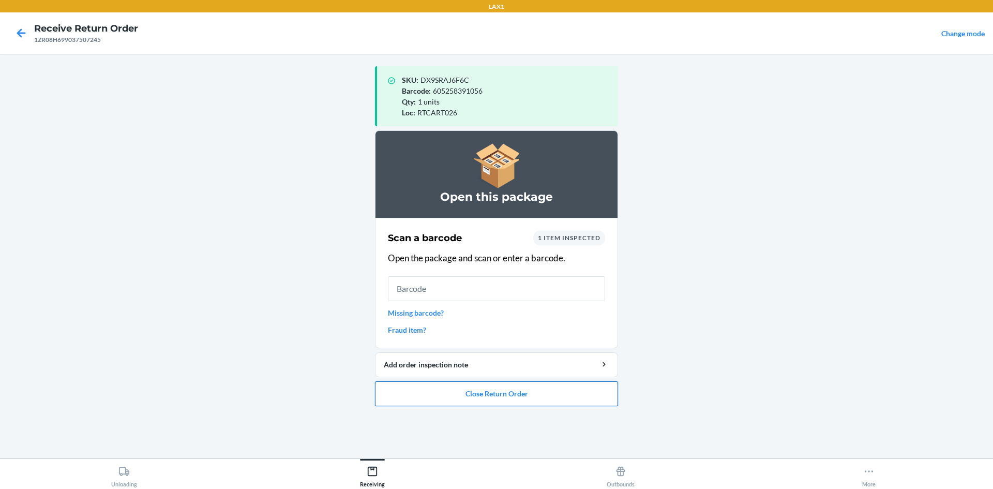
click at [583, 387] on button "Close Return Order" at bounding box center [496, 393] width 243 height 25
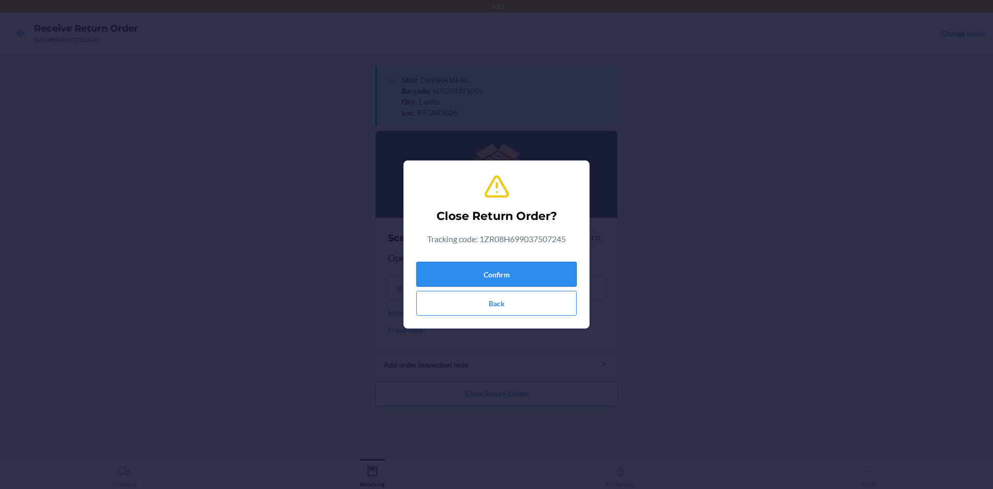
click at [562, 268] on button "Confirm" at bounding box center [496, 274] width 160 height 25
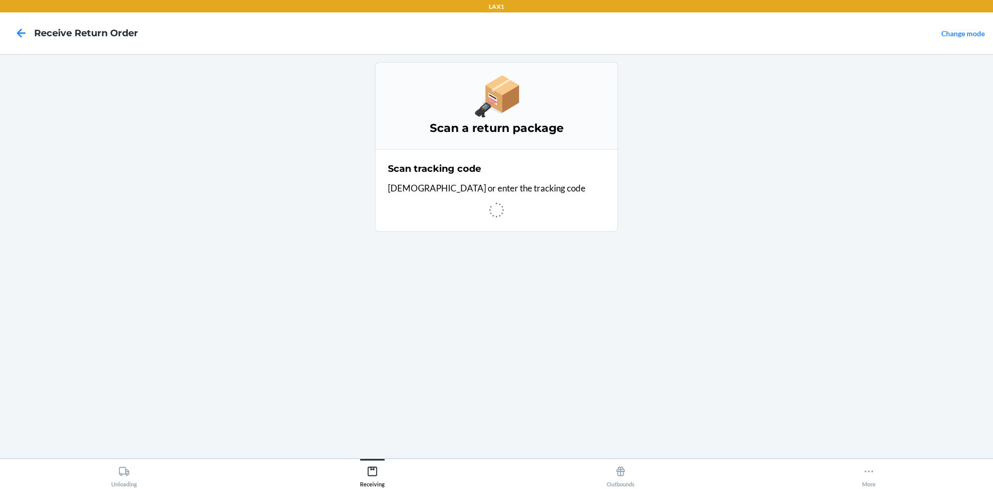
drag, startPoint x: 813, startPoint y: 278, endPoint x: 740, endPoint y: 289, distance: 73.7
click at [775, 276] on main "Scan a return package Scan tracking code Scan or enter the tracking code" at bounding box center [496, 256] width 993 height 404
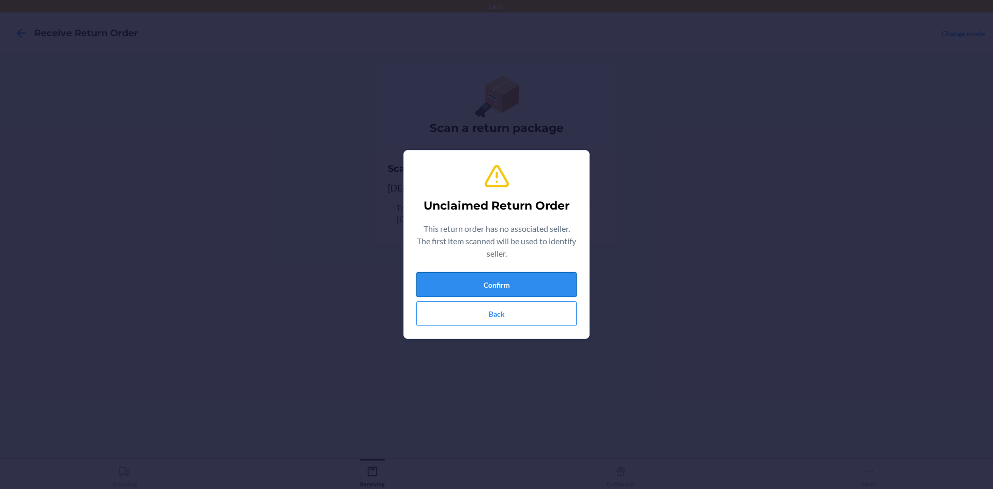
click at [569, 281] on button "Confirm" at bounding box center [496, 284] width 160 height 25
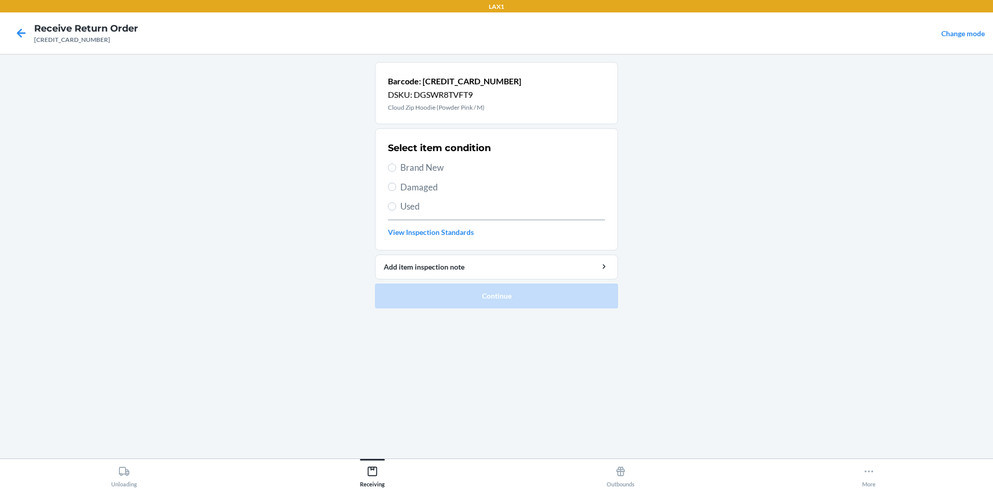
click at [459, 168] on span "Brand New" at bounding box center [502, 167] width 205 height 13
click at [396, 168] on input "Brand New" at bounding box center [392, 167] width 8 height 8
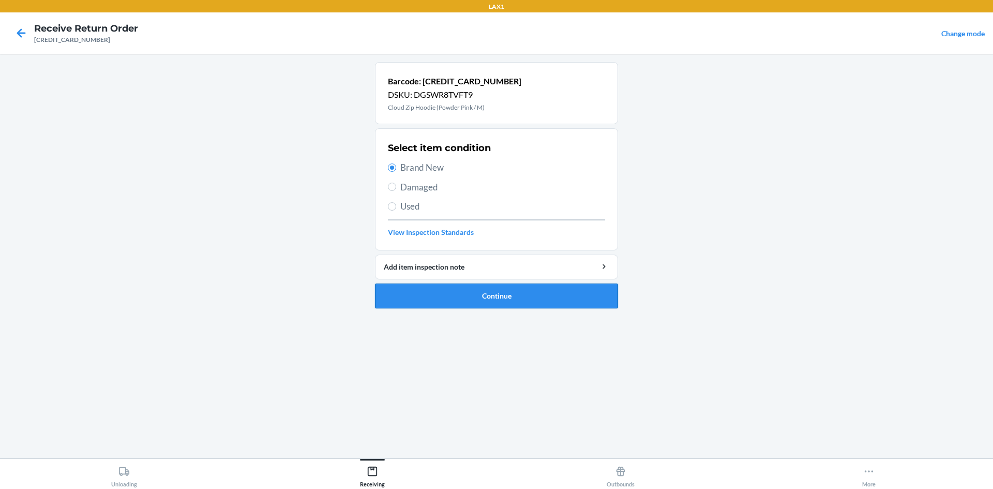
click at [510, 301] on button "Continue" at bounding box center [496, 295] width 243 height 25
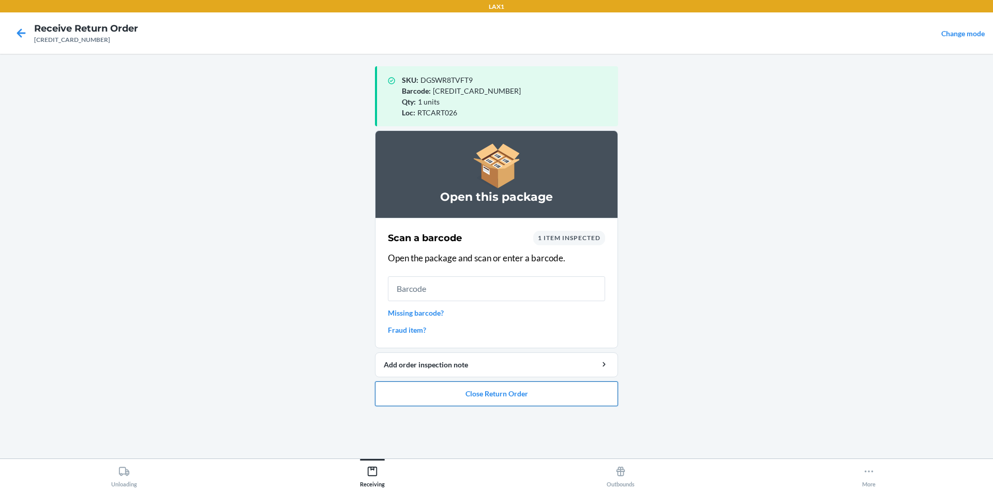
click at [548, 395] on button "Close Return Order" at bounding box center [496, 393] width 243 height 25
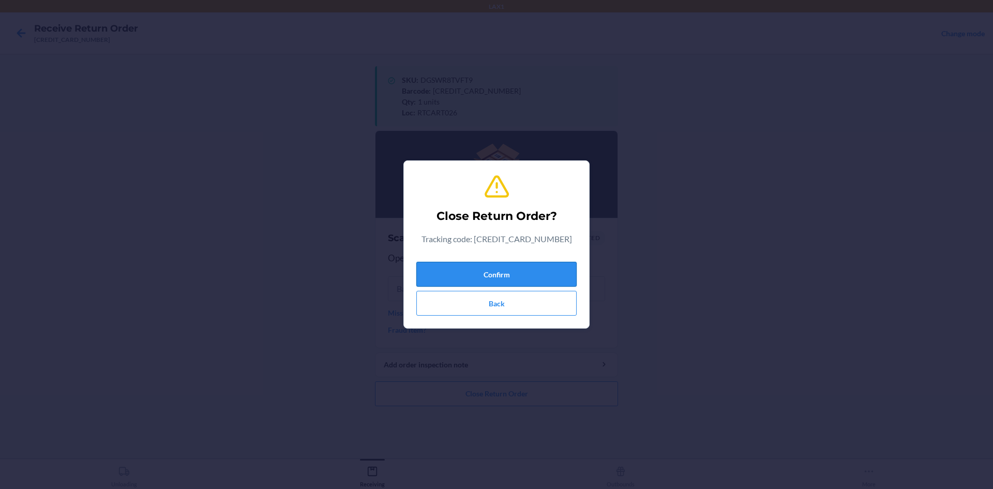
click at [541, 265] on button "Confirm" at bounding box center [496, 274] width 160 height 25
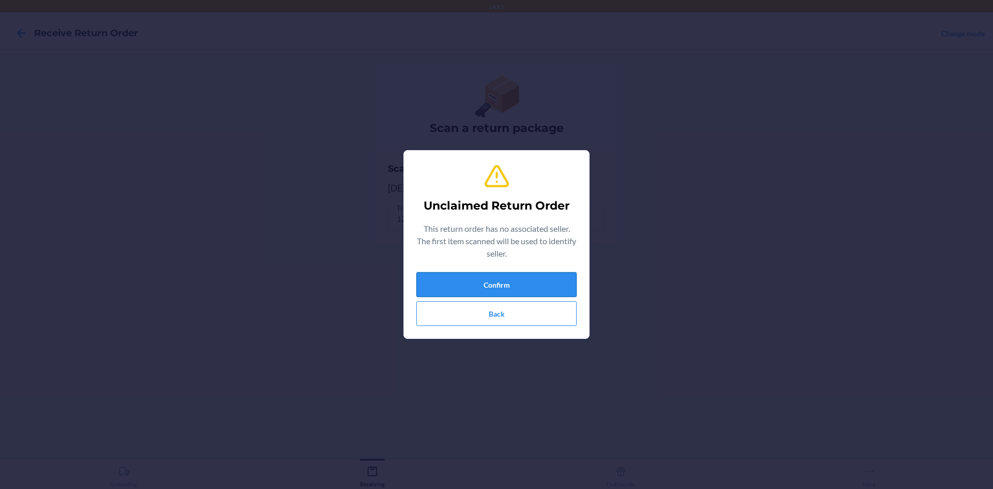
click at [554, 284] on button "Confirm" at bounding box center [496, 284] width 160 height 25
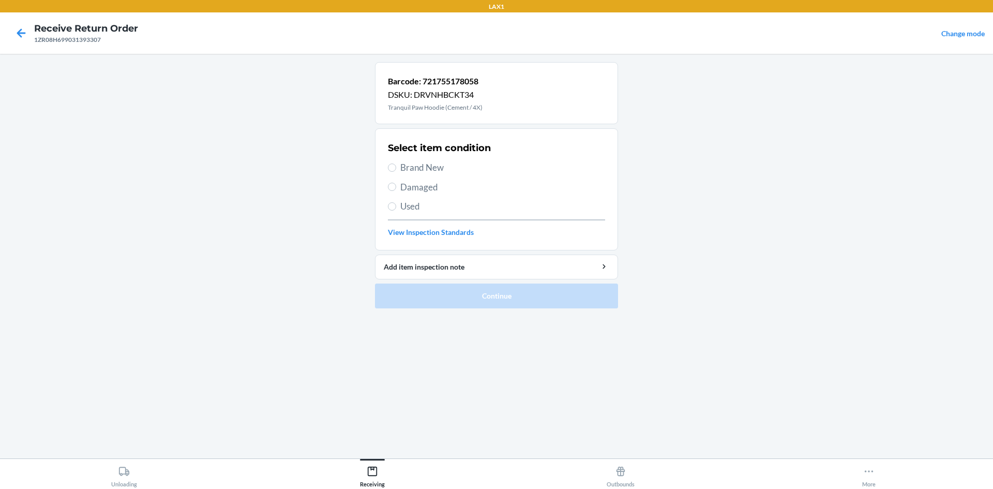
click at [445, 206] on span "Used" at bounding box center [502, 206] width 205 height 13
click at [396, 206] on input "Used" at bounding box center [392, 206] width 8 height 8
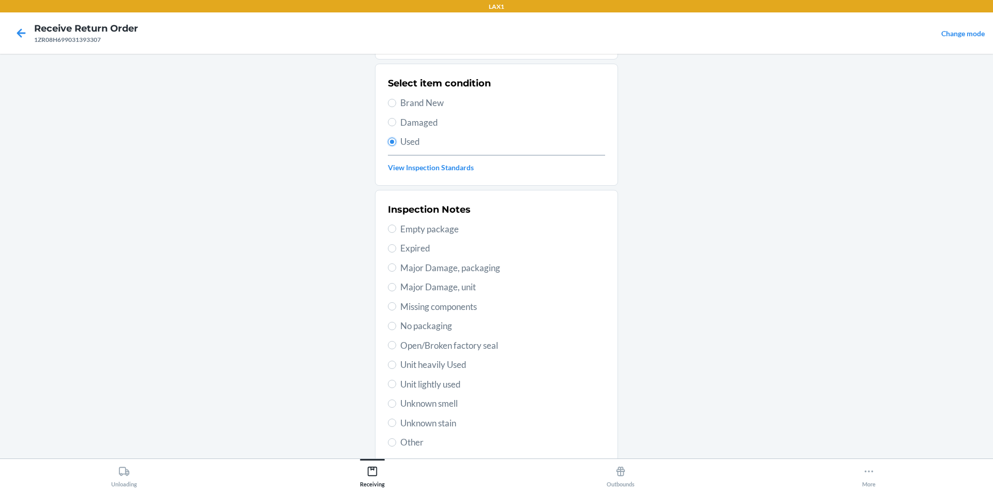
scroll to position [134, 0]
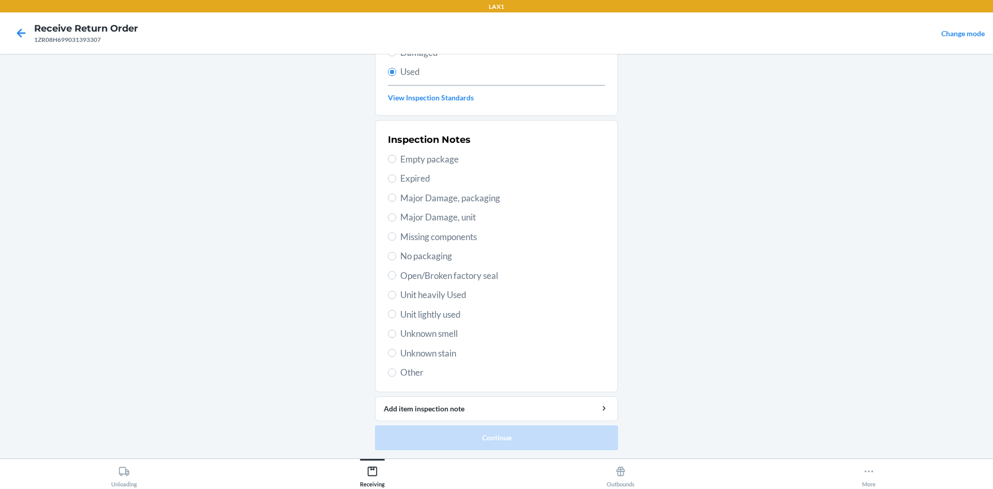
click at [467, 312] on span "Unit lightly used" at bounding box center [502, 314] width 205 height 13
click at [396, 312] on input "Unit lightly used" at bounding box center [392, 314] width 8 height 8
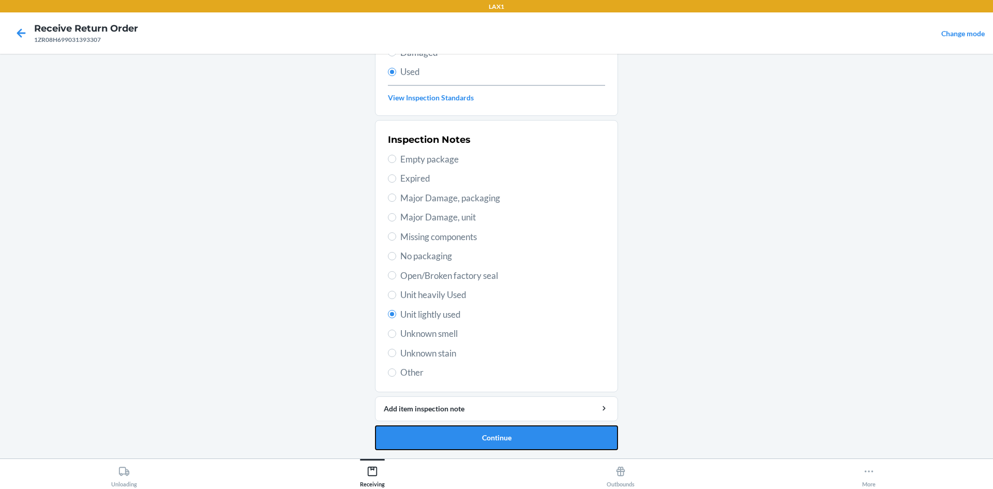
click at [539, 442] on button "Continue" at bounding box center [496, 437] width 243 height 25
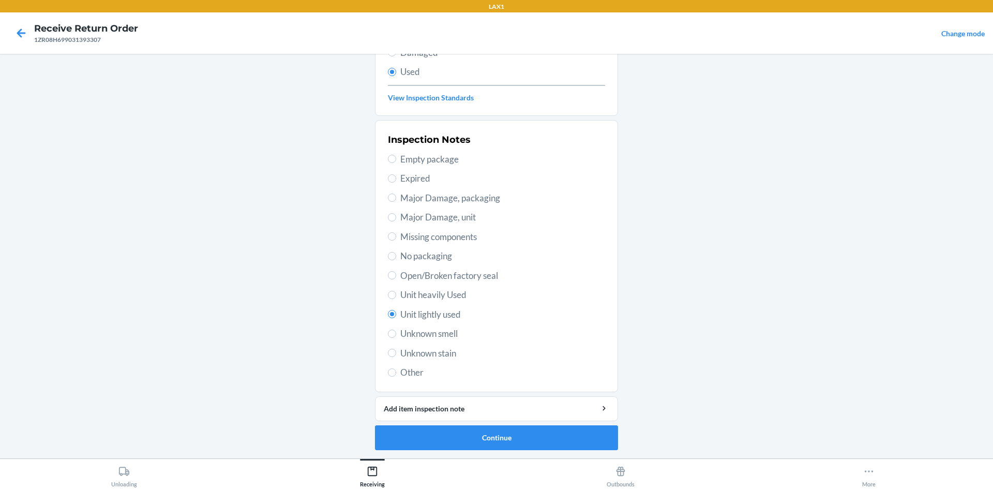
scroll to position [0, 0]
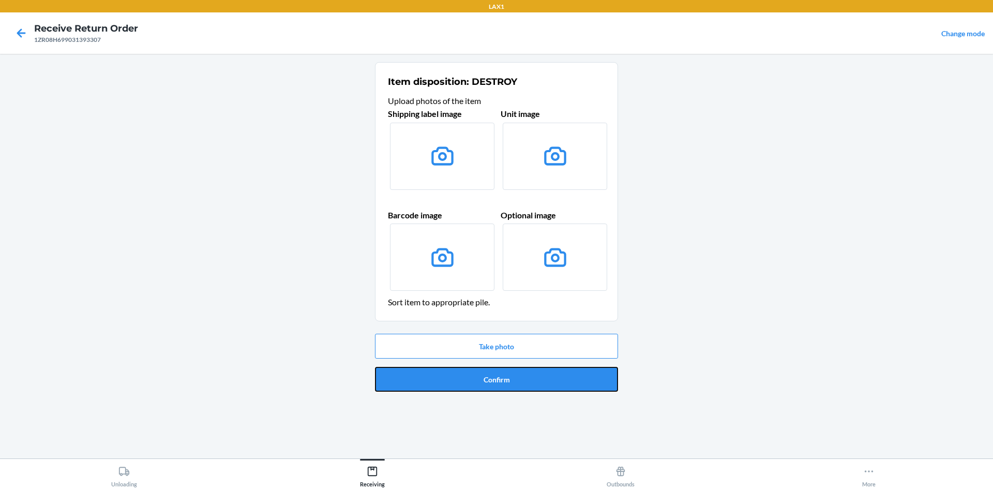
click at [497, 381] on button "Confirm" at bounding box center [496, 379] width 243 height 25
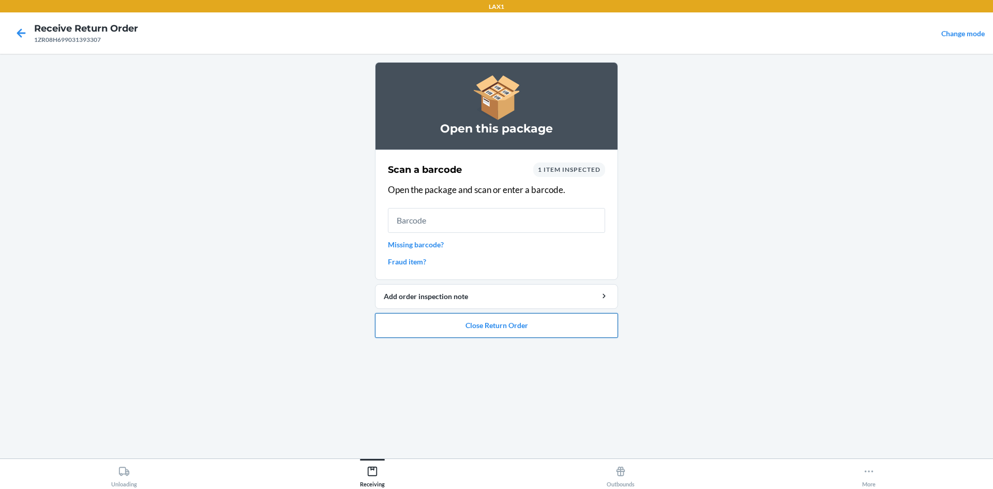
click at [516, 324] on button "Close Return Order" at bounding box center [496, 325] width 243 height 25
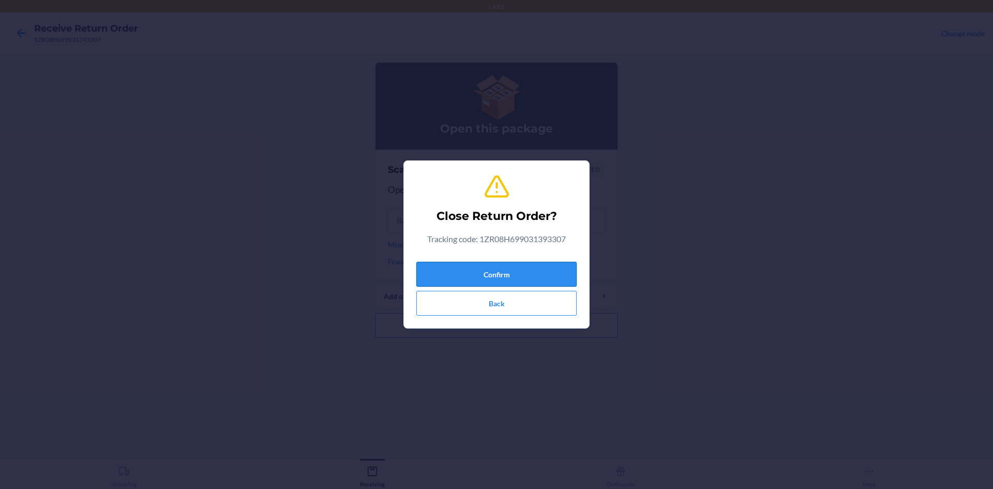
click at [534, 274] on button "Confirm" at bounding box center [496, 274] width 160 height 25
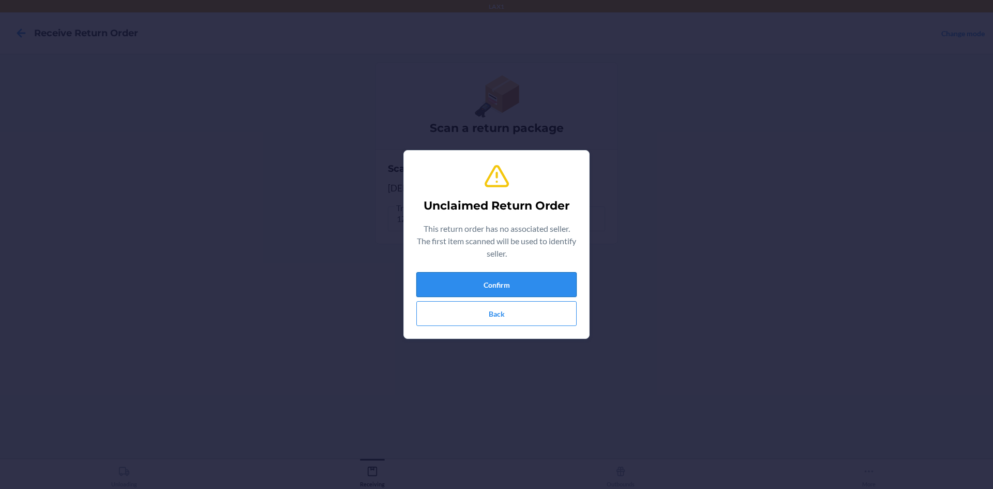
click at [569, 286] on button "Confirm" at bounding box center [496, 284] width 160 height 25
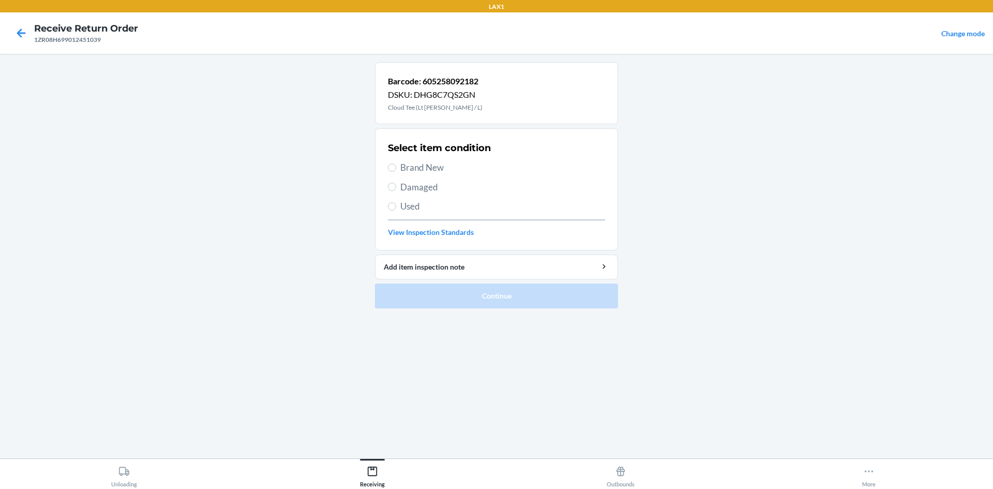
click at [437, 160] on div "Select item condition Brand New Damaged Used View Inspection Standards" at bounding box center [496, 189] width 217 height 102
click at [429, 168] on span "Brand New" at bounding box center [502, 167] width 205 height 13
click at [396, 168] on input "Brand New" at bounding box center [392, 167] width 8 height 8
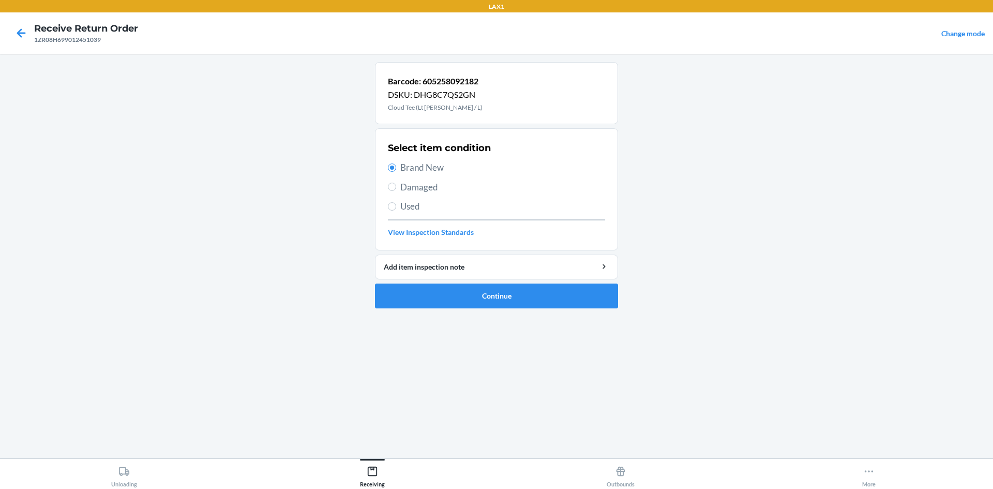
click at [428, 187] on span "Damaged" at bounding box center [502, 186] width 205 height 13
click at [396, 187] on input "Damaged" at bounding box center [392, 187] width 8 height 8
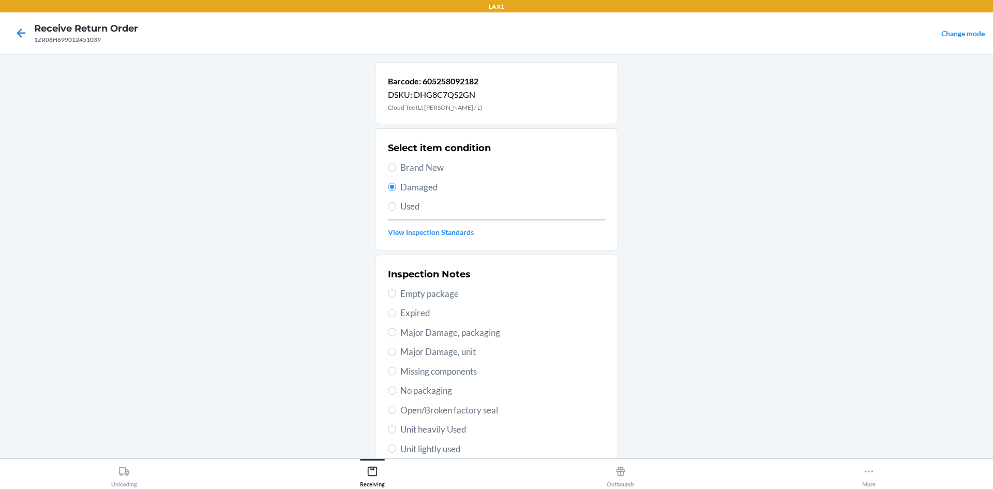
click at [411, 208] on span "Used" at bounding box center [502, 206] width 205 height 13
click at [396, 208] on input "Used" at bounding box center [392, 206] width 8 height 8
click at [406, 177] on div "Select item condition Brand New Damaged Used View Inspection Standards" at bounding box center [496, 189] width 217 height 102
click at [414, 186] on span "Damaged" at bounding box center [502, 186] width 205 height 13
click at [396, 186] on input "Damaged" at bounding box center [392, 187] width 8 height 8
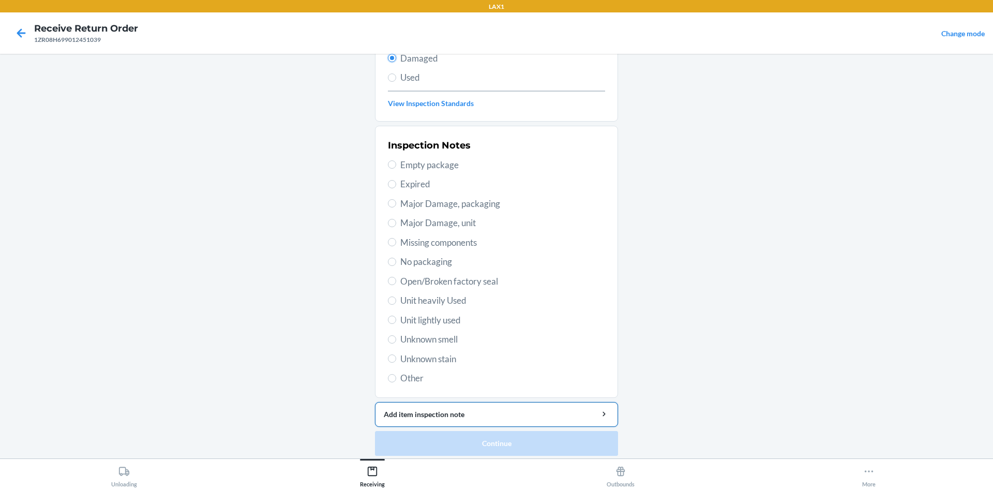
scroll to position [134, 0]
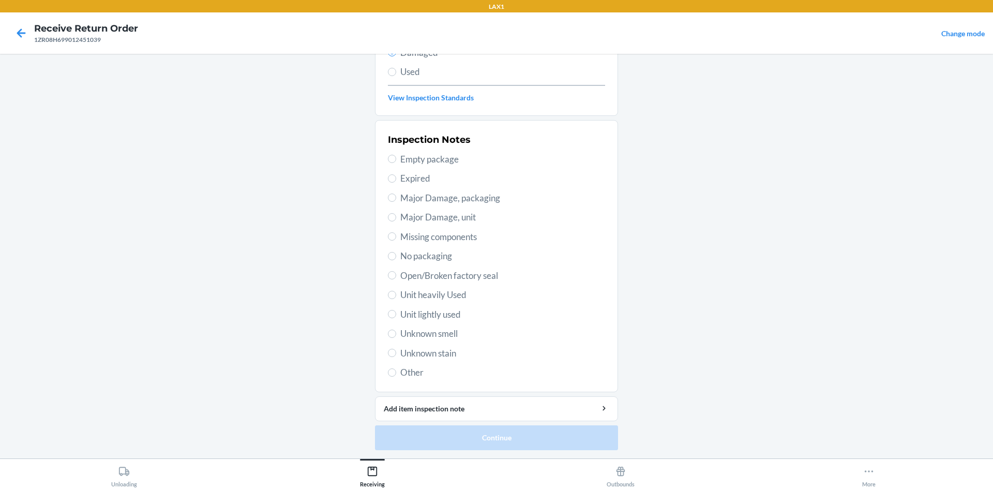
click at [439, 372] on span "Other" at bounding box center [502, 372] width 205 height 13
click at [396, 372] on input "Other" at bounding box center [392, 372] width 8 height 8
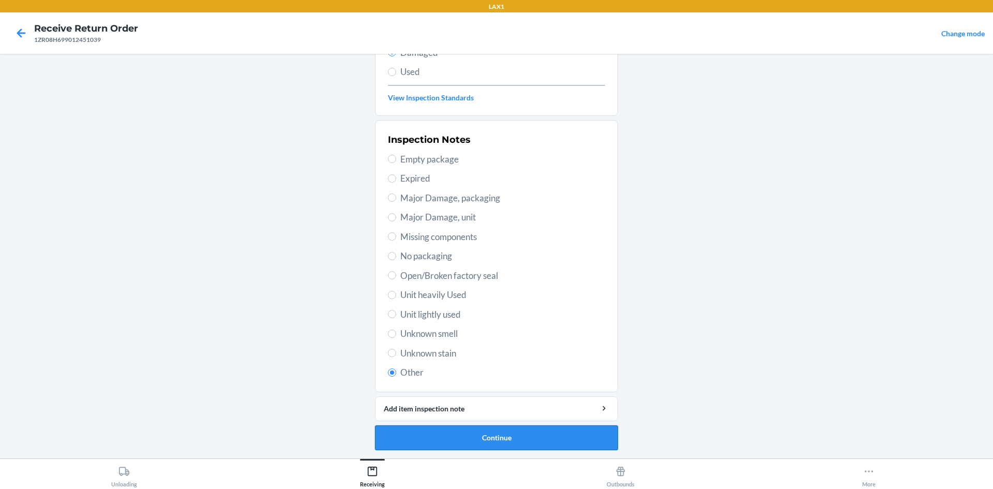
click at [526, 437] on button "Continue" at bounding box center [496, 437] width 243 height 25
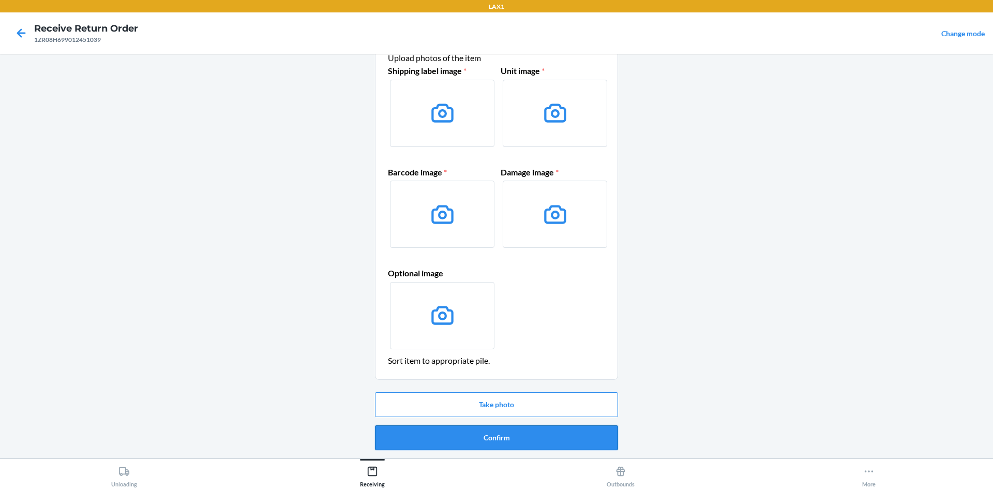
click at [528, 437] on button "Confirm" at bounding box center [496, 437] width 243 height 25
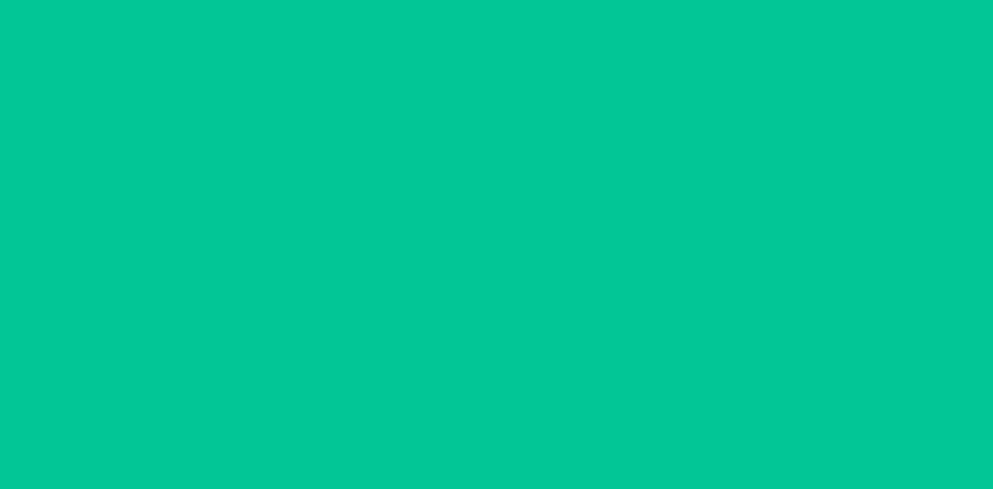
scroll to position [0, 0]
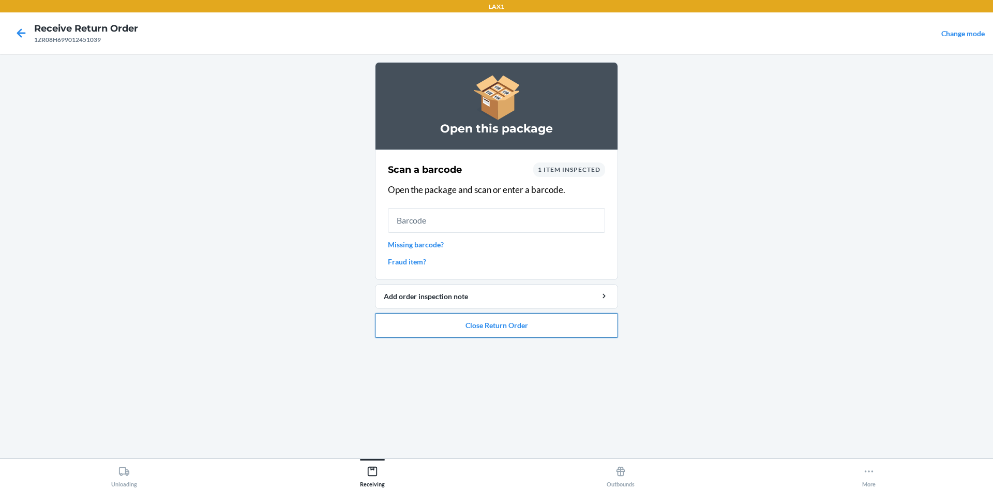
click at [572, 337] on button "Close Return Order" at bounding box center [496, 325] width 243 height 25
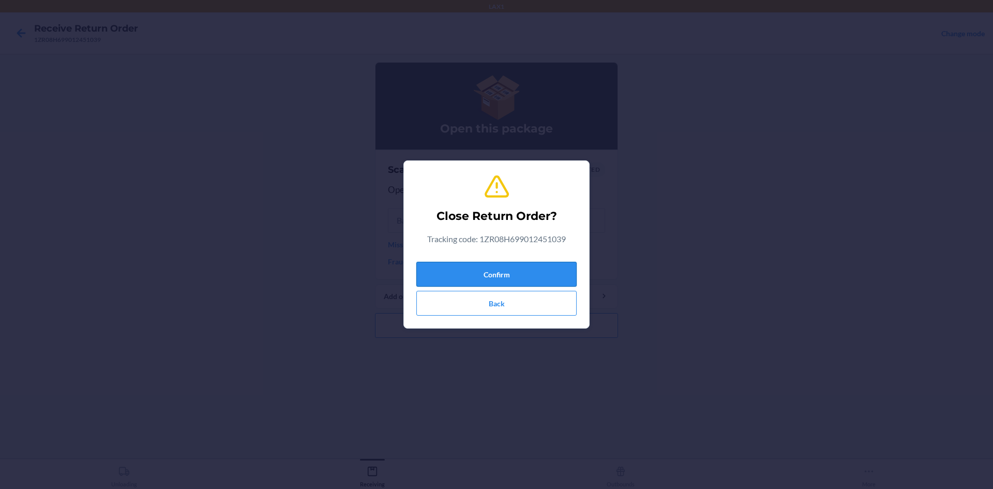
click at [564, 271] on button "Confirm" at bounding box center [496, 274] width 160 height 25
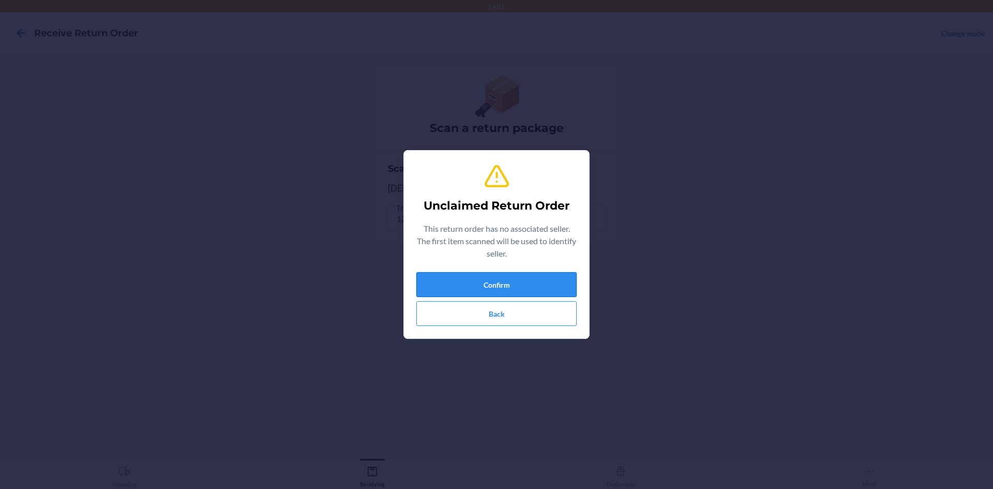
click at [535, 289] on button "Confirm" at bounding box center [496, 284] width 160 height 25
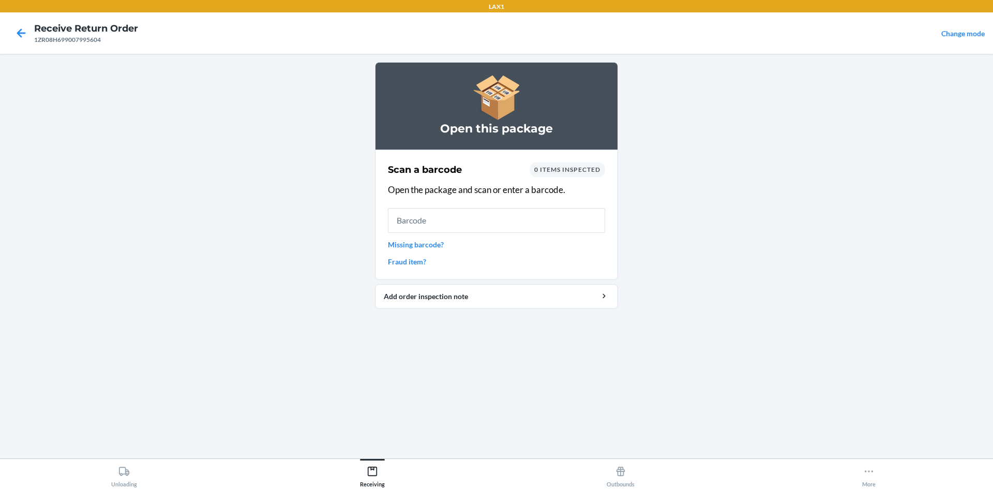
click at [432, 246] on link "Missing barcode?" at bounding box center [496, 244] width 217 height 11
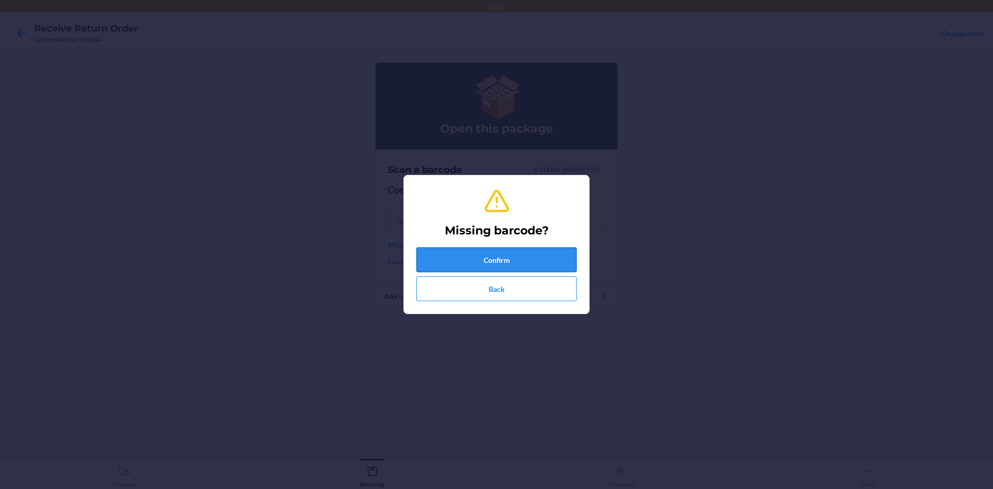
click at [482, 259] on button "Confirm" at bounding box center [496, 259] width 160 height 25
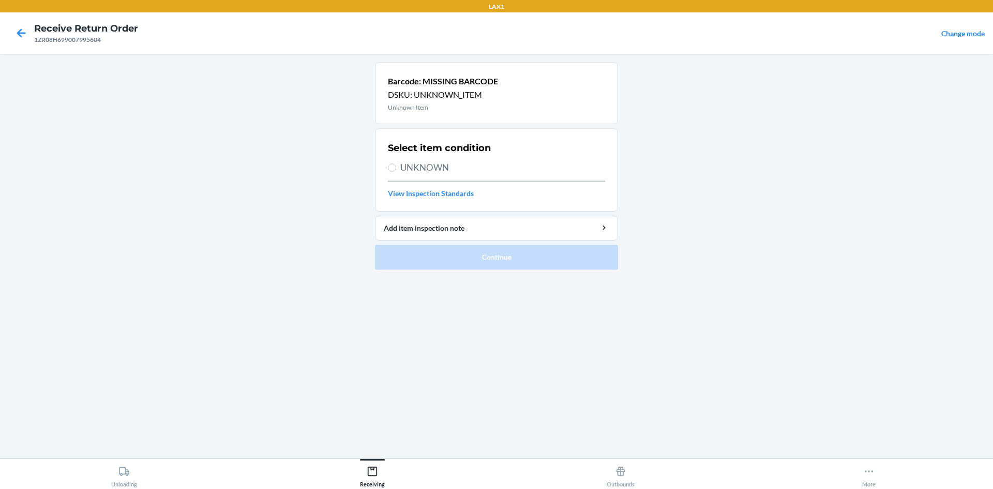
click at [420, 166] on span "UNKNOWN" at bounding box center [502, 167] width 205 height 13
click at [396, 166] on input "UNKNOWN" at bounding box center [392, 167] width 8 height 8
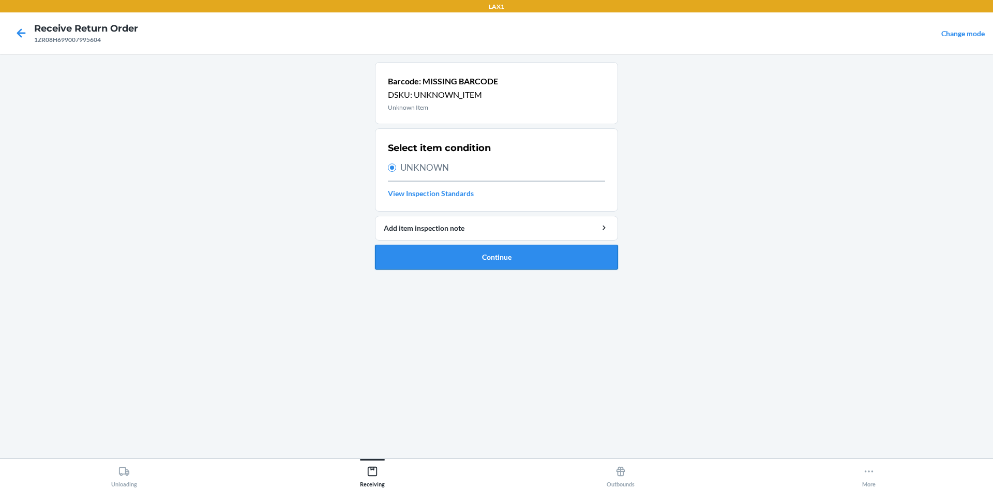
click at [526, 262] on button "Continue" at bounding box center [496, 257] width 243 height 25
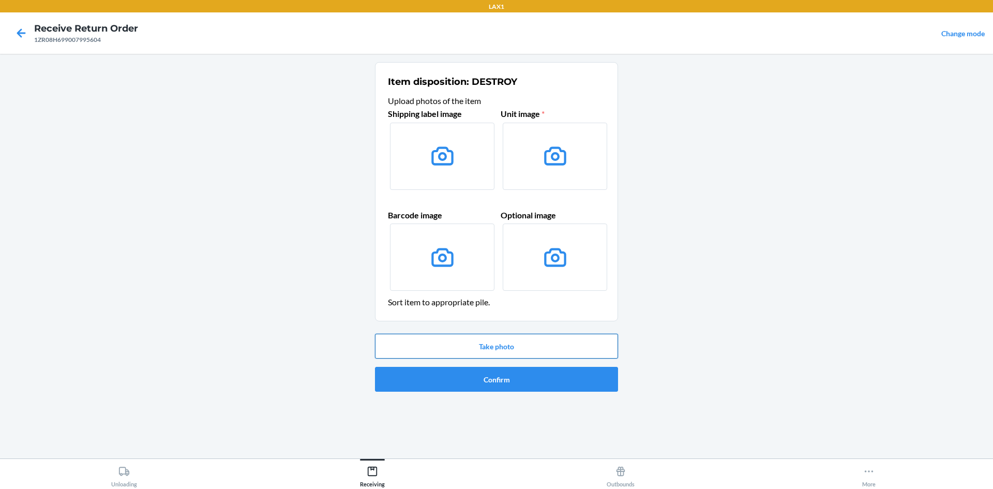
click at [494, 348] on button "Take photo" at bounding box center [496, 346] width 243 height 25
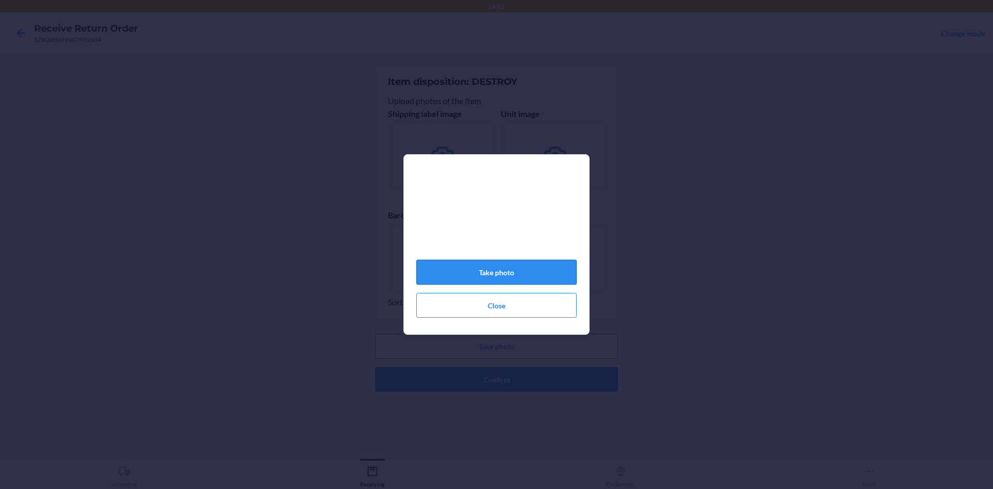
click at [546, 276] on button "Take photo" at bounding box center [496, 272] width 160 height 25
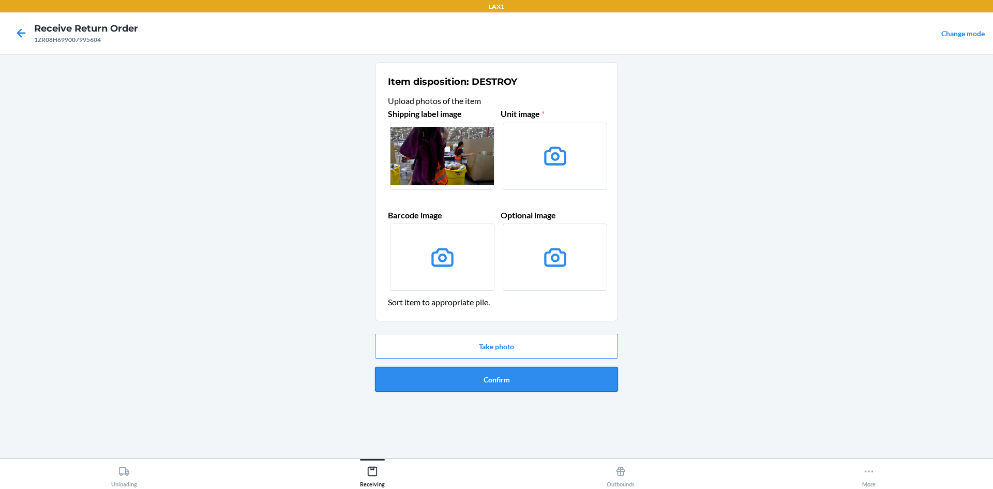
click at [538, 383] on button "Confirm" at bounding box center [496, 379] width 243 height 25
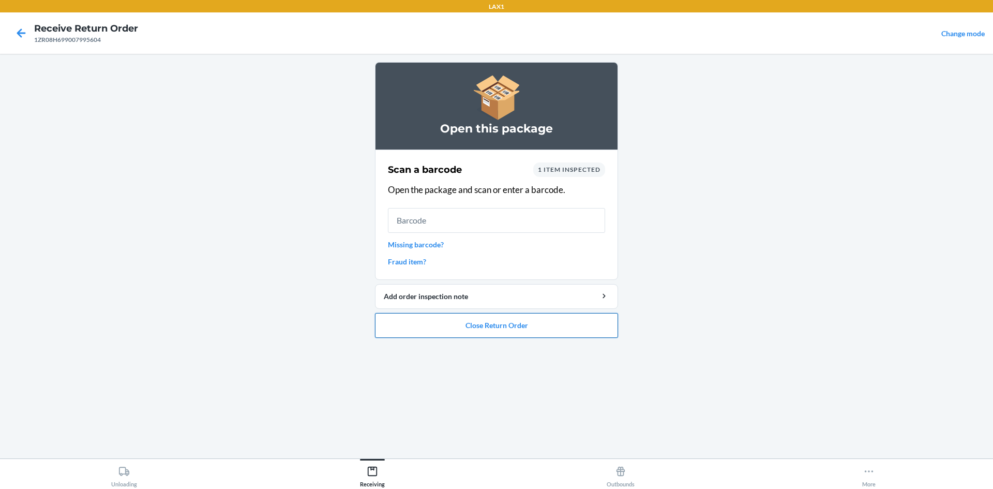
click at [518, 325] on button "Close Return Order" at bounding box center [496, 325] width 243 height 25
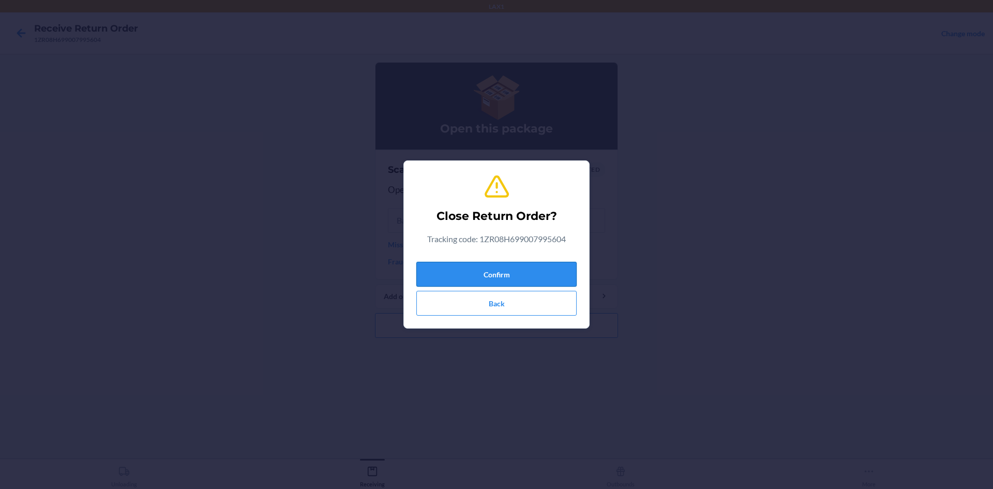
click at [500, 268] on button "Confirm" at bounding box center [496, 274] width 160 height 25
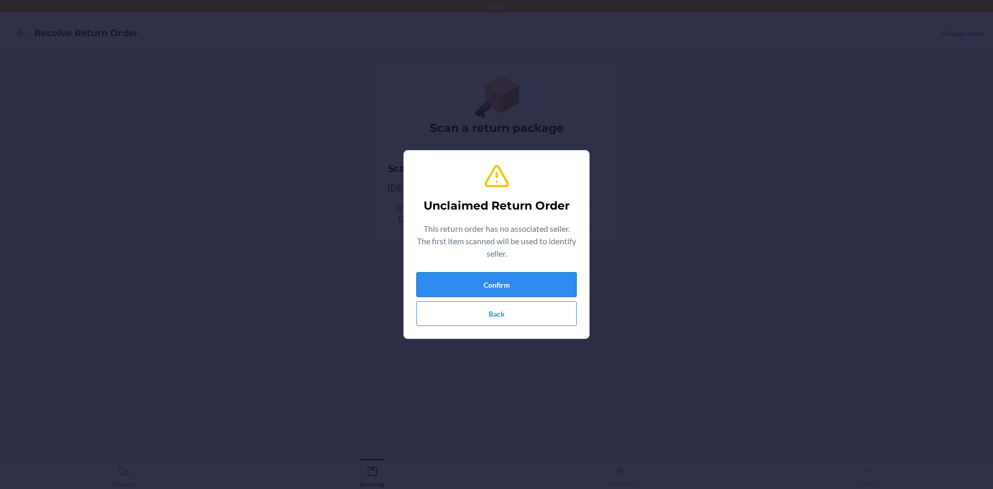
click at [530, 285] on button "Confirm" at bounding box center [496, 284] width 160 height 25
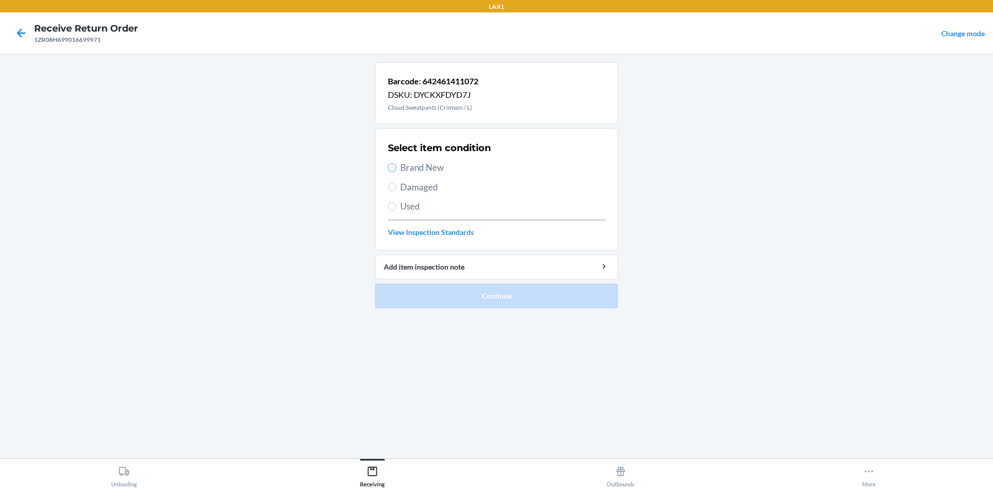
click at [395, 168] on input "Brand New" at bounding box center [392, 167] width 8 height 8
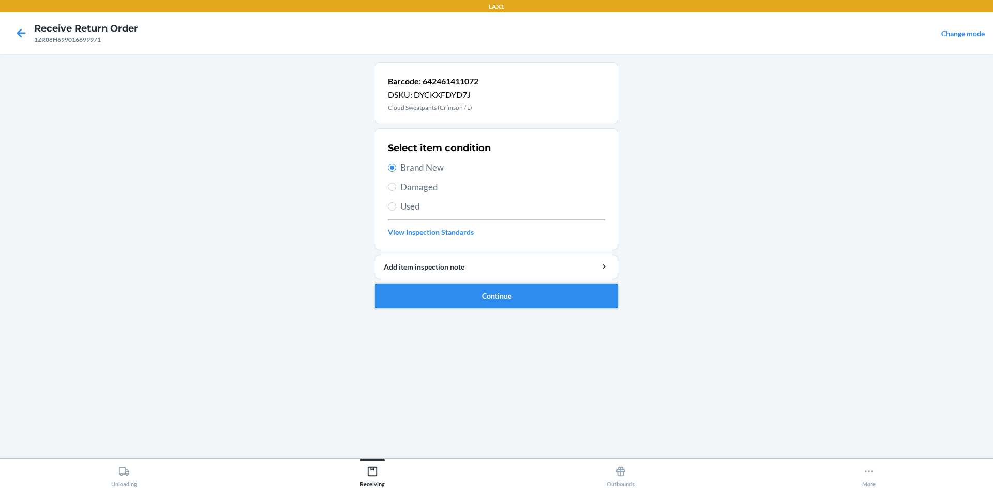
click at [525, 299] on button "Continue" at bounding box center [496, 295] width 243 height 25
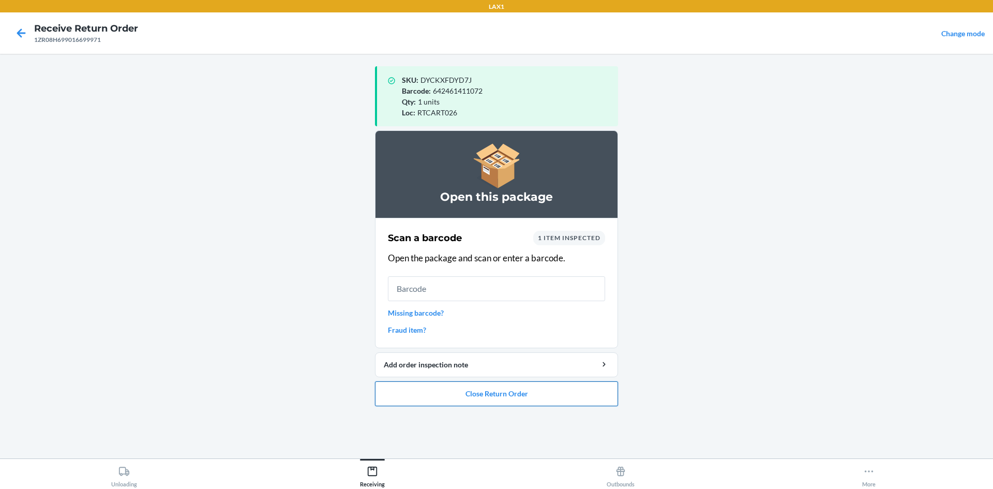
click at [517, 405] on button "Close Return Order" at bounding box center [496, 393] width 243 height 25
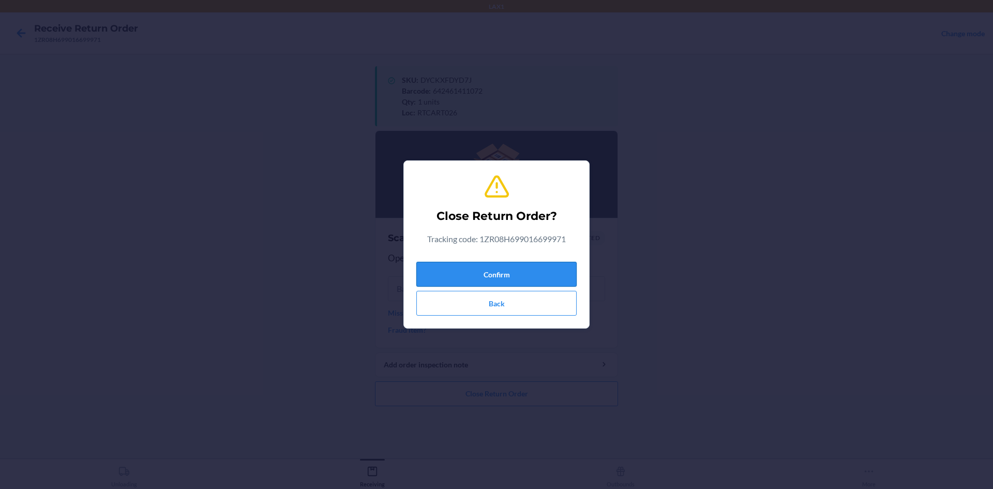
click at [509, 280] on button "Confirm" at bounding box center [496, 274] width 160 height 25
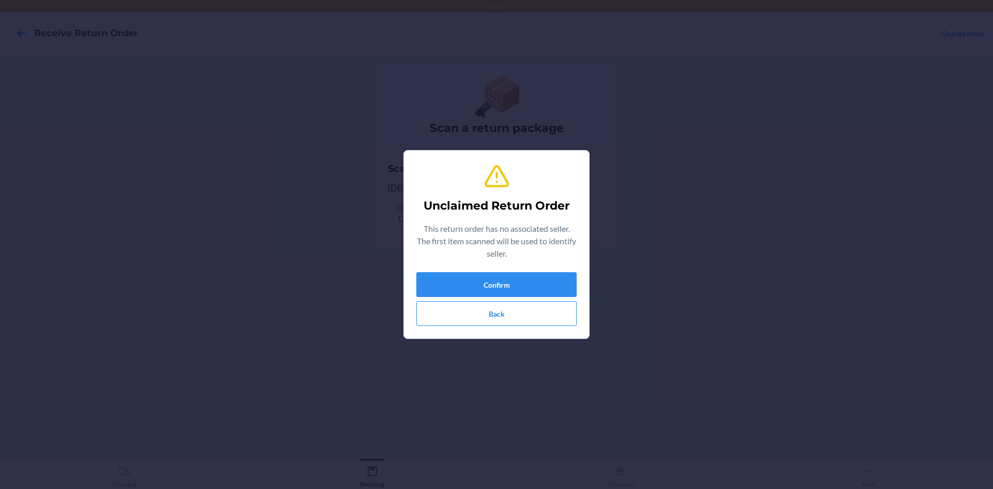
click at [546, 270] on div "Unclaimed Return Order This return order has no associated seller. The first it…" at bounding box center [496, 244] width 160 height 171
click at [557, 276] on button "Confirm" at bounding box center [496, 284] width 160 height 25
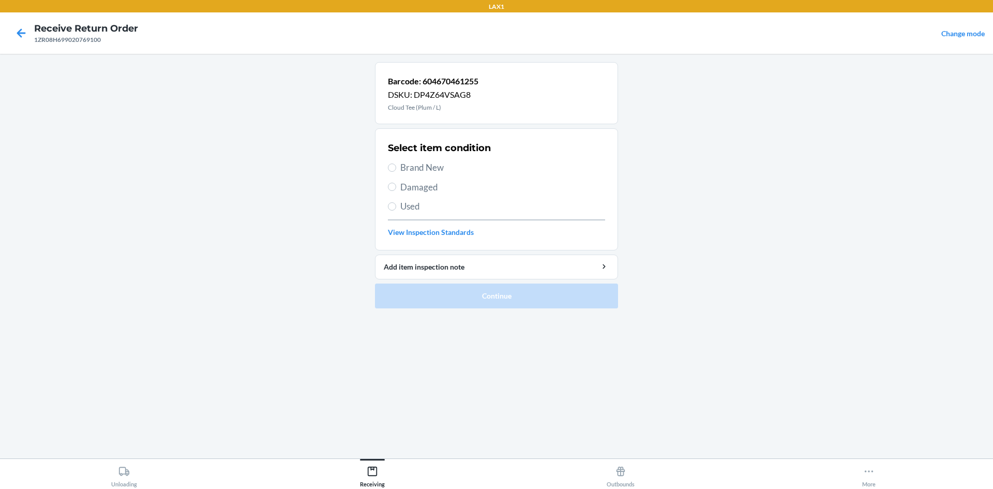
click at [416, 201] on span "Used" at bounding box center [502, 206] width 205 height 13
click at [396, 202] on input "Used" at bounding box center [392, 206] width 8 height 8
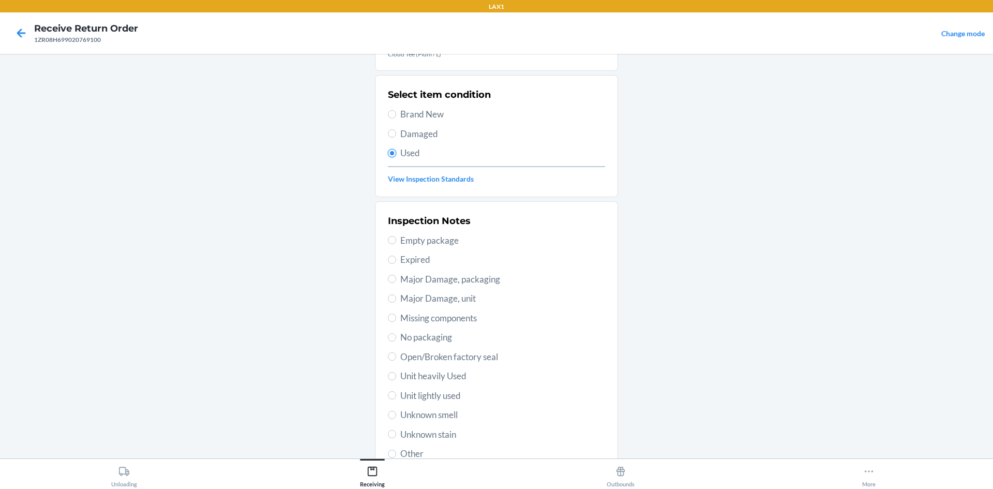
scroll to position [134, 0]
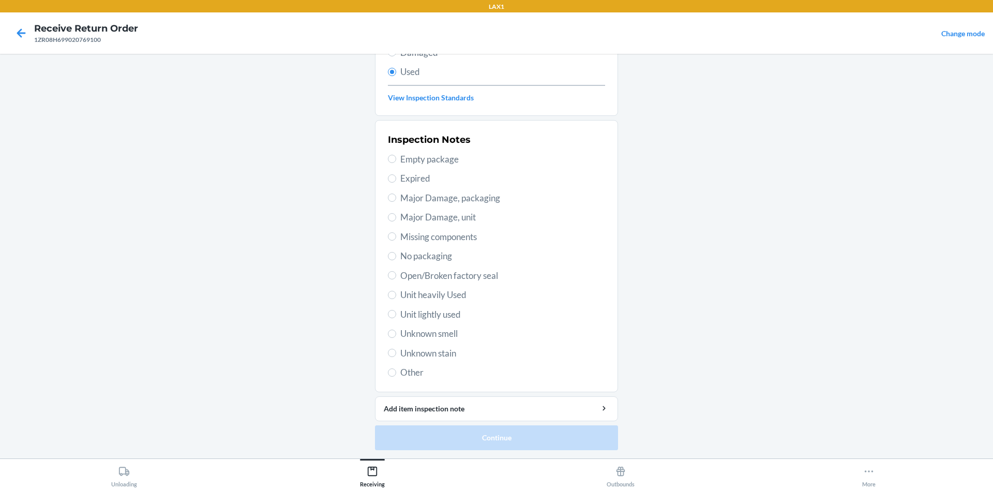
click at [442, 316] on span "Unit lightly used" at bounding box center [502, 314] width 205 height 13
click at [396, 316] on input "Unit lightly used" at bounding box center [392, 314] width 8 height 8
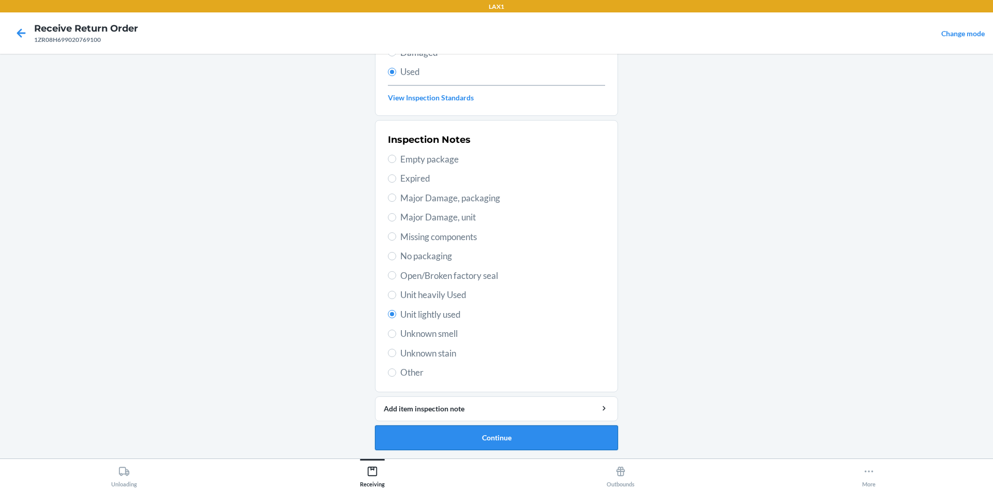
click at [497, 438] on button "Continue" at bounding box center [496, 437] width 243 height 25
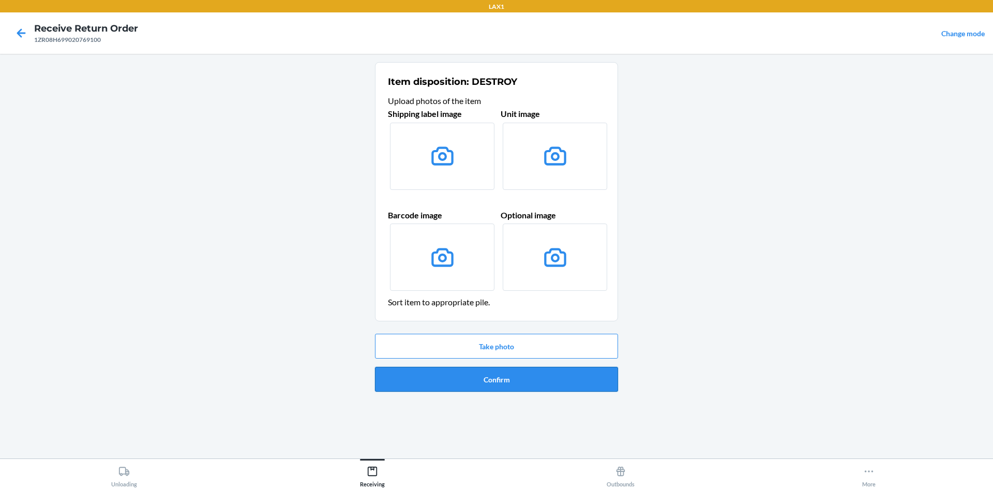
click at [494, 381] on button "Confirm" at bounding box center [496, 379] width 243 height 25
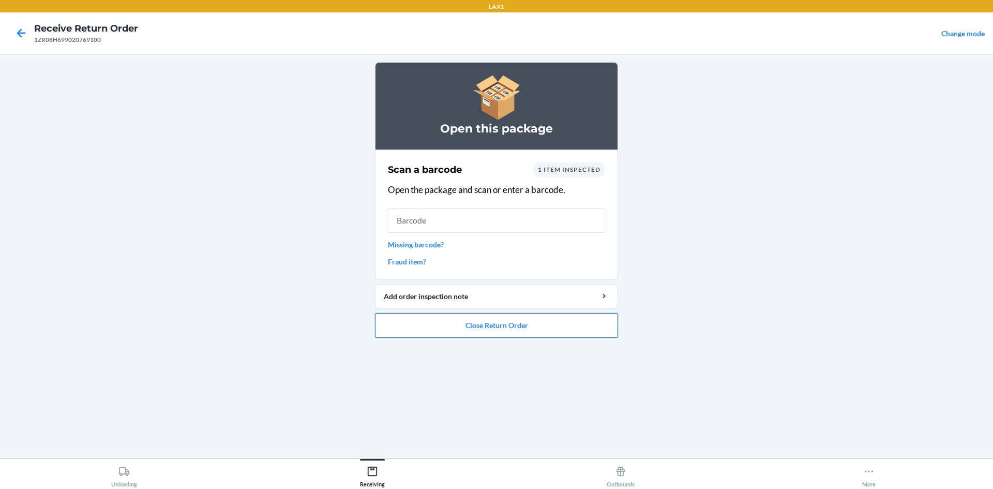
click at [555, 324] on button "Close Return Order" at bounding box center [496, 325] width 243 height 25
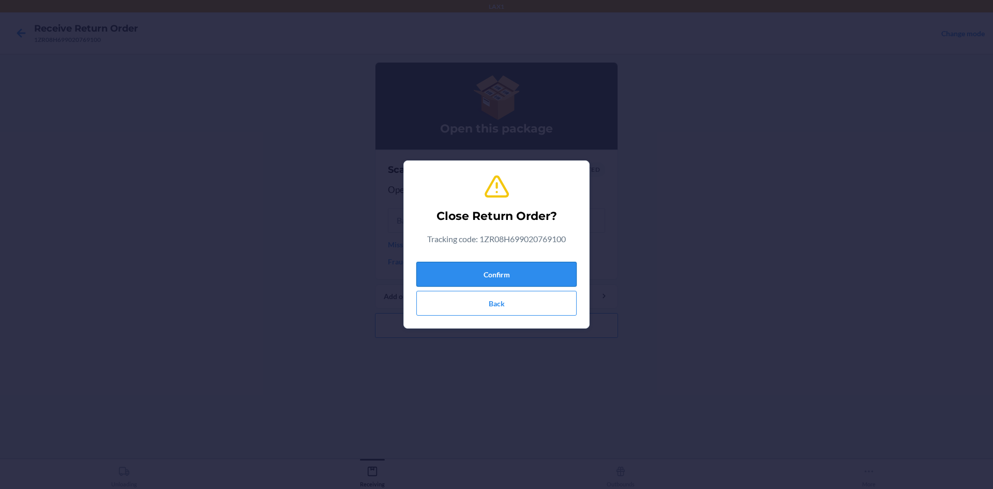
click at [526, 273] on button "Confirm" at bounding box center [496, 274] width 160 height 25
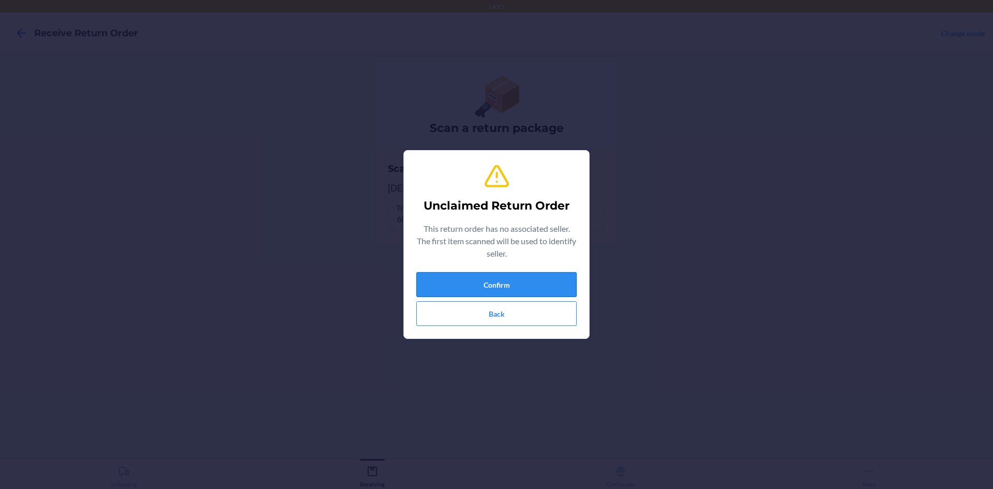
click at [522, 282] on button "Confirm" at bounding box center [496, 284] width 160 height 25
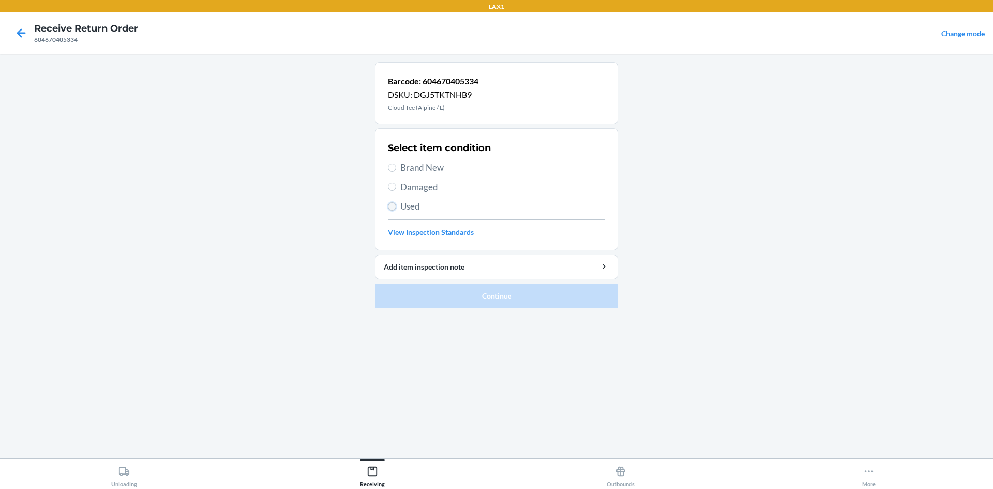
click at [394, 207] on input "Used" at bounding box center [392, 206] width 8 height 8
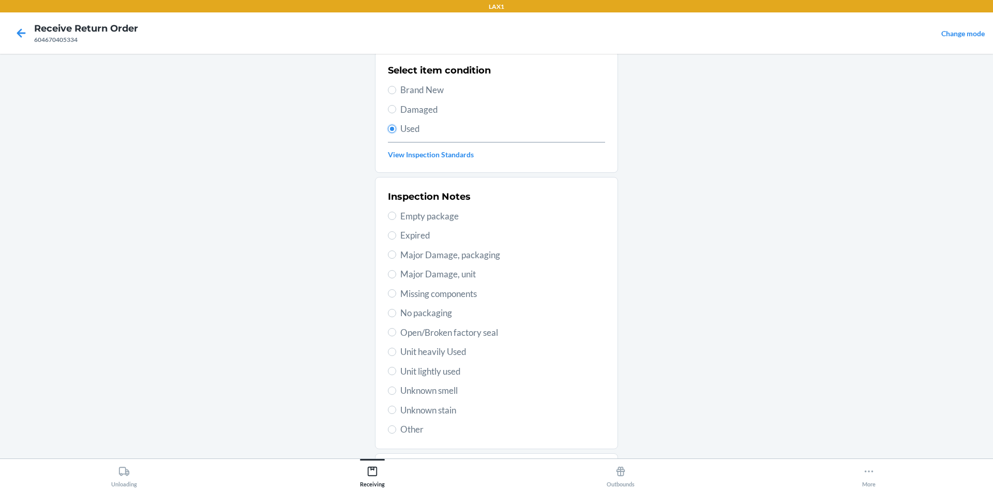
scroll to position [134, 0]
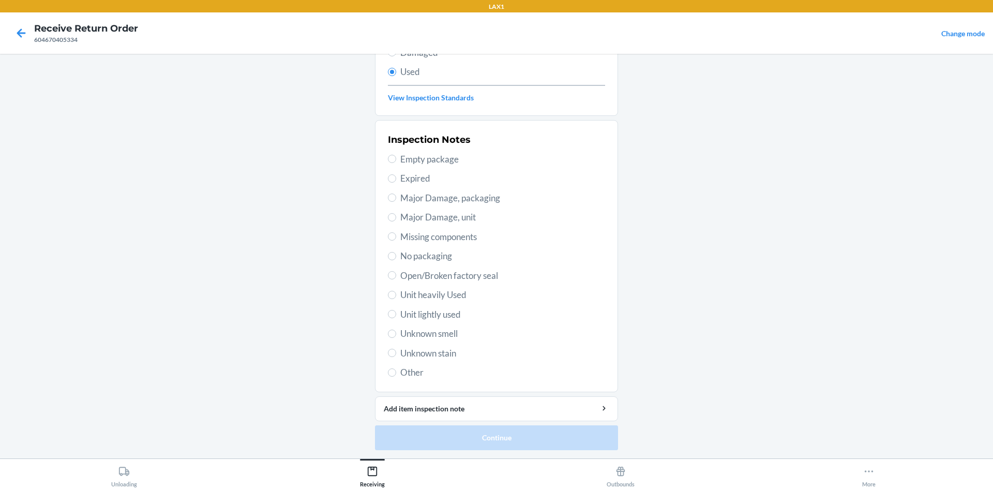
click at [436, 316] on span "Unit lightly used" at bounding box center [502, 314] width 205 height 13
click at [396, 316] on input "Unit lightly used" at bounding box center [392, 314] width 8 height 8
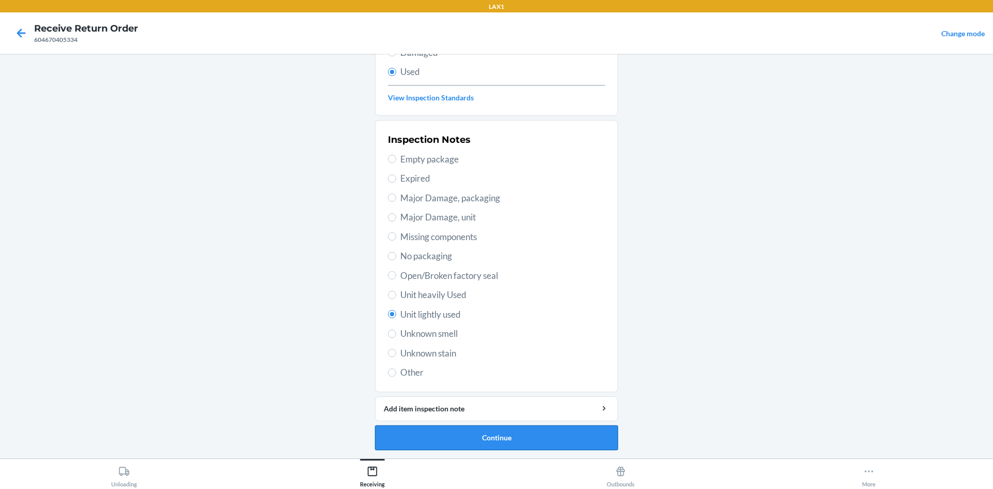
click at [510, 440] on button "Continue" at bounding box center [496, 437] width 243 height 25
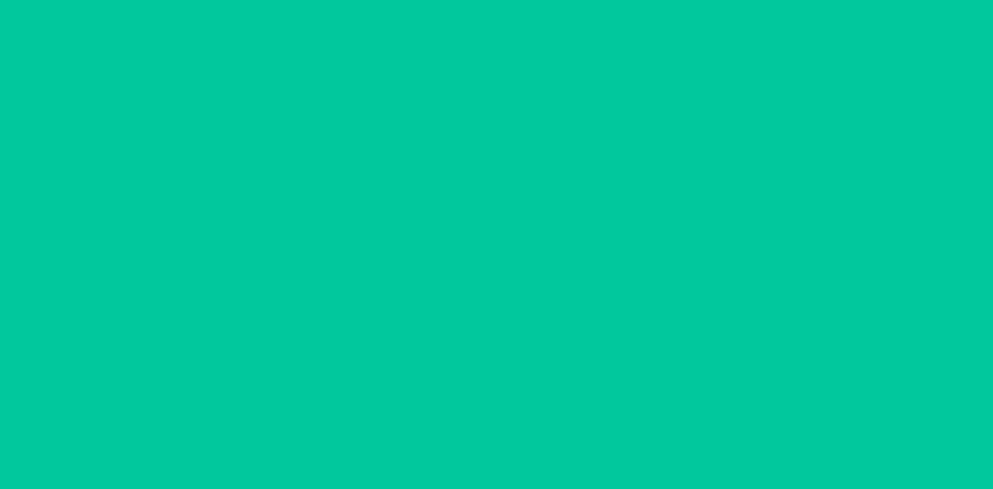
scroll to position [0, 0]
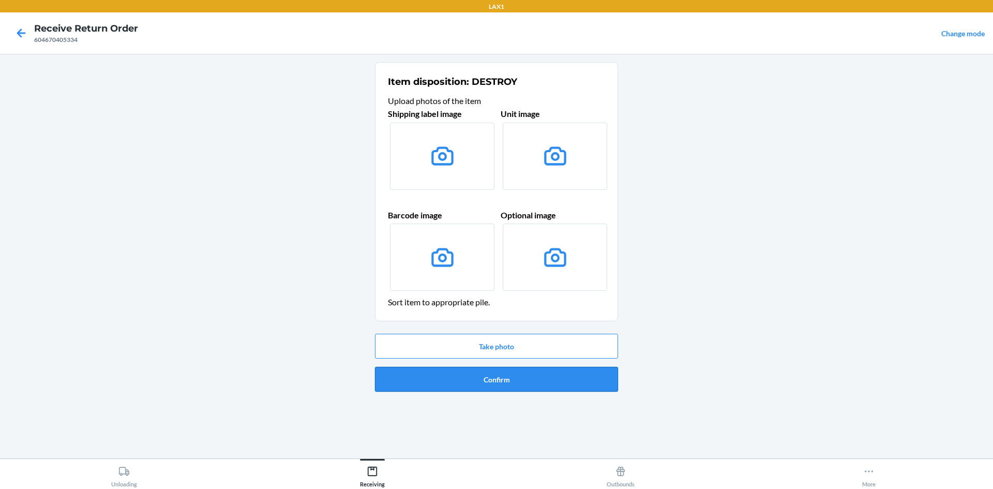
click at [520, 384] on button "Confirm" at bounding box center [496, 379] width 243 height 25
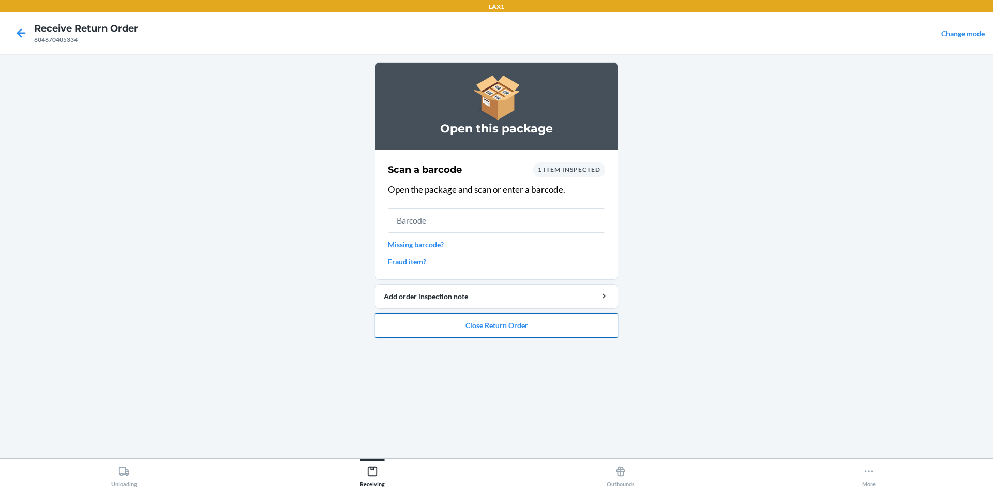
click at [493, 324] on button "Close Return Order" at bounding box center [496, 325] width 243 height 25
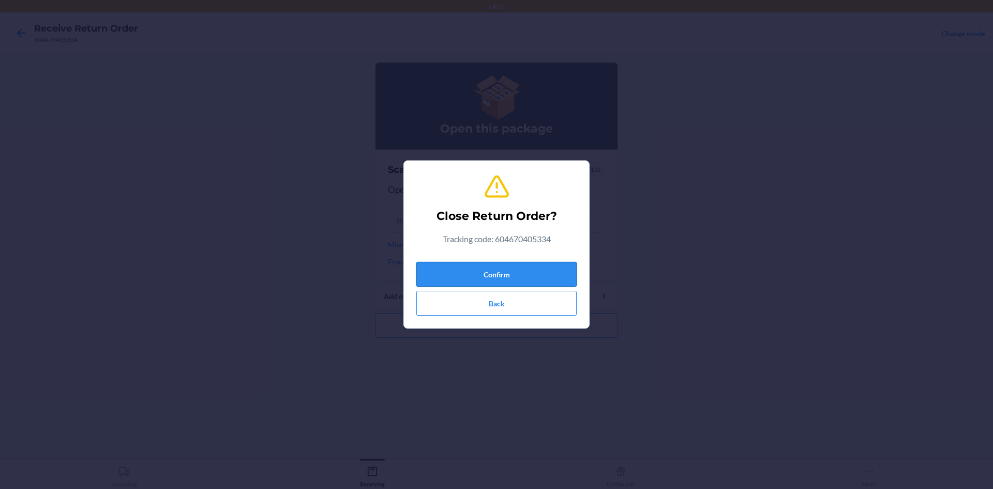
click at [508, 269] on button "Confirm" at bounding box center [496, 274] width 160 height 25
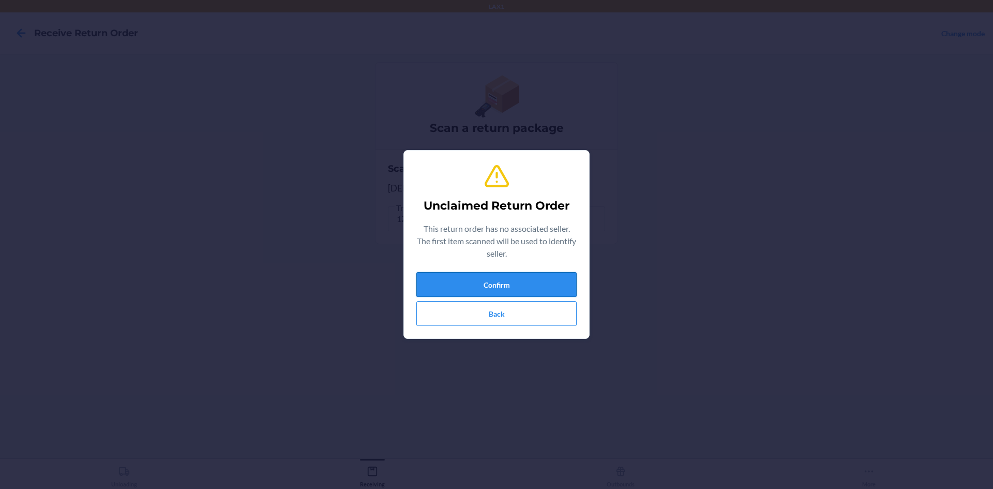
click at [515, 282] on button "Confirm" at bounding box center [496, 284] width 160 height 25
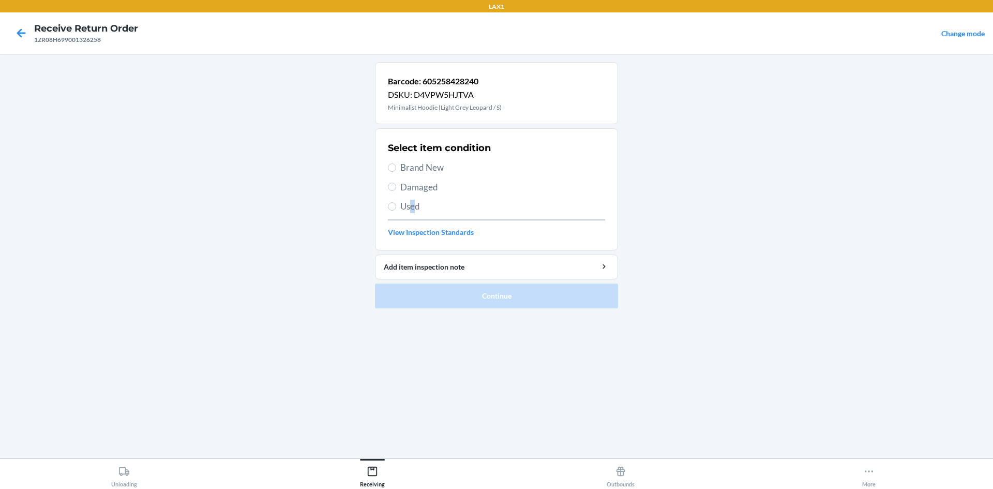
drag, startPoint x: 413, startPoint y: 214, endPoint x: 417, endPoint y: 207, distance: 7.9
click at [415, 210] on div "Select item condition Brand New Damaged Used View Inspection Standards" at bounding box center [496, 189] width 217 height 102
click at [417, 207] on span "Used" at bounding box center [502, 206] width 205 height 13
click at [396, 207] on input "Used" at bounding box center [392, 206] width 8 height 8
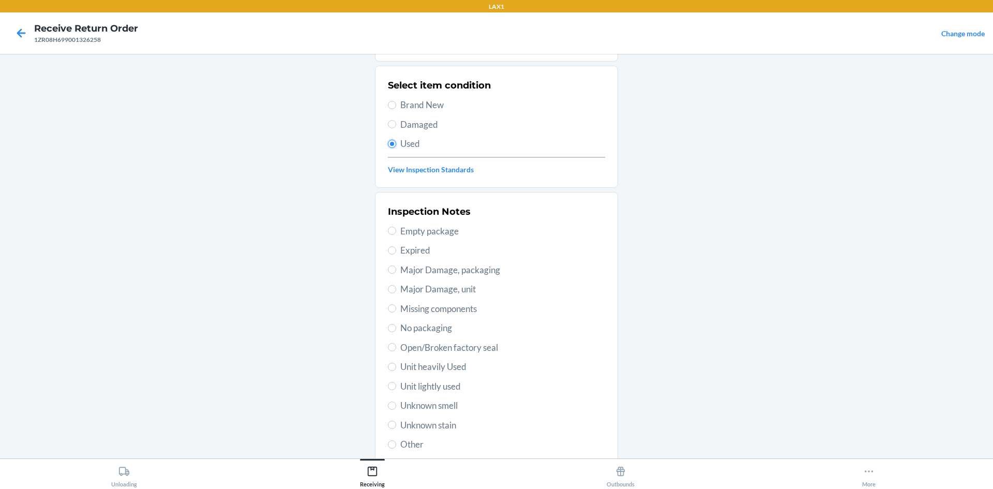
scroll to position [134, 0]
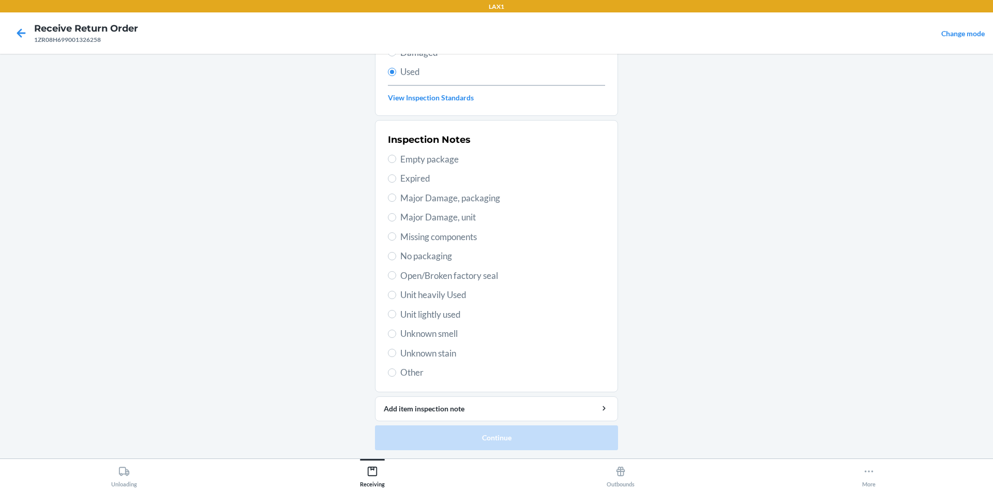
click at [450, 314] on span "Unit lightly used" at bounding box center [502, 314] width 205 height 13
click at [396, 314] on input "Unit lightly used" at bounding box center [392, 314] width 8 height 8
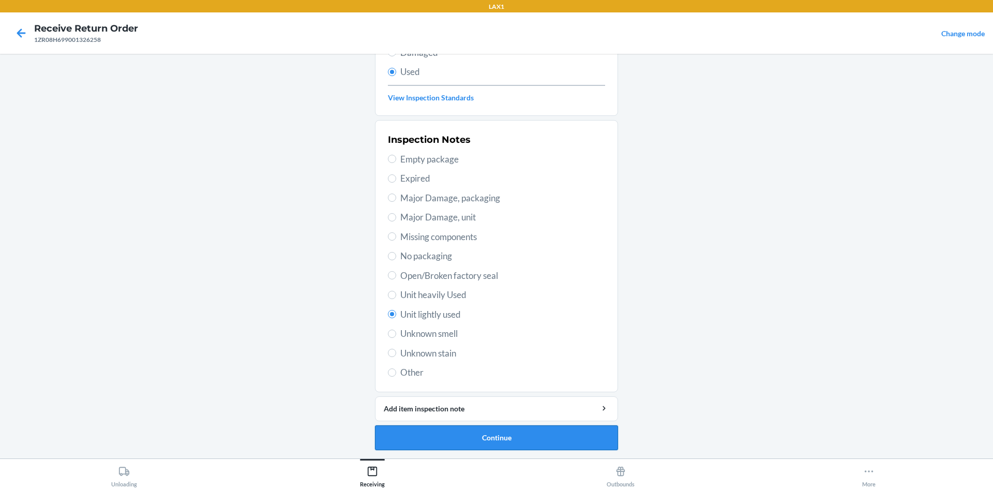
click at [513, 433] on button "Continue" at bounding box center [496, 437] width 243 height 25
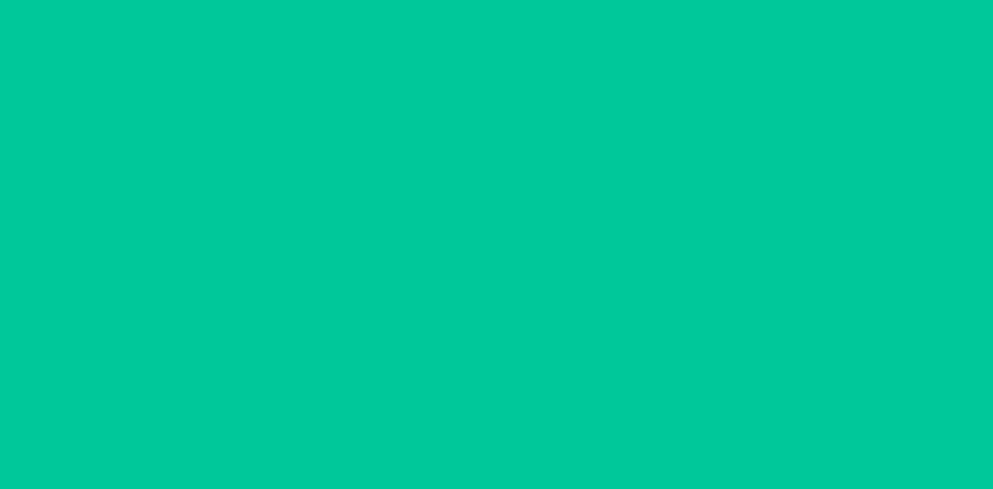
scroll to position [0, 0]
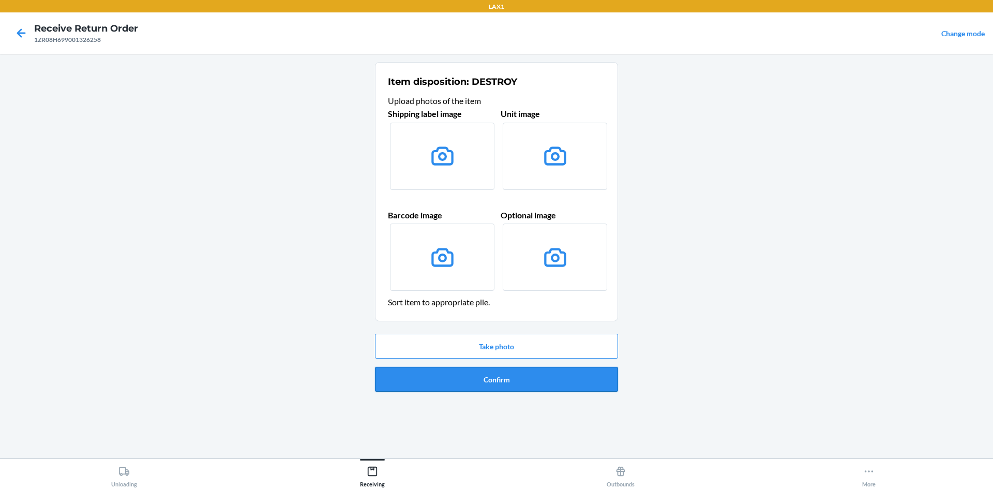
click at [579, 374] on button "Confirm" at bounding box center [496, 379] width 243 height 25
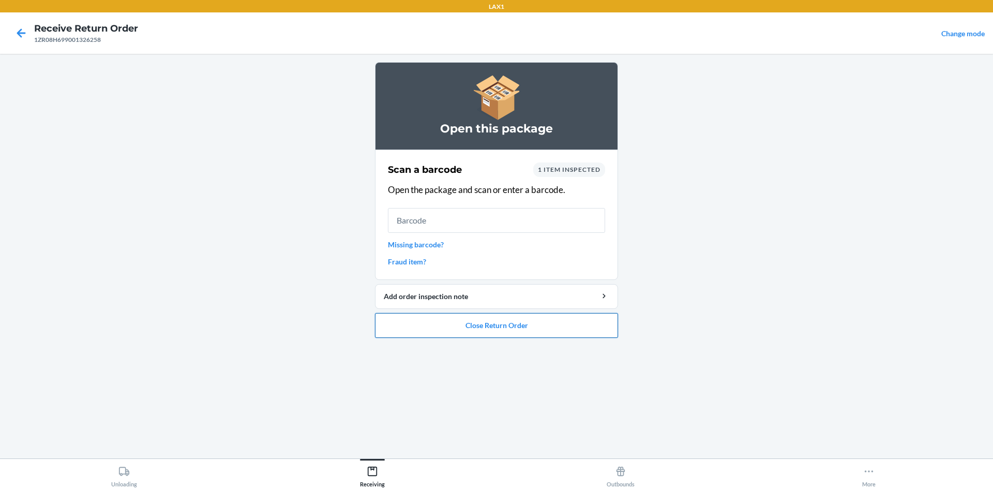
click at [565, 332] on button "Close Return Order" at bounding box center [496, 325] width 243 height 25
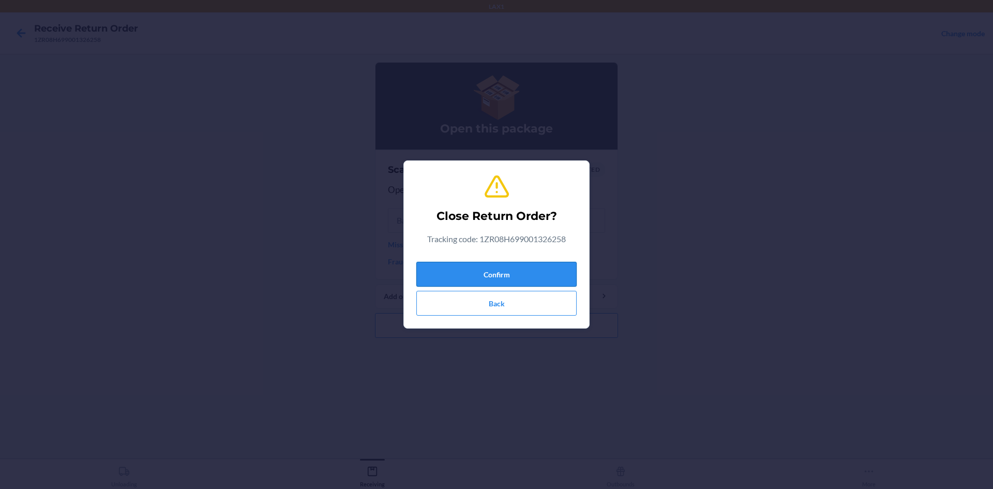
click at [542, 265] on button "Confirm" at bounding box center [496, 274] width 160 height 25
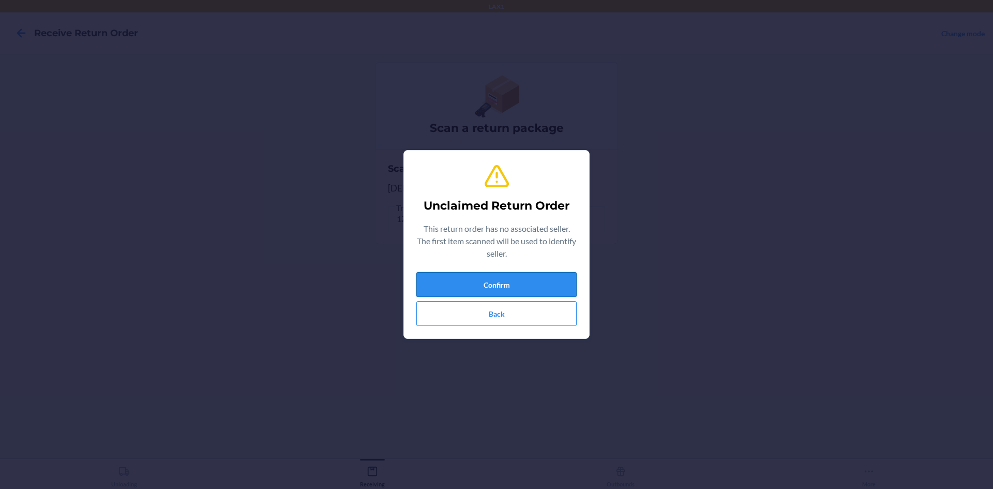
click at [546, 277] on button "Confirm" at bounding box center [496, 284] width 160 height 25
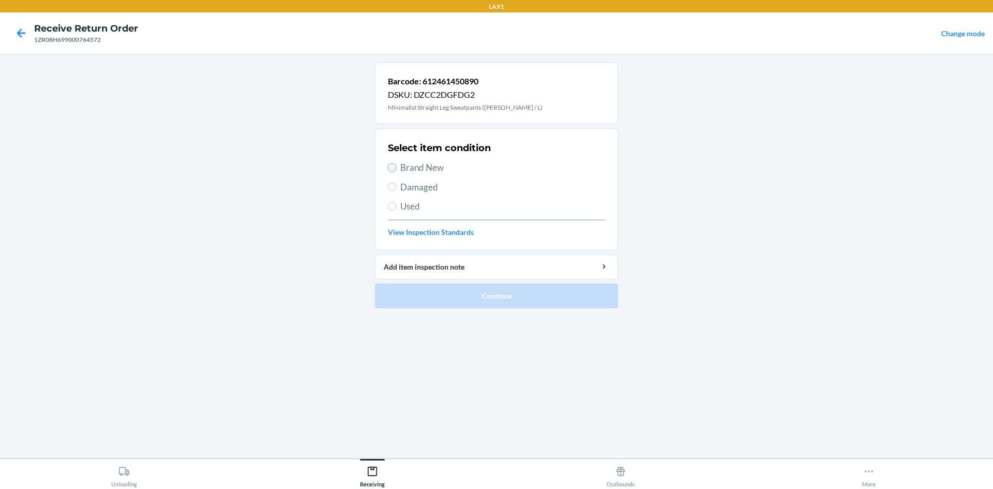
click at [395, 165] on input "Brand New" at bounding box center [392, 167] width 8 height 8
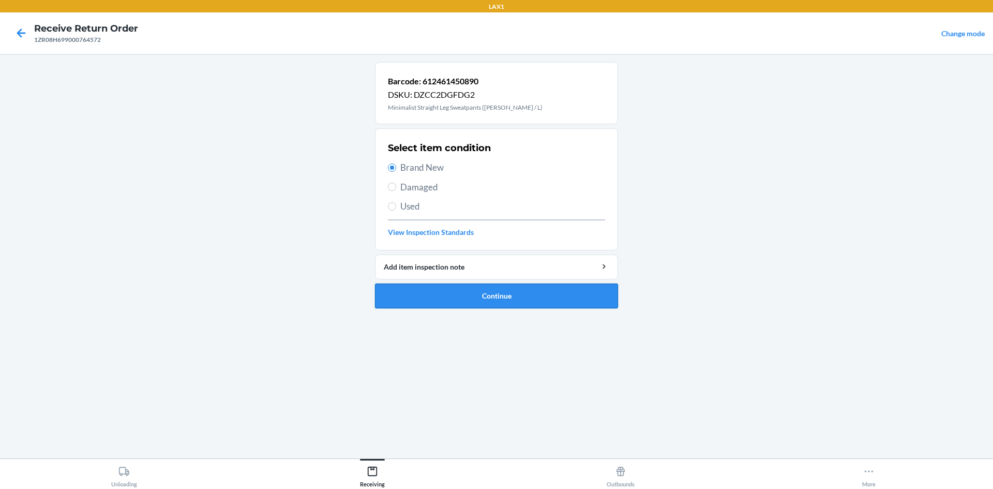
click at [483, 300] on button "Continue" at bounding box center [496, 295] width 243 height 25
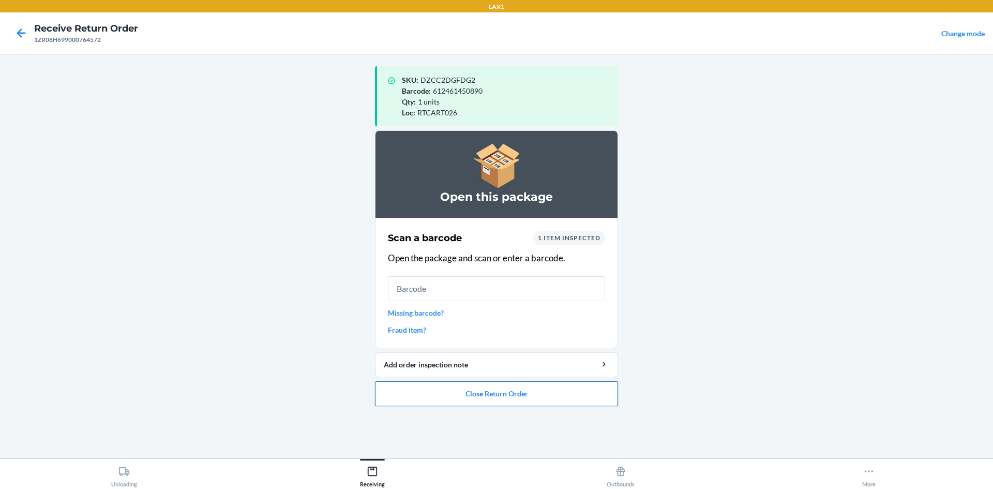
click at [476, 403] on button "Close Return Order" at bounding box center [496, 393] width 243 height 25
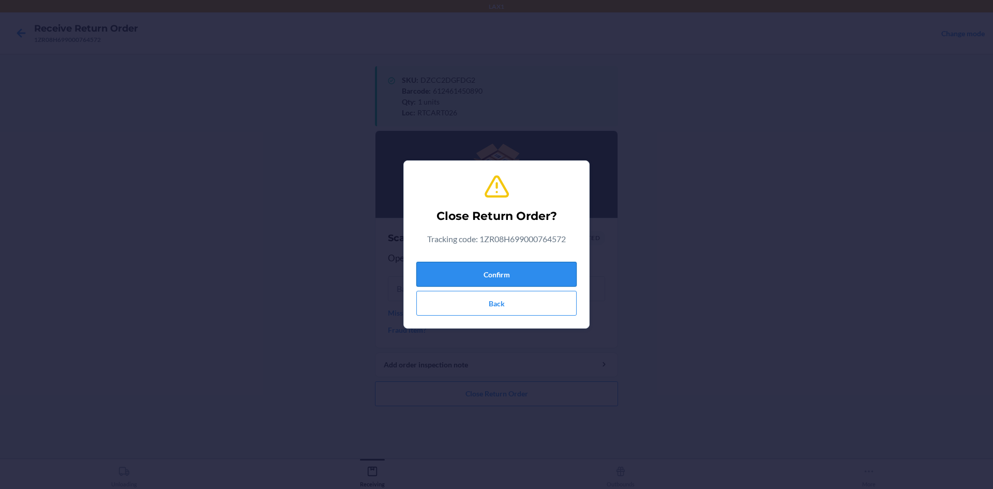
click at [496, 270] on button "Confirm" at bounding box center [496, 274] width 160 height 25
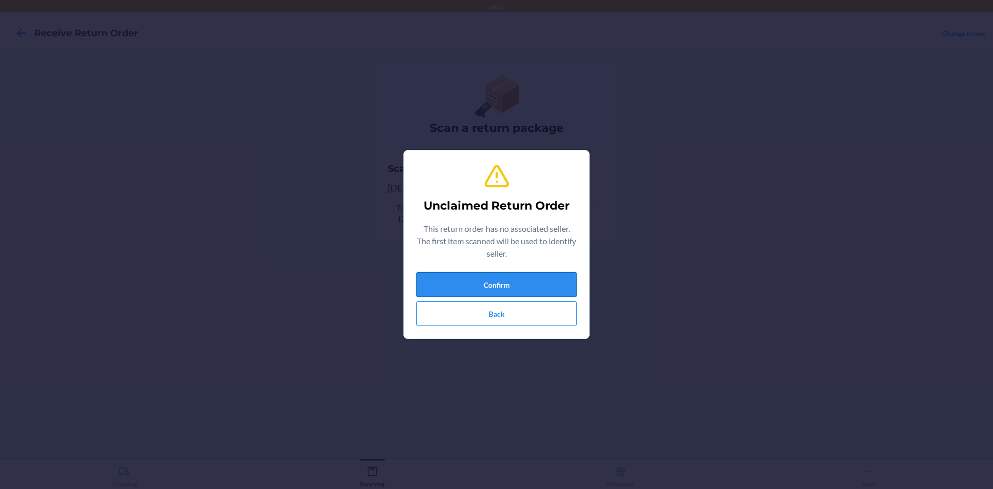
click at [504, 285] on button "Confirm" at bounding box center [496, 284] width 160 height 25
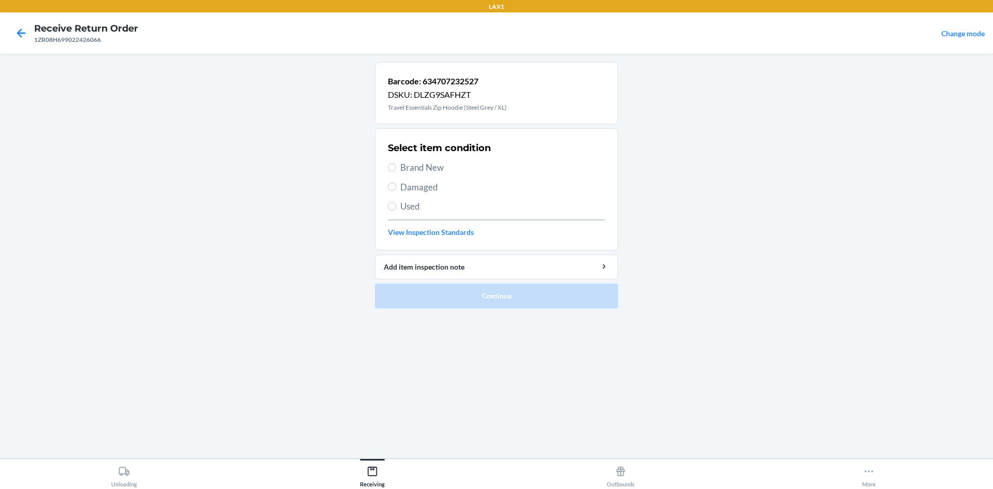
click at [428, 161] on span "Brand New" at bounding box center [502, 167] width 205 height 13
click at [396, 163] on input "Brand New" at bounding box center [392, 167] width 8 height 8
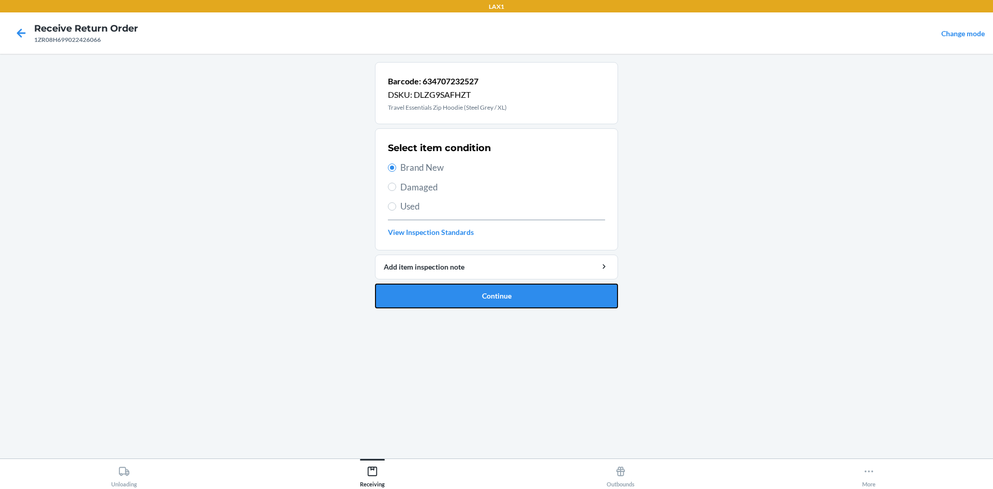
drag, startPoint x: 516, startPoint y: 300, endPoint x: 497, endPoint y: 282, distance: 26.3
click at [516, 299] on button "Continue" at bounding box center [496, 295] width 243 height 25
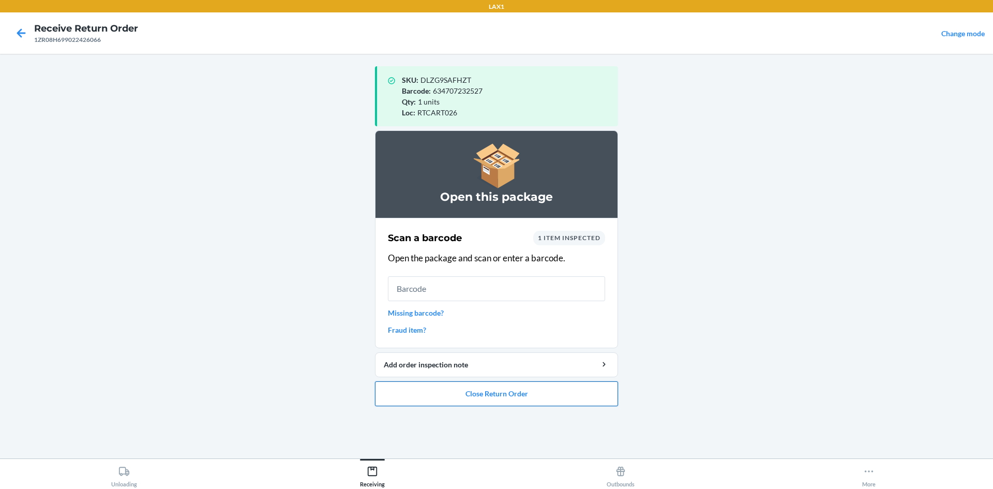
click at [617, 385] on button "Close Return Order" at bounding box center [496, 393] width 243 height 25
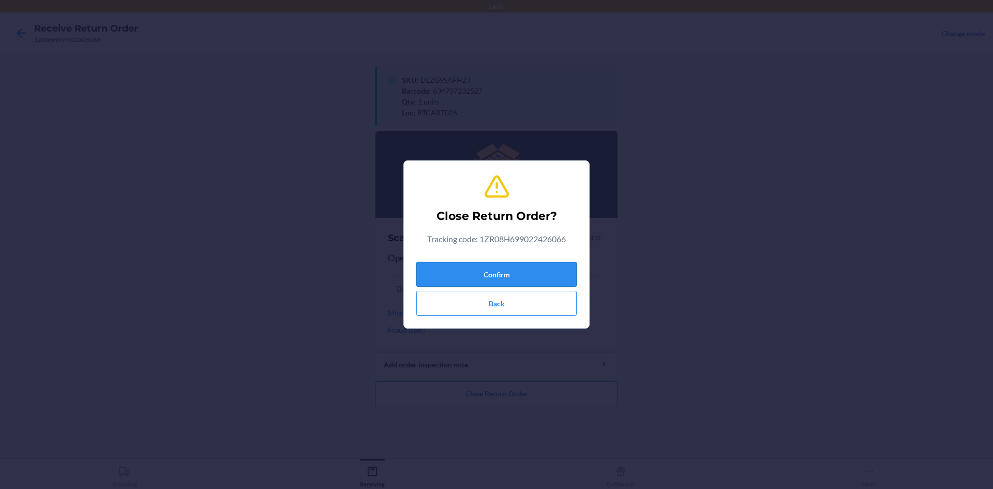
click at [529, 271] on button "Confirm" at bounding box center [496, 274] width 160 height 25
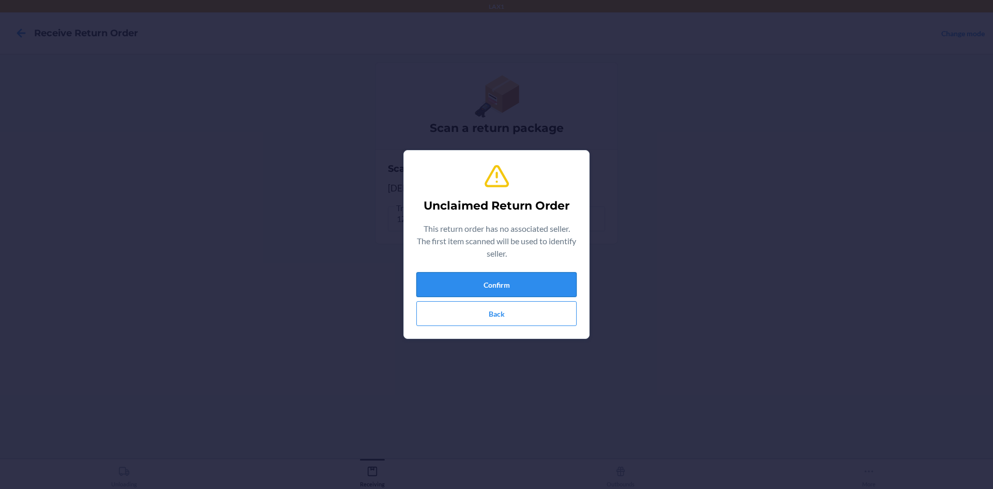
click at [543, 282] on button "Confirm" at bounding box center [496, 284] width 160 height 25
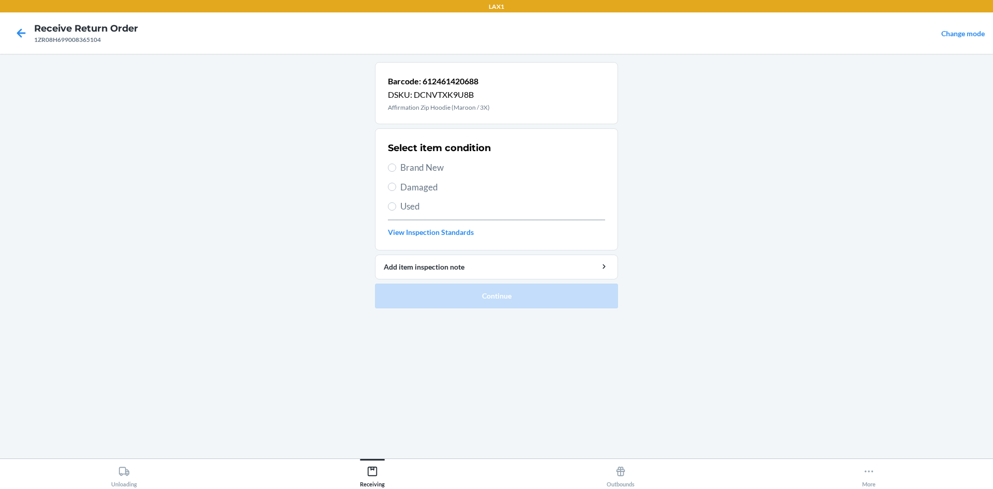
click at [417, 205] on span "Used" at bounding box center [502, 206] width 205 height 13
click at [396, 205] on input "Used" at bounding box center [392, 206] width 8 height 8
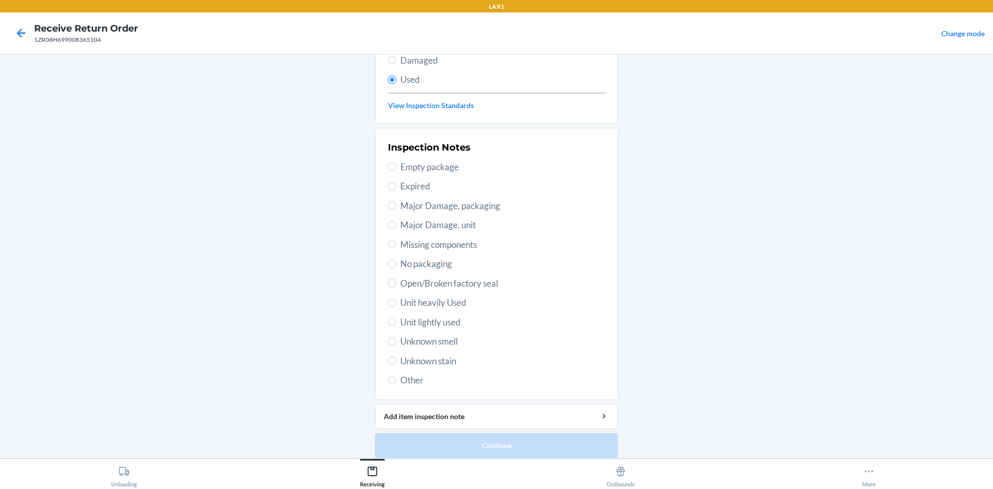
scroll to position [134, 0]
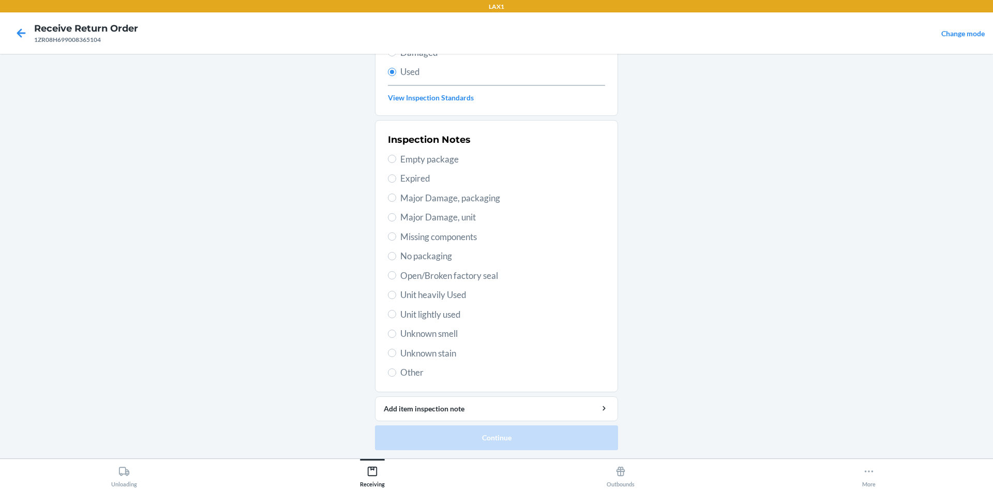
click at [427, 309] on span "Unit lightly used" at bounding box center [502, 314] width 205 height 13
click at [396, 310] on input "Unit lightly used" at bounding box center [392, 314] width 8 height 8
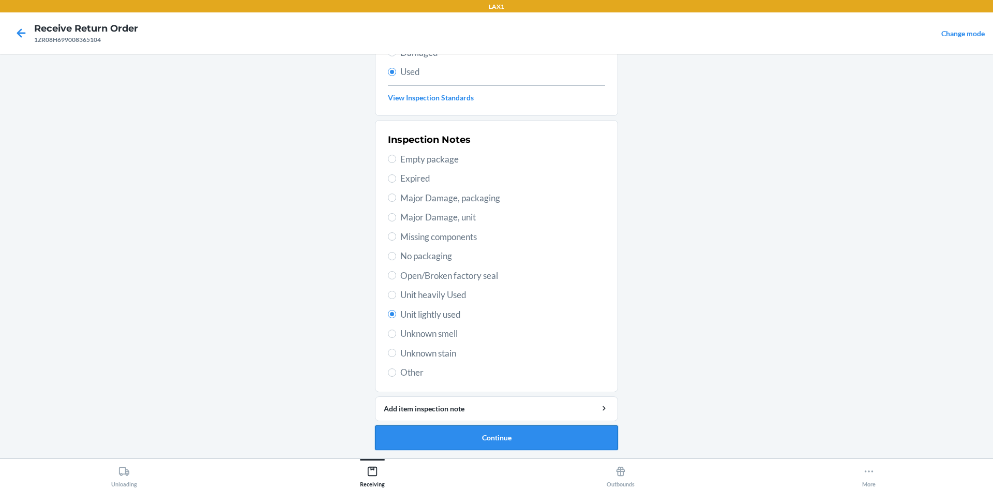
click at [537, 442] on button "Continue" at bounding box center [496, 437] width 243 height 25
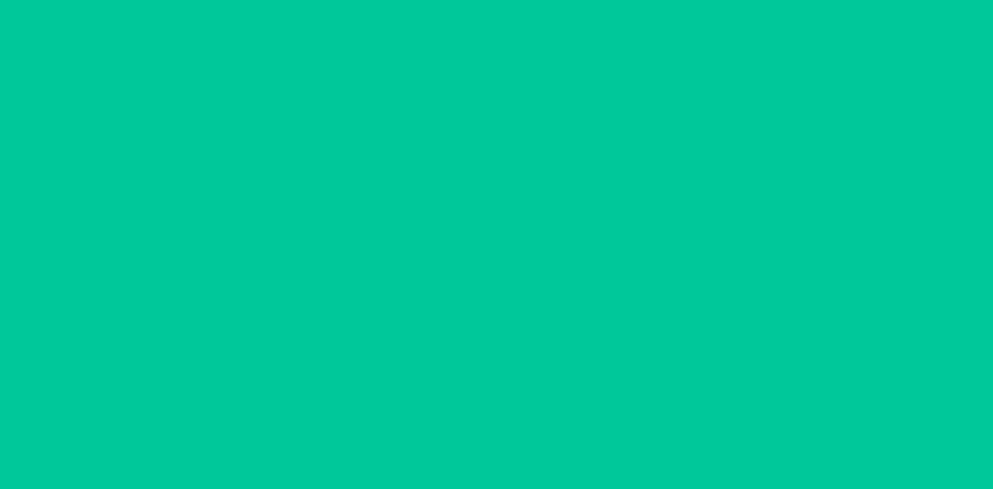
scroll to position [0, 0]
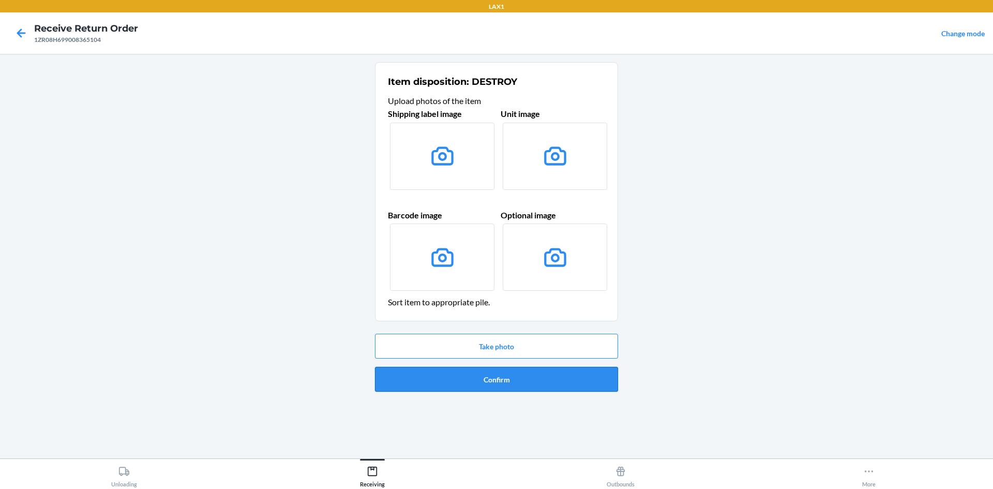
click at [524, 377] on button "Confirm" at bounding box center [496, 379] width 243 height 25
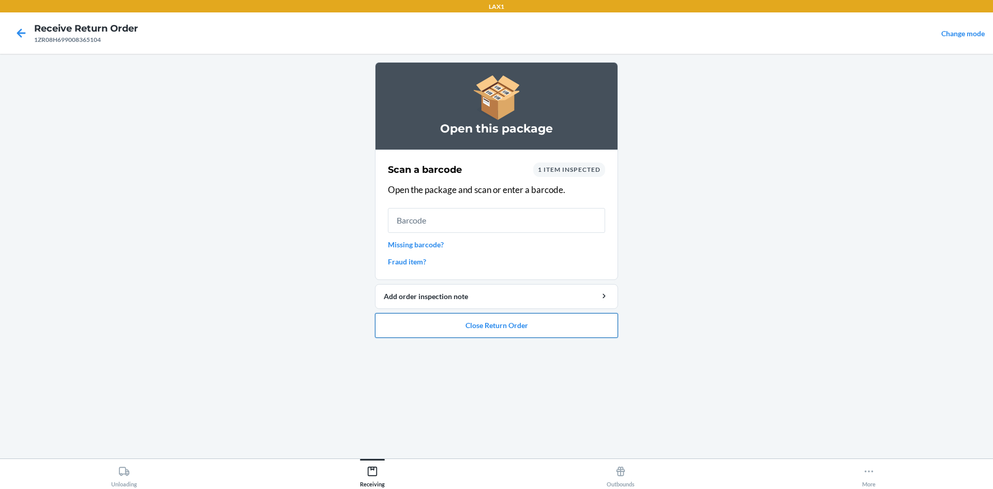
click at [558, 329] on button "Close Return Order" at bounding box center [496, 325] width 243 height 25
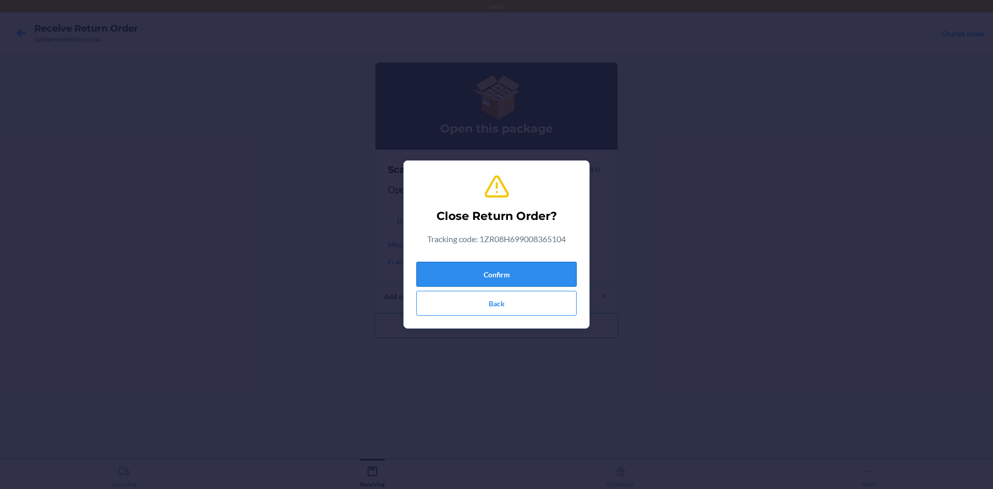
click at [557, 280] on button "Confirm" at bounding box center [496, 274] width 160 height 25
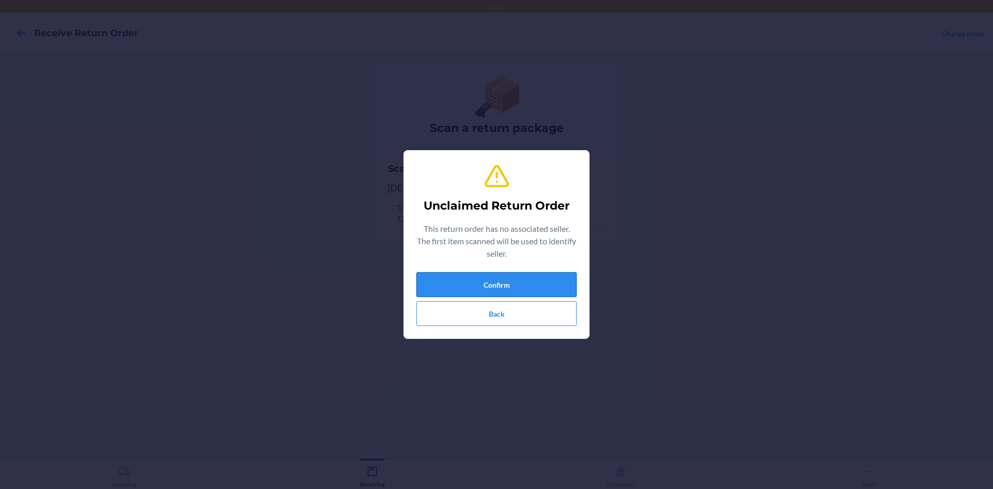
click at [554, 285] on button "Confirm" at bounding box center [496, 284] width 160 height 25
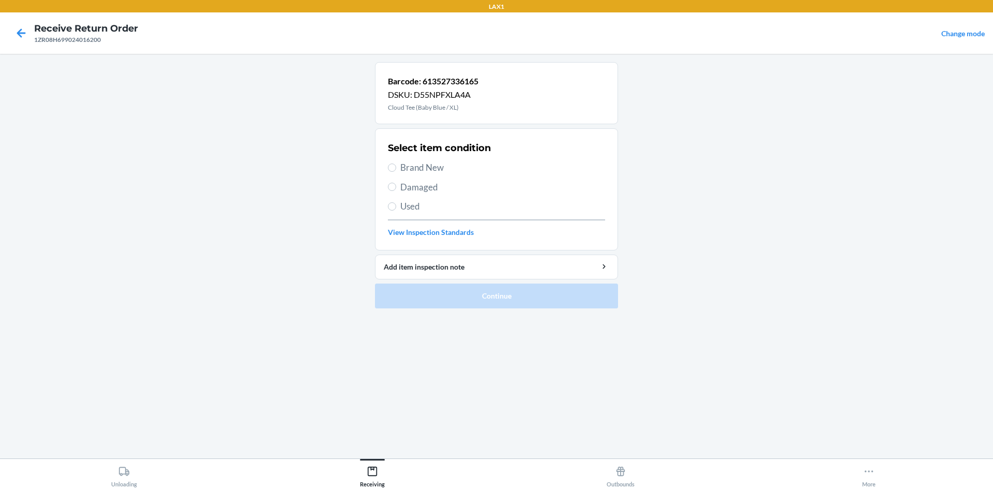
click at [445, 170] on span "Brand New" at bounding box center [502, 167] width 205 height 13
click at [396, 170] on input "Brand New" at bounding box center [392, 167] width 8 height 8
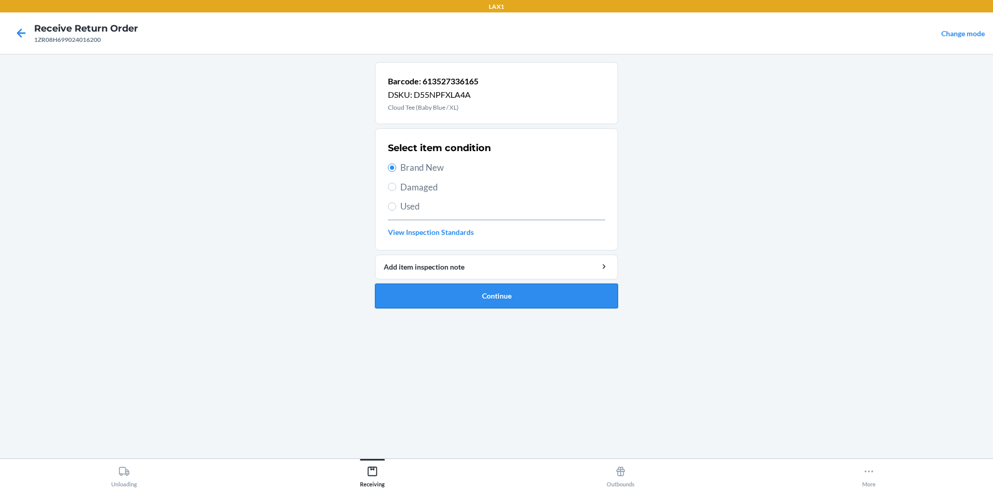
click at [523, 290] on button "Continue" at bounding box center [496, 295] width 243 height 25
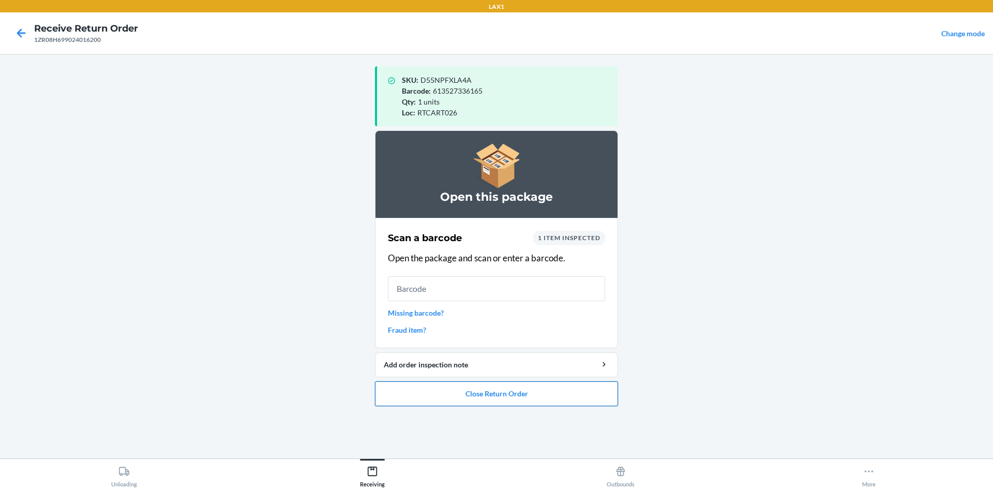
click at [532, 400] on button "Close Return Order" at bounding box center [496, 393] width 243 height 25
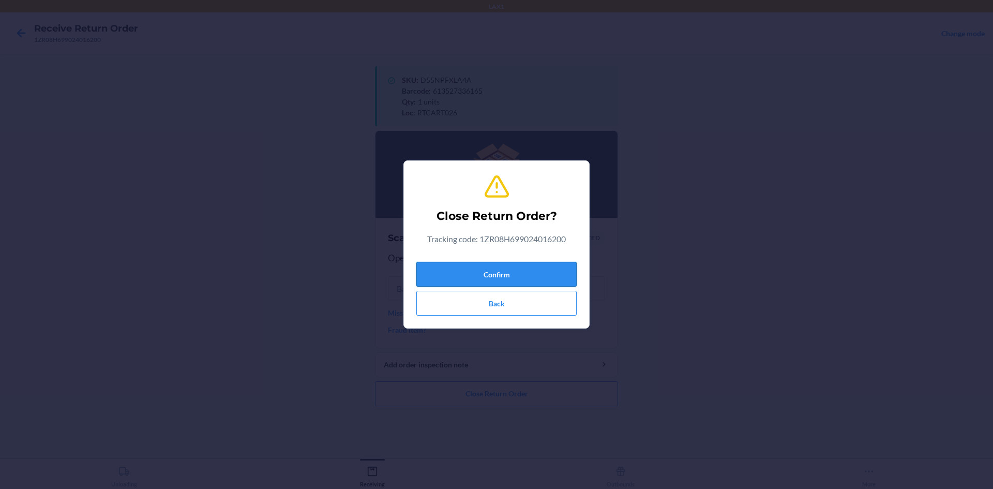
click at [498, 275] on button "Confirm" at bounding box center [496, 274] width 160 height 25
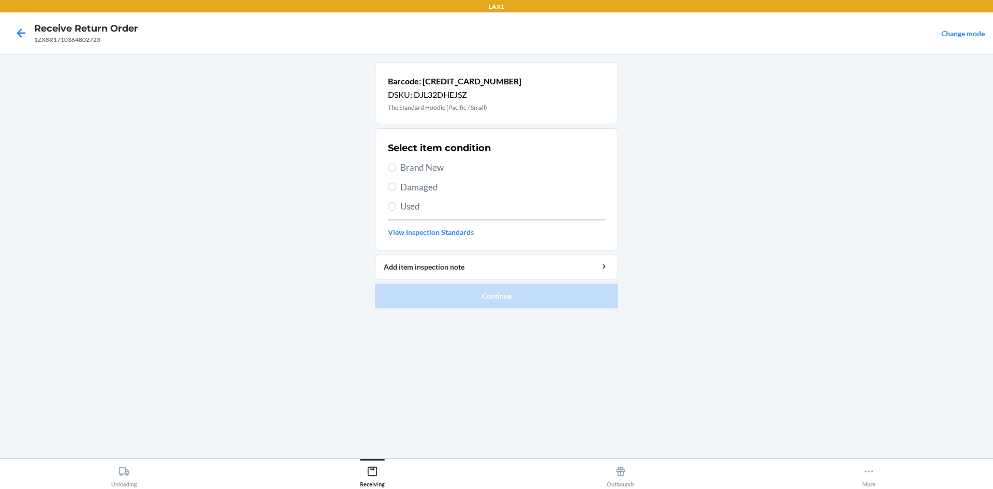
click at [410, 209] on span "Used" at bounding box center [502, 206] width 205 height 13
click at [396, 209] on input "Used" at bounding box center [392, 206] width 8 height 8
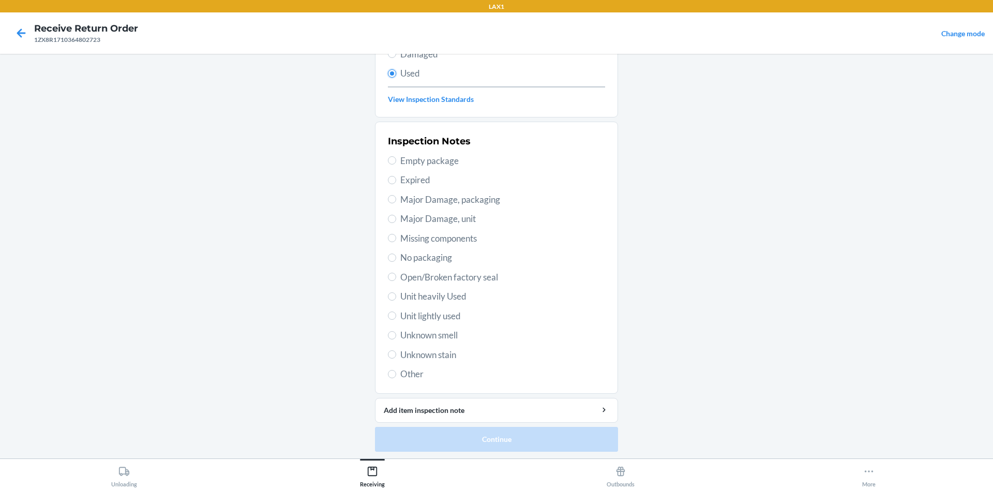
scroll to position [134, 0]
click at [449, 316] on span "Unit lightly used" at bounding box center [502, 314] width 205 height 13
click at [396, 316] on input "Unit lightly used" at bounding box center [392, 314] width 8 height 8
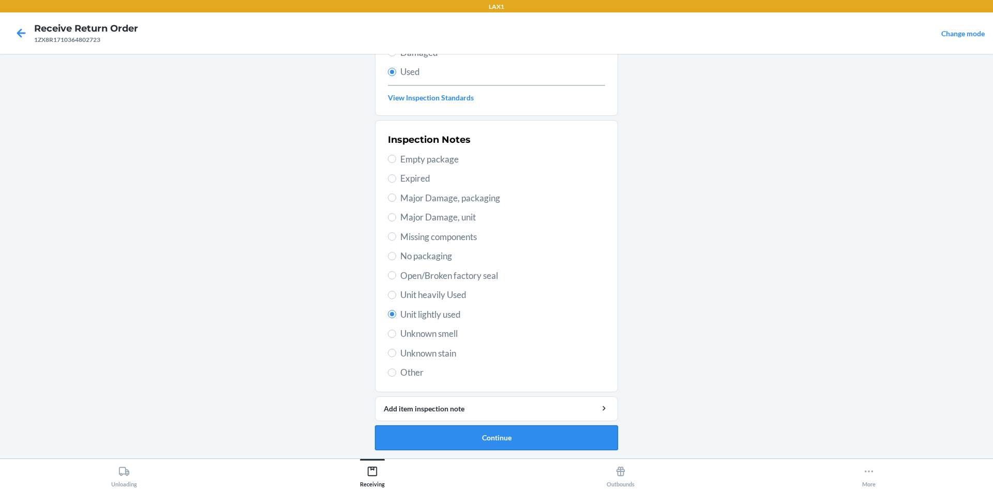
click at [516, 436] on button "Continue" at bounding box center [496, 437] width 243 height 25
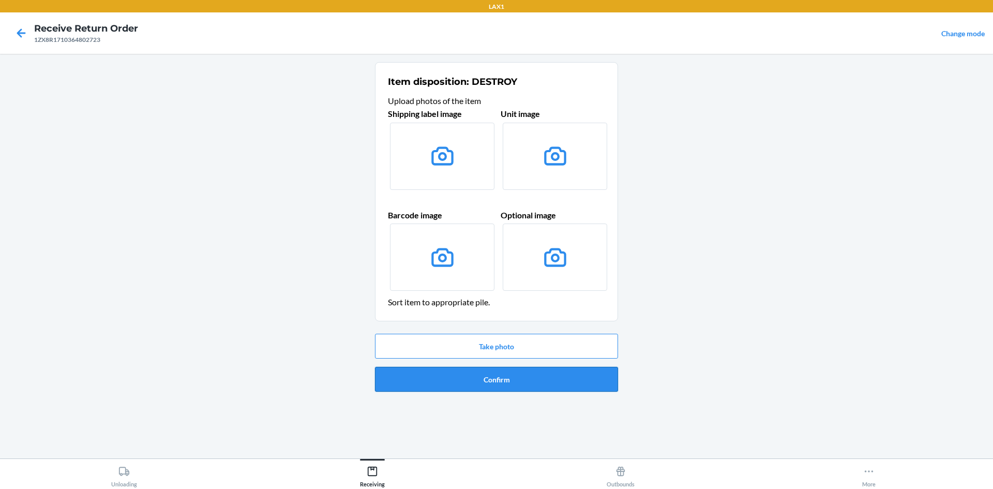
click at [515, 391] on button "Confirm" at bounding box center [496, 379] width 243 height 25
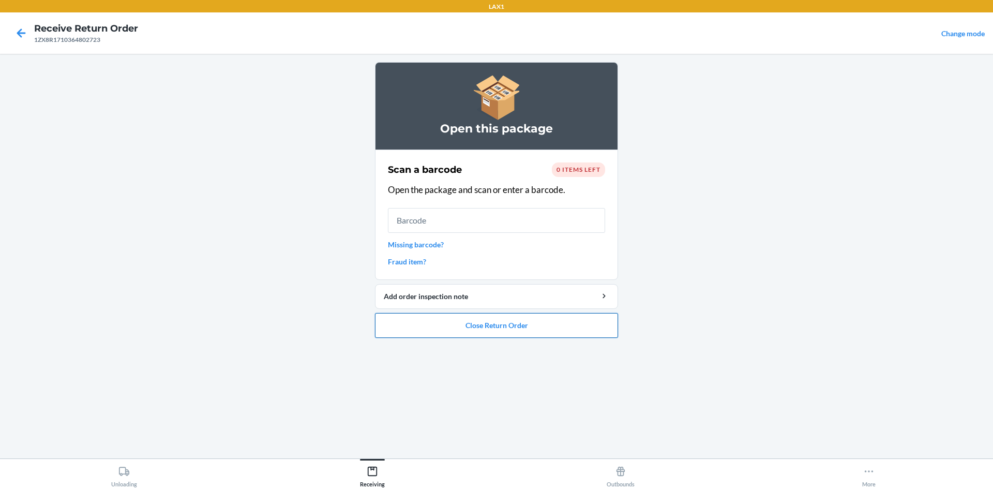
click at [450, 326] on button "Close Return Order" at bounding box center [496, 325] width 243 height 25
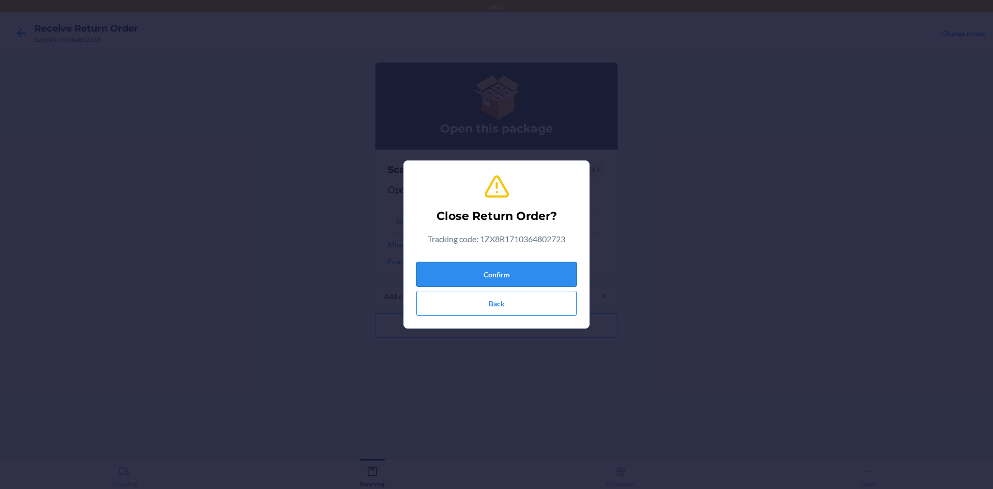
click at [450, 269] on button "Confirm" at bounding box center [496, 274] width 160 height 25
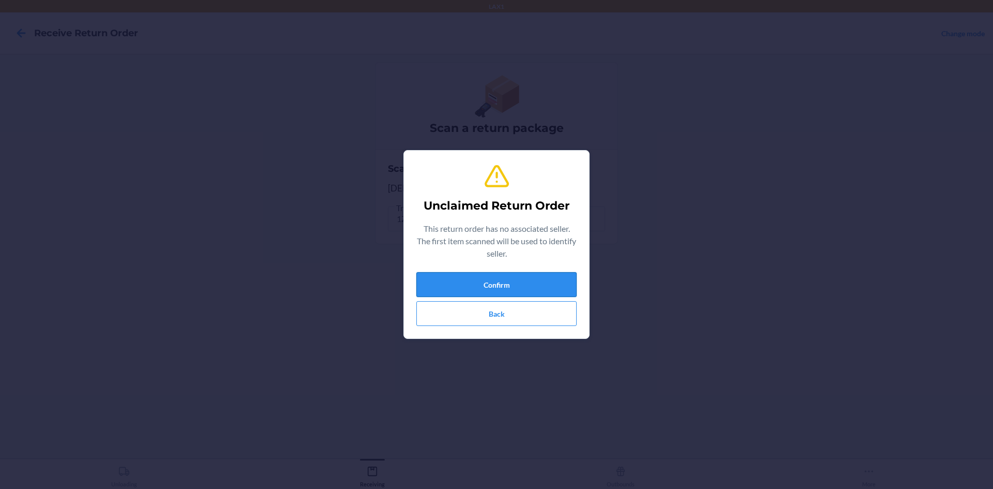
click at [519, 284] on button "Confirm" at bounding box center [496, 284] width 160 height 25
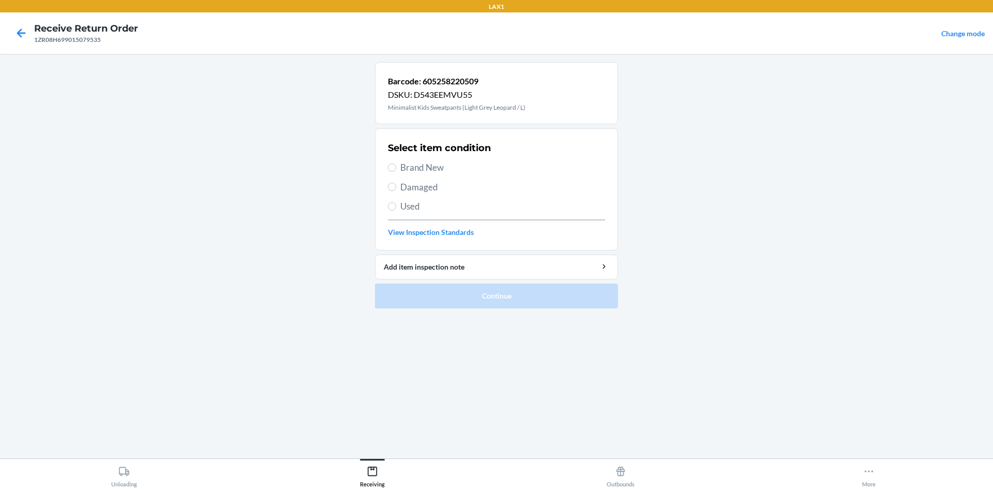
drag, startPoint x: 413, startPoint y: 168, endPoint x: 426, endPoint y: 178, distance: 16.6
click at [413, 168] on span "Brand New" at bounding box center [502, 167] width 205 height 13
click at [396, 168] on input "Brand New" at bounding box center [392, 167] width 8 height 8
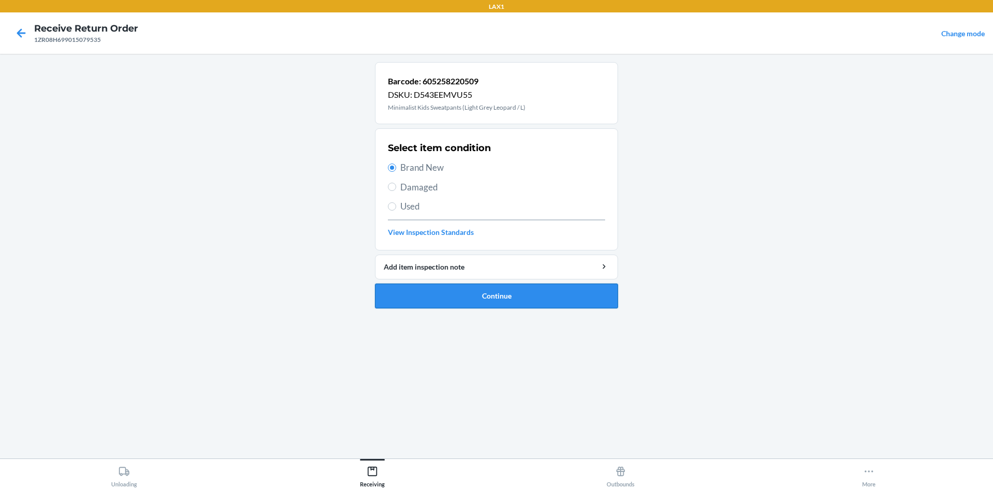
click at [519, 299] on button "Continue" at bounding box center [496, 295] width 243 height 25
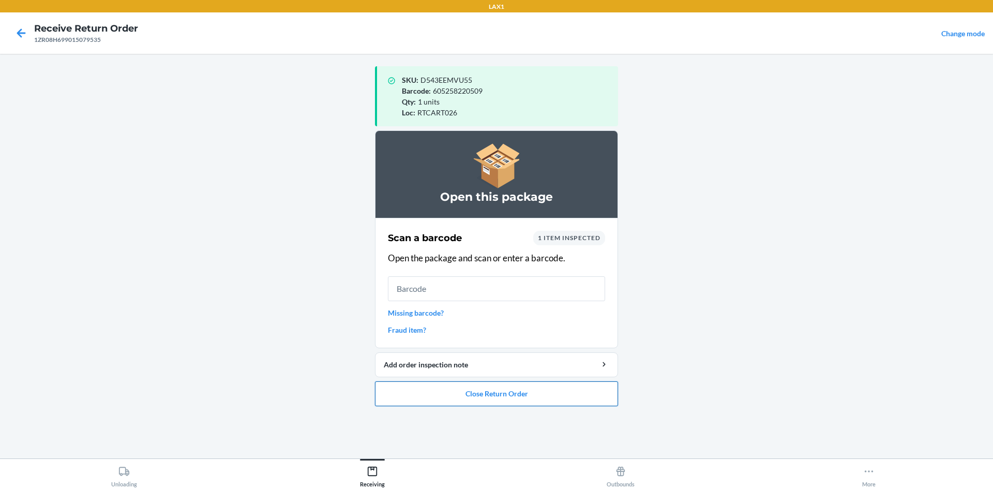
click at [550, 393] on button "Close Return Order" at bounding box center [496, 393] width 243 height 25
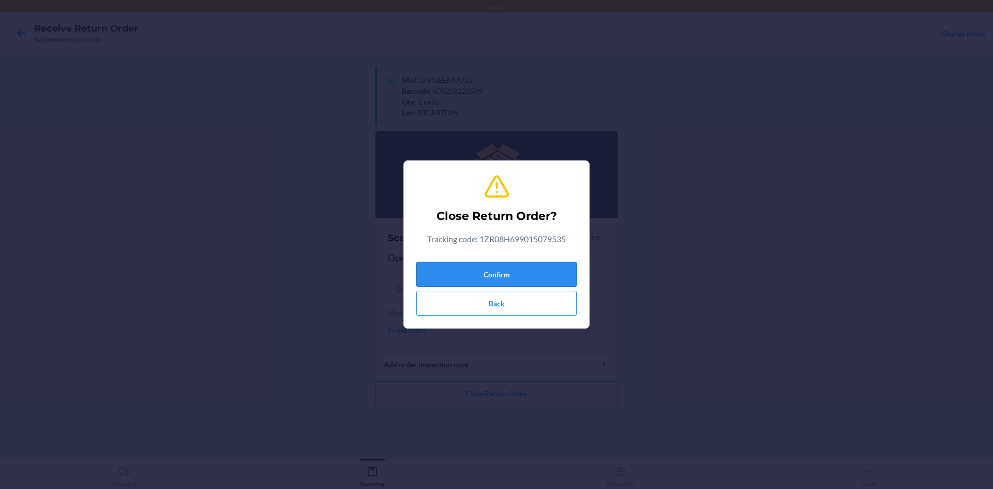
click at [519, 278] on button "Confirm" at bounding box center [496, 274] width 160 height 25
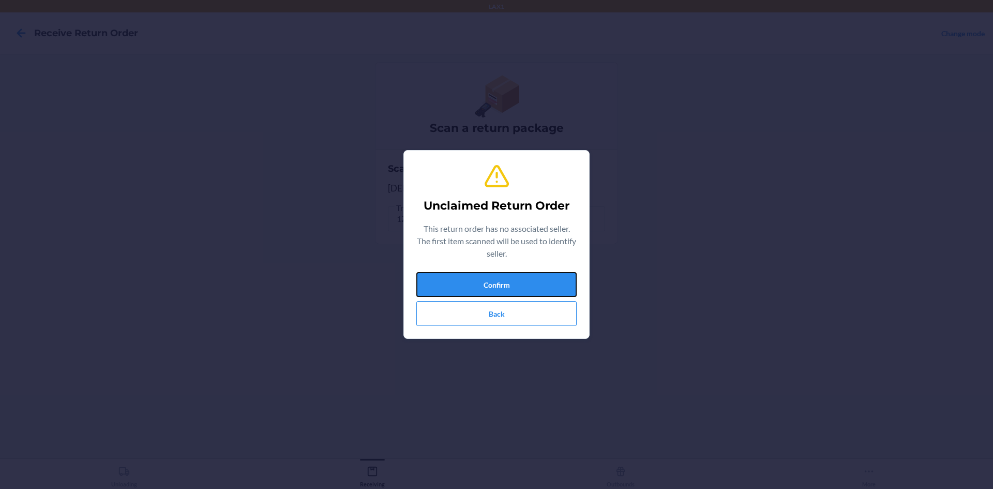
click at [519, 278] on button "Confirm" at bounding box center [496, 284] width 160 height 25
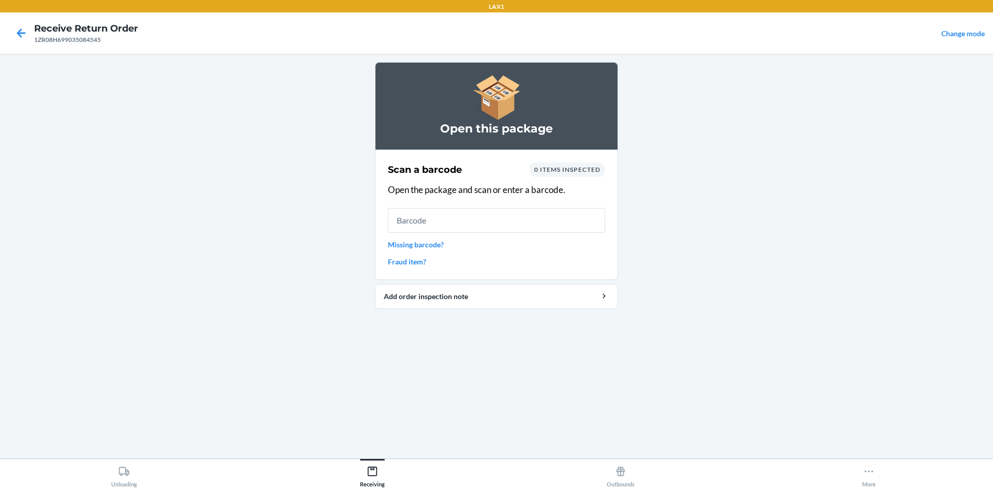
click at [413, 243] on link "Missing barcode?" at bounding box center [496, 244] width 217 height 11
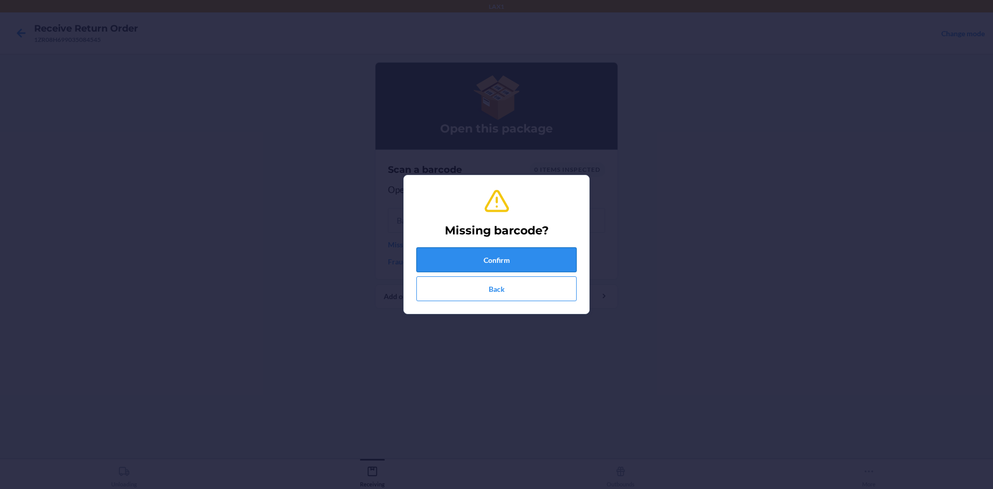
click at [482, 251] on button "Confirm" at bounding box center [496, 259] width 160 height 25
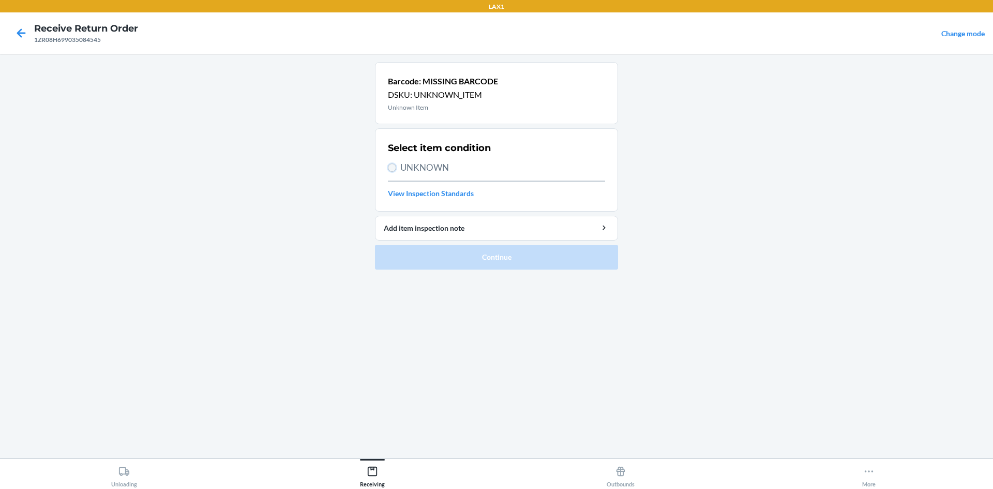
click at [393, 167] on input "UNKNOWN" at bounding box center [392, 167] width 8 height 8
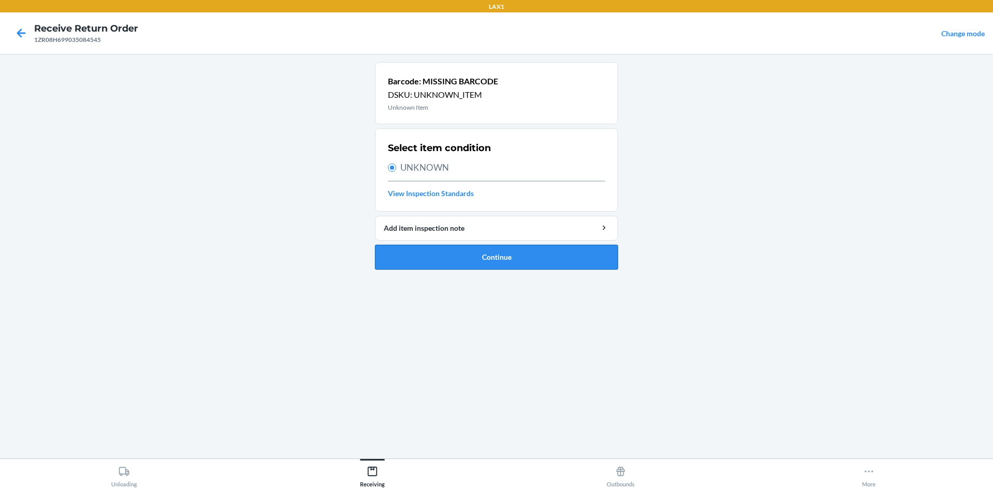
click at [524, 260] on button "Continue" at bounding box center [496, 257] width 243 height 25
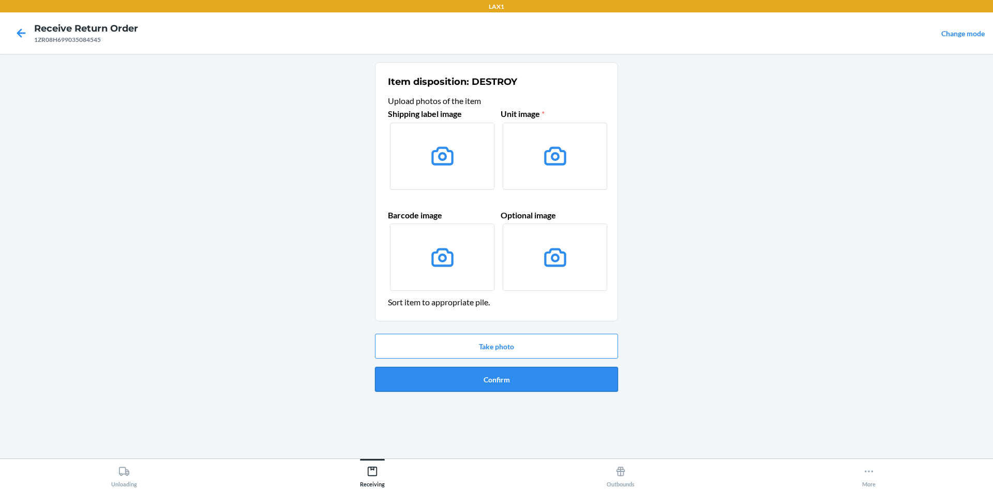
click at [543, 377] on button "Confirm" at bounding box center [496, 379] width 243 height 25
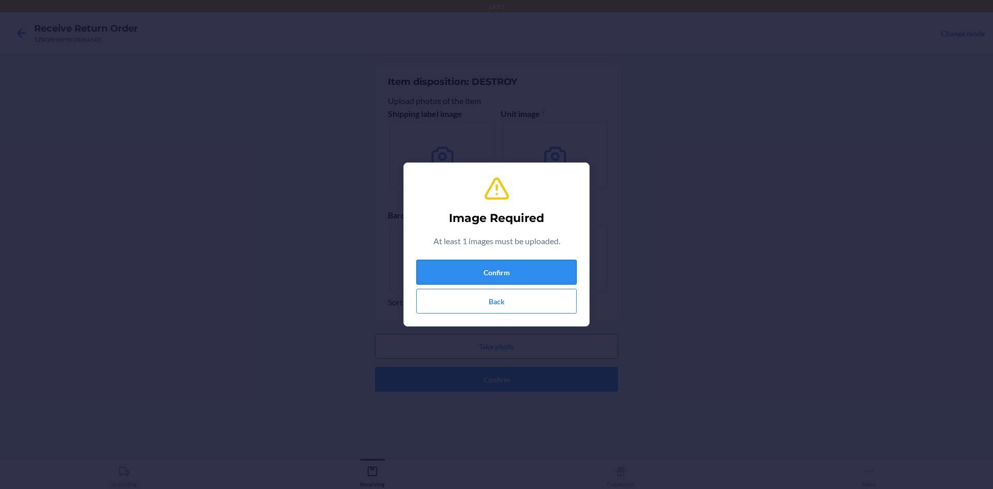
click at [500, 270] on button "Confirm" at bounding box center [496, 272] width 160 height 25
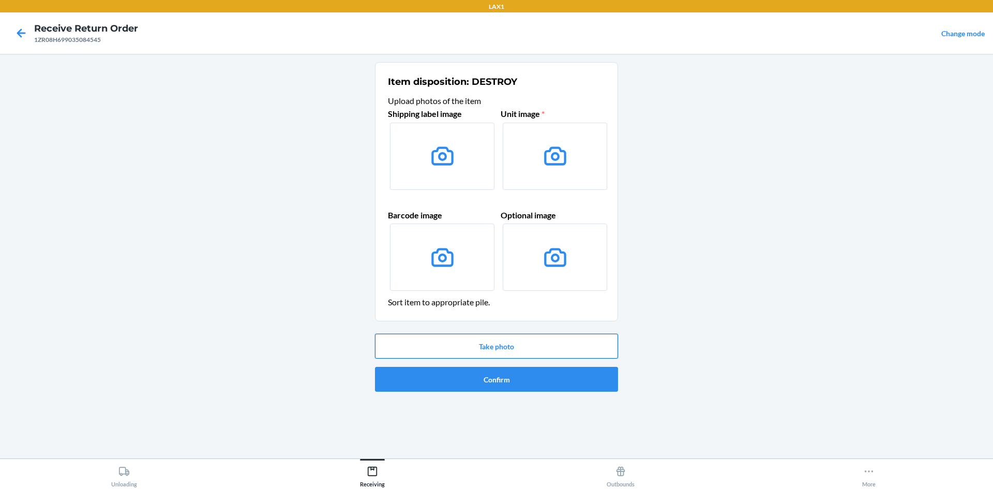
click at [501, 342] on button "Take photo" at bounding box center [496, 346] width 243 height 25
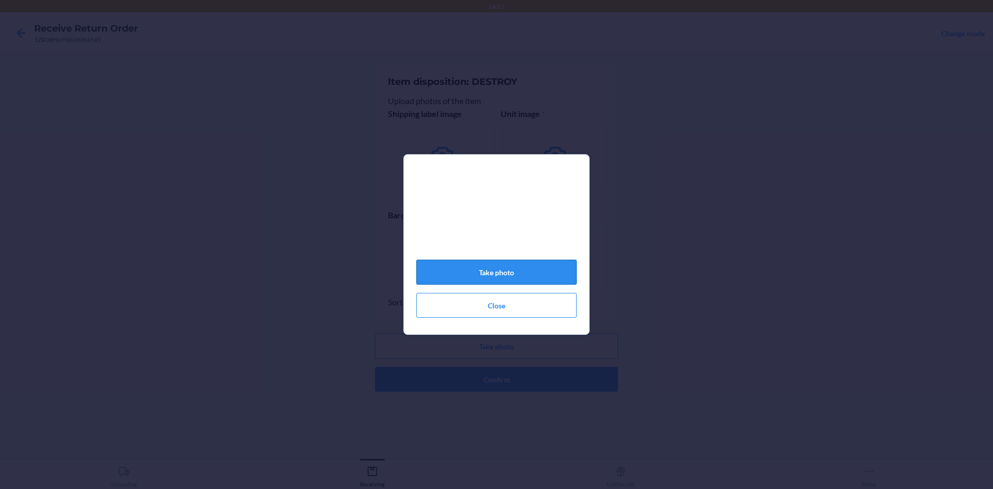
click at [540, 276] on button "Take photo" at bounding box center [496, 272] width 160 height 25
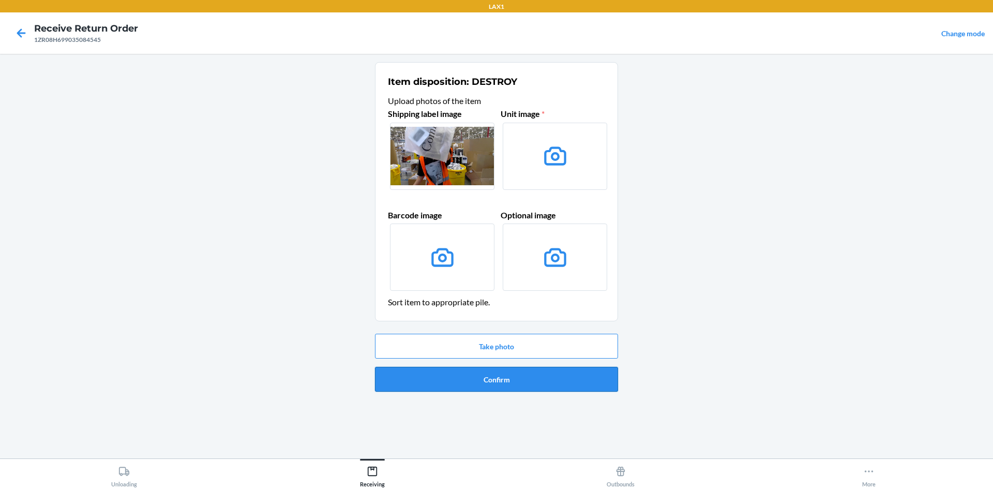
click at [536, 382] on button "Confirm" at bounding box center [496, 379] width 243 height 25
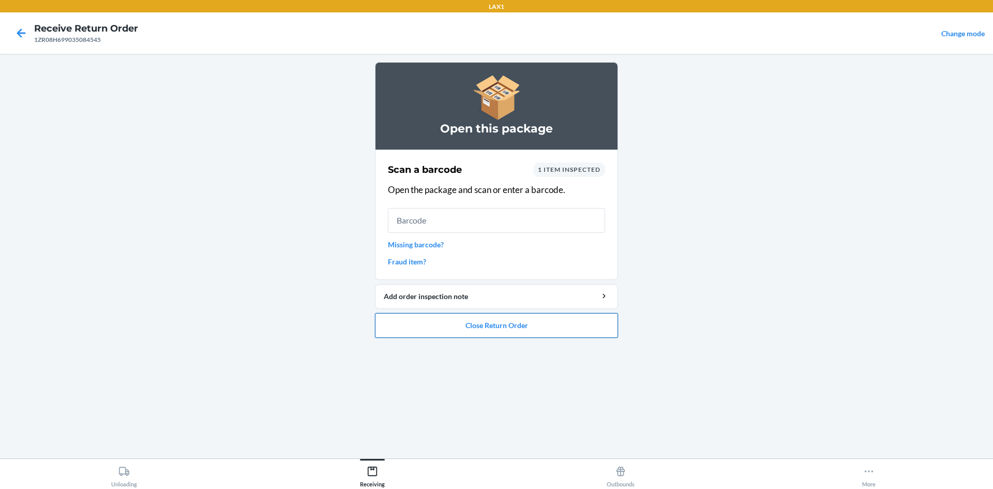
click at [515, 319] on button "Close Return Order" at bounding box center [496, 325] width 243 height 25
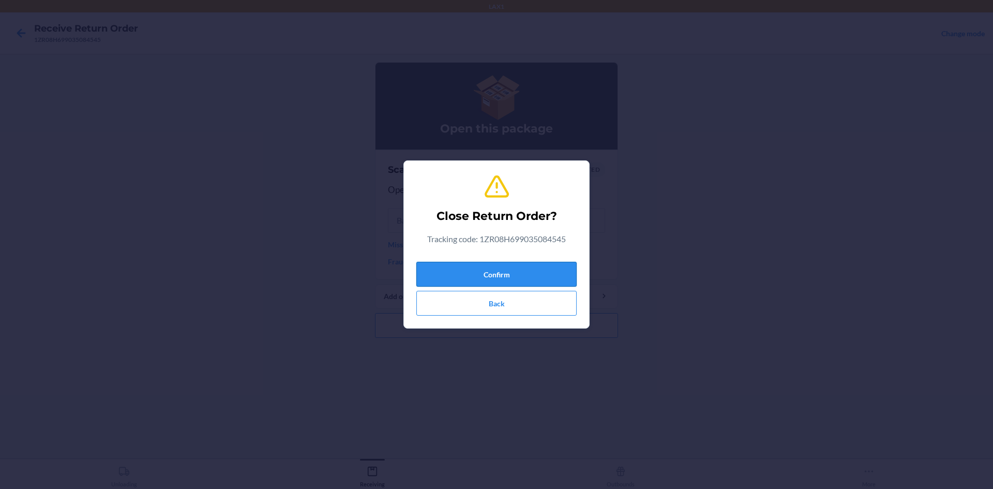
click at [537, 263] on button "Confirm" at bounding box center [496, 274] width 160 height 25
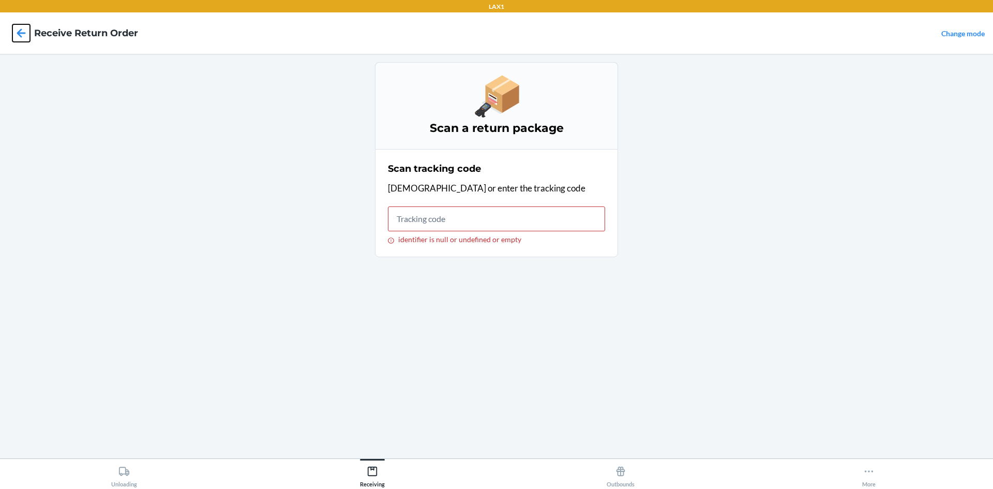
click at [14, 34] on icon at bounding box center [21, 33] width 18 height 18
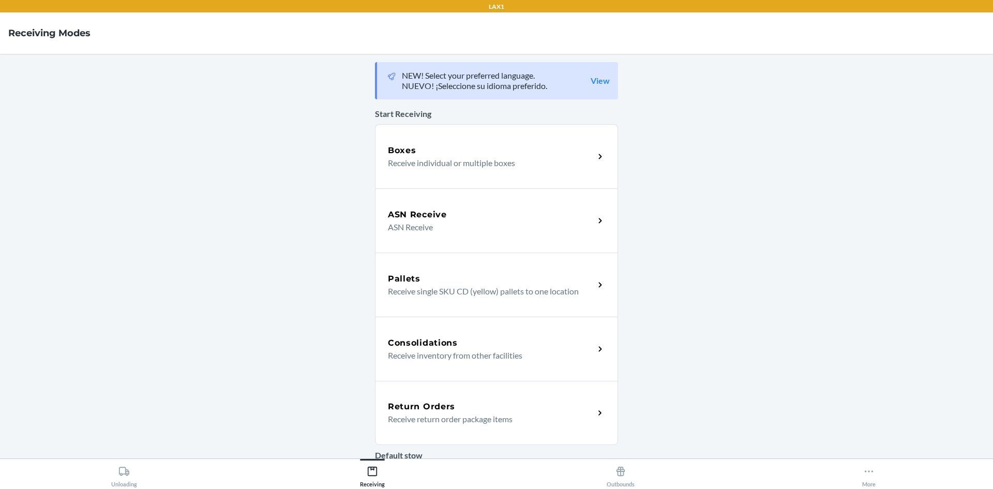
click at [446, 405] on h5 "Return Orders" at bounding box center [421, 406] width 67 height 12
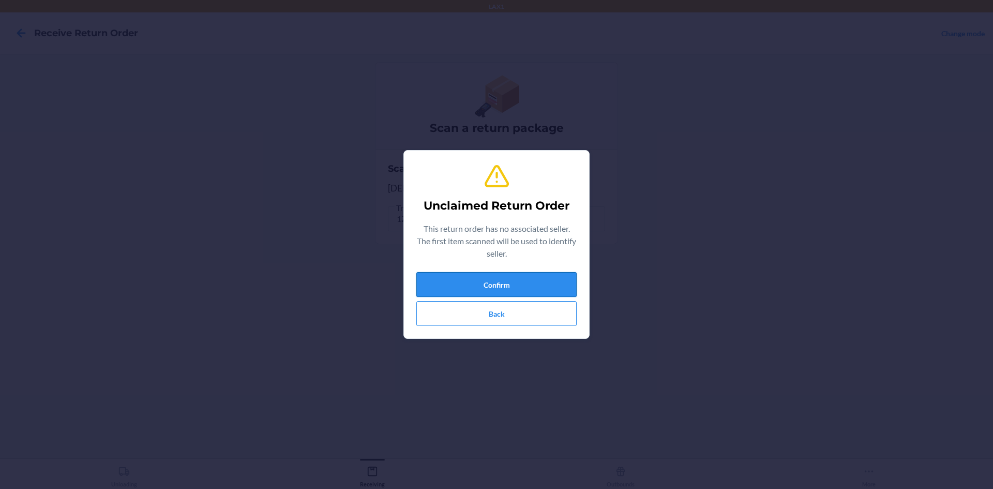
click at [477, 296] on button "Confirm" at bounding box center [496, 284] width 160 height 25
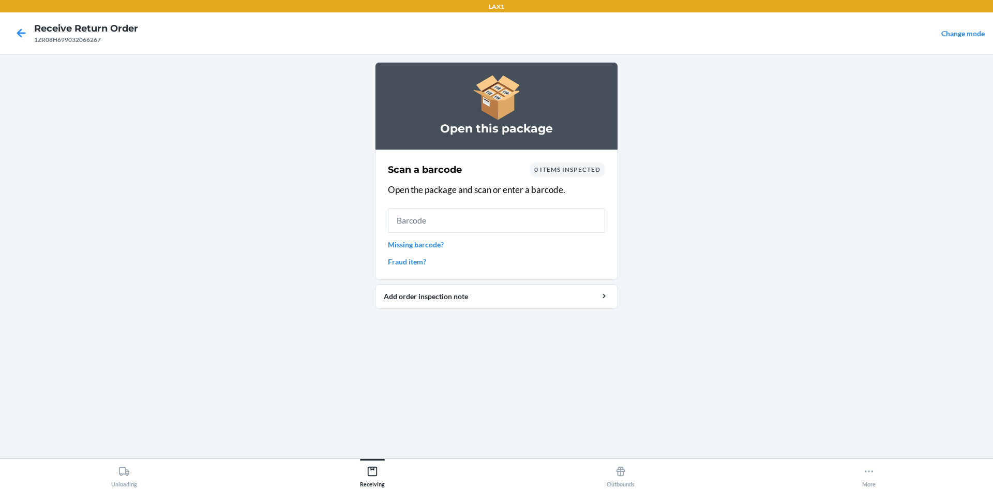
click at [405, 241] on link "Missing barcode?" at bounding box center [496, 244] width 217 height 11
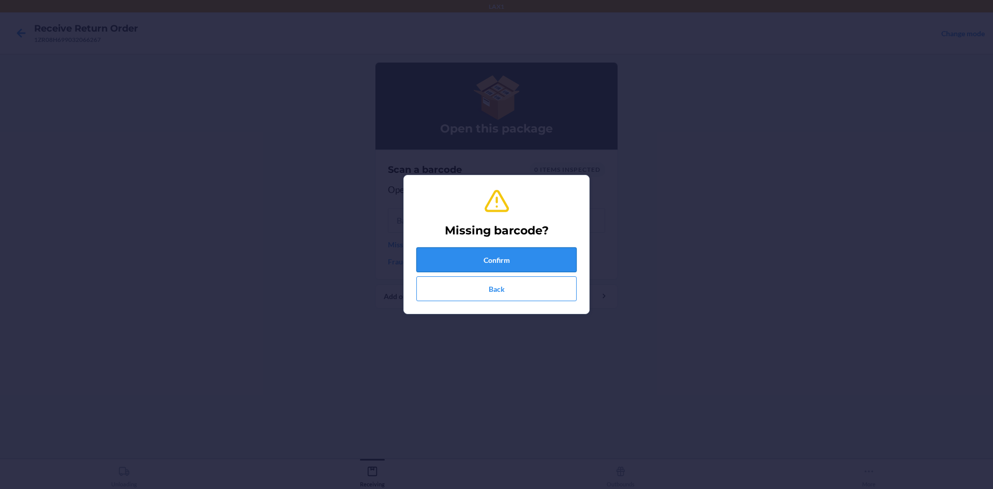
click at [478, 266] on button "Confirm" at bounding box center [496, 259] width 160 height 25
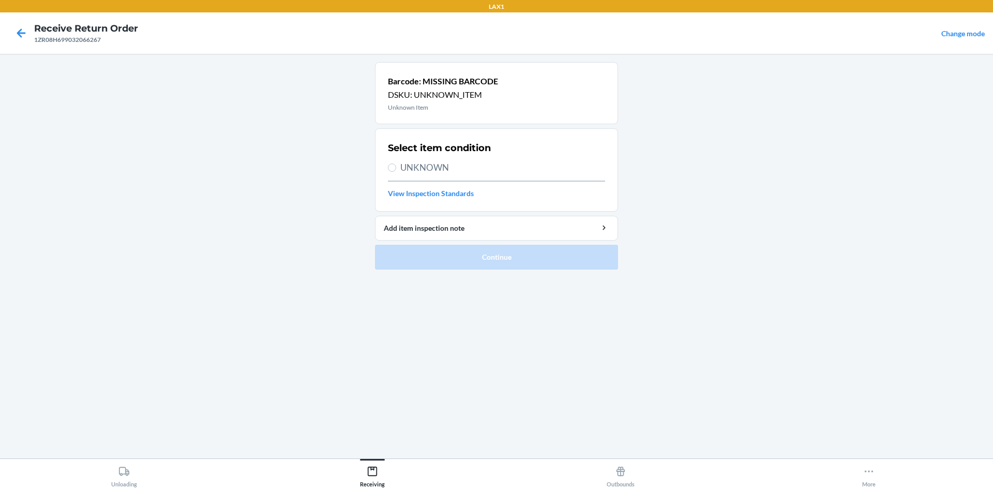
click at [438, 166] on span "UNKNOWN" at bounding box center [502, 167] width 205 height 13
click at [396, 166] on input "UNKNOWN" at bounding box center [392, 167] width 8 height 8
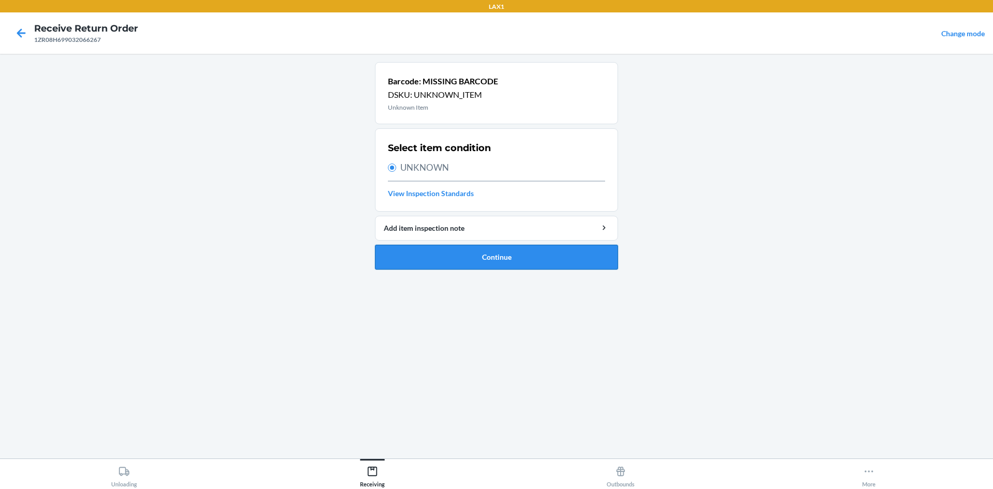
click at [491, 260] on button "Continue" at bounding box center [496, 257] width 243 height 25
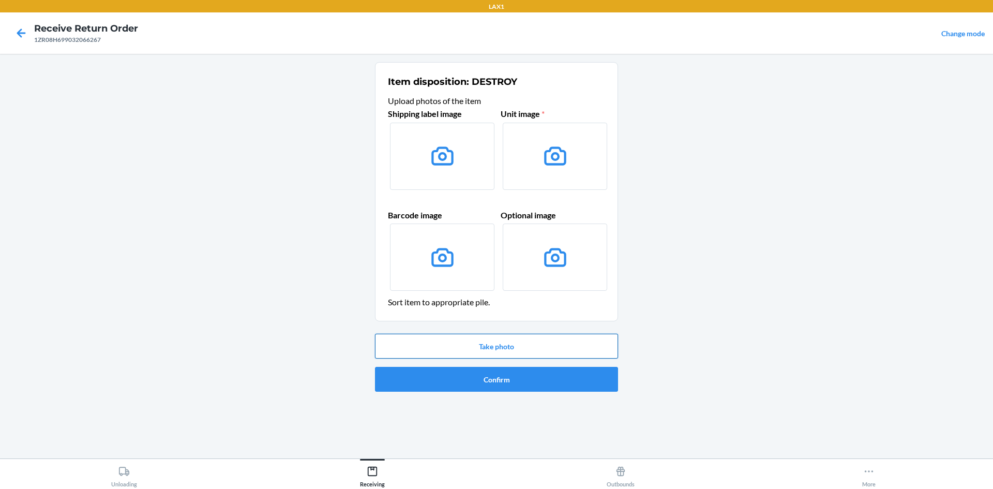
click at [520, 354] on button "Take photo" at bounding box center [496, 346] width 243 height 25
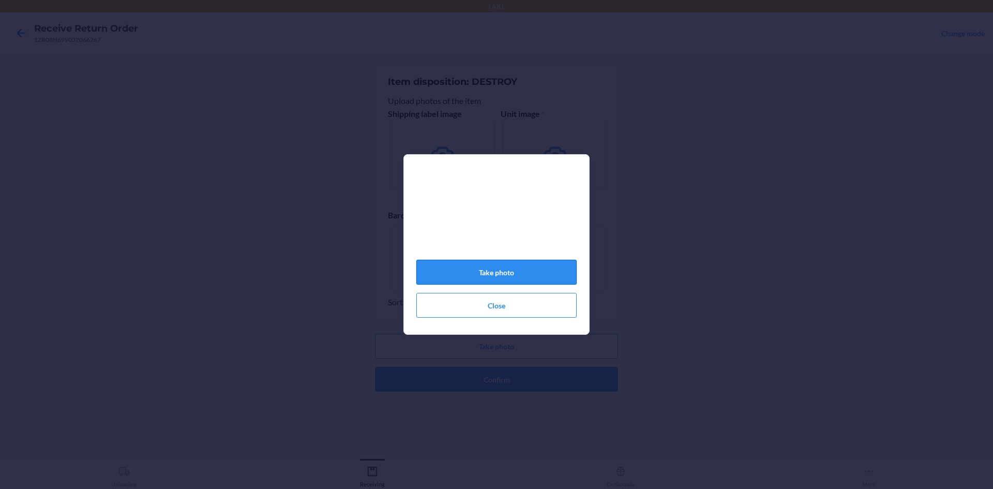
click at [532, 281] on button "Take photo" at bounding box center [496, 272] width 160 height 25
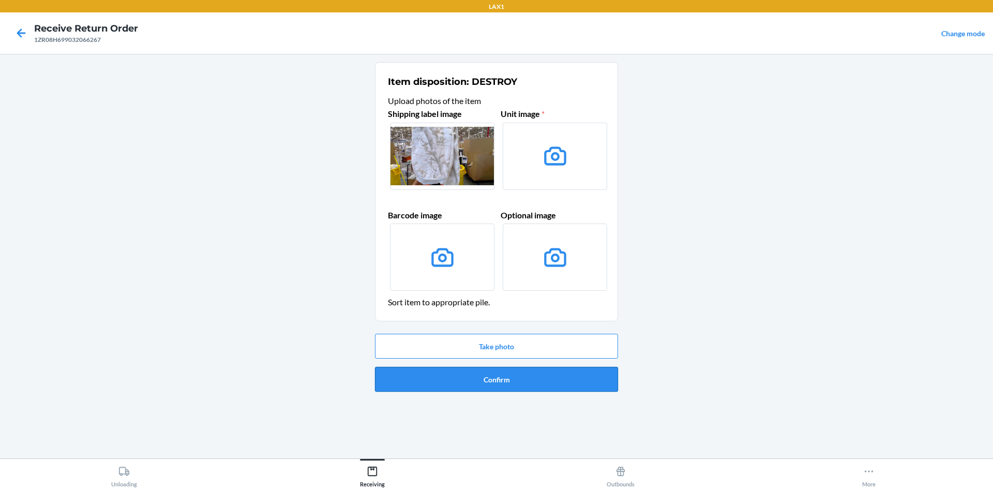
click at [562, 377] on button "Confirm" at bounding box center [496, 379] width 243 height 25
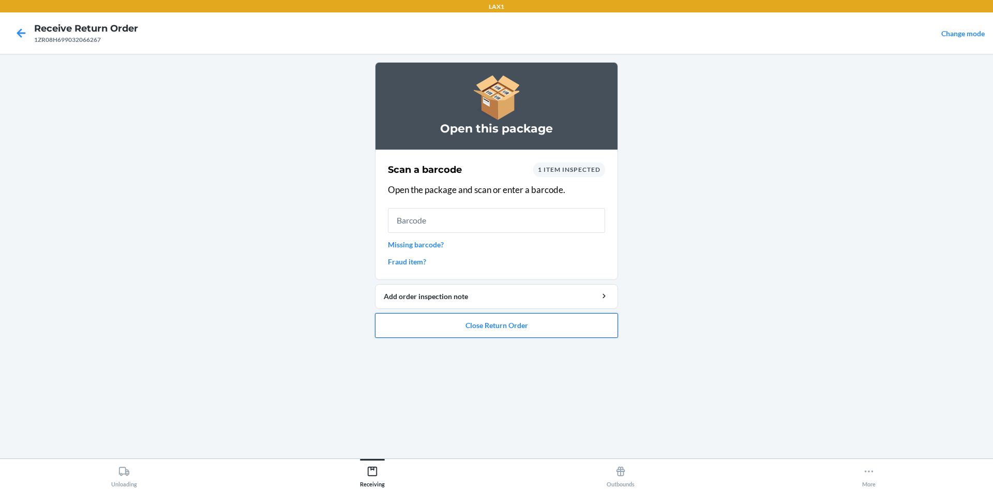
click at [550, 331] on button "Close Return Order" at bounding box center [496, 325] width 243 height 25
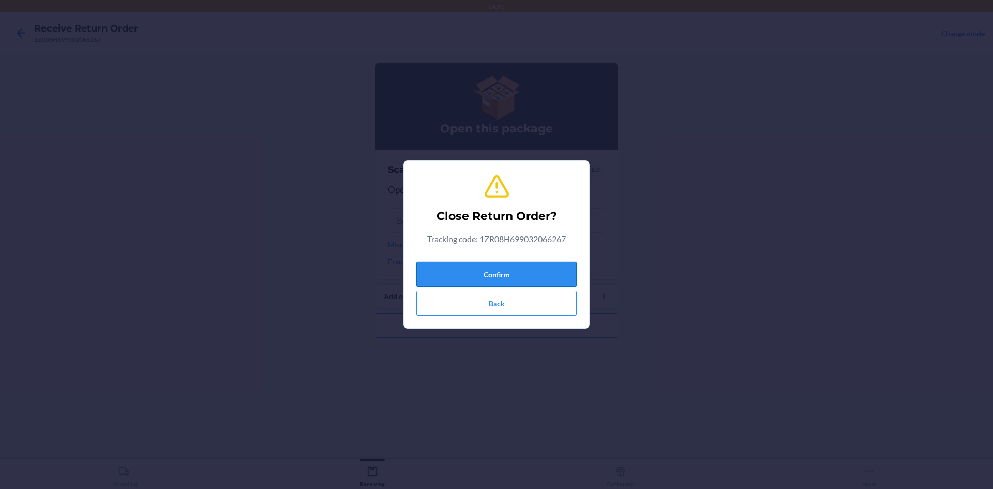
click at [485, 264] on button "Confirm" at bounding box center [496, 274] width 160 height 25
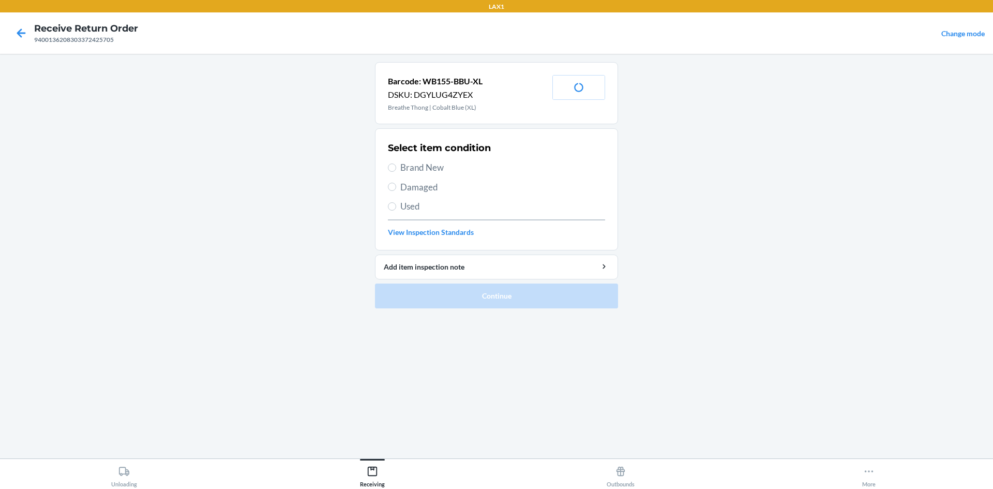
click at [431, 189] on span "Damaged" at bounding box center [502, 186] width 205 height 13
click at [396, 189] on input "Damaged" at bounding box center [392, 187] width 8 height 8
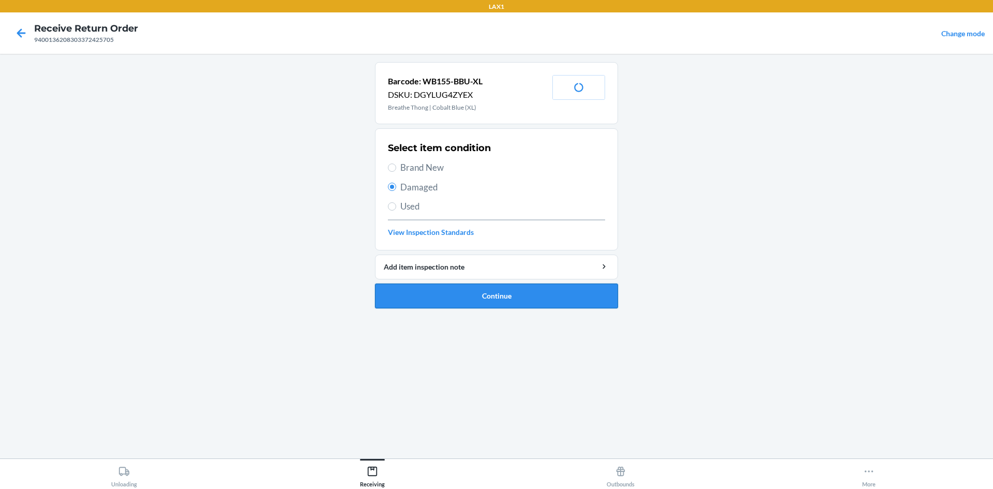
click at [498, 284] on button "Continue" at bounding box center [496, 295] width 243 height 25
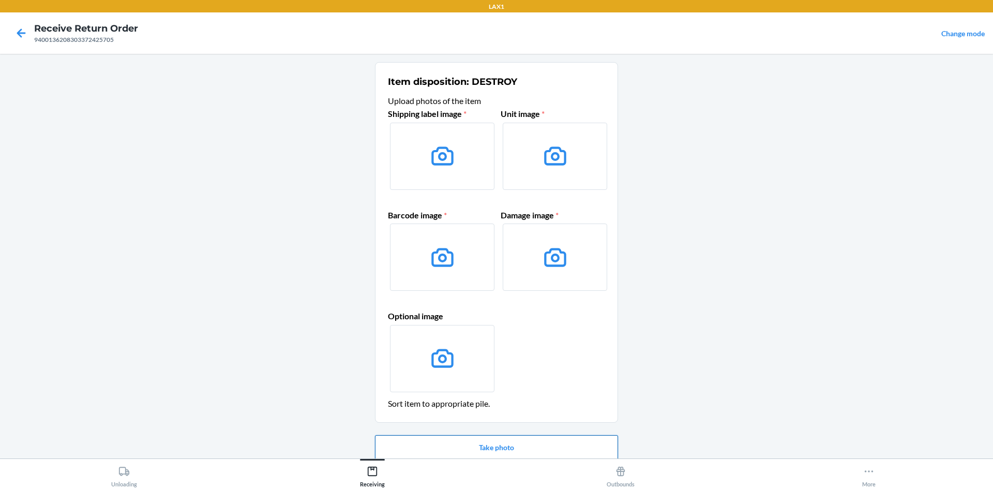
click at [570, 457] on button "Take photo" at bounding box center [496, 447] width 243 height 25
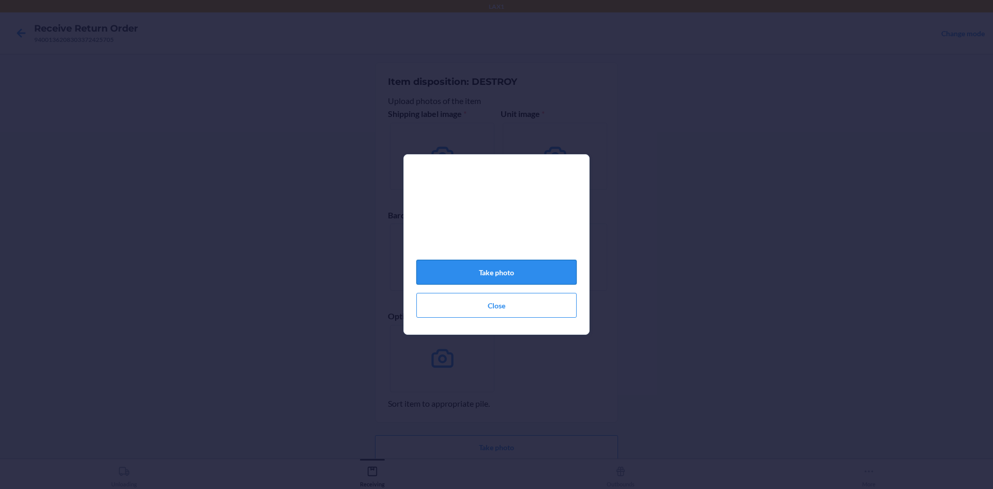
click at [507, 276] on button "Take photo" at bounding box center [496, 272] width 160 height 25
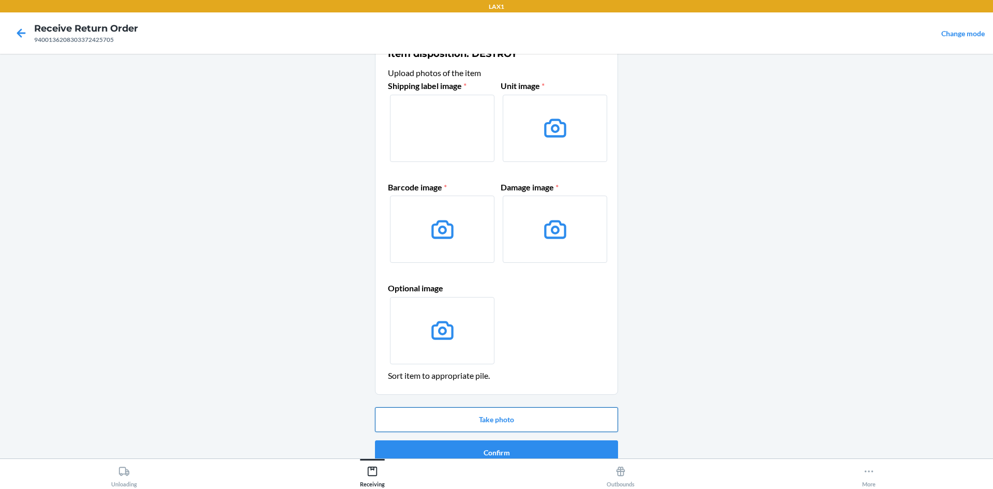
scroll to position [43, 0]
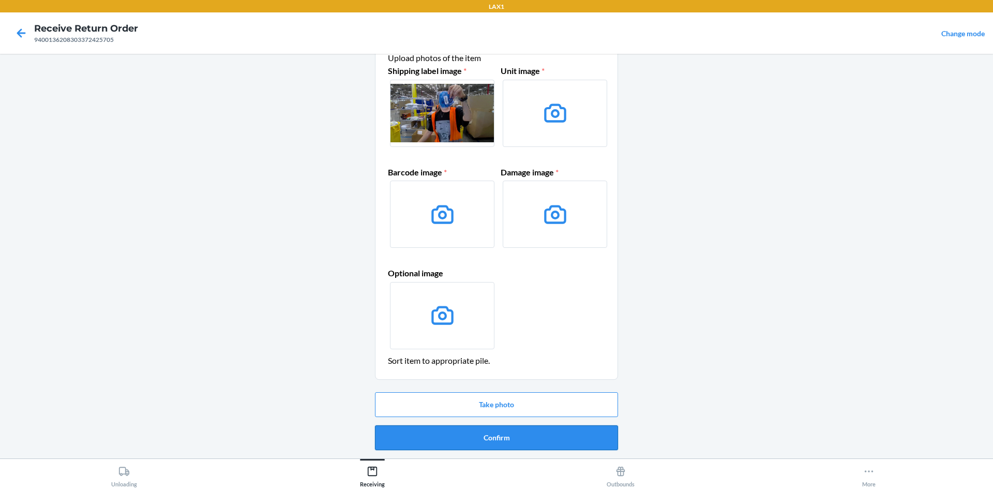
click at [520, 447] on button "Confirm" at bounding box center [496, 437] width 243 height 25
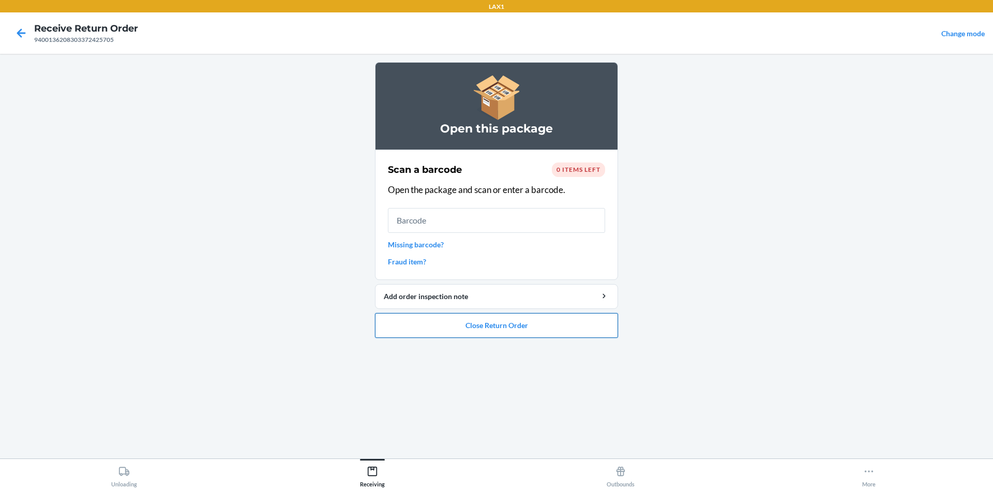
click at [522, 321] on button "Close Return Order" at bounding box center [496, 325] width 243 height 25
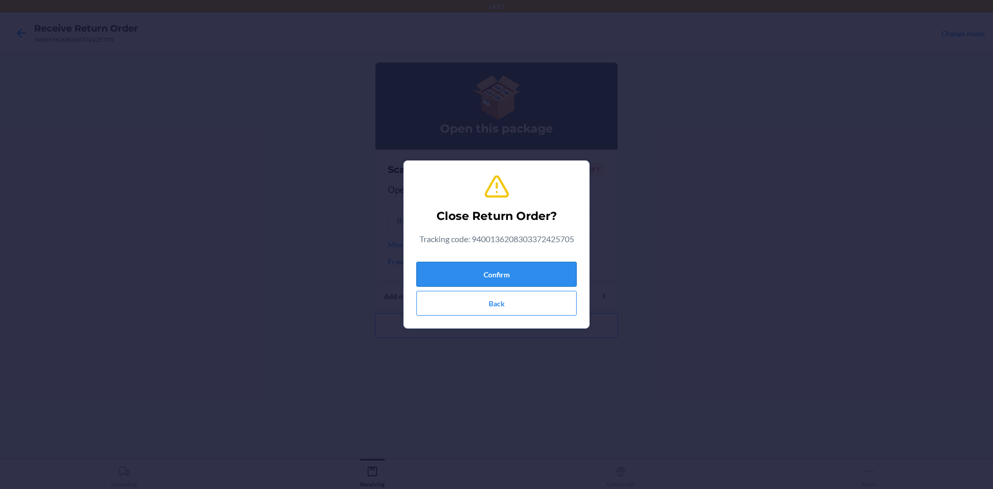
click at [489, 270] on button "Confirm" at bounding box center [496, 274] width 160 height 25
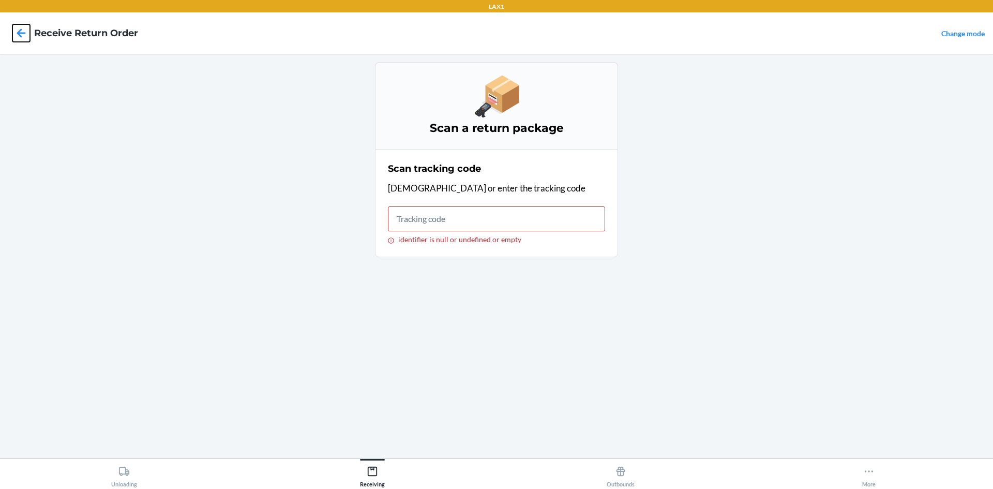
click at [17, 31] on icon at bounding box center [21, 33] width 18 height 18
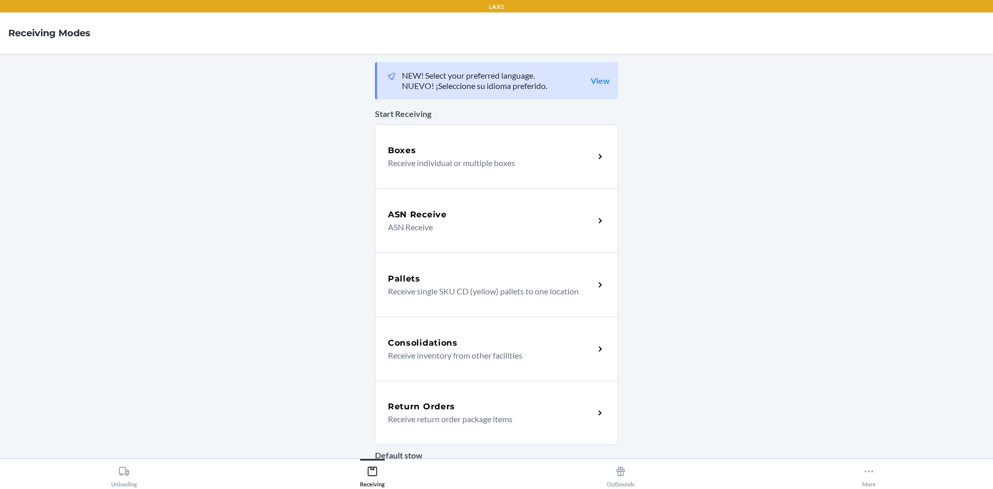
click at [460, 408] on div "Return Orders" at bounding box center [491, 406] width 206 height 12
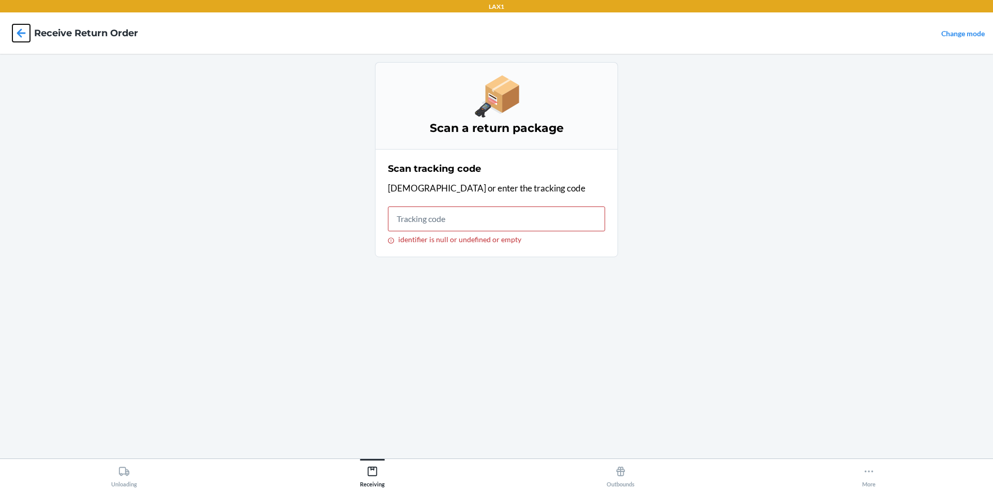
click at [22, 31] on icon at bounding box center [21, 33] width 18 height 18
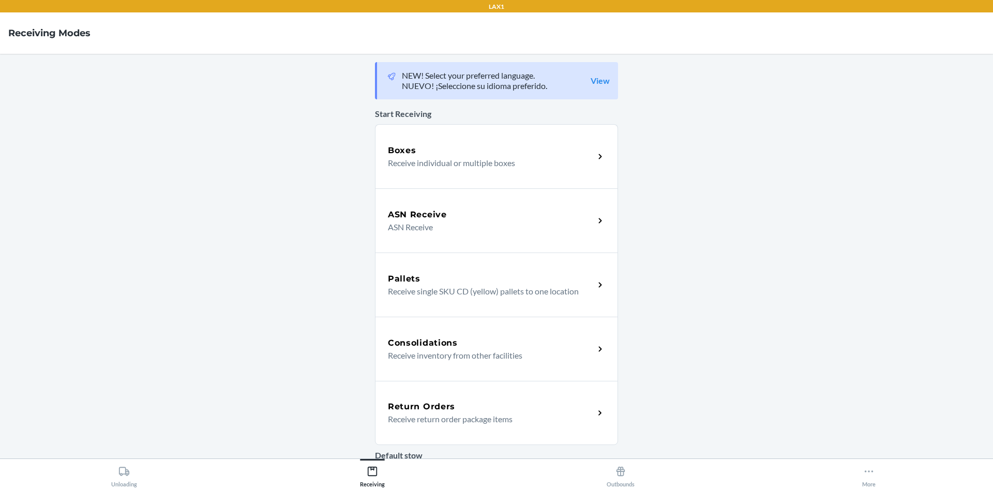
click at [450, 392] on div "Return Orders Receive return order package items" at bounding box center [496, 413] width 243 height 64
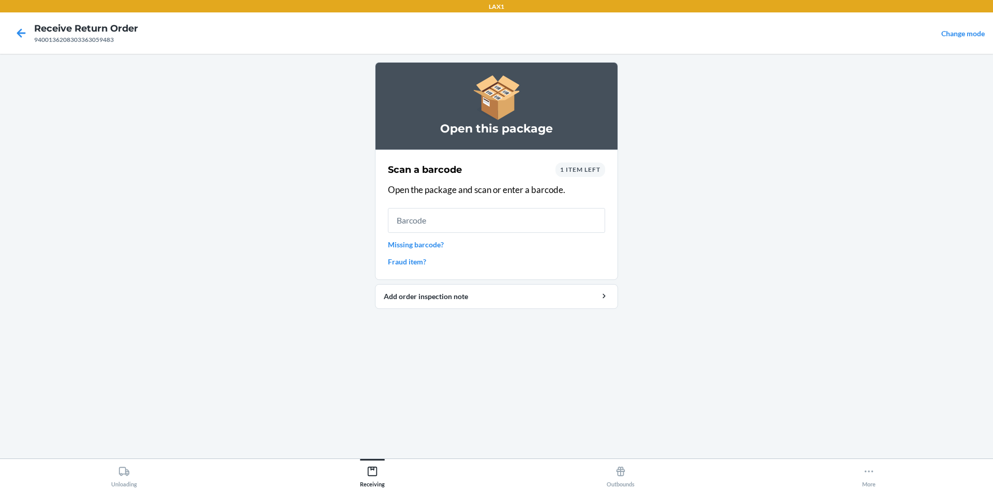
click at [412, 245] on link "Missing barcode?" at bounding box center [496, 244] width 217 height 11
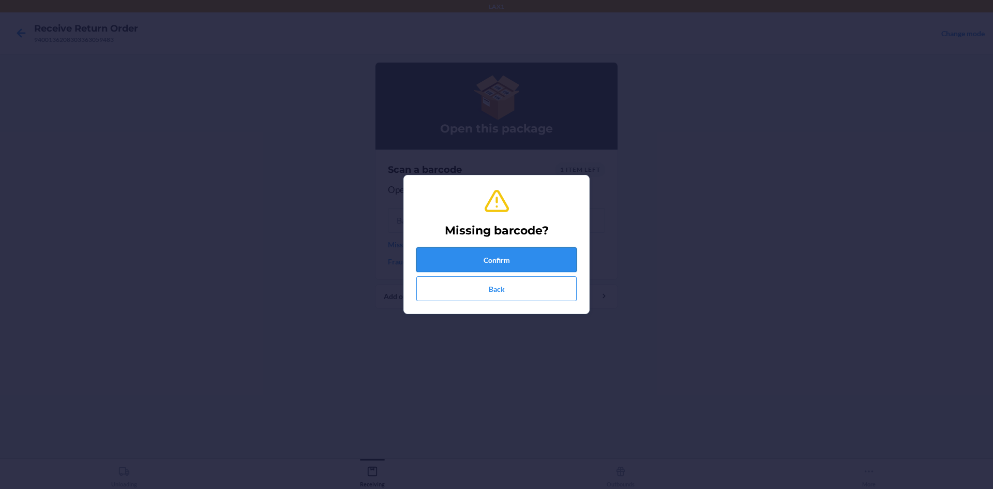
click at [450, 268] on button "Confirm" at bounding box center [496, 259] width 160 height 25
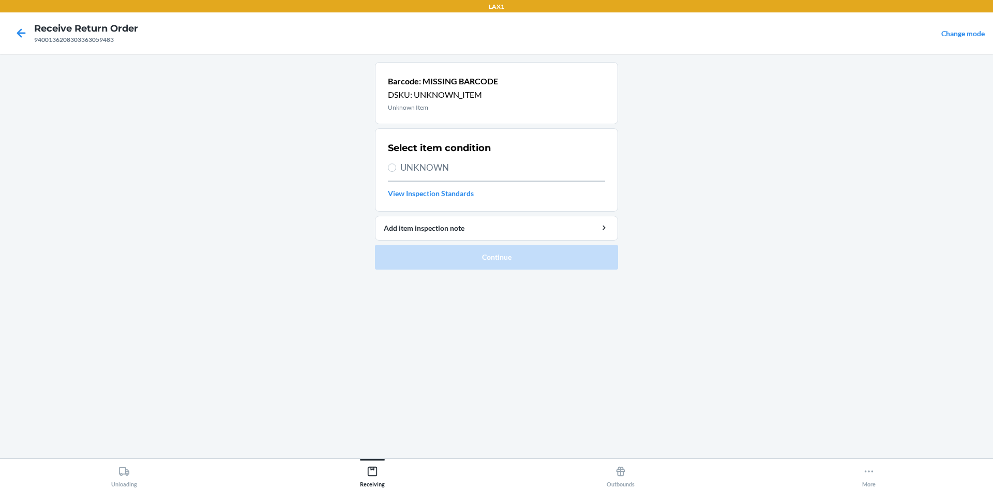
click at [454, 176] on div "Select item condition UNKNOWN View Inspection Standards" at bounding box center [496, 170] width 217 height 64
click at [427, 169] on span "UNKNOWN" at bounding box center [502, 167] width 205 height 13
click at [396, 169] on input "UNKNOWN" at bounding box center [392, 167] width 8 height 8
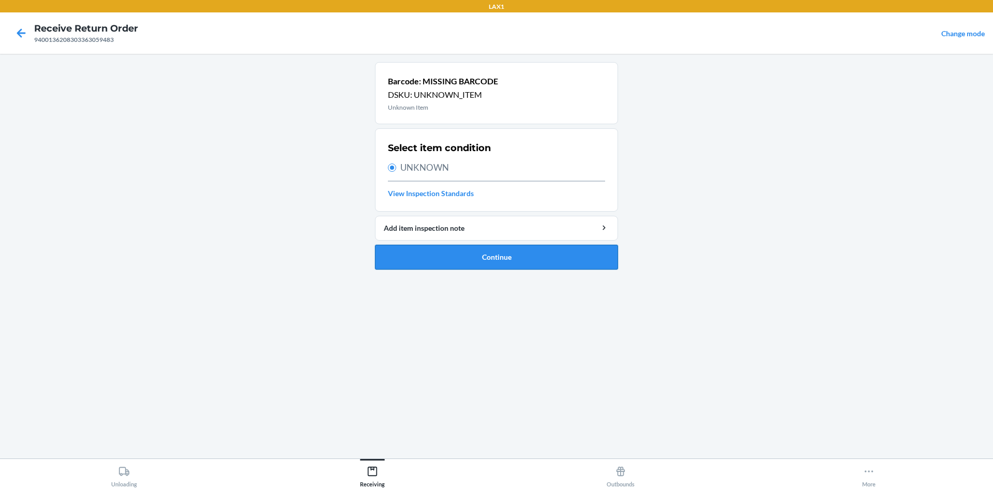
click at [471, 263] on button "Continue" at bounding box center [496, 257] width 243 height 25
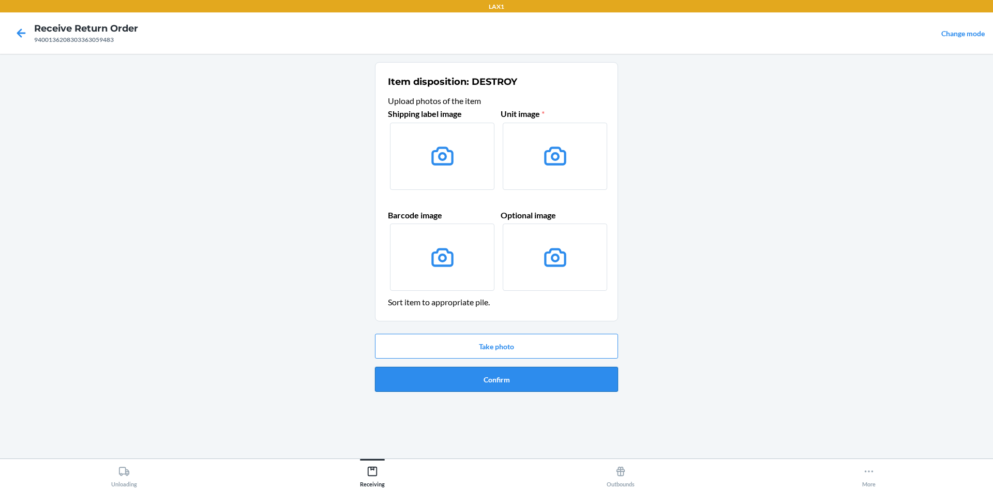
click at [543, 375] on button "Confirm" at bounding box center [496, 379] width 243 height 25
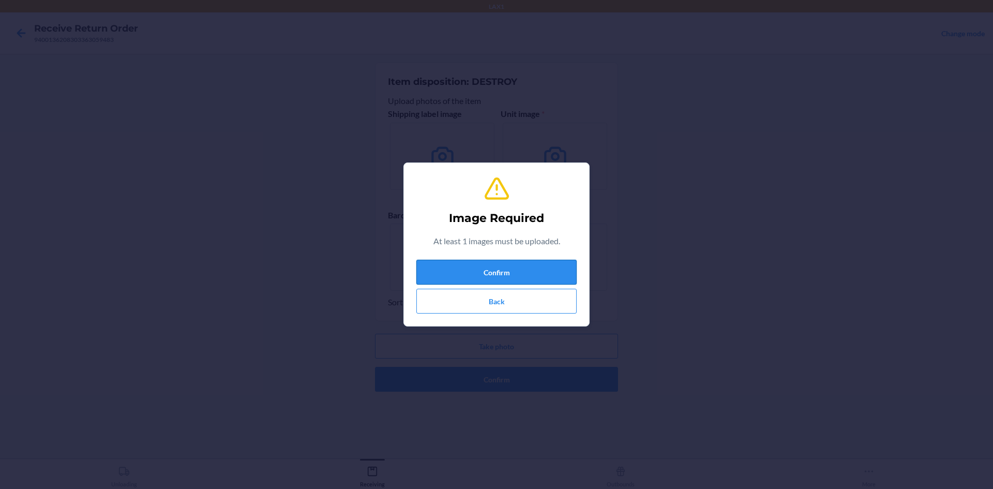
click at [486, 272] on button "Confirm" at bounding box center [496, 272] width 160 height 25
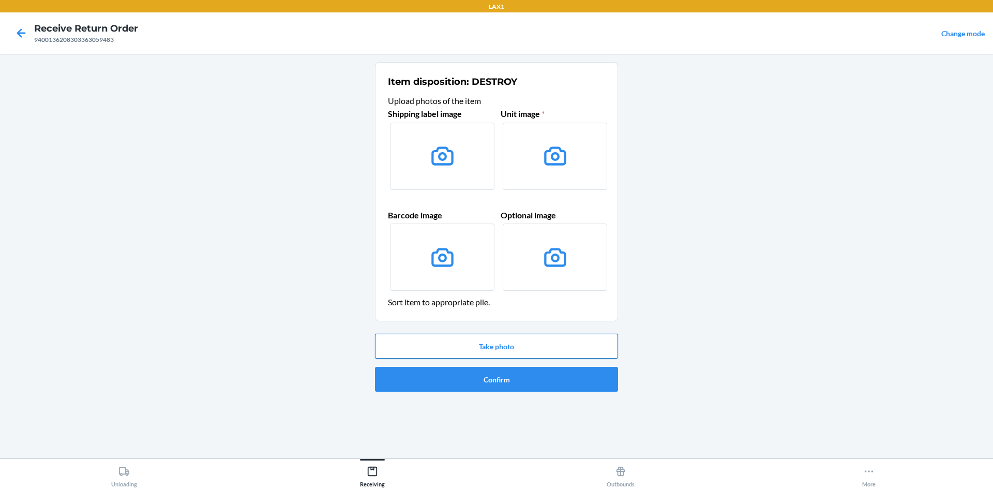
click at [521, 336] on button "Take photo" at bounding box center [496, 346] width 243 height 25
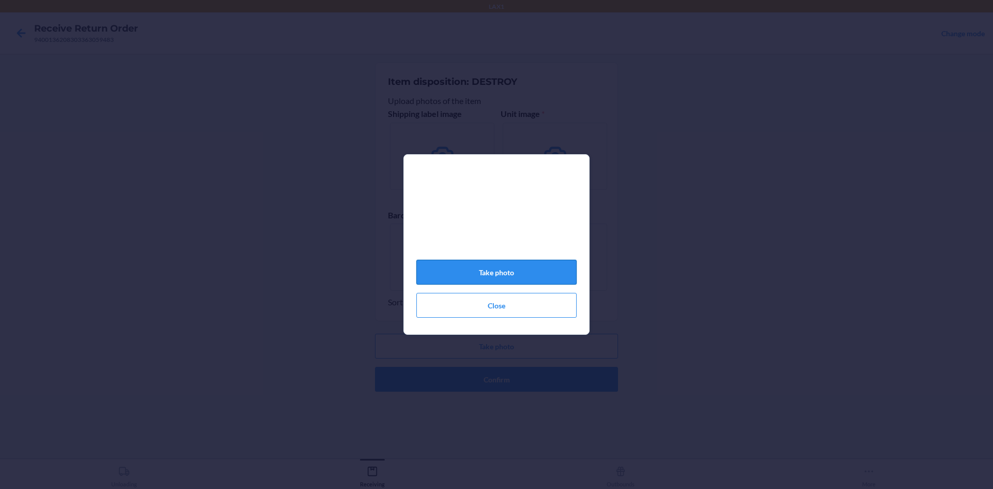
click at [529, 274] on button "Take photo" at bounding box center [496, 272] width 160 height 25
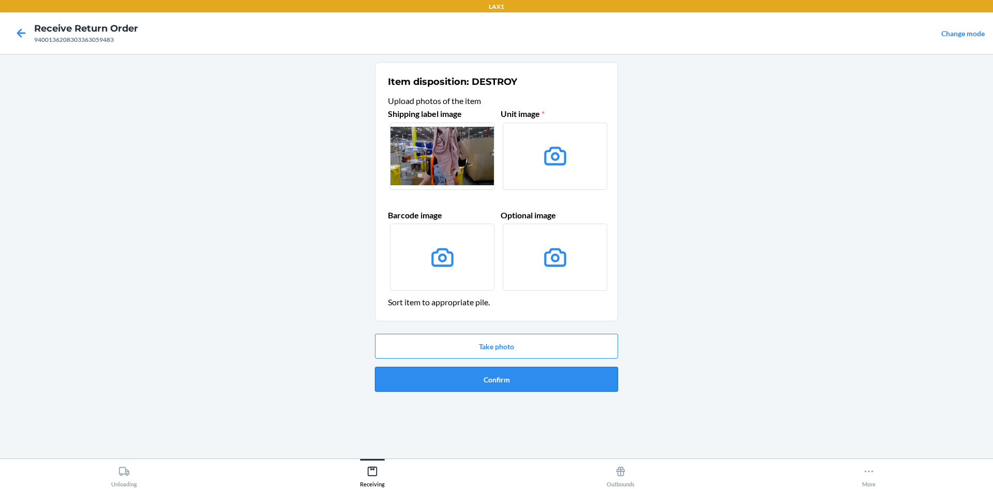
click at [600, 369] on button "Confirm" at bounding box center [496, 379] width 243 height 25
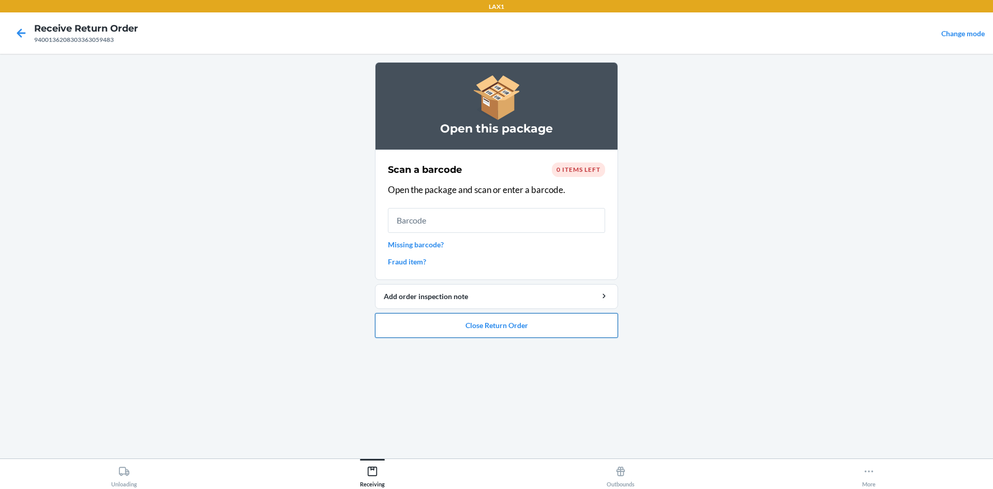
click at [540, 314] on button "Close Return Order" at bounding box center [496, 325] width 243 height 25
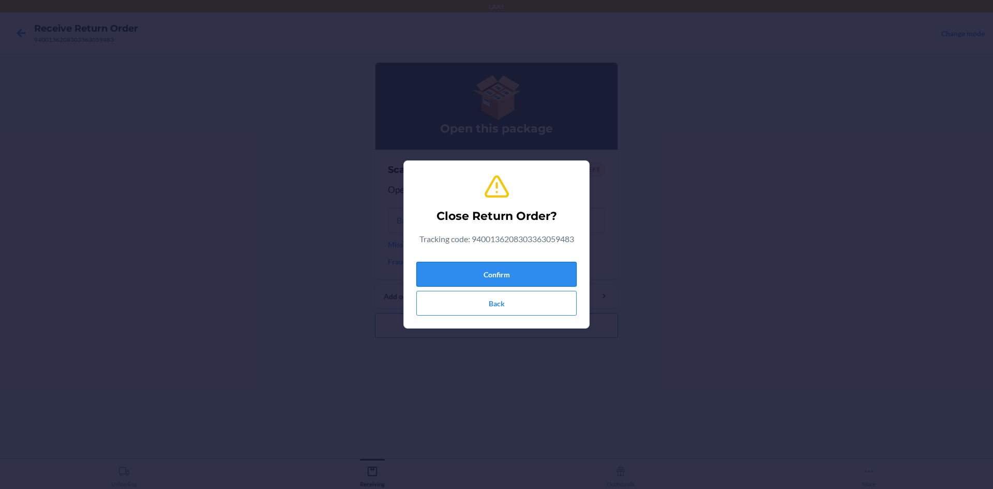
click at [511, 276] on button "Confirm" at bounding box center [496, 274] width 160 height 25
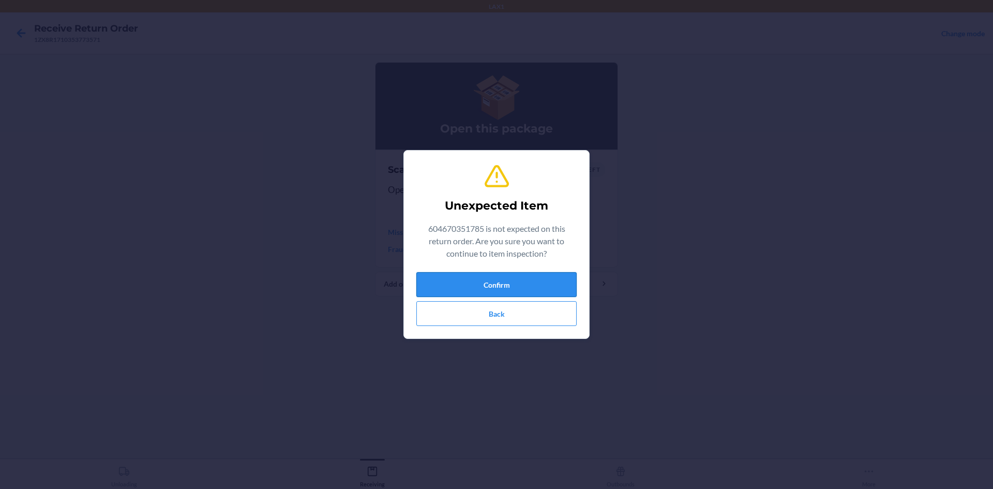
click at [481, 279] on button "Confirm" at bounding box center [496, 284] width 160 height 25
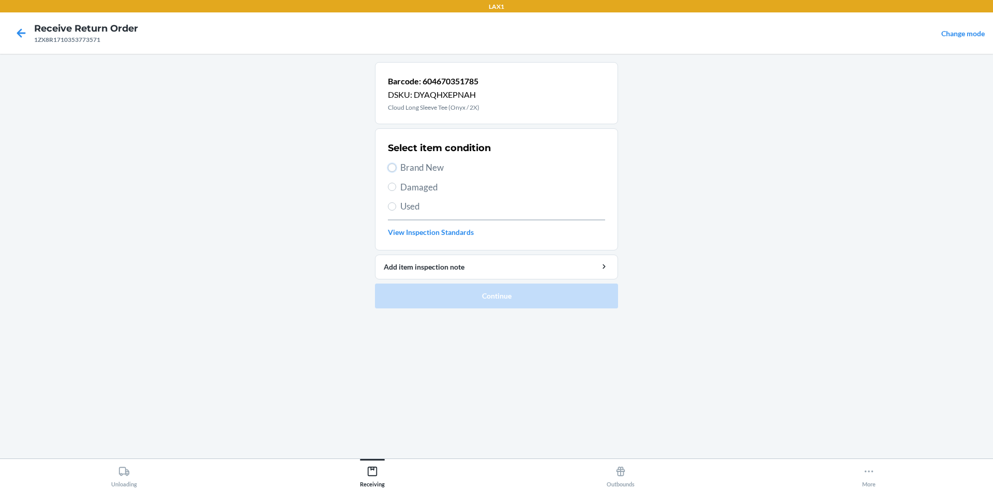
click at [390, 165] on input "Brand New" at bounding box center [392, 167] width 8 height 8
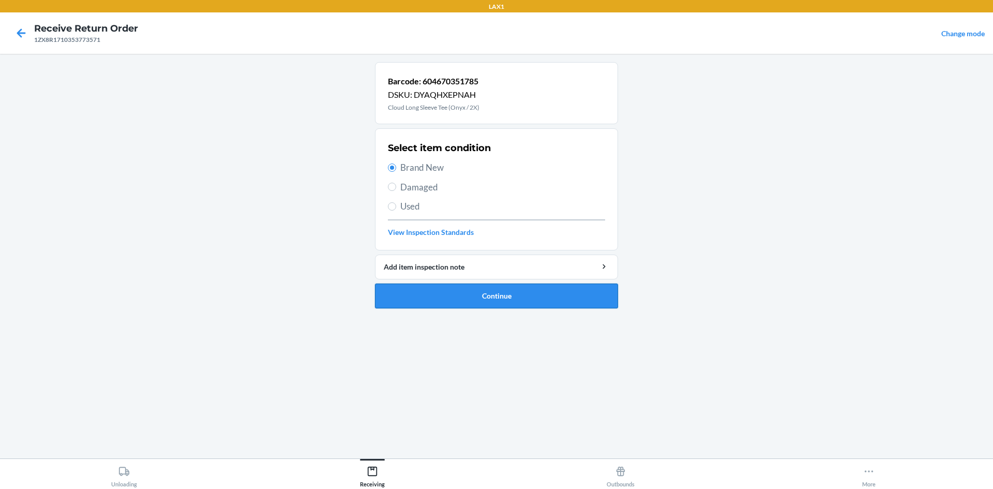
click at [504, 291] on button "Continue" at bounding box center [496, 295] width 243 height 25
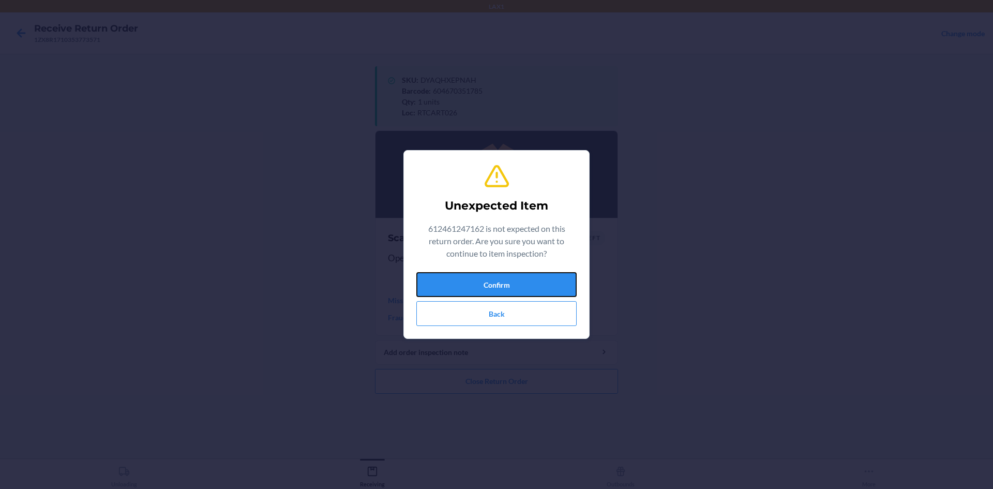
click at [504, 291] on button "Confirm" at bounding box center [496, 284] width 160 height 25
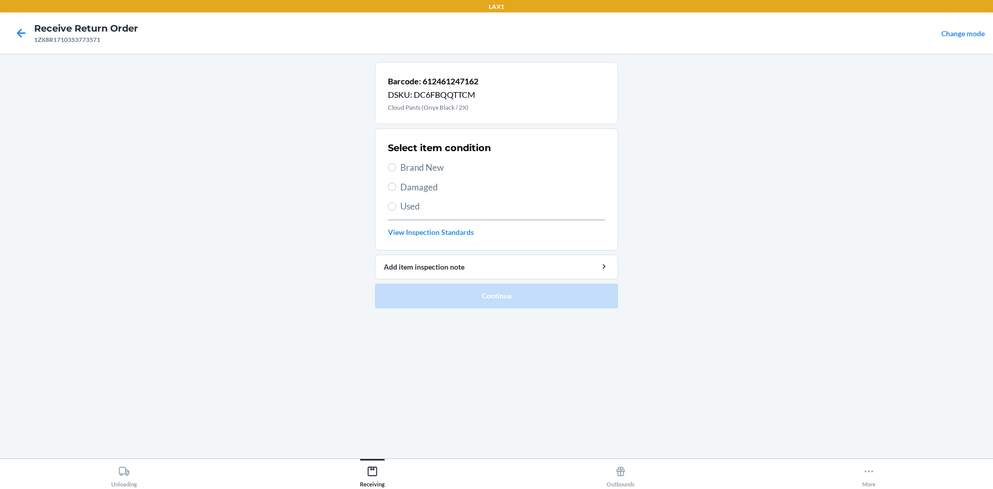
click at [407, 165] on span "Brand New" at bounding box center [502, 167] width 205 height 13
click at [396, 165] on input "Brand New" at bounding box center [392, 167] width 8 height 8
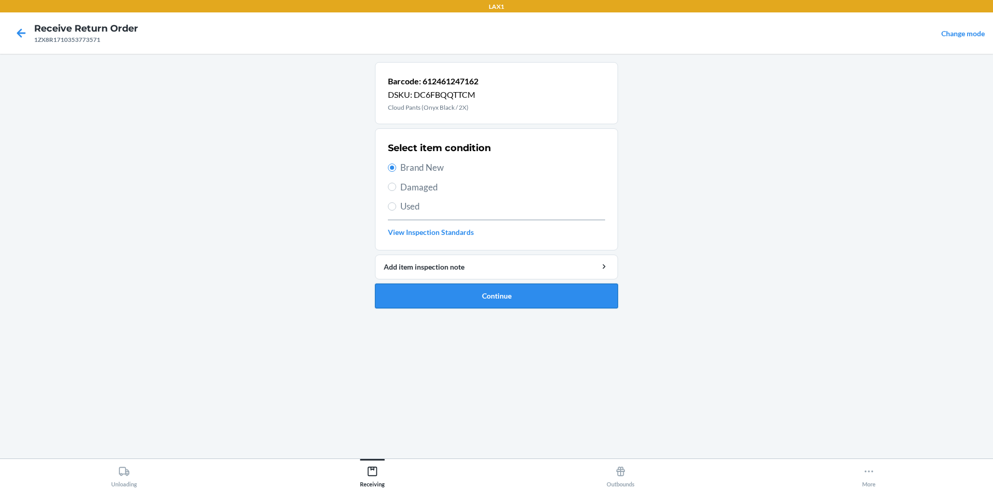
click at [505, 306] on button "Continue" at bounding box center [496, 295] width 243 height 25
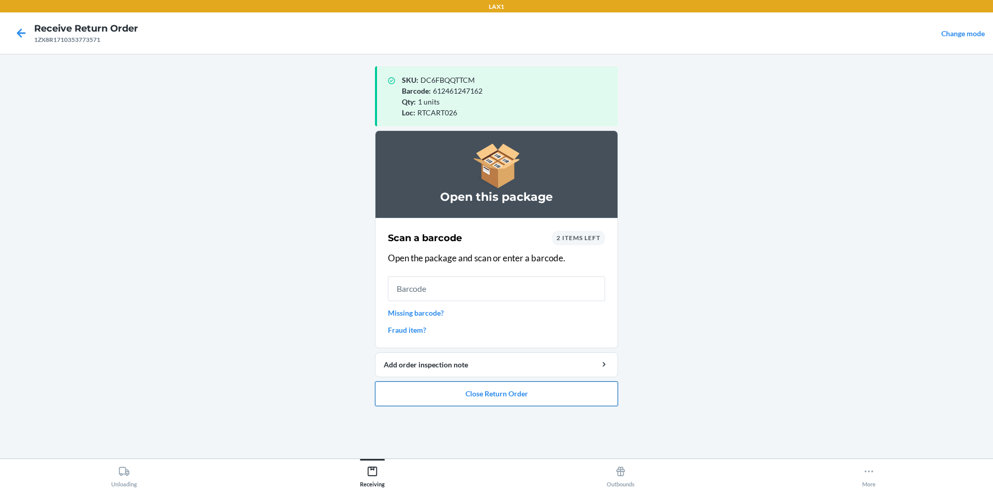
click at [554, 392] on button "Close Return Order" at bounding box center [496, 393] width 243 height 25
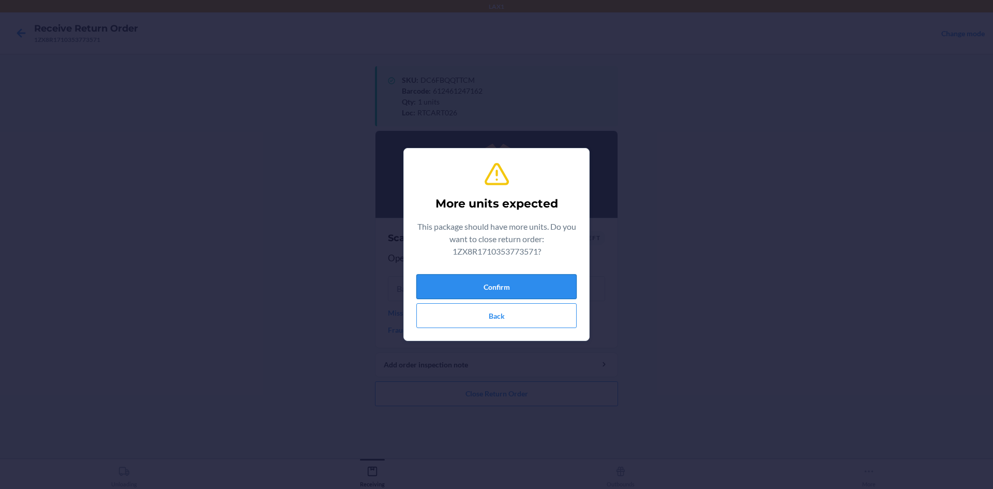
click at [490, 288] on button "Confirm" at bounding box center [496, 286] width 160 height 25
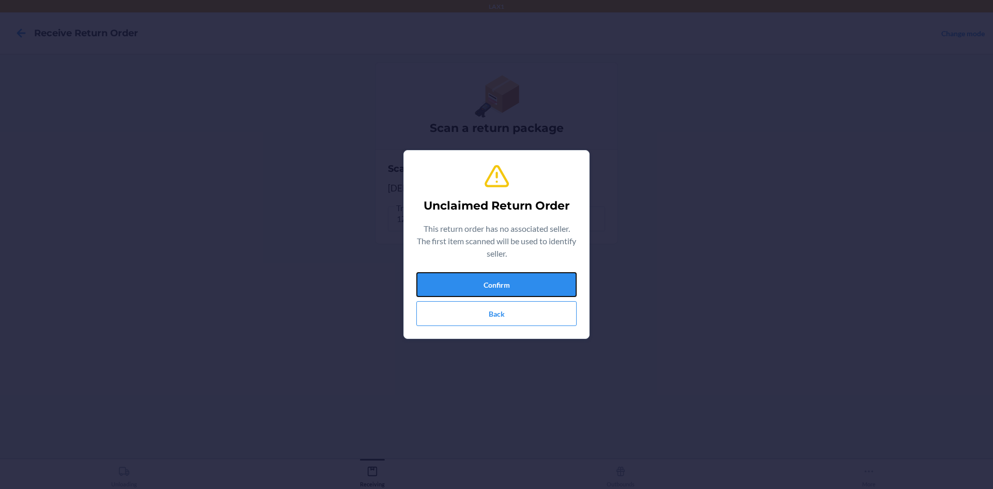
click at [490, 288] on button "Confirm" at bounding box center [496, 284] width 160 height 25
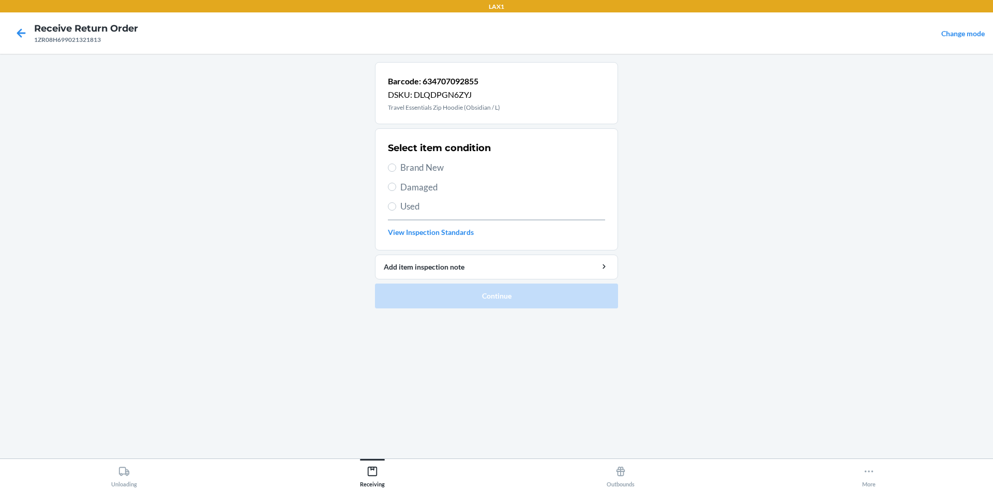
click at [433, 171] on span "Brand New" at bounding box center [502, 167] width 205 height 13
click at [396, 171] on input "Brand New" at bounding box center [392, 167] width 8 height 8
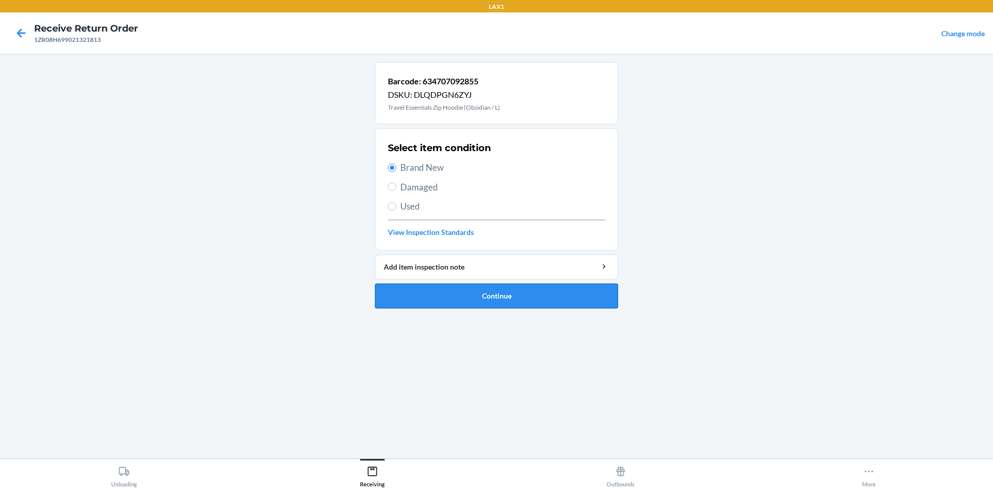
click at [511, 290] on button "Continue" at bounding box center [496, 295] width 243 height 25
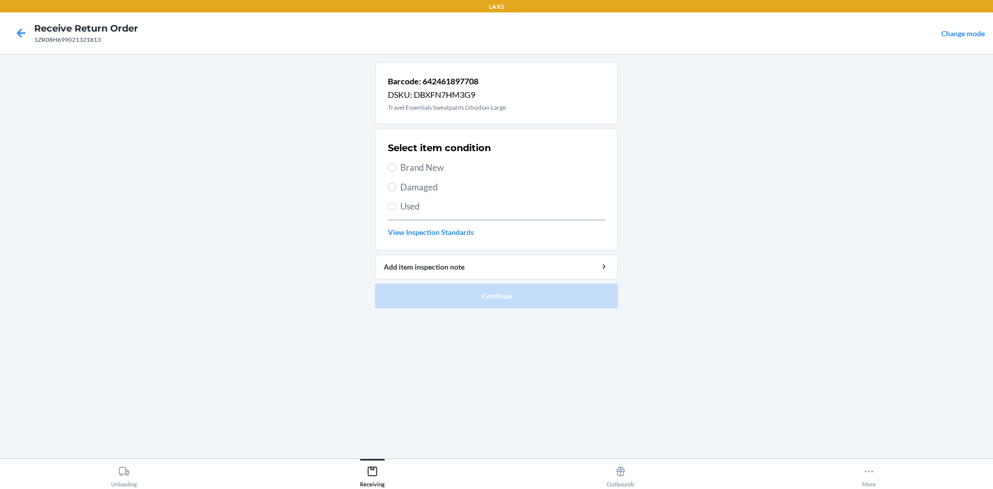
click at [447, 167] on span "Brand New" at bounding box center [502, 167] width 205 height 13
click at [396, 167] on input "Brand New" at bounding box center [392, 167] width 8 height 8
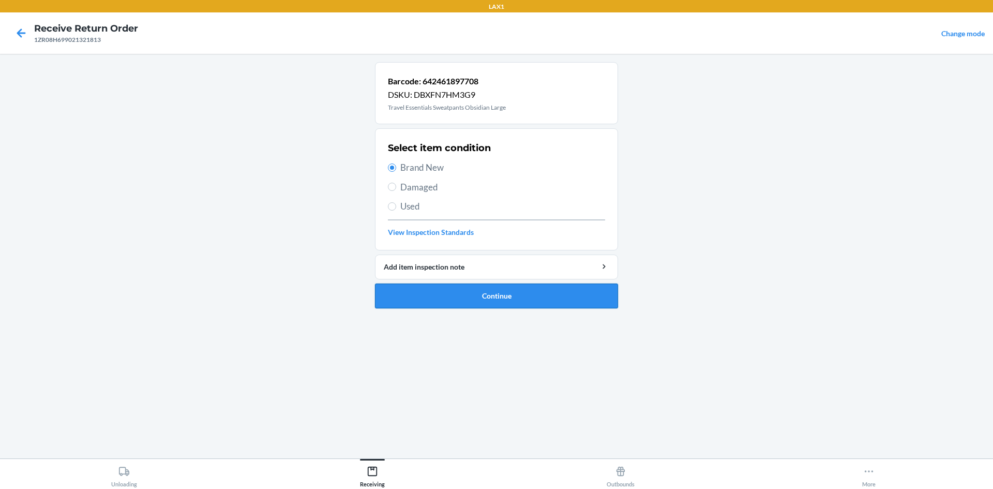
click at [521, 296] on button "Continue" at bounding box center [496, 295] width 243 height 25
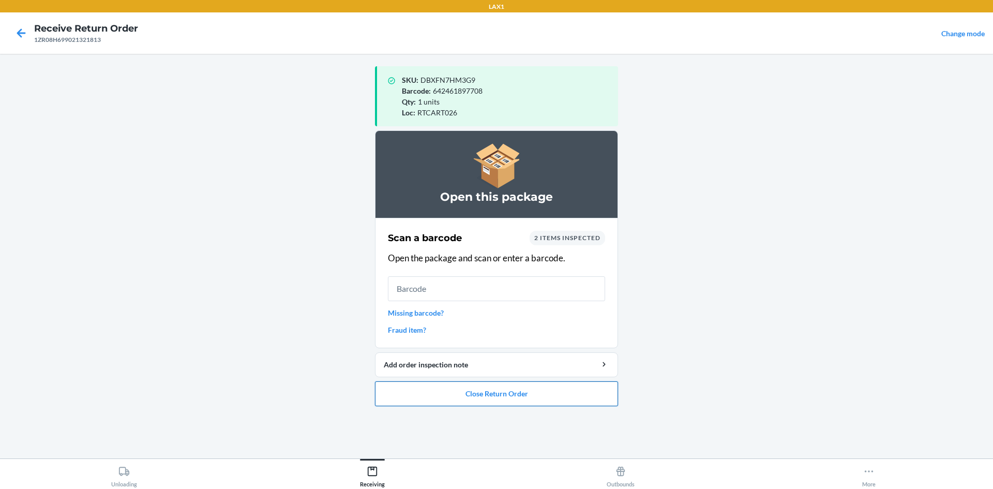
click at [518, 395] on button "Close Return Order" at bounding box center [496, 393] width 243 height 25
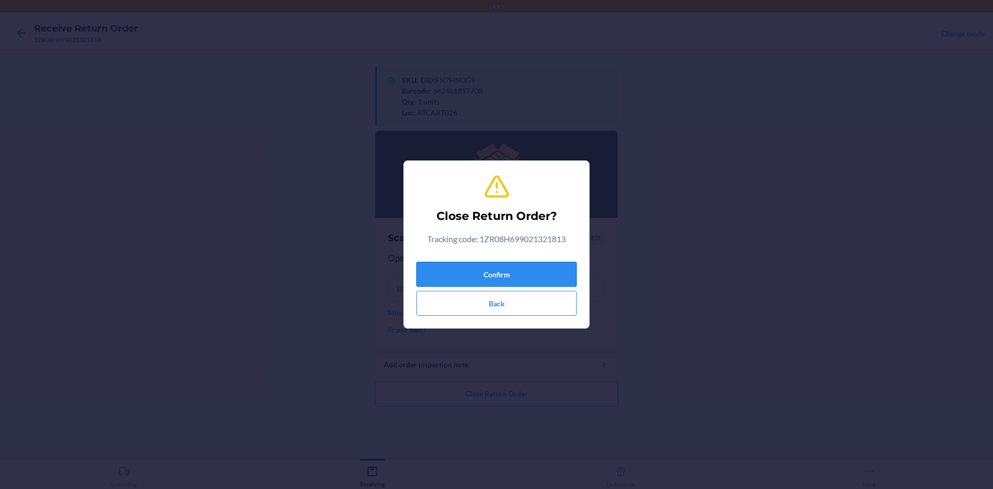
click at [483, 284] on button "Confirm" at bounding box center [496, 274] width 160 height 25
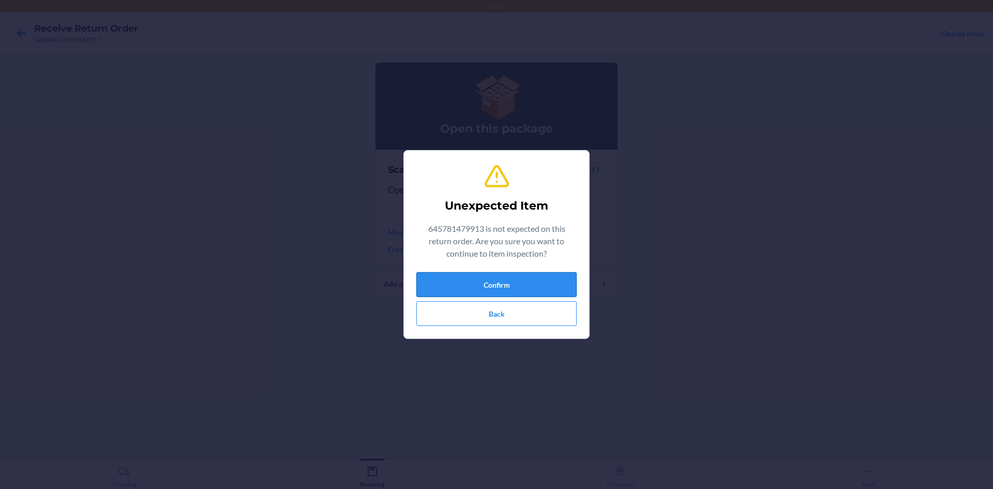
click at [515, 294] on button "Confirm" at bounding box center [496, 284] width 160 height 25
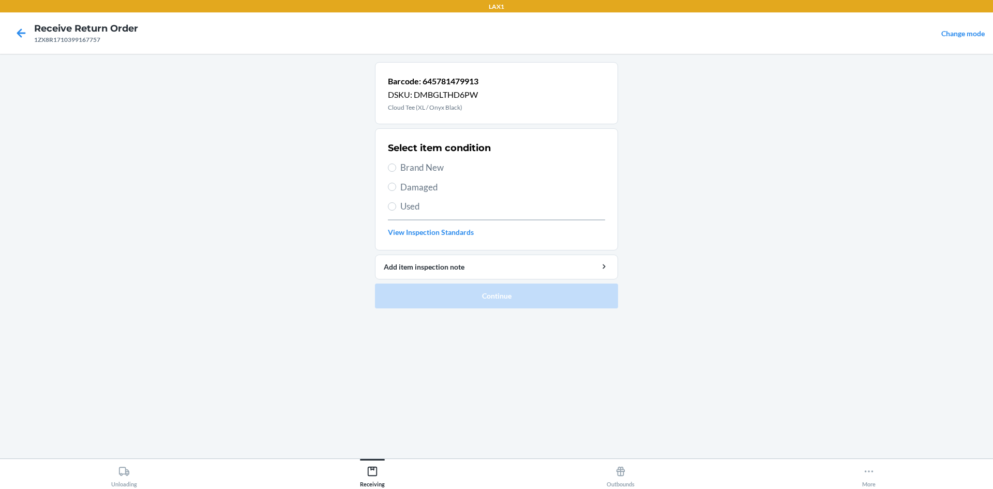
click at [412, 204] on span "Used" at bounding box center [502, 206] width 205 height 13
click at [396, 204] on input "Used" at bounding box center [392, 206] width 8 height 8
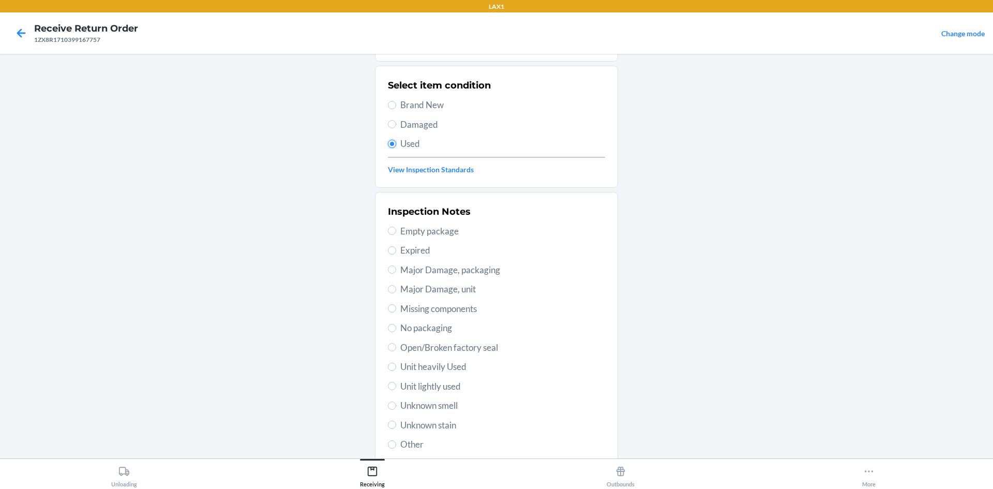
scroll to position [134, 0]
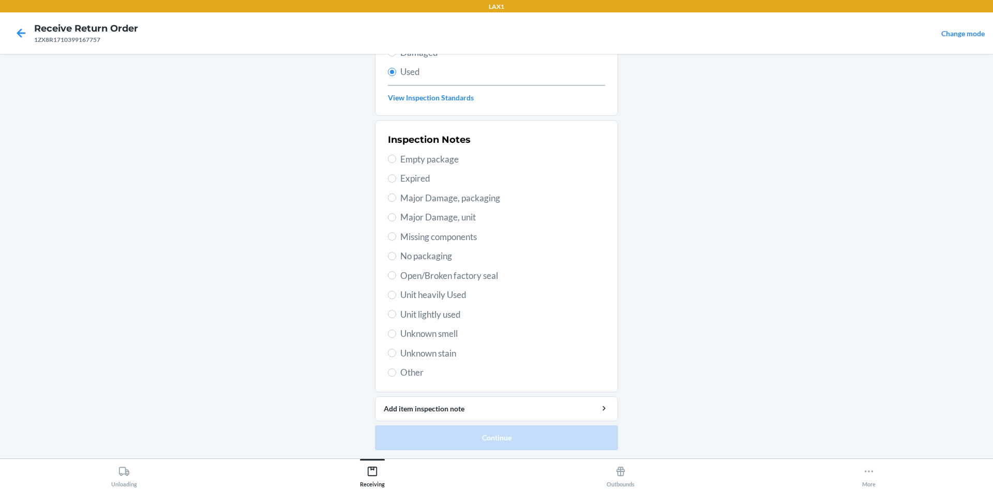
click at [442, 308] on span "Unit lightly used" at bounding box center [502, 314] width 205 height 13
click at [396, 310] on input "Unit lightly used" at bounding box center [392, 314] width 8 height 8
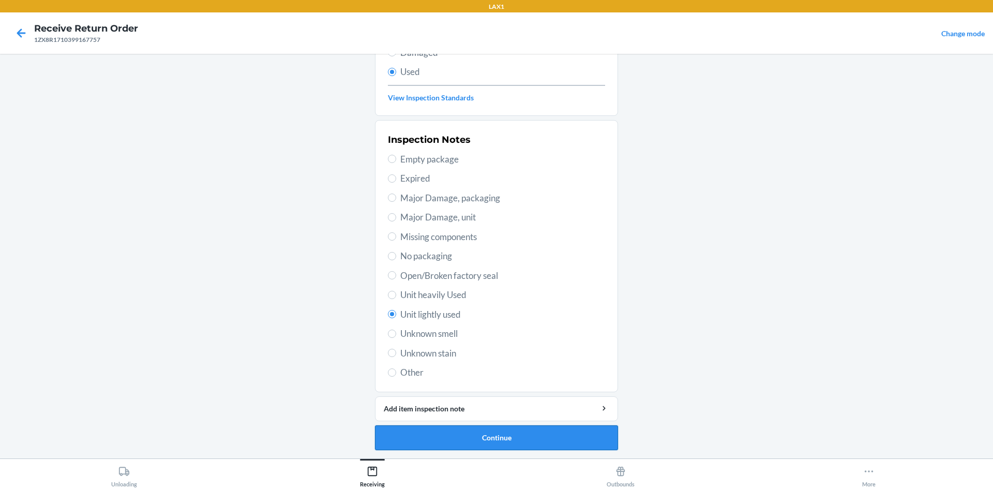
click at [529, 430] on button "Continue" at bounding box center [496, 437] width 243 height 25
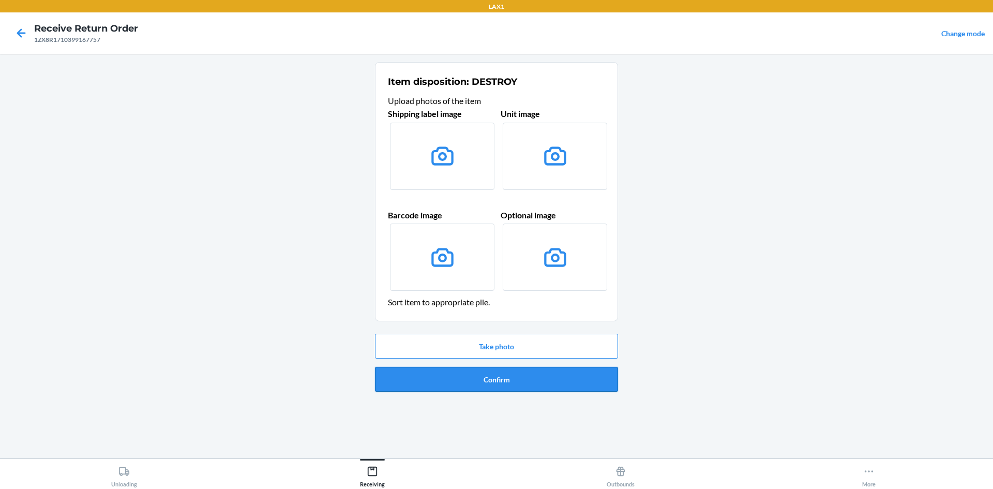
click at [503, 387] on button "Confirm" at bounding box center [496, 379] width 243 height 25
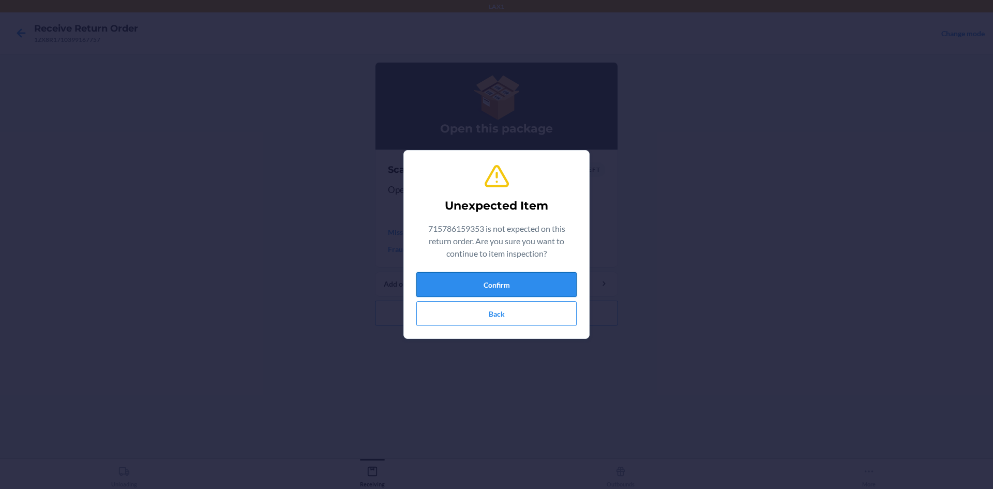
click at [476, 286] on button "Confirm" at bounding box center [496, 284] width 160 height 25
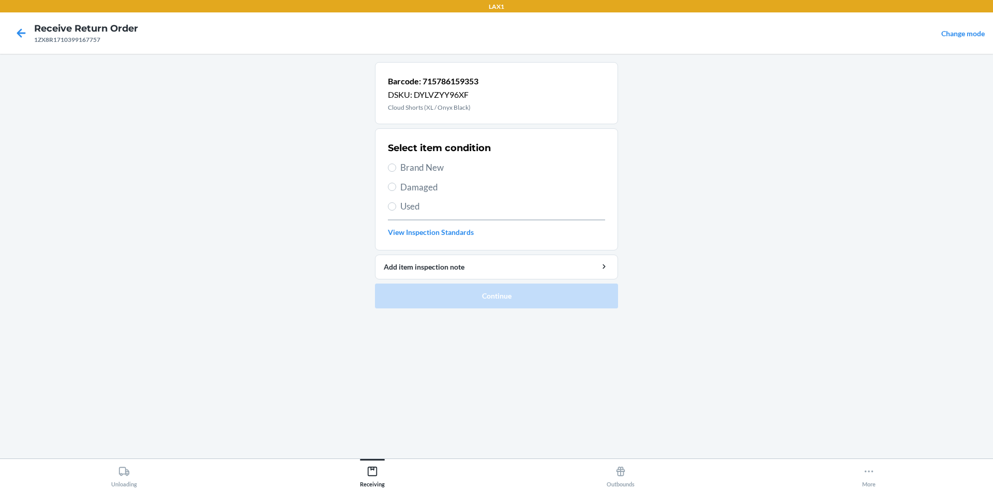
click at [405, 208] on span "Used" at bounding box center [502, 206] width 205 height 13
click at [396, 208] on input "Used" at bounding box center [392, 206] width 8 height 8
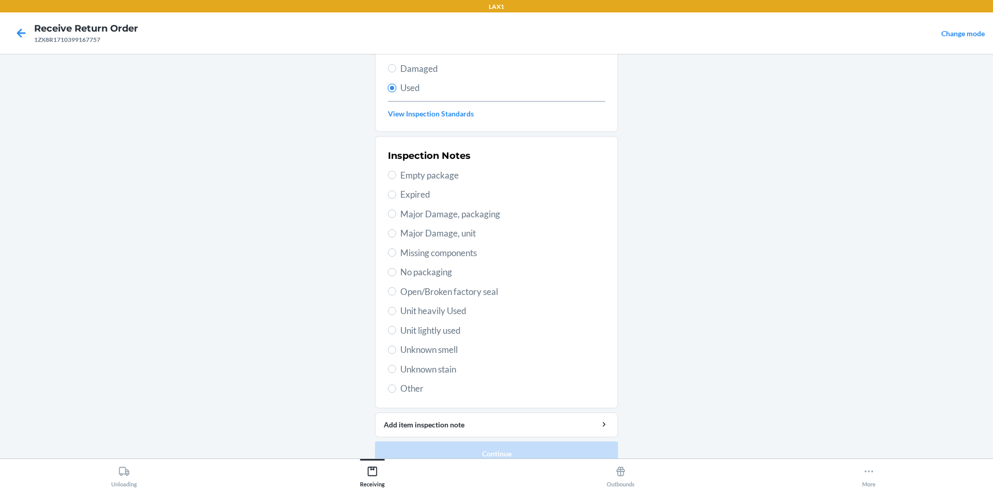
scroll to position [134, 0]
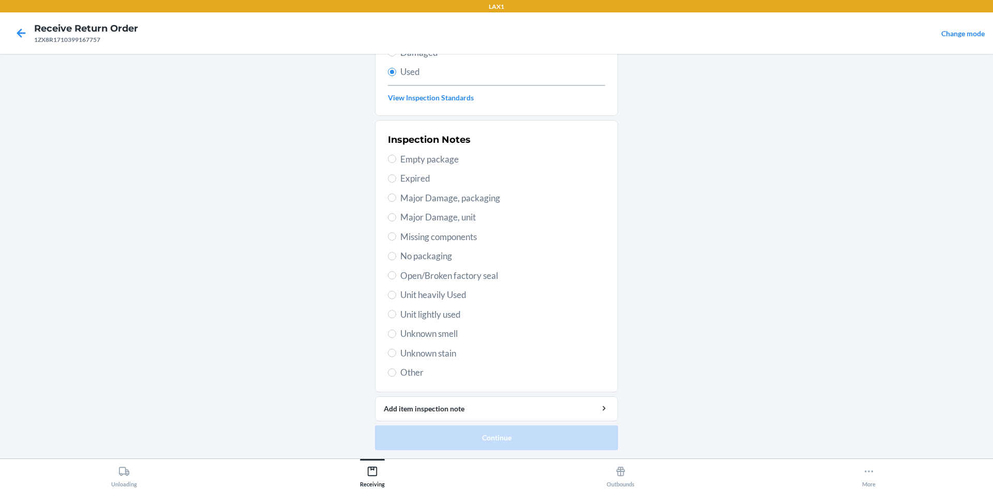
drag, startPoint x: 457, startPoint y: 313, endPoint x: 465, endPoint y: 330, distance: 18.3
click at [458, 313] on span "Unit lightly used" at bounding box center [502, 314] width 205 height 13
click at [396, 313] on input "Unit lightly used" at bounding box center [392, 314] width 8 height 8
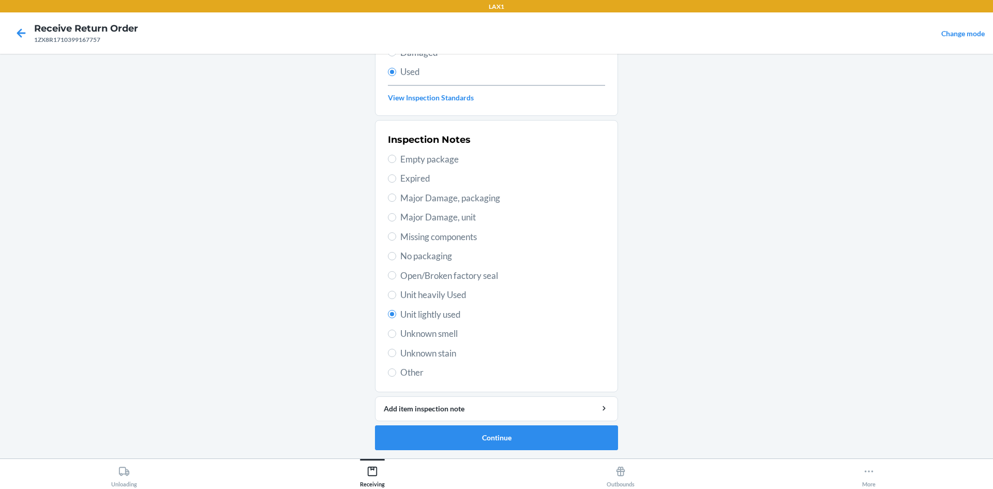
click at [540, 451] on ol "Barcode: 715786159353 DSKU: DYLVZYY96XF Cloud Shorts (XL / Onyx Black) Select i…" at bounding box center [496, 193] width 243 height 531
click at [537, 440] on button "Continue" at bounding box center [496, 437] width 243 height 25
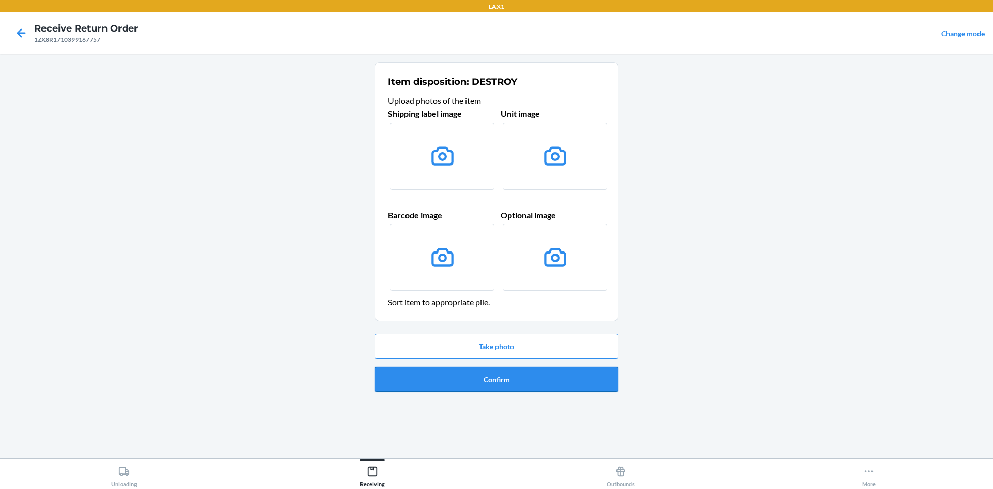
click at [567, 384] on button "Confirm" at bounding box center [496, 379] width 243 height 25
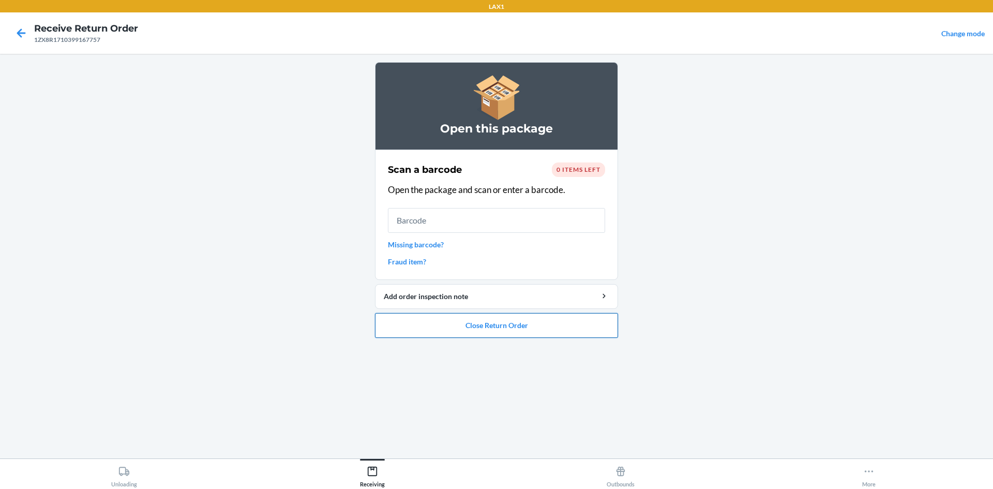
click at [508, 332] on button "Close Return Order" at bounding box center [496, 325] width 243 height 25
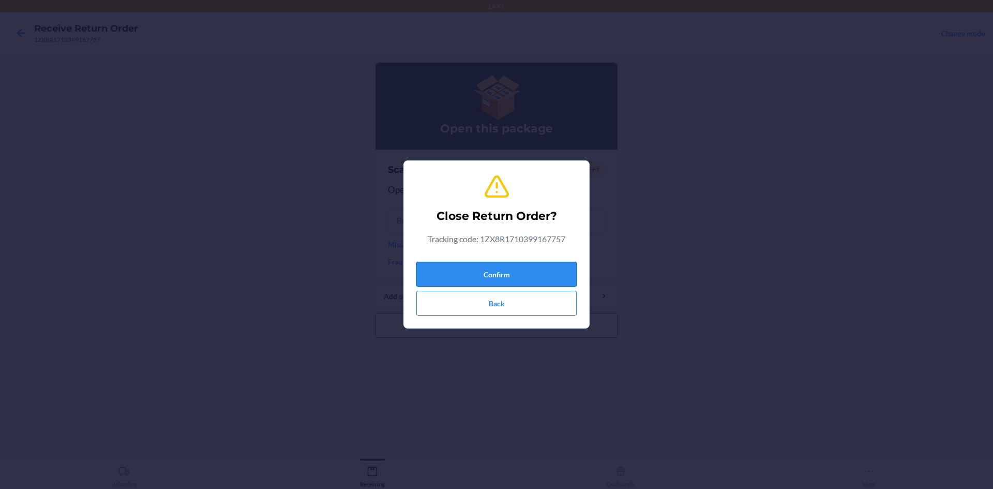
click at [463, 273] on button "Confirm" at bounding box center [496, 274] width 160 height 25
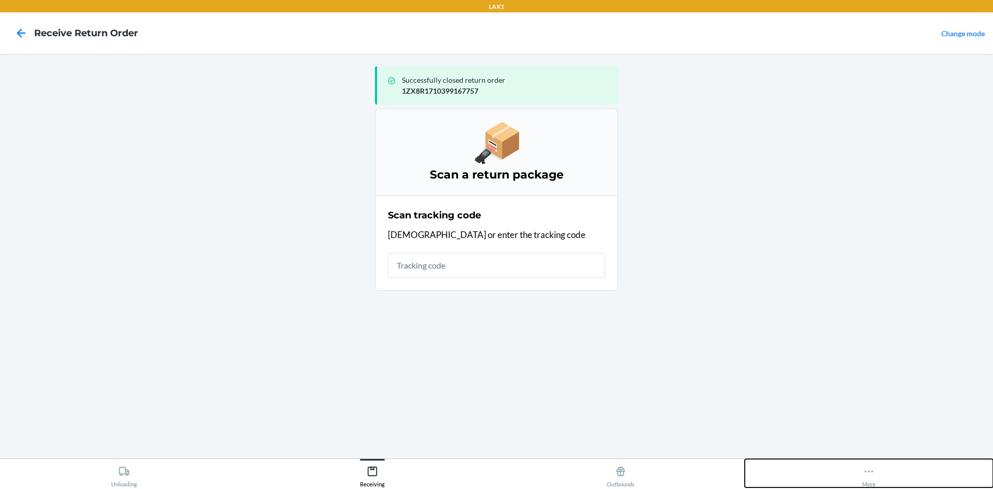
click at [866, 470] on icon at bounding box center [868, 470] width 11 height 11
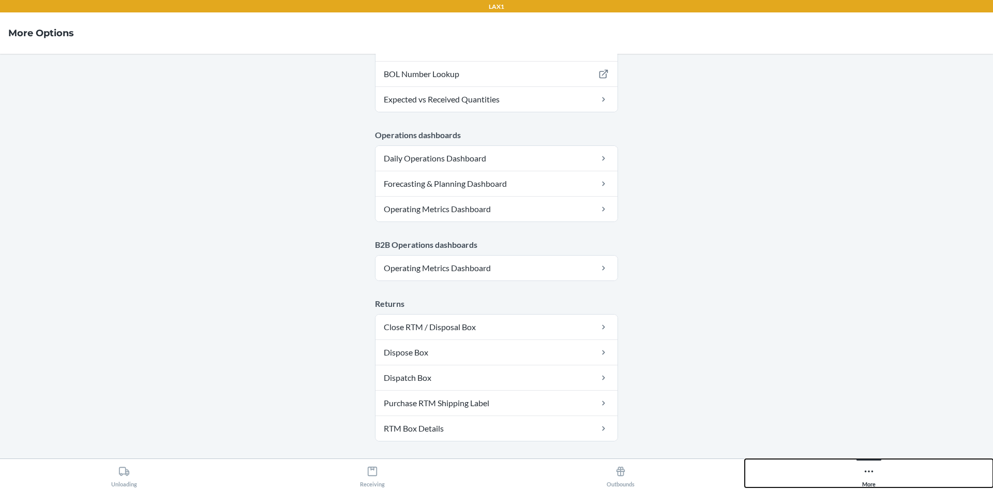
scroll to position [505, 0]
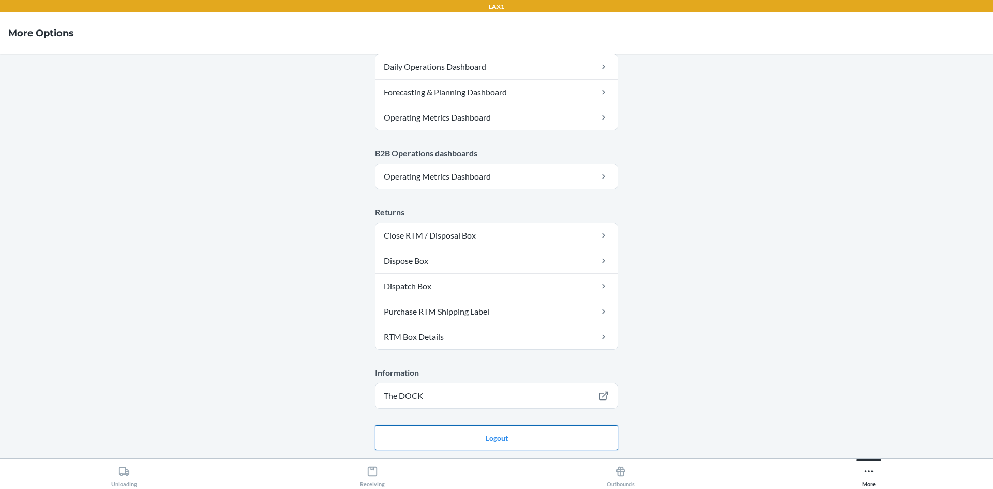
click at [519, 433] on button "Logout" at bounding box center [496, 437] width 243 height 25
